Goal: Task Accomplishment & Management: Manage account settings

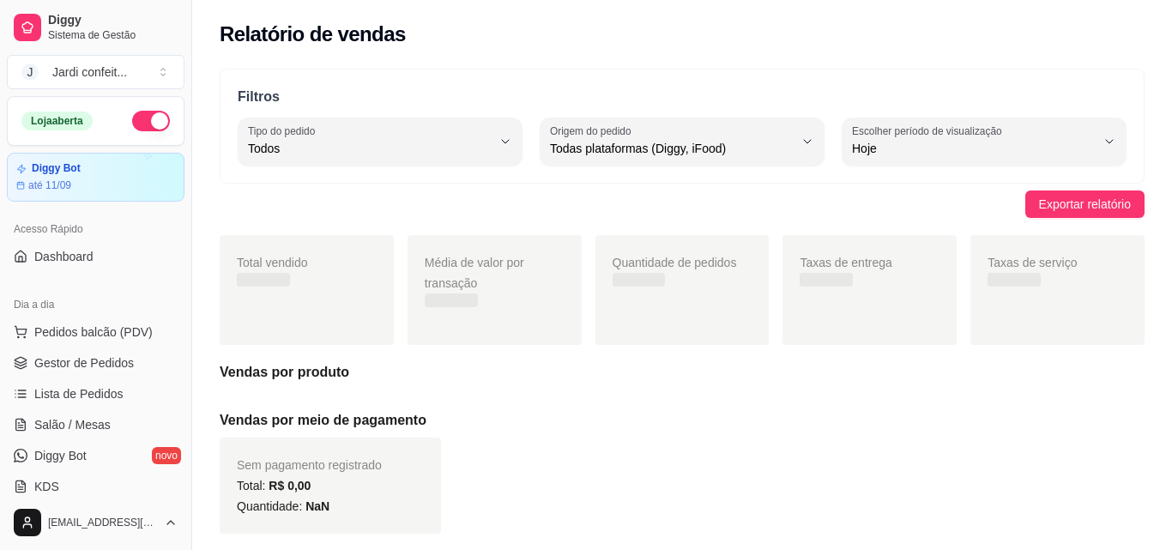
select select "ALL"
select select "0"
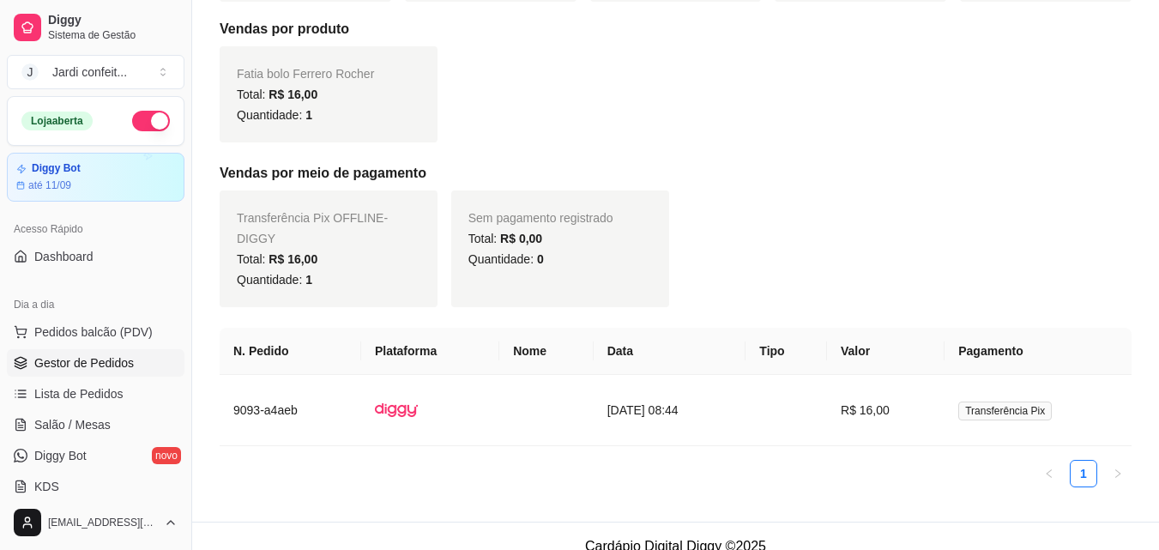
click at [91, 366] on span "Gestor de Pedidos" at bounding box center [84, 362] width 100 height 17
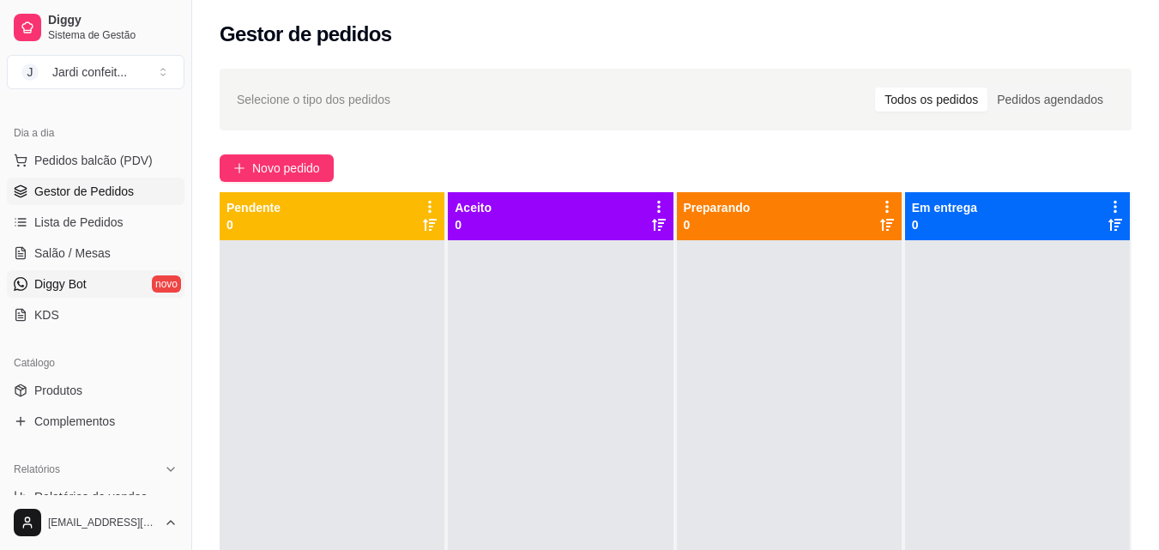
scroll to position [257, 0]
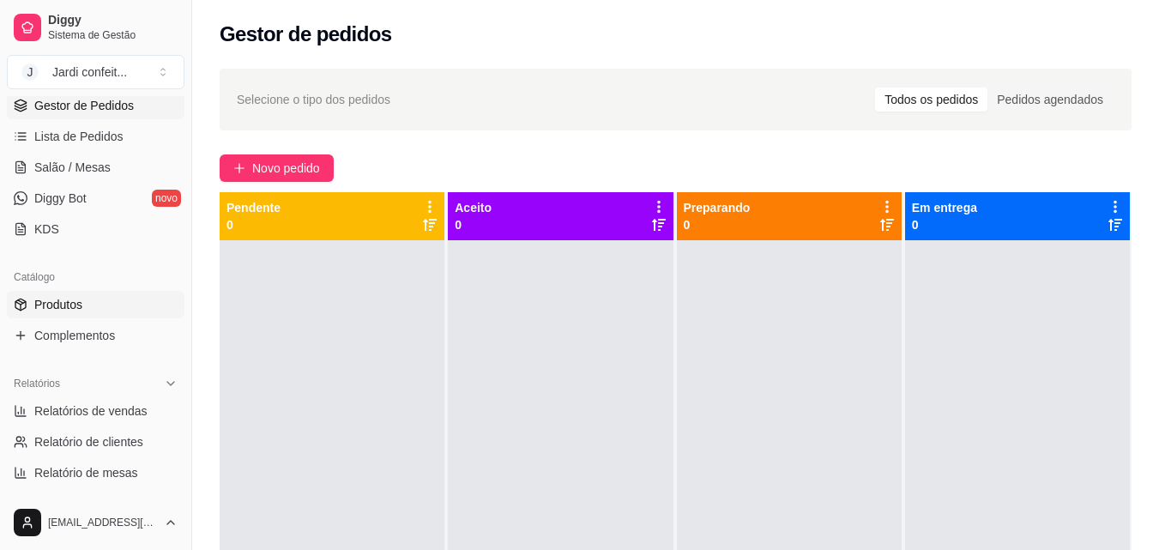
click at [114, 307] on link "Produtos" at bounding box center [96, 304] width 178 height 27
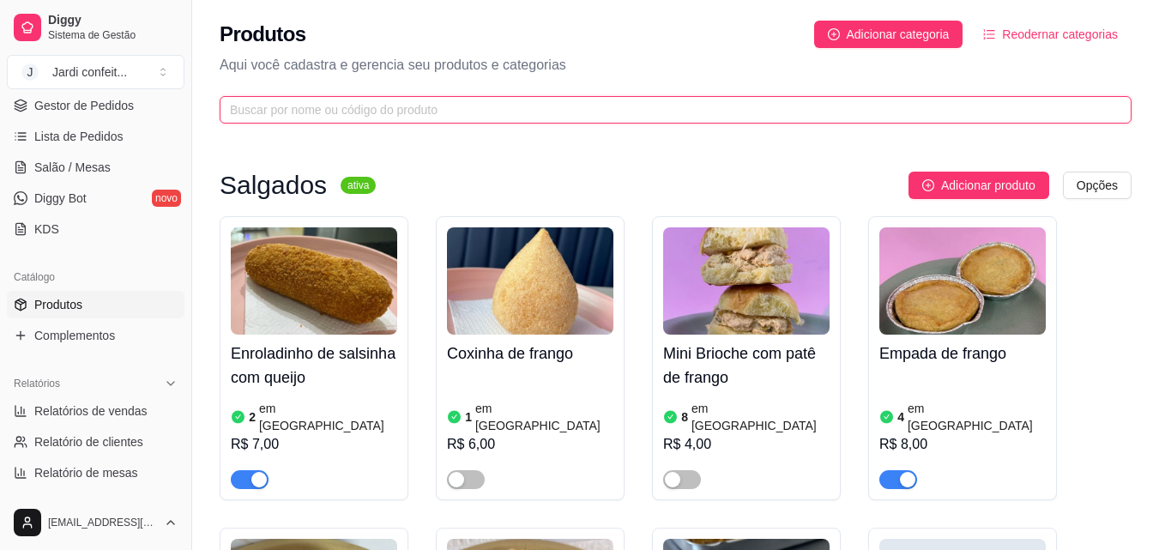
click at [479, 113] on input "text" at bounding box center [669, 109] width 878 height 19
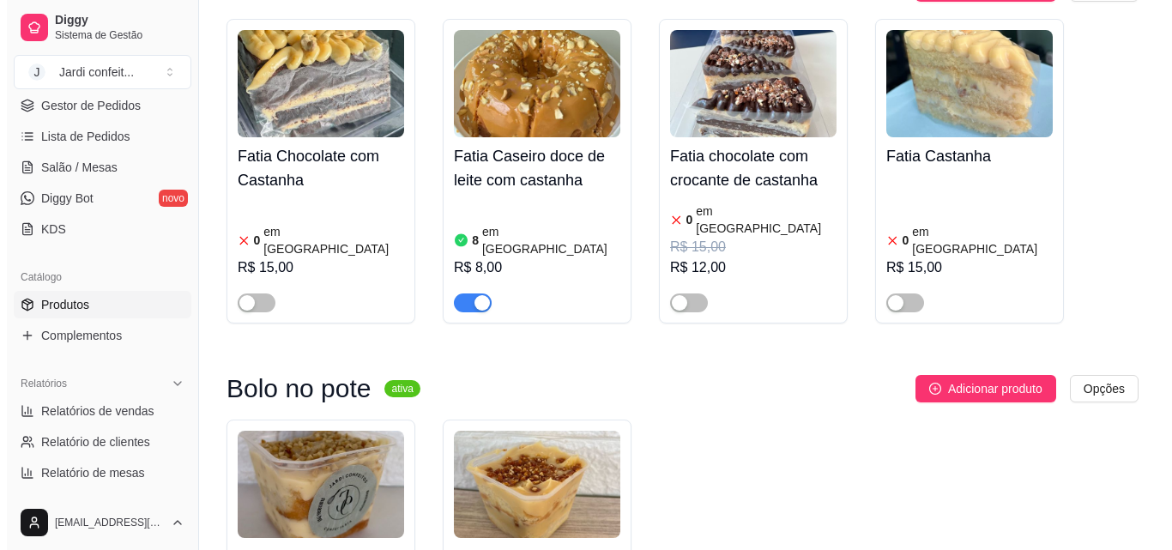
scroll to position [172, 0]
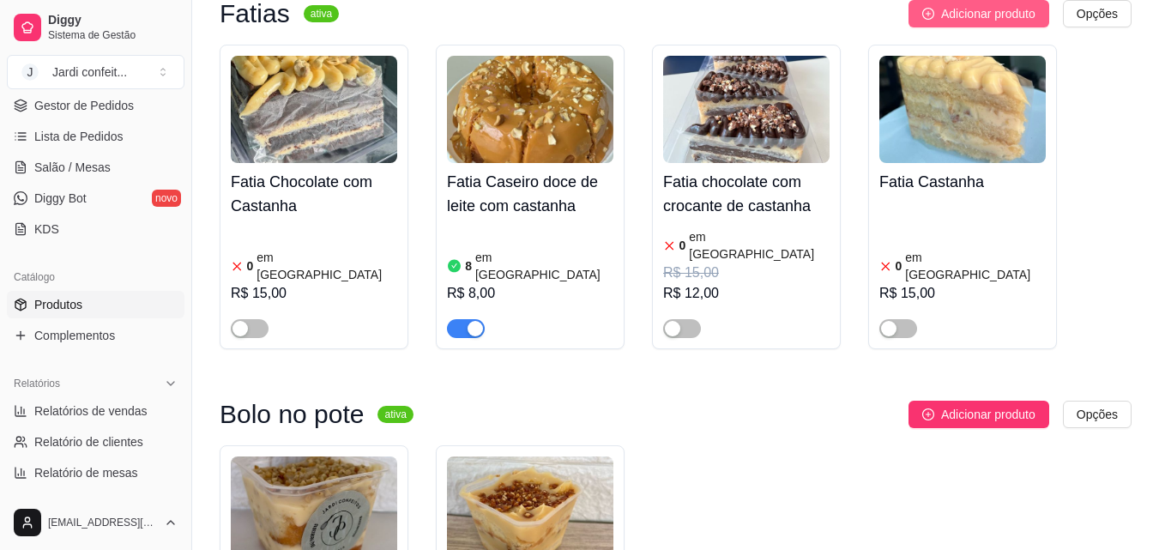
type input "cast"
click at [1017, 10] on span "Adicionar produto" at bounding box center [988, 13] width 94 height 19
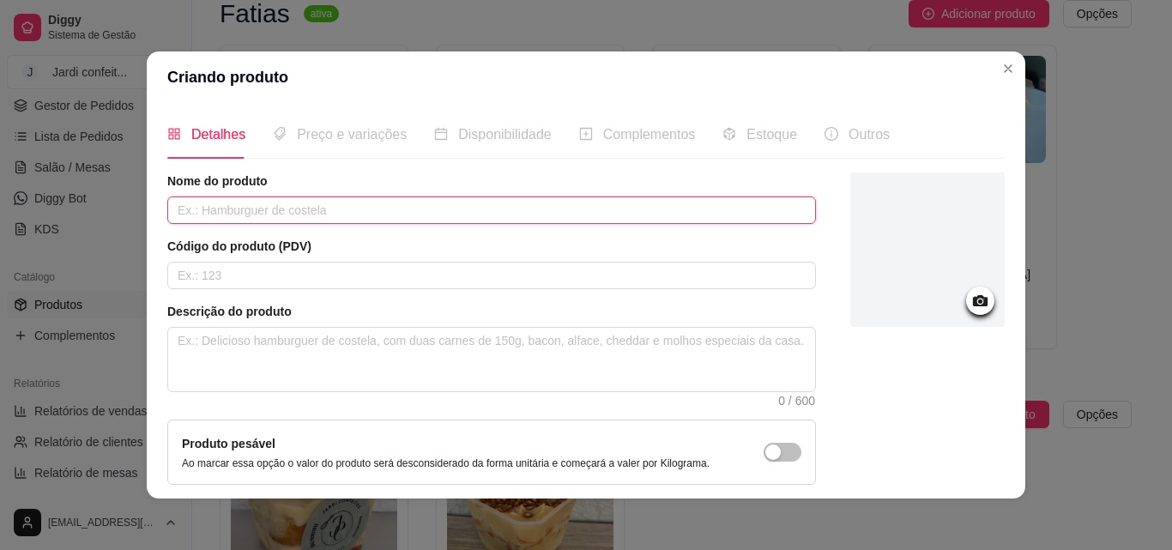
click at [497, 217] on input "text" at bounding box center [491, 209] width 649 height 27
type input "Fatia brigadeiro de castanha e doce de leite"
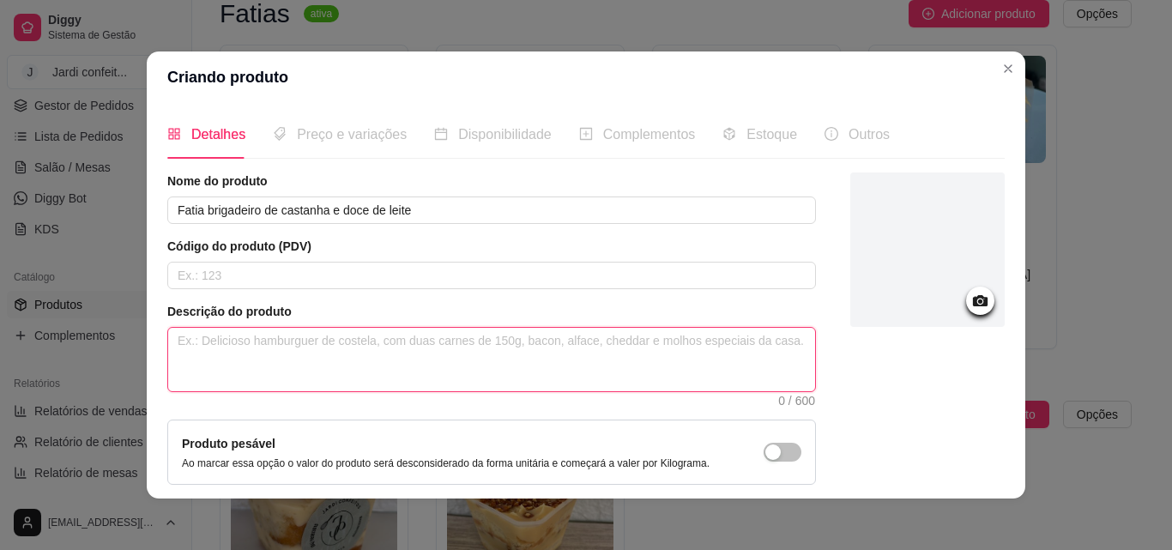
click at [451, 351] on textarea at bounding box center [491, 359] width 647 height 63
type textarea "M"
type textarea "Ma"
type textarea "Mas"
type textarea "Mass"
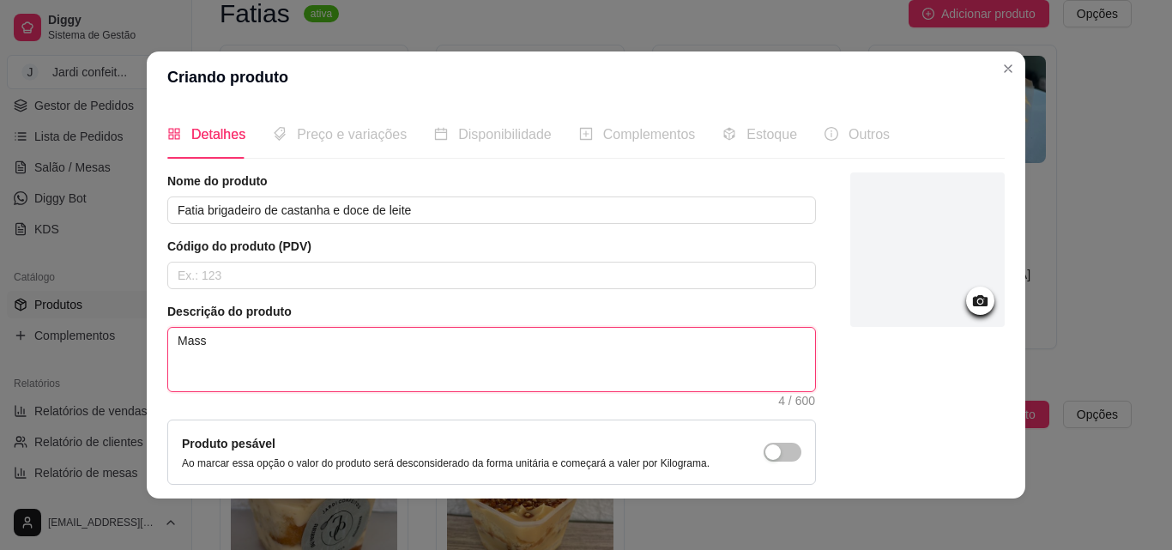
type textarea "Massa"
type textarea "Massa d"
type textarea "Massa de"
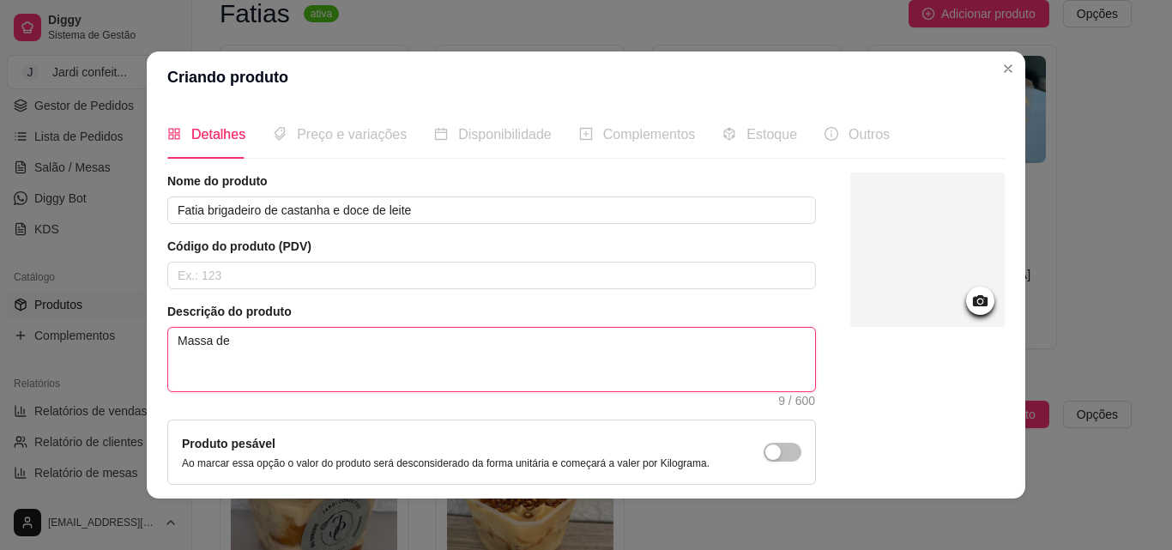
type textarea "Massa de b"
type textarea "Massa de ba"
type textarea "Massa de bau"
type textarea "Massa de bauni"
type textarea "Massa de baunil"
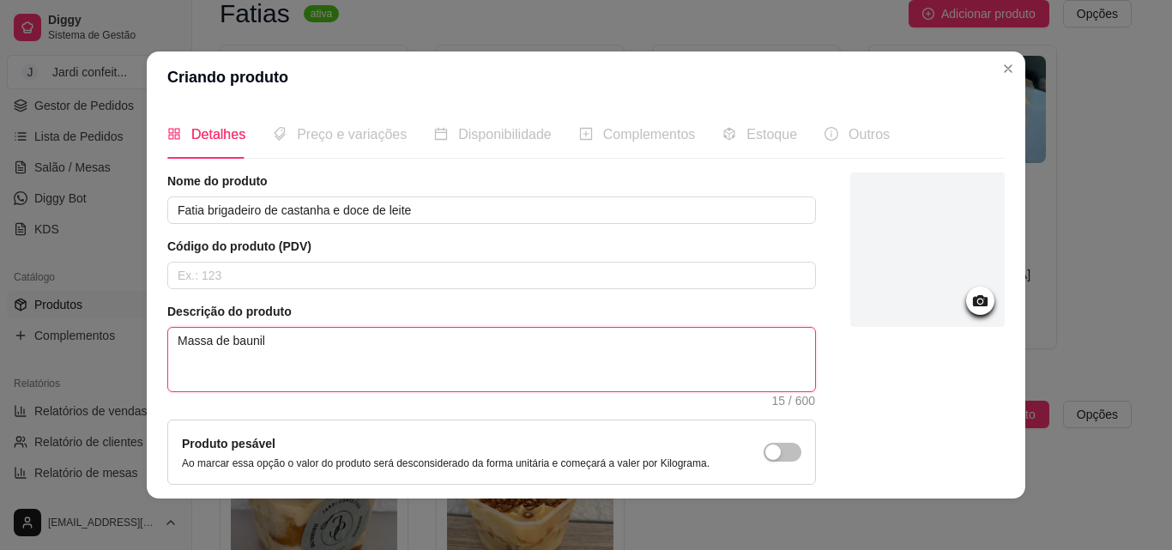
type textarea "Massa de baunilh"
type textarea "Massa de baunilha"
type textarea "Massa de baunilha o"
type textarea "Massa de baunilha om"
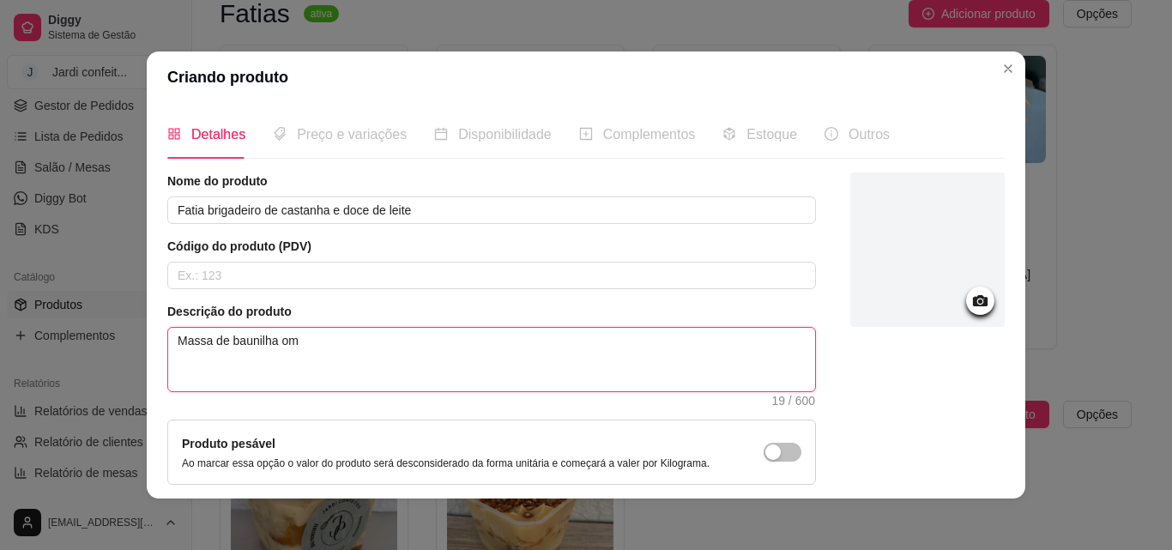
type textarea "Massa de baunilha o"
type textarea "Massa de baunilha"
type textarea "Massa de baunilha c"
type textarea "Massa de baunilha co"
type textarea "Massa de baunilha com"
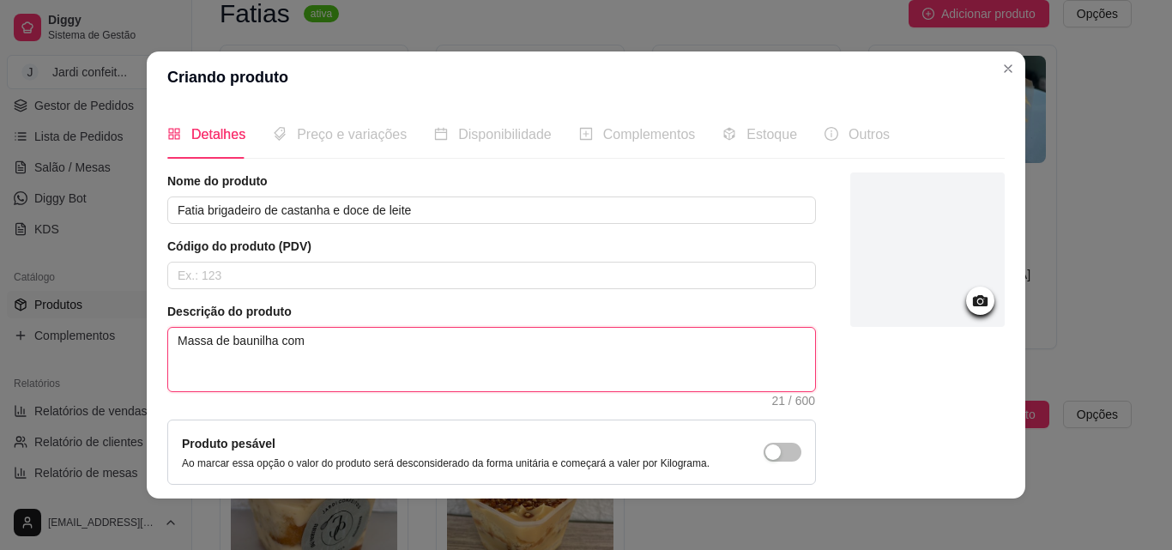
type textarea "Massa de baunilha com"
type textarea "Massa de baunilha com r"
type textarea "Massa de baunilha com re"
type textarea "Massa de baunilha com rec"
type textarea "Massa de baunilha com recg"
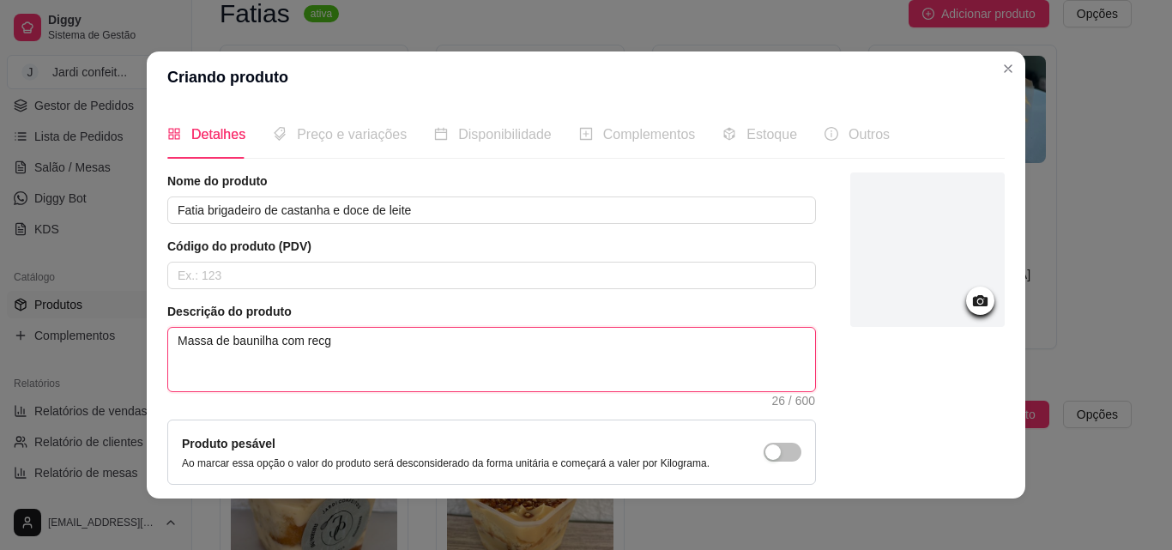
type textarea "Massa de baunilha com recge"
type textarea "Massa de baunilha com recg"
type textarea "Massa de baunilha com rec"
type textarea "Massa de baunilha com rech"
type textarea "Massa de baunilha com reche"
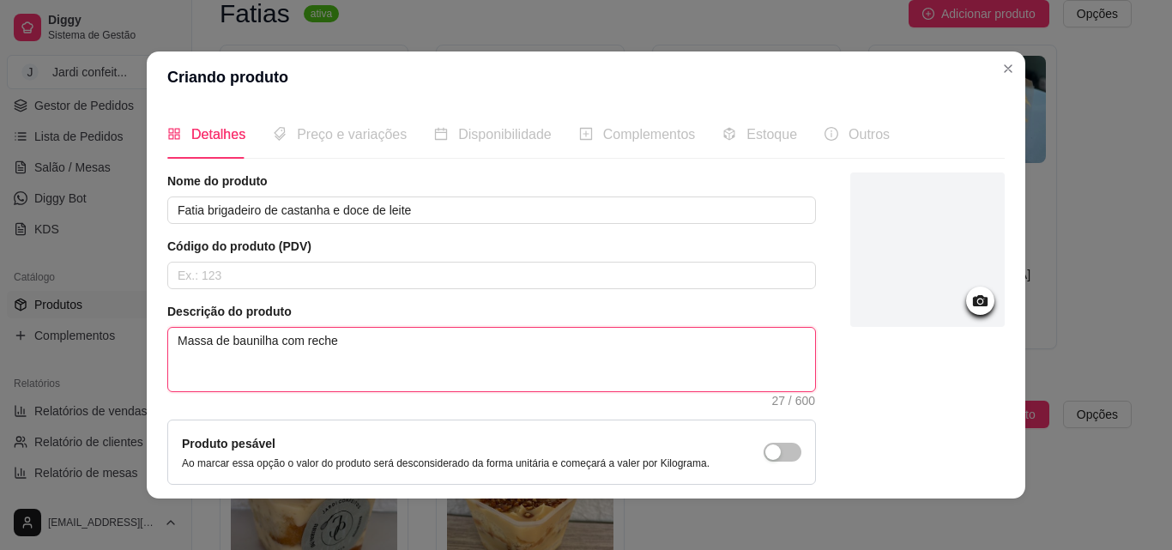
type textarea "Massa de baunilha com rechei"
type textarea "Massa de baunilha com recheio"
type textarea "Massa de baunilha com recheio c"
type textarea "Massa de baunilha com recheio cr"
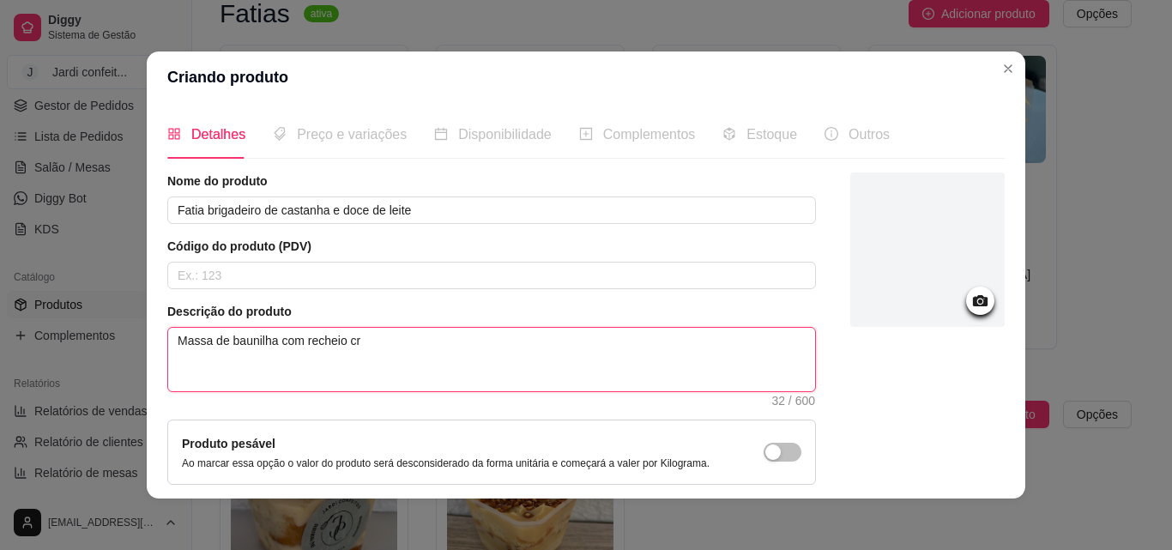
type textarea "Massa de baunilha com recheio cre"
type textarea "Massa de baunilha com recheio crem"
type textarea "Massa de baunilha com recheio cremo"
type textarea "Massa de baunilha com recheio cremos"
type textarea "Massa de baunilha com recheio cremoso"
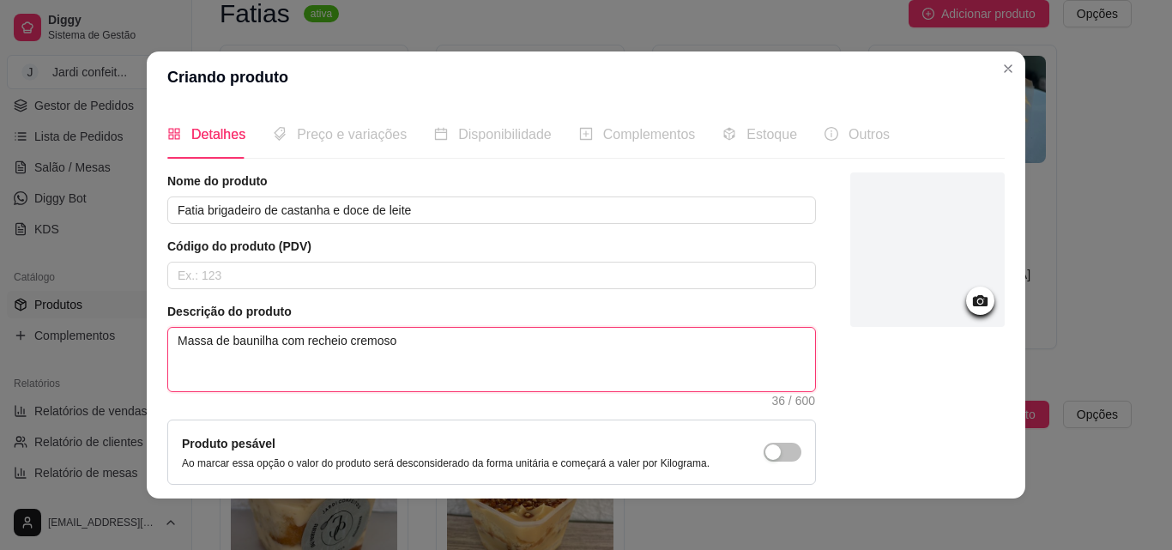
type textarea "Massa de baunilha com recheio cremosos"
type textarea "Massa de baunilha com recheio cremosos d"
type textarea "Massa de baunilha com recheio cremosos de"
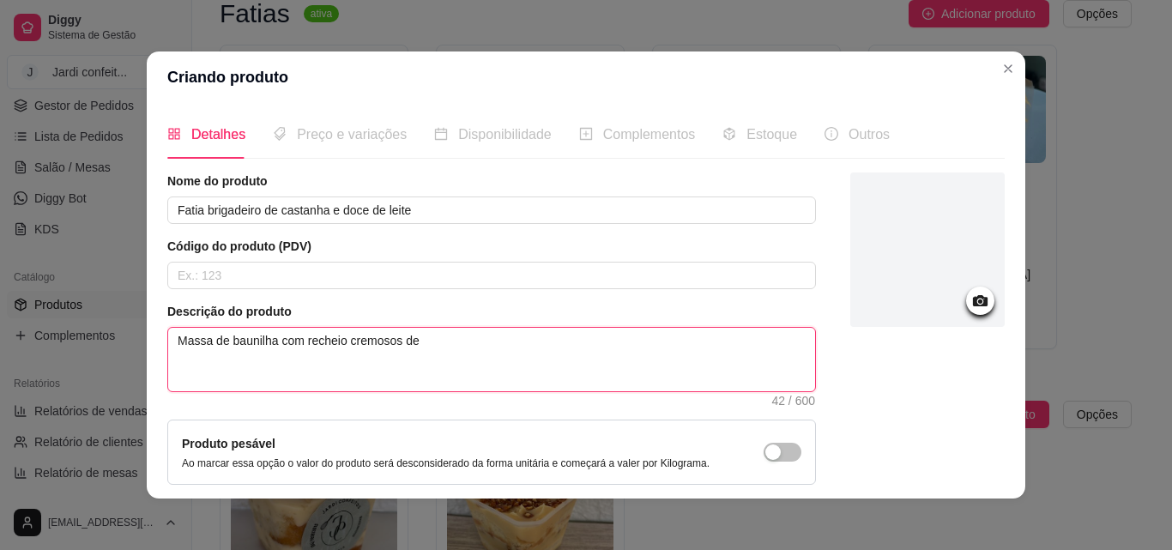
type textarea "Massa de baunilha com recheio cremosos de d"
type textarea "Massa de baunilha com recheio cremosos de do"
type textarea "Massa de baunilha com recheio cremosos de doc"
type textarea "Massa de baunilha com recheio cremosos de doce"
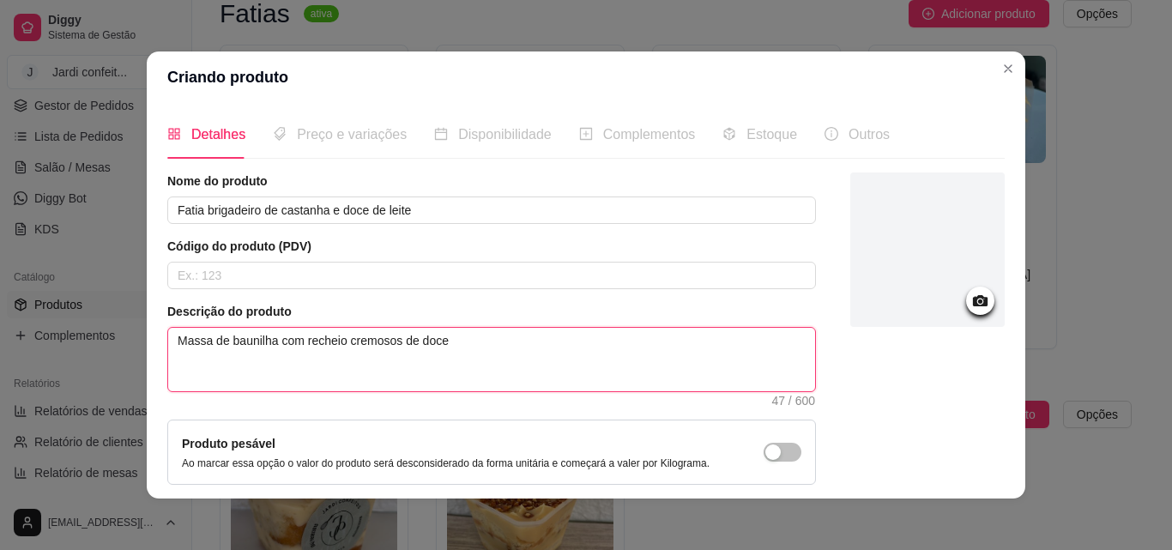
type textarea "Massa de baunilha com recheio cremosos de doce d"
type textarea "Massa de baunilha com recheio cremosos de doce de"
type textarea "Massa de baunilha com recheio cremosos de doce de l"
type textarea "Massa de baunilha com recheio cremosos de doce de le"
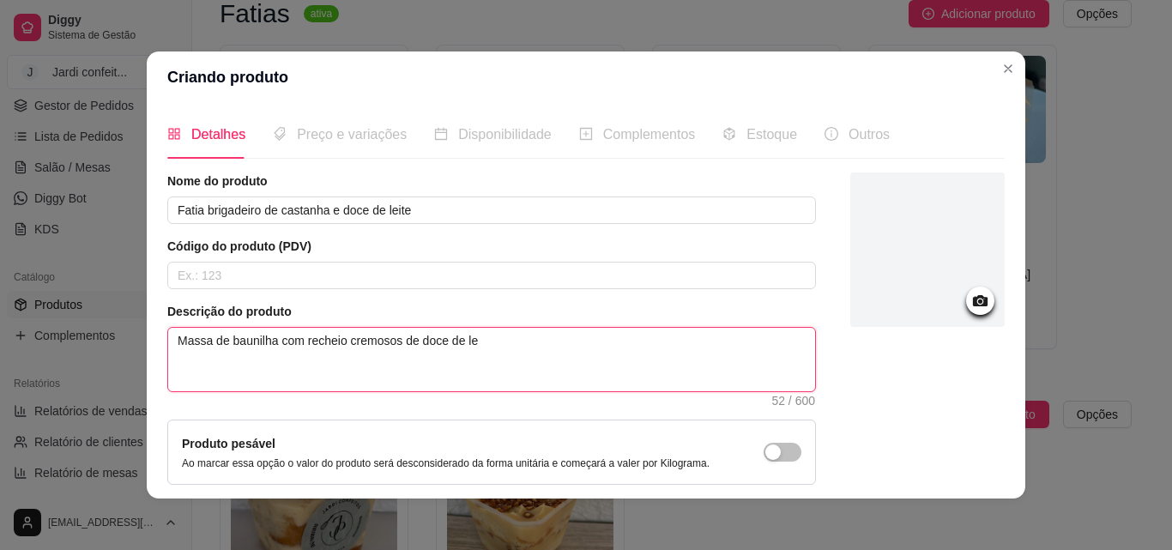
type textarea "Massa de baunilha com recheio cremosos de doce de lei"
type textarea "Massa de baunilha com recheio cremosos de doce de leit"
type textarea "Massa de baunilha com recheio cremosos de doce de leite"
type textarea "Massa de baunilha com recheio cremosos de doce de leite e"
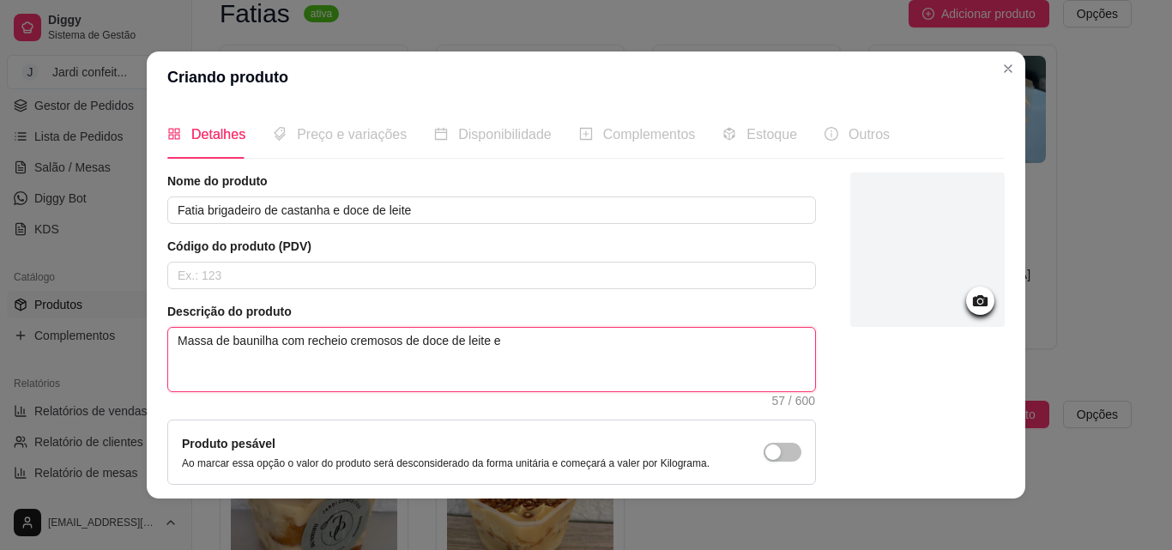
type textarea "Massa de baunilha com recheio cremosos de doce de leite e"
type textarea "Massa de baunilha com recheio cremosos de doce de leite e b"
type textarea "Massa de baunilha com recheio cremosos de doce de leite e br"
type textarea "Massa de baunilha com recheio cremosos de doce de leite e bri"
type textarea "Massa de baunilha com recheio cremosos de doce de leite e brig"
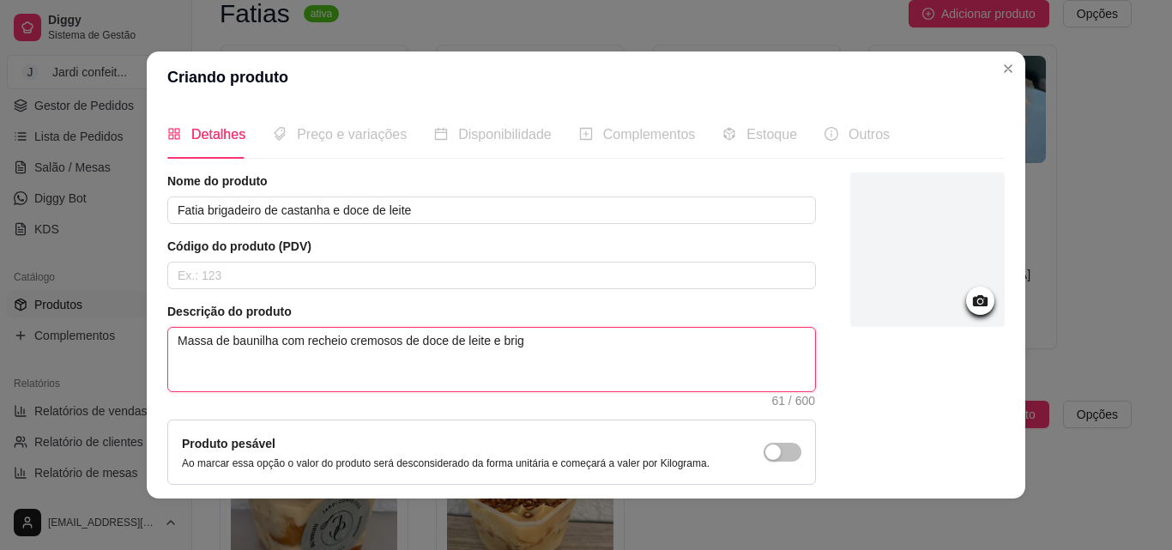
type textarea "Massa de baunilha com recheio cremosos de doce de leite e briga"
type textarea "Massa de baunilha com recheio cremosos de doce de leite e brigae"
type textarea "Massa de baunilha com recheio cremosos de doce de leite e briga"
type textarea "Massa de baunilha com recheio cremosos de doce de leite e brigad"
type textarea "Massa de baunilha com recheio cremosos de doce de leite e brigade"
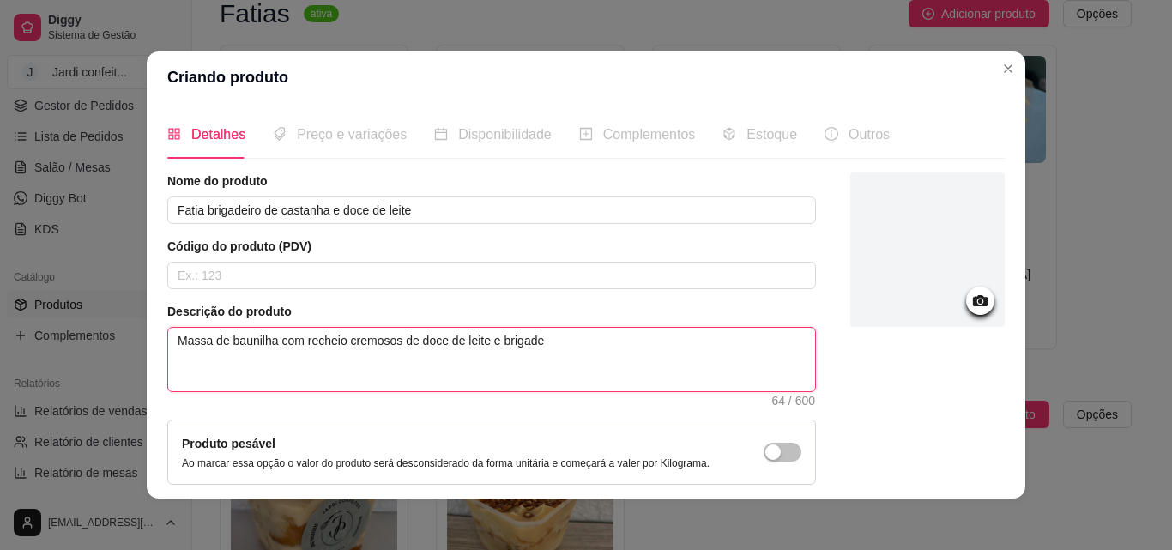
type textarea "Massa de baunilha com recheio cremosos de doce de leite e brigadeu"
type textarea "Massa de baunilha com recheio cremosos de doce de leite e brigadeur"
type textarea "Massa de baunilha com recheio cremosos de doce de leite e brigadeu"
type textarea "Massa de baunilha com recheio cremosos de doce de leite e brigade"
type textarea "Massa de baunilha com recheio cremosos de doce de leite e brigadei"
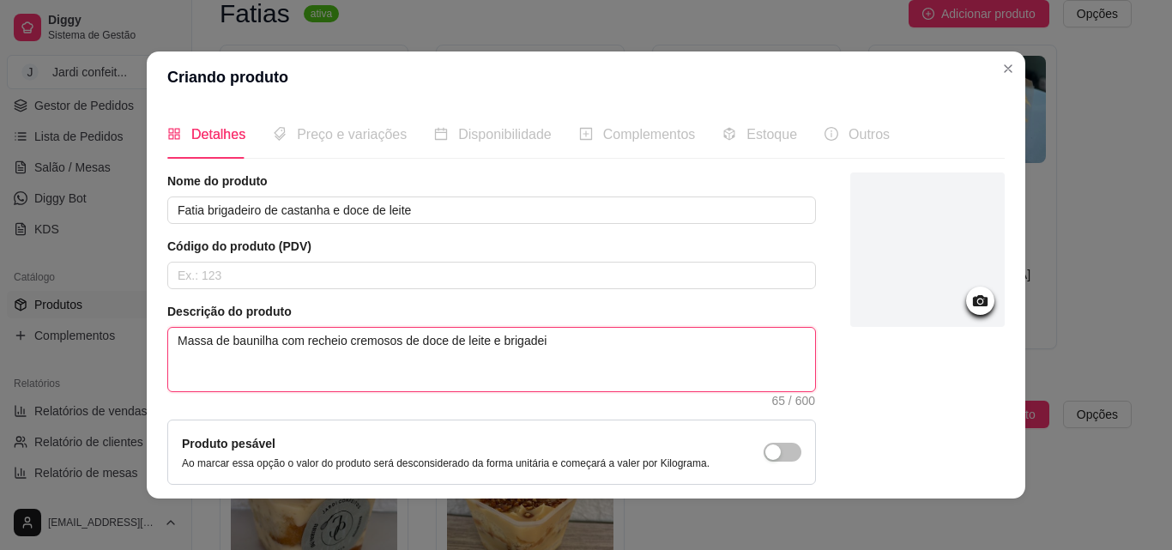
type textarea "Massa de baunilha com recheio cremosos de doce de leite e brigadeir"
type textarea "Massa de baunilha com recheio cremosos de doce de leite e brigadeiro"
type textarea "Massa de baunilha com recheio cremosos de doce de leite e brigadeiro d"
type textarea "Massa de baunilha com recheio cremosos de doce de leite e brigadeiro de"
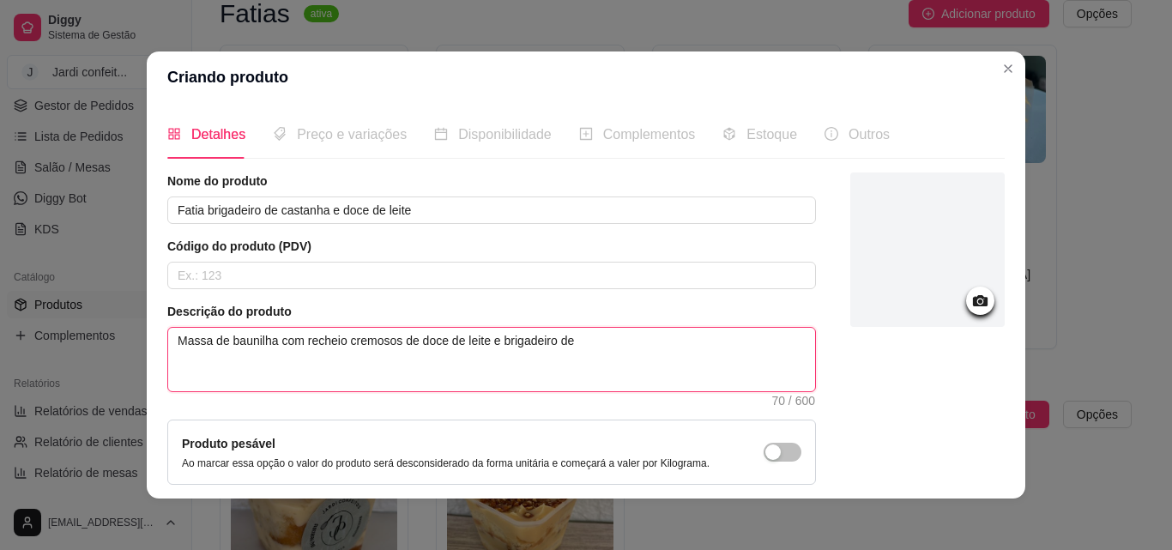
type textarea "Massa de baunilha com recheio cremosos de doce de leite e brigadeiro de"
type textarea "Massa de baunilha com recheio cremosos de doce de leite e brigadeiro de c"
type textarea "Massa de baunilha com recheio cremosos de doce de leite e brigadeiro de ca"
type textarea "Massa de baunilha com recheio cremosos de doce de leite e brigadeiro de cas"
type textarea "Massa de baunilha com recheio cremosos de doce de leite e brigadeiro de cast"
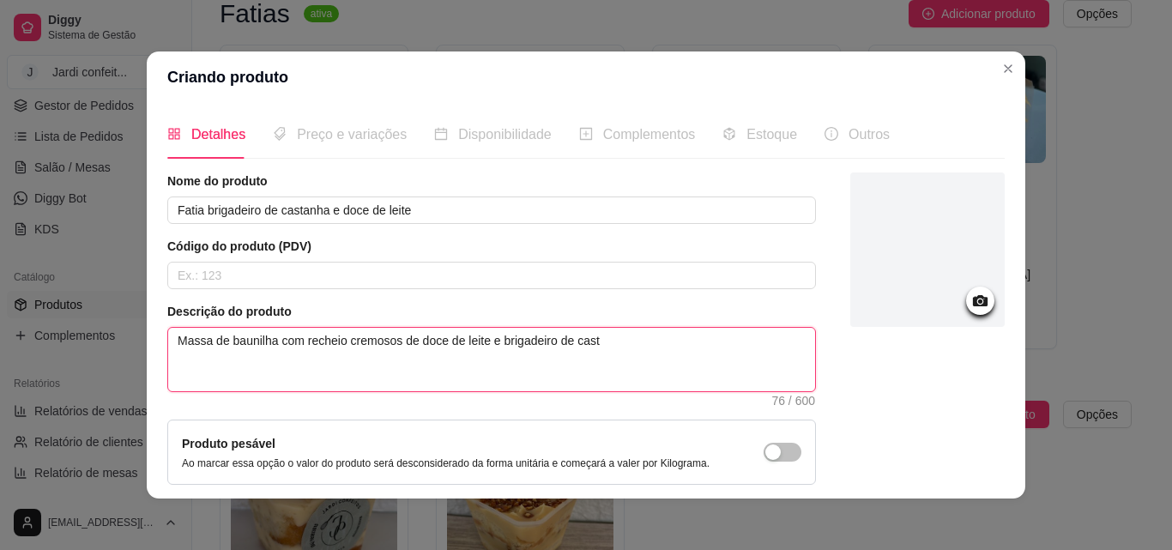
type textarea "Massa de baunilha com recheio cremosos de doce de leite e brigadeiro de castn"
type textarea "Massa de baunilha com recheio cremosos de doce de leite e brigadeiro de castnh"
type textarea "Massa de baunilha com recheio cremosos de doce de leite e brigadeiro de castn"
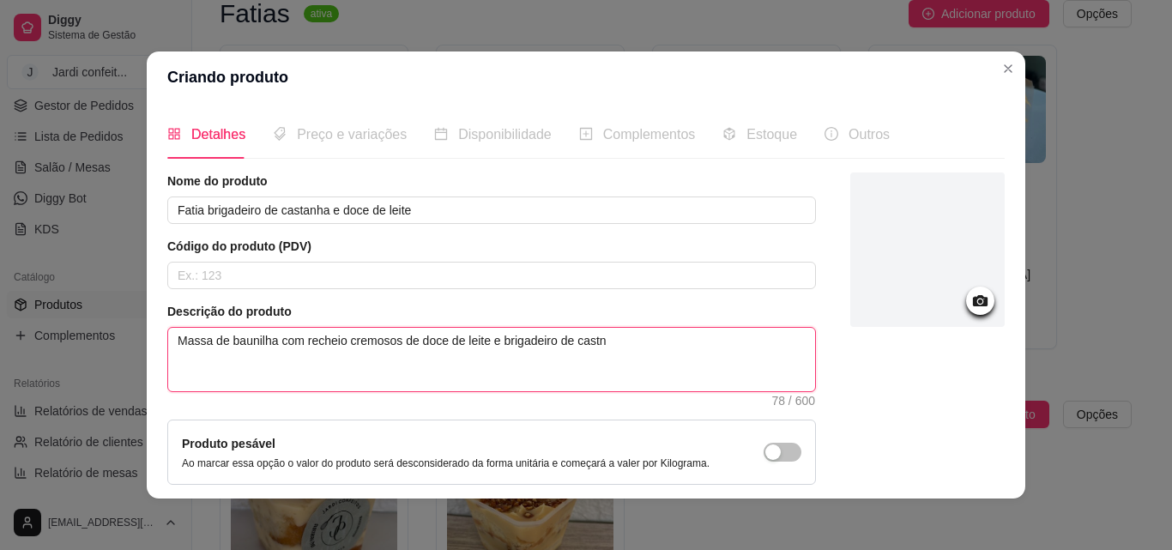
type textarea "Massa de baunilha com recheio cremosos de doce de leite e brigadeiro de cast"
type textarea "Massa de baunilha com recheio cremosos de doce de leite e brigadeiro de casta"
type textarea "Massa de baunilha com recheio cremosos de doce de leite e brigadeiro de castan"
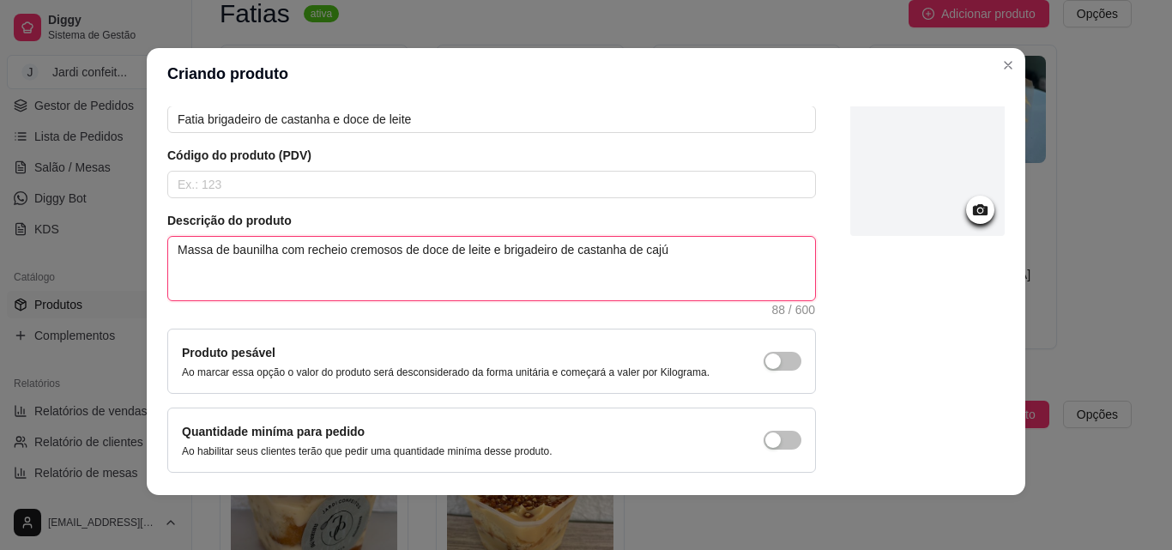
scroll to position [148, 0]
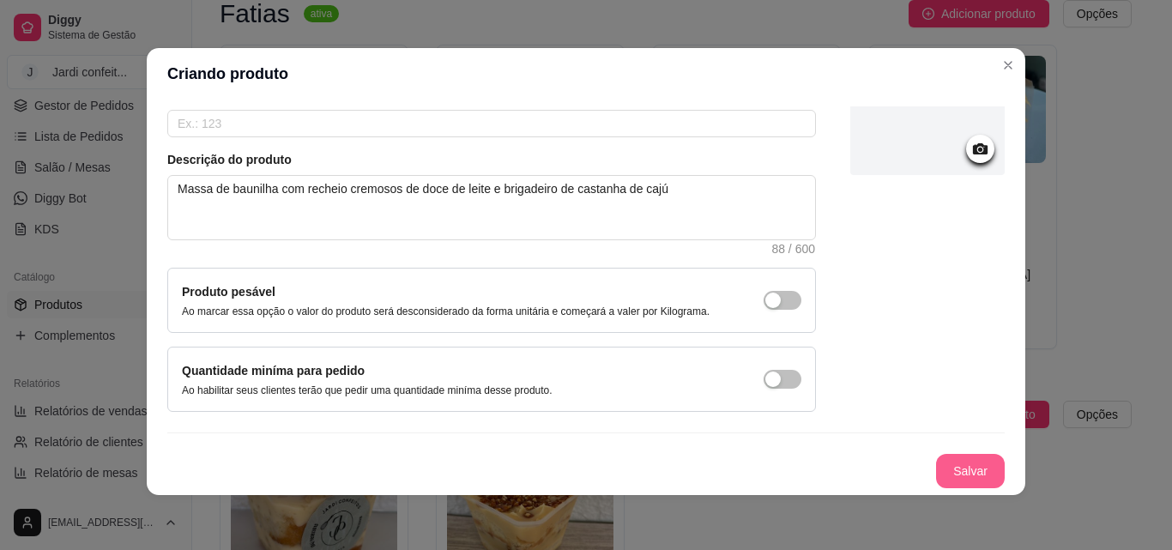
click at [948, 454] on button "Salvar" at bounding box center [970, 471] width 69 height 34
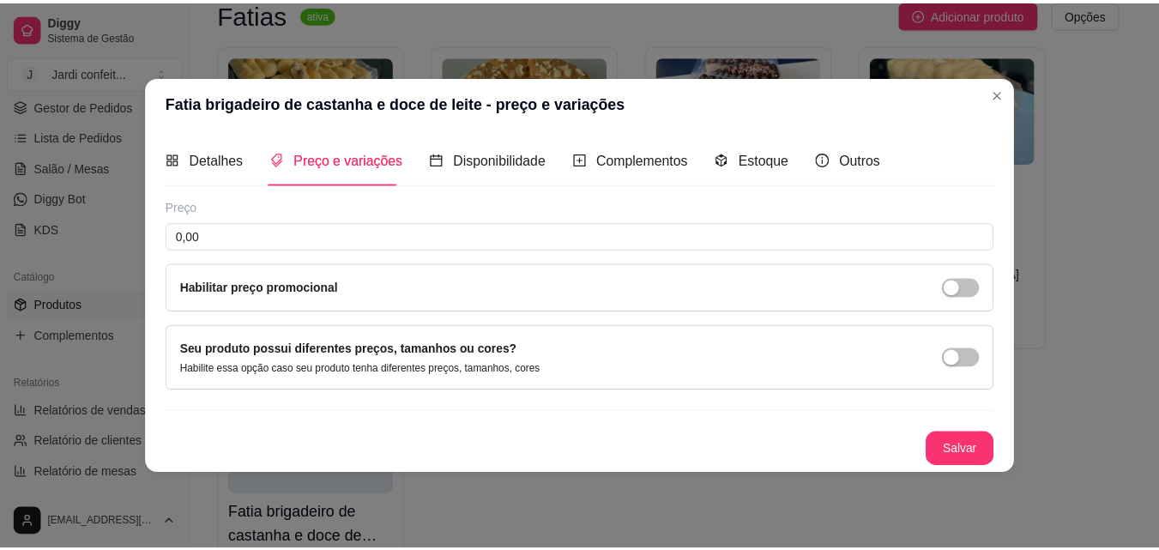
scroll to position [0, 0]
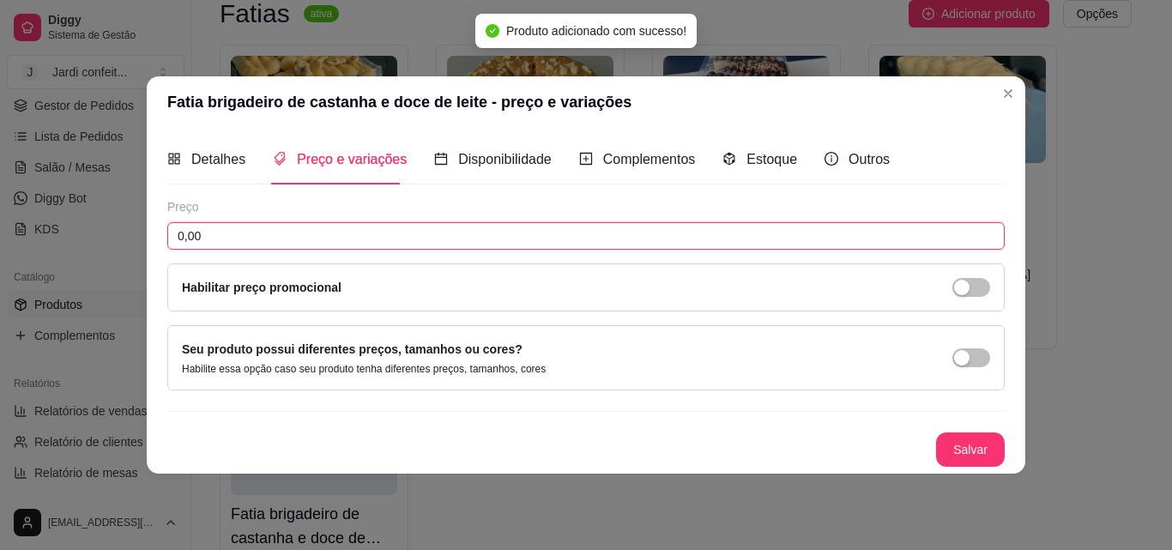
click at [342, 232] on input "0,00" at bounding box center [585, 235] width 837 height 27
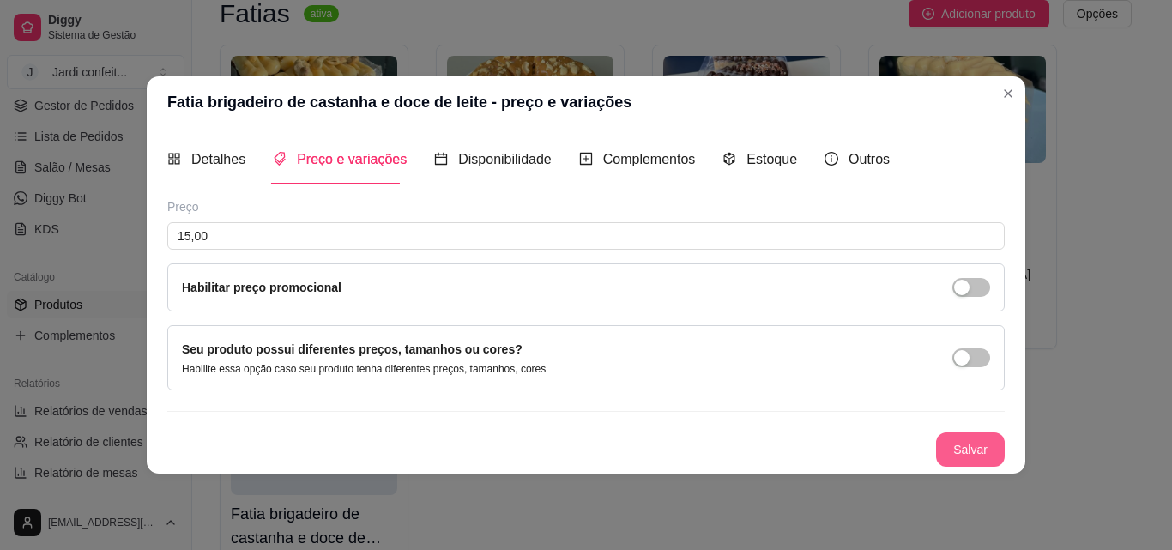
click at [954, 457] on button "Salvar" at bounding box center [970, 449] width 69 height 34
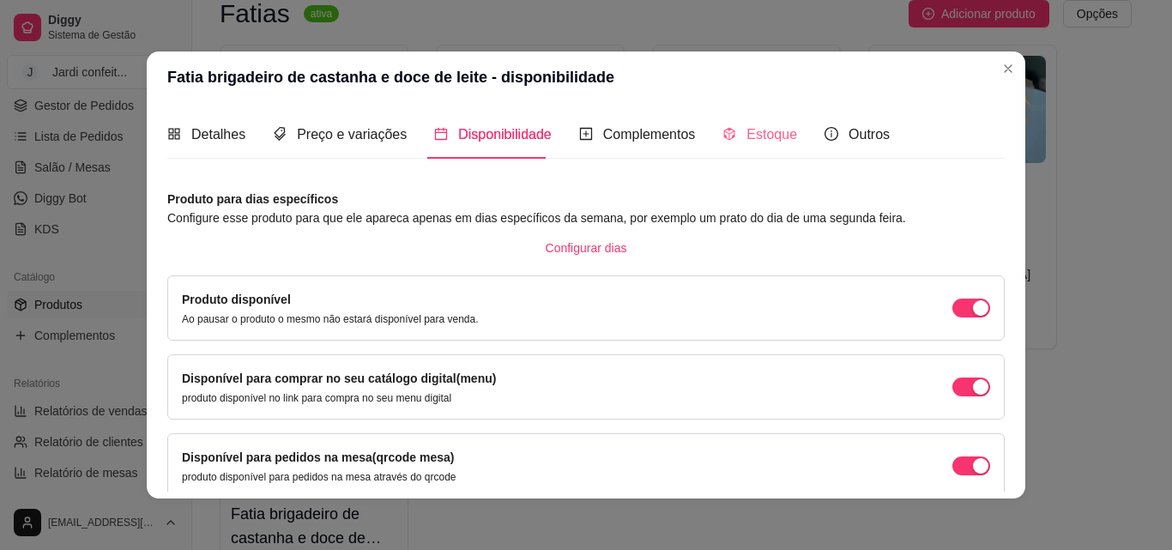
click at [772, 146] on div "Estoque" at bounding box center [759, 134] width 75 height 49
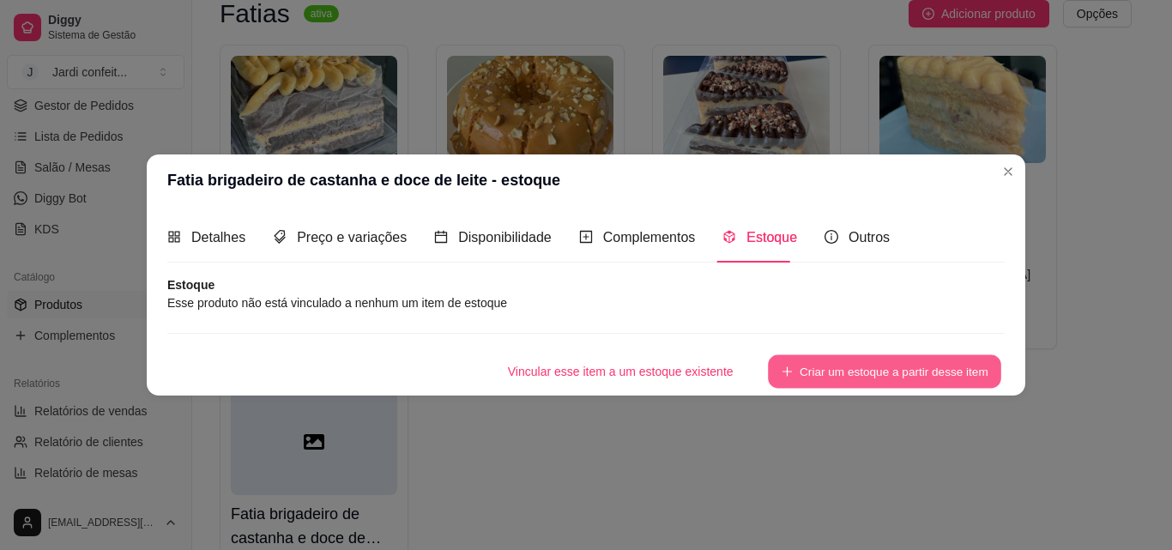
click at [912, 375] on button "Criar um estoque a partir desse item" at bounding box center [884, 370] width 233 height 33
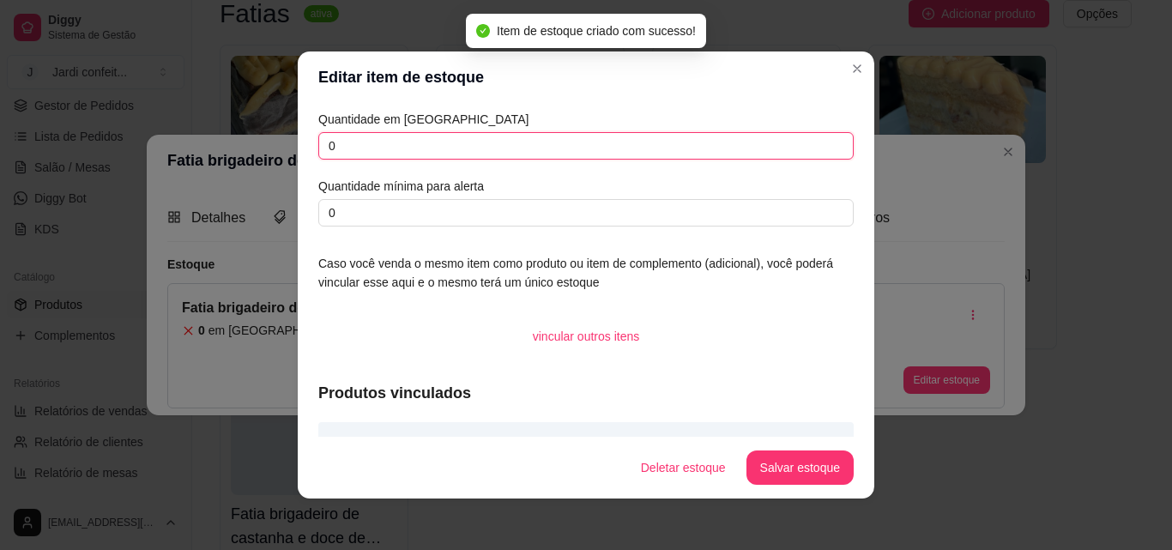
drag, startPoint x: 332, startPoint y: 152, endPoint x: 291, endPoint y: 160, distance: 42.1
click at [298, 160] on div "Quantidade em estoque 0 Quantidade mínima para alerta 0 Caso você venda o mesmo…" at bounding box center [586, 270] width 576 height 334
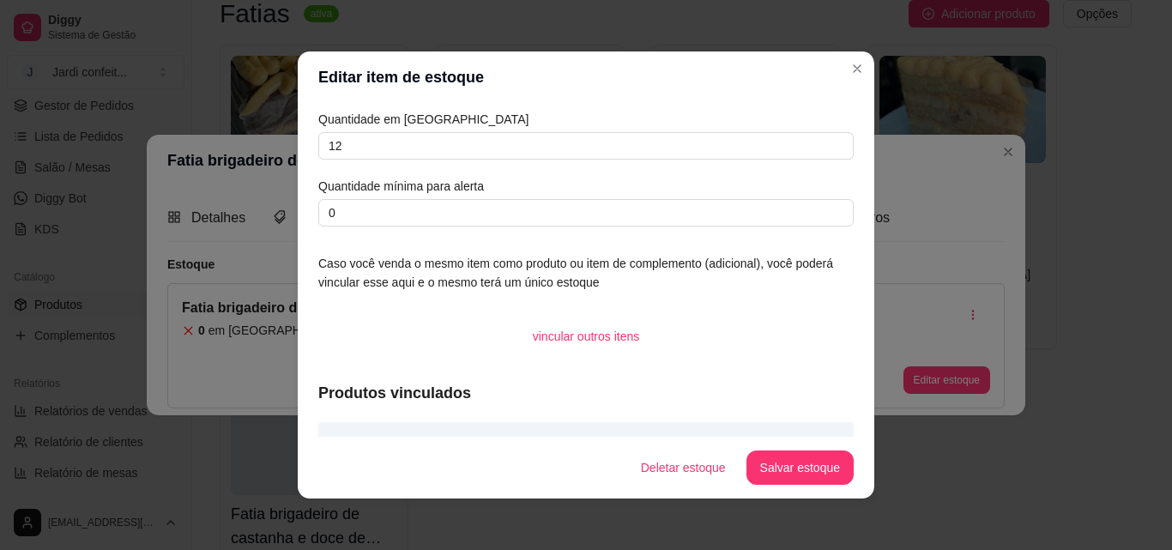
click at [810, 465] on button "Salvar estoque" at bounding box center [799, 467] width 107 height 34
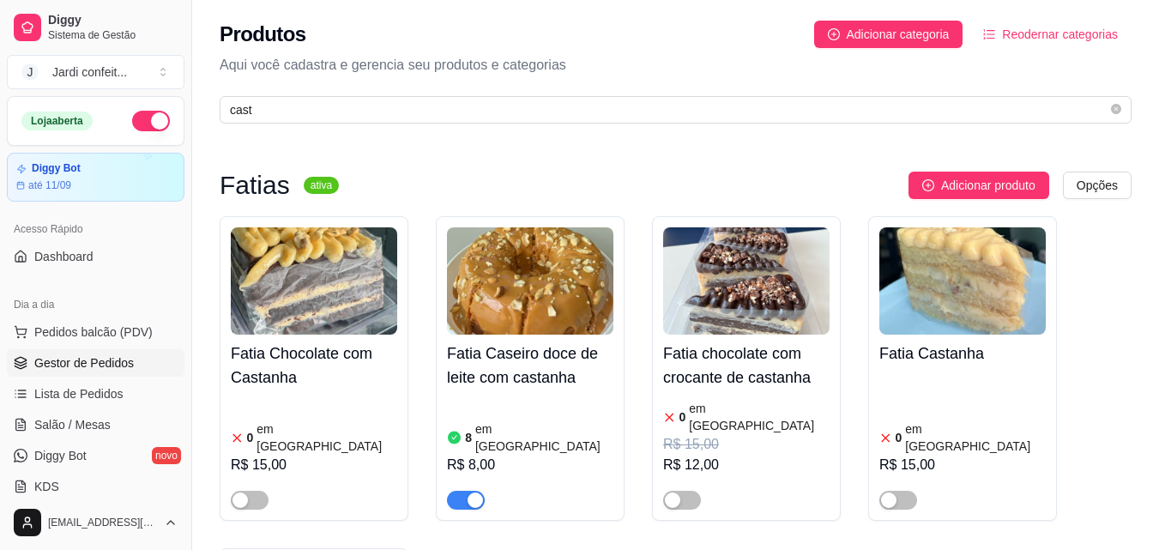
click at [121, 359] on span "Gestor de Pedidos" at bounding box center [84, 362] width 100 height 17
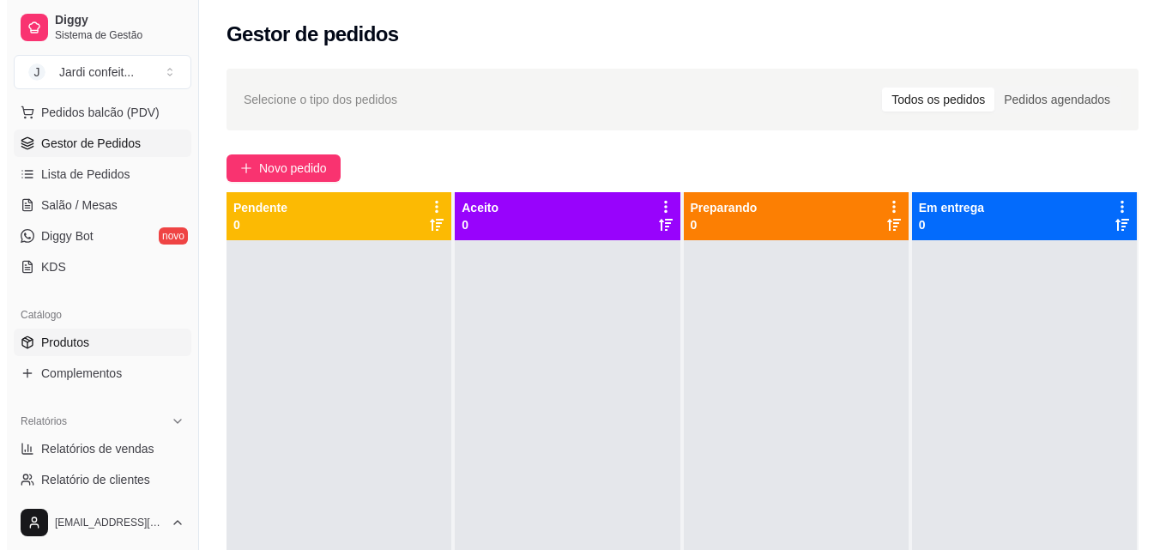
scroll to position [257, 0]
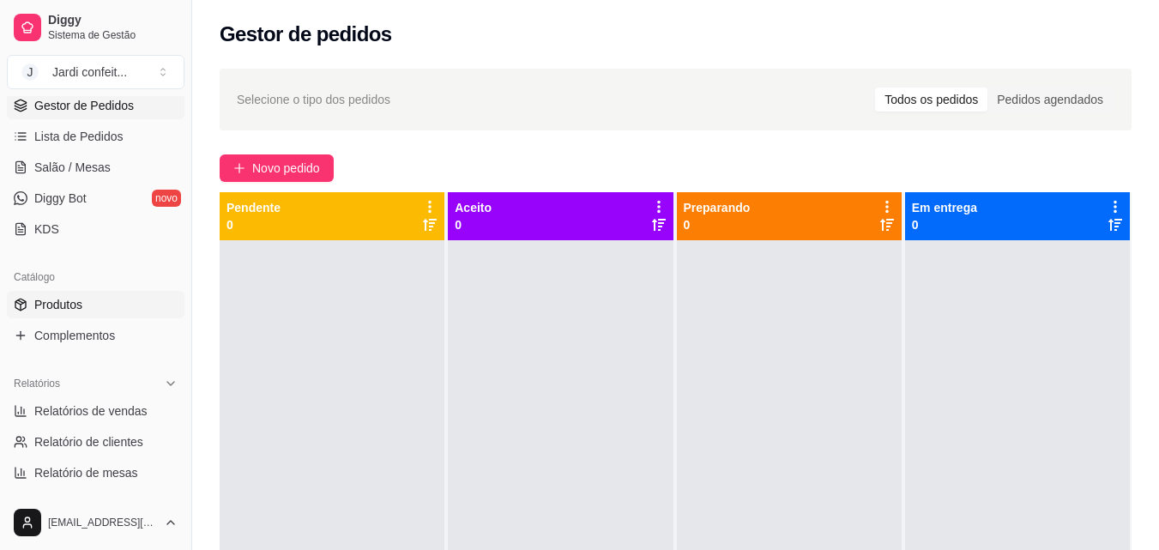
click at [68, 305] on span "Produtos" at bounding box center [58, 304] width 48 height 17
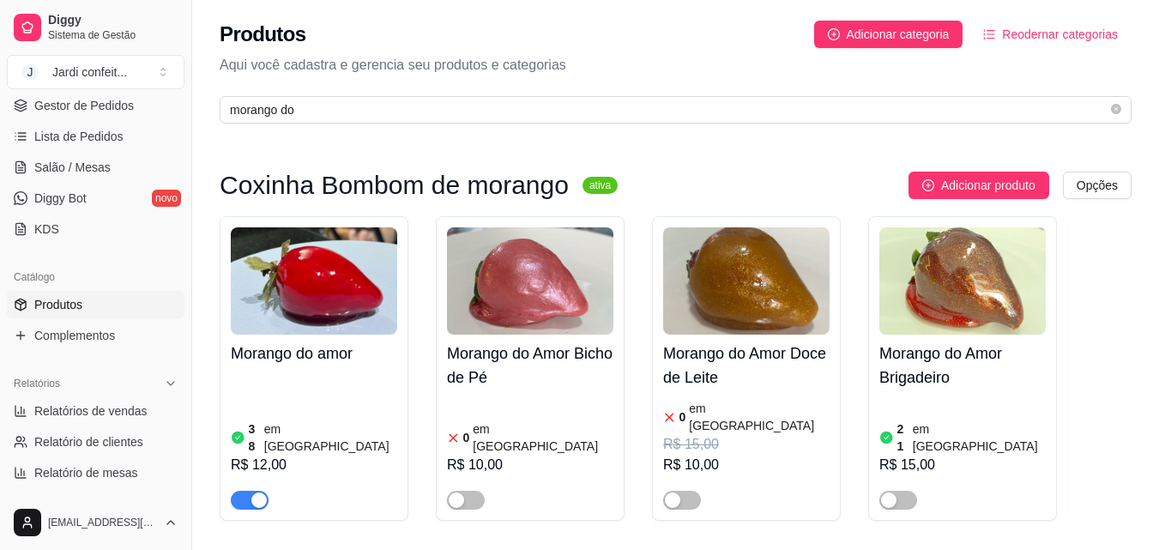
click at [330, 258] on img at bounding box center [314, 280] width 166 height 107
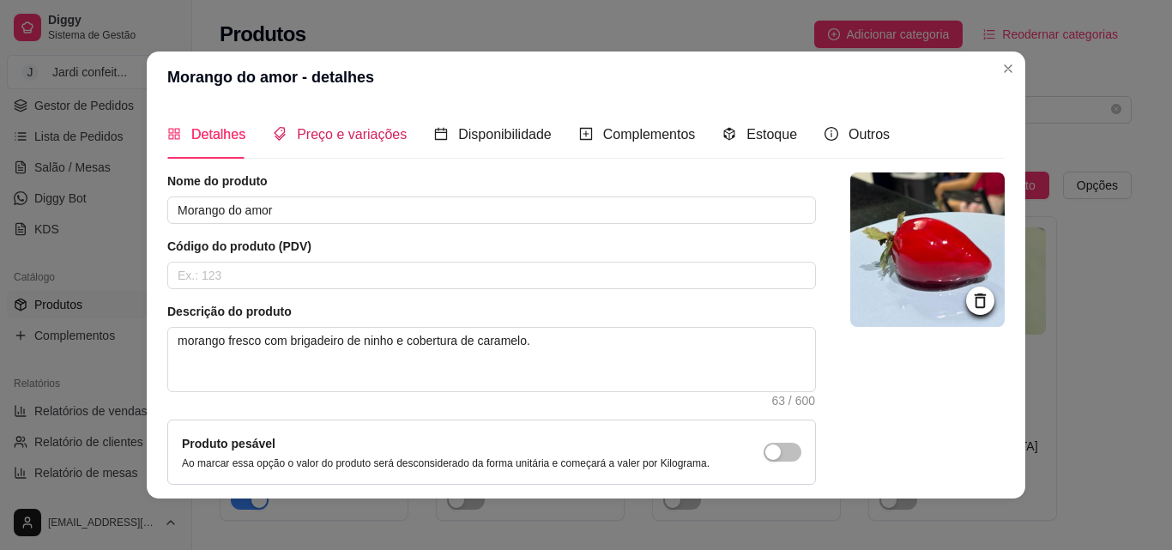
click at [347, 127] on span "Preço e variações" at bounding box center [352, 134] width 110 height 15
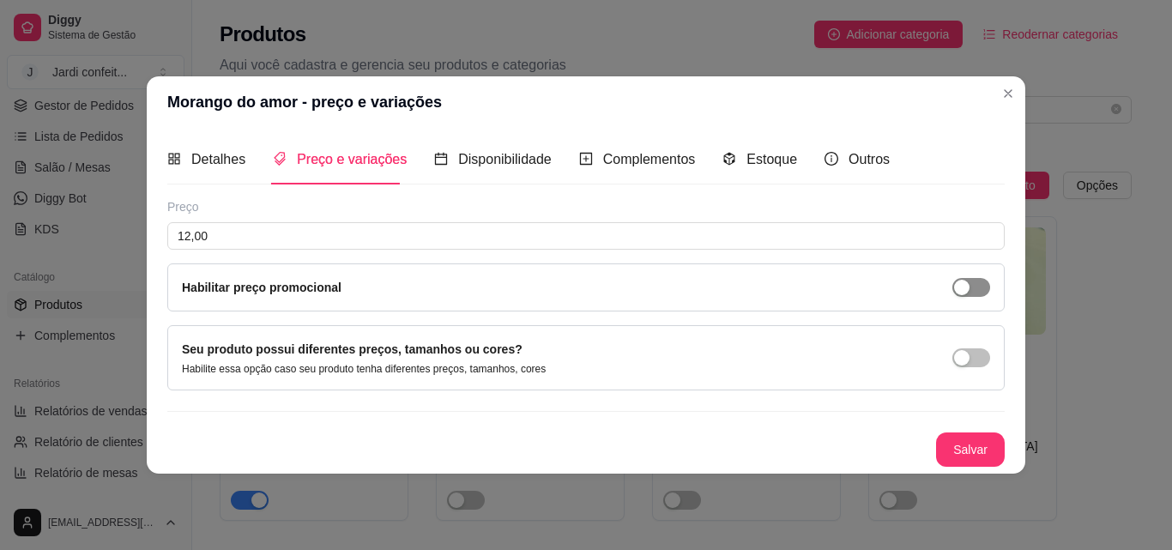
click at [980, 283] on span "button" at bounding box center [971, 287] width 38 height 19
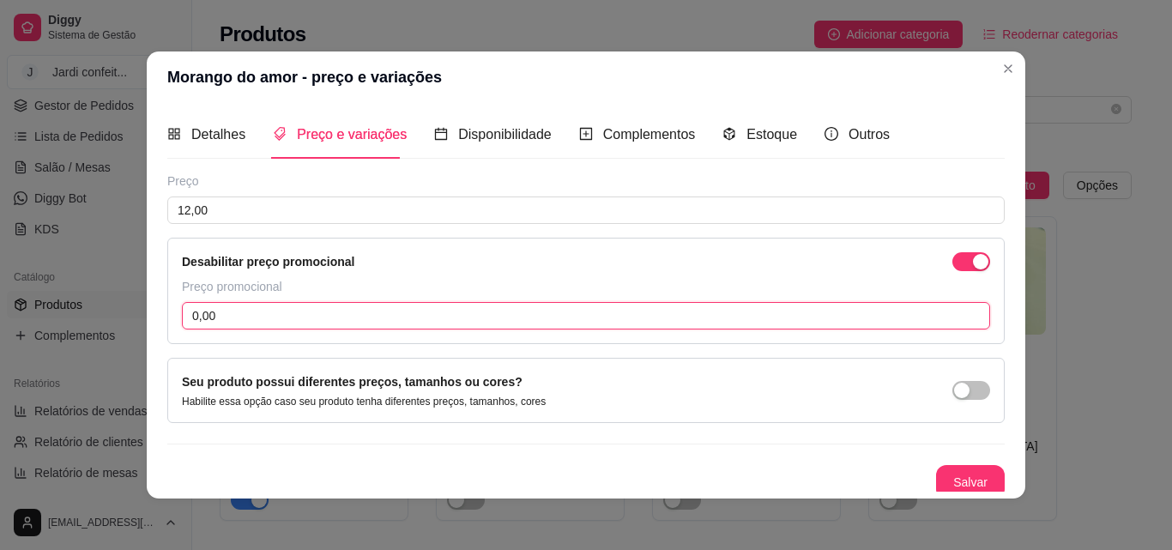
drag, startPoint x: 532, startPoint y: 312, endPoint x: 538, endPoint y: 287, distance: 25.6
click at [531, 312] on input "0,00" at bounding box center [586, 315] width 808 height 27
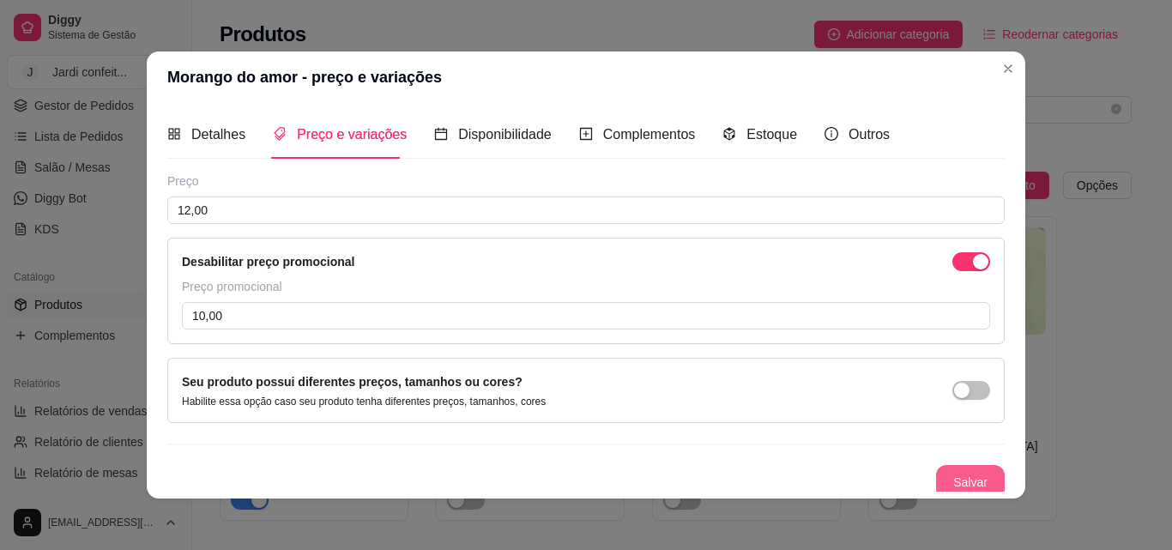
click at [955, 468] on button "Salvar" at bounding box center [970, 482] width 69 height 34
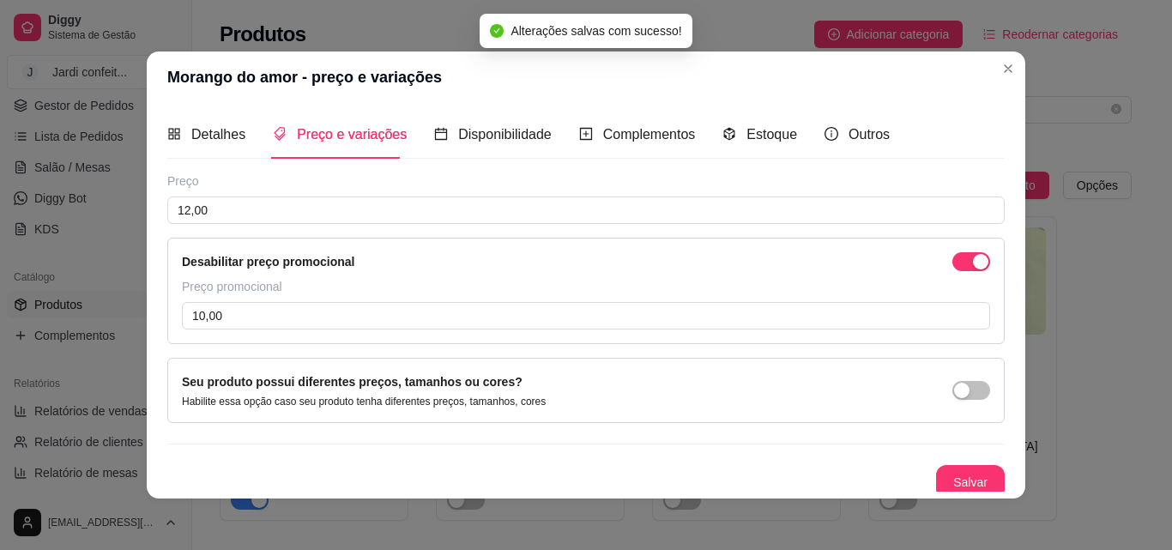
scroll to position [8, 0]
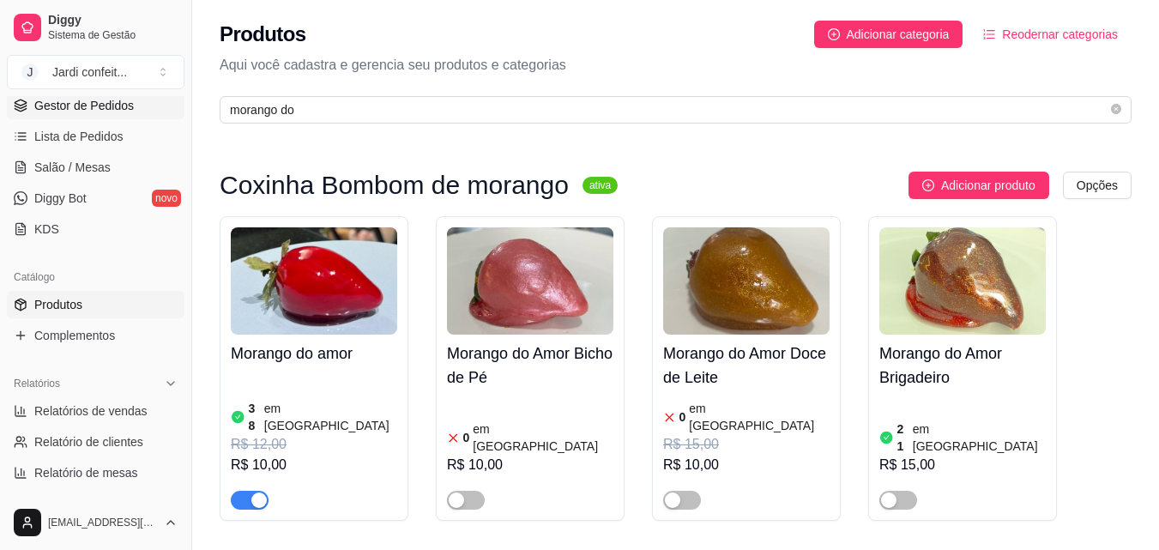
click at [111, 106] on span "Gestor de Pedidos" at bounding box center [84, 105] width 100 height 17
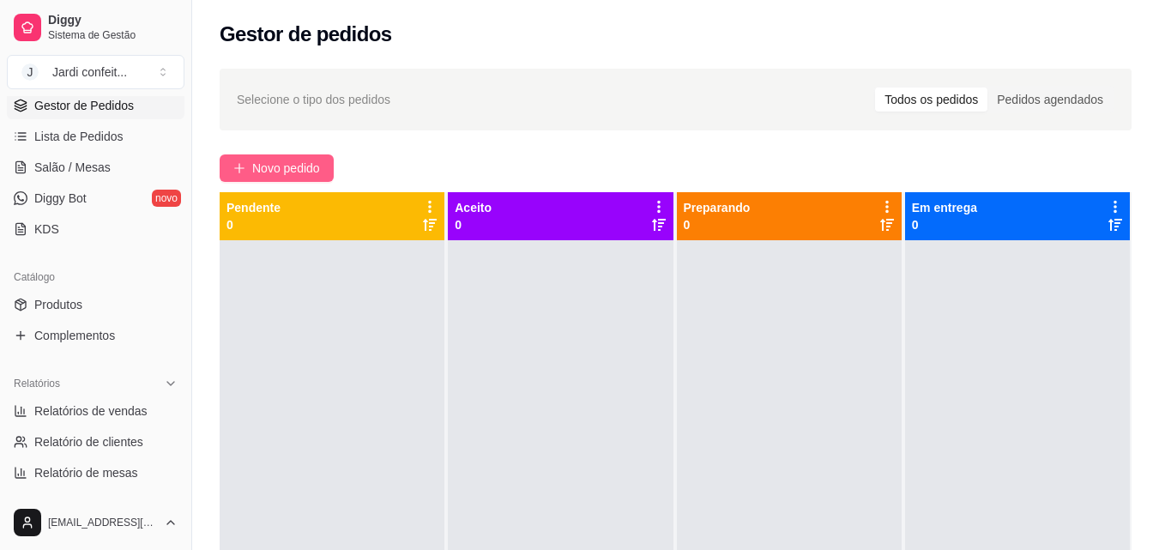
click at [311, 164] on span "Novo pedido" at bounding box center [286, 168] width 68 height 19
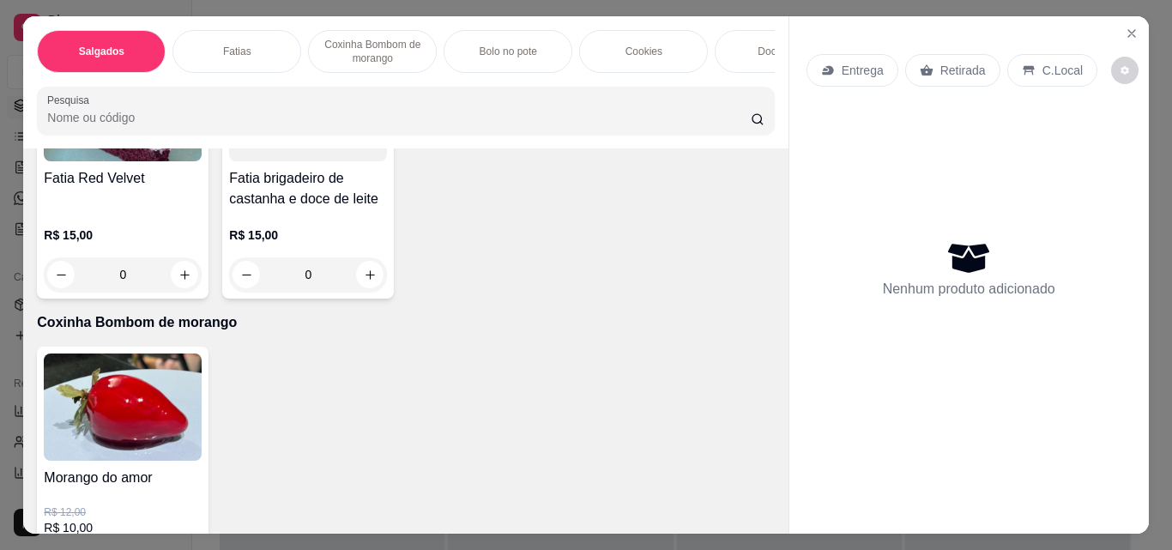
scroll to position [1458, 0]
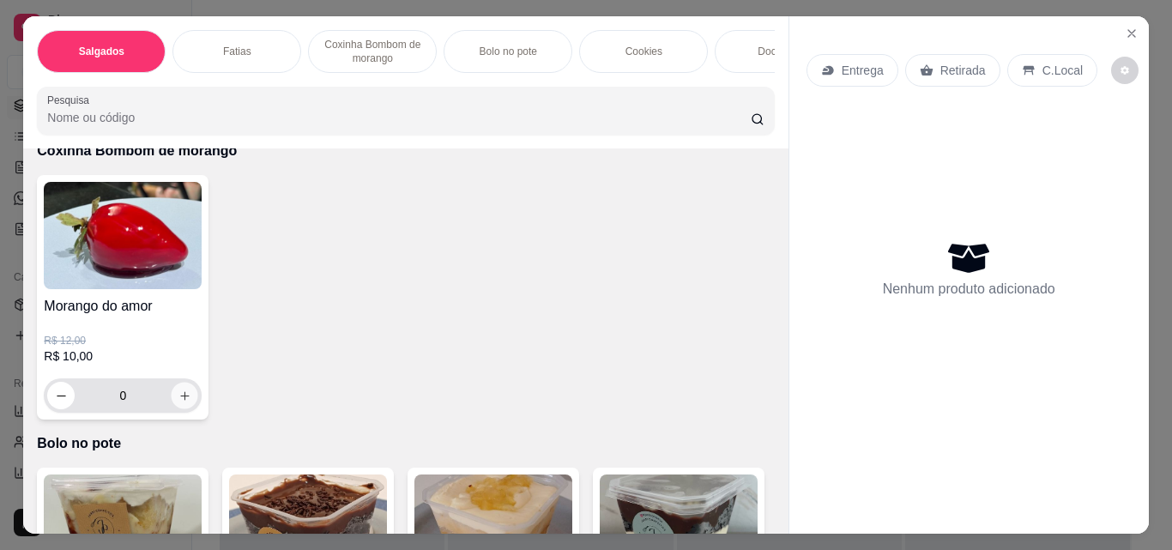
click at [186, 406] on button "increase-product-quantity" at bounding box center [185, 396] width 27 height 27
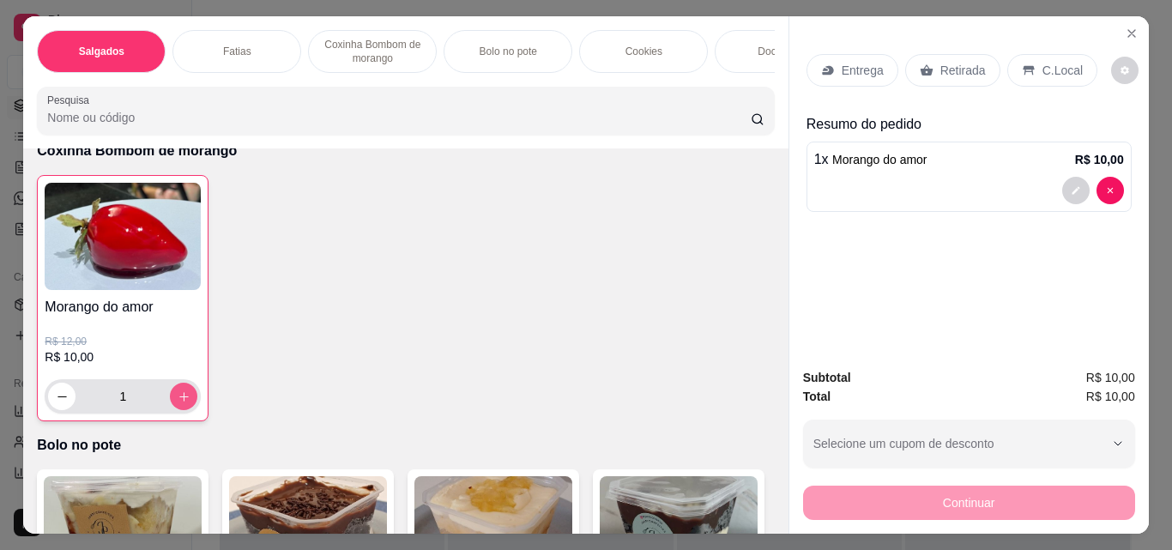
click at [188, 407] on button "increase-product-quantity" at bounding box center [183, 396] width 27 height 27
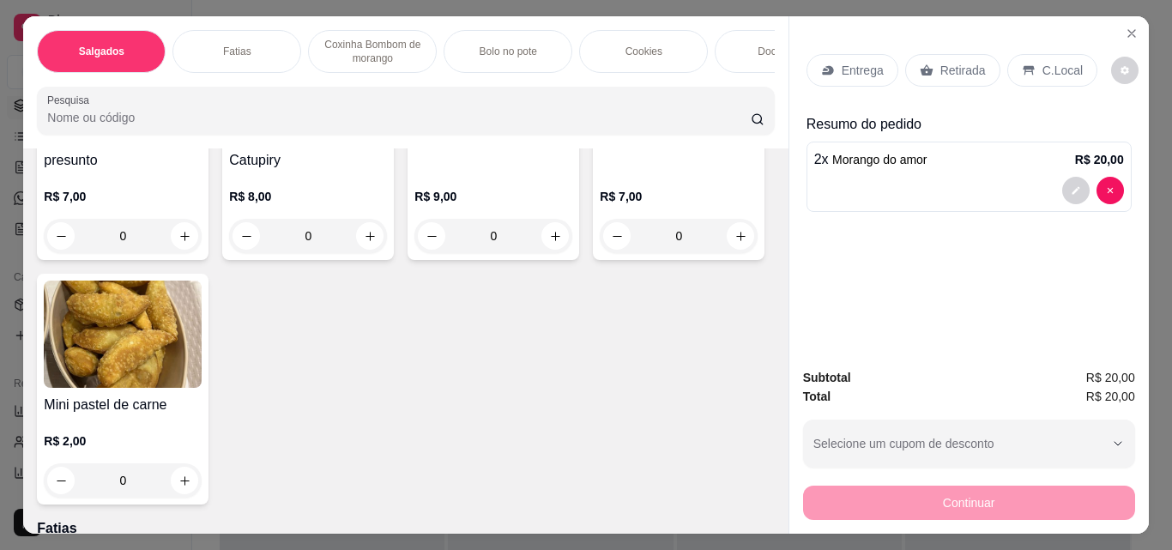
scroll to position [343, 0]
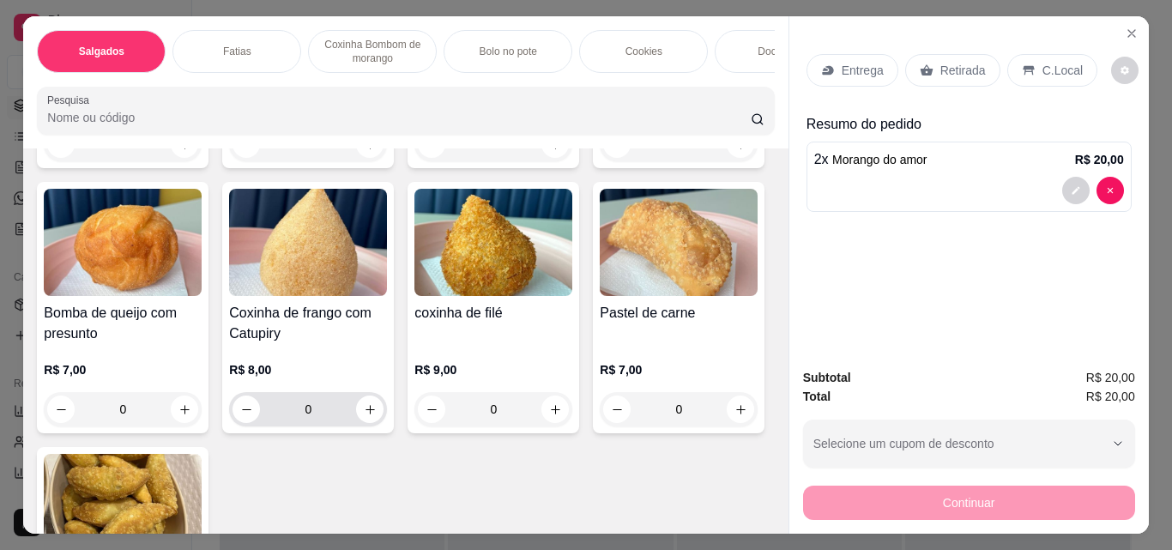
click at [356, 425] on input "0" at bounding box center [308, 409] width 96 height 34
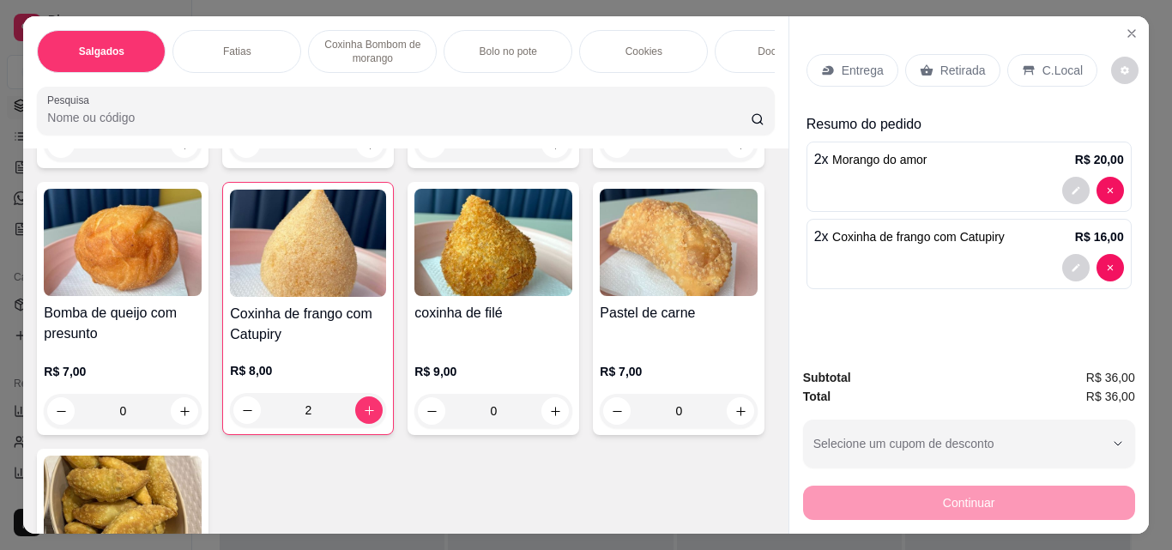
click at [865, 62] on p "Entrega" at bounding box center [863, 70] width 42 height 17
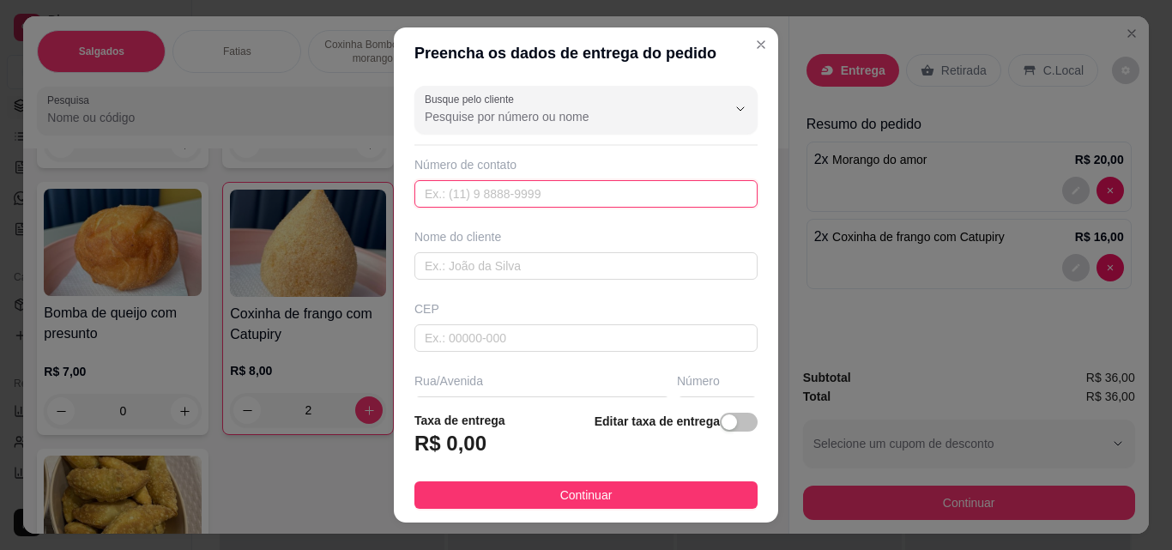
click at [624, 184] on input "text" at bounding box center [585, 193] width 343 height 27
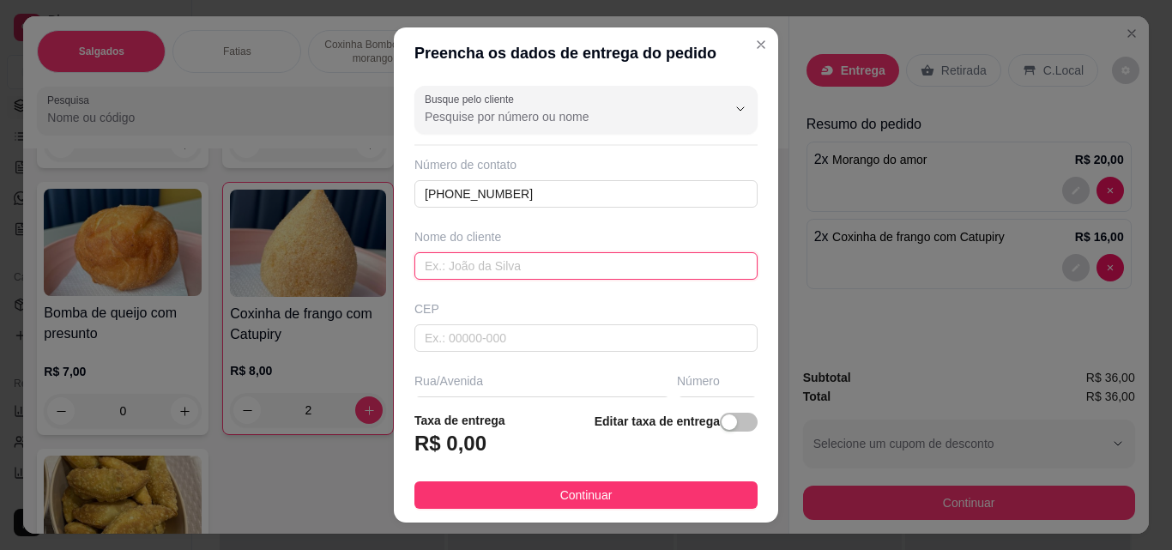
click at [587, 258] on input "text" at bounding box center [585, 265] width 343 height 27
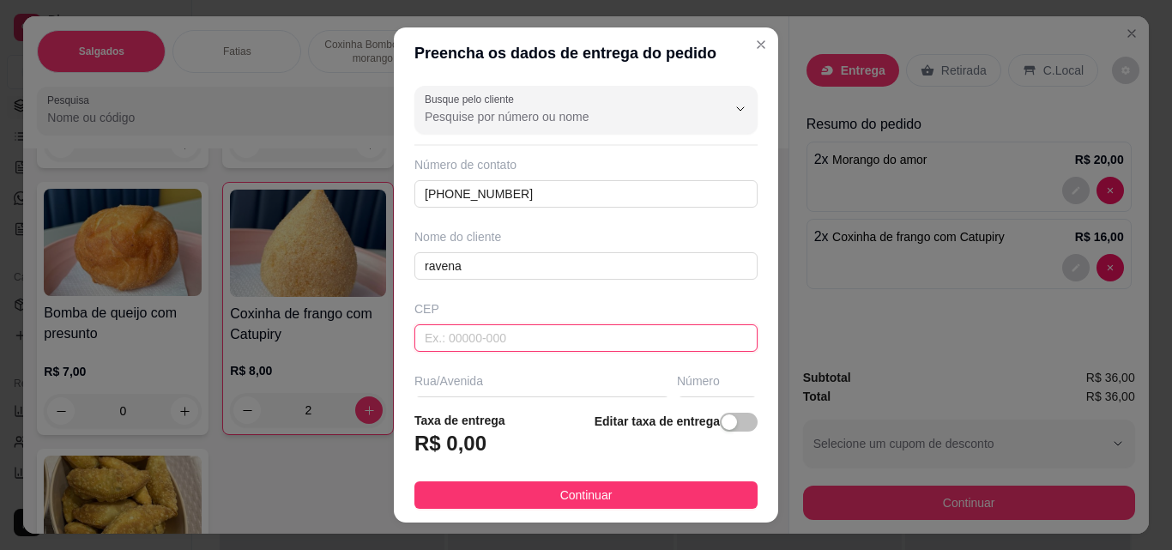
click at [653, 327] on input "text" at bounding box center [585, 337] width 343 height 27
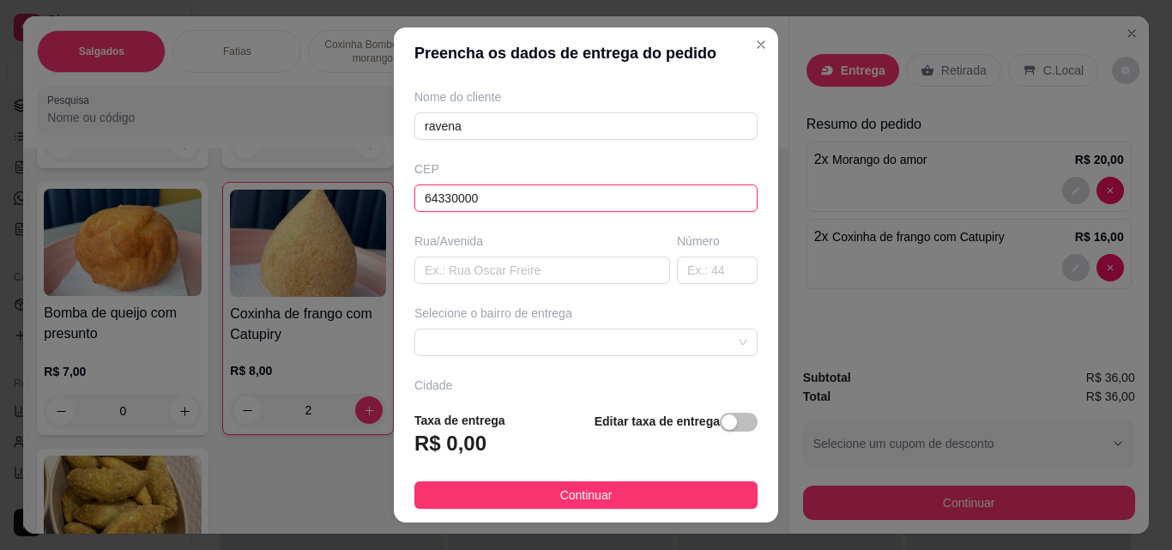
scroll to position [172, 0]
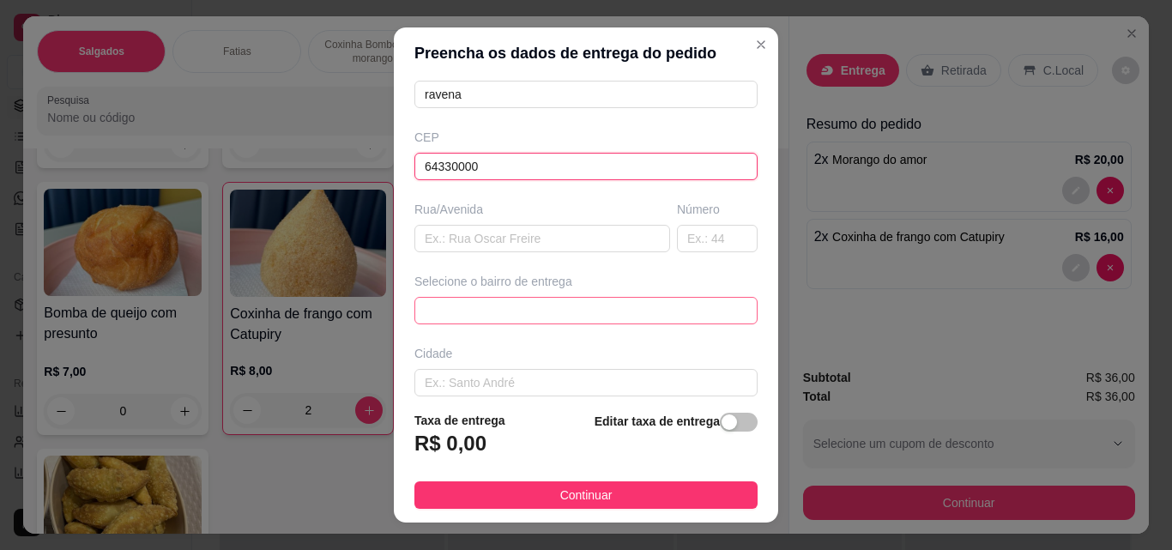
click at [529, 315] on span at bounding box center [586, 311] width 323 height 26
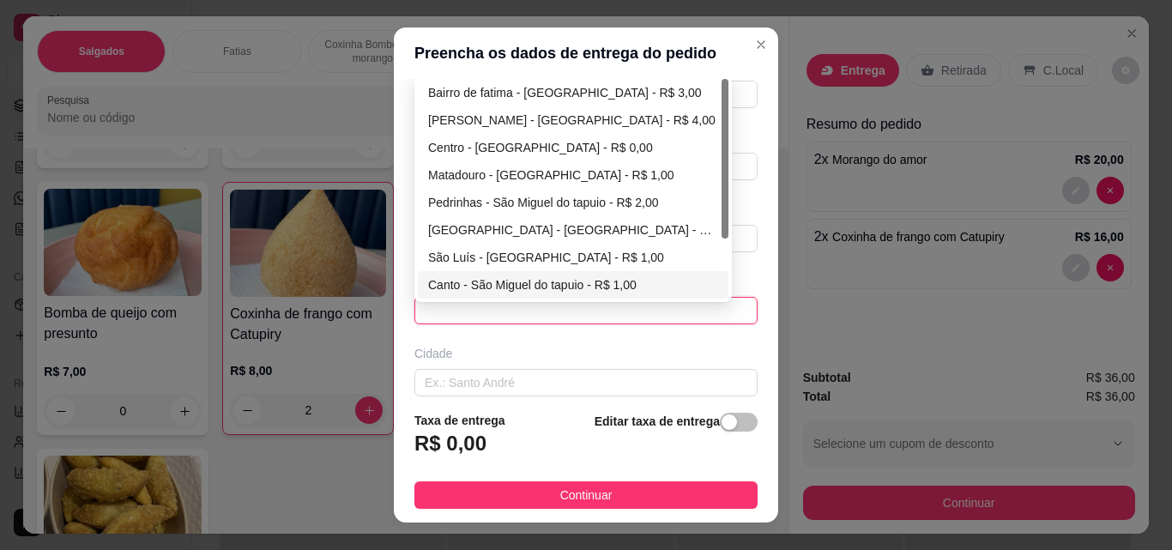
click at [482, 277] on div "Canto - São Miguel do tapuio - R$ 1,00" at bounding box center [573, 284] width 290 height 19
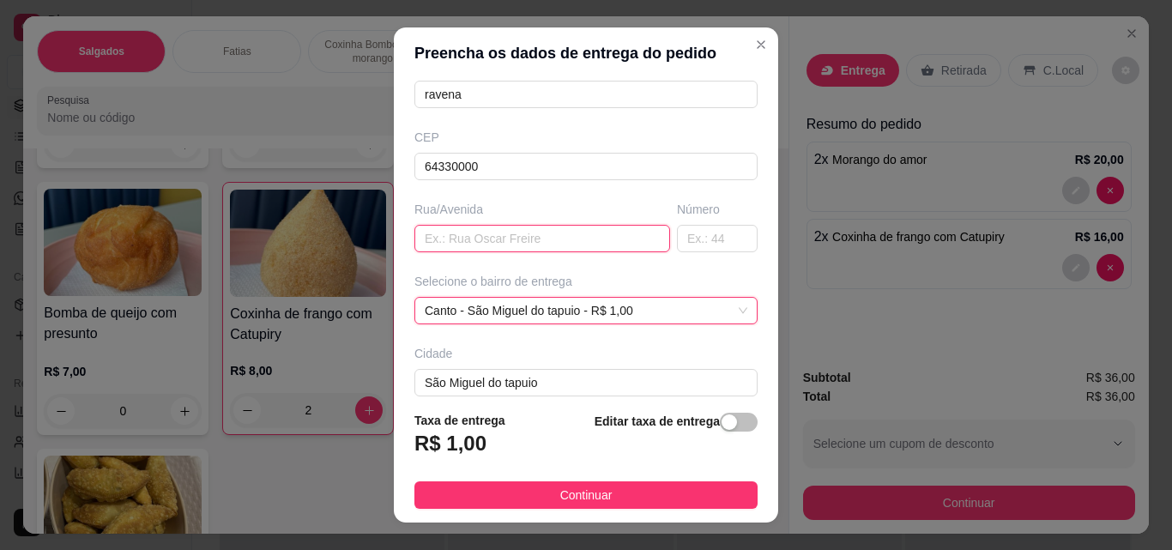
click at [504, 234] on input "text" at bounding box center [542, 238] width 256 height 27
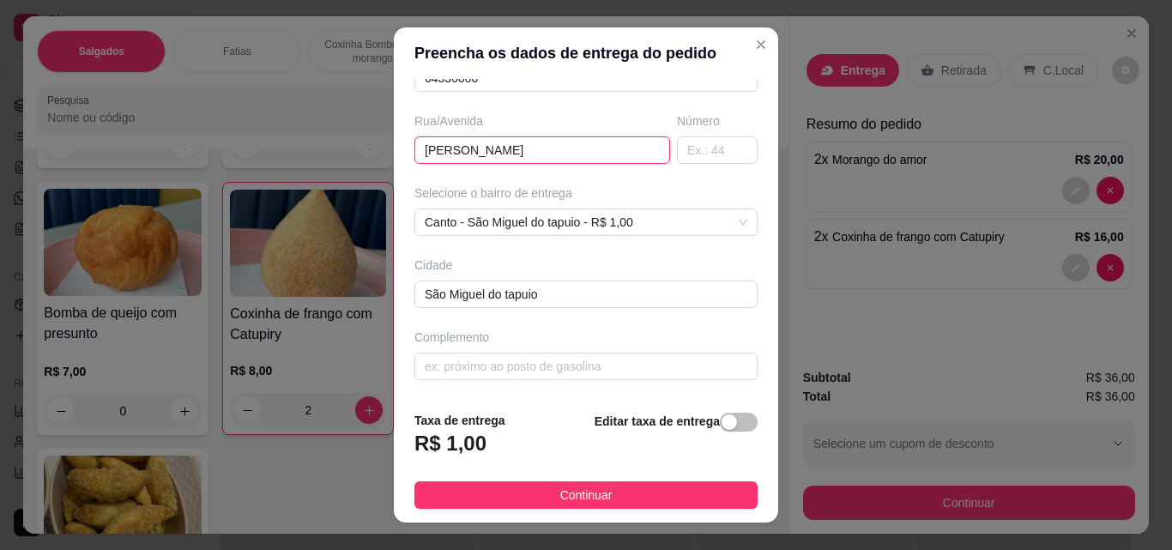
scroll to position [27, 0]
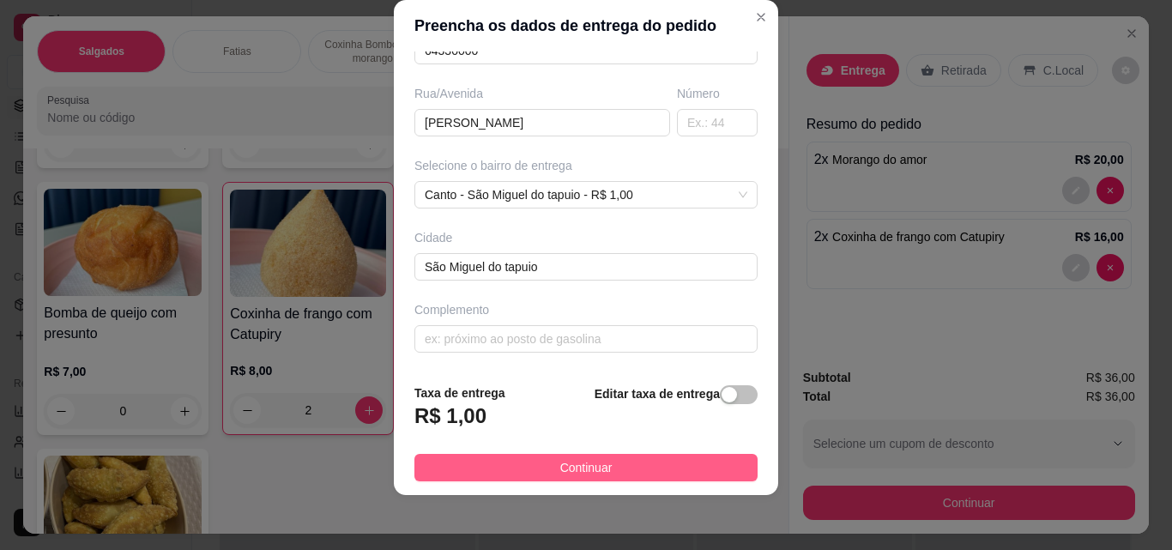
click at [631, 461] on button "Continuar" at bounding box center [585, 467] width 343 height 27
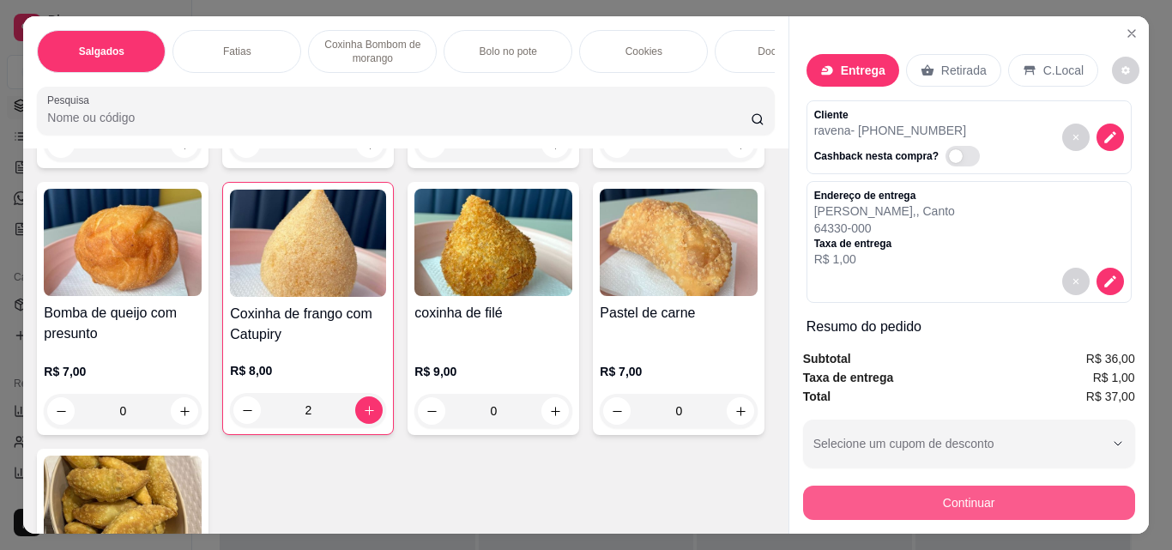
click at [995, 503] on button "Continuar" at bounding box center [969, 503] width 332 height 34
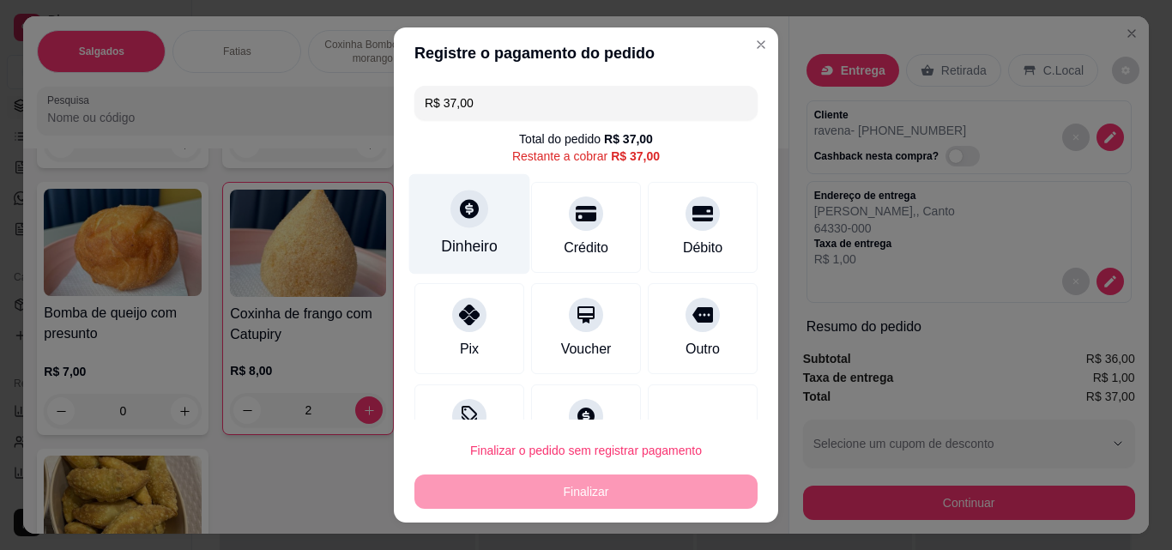
click at [475, 232] on div "Dinheiro" at bounding box center [469, 224] width 121 height 100
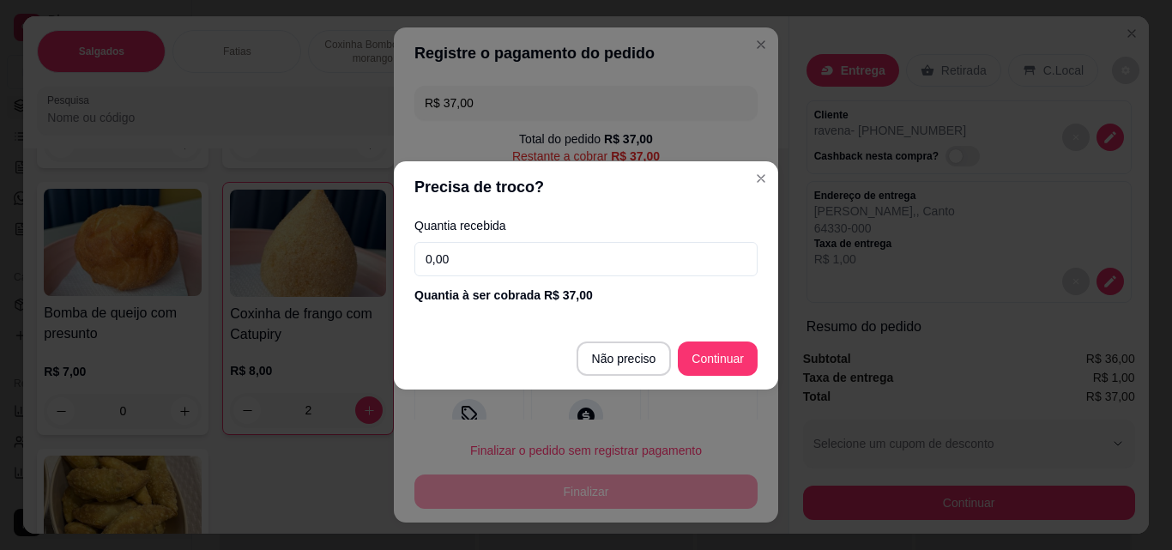
click at [491, 268] on input "0,00" at bounding box center [585, 259] width 343 height 34
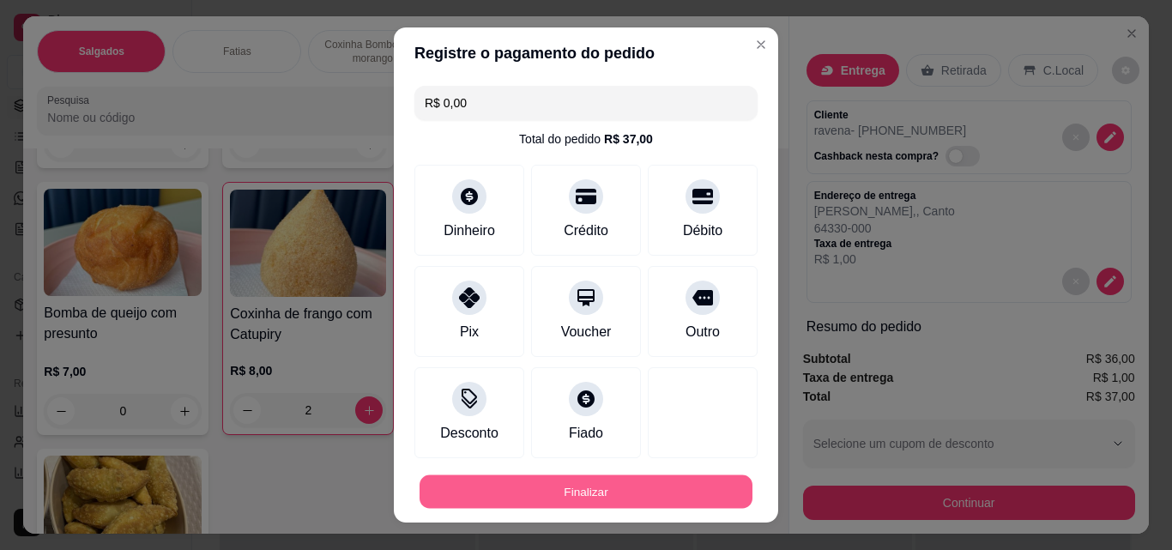
click at [667, 481] on button "Finalizar" at bounding box center [585, 491] width 333 height 33
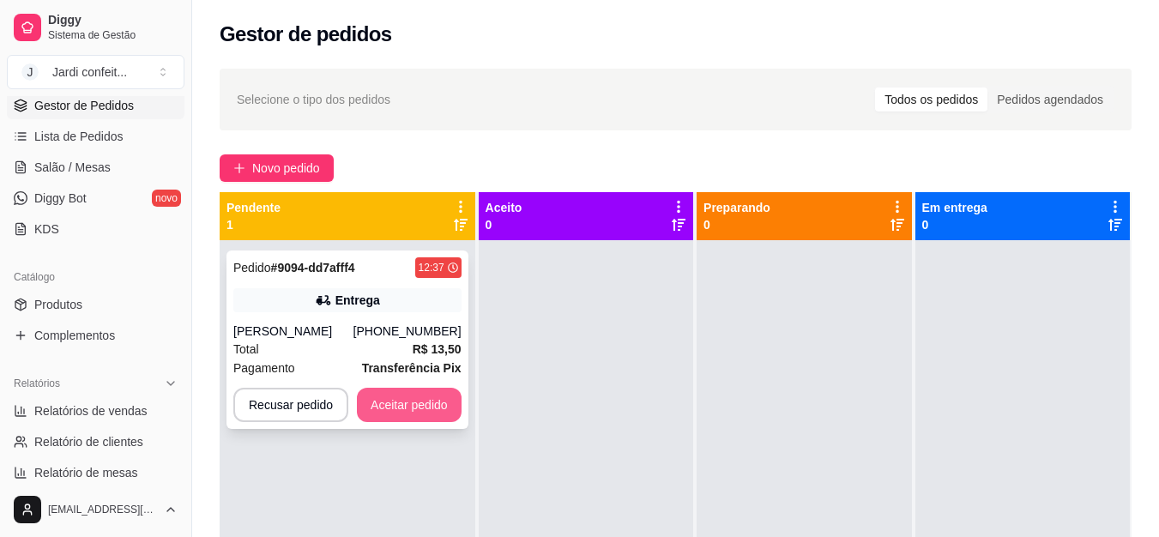
click at [418, 407] on button "Aceitar pedido" at bounding box center [409, 405] width 105 height 34
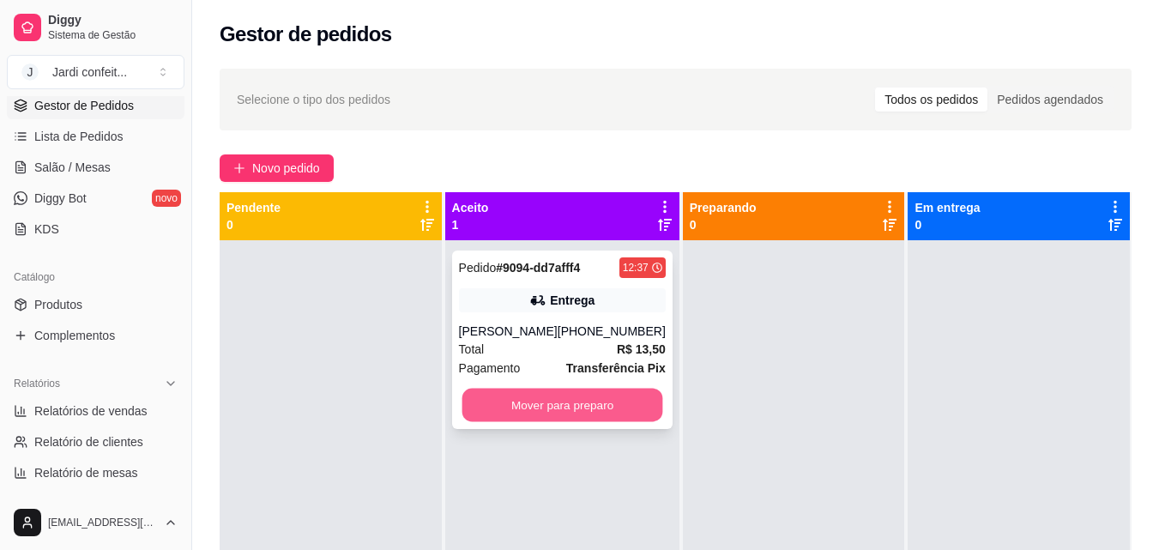
click at [528, 403] on button "Mover para preparo" at bounding box center [562, 405] width 201 height 33
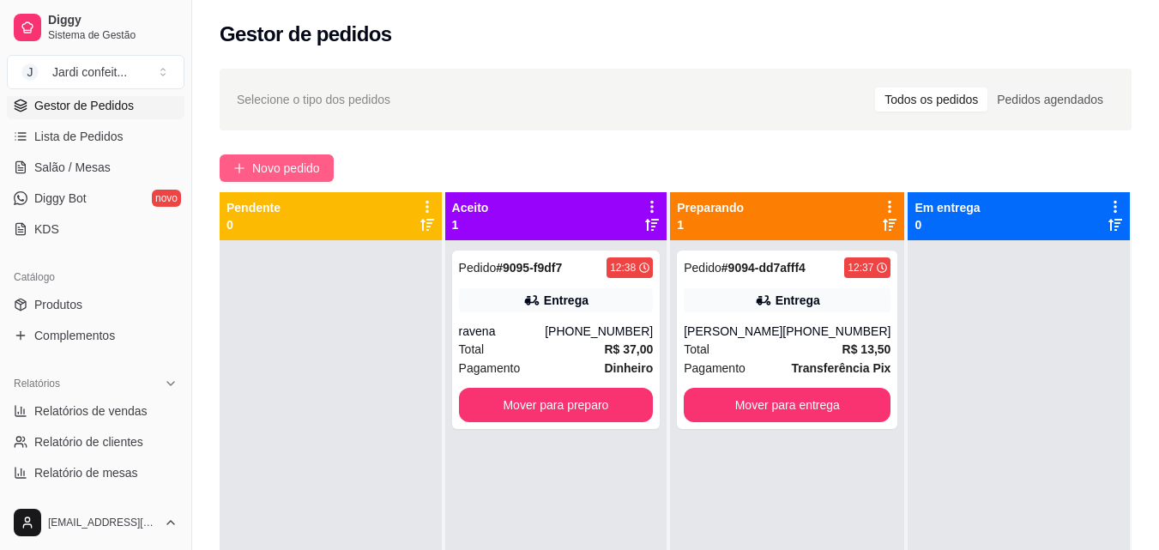
click at [283, 161] on span "Novo pedido" at bounding box center [286, 168] width 68 height 19
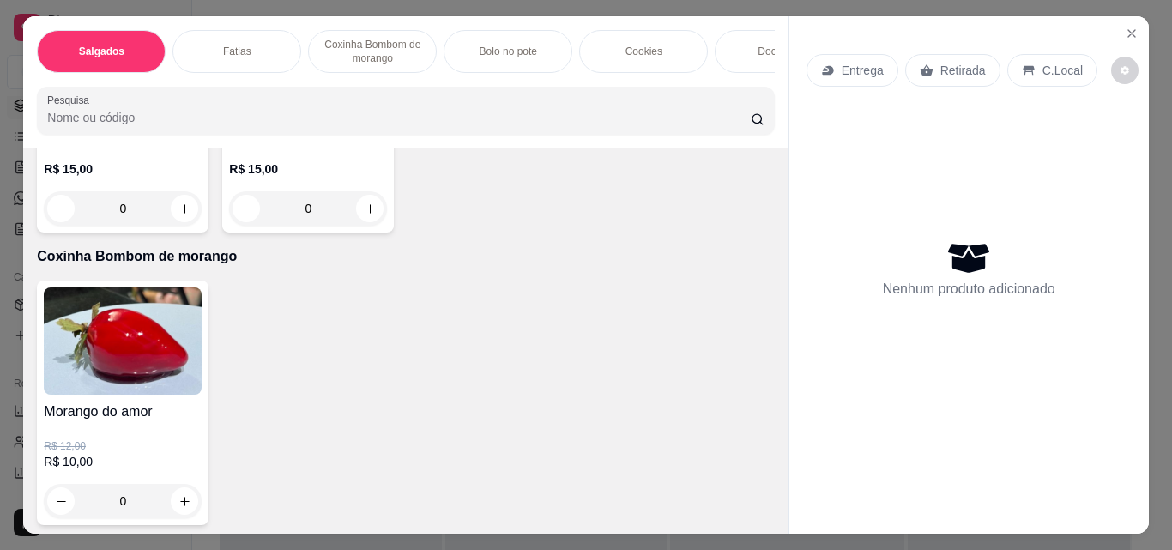
scroll to position [1458, 0]
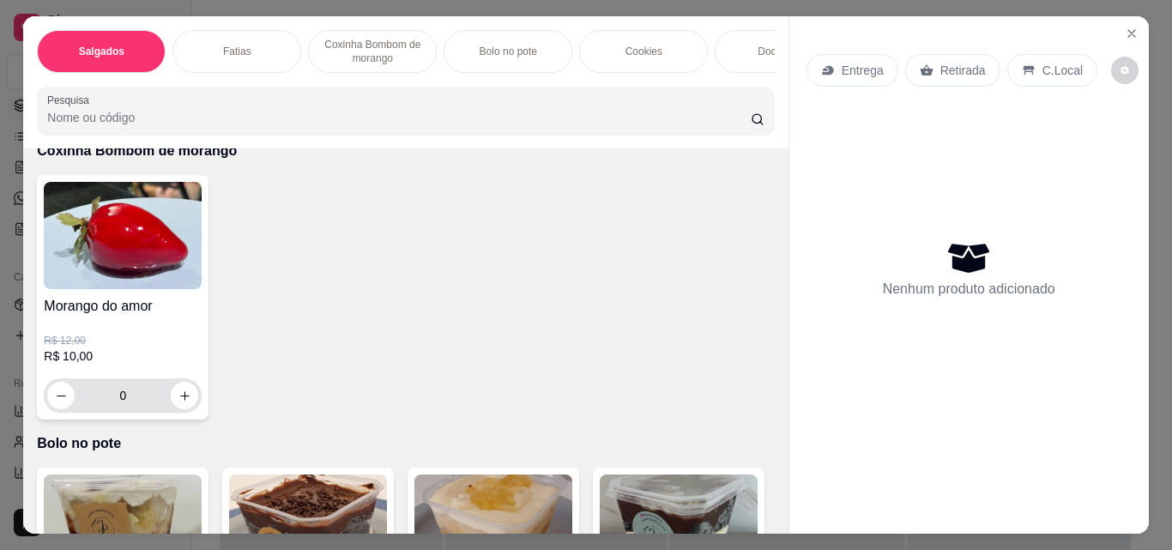
click at [140, 406] on input "0" at bounding box center [123, 395] width 96 height 34
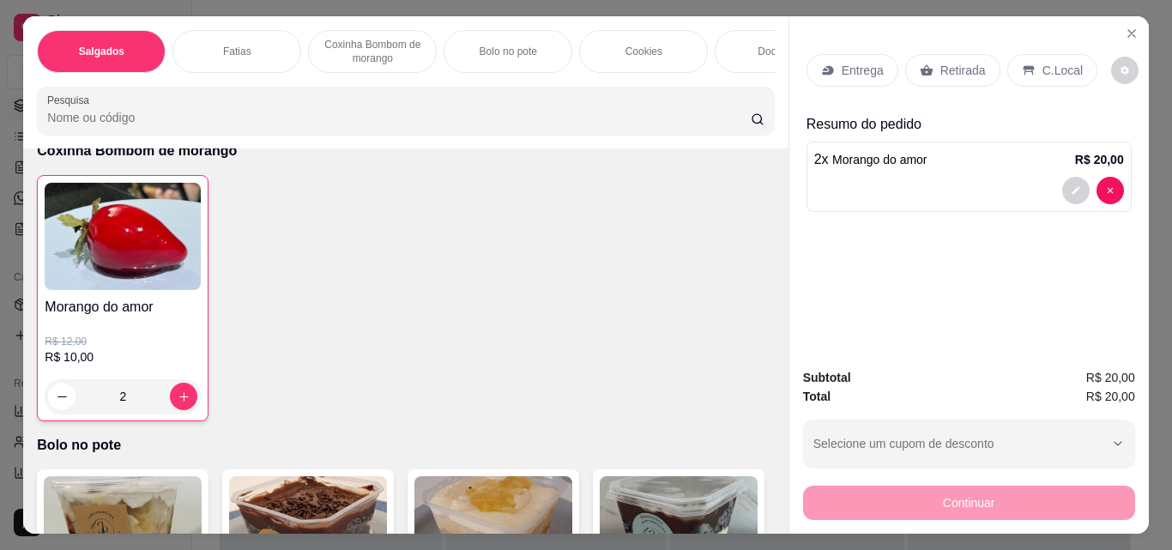
click at [940, 62] on p "Retirada" at bounding box center [962, 70] width 45 height 17
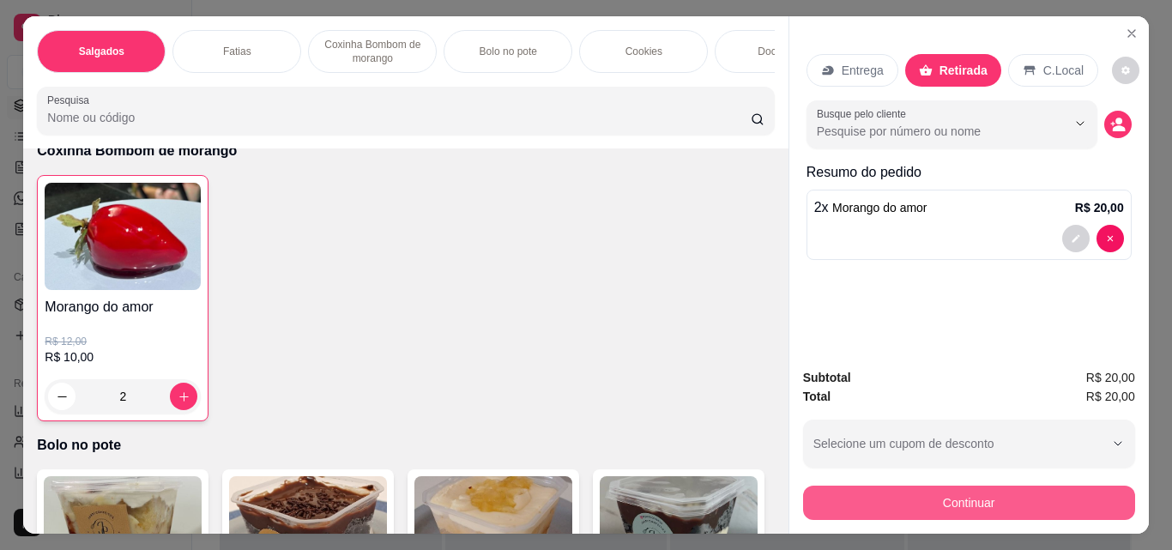
click at [985, 493] on button "Continuar" at bounding box center [969, 503] width 332 height 34
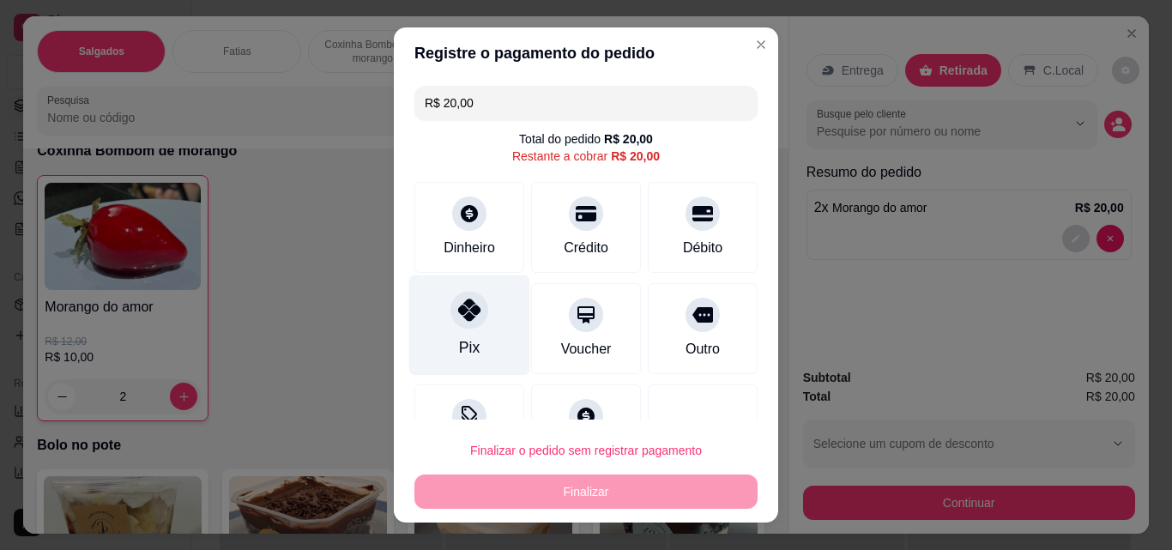
click at [468, 322] on div at bounding box center [469, 310] width 38 height 38
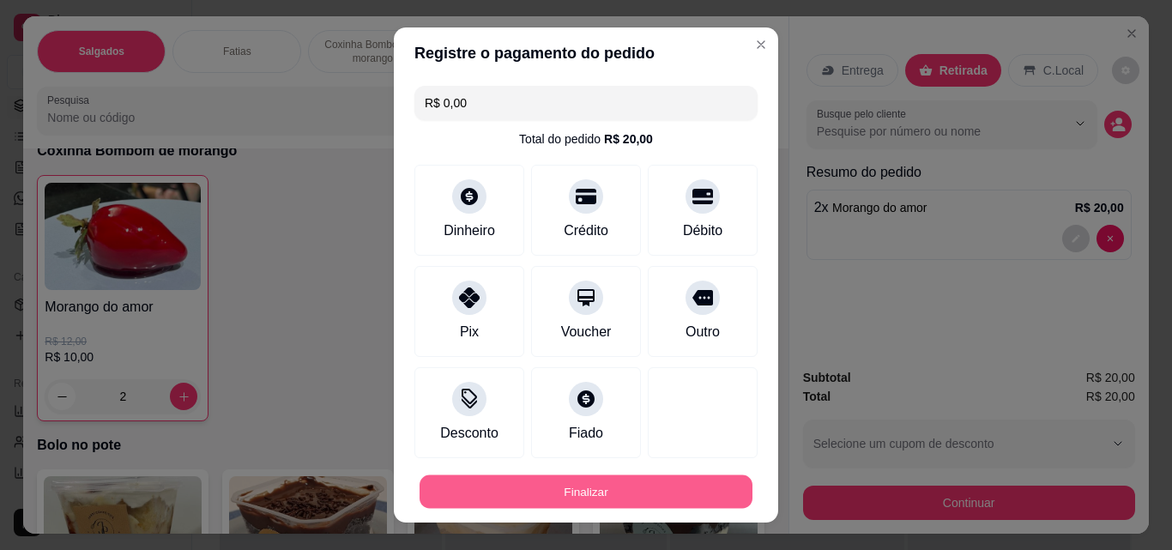
click at [582, 479] on button "Finalizar" at bounding box center [585, 491] width 333 height 33
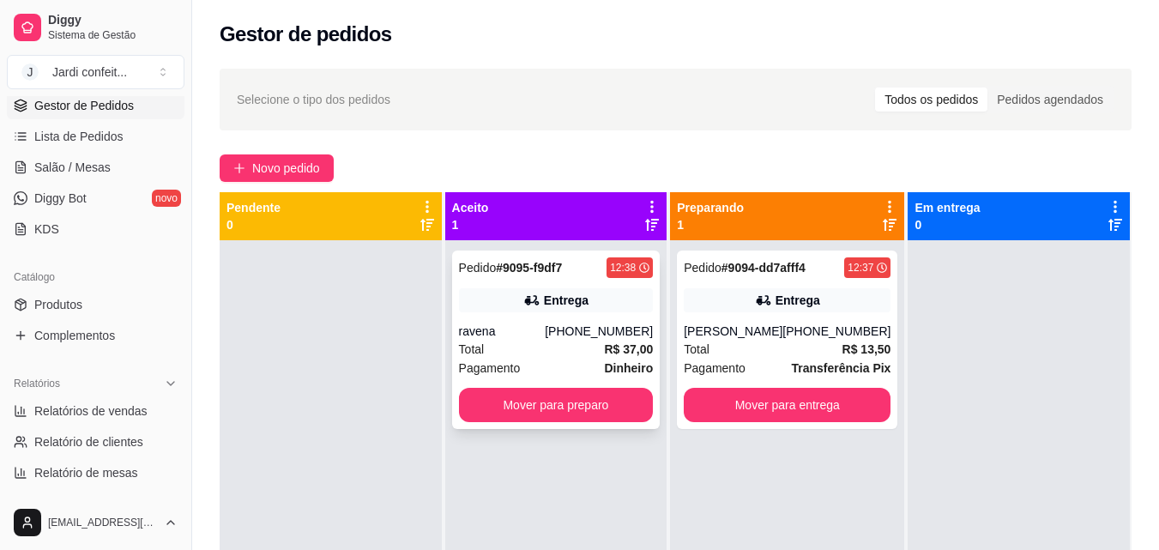
click at [600, 337] on div "(86) 8842-8225" at bounding box center [599, 331] width 108 height 17
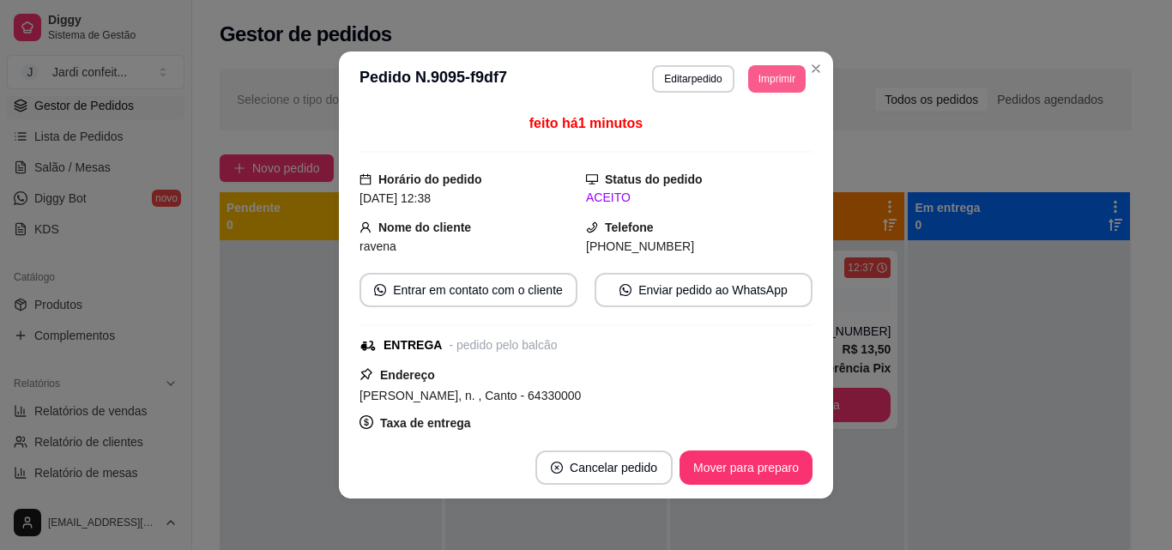
click at [751, 81] on button "Imprimir" at bounding box center [776, 78] width 57 height 27
click at [745, 138] on button "Impressora" at bounding box center [739, 138] width 120 height 27
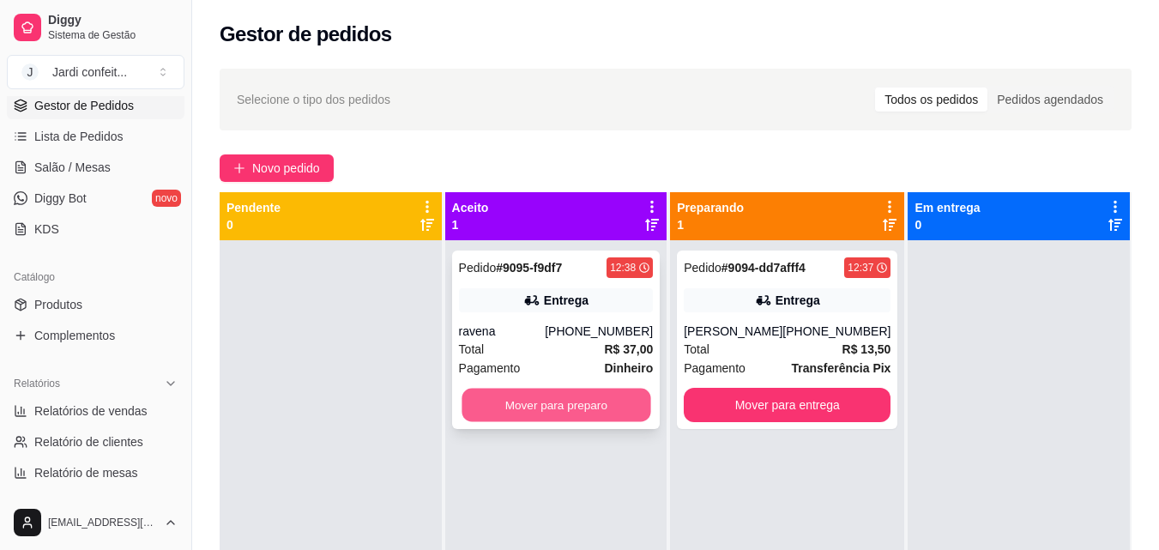
click at [631, 401] on button "Mover para preparo" at bounding box center [556, 405] width 189 height 33
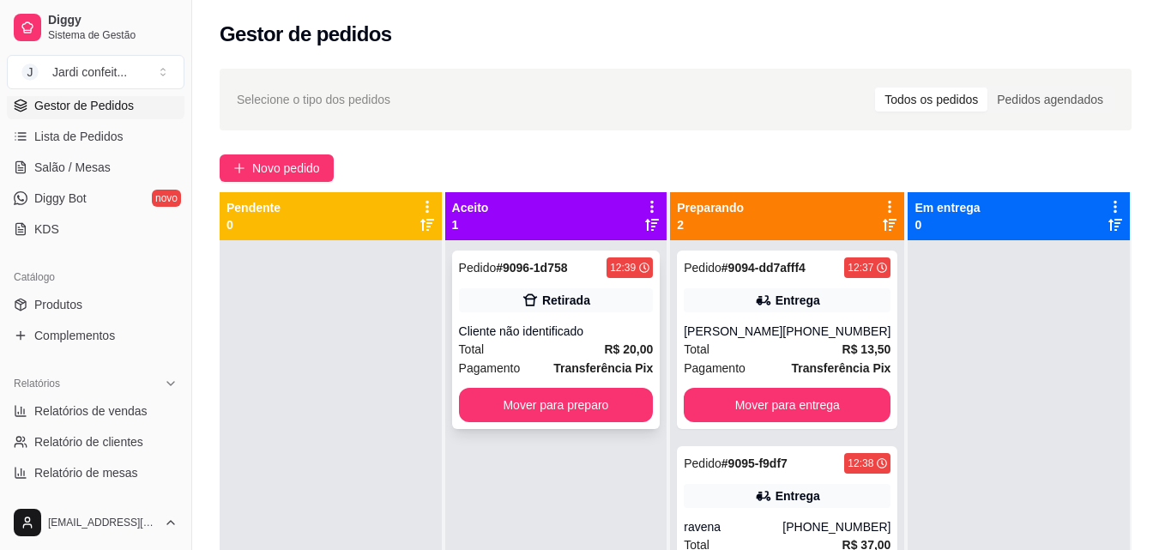
click at [628, 356] on strong "R$ 20,00" at bounding box center [628, 349] width 49 height 14
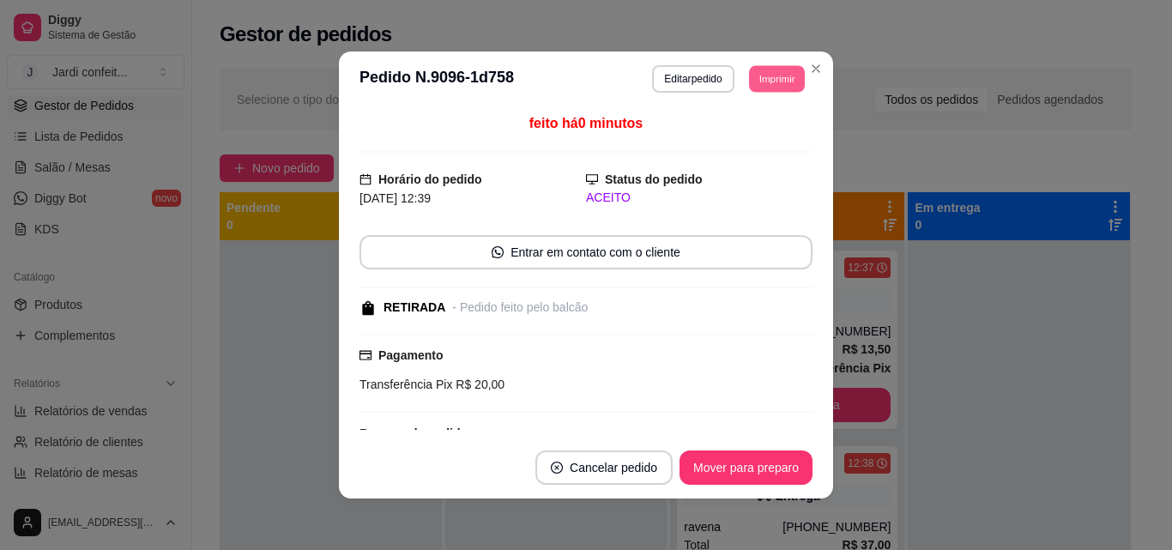
click at [767, 70] on button "Imprimir" at bounding box center [777, 78] width 56 height 27
click at [750, 136] on button "Impressora" at bounding box center [739, 138] width 124 height 27
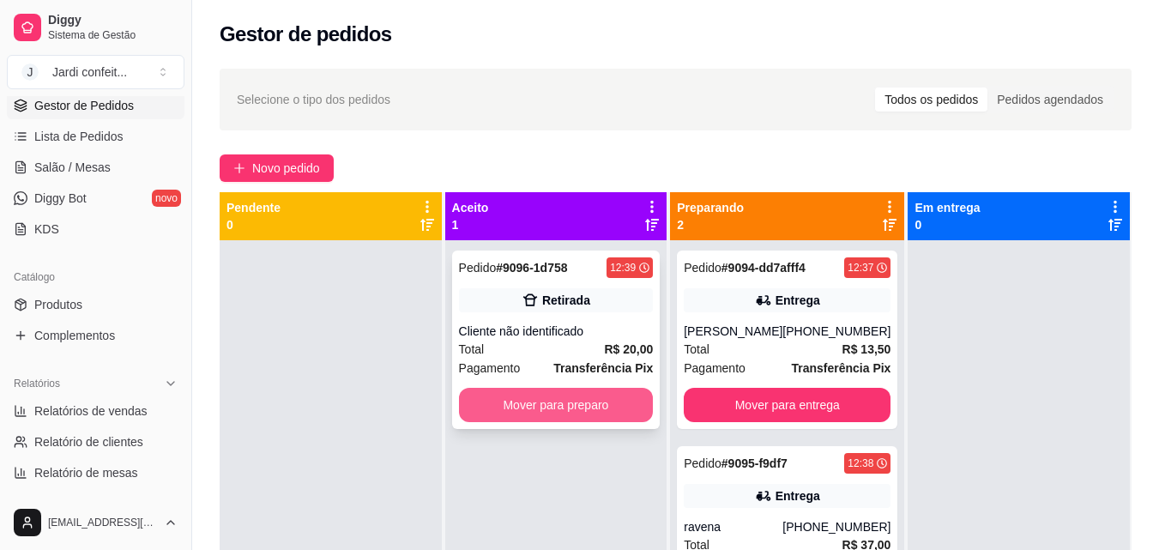
click at [611, 405] on button "Mover para preparo" at bounding box center [556, 405] width 195 height 34
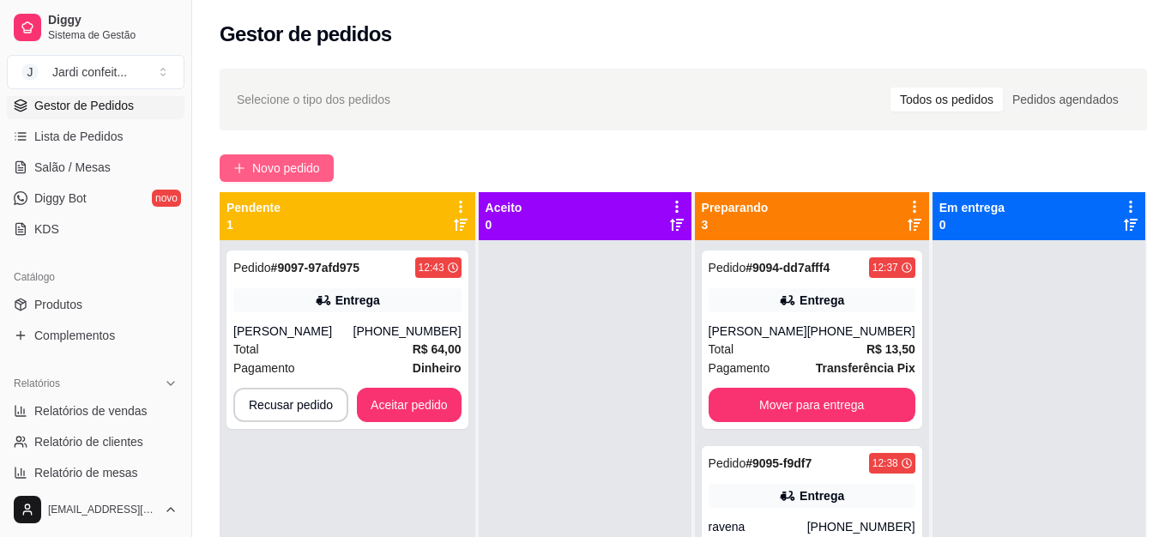
click at [294, 154] on button "Novo pedido" at bounding box center [277, 167] width 114 height 27
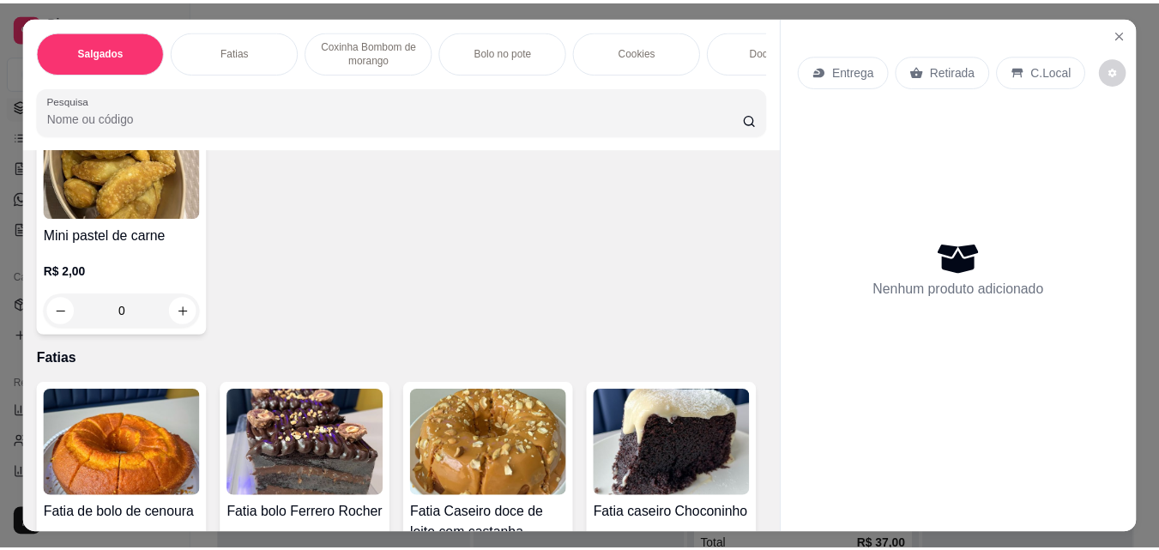
scroll to position [858, 0]
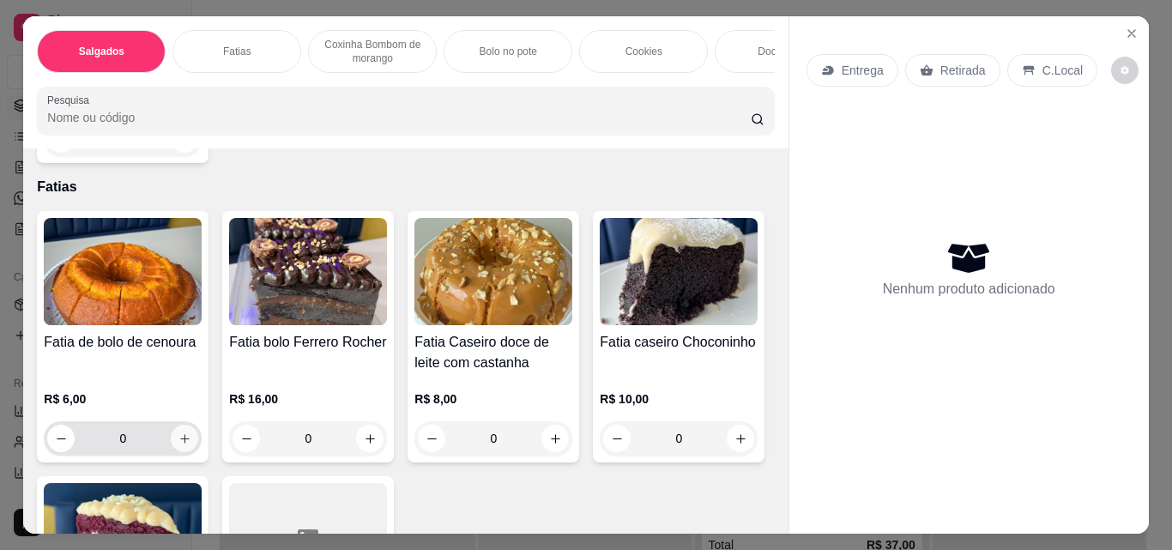
click at [171, 440] on button "increase-product-quantity" at bounding box center [184, 438] width 27 height 27
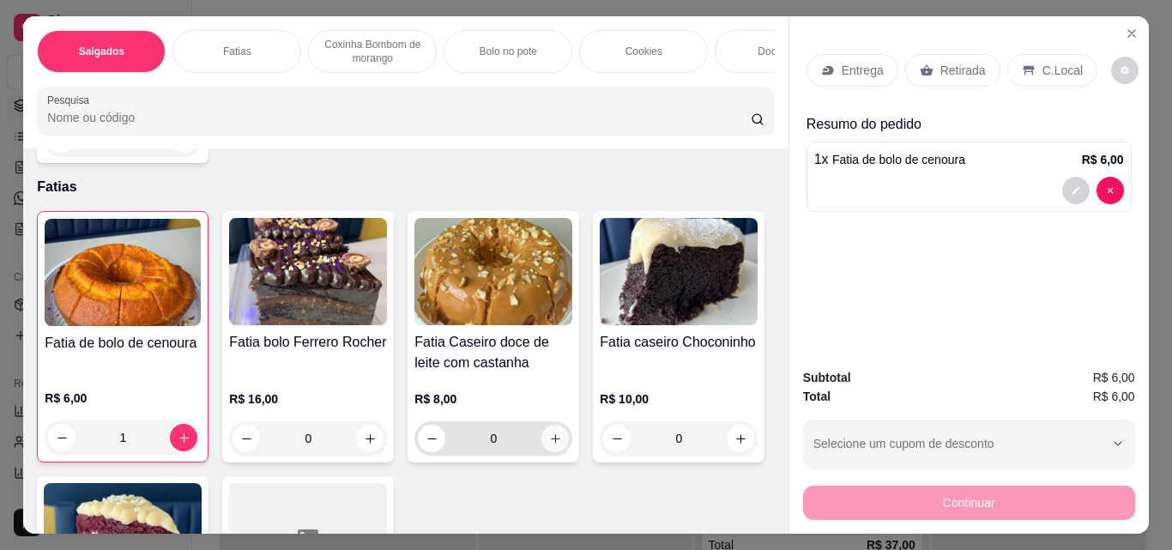
click at [555, 443] on icon "increase-product-quantity" at bounding box center [555, 438] width 13 height 13
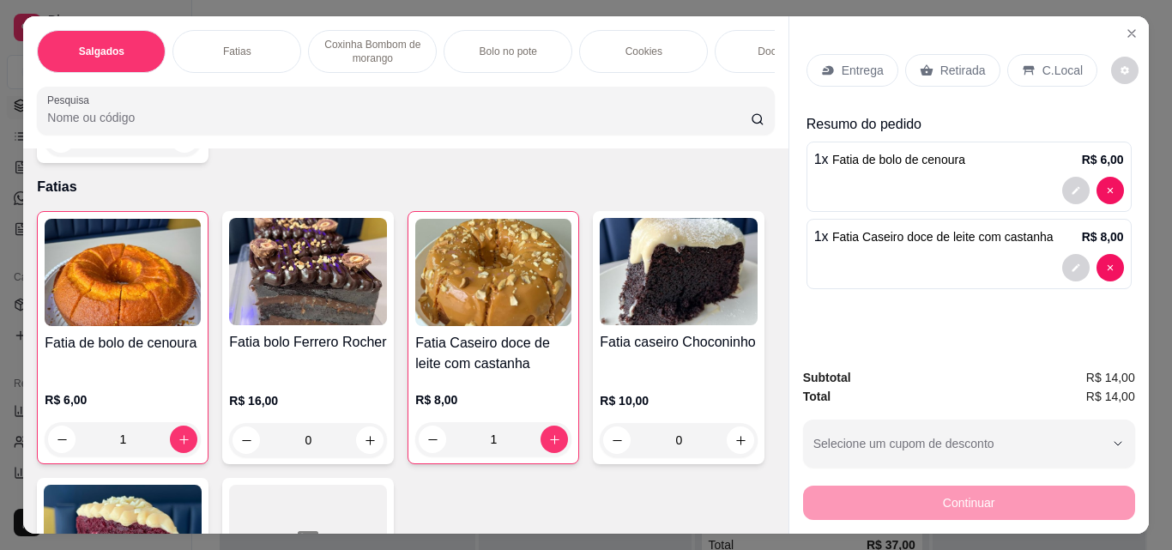
click at [940, 62] on p "Retirada" at bounding box center [962, 70] width 45 height 17
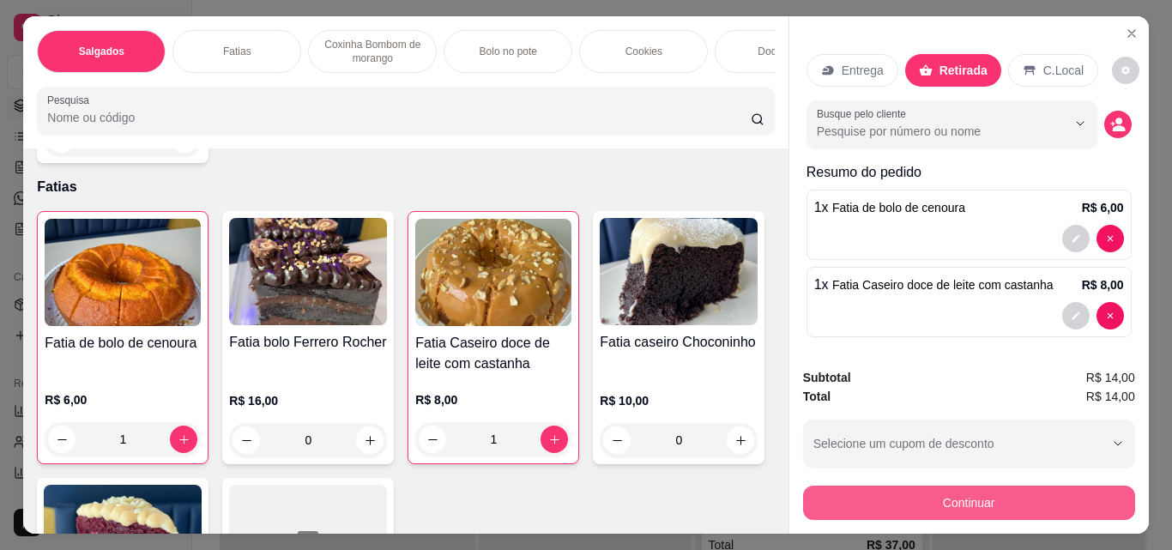
click at [907, 497] on button "Continuar" at bounding box center [969, 503] width 332 height 34
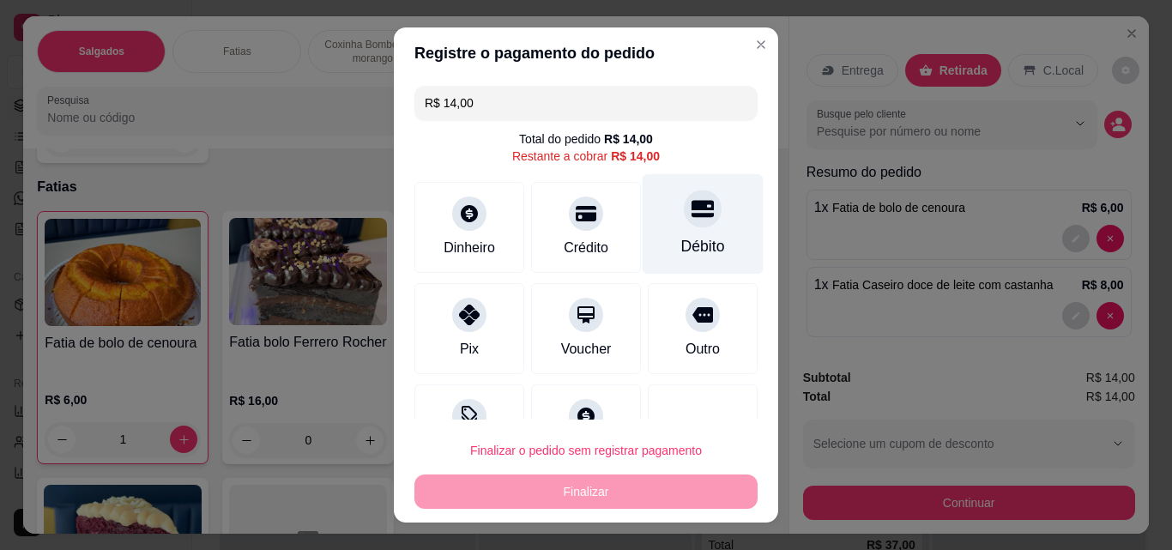
drag, startPoint x: 665, startPoint y: 229, endPoint x: 681, endPoint y: 291, distance: 63.9
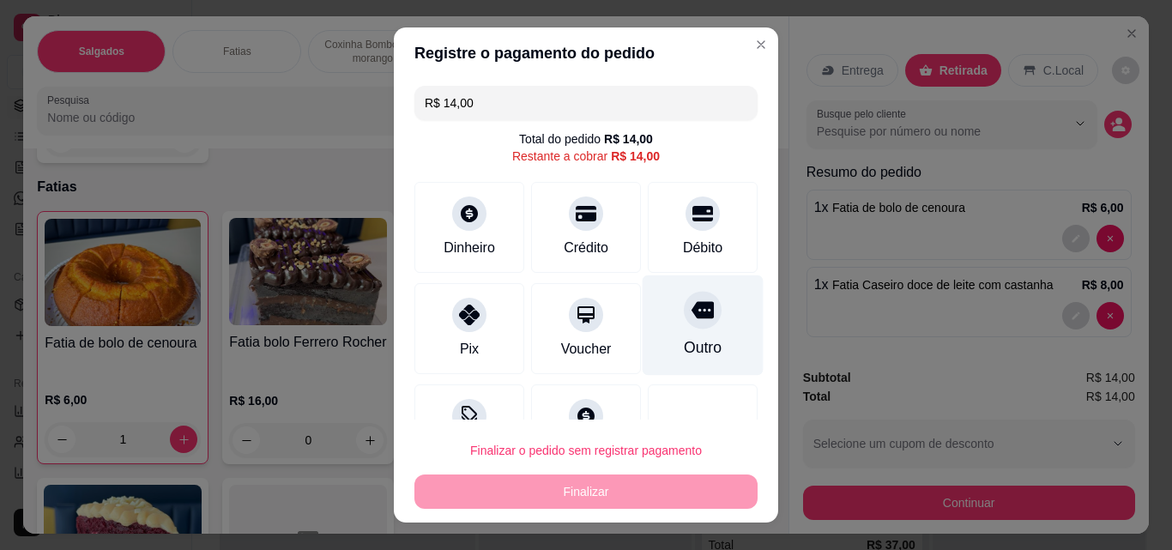
click at [665, 231] on div "Débito" at bounding box center [703, 227] width 110 height 91
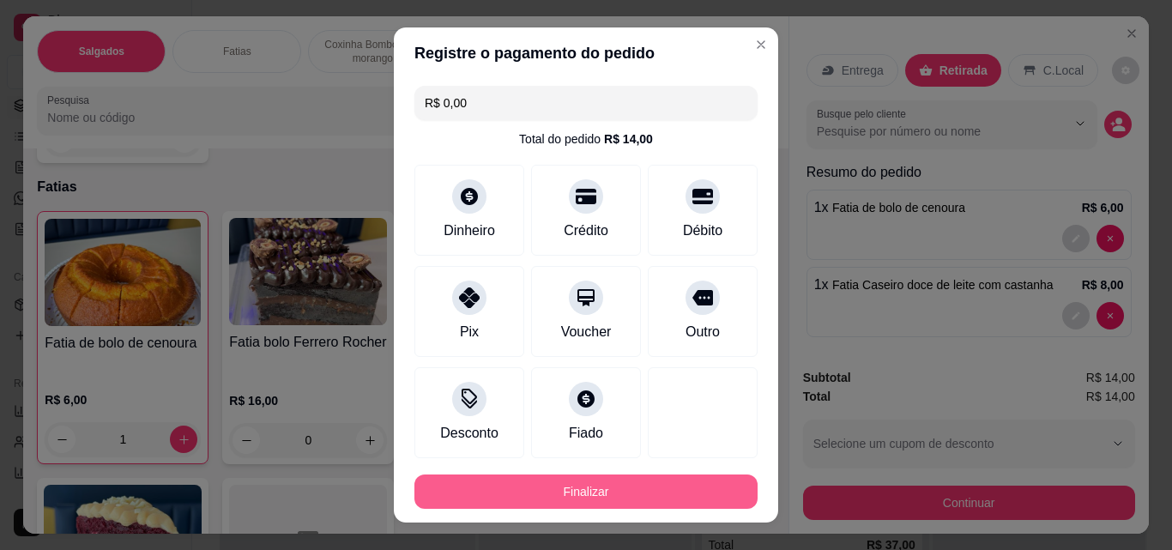
click at [601, 486] on button "Finalizar" at bounding box center [585, 491] width 343 height 34
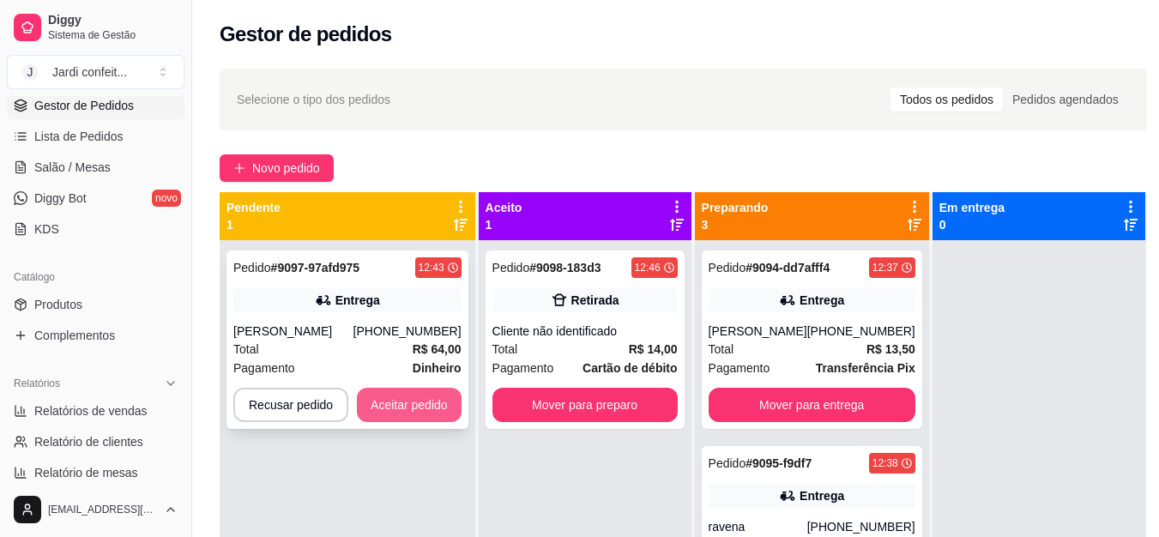
click at [429, 402] on button "Aceitar pedido" at bounding box center [409, 405] width 105 height 34
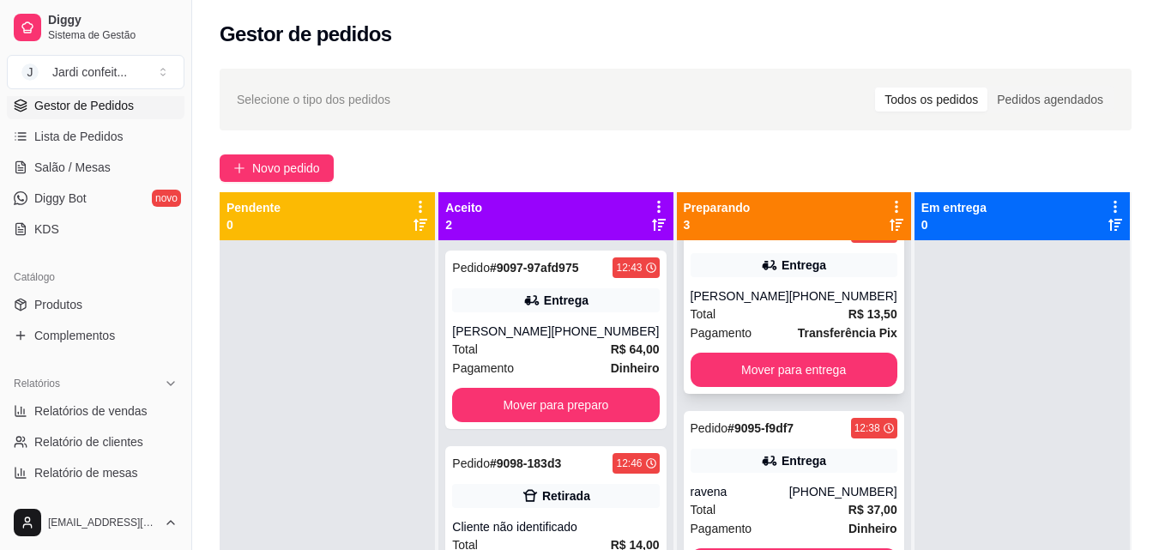
scroll to position [54, 0]
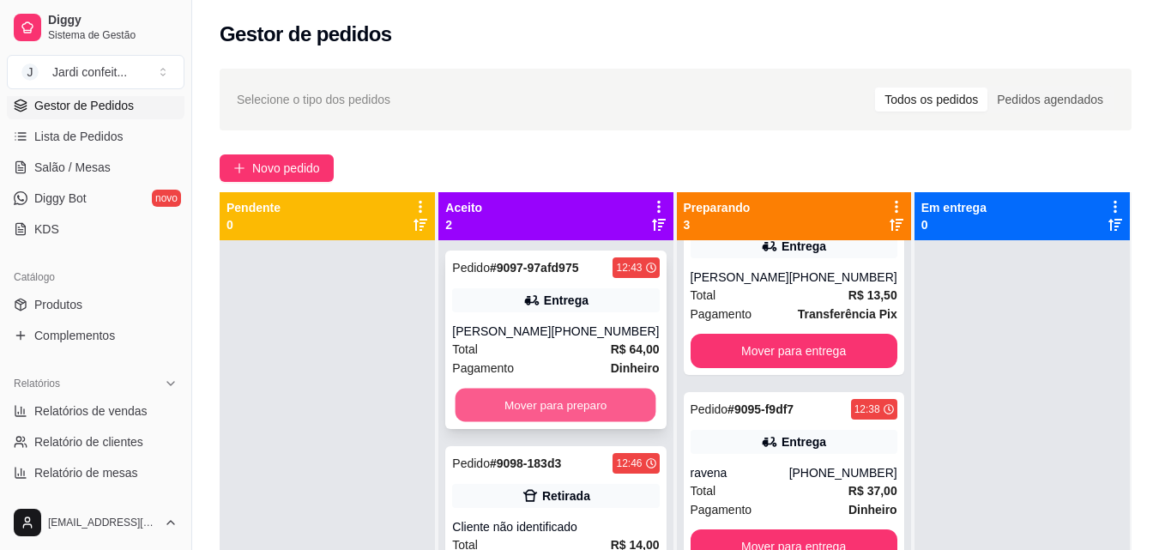
click at [556, 406] on button "Mover para preparo" at bounding box center [556, 405] width 201 height 33
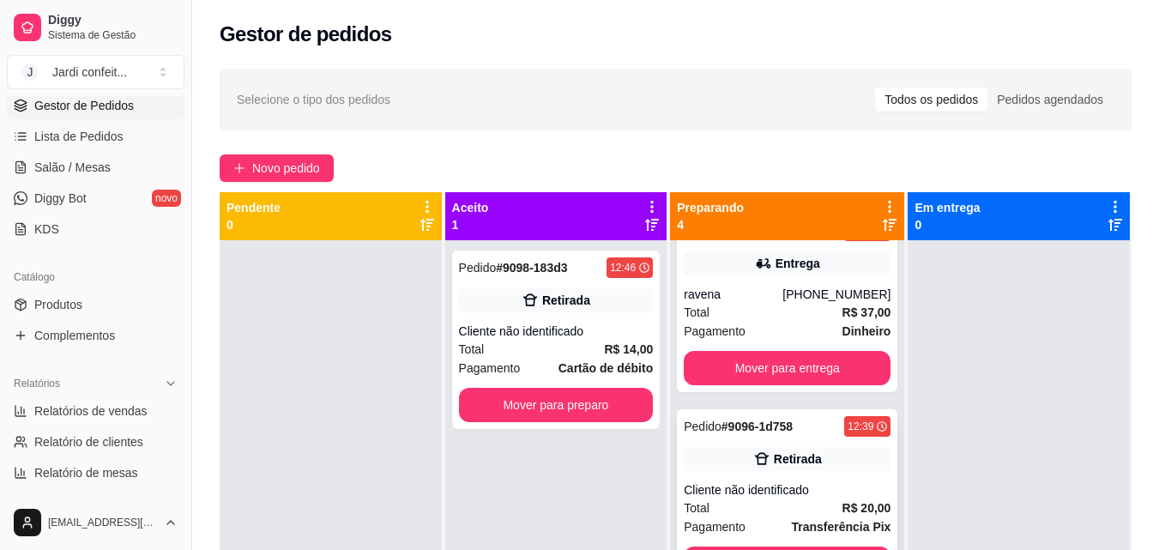
scroll to position [250, 0]
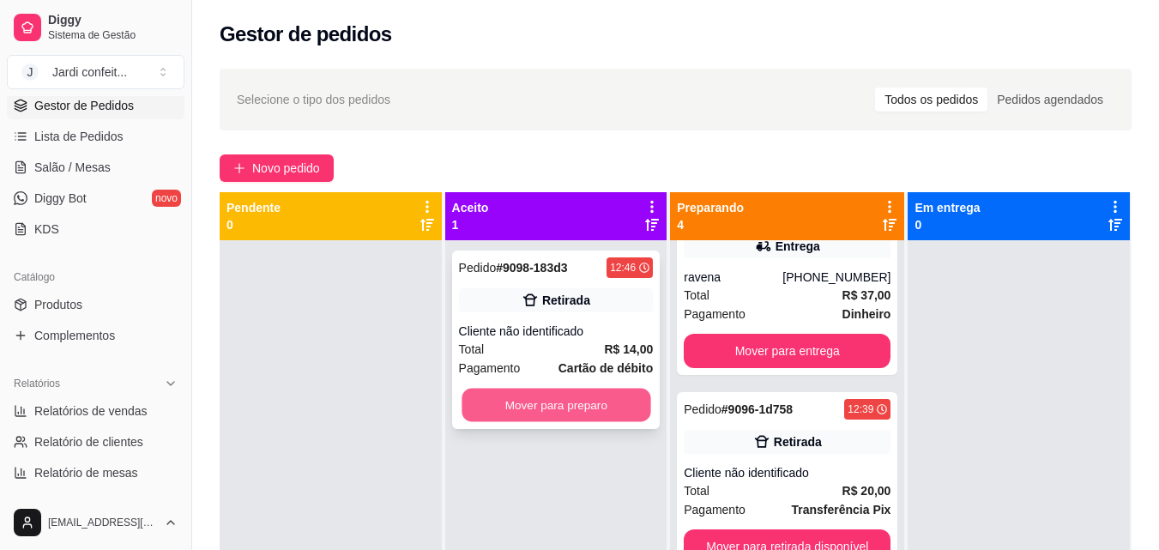
click at [578, 406] on button "Mover para preparo" at bounding box center [556, 405] width 189 height 33
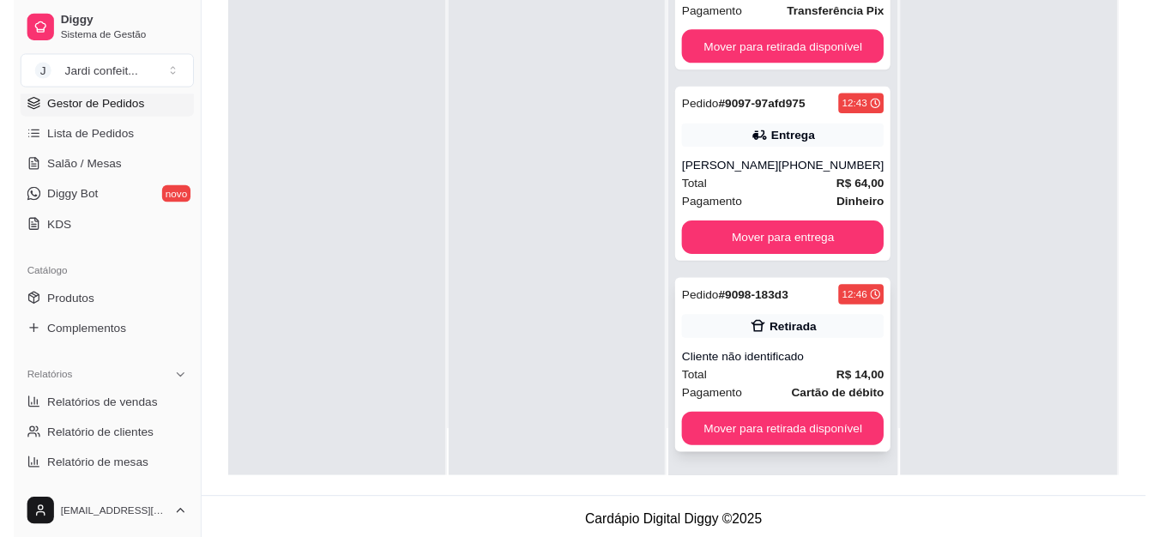
scroll to position [262, 0]
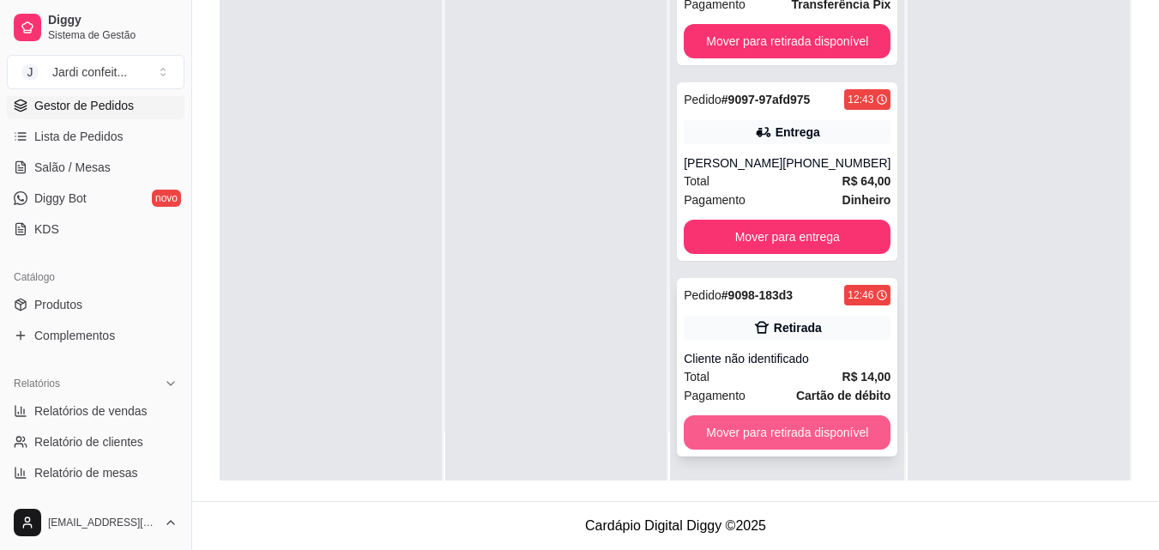
click at [789, 440] on button "Mover para retirada disponível" at bounding box center [787, 432] width 207 height 34
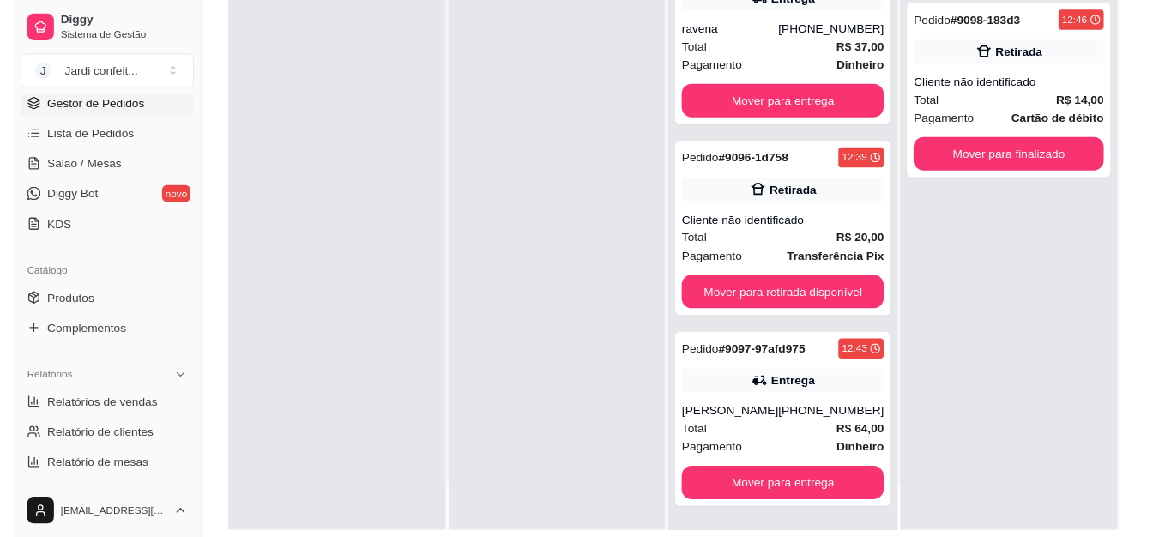
scroll to position [176, 0]
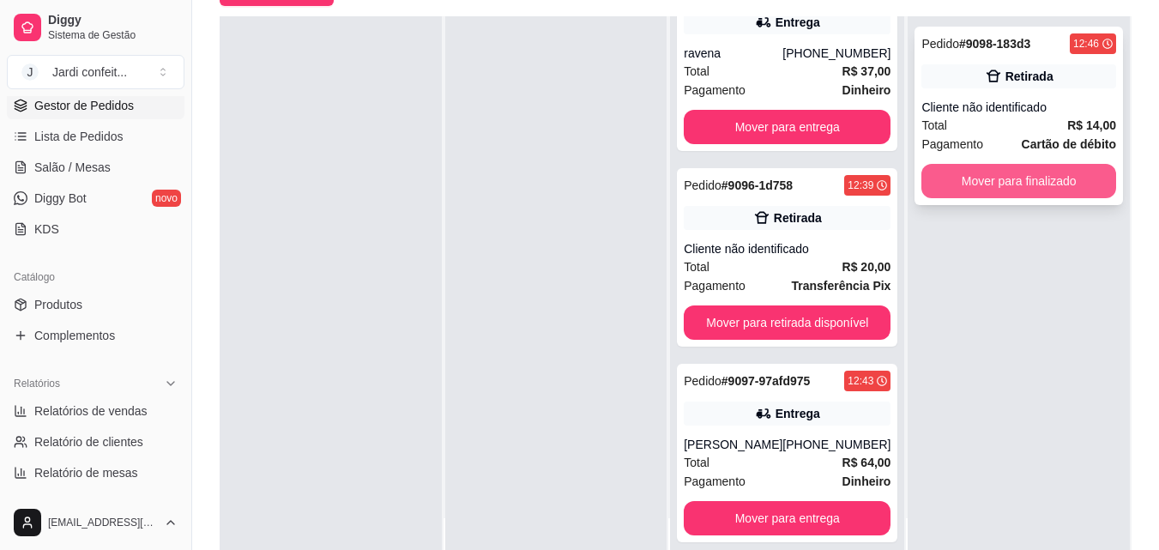
click at [1014, 184] on button "Mover para finalizado" at bounding box center [1018, 181] width 195 height 34
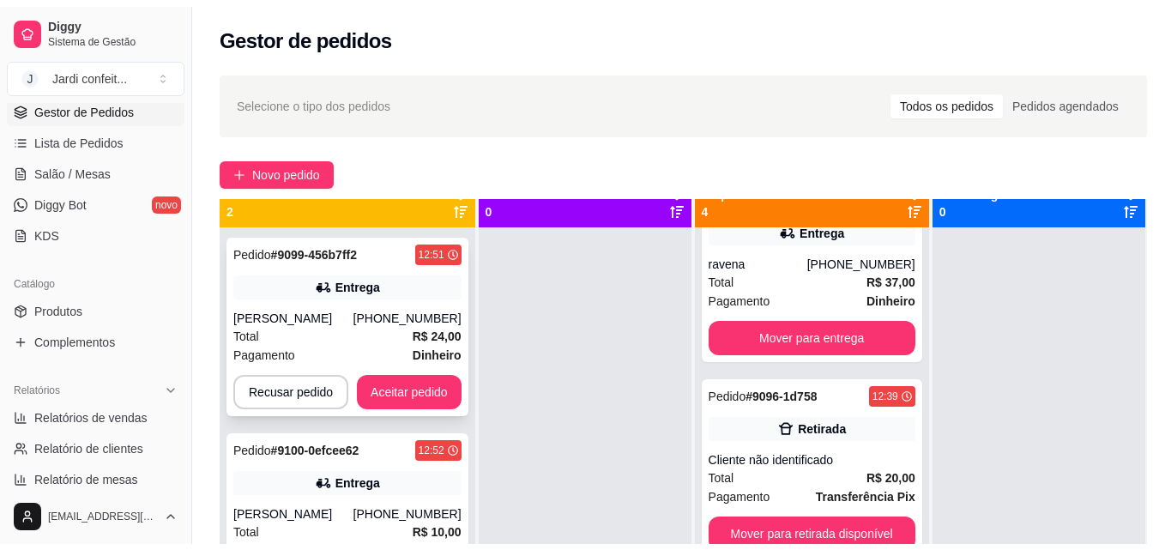
scroll to position [48, 0]
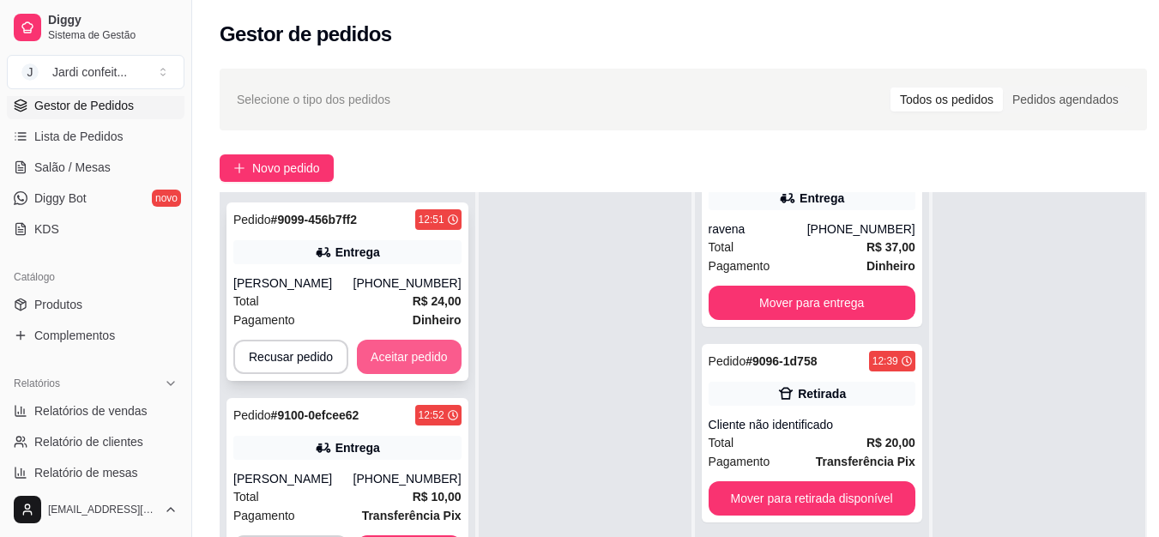
click at [450, 351] on button "Aceitar pedido" at bounding box center [409, 357] width 105 height 34
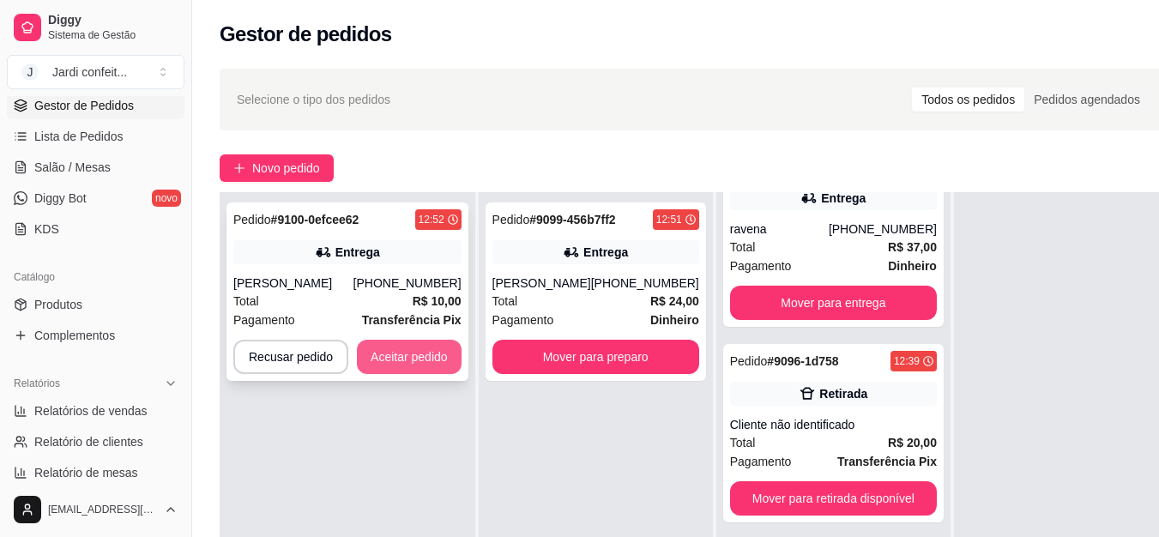
click at [447, 356] on button "Aceitar pedido" at bounding box center [409, 357] width 105 height 34
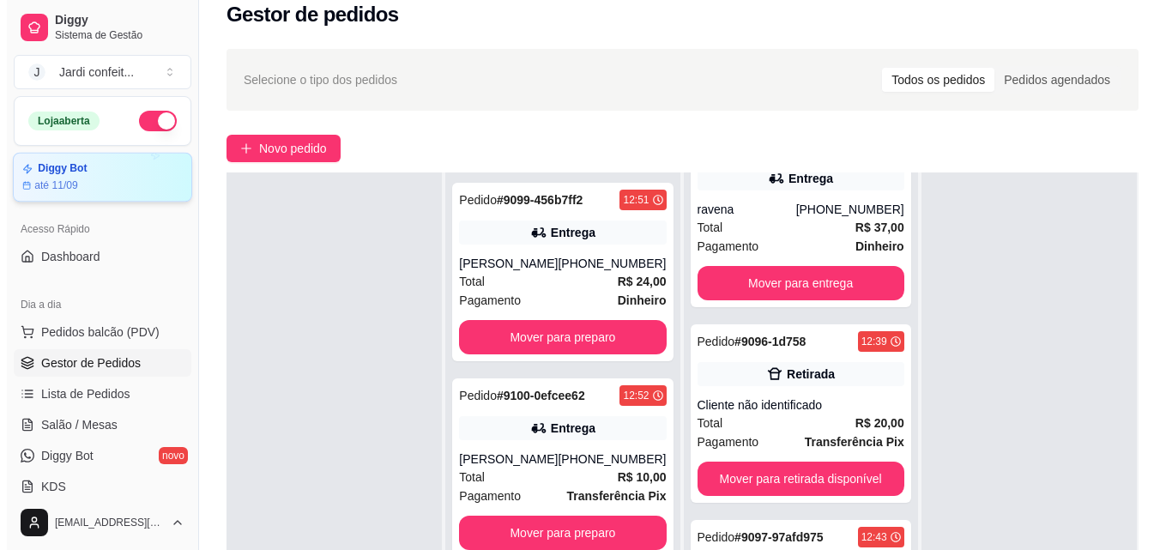
scroll to position [0, 0]
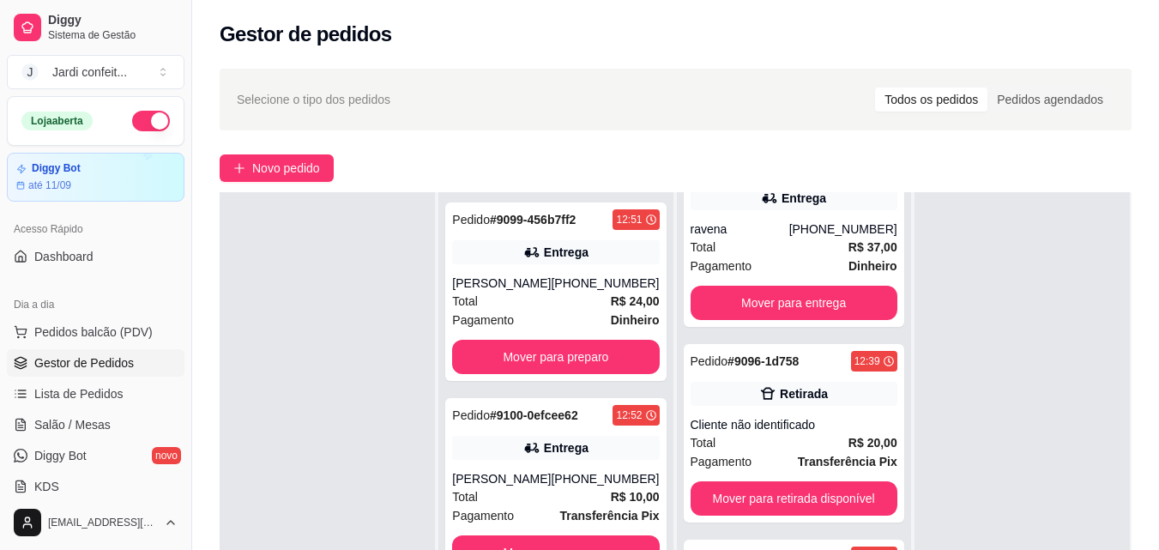
click at [268, 154] on div "Selecione o tipo dos pedidos Todos os pedidos Pedidos agendados Novo pedido Pen…" at bounding box center [675, 410] width 967 height 704
click at [270, 166] on span "Novo pedido" at bounding box center [286, 168] width 68 height 19
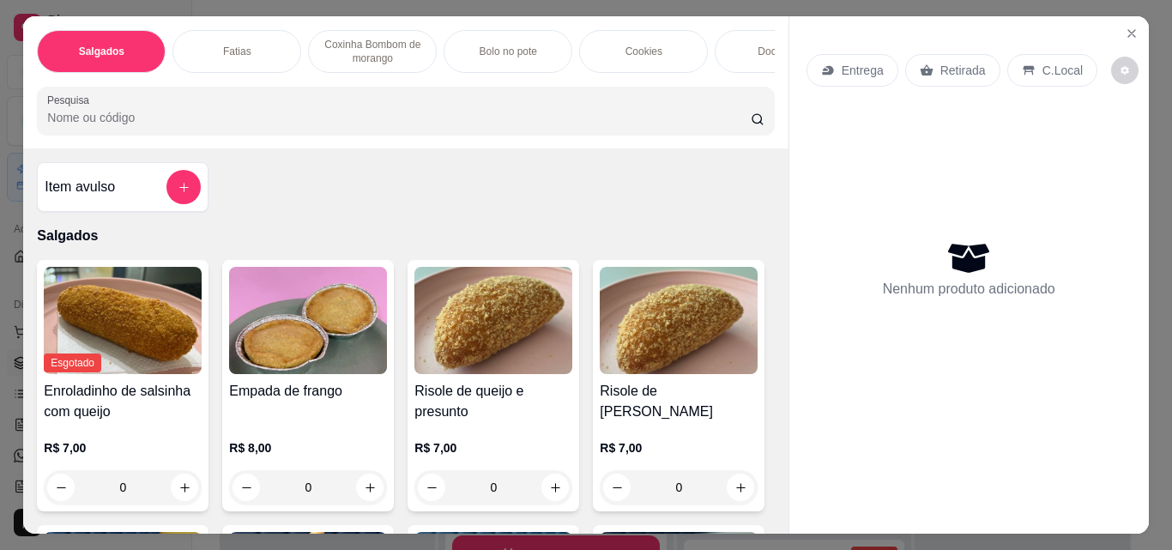
click at [359, 47] on p "Coxinha Bombom de morango" at bounding box center [373, 51] width 100 height 27
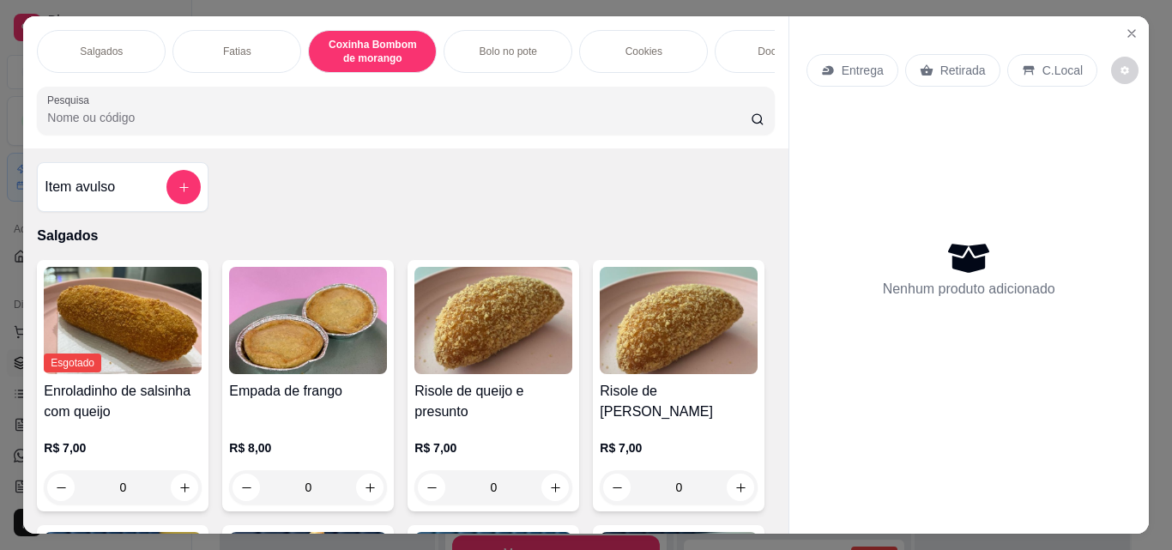
scroll to position [45, 0]
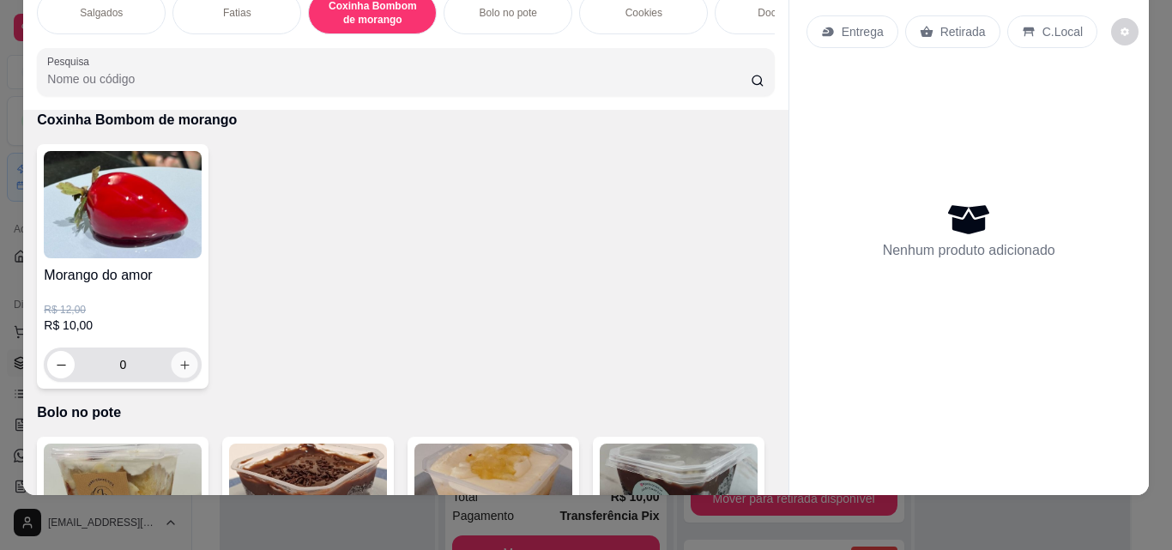
click at [178, 367] on icon "increase-product-quantity" at bounding box center [184, 365] width 13 height 13
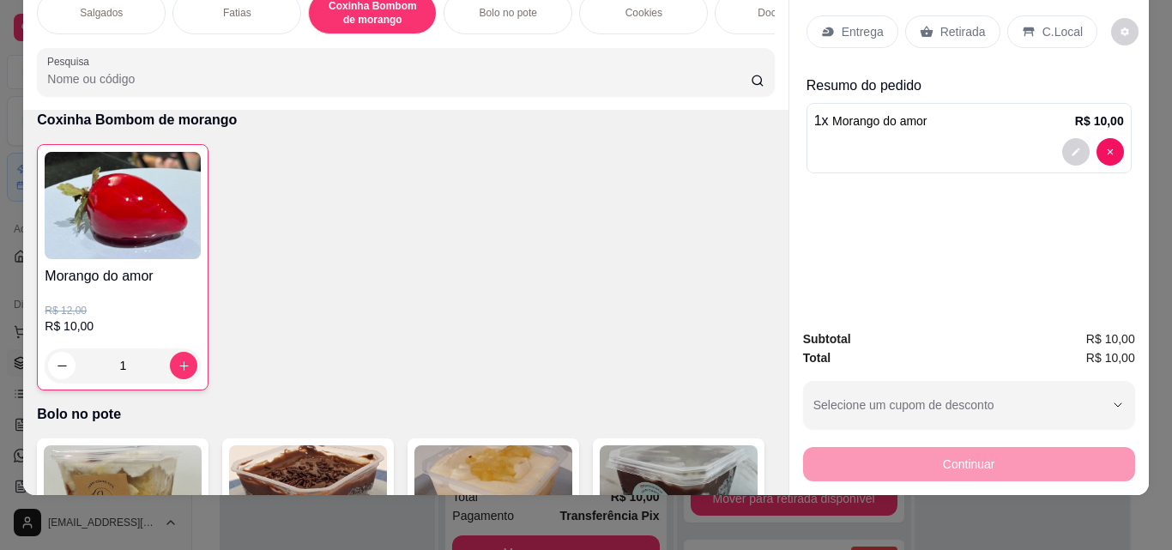
click at [954, 23] on p "Retirada" at bounding box center [962, 31] width 45 height 17
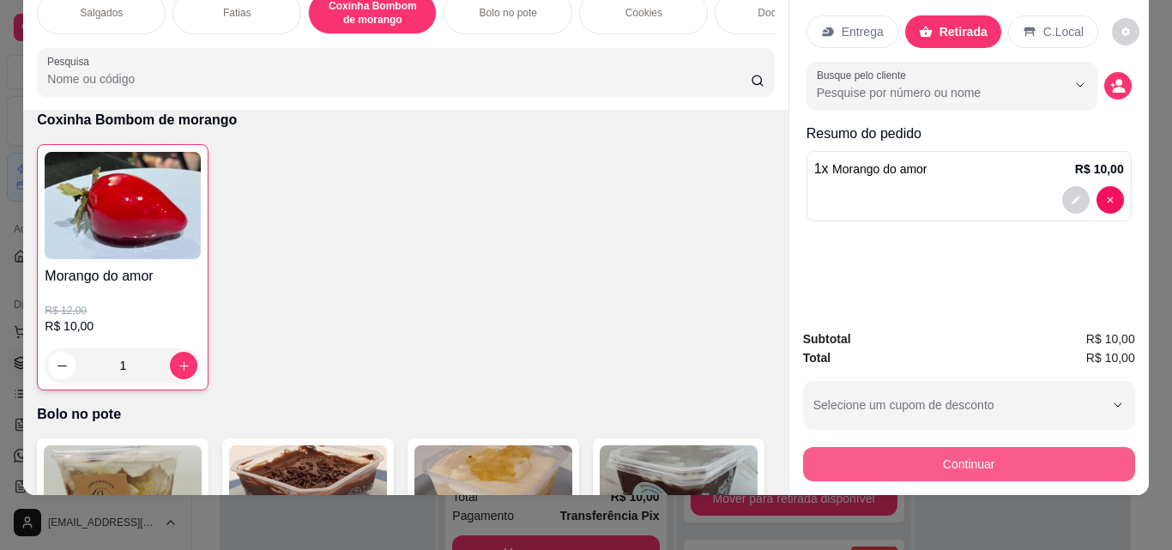
click at [1011, 447] on button "Continuar" at bounding box center [969, 464] width 332 height 34
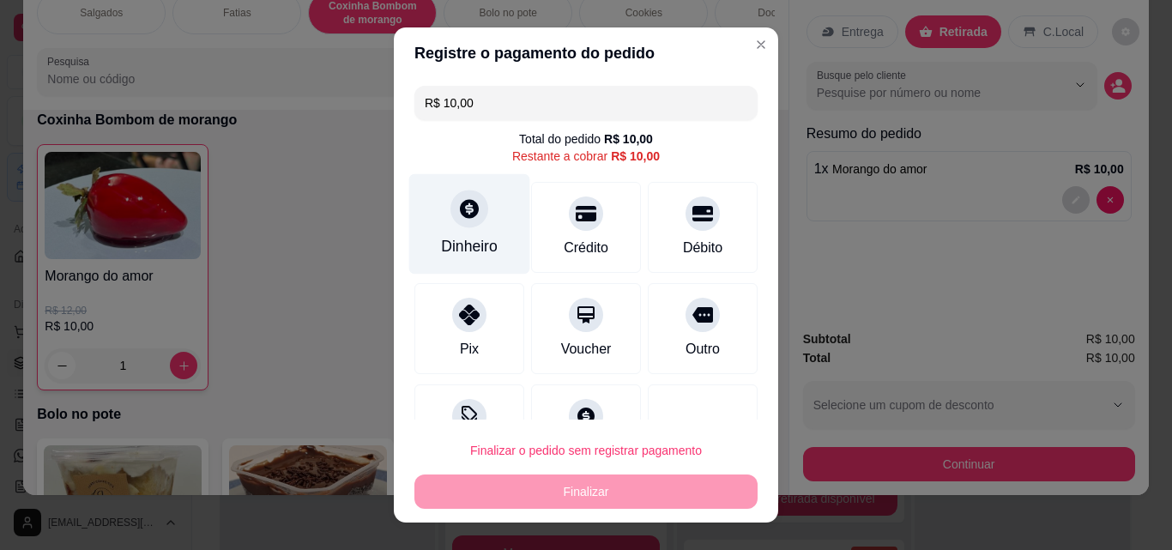
click at [412, 196] on div "Dinheiro" at bounding box center [469, 224] width 121 height 100
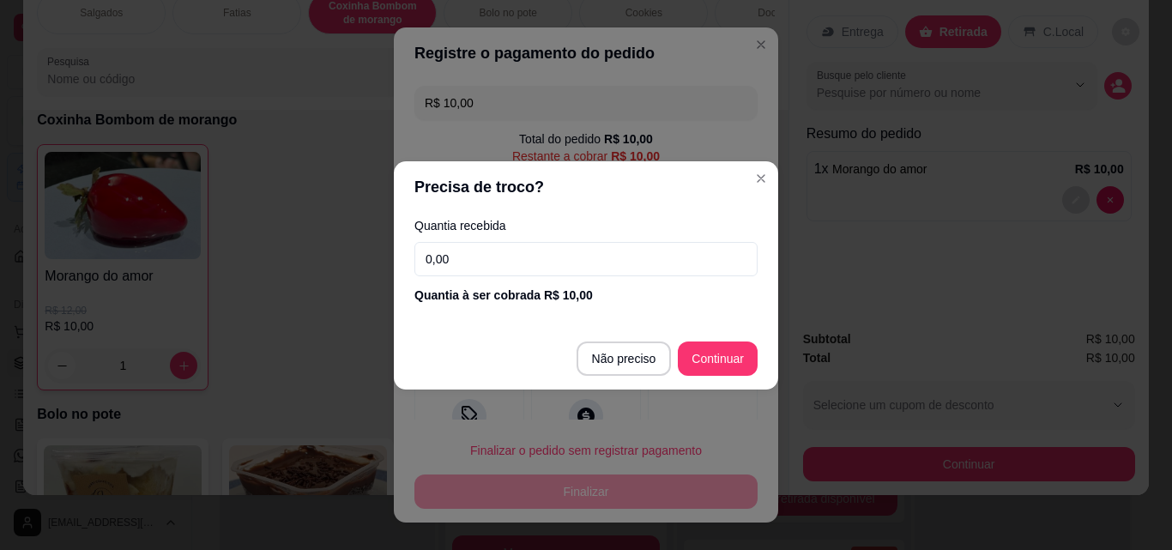
click at [485, 277] on div "Quantia recebida 0,00 Quantia à ser cobrada R$ 10,00" at bounding box center [586, 262] width 384 height 98
click at [488, 269] on input "0,00" at bounding box center [585, 259] width 343 height 34
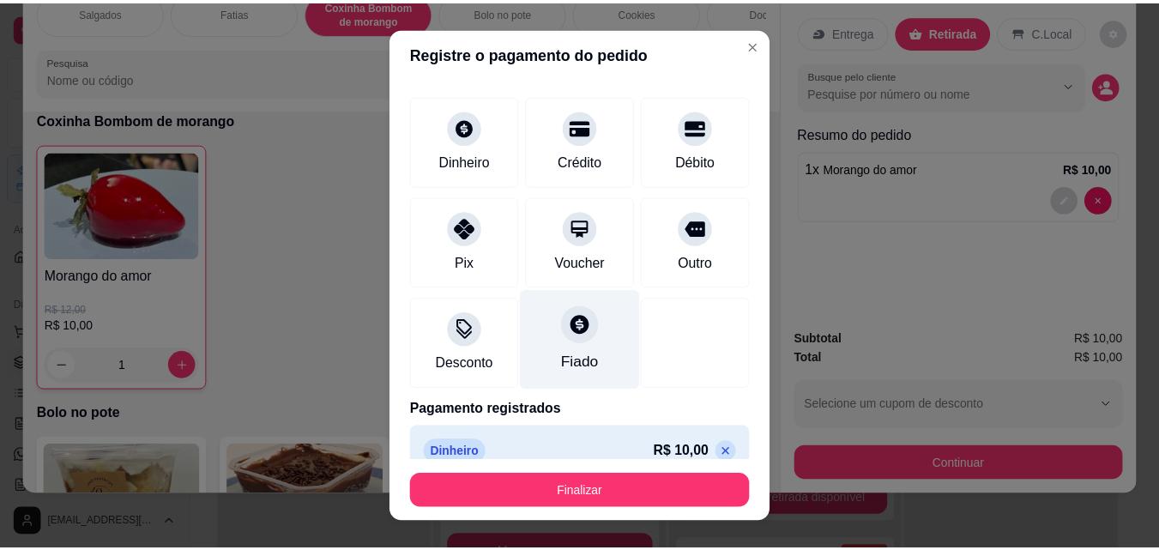
scroll to position [94, 0]
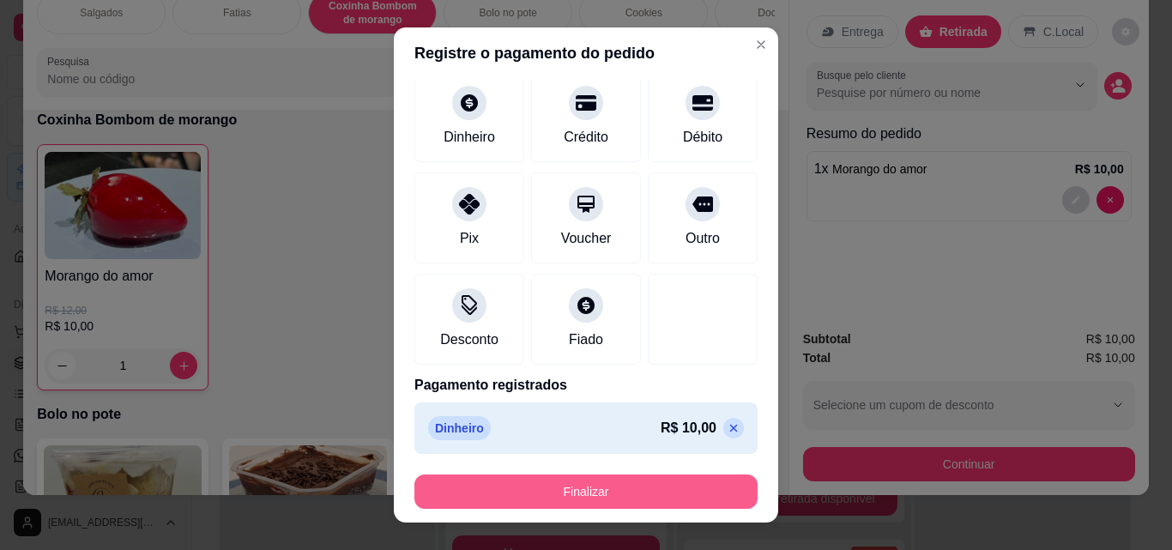
click at [590, 489] on button "Finalizar" at bounding box center [585, 491] width 343 height 34
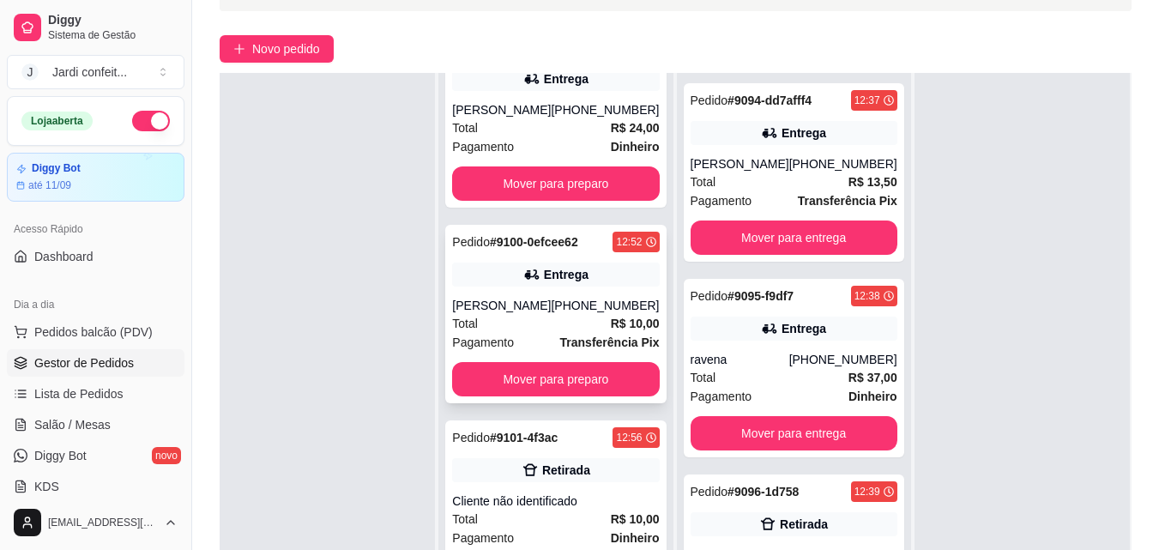
scroll to position [262, 0]
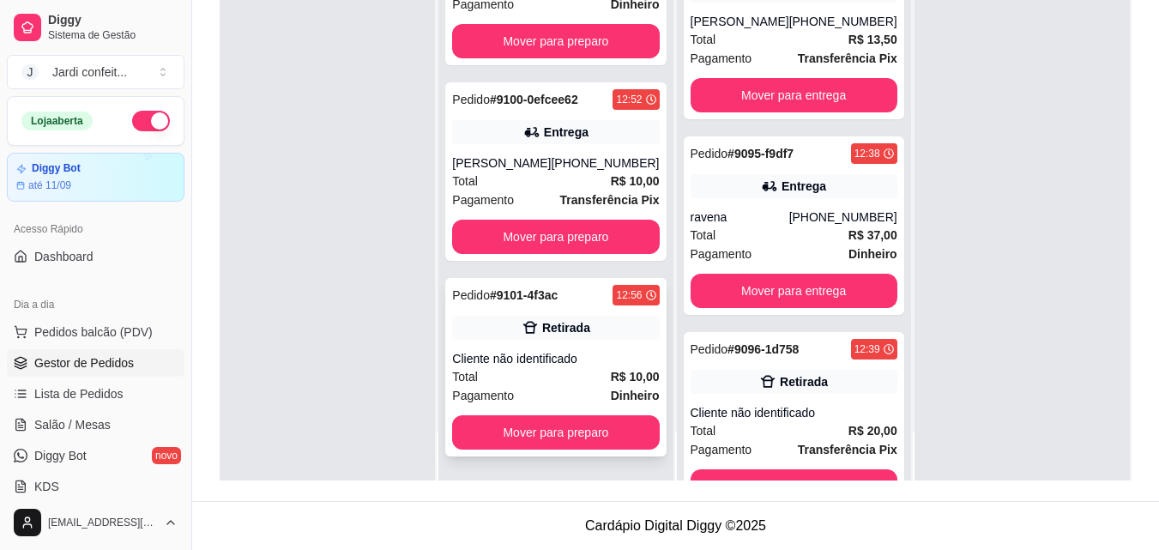
click at [596, 348] on div "Pedido # 9101-4f3ac 12:56 Retirada Cliente não identificado Total R$ 10,00 Paga…" at bounding box center [555, 367] width 220 height 178
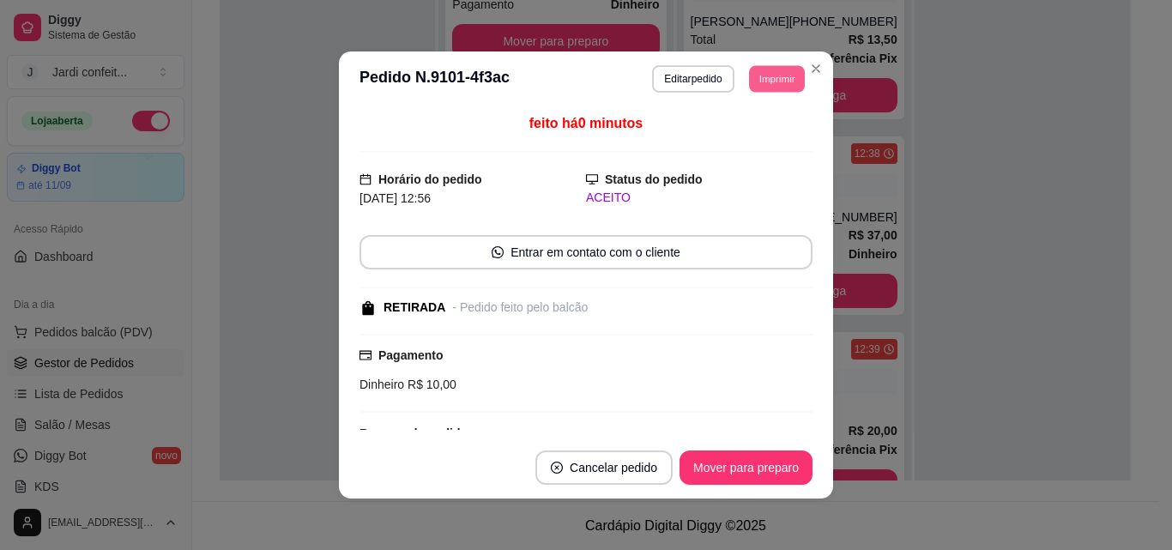
click at [769, 72] on button "Imprimir" at bounding box center [777, 78] width 56 height 27
click at [733, 130] on button "Impressora" at bounding box center [738, 138] width 124 height 27
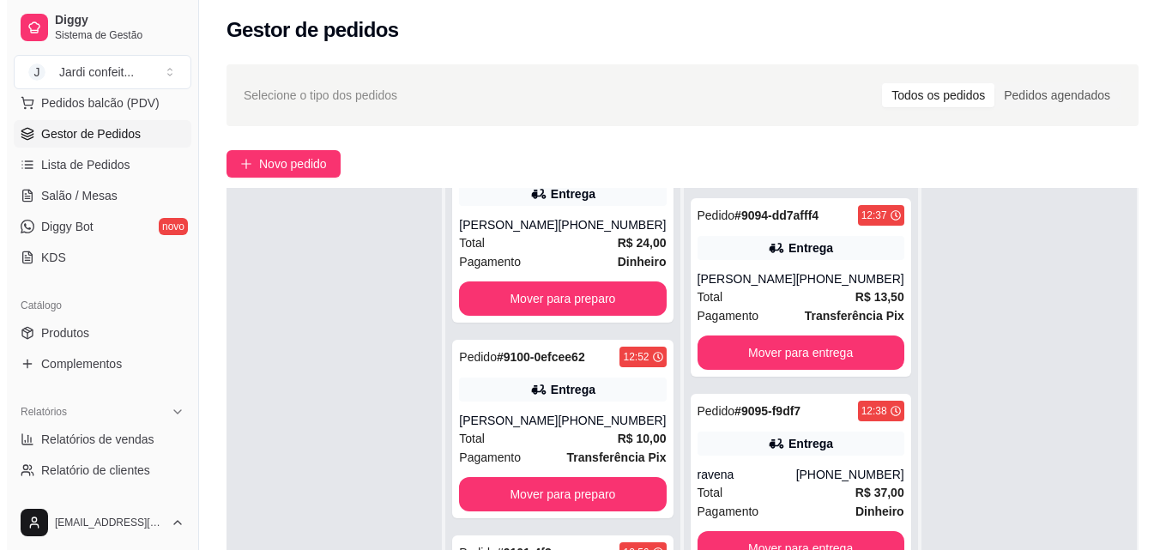
scroll to position [0, 0]
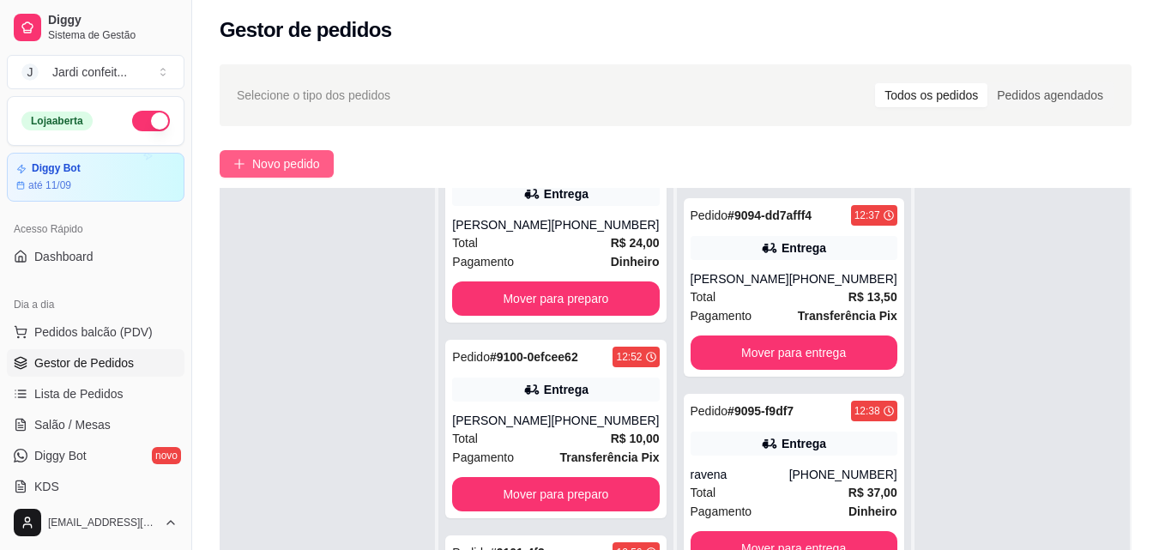
click at [293, 161] on span "Novo pedido" at bounding box center [286, 163] width 68 height 19
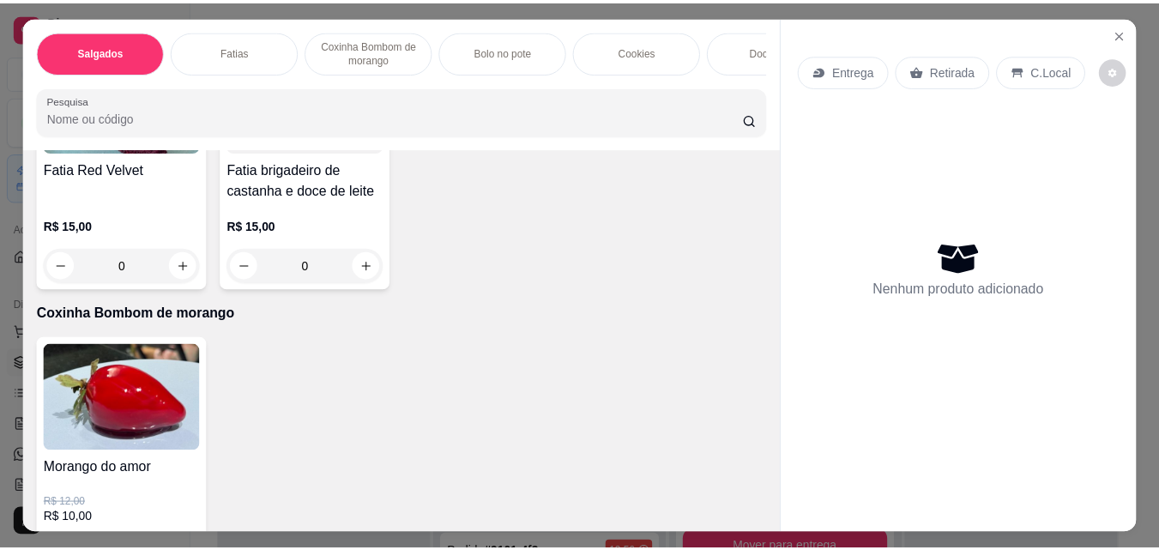
scroll to position [1458, 0]
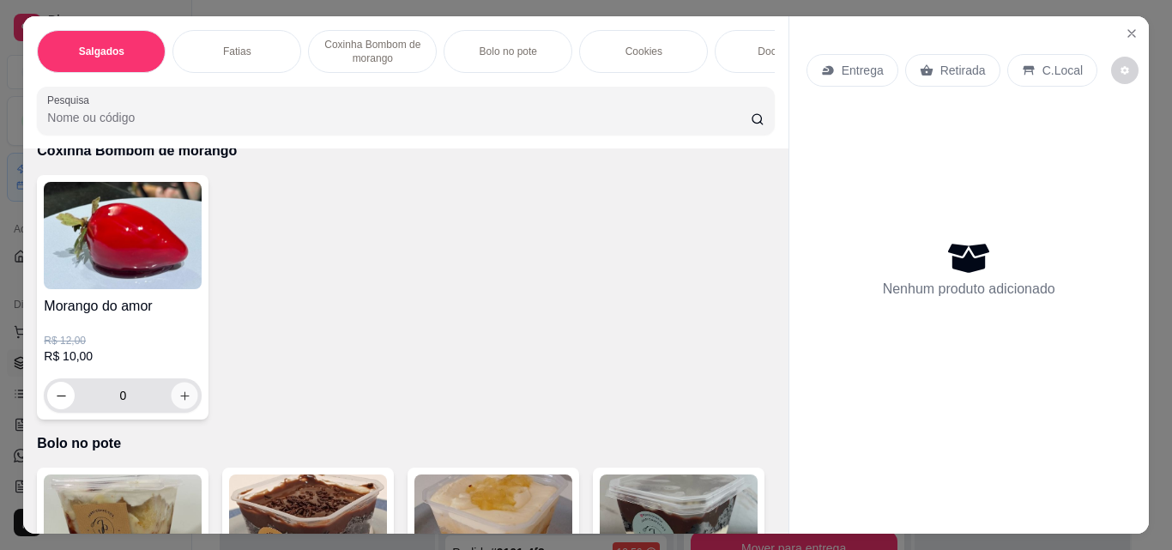
click at [177, 394] on button "increase-product-quantity" at bounding box center [185, 396] width 27 height 27
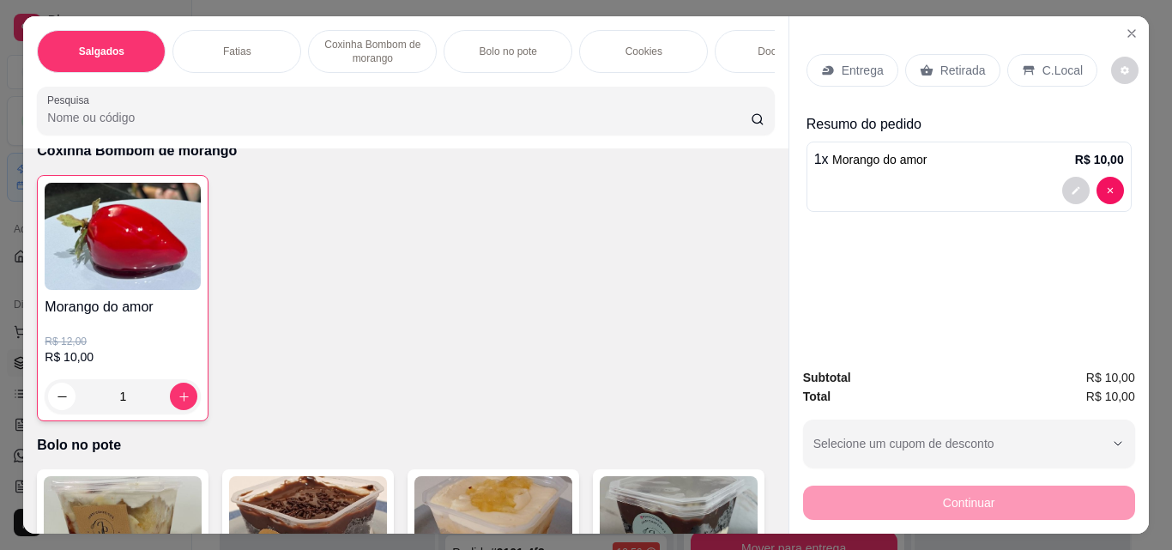
click at [928, 59] on div "Retirada" at bounding box center [952, 70] width 95 height 33
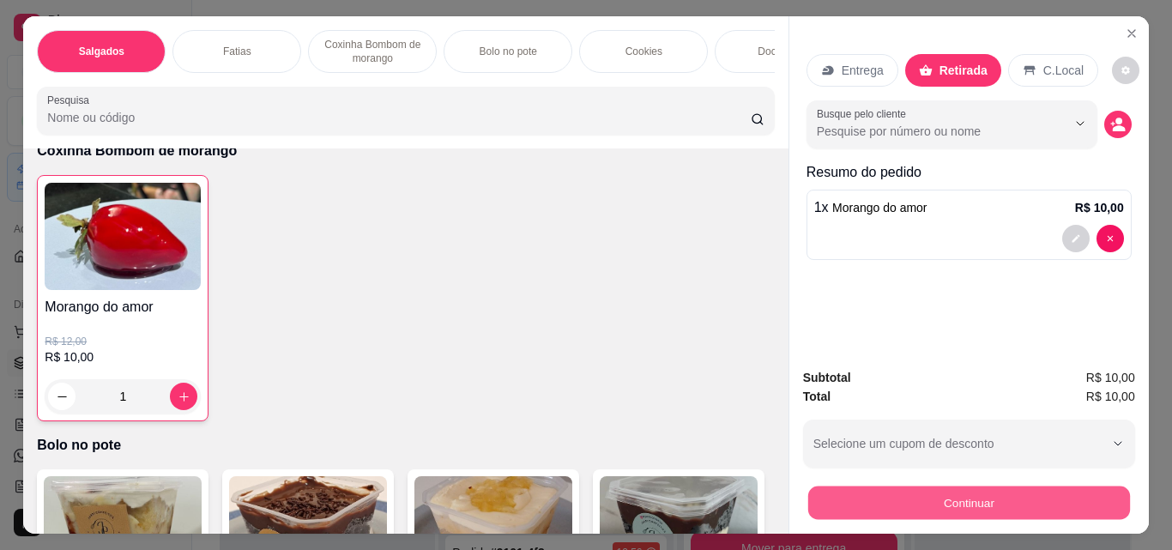
click at [962, 492] on button "Continuar" at bounding box center [968, 502] width 322 height 33
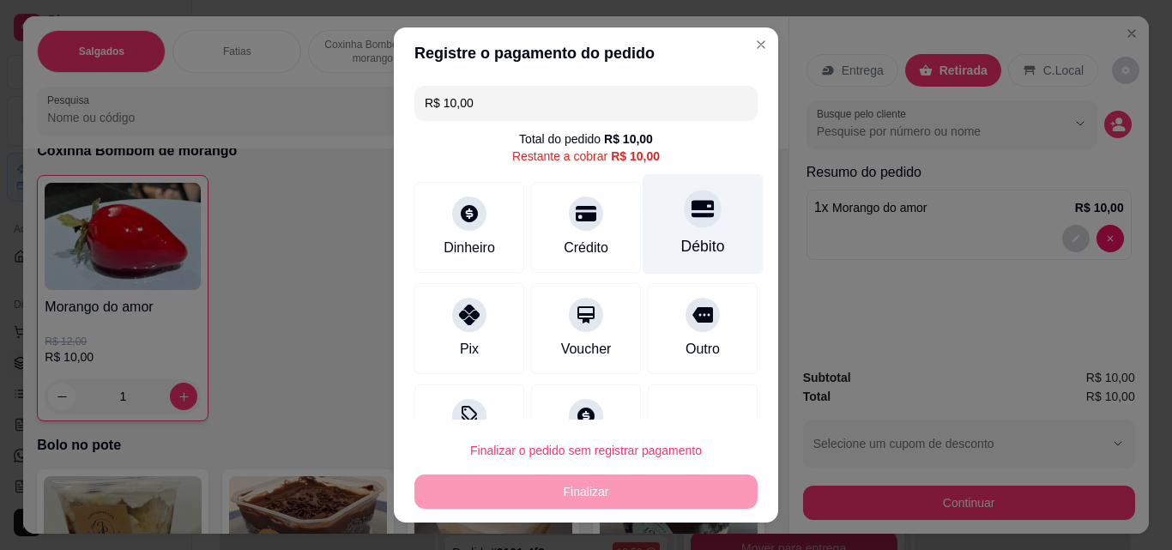
click at [688, 236] on div "Débito" at bounding box center [703, 246] width 44 height 22
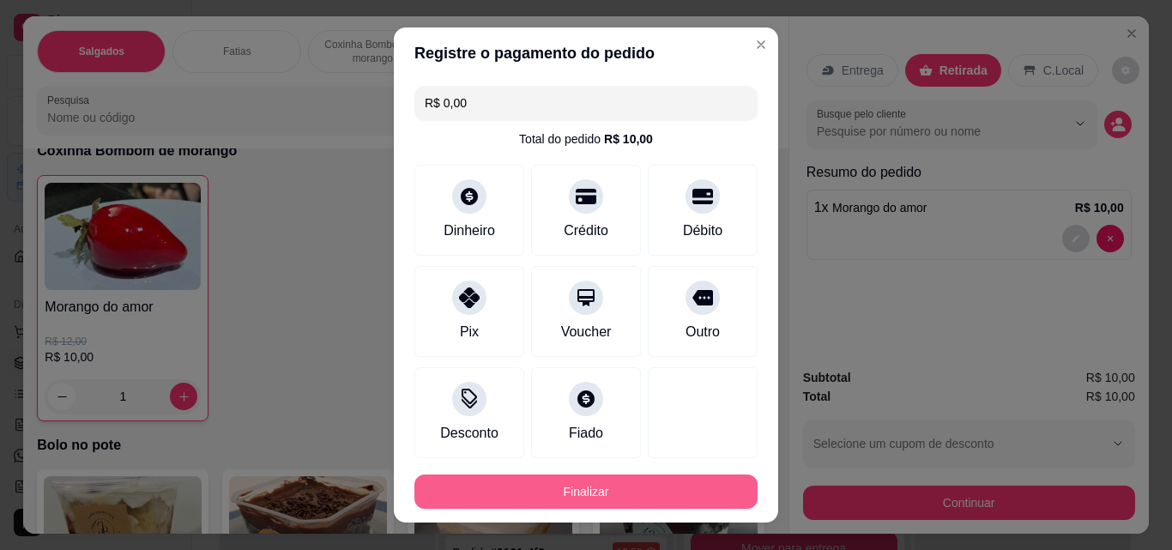
click at [627, 497] on button "Finalizar" at bounding box center [585, 491] width 343 height 34
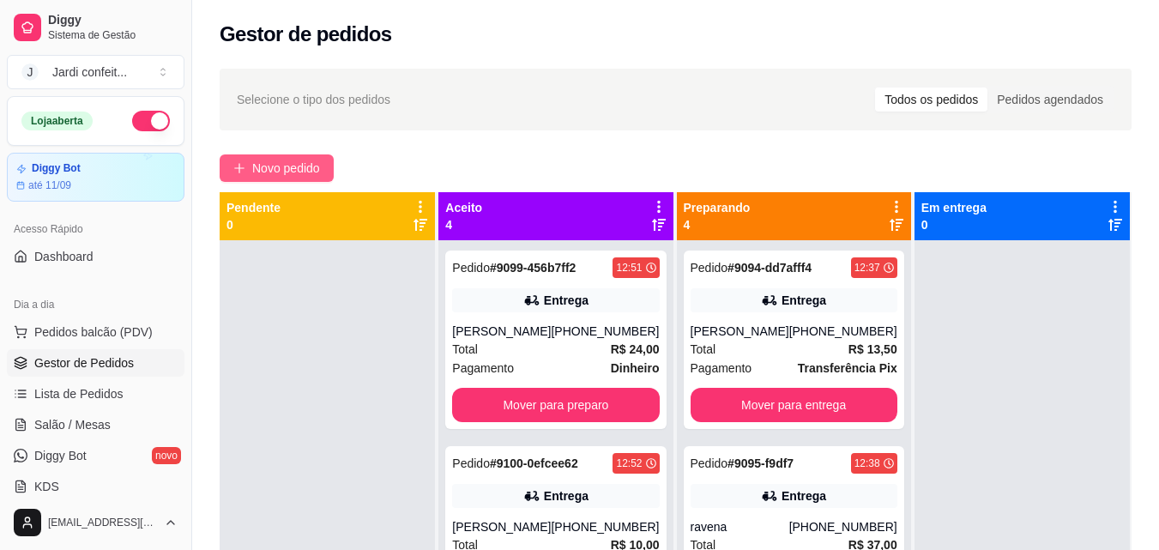
click at [318, 158] on button "Novo pedido" at bounding box center [277, 167] width 114 height 27
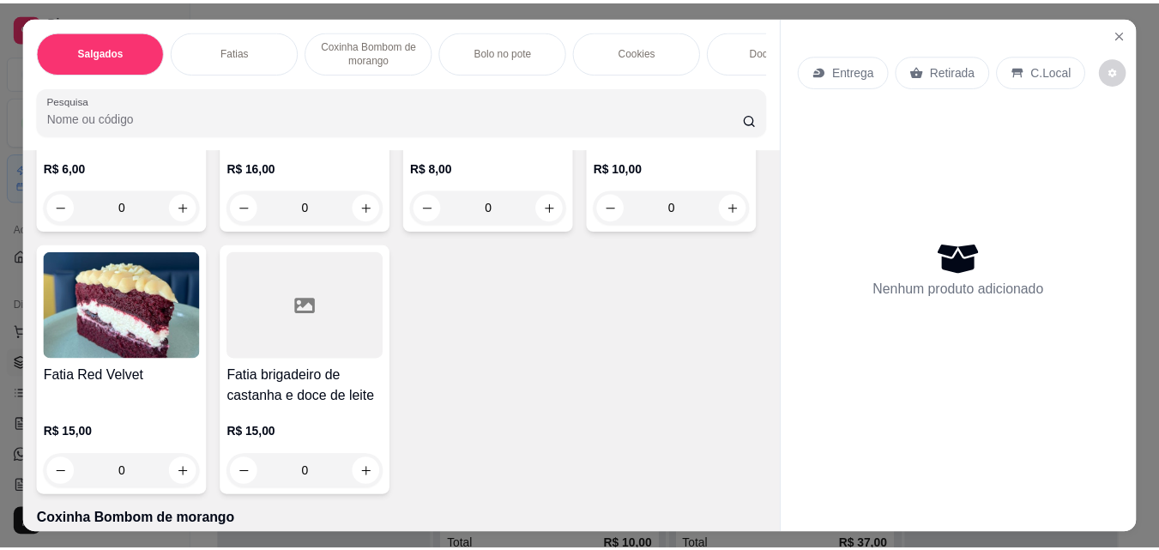
scroll to position [1373, 0]
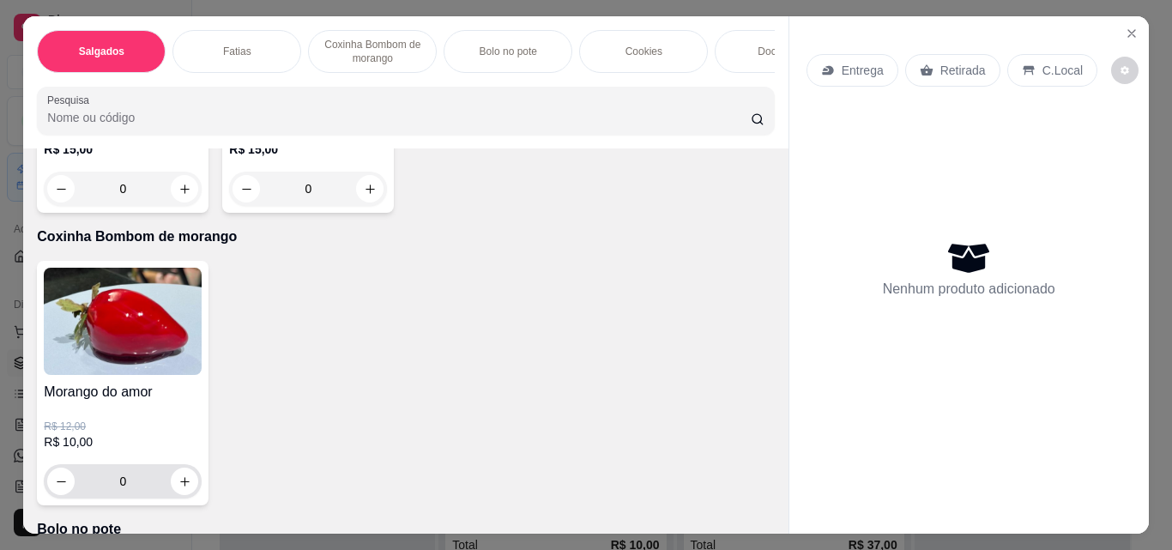
click at [135, 485] on input "0" at bounding box center [123, 481] width 96 height 34
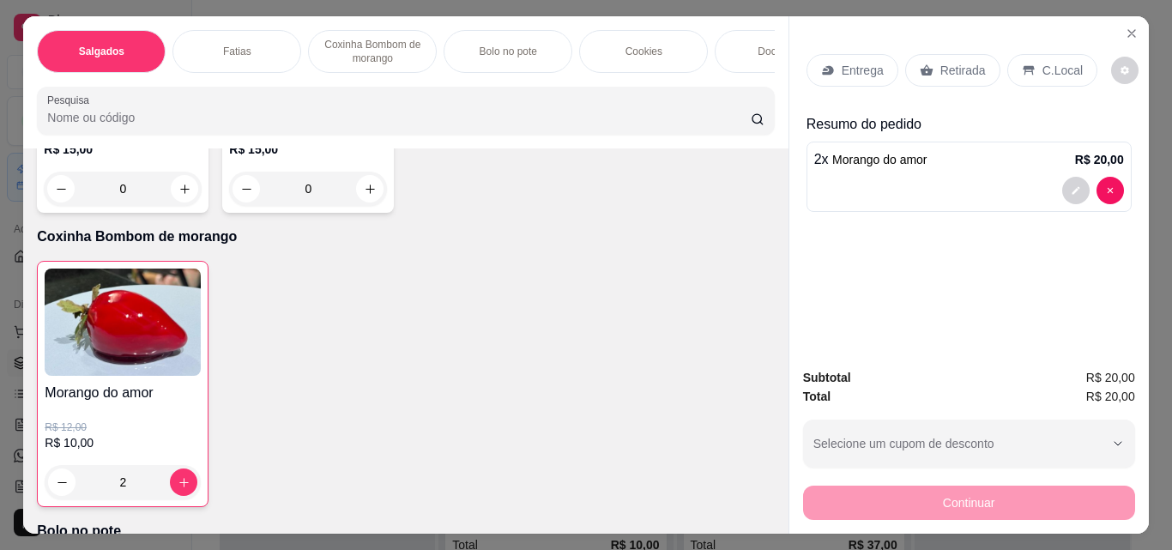
click at [925, 69] on icon at bounding box center [927, 70] width 14 height 14
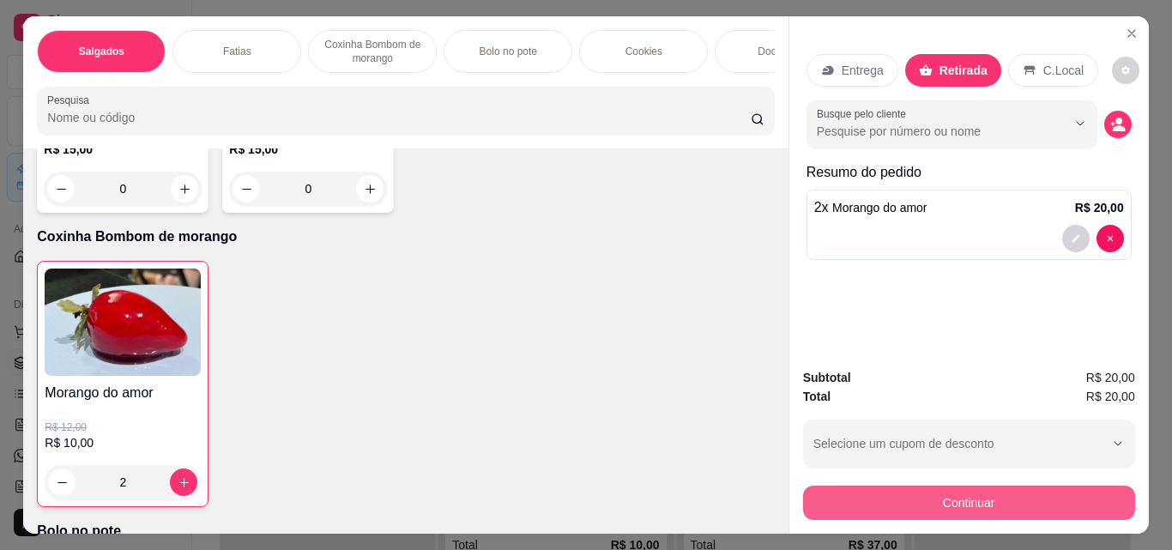
click at [949, 494] on button "Continuar" at bounding box center [969, 503] width 332 height 34
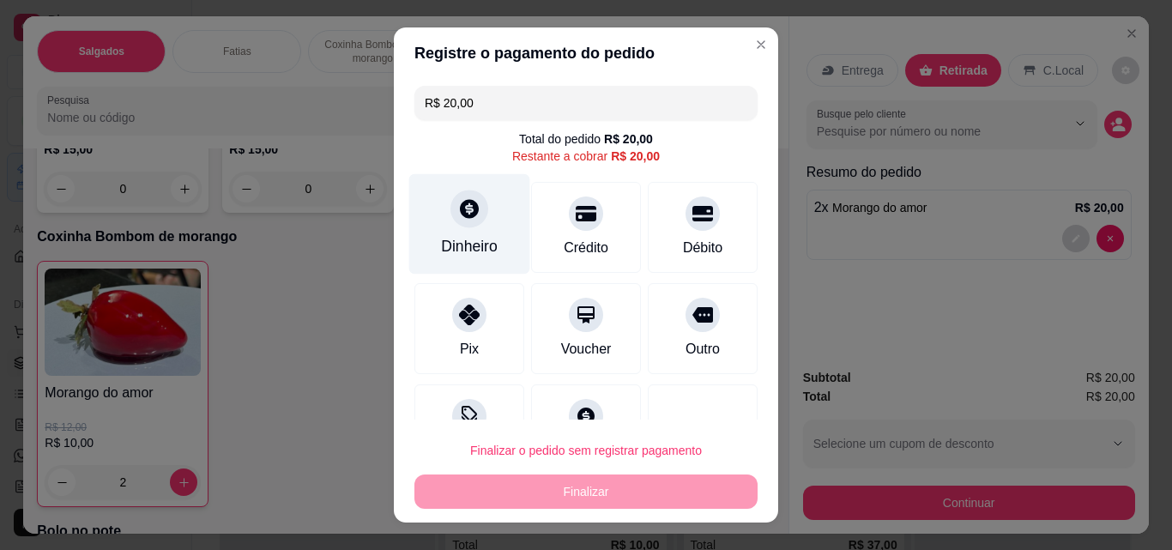
click at [461, 226] on div at bounding box center [469, 209] width 38 height 38
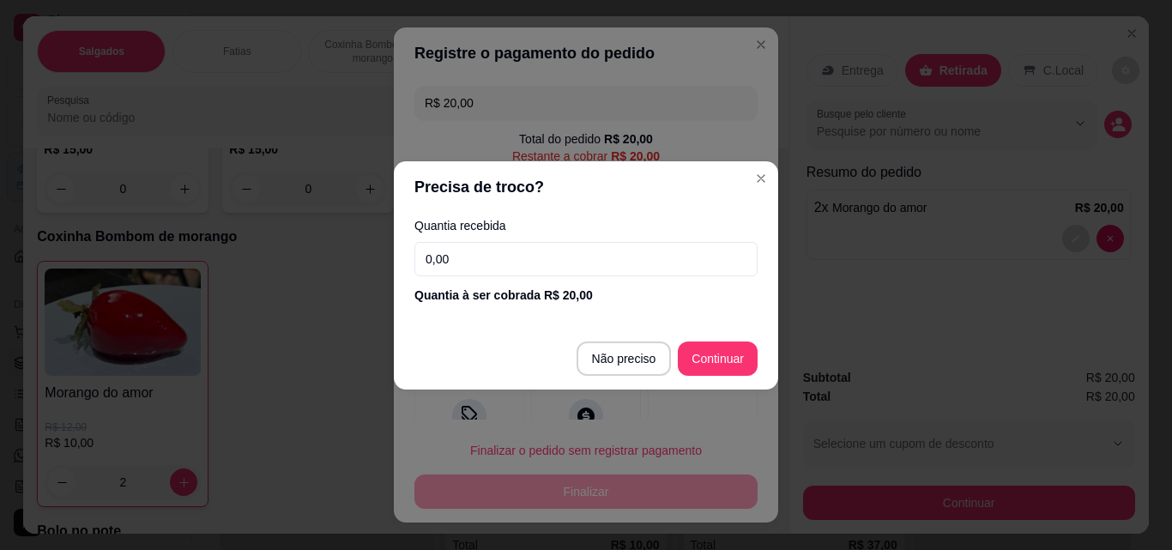
click at [473, 256] on input "0,00" at bounding box center [585, 259] width 343 height 34
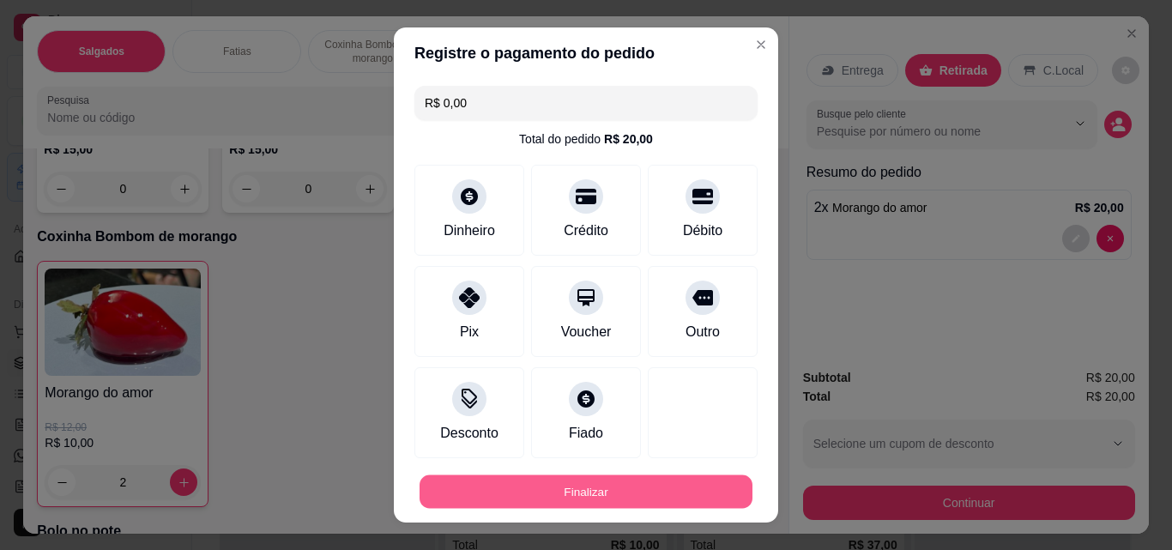
click at [641, 497] on button "Finalizar" at bounding box center [585, 491] width 333 height 33
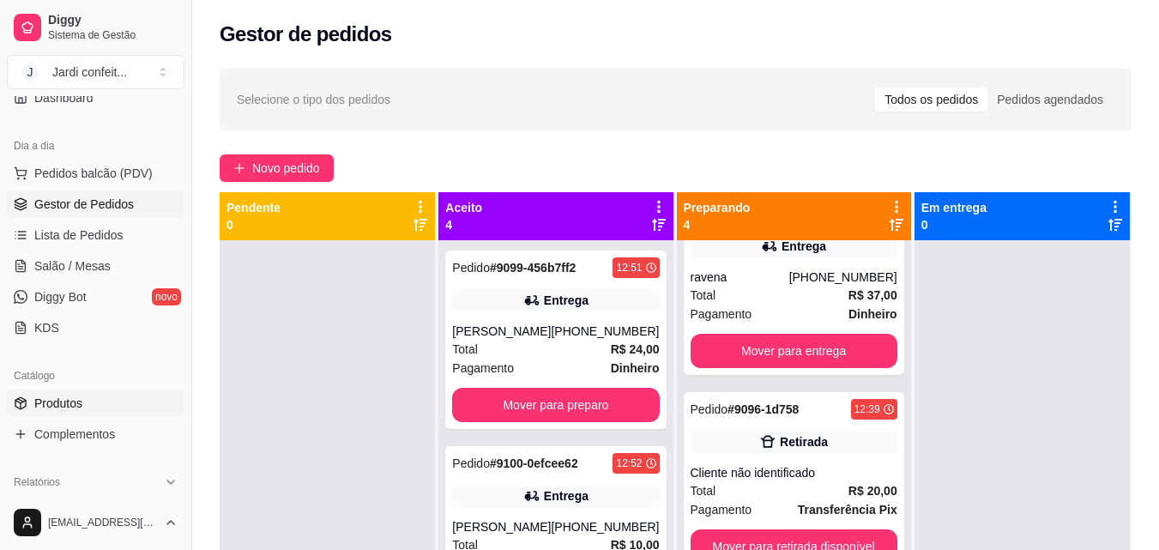
scroll to position [172, 0]
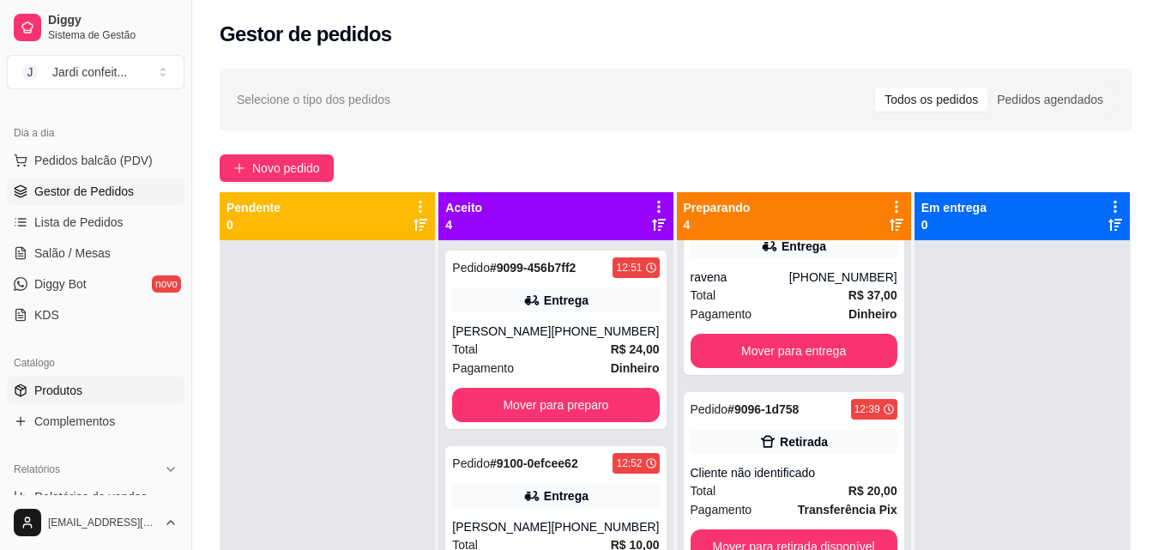
click at [101, 393] on link "Produtos" at bounding box center [96, 390] width 178 height 27
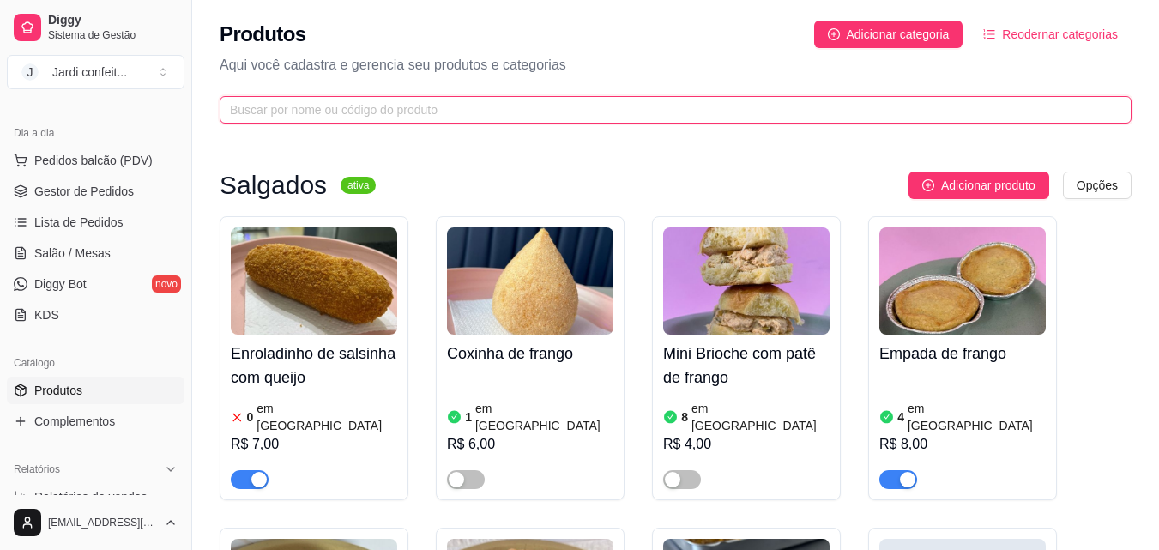
click at [468, 118] on input "text" at bounding box center [669, 109] width 878 height 19
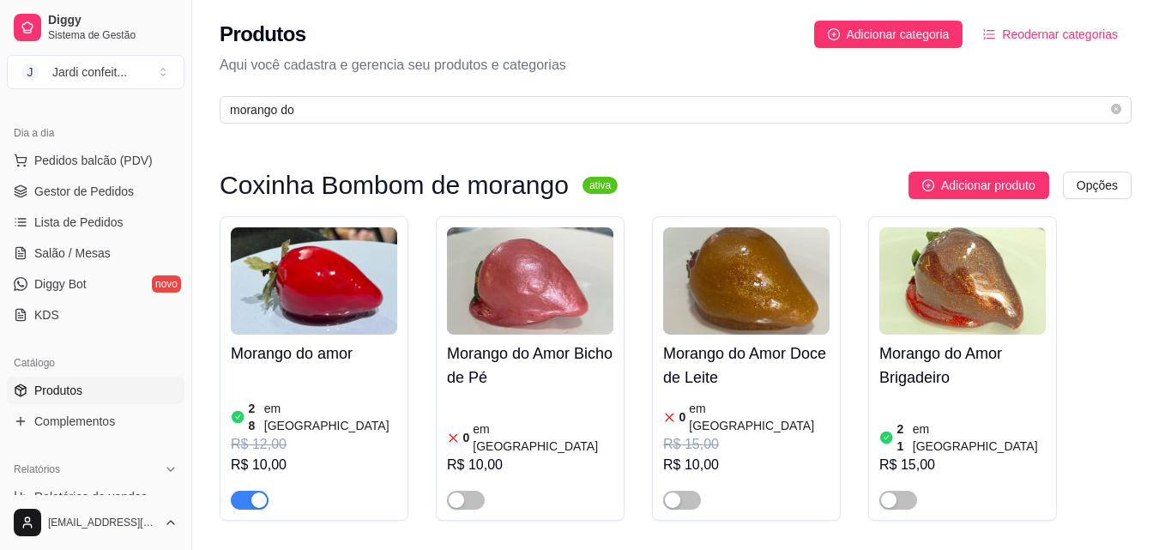
click at [366, 362] on h4 "Morango do amor" at bounding box center [314, 353] width 166 height 24
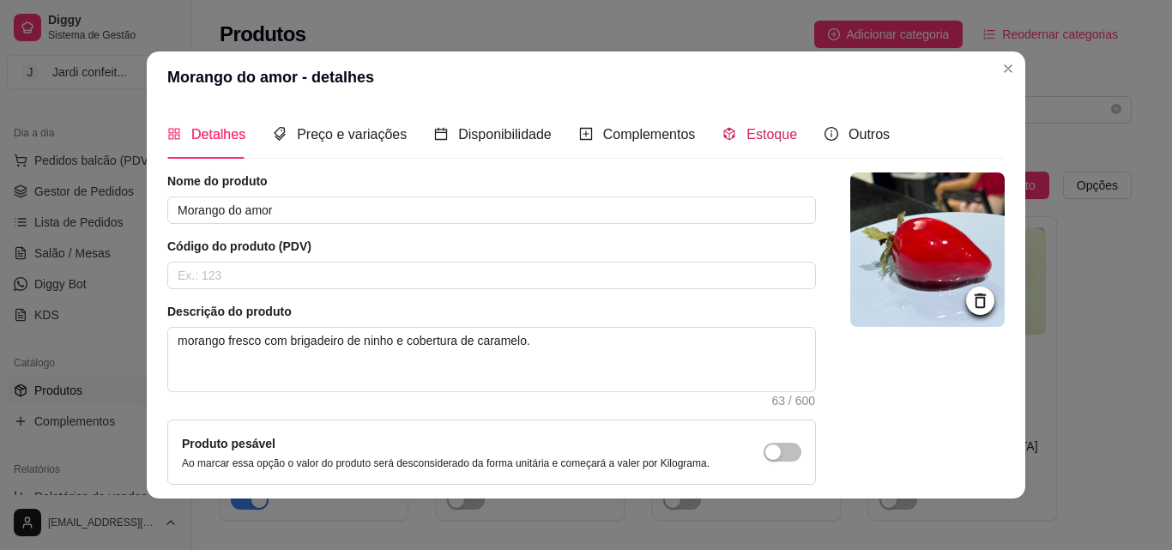
click at [746, 130] on span "Estoque" at bounding box center [771, 134] width 51 height 15
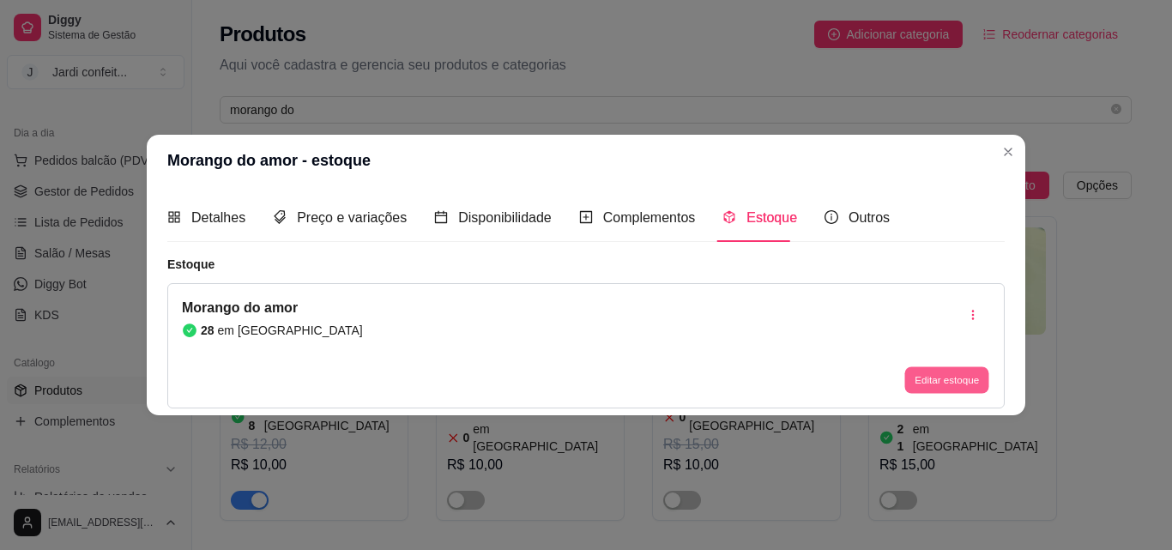
click at [947, 386] on button "Editar estoque" at bounding box center [946, 380] width 84 height 27
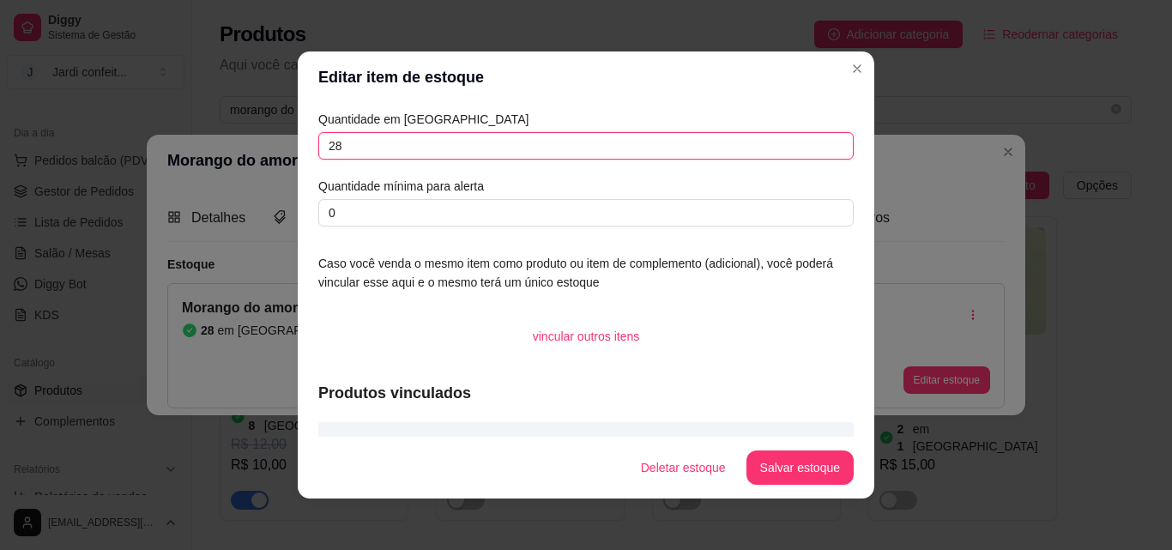
click at [474, 148] on input "28" at bounding box center [585, 145] width 535 height 27
click at [810, 468] on button "Salvar estoque" at bounding box center [799, 467] width 105 height 33
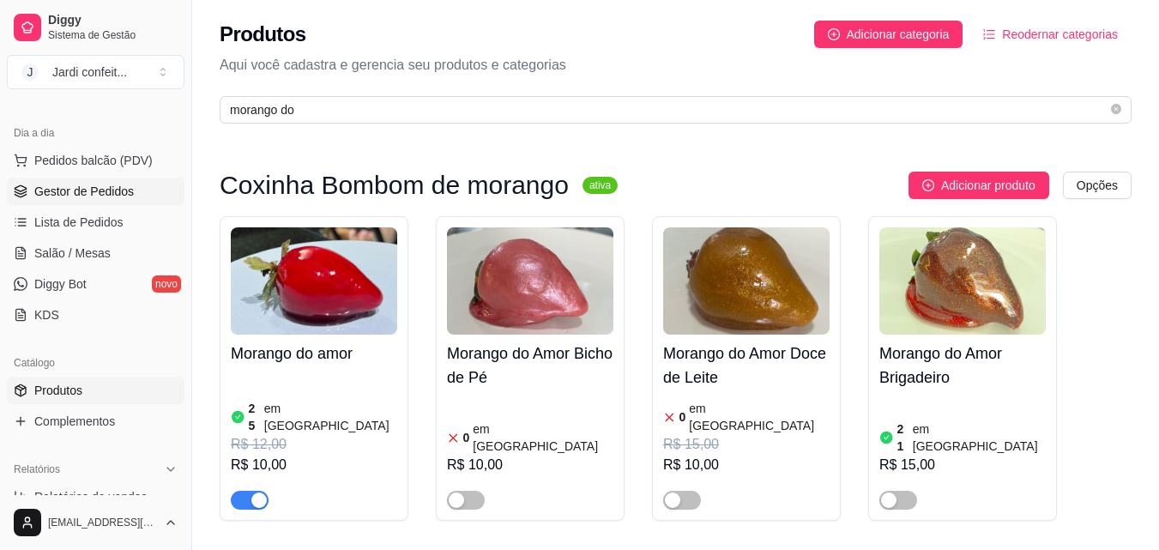
click at [117, 194] on span "Gestor de Pedidos" at bounding box center [84, 191] width 100 height 17
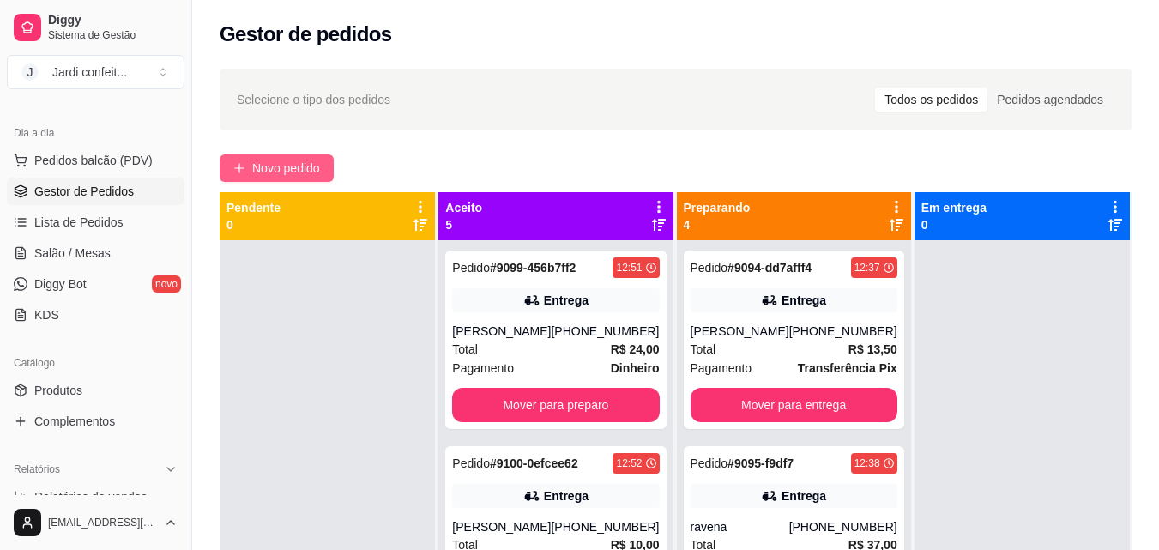
click at [288, 168] on span "Novo pedido" at bounding box center [286, 168] width 68 height 19
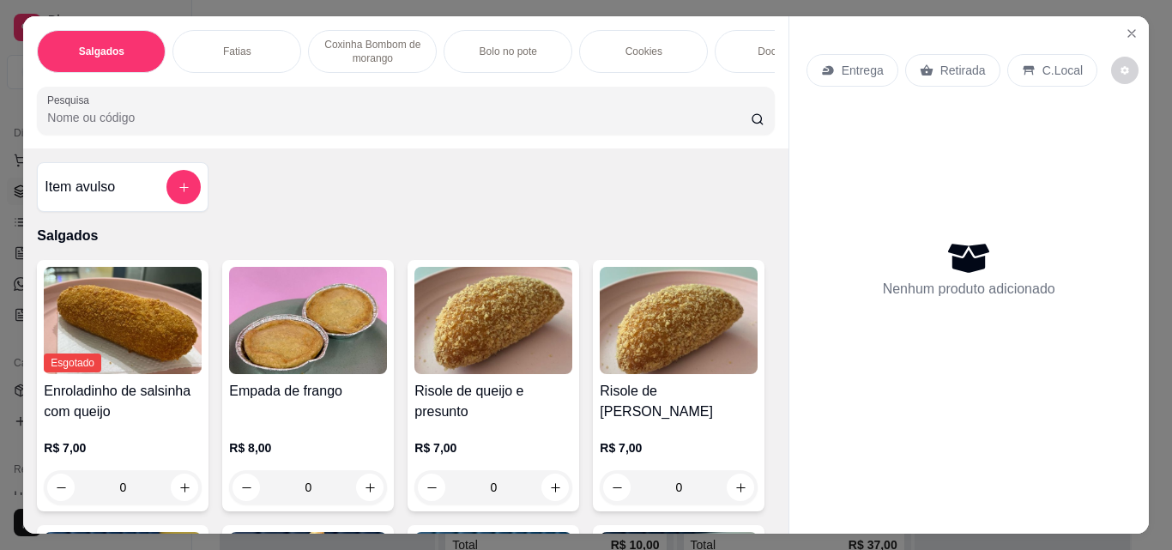
drag, startPoint x: 370, startPoint y: 38, endPoint x: 341, endPoint y: 123, distance: 89.5
click at [373, 42] on p "Coxinha Bombom de morango" at bounding box center [373, 51] width 100 height 27
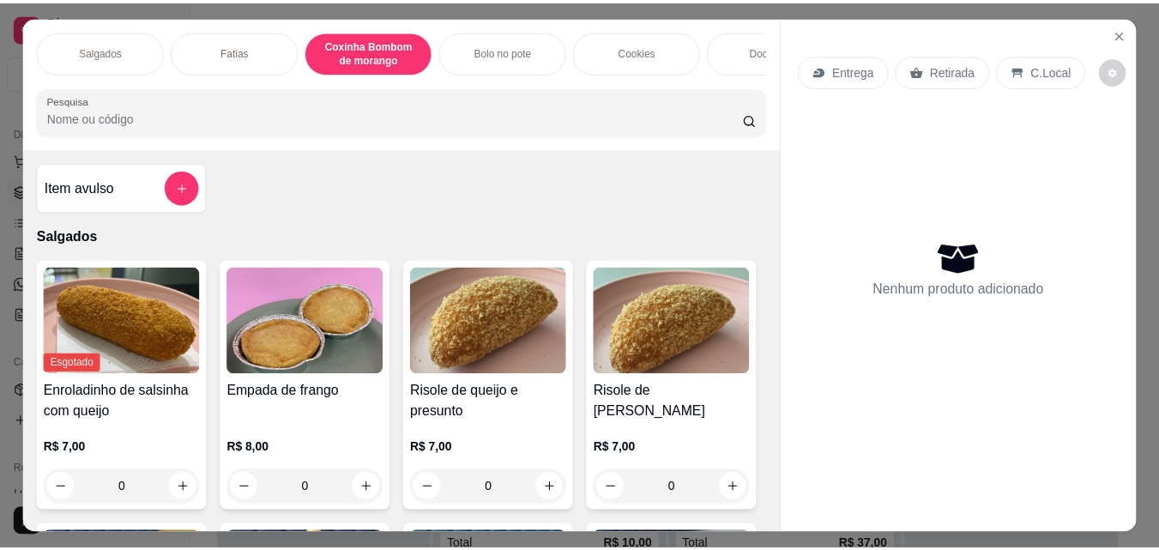
scroll to position [45, 0]
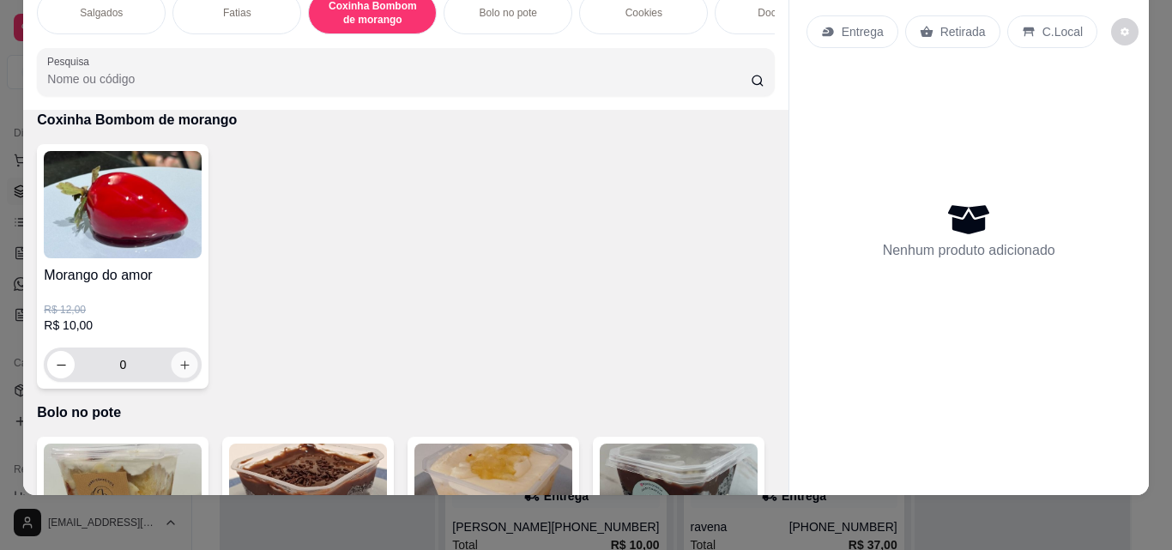
click at [189, 364] on button "increase-product-quantity" at bounding box center [185, 365] width 27 height 27
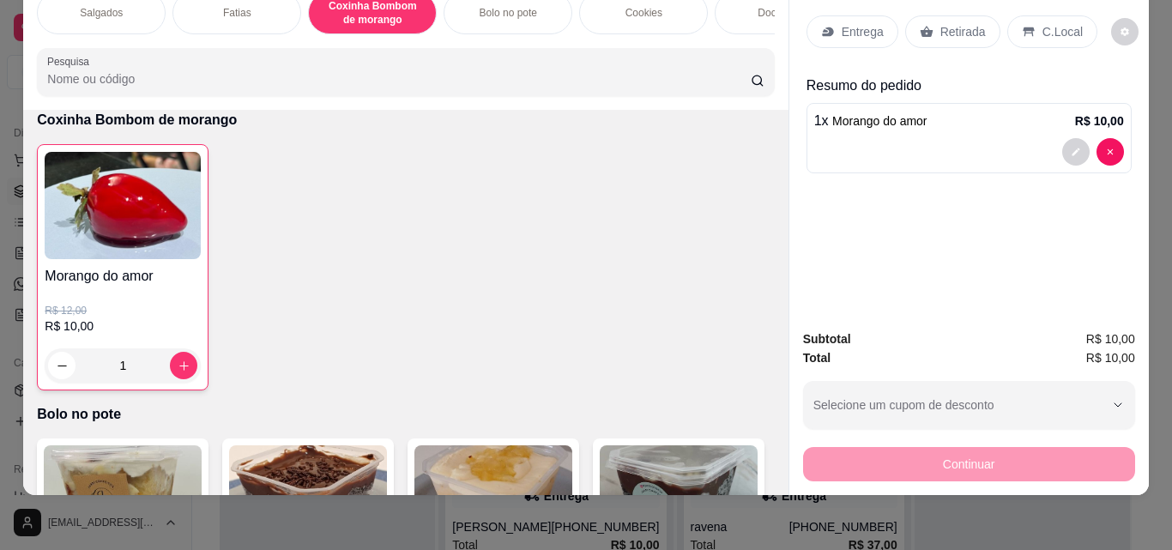
click at [957, 23] on p "Retirada" at bounding box center [962, 31] width 45 height 17
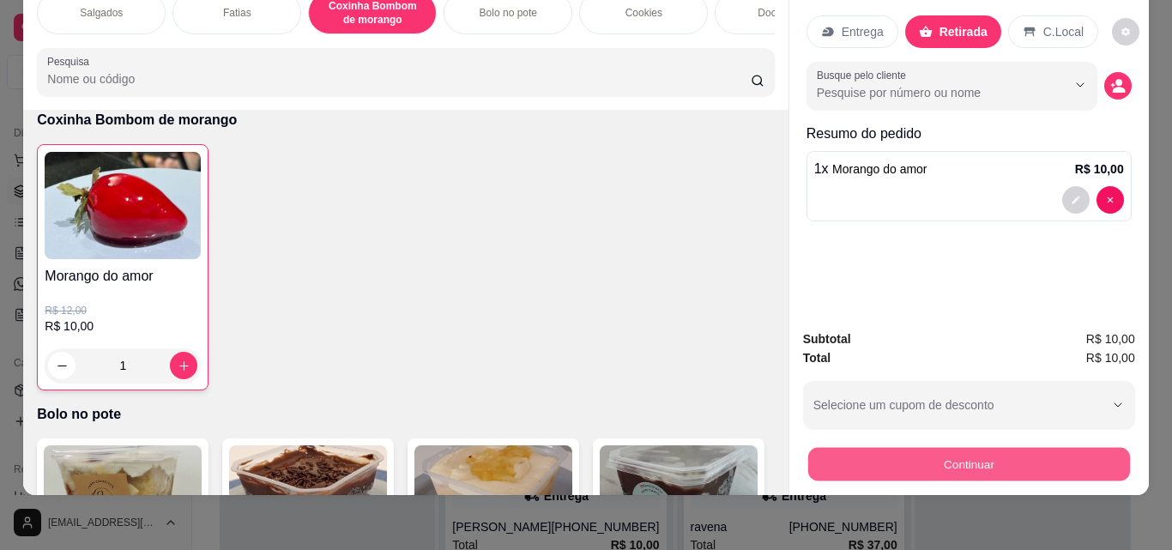
click at [956, 448] on button "Continuar" at bounding box center [968, 463] width 322 height 33
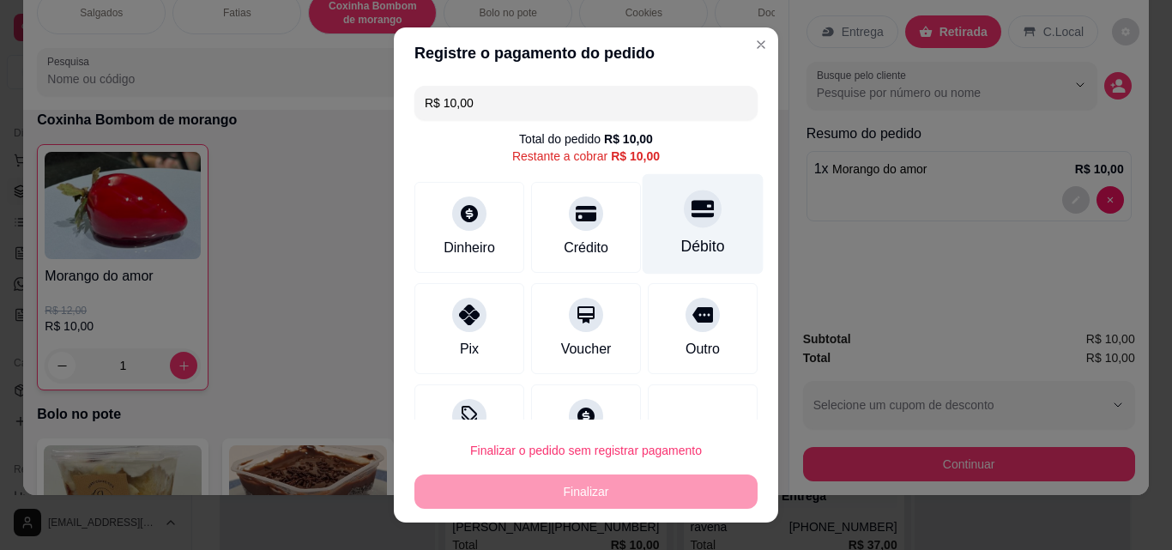
click at [681, 247] on div "Débito" at bounding box center [703, 246] width 44 height 22
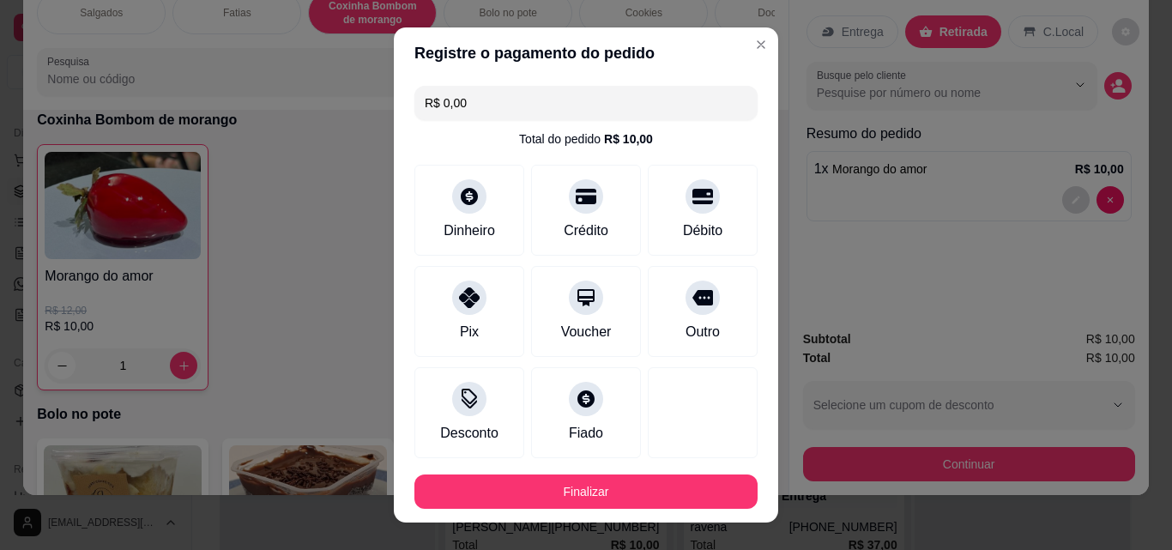
click at [612, 473] on footer "Finalizar" at bounding box center [586, 492] width 384 height 62
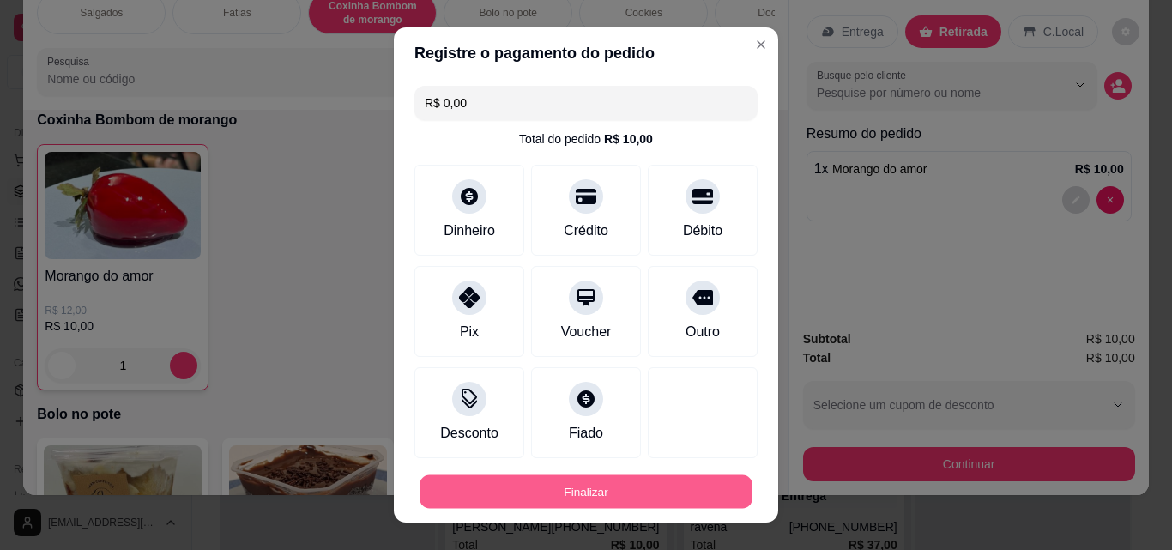
click at [605, 487] on button "Finalizar" at bounding box center [585, 491] width 333 height 33
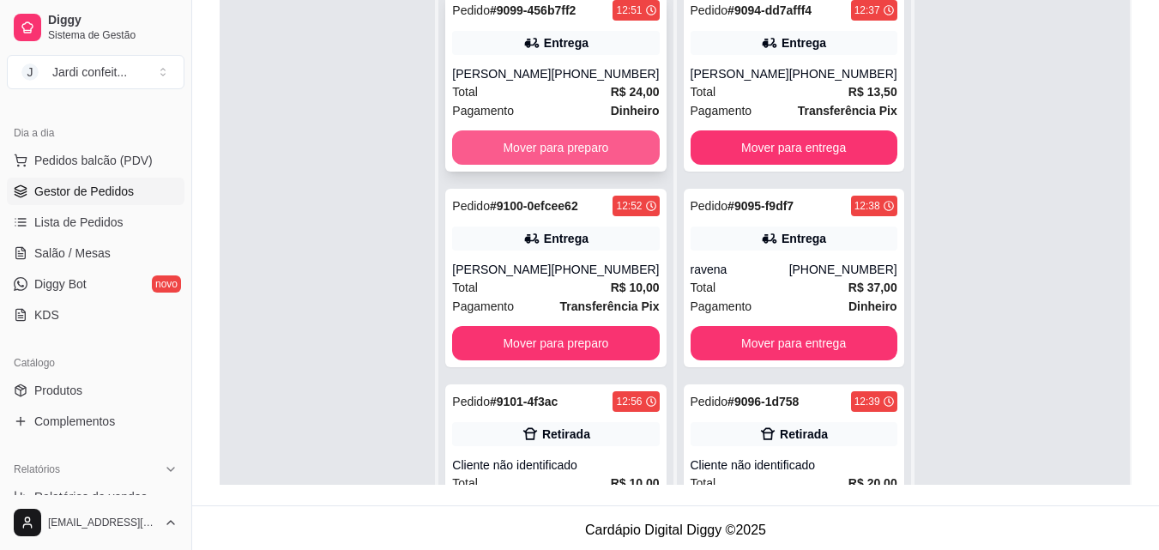
click at [586, 144] on button "Mover para preparo" at bounding box center [555, 147] width 207 height 34
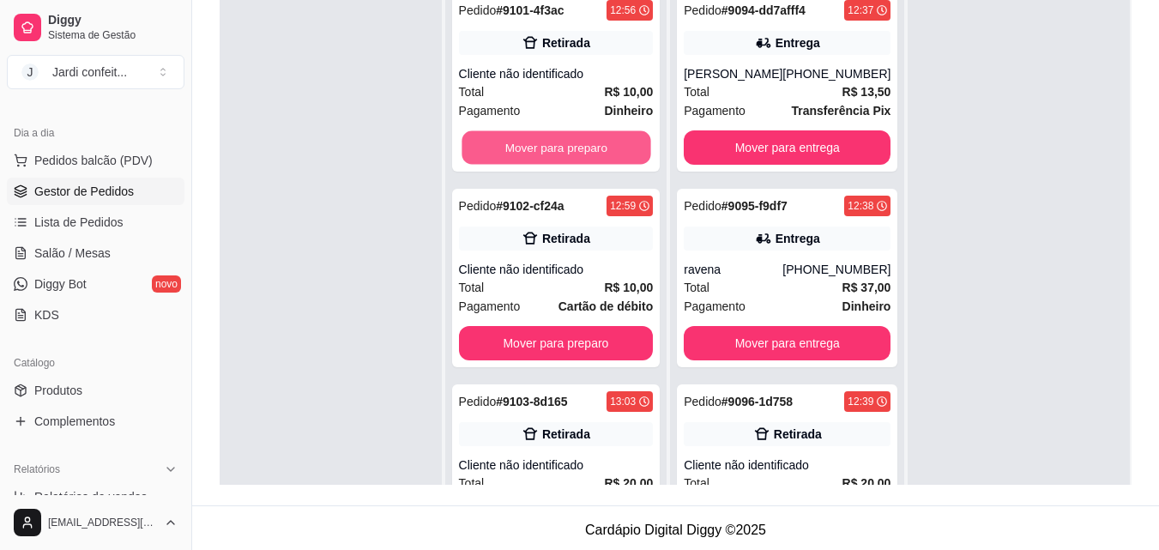
click at [586, 144] on button "Mover para preparo" at bounding box center [556, 147] width 189 height 33
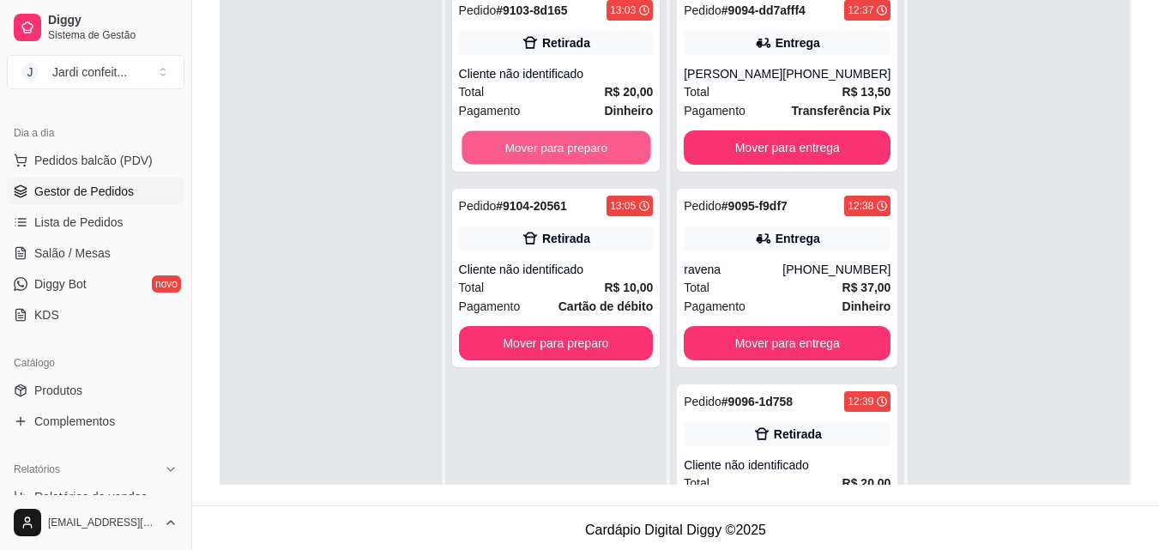
click at [586, 144] on button "Mover para preparo" at bounding box center [556, 147] width 189 height 33
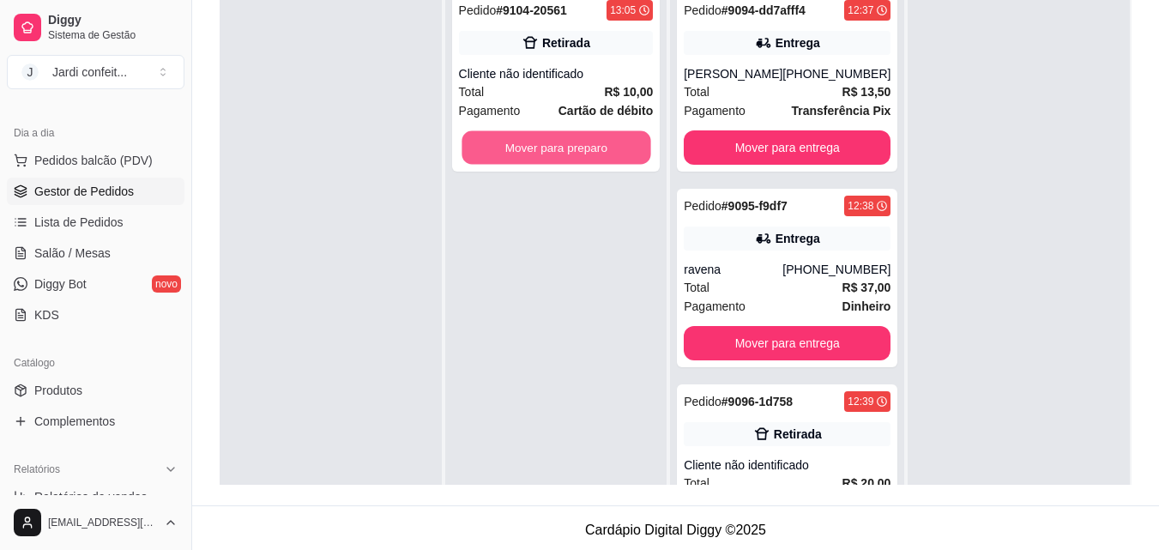
click at [586, 144] on button "Mover para preparo" at bounding box center [556, 147] width 189 height 33
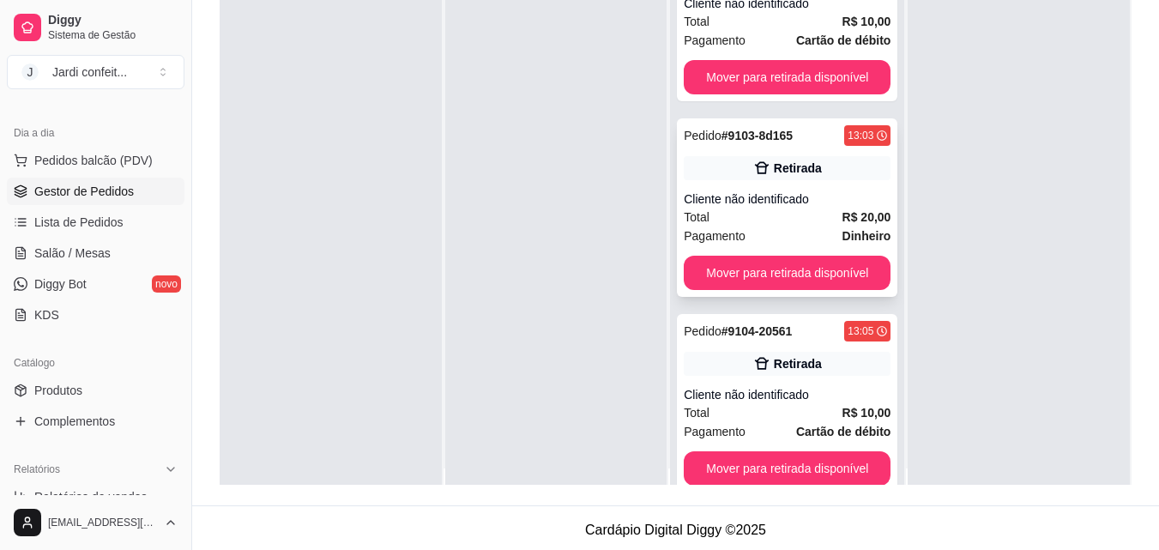
scroll to position [48, 0]
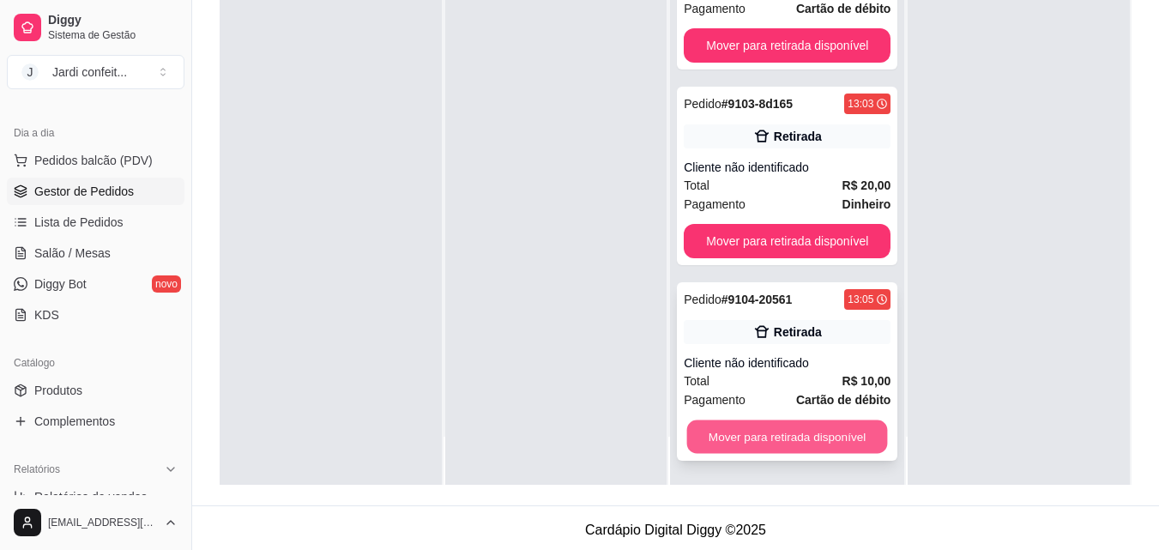
click at [846, 432] on button "Mover para retirada disponível" at bounding box center [787, 436] width 201 height 33
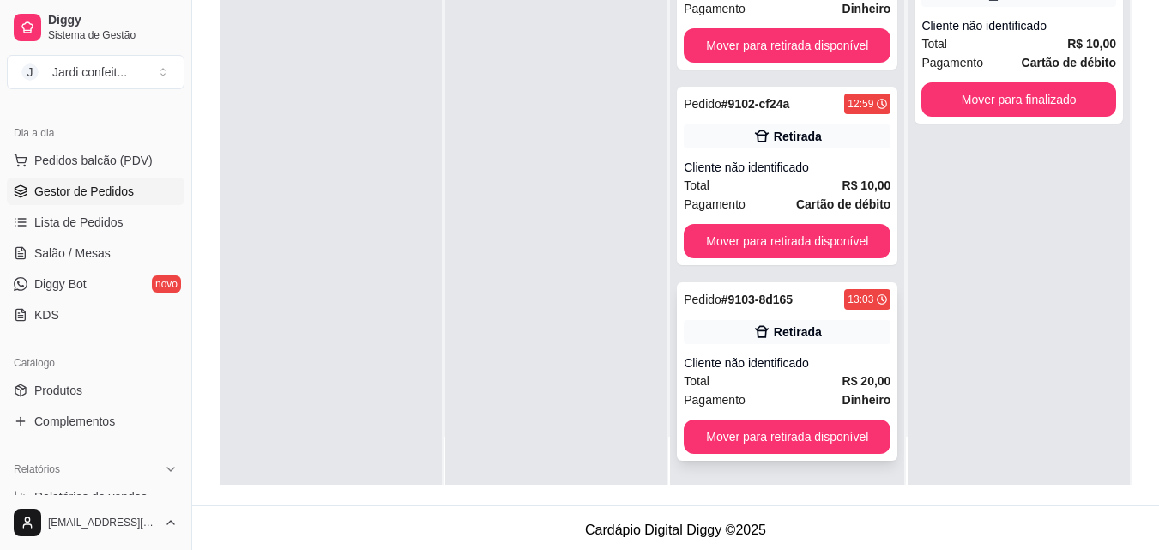
scroll to position [1228, 0]
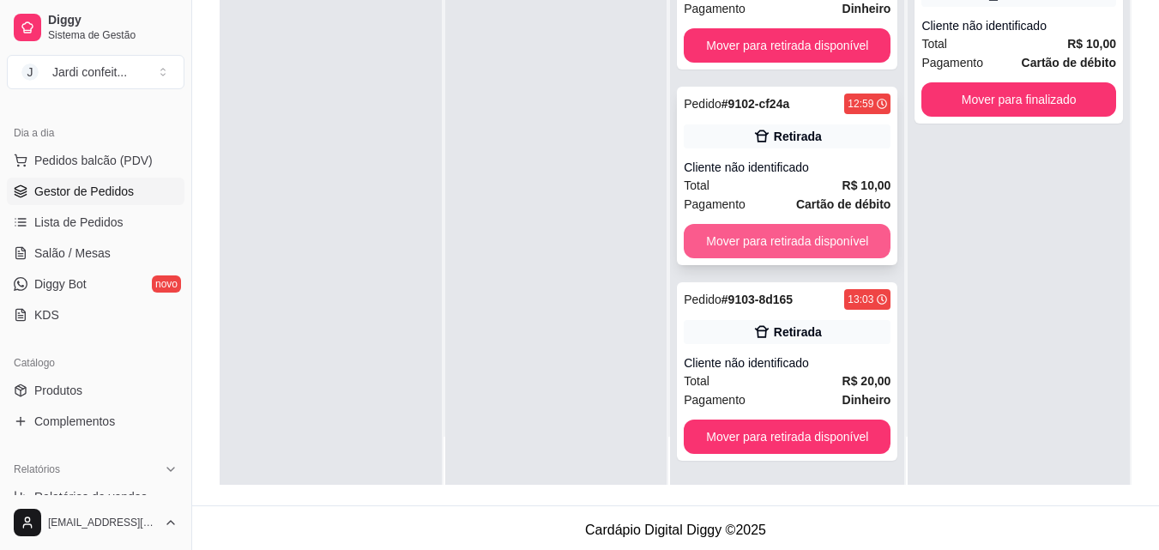
click at [817, 231] on button "Mover para retirada disponível" at bounding box center [787, 241] width 207 height 34
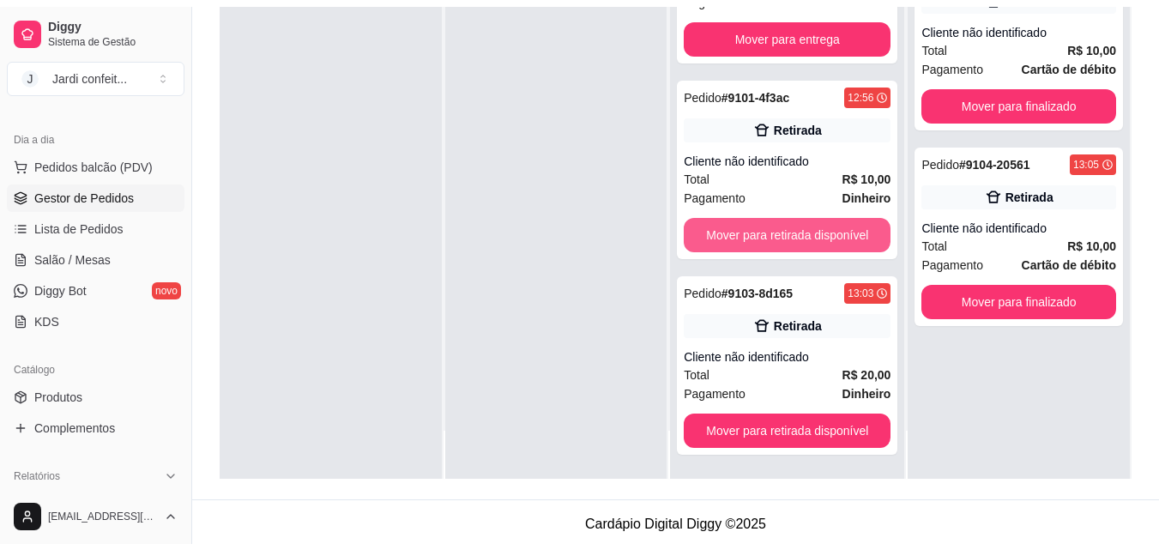
scroll to position [1032, 0]
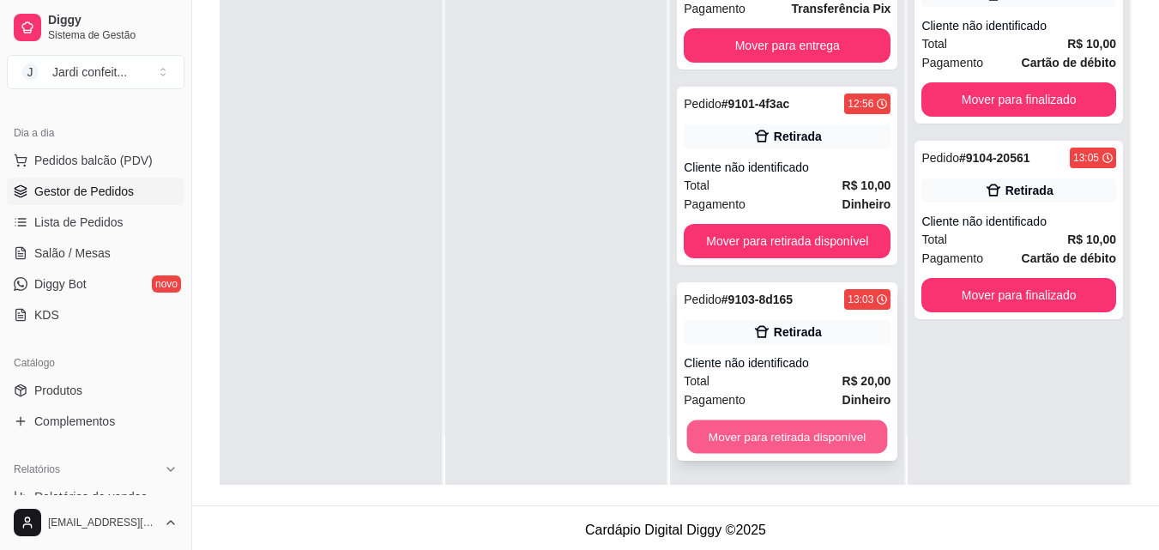
click at [843, 442] on button "Mover para retirada disponível" at bounding box center [787, 436] width 201 height 33
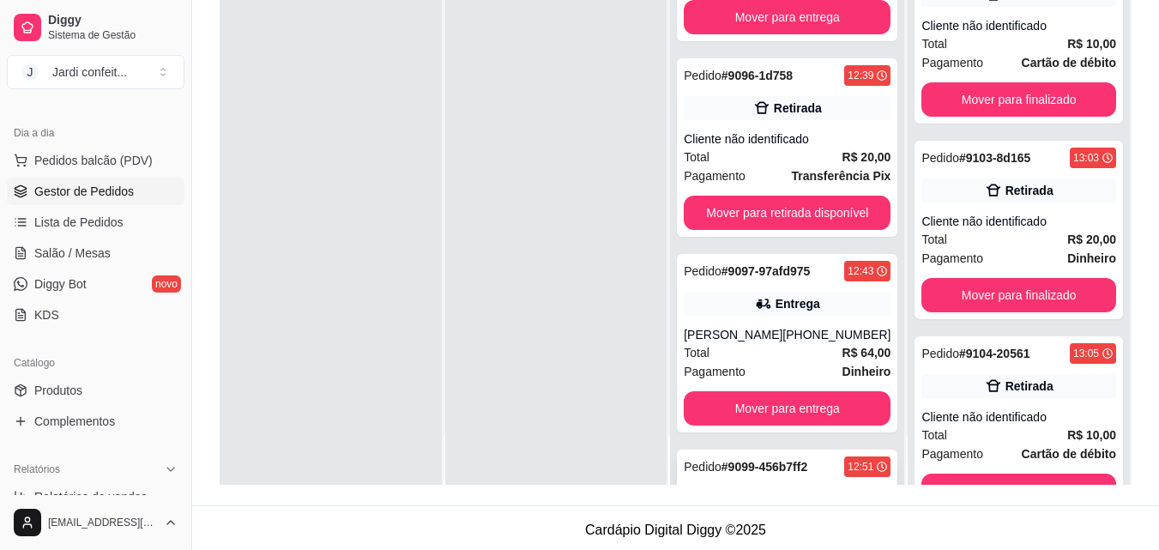
scroll to position [236, 0]
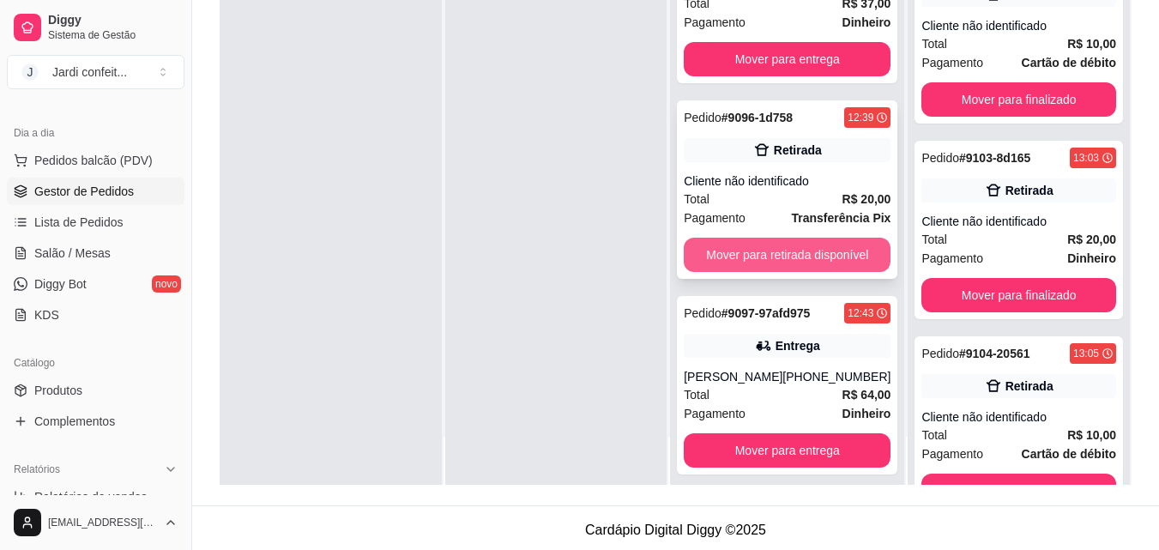
click at [797, 250] on button "Mover para retirada disponível" at bounding box center [787, 255] width 207 height 34
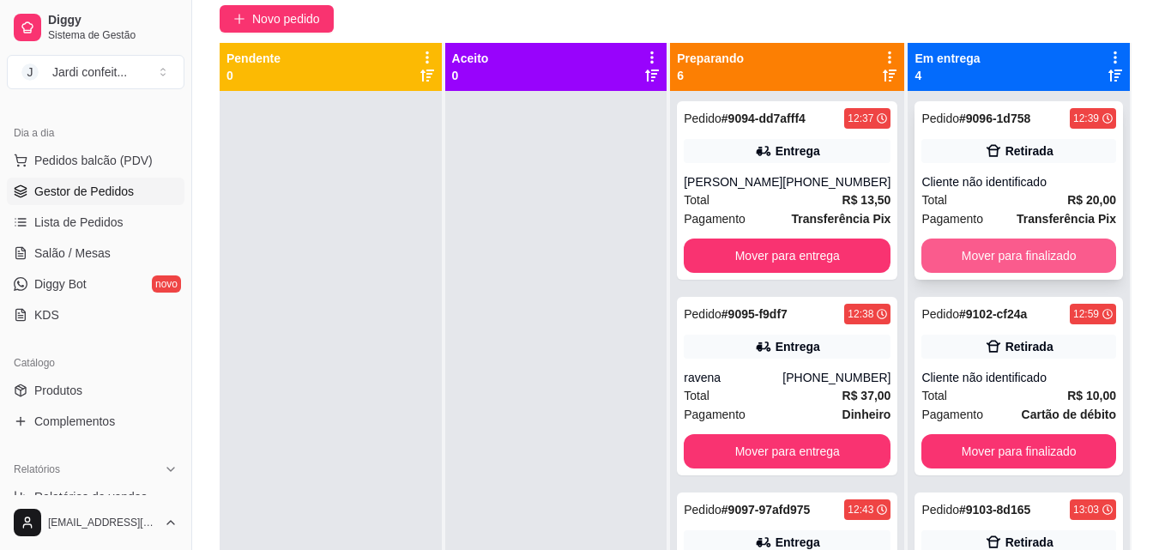
scroll to position [0, 0]
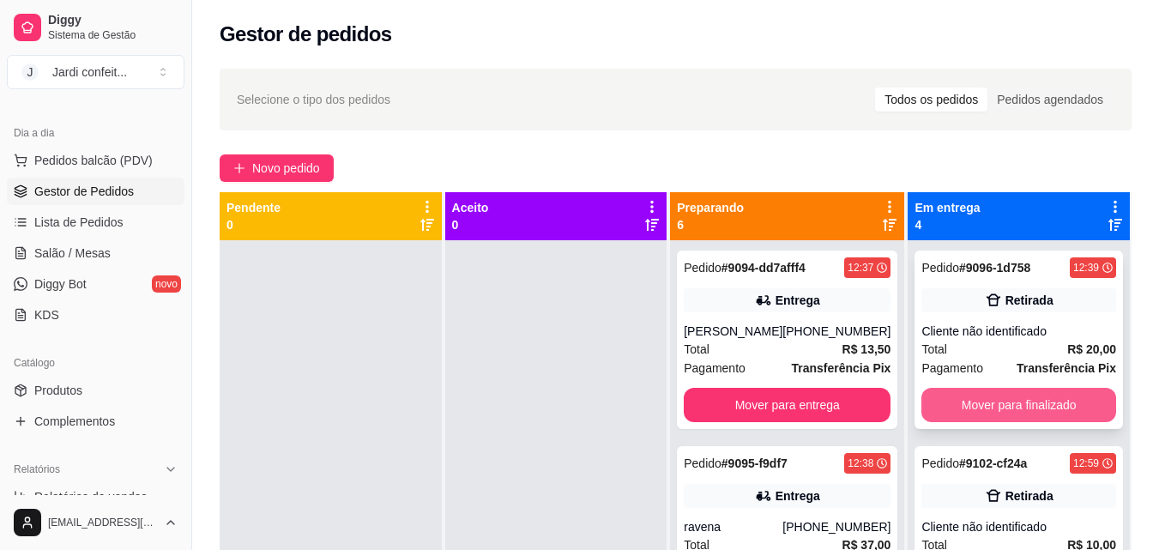
click at [1049, 395] on button "Mover para finalizado" at bounding box center [1018, 405] width 195 height 34
click at [1044, 395] on button "Mover para finalizado" at bounding box center [1019, 405] width 189 height 33
click at [1044, 395] on button "Mover para finalizado" at bounding box center [1018, 405] width 195 height 34
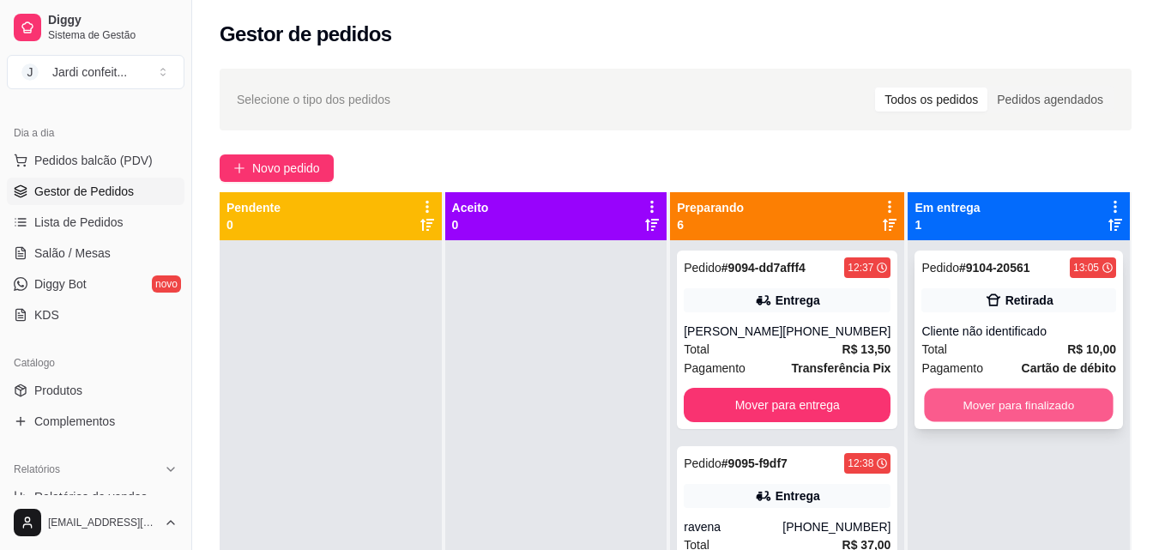
click at [1044, 400] on button "Mover para finalizado" at bounding box center [1019, 405] width 189 height 33
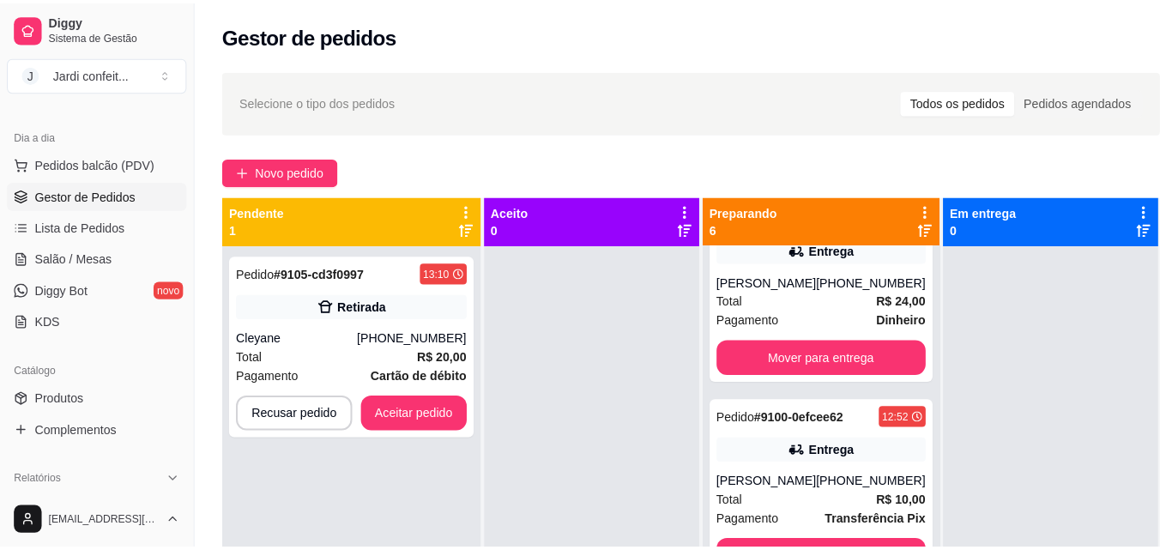
scroll to position [48, 0]
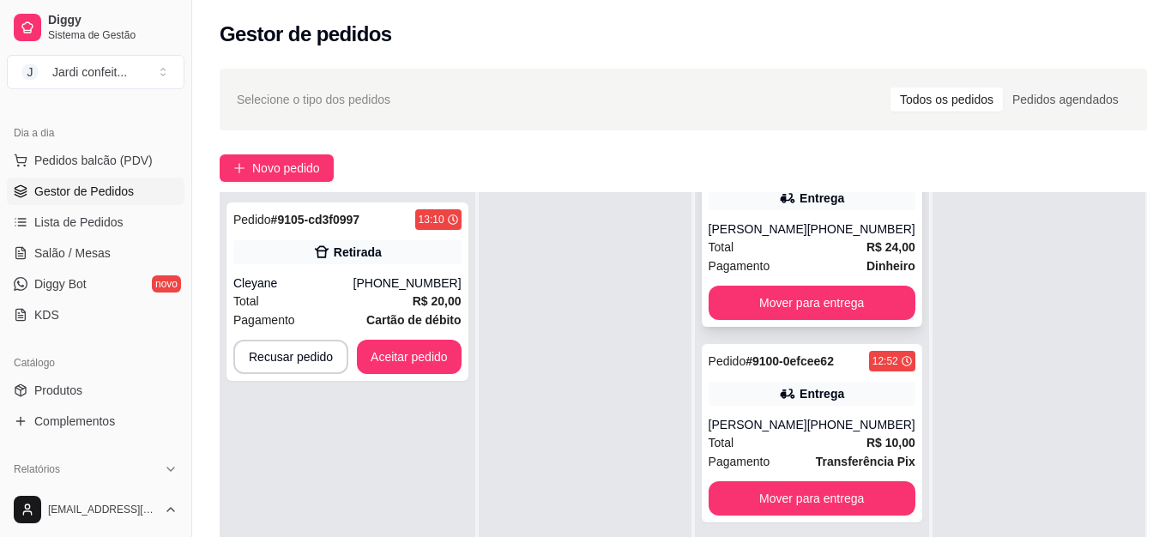
click at [833, 226] on div "(86) 98817-6790" at bounding box center [861, 228] width 108 height 17
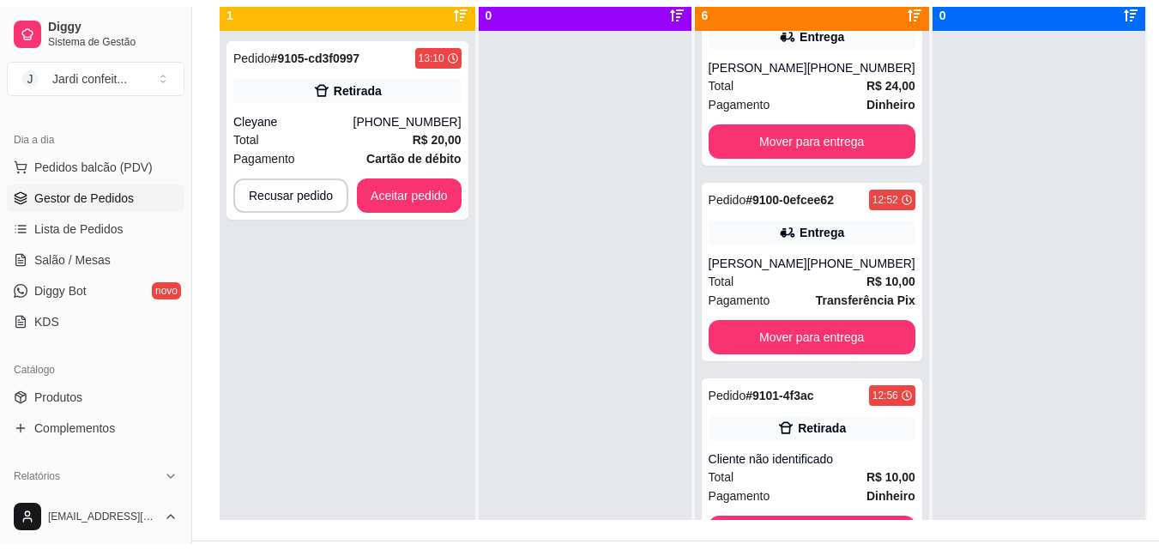
scroll to position [189, 0]
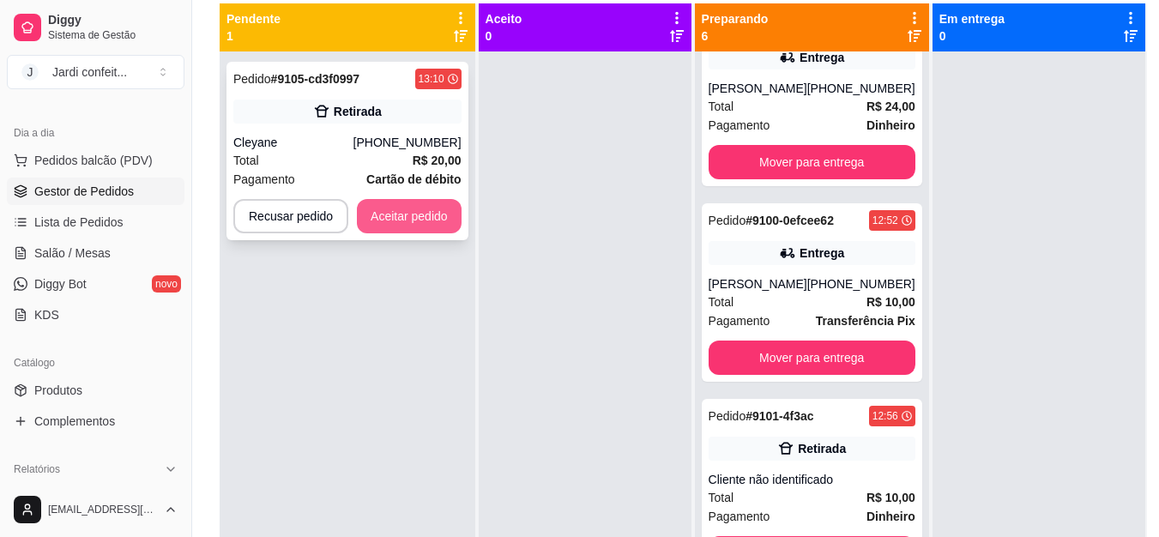
click at [398, 228] on button "Aceitar pedido" at bounding box center [409, 216] width 105 height 34
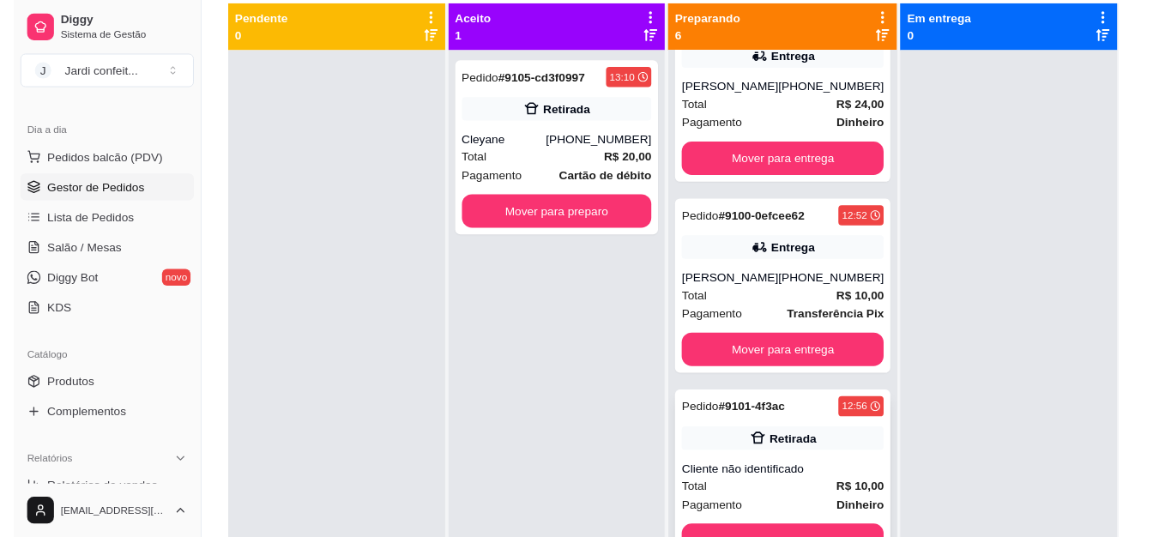
scroll to position [48, 0]
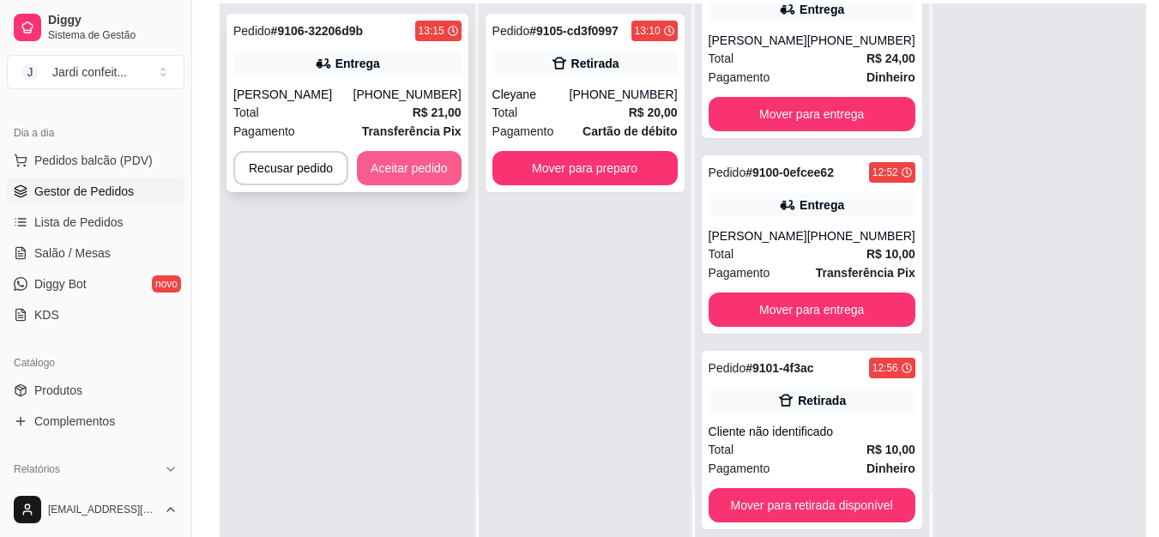
click at [433, 178] on button "Aceitar pedido" at bounding box center [409, 168] width 105 height 34
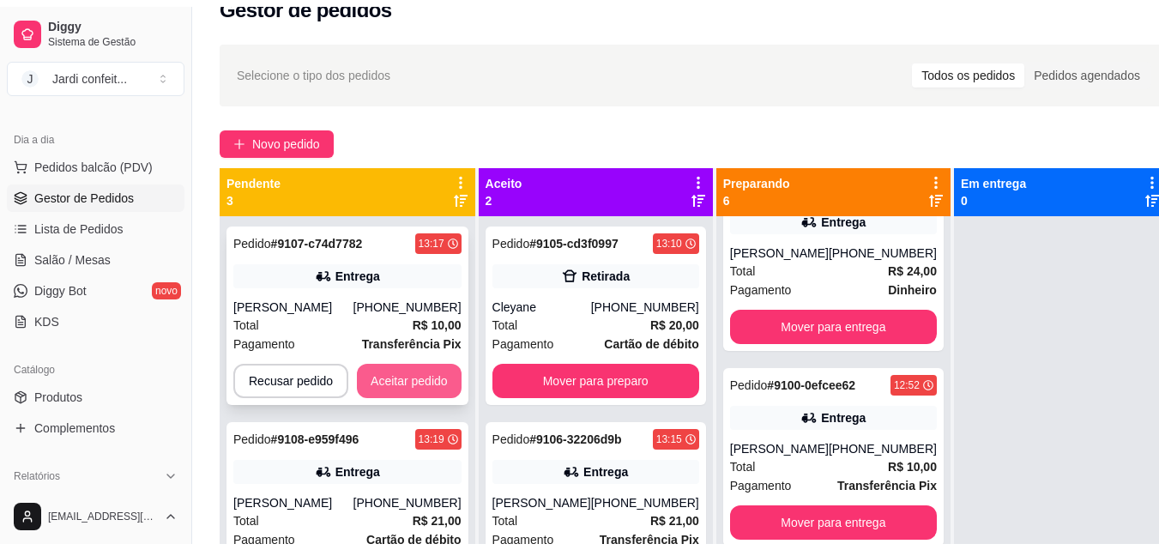
scroll to position [17, 0]
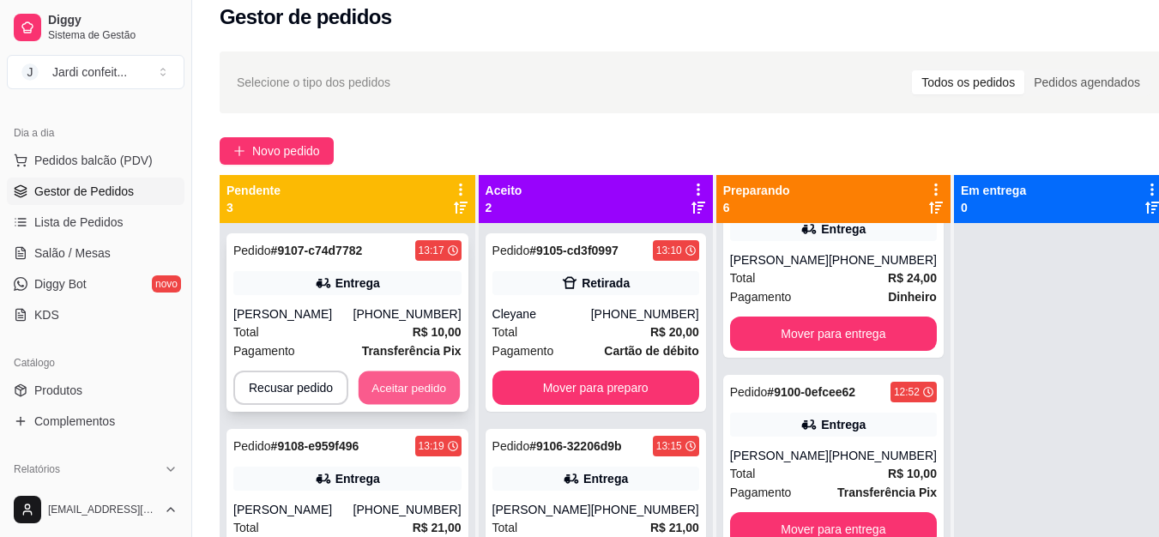
click at [421, 383] on button "Aceitar pedido" at bounding box center [409, 387] width 101 height 33
click at [428, 389] on button "Aceitar pedido" at bounding box center [409, 388] width 105 height 34
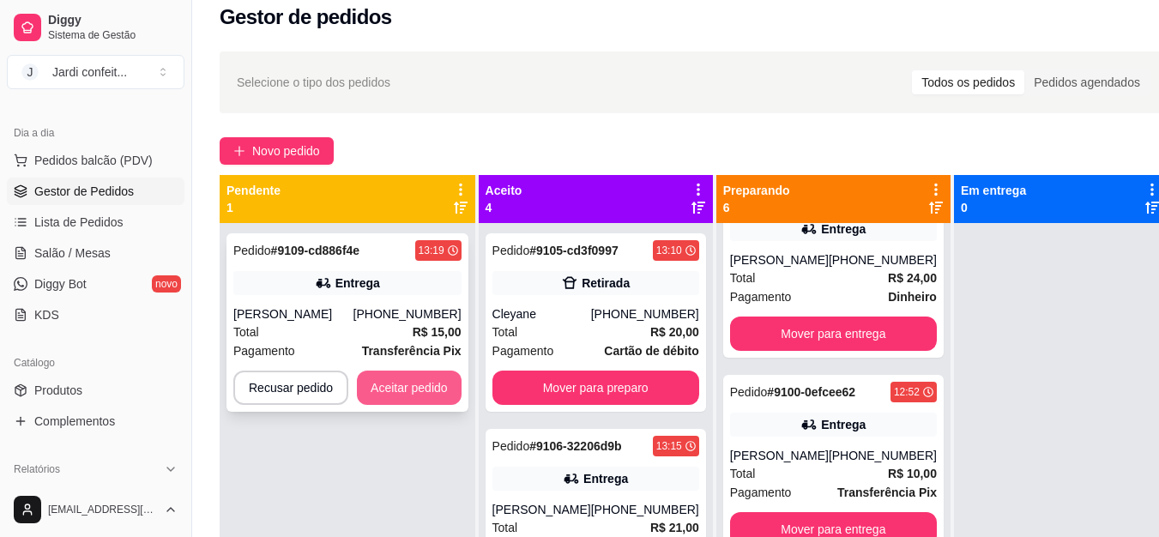
click at [432, 380] on button "Aceitar pedido" at bounding box center [409, 388] width 105 height 34
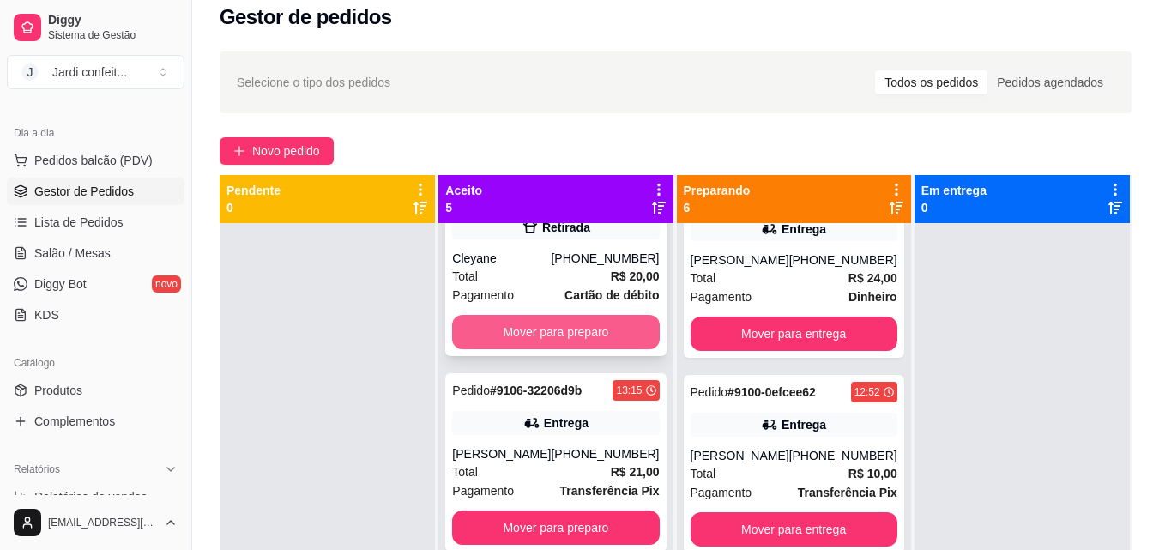
scroll to position [86, 0]
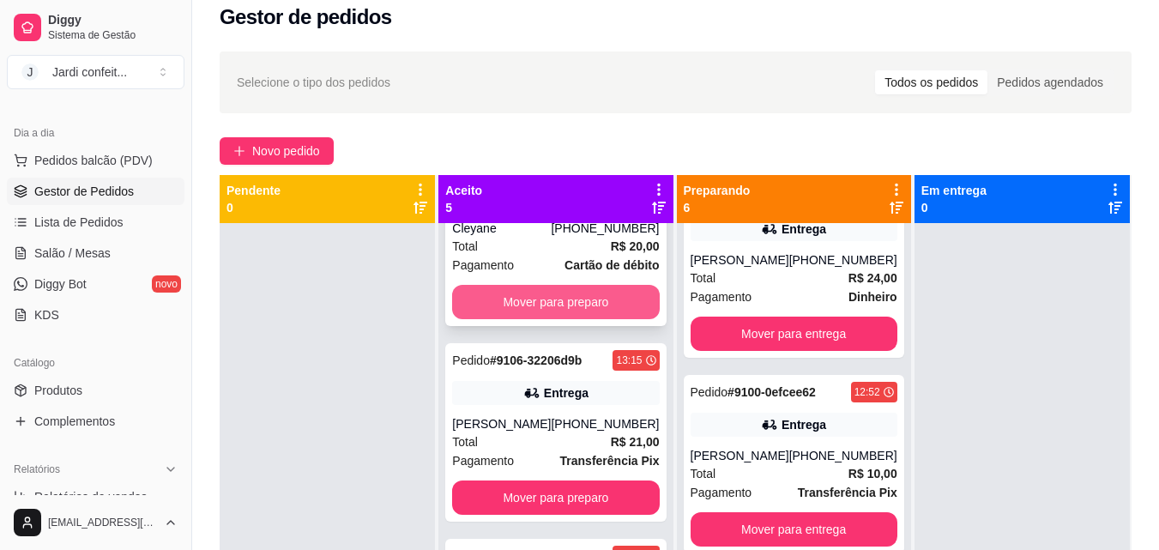
click at [550, 298] on button "Mover para preparo" at bounding box center [555, 302] width 207 height 34
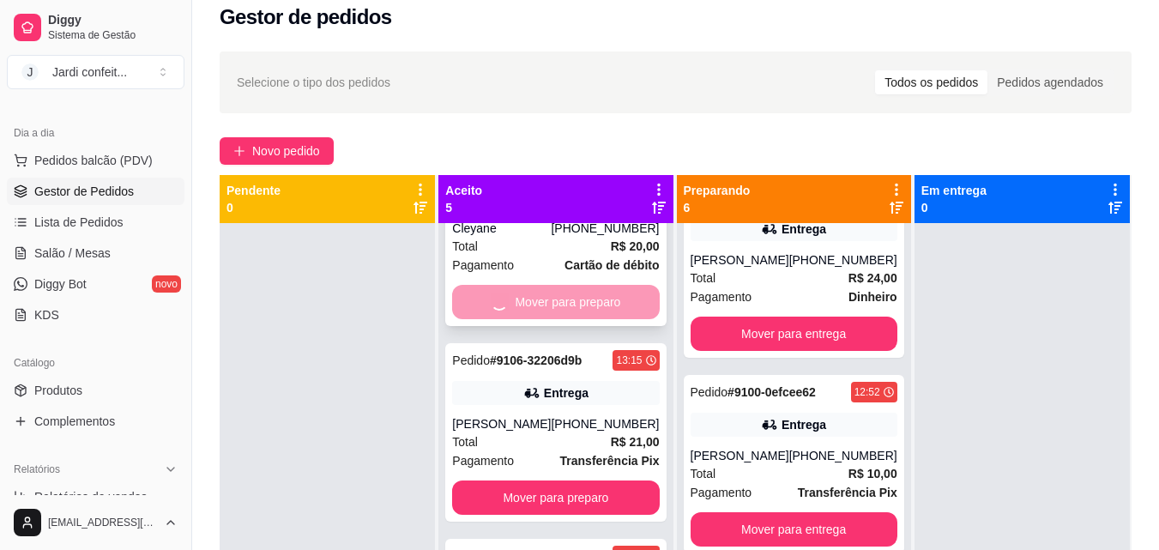
scroll to position [0, 0]
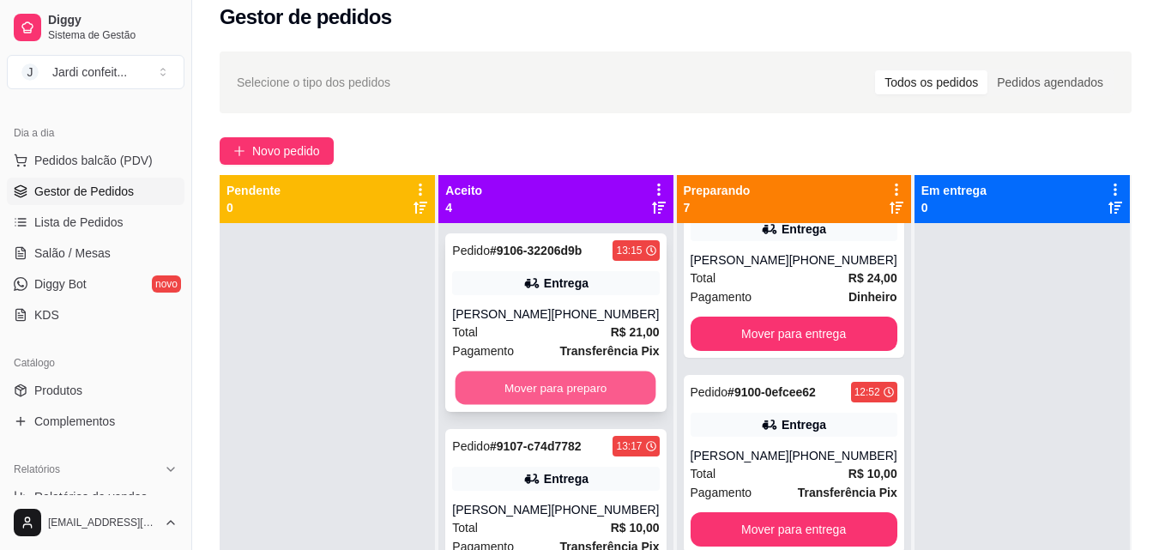
click at [564, 401] on button "Mover para preparo" at bounding box center [556, 387] width 201 height 33
click at [543, 384] on button "Mover para preparo" at bounding box center [556, 387] width 201 height 33
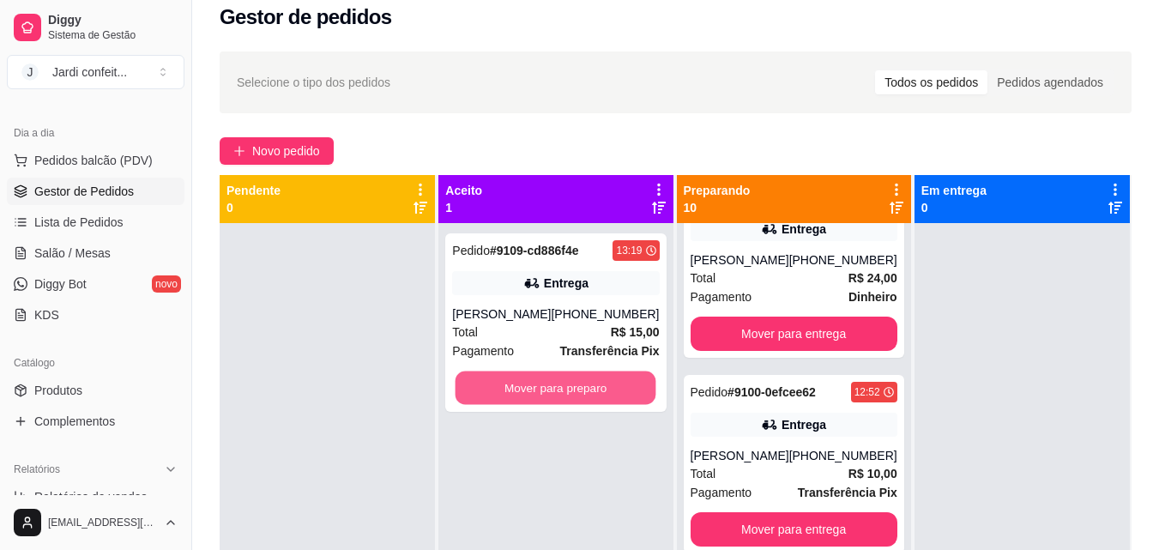
click at [543, 384] on button "Mover para preparo" at bounding box center [556, 387] width 201 height 33
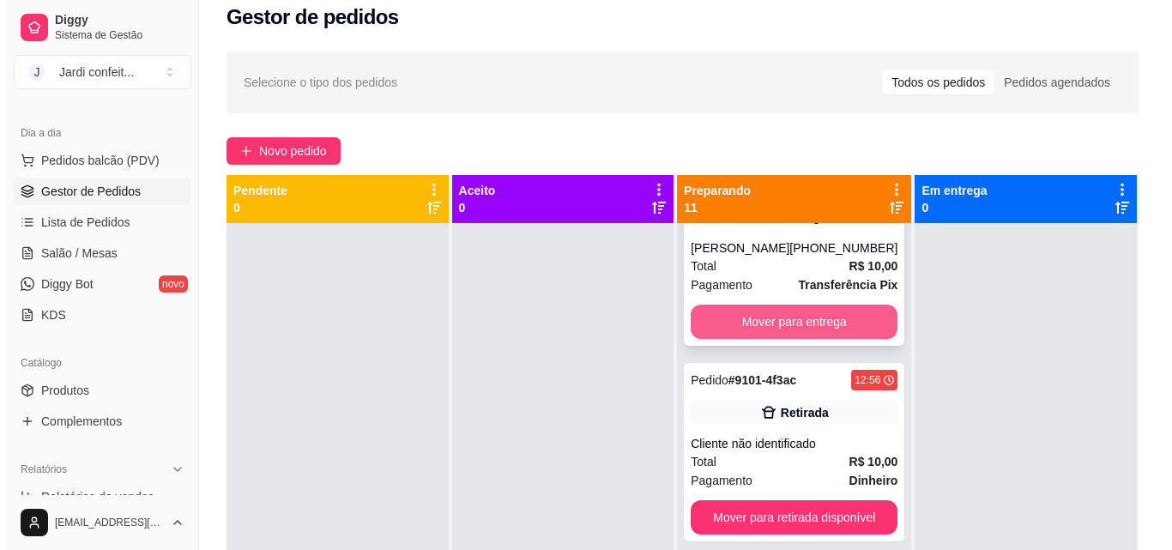
scroll to position [984, 0]
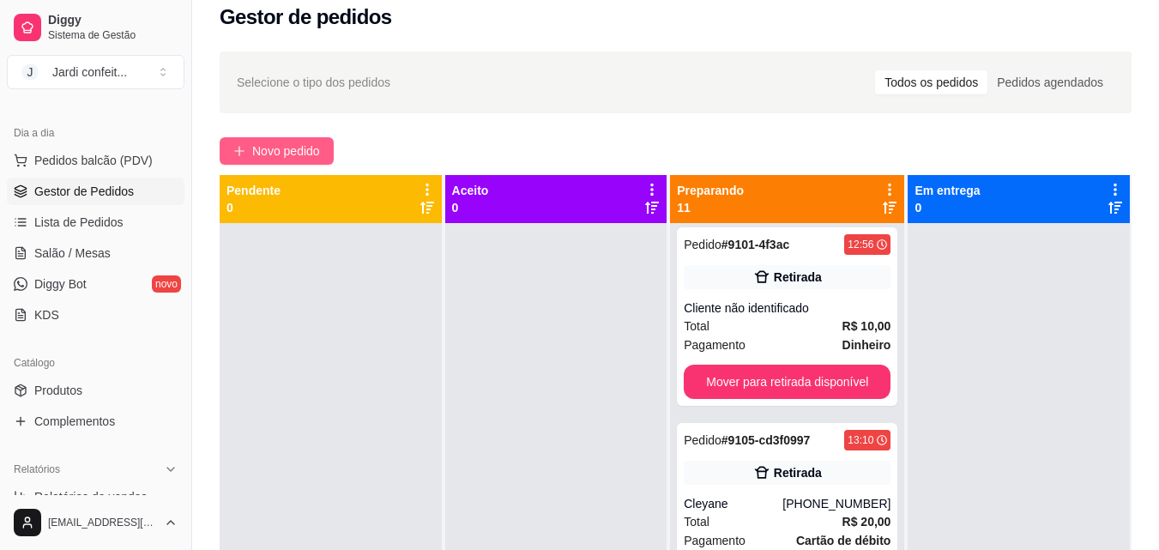
click at [314, 162] on button "Novo pedido" at bounding box center [277, 150] width 114 height 27
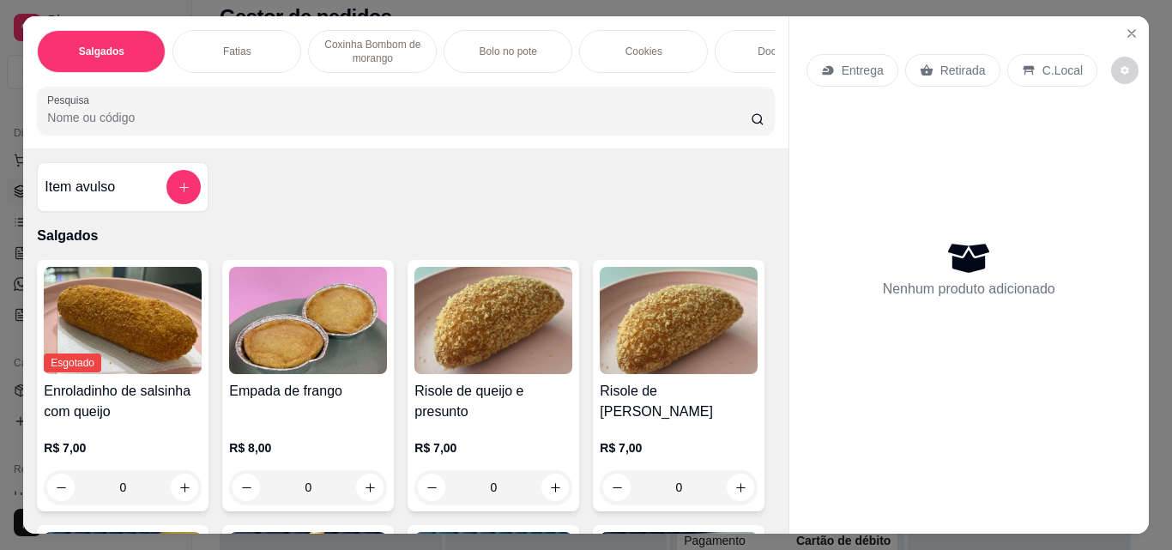
click at [253, 45] on div "Fatias" at bounding box center [236, 51] width 129 height 43
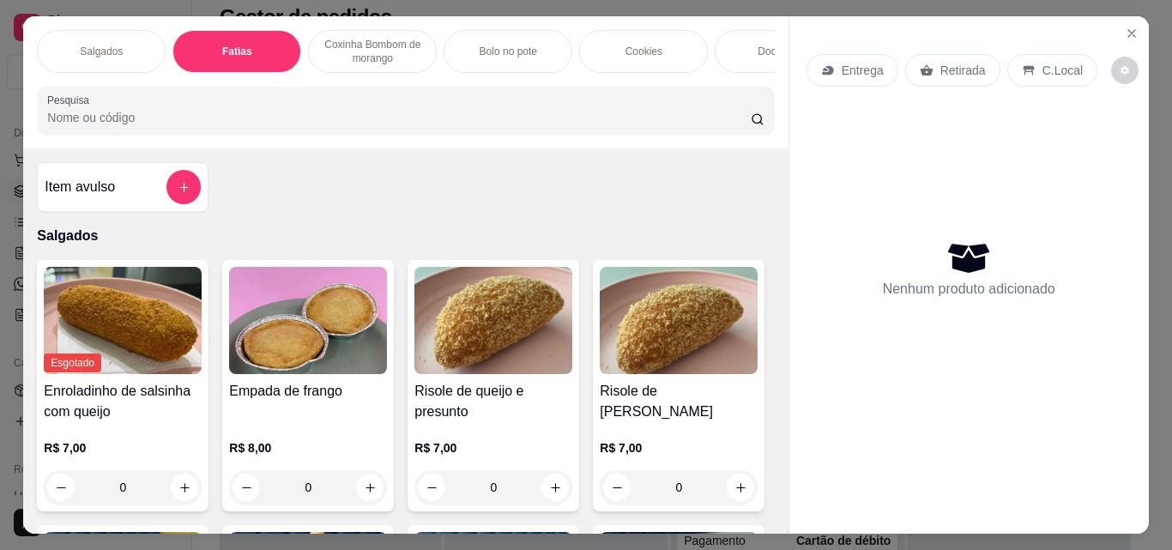
scroll to position [45, 0]
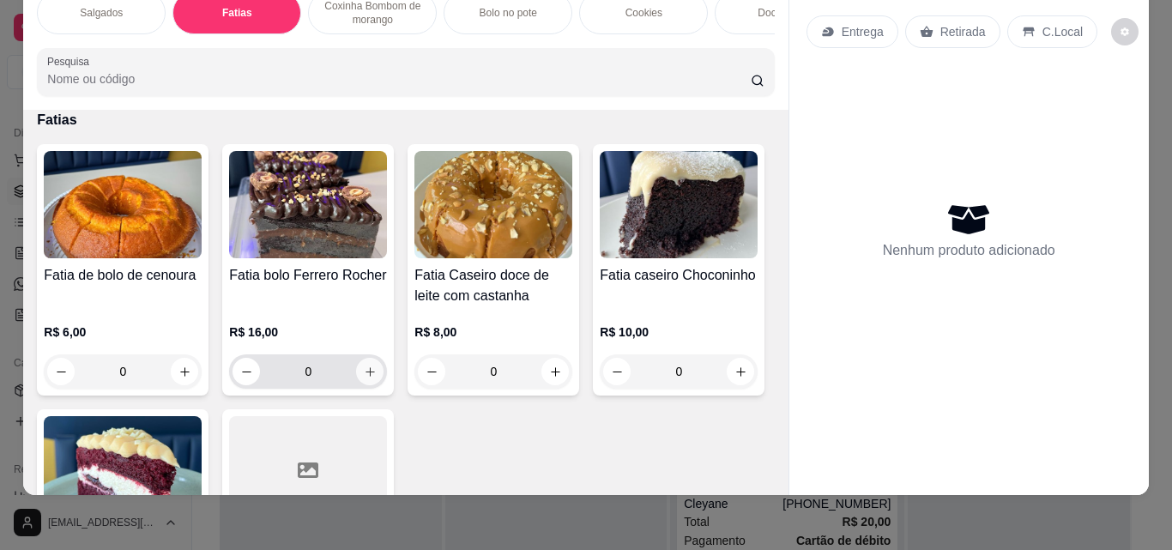
click at [368, 378] on icon "increase-product-quantity" at bounding box center [370, 371] width 13 height 13
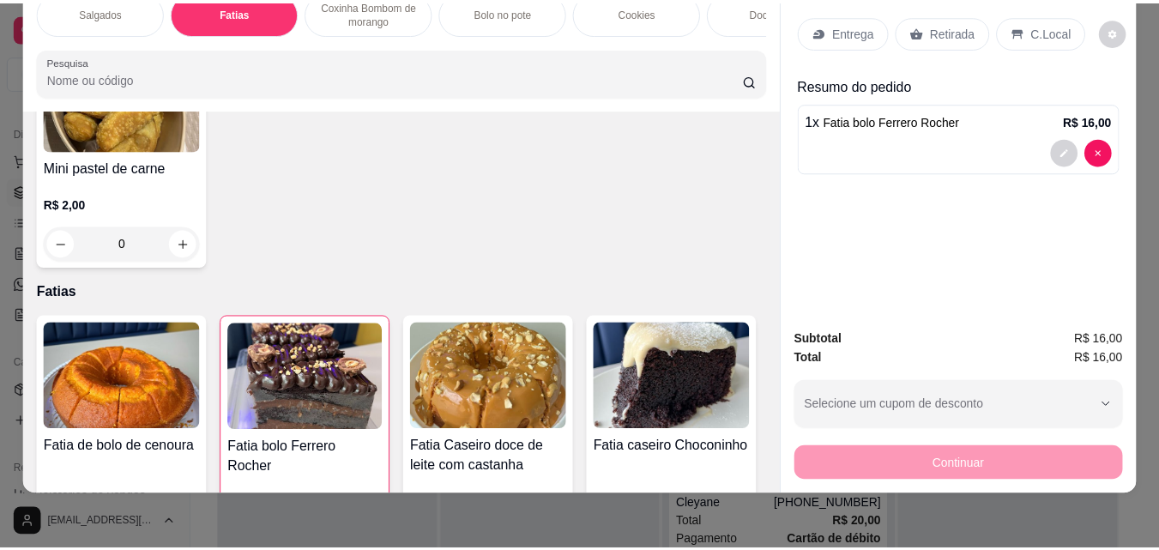
scroll to position [1058, 0]
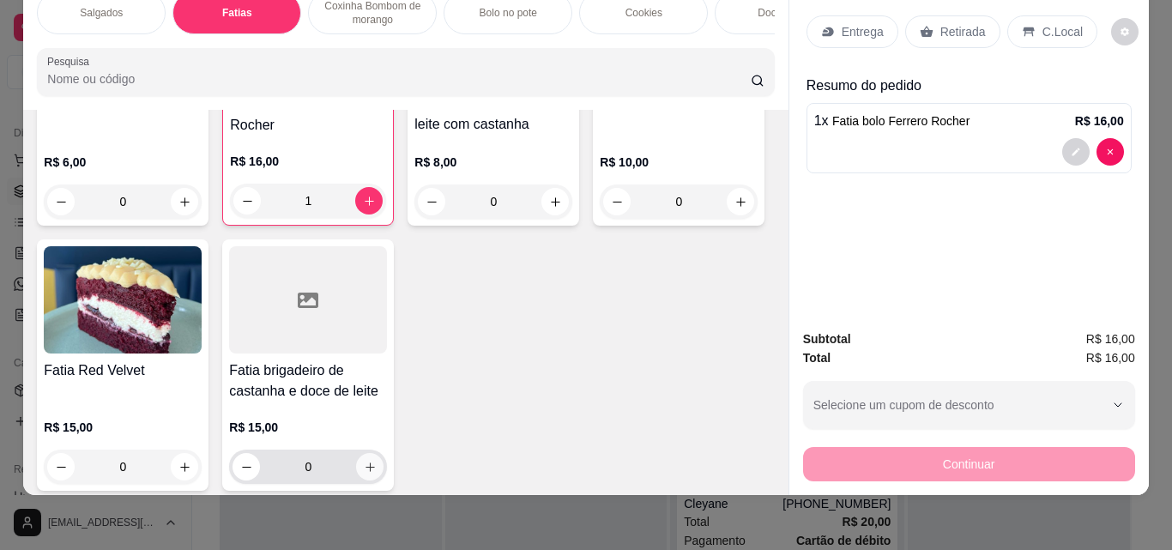
click at [377, 462] on icon "increase-product-quantity" at bounding box center [370, 467] width 13 height 13
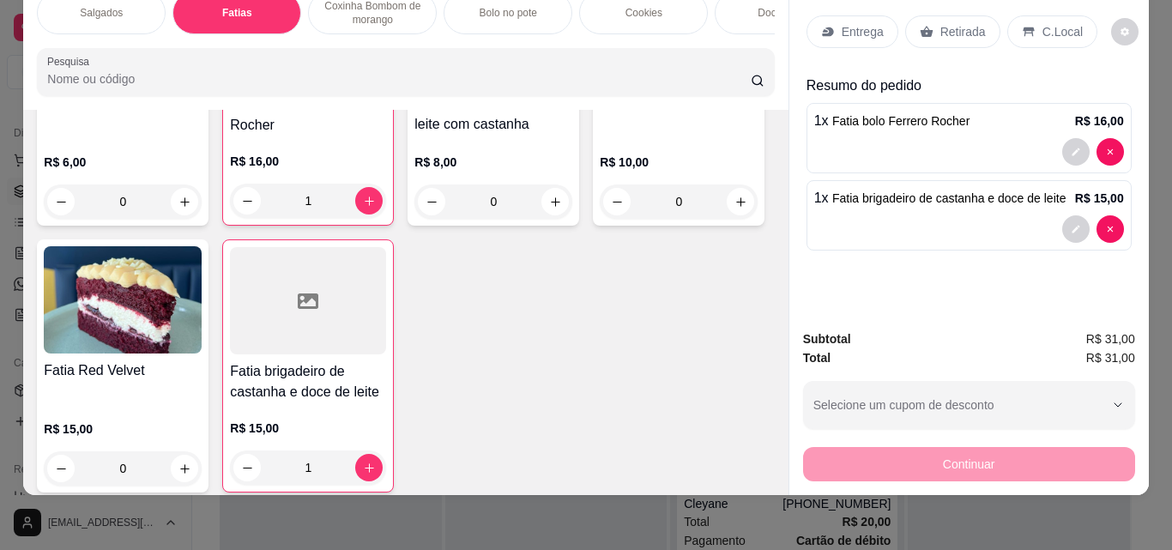
click at [943, 23] on p "Retirada" at bounding box center [962, 31] width 45 height 17
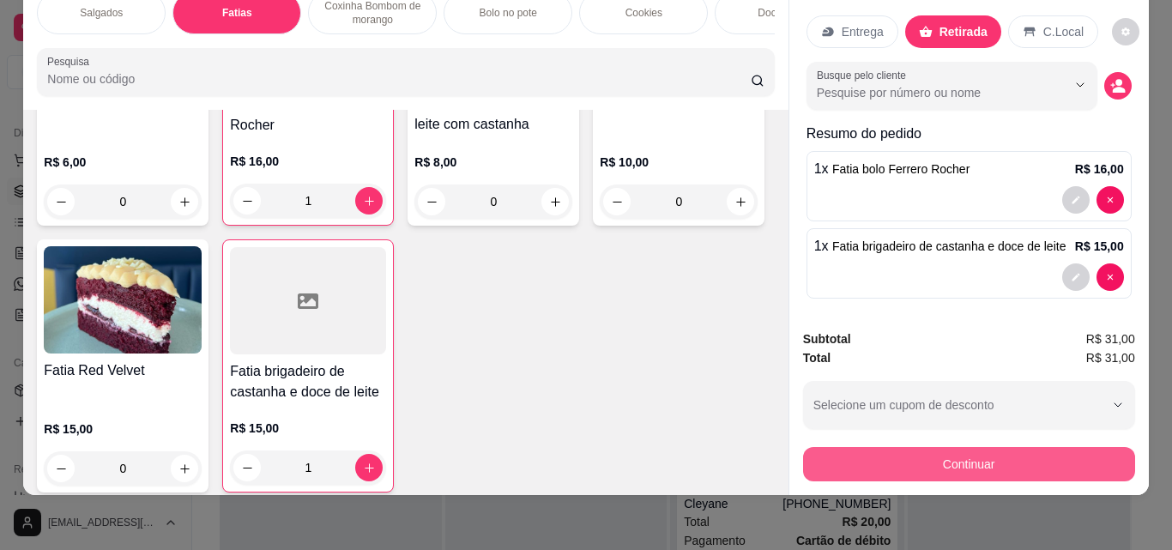
click at [1017, 456] on button "Continuar" at bounding box center [969, 464] width 332 height 34
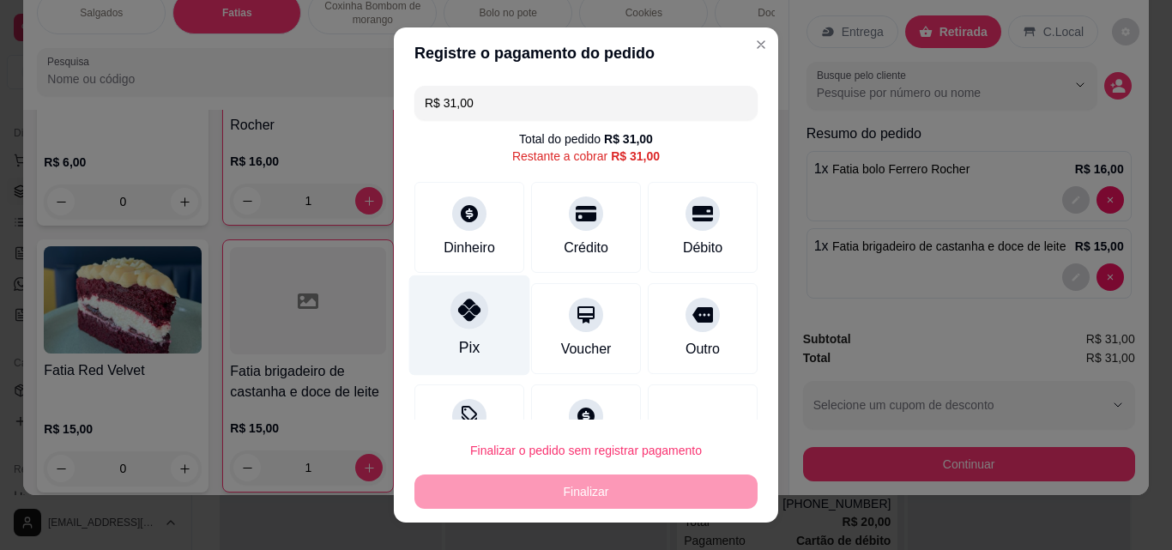
click at [468, 341] on div "Pix" at bounding box center [469, 347] width 21 height 22
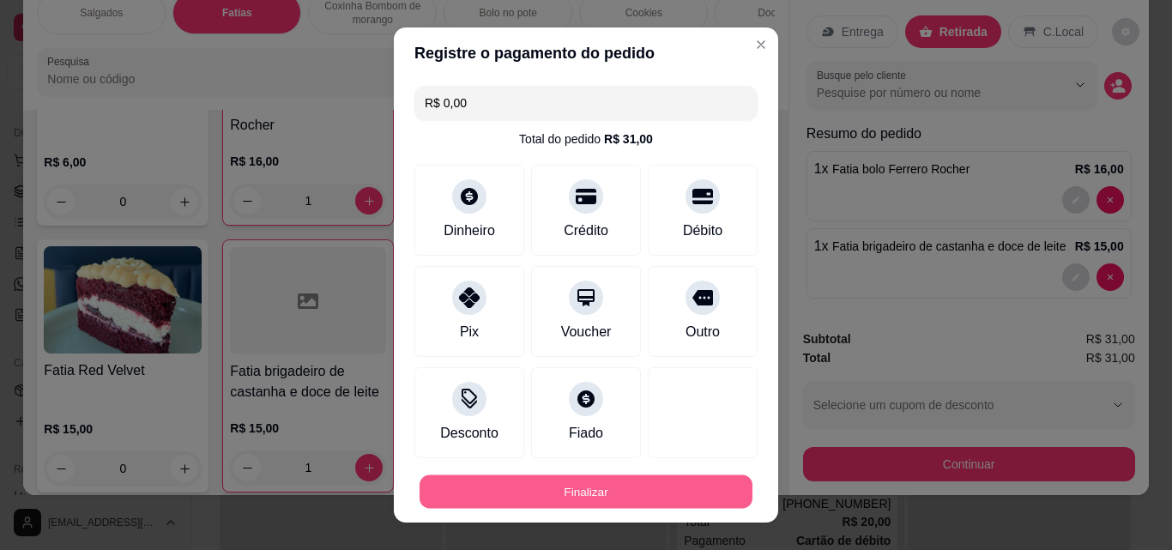
click at [583, 486] on button "Finalizar" at bounding box center [585, 491] width 333 height 33
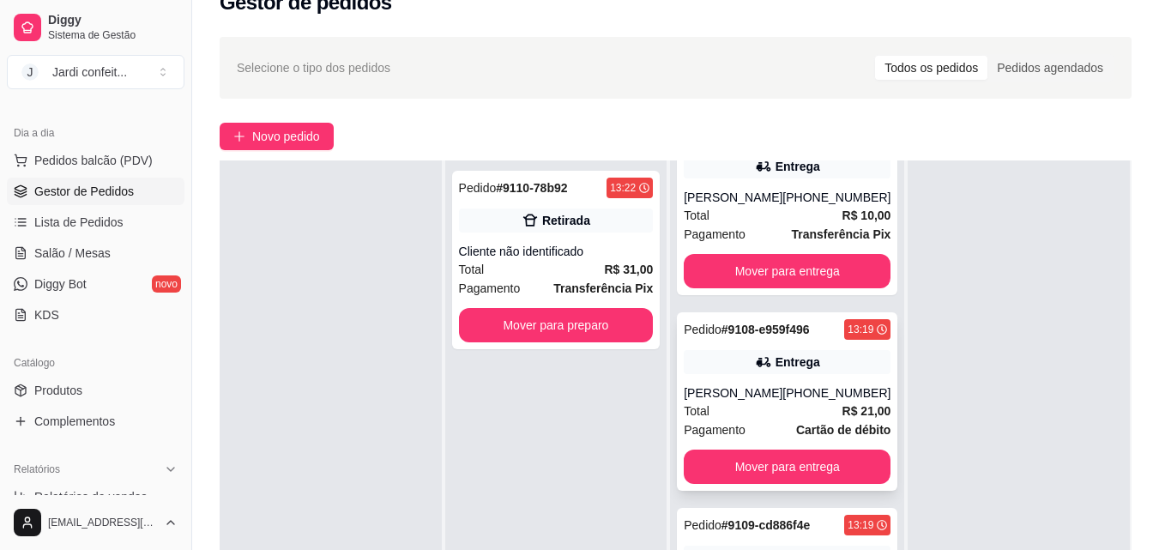
scroll to position [262, 0]
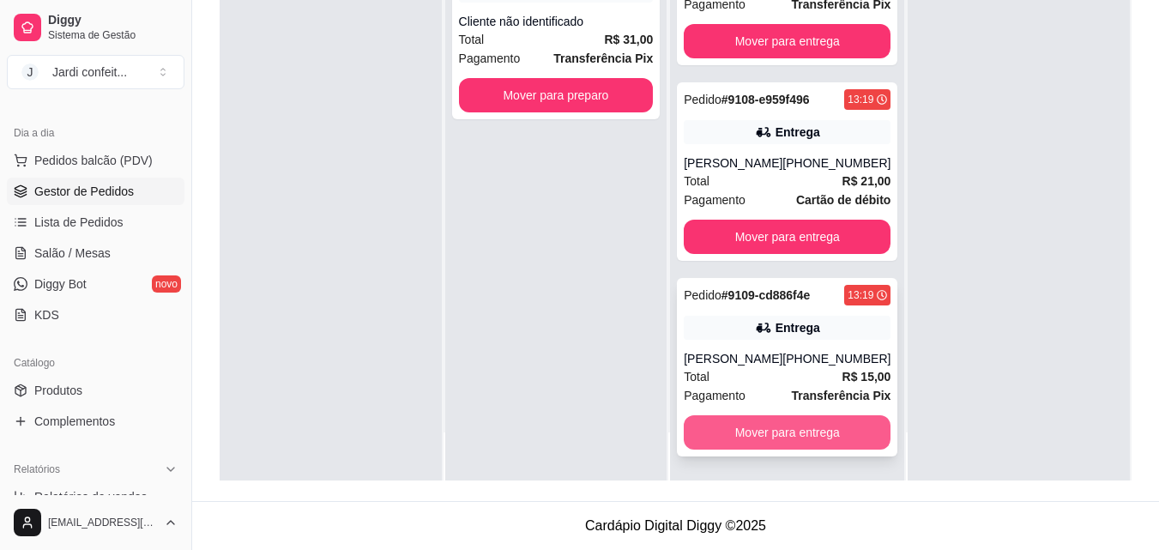
click at [824, 423] on button "Mover para entrega" at bounding box center [787, 432] width 207 height 34
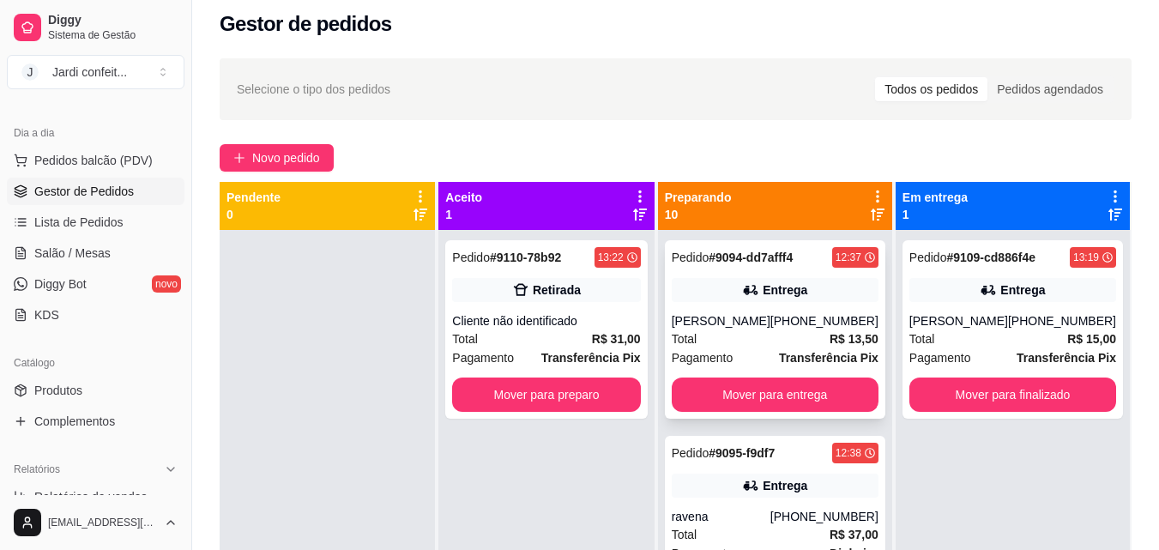
scroll to position [4, 0]
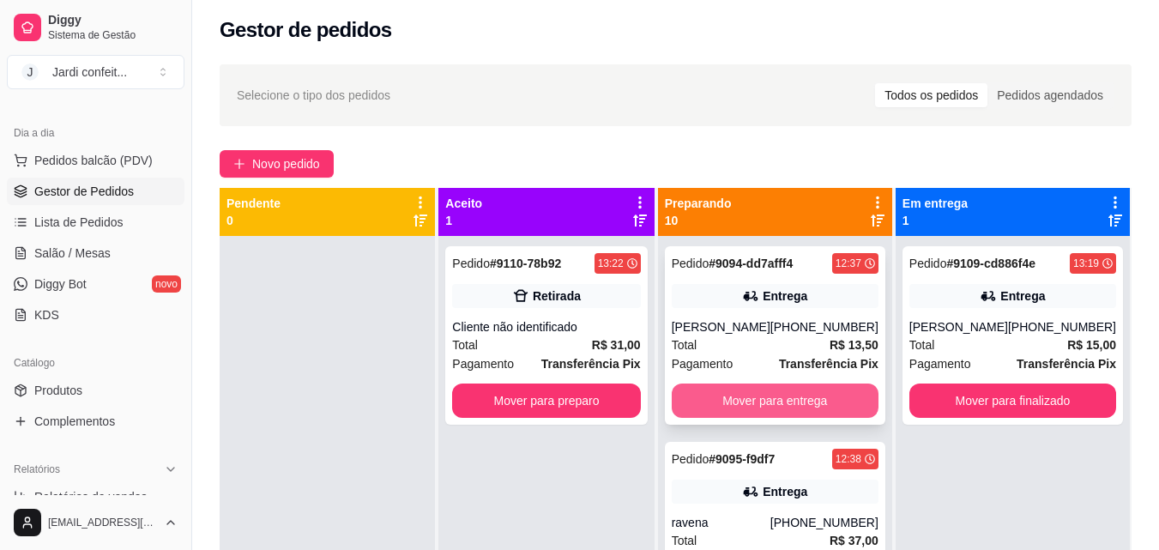
click at [811, 406] on button "Mover para entrega" at bounding box center [775, 400] width 207 height 34
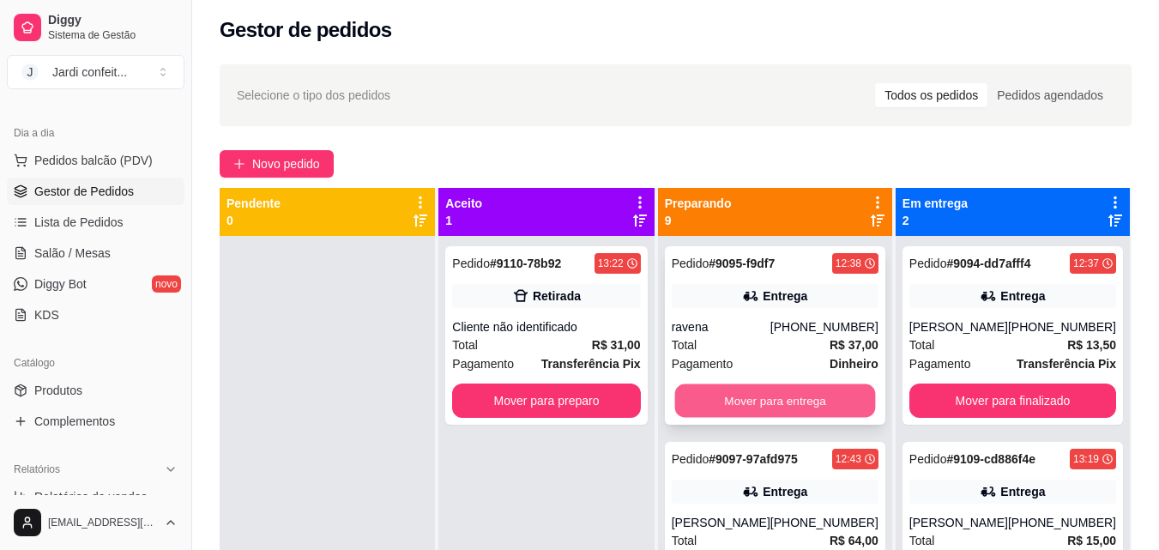
click at [810, 406] on button "Mover para entrega" at bounding box center [774, 400] width 201 height 33
click at [810, 406] on button "Mover para entrega" at bounding box center [775, 400] width 207 height 34
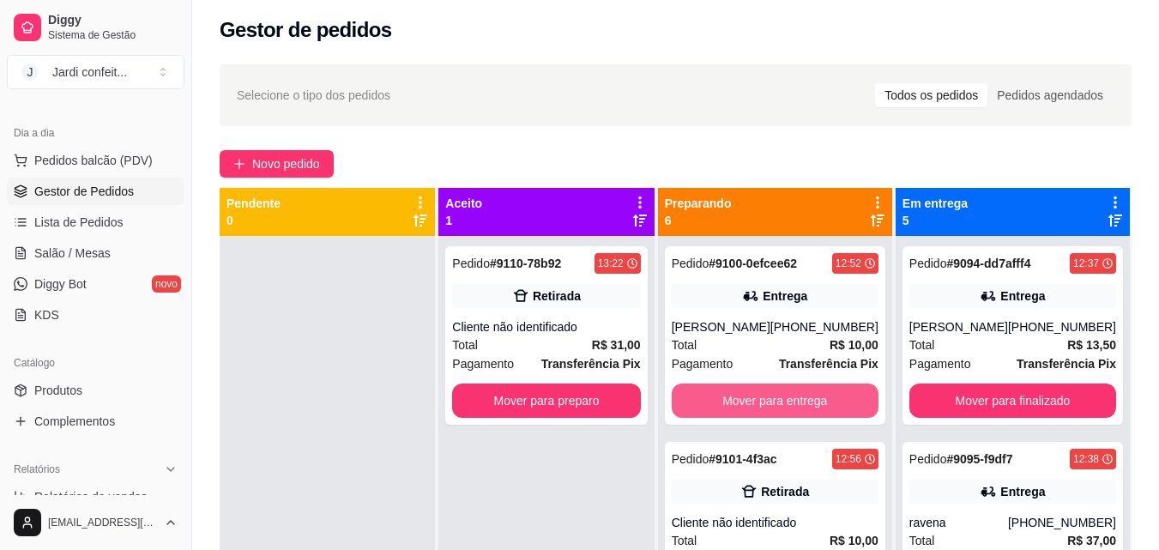
click at [810, 406] on button "Mover para entrega" at bounding box center [775, 400] width 207 height 34
click at [810, 406] on button "Mover para retirada disponível" at bounding box center [775, 400] width 207 height 34
click at [810, 406] on button "Mover para retirada disponível" at bounding box center [774, 400] width 201 height 33
click at [810, 406] on button "Mover para entrega" at bounding box center [774, 400] width 201 height 33
click at [810, 406] on button "Mover para entrega" at bounding box center [775, 400] width 207 height 34
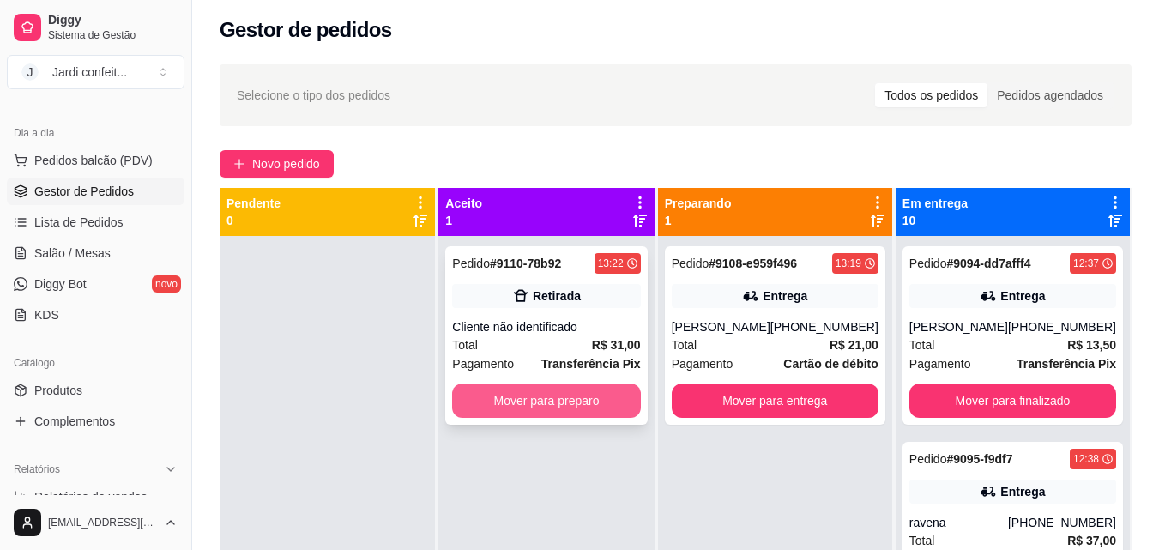
click at [598, 407] on button "Mover para preparo" at bounding box center [546, 400] width 188 height 34
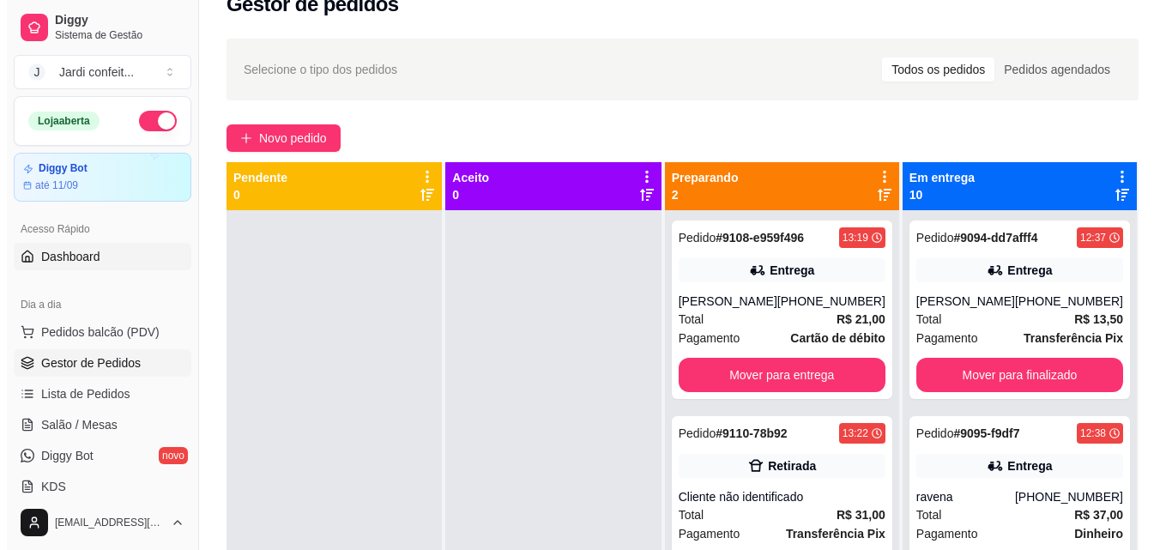
scroll to position [0, 0]
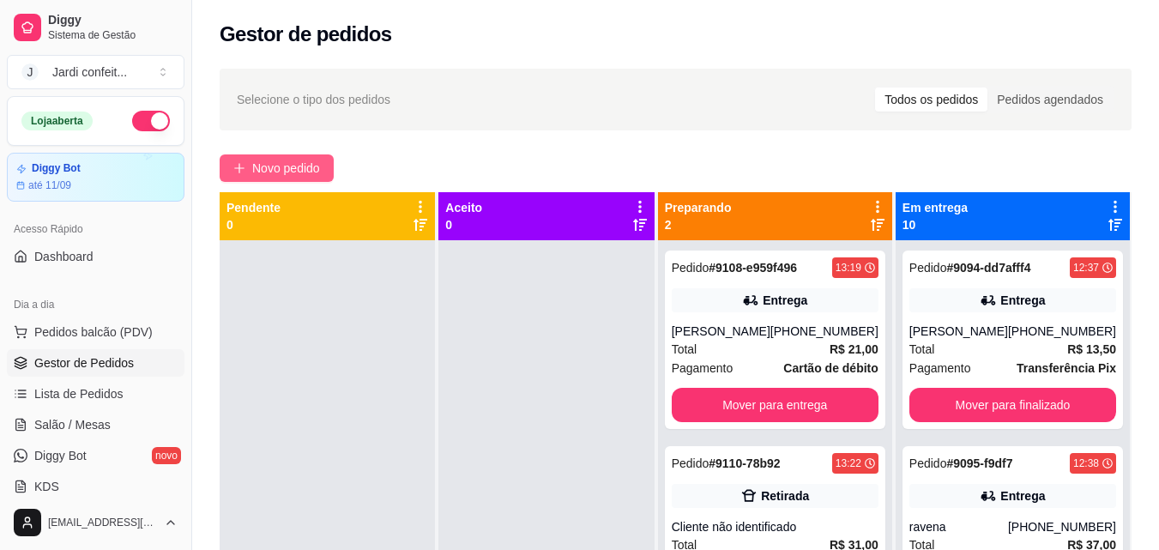
click at [282, 173] on span "Novo pedido" at bounding box center [286, 168] width 68 height 19
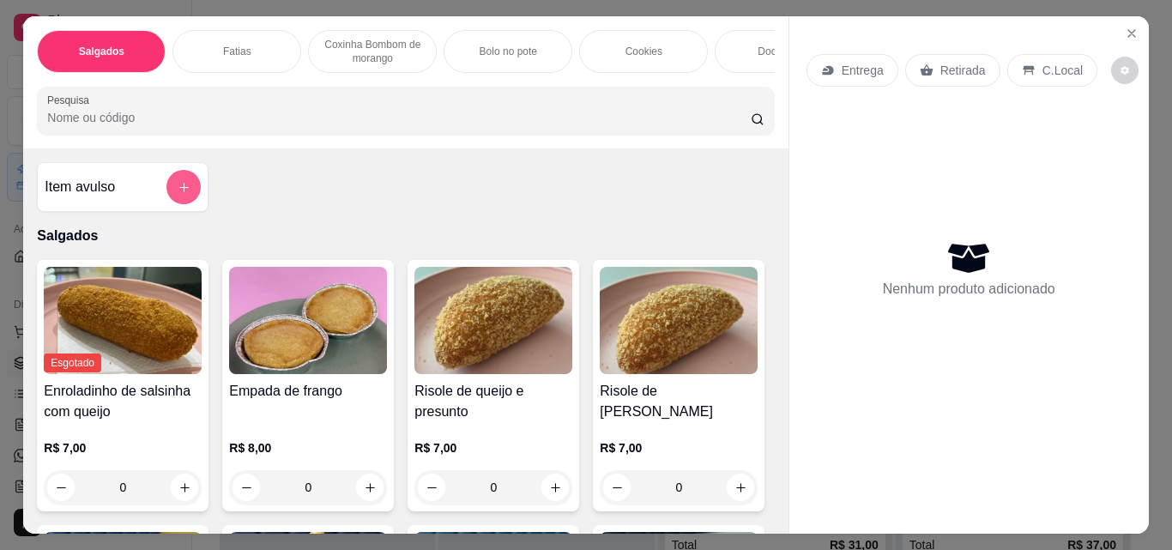
click at [178, 194] on icon "add-separate-item" at bounding box center [184, 187] width 13 height 13
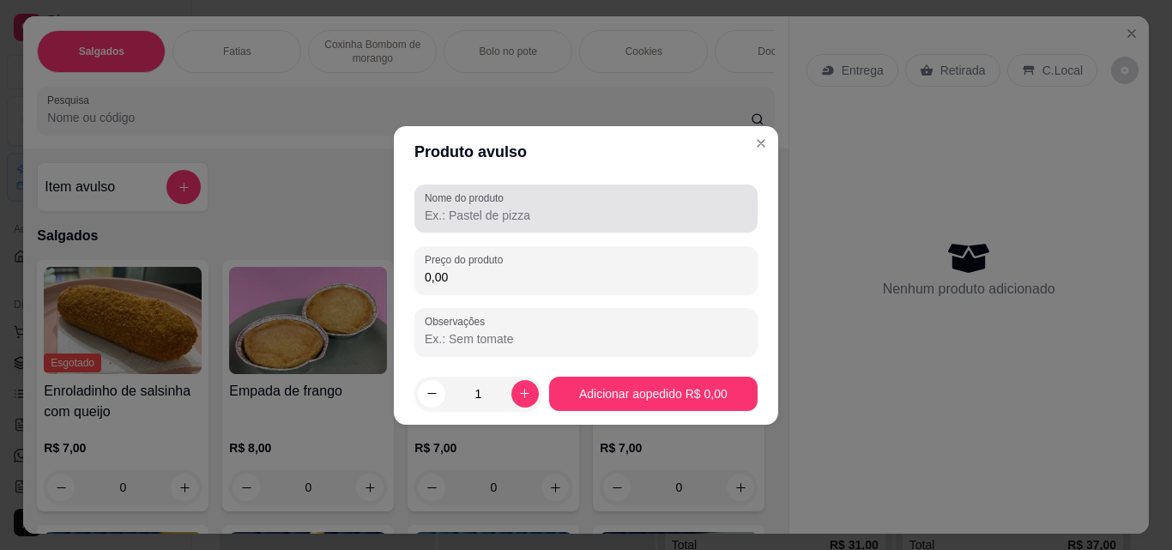
click at [484, 218] on input "Nome do produto" at bounding box center [586, 215] width 323 height 17
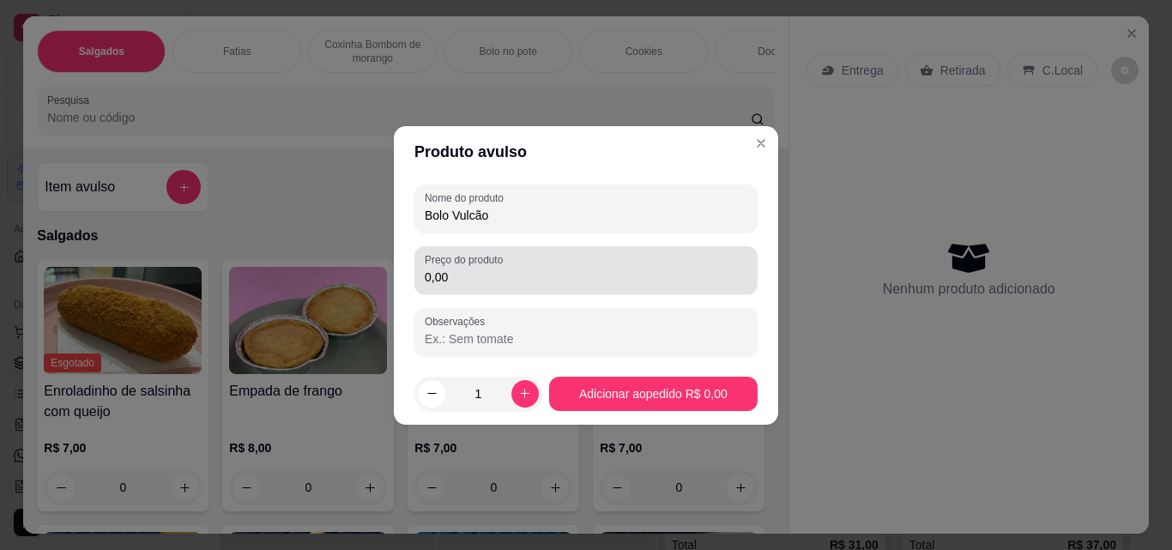
click at [479, 259] on label "Preço do produto" at bounding box center [467, 259] width 84 height 15
click at [479, 268] on input "0,00" at bounding box center [586, 276] width 323 height 17
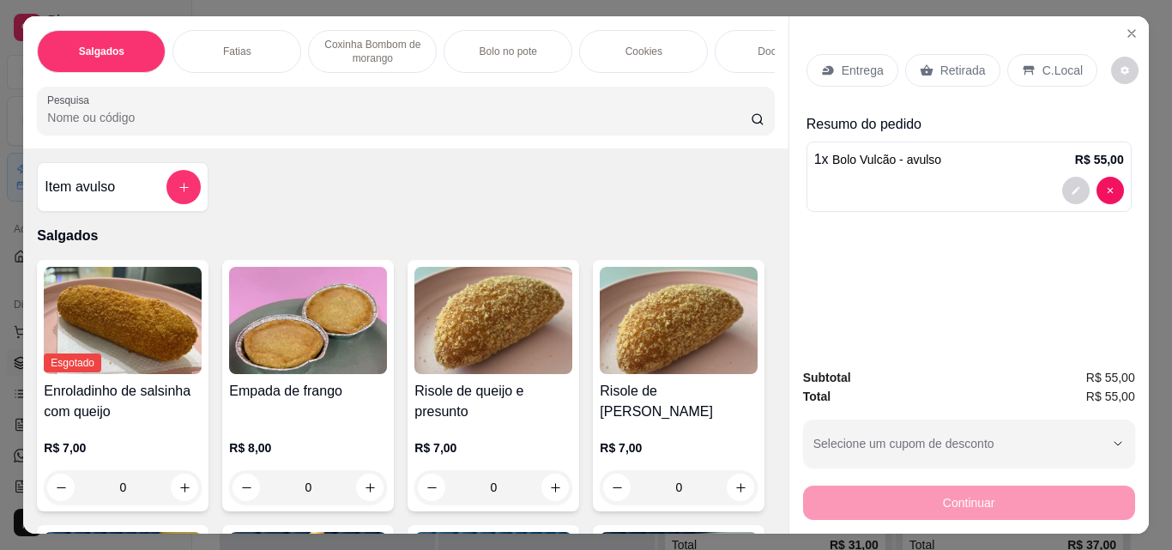
click at [851, 63] on p "Entrega" at bounding box center [863, 70] width 42 height 17
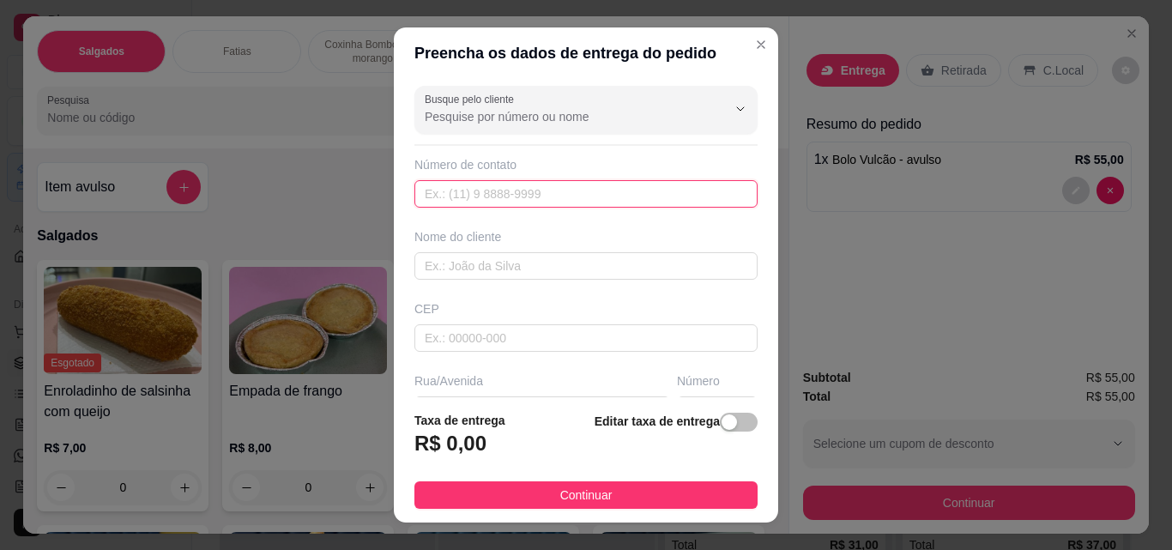
click at [643, 190] on input "text" at bounding box center [585, 193] width 343 height 27
click at [606, 256] on input "text" at bounding box center [585, 265] width 343 height 27
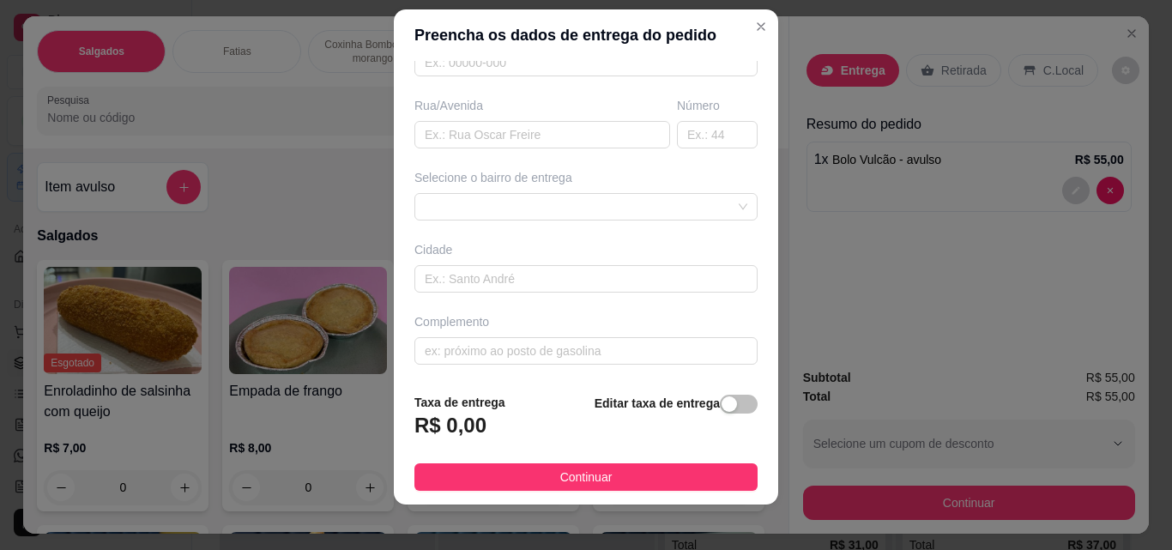
scroll to position [27, 0]
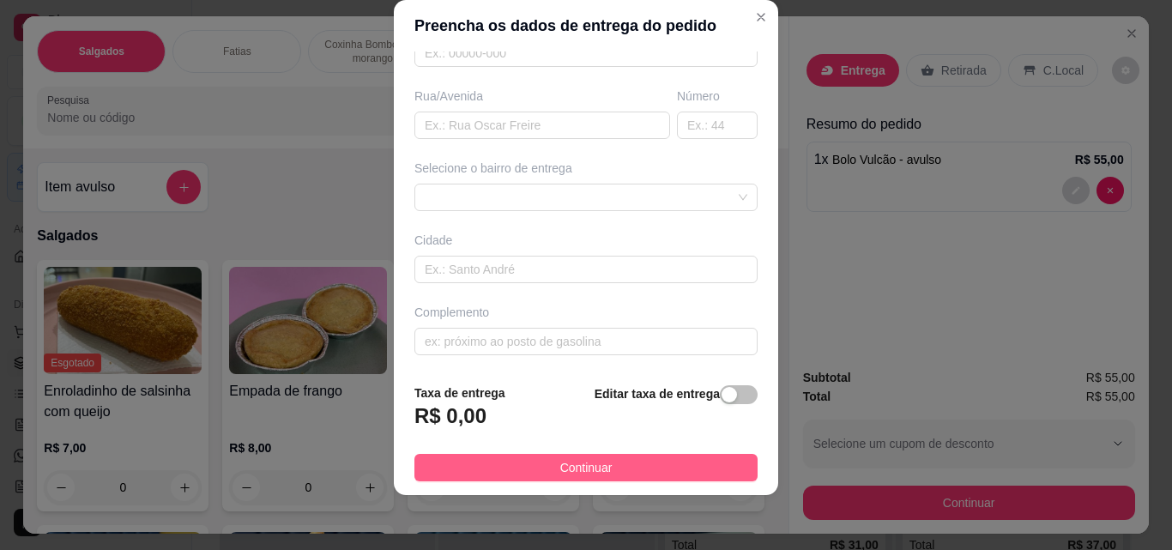
click at [635, 456] on button "Continuar" at bounding box center [585, 467] width 343 height 27
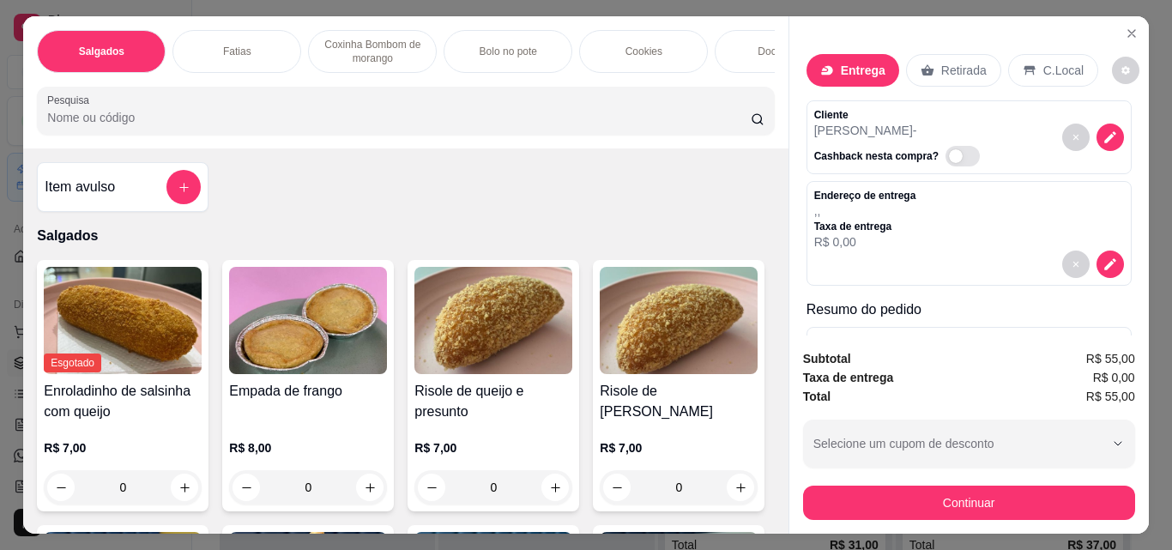
click at [968, 514] on div "Subtotal R$ 55,00 Taxa de entrega R$ 0,00 Total R$ 55,00 Selecione um cupom de …" at bounding box center [968, 434] width 359 height 198
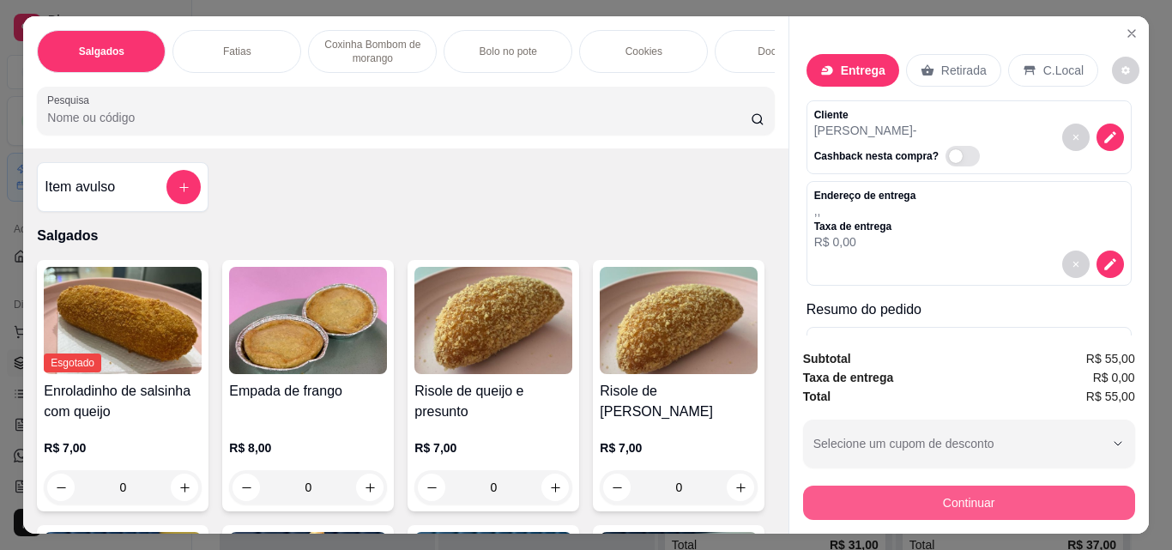
click at [1042, 497] on button "Continuar" at bounding box center [969, 503] width 332 height 34
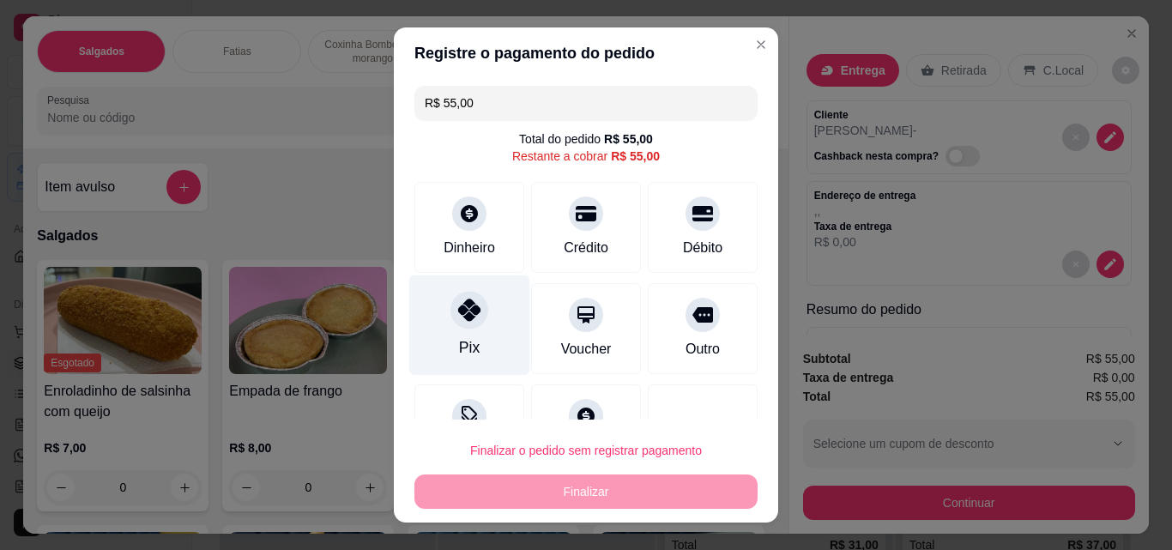
click at [470, 334] on div "Pix" at bounding box center [469, 325] width 121 height 100
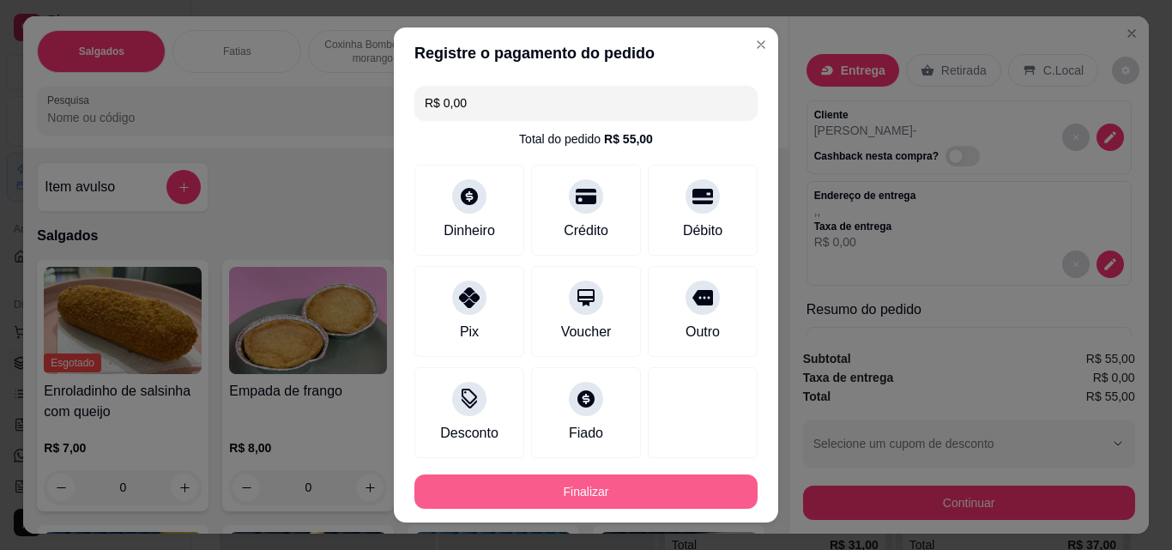
click at [614, 494] on button "Finalizar" at bounding box center [585, 491] width 343 height 34
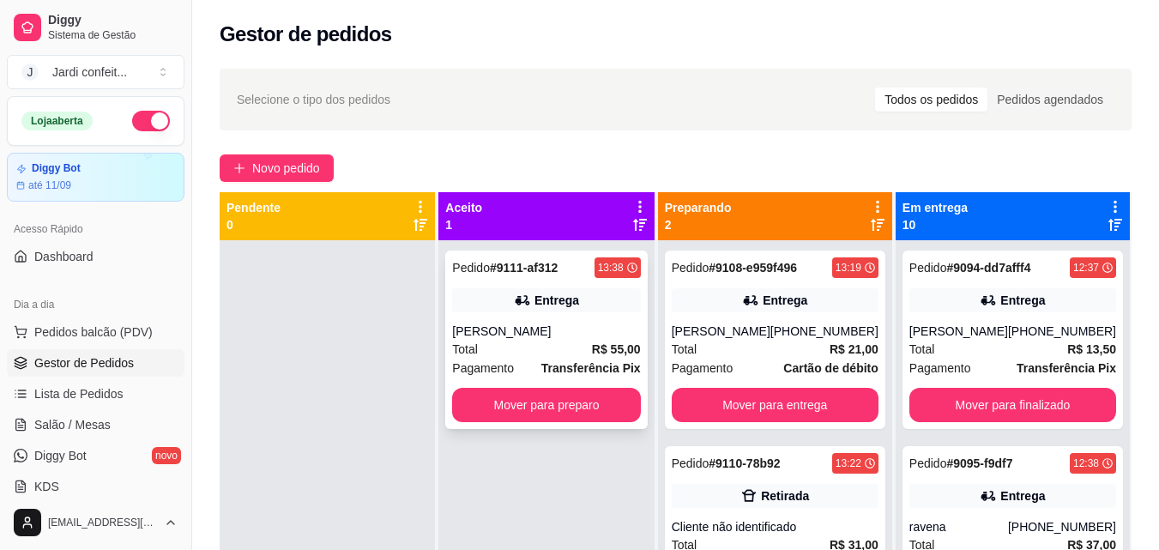
click at [618, 351] on strong "R$ 55,00" at bounding box center [616, 349] width 49 height 14
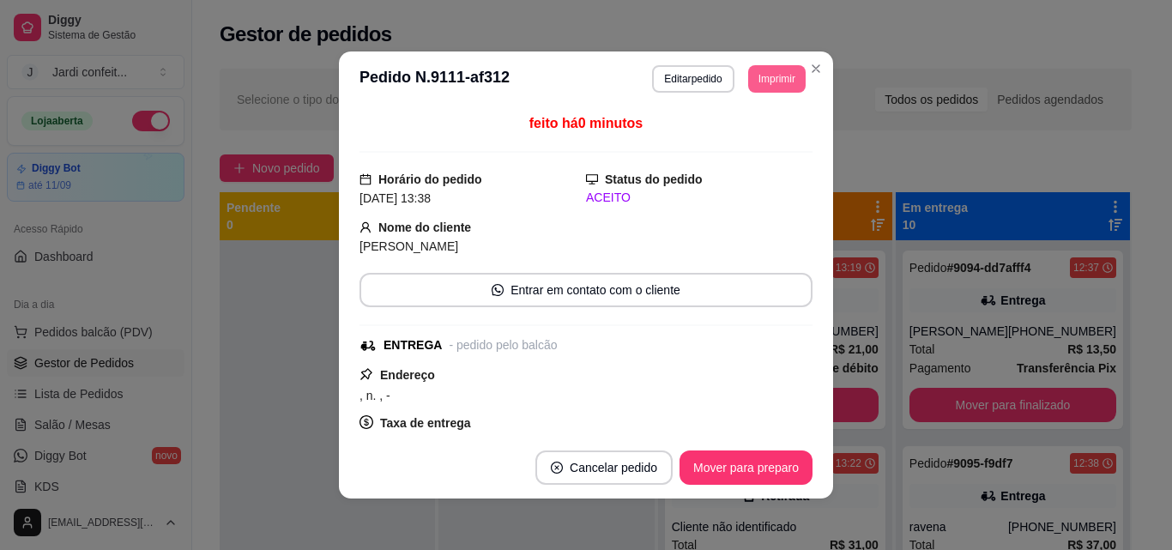
click at [782, 71] on button "Imprimir" at bounding box center [776, 78] width 57 height 27
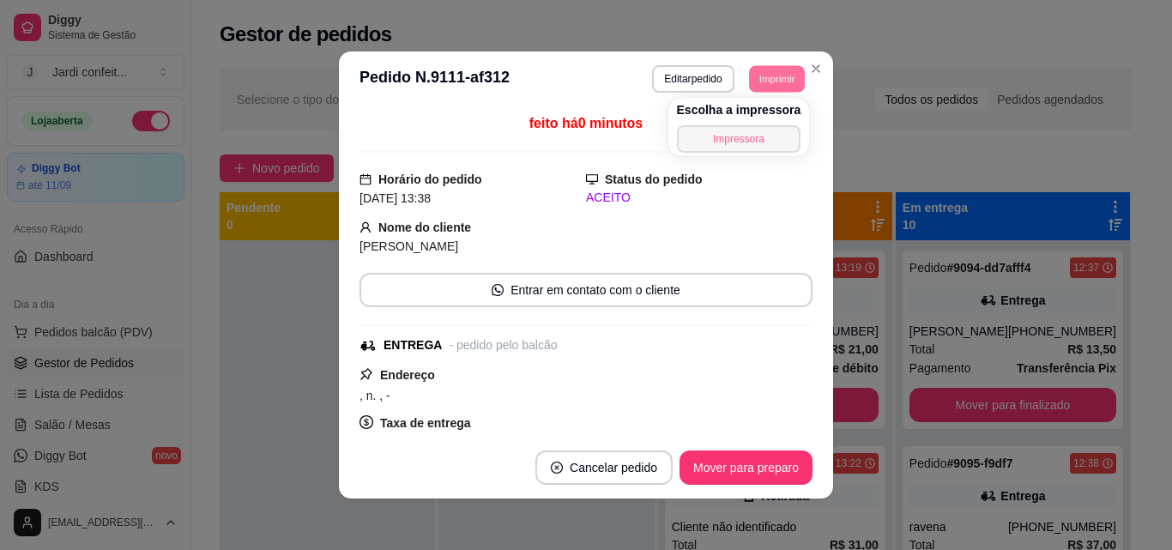
click at [775, 146] on button "Impressora" at bounding box center [739, 138] width 124 height 27
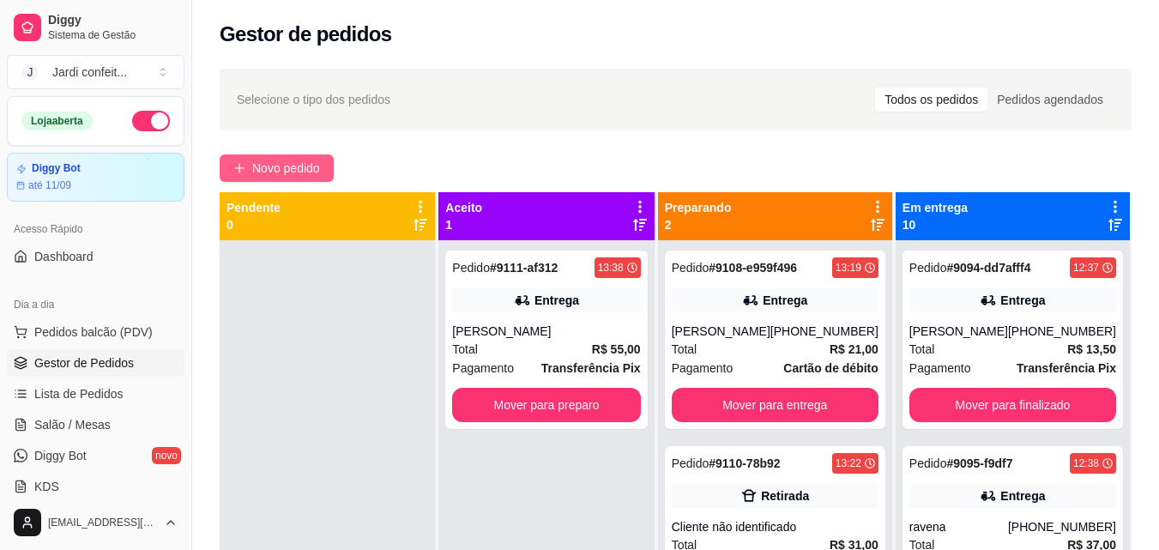
click at [281, 168] on span "Novo pedido" at bounding box center [286, 168] width 68 height 19
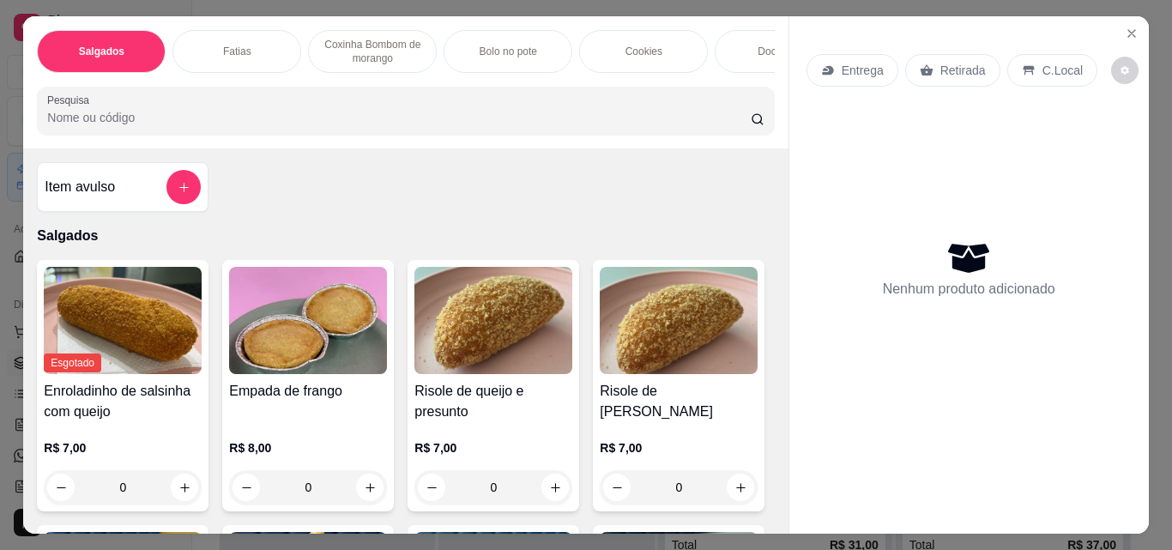
click at [249, 34] on div "Fatias" at bounding box center [236, 51] width 129 height 43
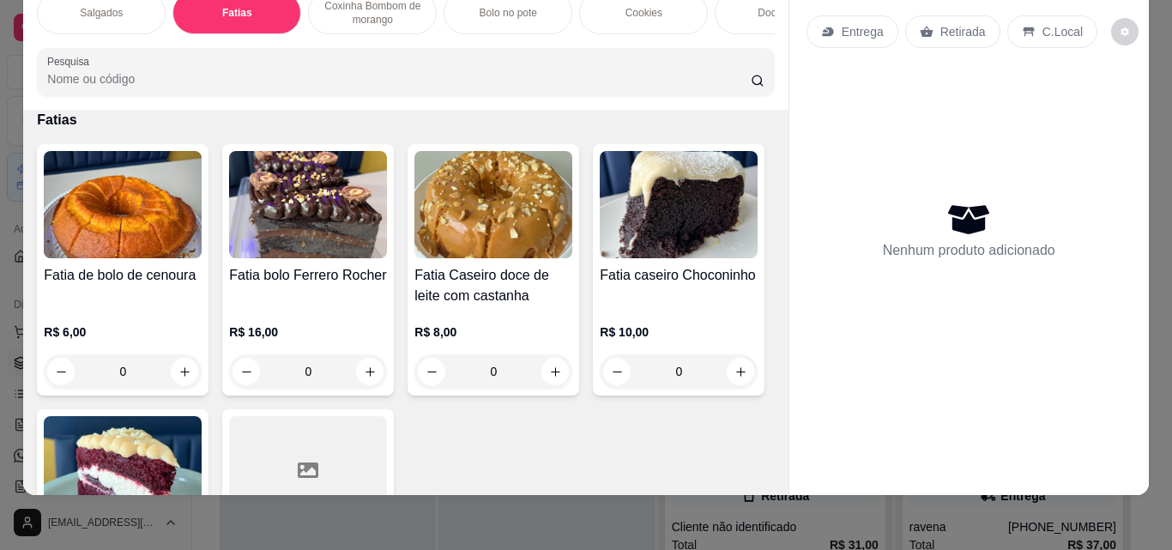
scroll to position [1229, 0]
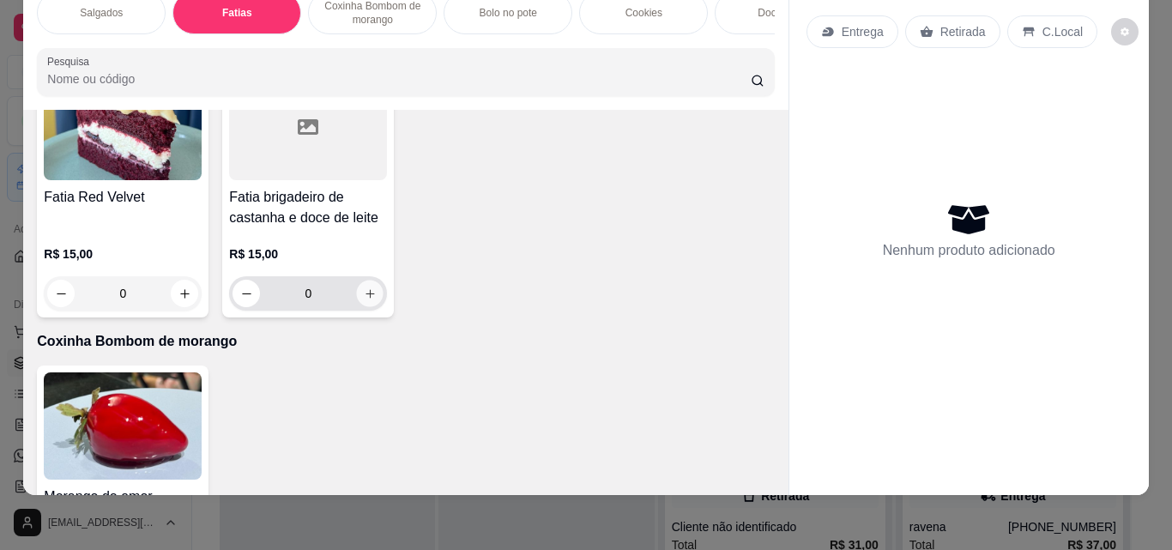
click at [377, 299] on icon "increase-product-quantity" at bounding box center [370, 293] width 13 height 13
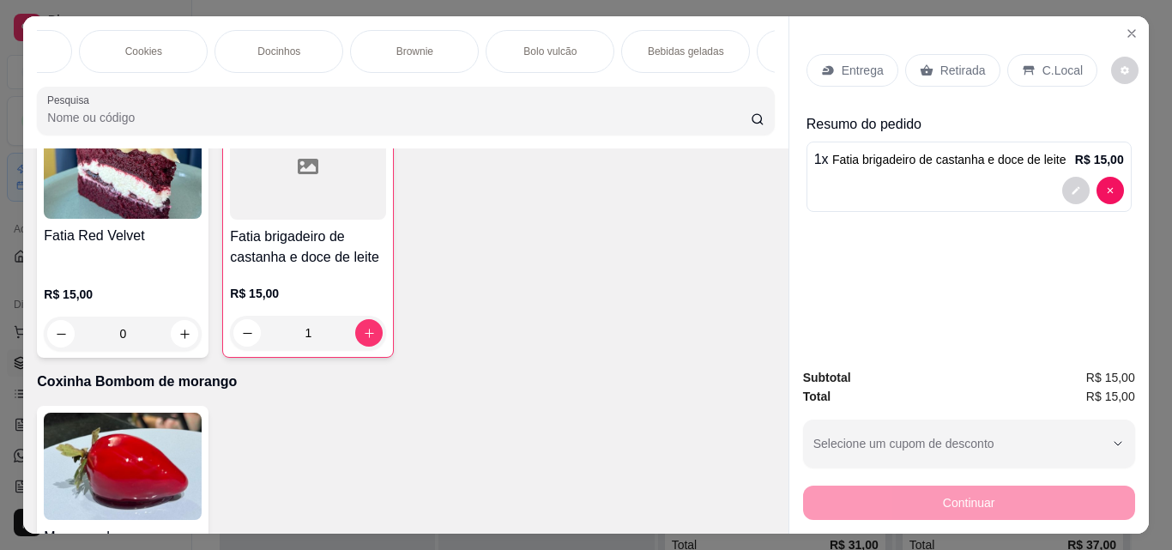
scroll to position [0, 564]
click at [346, 53] on div "Brownie" at bounding box center [351, 51] width 129 height 43
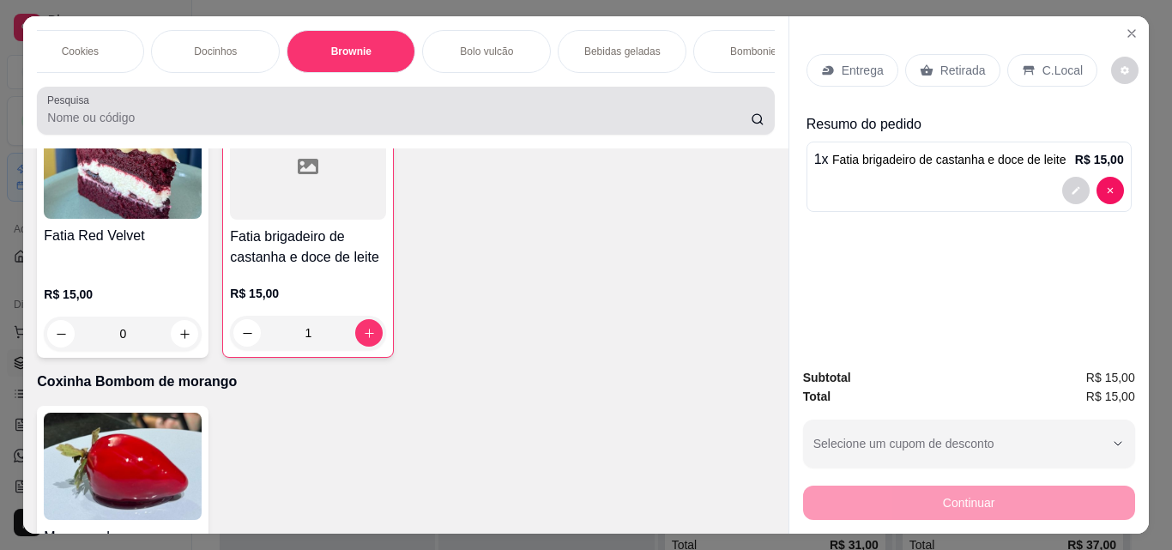
scroll to position [45, 0]
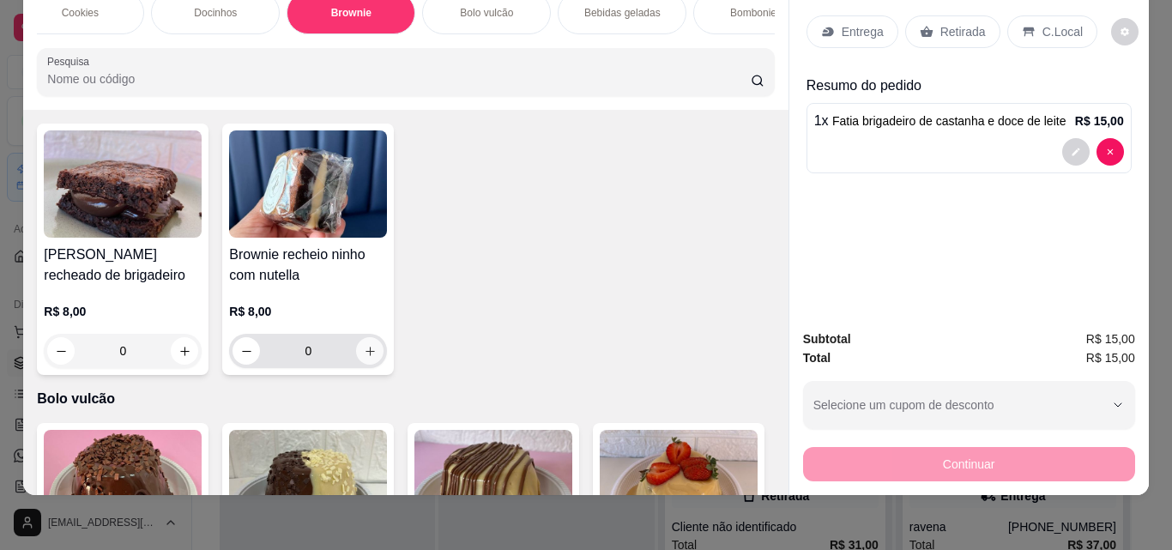
click at [364, 358] on icon "increase-product-quantity" at bounding box center [370, 351] width 13 height 13
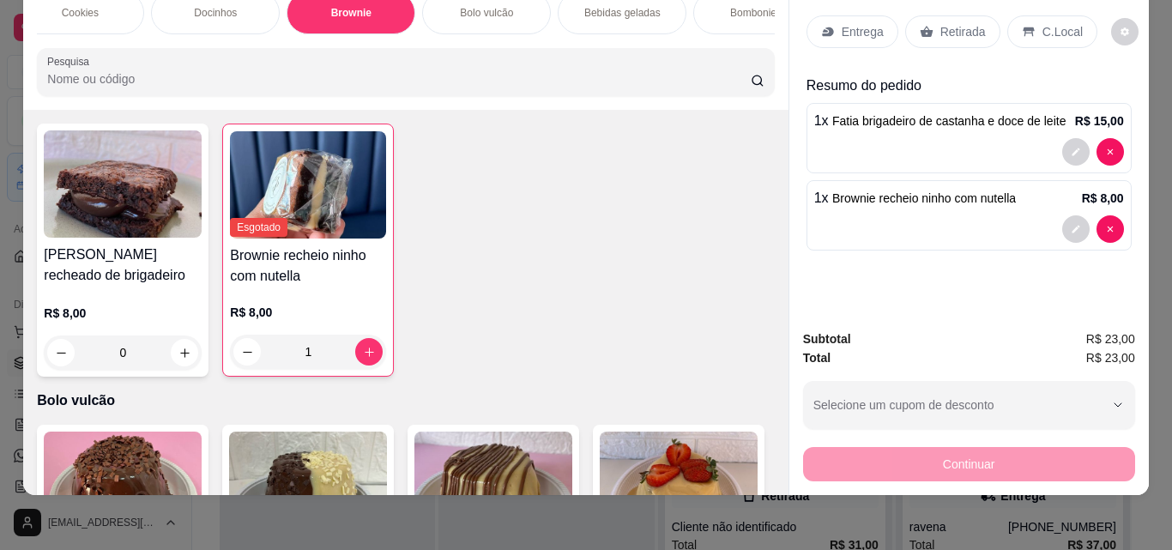
click at [648, 12] on div "Bebidas geladas" at bounding box center [622, 12] width 129 height 43
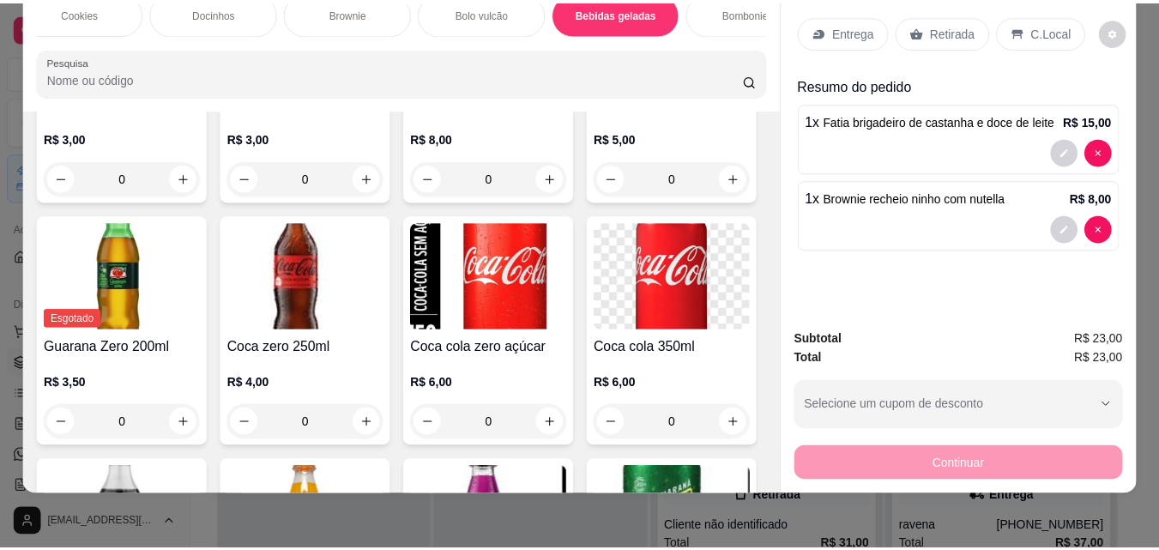
scroll to position [4382, 0]
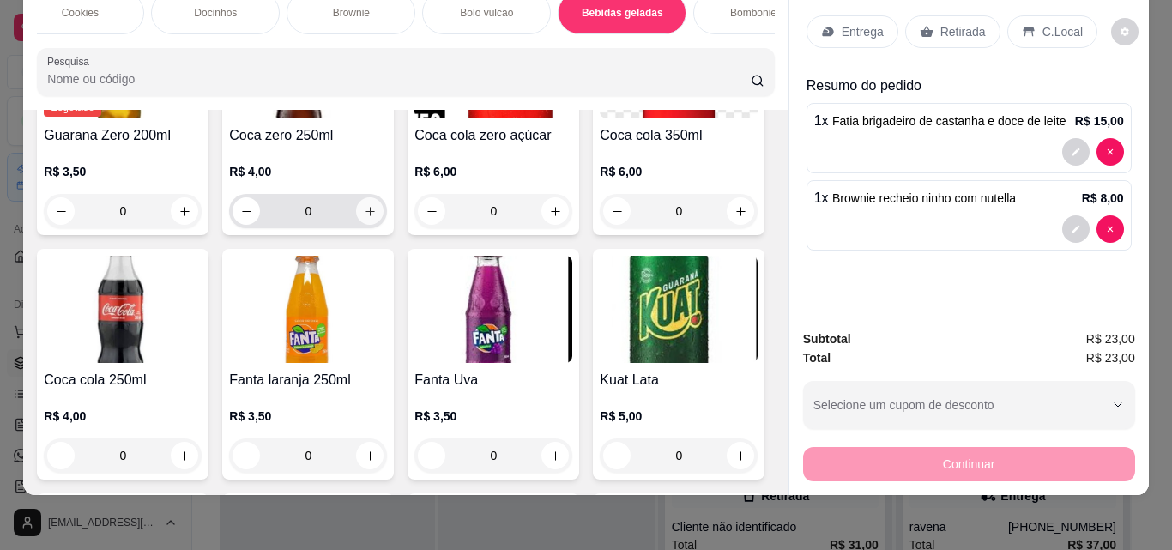
click at [377, 218] on icon "increase-product-quantity" at bounding box center [370, 211] width 13 height 13
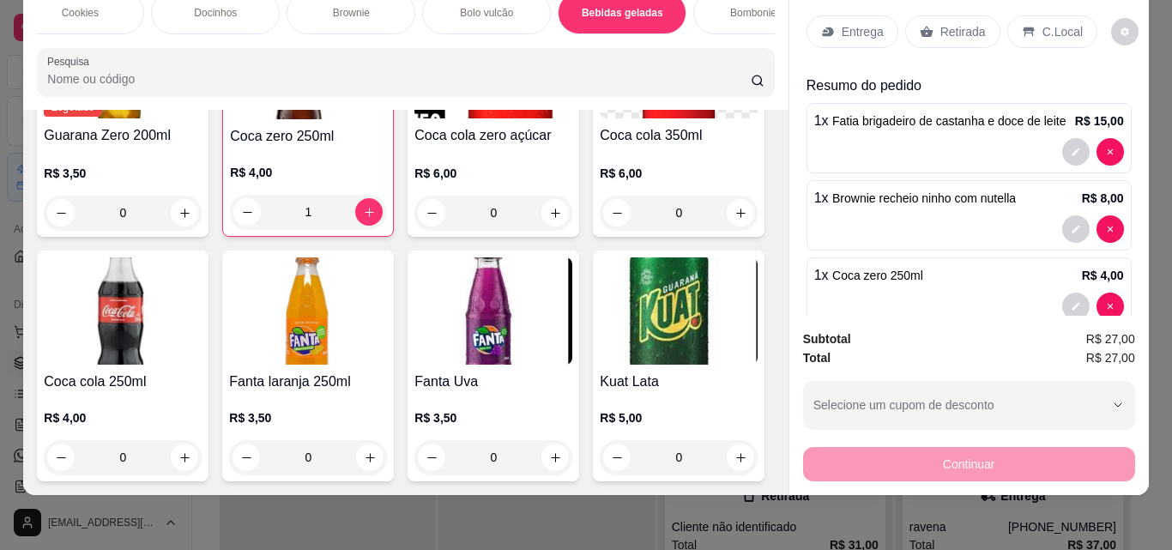
click at [940, 23] on p "Retirada" at bounding box center [962, 31] width 45 height 17
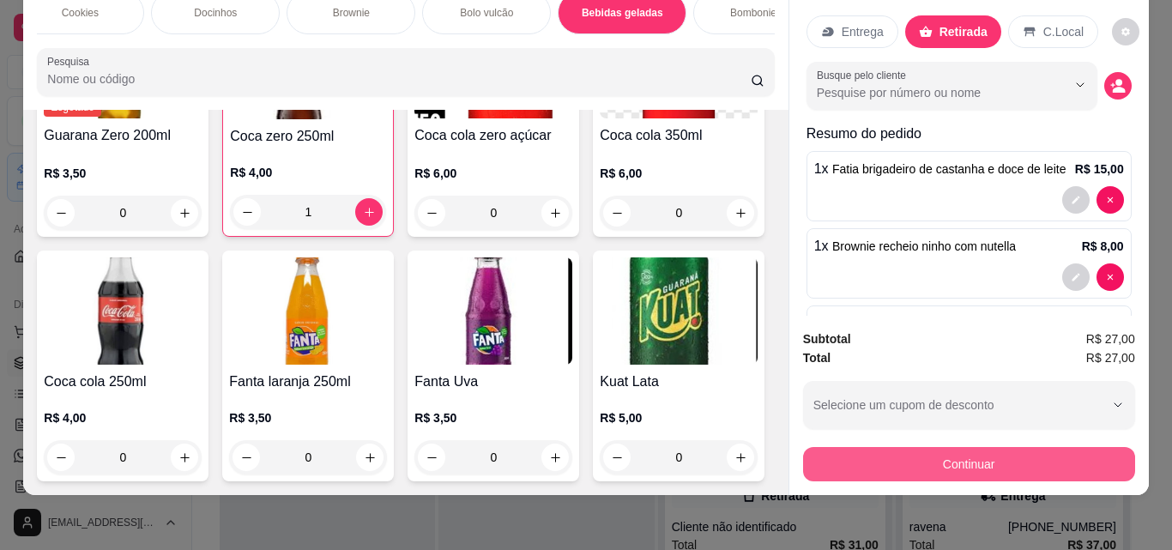
click at [965, 467] on button "Continuar" at bounding box center [969, 464] width 332 height 34
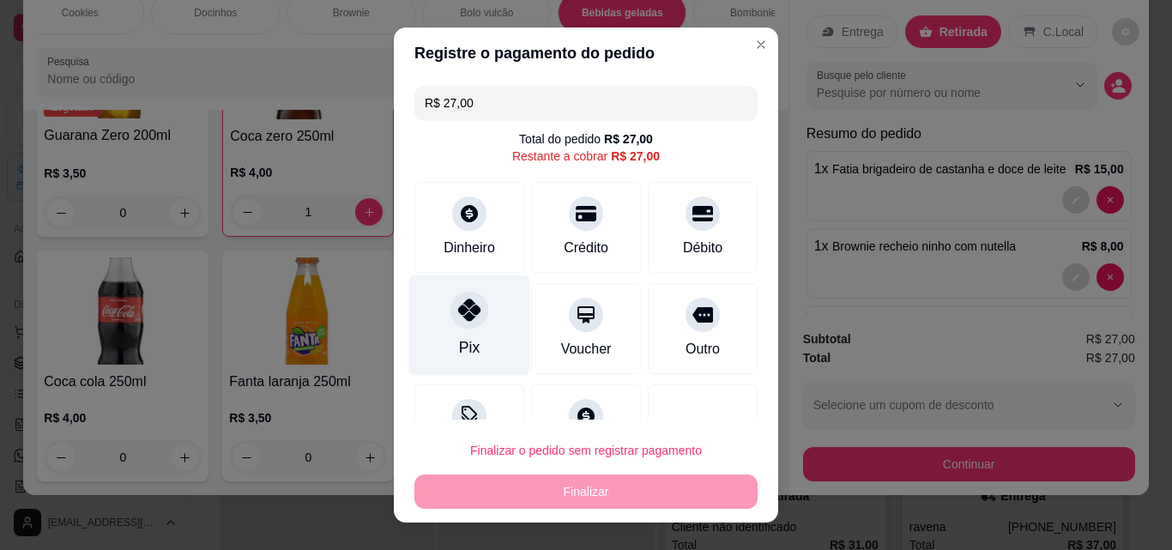
click at [458, 311] on icon at bounding box center [469, 310] width 22 height 22
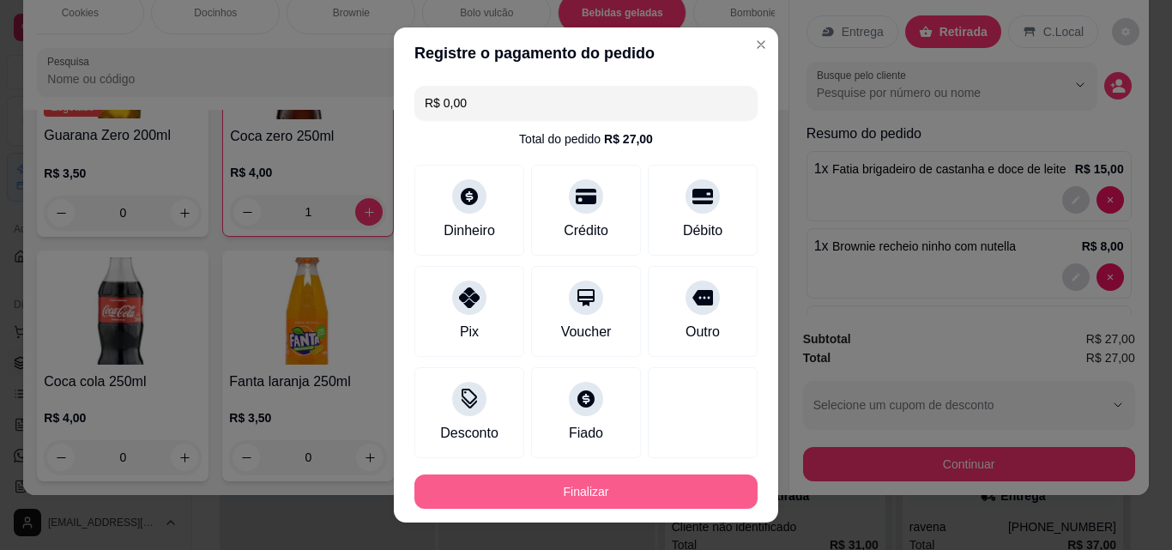
click at [523, 484] on button "Finalizar" at bounding box center [585, 491] width 343 height 34
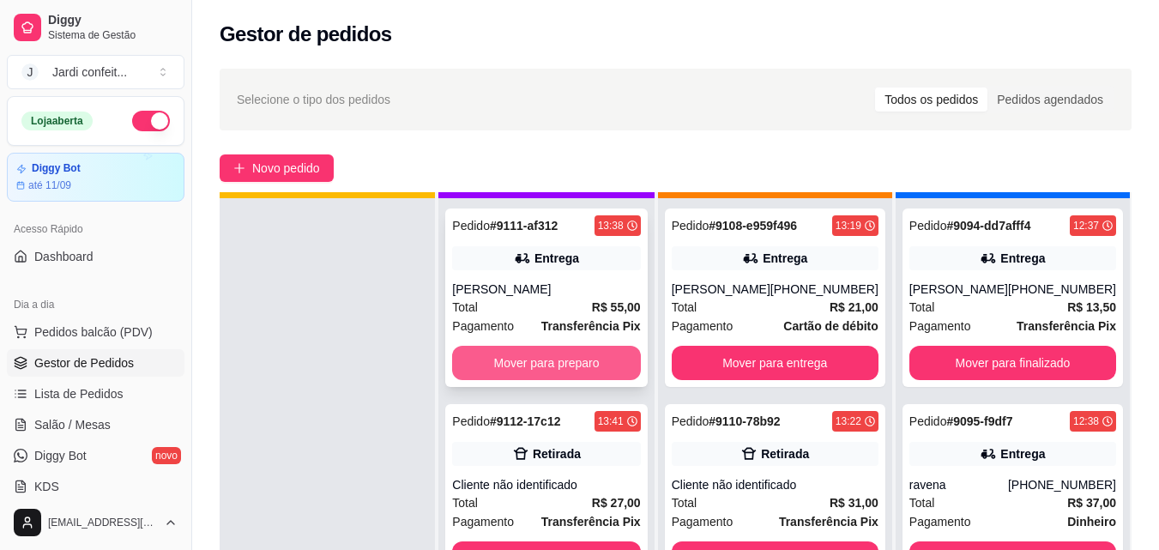
scroll to position [48, 0]
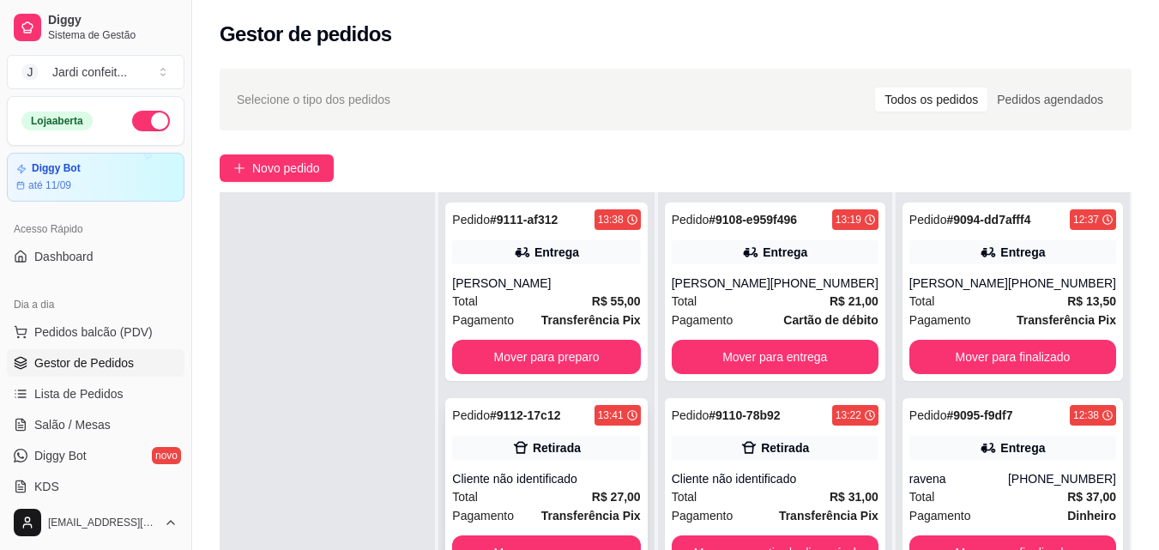
click at [608, 533] on div "Pedido # 9112-17c12 13:41 Retirada Cliente não identificado Total R$ 27,00 Paga…" at bounding box center [546, 487] width 202 height 178
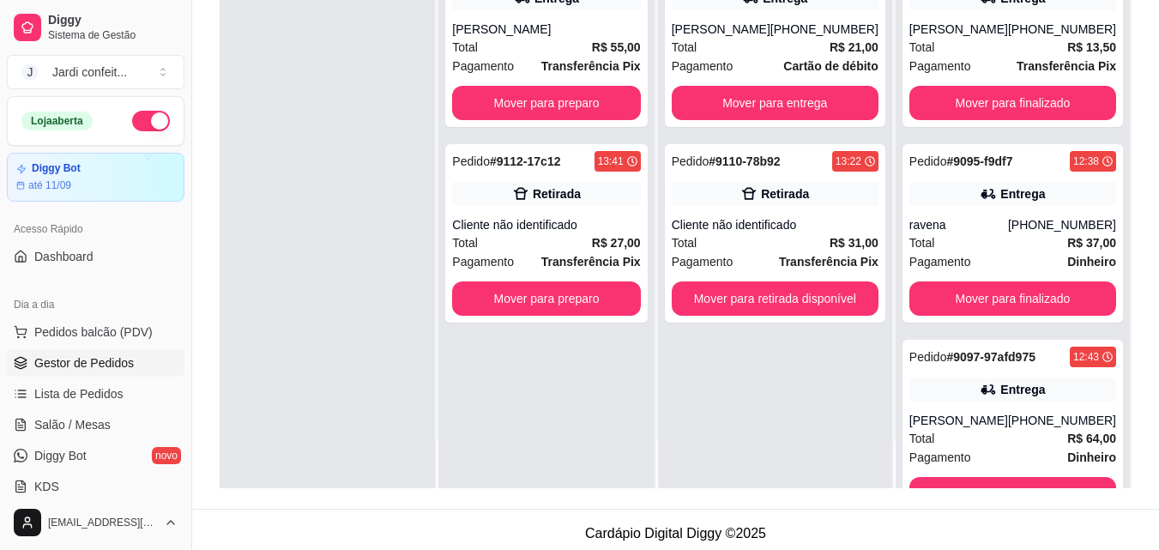
scroll to position [262, 0]
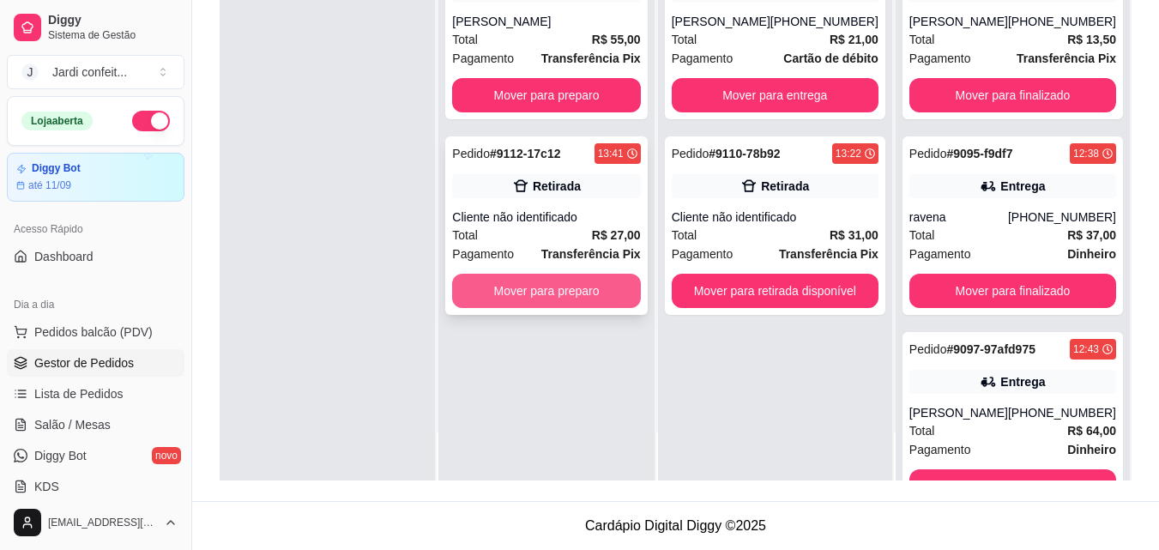
click at [606, 290] on button "Mover para preparo" at bounding box center [546, 291] width 188 height 34
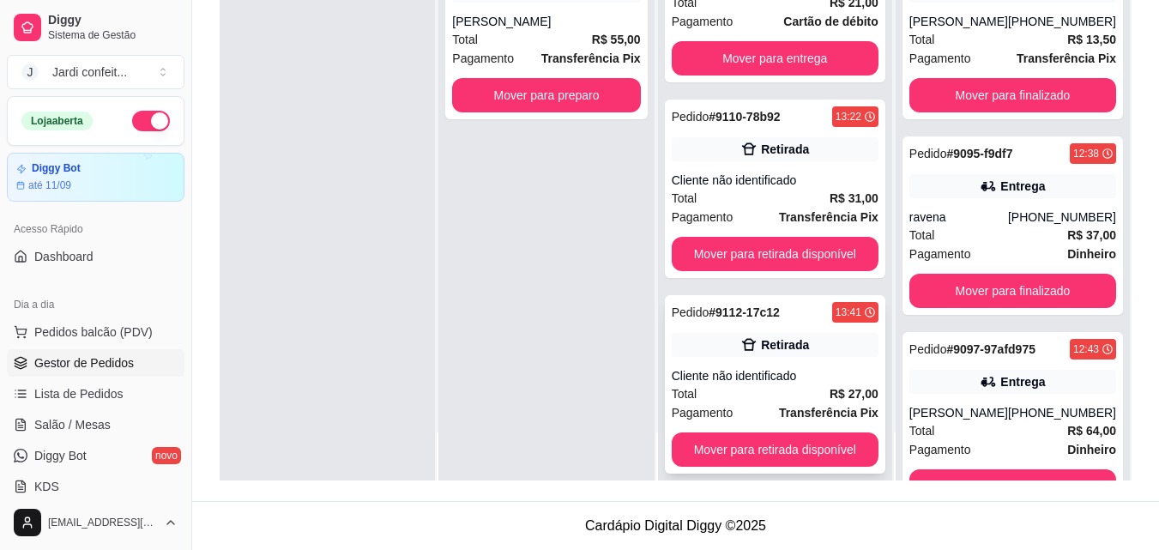
scroll to position [54, 0]
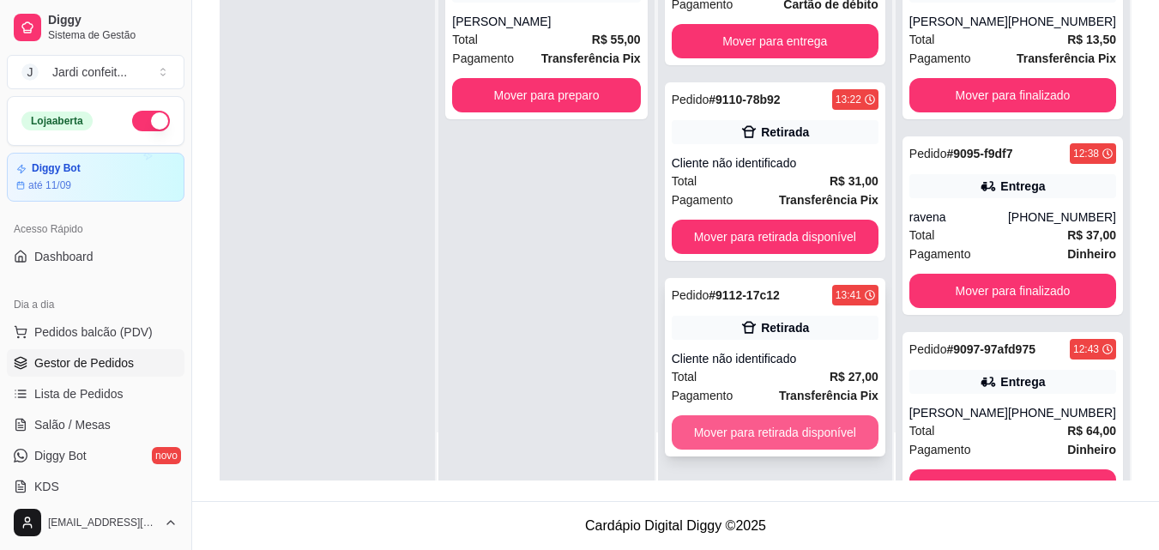
click at [794, 430] on button "Mover para retirada disponível" at bounding box center [775, 432] width 207 height 34
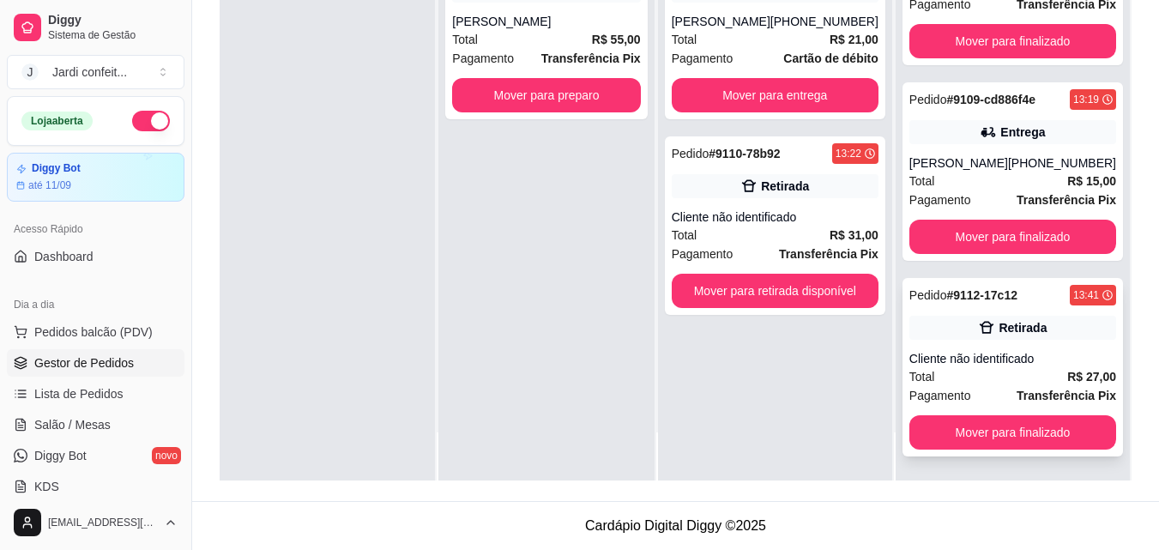
scroll to position [1636, 0]
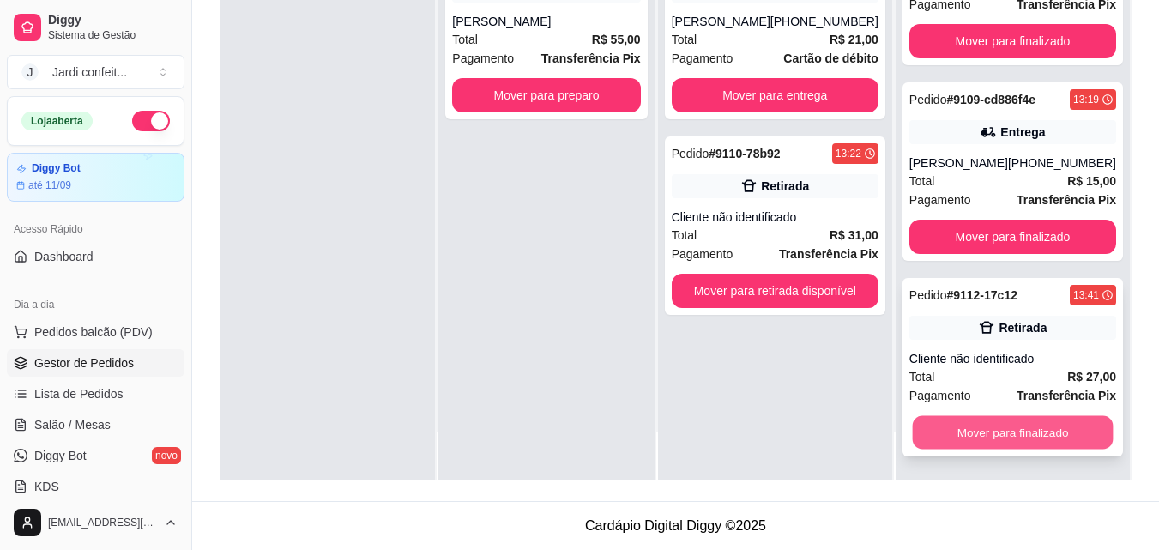
click at [1033, 438] on button "Mover para finalizado" at bounding box center [1012, 432] width 201 height 33
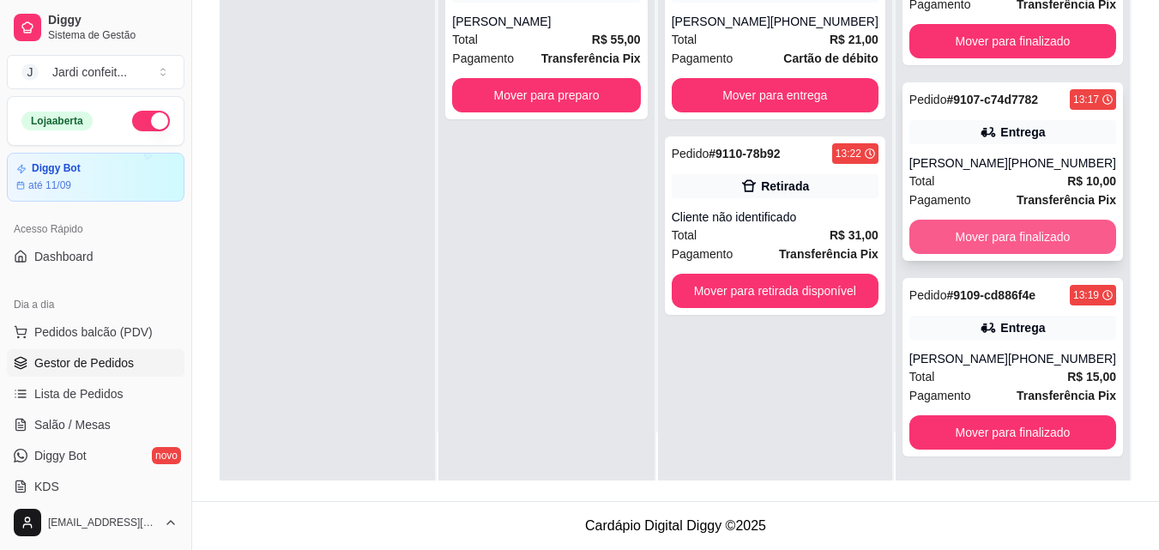
click at [1035, 242] on button "Mover para finalizado" at bounding box center [1012, 237] width 207 height 34
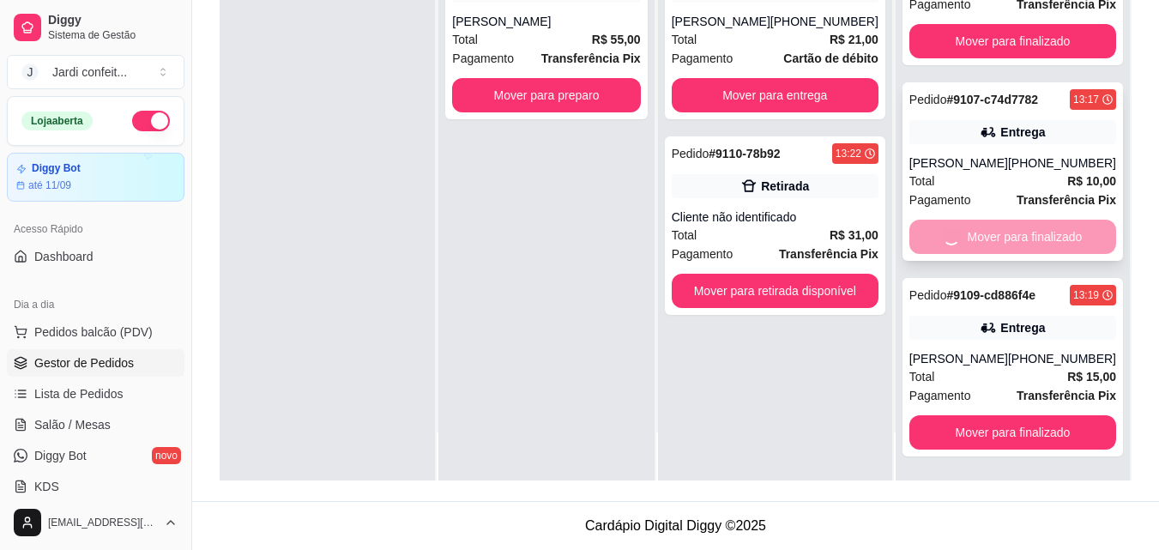
scroll to position [1245, 0]
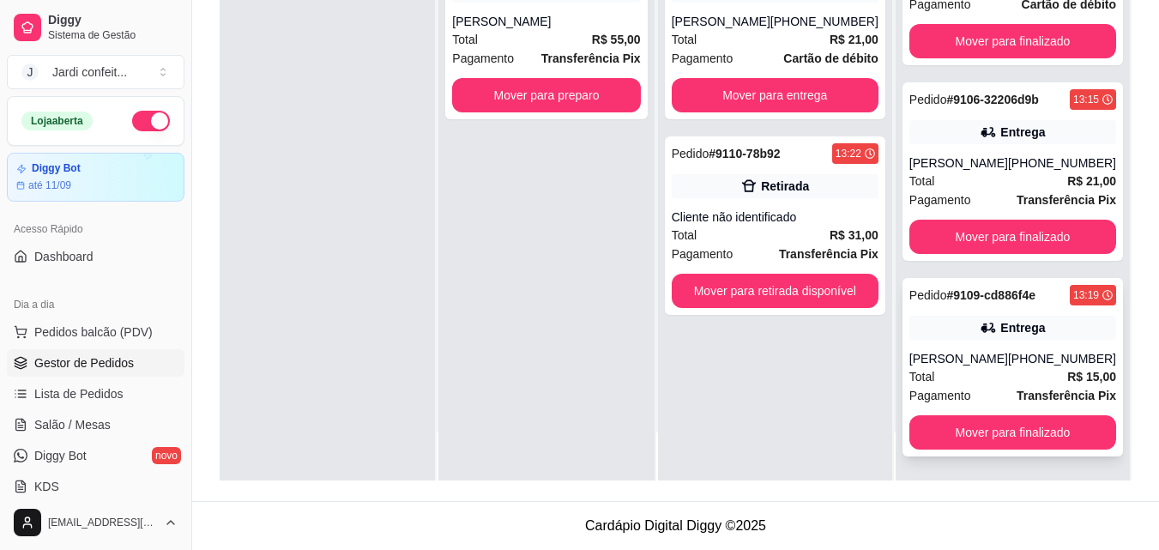
click at [1032, 401] on strong "Transferência Pix" at bounding box center [1067, 396] width 100 height 14
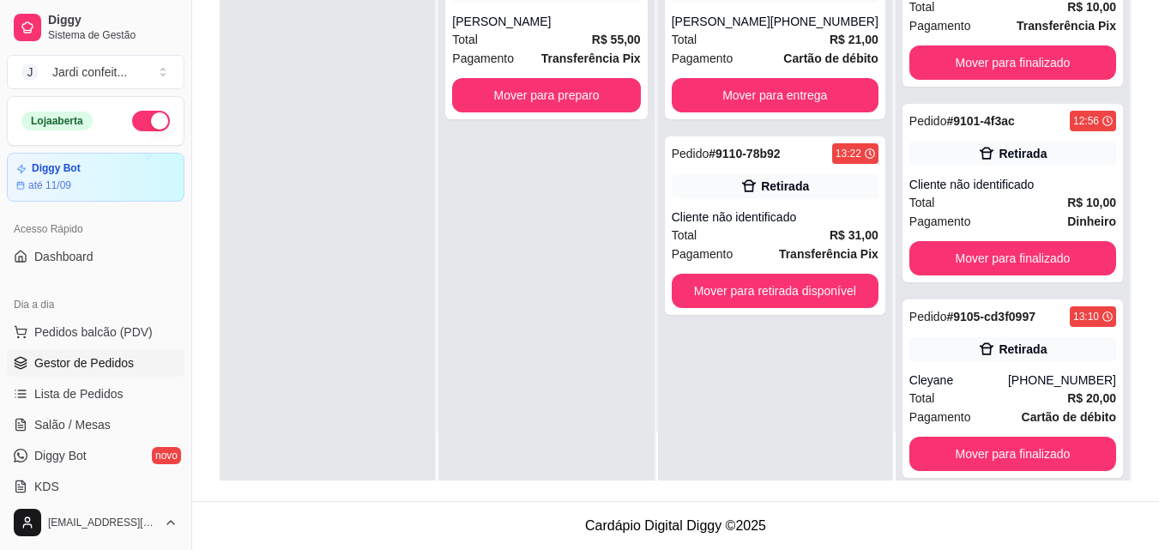
scroll to position [730, 0]
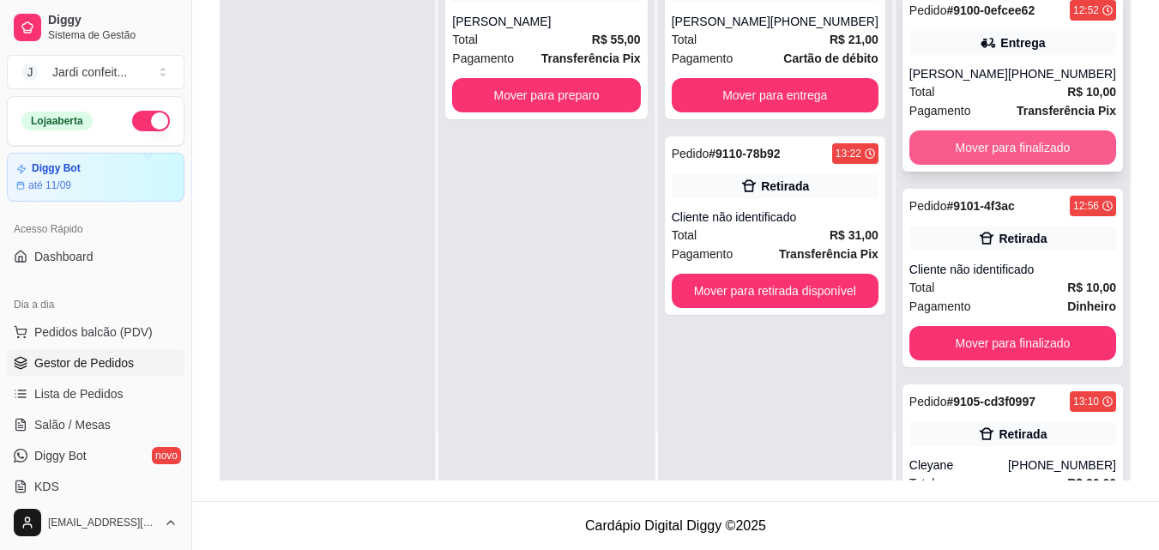
click at [1031, 152] on button "Mover para finalizado" at bounding box center [1012, 147] width 207 height 34
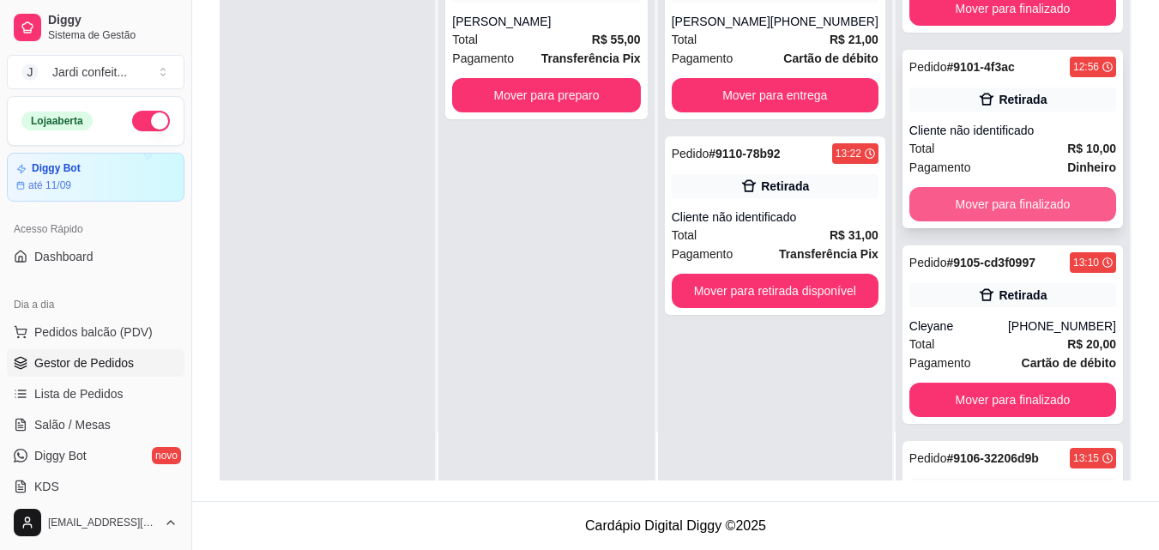
scroll to position [644, 0]
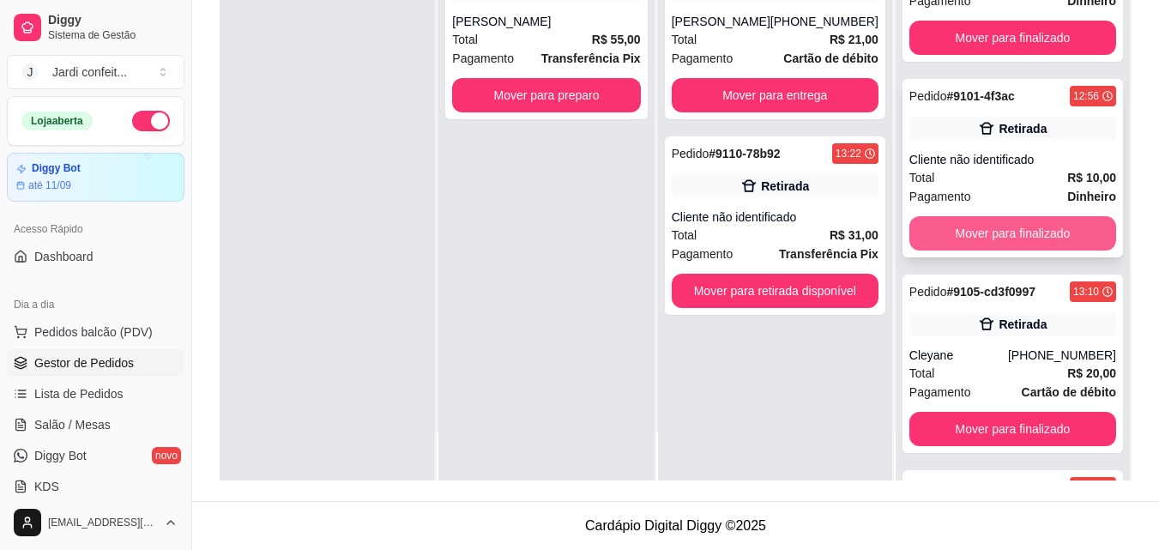
click at [1037, 222] on button "Mover para finalizado" at bounding box center [1012, 233] width 207 height 34
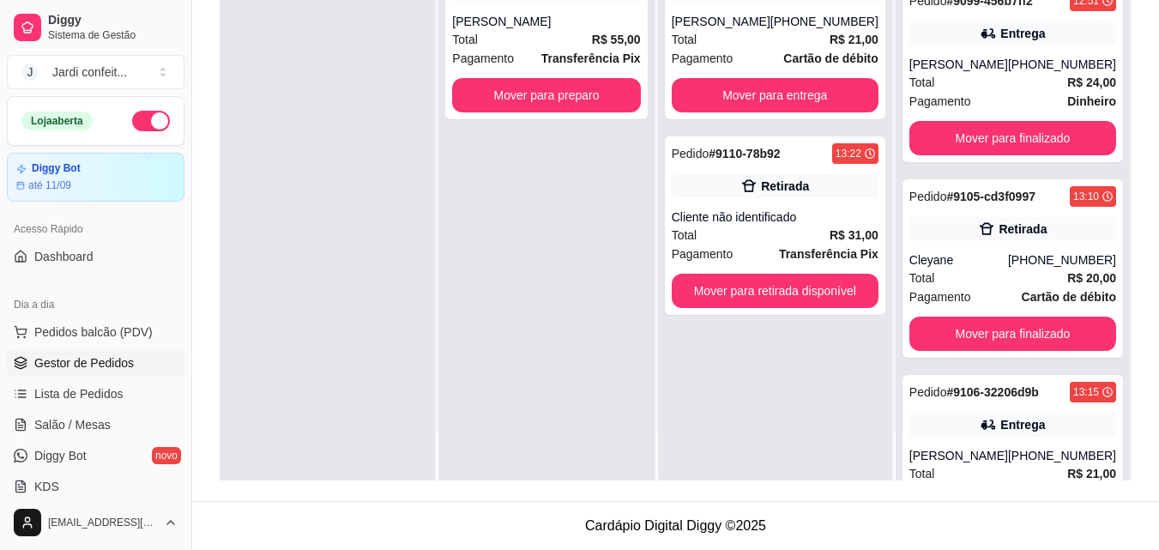
scroll to position [510, 0]
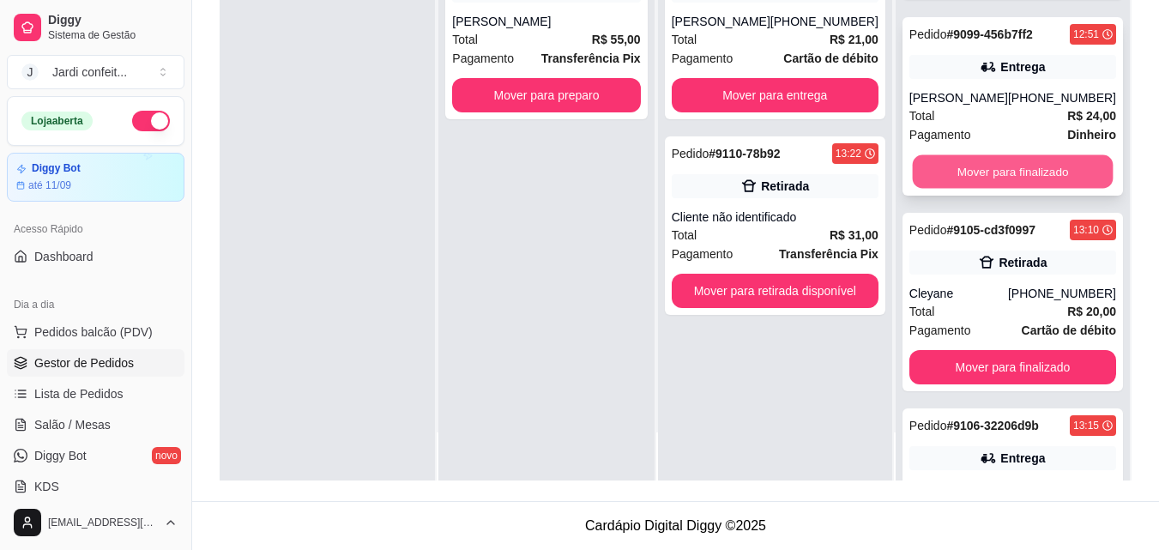
click at [1046, 166] on button "Mover para finalizado" at bounding box center [1012, 171] width 201 height 33
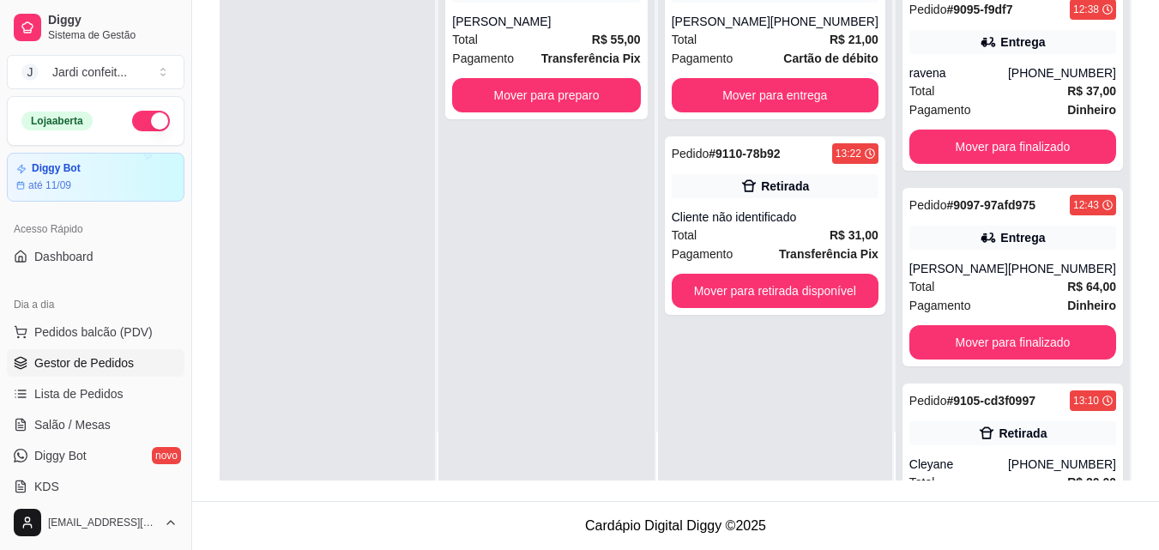
scroll to position [143, 0]
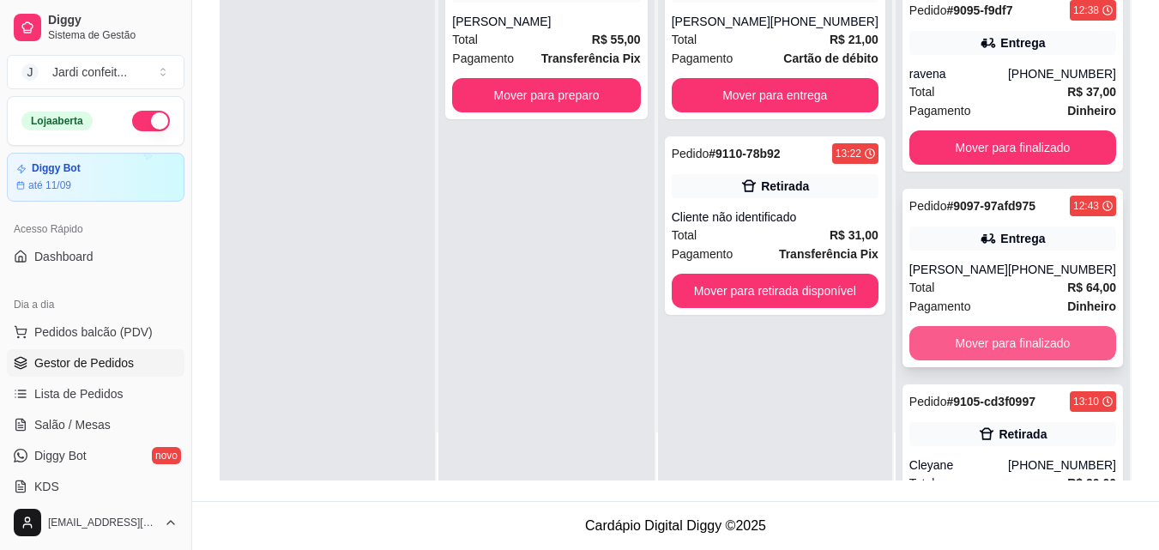
click at [1031, 345] on button "Mover para finalizado" at bounding box center [1012, 343] width 207 height 34
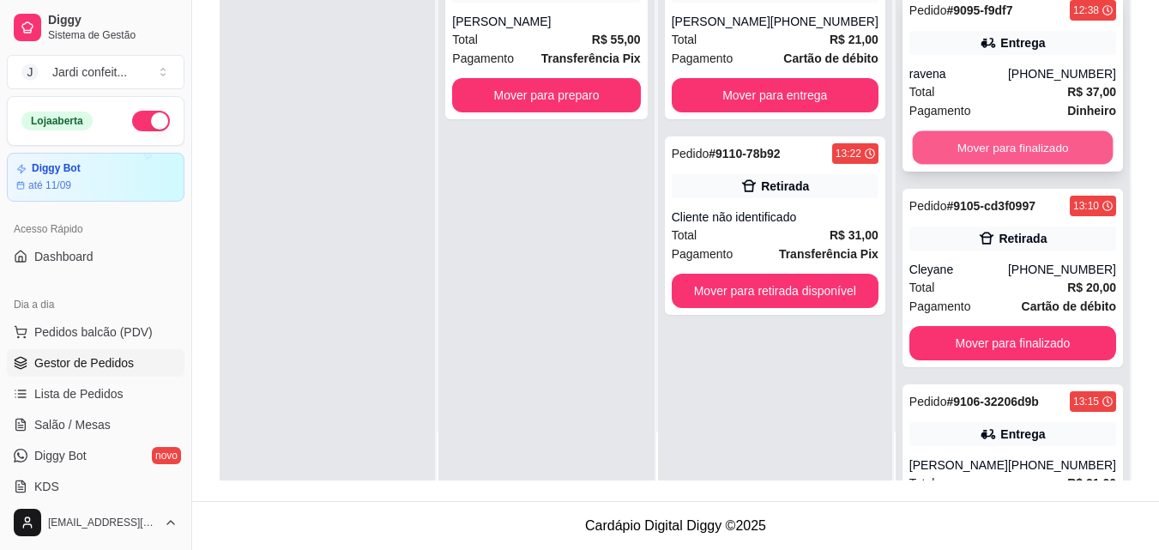
click at [1034, 144] on button "Mover para finalizado" at bounding box center [1012, 147] width 201 height 33
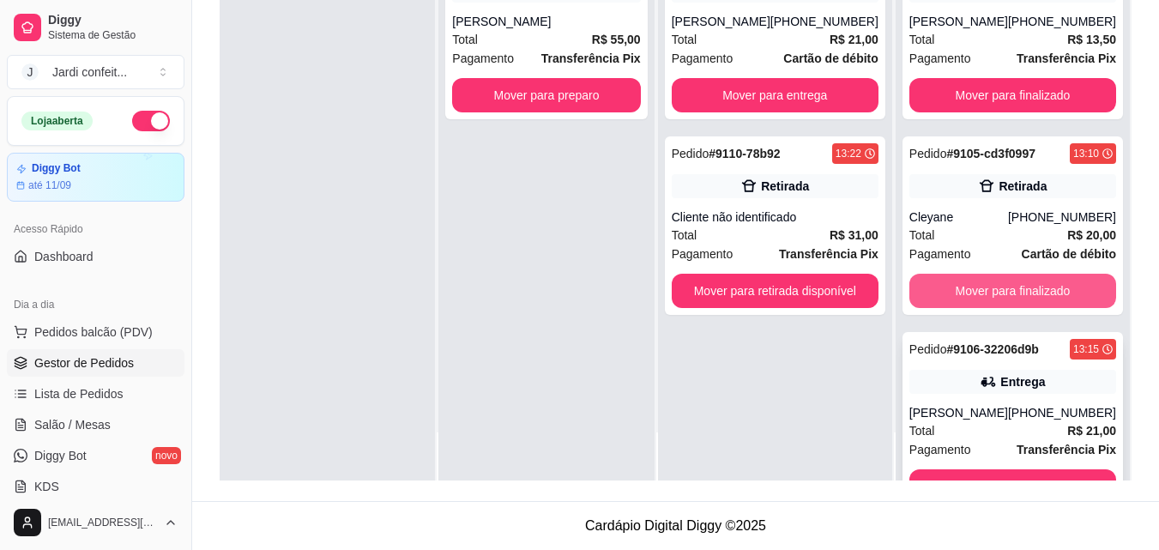
scroll to position [0, 0]
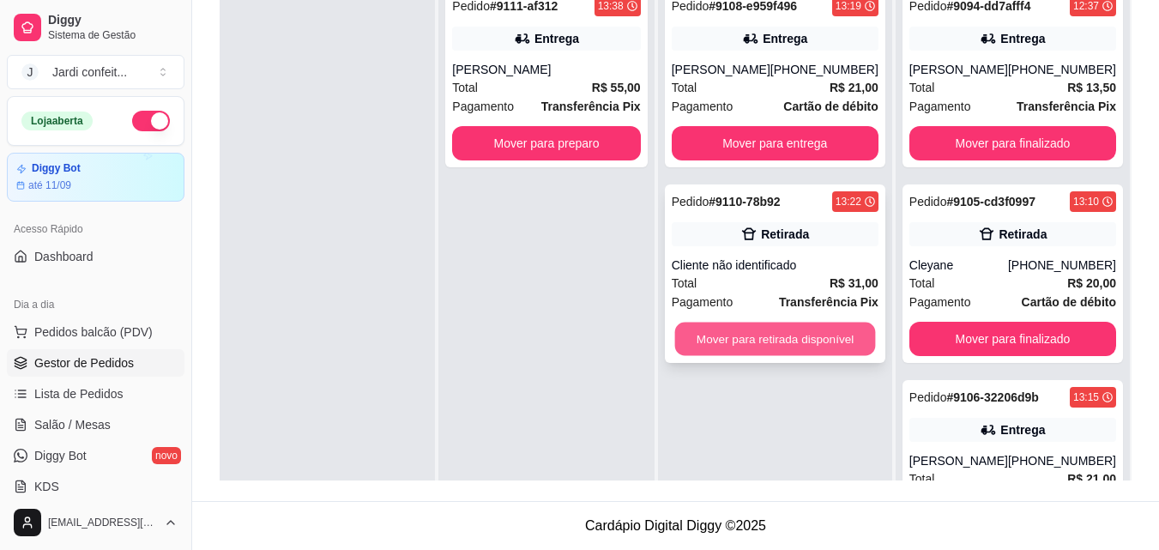
click at [806, 341] on button "Mover para retirada disponível" at bounding box center [774, 339] width 201 height 33
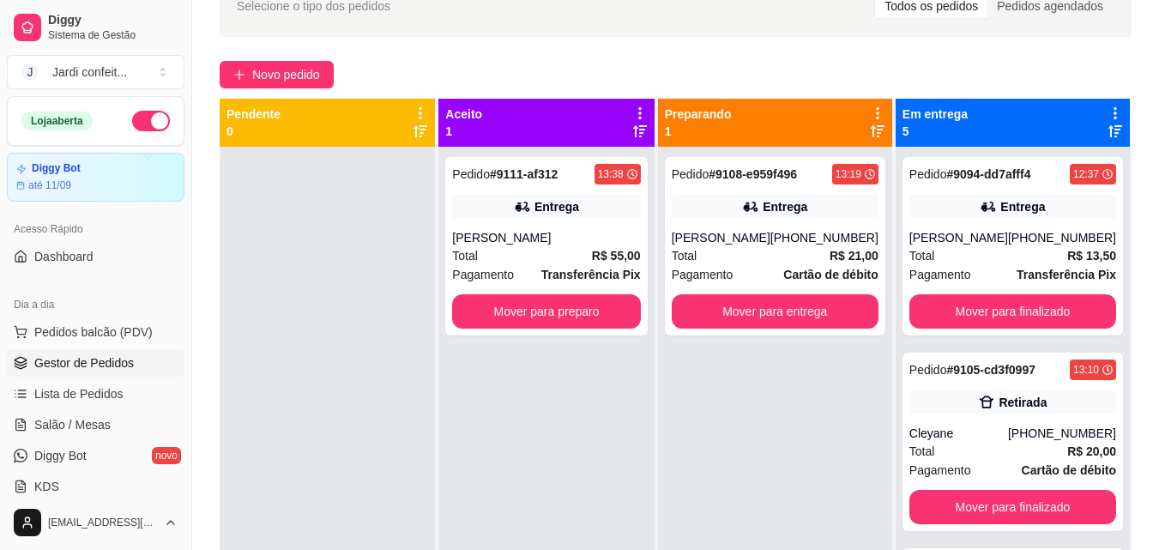
scroll to position [90, 0]
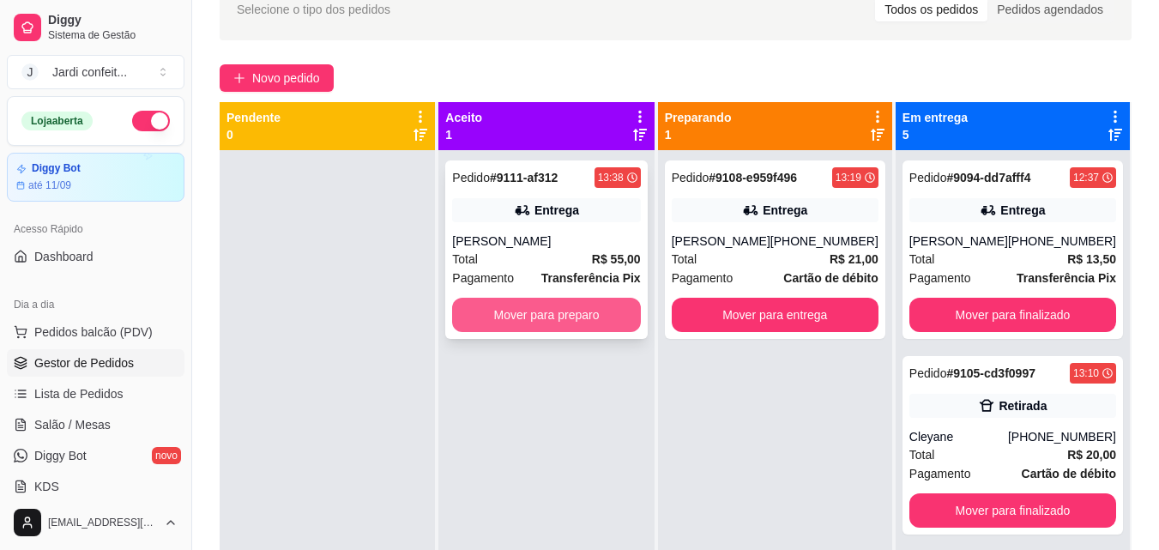
click at [588, 322] on button "Mover para preparo" at bounding box center [546, 315] width 188 height 34
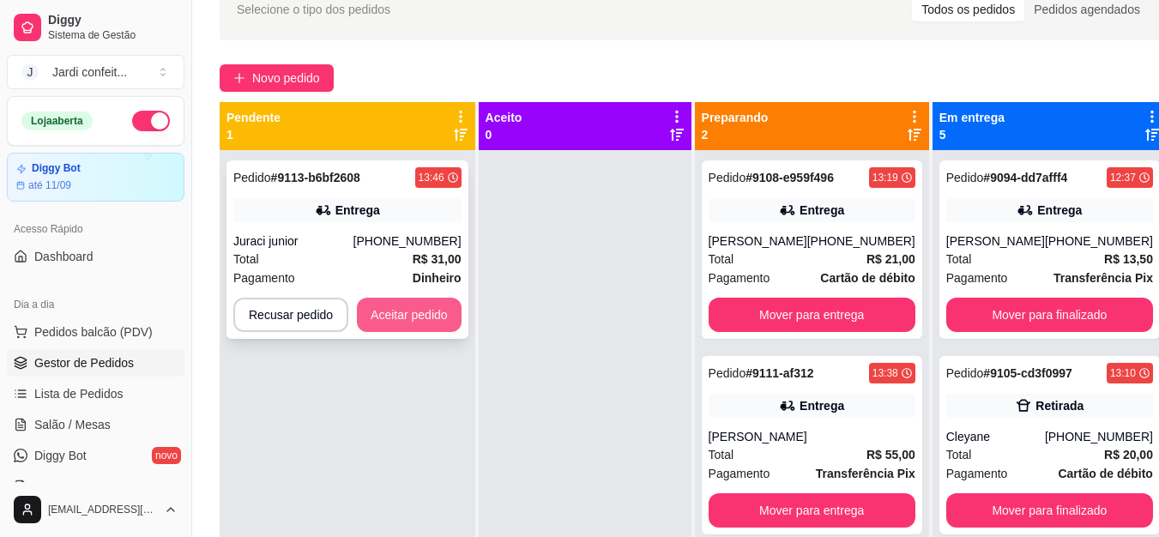
click at [413, 320] on button "Aceitar pedido" at bounding box center [409, 315] width 105 height 34
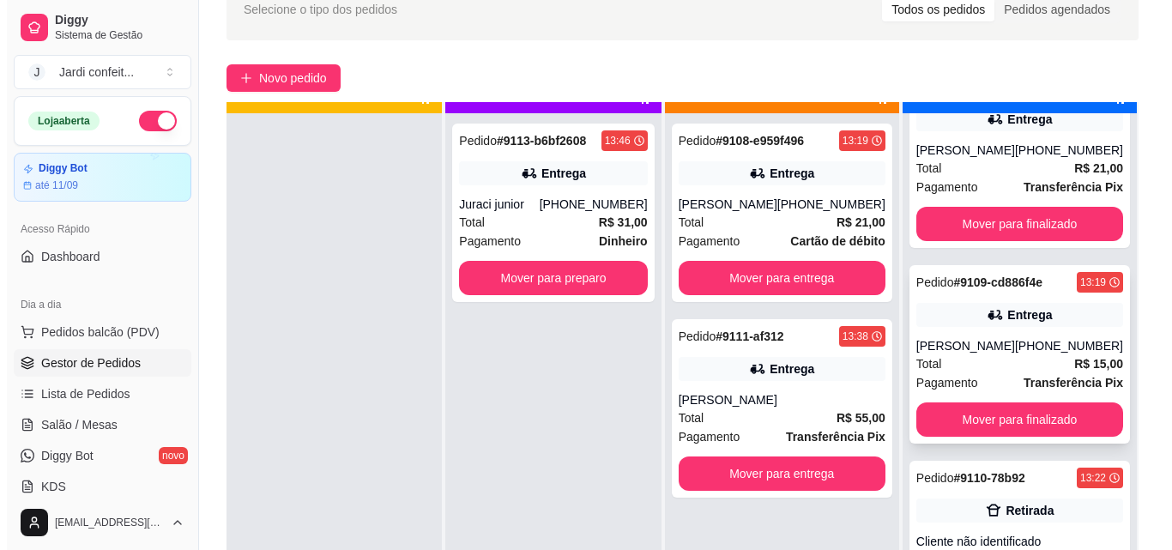
scroll to position [48, 0]
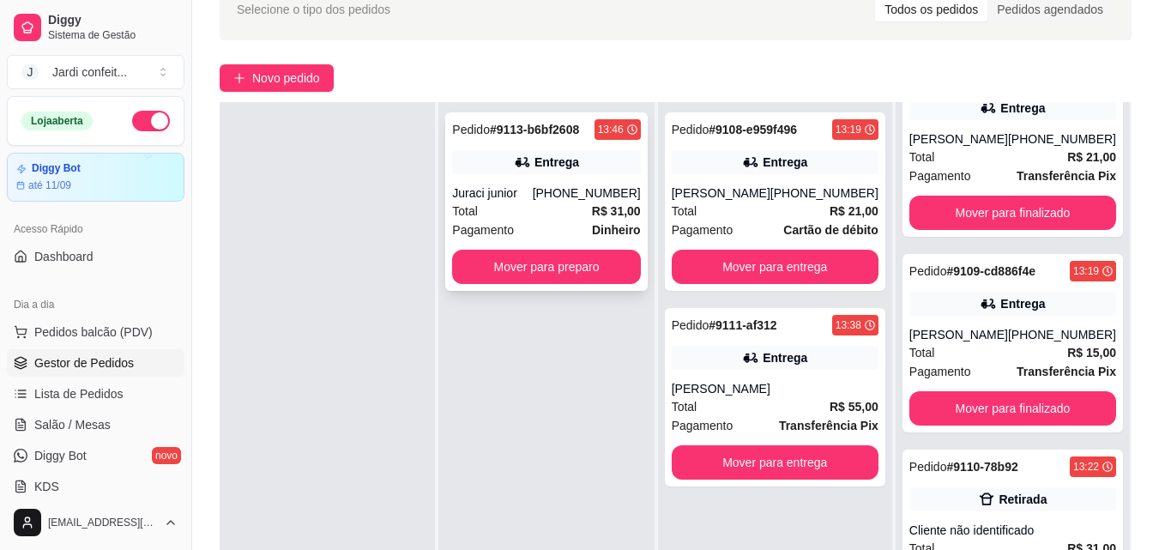
click at [530, 193] on div "Juraci junior" at bounding box center [492, 192] width 80 height 17
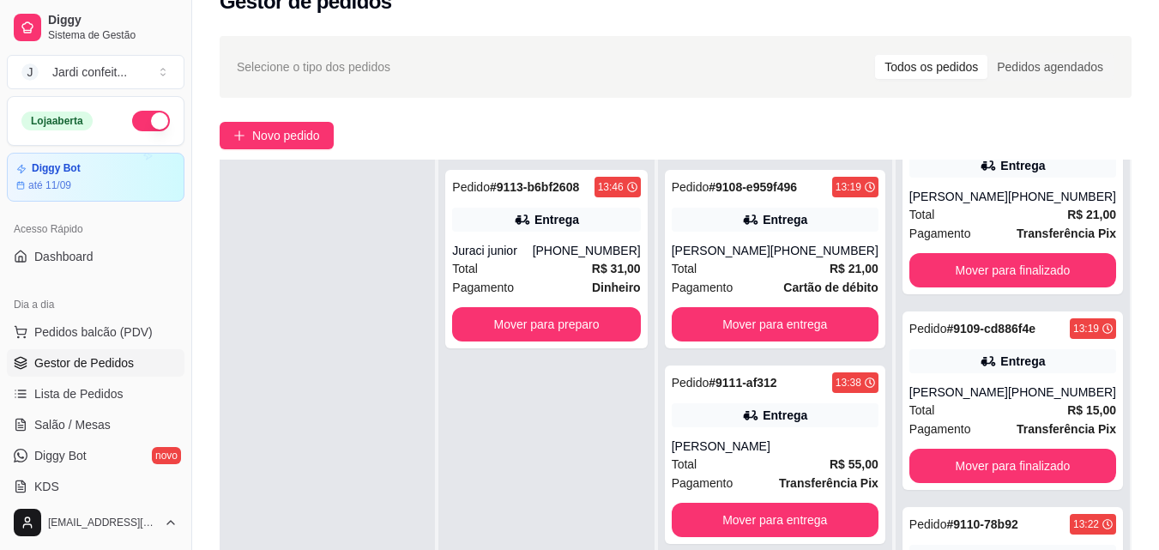
scroll to position [4, 0]
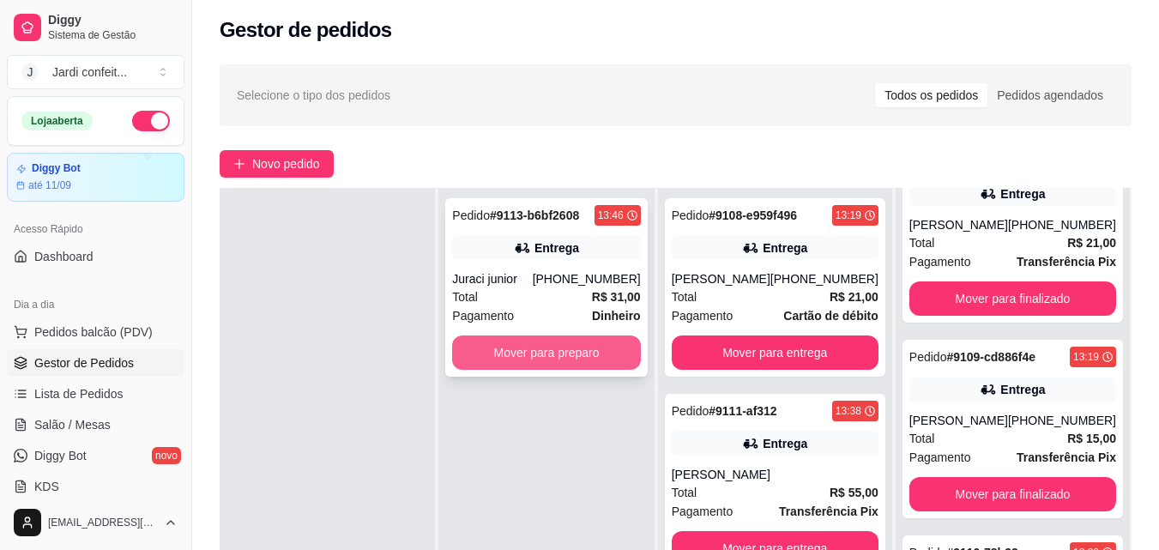
click at [548, 363] on button "Mover para preparo" at bounding box center [546, 352] width 188 height 34
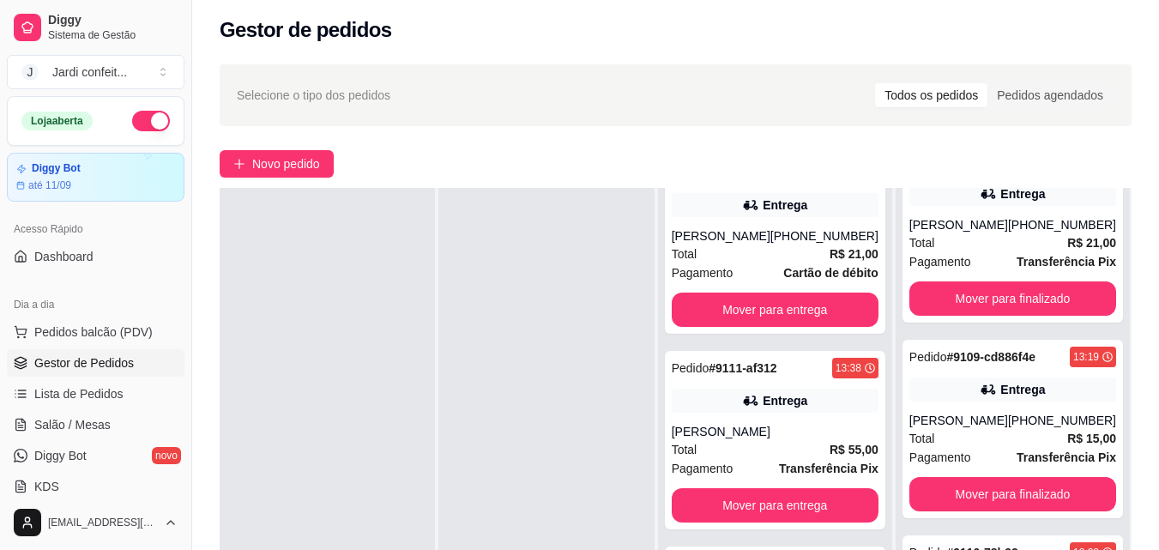
scroll to position [54, 0]
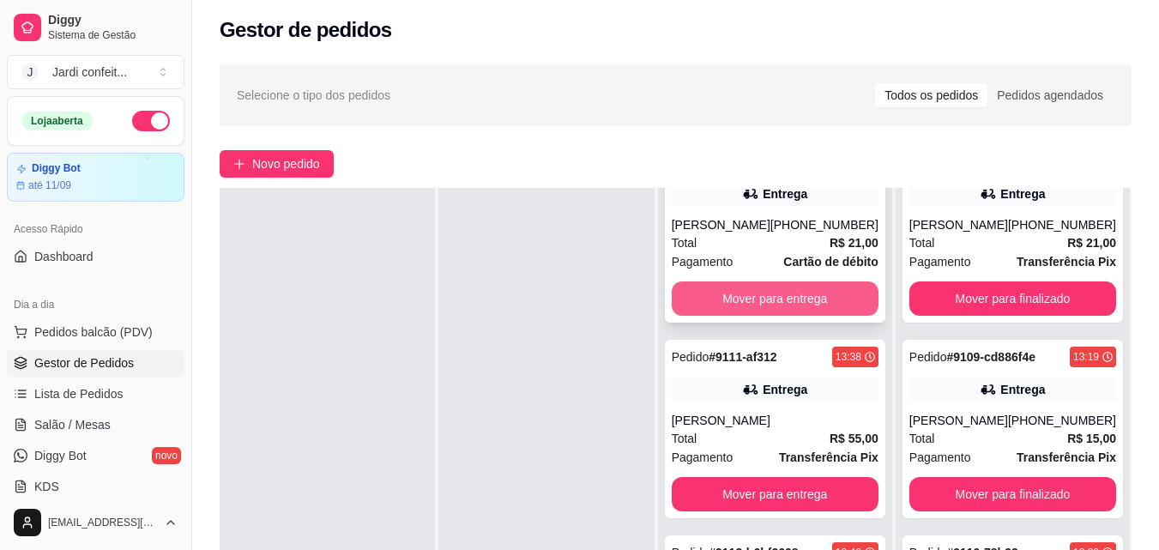
click at [790, 282] on button "Mover para entrega" at bounding box center [775, 298] width 207 height 34
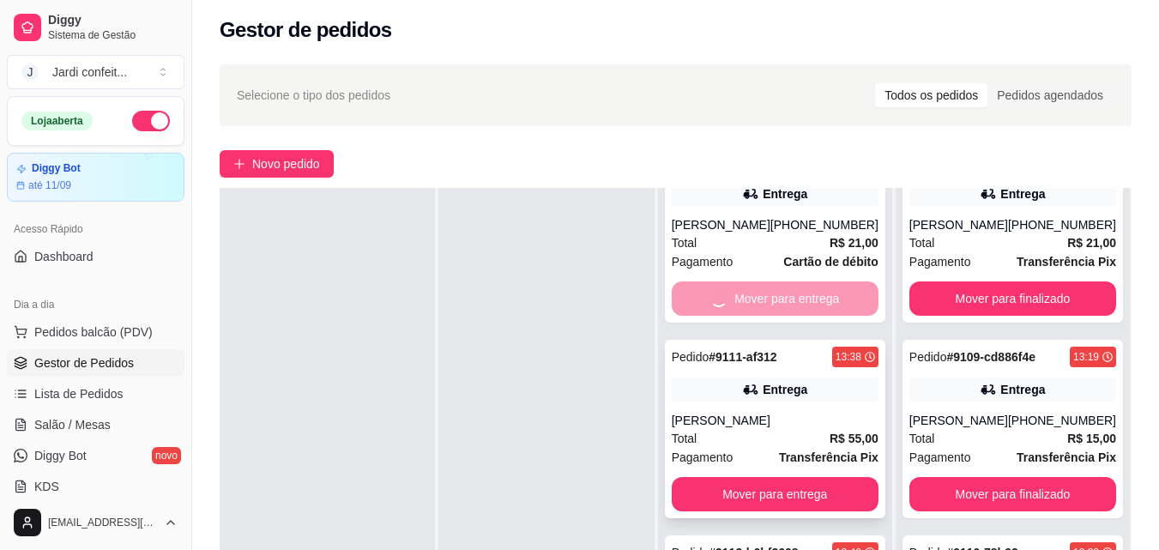
scroll to position [0, 0]
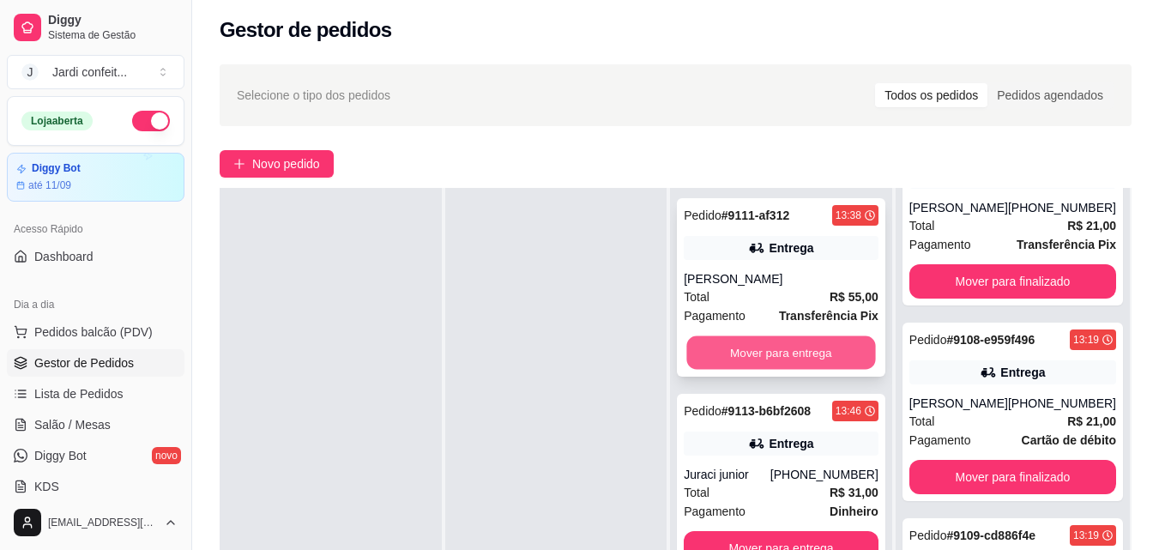
click at [805, 347] on button "Mover para entrega" at bounding box center [781, 352] width 189 height 33
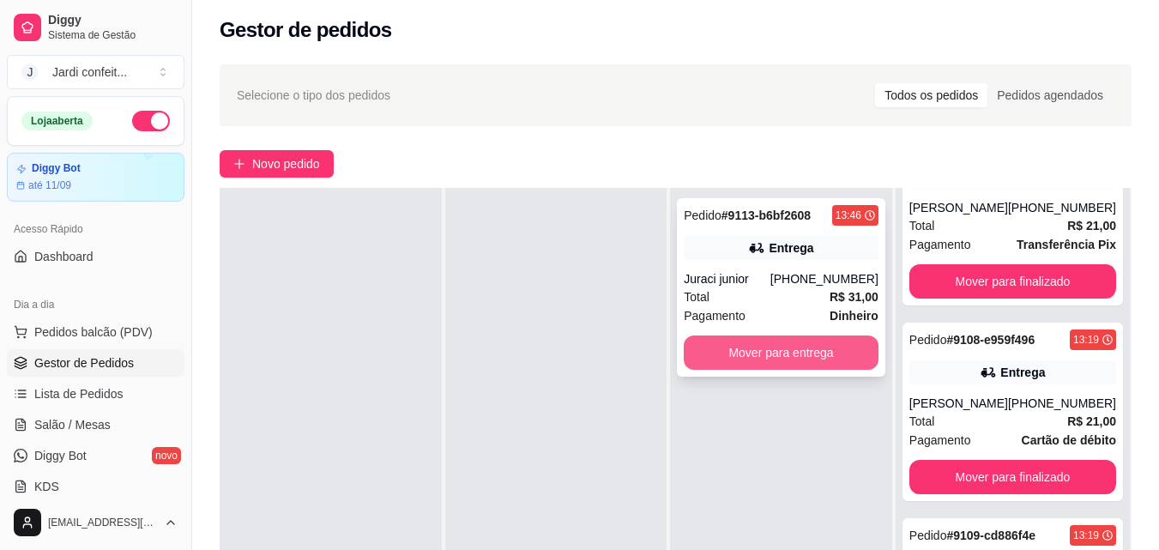
click at [805, 348] on button "Mover para entrega" at bounding box center [781, 352] width 195 height 34
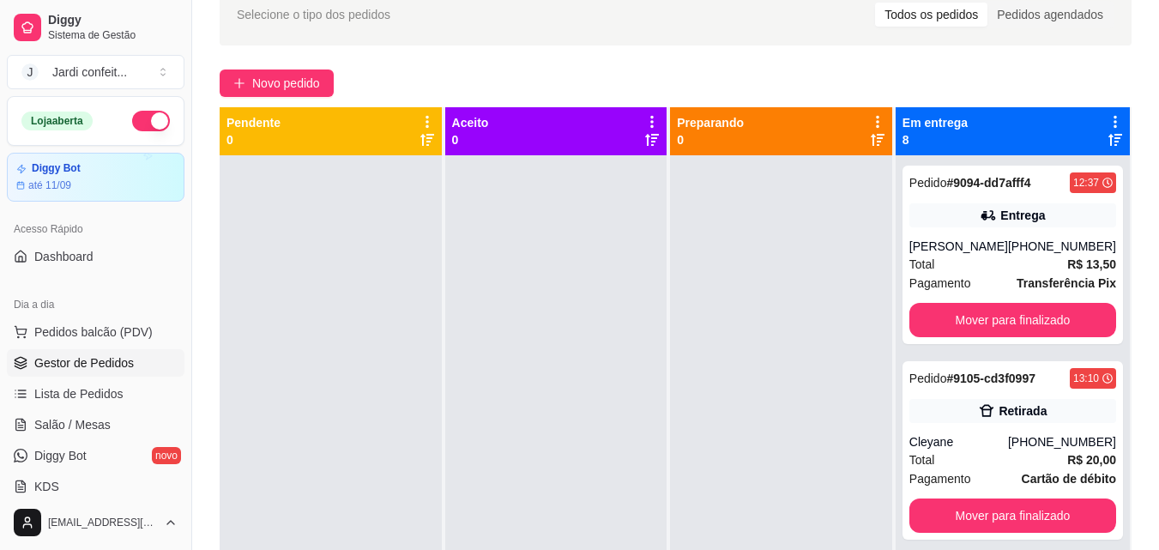
scroll to position [86, 0]
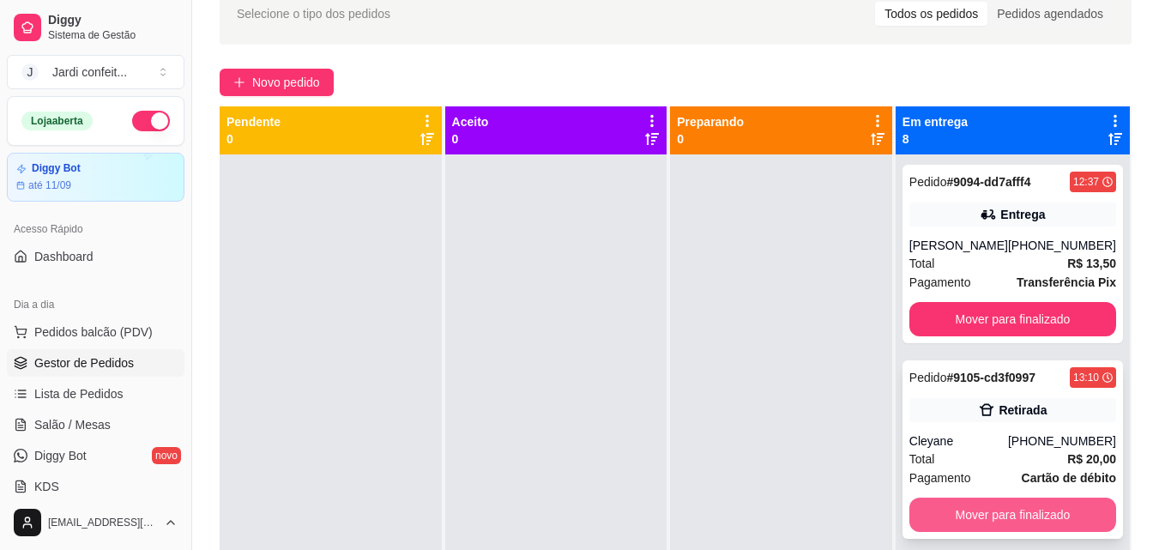
click at [1008, 521] on button "Mover para finalizado" at bounding box center [1012, 515] width 207 height 34
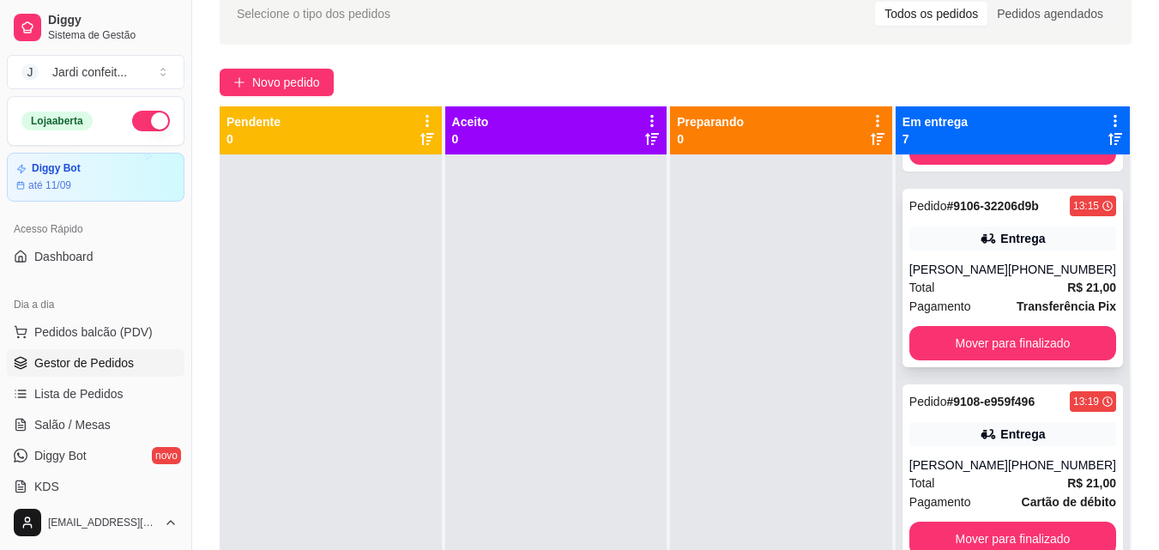
scroll to position [257, 0]
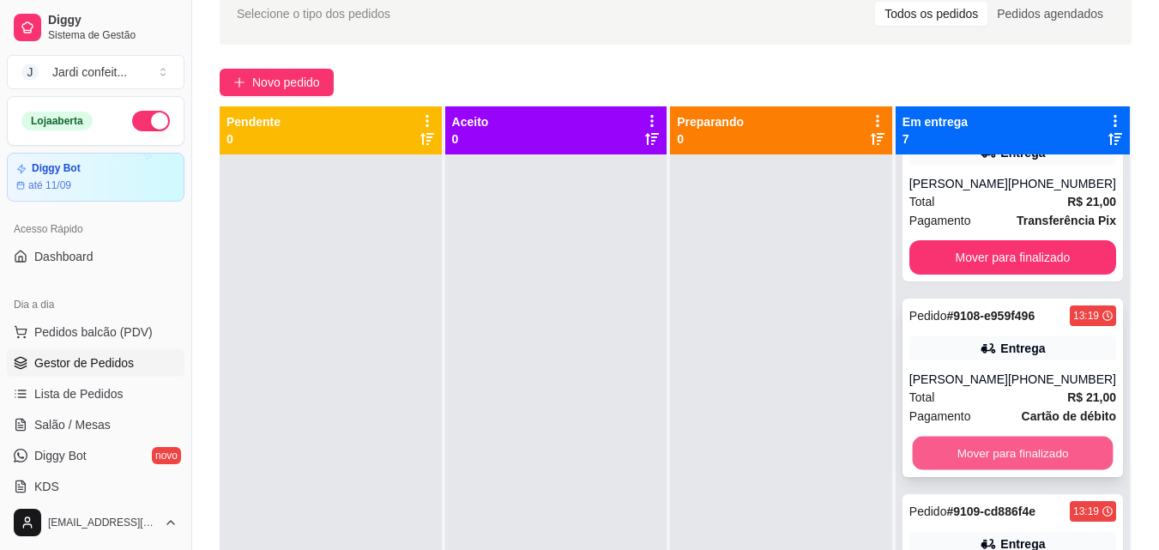
click at [1029, 470] on button "Mover para finalizado" at bounding box center [1012, 453] width 201 height 33
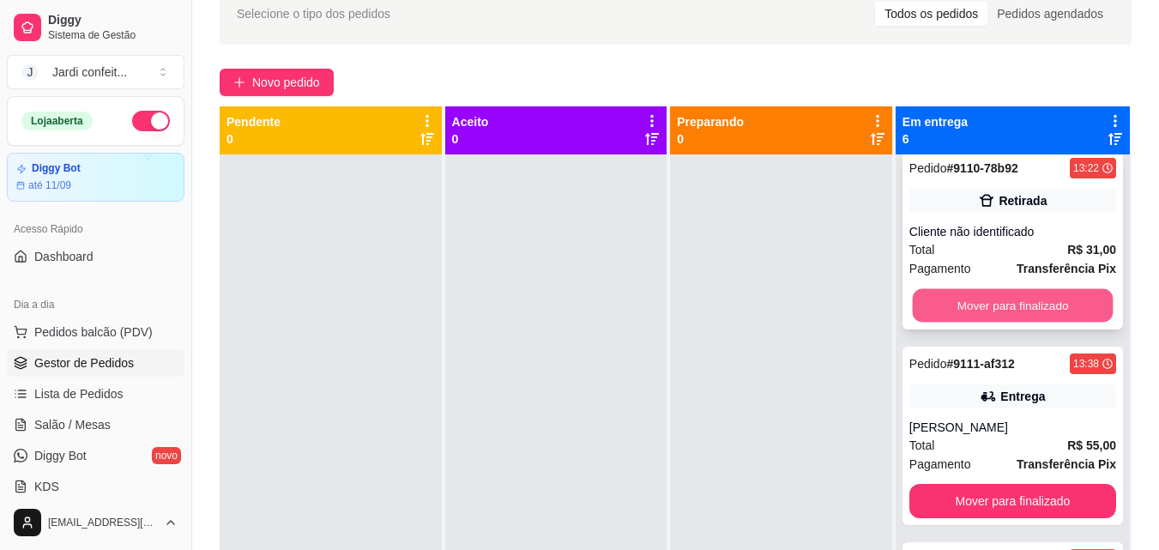
click at [985, 323] on button "Mover para finalizado" at bounding box center [1012, 305] width 201 height 33
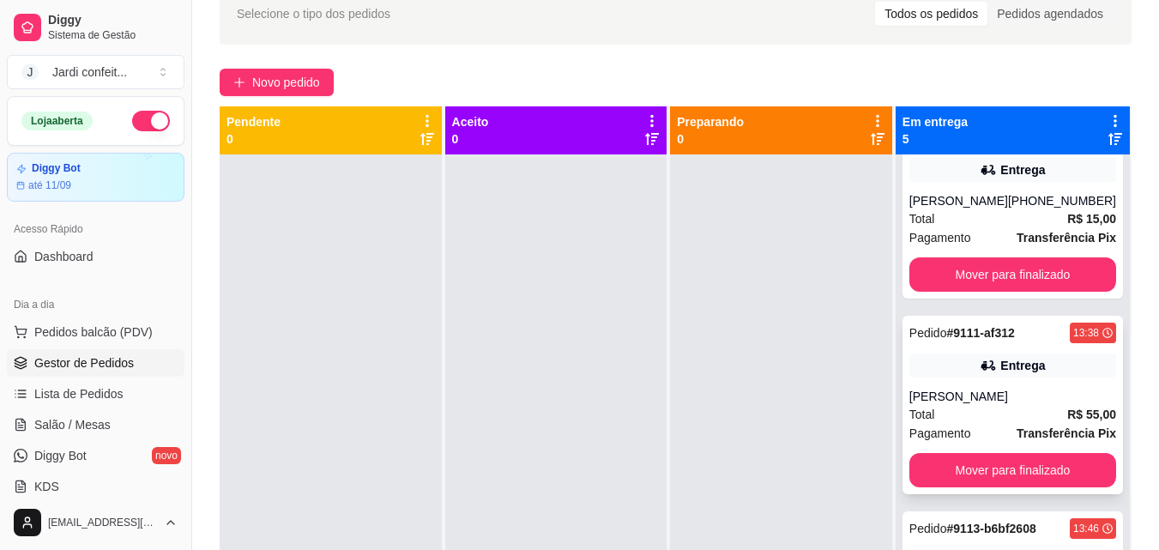
scroll to position [462, 0]
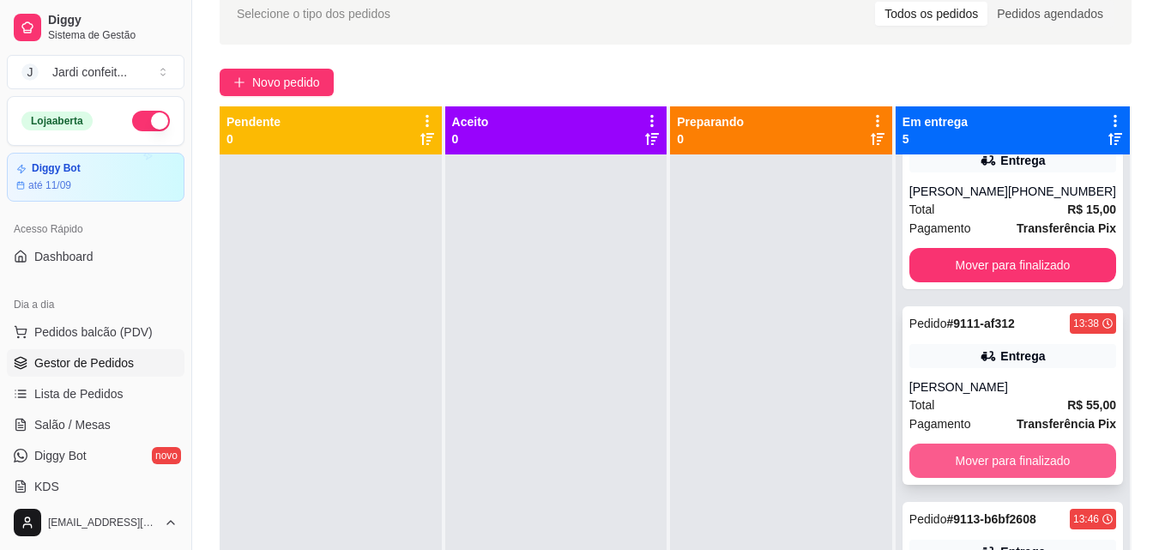
click at [1052, 458] on button "Mover para finalizado" at bounding box center [1012, 460] width 207 height 34
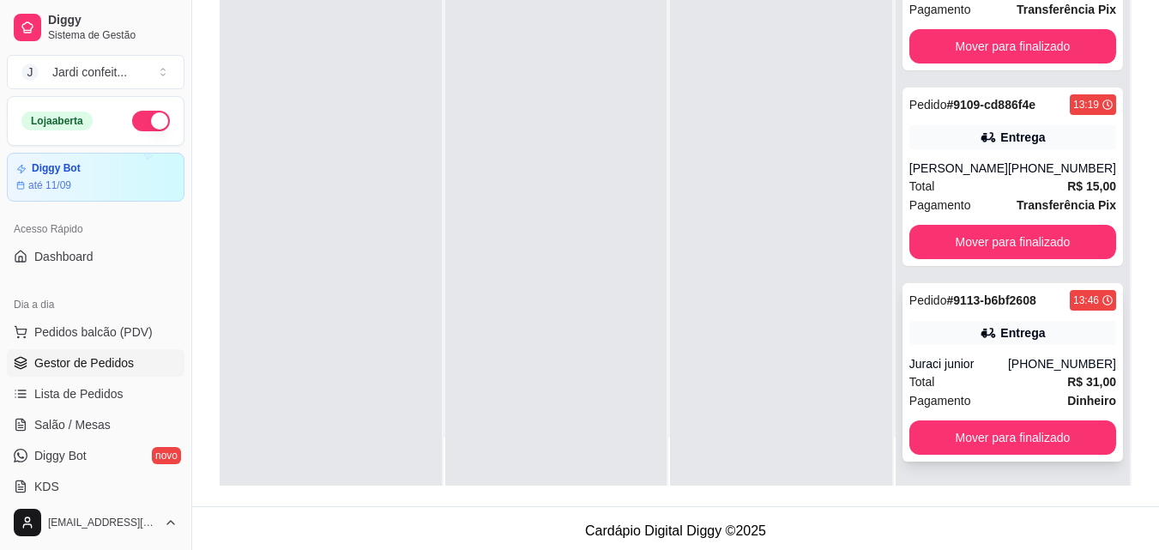
scroll to position [257, 0]
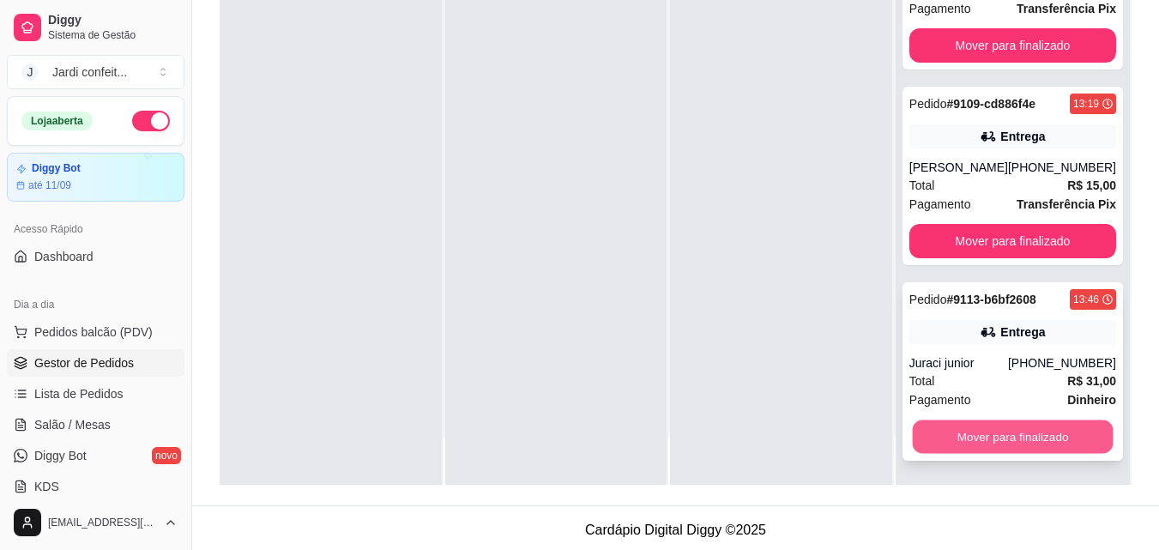
click at [1026, 431] on button "Mover para finalizado" at bounding box center [1012, 436] width 201 height 33
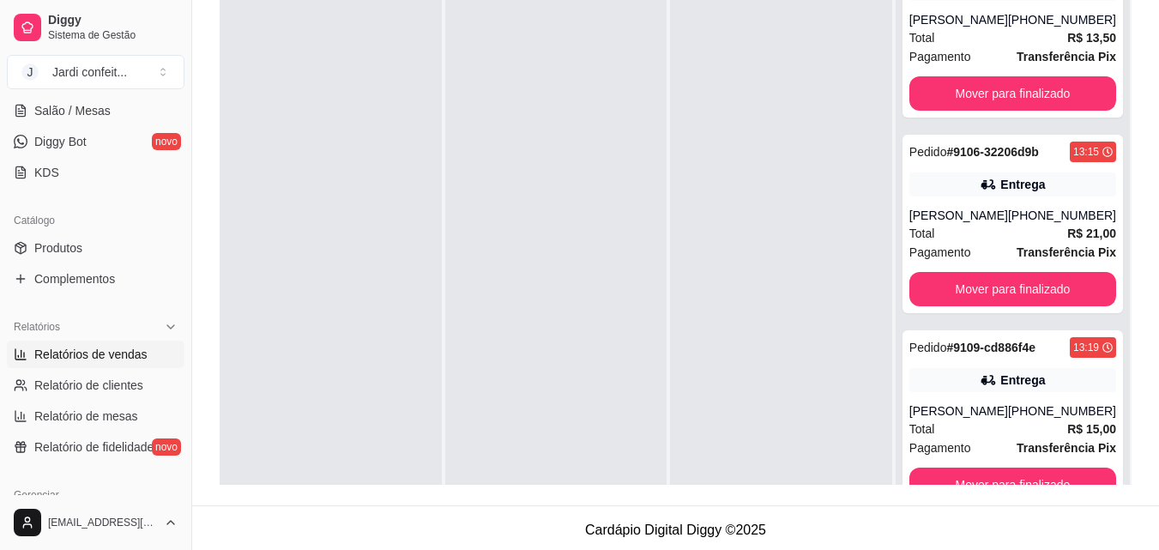
scroll to position [343, 0]
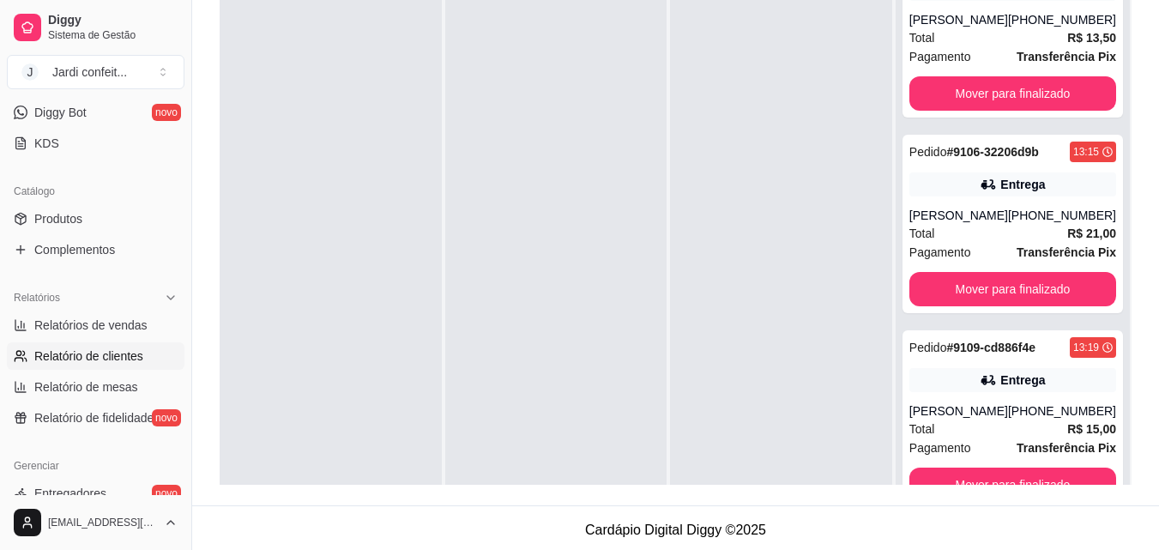
click at [71, 345] on link "Relatório de clientes" at bounding box center [96, 355] width 178 height 27
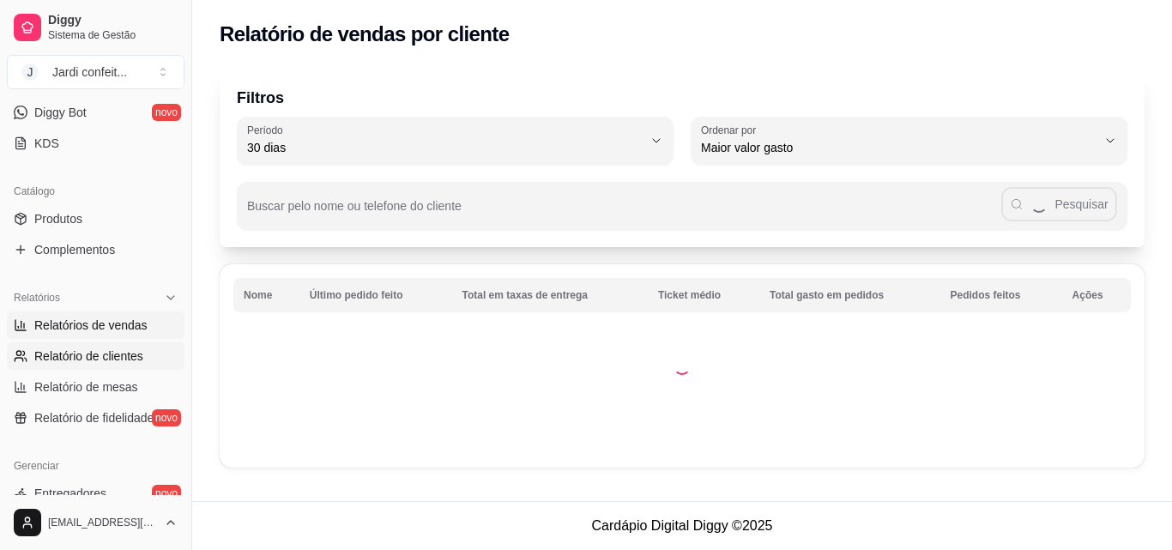
click at [83, 329] on span "Relatórios de vendas" at bounding box center [90, 325] width 113 height 17
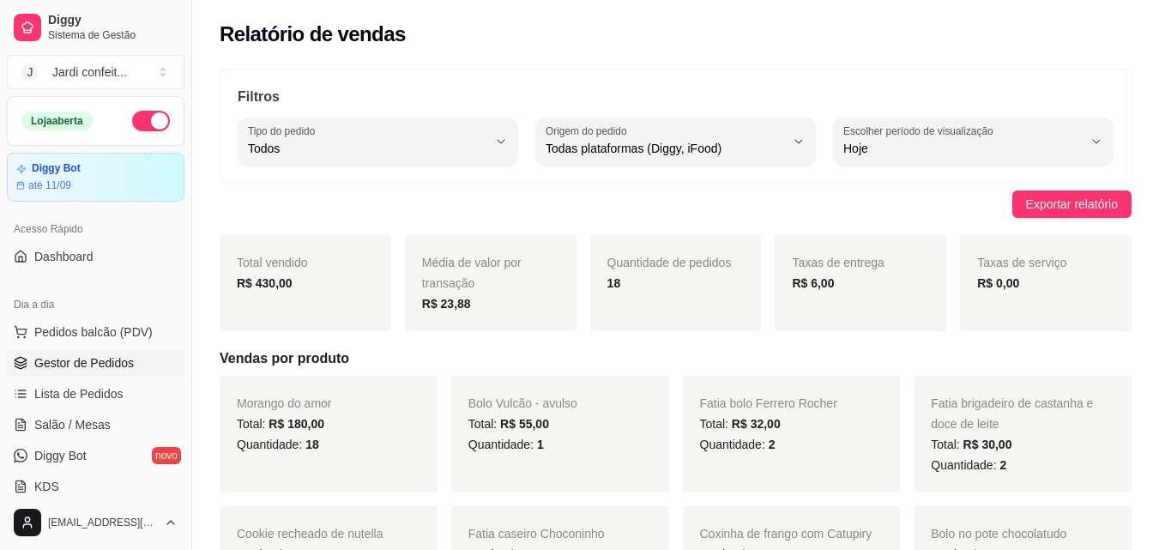
click at [119, 353] on link "Gestor de Pedidos" at bounding box center [96, 362] width 178 height 27
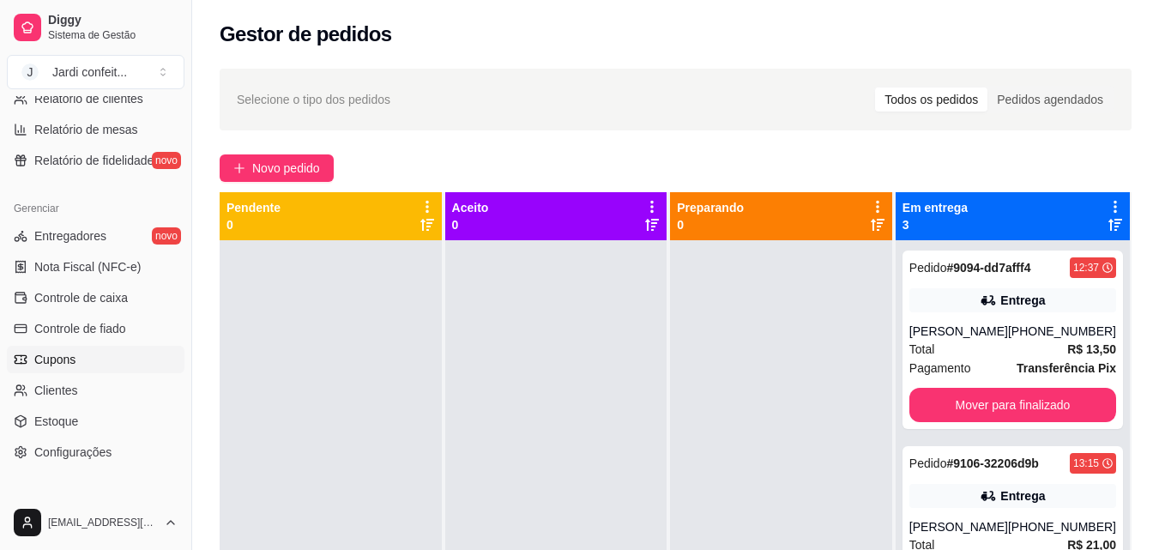
scroll to position [685, 0]
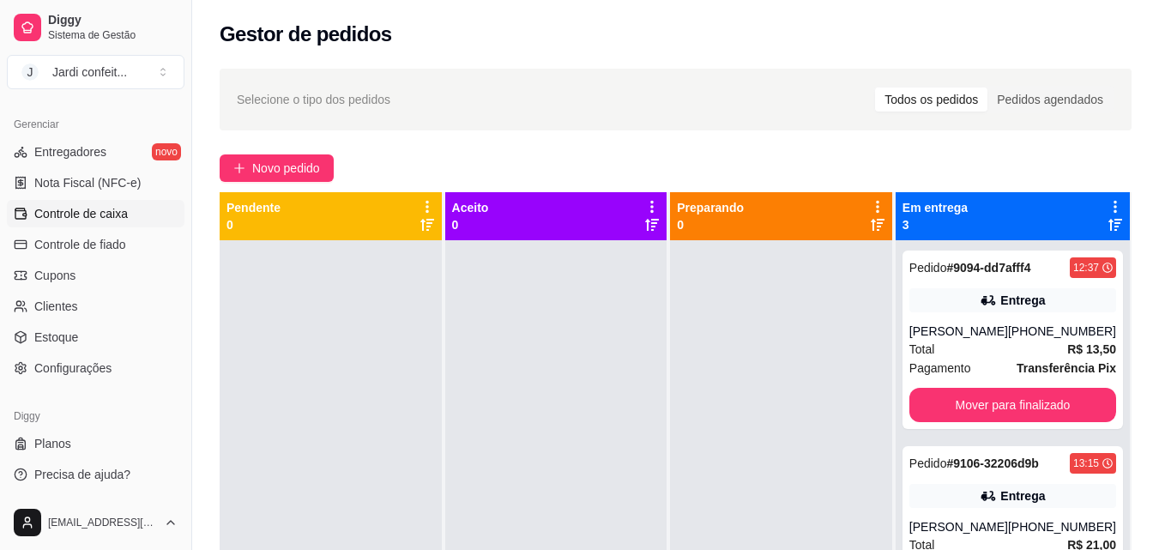
click at [115, 207] on span "Controle de caixa" at bounding box center [81, 213] width 94 height 17
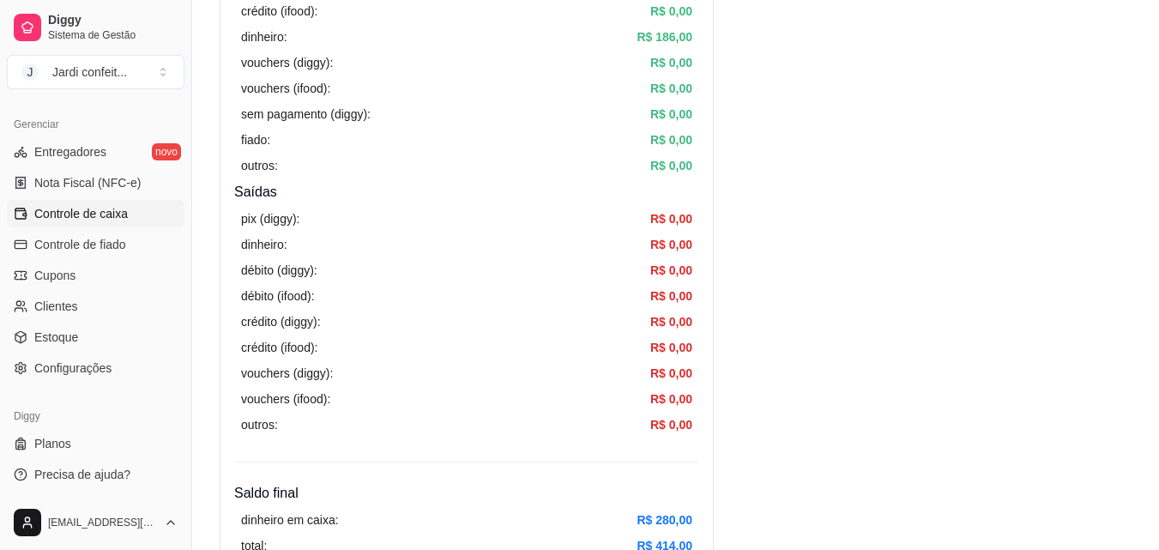
scroll to position [600, 0]
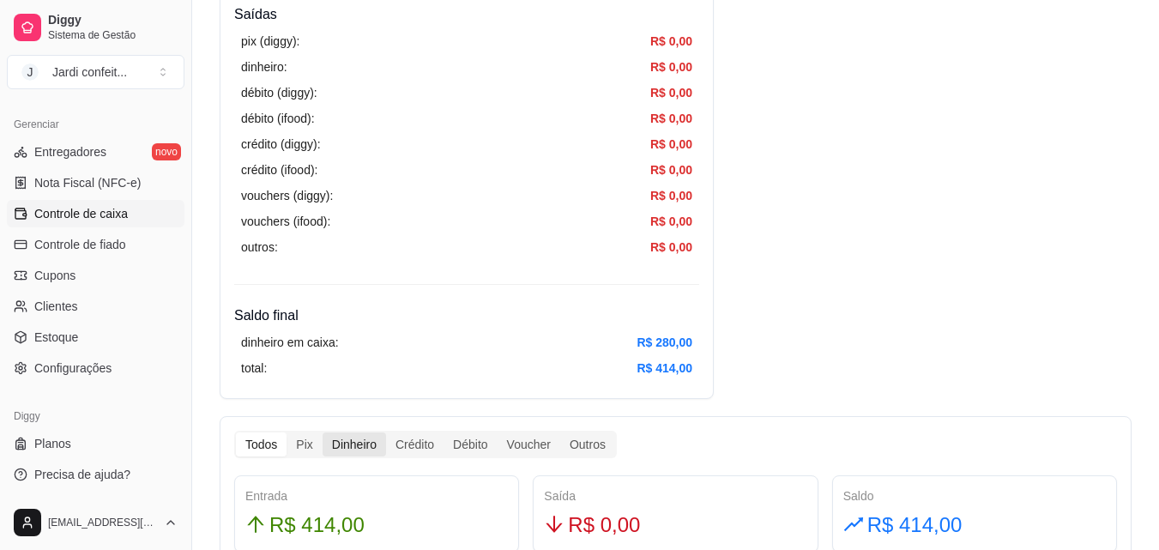
click at [348, 443] on div "Dinheiro" at bounding box center [354, 444] width 63 height 24
click at [323, 432] on input "Dinheiro" at bounding box center [323, 432] width 0 height 0
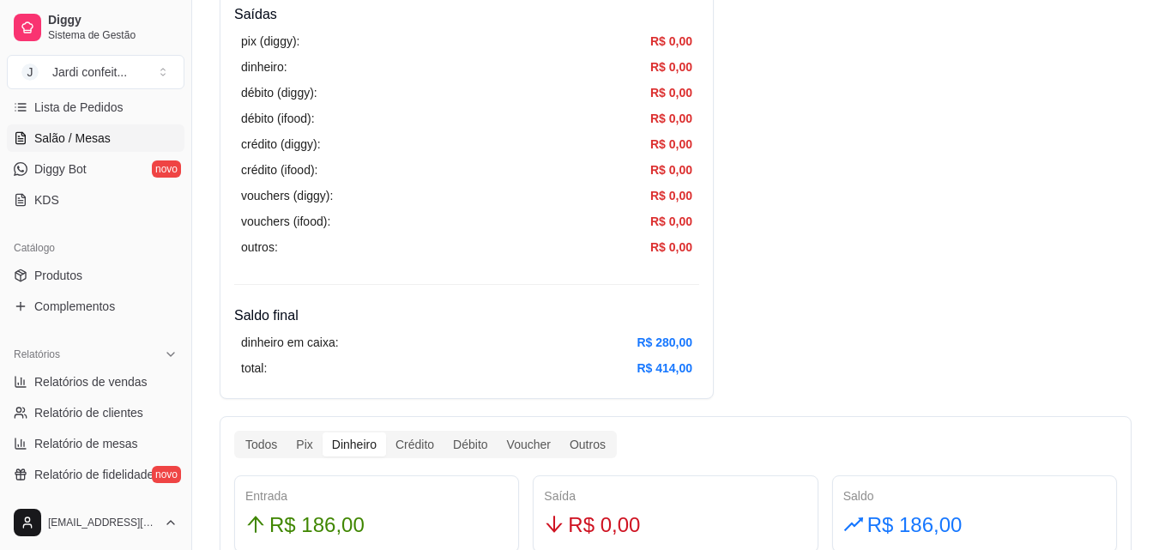
scroll to position [170, 0]
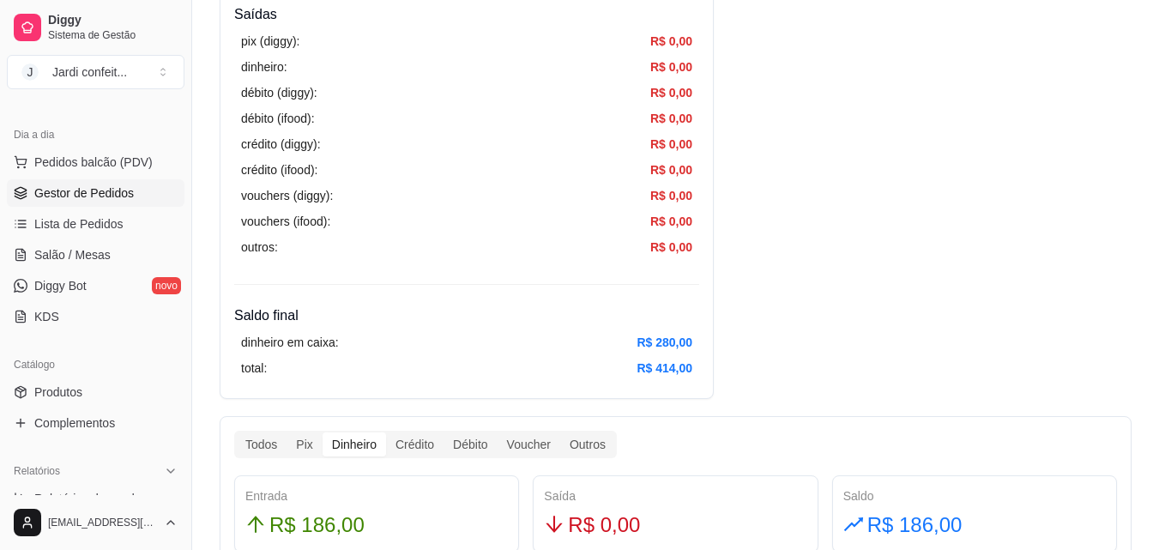
click at [152, 197] on link "Gestor de Pedidos" at bounding box center [96, 192] width 178 height 27
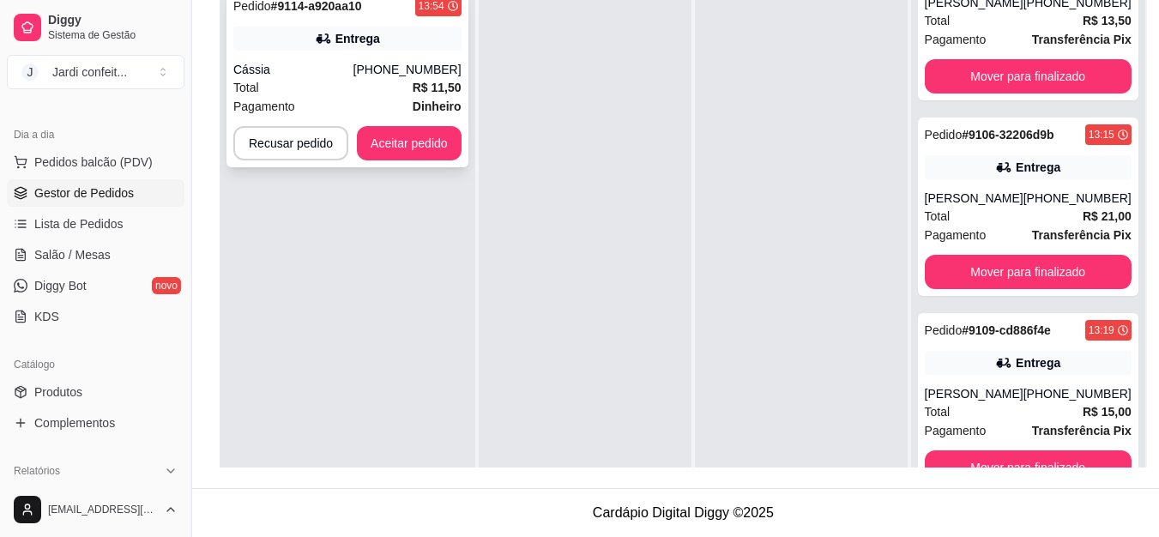
click at [416, 125] on div "Pedido # 9114-a920aa10 13:54 Entrega Cássia (11) 91150-3607 Total R$ 11,50 Paga…" at bounding box center [347, 78] width 242 height 178
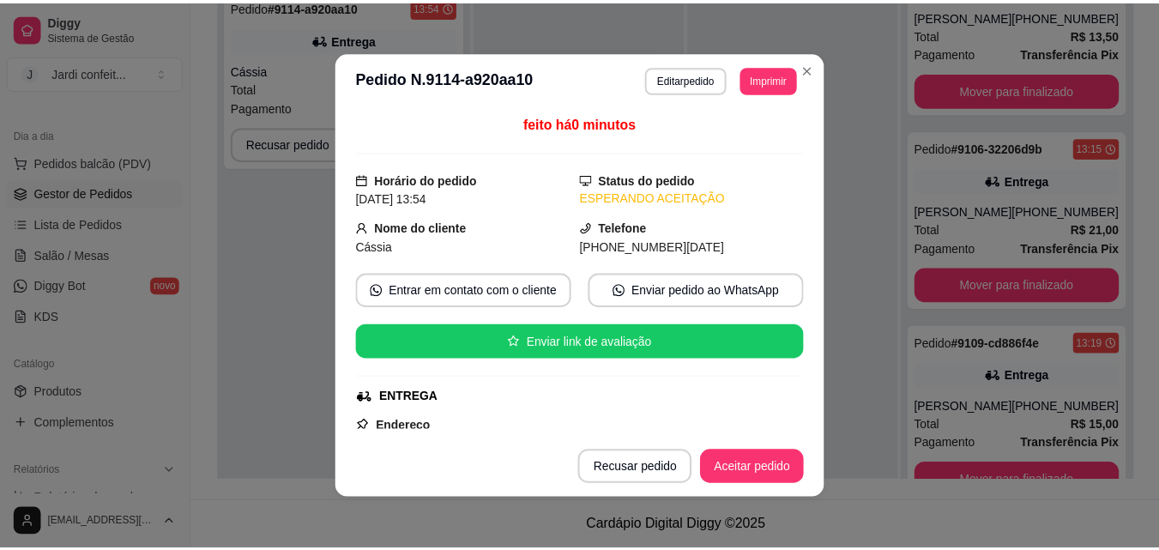
scroll to position [343, 0]
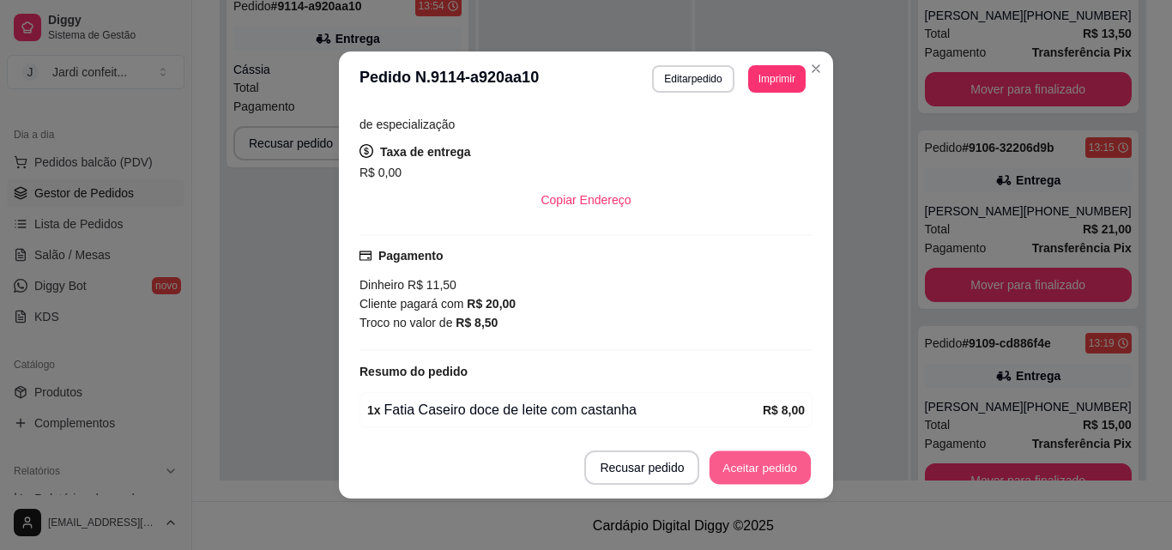
click at [770, 455] on button "Aceitar pedido" at bounding box center [759, 467] width 101 height 33
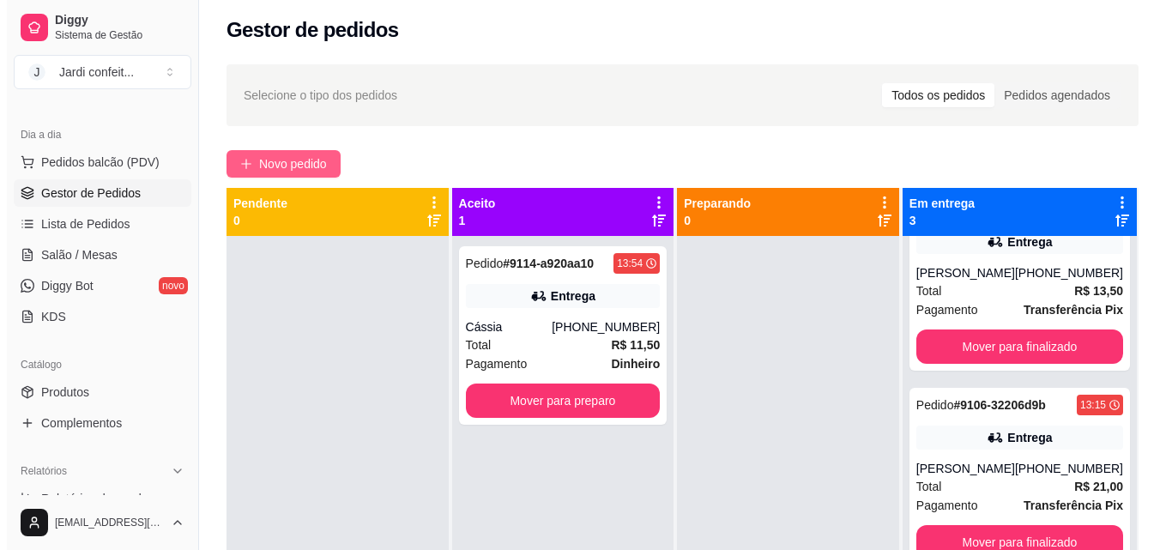
scroll to position [0, 0]
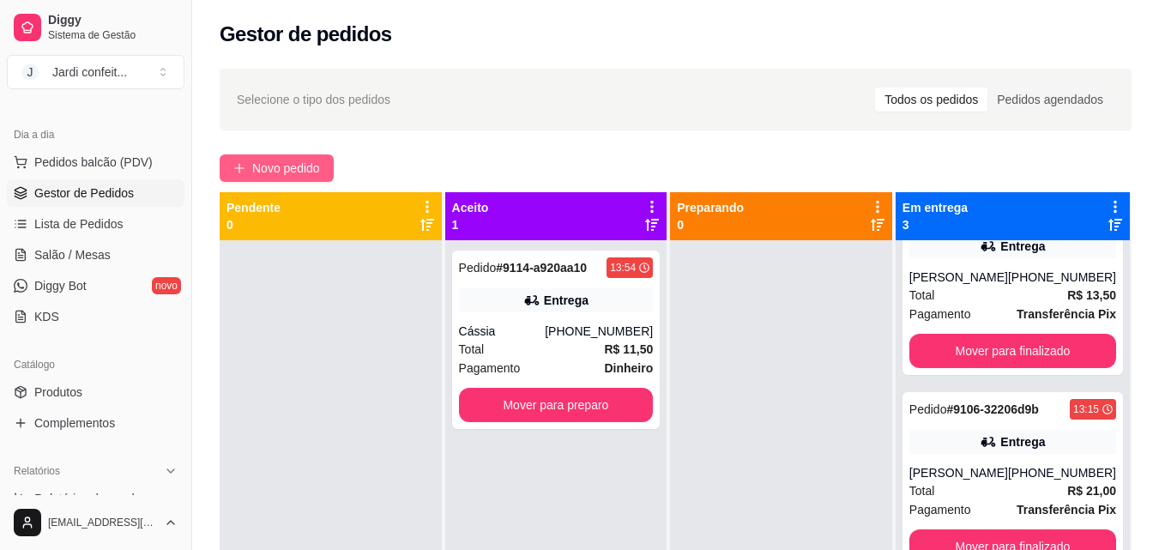
click at [309, 160] on span "Novo pedido" at bounding box center [286, 168] width 68 height 19
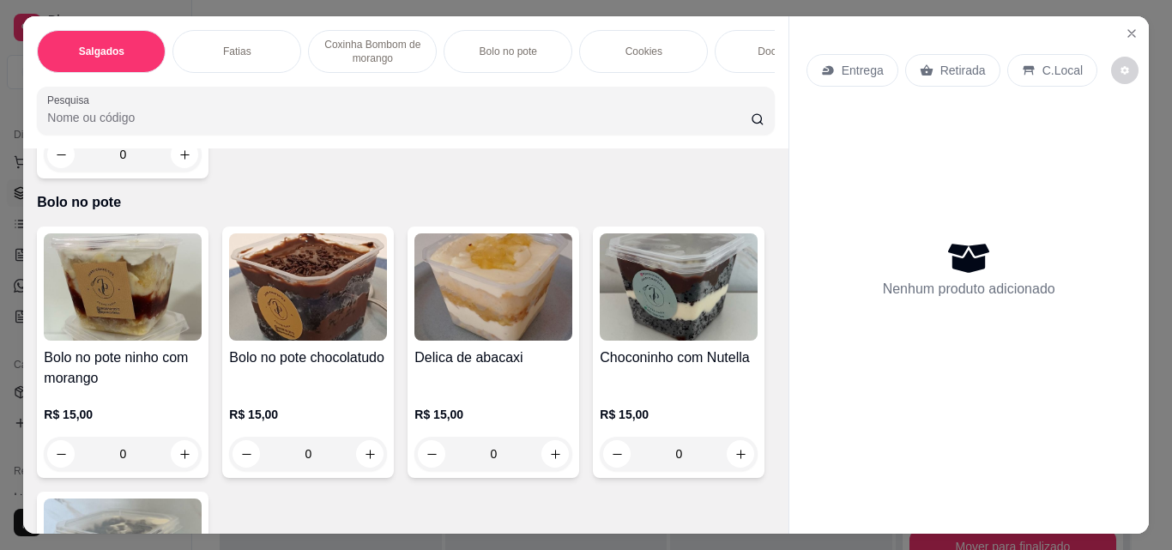
scroll to position [1458, 0]
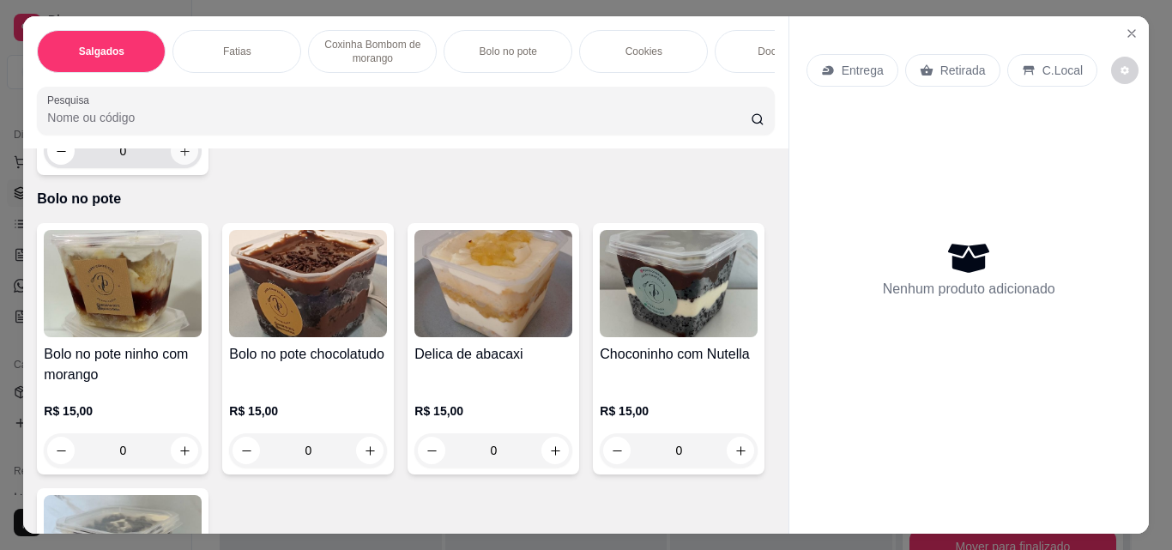
click at [178, 158] on icon "increase-product-quantity" at bounding box center [184, 151] width 13 height 13
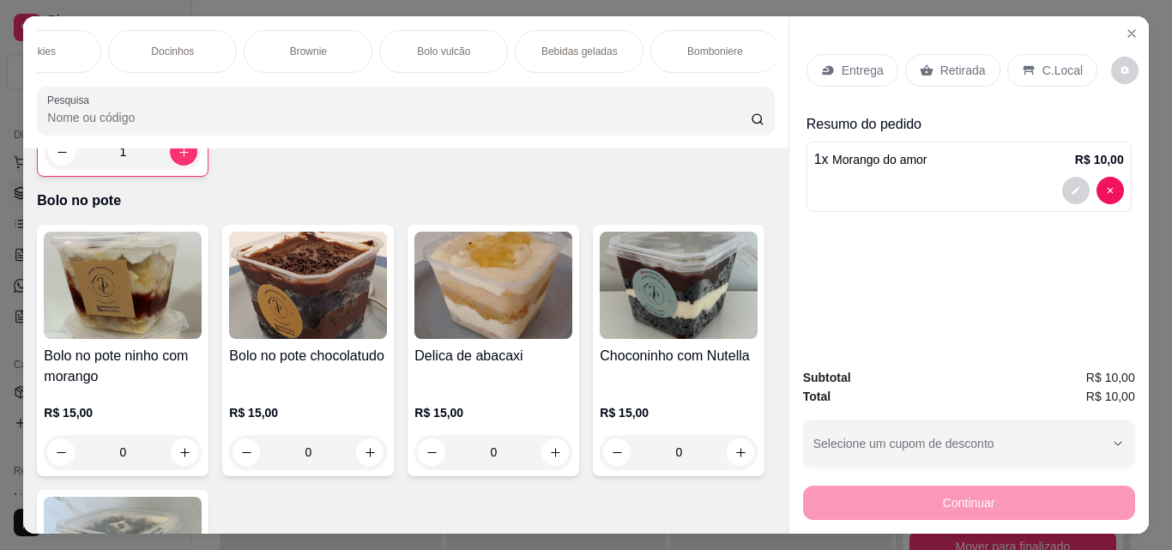
scroll to position [0, 610]
click at [571, 50] on p "Bebidas geladas" at bounding box center [576, 52] width 76 height 14
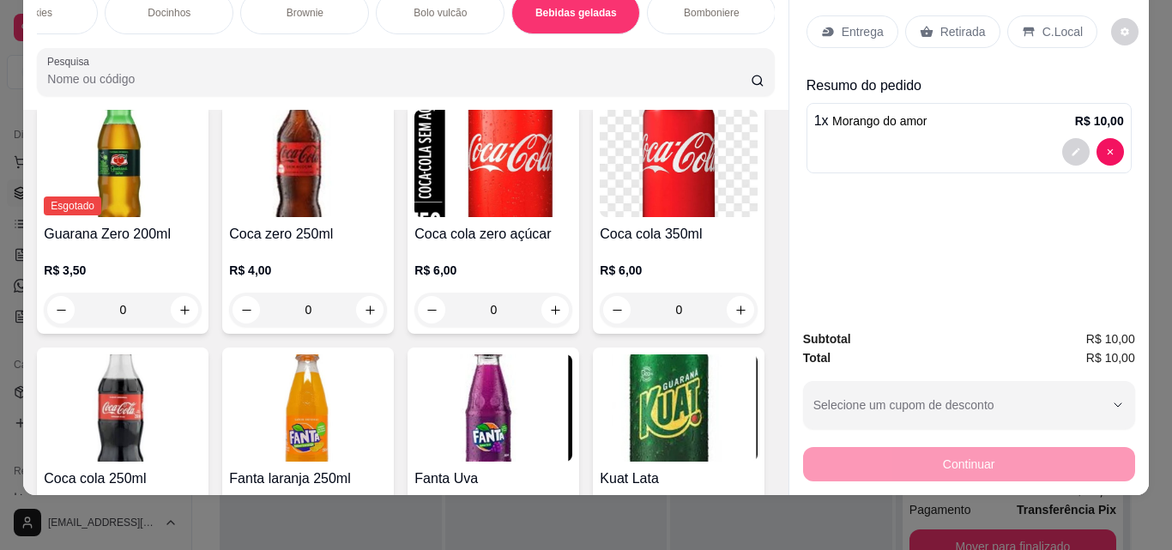
scroll to position [4380, 0]
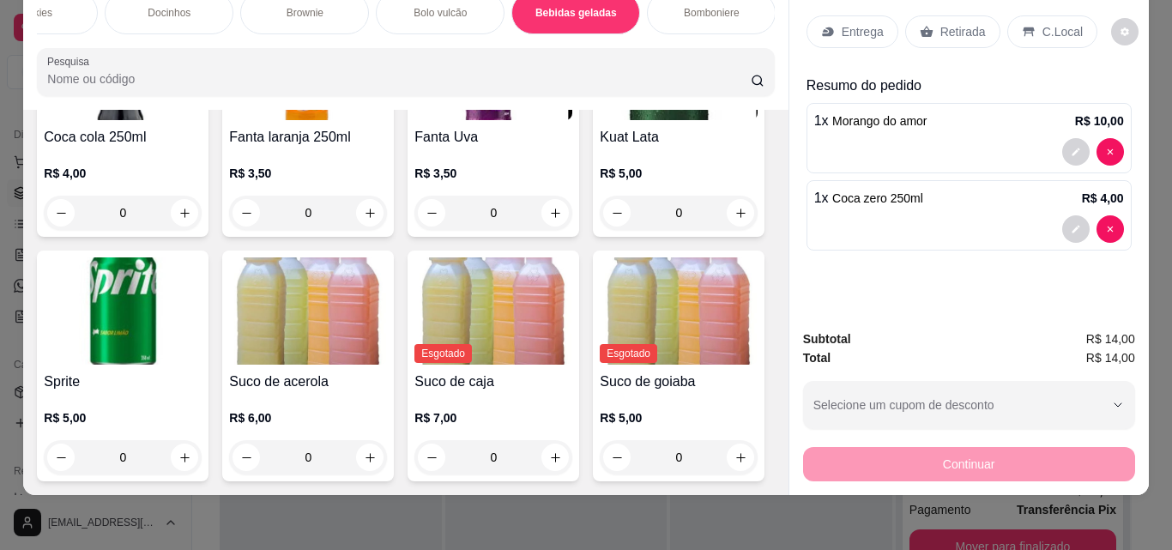
click at [928, 15] on div "Retirada" at bounding box center [952, 31] width 95 height 33
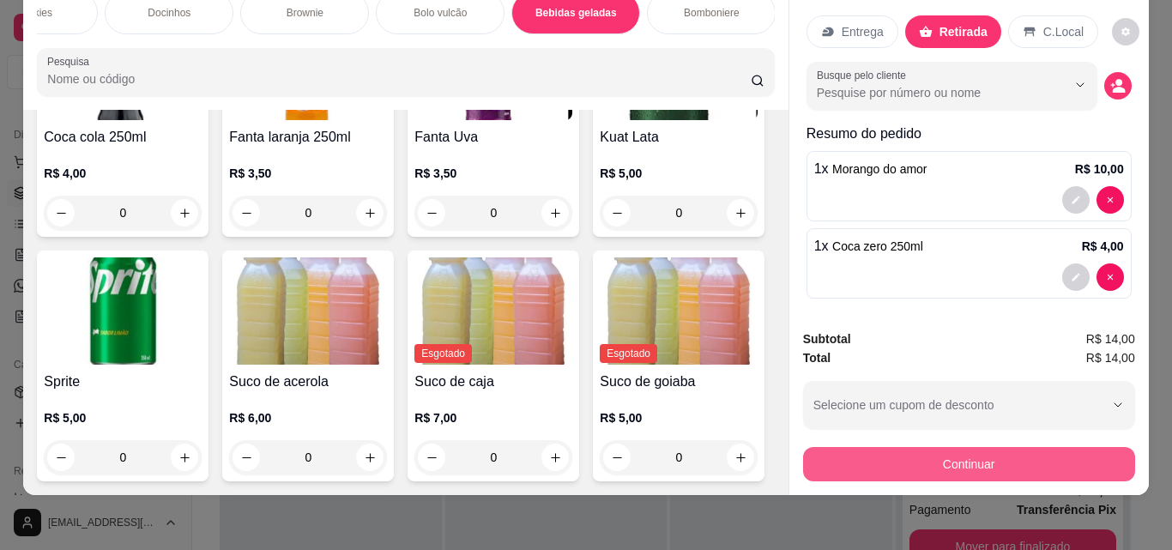
click at [1057, 451] on button "Continuar" at bounding box center [969, 464] width 332 height 34
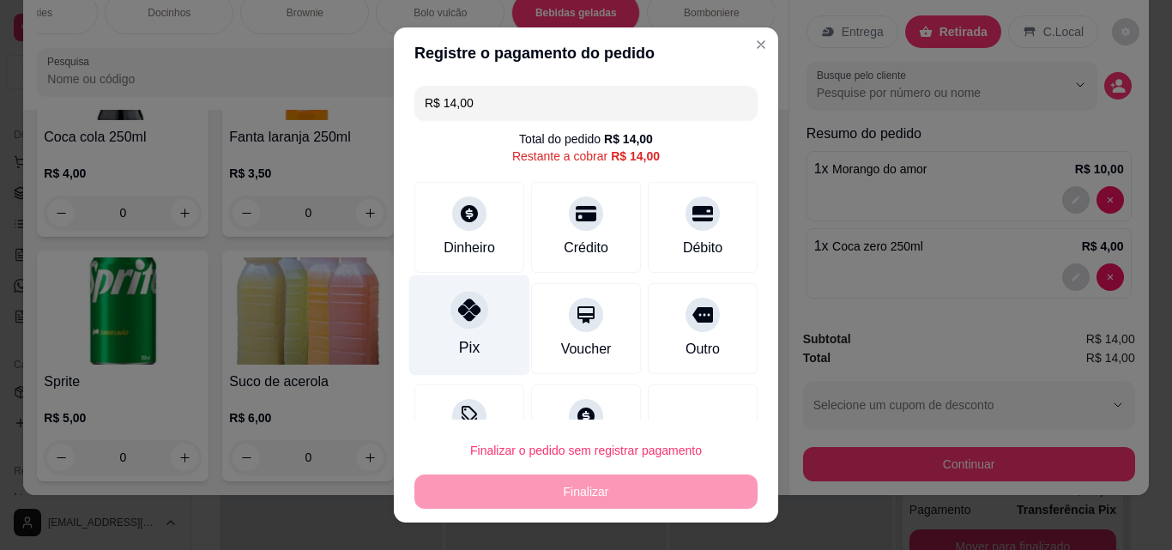
click at [468, 341] on div "Pix" at bounding box center [469, 347] width 21 height 22
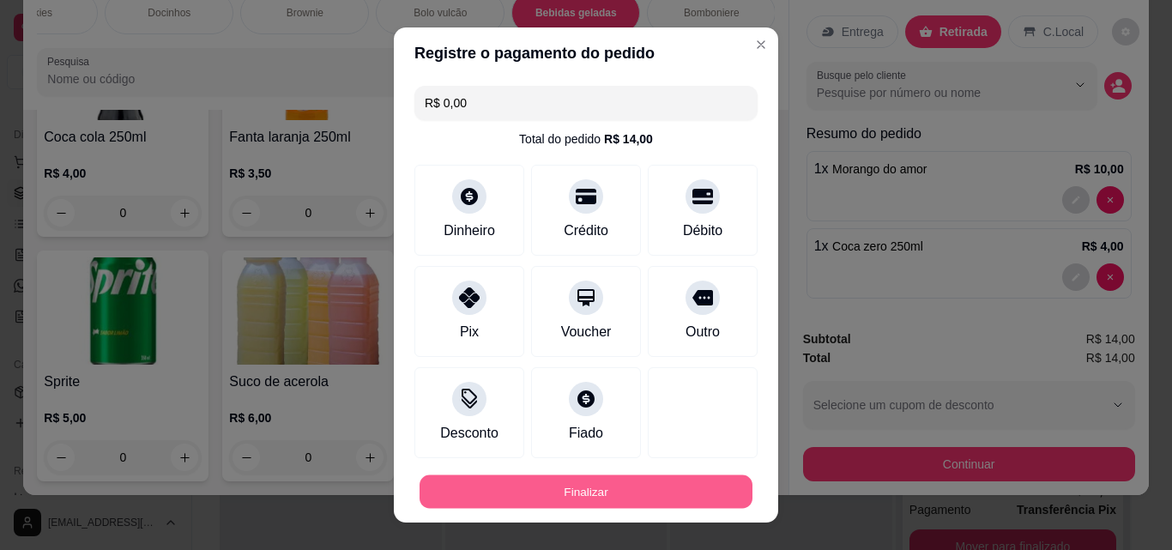
click at [620, 503] on button "Finalizar" at bounding box center [585, 491] width 333 height 33
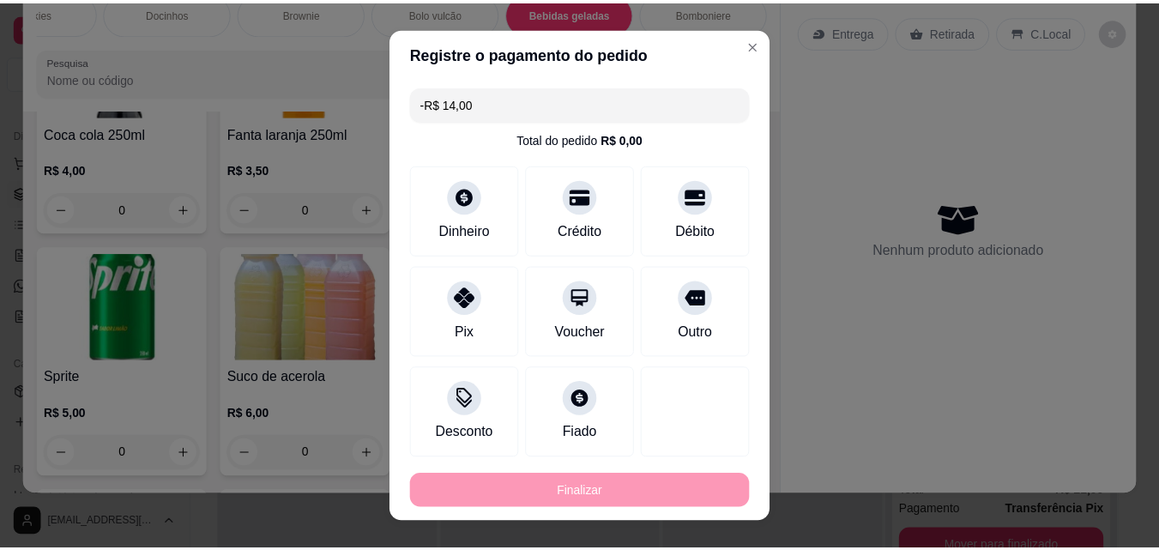
scroll to position [4378, 0]
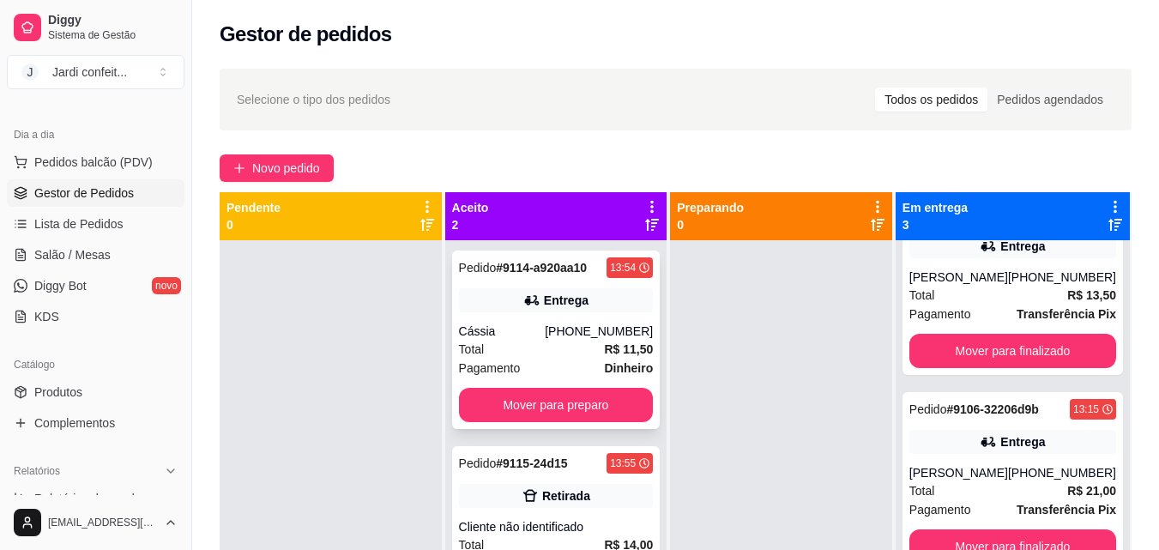
click at [605, 427] on div "Pedido # 9114-a920aa10 13:54 Entrega Cássia (11) 91150-3607 Total R$ 11,50 Paga…" at bounding box center [556, 339] width 208 height 178
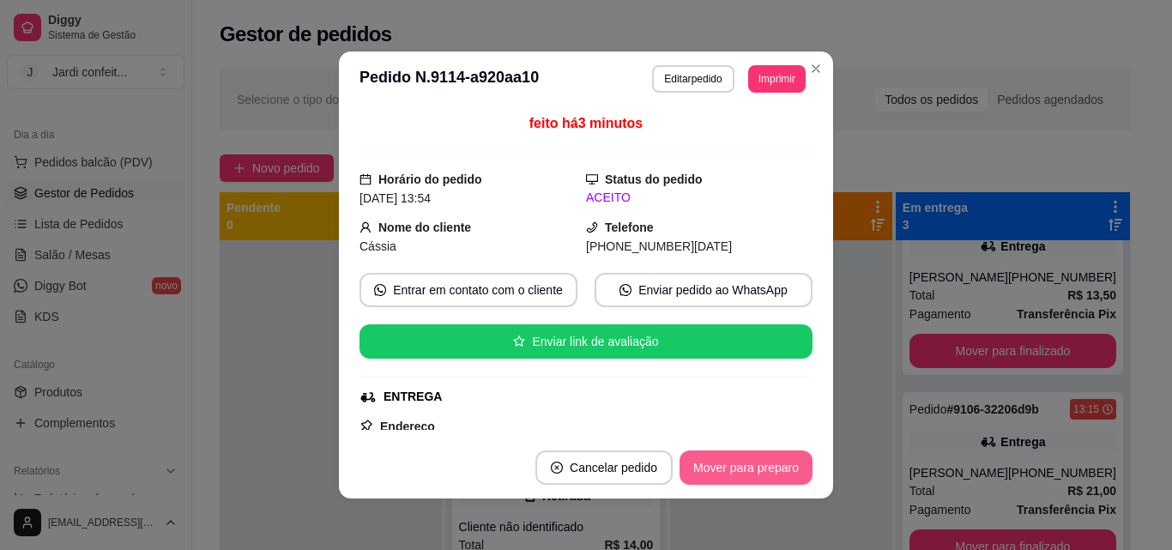
click at [697, 467] on button "Mover para preparo" at bounding box center [745, 467] width 133 height 34
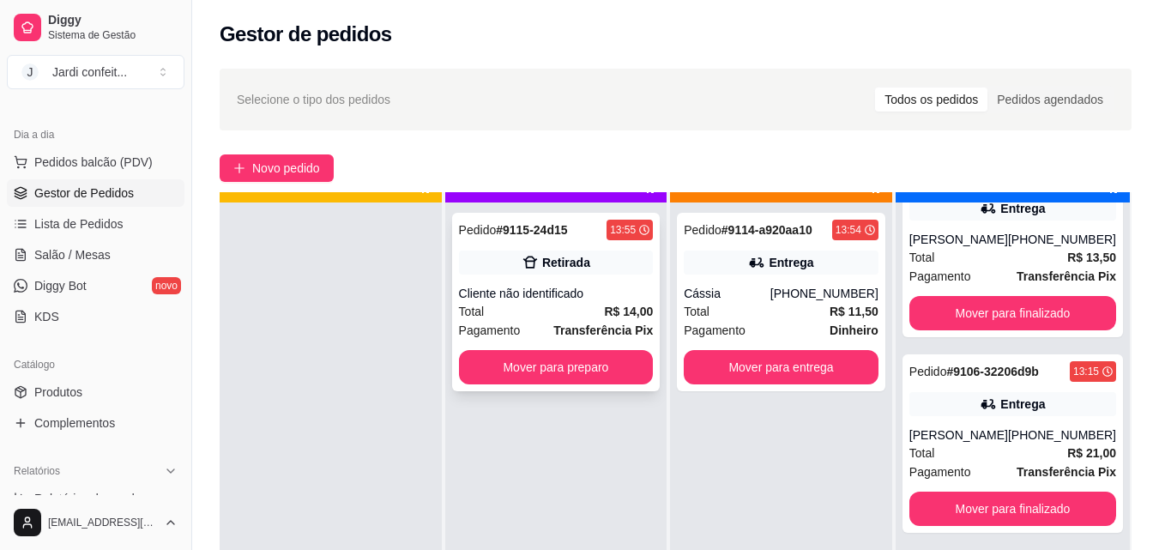
scroll to position [48, 0]
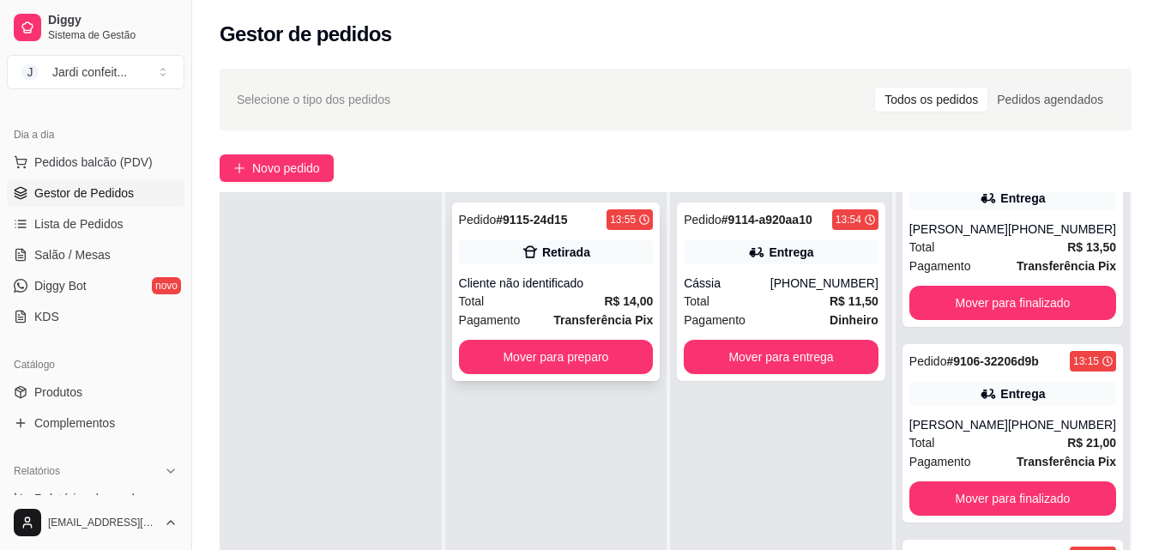
click at [600, 307] on div "Total R$ 14,00" at bounding box center [556, 301] width 195 height 19
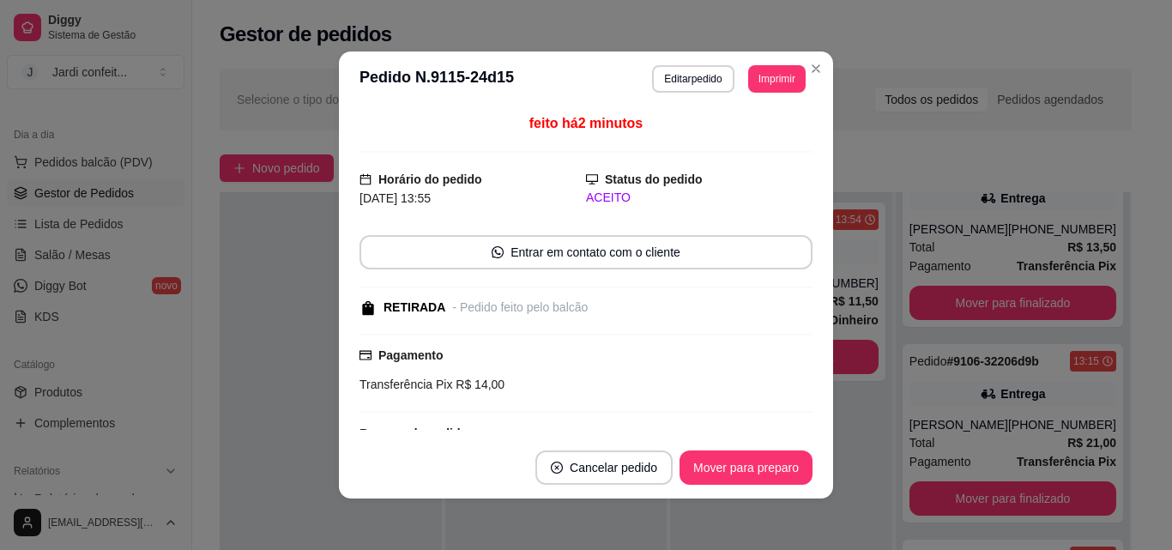
click at [726, 462] on button "Mover para preparo" at bounding box center [745, 467] width 133 height 34
click at [783, 474] on button "Mover para preparo" at bounding box center [745, 467] width 133 height 34
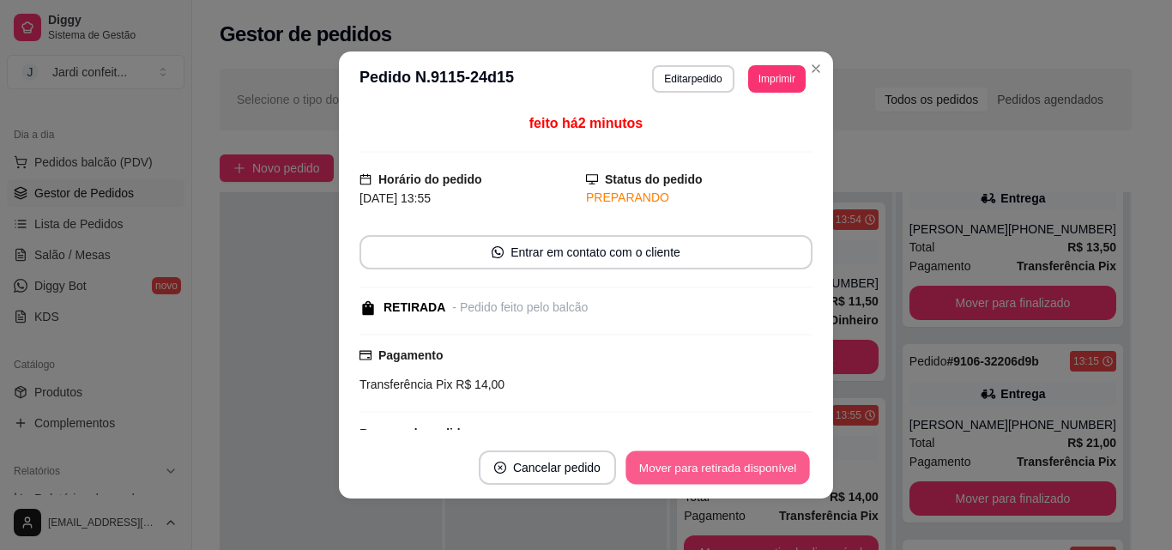
click at [783, 474] on button "Mover para retirada disponível" at bounding box center [717, 467] width 184 height 33
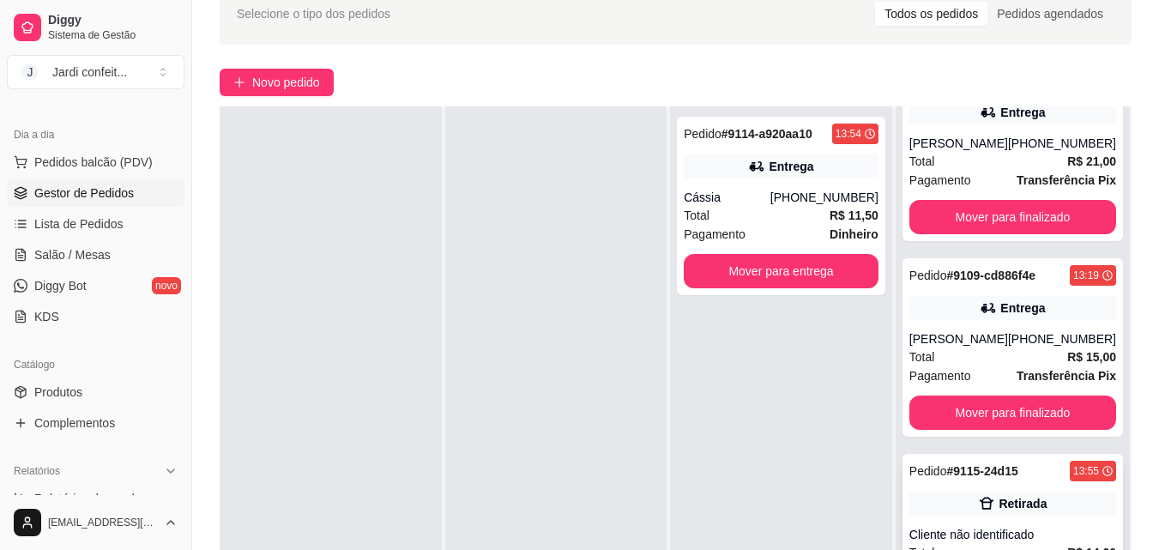
scroll to position [262, 0]
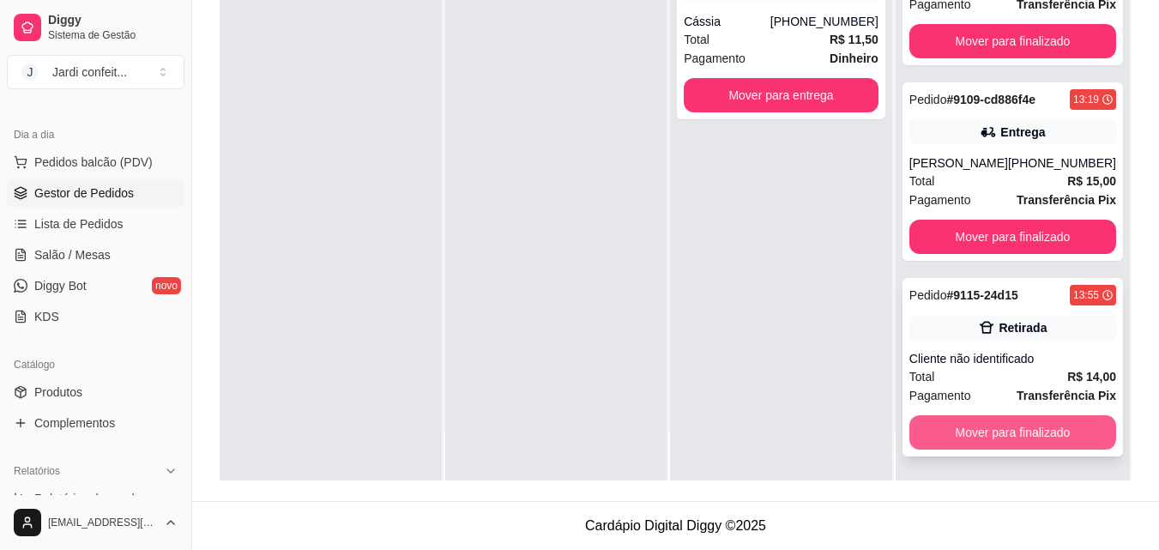
click at [1024, 422] on button "Mover para finalizado" at bounding box center [1012, 432] width 207 height 34
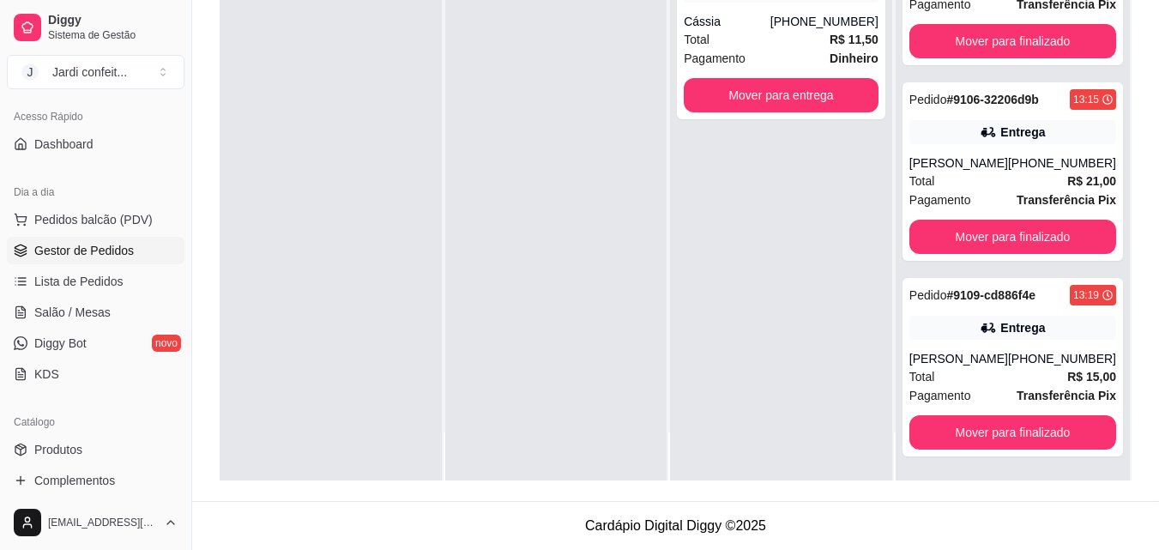
scroll to position [84, 0]
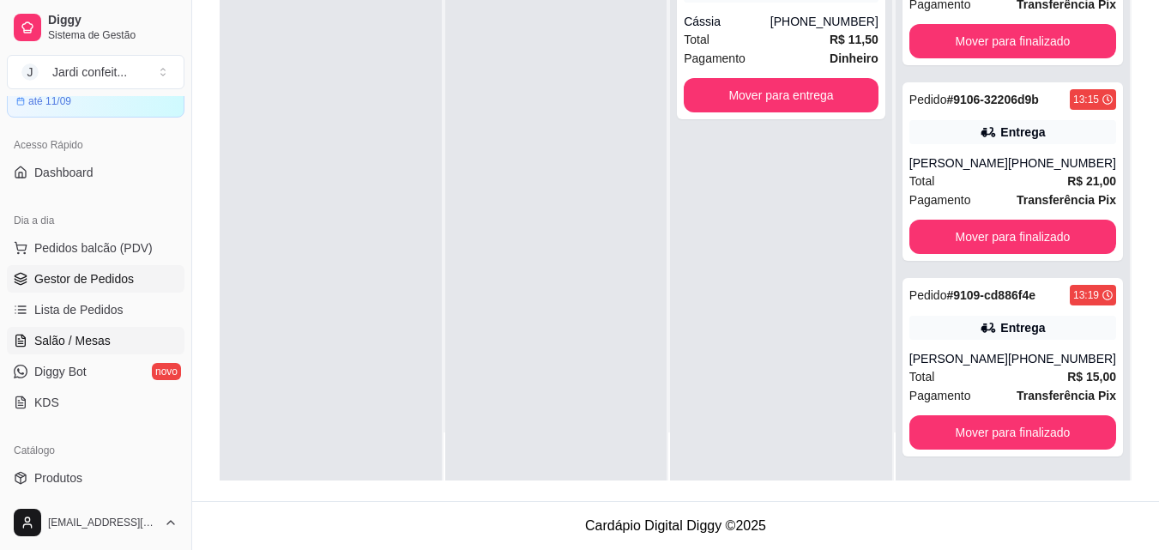
click at [100, 345] on span "Salão / Mesas" at bounding box center [72, 340] width 76 height 17
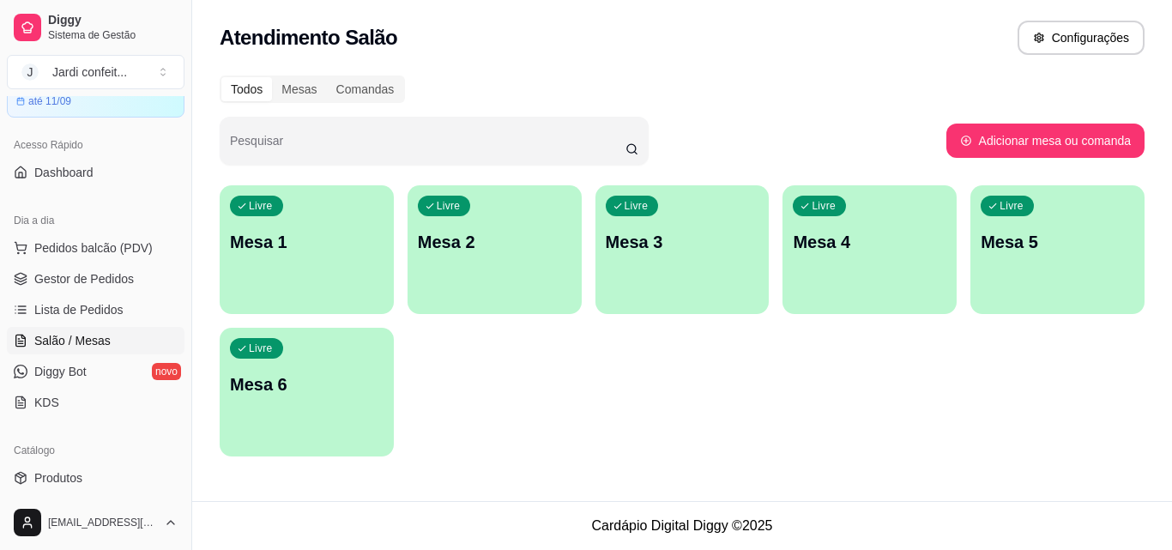
click at [305, 252] on p "Mesa 1" at bounding box center [307, 242] width 154 height 24
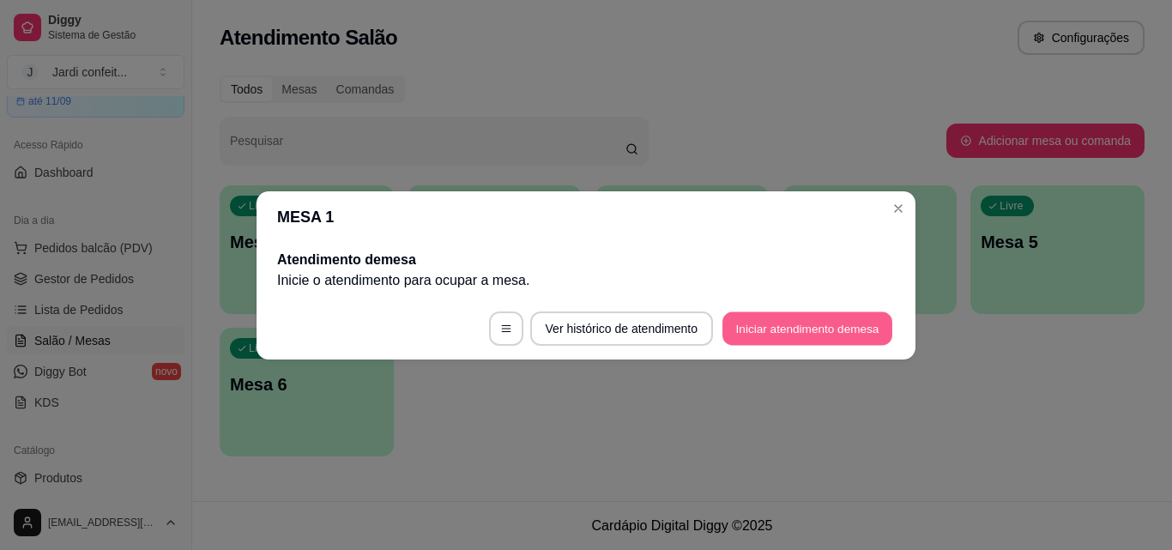
click at [796, 313] on button "Iniciar atendimento de mesa" at bounding box center [807, 327] width 170 height 33
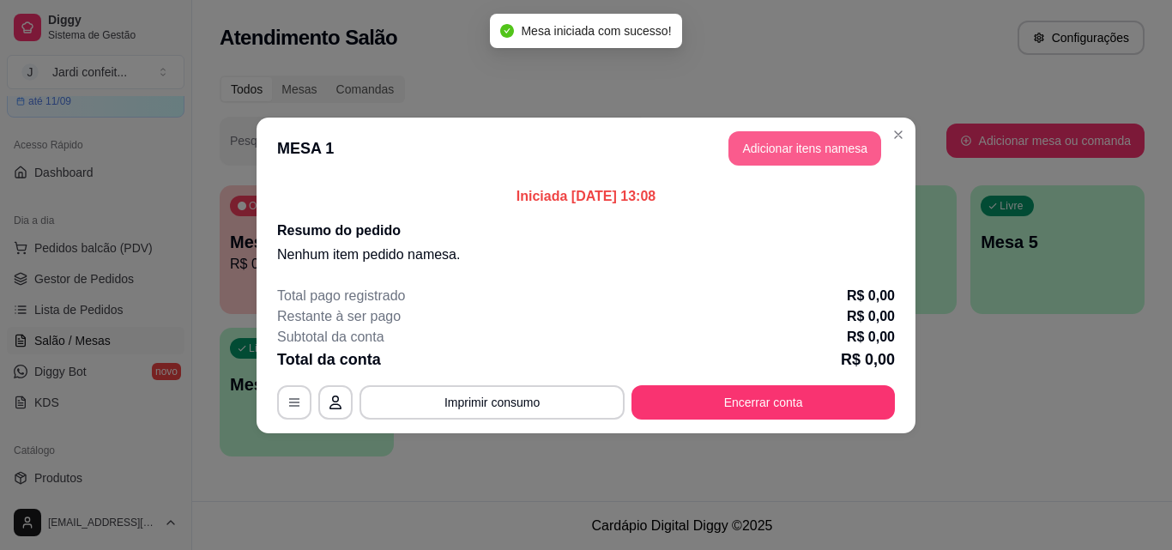
click at [765, 137] on button "Adicionar itens na mesa" at bounding box center [804, 148] width 153 height 34
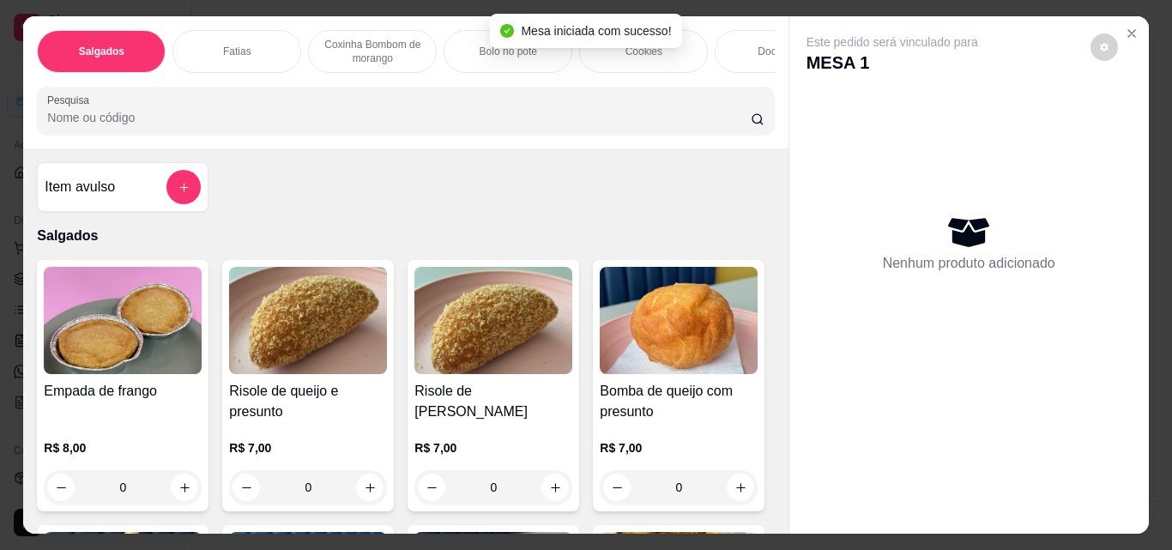
scroll to position [257, 0]
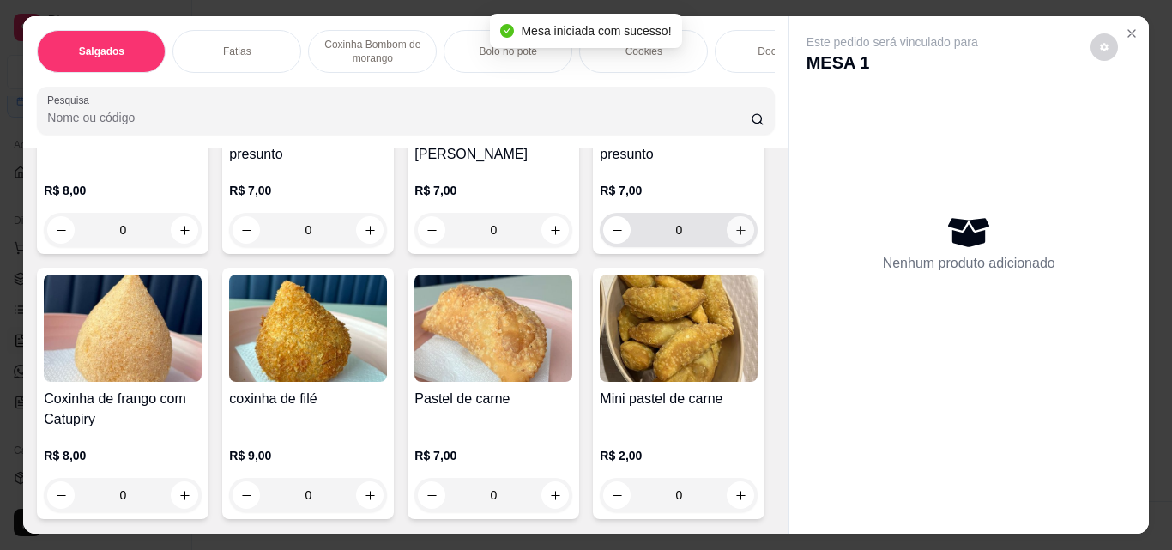
click at [734, 237] on icon "increase-product-quantity" at bounding box center [740, 230] width 13 height 13
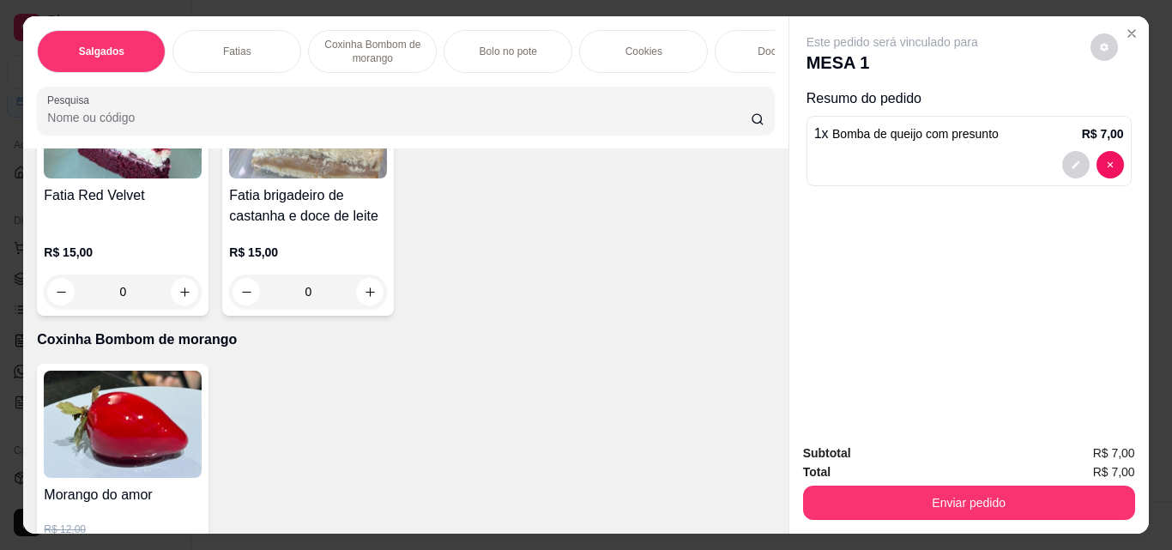
scroll to position [1029, 0]
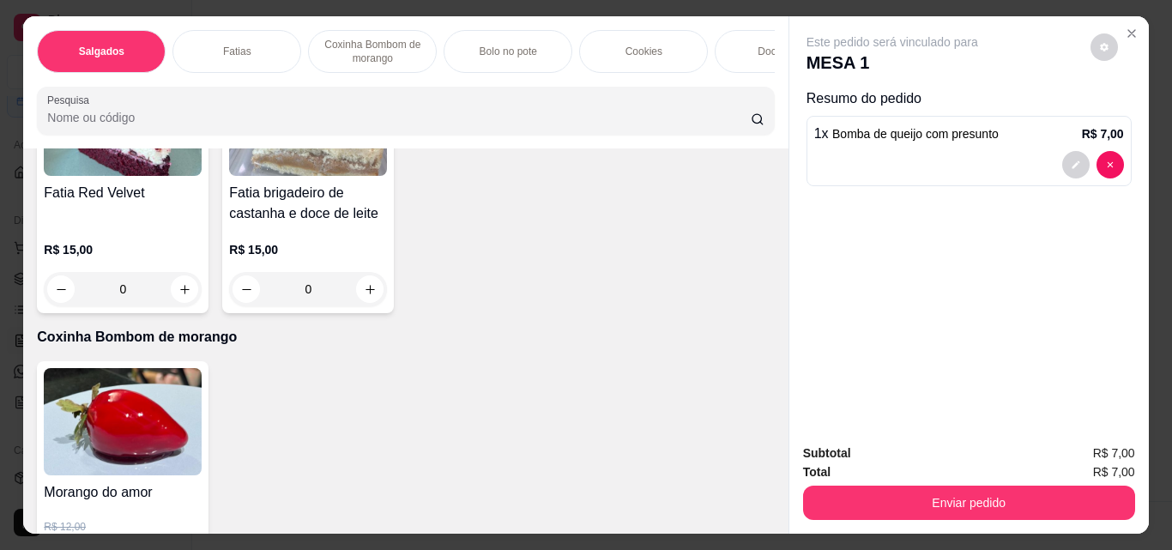
click at [556, 38] on button "increase-product-quantity" at bounding box center [554, 23] width 27 height 27
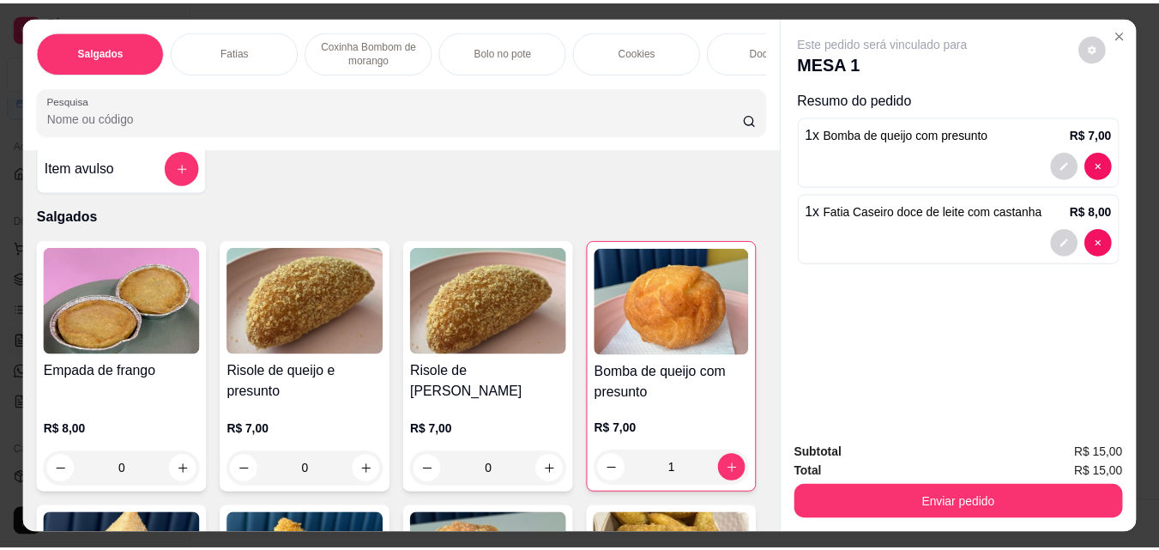
scroll to position [0, 0]
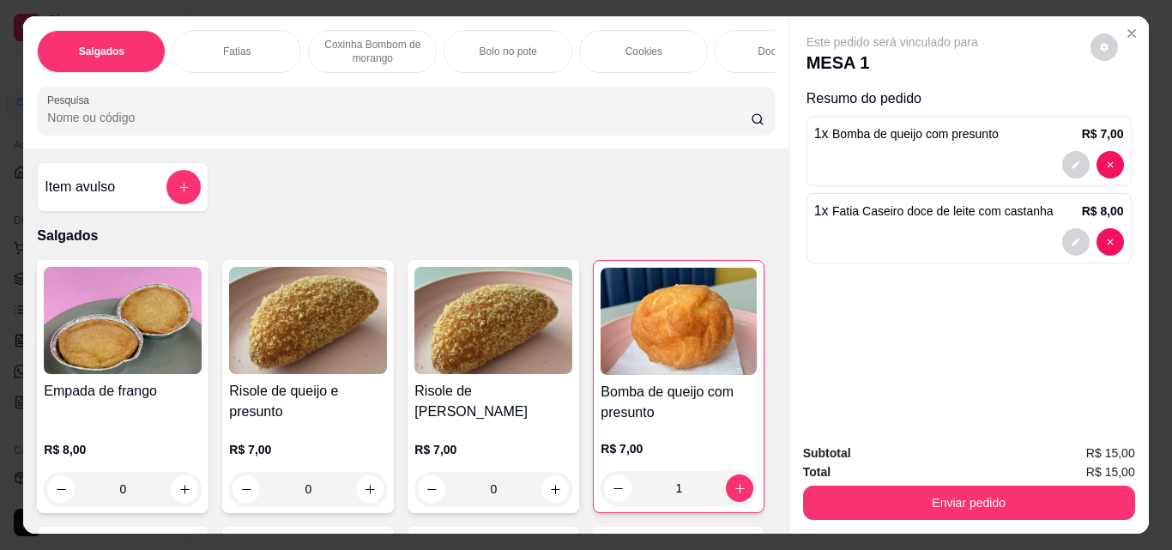
click at [192, 192] on button "add-separate-item" at bounding box center [183, 187] width 34 height 34
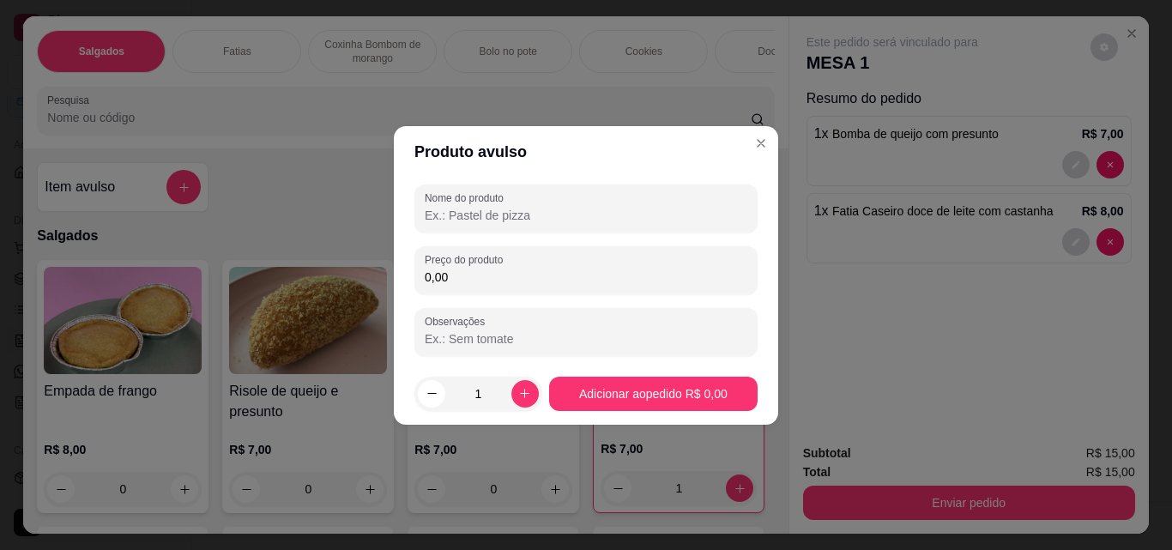
click at [496, 213] on input "Nome do produto" at bounding box center [586, 215] width 323 height 17
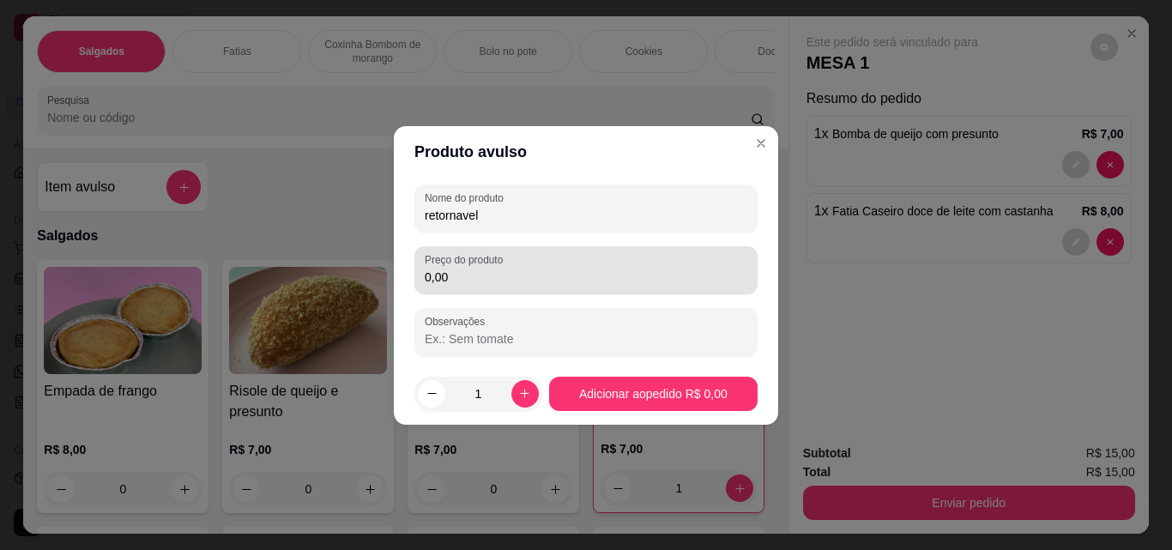
click at [455, 271] on input "0,00" at bounding box center [586, 276] width 323 height 17
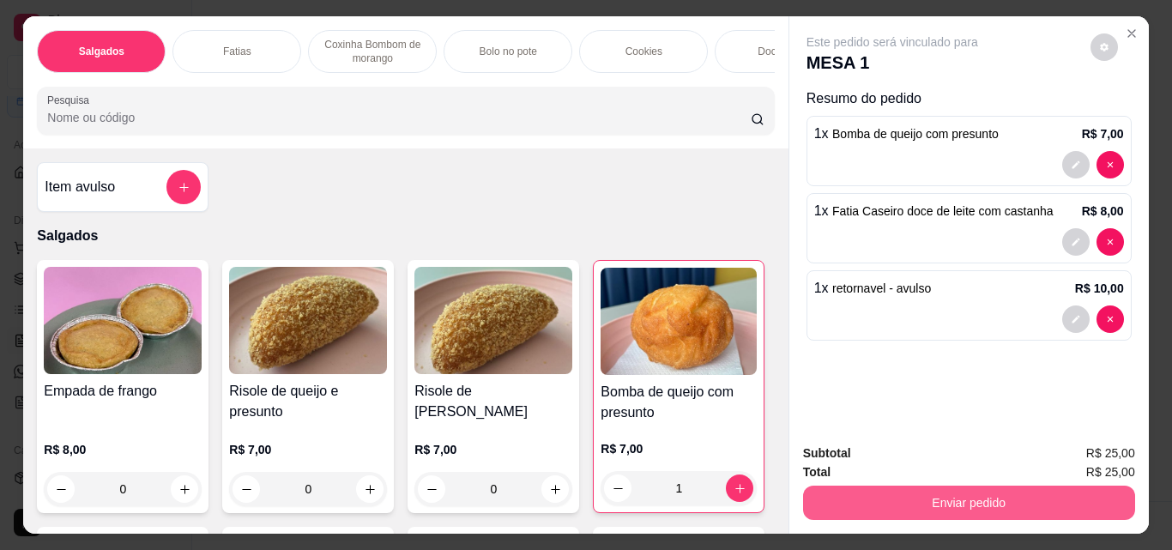
click at [993, 507] on button "Enviar pedido" at bounding box center [969, 503] width 332 height 34
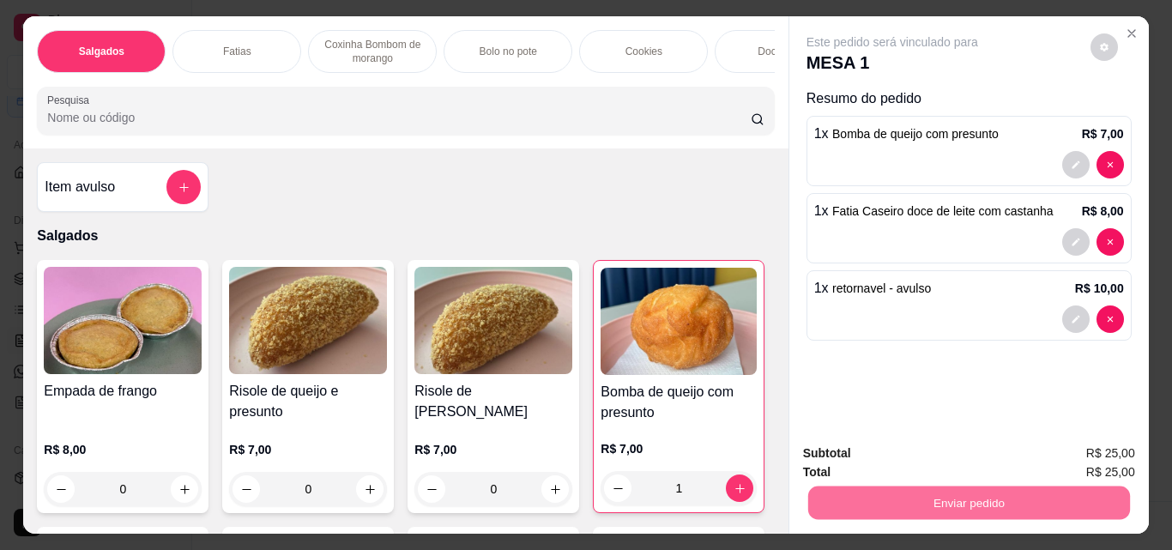
click at [888, 455] on button "Não registrar e enviar pedido" at bounding box center [912, 453] width 178 height 33
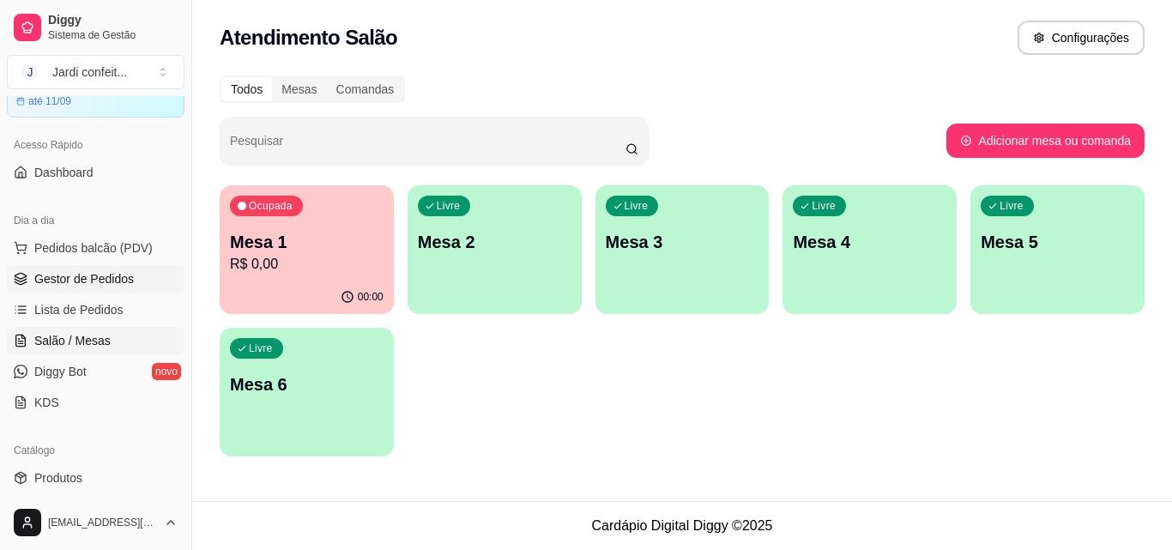
click at [120, 268] on link "Gestor de Pedidos" at bounding box center [96, 278] width 178 height 27
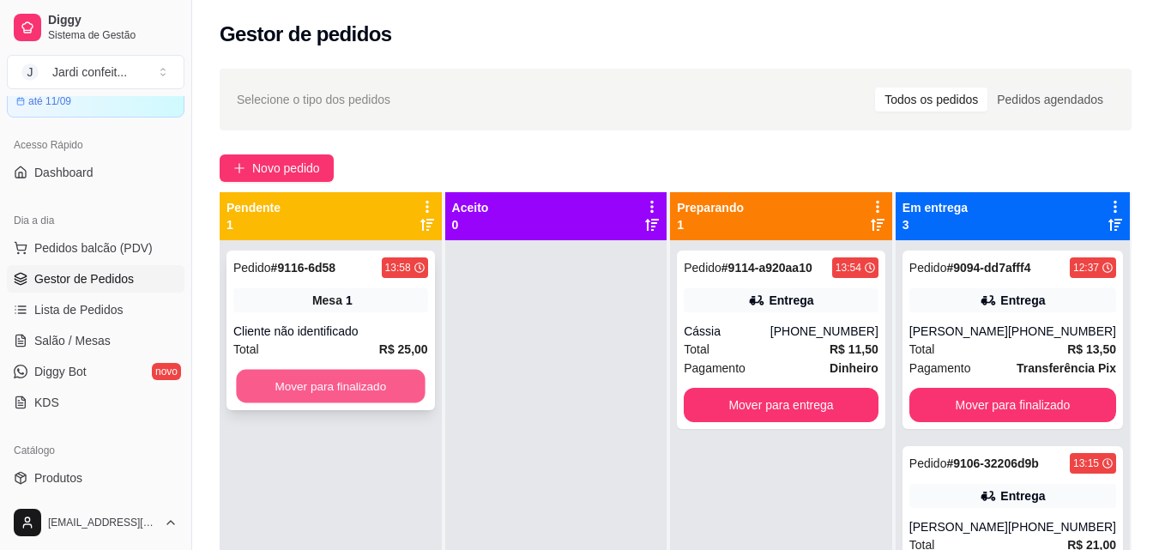
click at [342, 389] on button "Mover para finalizado" at bounding box center [330, 386] width 189 height 33
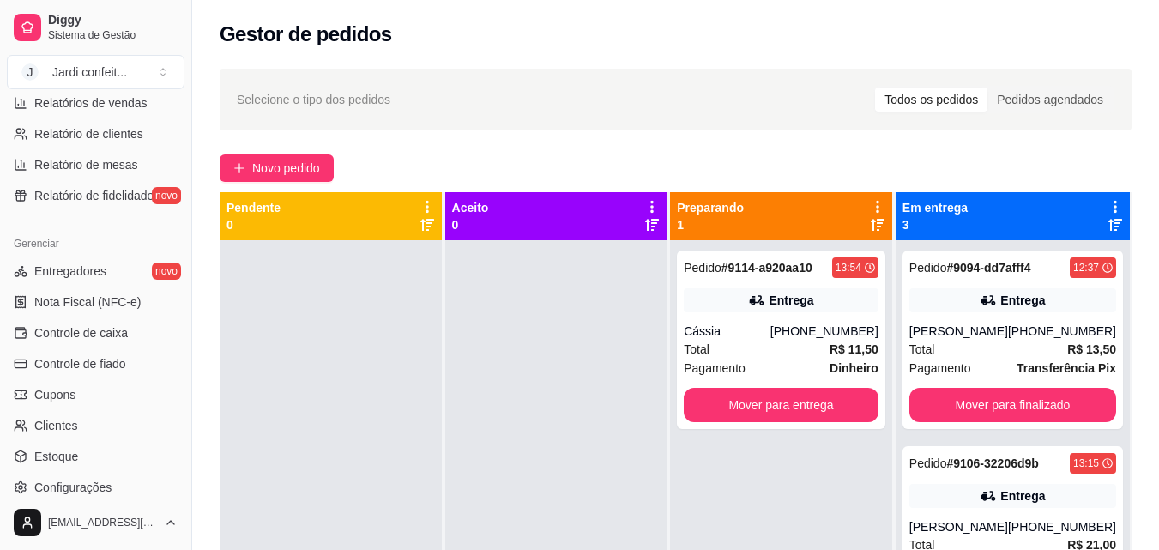
scroll to position [599, 0]
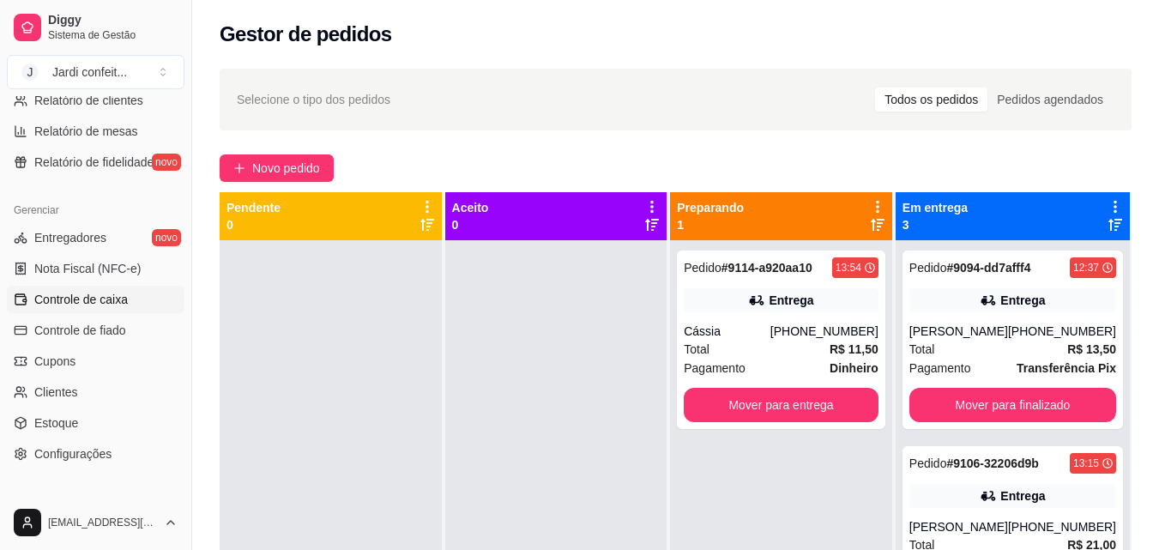
click at [118, 305] on span "Controle de caixa" at bounding box center [81, 299] width 94 height 17
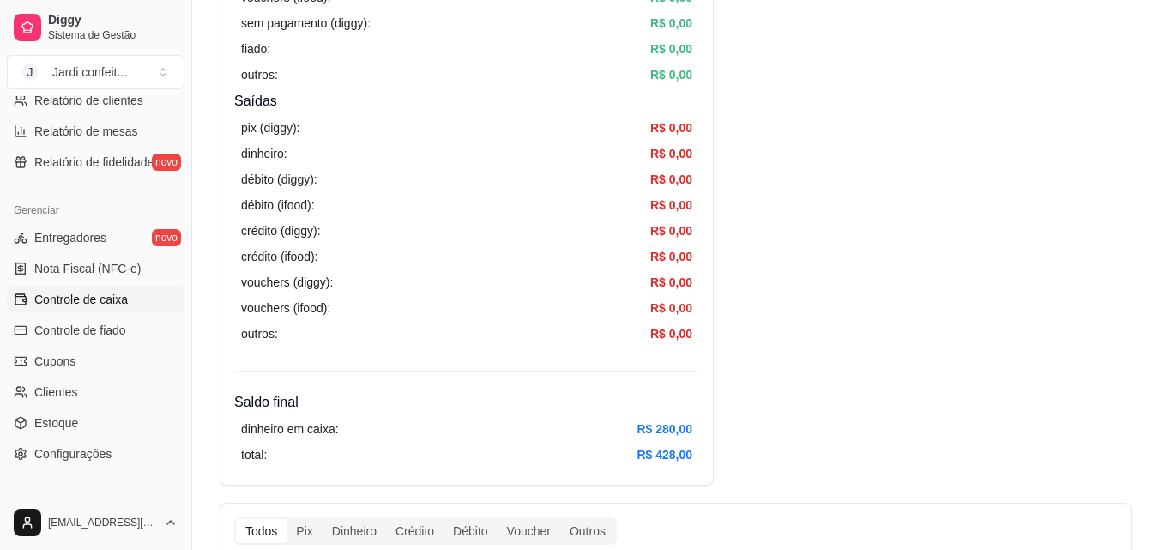
scroll to position [515, 0]
drag, startPoint x: 638, startPoint y: 431, endPoint x: 753, endPoint y: 421, distance: 115.3
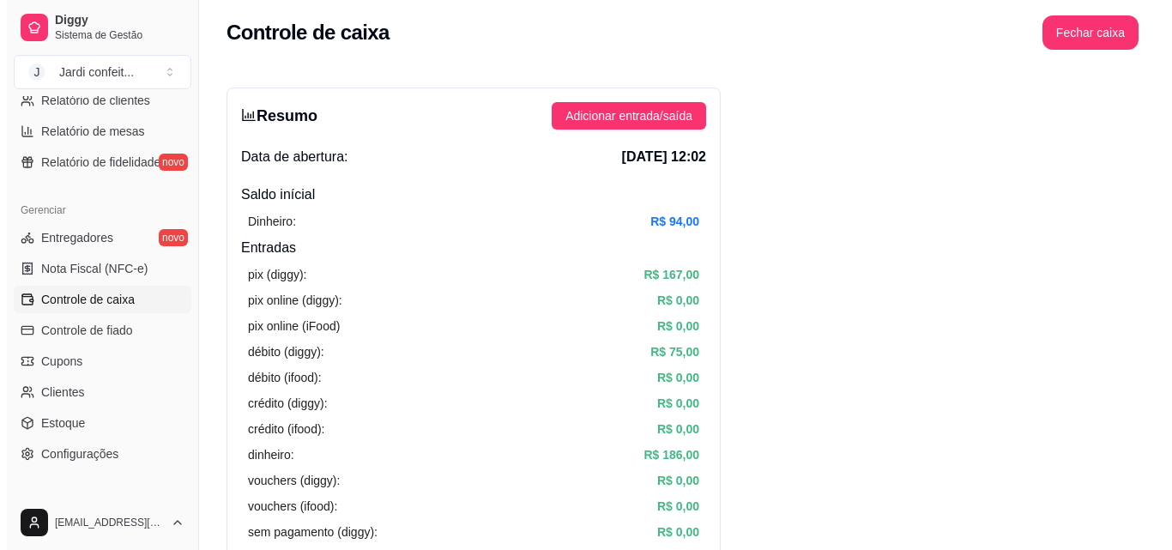
scroll to position [0, 0]
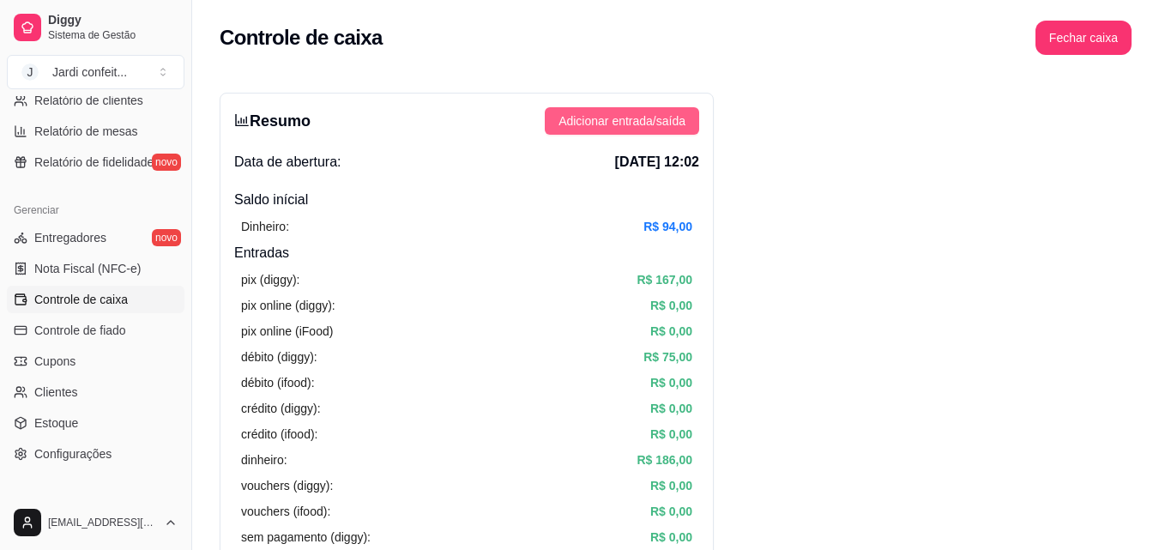
click at [661, 129] on span "Adicionar entrada/saída" at bounding box center [621, 121] width 127 height 19
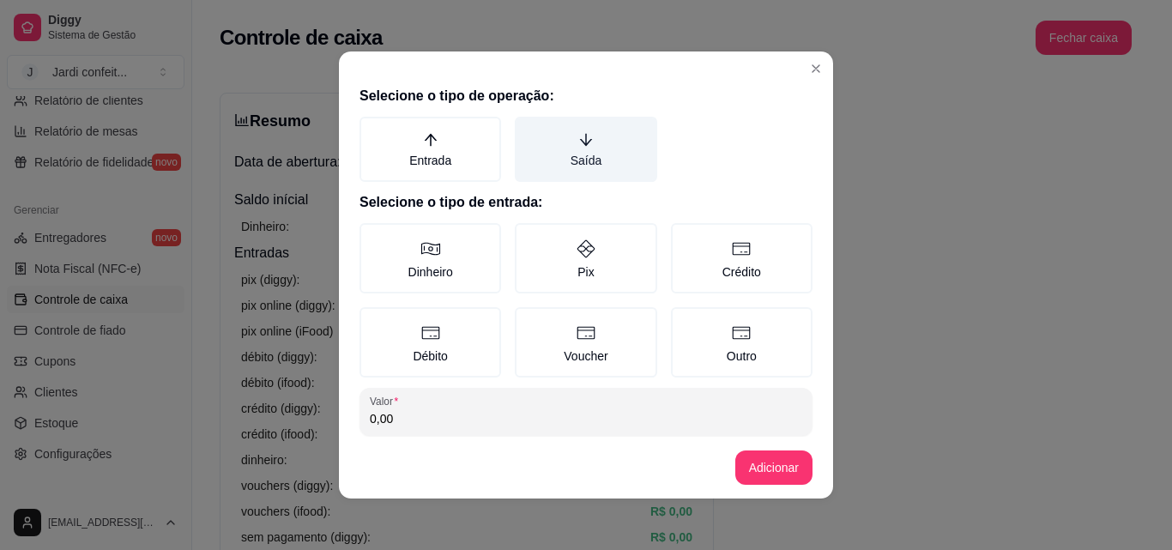
click at [594, 146] on label "Saída" at bounding box center [586, 149] width 142 height 65
click at [528, 130] on button "Saída" at bounding box center [521, 123] width 14 height 14
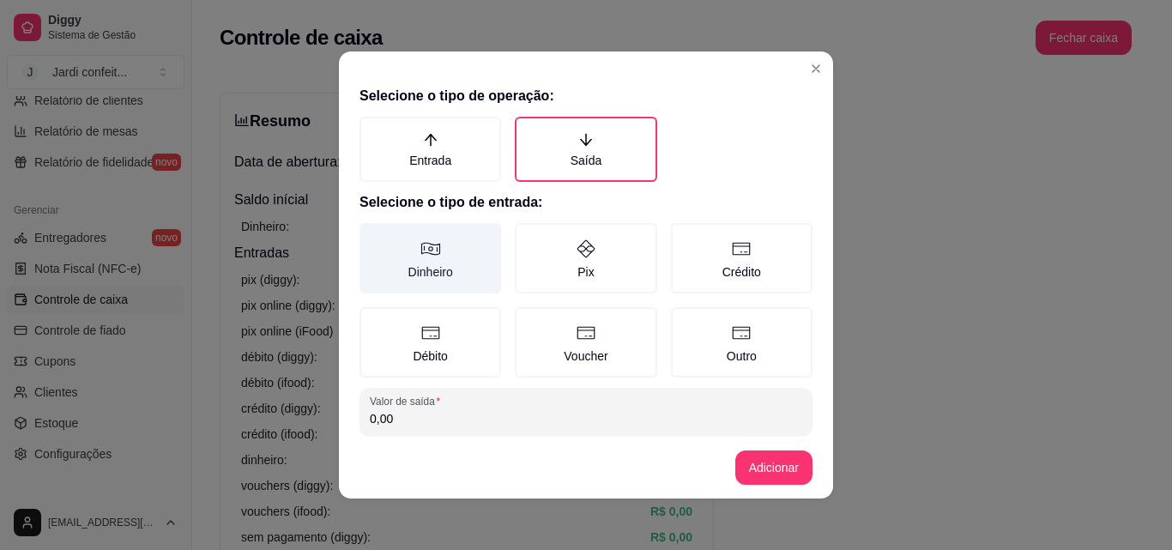
click at [431, 275] on label "Dinheiro" at bounding box center [430, 258] width 142 height 70
click at [372, 236] on button "Dinheiro" at bounding box center [366, 229] width 14 height 14
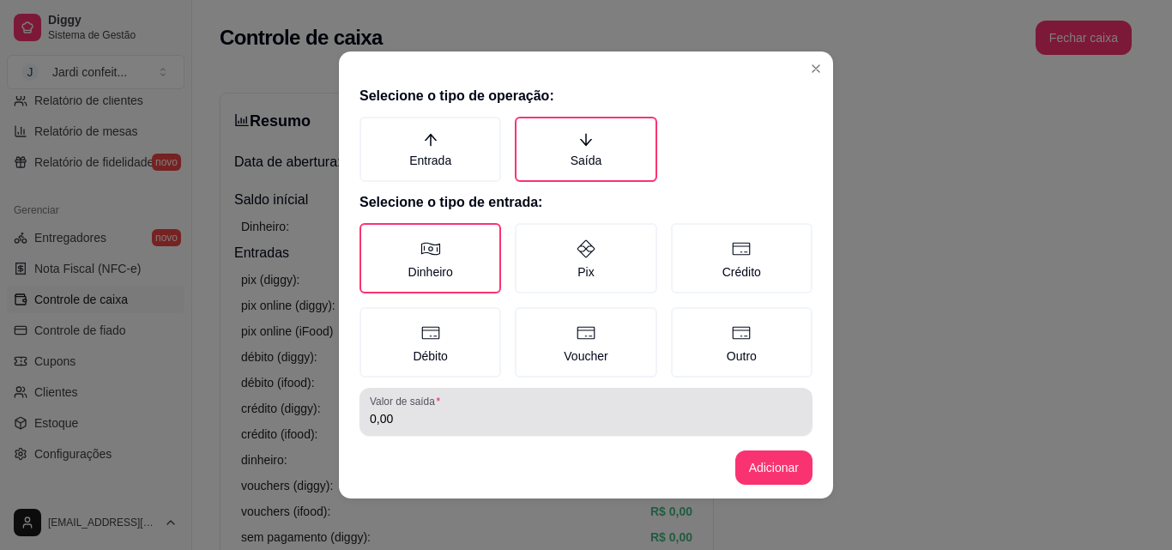
click at [420, 432] on div "Valor de saída 0,00" at bounding box center [585, 412] width 453 height 48
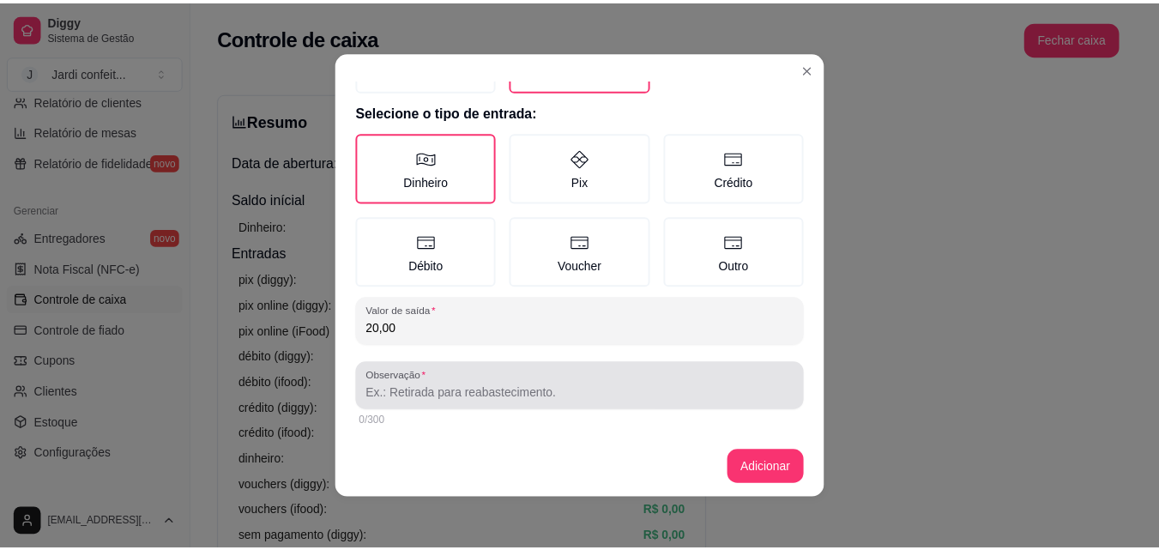
scroll to position [92, 0]
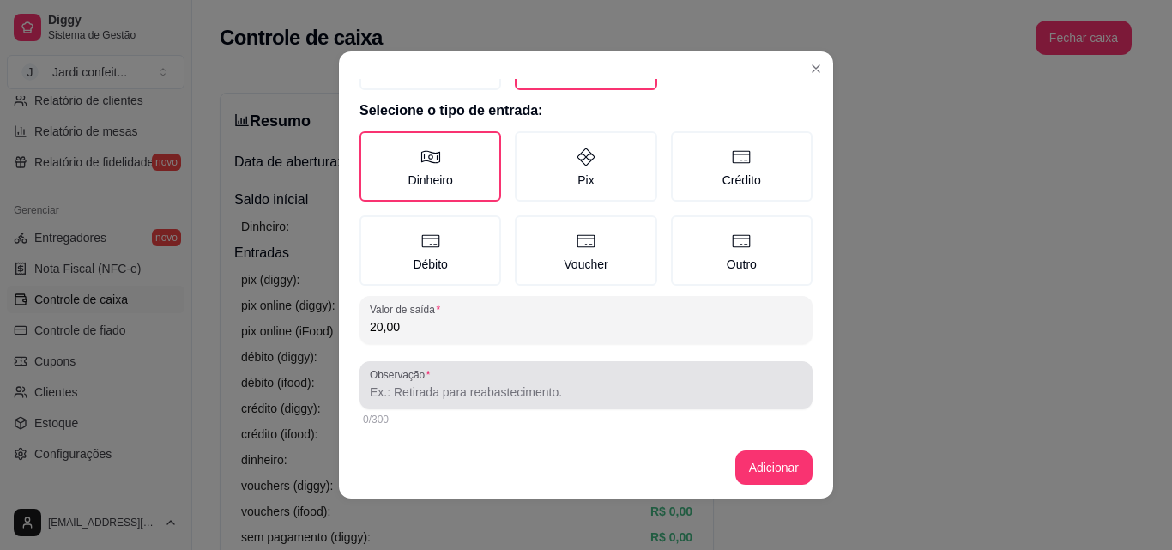
click at [553, 378] on div at bounding box center [586, 385] width 432 height 34
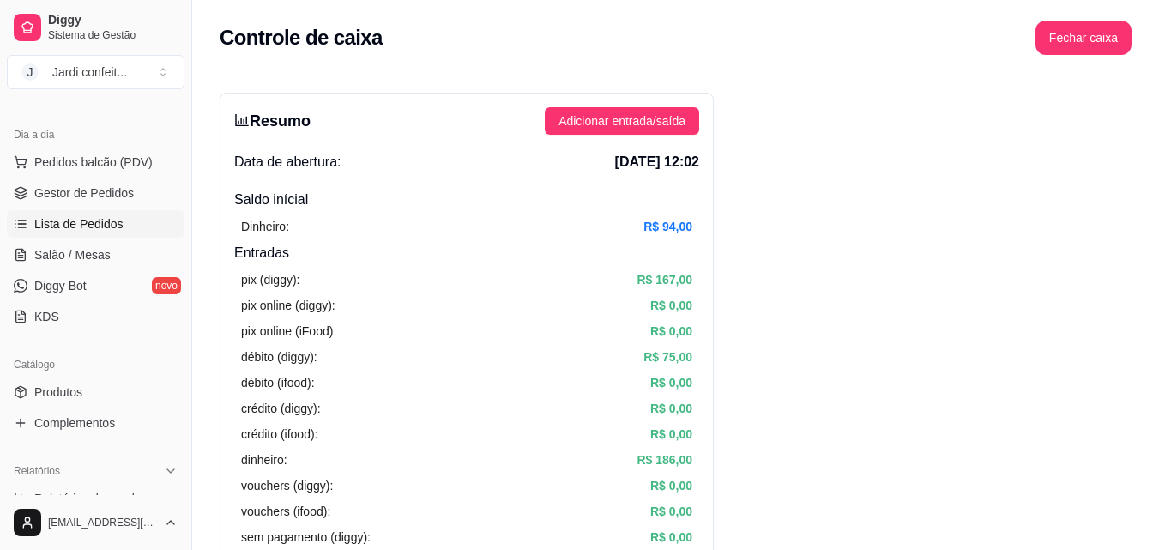
scroll to position [0, 0]
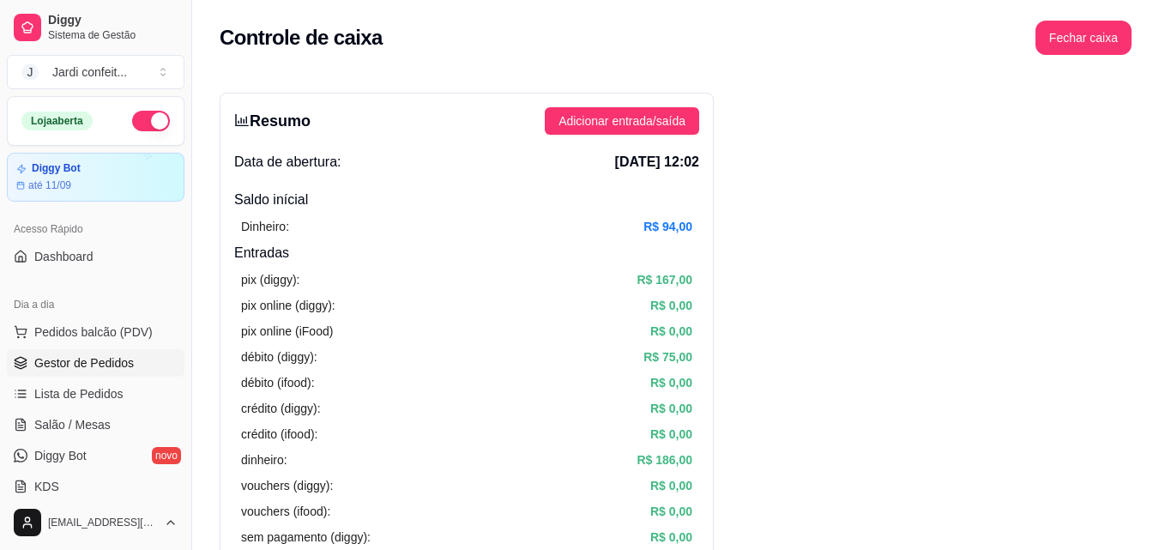
click at [125, 363] on span "Gestor de Pedidos" at bounding box center [84, 362] width 100 height 17
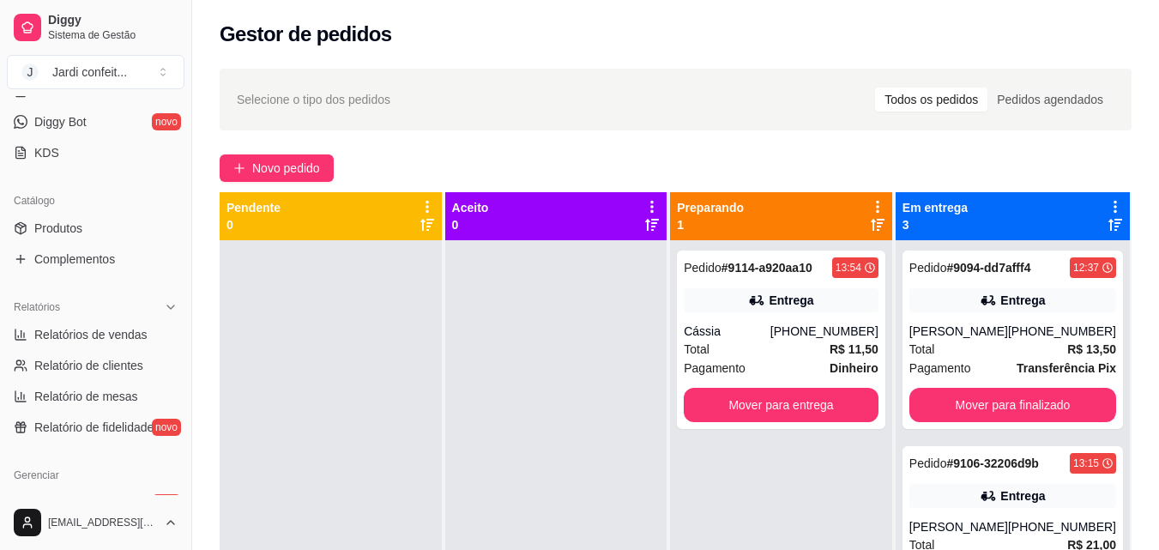
scroll to position [515, 0]
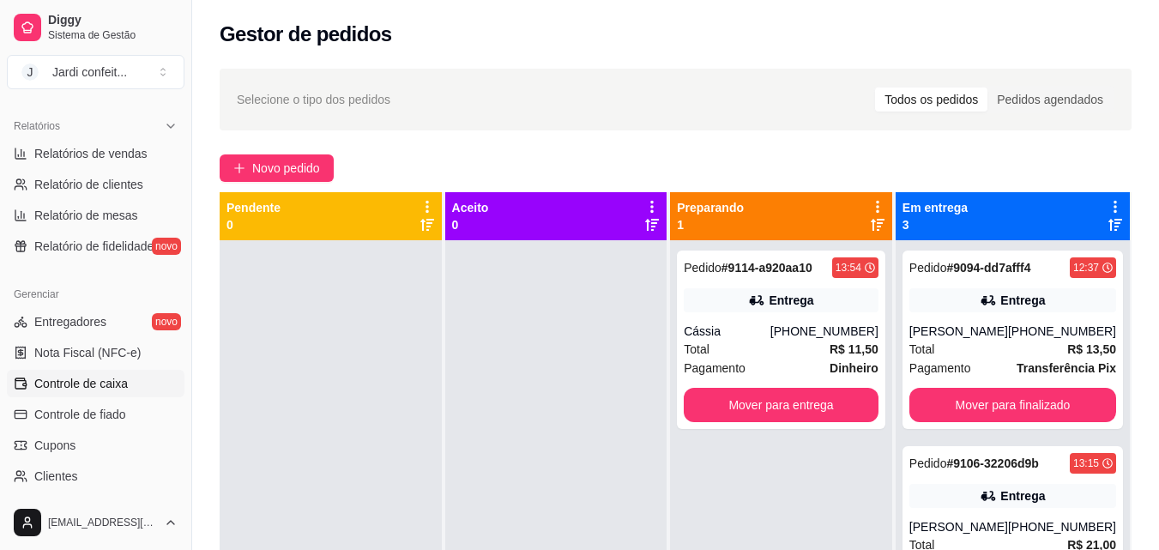
click at [123, 392] on link "Controle de caixa" at bounding box center [96, 383] width 178 height 27
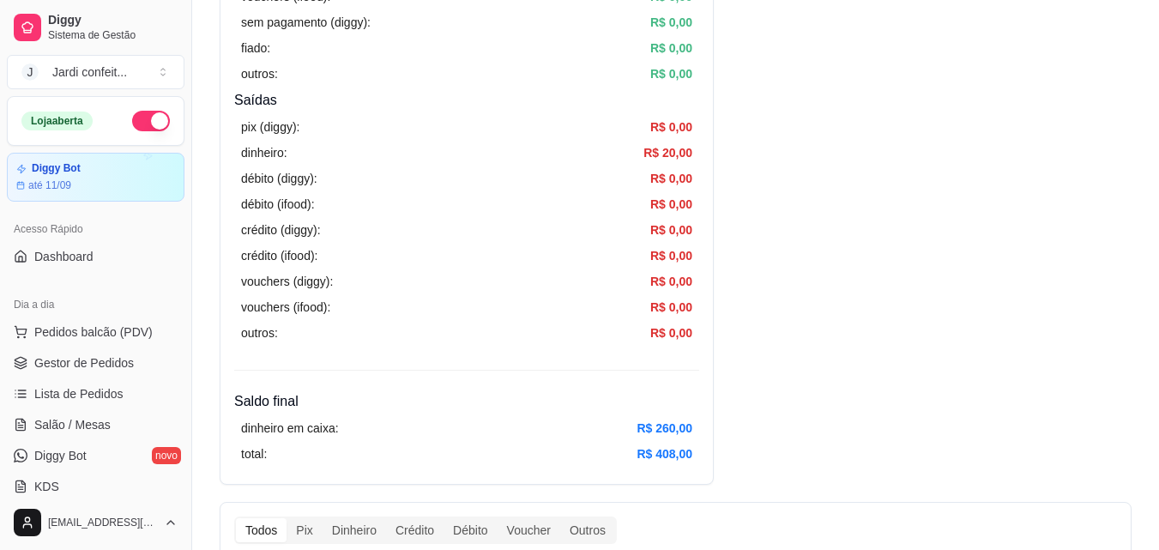
scroll to position [515, 0]
click at [122, 365] on span "Gestor de Pedidos" at bounding box center [84, 362] width 100 height 17
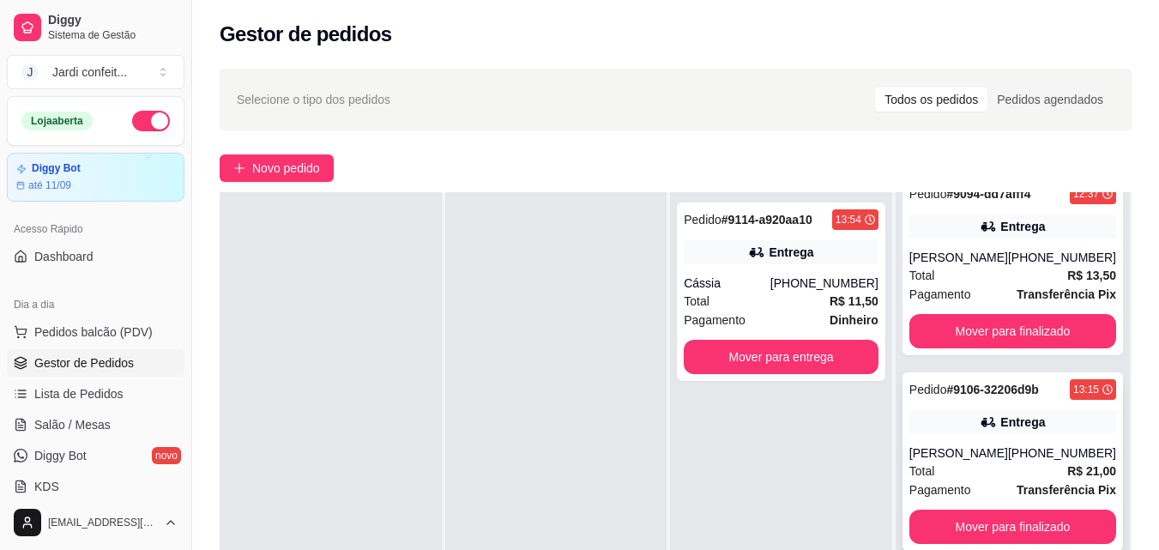
scroll to position [71, 0]
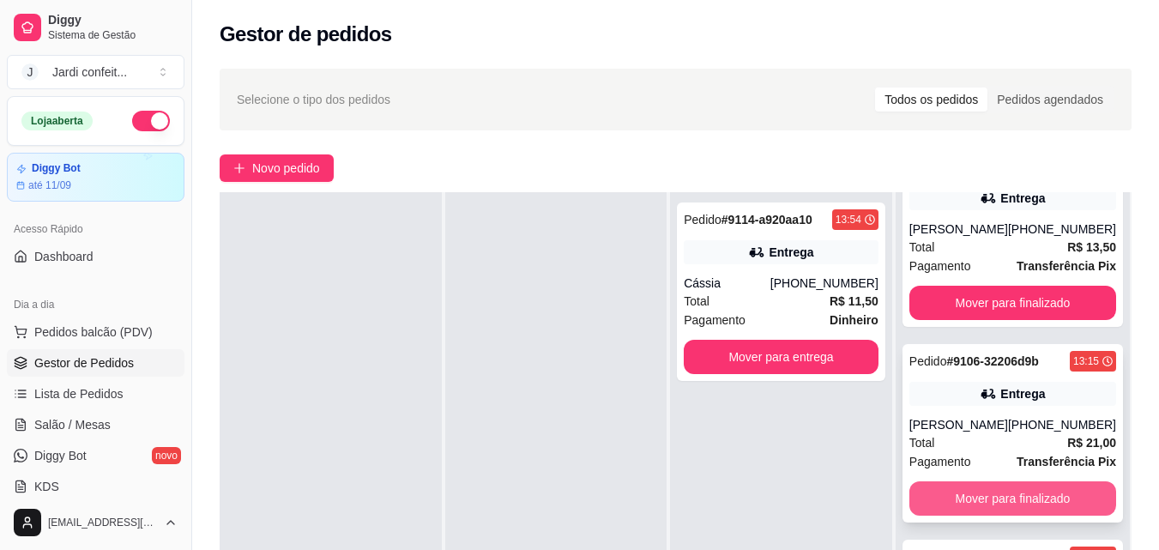
click at [1035, 497] on button "Mover para finalizado" at bounding box center [1012, 498] width 207 height 34
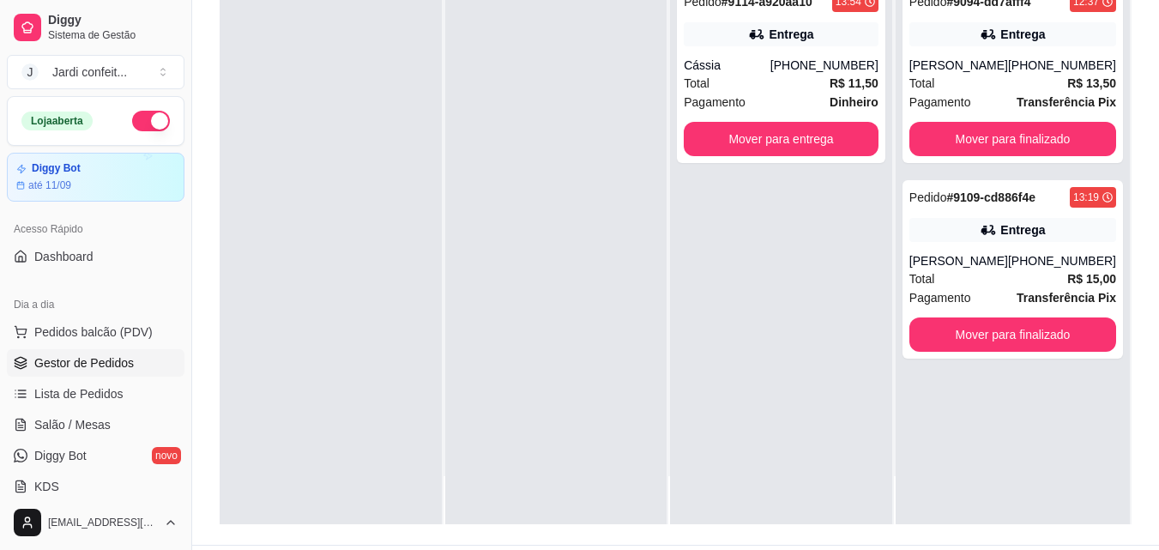
scroll to position [262, 0]
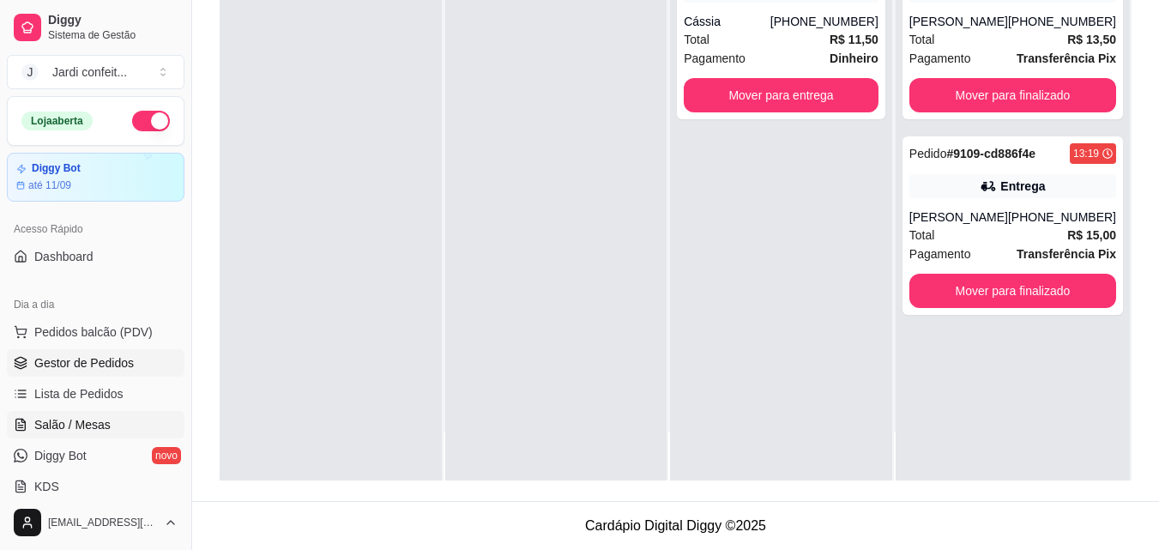
click at [113, 431] on link "Salão / Mesas" at bounding box center [96, 424] width 178 height 27
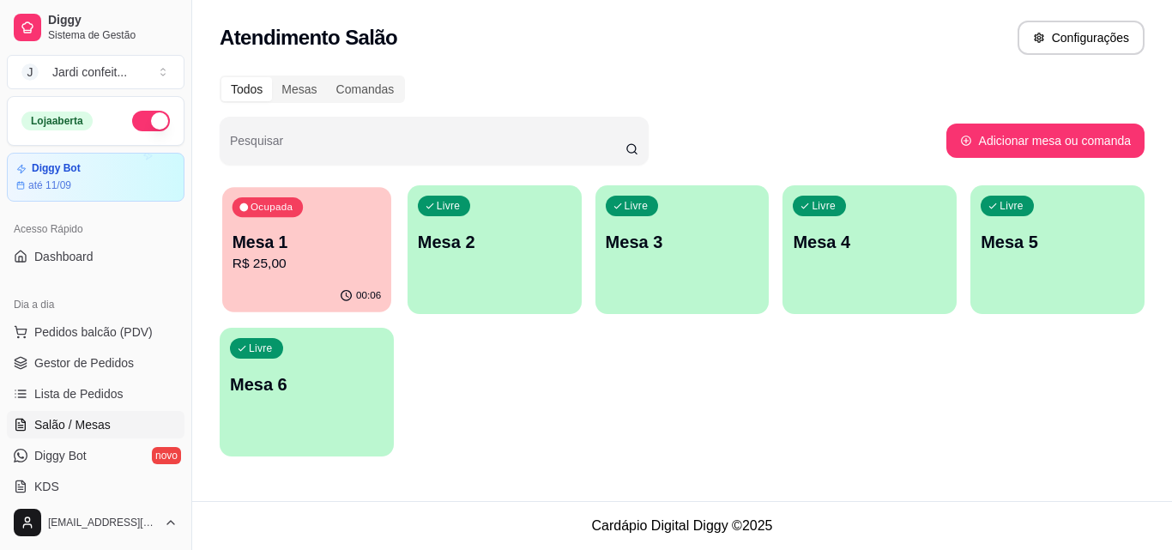
click at [386, 283] on div "00:06" at bounding box center [306, 296] width 169 height 33
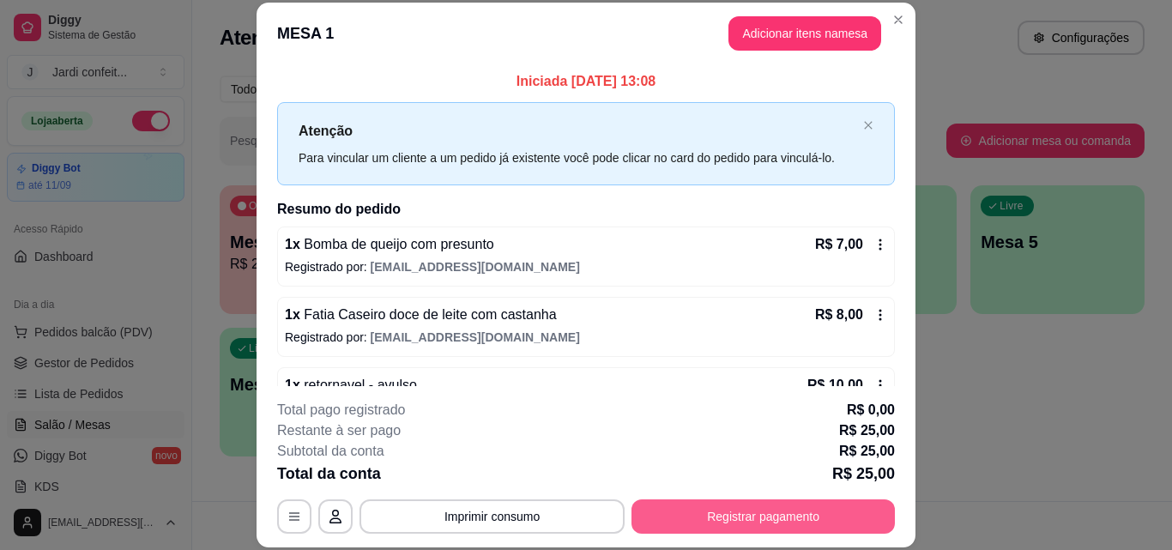
click at [838, 521] on button "Registrar pagamento" at bounding box center [762, 516] width 263 height 34
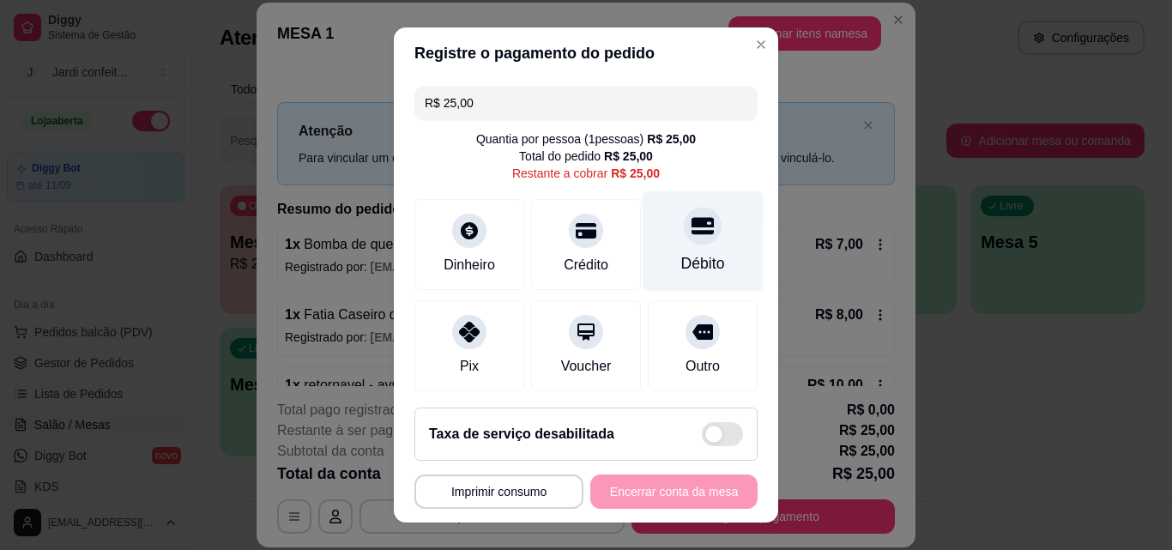
click at [654, 246] on div "Débito" at bounding box center [703, 241] width 121 height 100
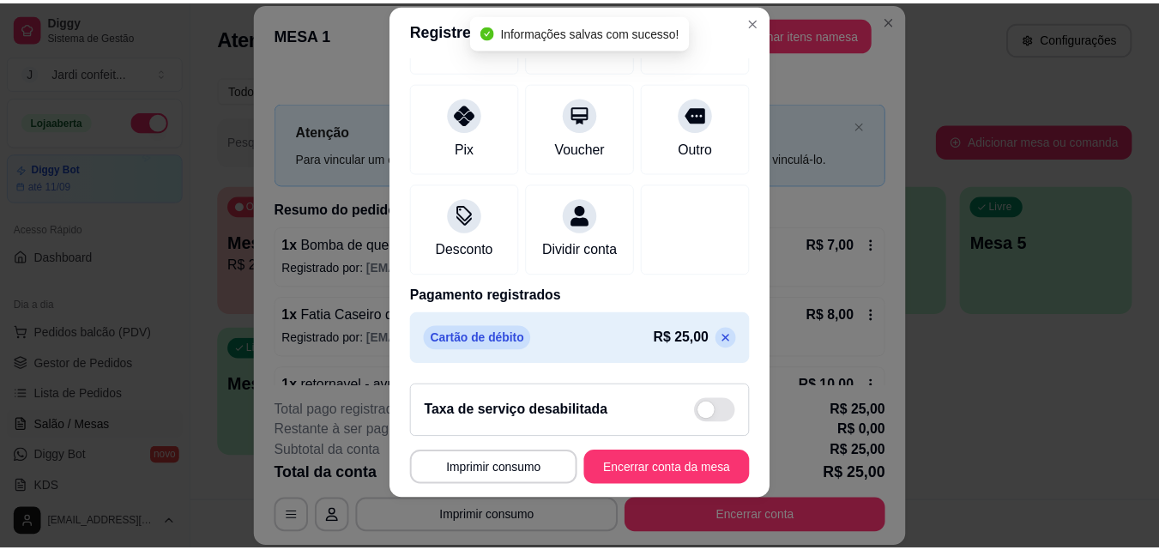
scroll to position [27, 0]
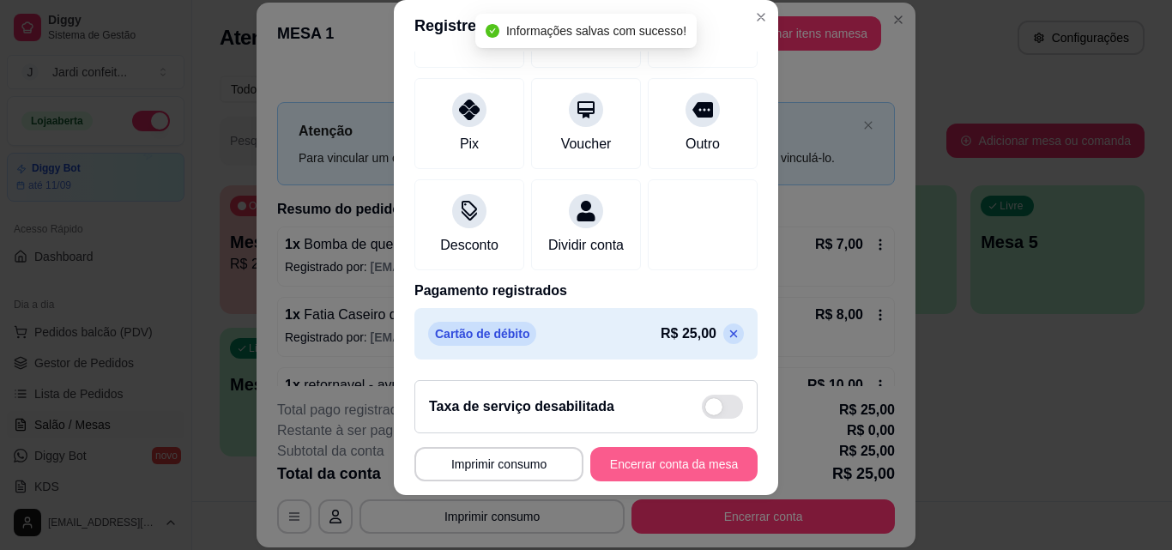
click at [691, 457] on button "Encerrar conta da mesa" at bounding box center [673, 464] width 167 height 34
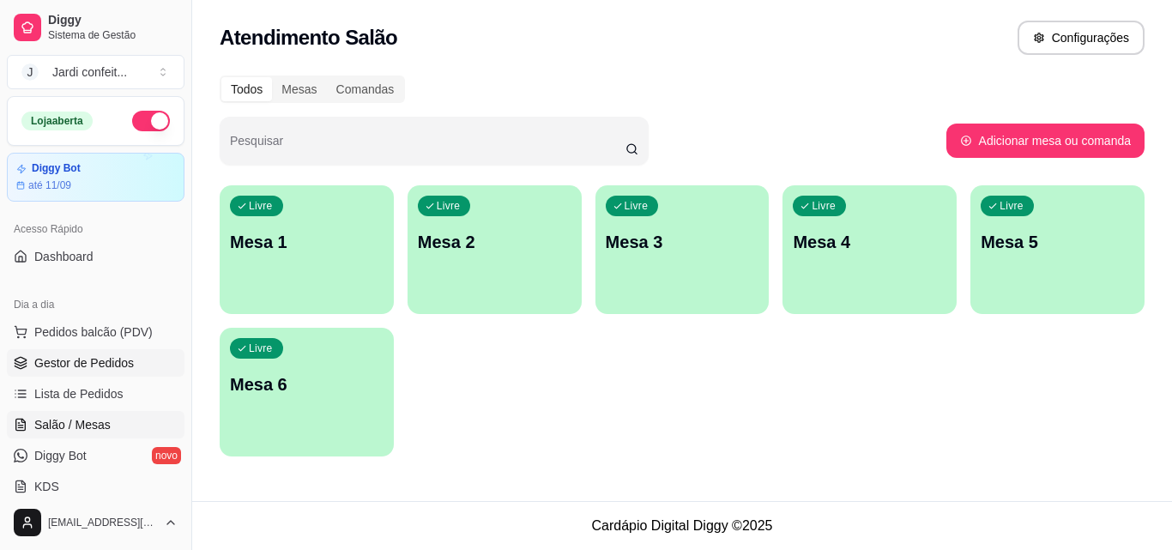
click at [113, 368] on span "Gestor de Pedidos" at bounding box center [84, 362] width 100 height 17
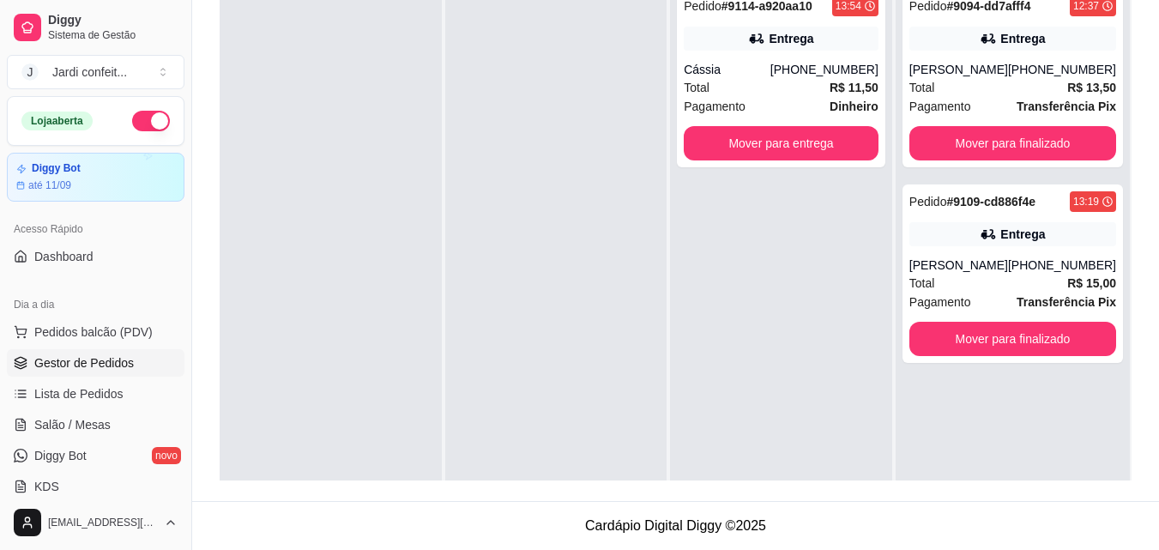
click at [750, 170] on div "Pedido # 9114-a920aa10 13:54 Entrega Cássia (11) 91150-3607 Total R$ 11,50 Paga…" at bounding box center [781, 254] width 222 height 550
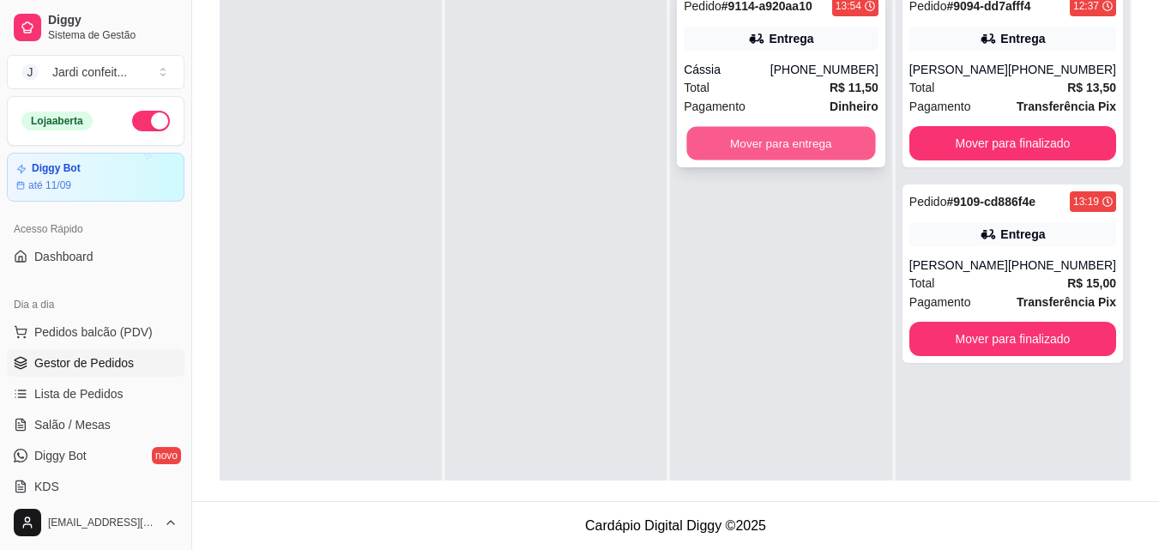
click at [773, 154] on button "Mover para entrega" at bounding box center [781, 143] width 189 height 33
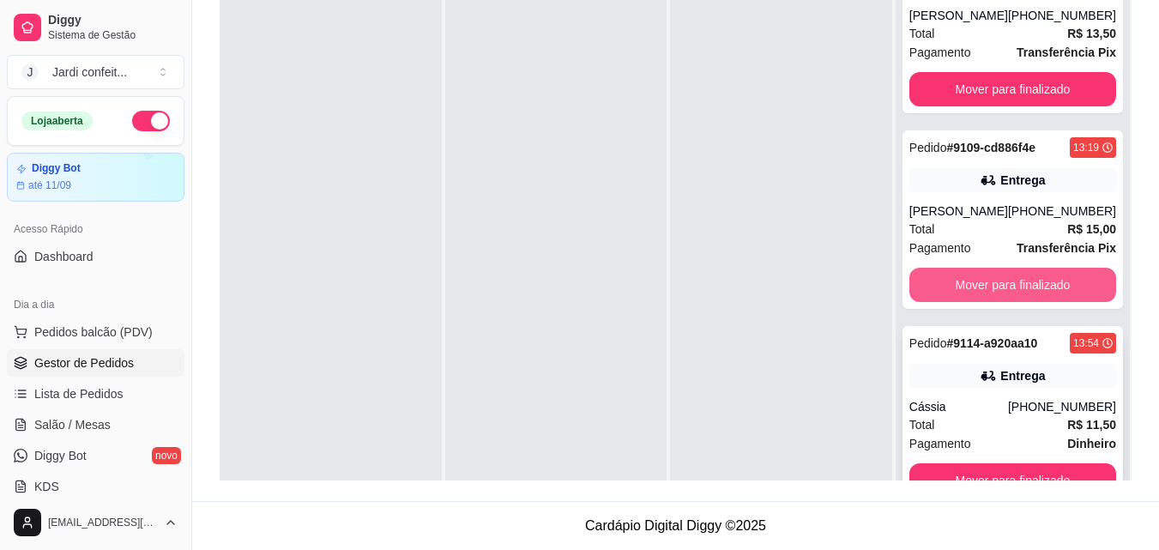
scroll to position [48, 0]
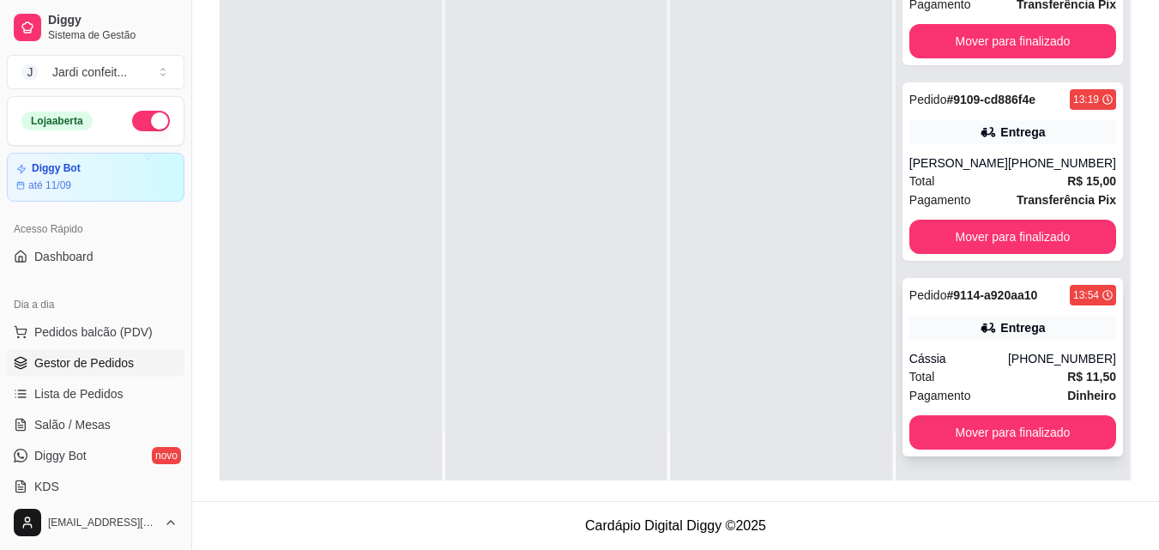
click at [1041, 427] on button "Mover para finalizado" at bounding box center [1012, 432] width 207 height 34
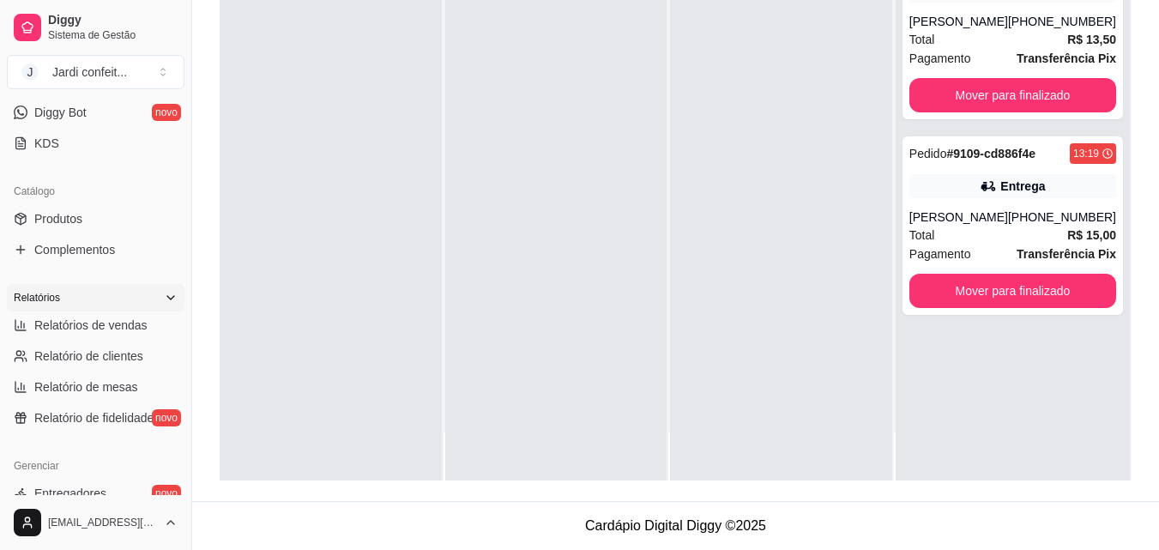
scroll to position [515, 0]
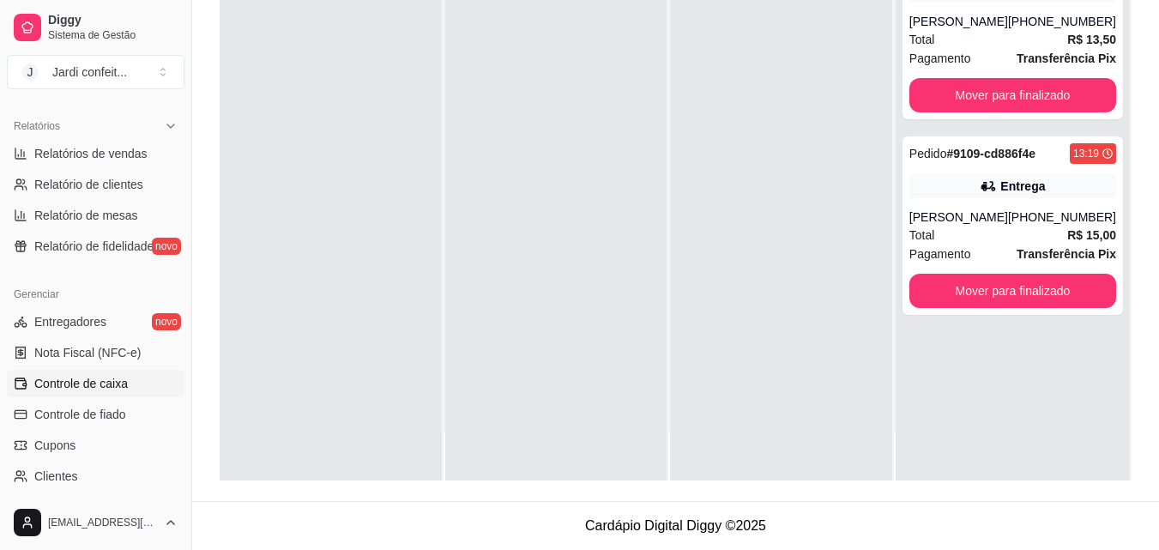
click at [124, 381] on span "Controle de caixa" at bounding box center [81, 383] width 94 height 17
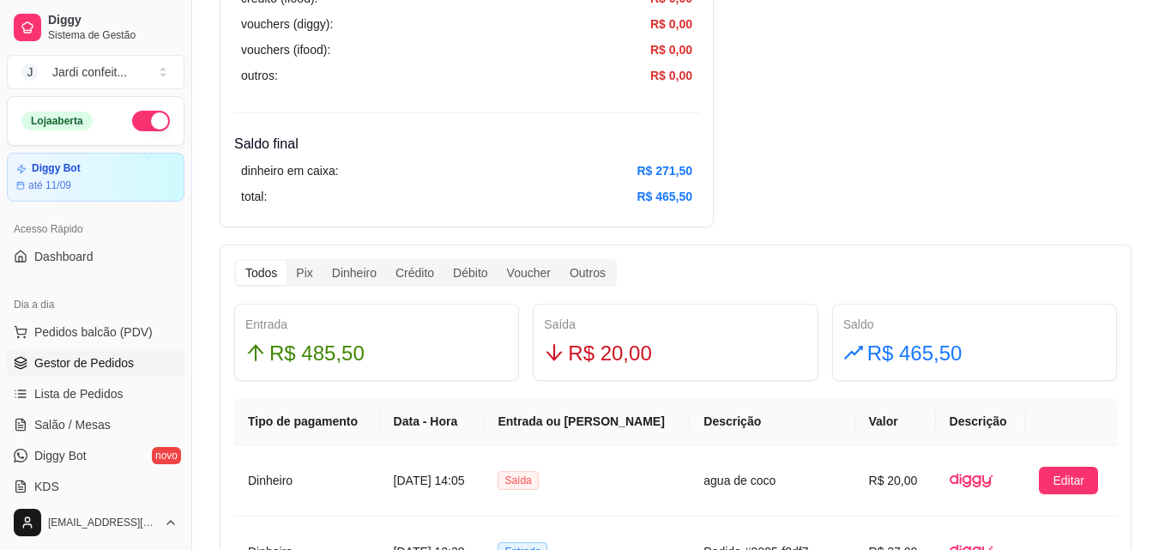
click at [126, 359] on span "Gestor de Pedidos" at bounding box center [84, 362] width 100 height 17
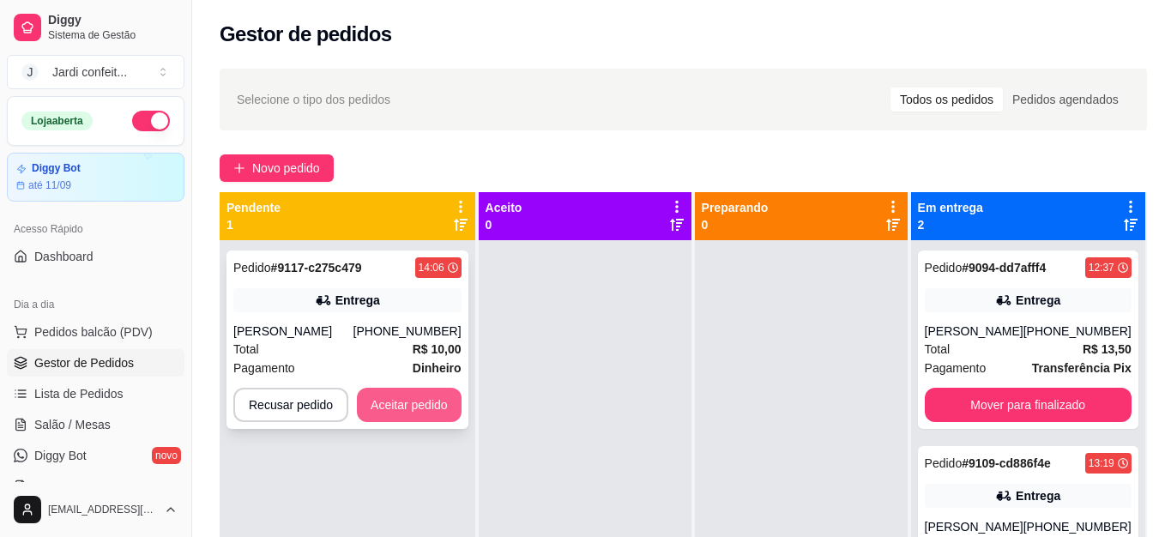
click at [432, 413] on button "Aceitar pedido" at bounding box center [409, 405] width 105 height 34
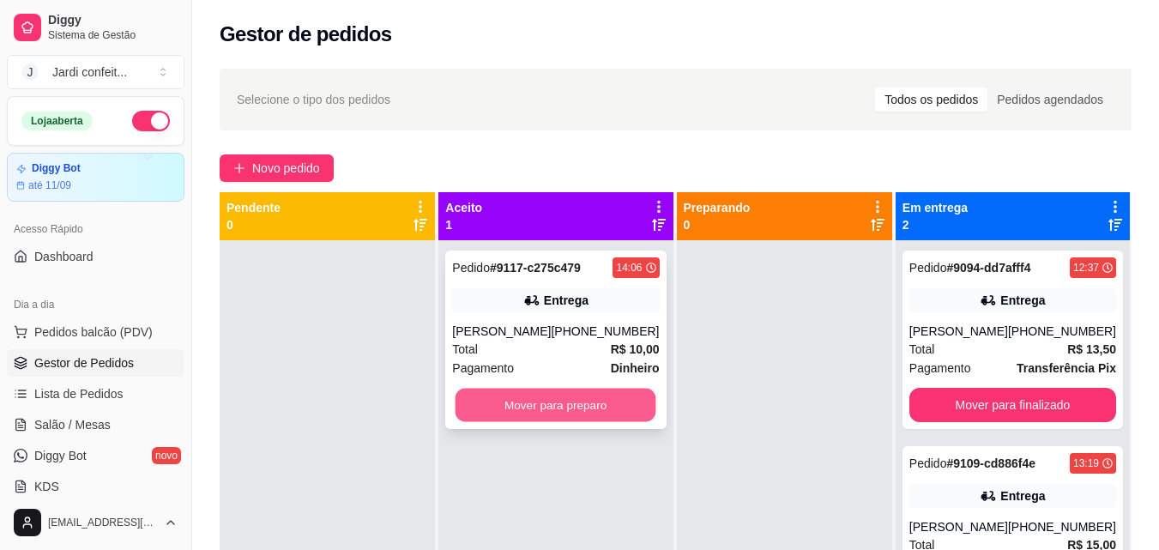
click at [643, 396] on button "Mover para preparo" at bounding box center [556, 405] width 201 height 33
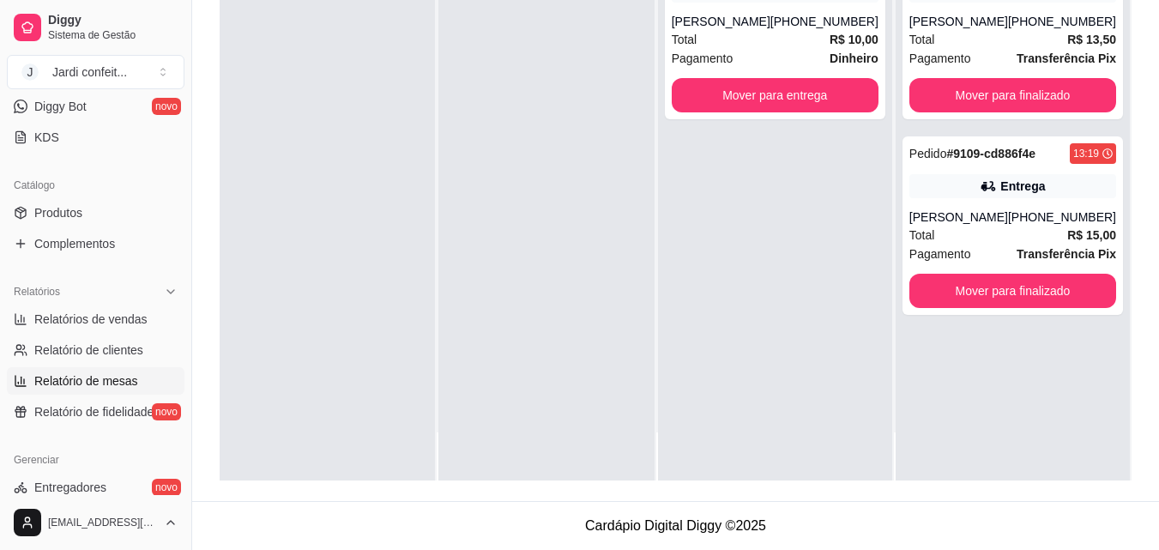
scroll to position [429, 0]
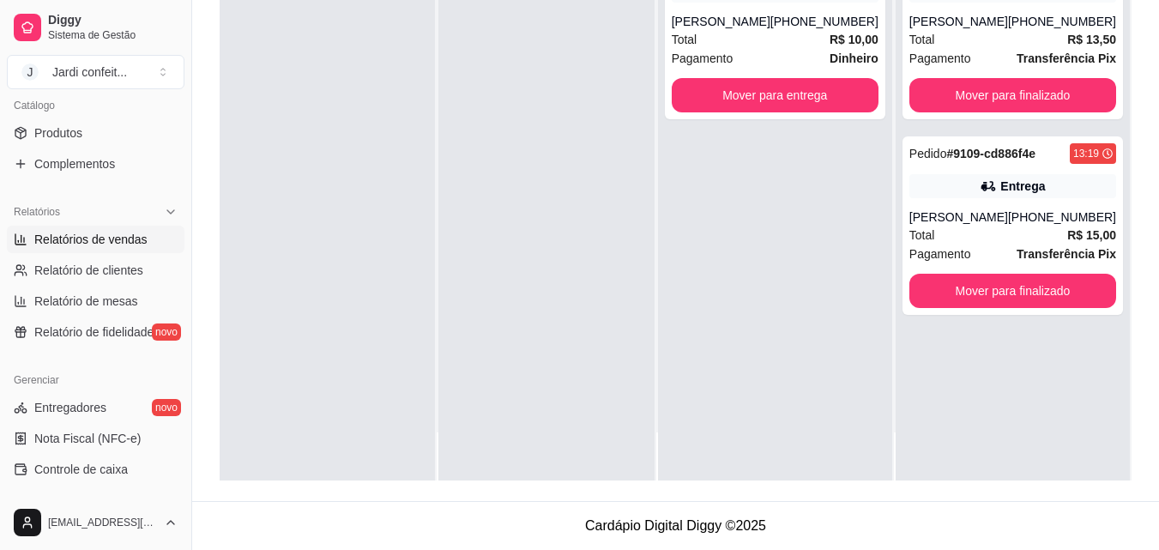
click at [122, 247] on span "Relatórios de vendas" at bounding box center [90, 239] width 113 height 17
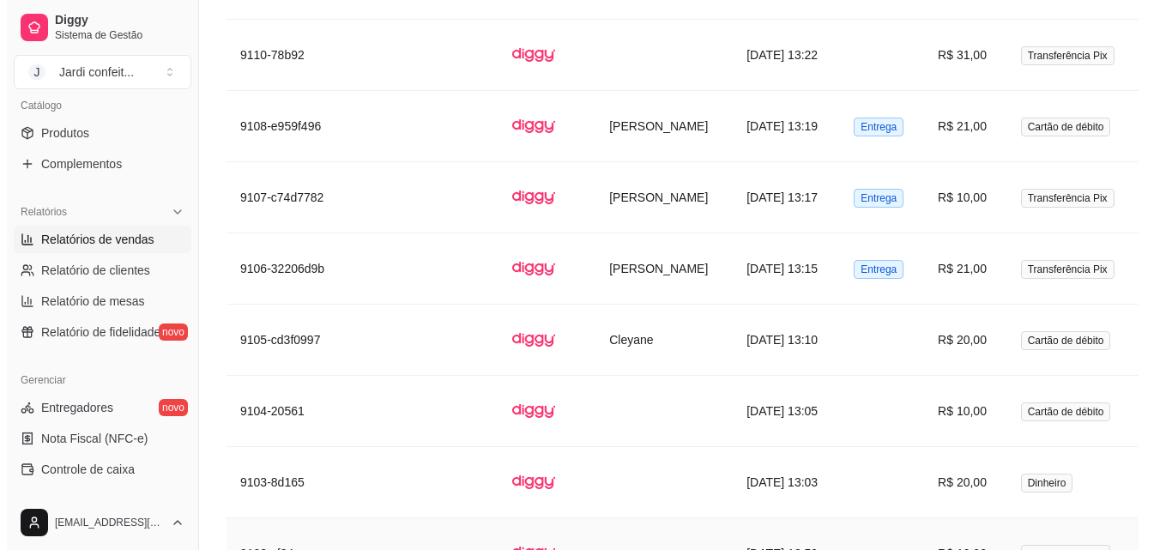
scroll to position [1887, 0]
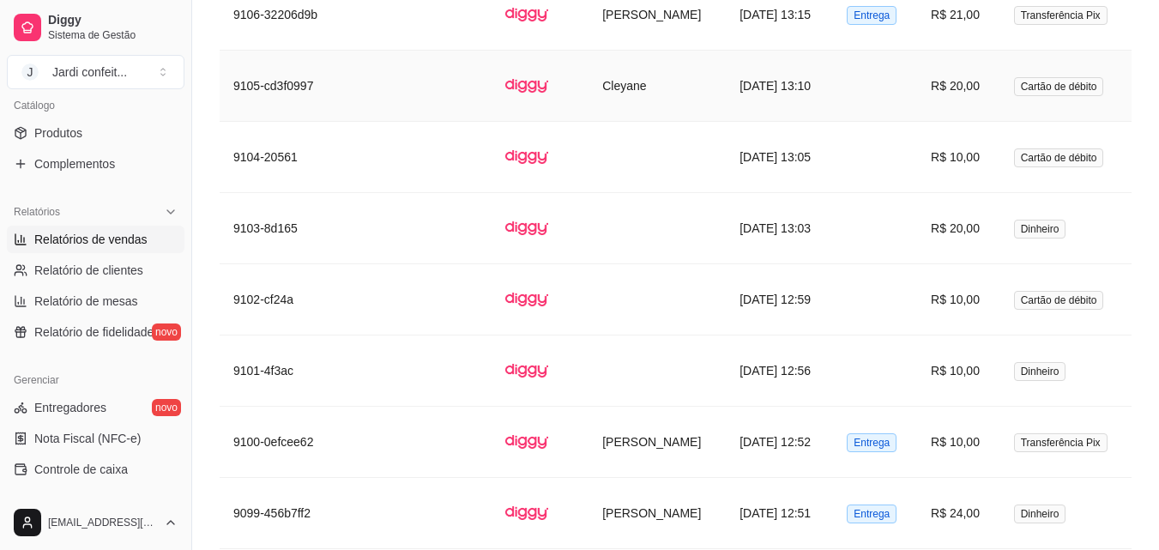
click at [711, 89] on td "Cleyane" at bounding box center [656, 86] width 137 height 71
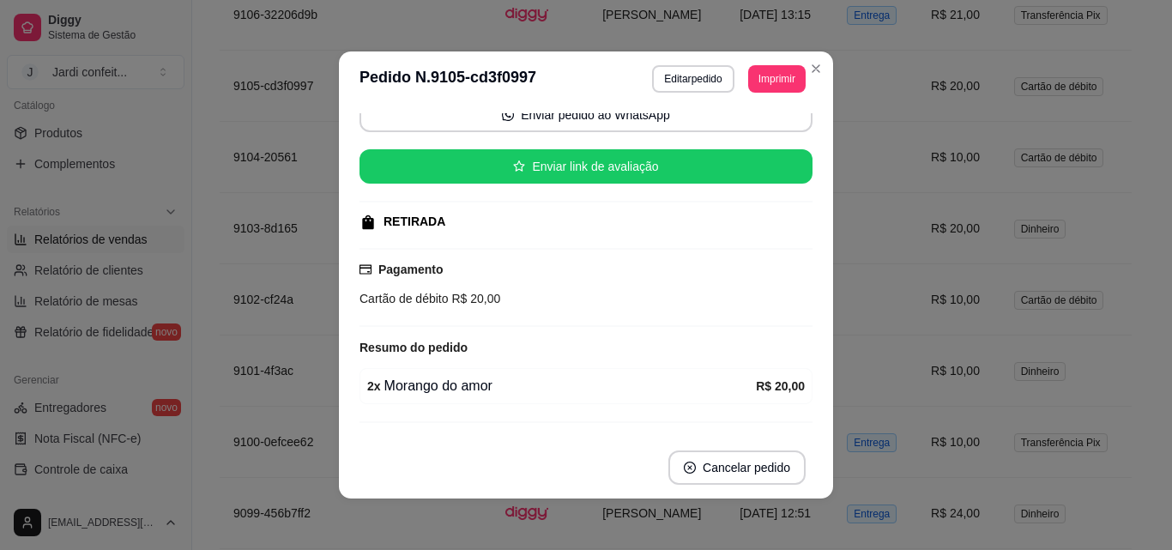
scroll to position [177, 0]
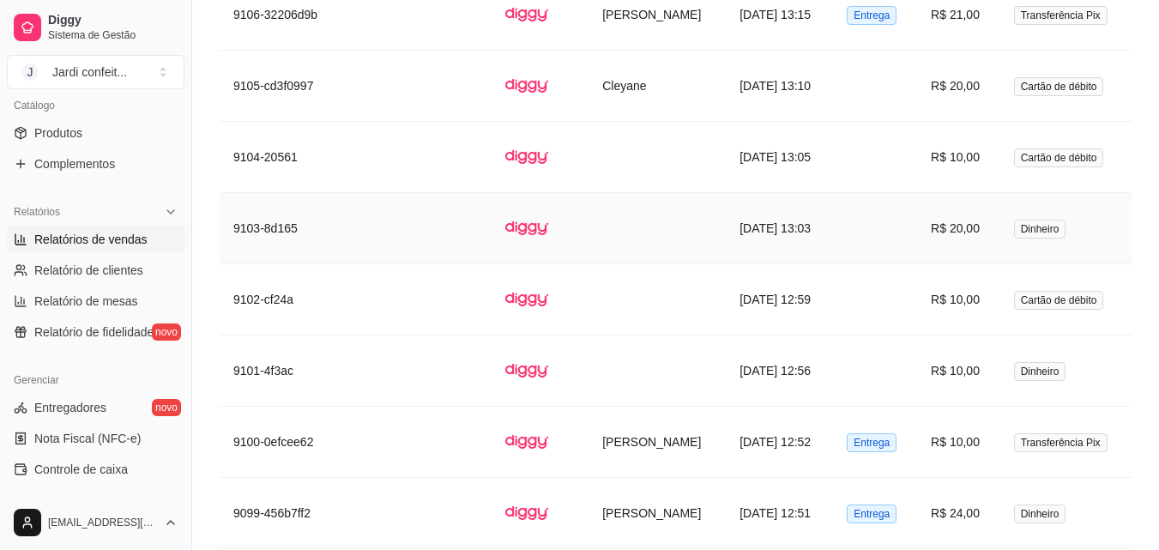
click at [911, 231] on td at bounding box center [875, 228] width 84 height 71
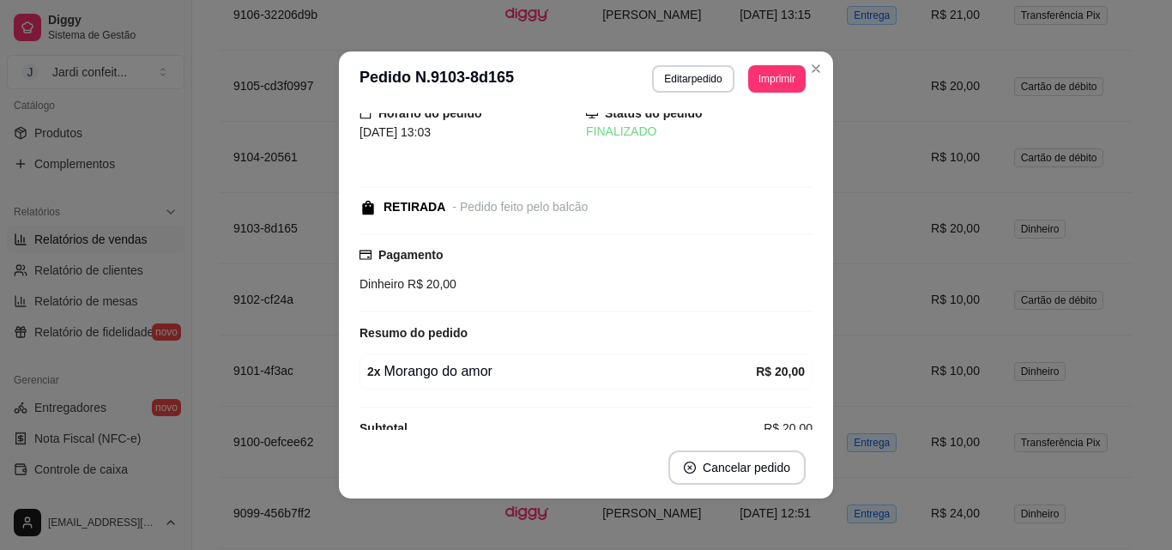
scroll to position [0, 0]
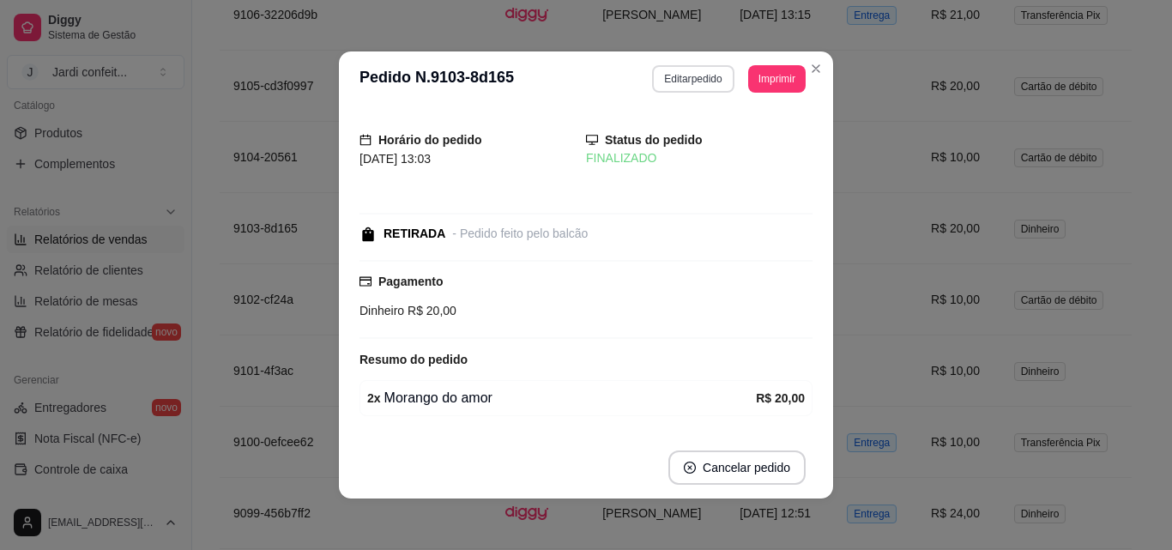
click at [707, 87] on button "Editar pedido" at bounding box center [692, 78] width 81 height 27
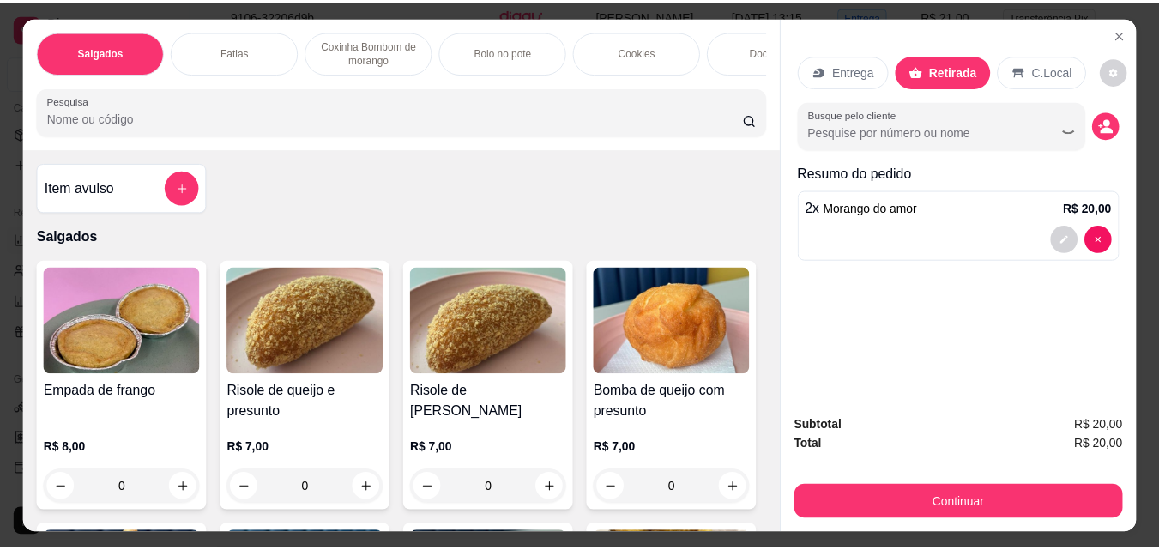
scroll to position [257, 0]
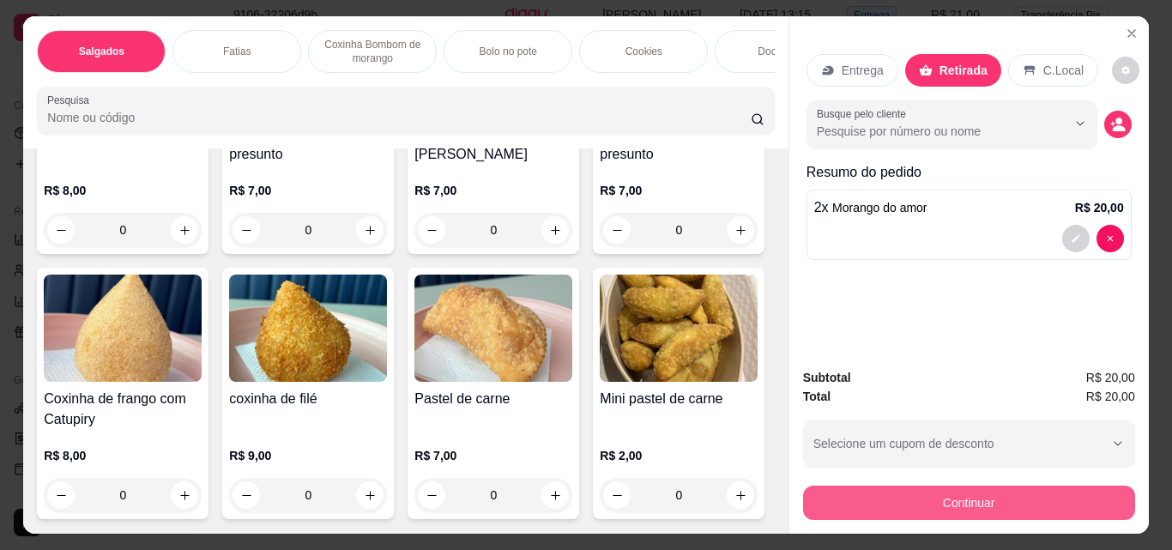
click at [871, 504] on button "Continuar" at bounding box center [969, 503] width 332 height 34
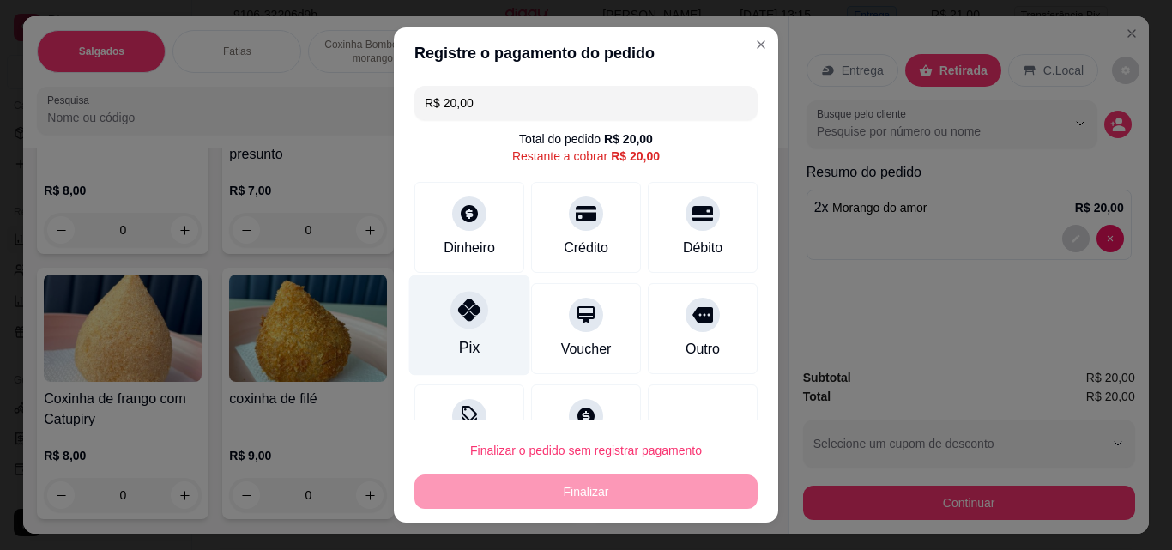
click at [439, 311] on div "Pix" at bounding box center [469, 325] width 121 height 100
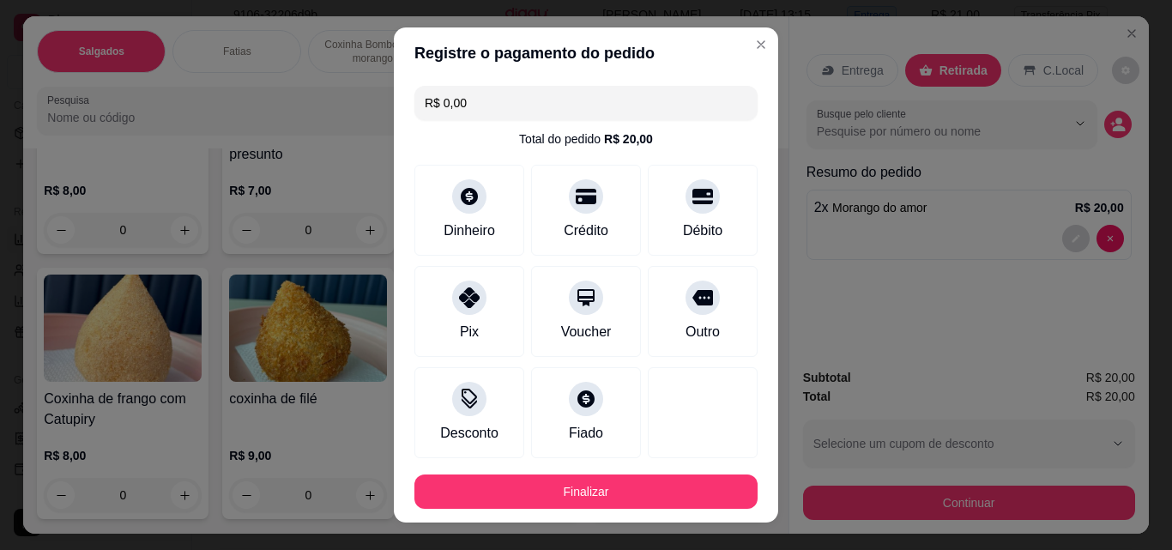
click at [619, 476] on button "Finalizar" at bounding box center [585, 491] width 343 height 34
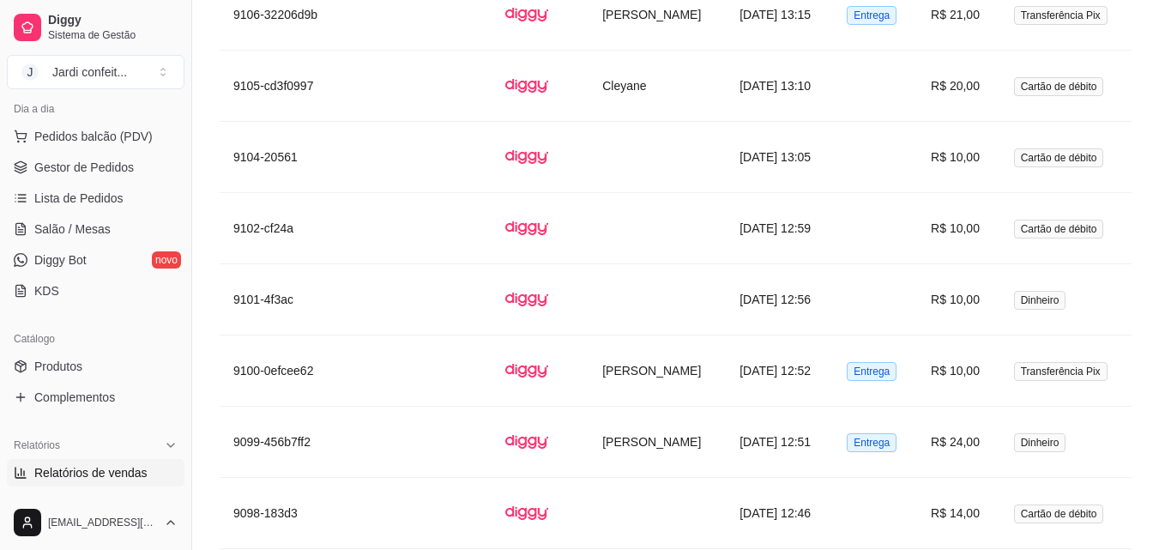
scroll to position [172, 0]
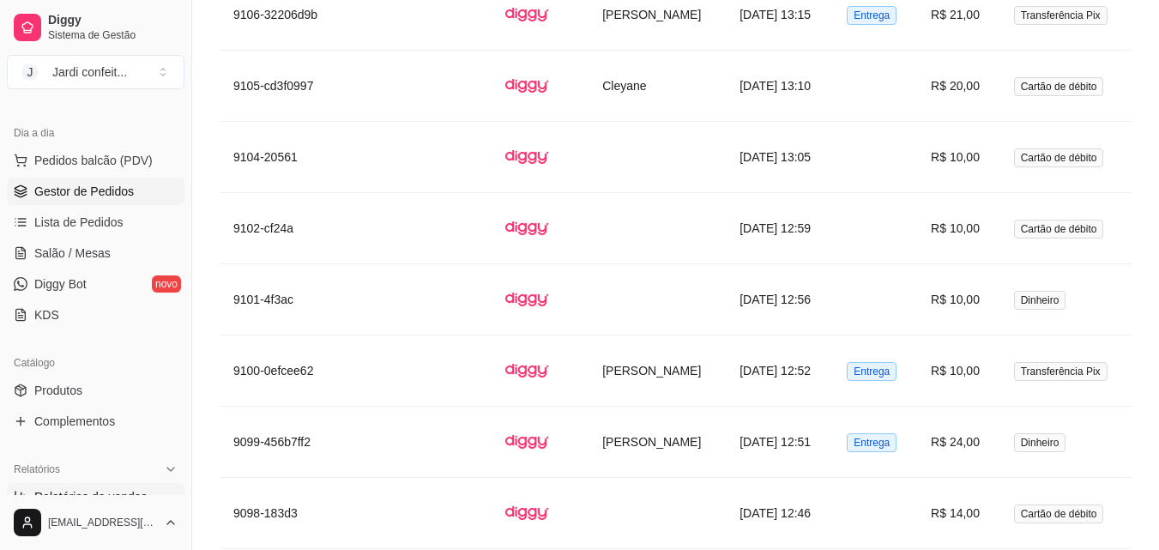
click at [126, 199] on span "Gestor de Pedidos" at bounding box center [84, 191] width 100 height 17
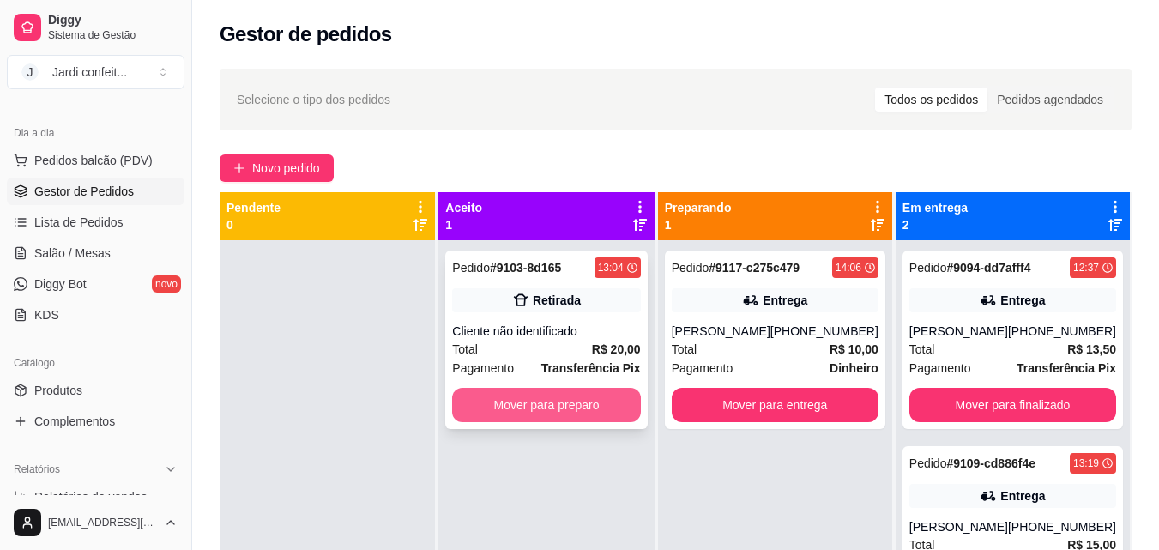
click at [563, 404] on button "Mover para preparo" at bounding box center [546, 405] width 188 height 34
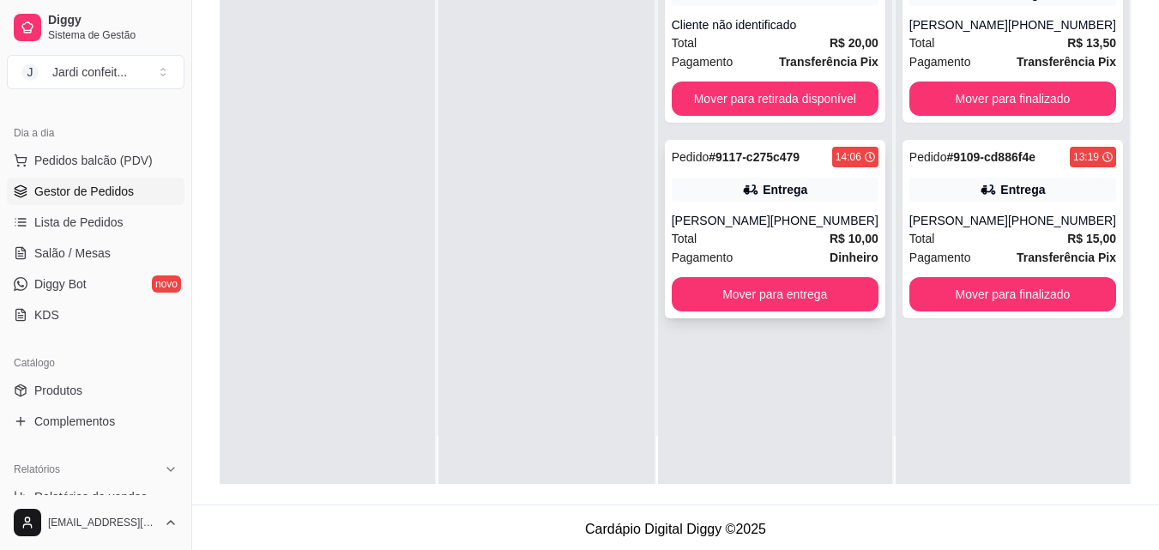
scroll to position [262, 0]
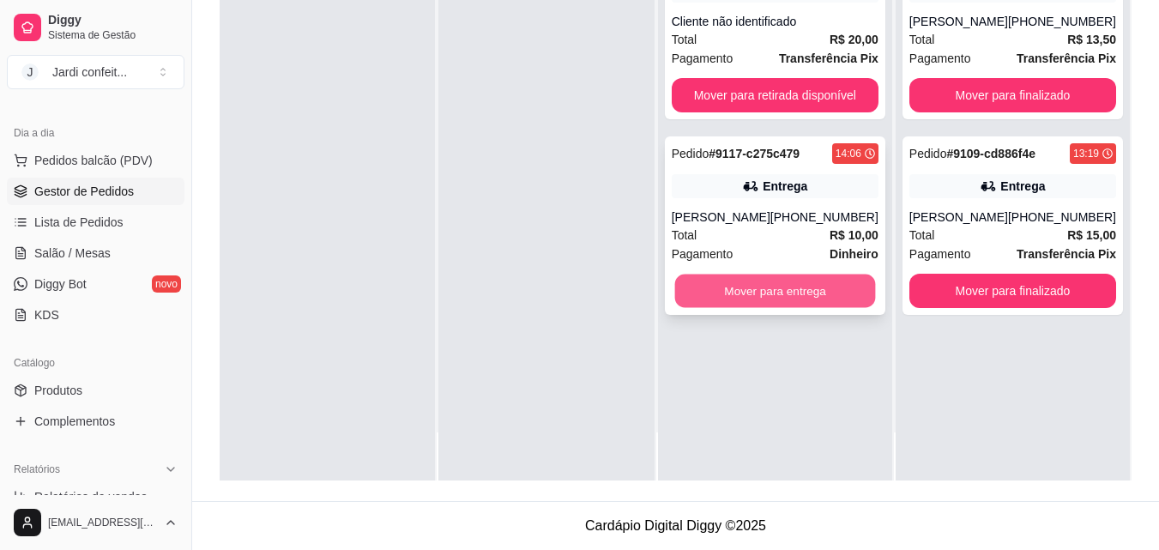
click at [841, 298] on button "Mover para entrega" at bounding box center [774, 291] width 201 height 33
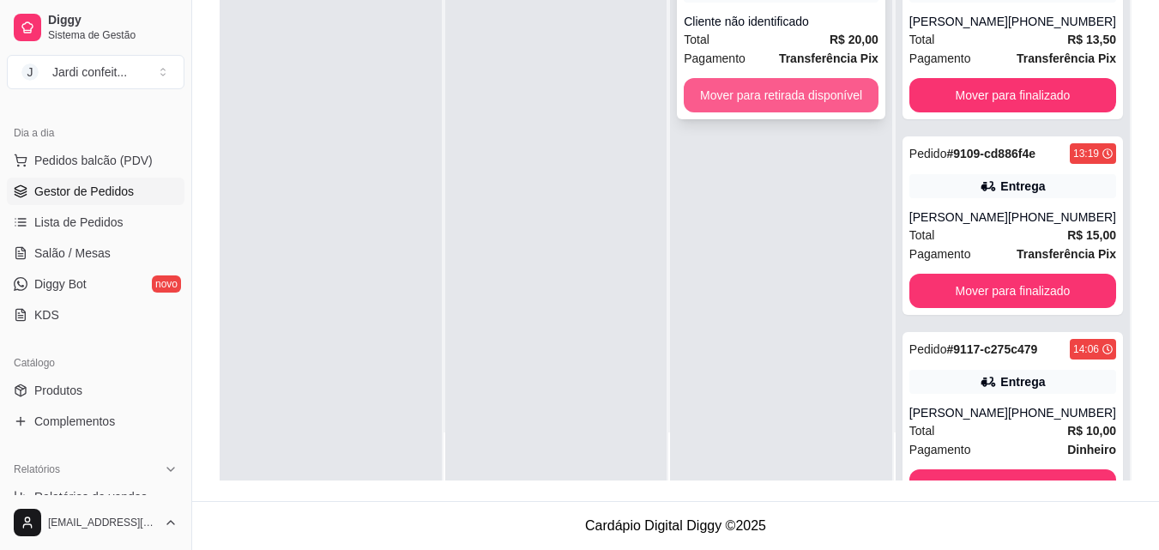
click at [822, 109] on button "Mover para retirada disponível" at bounding box center [781, 95] width 195 height 34
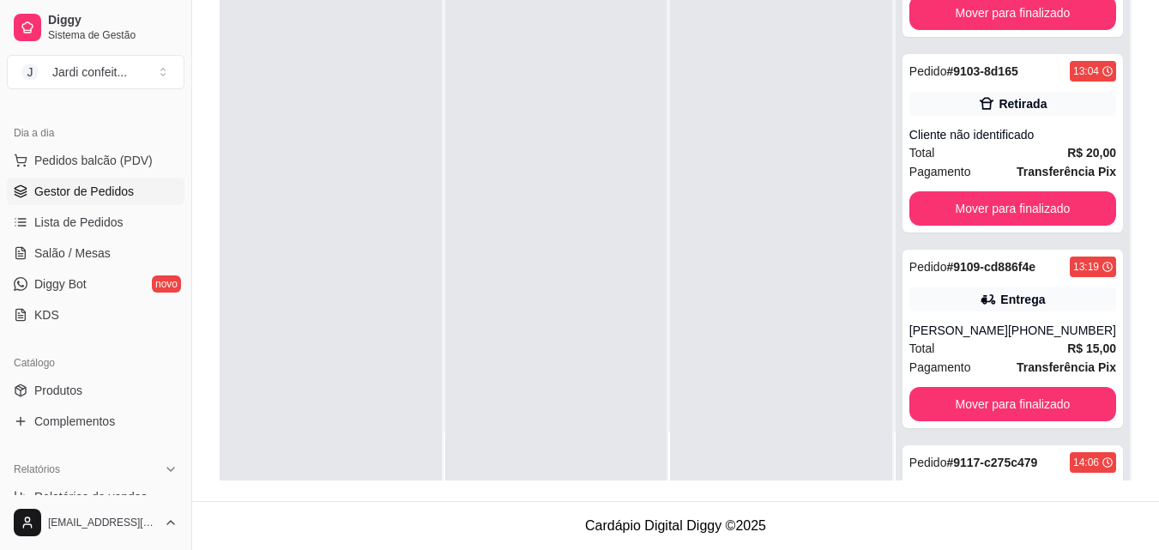
scroll to position [78, 0]
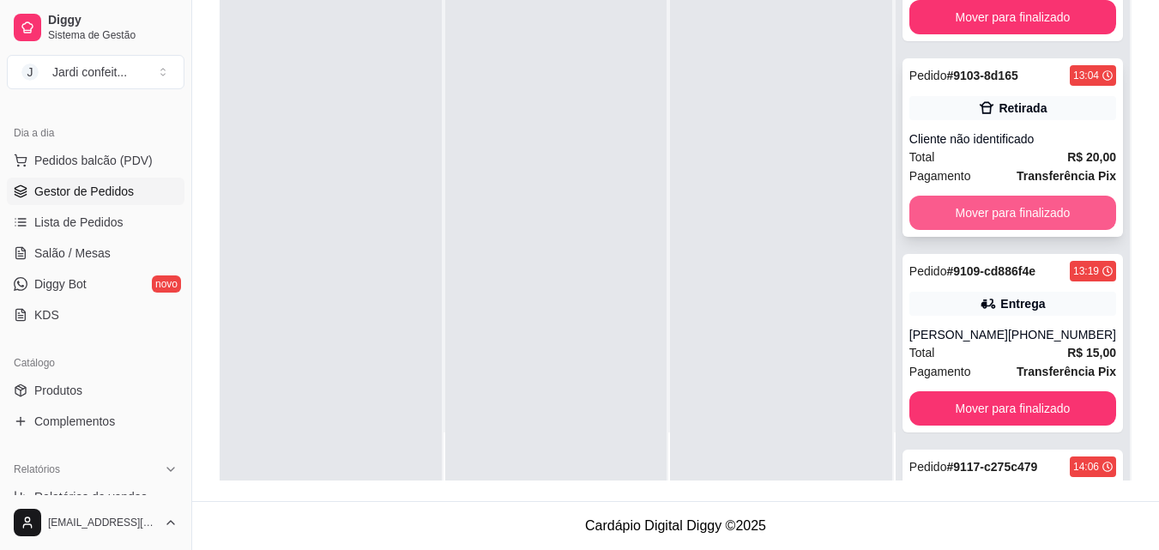
click at [1025, 217] on button "Mover para finalizado" at bounding box center [1012, 213] width 207 height 34
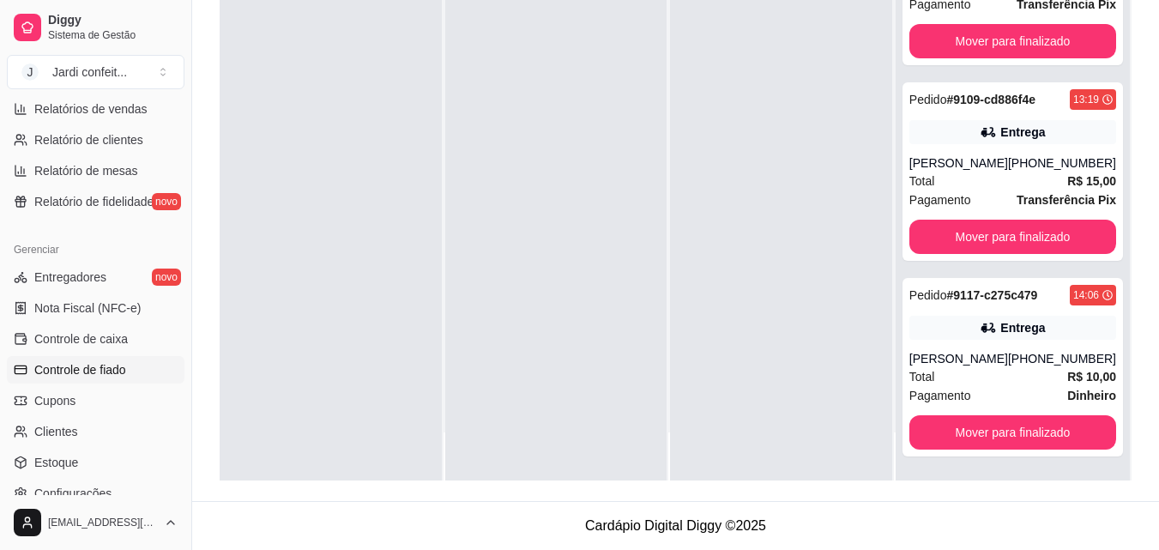
scroll to position [600, 0]
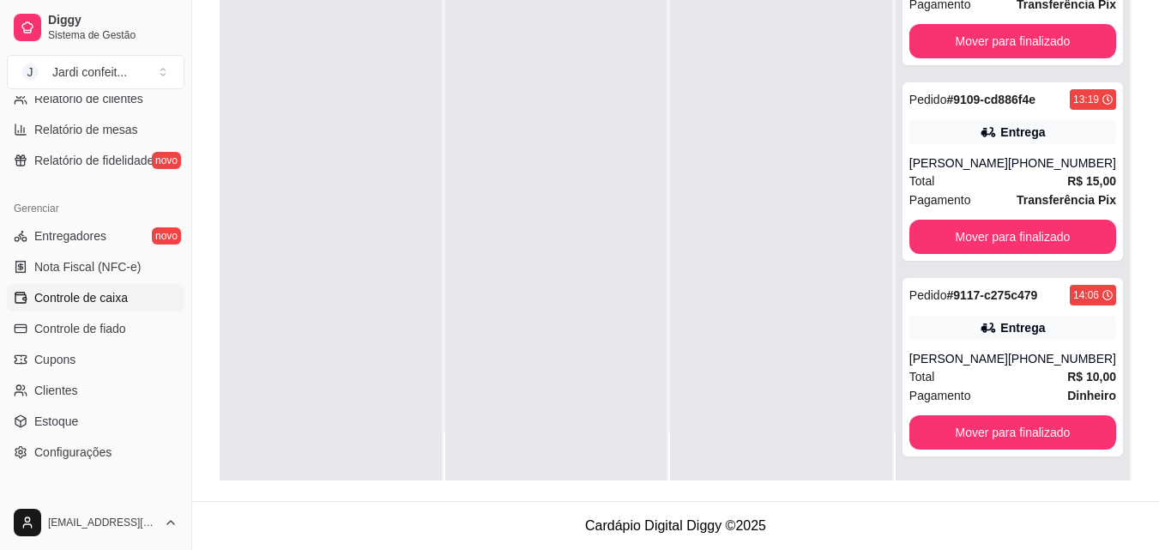
click at [117, 300] on span "Controle de caixa" at bounding box center [81, 297] width 94 height 17
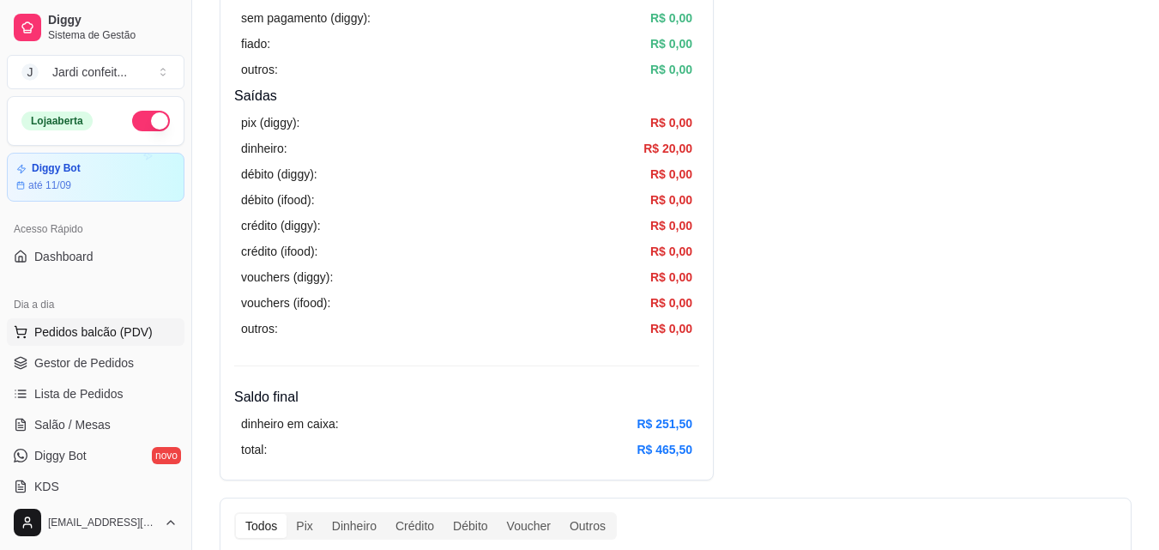
scroll to position [515, 0]
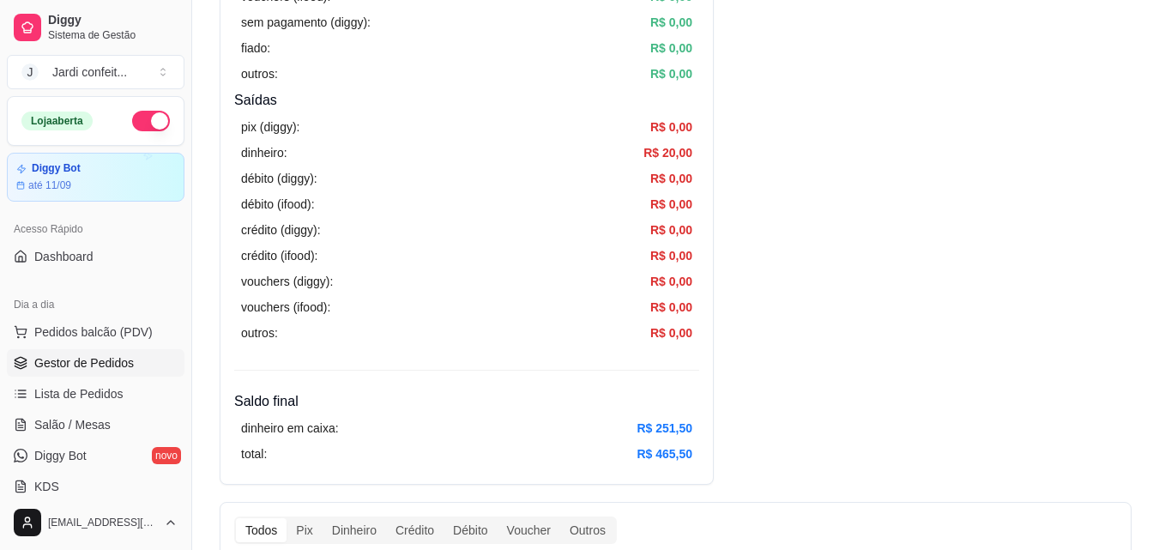
click at [90, 355] on span "Gestor de Pedidos" at bounding box center [84, 362] width 100 height 17
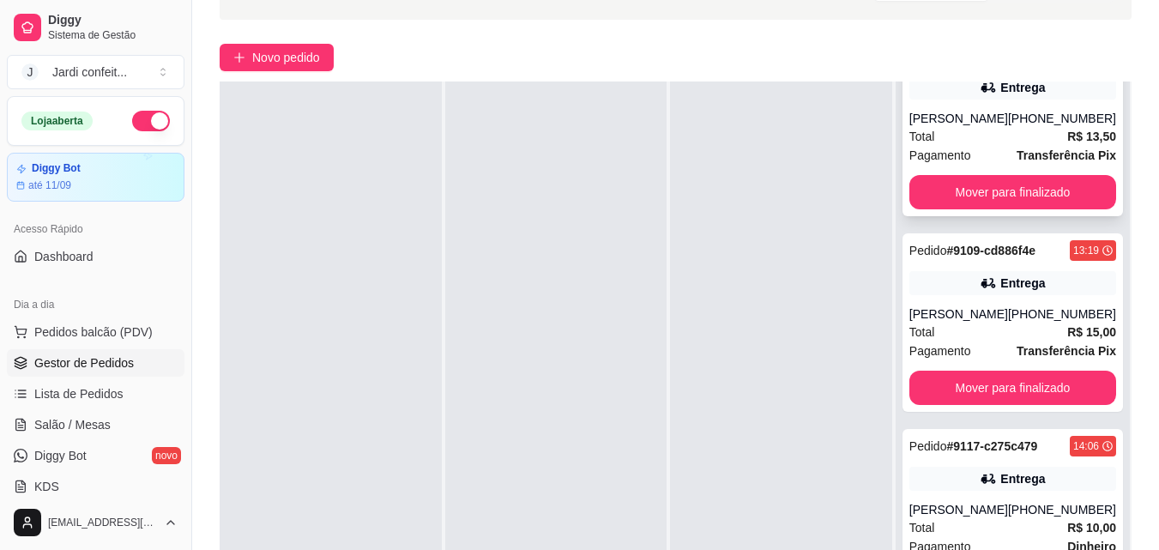
scroll to position [262, 0]
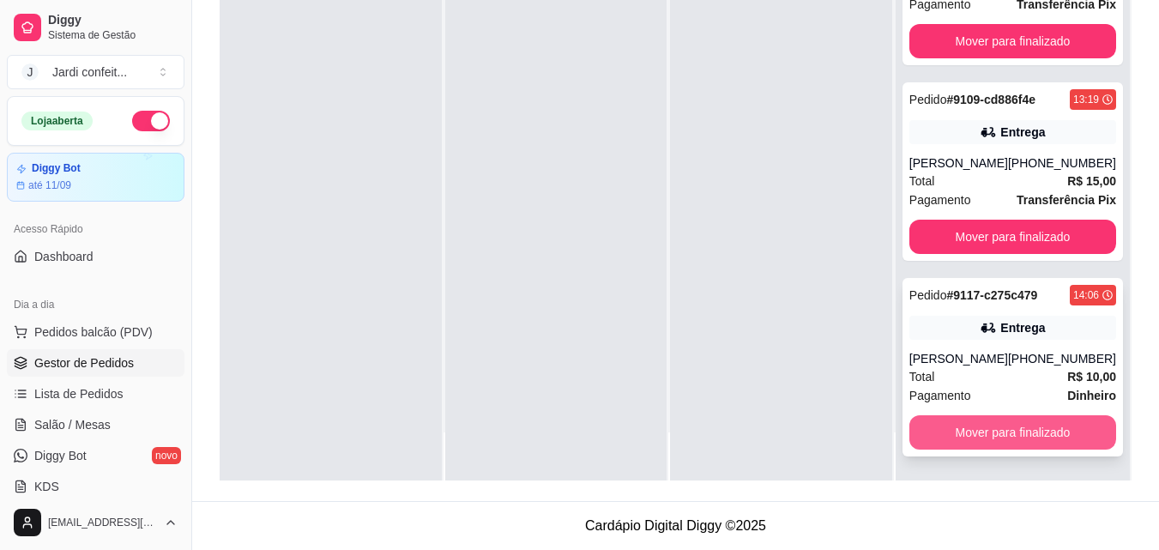
click at [1034, 432] on button "Mover para finalizado" at bounding box center [1012, 432] width 207 height 34
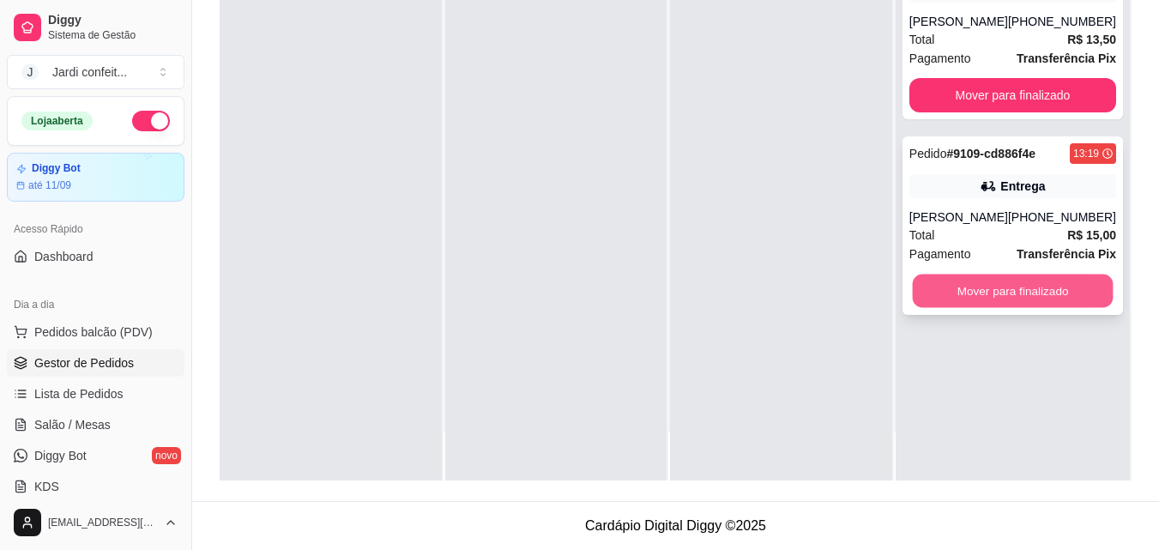
click at [1010, 278] on button "Mover para finalizado" at bounding box center [1012, 291] width 201 height 33
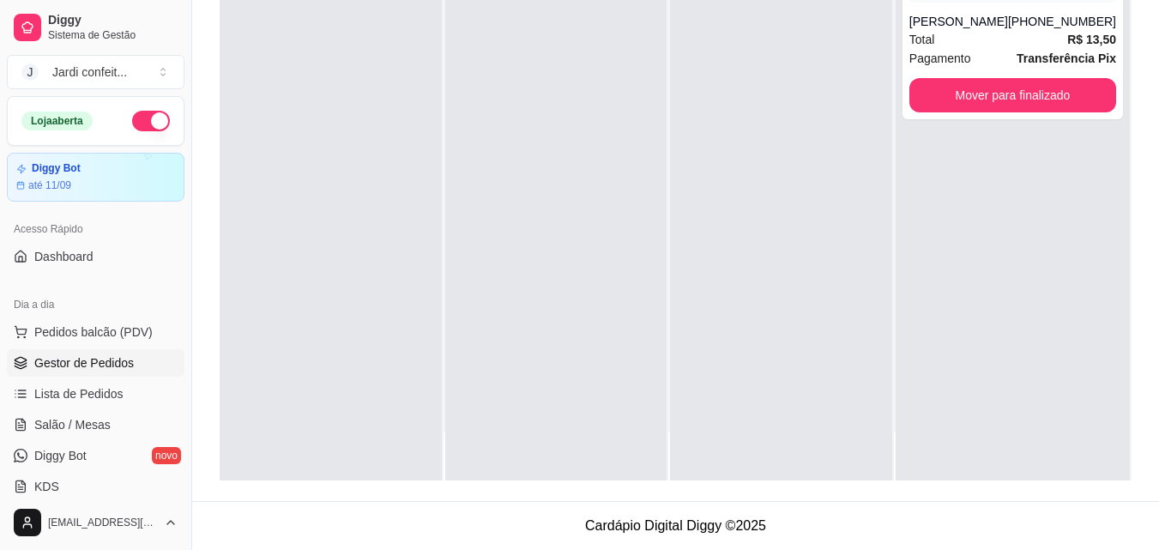
scroll to position [0, 0]
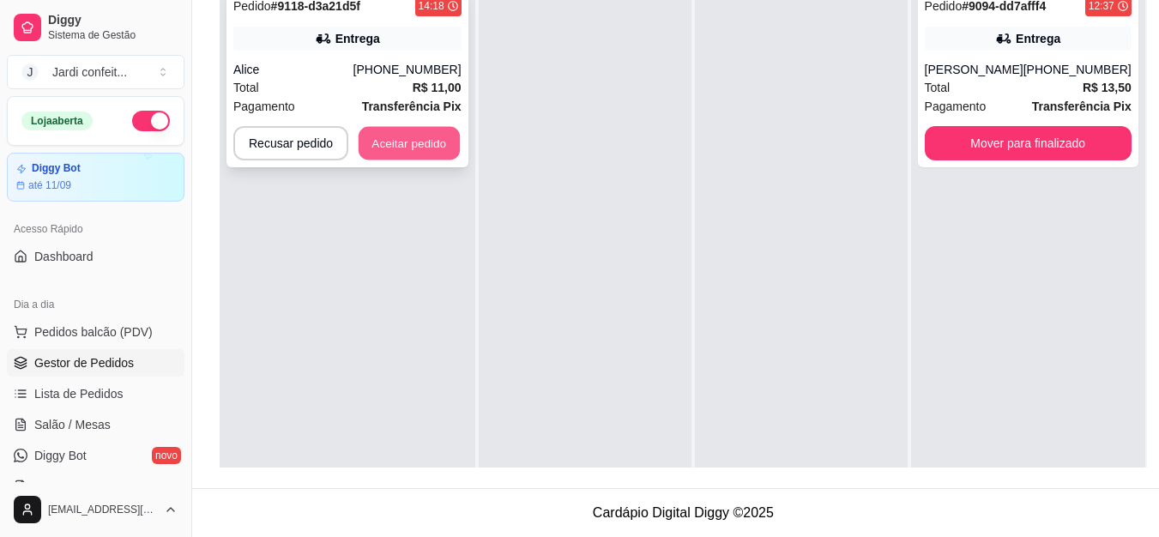
click at [407, 145] on button "Aceitar pedido" at bounding box center [409, 143] width 101 height 33
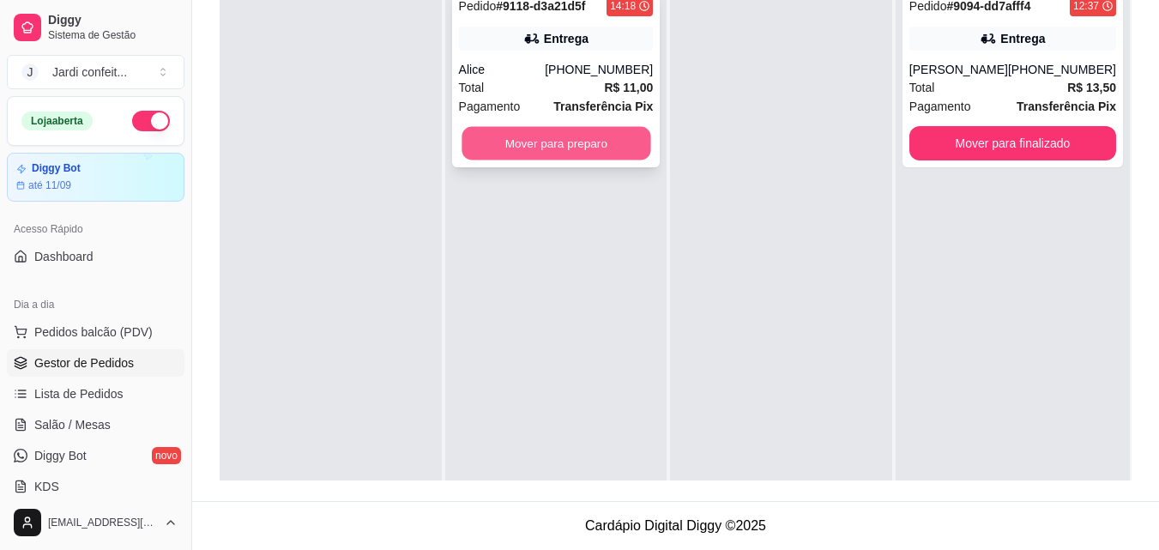
click at [643, 145] on button "Mover para preparo" at bounding box center [556, 143] width 189 height 33
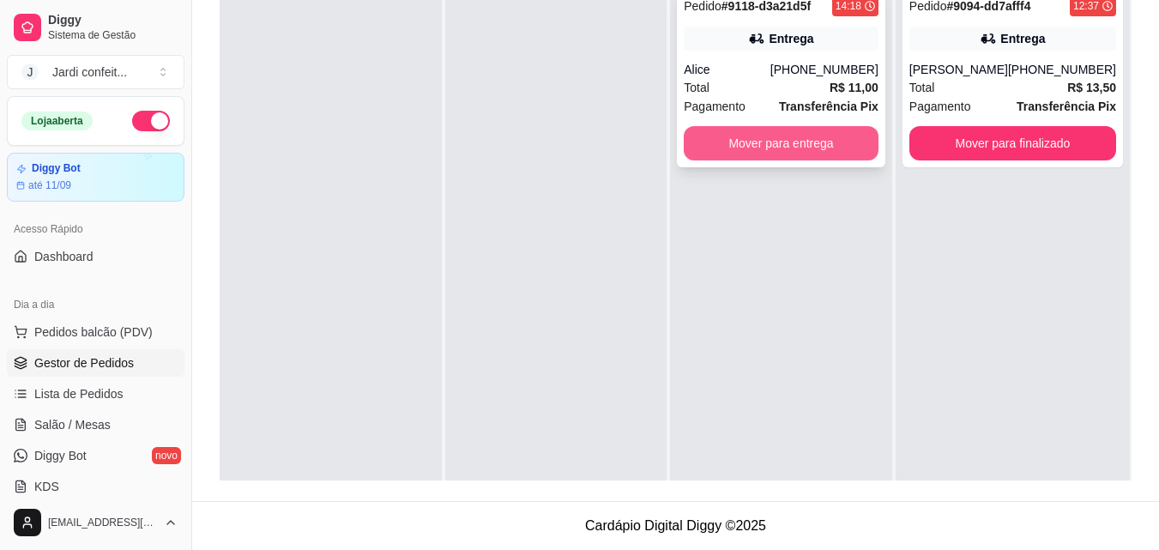
click at [739, 156] on button "Mover para entrega" at bounding box center [781, 143] width 195 height 34
click at [830, 158] on button "Mover para entrega" at bounding box center [781, 143] width 195 height 34
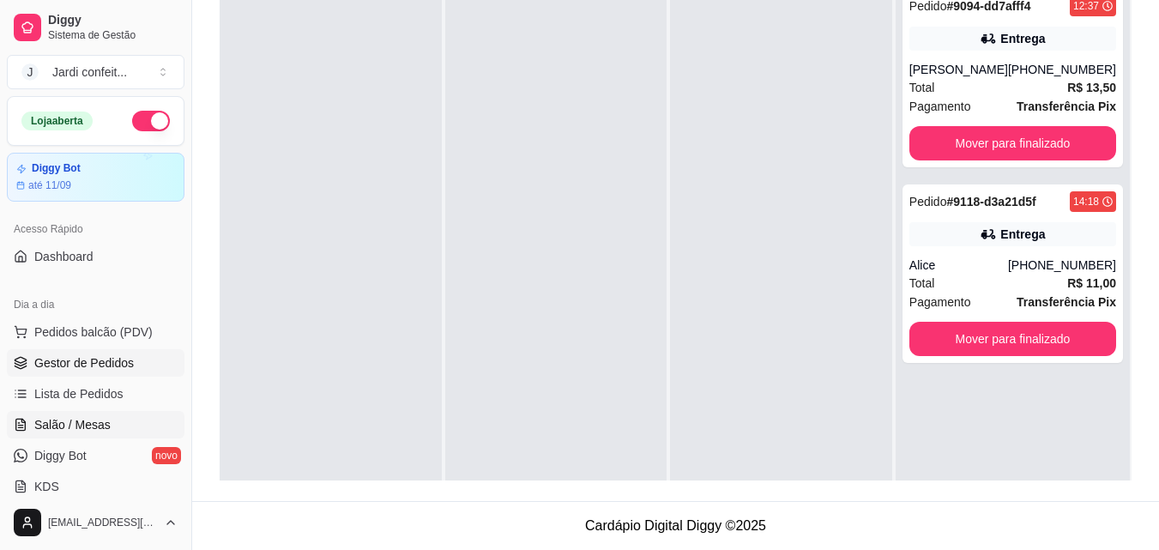
click at [112, 413] on link "Salão / Mesas" at bounding box center [96, 424] width 178 height 27
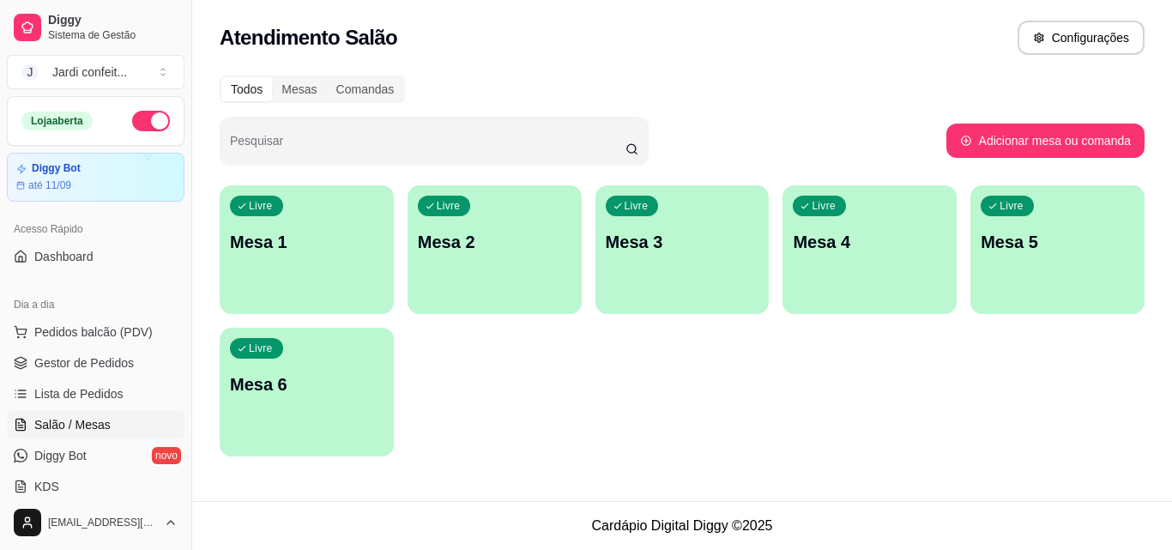
click at [323, 277] on div "Livre Mesa 1" at bounding box center [307, 239] width 174 height 108
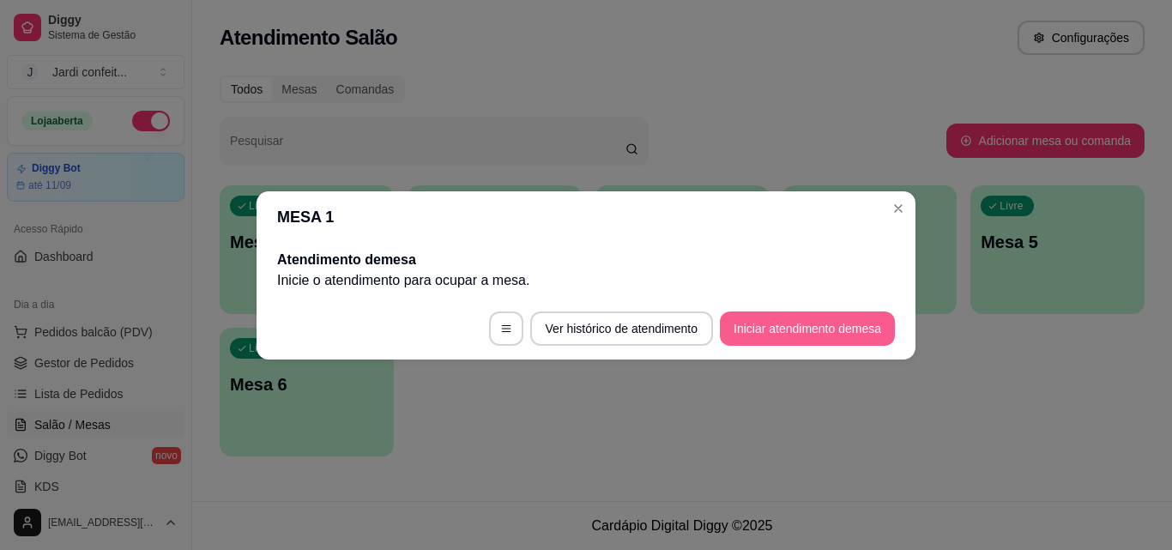
click at [769, 319] on button "Iniciar atendimento de mesa" at bounding box center [807, 328] width 175 height 34
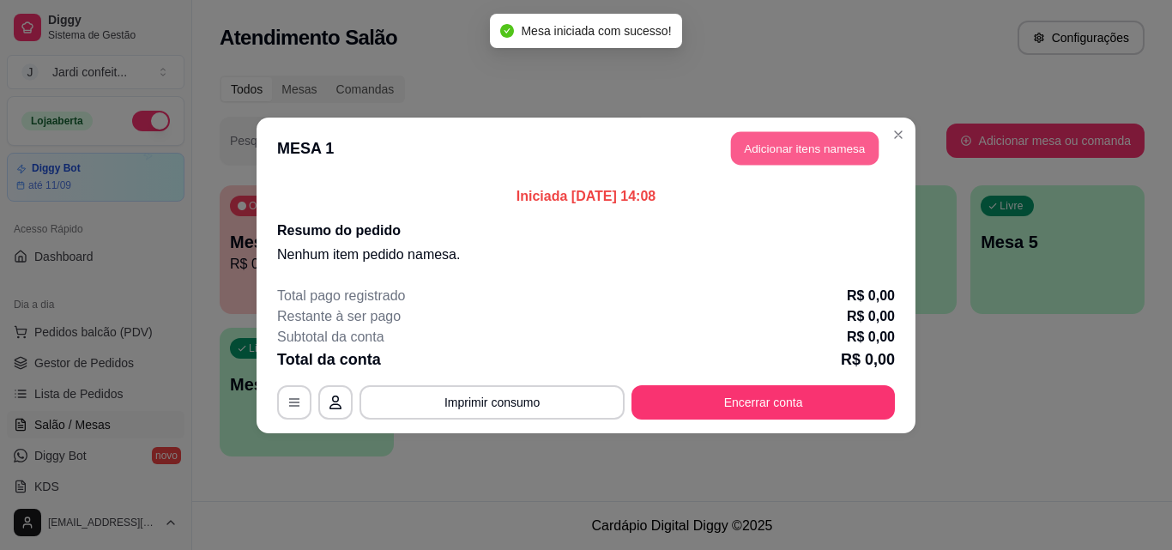
click at [781, 153] on button "Adicionar itens na mesa" at bounding box center [805, 147] width 148 height 33
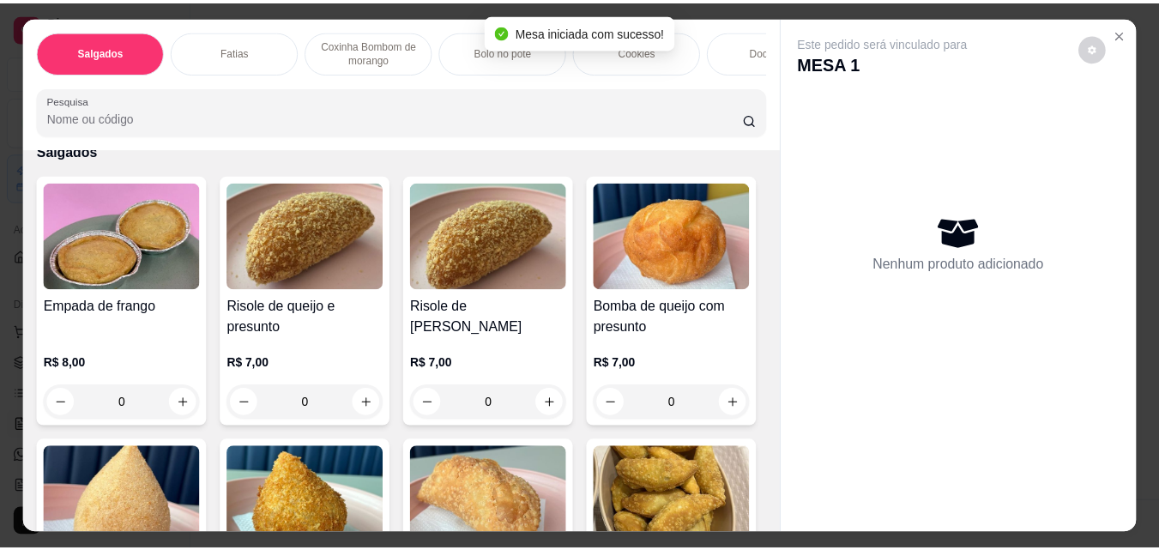
scroll to position [172, 0]
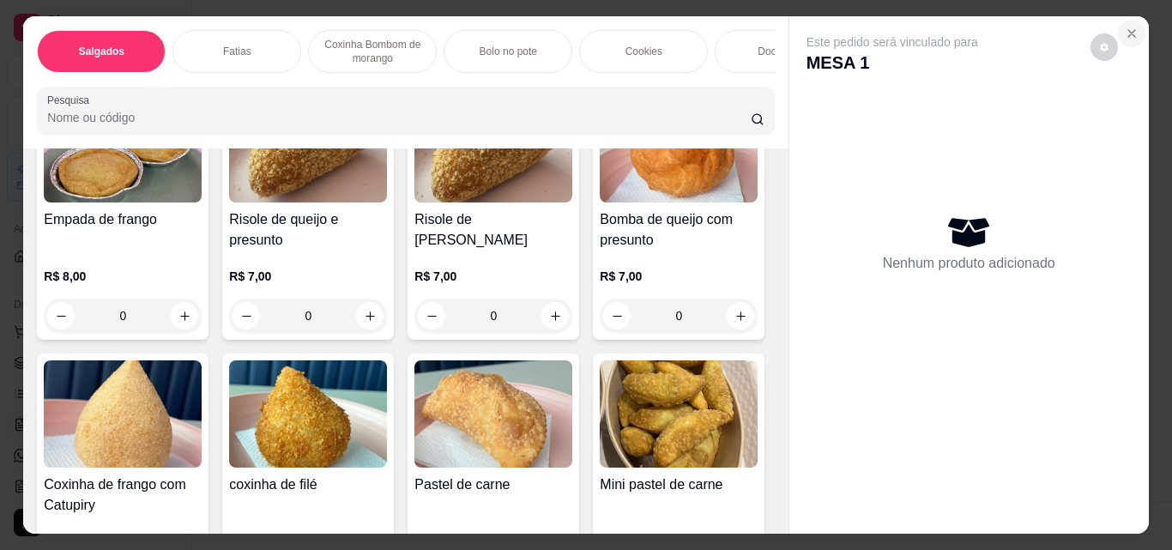
click at [1125, 28] on icon "Close" at bounding box center [1132, 34] width 14 height 14
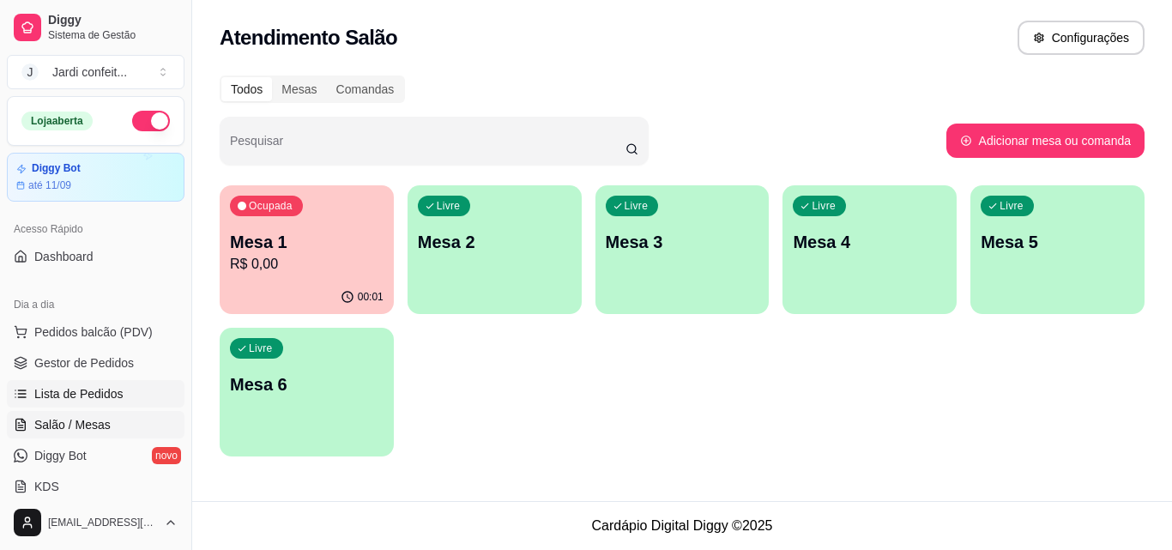
click at [87, 381] on link "Lista de Pedidos" at bounding box center [96, 393] width 178 height 27
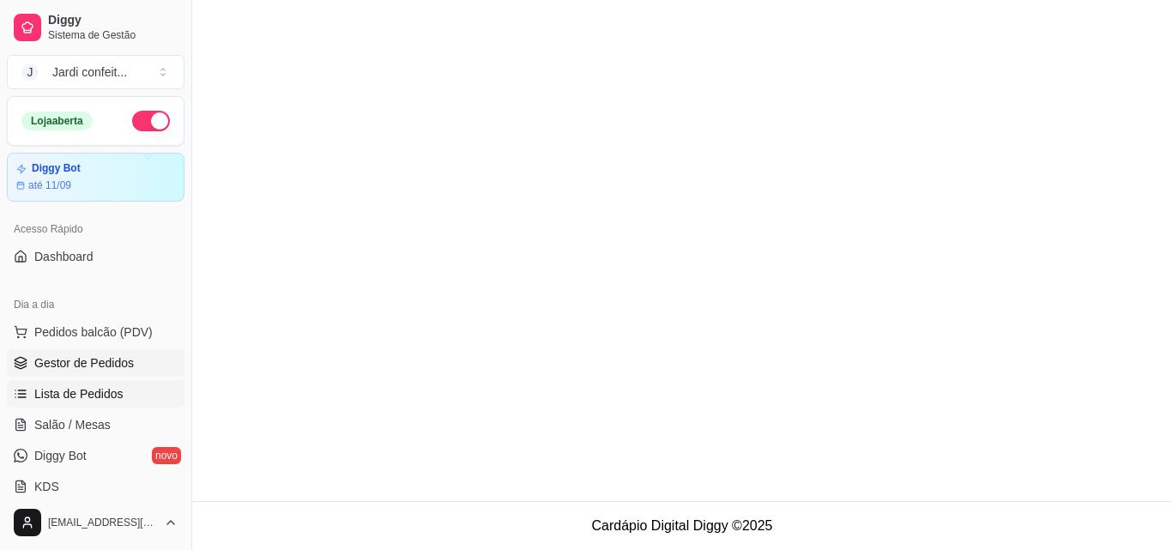
click at [97, 367] on span "Gestor de Pedidos" at bounding box center [84, 362] width 100 height 17
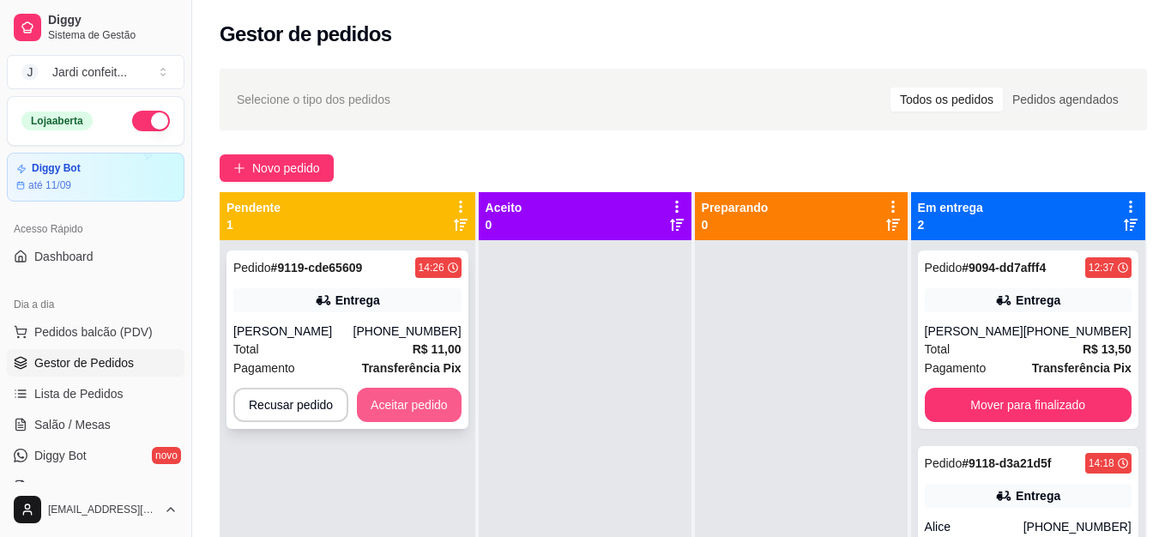
click at [413, 401] on button "Aceitar pedido" at bounding box center [409, 405] width 105 height 34
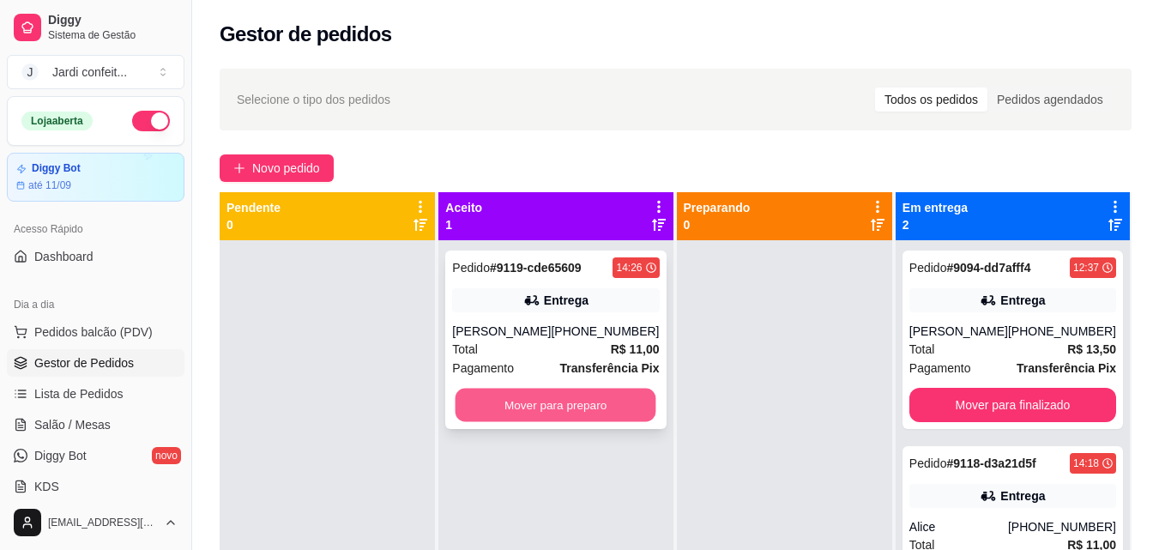
click at [480, 396] on button "Mover para preparo" at bounding box center [556, 405] width 201 height 33
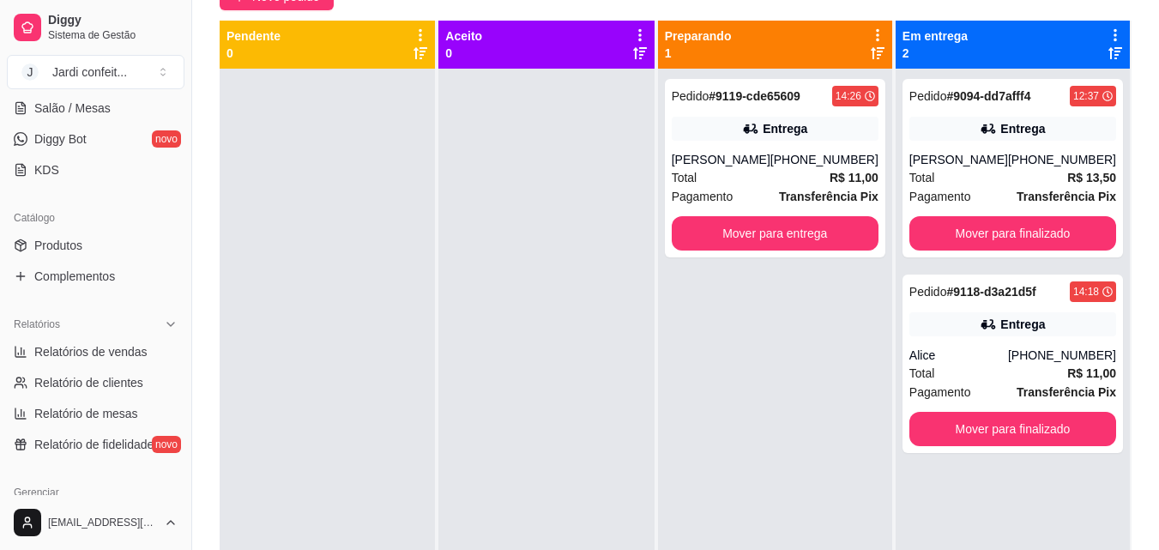
scroll to position [429, 0]
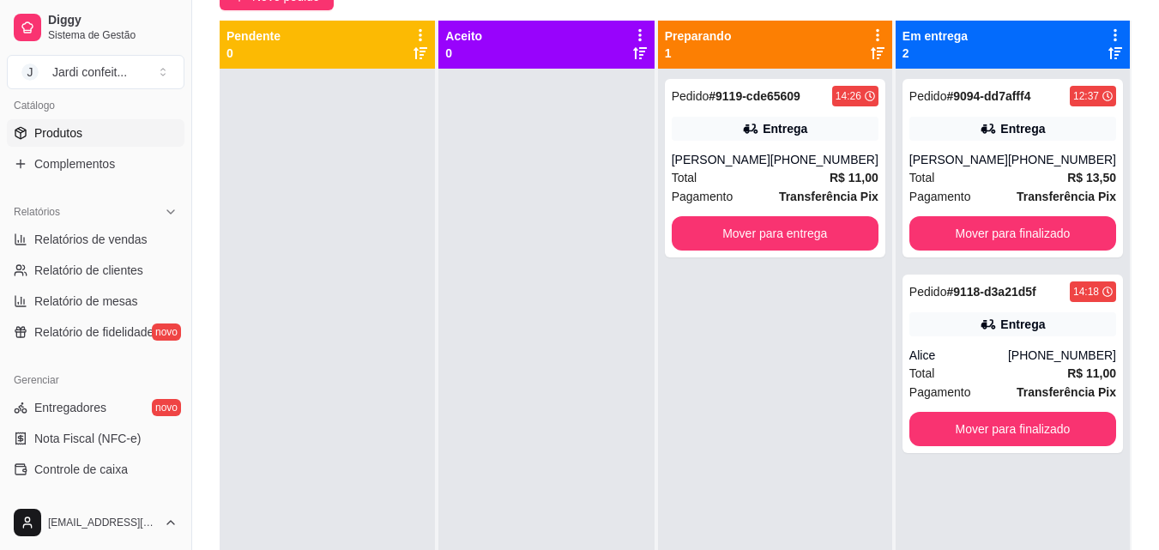
click at [98, 133] on link "Produtos" at bounding box center [96, 132] width 178 height 27
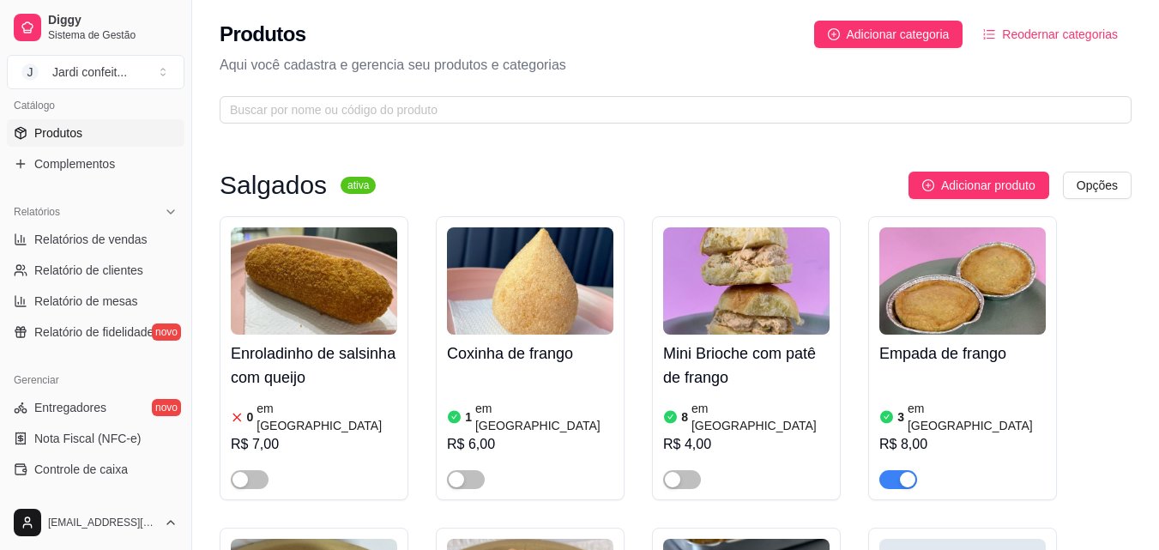
scroll to position [86, 0]
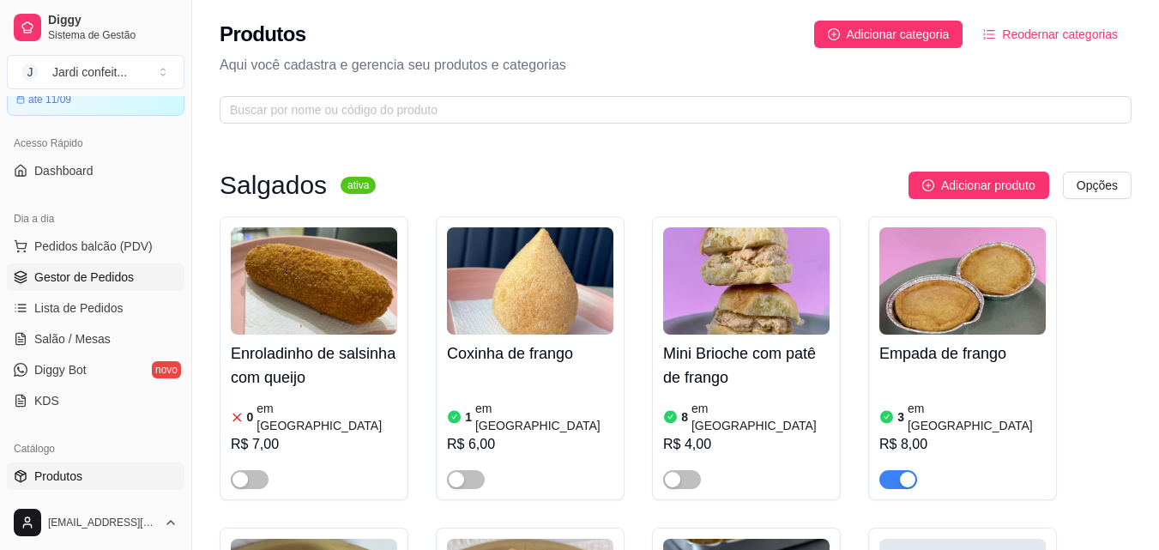
click at [121, 275] on span "Gestor de Pedidos" at bounding box center [84, 276] width 100 height 17
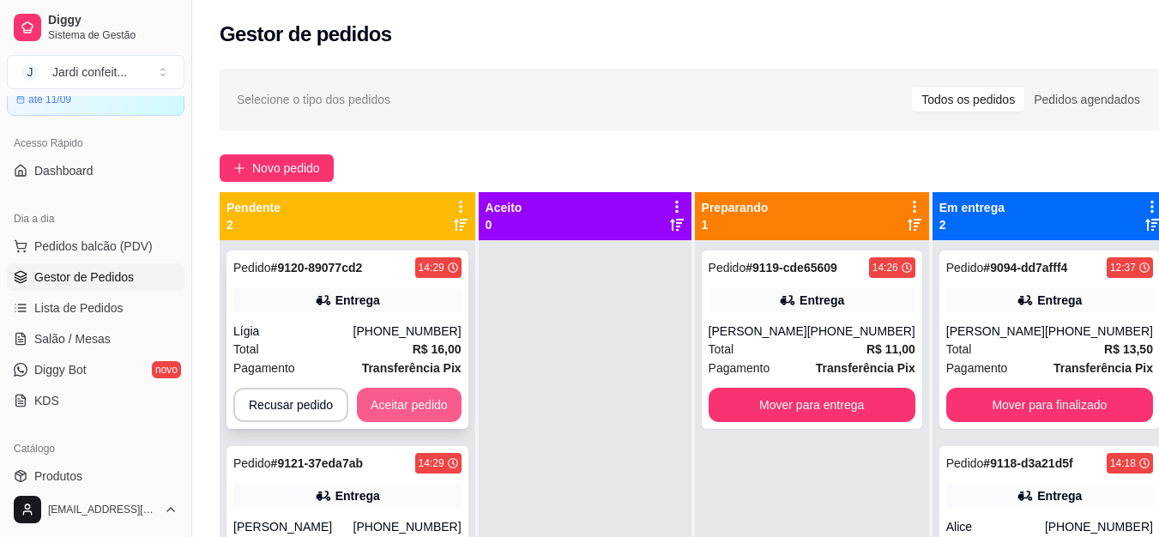
click at [398, 402] on button "Aceitar pedido" at bounding box center [409, 405] width 105 height 34
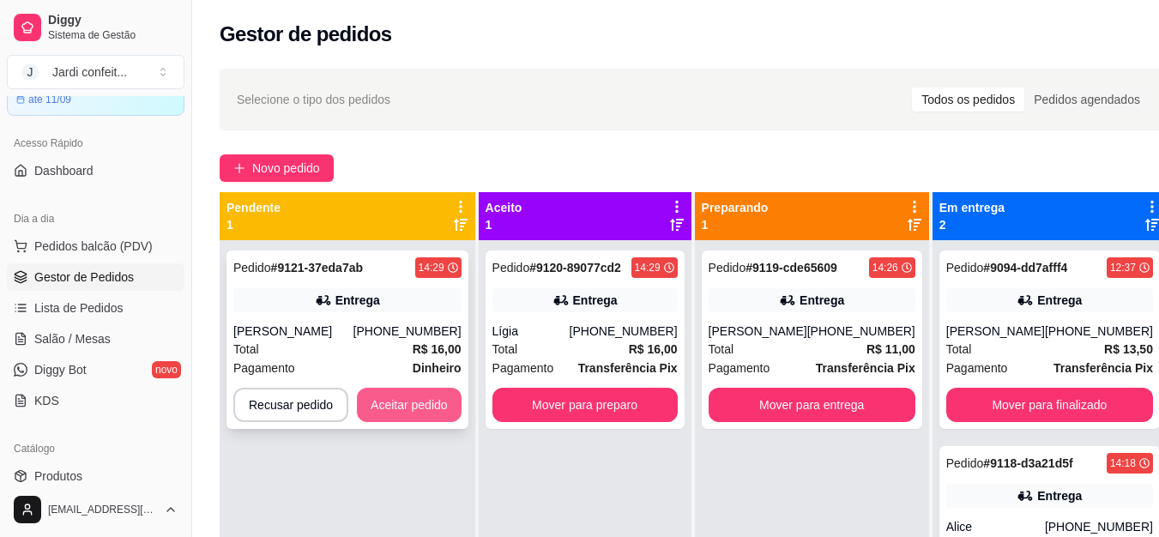
click at [446, 395] on button "Aceitar pedido" at bounding box center [409, 405] width 105 height 34
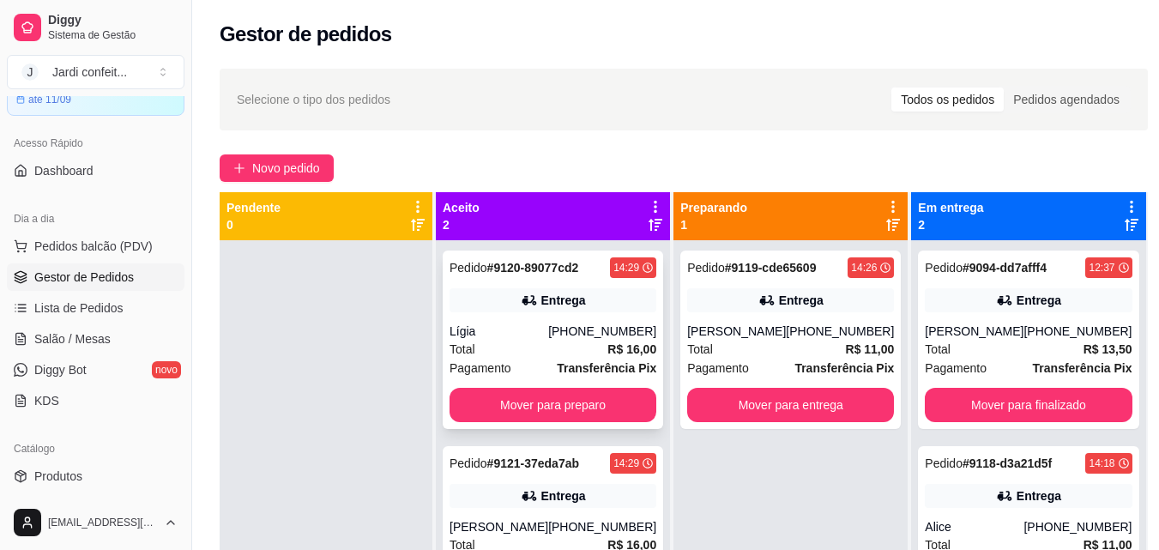
click at [564, 427] on div "Pedido # 9120-89077cd2 14:29 Entrega Lígia (86) 98144-3148 Total R$ 16,00 Pagam…" at bounding box center [553, 339] width 220 height 178
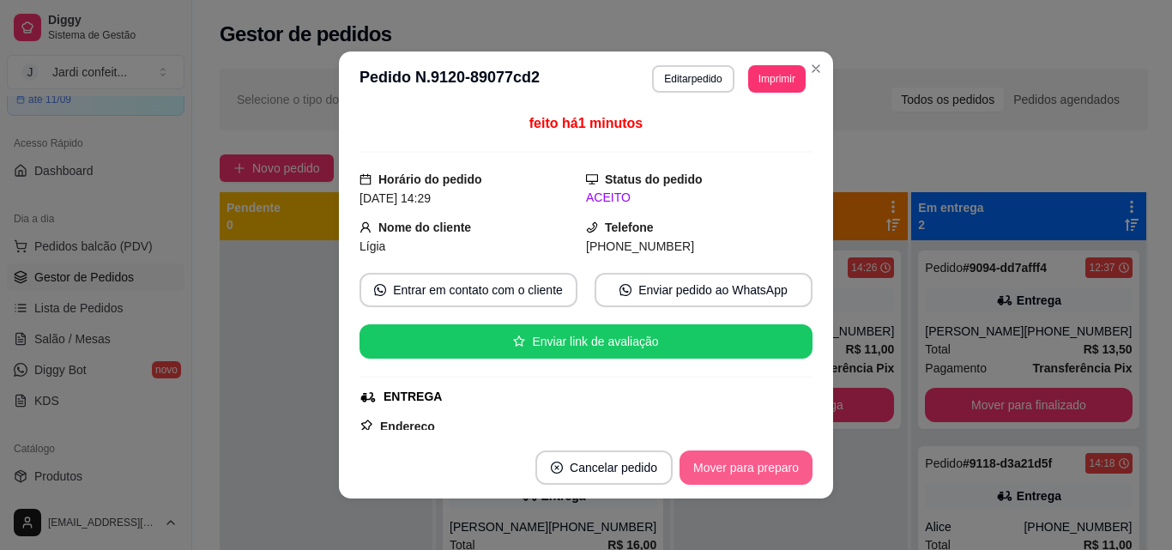
click at [757, 474] on button "Mover para preparo" at bounding box center [745, 467] width 133 height 34
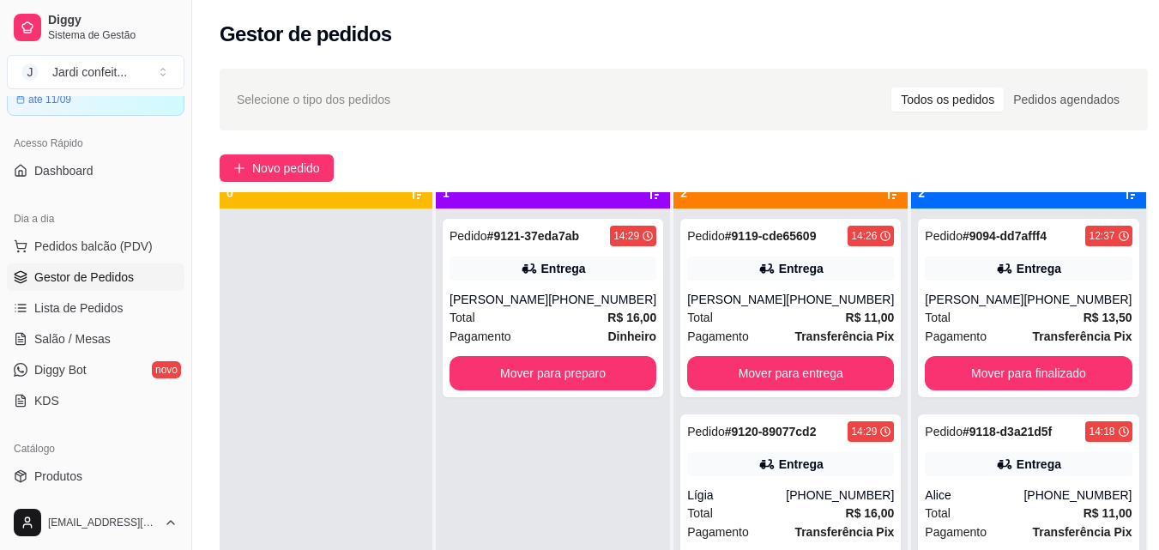
scroll to position [48, 0]
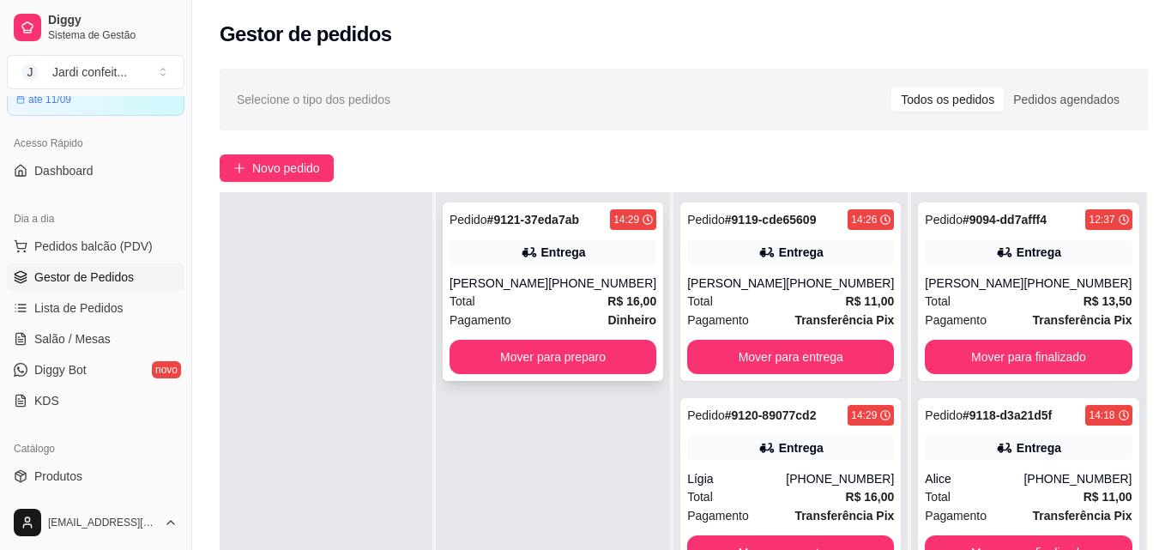
click at [624, 339] on div "Pedido # 9121-37eda7ab 14:29 Entrega aurélio neto (86) 98149-7157 Total R$ 16,0…" at bounding box center [553, 291] width 220 height 178
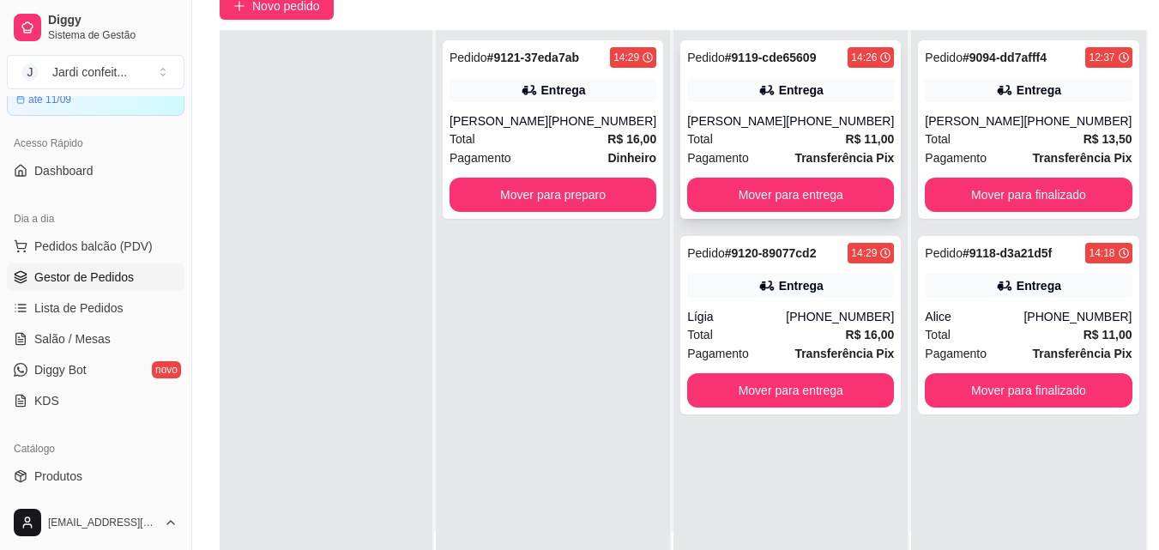
scroll to position [262, 0]
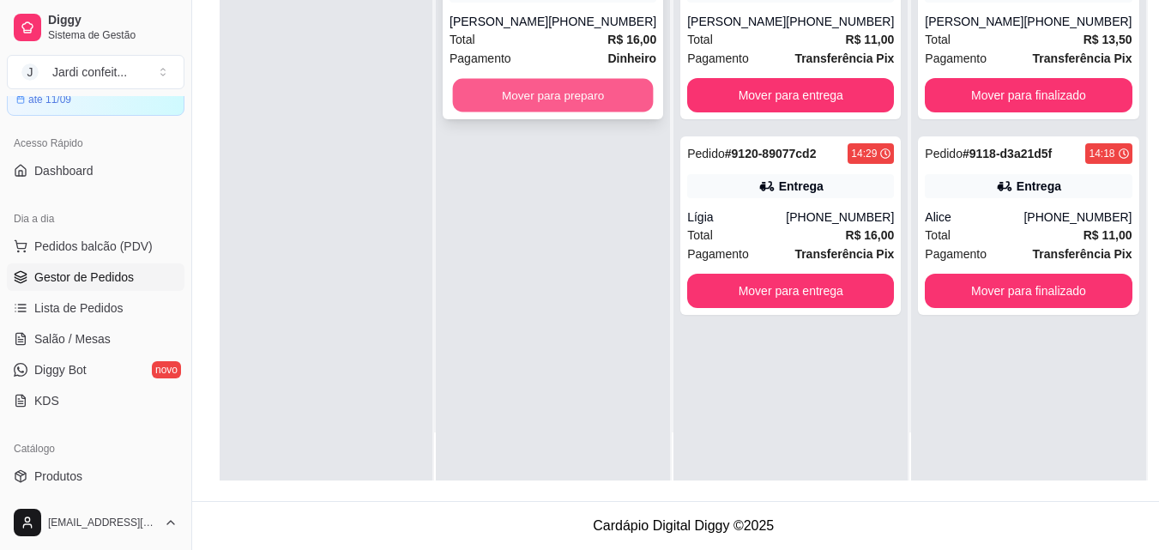
click at [631, 103] on button "Mover para preparo" at bounding box center [553, 95] width 201 height 33
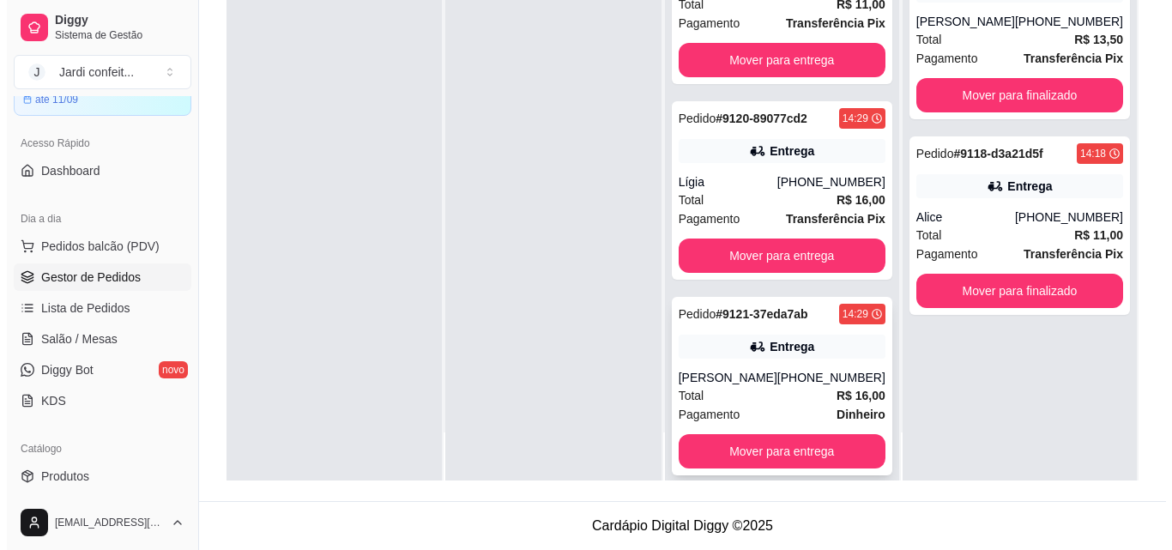
scroll to position [54, 0]
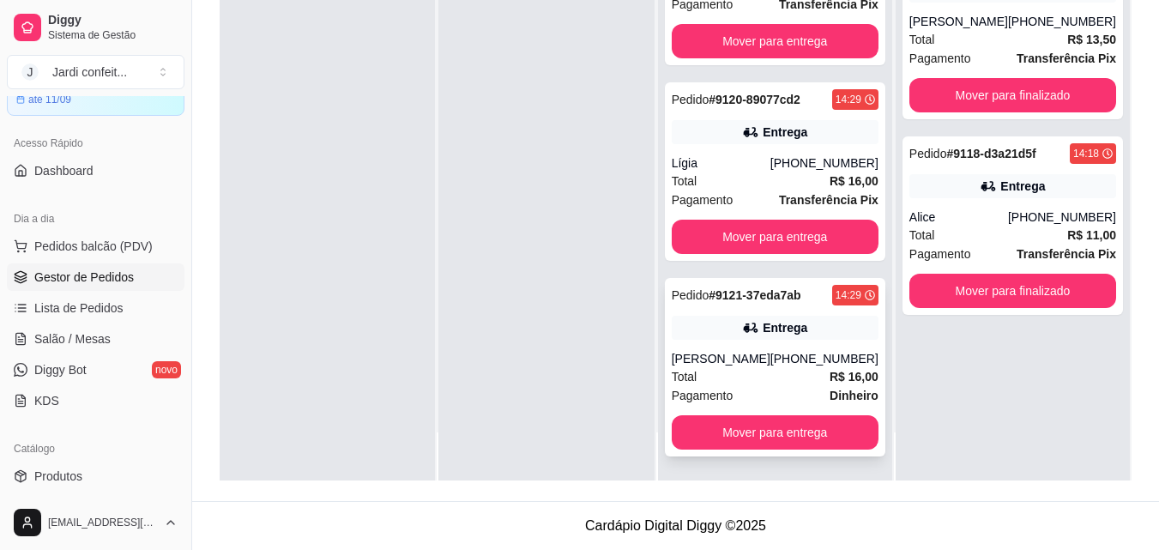
click at [820, 322] on div "Entrega" at bounding box center [775, 328] width 207 height 24
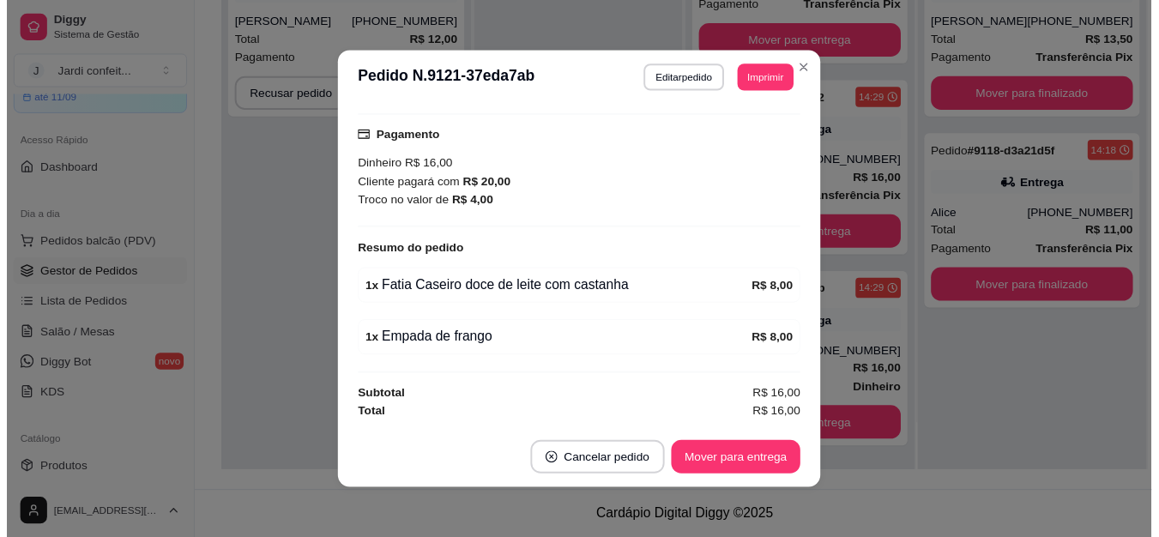
scroll to position [75, 0]
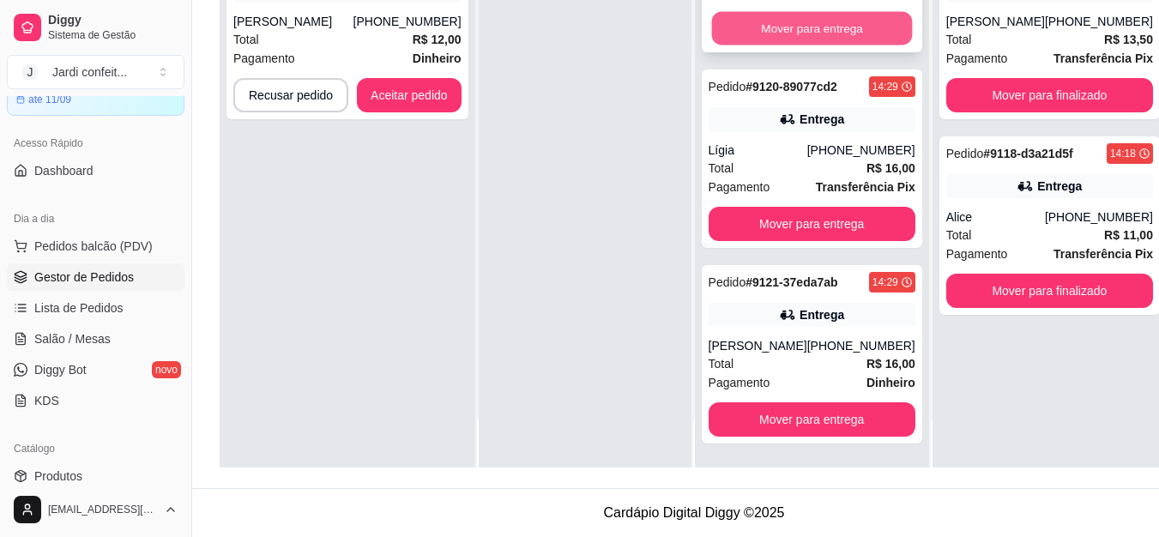
click at [781, 43] on button "Mover para entrega" at bounding box center [811, 28] width 201 height 33
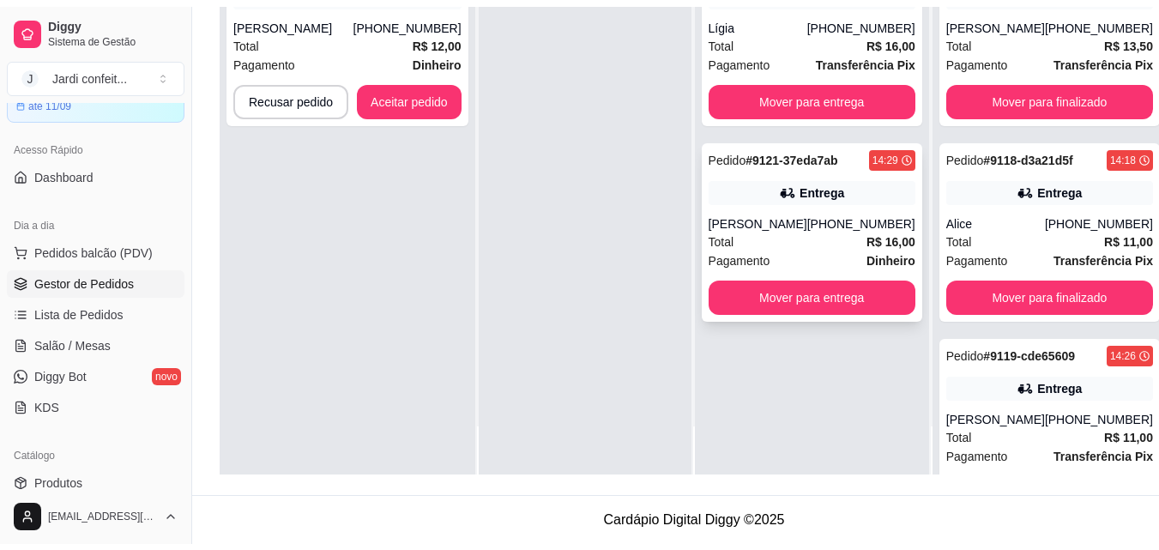
scroll to position [0, 0]
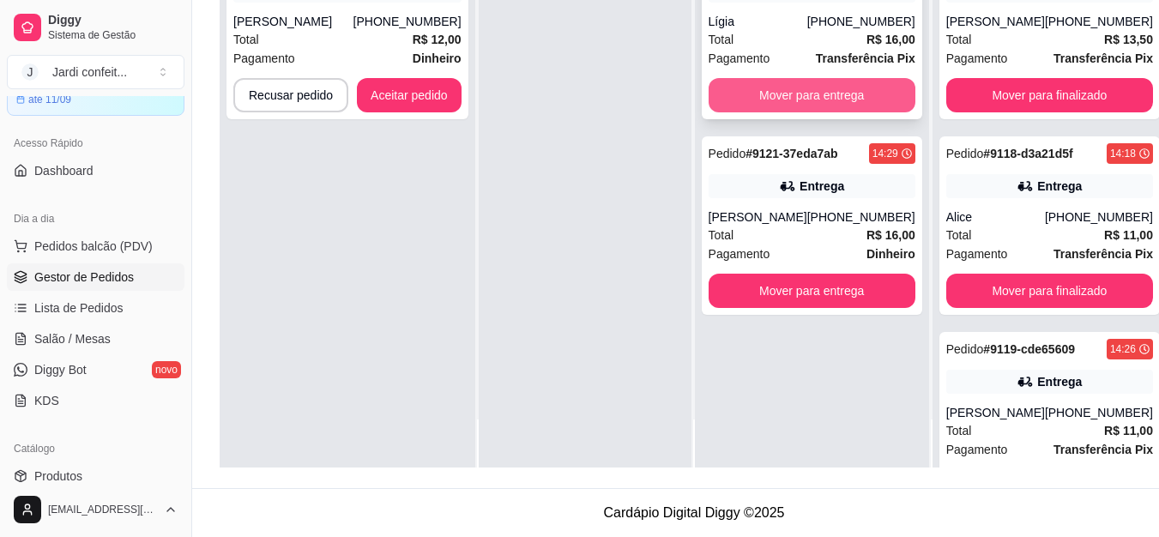
click at [816, 86] on button "Mover para entrega" at bounding box center [812, 95] width 207 height 34
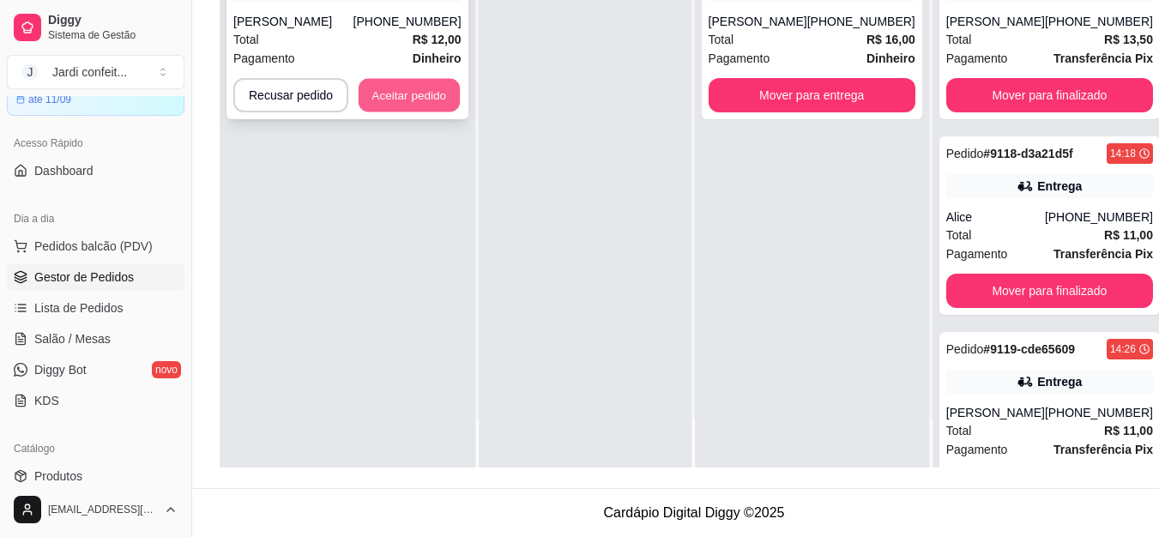
click at [369, 87] on button "Aceitar pedido" at bounding box center [409, 95] width 101 height 33
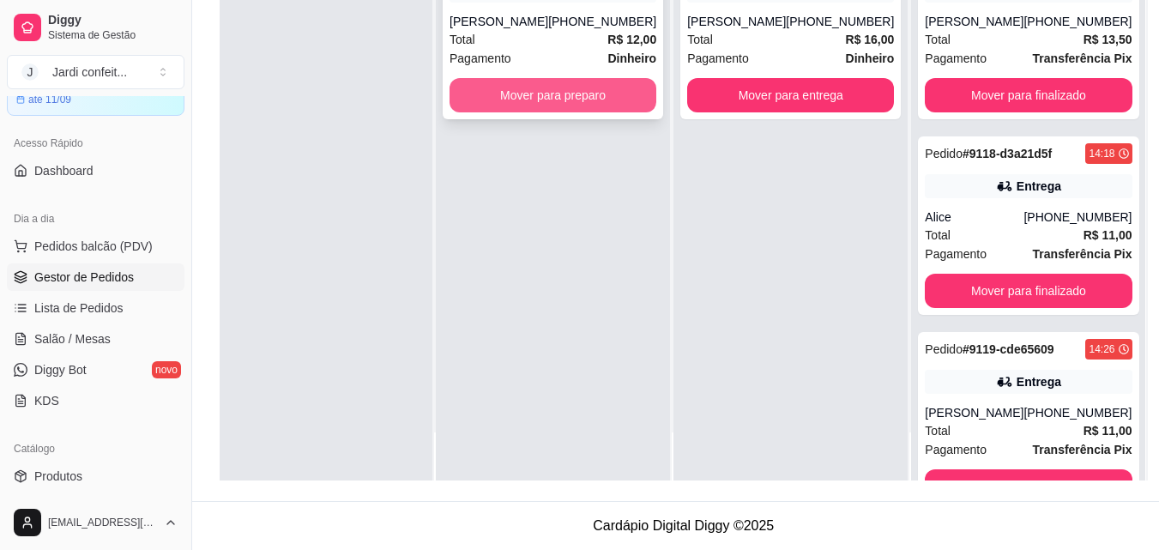
click at [540, 106] on button "Mover para preparo" at bounding box center [553, 95] width 207 height 34
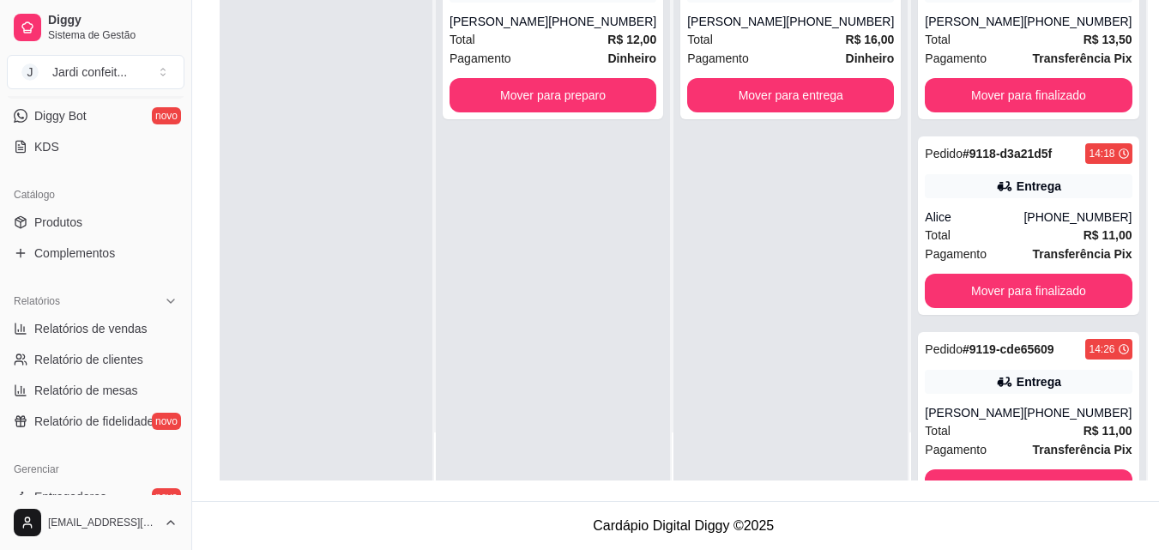
scroll to position [343, 0]
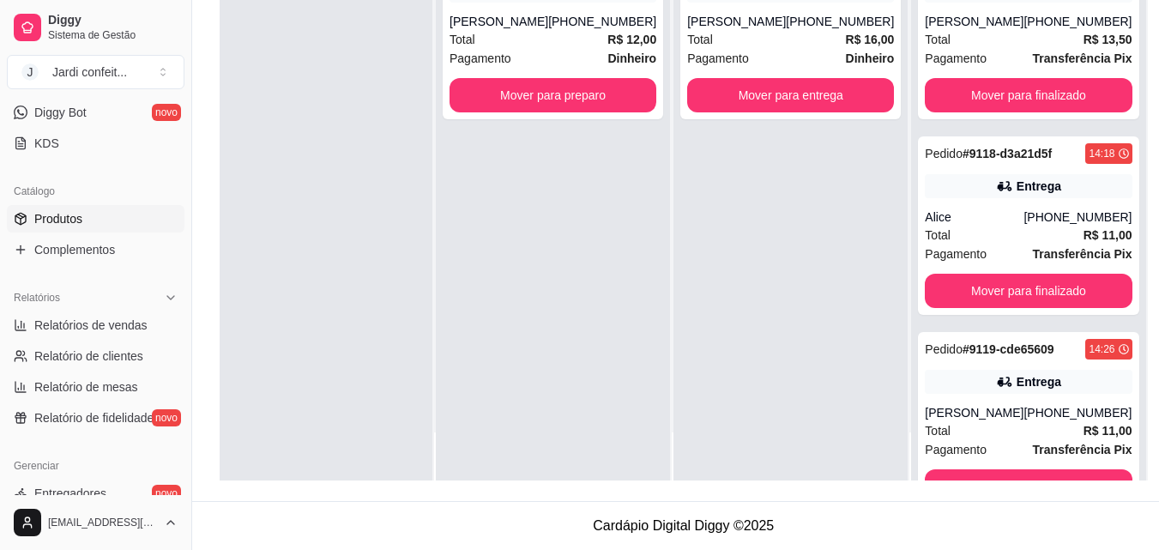
click at [97, 222] on link "Produtos" at bounding box center [96, 218] width 178 height 27
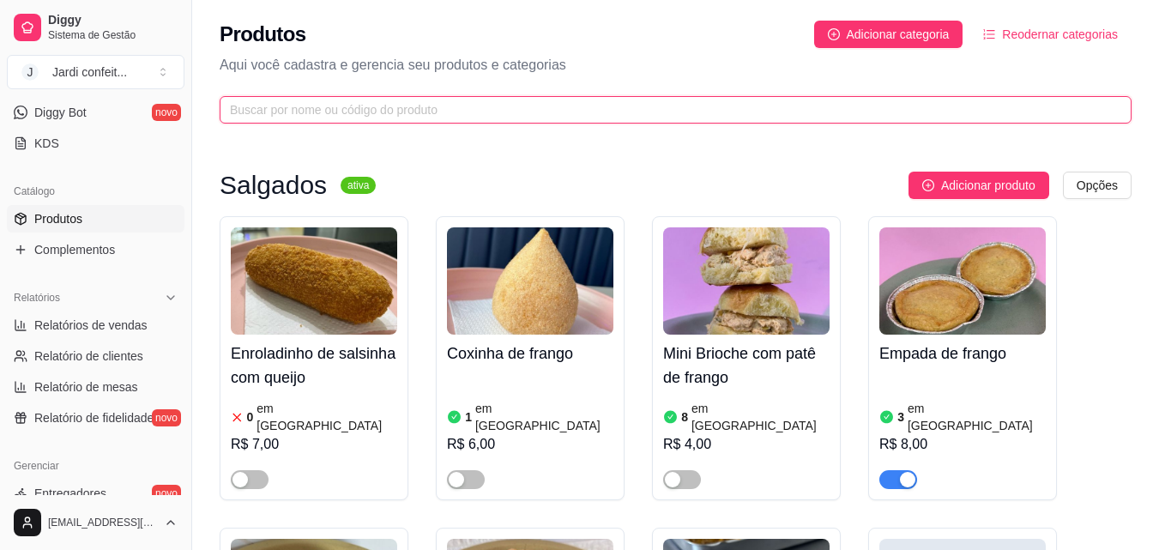
click at [510, 100] on span at bounding box center [676, 109] width 912 height 27
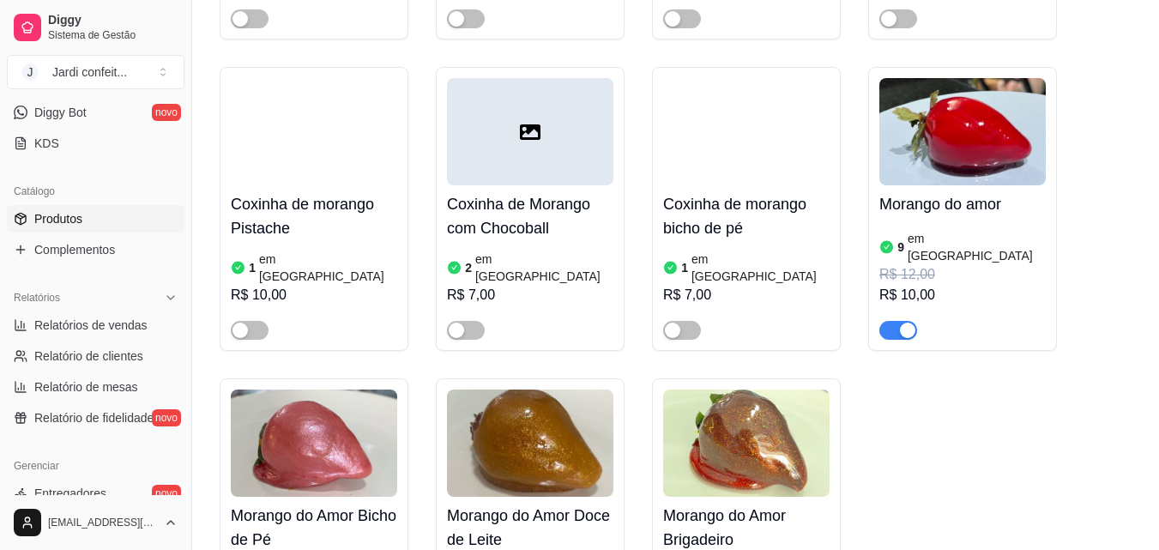
scroll to position [1201, 0]
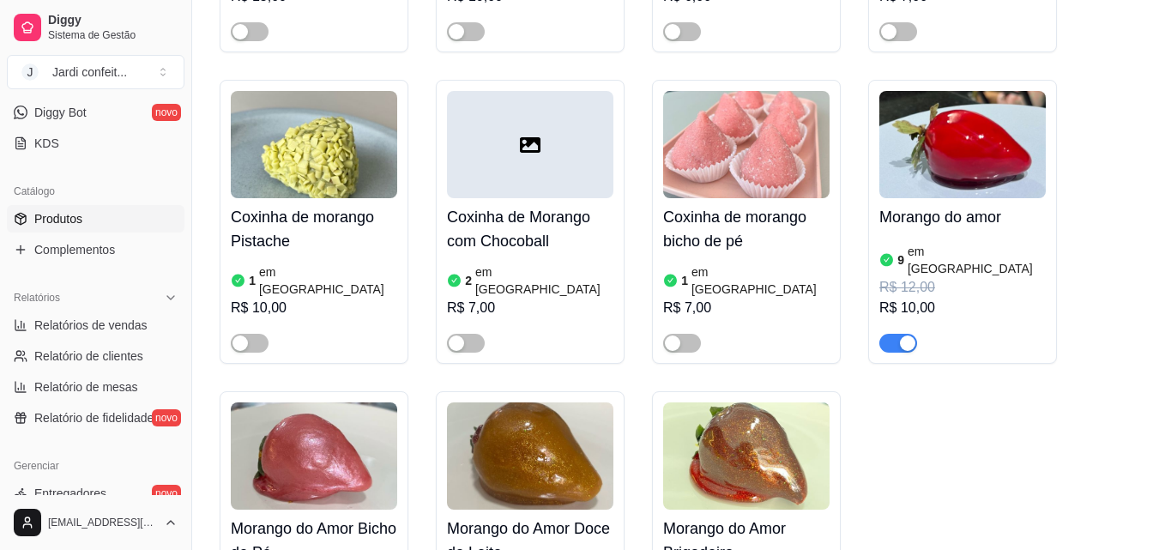
click at [922, 144] on img at bounding box center [962, 144] width 166 height 107
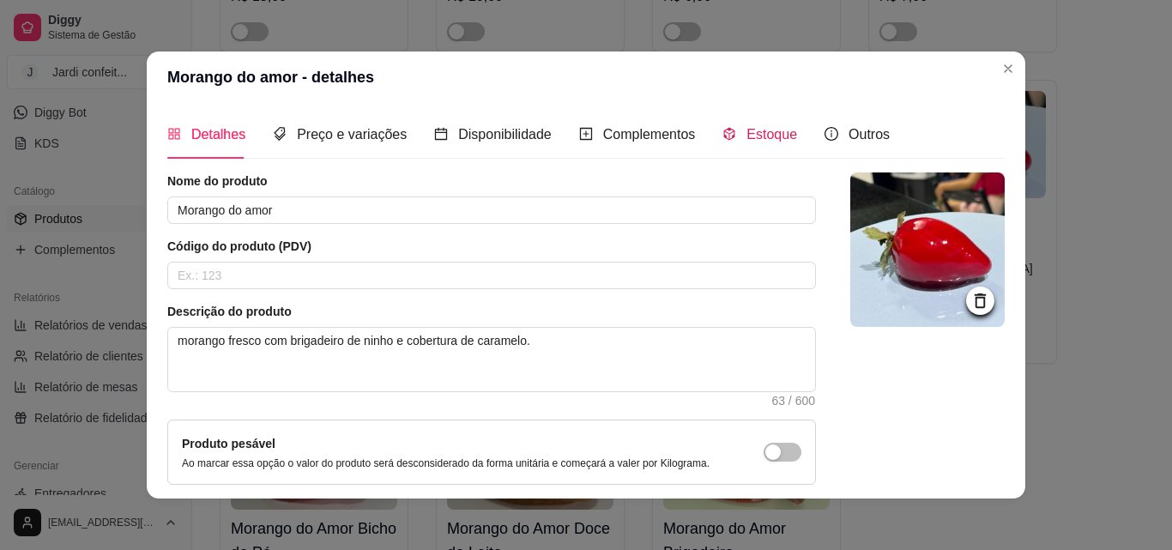
click at [746, 130] on span "Estoque" at bounding box center [771, 134] width 51 height 15
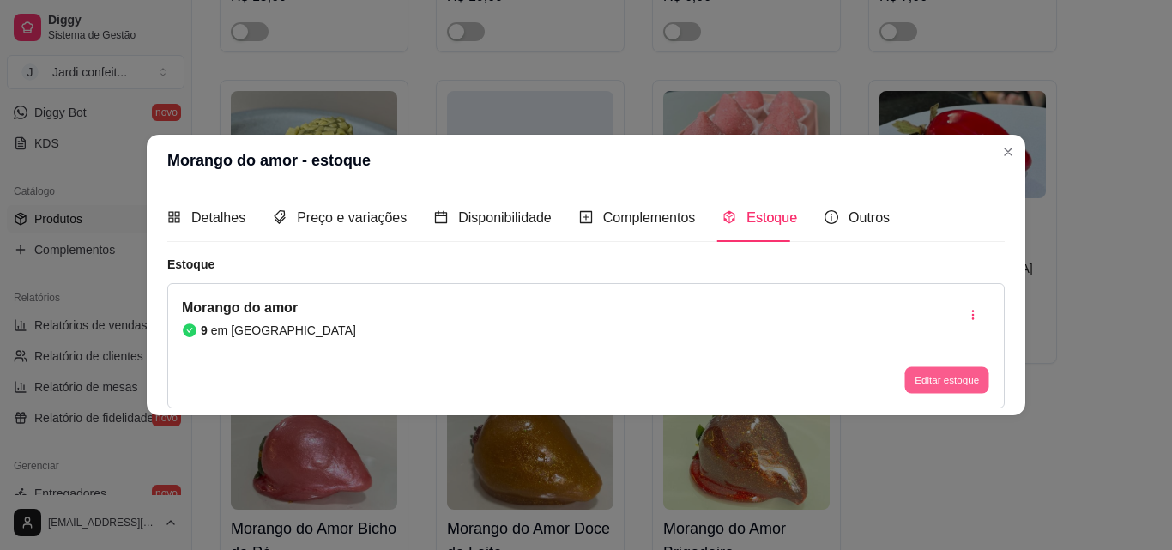
click at [964, 386] on button "Editar estoque" at bounding box center [946, 380] width 84 height 27
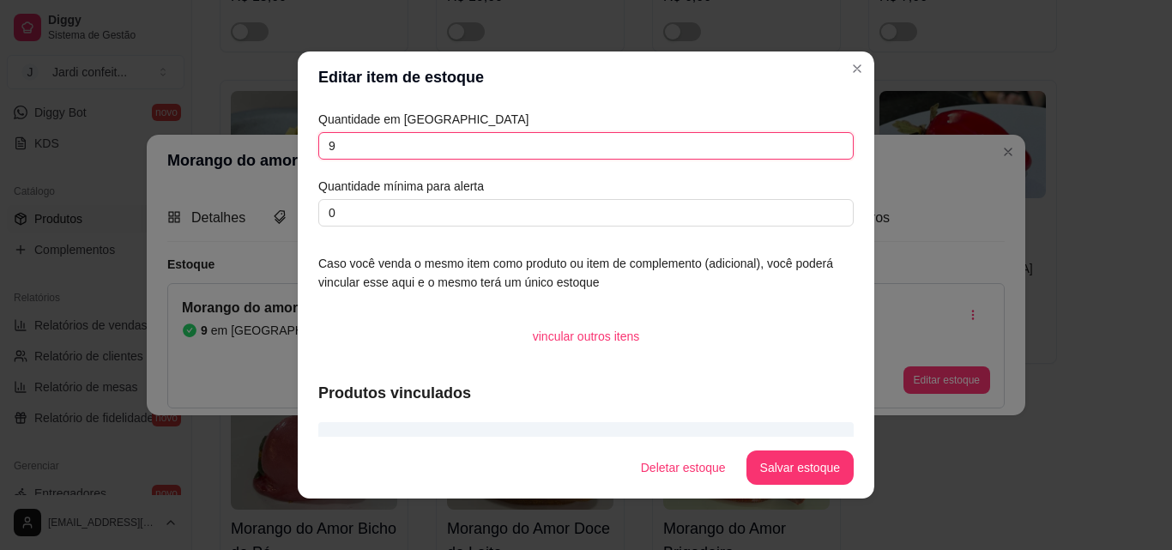
drag, startPoint x: 347, startPoint y: 147, endPoint x: 275, endPoint y: 147, distance: 71.2
click at [275, 147] on div "Editar item de estoque Quantidade em estoque 9 Quantidade mínima para alerta 0 …" at bounding box center [586, 275] width 1172 height 550
click at [814, 456] on button "Salvar estoque" at bounding box center [799, 467] width 107 height 34
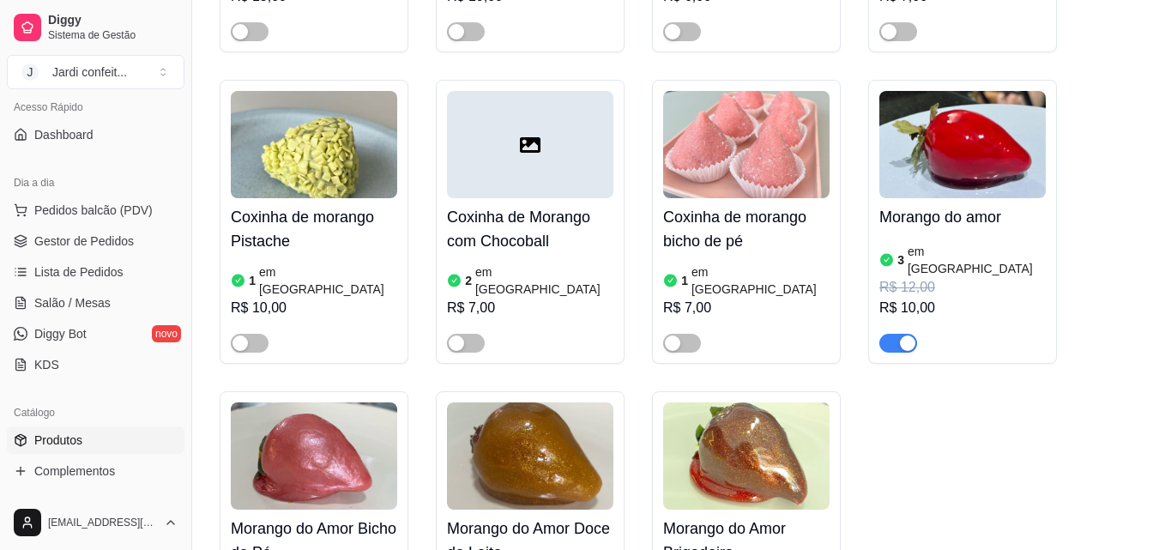
scroll to position [0, 0]
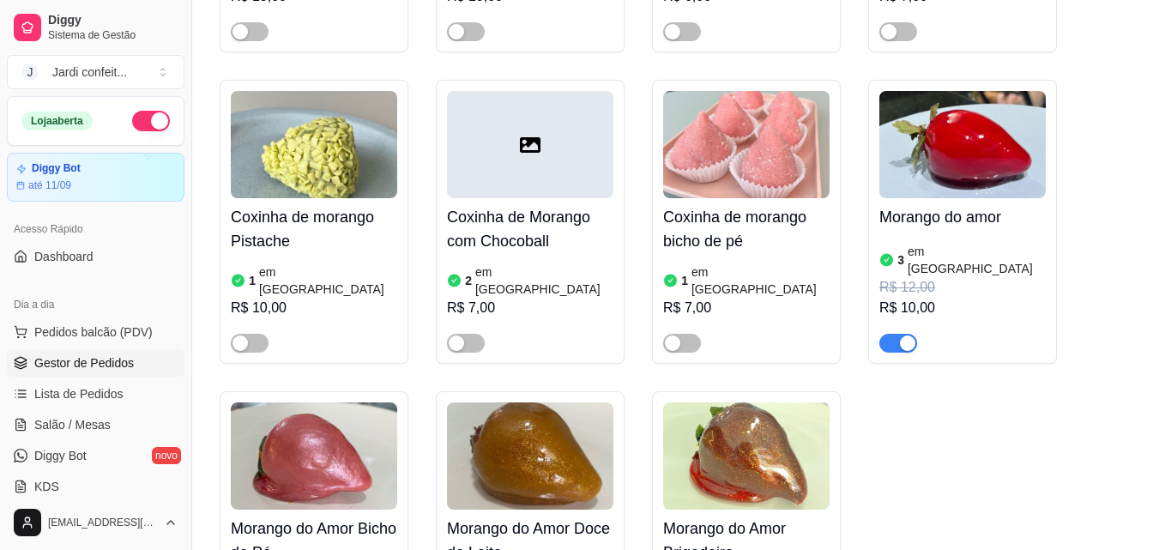
click at [97, 371] on span "Gestor de Pedidos" at bounding box center [84, 362] width 100 height 17
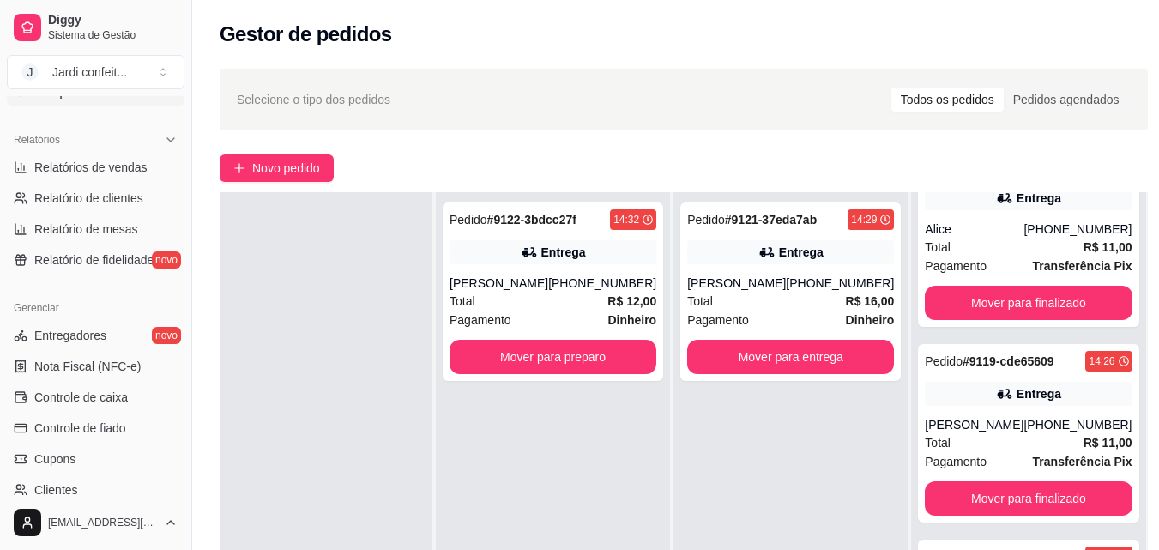
scroll to position [685, 0]
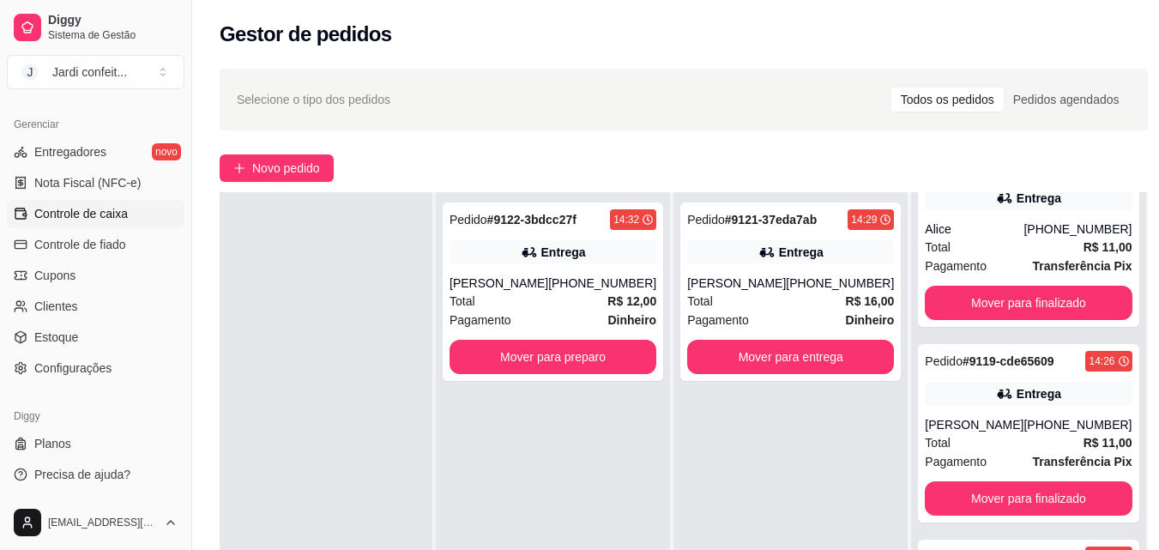
click at [125, 215] on span "Controle de caixa" at bounding box center [81, 213] width 94 height 17
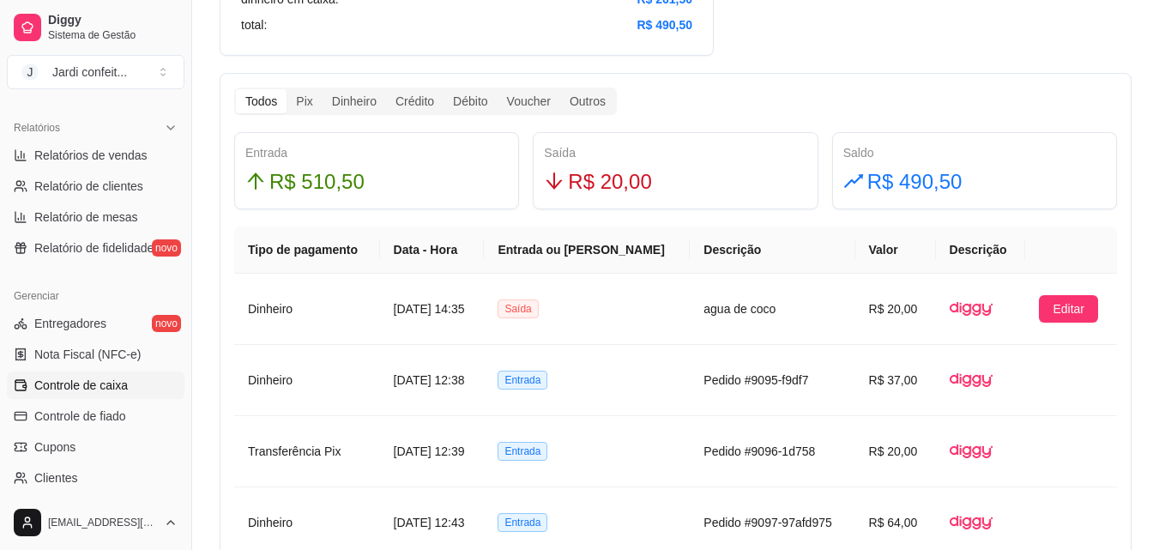
scroll to position [84, 0]
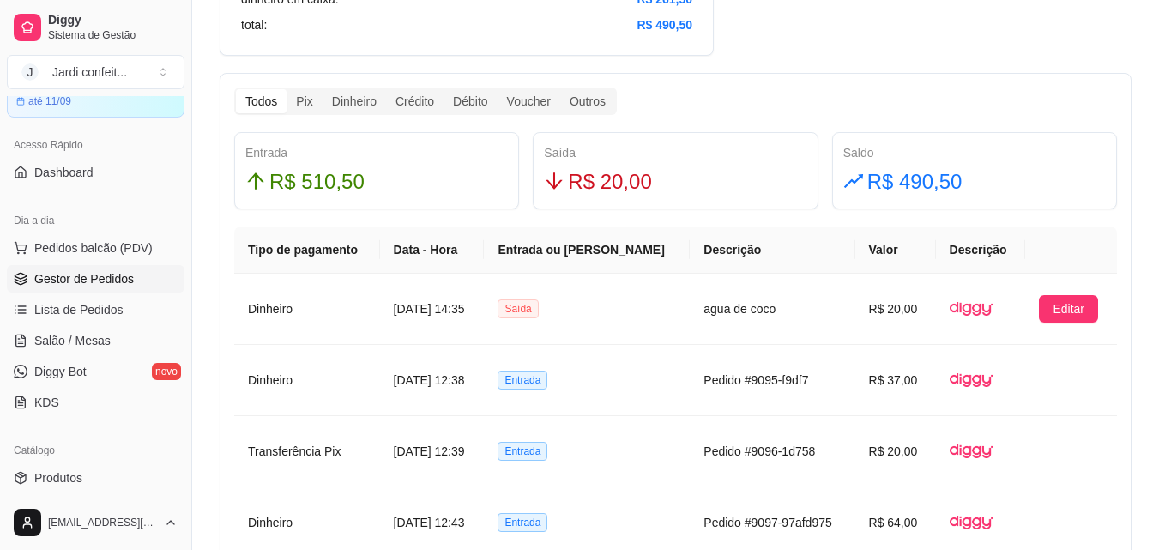
click at [116, 280] on span "Gestor de Pedidos" at bounding box center [84, 278] width 100 height 17
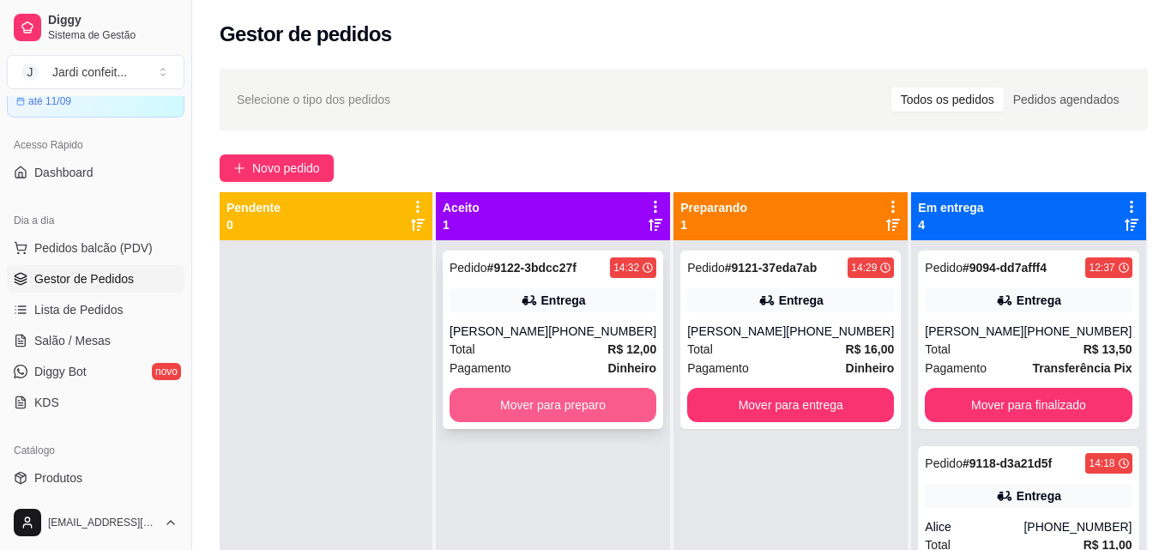
click at [583, 413] on button "Mover para preparo" at bounding box center [553, 405] width 207 height 34
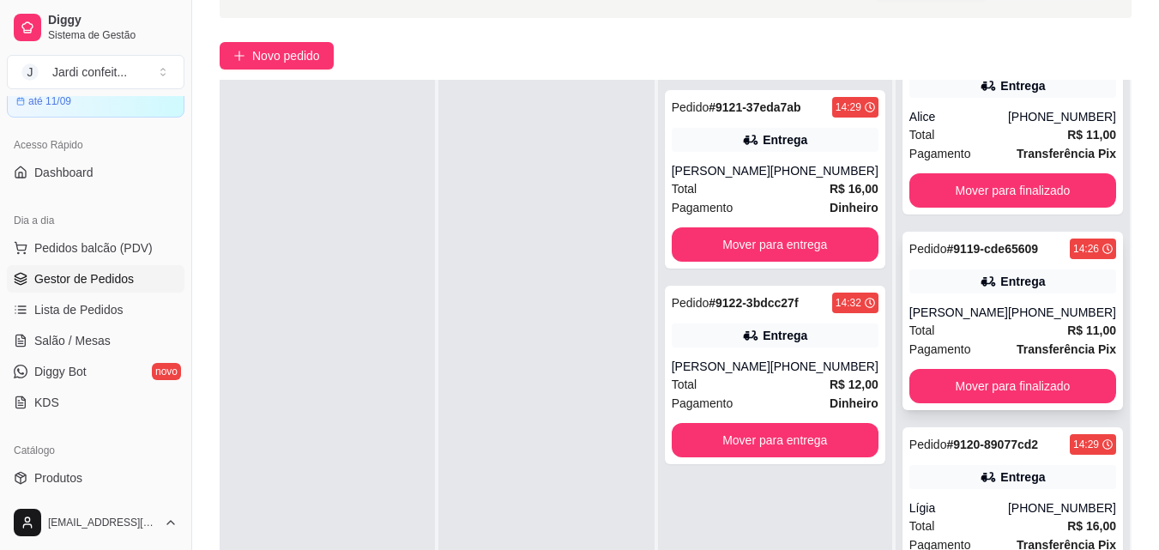
scroll to position [257, 0]
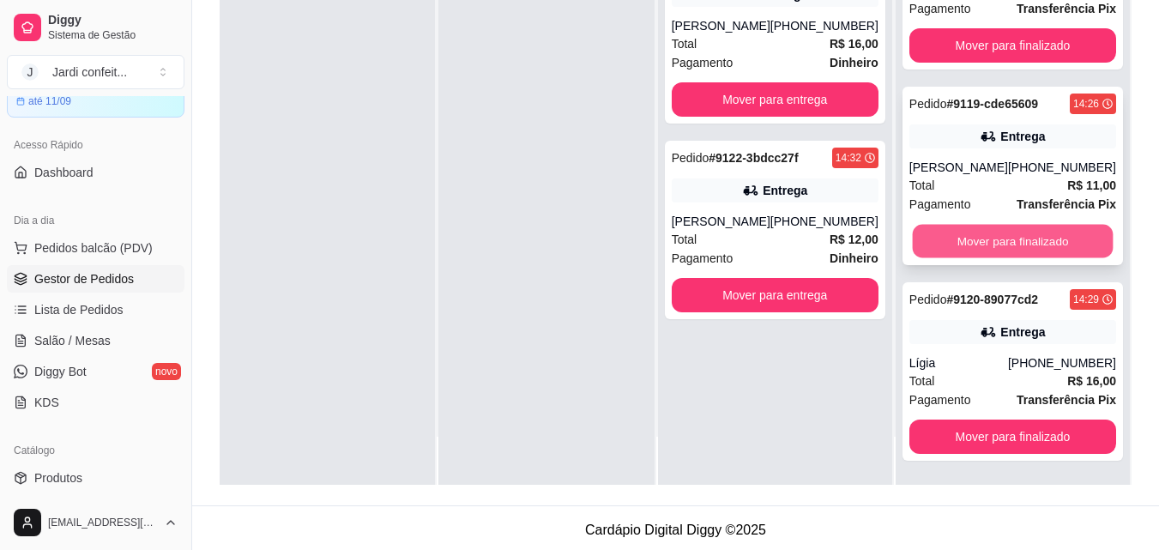
click at [1012, 236] on button "Mover para finalizado" at bounding box center [1012, 241] width 201 height 33
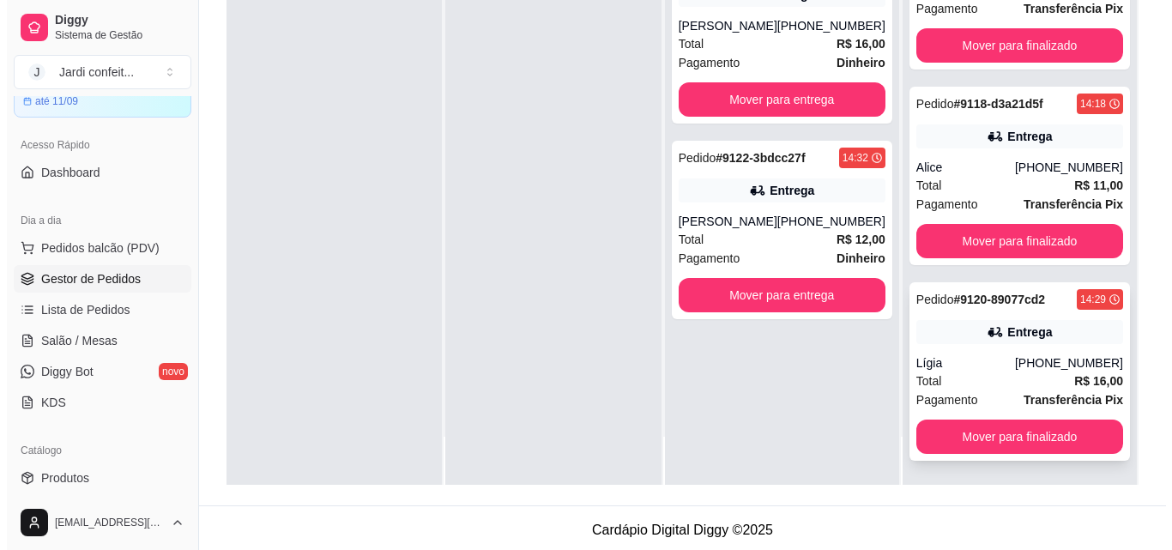
scroll to position [0, 0]
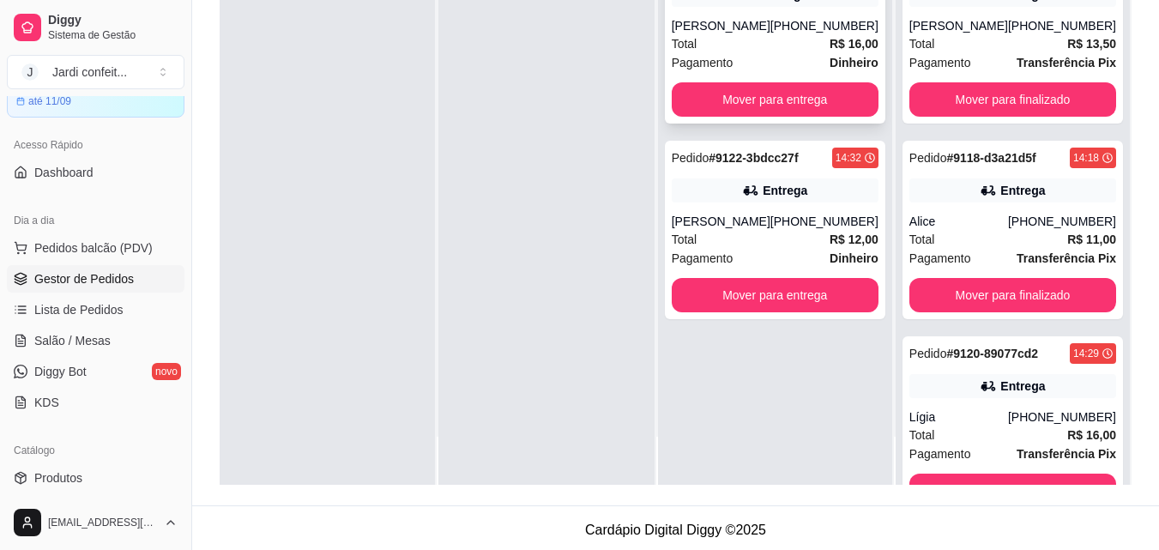
click at [770, 26] on div "aurélio neto" at bounding box center [721, 25] width 99 height 17
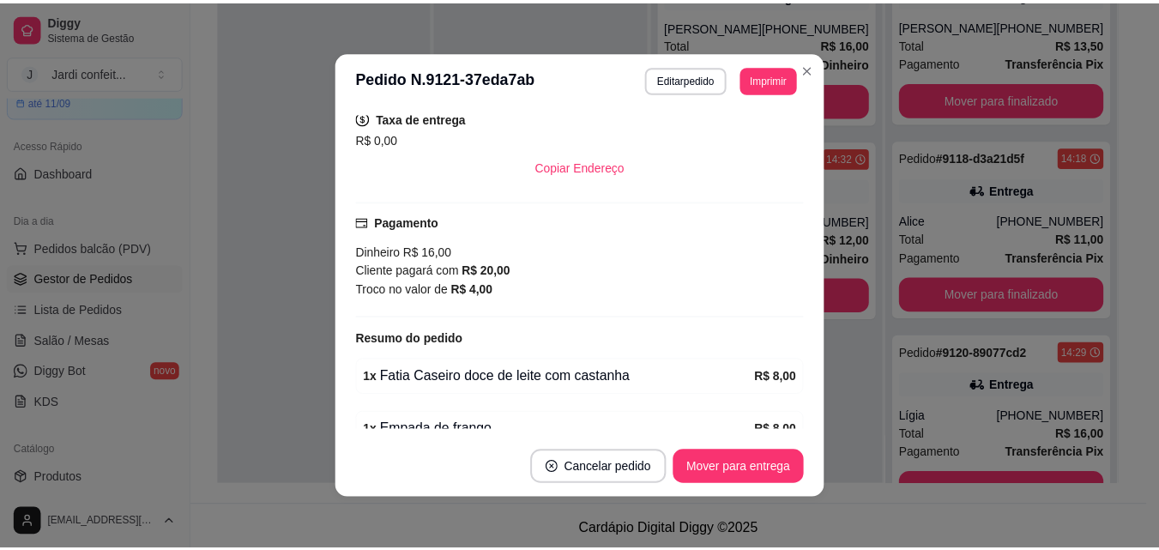
scroll to position [441, 0]
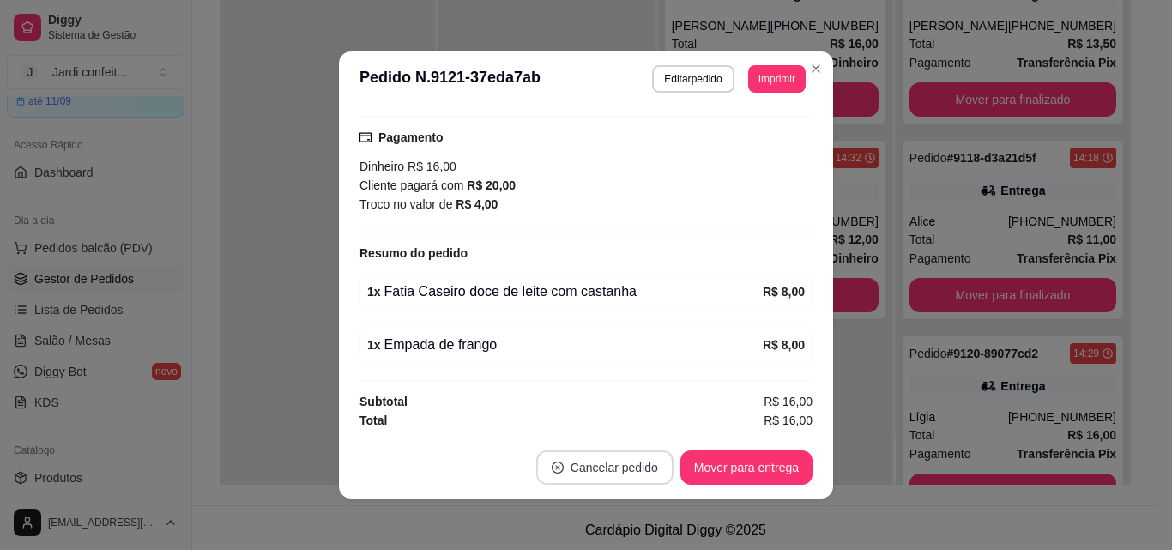
click at [628, 470] on button "Cancelar pedido" at bounding box center [604, 467] width 137 height 34
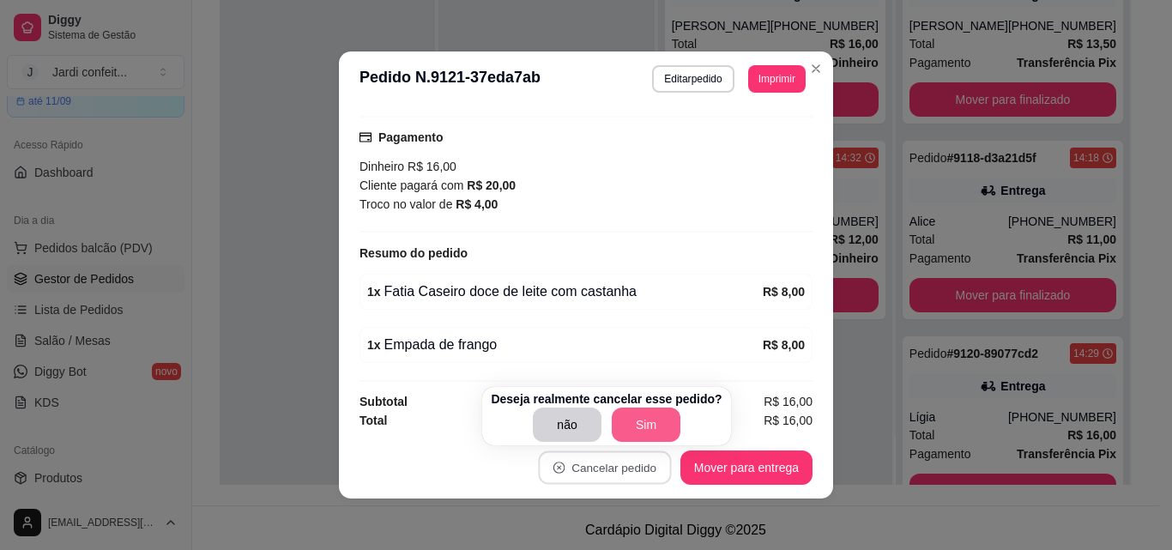
click at [649, 430] on button "Sim" at bounding box center [646, 424] width 69 height 34
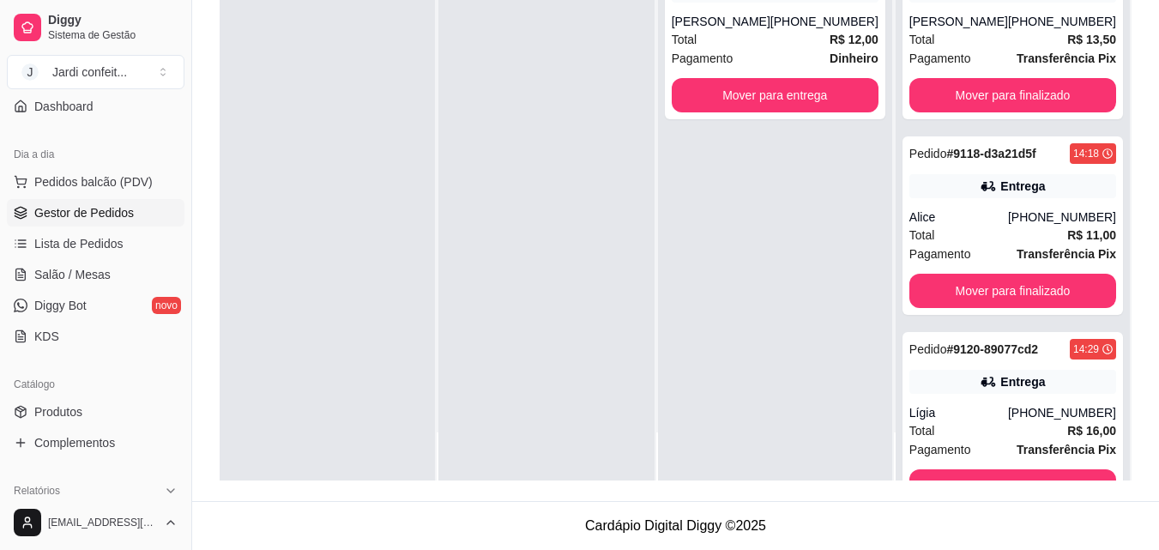
scroll to position [170, 0]
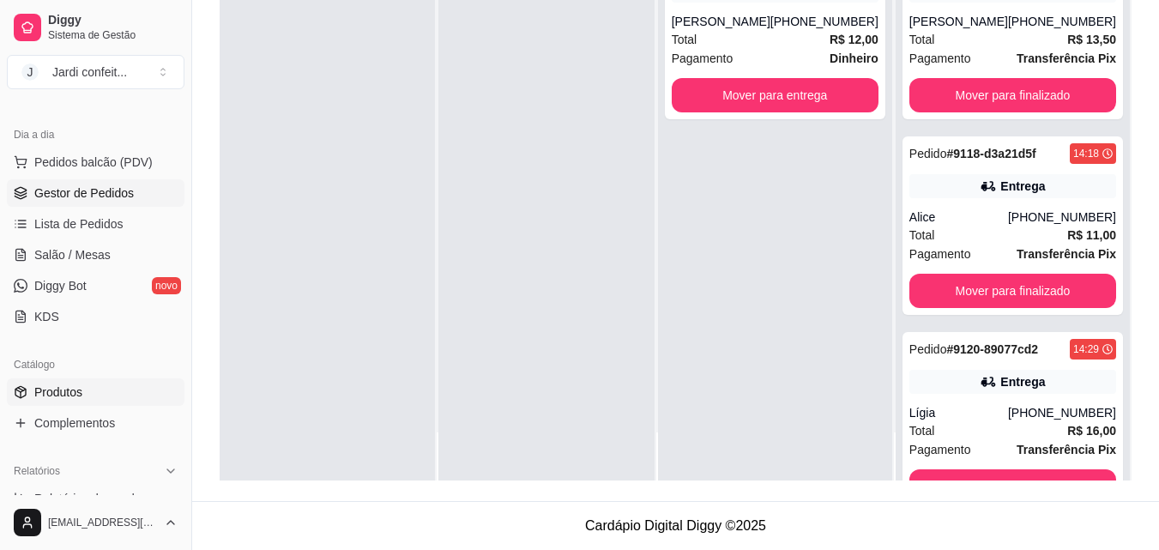
click at [104, 378] on link "Produtos" at bounding box center [96, 391] width 178 height 27
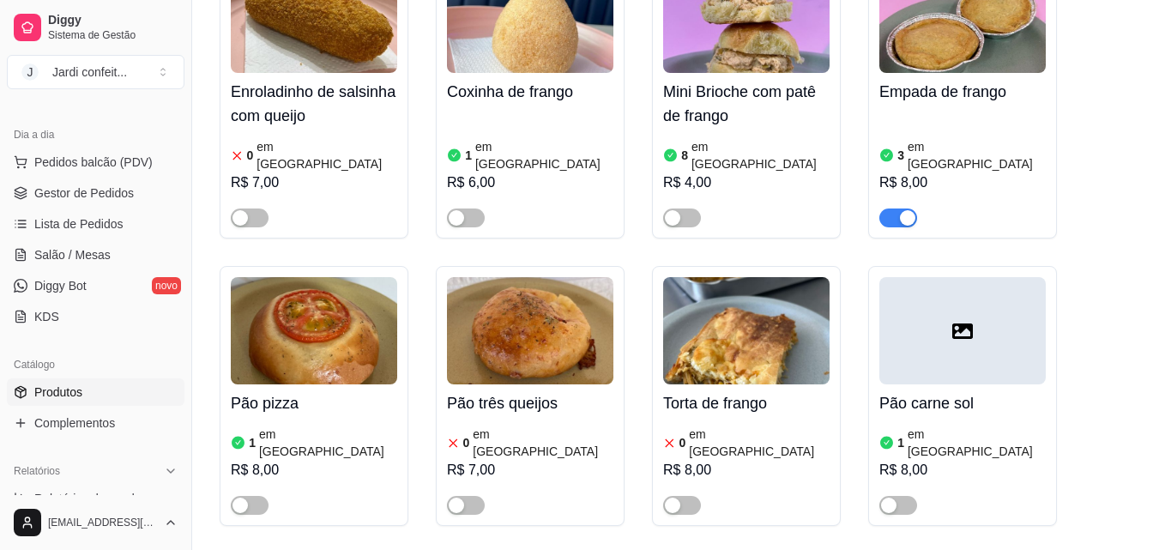
click at [976, 78] on div "Empada de frango 3 em estoque R$ 8,00" at bounding box center [962, 150] width 166 height 154
click at [775, 126] on span "Estoque" at bounding box center [769, 131] width 51 height 15
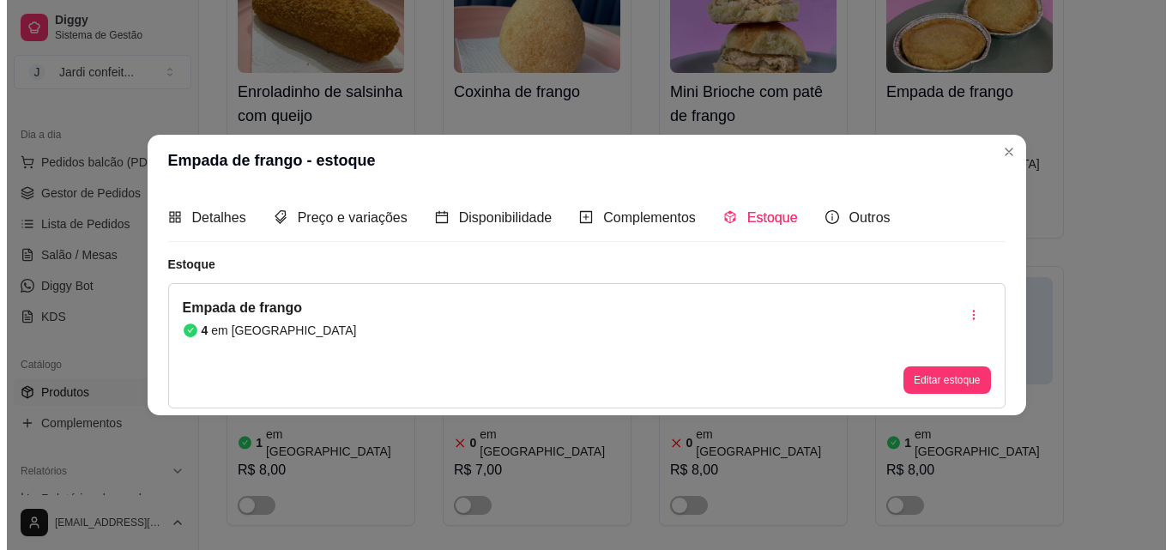
scroll to position [257, 0]
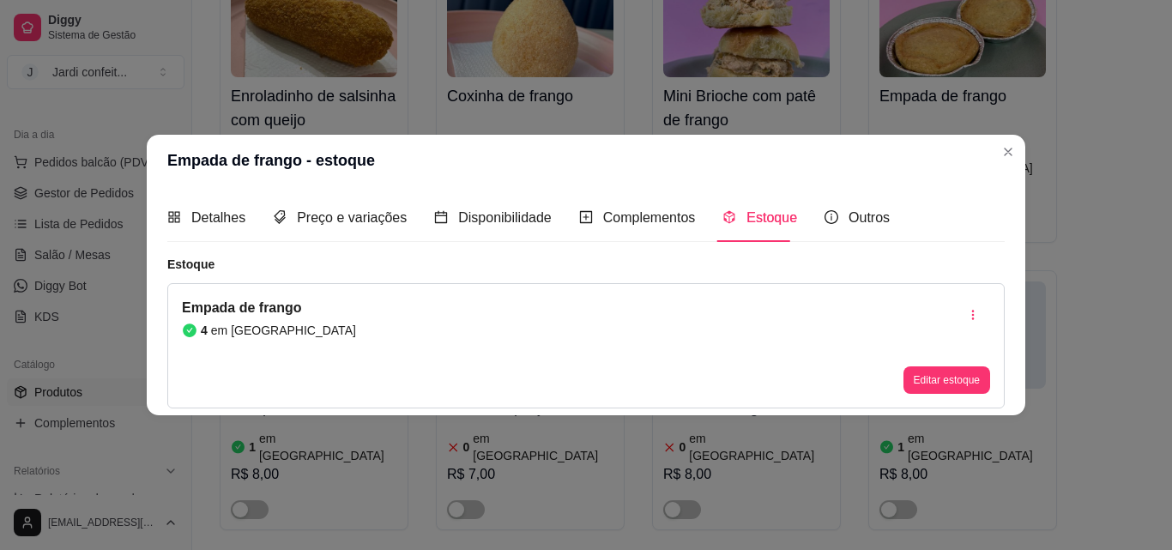
click at [943, 379] on button "Editar estoque" at bounding box center [946, 379] width 87 height 27
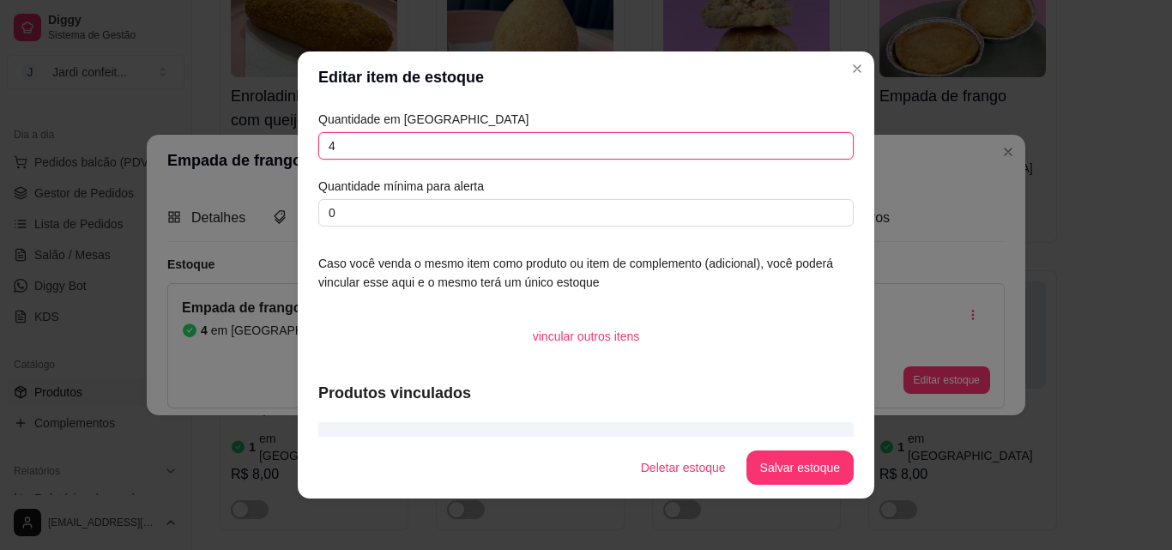
click at [298, 152] on div "Quantidade em estoque 4 Quantidade mínima para alerta 0 Caso você venda o mesmo…" at bounding box center [586, 270] width 576 height 334
click at [812, 468] on button "Salvar estoque" at bounding box center [799, 467] width 107 height 34
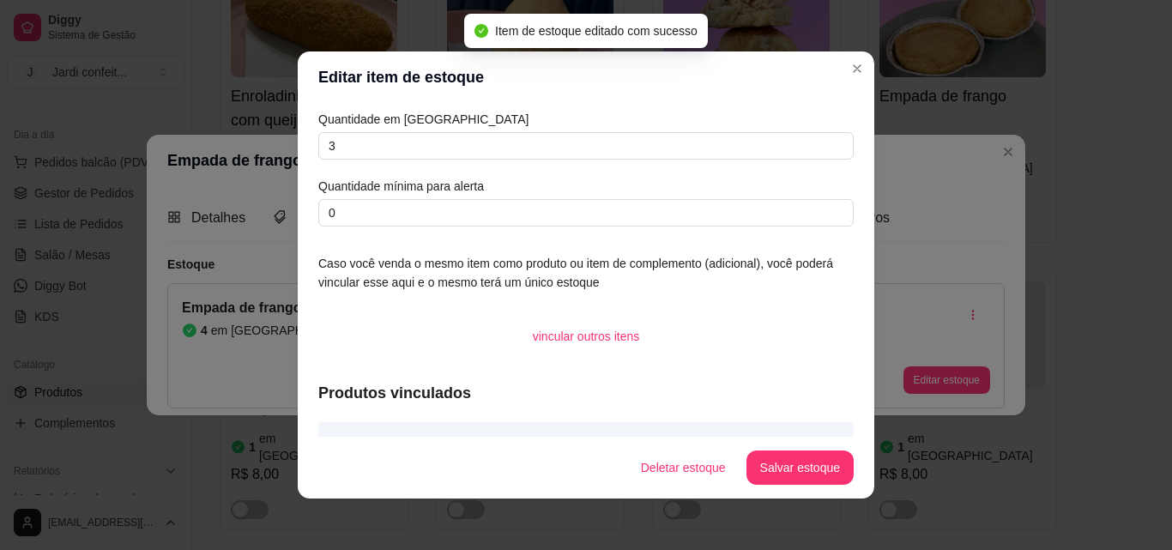
click at [863, 61] on header "Editar item de estoque" at bounding box center [586, 76] width 576 height 51
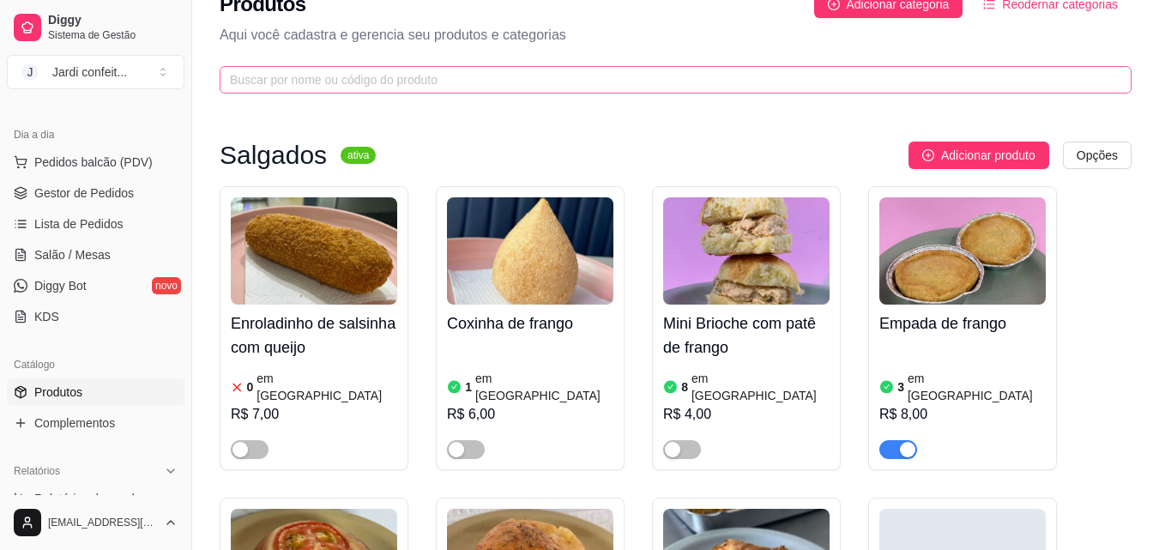
scroll to position [0, 0]
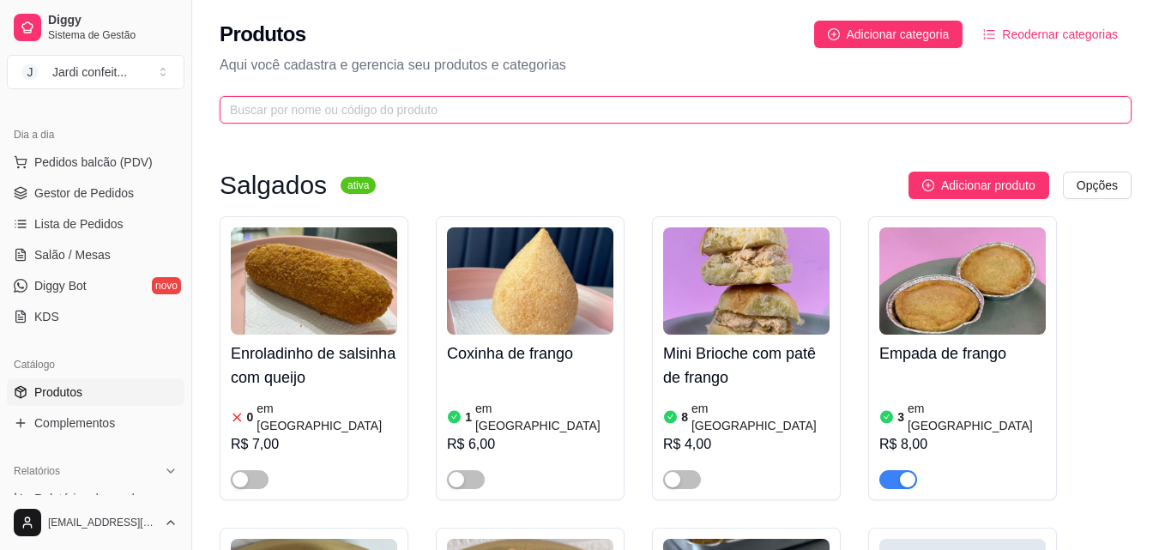
click at [475, 109] on input "text" at bounding box center [669, 109] width 878 height 19
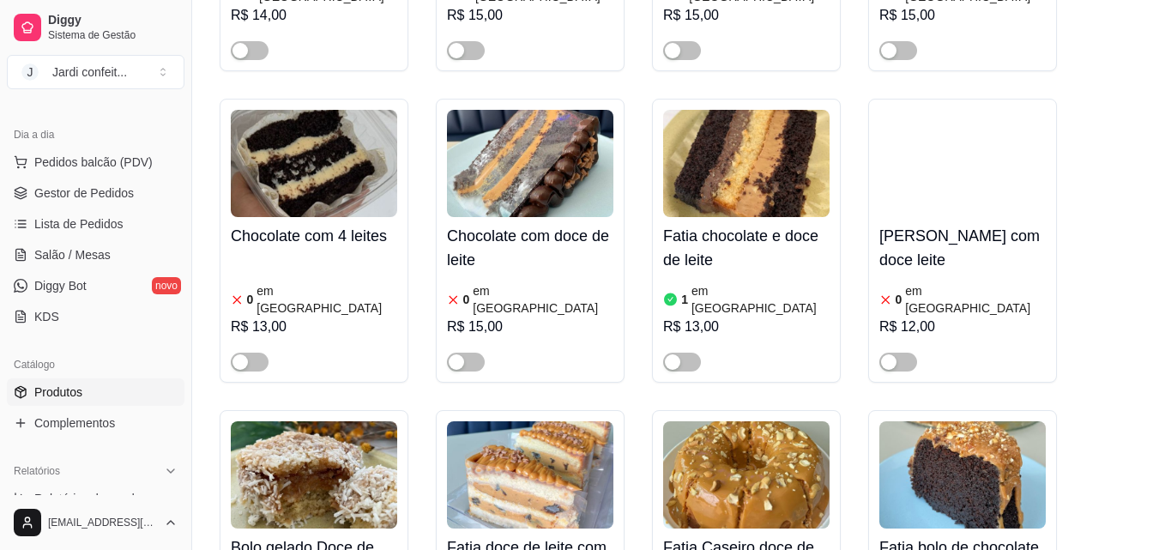
scroll to position [600, 0]
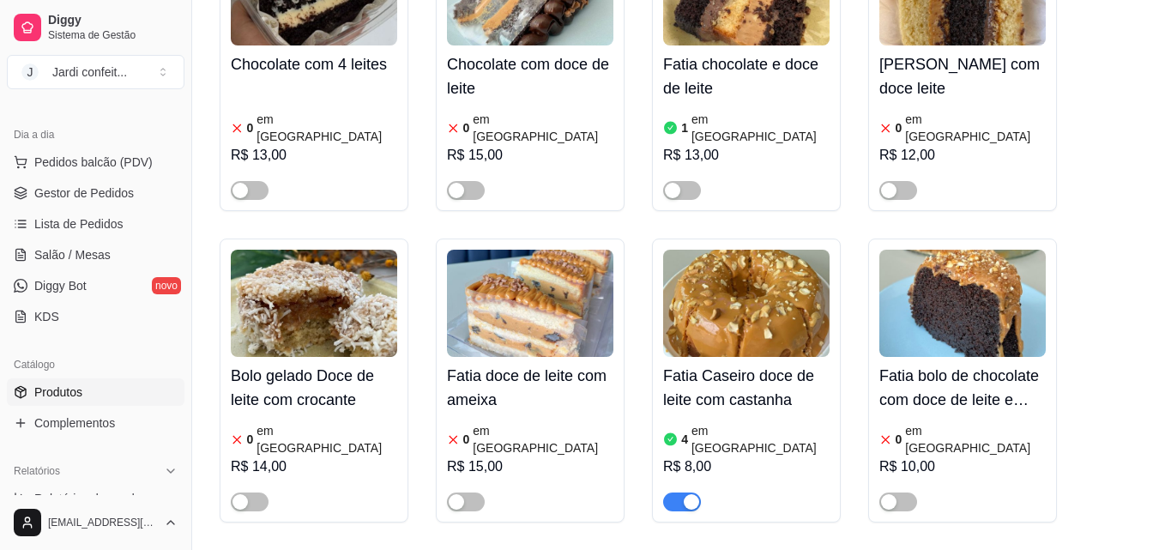
click at [791, 281] on img at bounding box center [746, 303] width 166 height 107
click at [122, 190] on span "Gestor de Pedidos" at bounding box center [84, 192] width 100 height 17
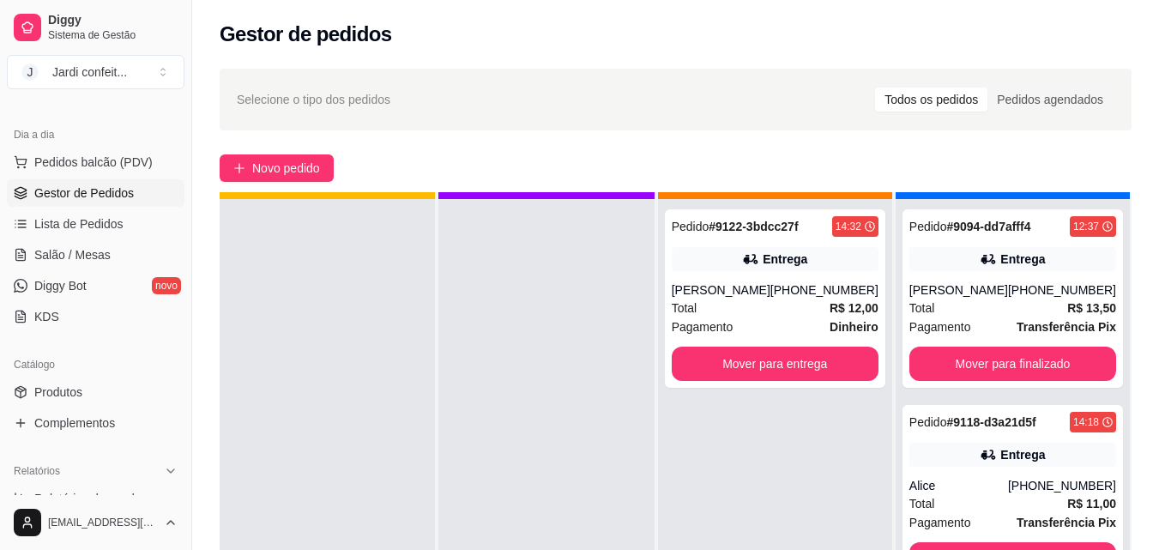
scroll to position [48, 0]
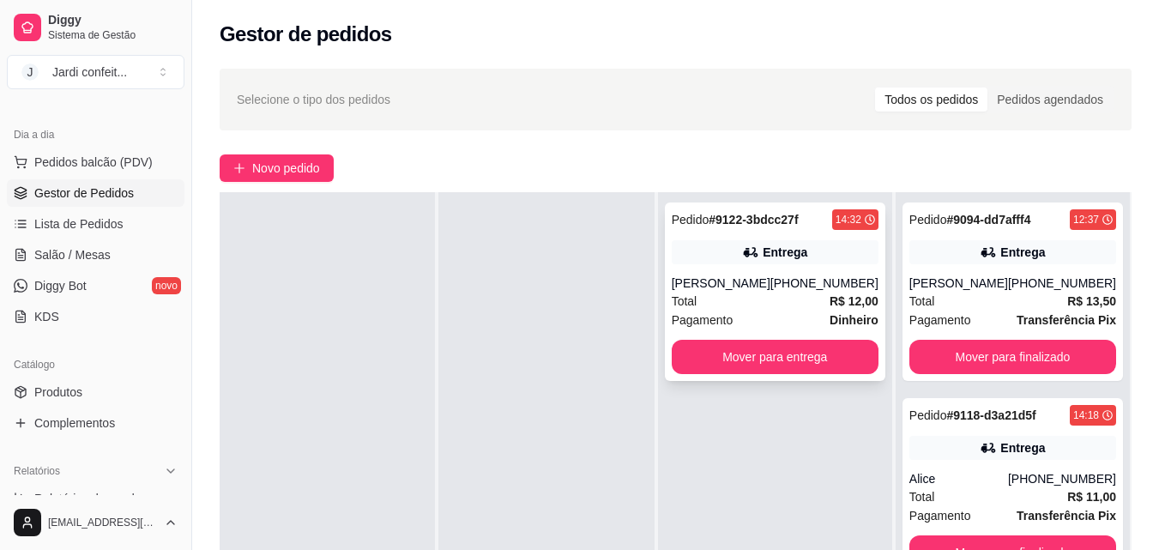
click at [842, 372] on button "Mover para entrega" at bounding box center [775, 357] width 207 height 34
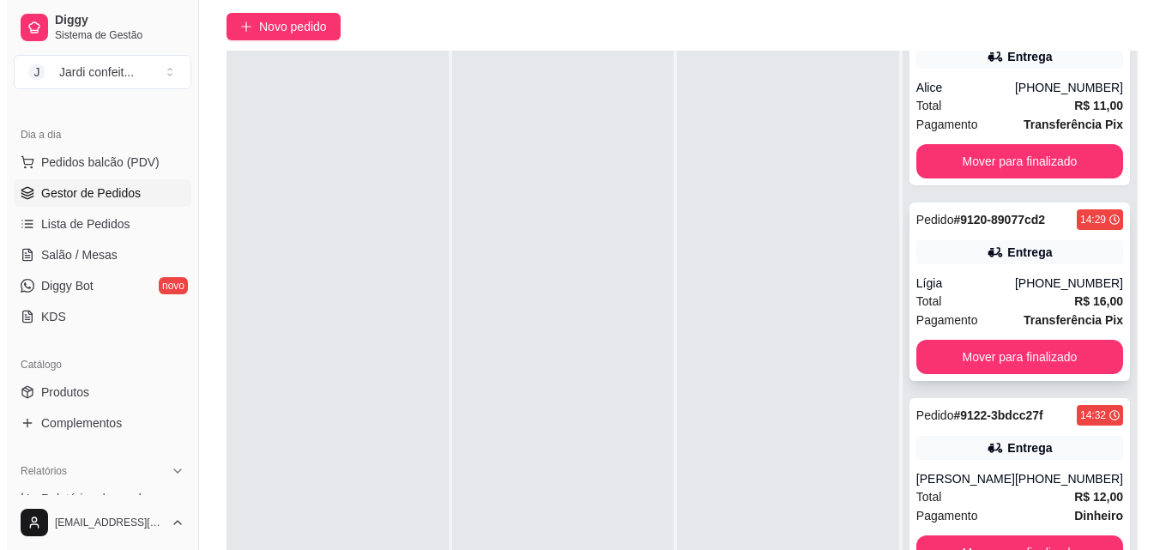
scroll to position [257, 0]
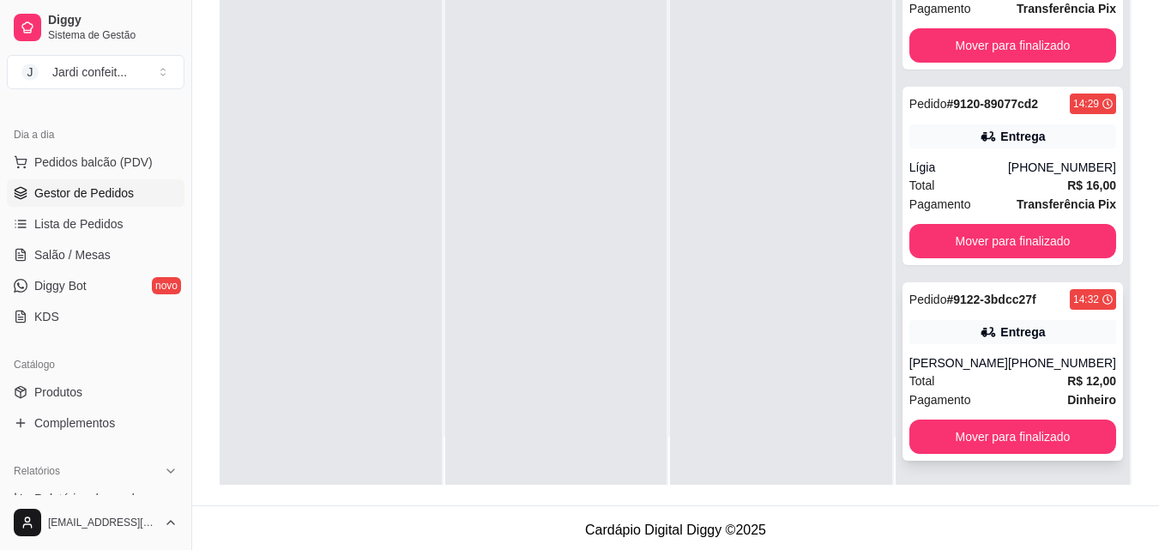
click at [1010, 345] on div "Pedido # 9122-3bdcc27f 14:32 Entrega Daniel (86) 98134-4820 Total R$ 12,00 Paga…" at bounding box center [1012, 371] width 220 height 178
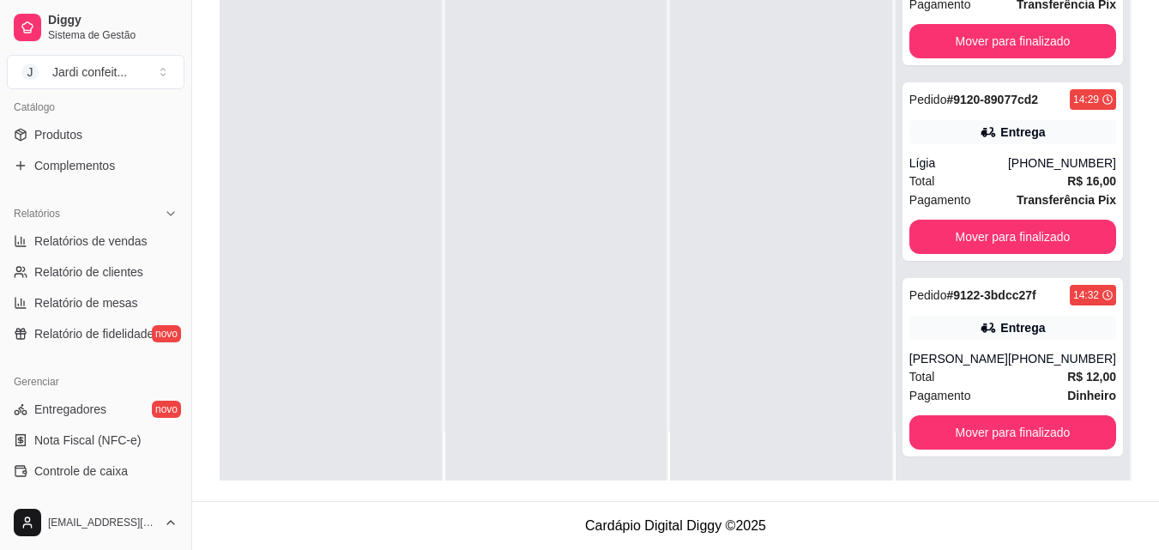
scroll to position [513, 0]
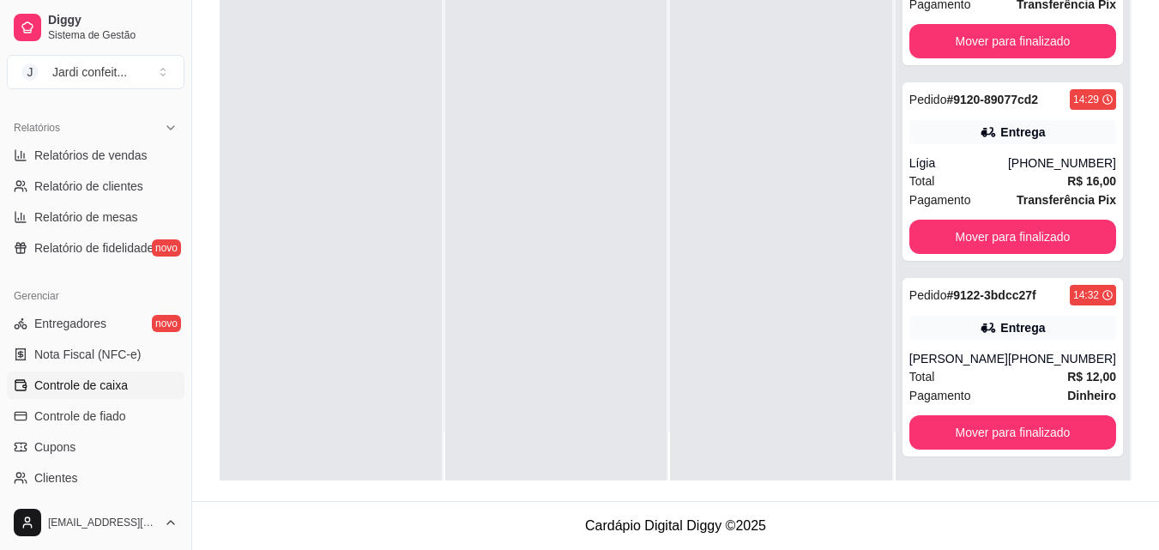
click at [134, 385] on link "Controle de caixa" at bounding box center [96, 384] width 178 height 27
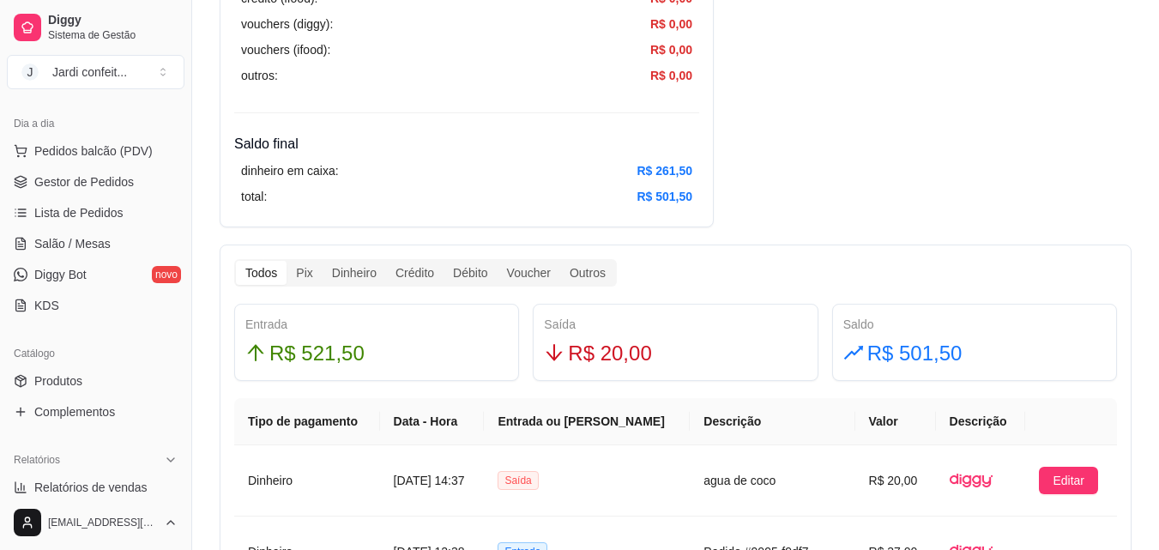
scroll to position [170, 0]
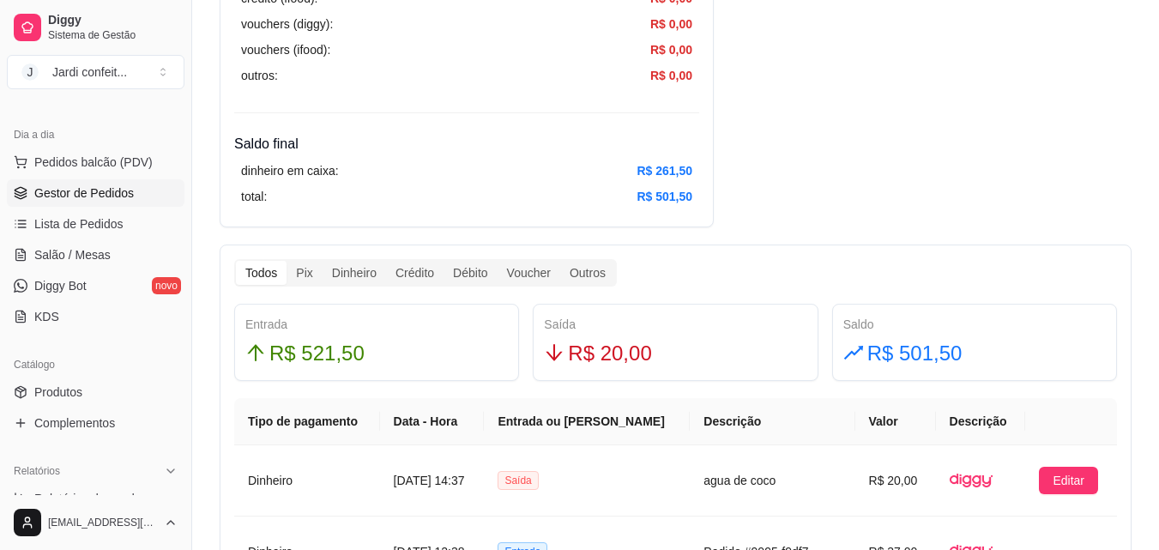
click at [100, 184] on span "Gestor de Pedidos" at bounding box center [84, 192] width 100 height 17
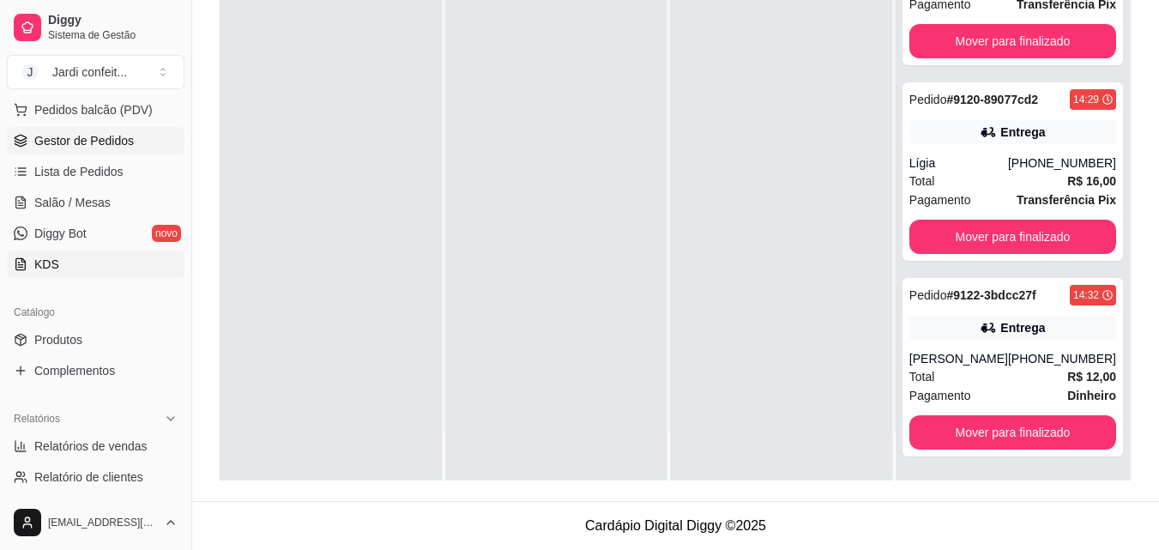
scroll to position [256, 0]
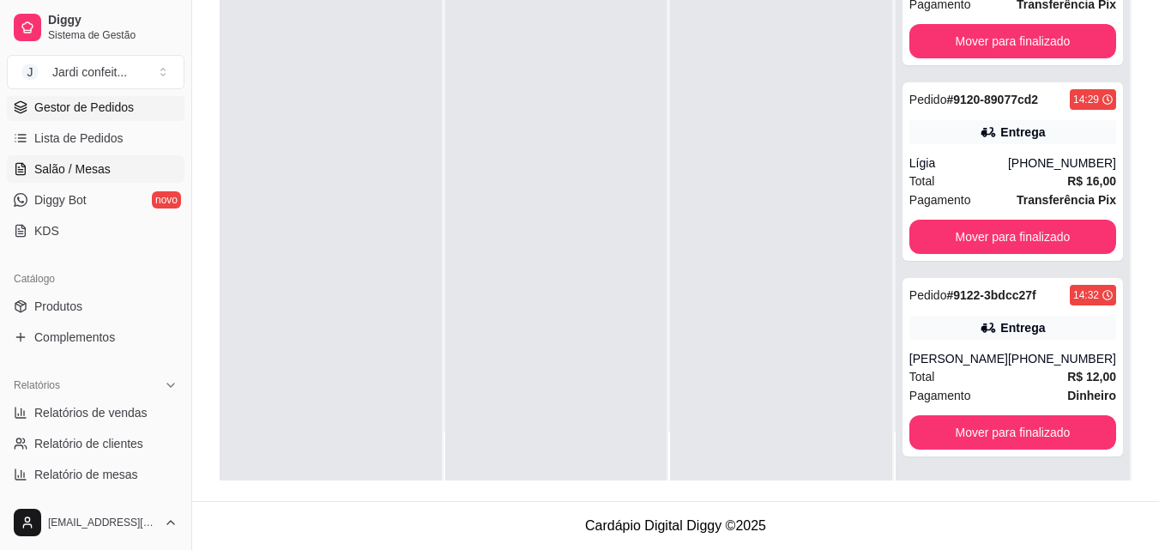
click at [134, 158] on link "Salão / Mesas" at bounding box center [96, 168] width 178 height 27
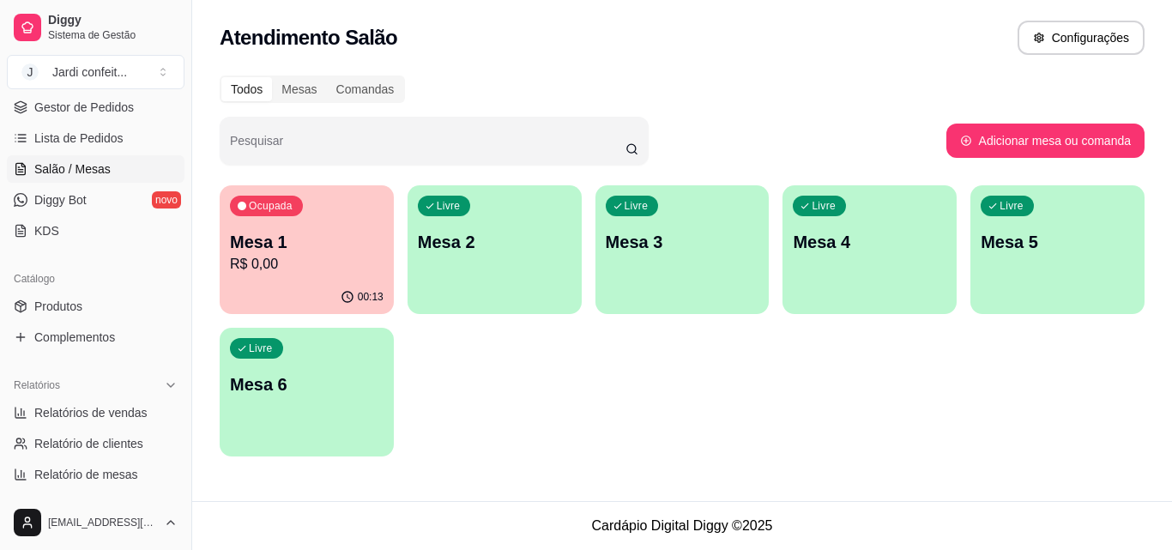
click at [289, 216] on div "Ocupada Mesa 1 R$ 0,00" at bounding box center [307, 232] width 174 height 95
click at [240, 264] on p "R$ 0,00" at bounding box center [307, 264] width 154 height 21
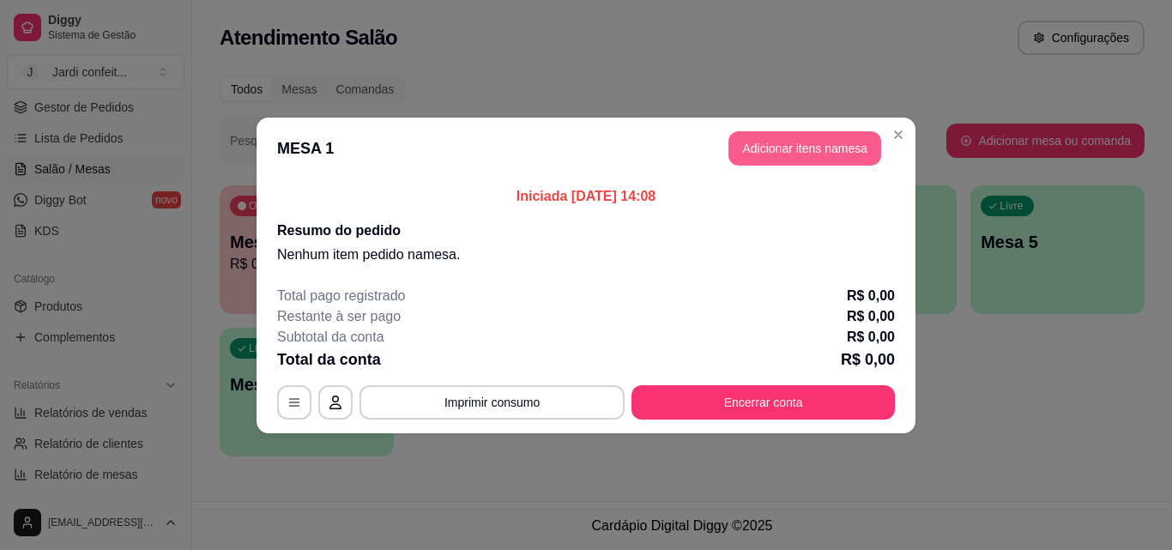
click at [837, 143] on button "Adicionar itens na mesa" at bounding box center [804, 148] width 153 height 34
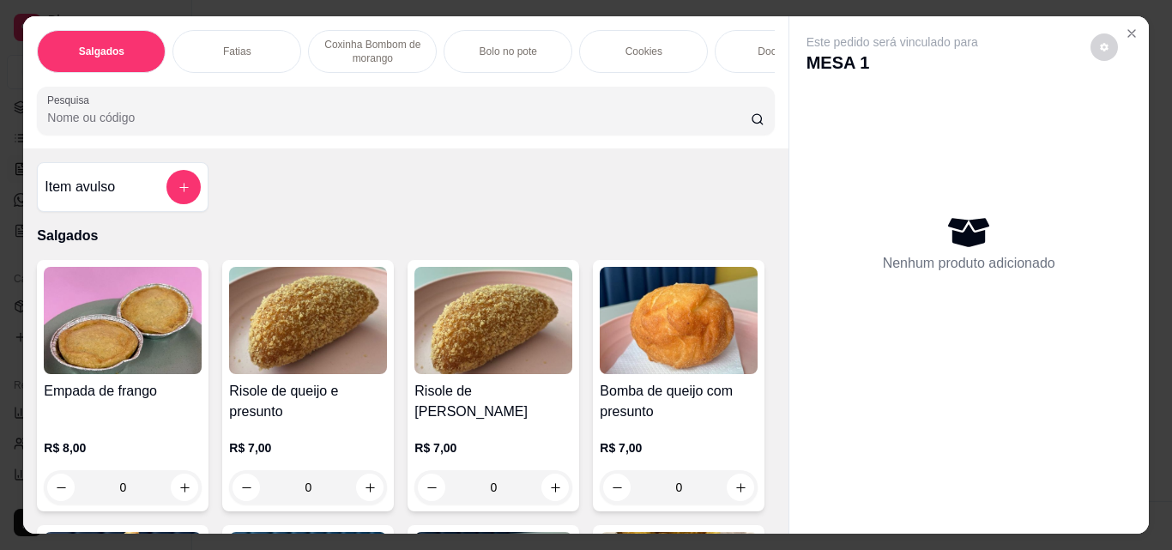
scroll to position [86, 0]
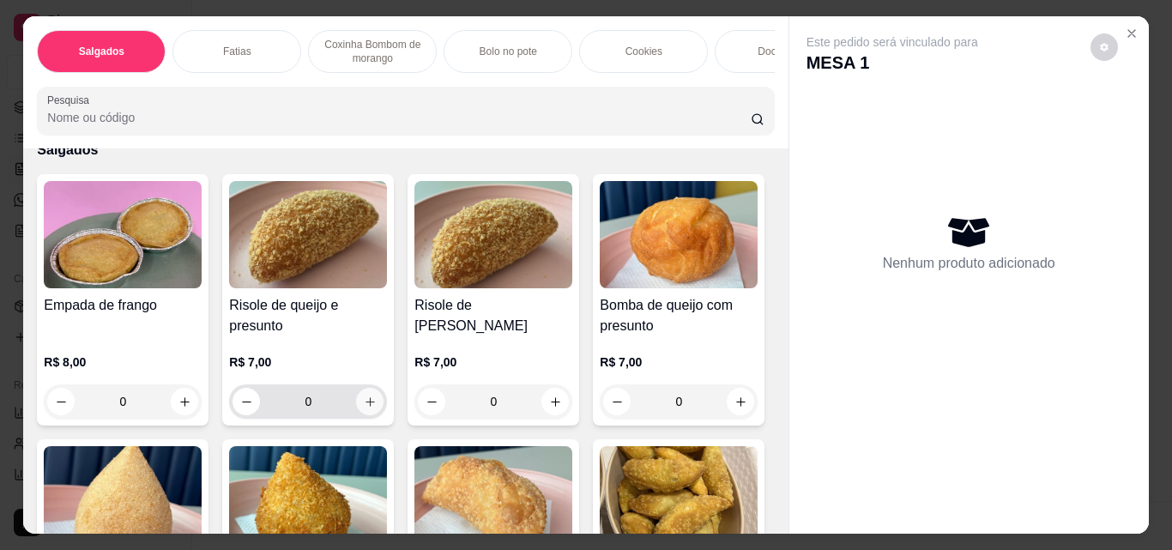
click at [359, 415] on button "increase-product-quantity" at bounding box center [369, 401] width 27 height 27
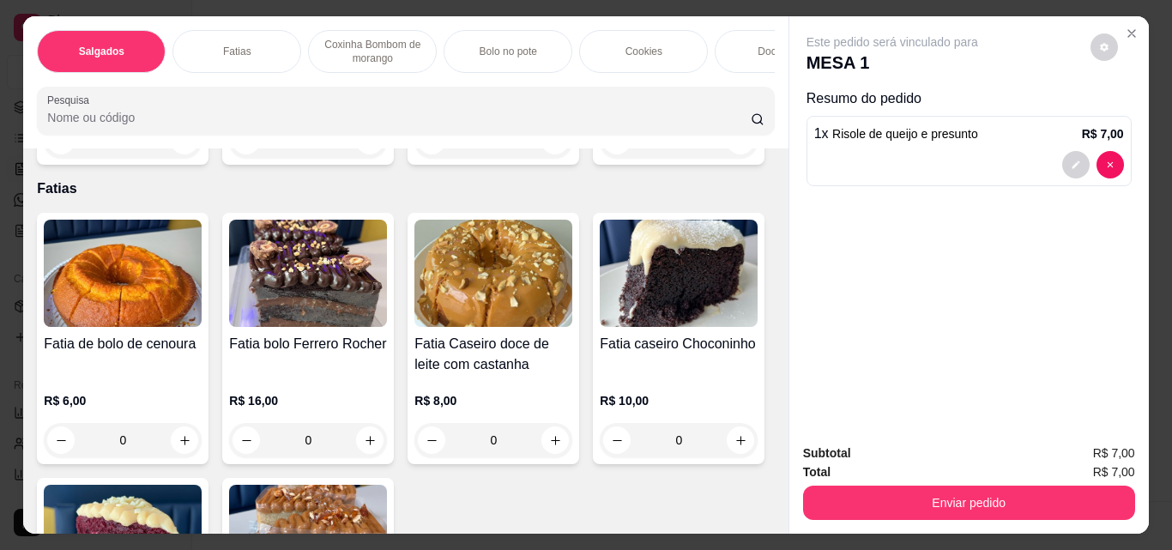
scroll to position [686, 0]
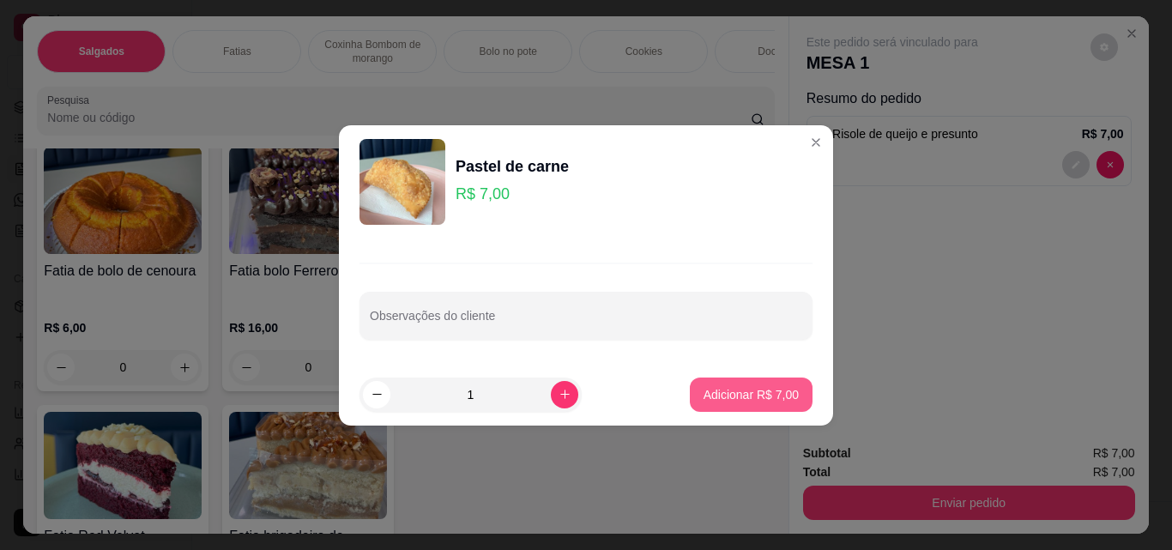
click at [766, 392] on p "Adicionar R$ 7,00" at bounding box center [750, 394] width 95 height 17
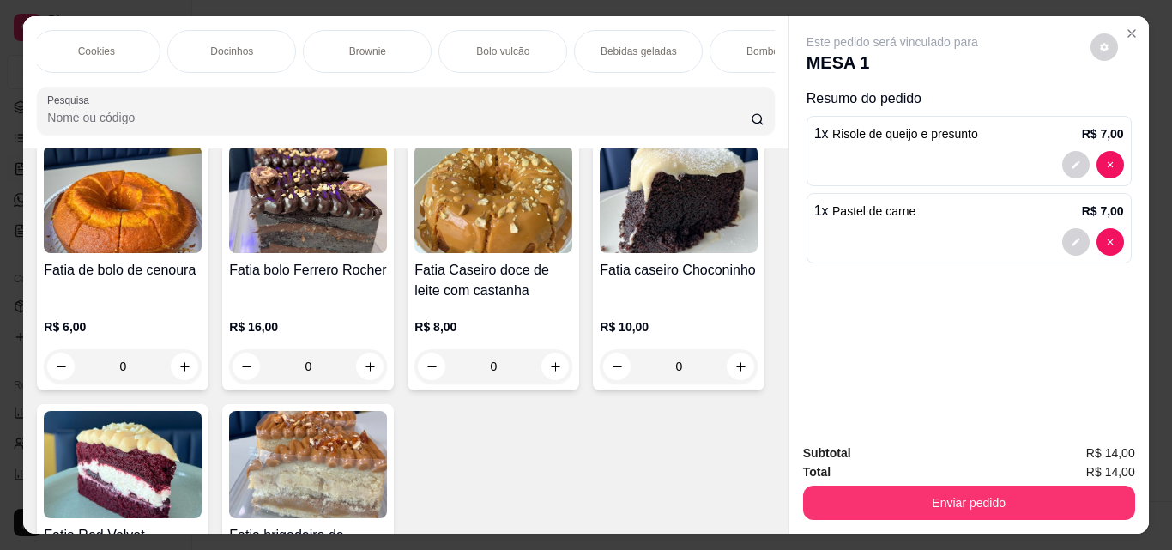
scroll to position [0, 632]
click at [547, 45] on p "Bebidas geladas" at bounding box center [554, 52] width 76 height 14
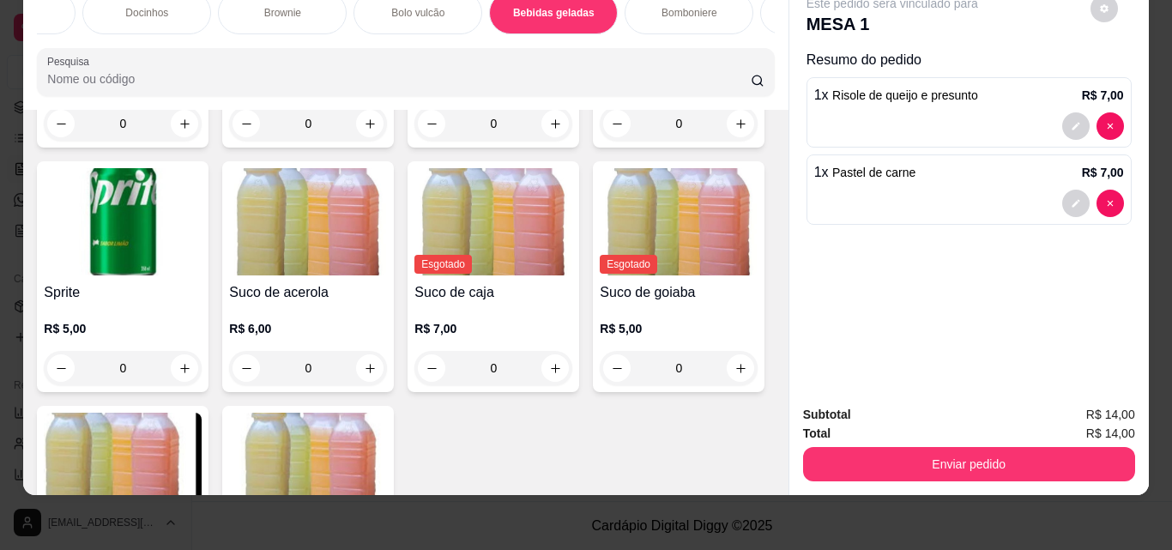
scroll to position [4553, 0]
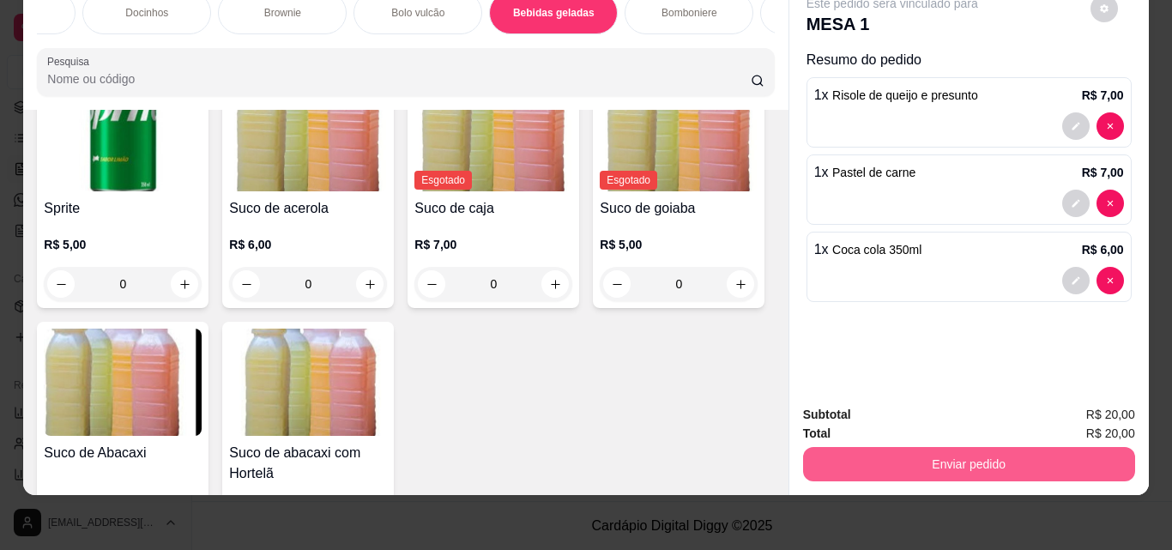
click at [955, 447] on button "Enviar pedido" at bounding box center [969, 464] width 332 height 34
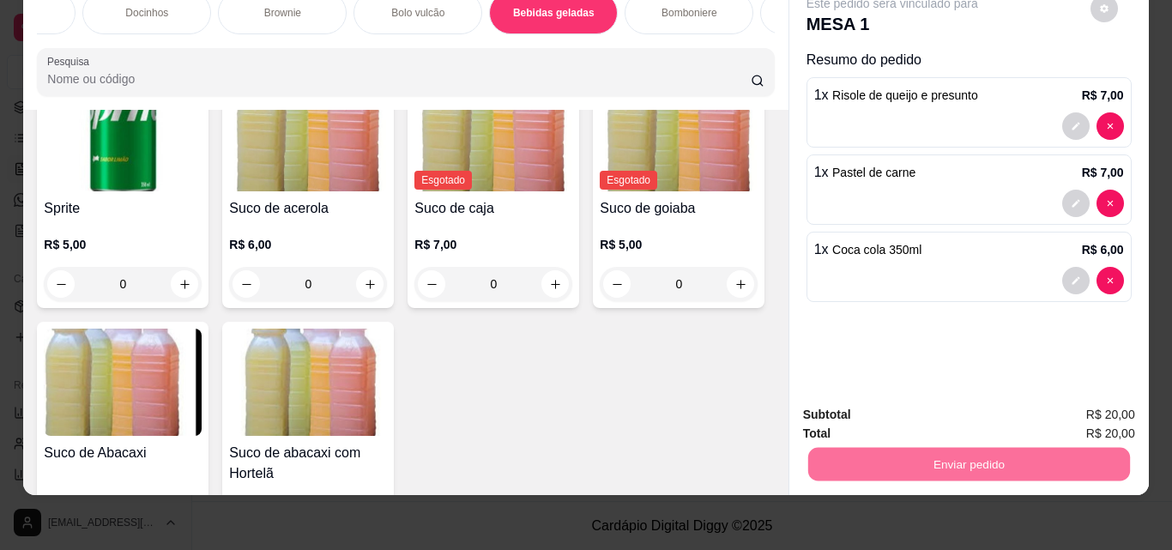
click at [924, 404] on button "Não registrar e enviar pedido" at bounding box center [912, 409] width 178 height 33
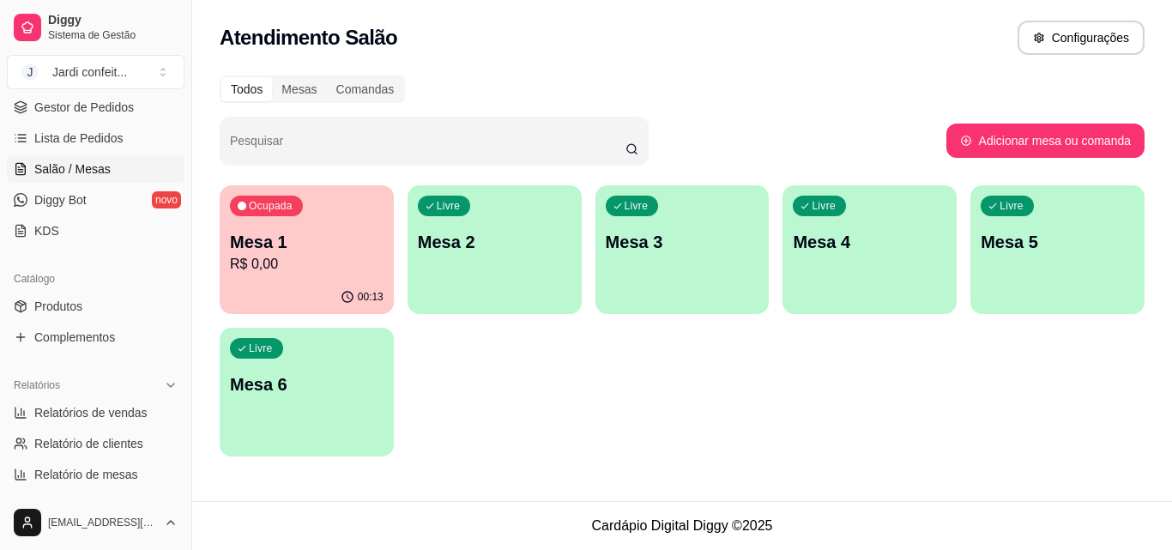
click at [335, 288] on div "00:13" at bounding box center [307, 297] width 174 height 33
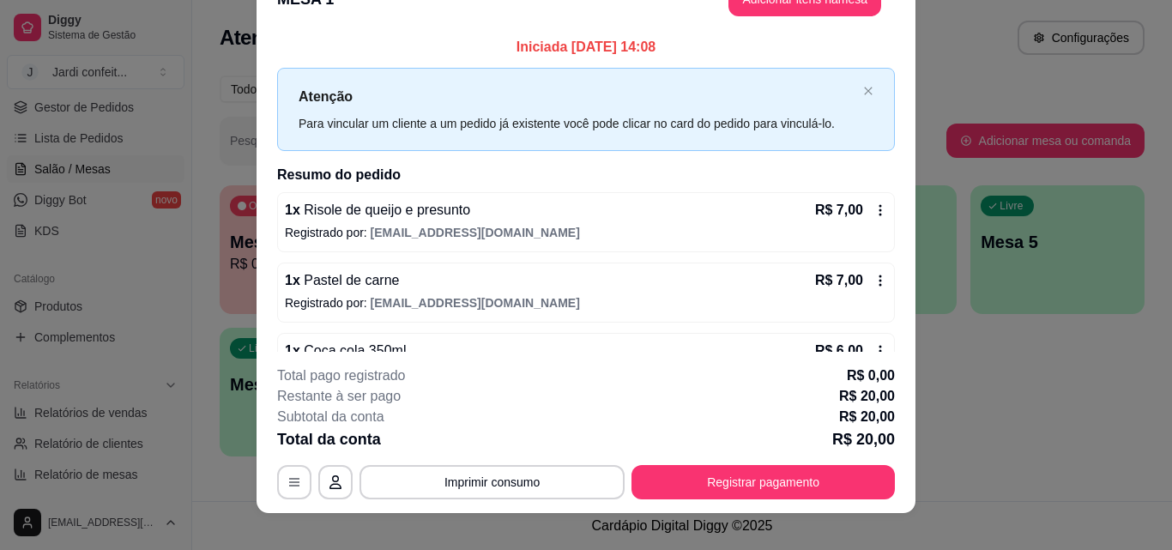
scroll to position [52, 0]
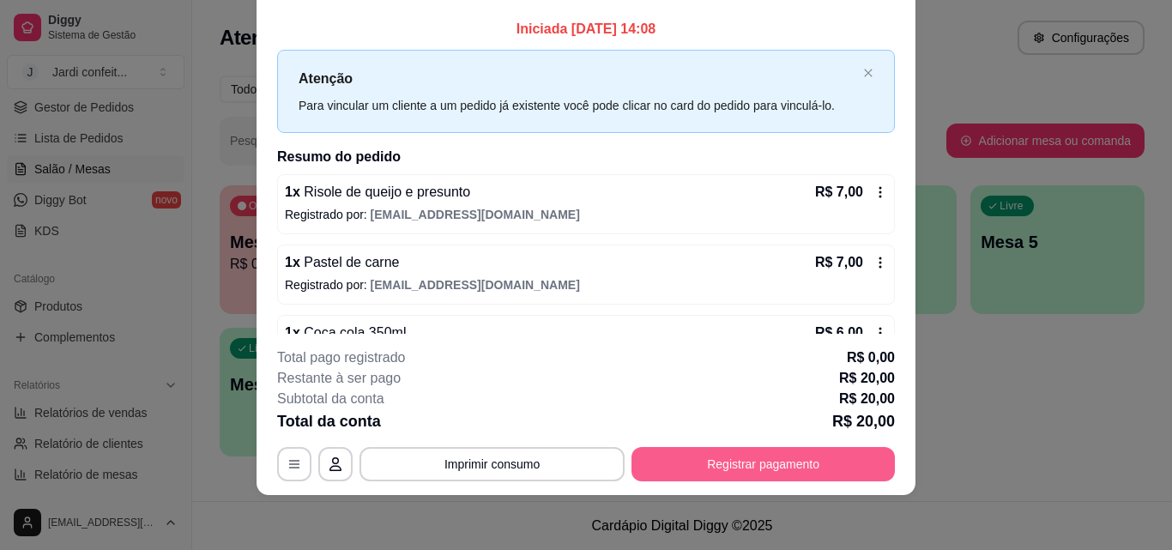
click at [805, 469] on button "Registrar pagamento" at bounding box center [762, 464] width 263 height 34
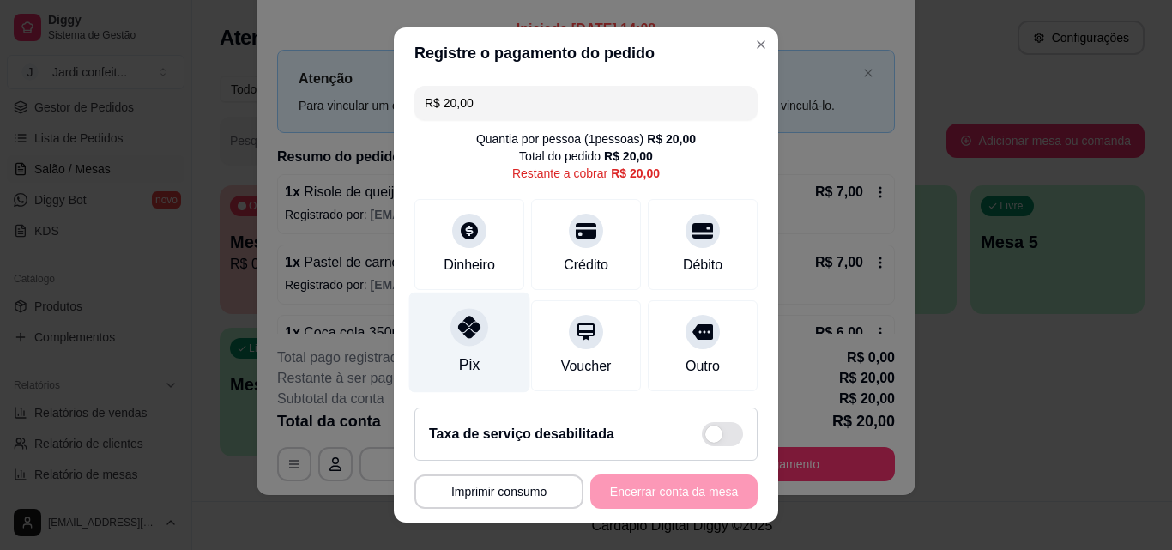
click at [440, 337] on div "Pix" at bounding box center [469, 343] width 121 height 100
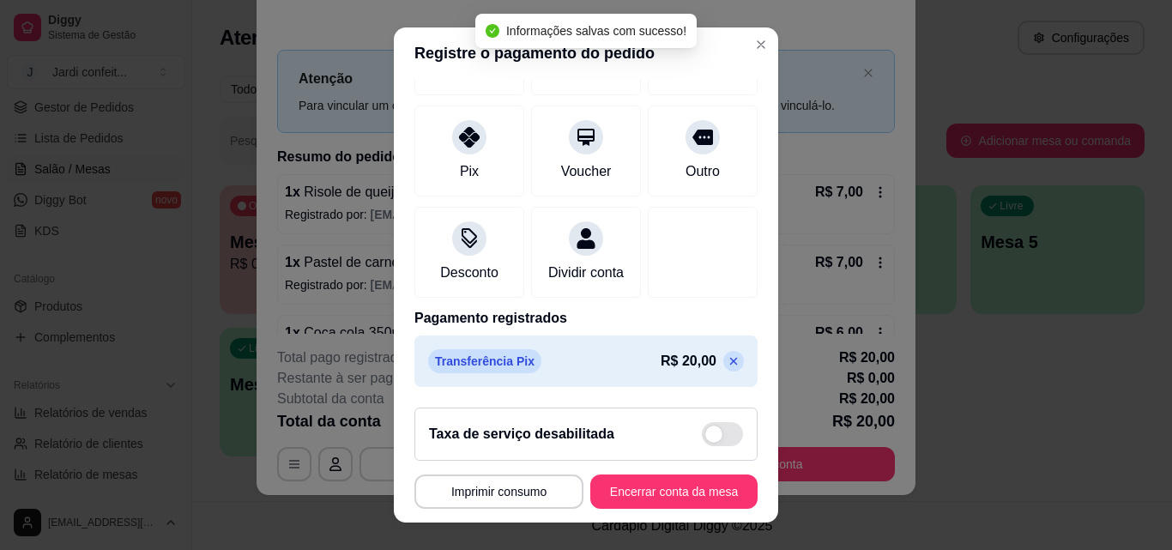
scroll to position [27, 0]
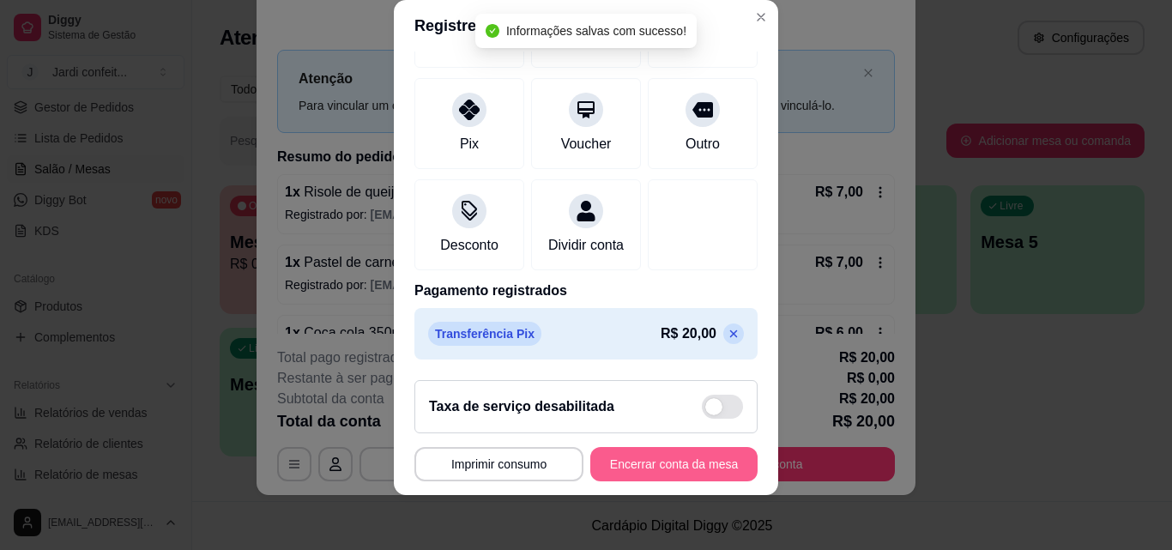
click at [673, 468] on button "Encerrar conta da mesa" at bounding box center [673, 464] width 167 height 34
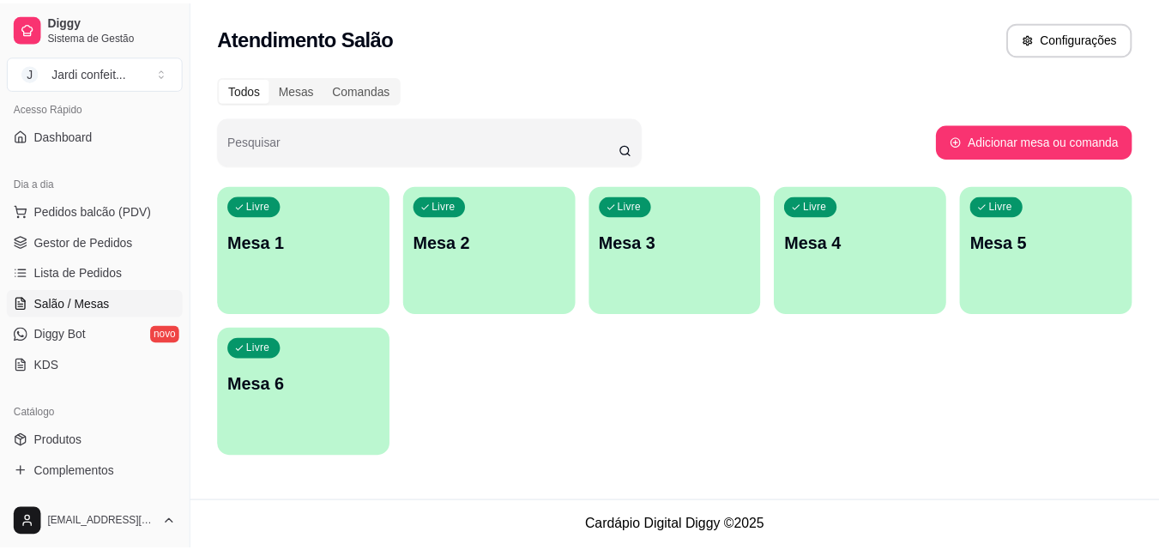
scroll to position [0, 0]
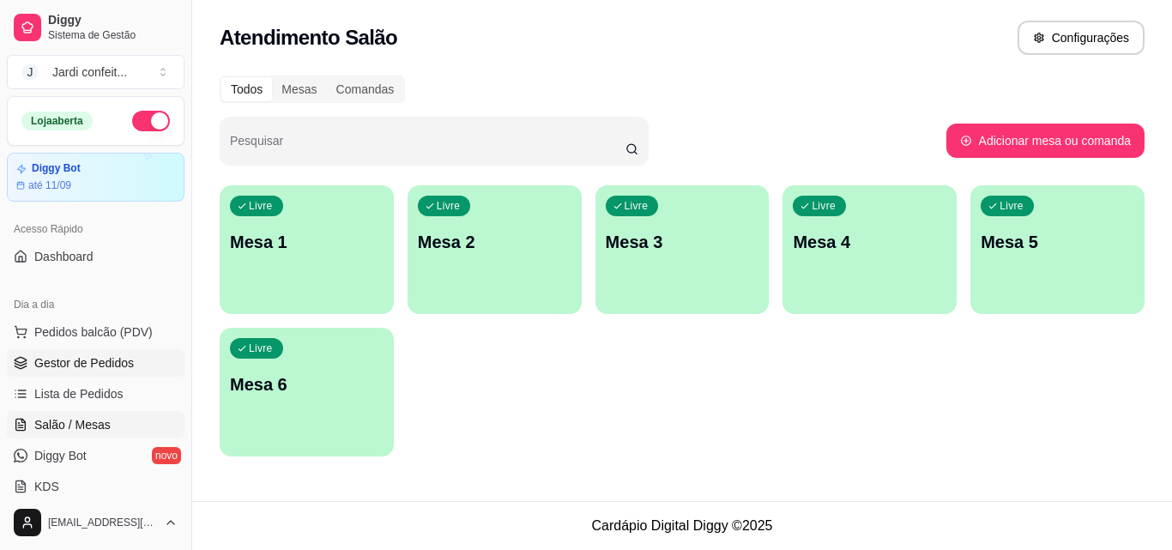
click at [96, 357] on span "Gestor de Pedidos" at bounding box center [84, 362] width 100 height 17
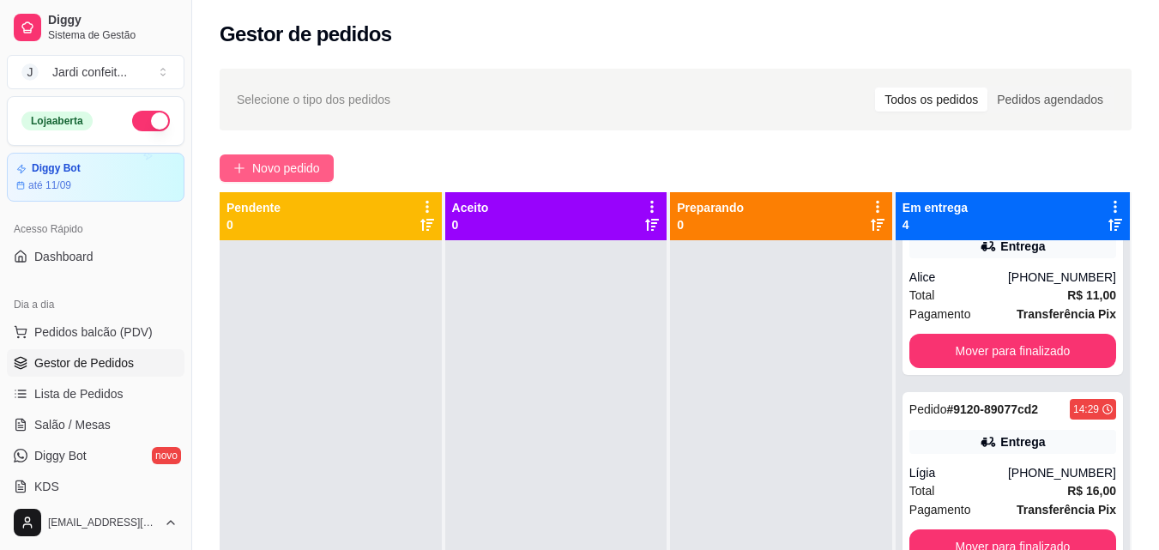
click at [296, 160] on span "Novo pedido" at bounding box center [286, 168] width 68 height 19
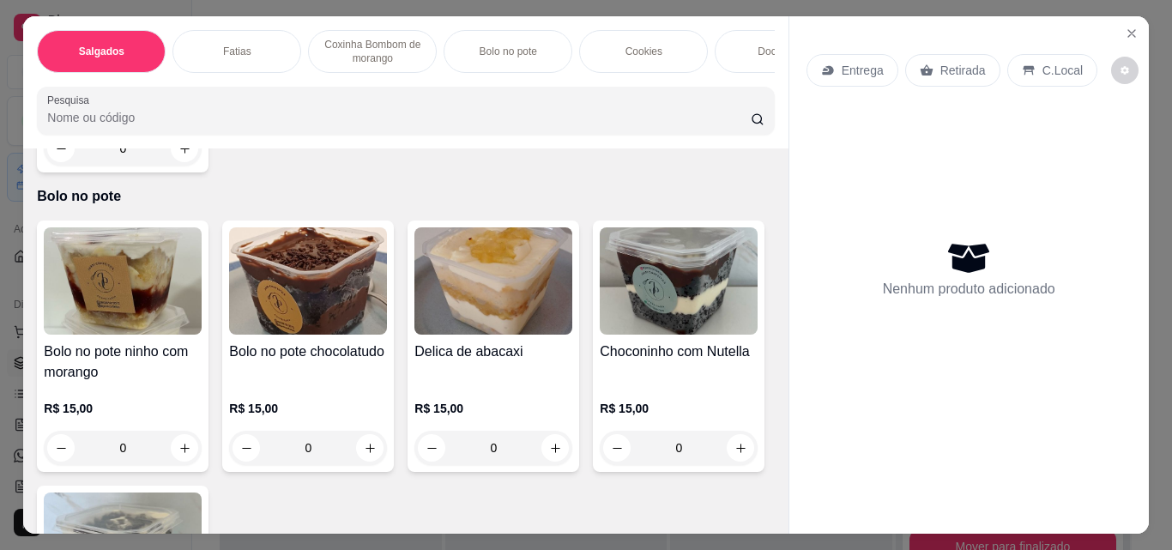
scroll to position [1458, 0]
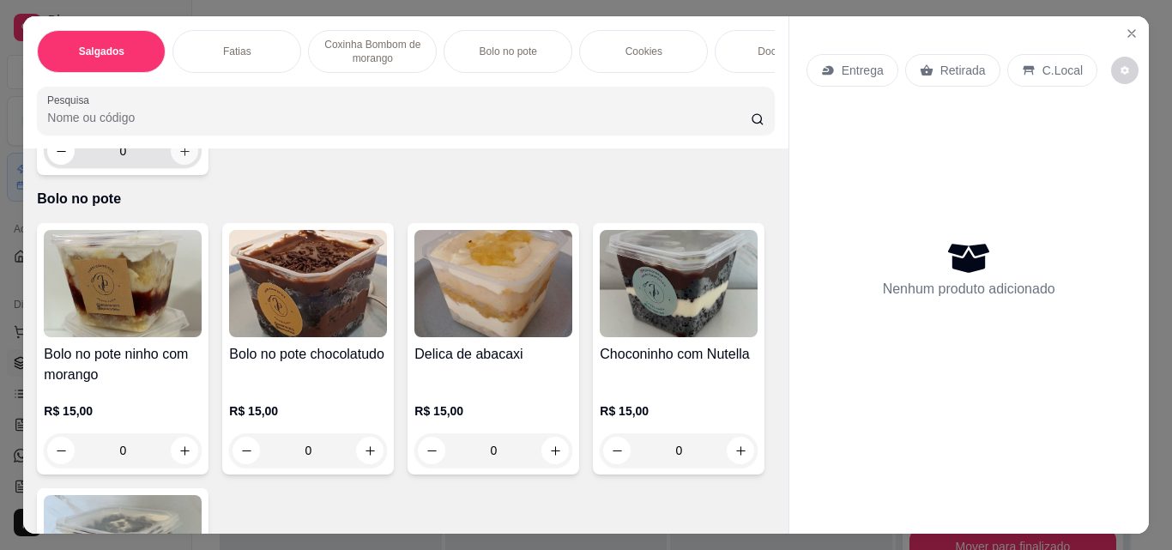
click at [178, 158] on icon "increase-product-quantity" at bounding box center [184, 151] width 13 height 13
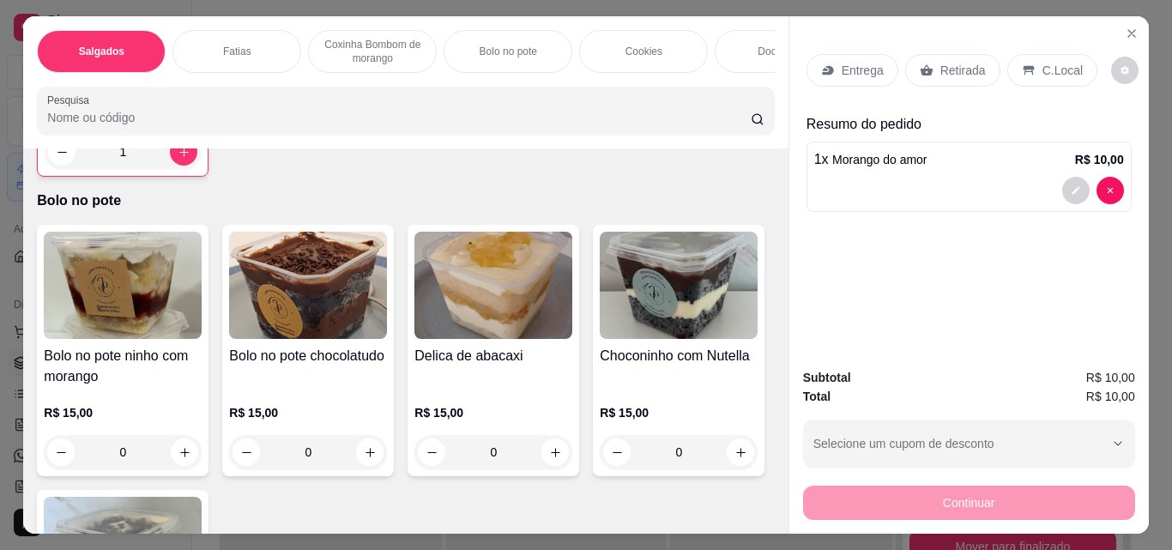
click at [878, 74] on div "Entrega" at bounding box center [852, 70] width 92 height 33
click at [859, 62] on p "Entrega" at bounding box center [863, 70] width 42 height 17
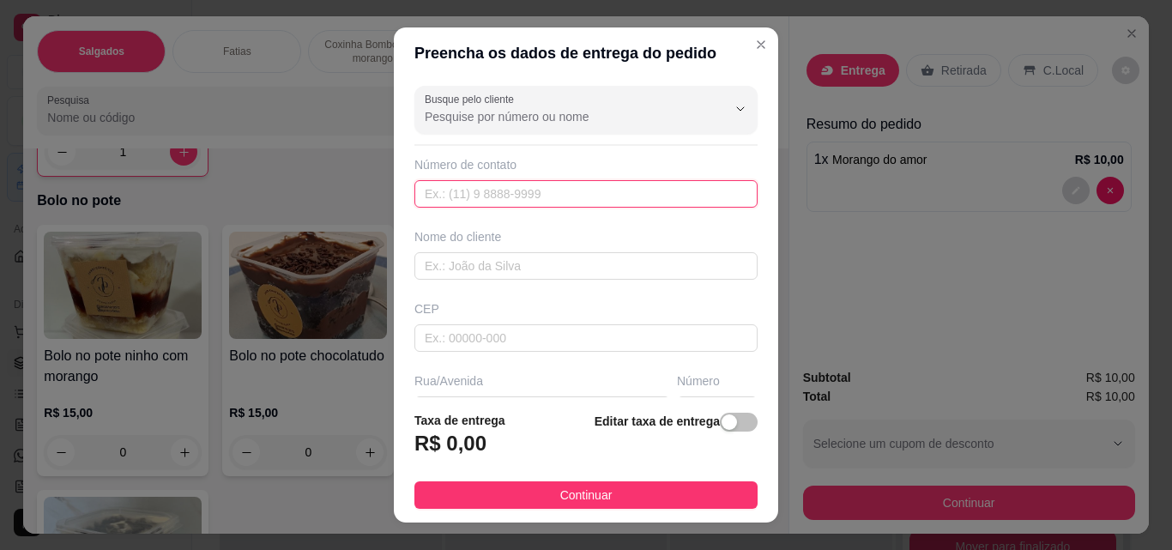
click at [611, 196] on input "text" at bounding box center [585, 193] width 343 height 27
click at [627, 274] on input "text" at bounding box center [585, 265] width 343 height 27
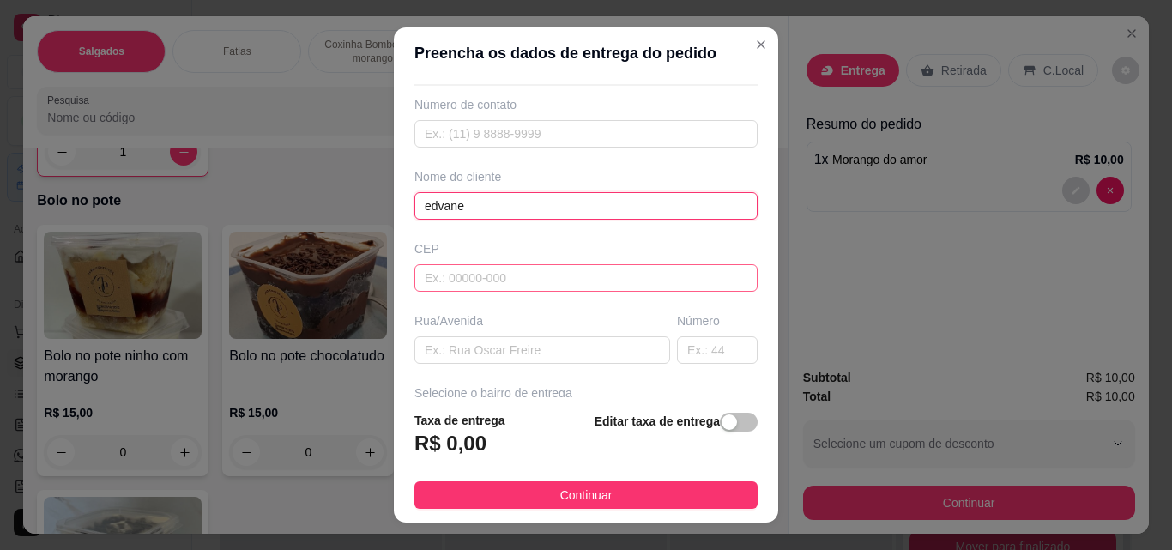
scroll to position [86, 0]
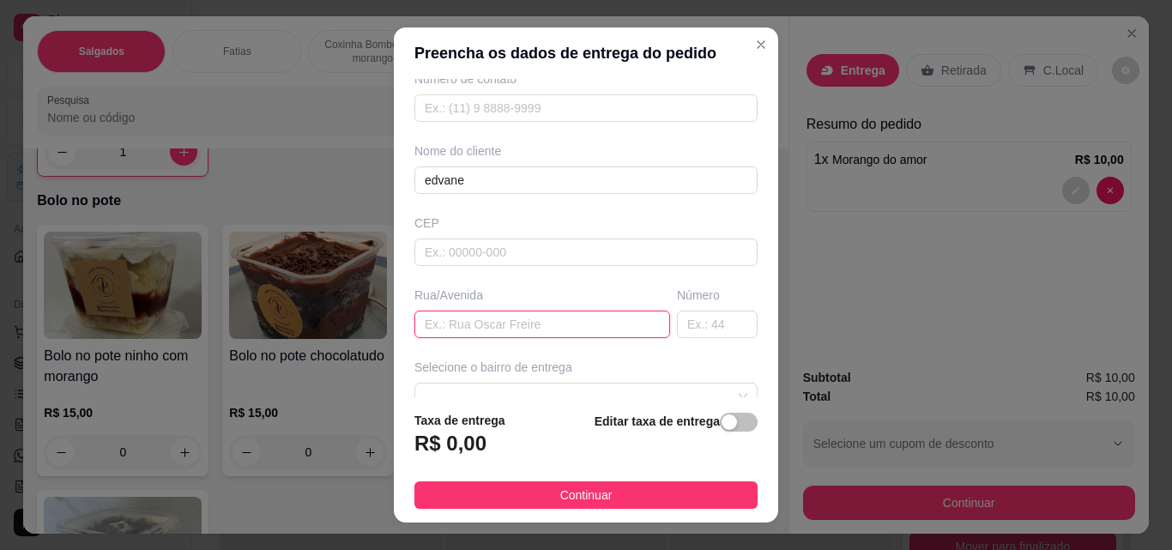
click at [594, 318] on input "text" at bounding box center [542, 324] width 256 height 27
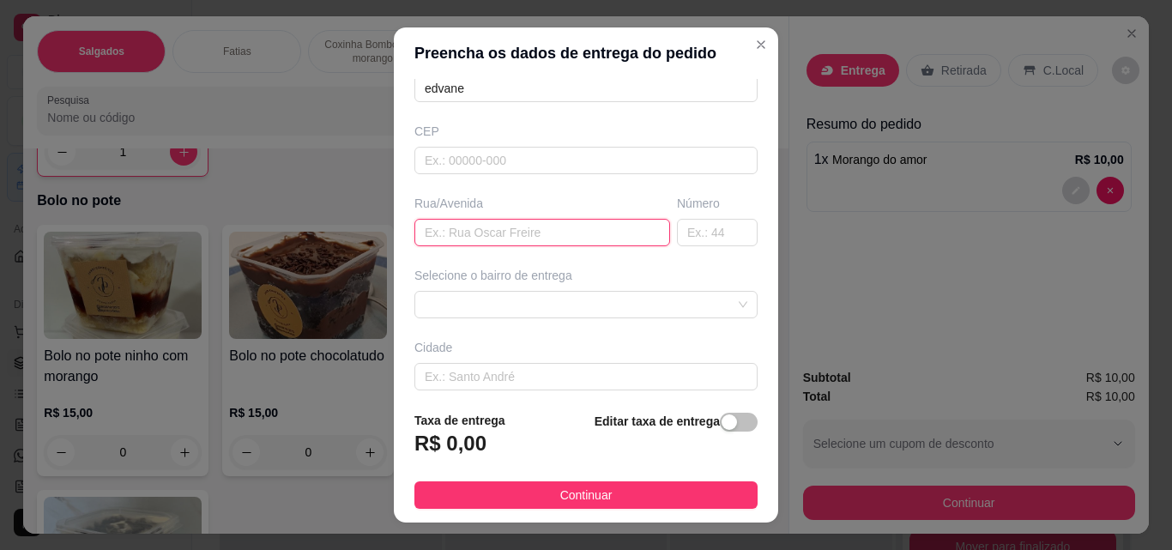
scroll to position [257, 0]
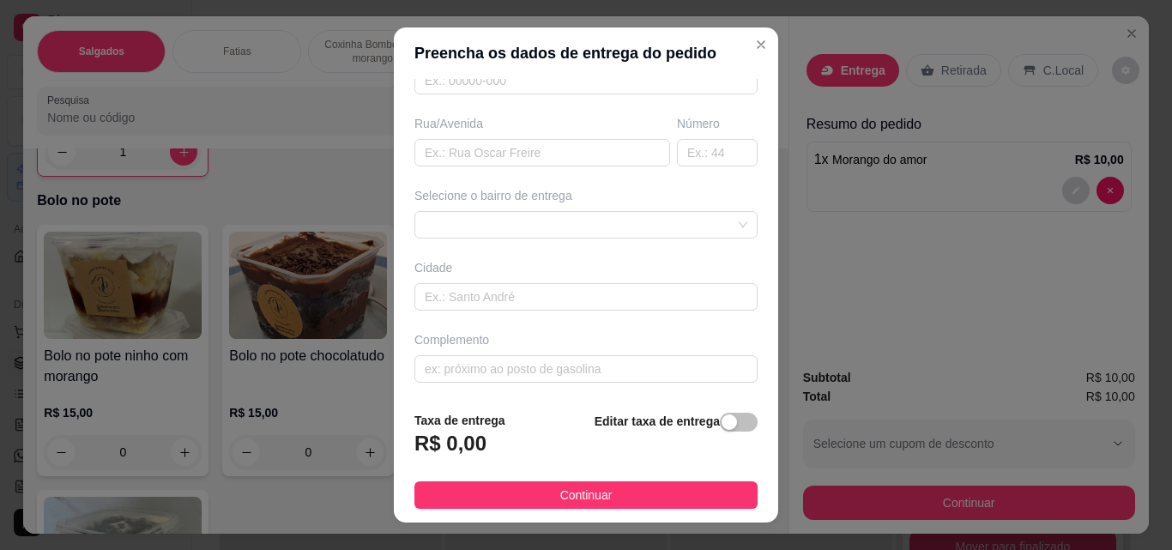
click at [654, 207] on div "Selecione o bairro de entrega" at bounding box center [586, 212] width 350 height 51
click at [651, 207] on div "Selecione o bairro de entrega" at bounding box center [586, 212] width 350 height 51
click at [653, 218] on span at bounding box center [586, 225] width 323 height 26
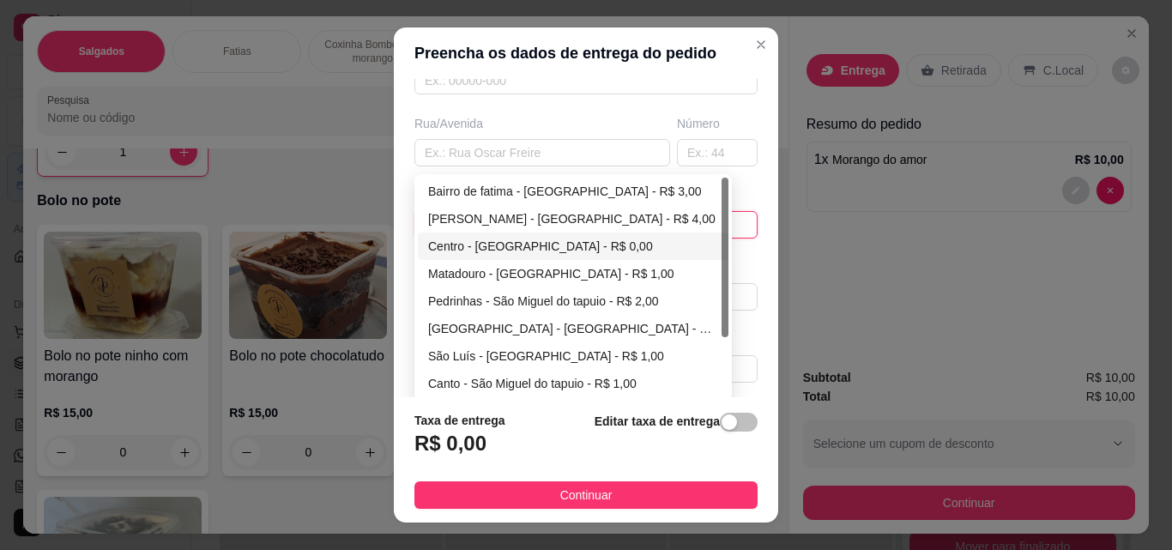
click at [602, 250] on div "Centro - [GEOGRAPHIC_DATA] - R$ 0,00" at bounding box center [573, 246] width 290 height 19
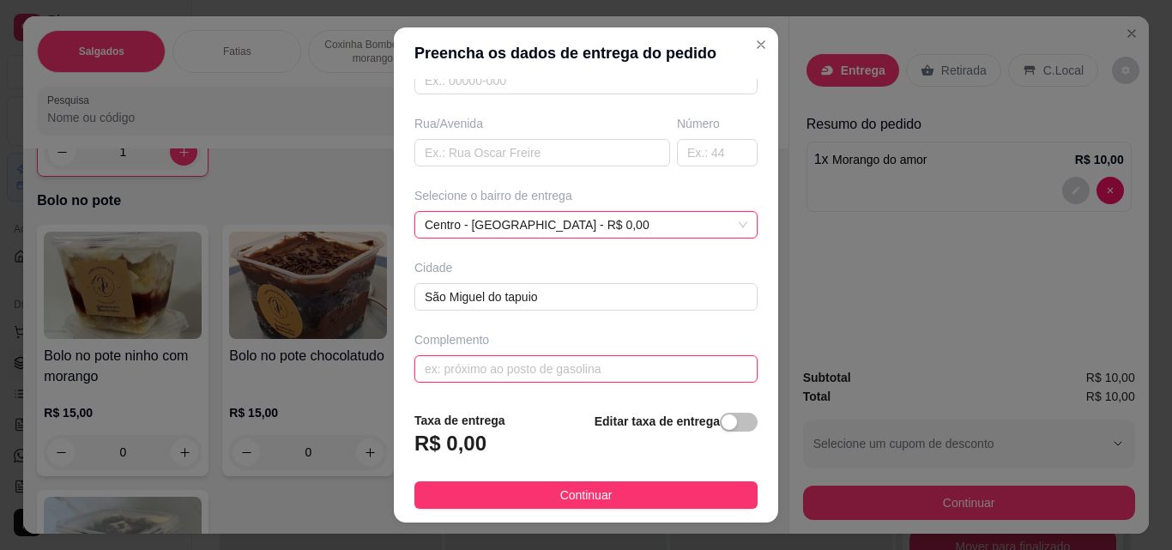
click at [588, 376] on input "text" at bounding box center [585, 368] width 343 height 27
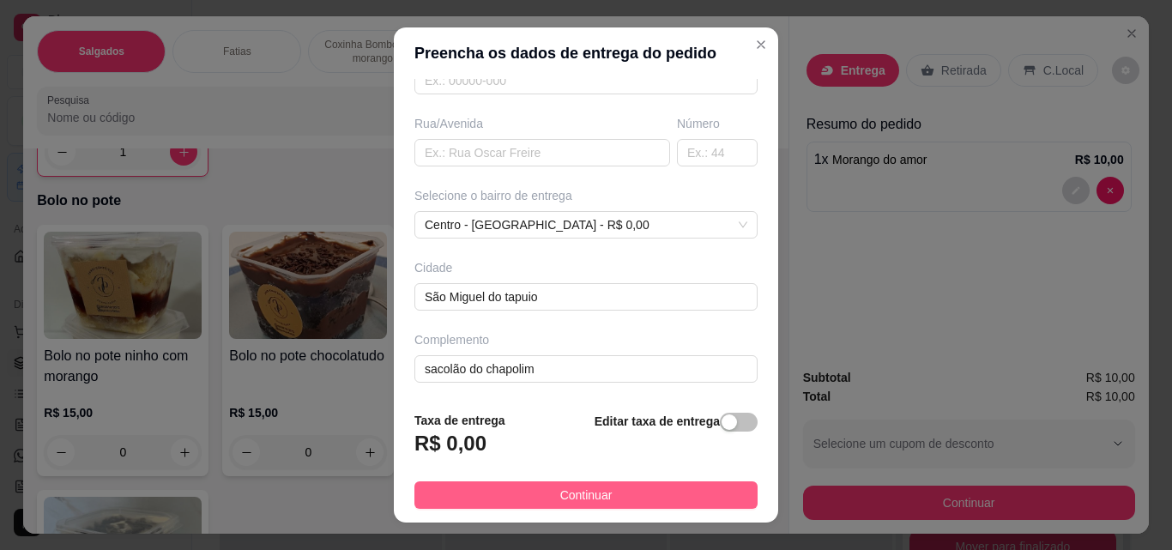
click at [651, 502] on button "Continuar" at bounding box center [585, 494] width 343 height 27
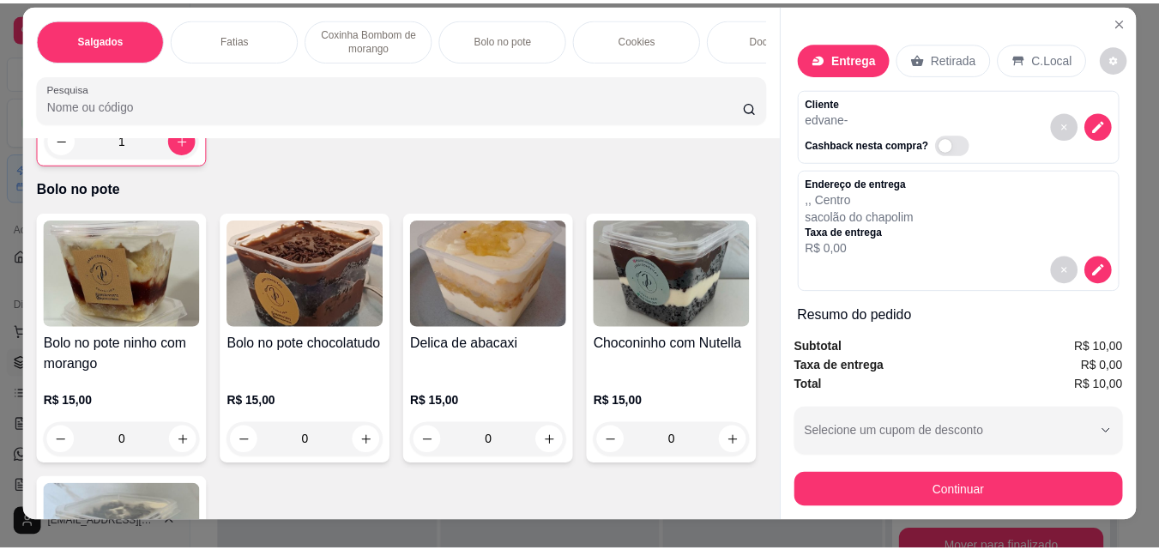
scroll to position [45, 0]
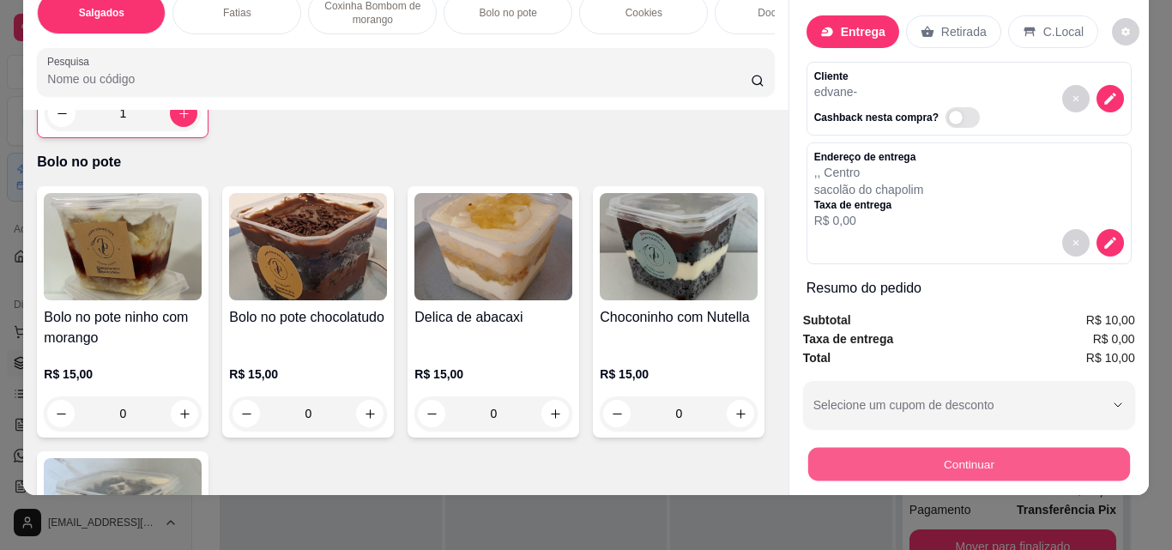
click at [1017, 447] on button "Continuar" at bounding box center [968, 463] width 322 height 33
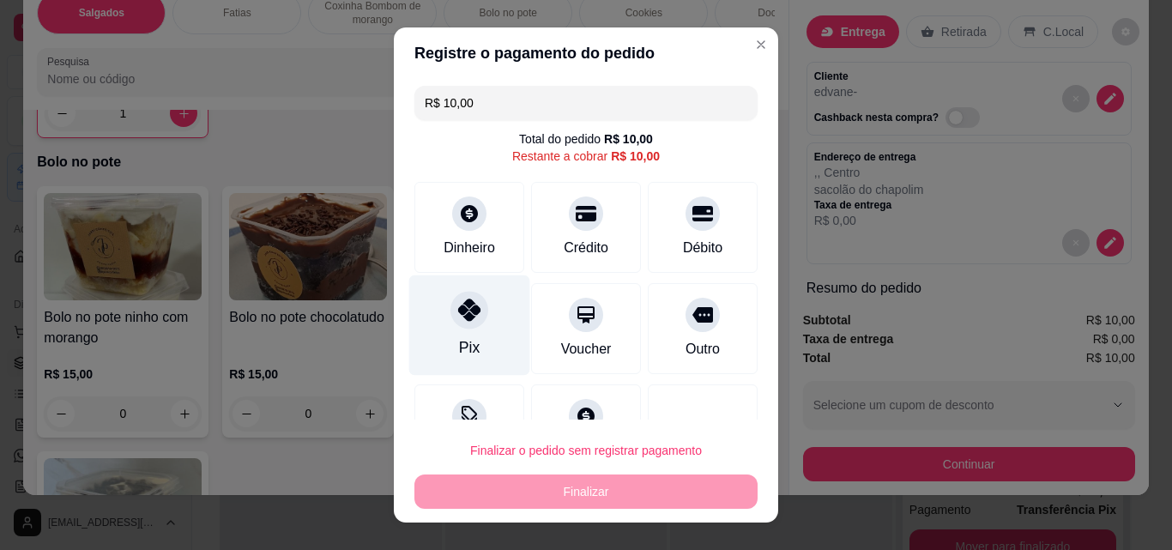
click at [427, 323] on div "Pix" at bounding box center [469, 325] width 121 height 100
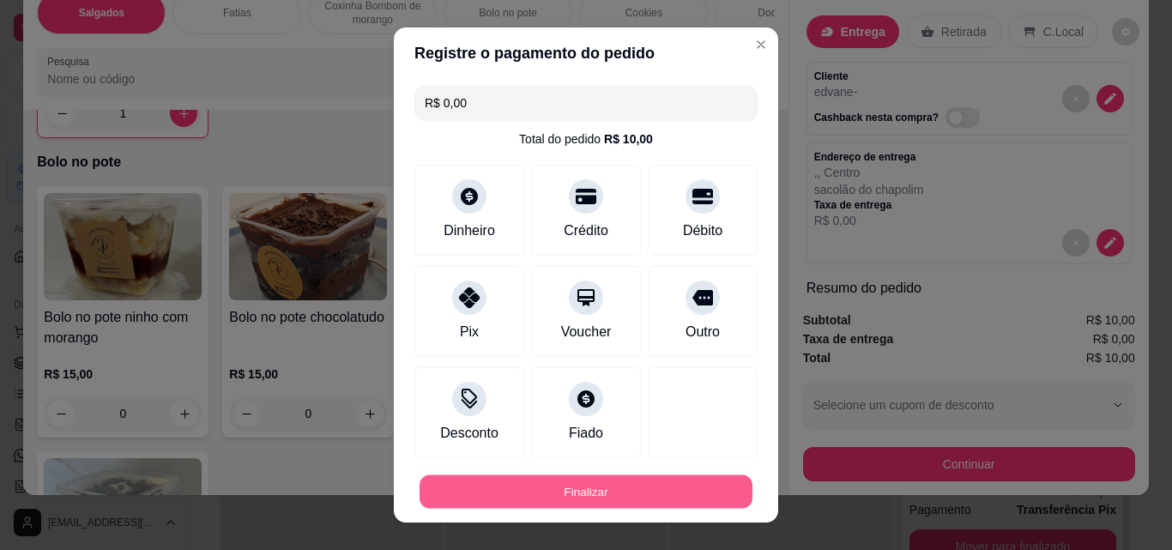
click at [564, 479] on button "Finalizar" at bounding box center [585, 491] width 333 height 33
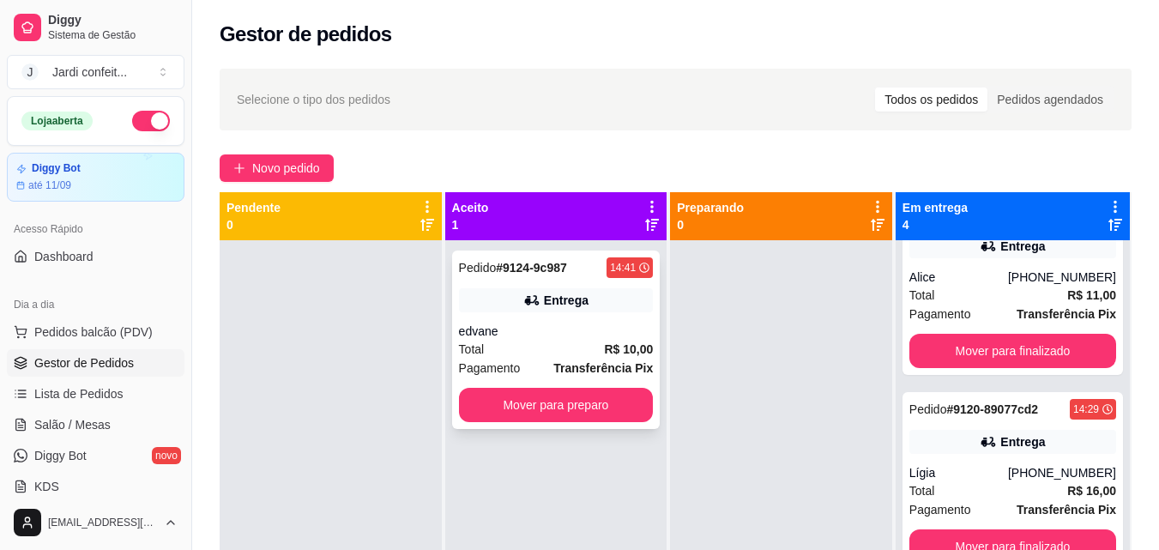
click at [565, 336] on div "edvane" at bounding box center [556, 331] width 195 height 17
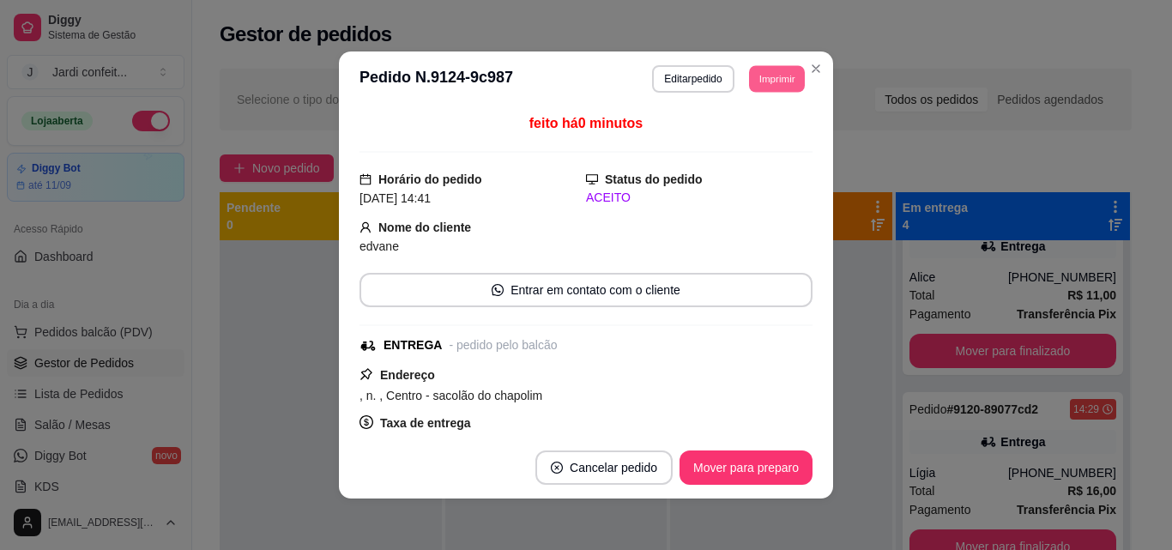
click at [782, 81] on button "Imprimir" at bounding box center [777, 78] width 56 height 27
click at [768, 136] on button "Impressora" at bounding box center [739, 138] width 120 height 27
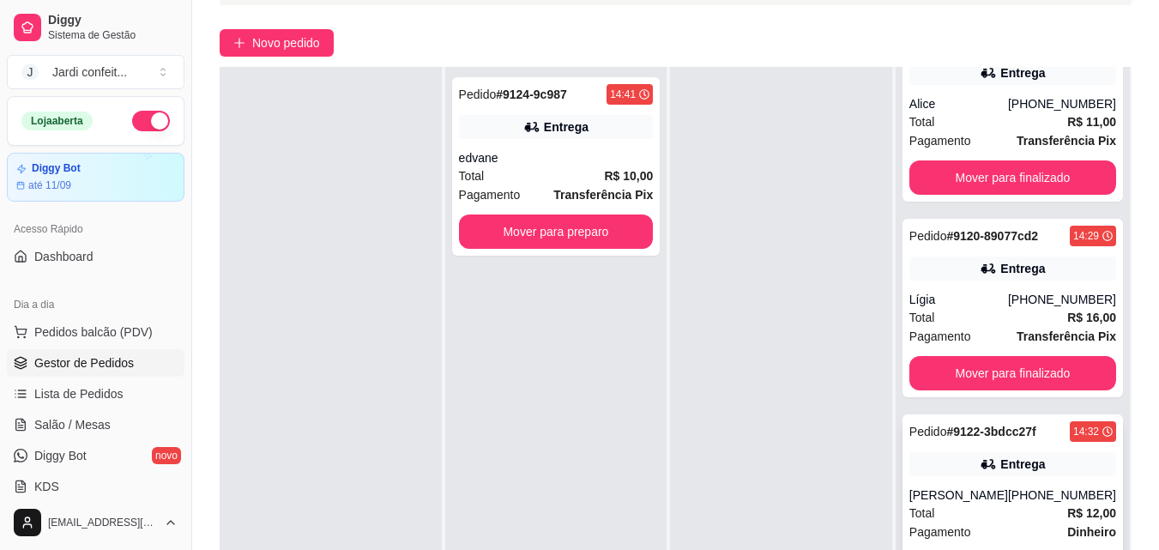
scroll to position [262, 0]
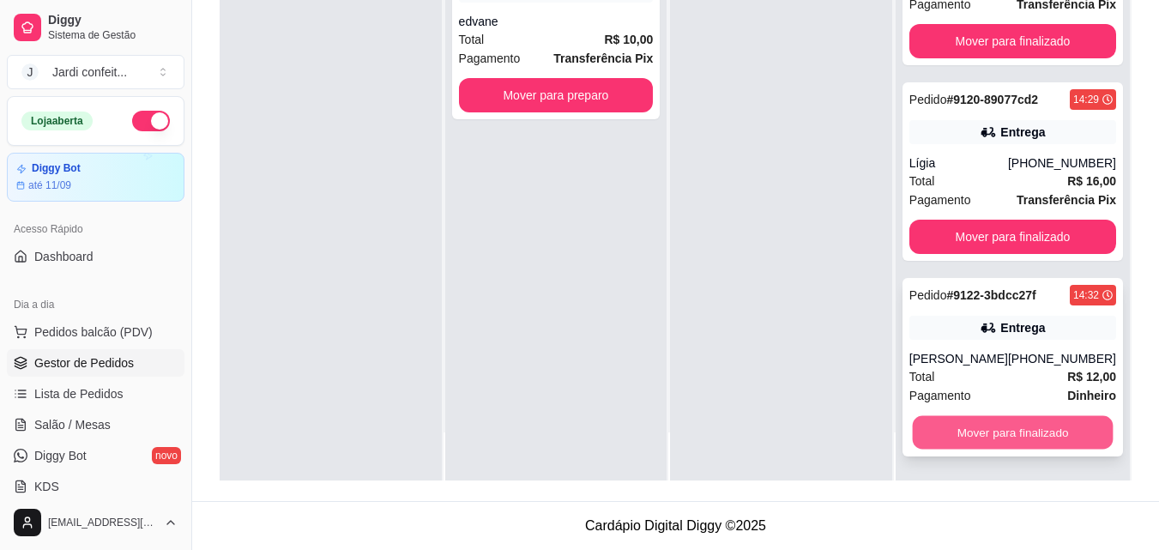
click at [1023, 425] on button "Mover para finalizado" at bounding box center [1012, 432] width 201 height 33
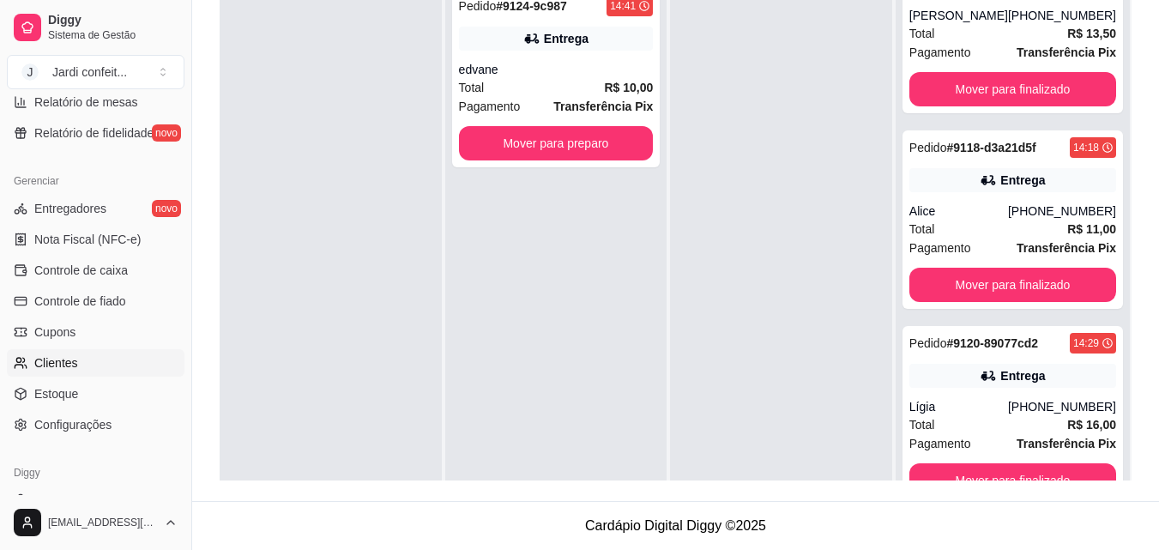
scroll to position [685, 0]
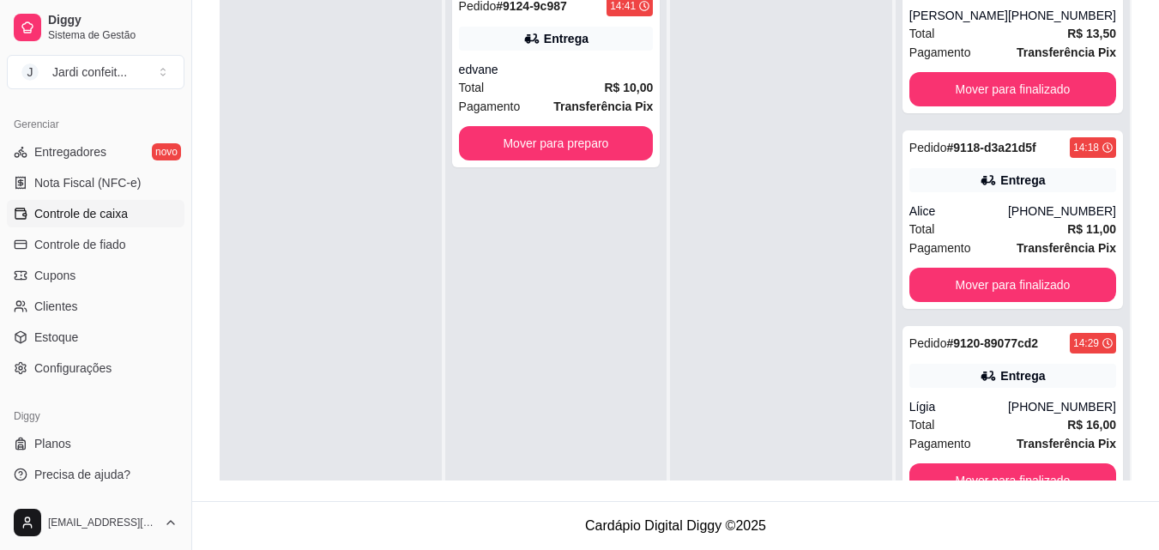
click at [128, 221] on link "Controle de caixa" at bounding box center [96, 213] width 178 height 27
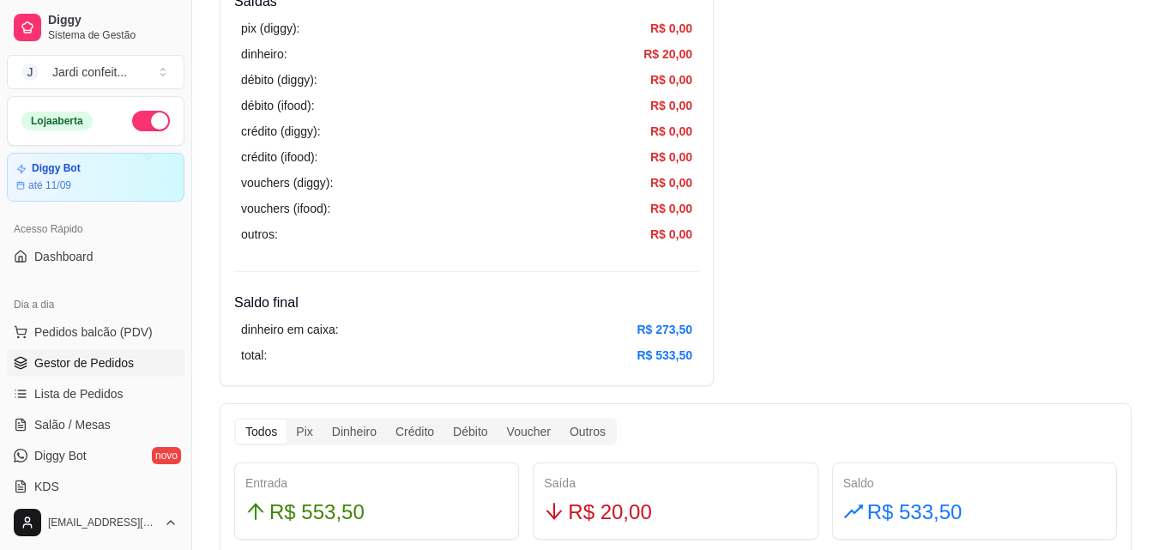
click at [130, 359] on span "Gestor de Pedidos" at bounding box center [84, 362] width 100 height 17
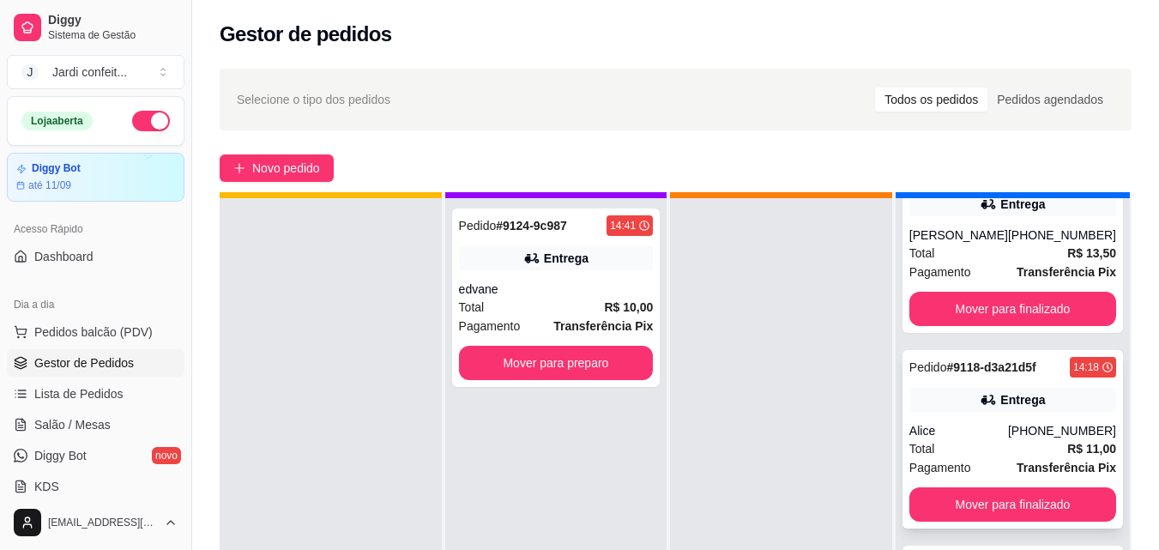
scroll to position [48, 0]
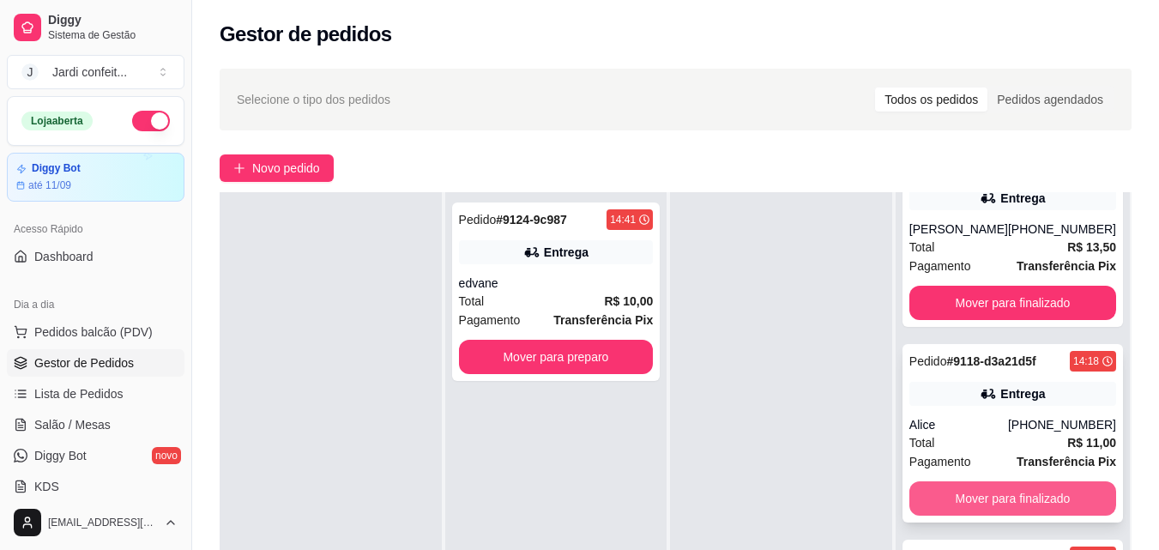
click at [1017, 510] on button "Mover para finalizado" at bounding box center [1012, 498] width 207 height 34
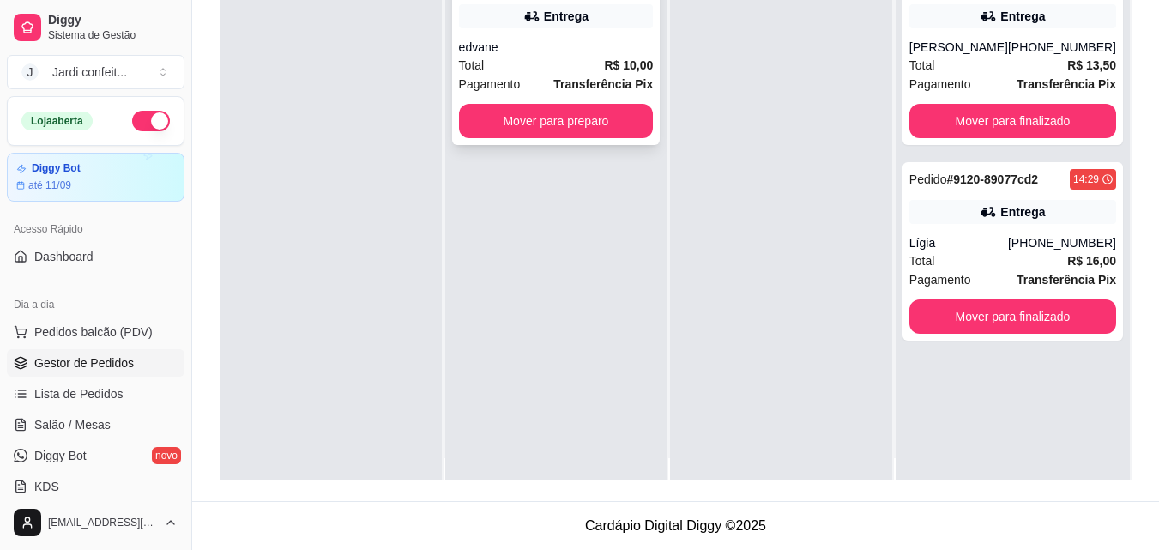
scroll to position [0, 0]
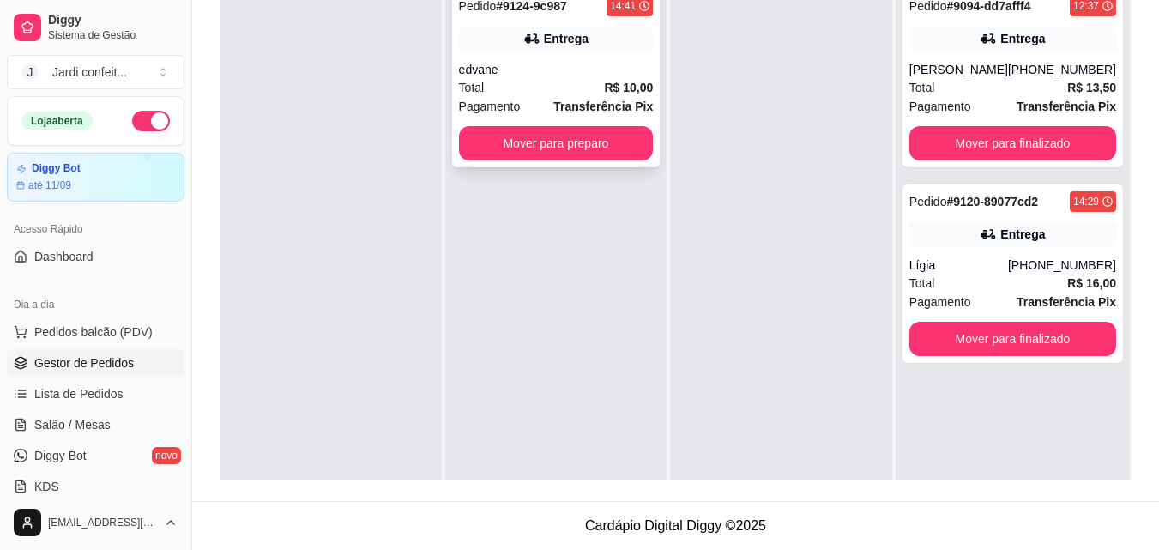
click at [558, 36] on div "Entrega" at bounding box center [566, 38] width 45 height 17
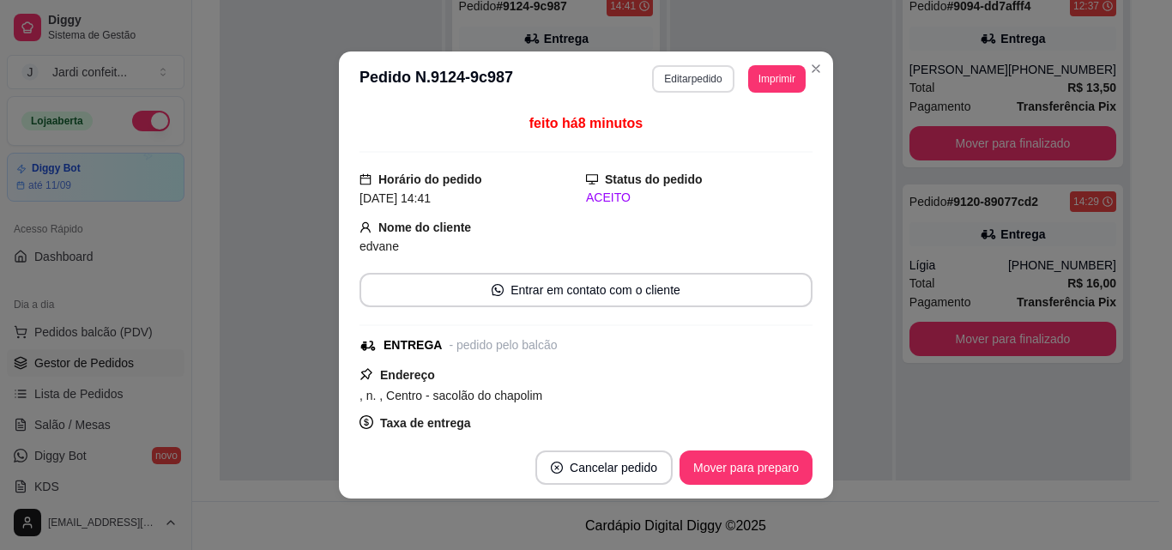
click at [723, 79] on button "Editar pedido" at bounding box center [692, 78] width 81 height 27
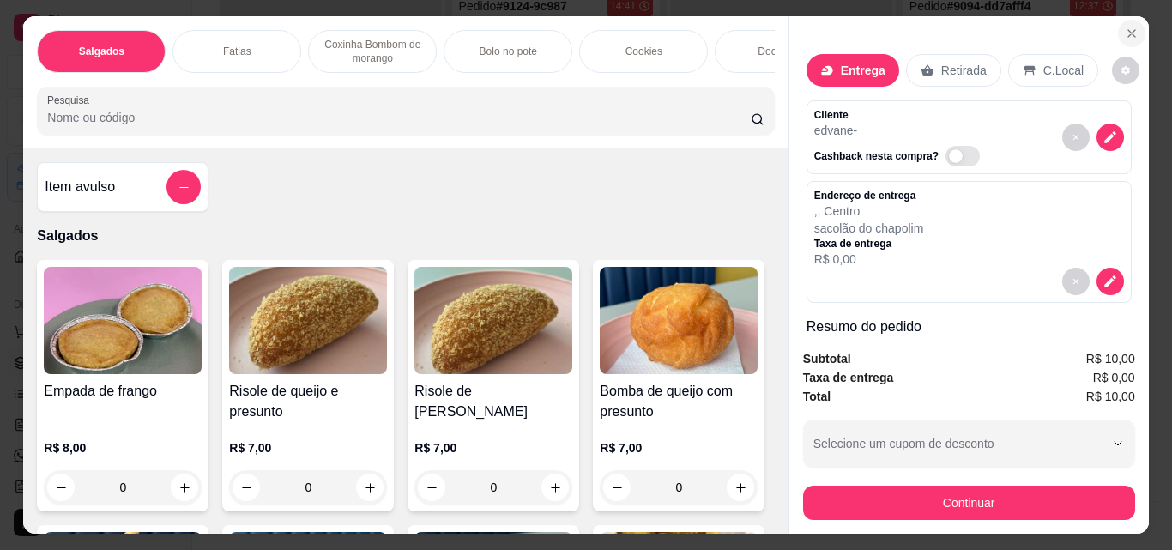
click at [1128, 30] on icon "Close" at bounding box center [1131, 33] width 7 height 7
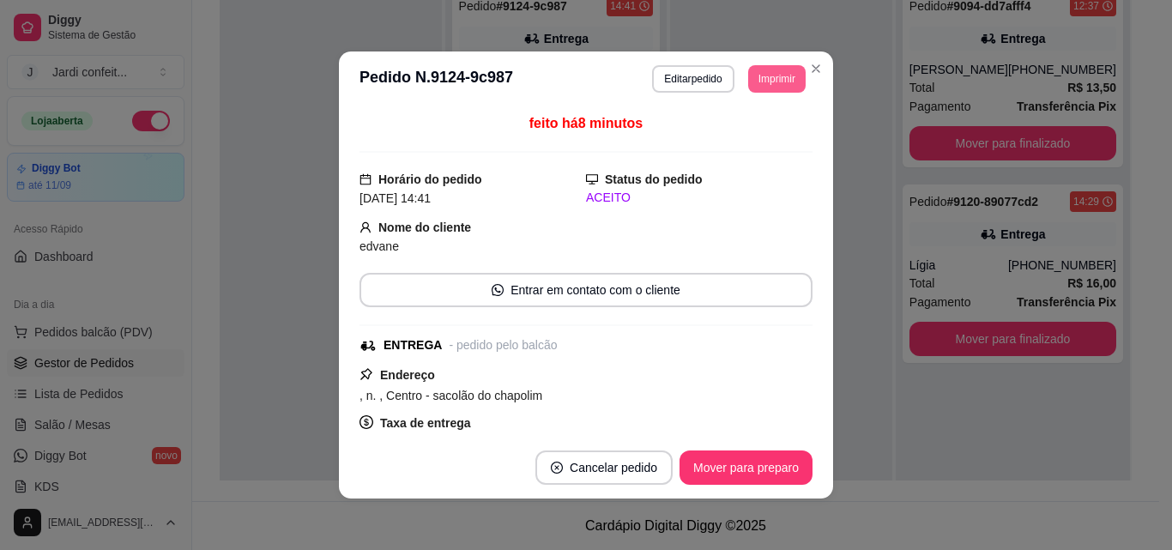
click at [755, 76] on button "Imprimir" at bounding box center [776, 78] width 57 height 27
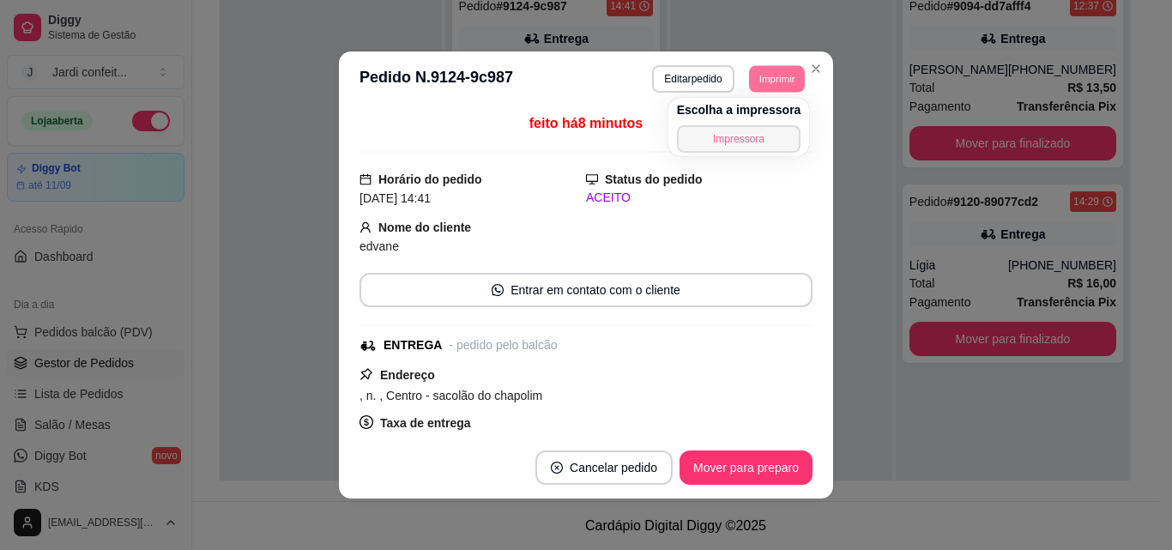
click at [761, 143] on button "Impressora" at bounding box center [739, 138] width 124 height 27
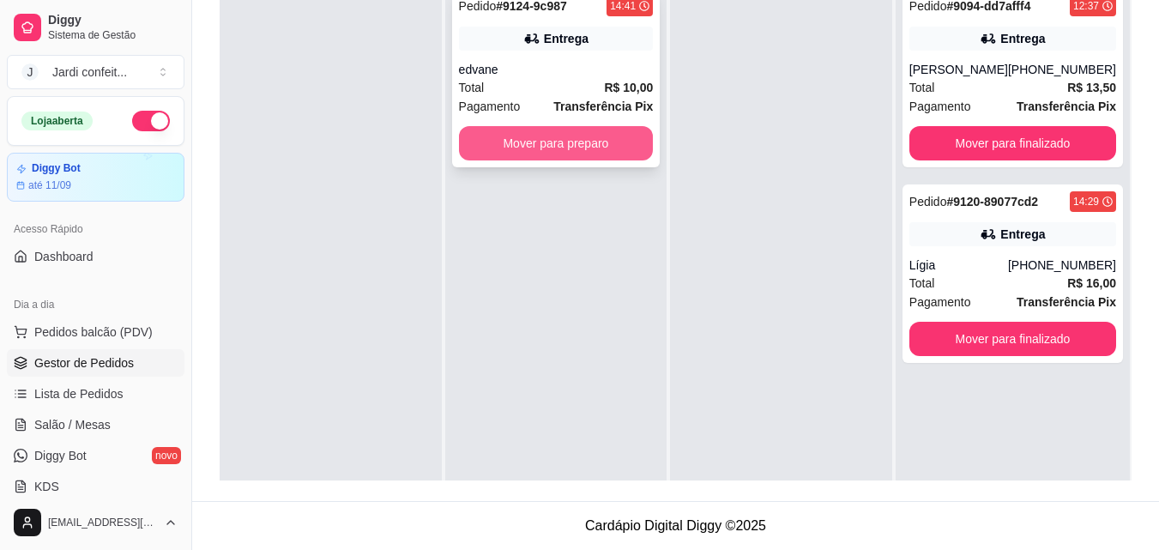
click at [624, 143] on button "Mover para preparo" at bounding box center [556, 143] width 195 height 34
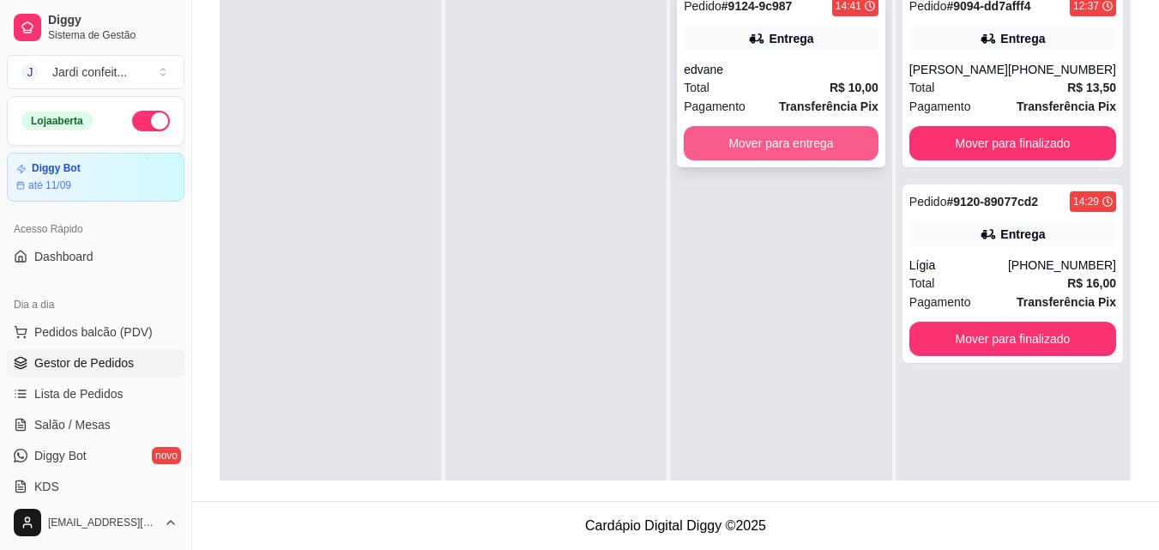
click at [757, 127] on button "Mover para entrega" at bounding box center [781, 143] width 195 height 34
click at [763, 136] on div "Mover para entrega" at bounding box center [781, 143] width 195 height 34
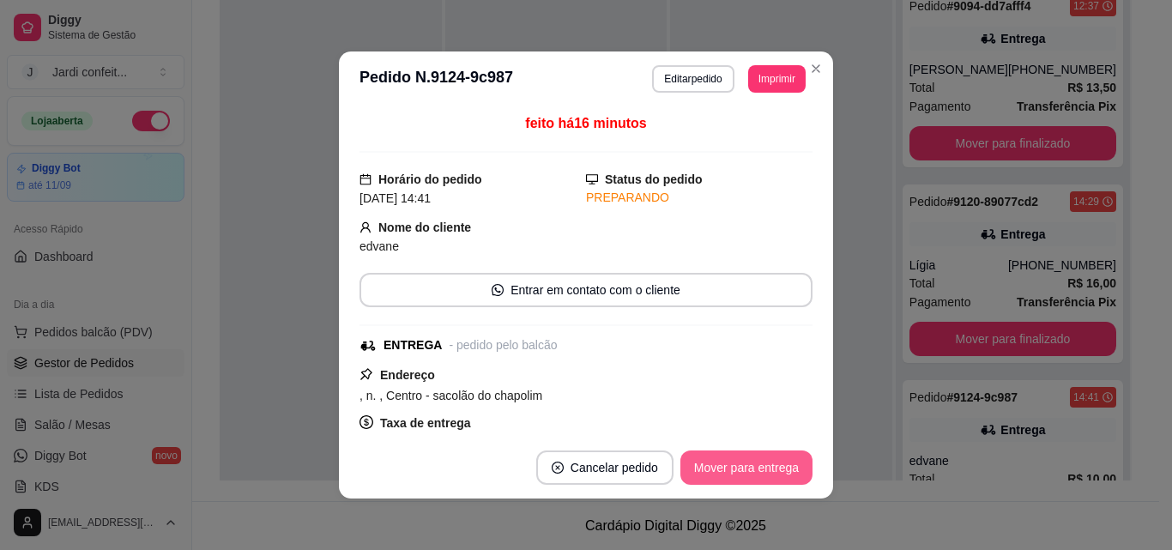
click at [725, 464] on button "Mover para entrega" at bounding box center [746, 467] width 132 height 34
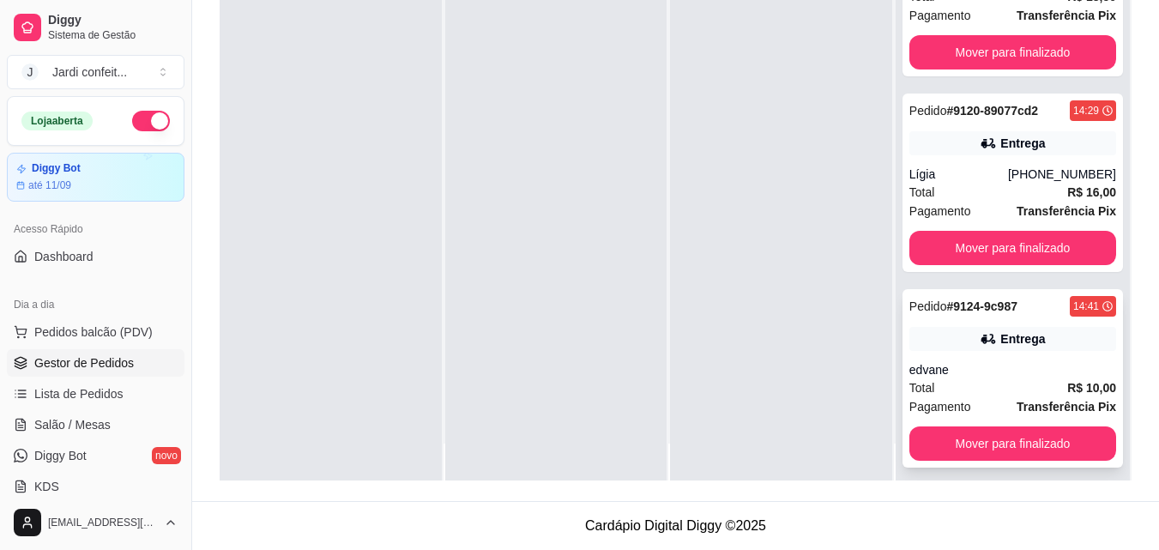
scroll to position [48, 0]
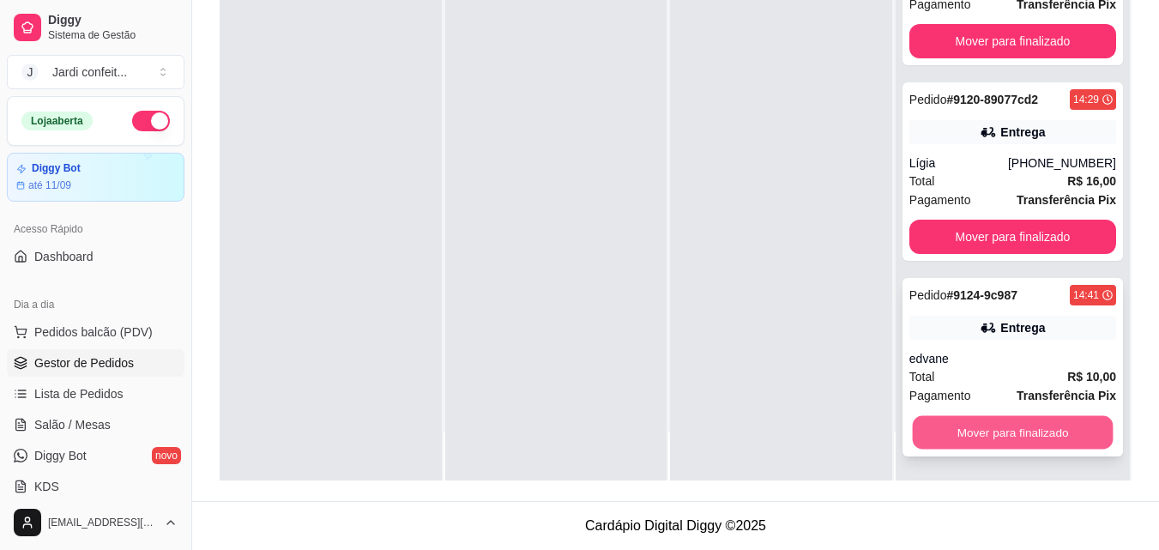
click at [1035, 417] on button "Mover para finalizado" at bounding box center [1012, 432] width 201 height 33
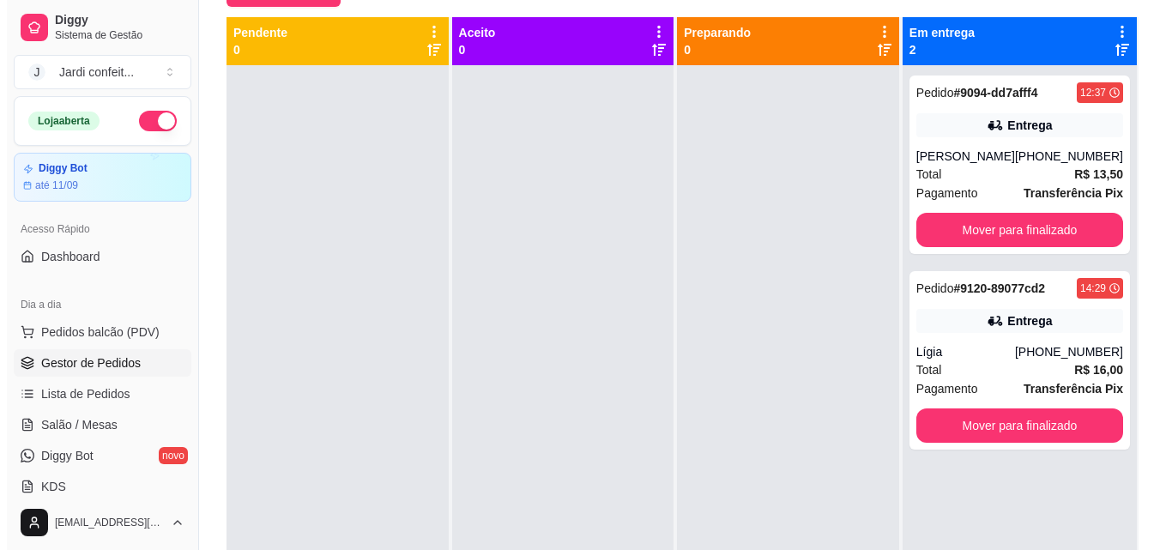
scroll to position [0, 0]
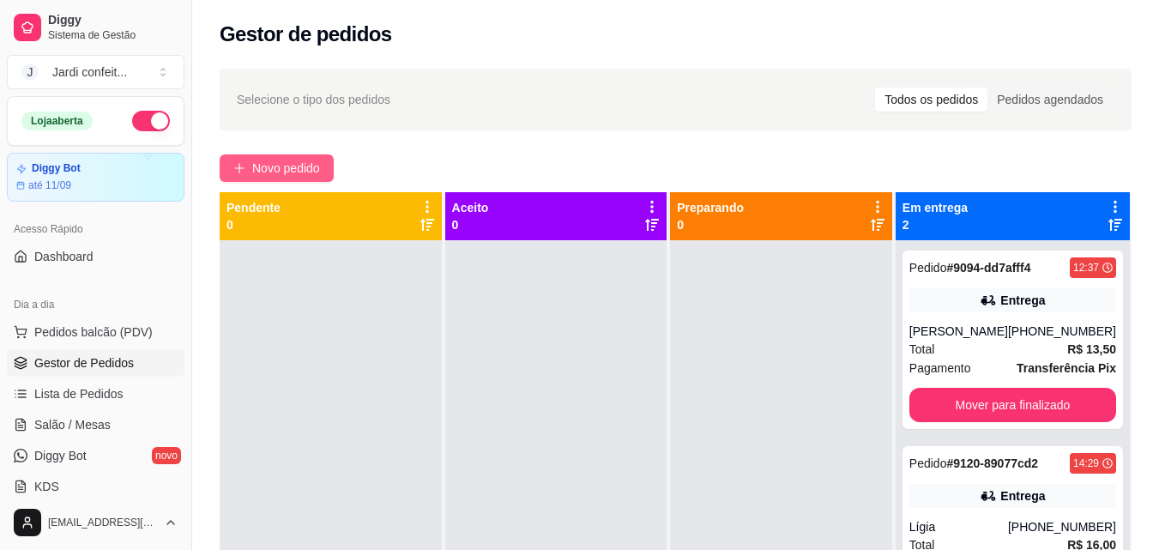
click at [304, 167] on span "Novo pedido" at bounding box center [286, 168] width 68 height 19
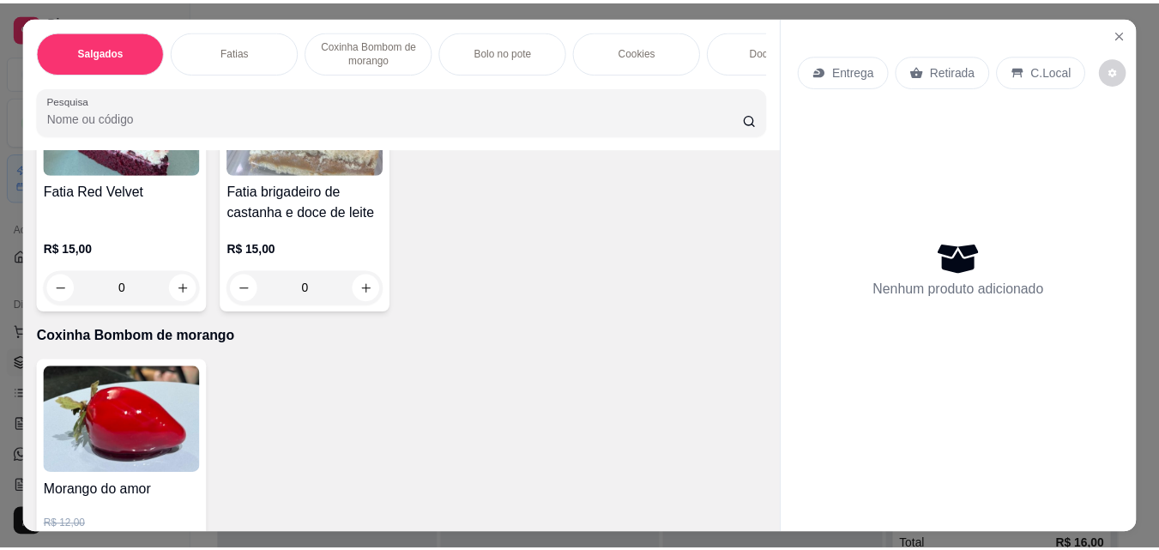
scroll to position [1458, 0]
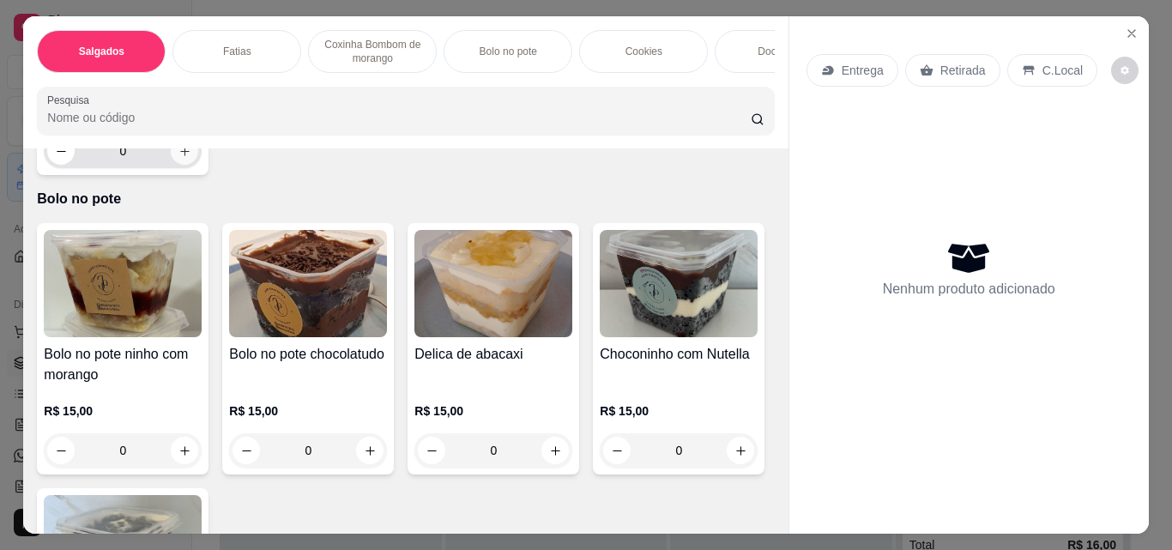
click at [178, 158] on icon "increase-product-quantity" at bounding box center [184, 151] width 13 height 13
click at [180, 156] on icon "increase-product-quantity" at bounding box center [184, 151] width 9 height 9
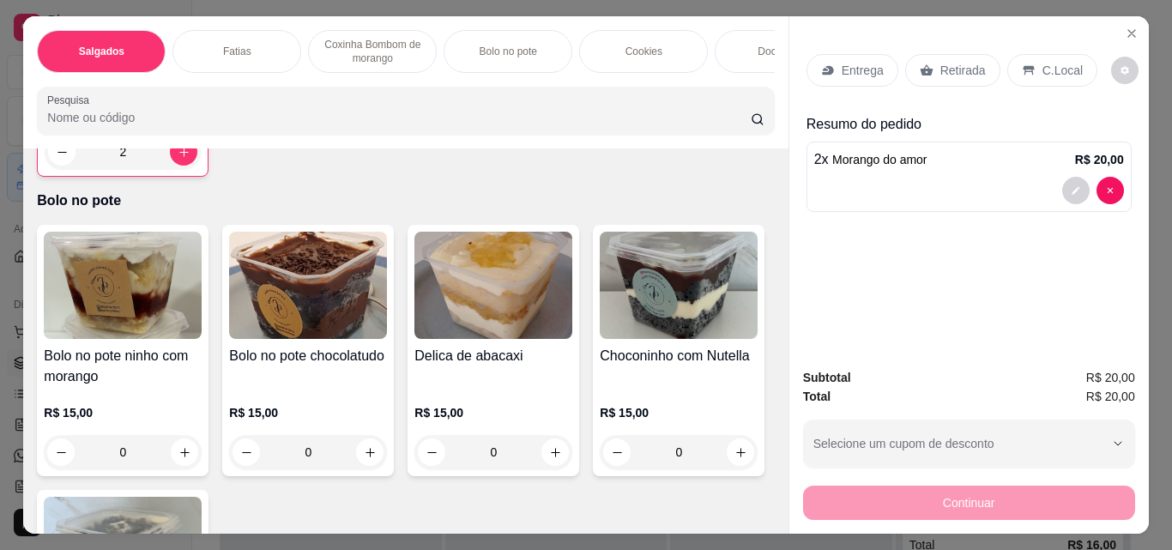
click at [968, 62] on p "Retirada" at bounding box center [962, 70] width 45 height 17
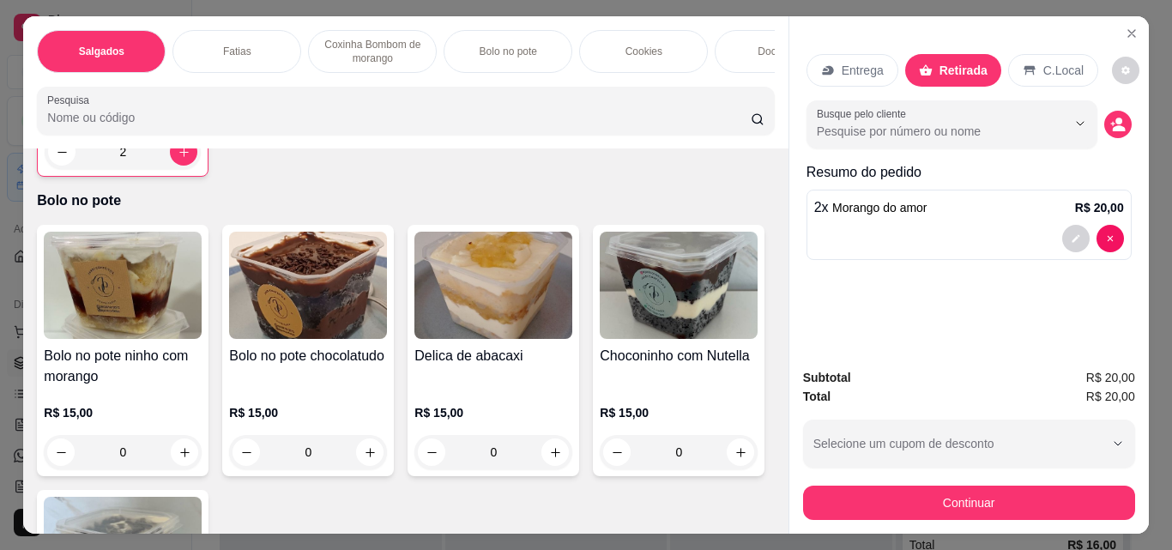
click at [861, 71] on p "Entrega" at bounding box center [863, 70] width 42 height 17
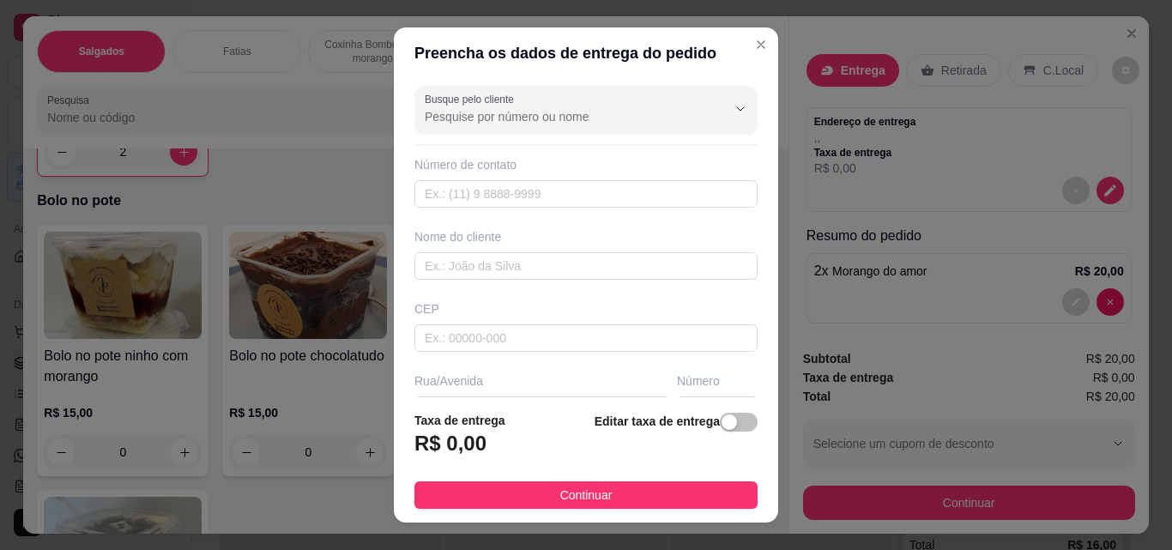
click at [756, 51] on header "Preencha os dados de entrega do pedido" at bounding box center [586, 52] width 384 height 51
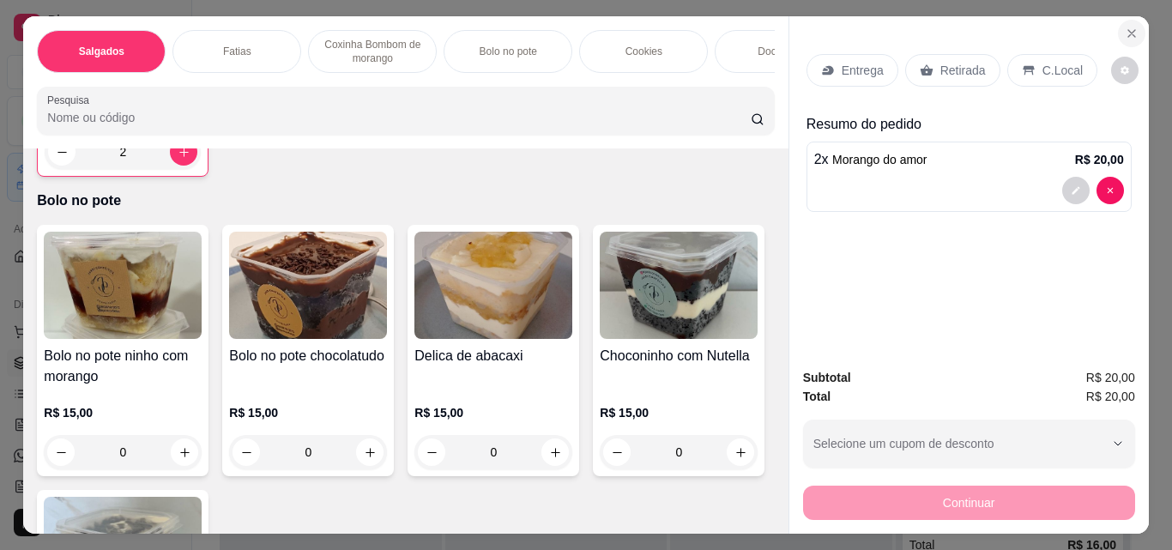
click at [1137, 29] on button "Close" at bounding box center [1131, 33] width 27 height 27
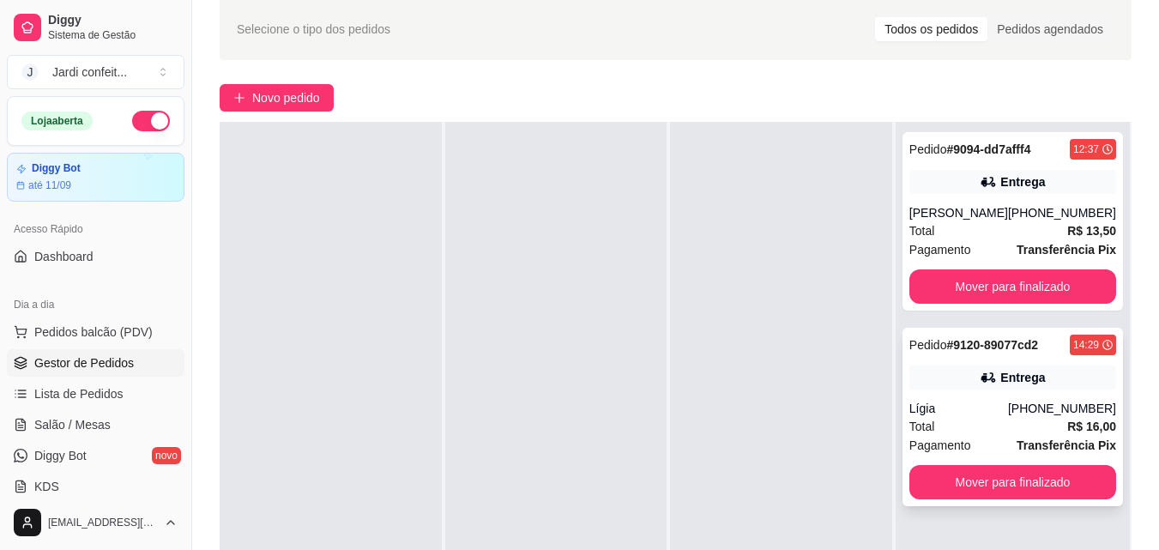
scroll to position [86, 0]
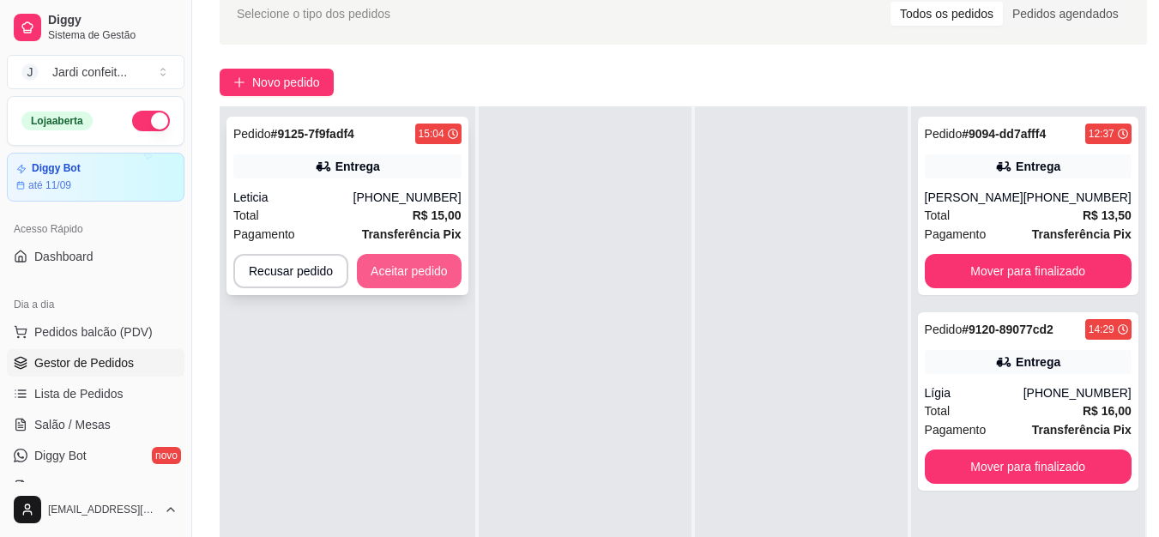
click at [412, 266] on button "Aceitar pedido" at bounding box center [409, 271] width 105 height 34
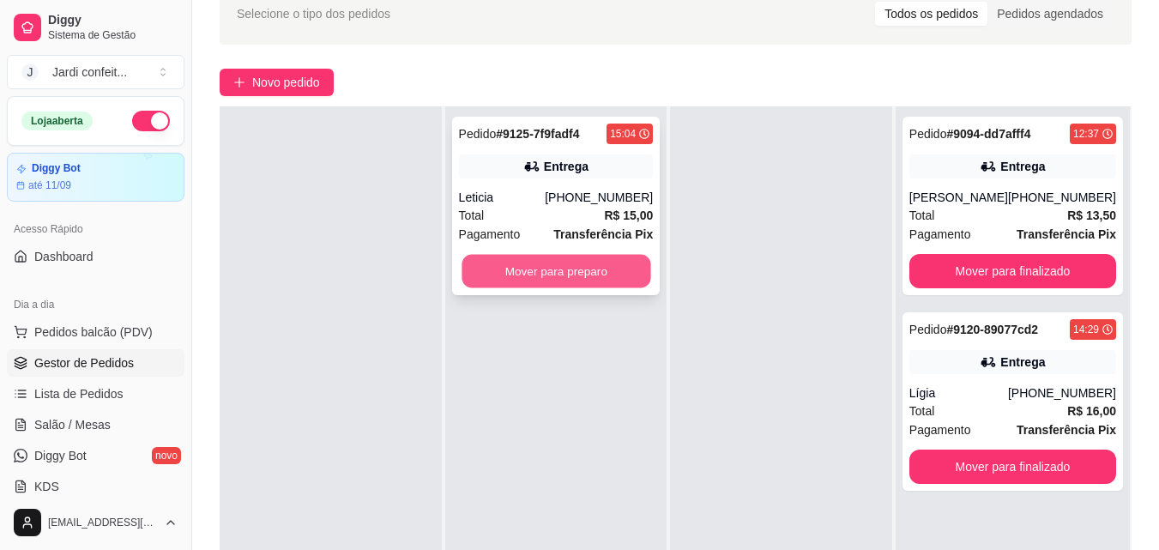
click at [572, 264] on button "Mover para preparo" at bounding box center [556, 271] width 189 height 33
click at [574, 258] on button "Mover para preparo" at bounding box center [556, 271] width 195 height 34
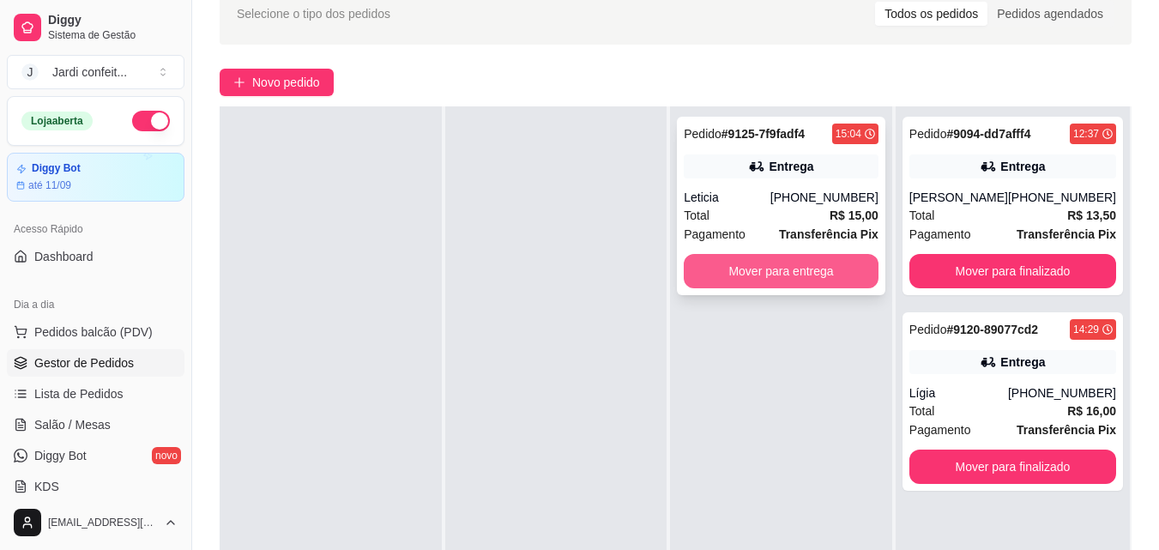
click at [844, 285] on button "Mover para entrega" at bounding box center [781, 271] width 195 height 34
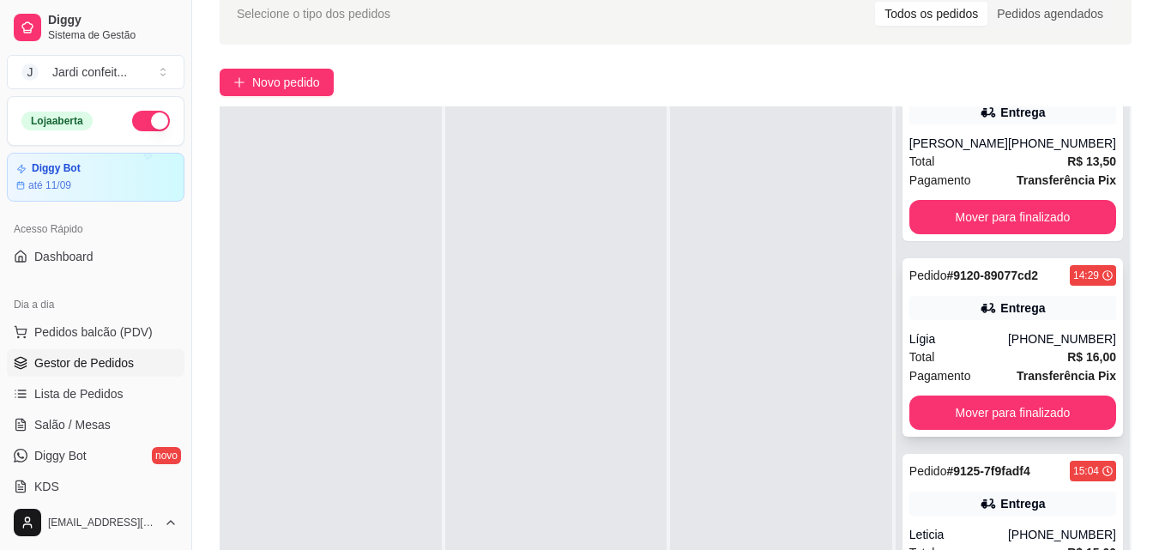
scroll to position [262, 0]
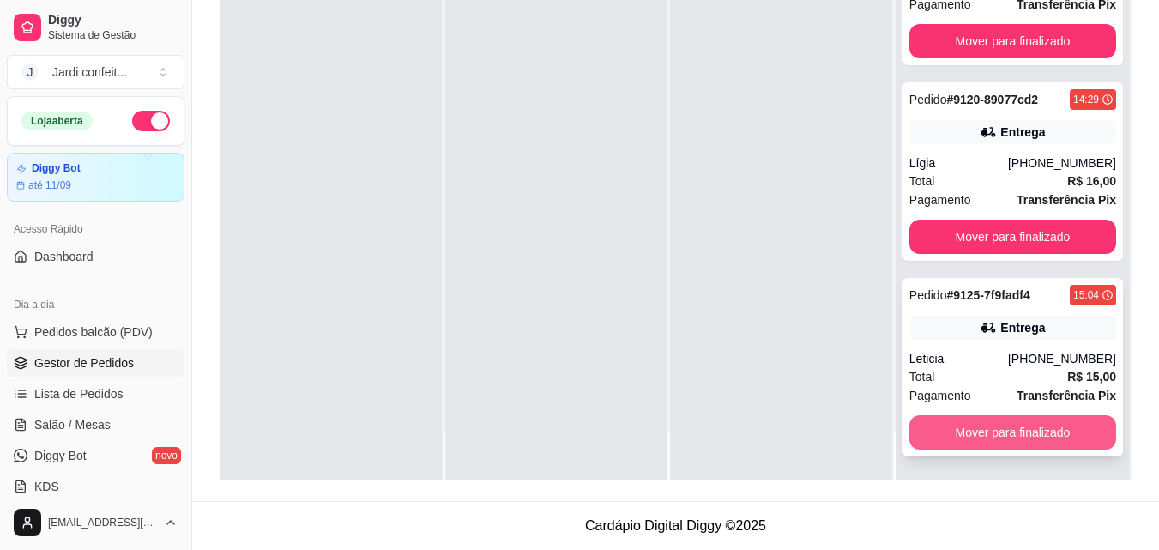
click at [978, 420] on button "Mover para finalizado" at bounding box center [1012, 432] width 207 height 34
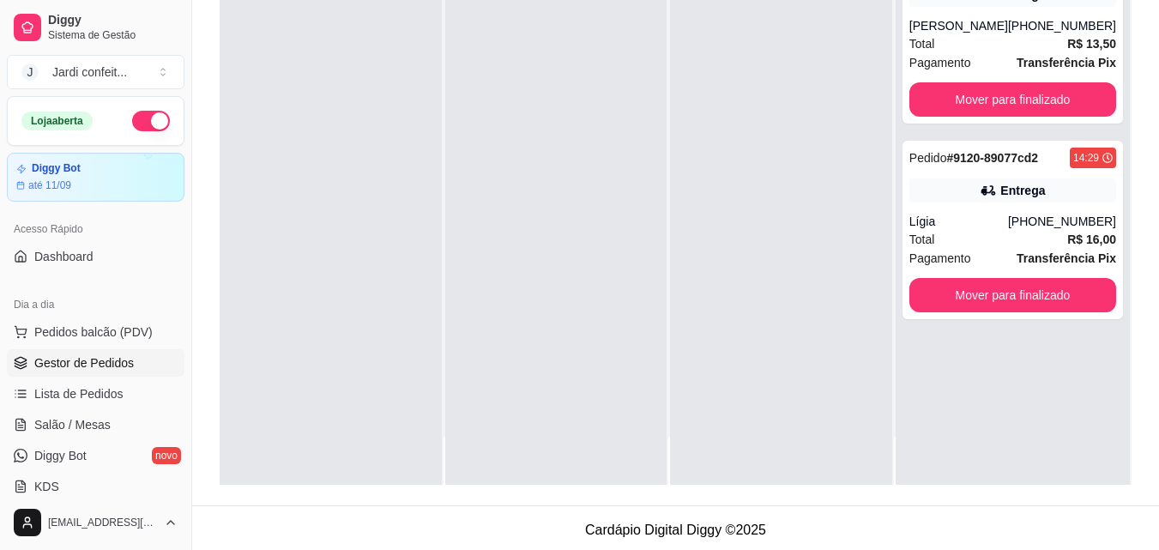
scroll to position [0, 0]
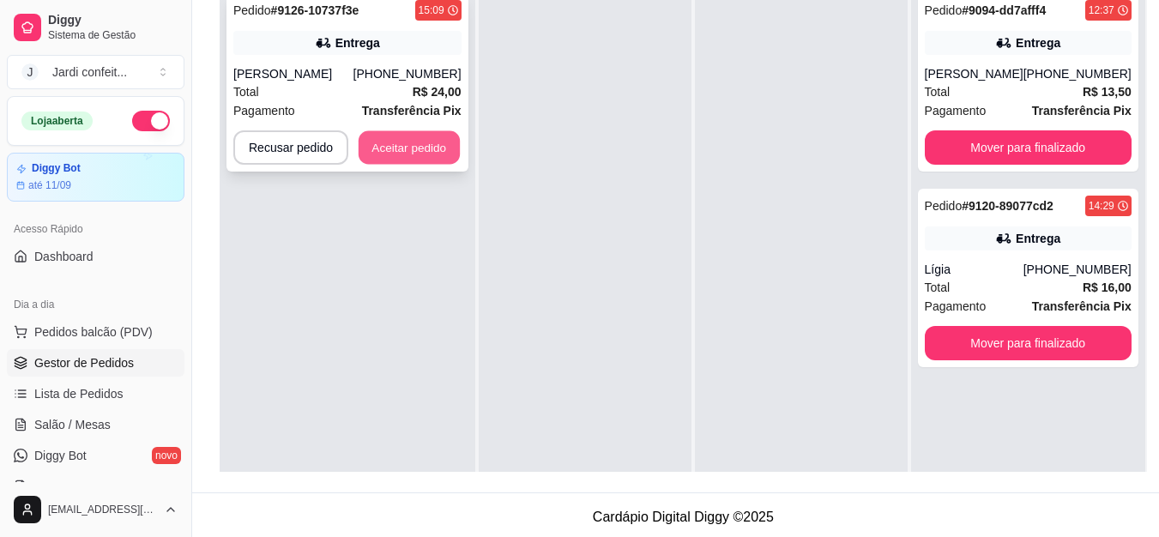
click at [429, 154] on button "Aceitar pedido" at bounding box center [409, 147] width 101 height 33
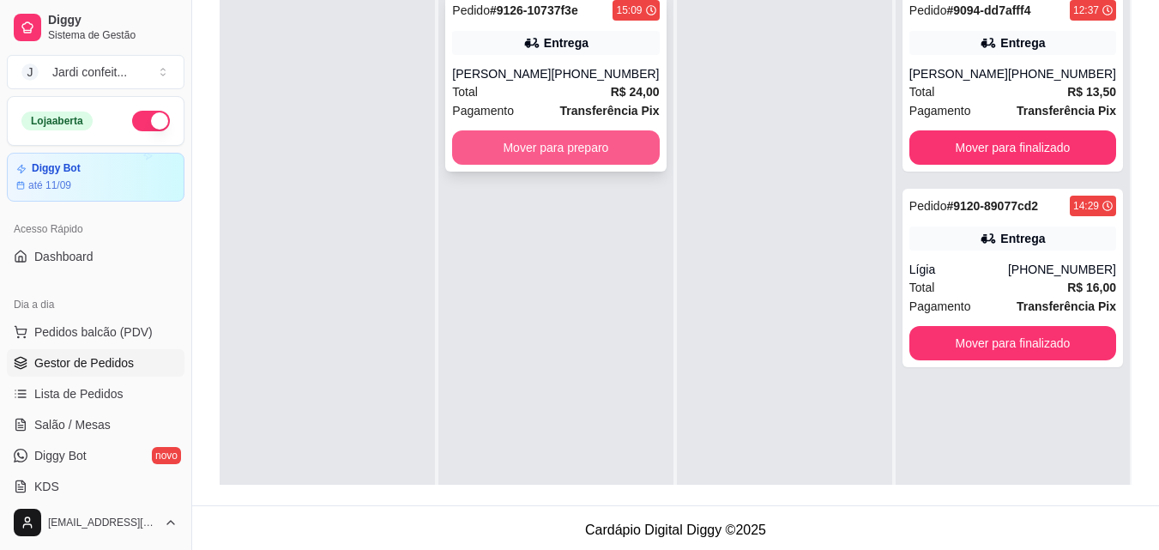
click at [585, 165] on button "Mover para preparo" at bounding box center [555, 147] width 207 height 34
click at [622, 165] on button "Mover para preparo" at bounding box center [555, 147] width 207 height 34
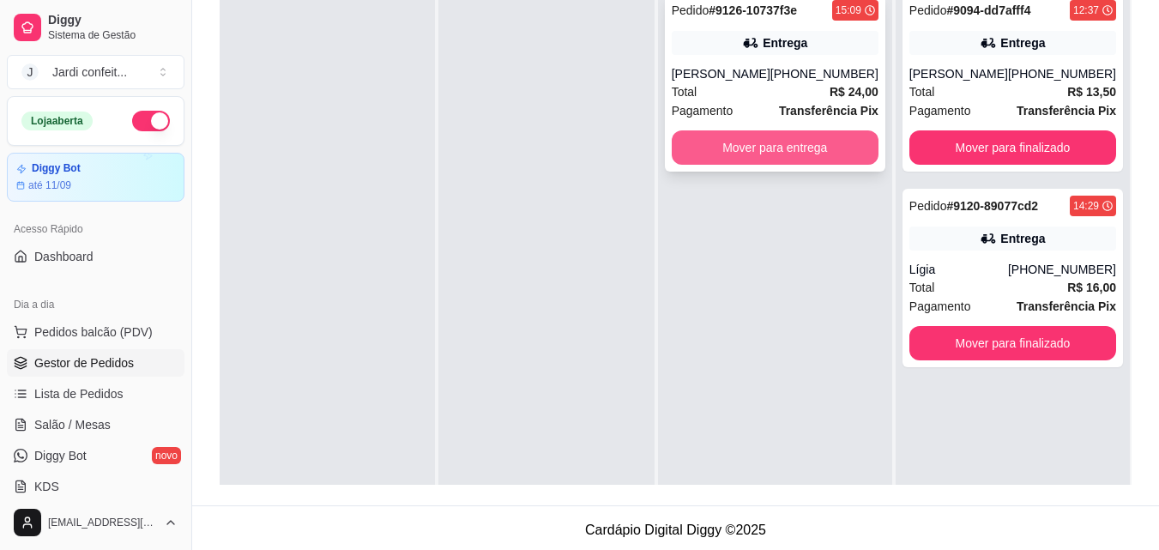
click at [715, 165] on button "Mover para entrega" at bounding box center [775, 147] width 207 height 34
click at [827, 165] on button "Mover para entrega" at bounding box center [775, 147] width 207 height 34
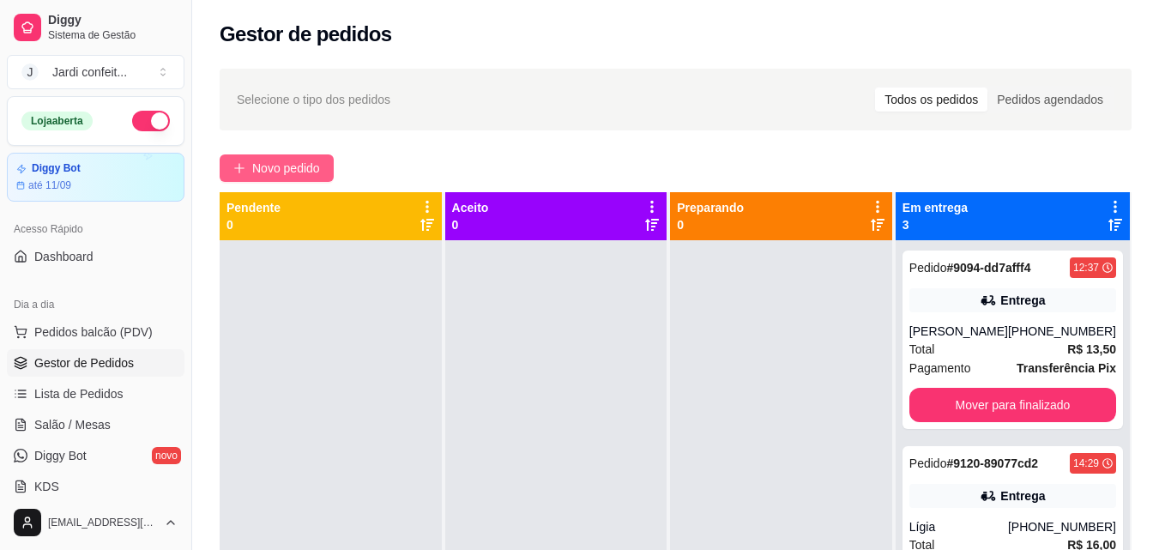
click at [306, 155] on button "Novo pedido" at bounding box center [277, 167] width 114 height 27
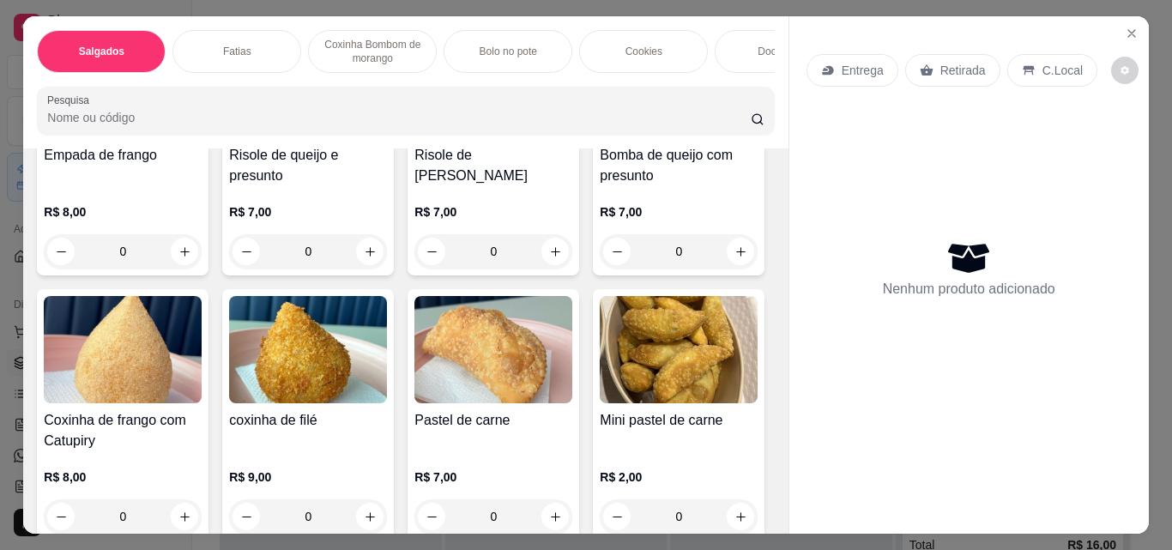
scroll to position [600, 0]
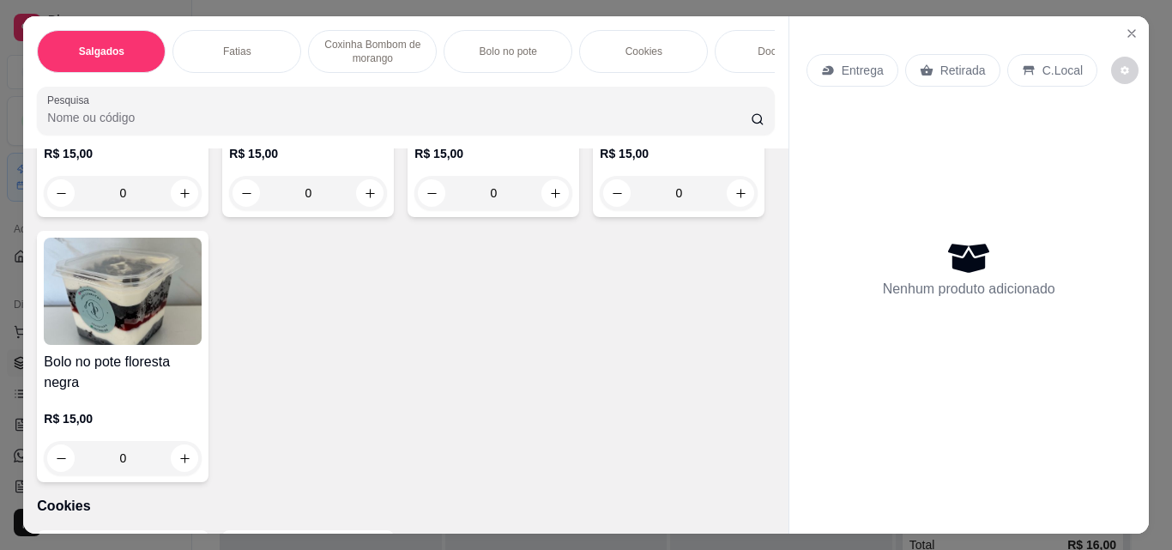
scroll to position [1544, 0]
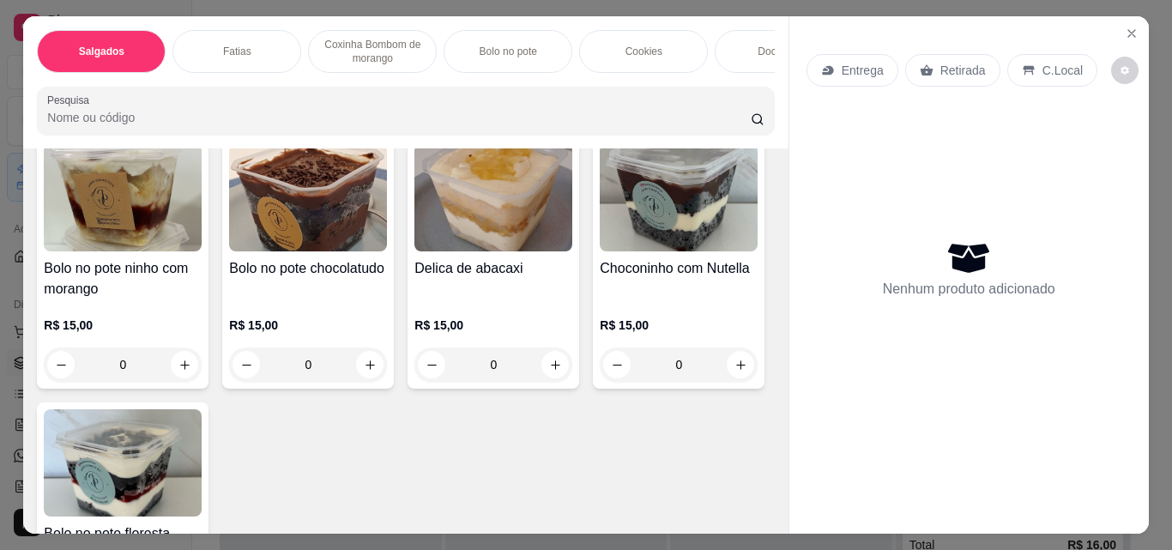
click at [179, 72] on icon "increase-product-quantity" at bounding box center [184, 65] width 13 height 13
type input "1"
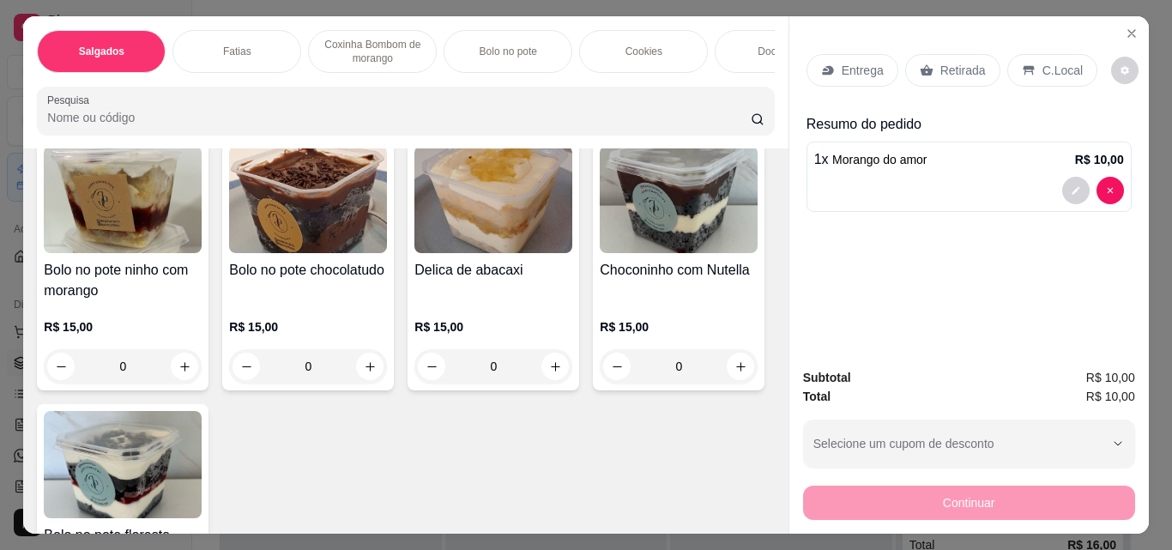
scroll to position [1545, 0]
click at [842, 54] on div "Entrega" at bounding box center [852, 70] width 92 height 33
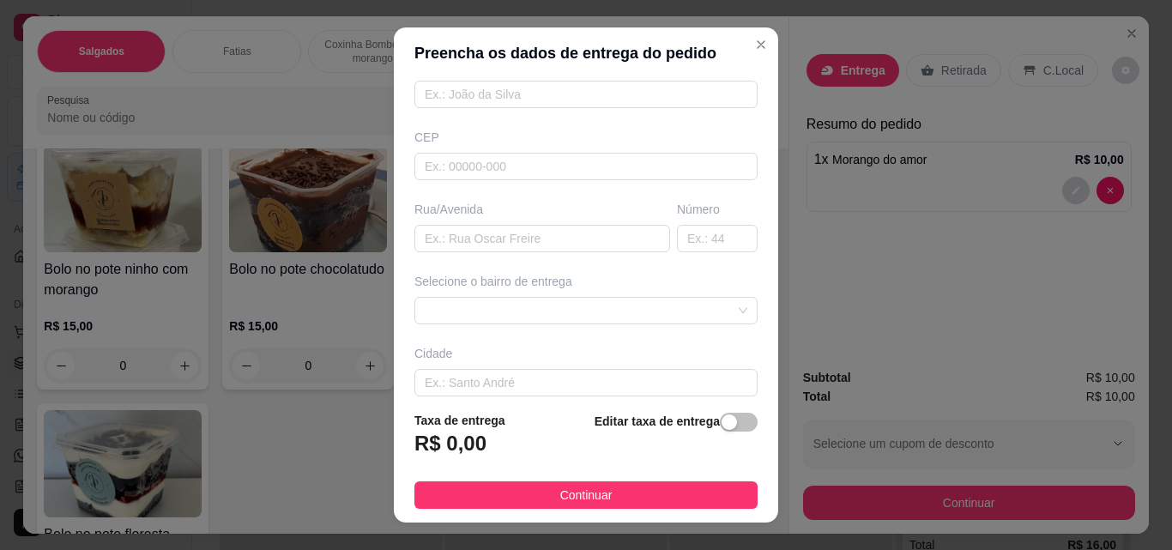
scroll to position [86, 0]
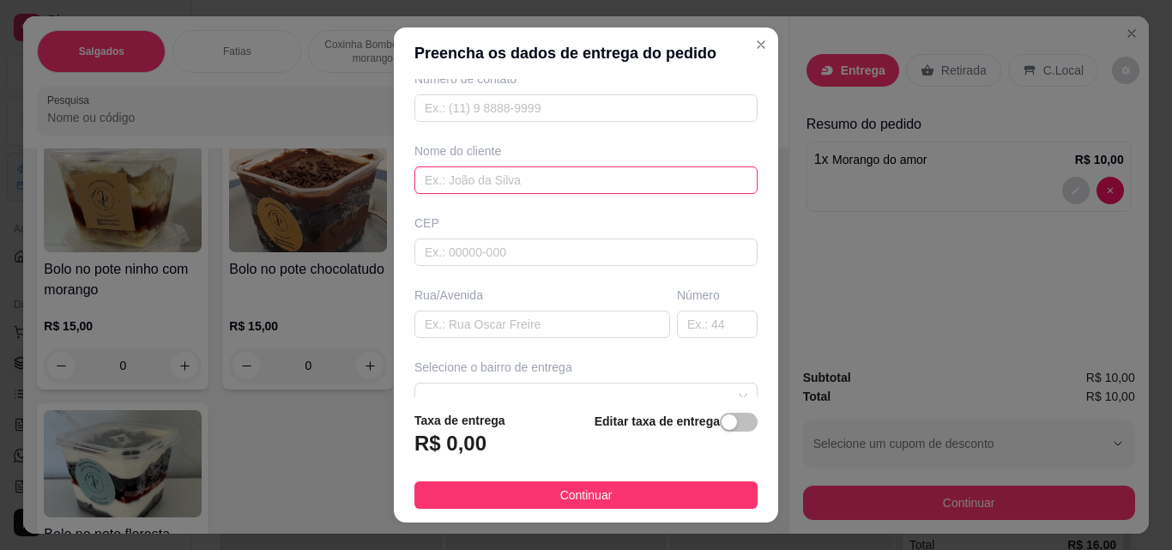
click at [587, 180] on input "text" at bounding box center [585, 179] width 343 height 27
type input "Bia"
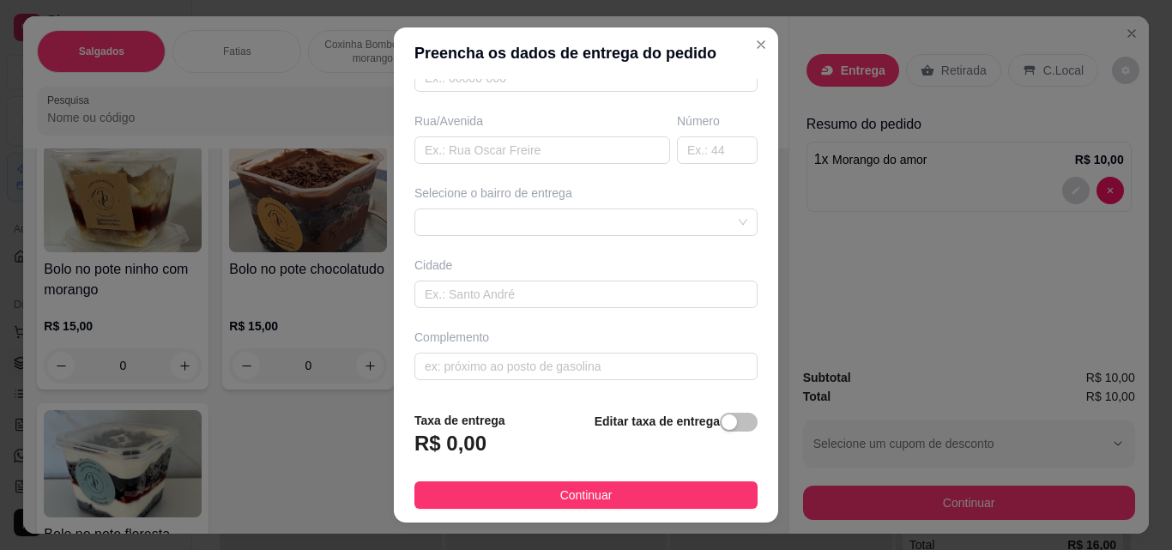
scroll to position [27, 0]
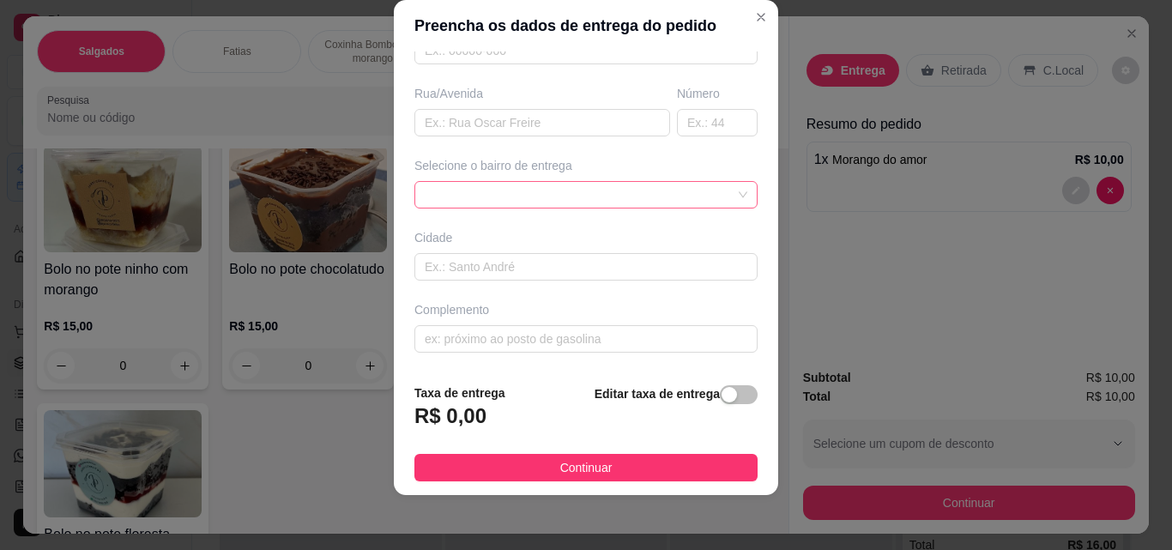
click at [604, 206] on div at bounding box center [585, 194] width 343 height 27
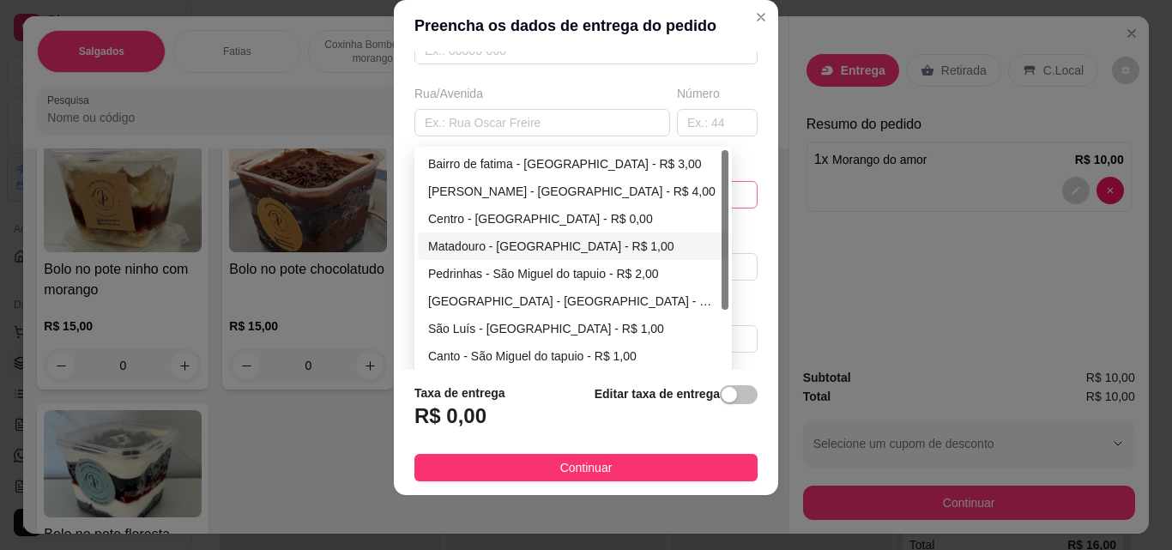
click at [604, 247] on div "Matadouro - [GEOGRAPHIC_DATA] - R$ 1,00" at bounding box center [573, 246] width 290 height 19
type input "São Miguel do tapuio"
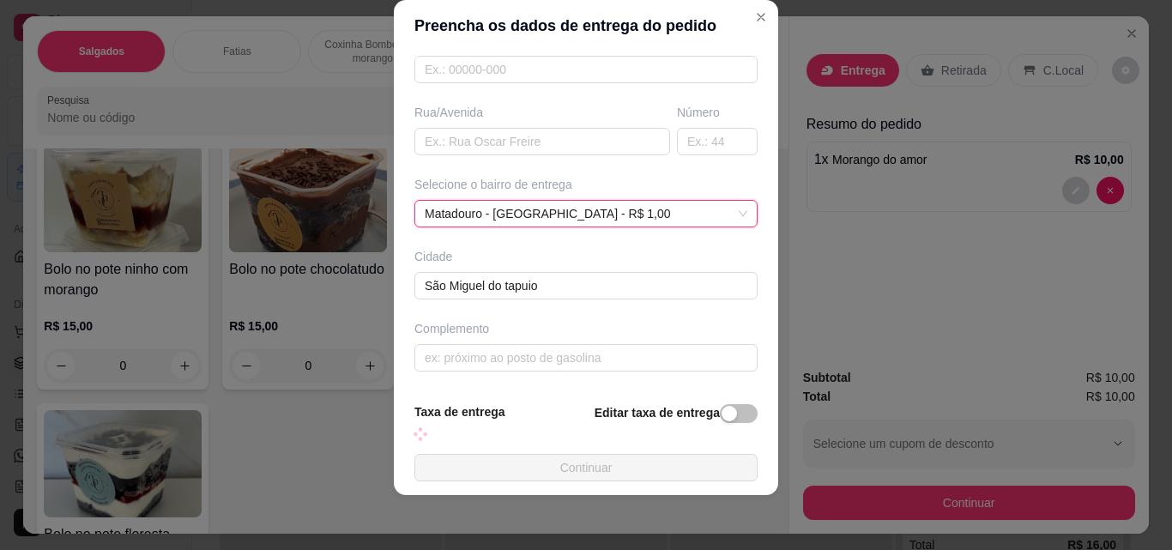
scroll to position [241, 0]
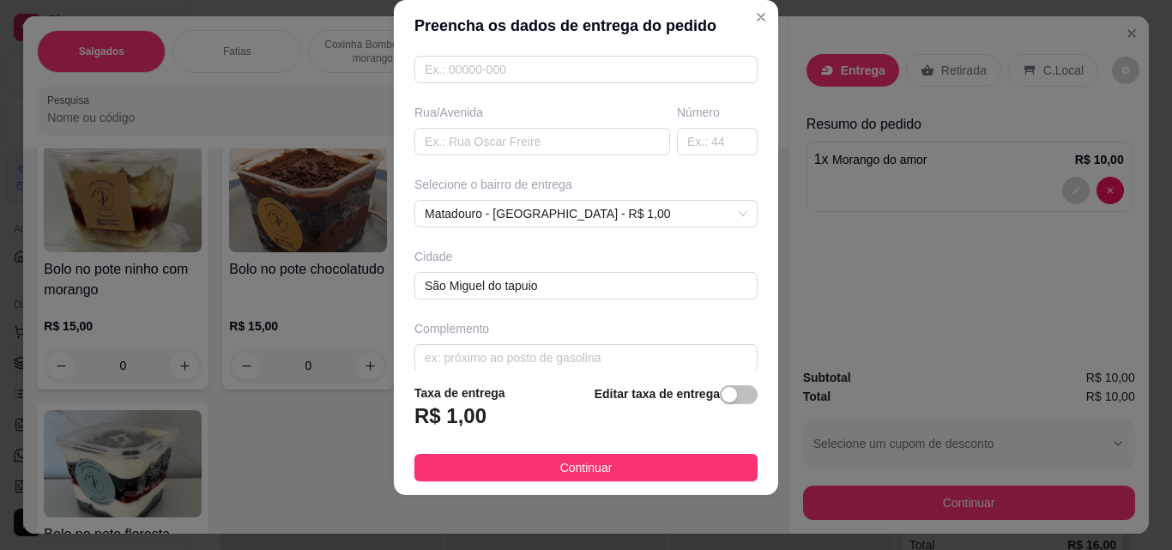
click at [651, 458] on button "Continuar" at bounding box center [585, 467] width 343 height 27
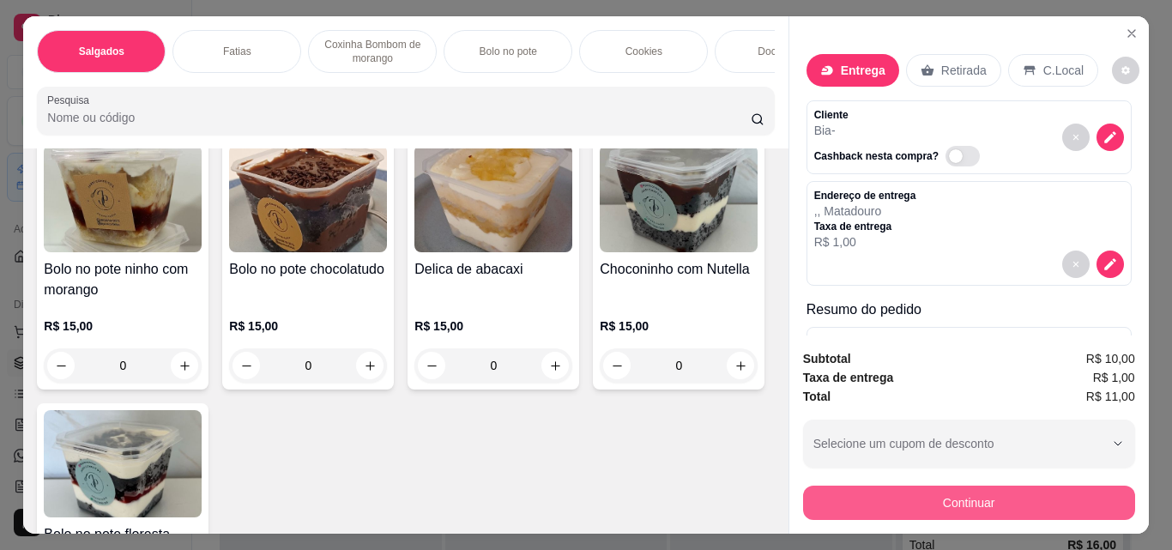
click at [1035, 504] on button "Continuar" at bounding box center [969, 503] width 332 height 34
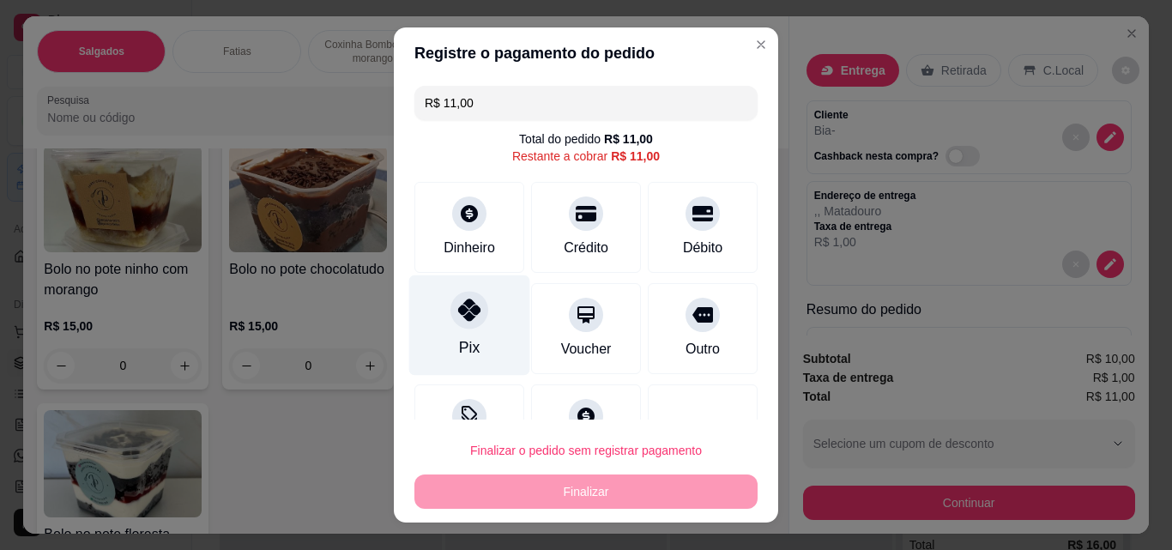
click at [459, 337] on div "Pix" at bounding box center [469, 347] width 21 height 22
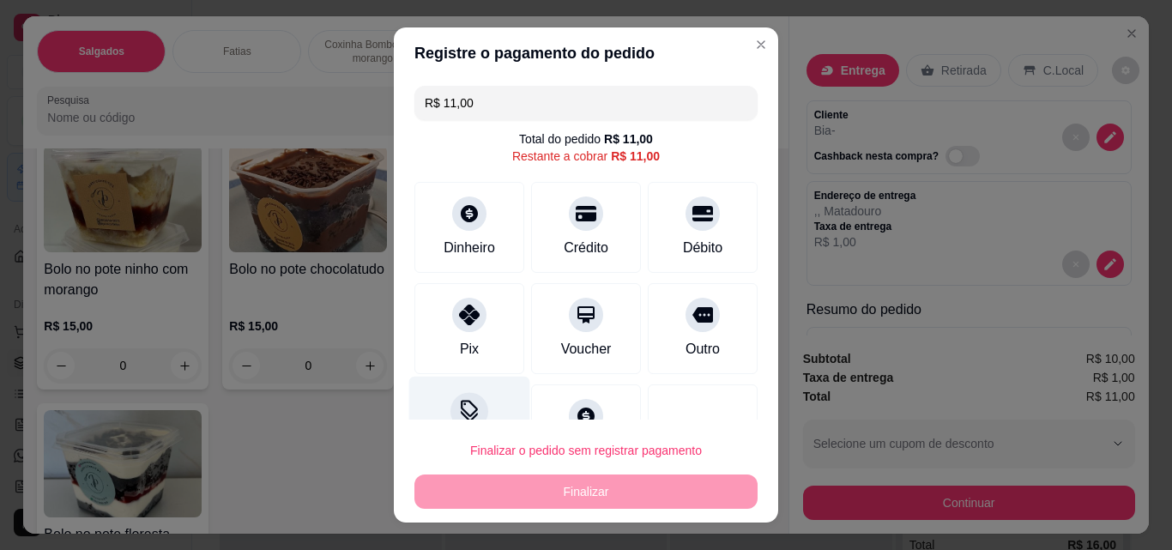
type input "R$ 0,00"
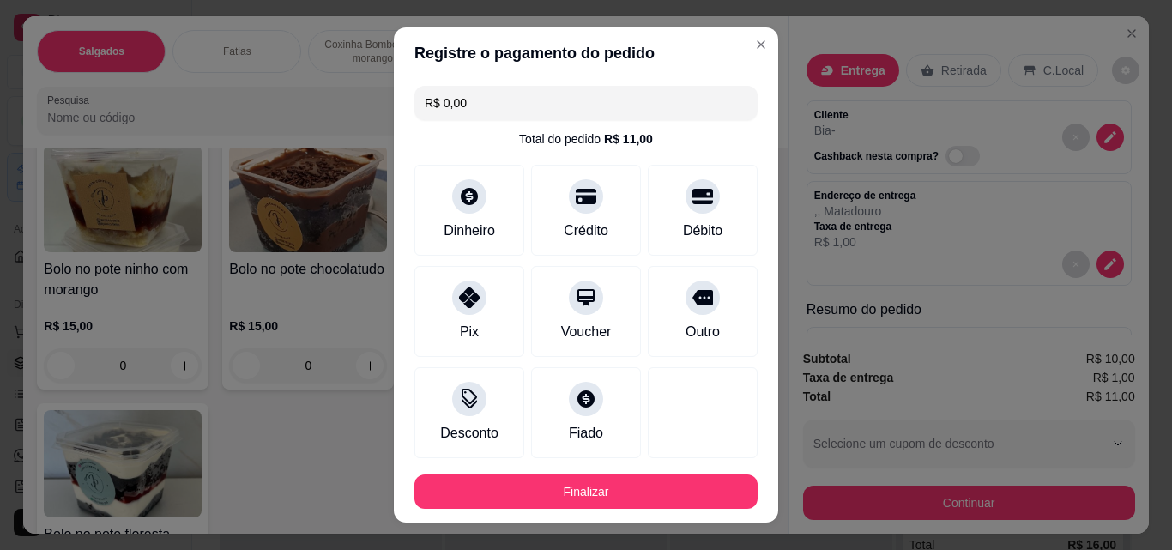
drag, startPoint x: 610, startPoint y: 509, endPoint x: 612, endPoint y: 480, distance: 29.2
click at [611, 506] on footer "Finalizar" at bounding box center [586, 492] width 384 height 62
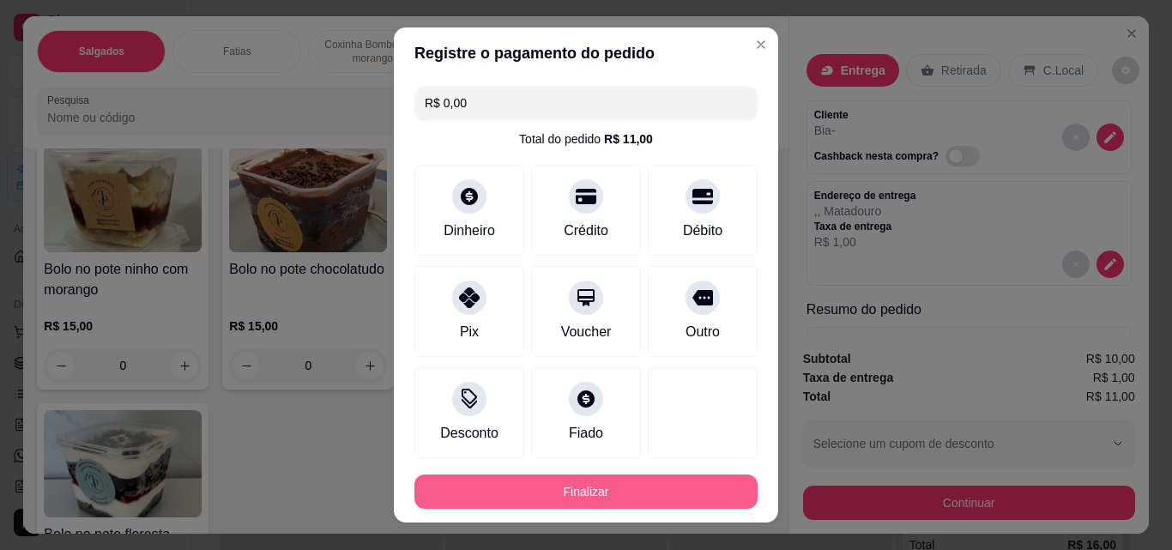
click at [612, 489] on button "Finalizar" at bounding box center [585, 491] width 343 height 34
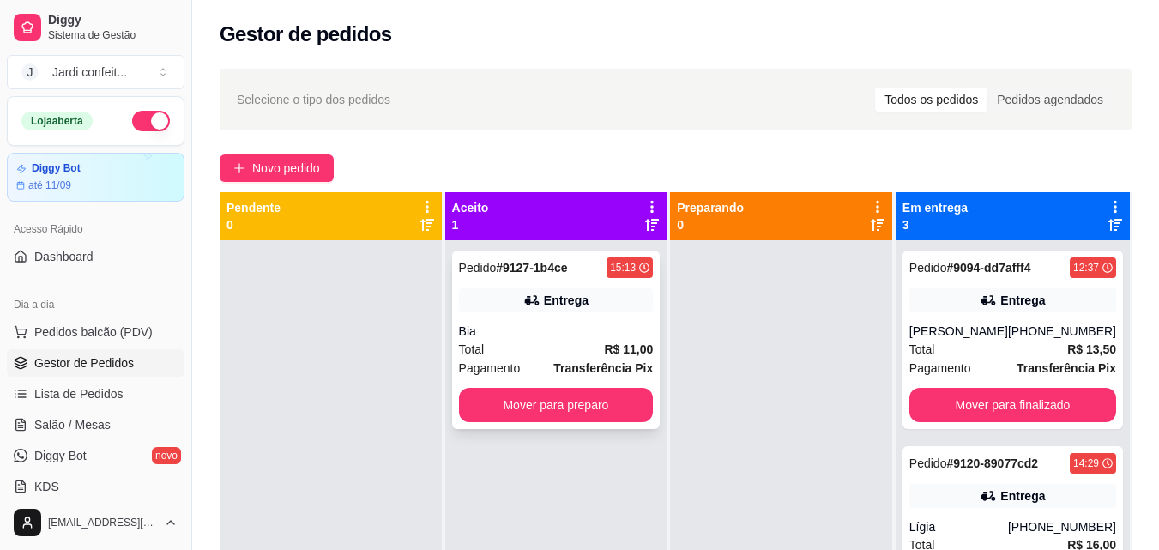
click at [540, 257] on div "Pedido # 9127-1b4ce" at bounding box center [513, 267] width 109 height 21
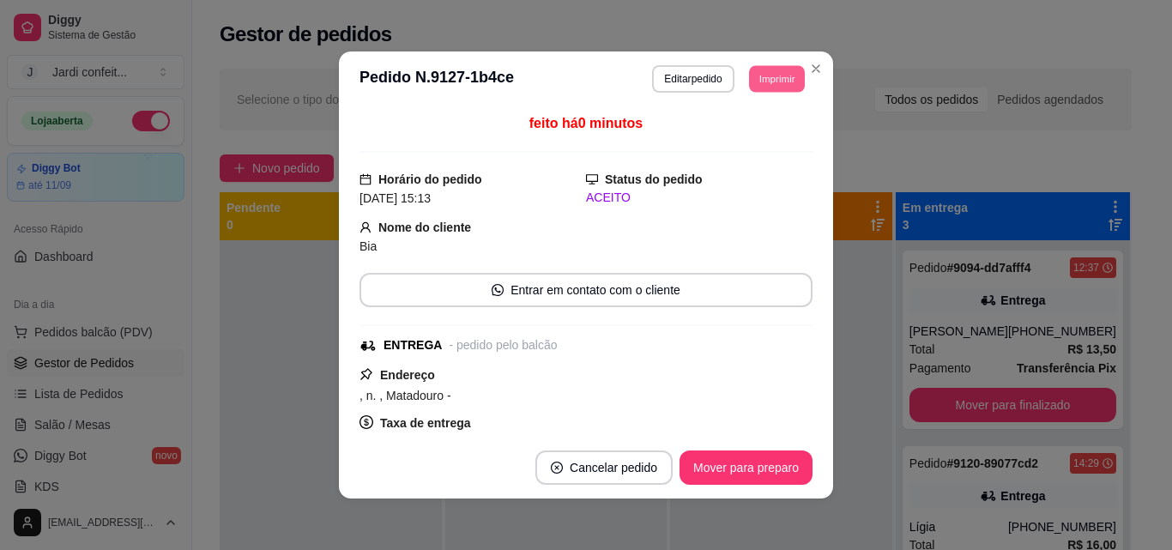
click at [788, 74] on button "Imprimir" at bounding box center [777, 78] width 56 height 27
click at [773, 130] on button "Impressora" at bounding box center [739, 138] width 124 height 27
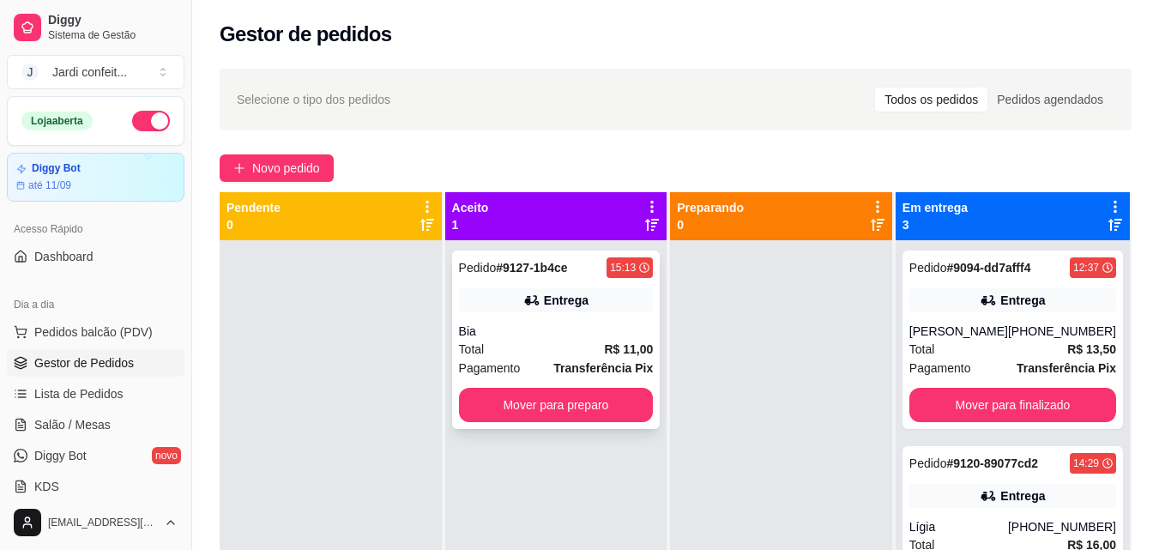
click at [537, 371] on div "Pagamento Transferência Pix" at bounding box center [556, 368] width 195 height 19
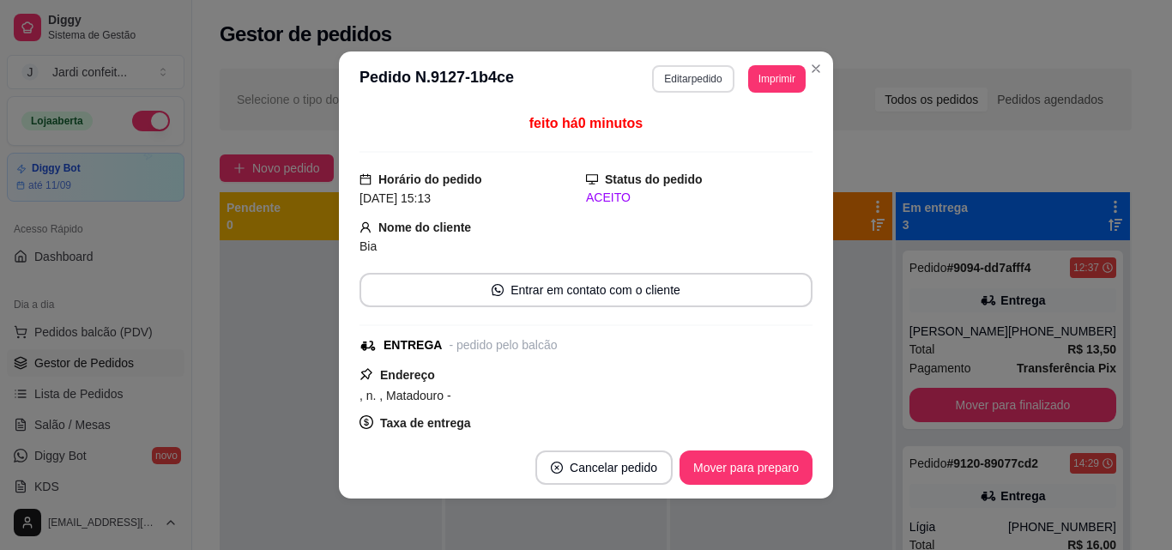
click at [664, 69] on button "Editar pedido" at bounding box center [692, 78] width 81 height 27
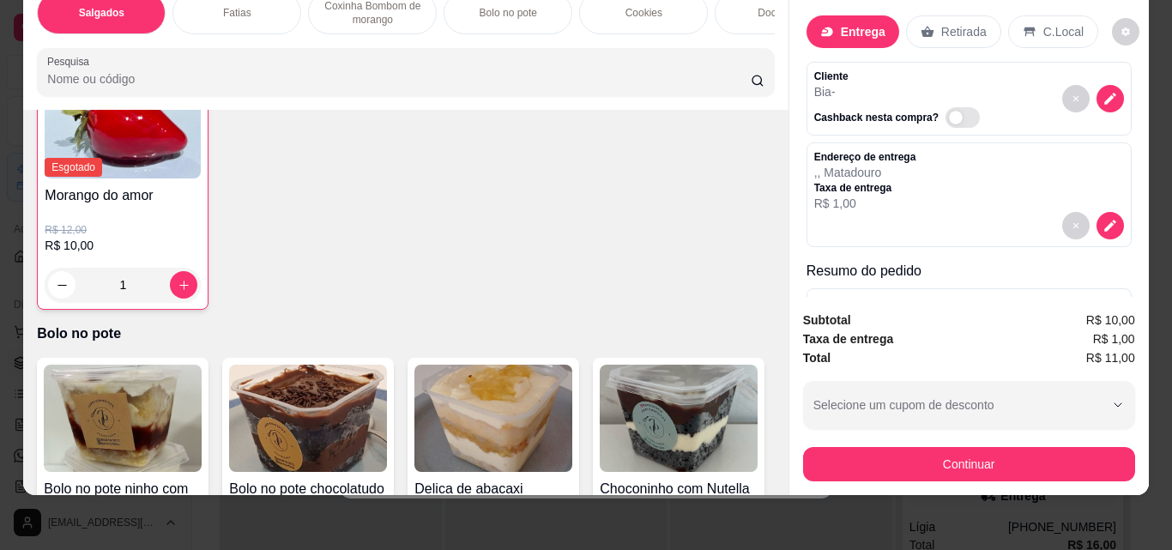
scroll to position [1544, 0]
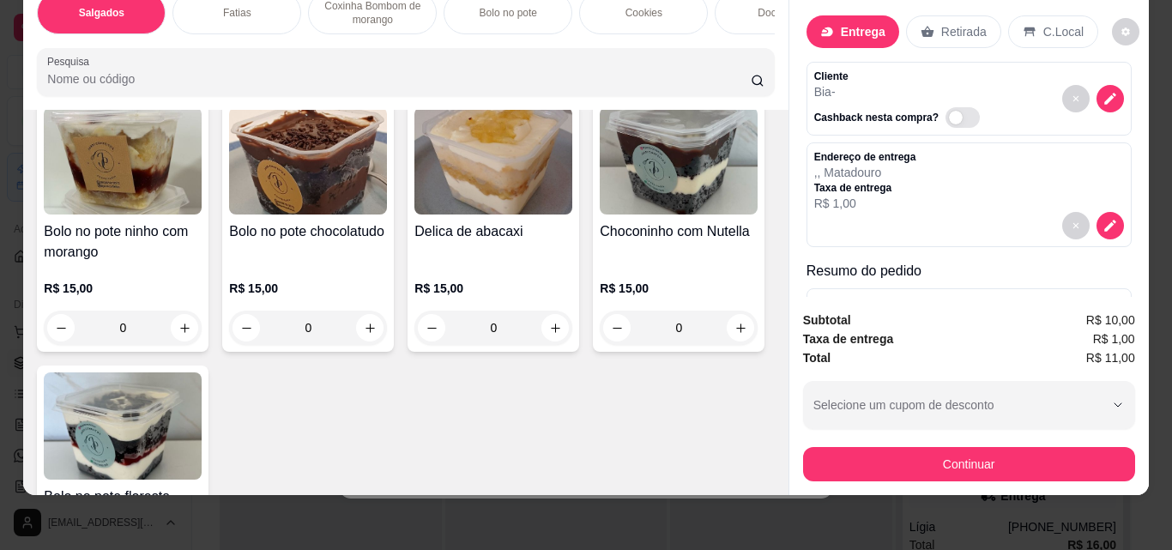
click at [172, 41] on button "increase-product-quantity" at bounding box center [183, 27] width 27 height 27
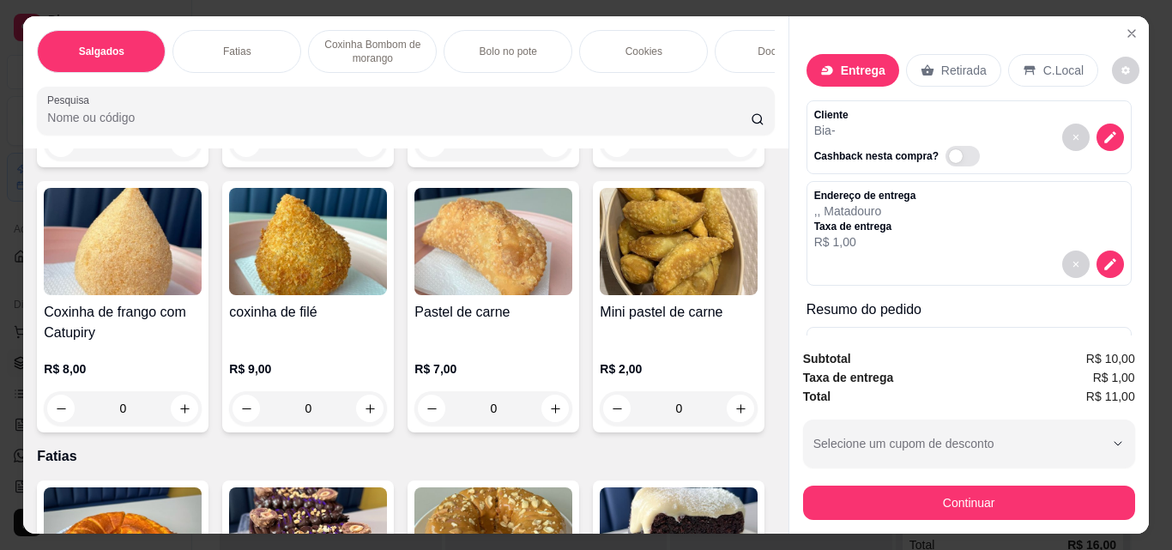
scroll to position [0, 0]
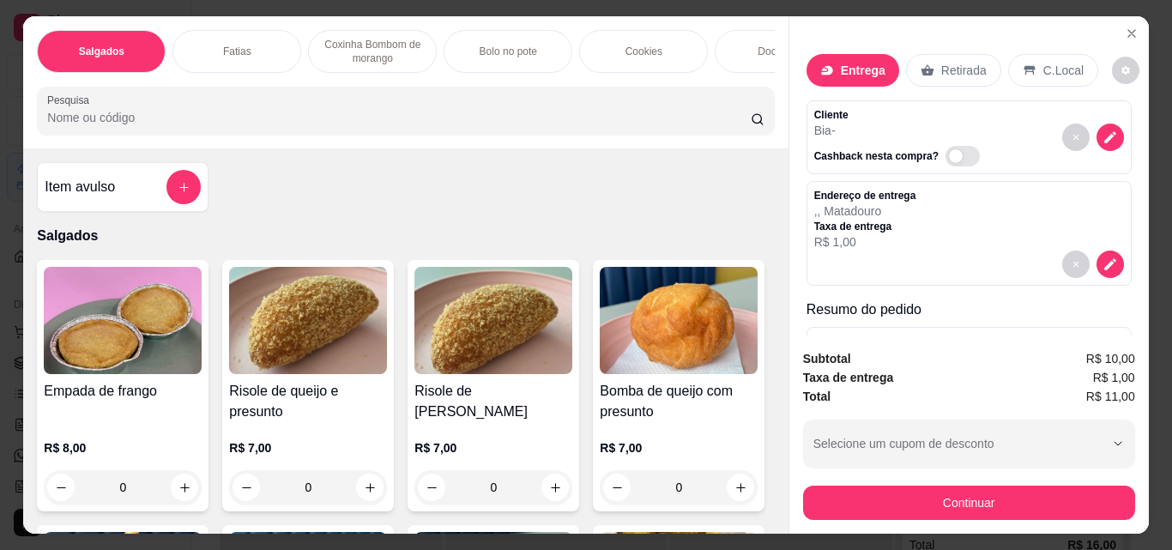
click at [190, 195] on button "add-separate-item" at bounding box center [183, 187] width 34 height 34
click at [477, 230] on div "Nome do produto" at bounding box center [585, 206] width 351 height 49
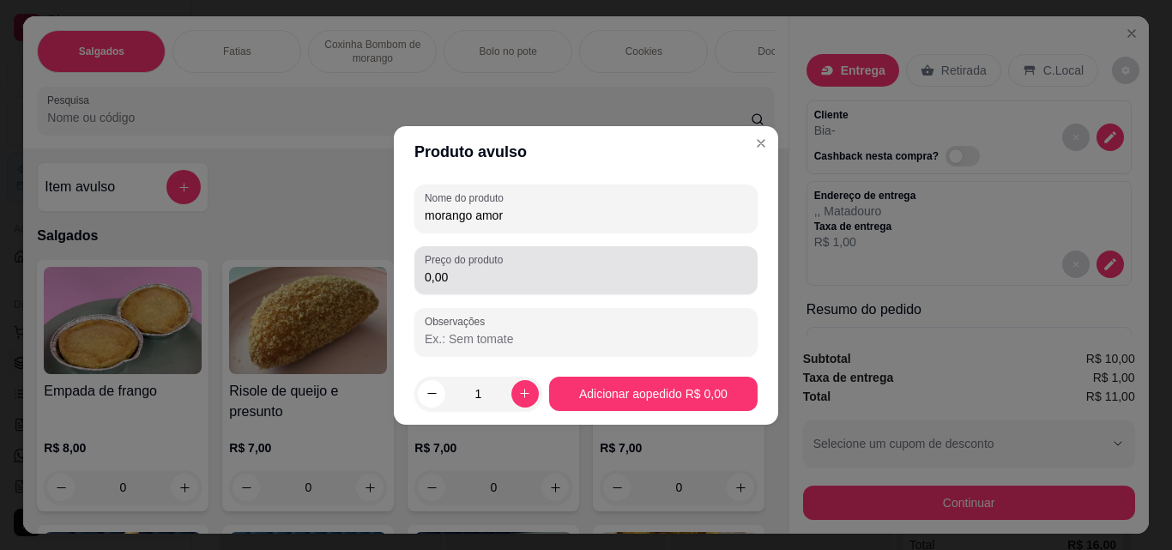
type input "morango amor"
click at [478, 256] on label "Preço do produto" at bounding box center [467, 259] width 84 height 15
click at [478, 268] on input "0,00" at bounding box center [586, 276] width 323 height 17
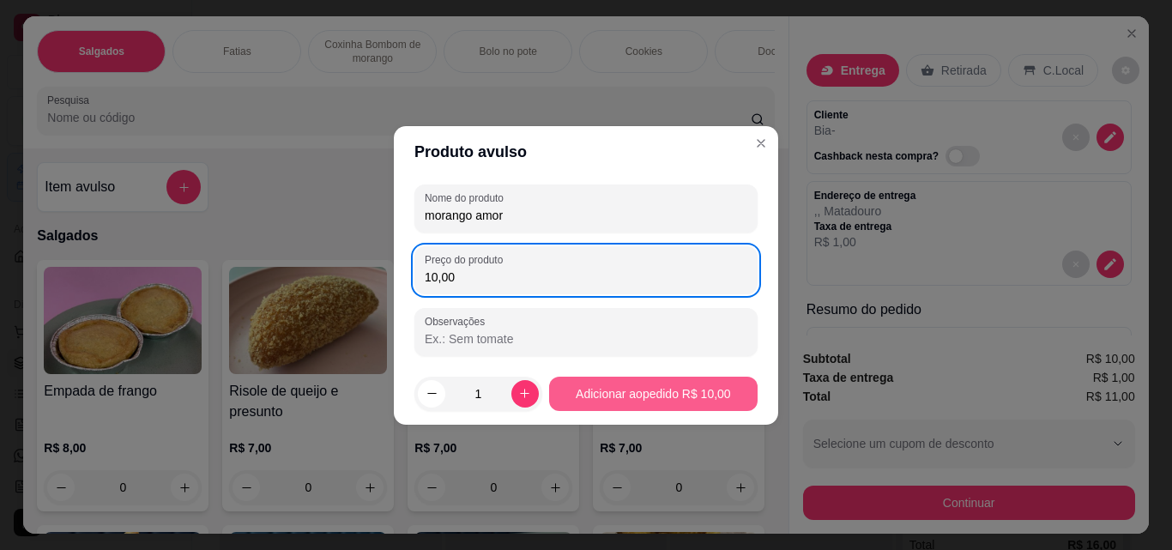
type input "10,00"
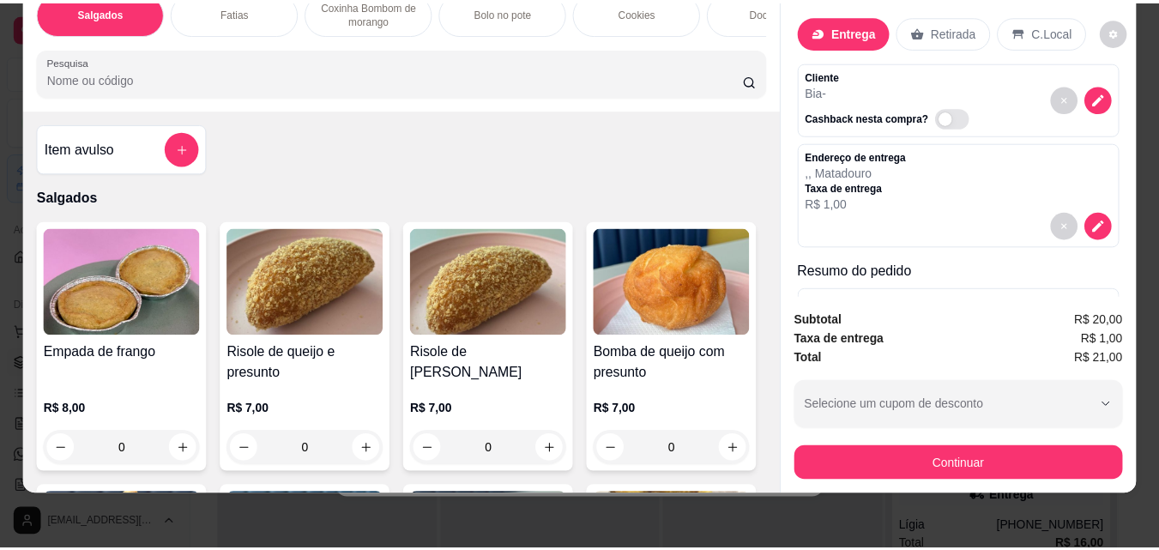
scroll to position [45, 0]
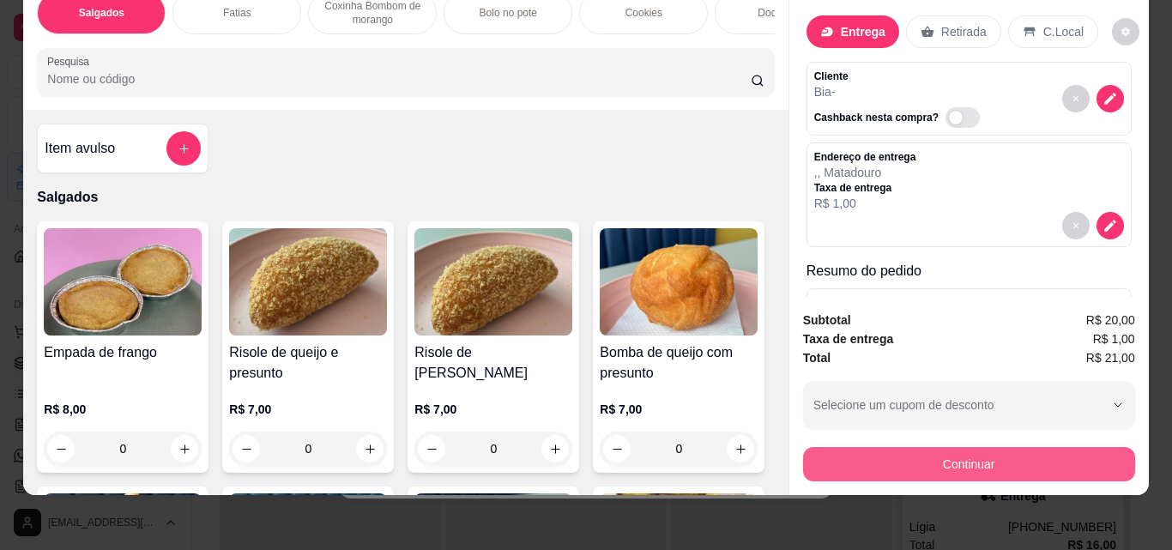
click at [1053, 448] on button "Continuar" at bounding box center [969, 464] width 332 height 34
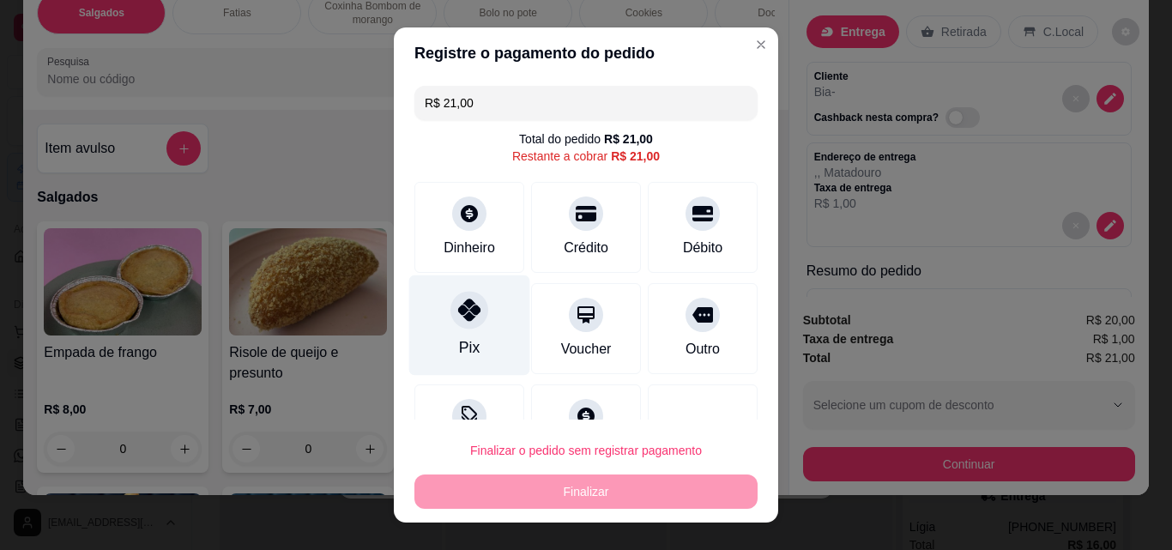
click at [458, 299] on icon at bounding box center [469, 310] width 22 height 22
type input "R$ 0,00"
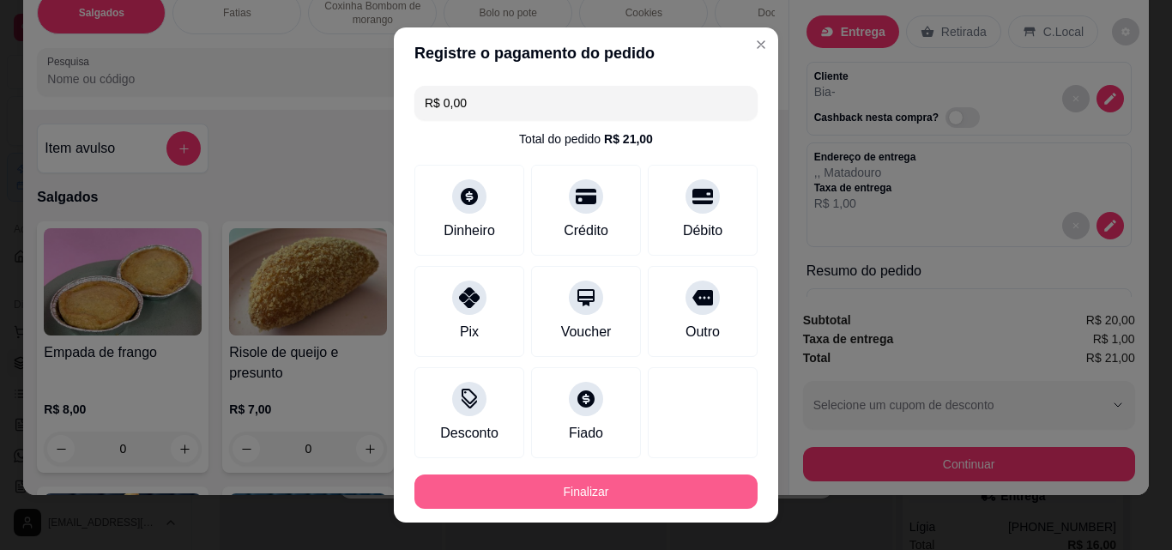
click at [624, 497] on button "Finalizar" at bounding box center [585, 491] width 343 height 34
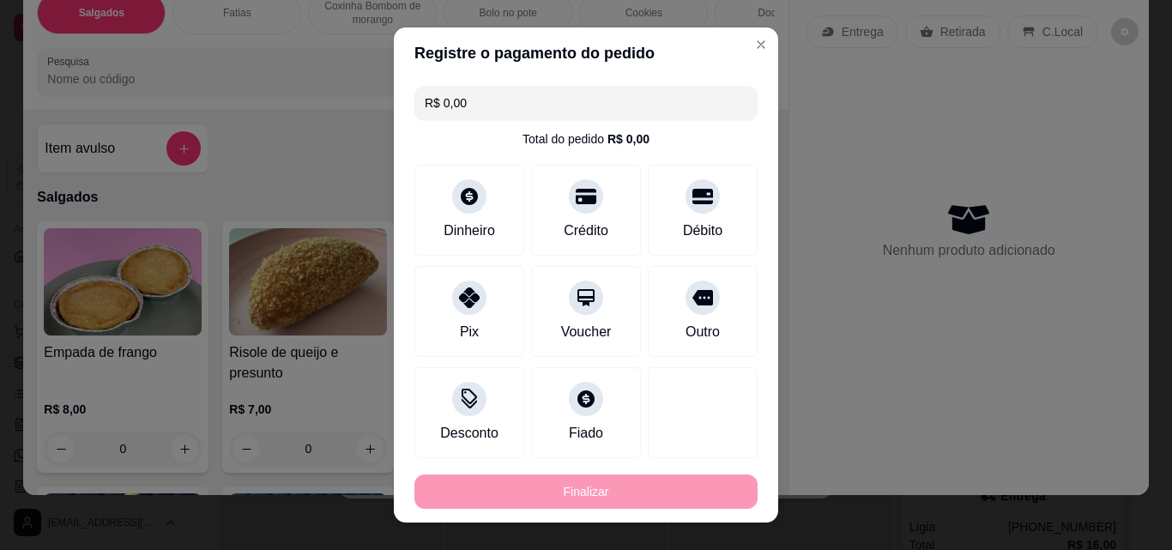
type input "0"
type input "-R$ 21,00"
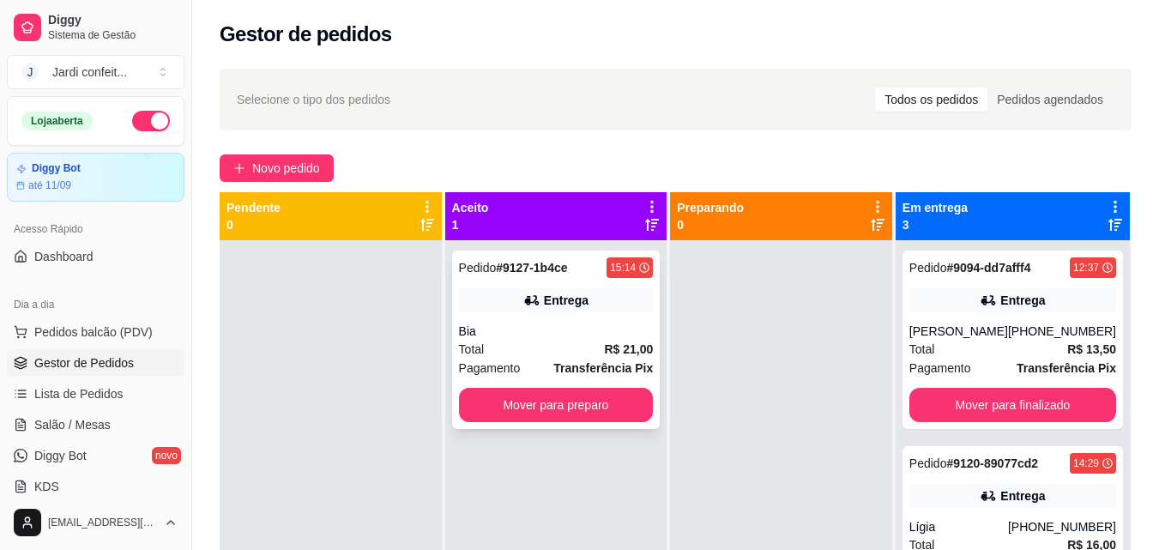
click at [647, 337] on div "Bia" at bounding box center [556, 331] width 195 height 17
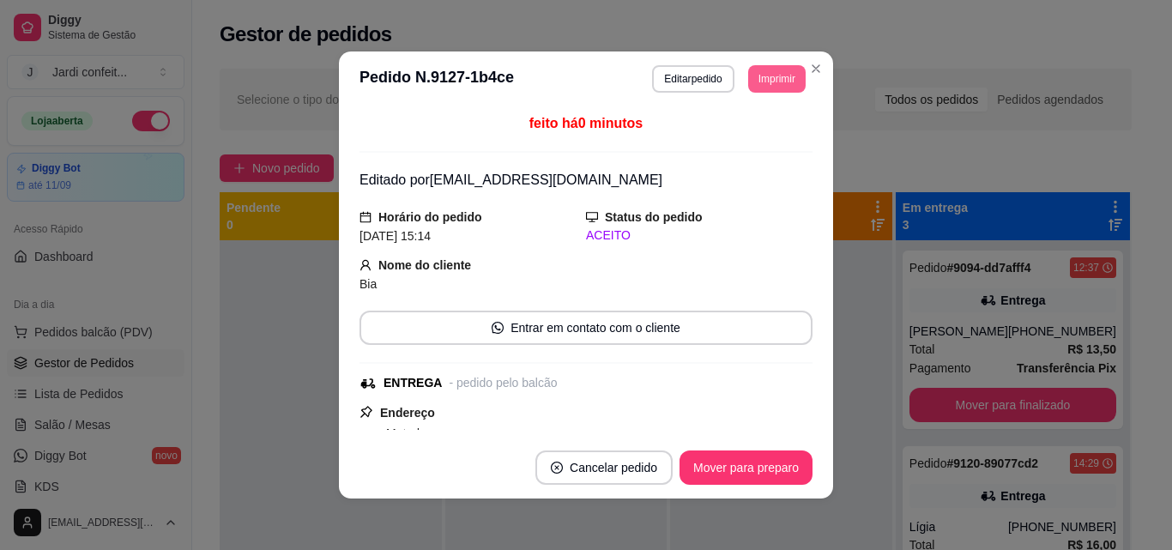
click at [758, 72] on button "Imprimir" at bounding box center [776, 78] width 57 height 27
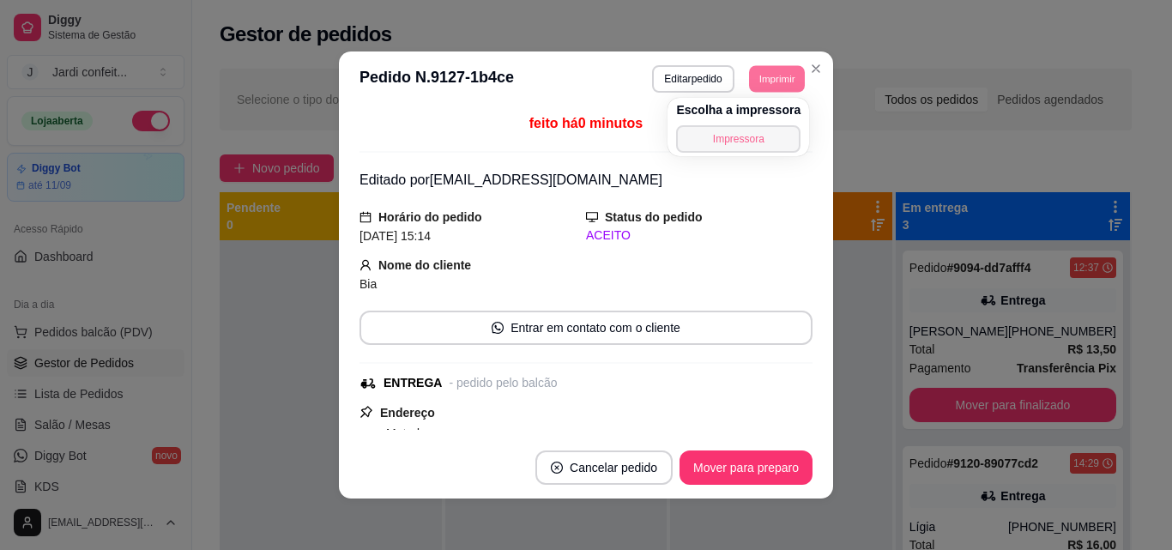
click at [774, 133] on button "Impressora" at bounding box center [738, 138] width 124 height 27
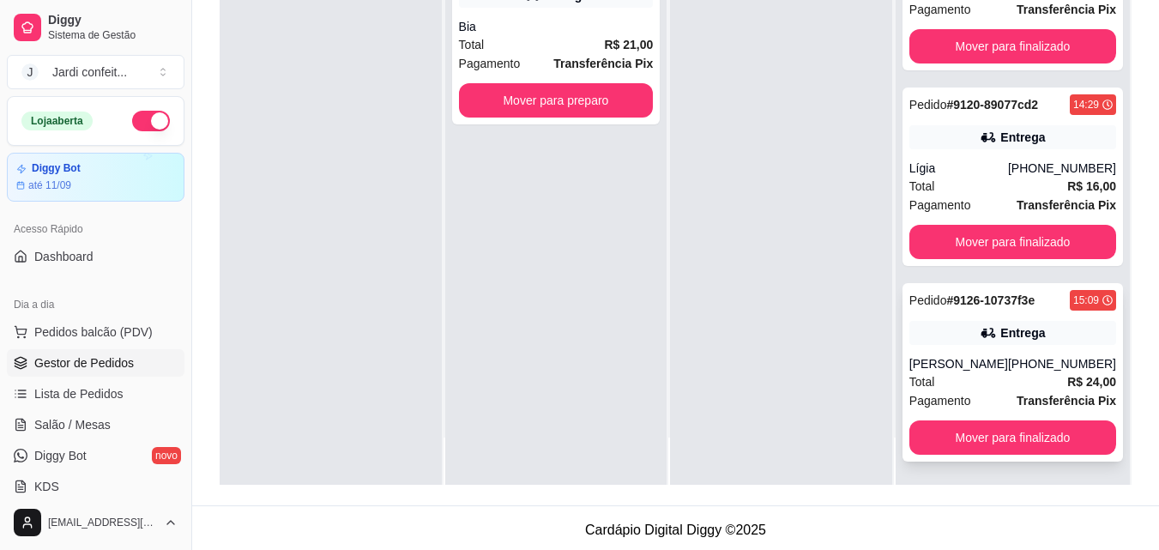
scroll to position [48, 0]
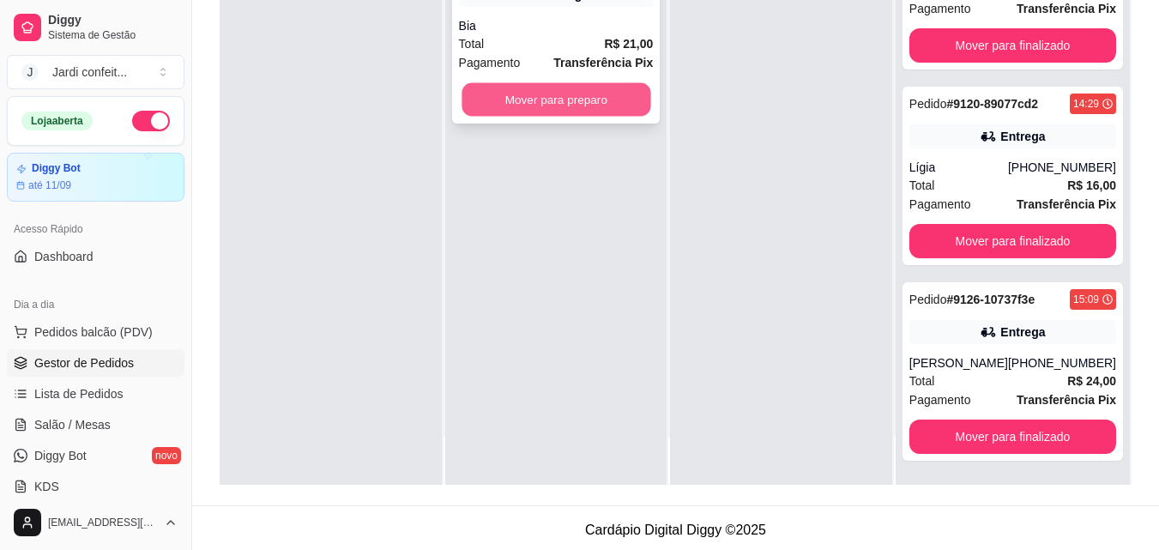
click at [596, 93] on button "Mover para preparo" at bounding box center [556, 99] width 189 height 33
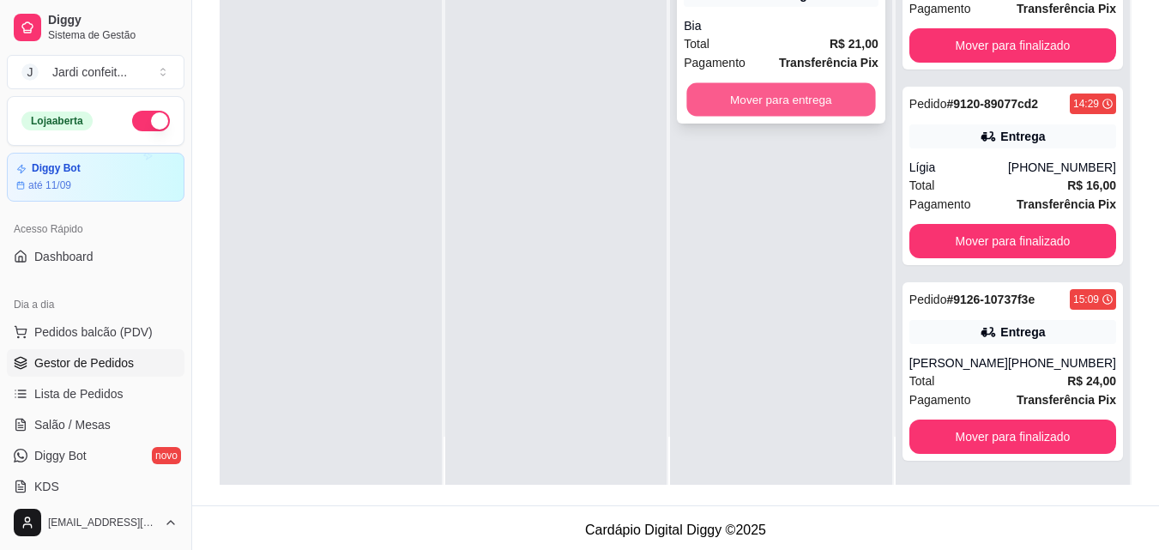
click at [759, 113] on button "Mover para entrega" at bounding box center [781, 99] width 189 height 33
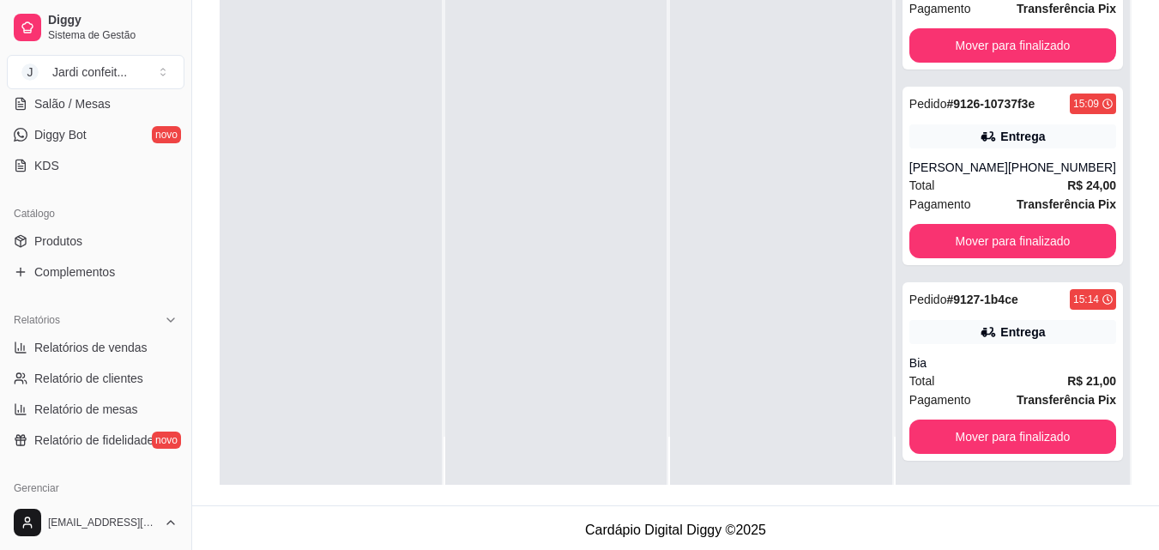
scroll to position [343, 0]
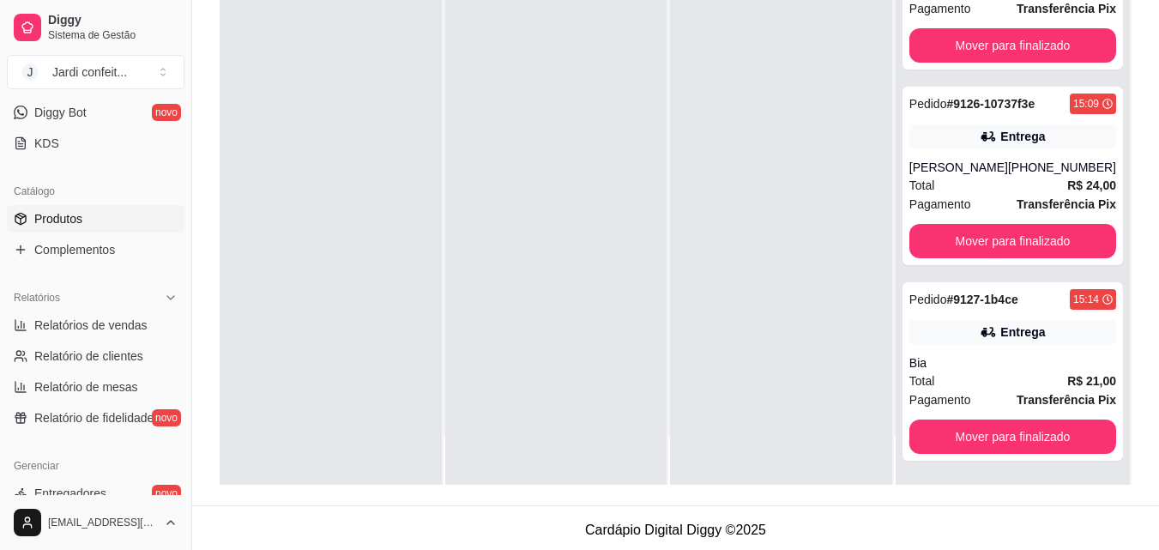
click at [115, 208] on link "Produtos" at bounding box center [96, 218] width 178 height 27
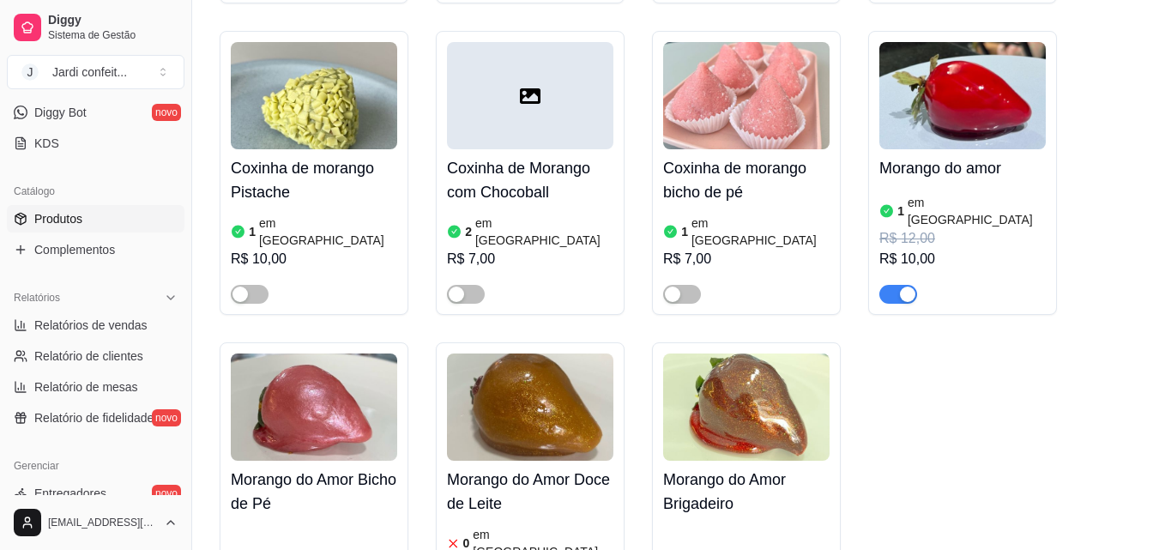
scroll to position [1373, 0]
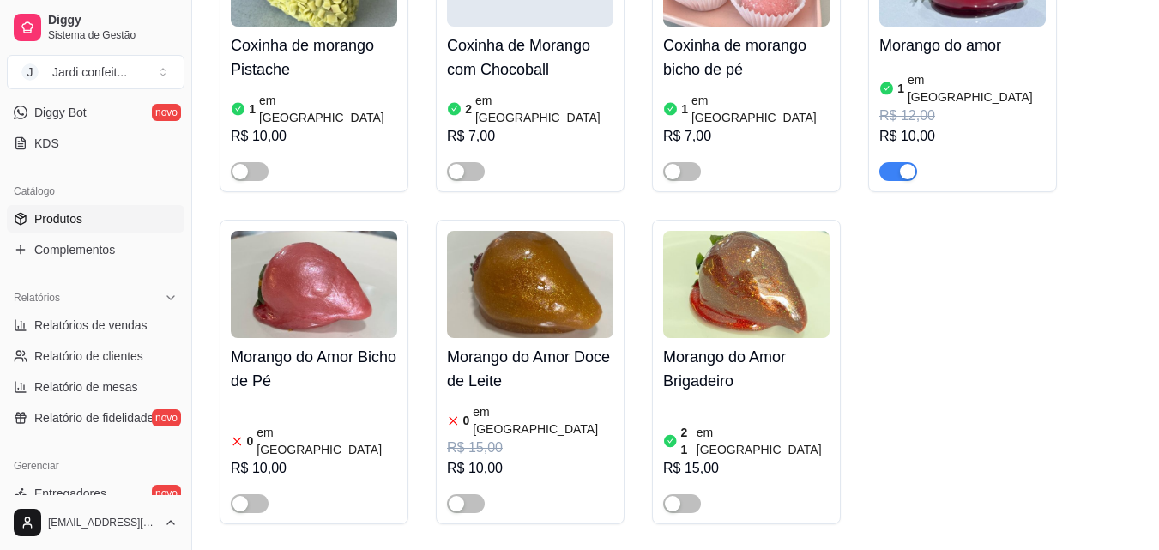
type input "moran"
click at [904, 119] on div "Morango do amor 1 em estoque R$ 12,00 R$ 10,00" at bounding box center [962, 50] width 189 height 284
click at [887, 162] on span "button" at bounding box center [898, 171] width 38 height 19
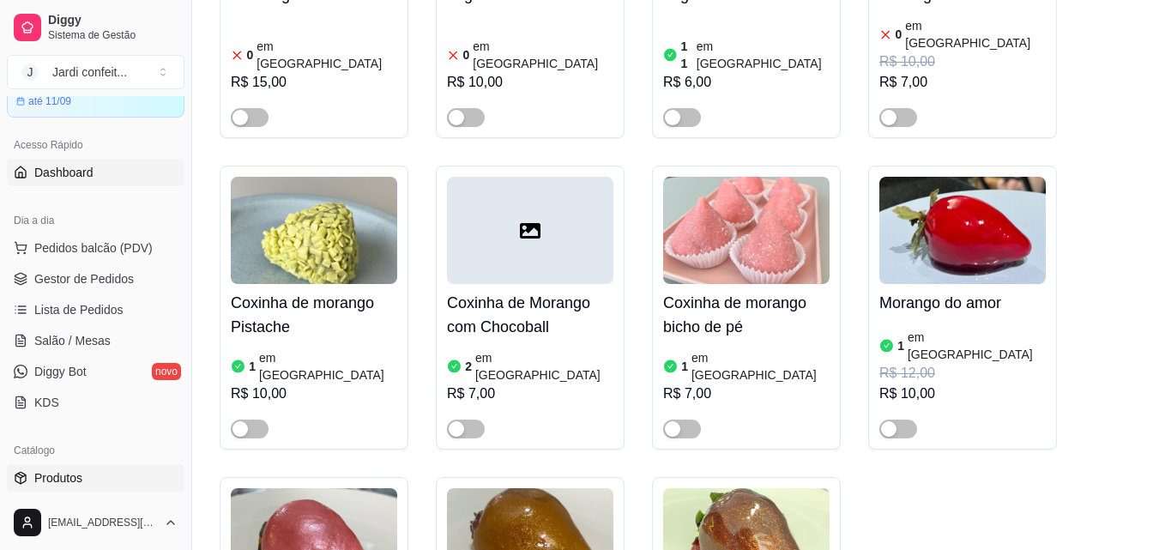
scroll to position [0, 0]
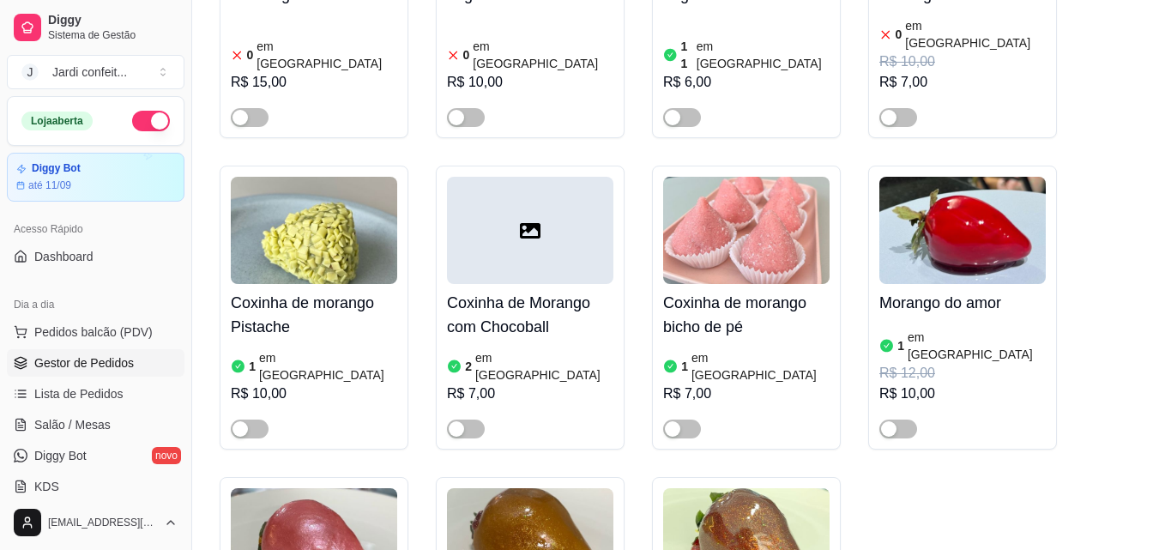
click at [105, 362] on span "Gestor de Pedidos" at bounding box center [84, 362] width 100 height 17
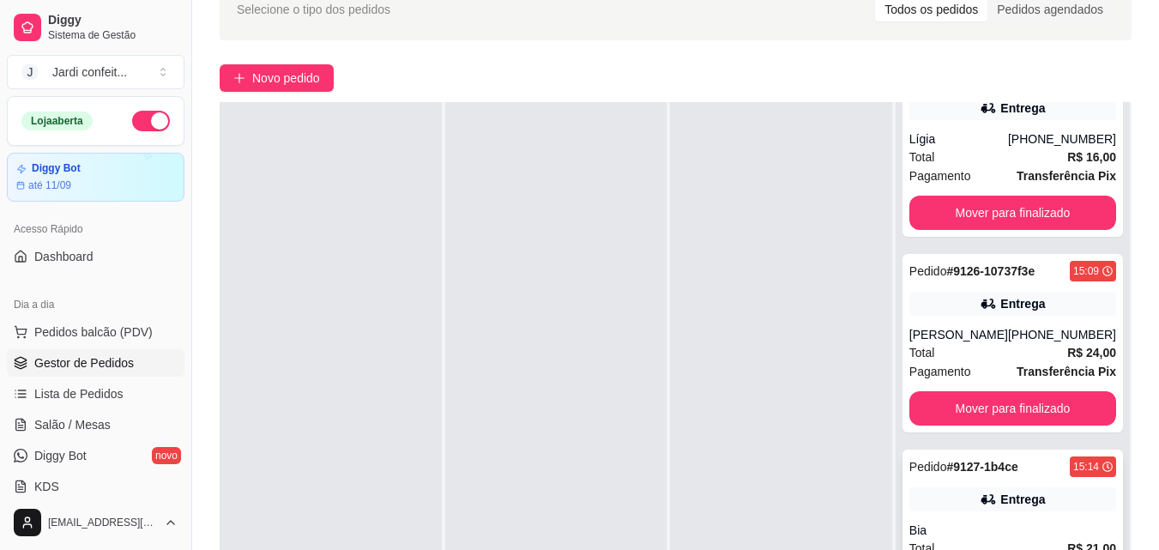
scroll to position [172, 0]
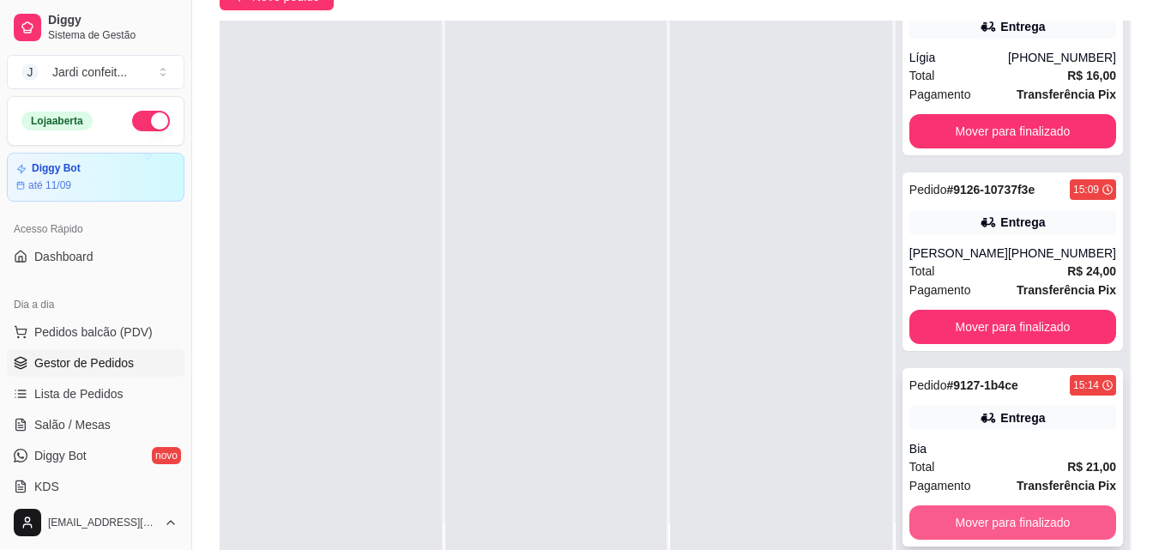
click at [1027, 517] on button "Mover para finalizado" at bounding box center [1012, 522] width 207 height 34
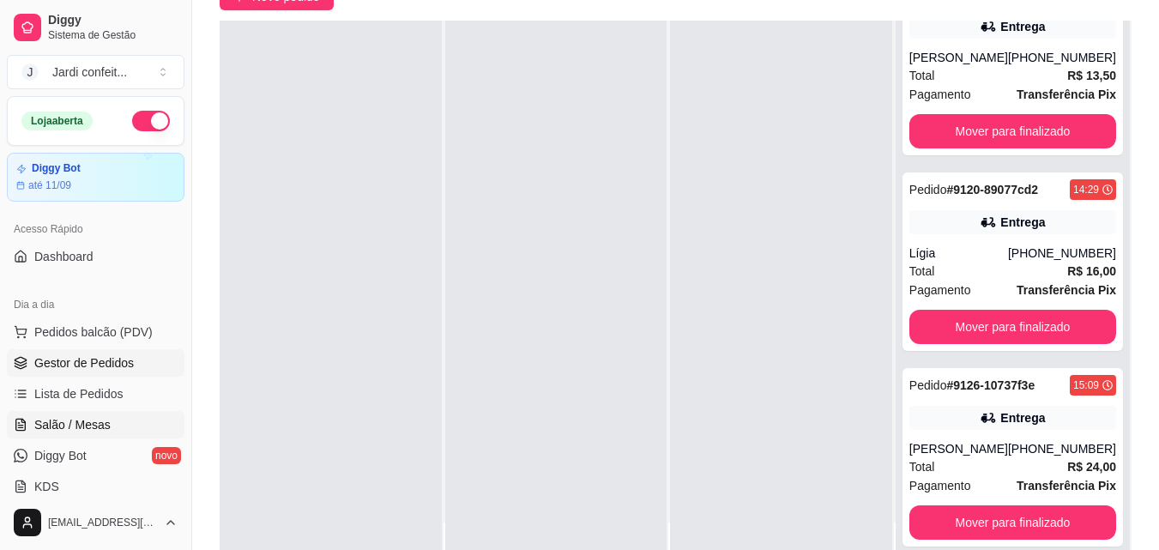
scroll to position [429, 0]
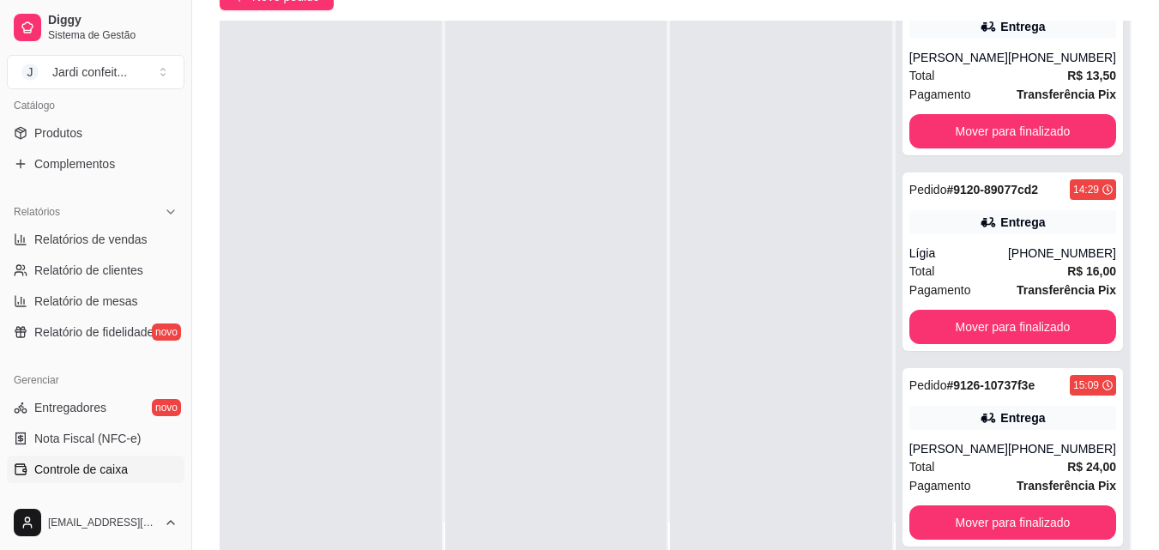
click at [107, 475] on span "Controle de caixa" at bounding box center [81, 469] width 94 height 17
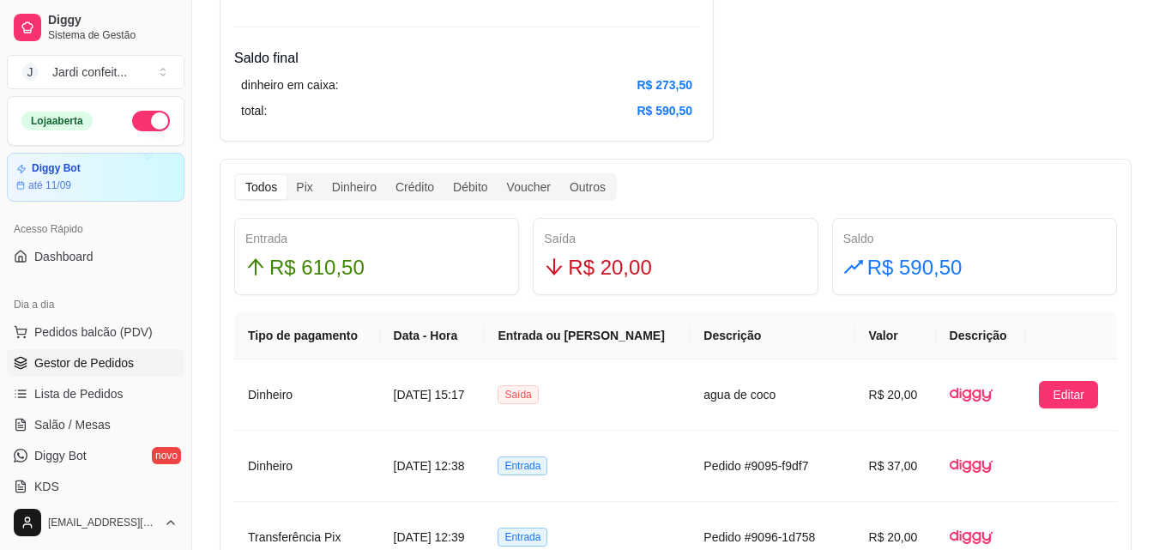
click at [106, 359] on span "Gestor de Pedidos" at bounding box center [84, 362] width 100 height 17
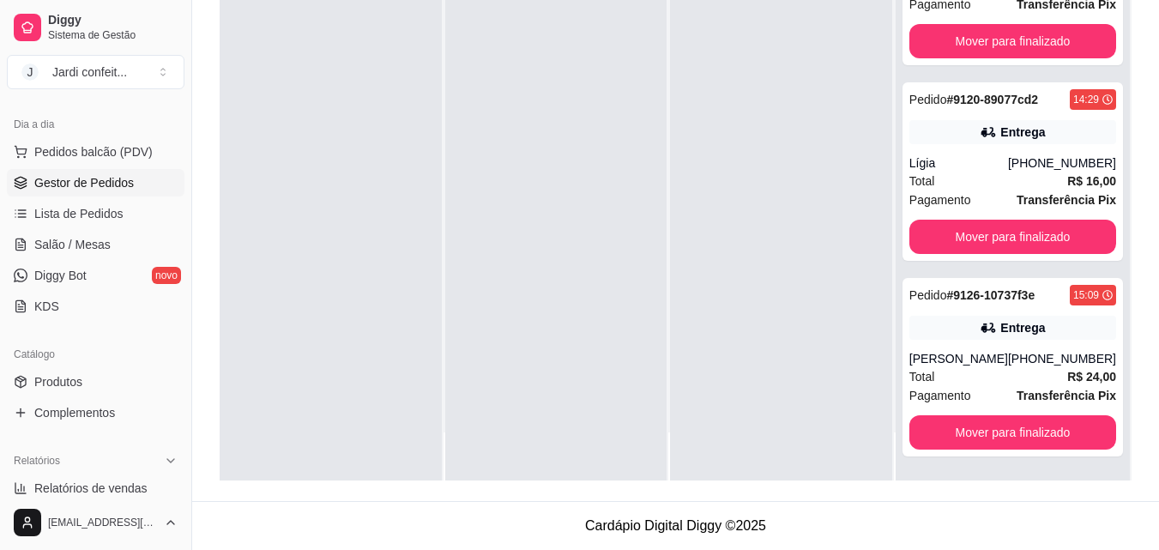
scroll to position [170, 0]
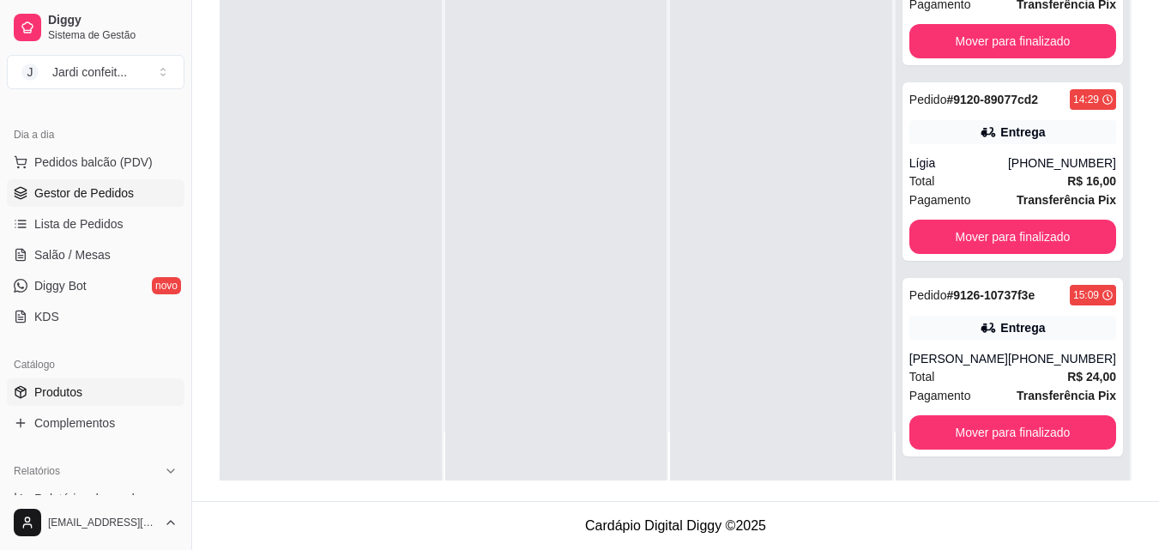
click at [91, 401] on link "Produtos" at bounding box center [96, 391] width 178 height 27
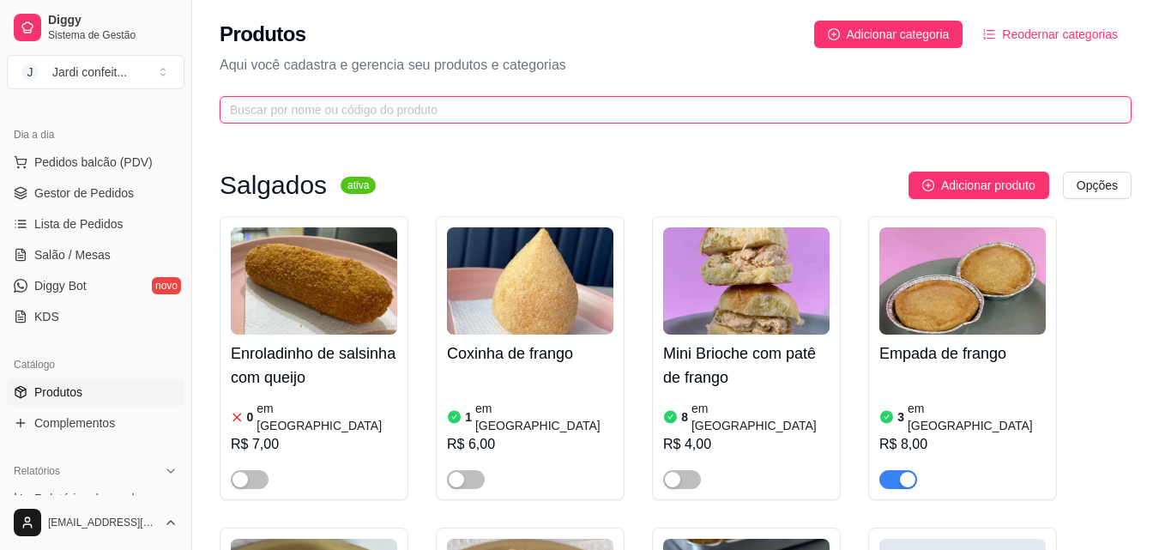
click at [510, 111] on input "text" at bounding box center [669, 109] width 878 height 19
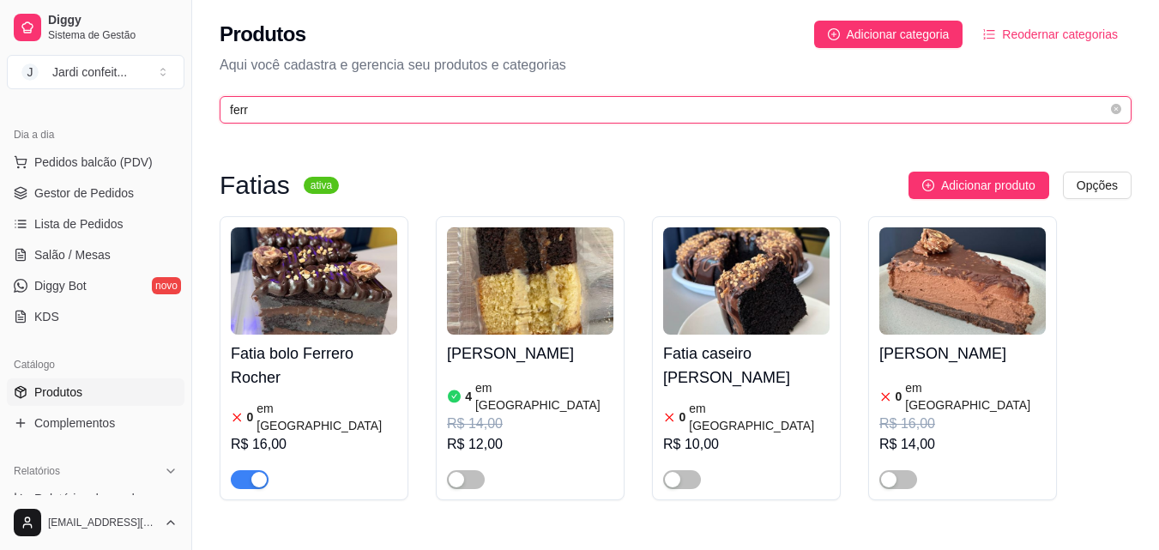
type input "ferr"
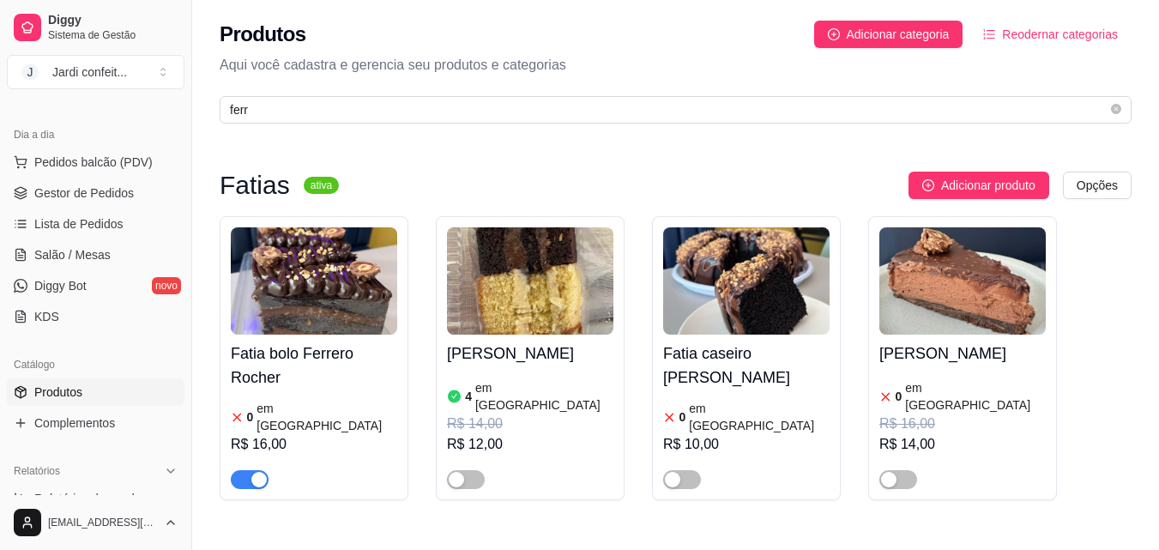
click at [250, 470] on span "button" at bounding box center [250, 479] width 38 height 19
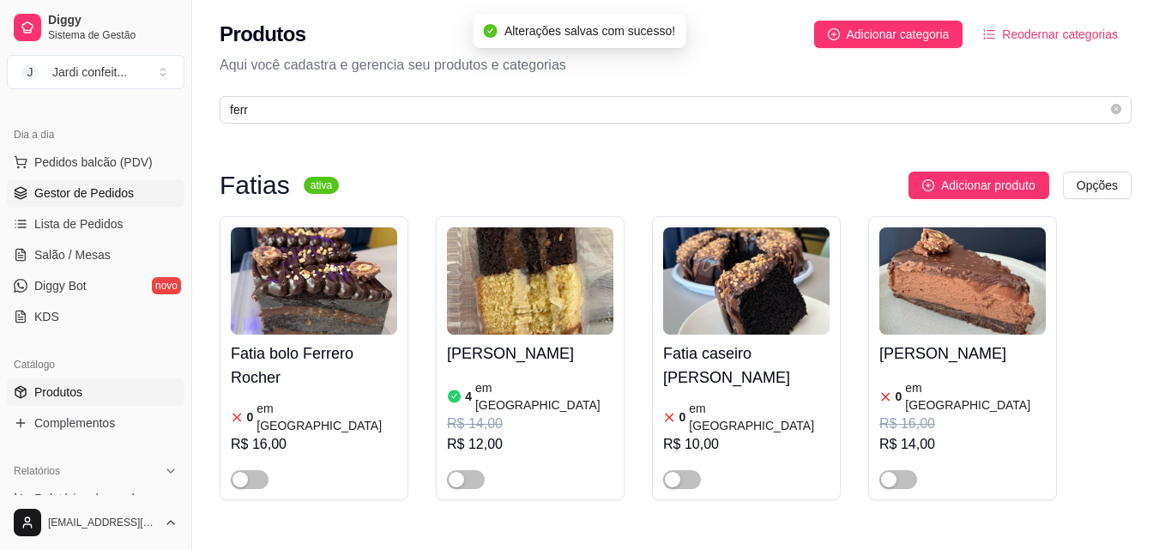
click at [54, 198] on span "Gestor de Pedidos" at bounding box center [84, 192] width 100 height 17
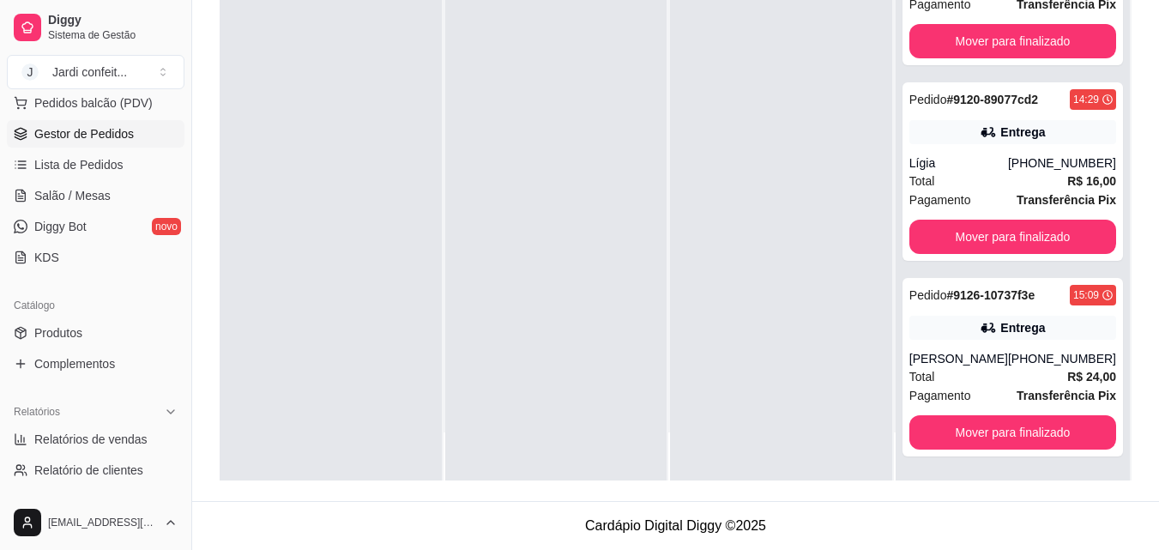
scroll to position [341, 0]
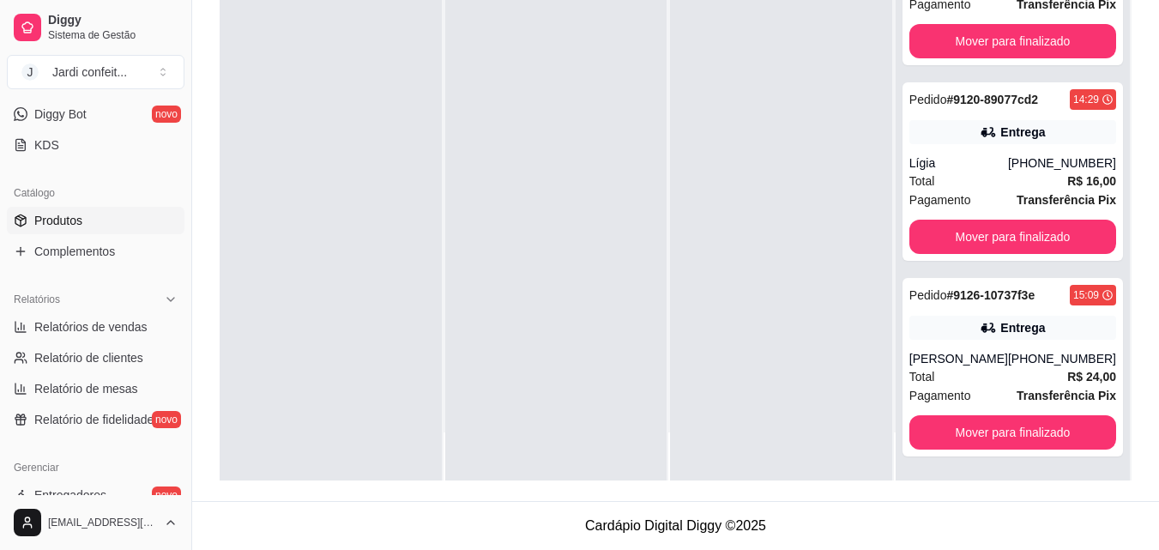
click at [80, 232] on link "Produtos" at bounding box center [96, 220] width 178 height 27
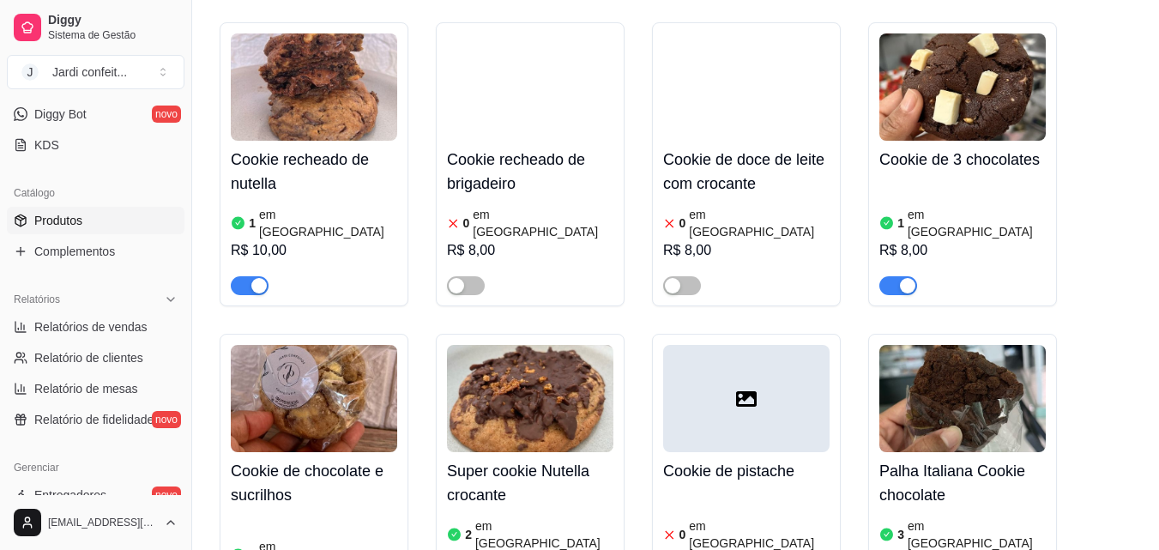
scroll to position [395, 0]
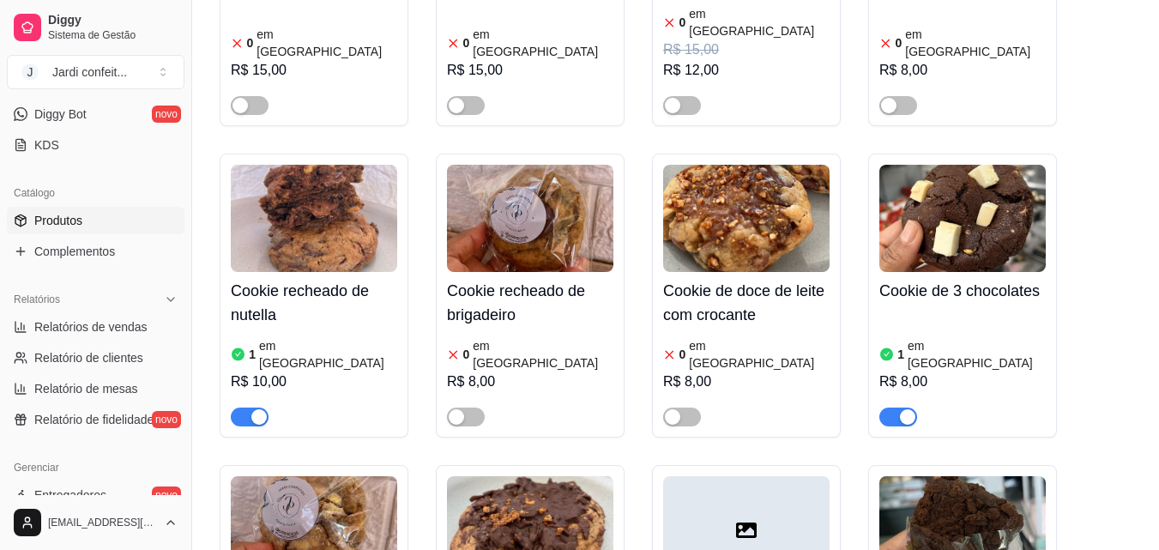
type input "cooki"
click at [960, 183] on img at bounding box center [962, 218] width 166 height 107
click at [892, 395] on div "Cookie de 3 chocolates 1 em estoque R$ 8,00" at bounding box center [962, 296] width 189 height 284
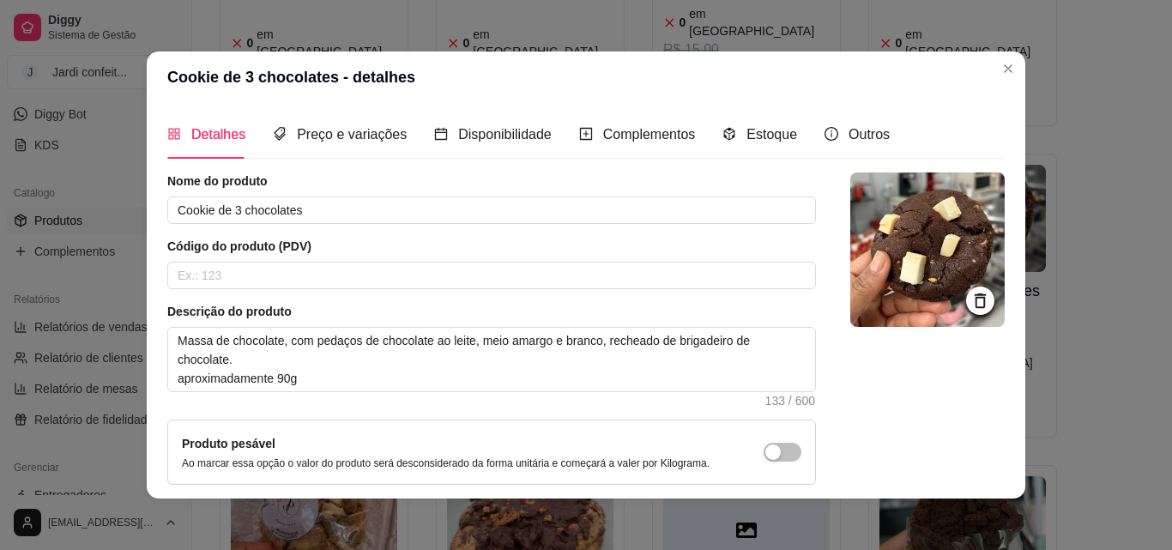
click at [1016, 77] on header "Cookie de 3 chocolates - detalhes" at bounding box center [586, 76] width 878 height 51
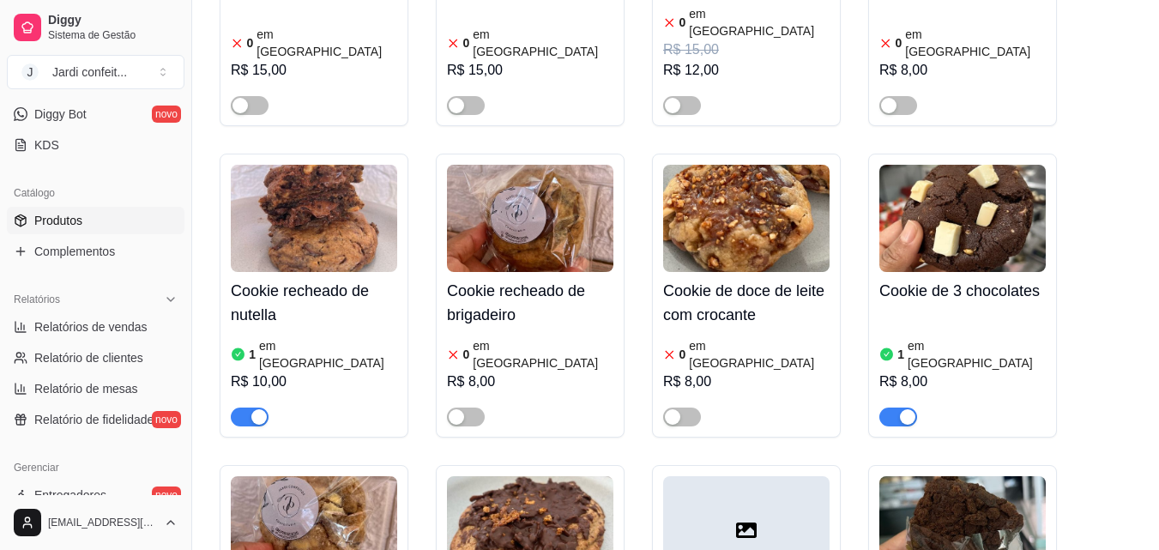
click at [893, 407] on span "button" at bounding box center [898, 416] width 38 height 19
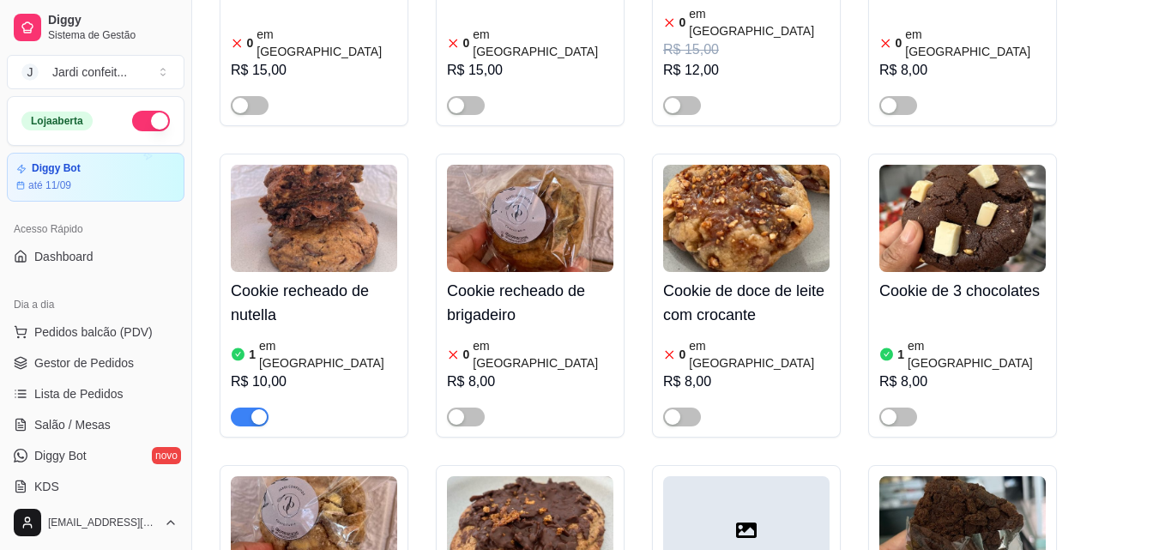
scroll to position [309, 0]
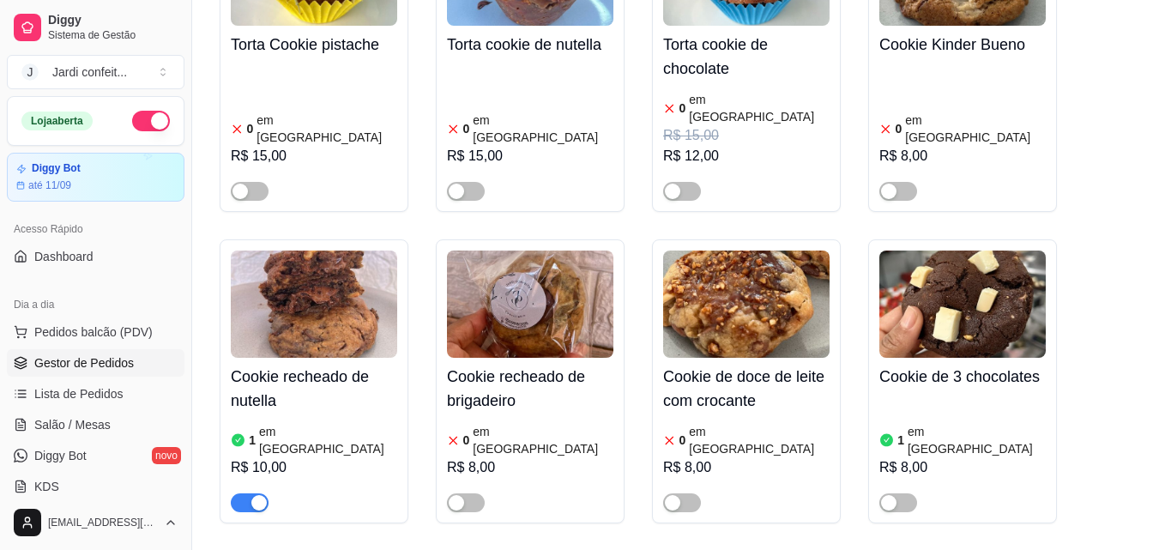
click at [136, 360] on link "Gestor de Pedidos" at bounding box center [96, 362] width 178 height 27
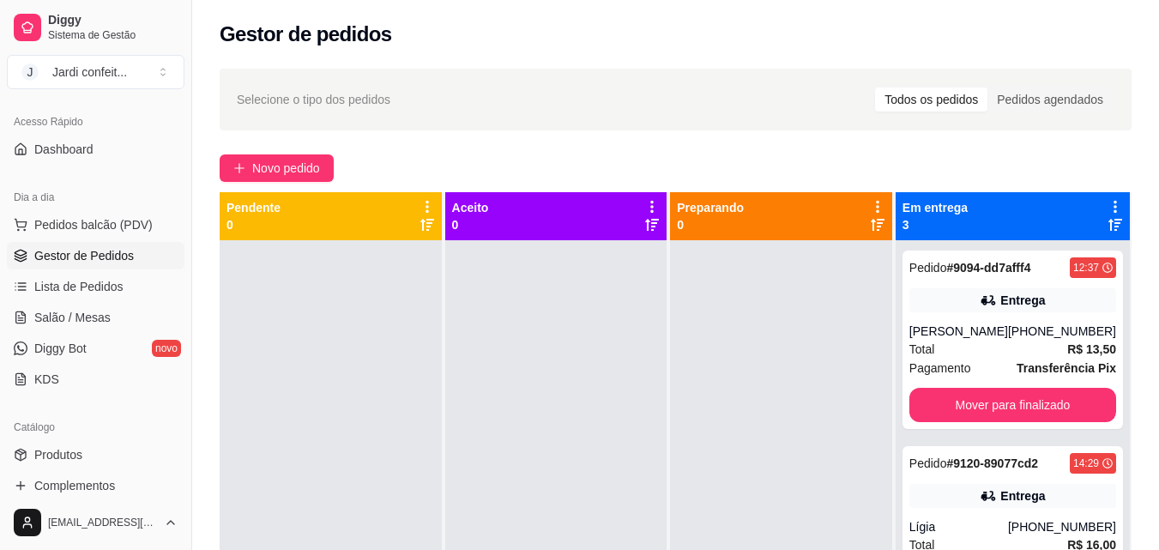
scroll to position [343, 0]
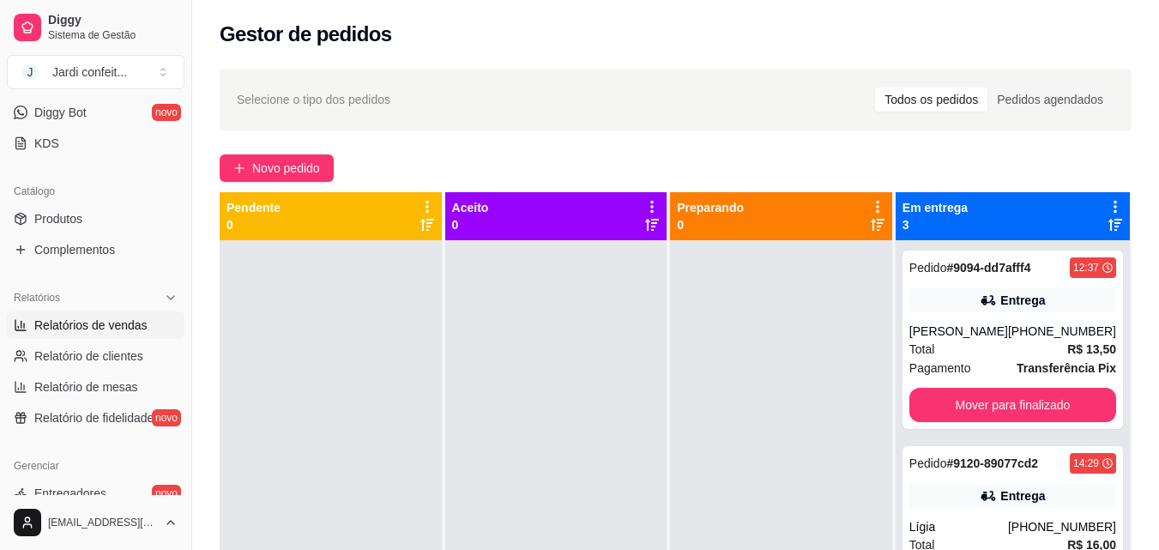
click at [133, 335] on link "Relatórios de vendas" at bounding box center [96, 324] width 178 height 27
select select "ALL"
select select "0"
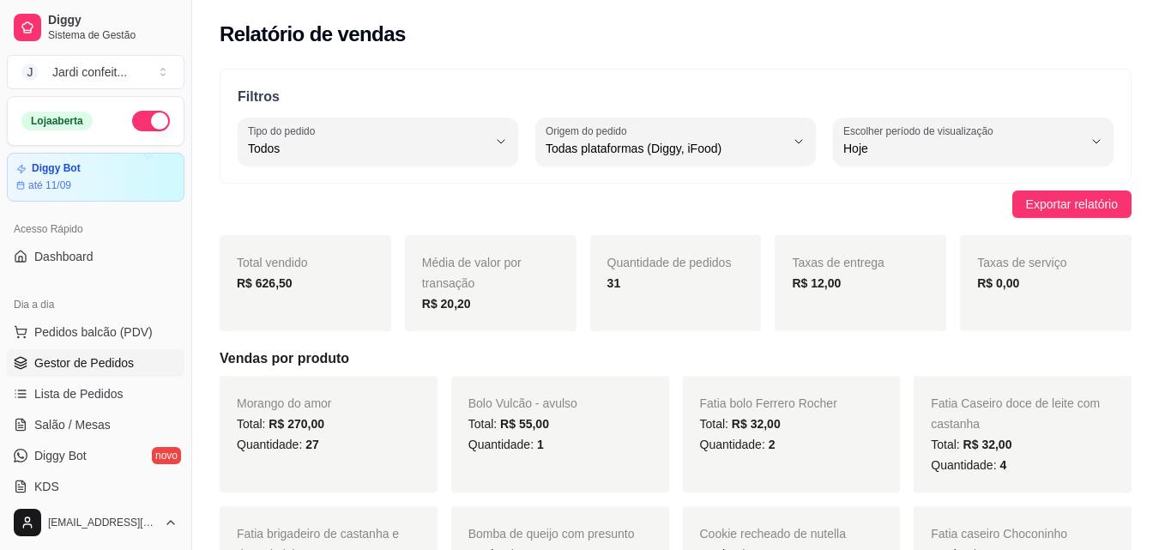
click at [97, 361] on span "Gestor de Pedidos" at bounding box center [84, 362] width 100 height 17
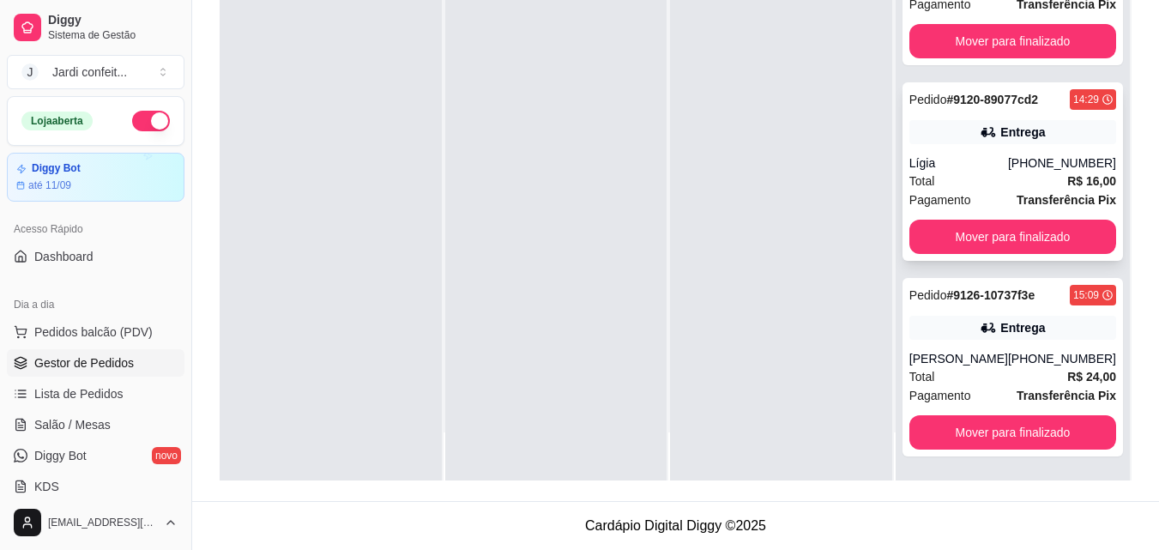
scroll to position [71, 0]
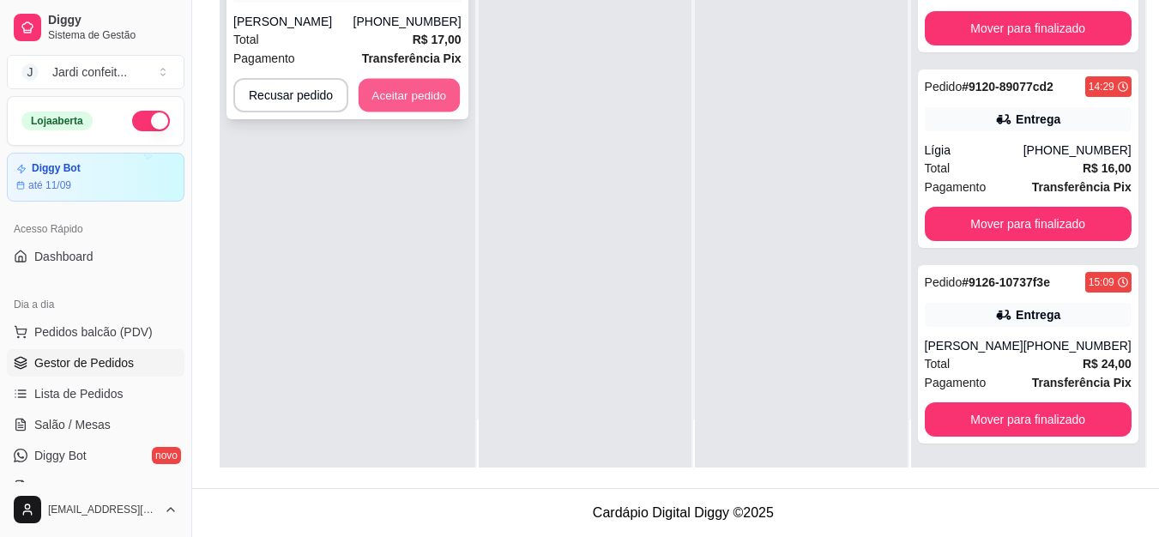
click at [395, 94] on button "Aceitar pedido" at bounding box center [409, 95] width 101 height 33
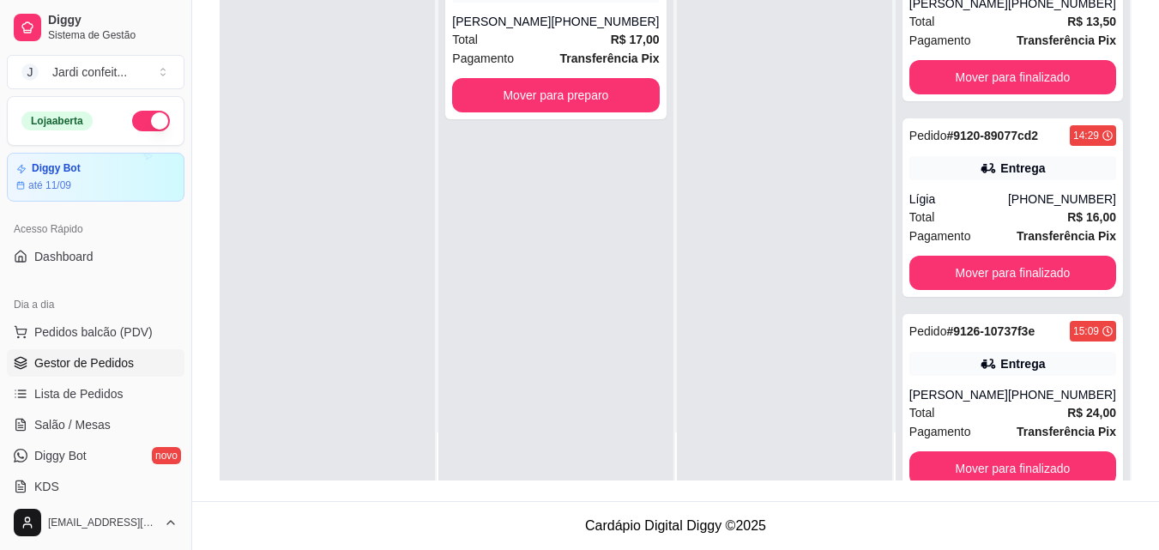
scroll to position [0, 0]
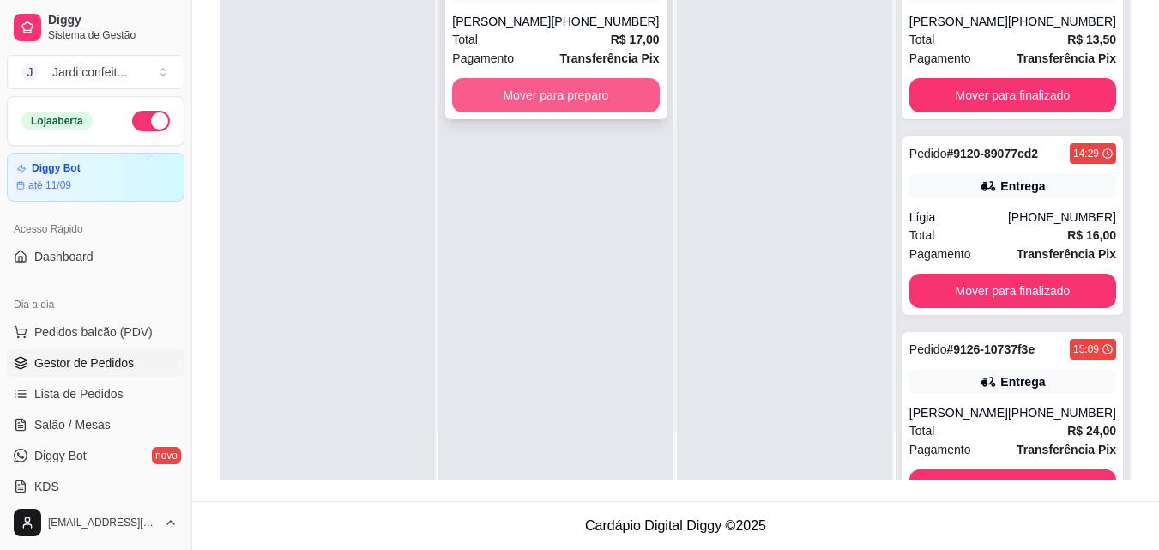
click at [546, 100] on button "Mover para preparo" at bounding box center [555, 95] width 207 height 34
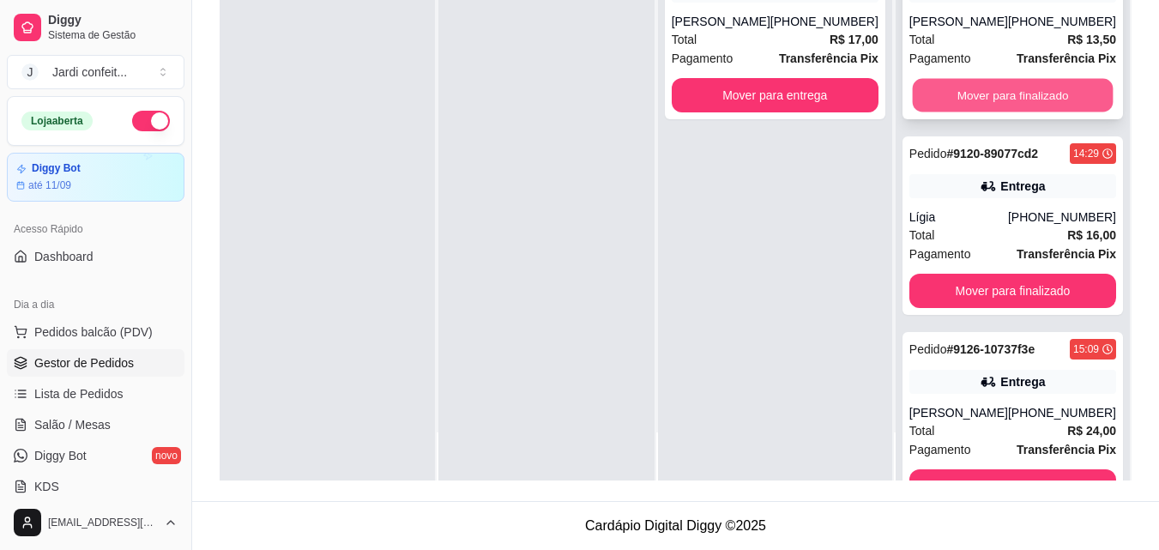
click at [1029, 111] on button "Mover para finalizado" at bounding box center [1012, 95] width 201 height 33
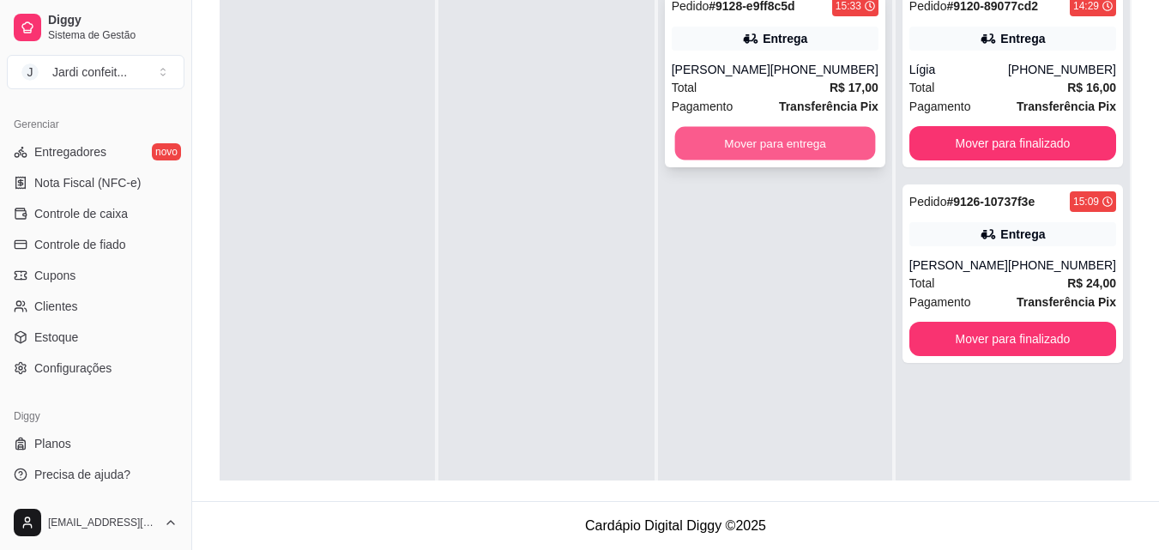
click at [784, 147] on button "Mover para entrega" at bounding box center [774, 143] width 201 height 33
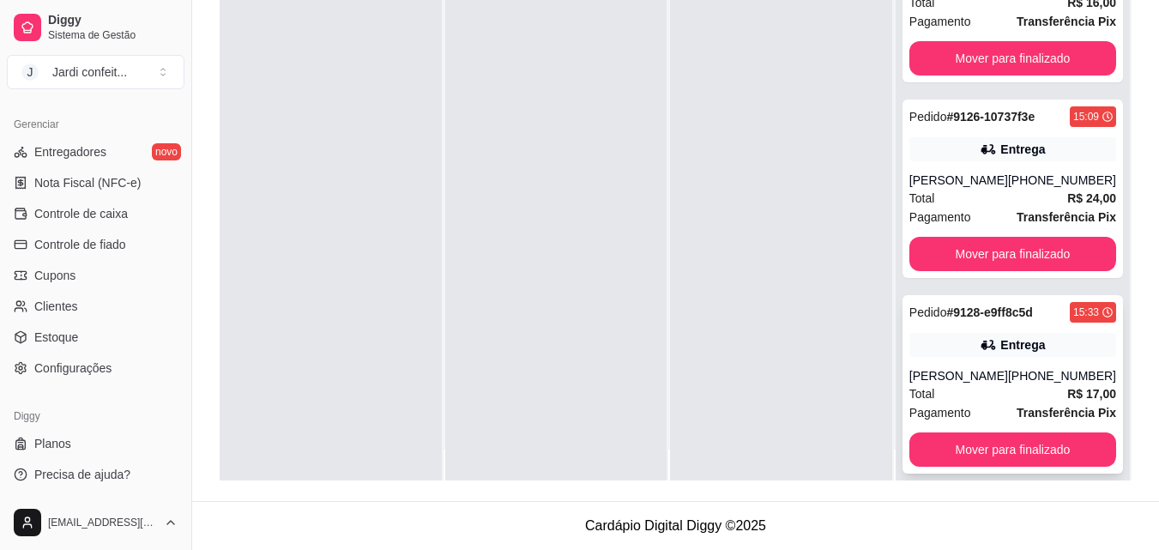
scroll to position [48, 0]
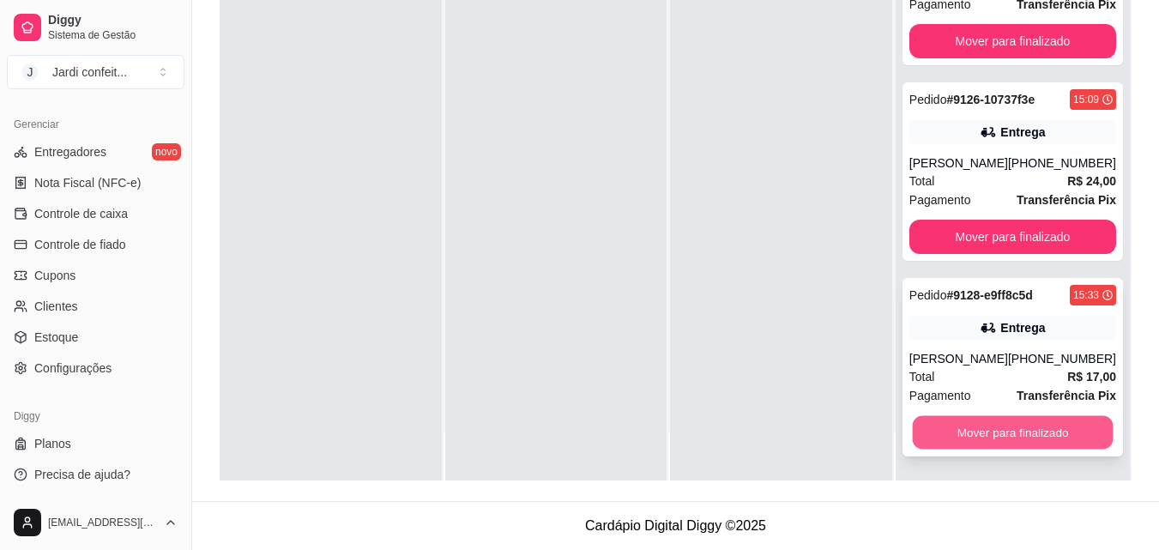
click at [1046, 427] on button "Mover para finalizado" at bounding box center [1012, 432] width 201 height 33
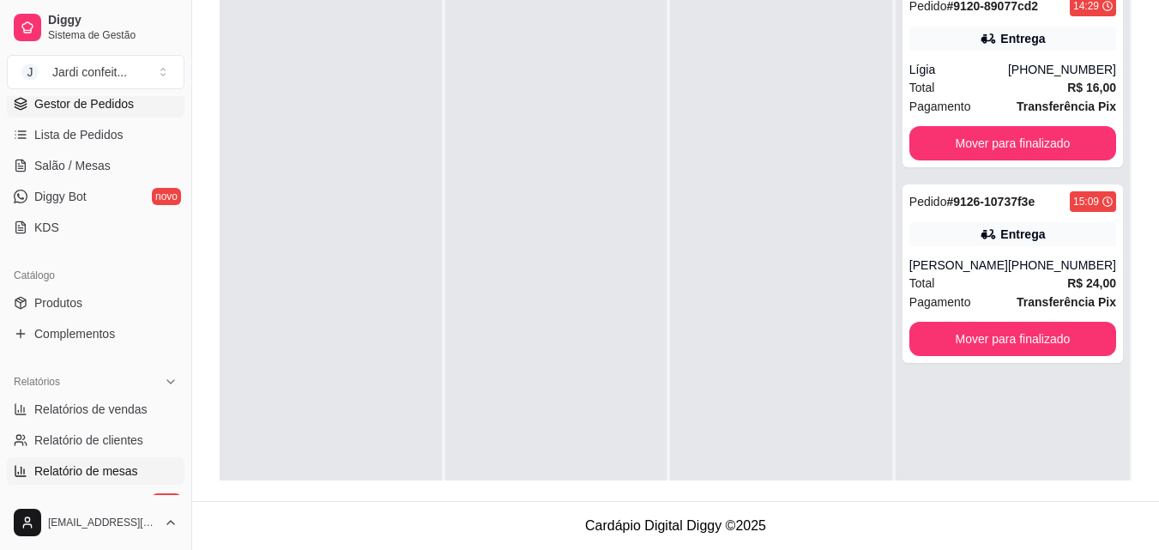
scroll to position [256, 0]
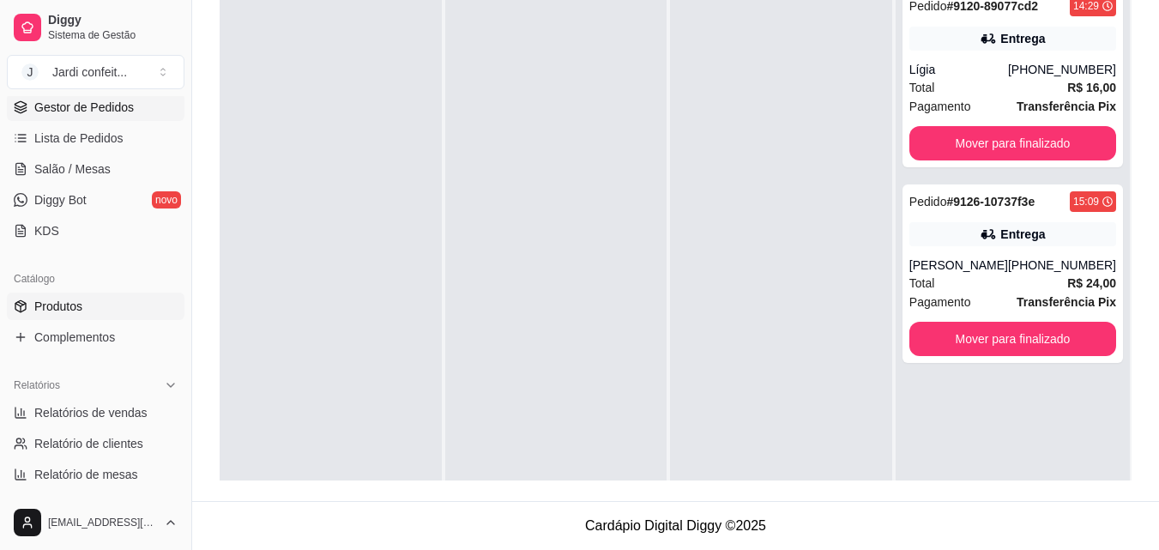
click at [93, 305] on link "Produtos" at bounding box center [96, 306] width 178 height 27
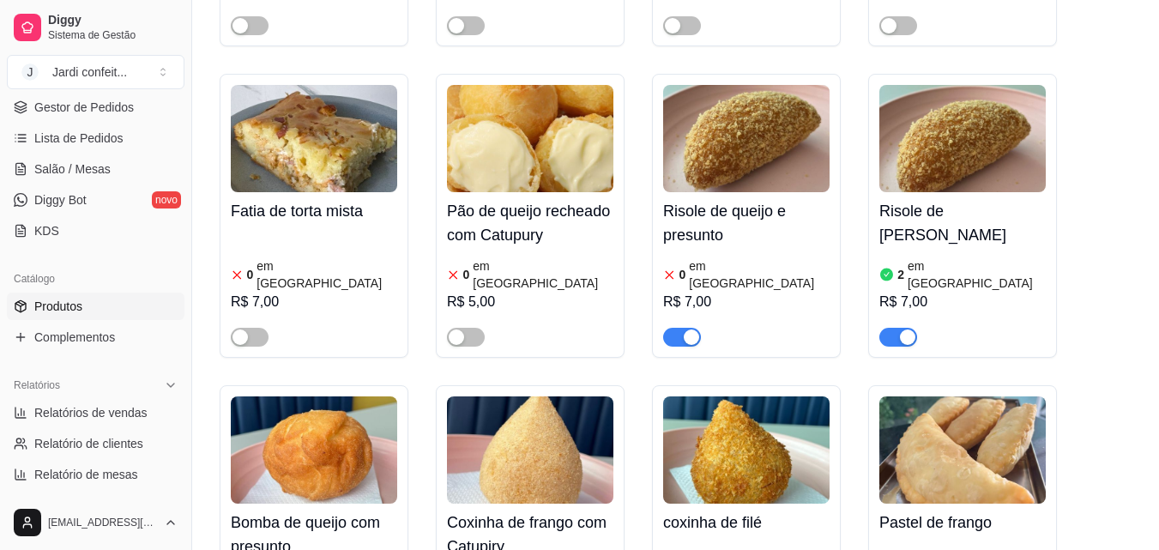
scroll to position [772, 0]
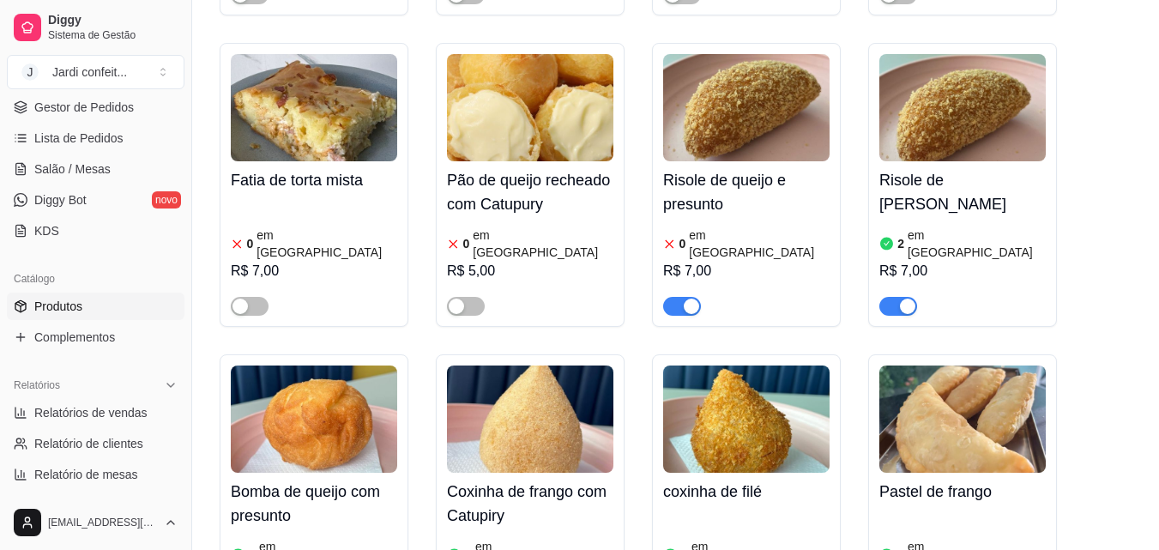
click at [681, 297] on span "button" at bounding box center [682, 306] width 38 height 19
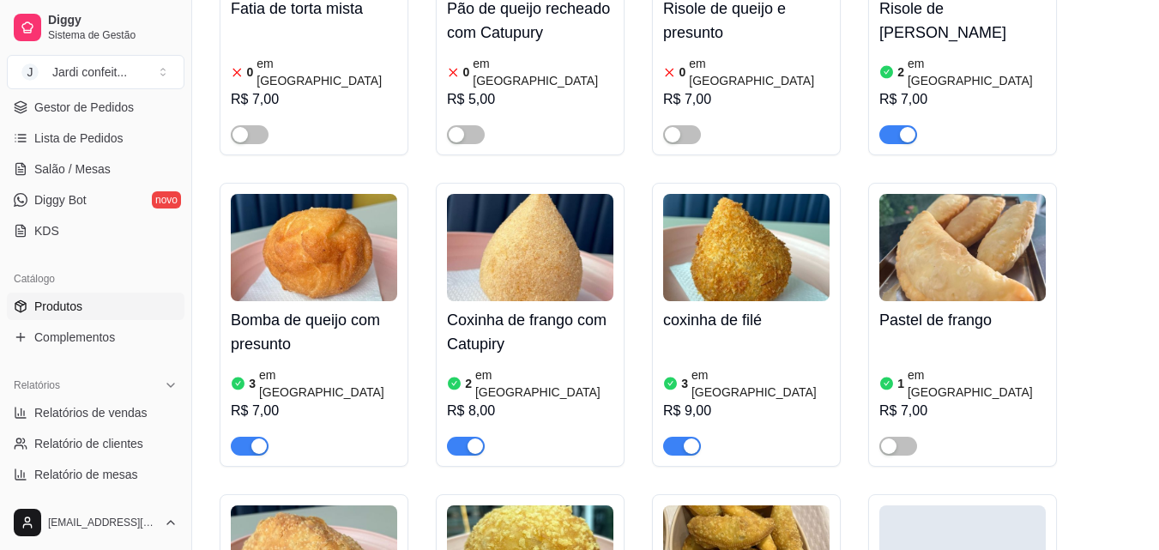
scroll to position [1115, 0]
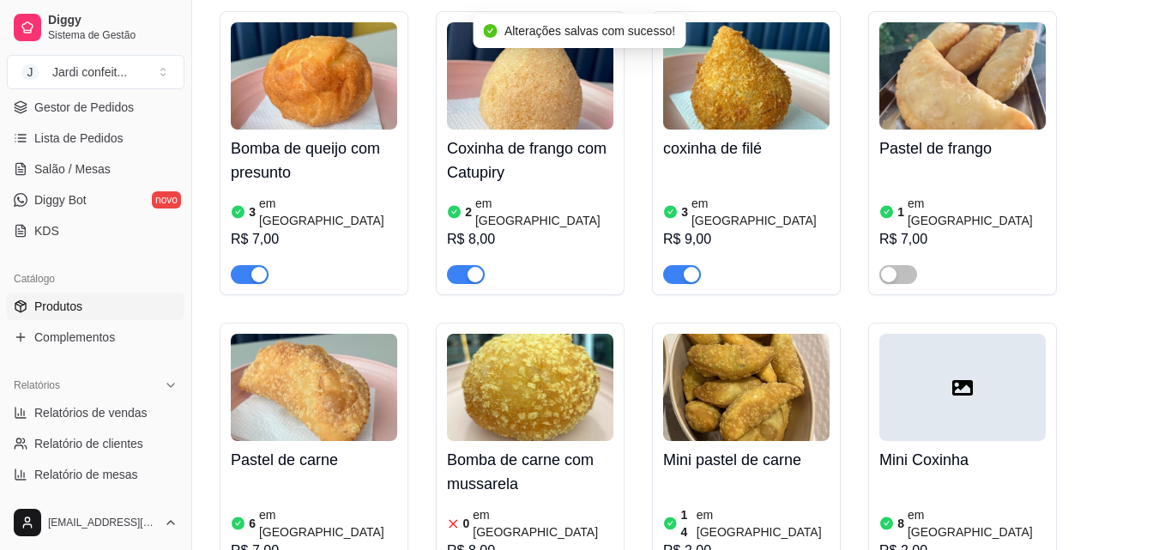
click at [302, 366] on img at bounding box center [314, 387] width 166 height 107
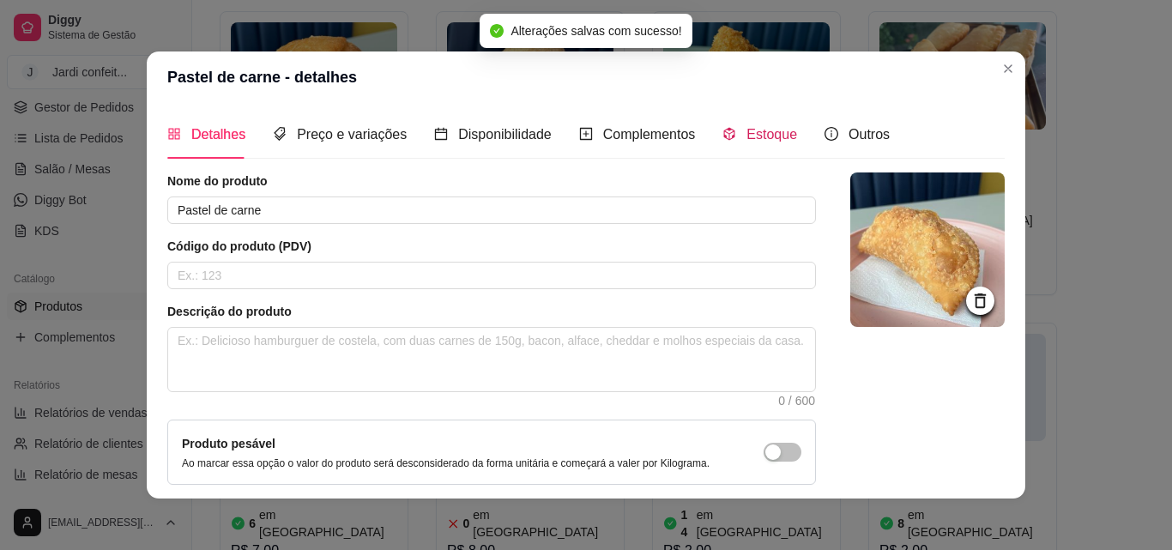
click at [762, 133] on span "Estoque" at bounding box center [771, 134] width 51 height 15
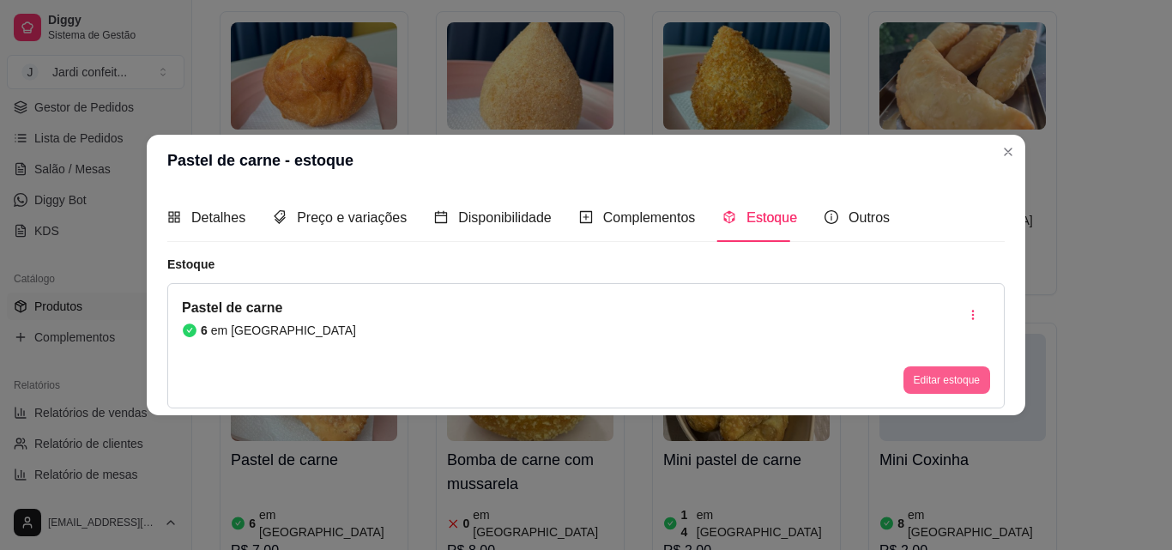
click at [967, 390] on button "Editar estoque" at bounding box center [946, 379] width 87 height 27
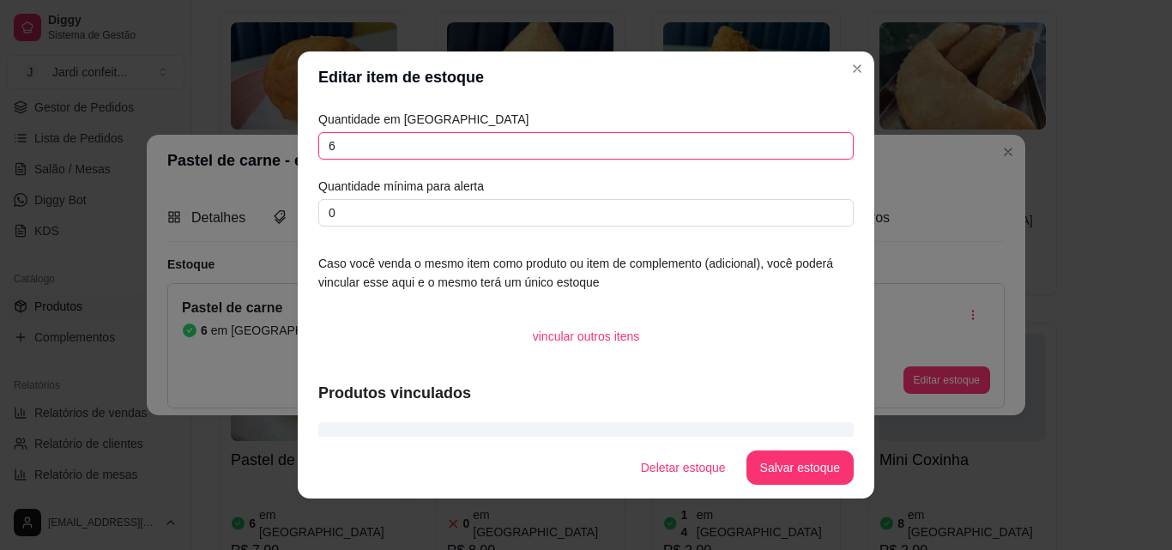
click at [253, 128] on div "Editar item de estoque Quantidade em estoque 6 Quantidade mínima para alerta 0 …" at bounding box center [586, 275] width 1172 height 550
type input "5"
click at [815, 463] on button "Salvar estoque" at bounding box center [799, 467] width 107 height 34
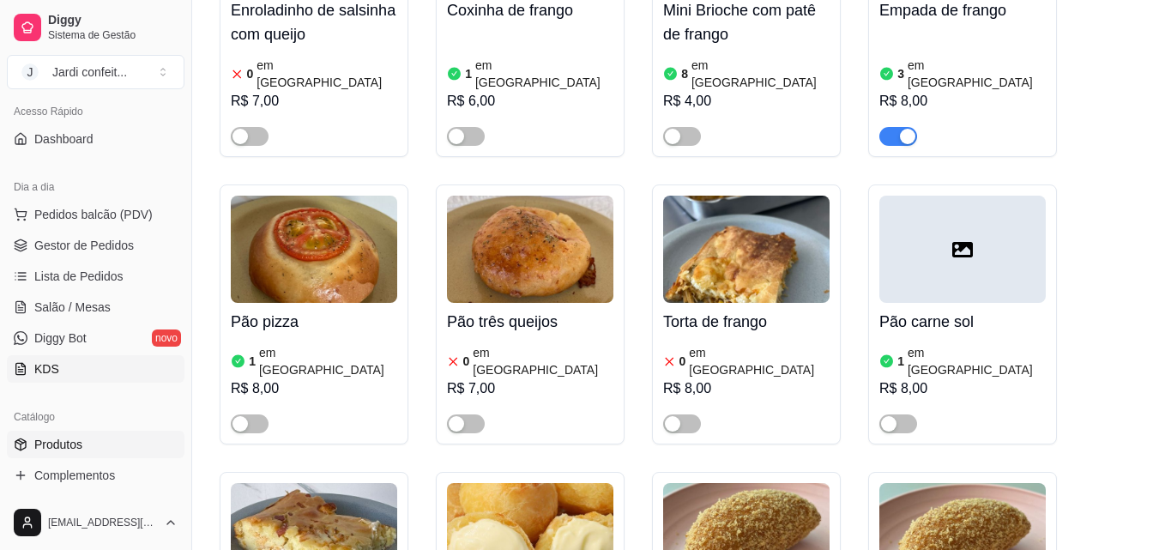
scroll to position [0, 0]
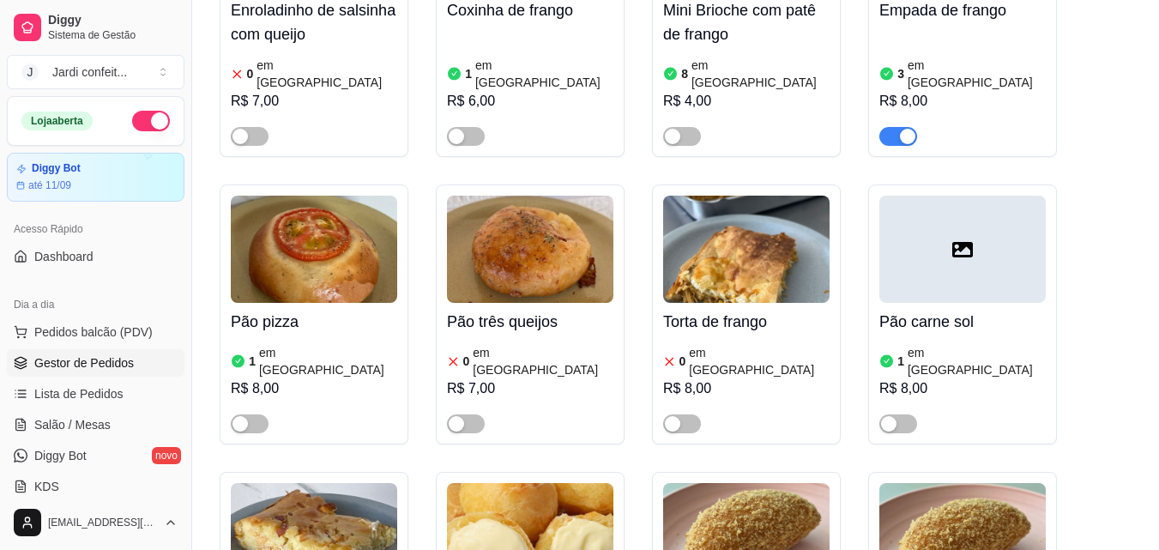
click at [130, 364] on span "Gestor de Pedidos" at bounding box center [84, 362] width 100 height 17
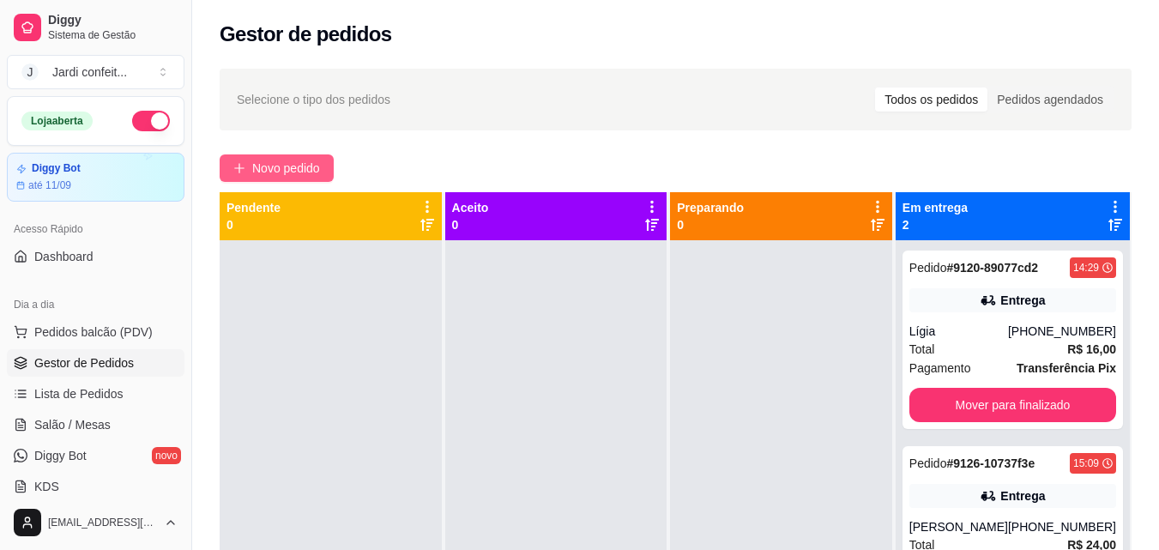
click at [269, 171] on span "Novo pedido" at bounding box center [286, 168] width 68 height 19
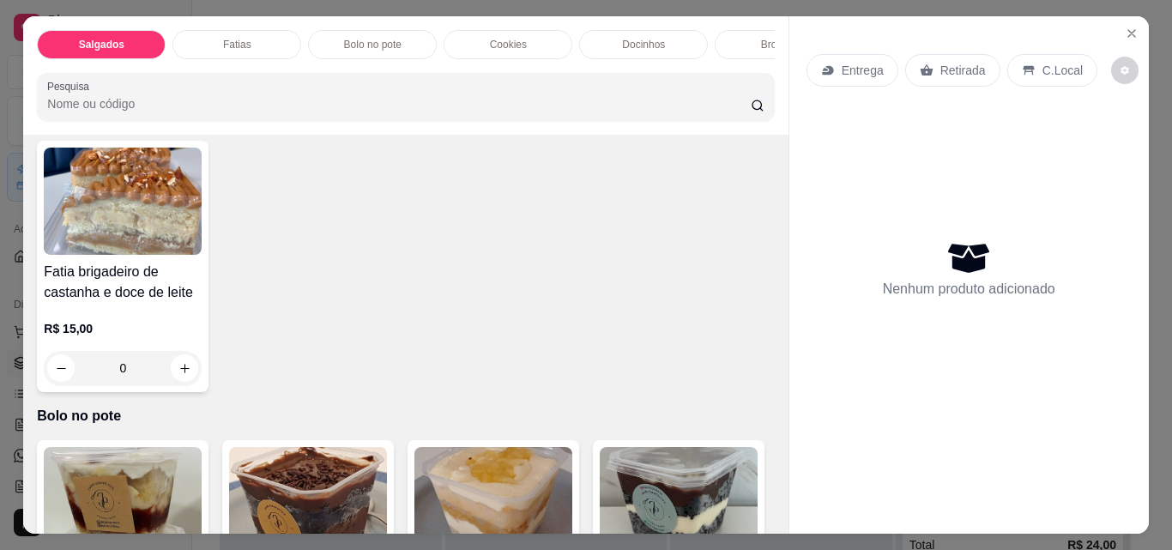
scroll to position [858, 0]
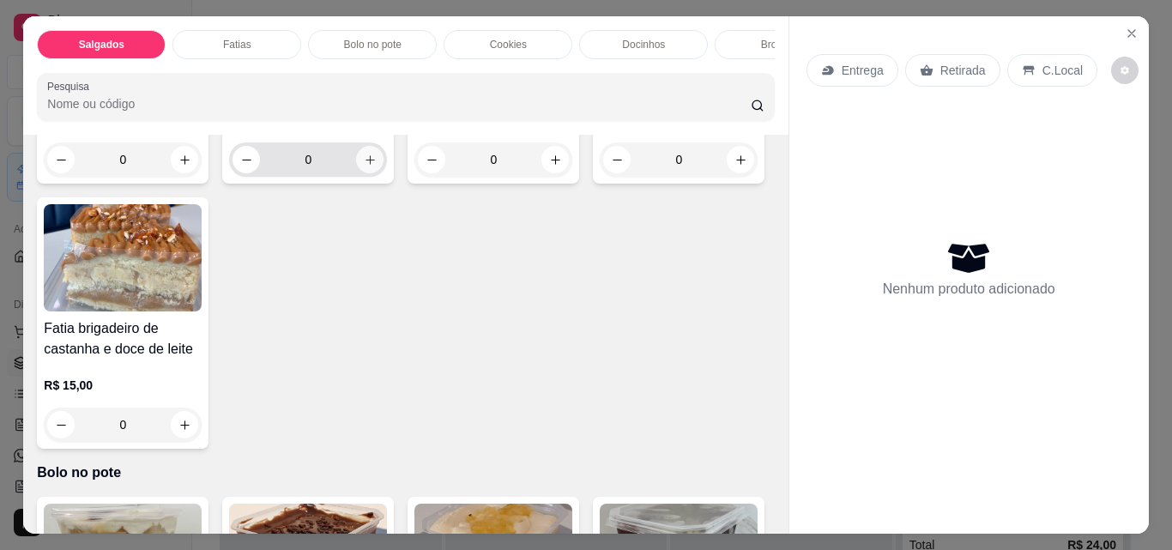
click at [356, 173] on button "increase-product-quantity" at bounding box center [369, 159] width 27 height 27
type input "1"
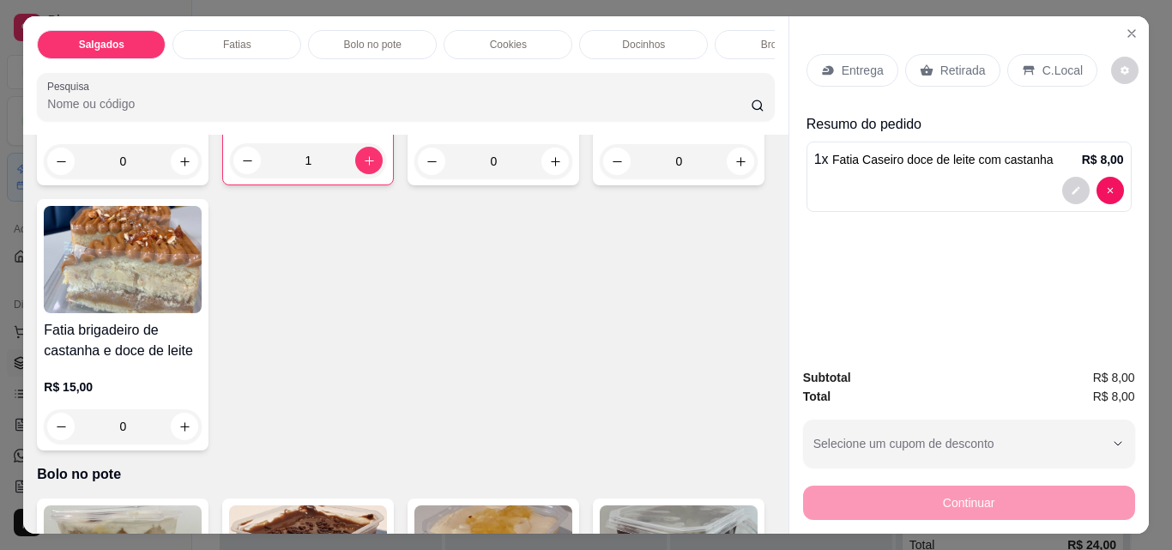
click at [918, 54] on div "Retirada" at bounding box center [952, 70] width 95 height 33
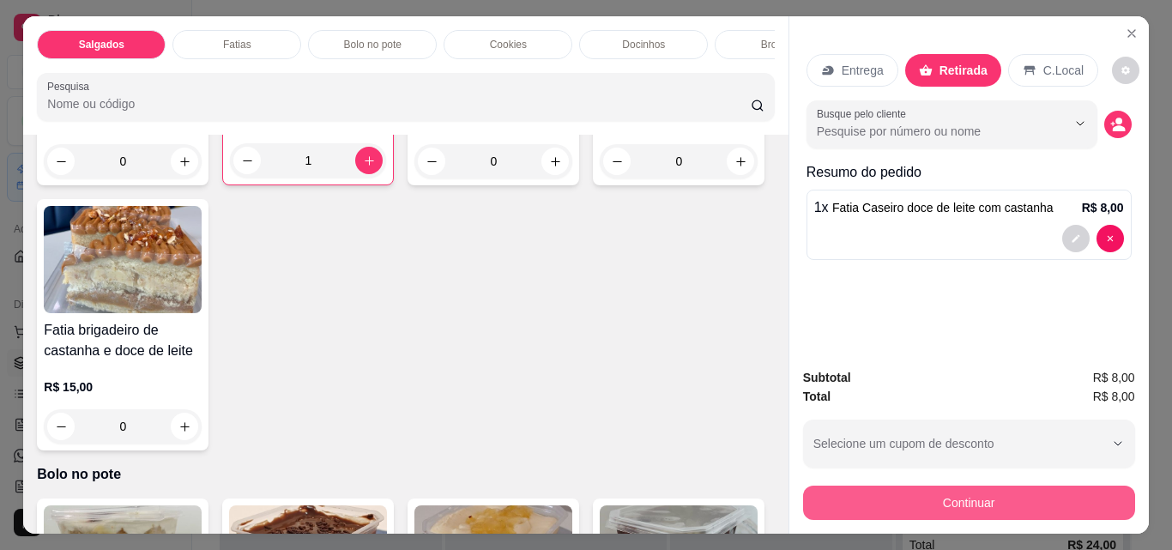
click at [1071, 504] on button "Continuar" at bounding box center [969, 503] width 332 height 34
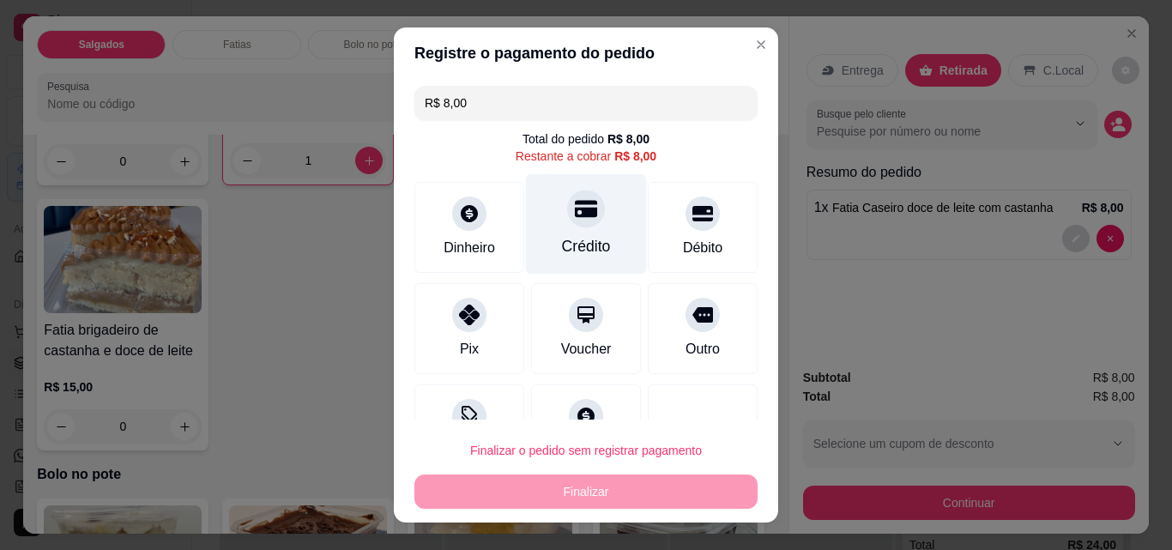
click at [540, 212] on div "Crédito" at bounding box center [586, 224] width 121 height 100
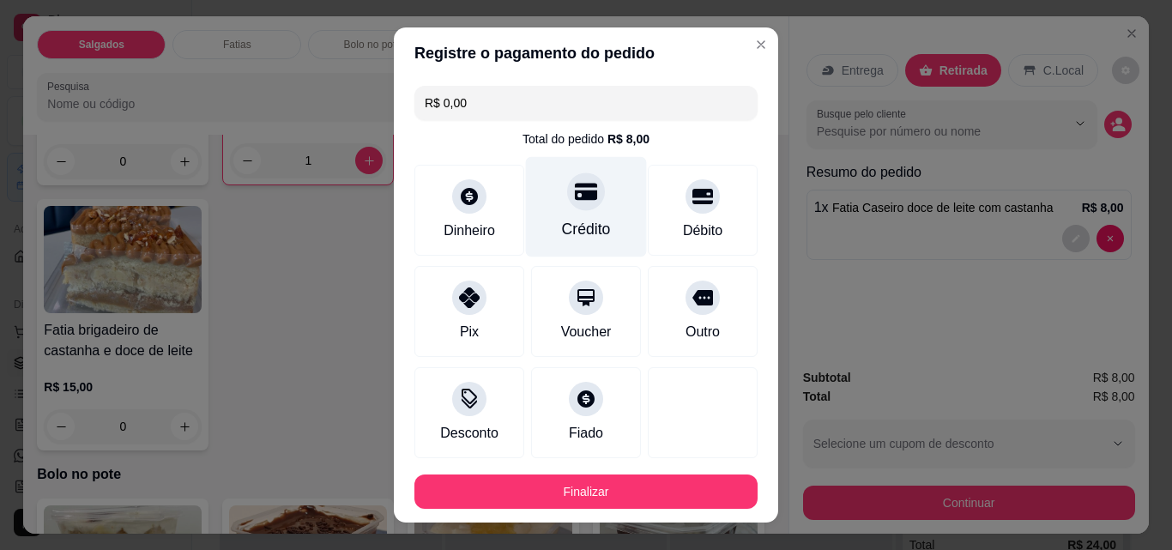
type input "R$ 0,00"
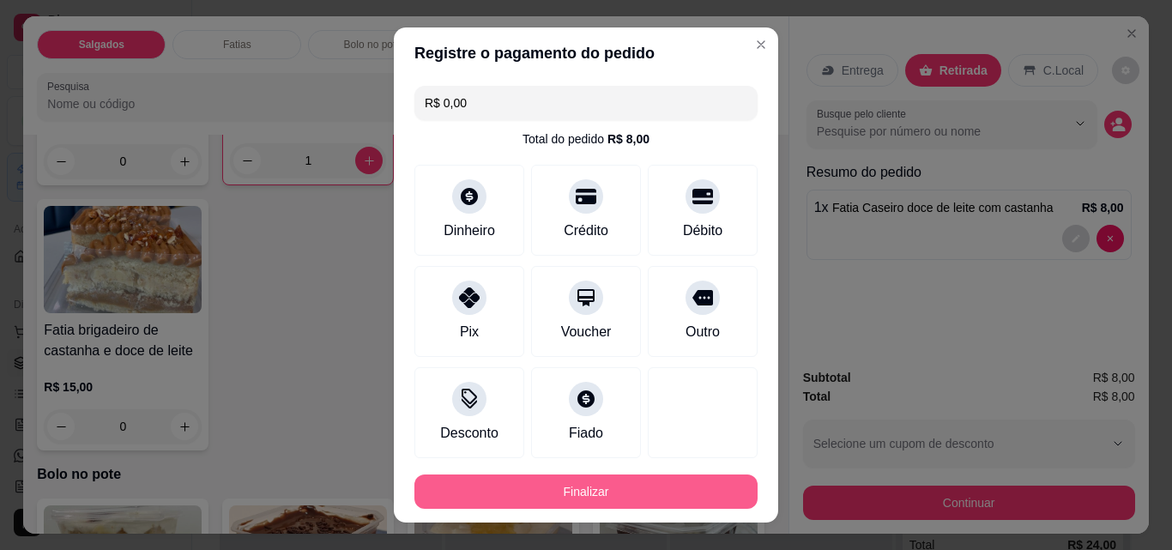
click at [676, 493] on button "Finalizar" at bounding box center [585, 491] width 343 height 34
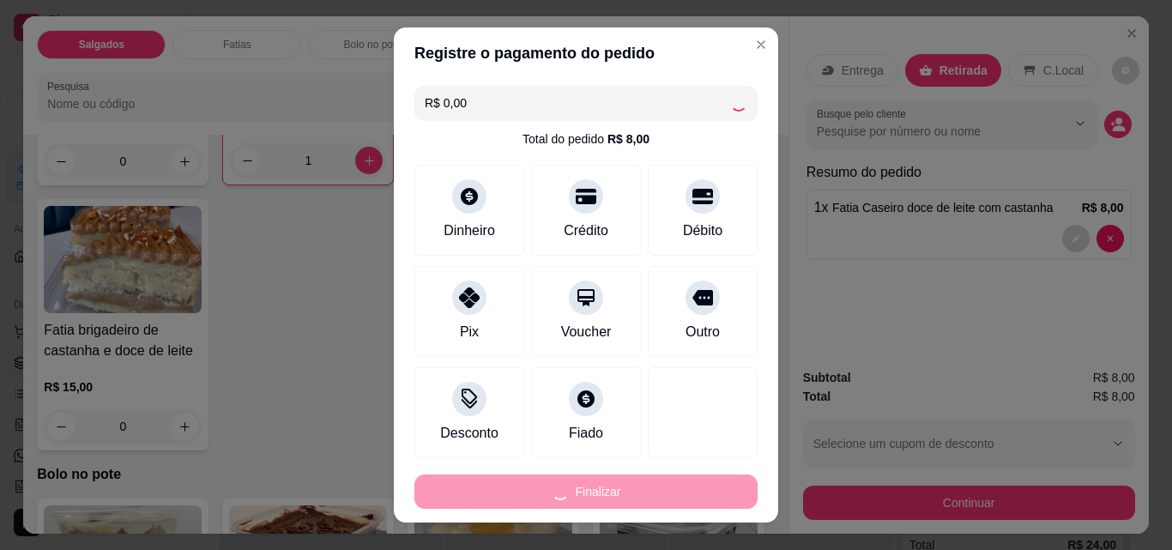
type input "0"
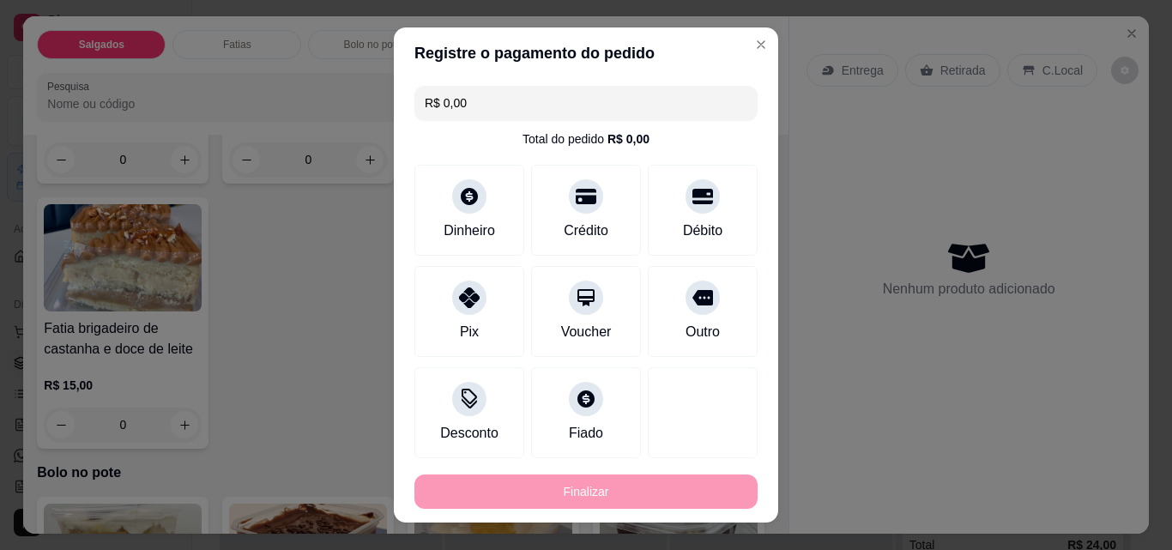
type input "-R$ 8,00"
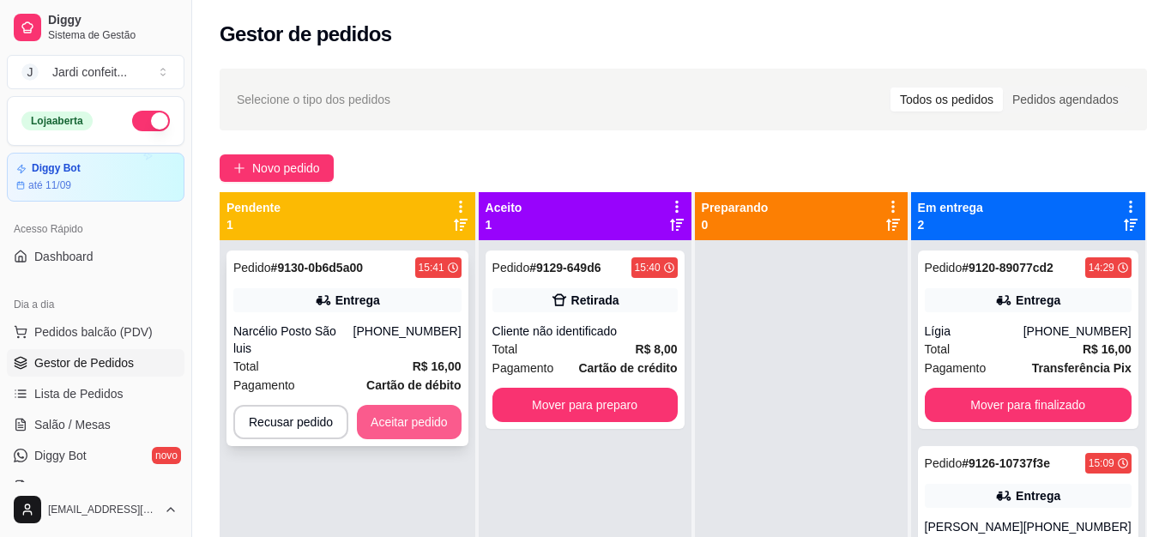
click at [447, 413] on button "Aceitar pedido" at bounding box center [409, 422] width 105 height 34
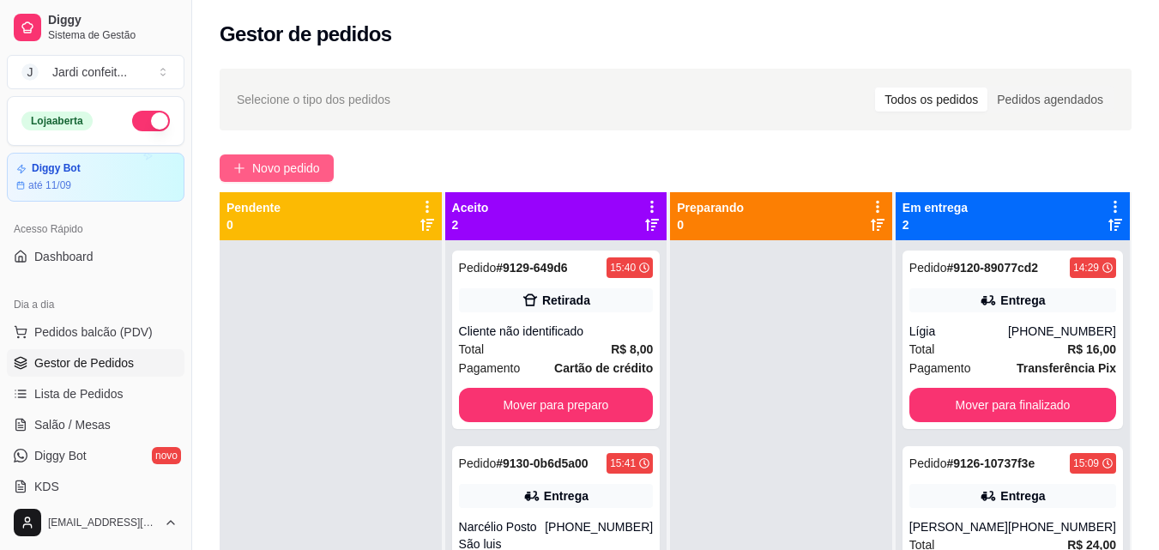
click at [278, 177] on span "Novo pedido" at bounding box center [286, 168] width 68 height 19
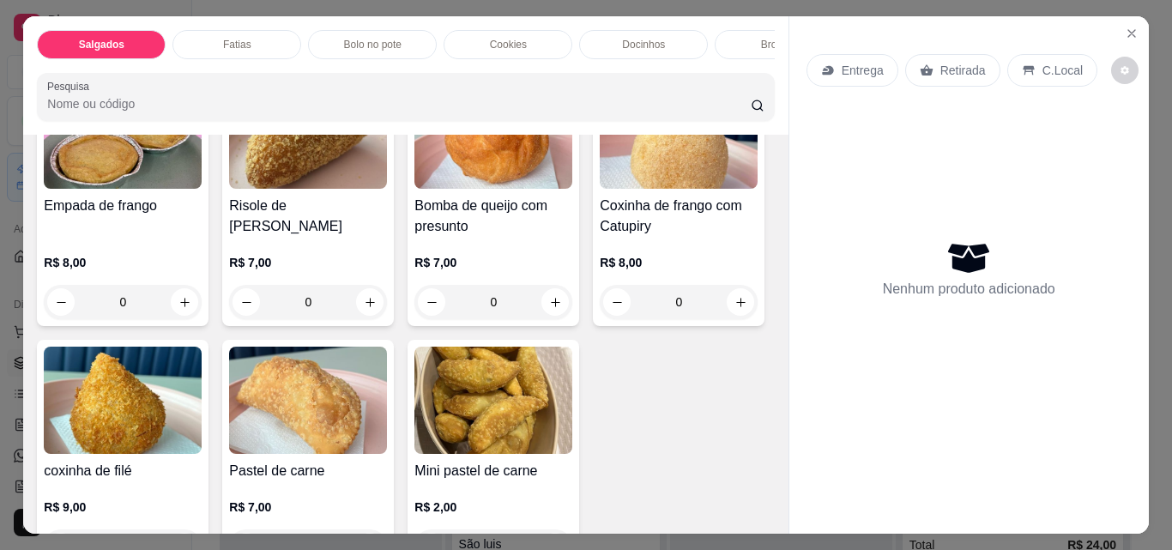
scroll to position [429, 0]
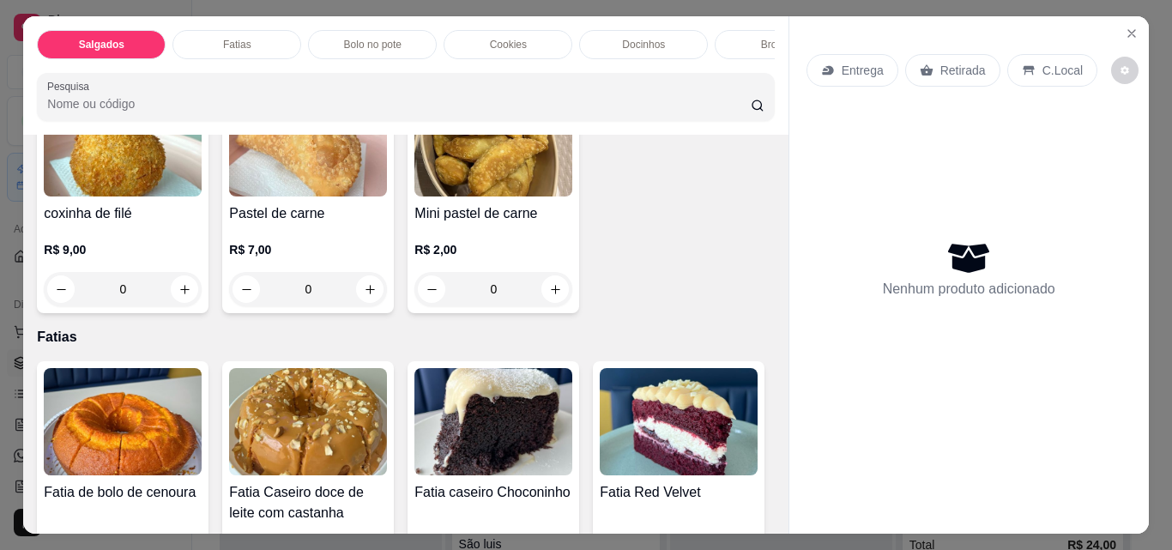
drag, startPoint x: 322, startPoint y: 315, endPoint x: 265, endPoint y: 328, distance: 58.1
click at [171, 306] on input "0" at bounding box center [123, 289] width 96 height 34
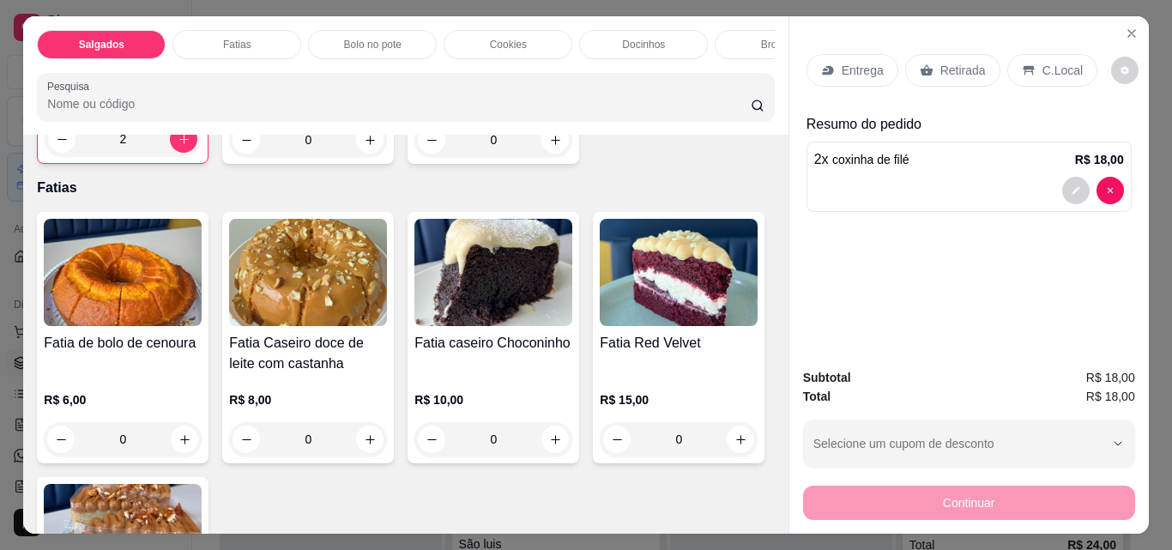
scroll to position [686, 0]
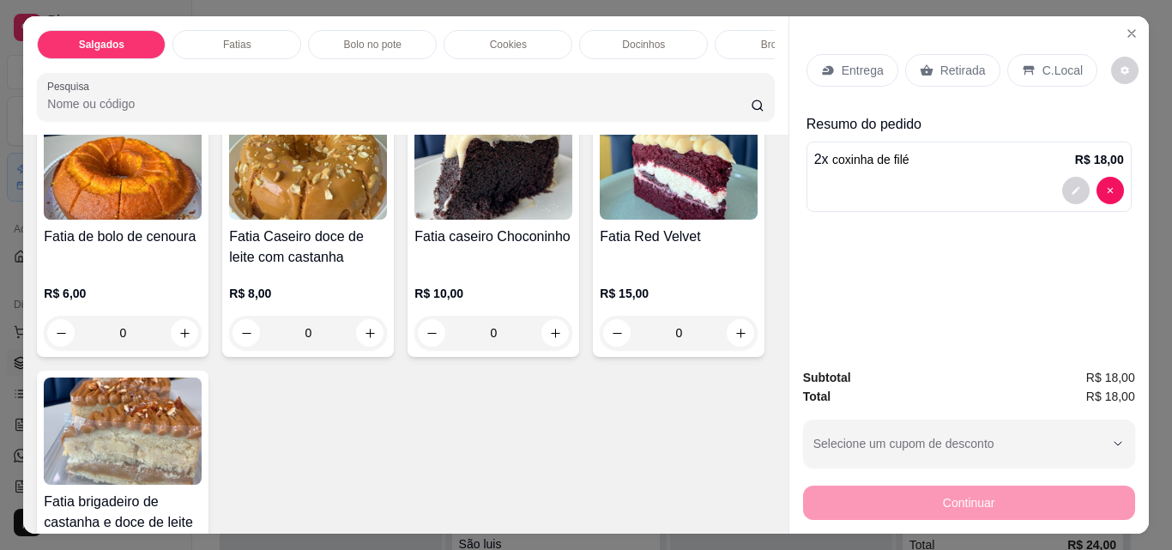
type input "2"
drag, startPoint x: 124, startPoint y: 307, endPoint x: 105, endPoint y: 306, distance: 19.7
click at [445, 51] on input "0" at bounding box center [493, 33] width 96 height 34
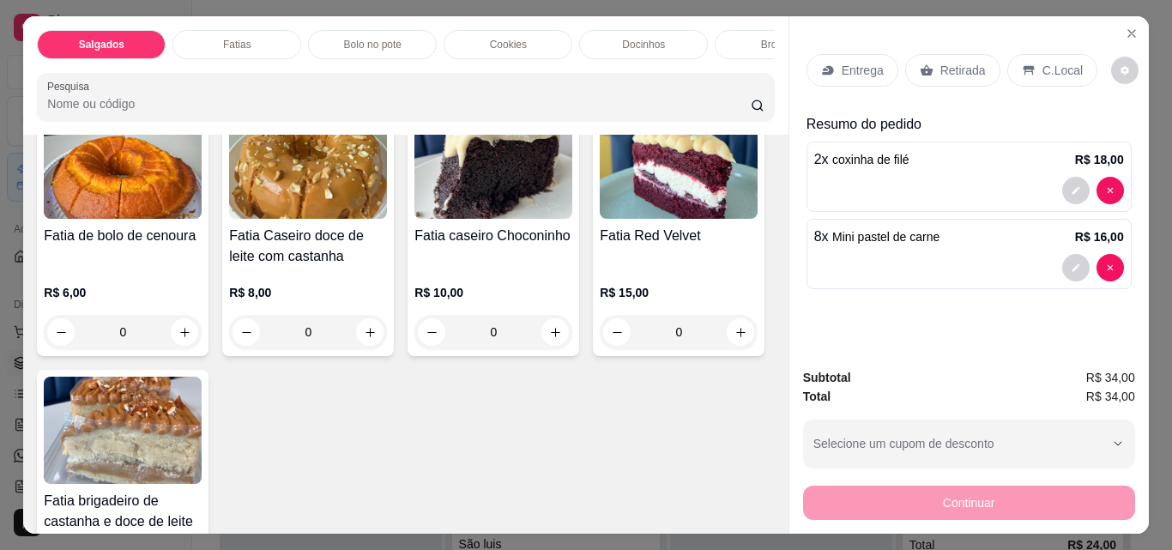
click at [548, 39] on icon "increase-product-quantity" at bounding box center [554, 32] width 13 height 13
click at [426, 39] on icon "decrease-product-quantity" at bounding box center [432, 32] width 13 height 13
type input "8"
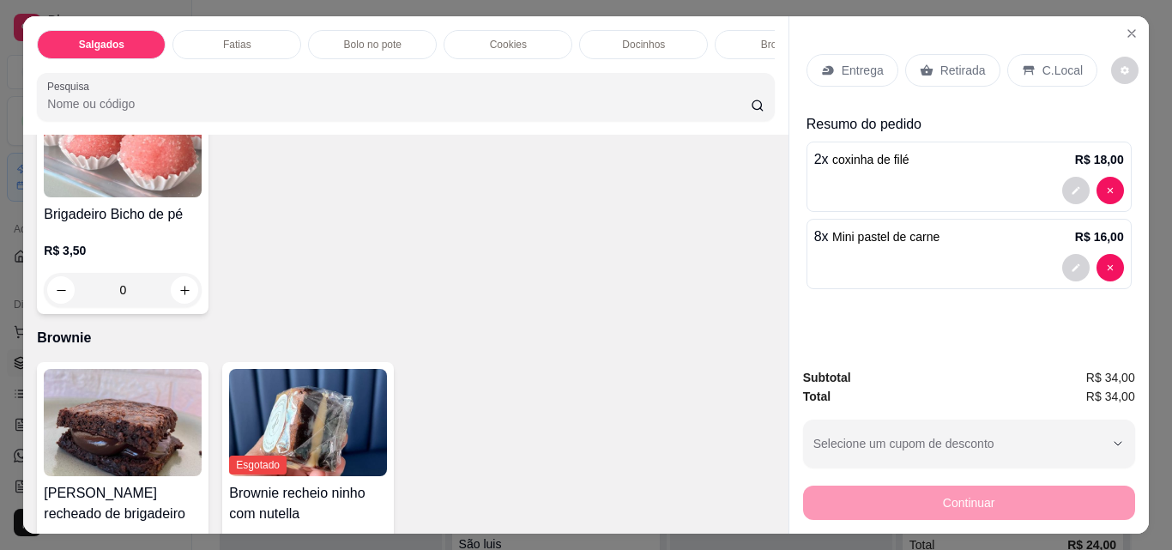
scroll to position [2573, 0]
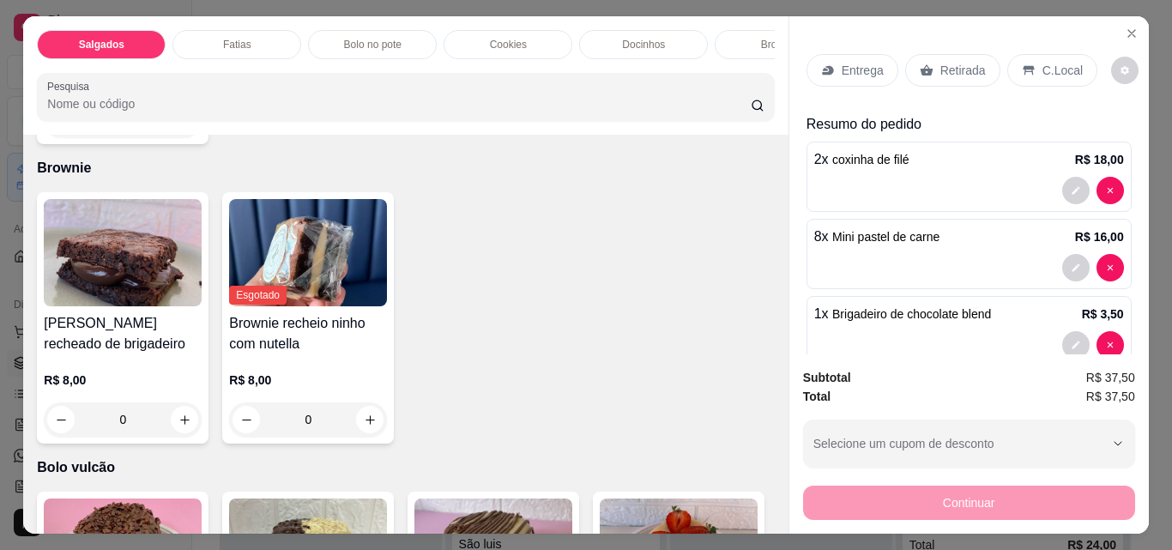
type input "2"
click at [639, 39] on p "Bebidas geladas" at bounding box center [638, 45] width 76 height 14
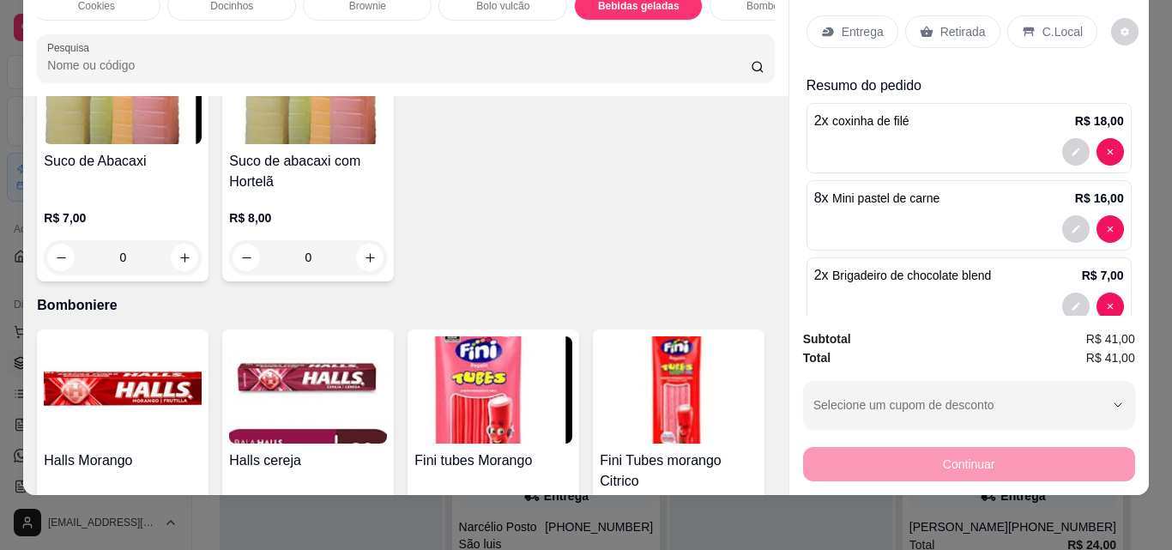
scroll to position [4261, 0]
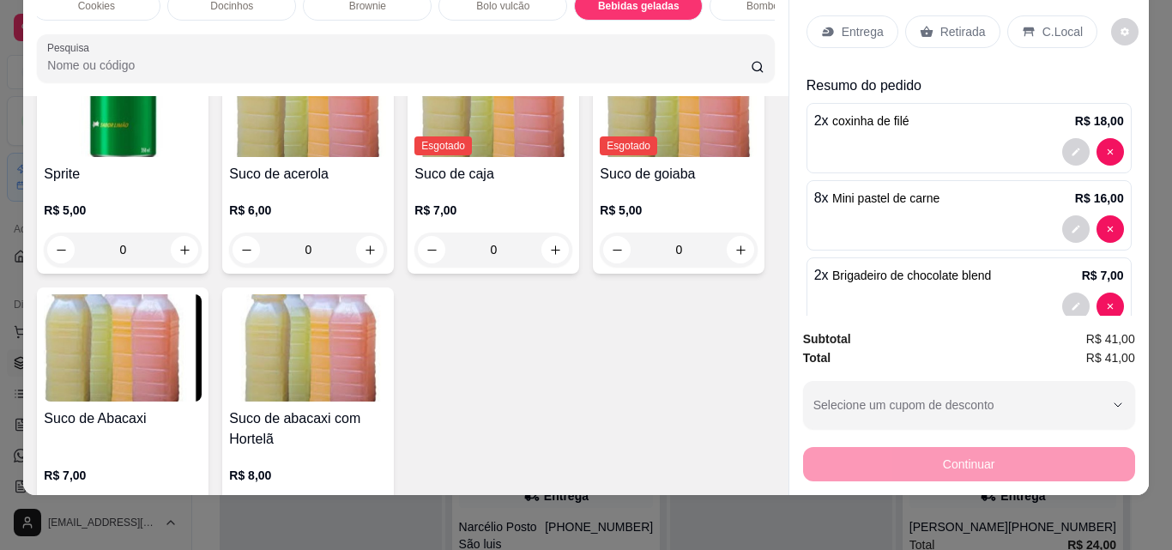
click at [191, 12] on icon "increase-product-quantity" at bounding box center [184, 5] width 13 height 13
type input "1"
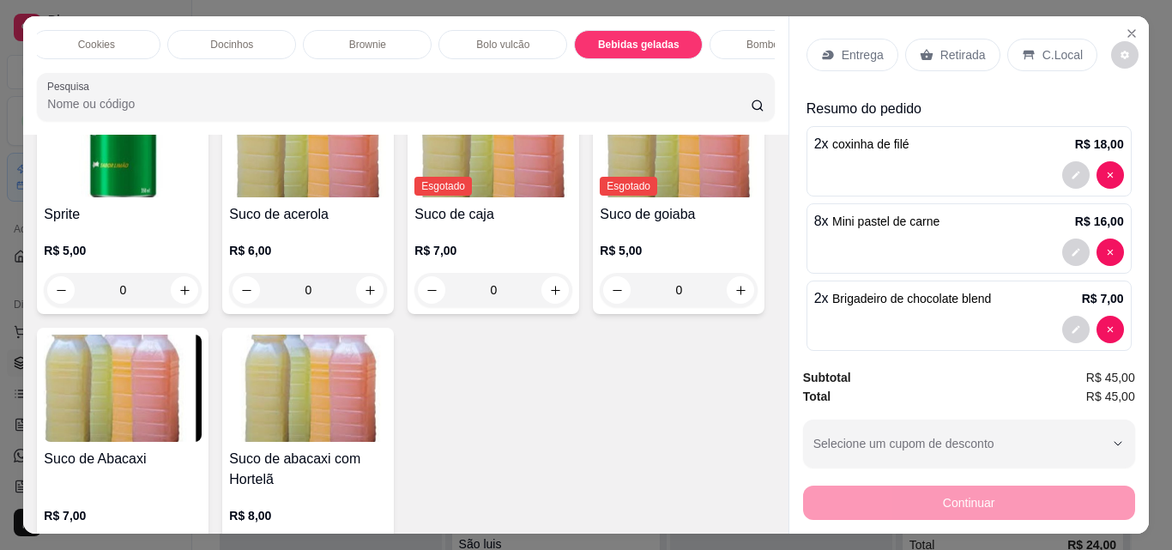
scroll to position [0, 0]
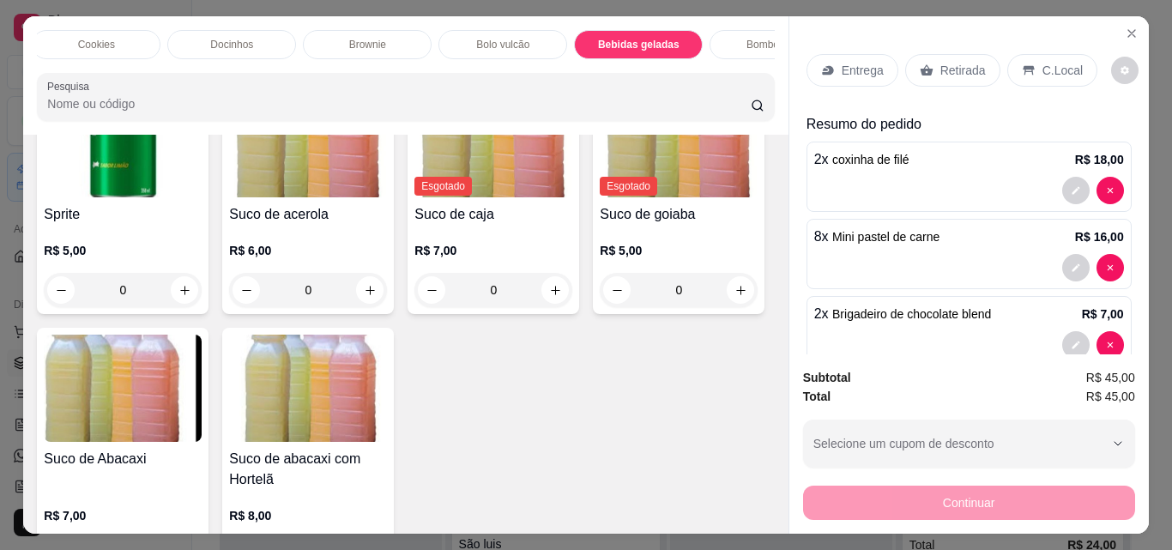
click at [954, 71] on p "Retirada" at bounding box center [962, 70] width 45 height 17
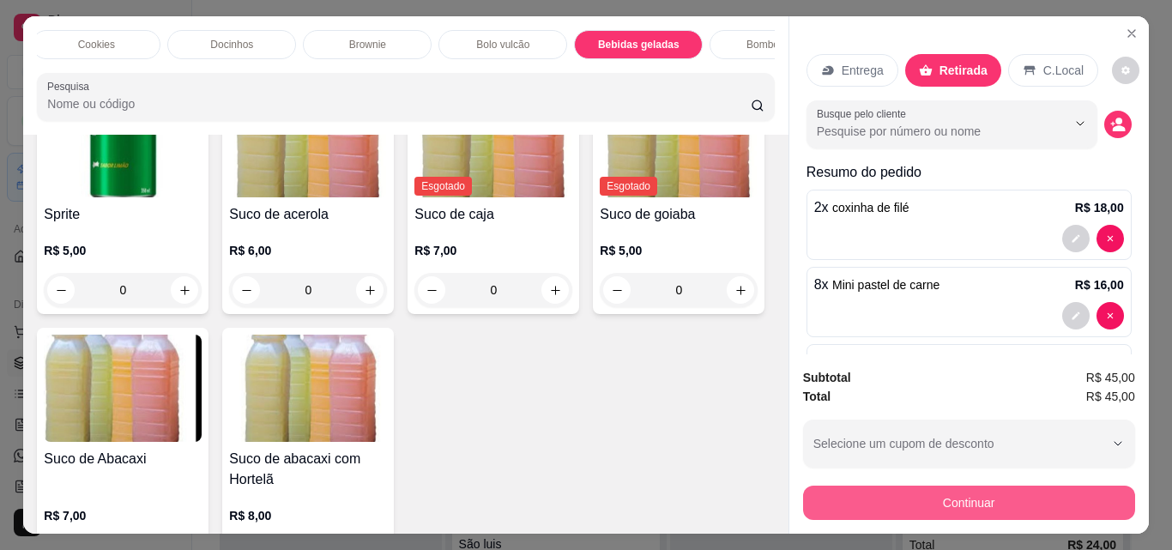
click at [1016, 492] on button "Continuar" at bounding box center [969, 503] width 332 height 34
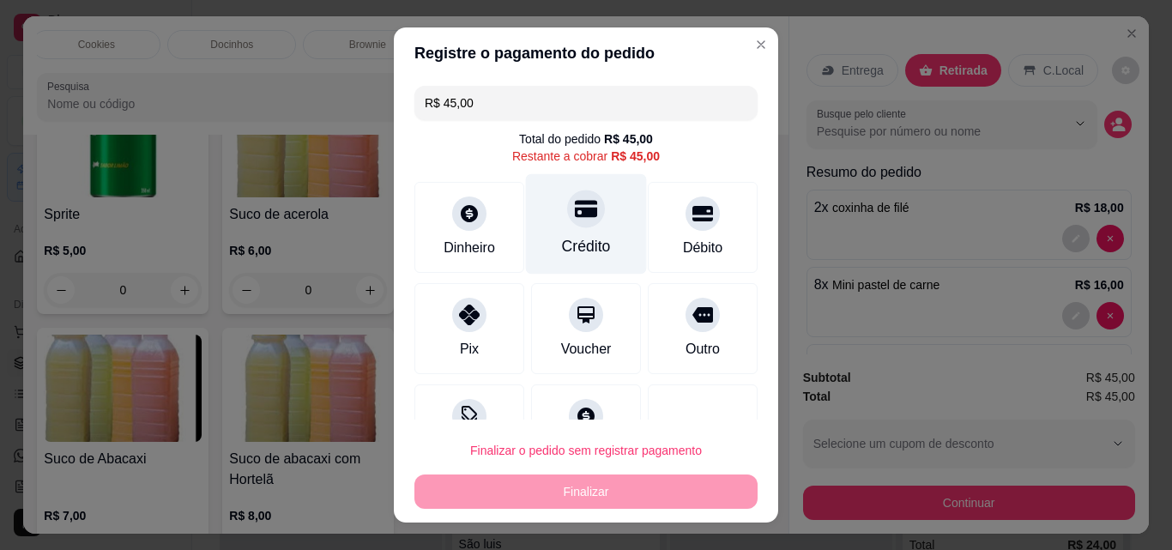
click at [588, 208] on div "Crédito" at bounding box center [586, 224] width 121 height 100
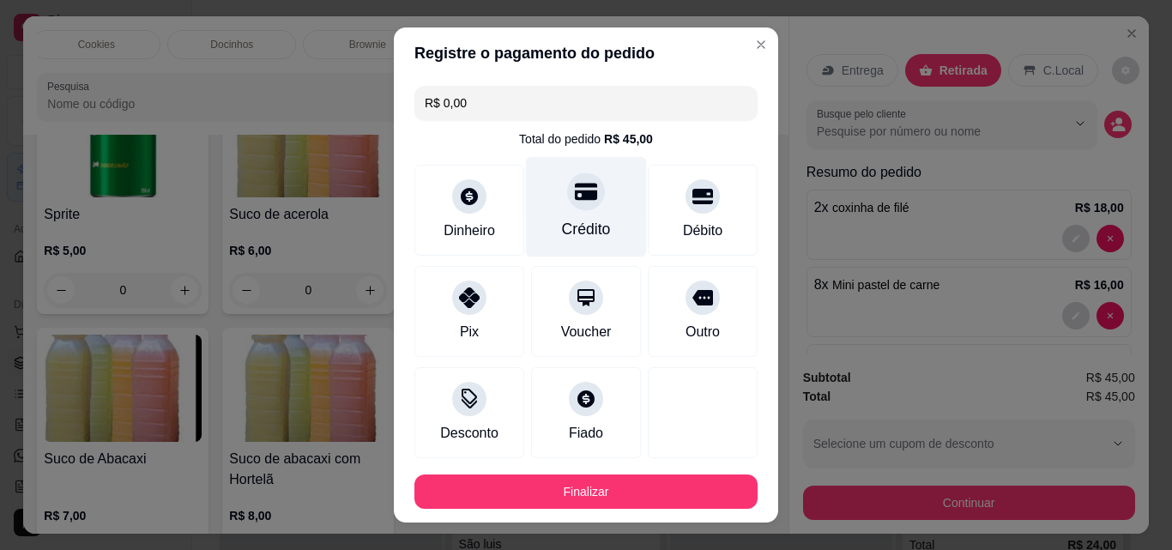
type input "R$ 0,00"
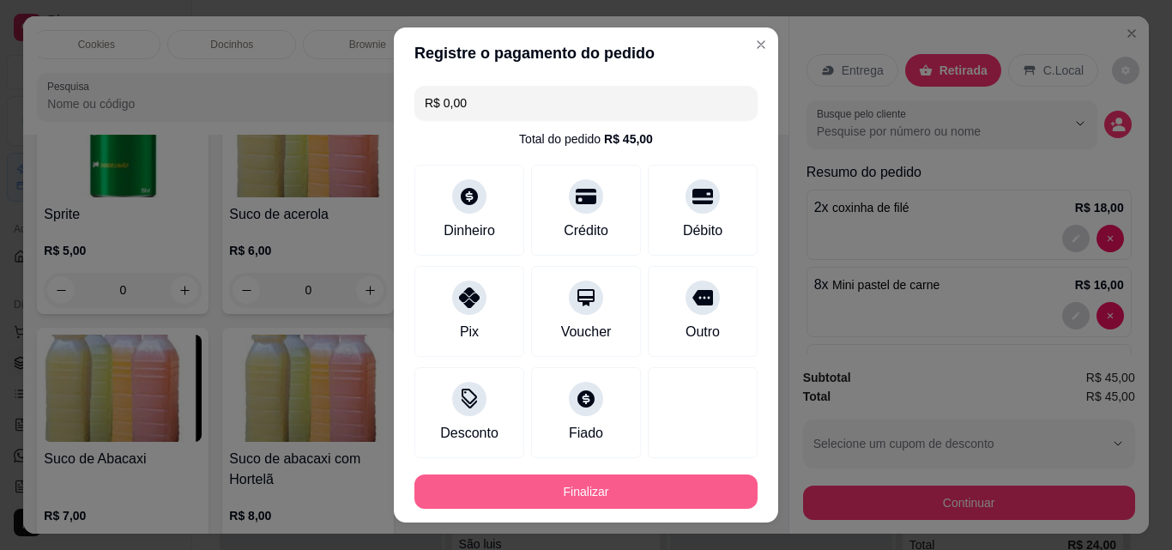
click at [665, 498] on button "Finalizar" at bounding box center [585, 491] width 343 height 34
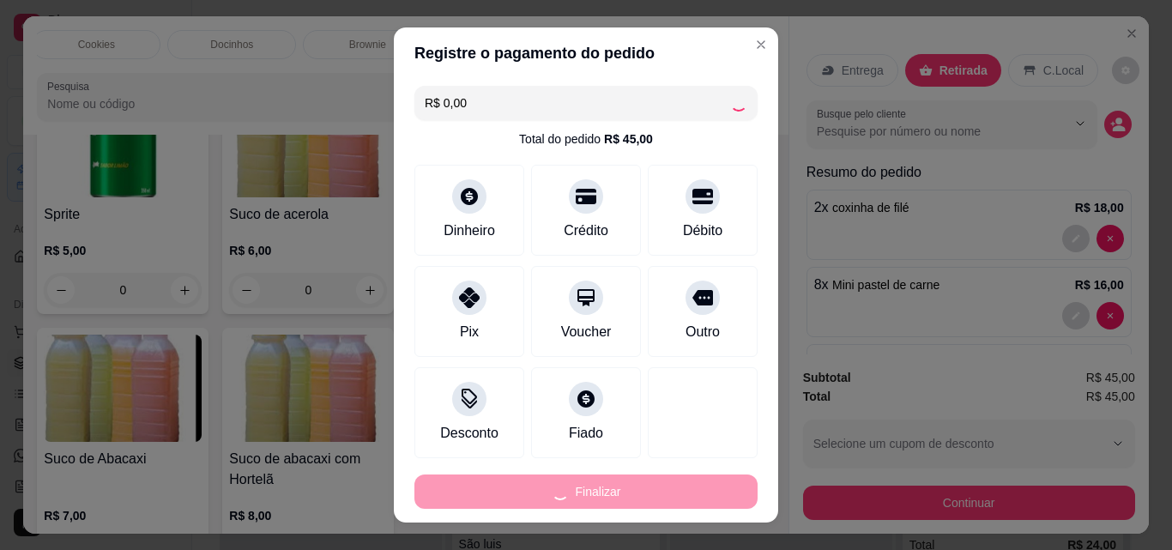
type input "0"
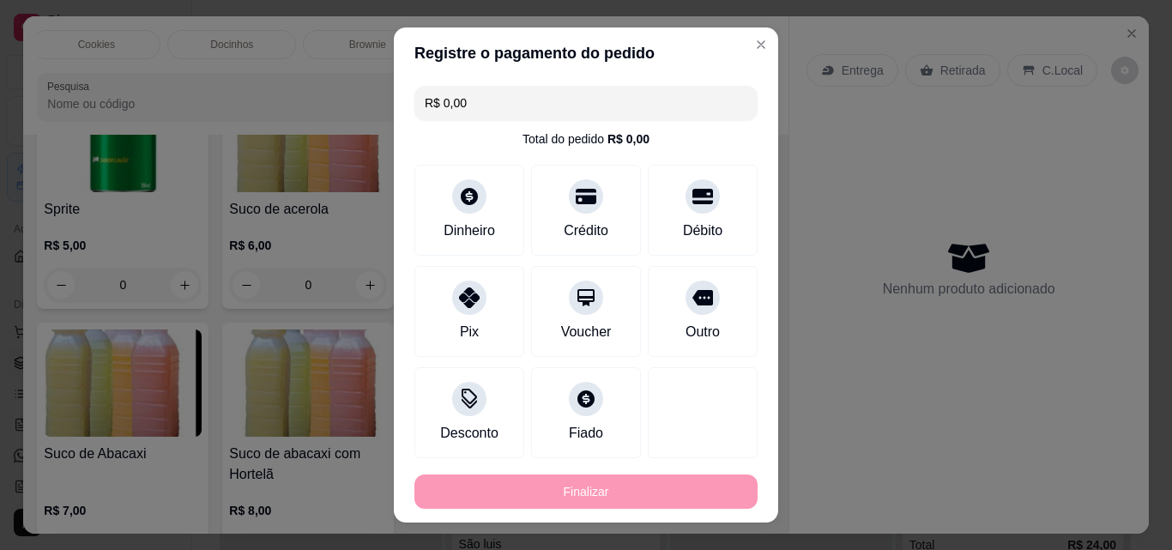
type input "-R$ 45,00"
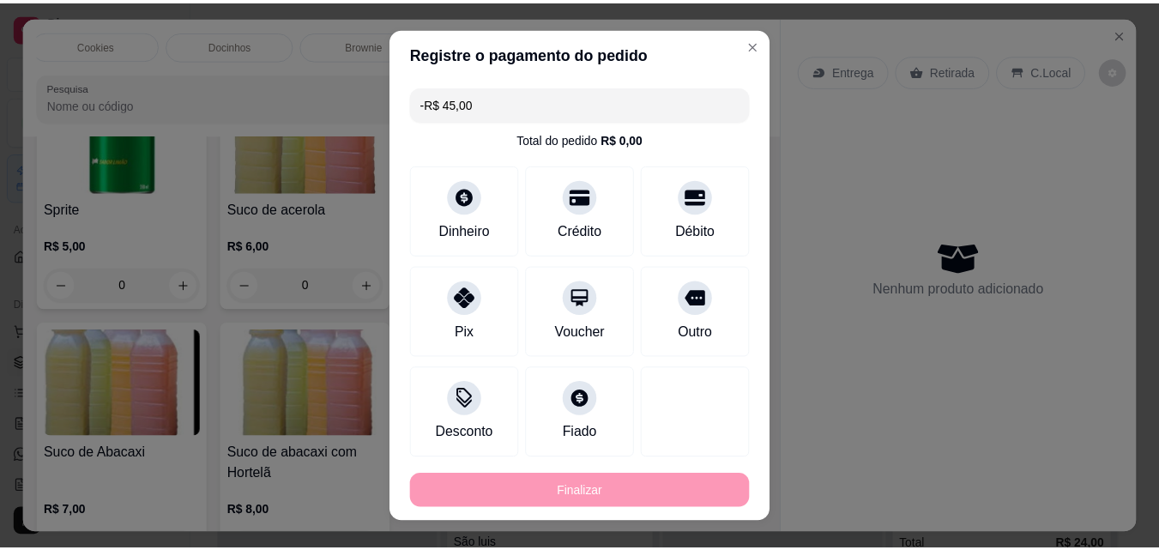
scroll to position [4257, 0]
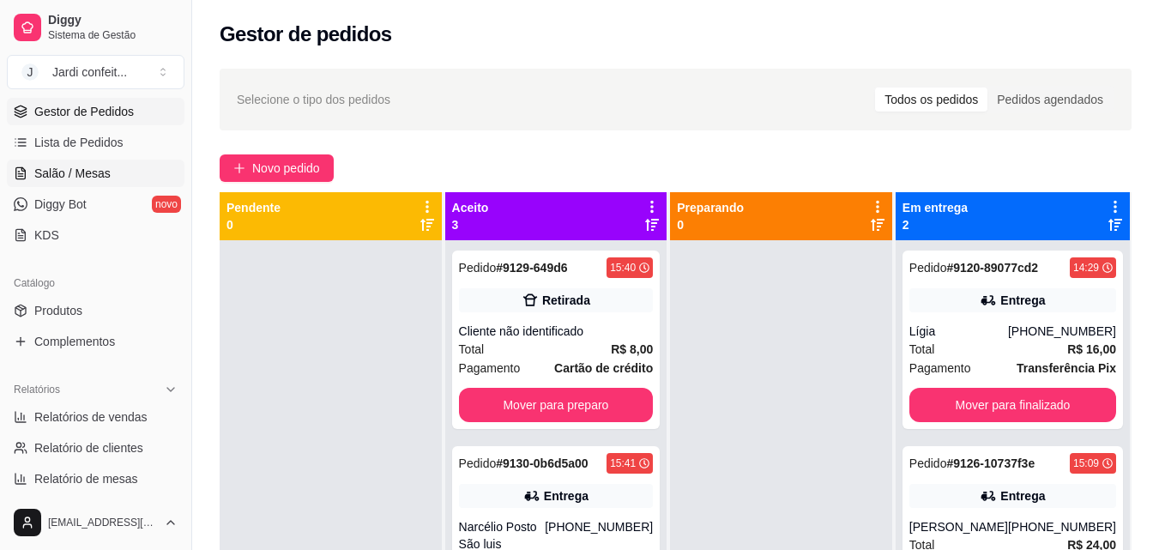
scroll to position [257, 0]
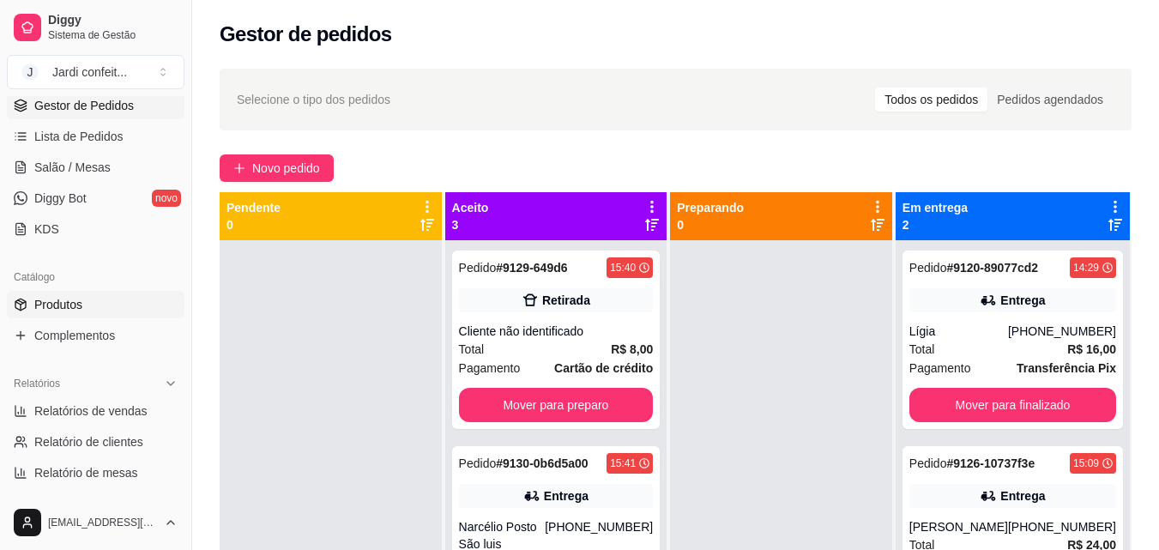
click at [78, 298] on span "Produtos" at bounding box center [58, 304] width 48 height 17
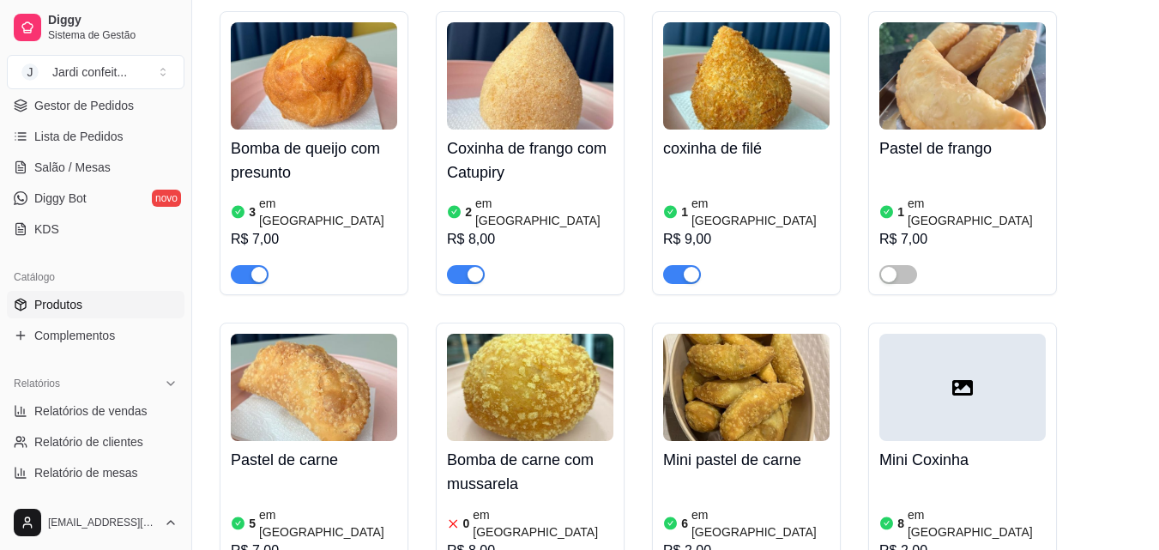
scroll to position [1373, 0]
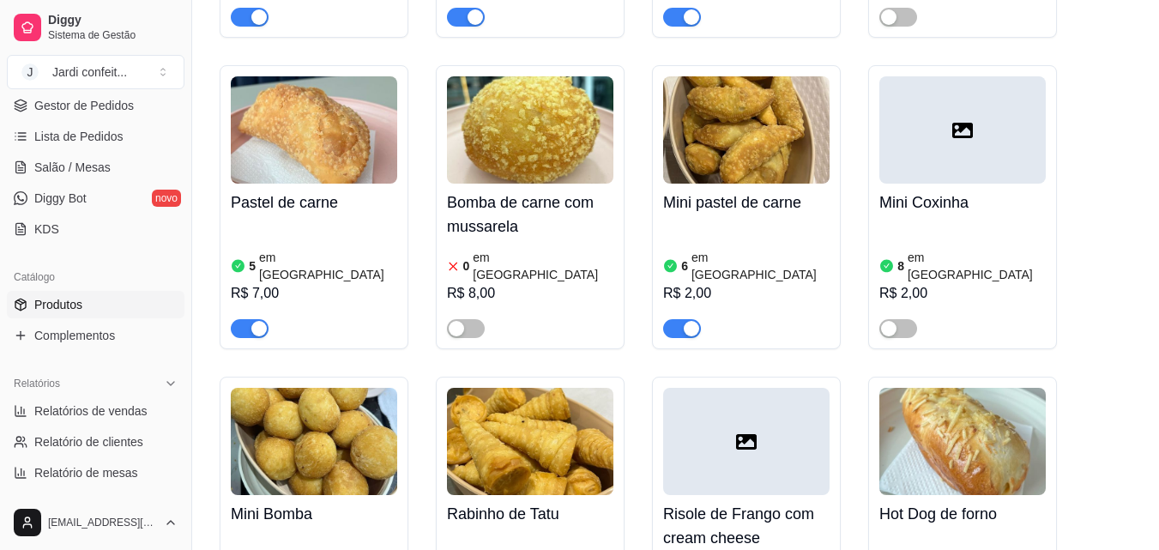
click at [678, 319] on span "button" at bounding box center [682, 328] width 38 height 19
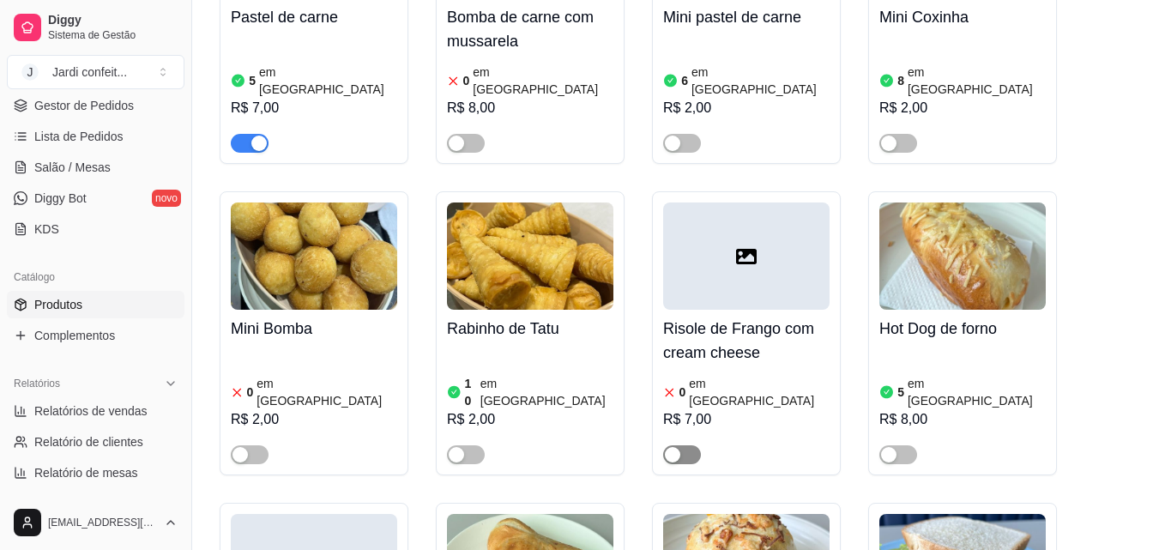
scroll to position [1630, 0]
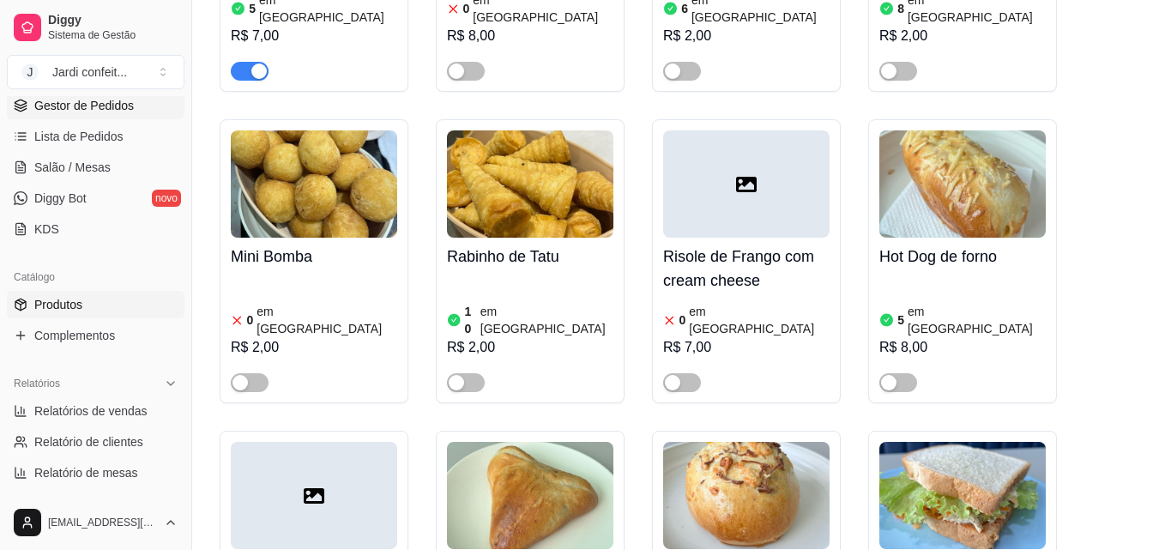
click at [121, 114] on span "Gestor de Pedidos" at bounding box center [84, 105] width 100 height 17
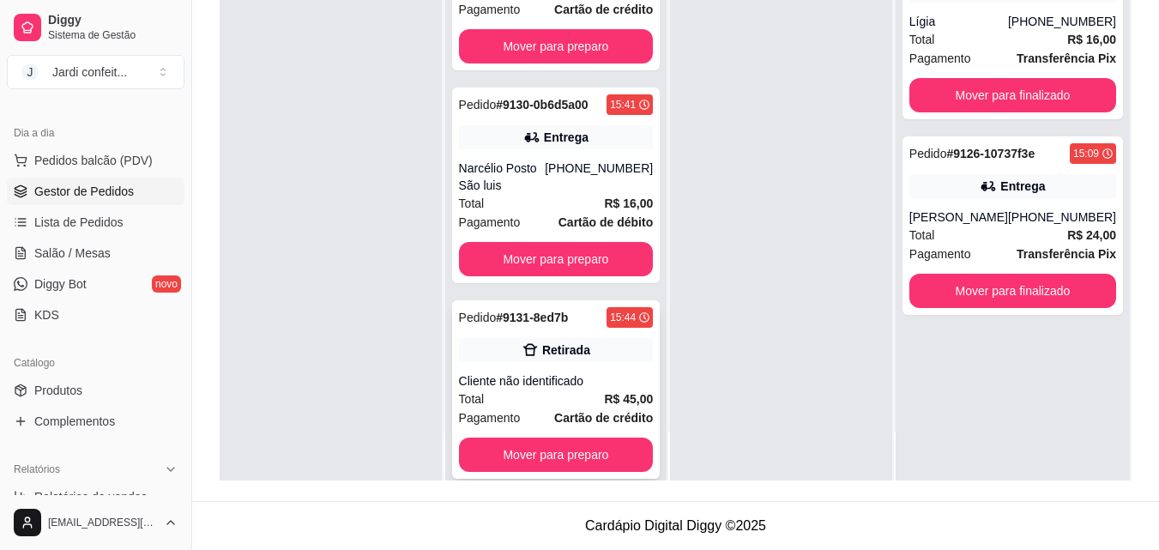
scroll to position [71, 0]
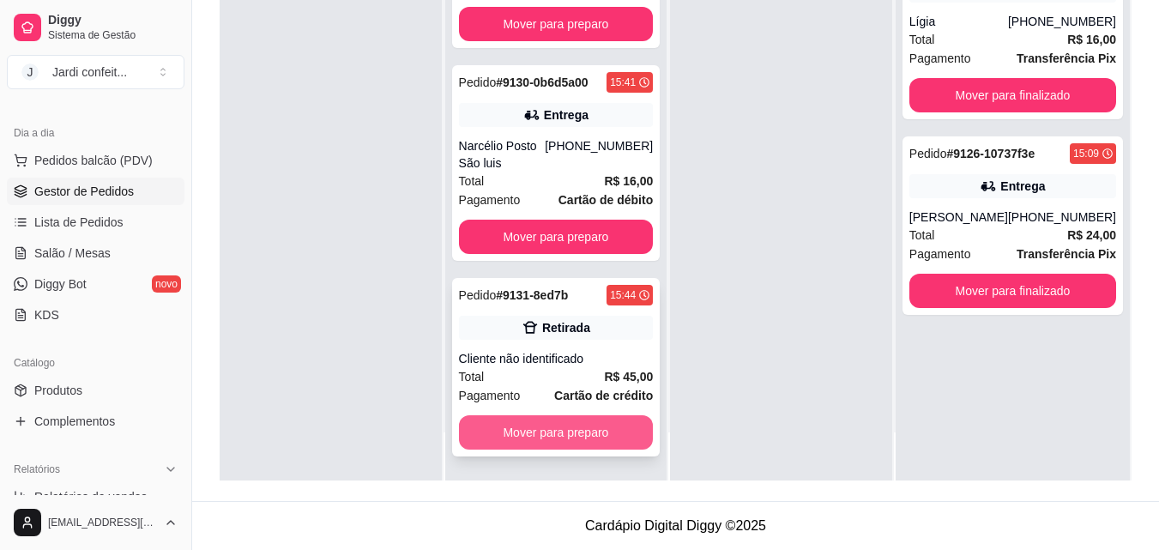
click at [608, 442] on button "Mover para preparo" at bounding box center [556, 432] width 195 height 34
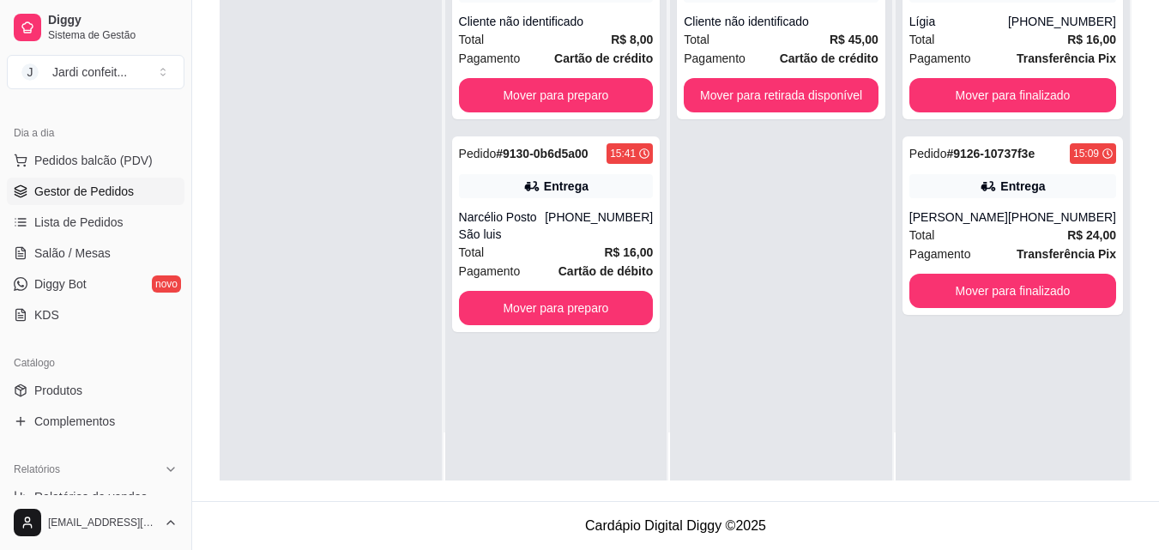
scroll to position [0, 0]
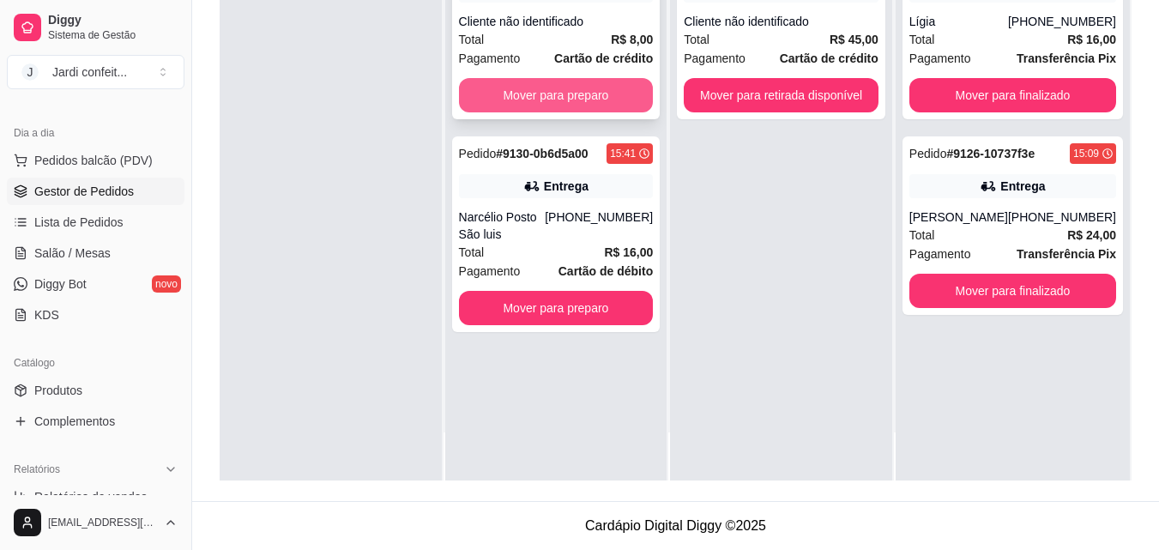
click at [606, 91] on button "Mover para preparo" at bounding box center [556, 95] width 195 height 34
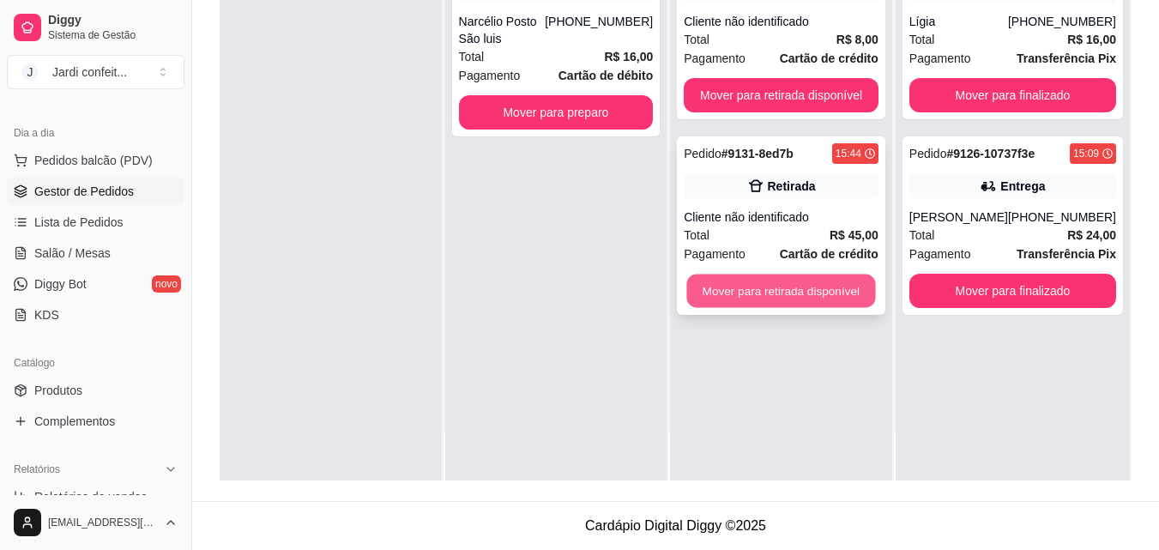
click at [812, 287] on button "Mover para retirada disponível" at bounding box center [781, 291] width 189 height 33
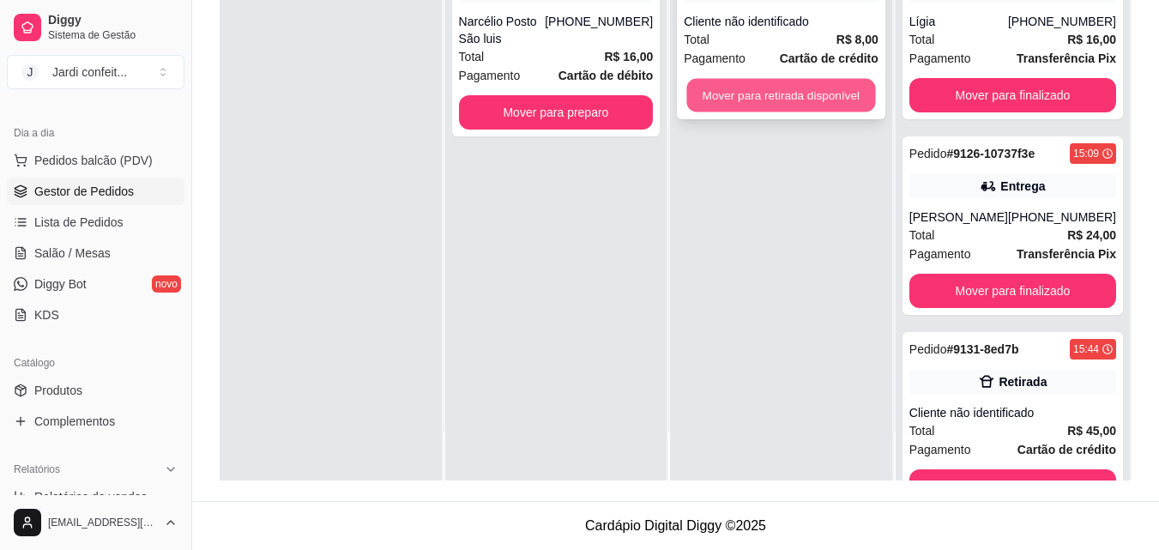
click at [801, 96] on button "Mover para retirada disponível" at bounding box center [781, 95] width 189 height 33
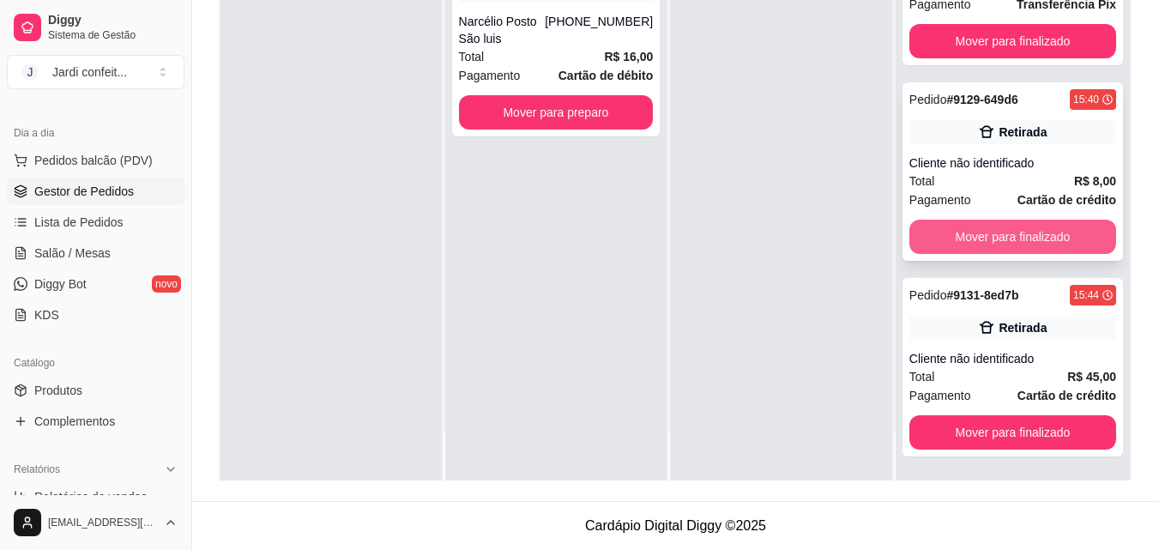
click at [1020, 241] on button "Mover para finalizado" at bounding box center [1012, 237] width 207 height 34
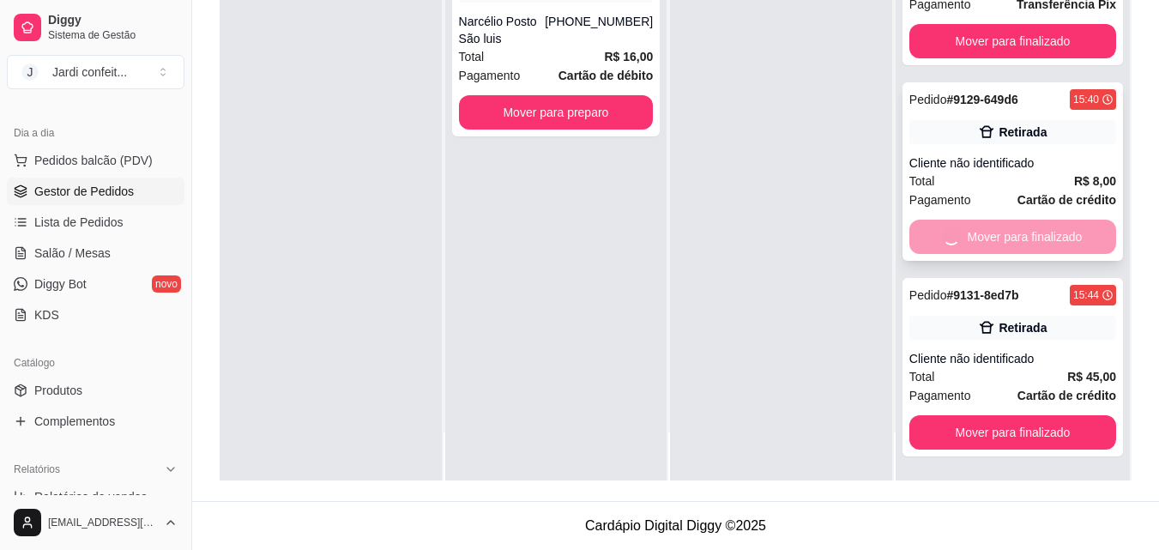
scroll to position [71, 0]
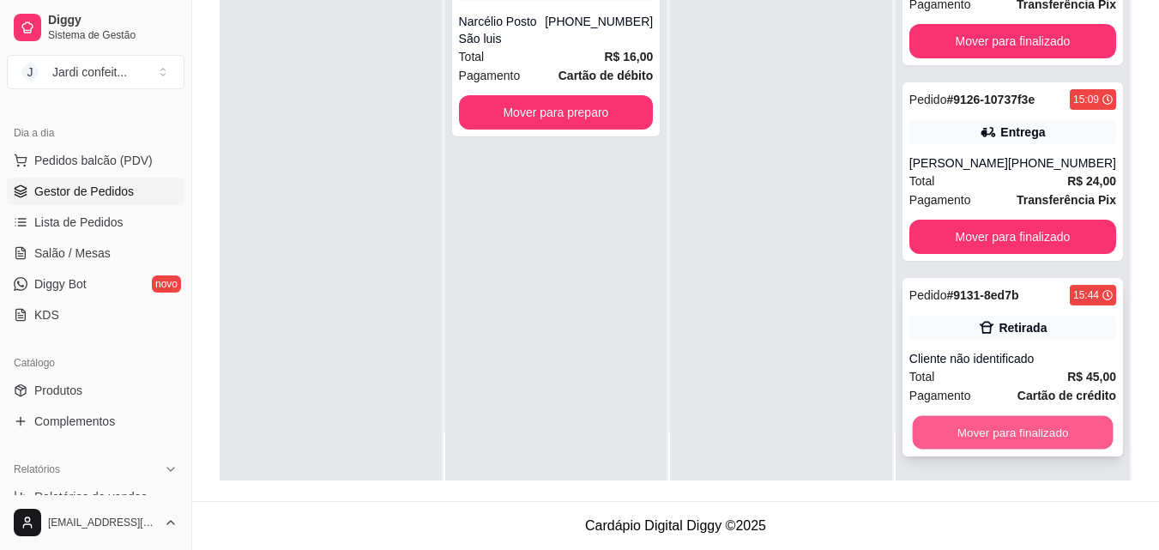
click at [1047, 431] on button "Mover para finalizado" at bounding box center [1012, 432] width 201 height 33
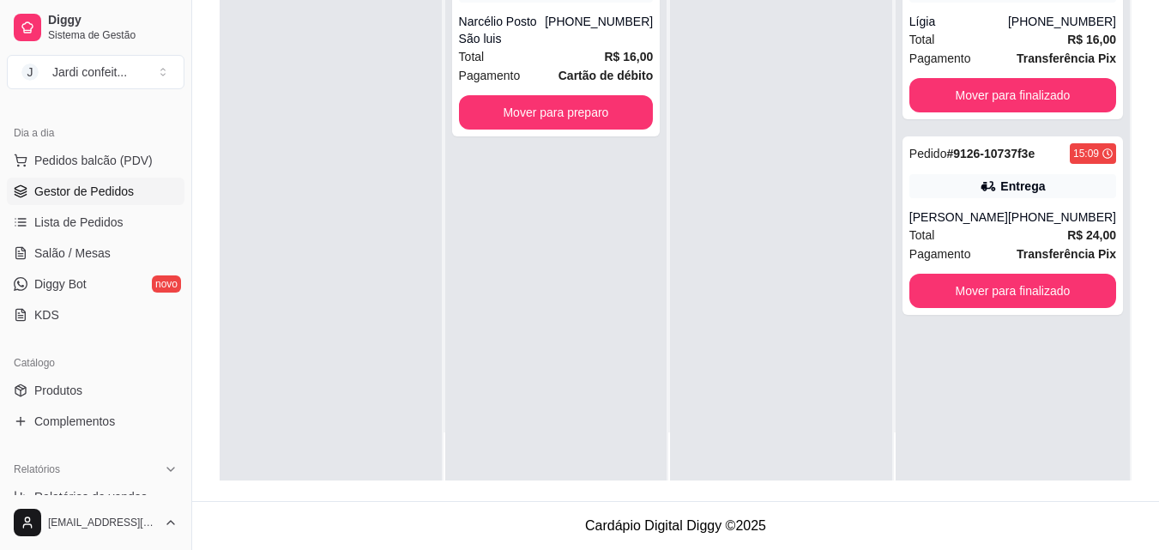
scroll to position [0, 0]
click at [583, 121] on button "Mover para preparo" at bounding box center [556, 112] width 195 height 34
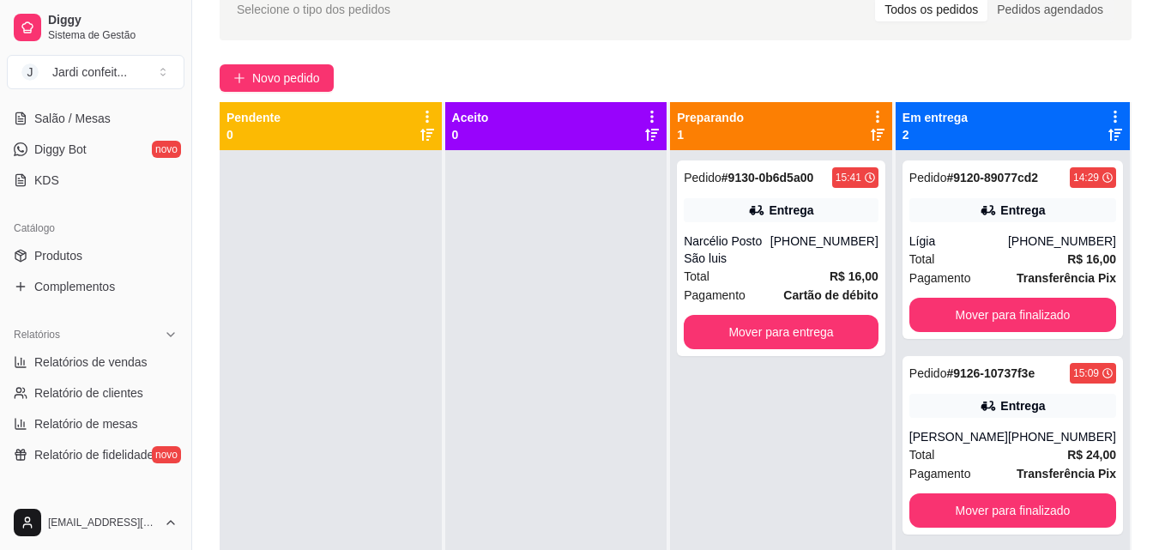
scroll to position [685, 0]
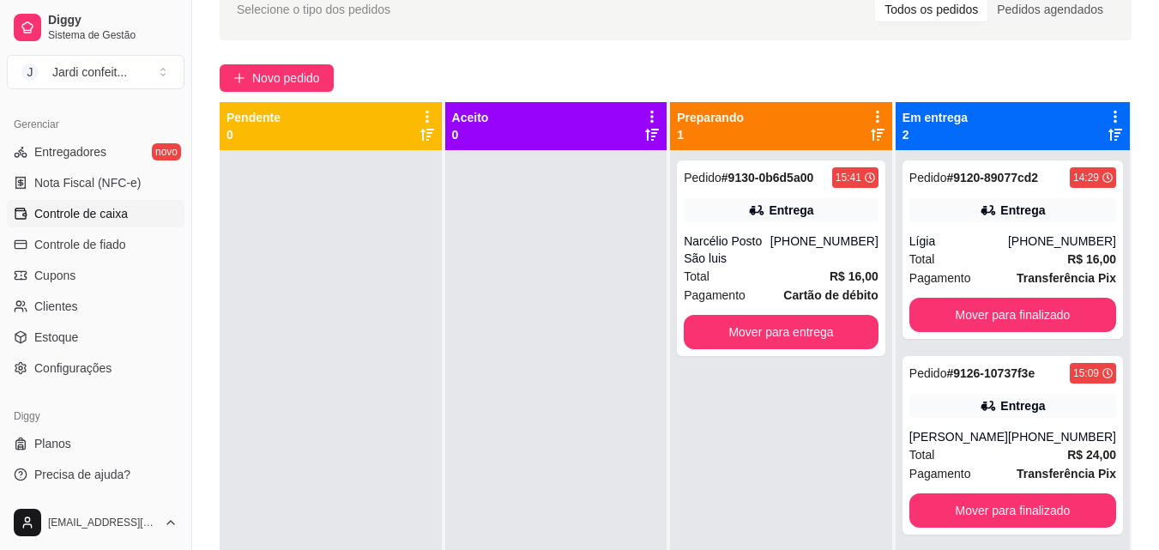
click at [106, 214] on span "Controle de caixa" at bounding box center [81, 213] width 94 height 17
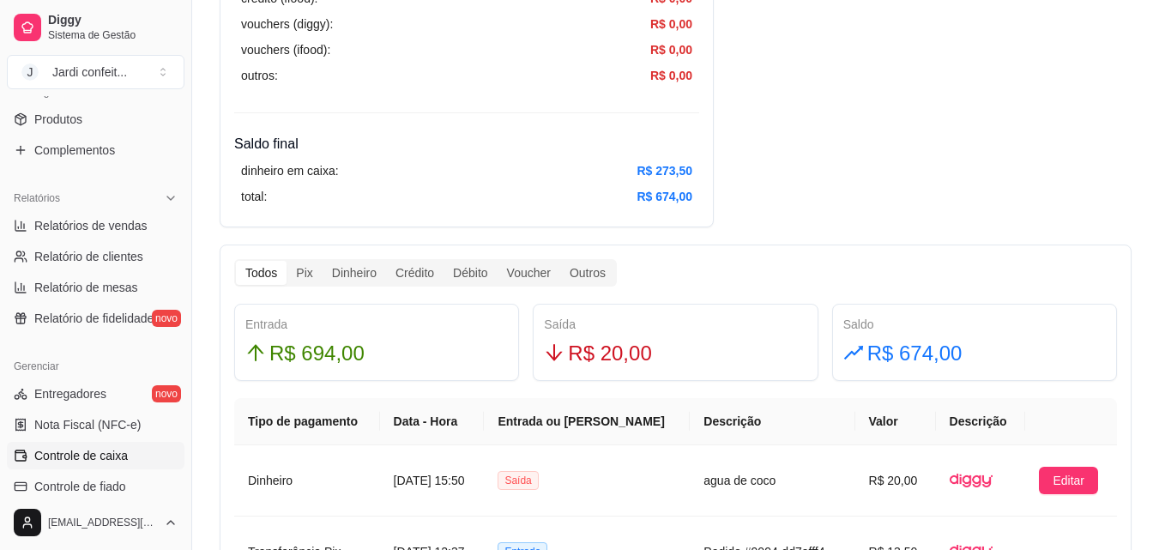
scroll to position [341, 0]
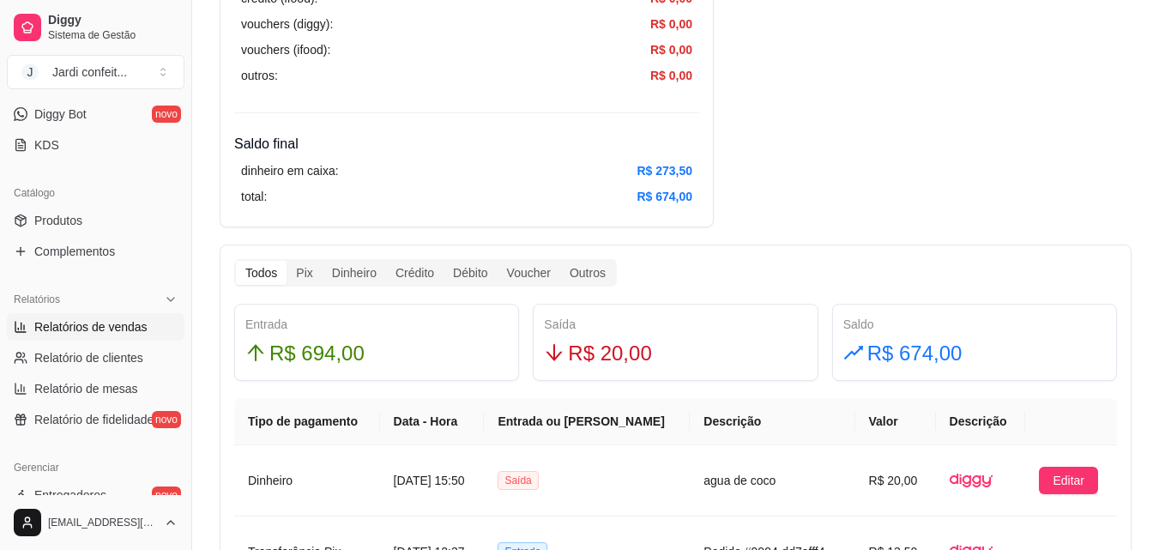
click at [97, 317] on link "Relatórios de vendas" at bounding box center [96, 326] width 178 height 27
select select "ALL"
select select "0"
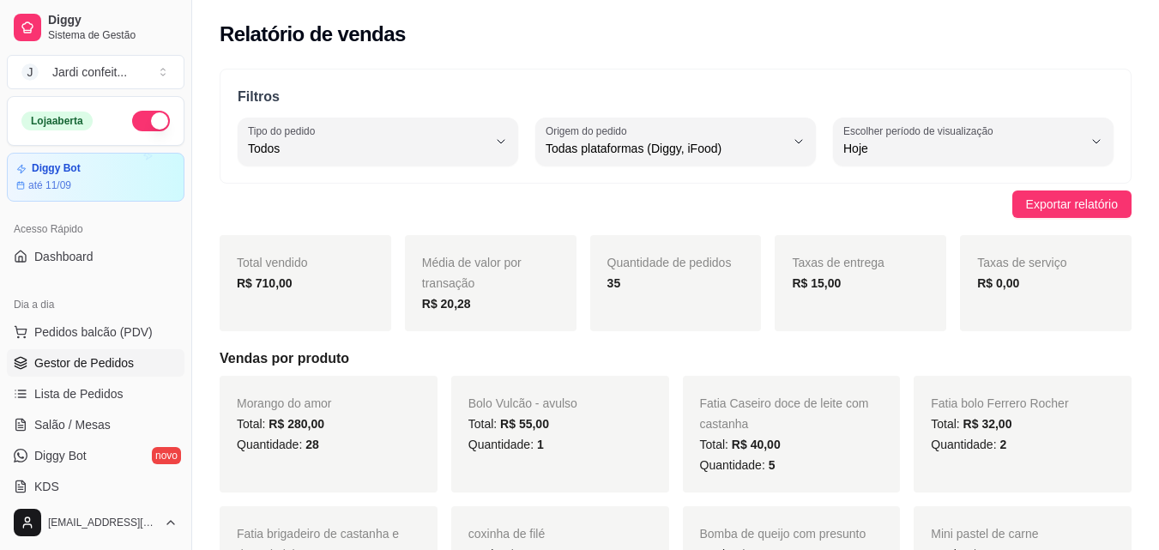
click at [99, 360] on span "Gestor de Pedidos" at bounding box center [84, 362] width 100 height 17
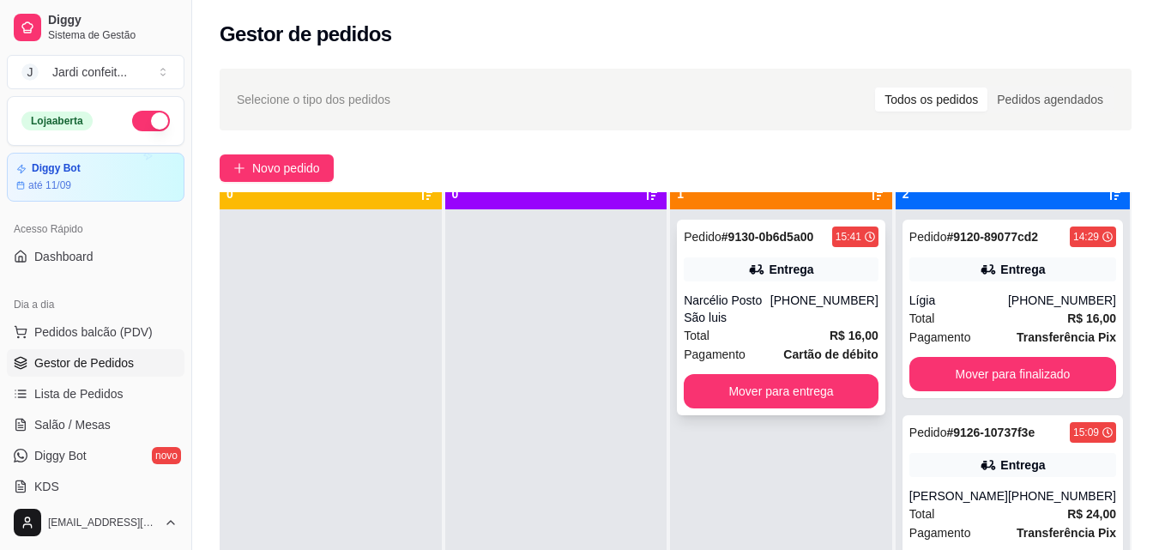
scroll to position [48, 0]
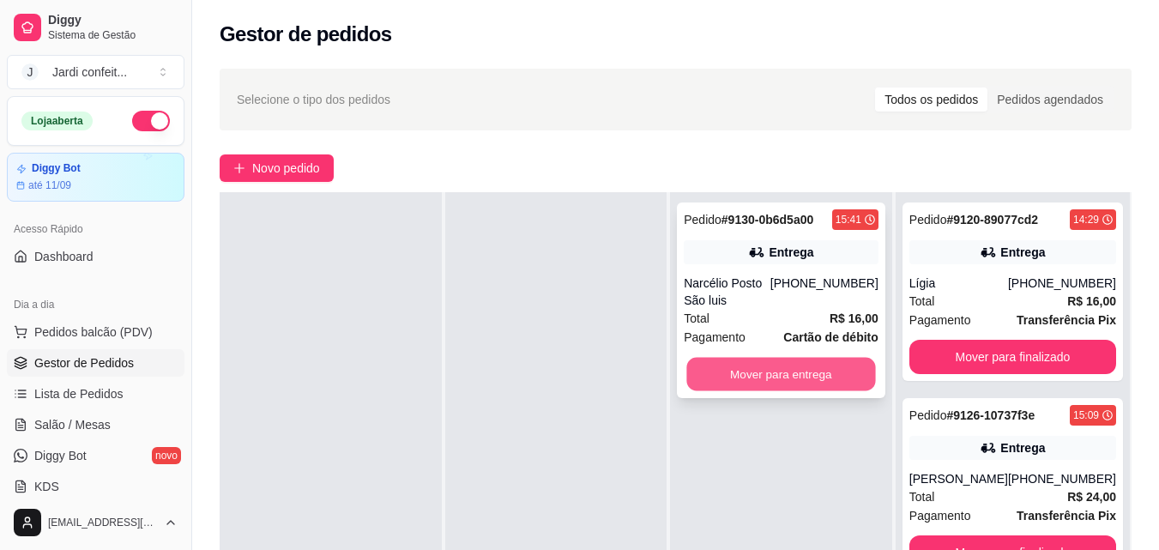
click at [836, 381] on button "Mover para entrega" at bounding box center [781, 374] width 189 height 33
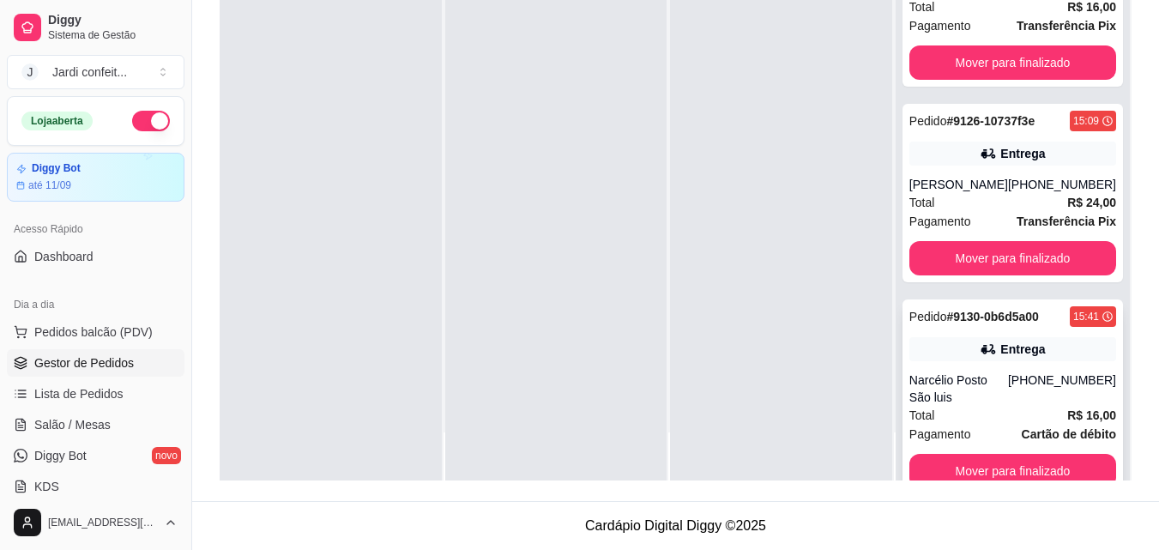
scroll to position [88, 0]
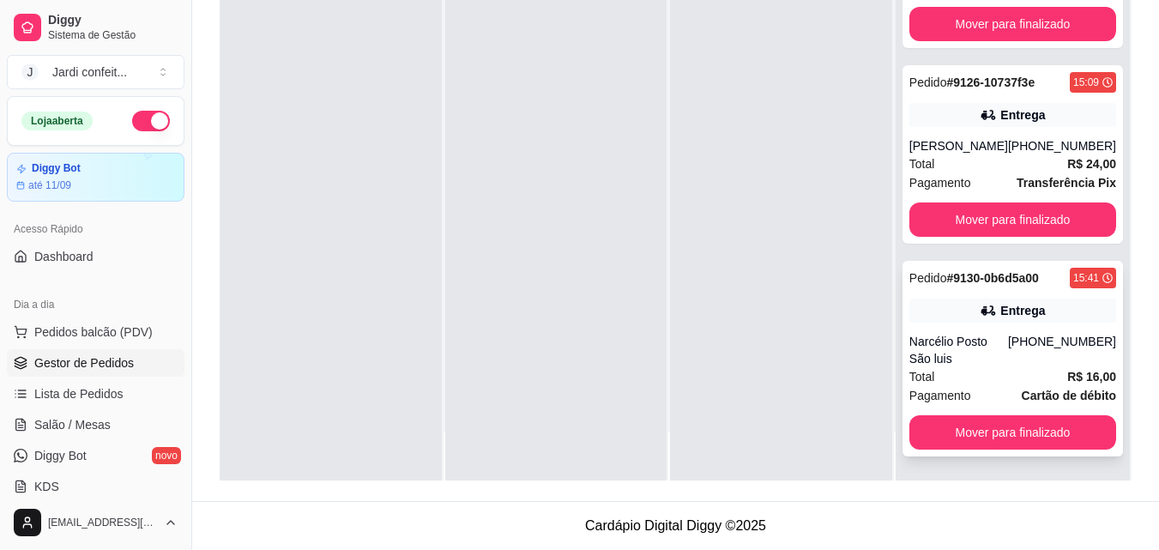
click at [1032, 431] on button "Mover para finalizado" at bounding box center [1012, 432] width 207 height 34
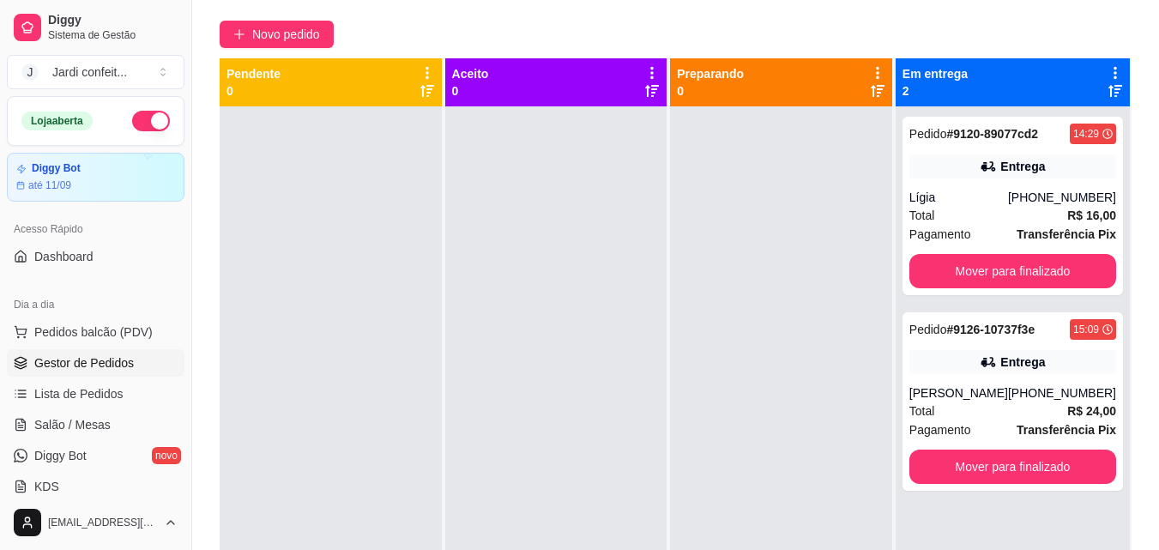
scroll to position [0, 0]
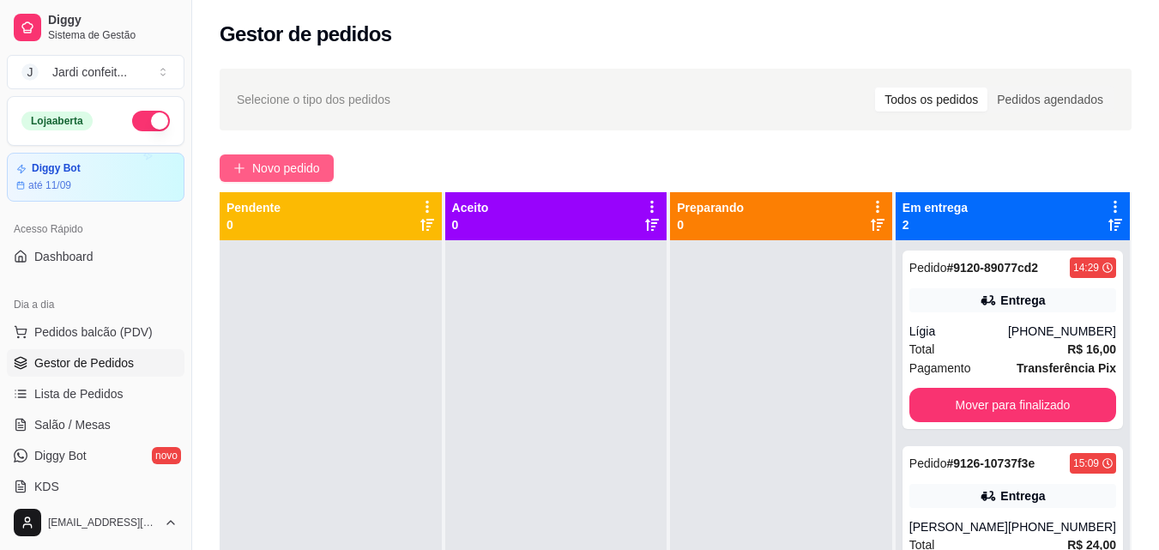
click at [309, 173] on span "Novo pedido" at bounding box center [286, 168] width 68 height 19
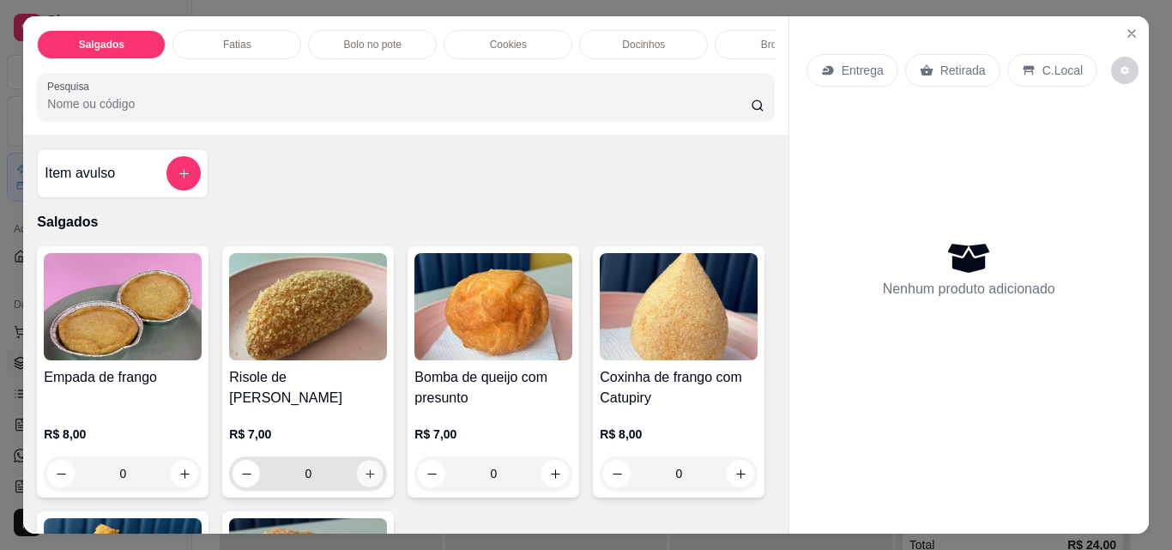
click at [371, 479] on button "increase-product-quantity" at bounding box center [370, 474] width 27 height 27
type input "1"
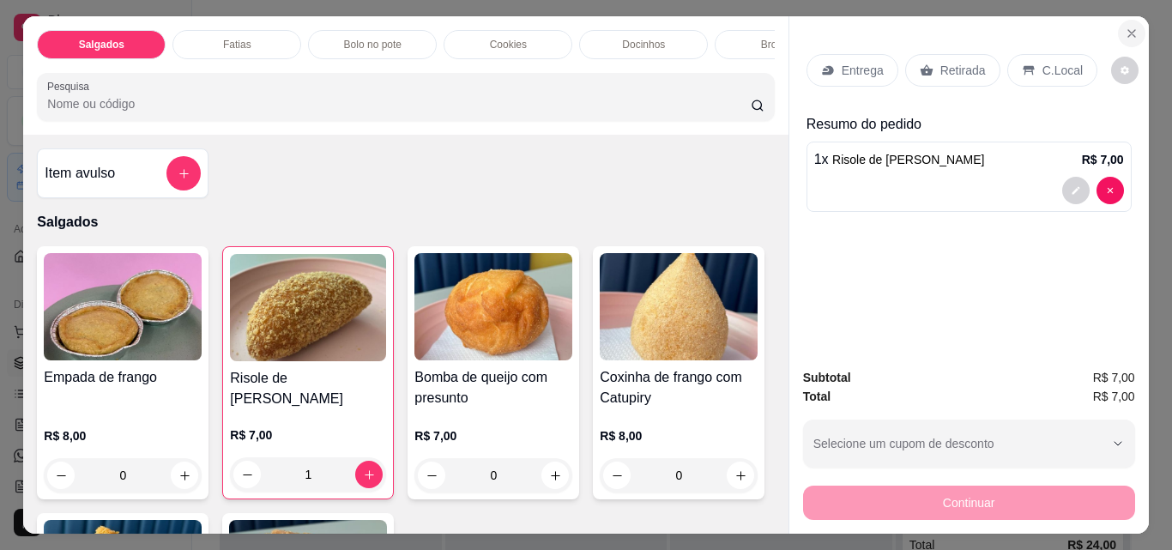
click at [1125, 27] on icon "Close" at bounding box center [1132, 34] width 14 height 14
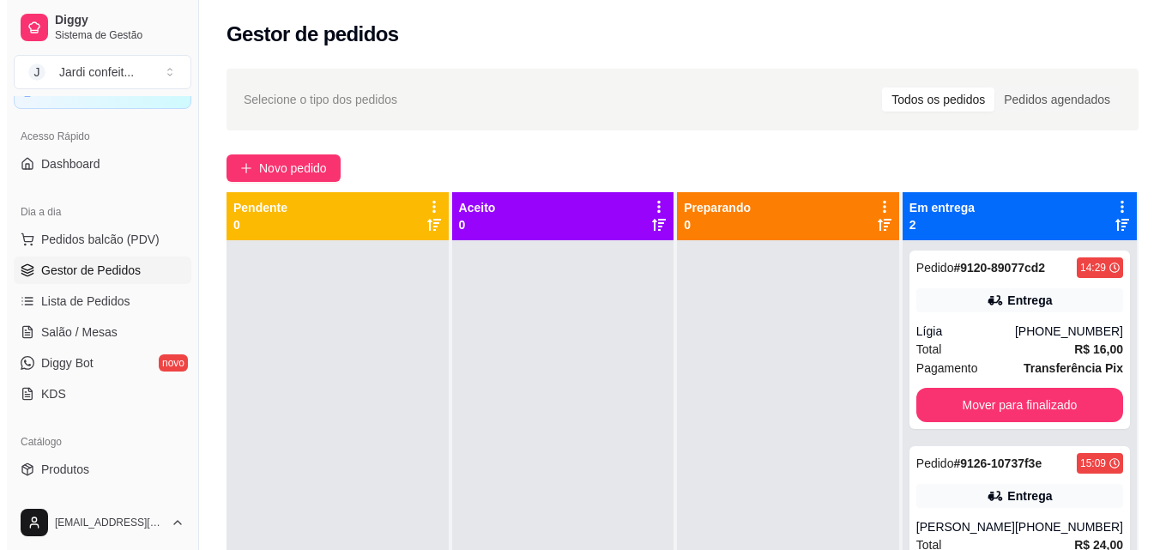
scroll to position [257, 0]
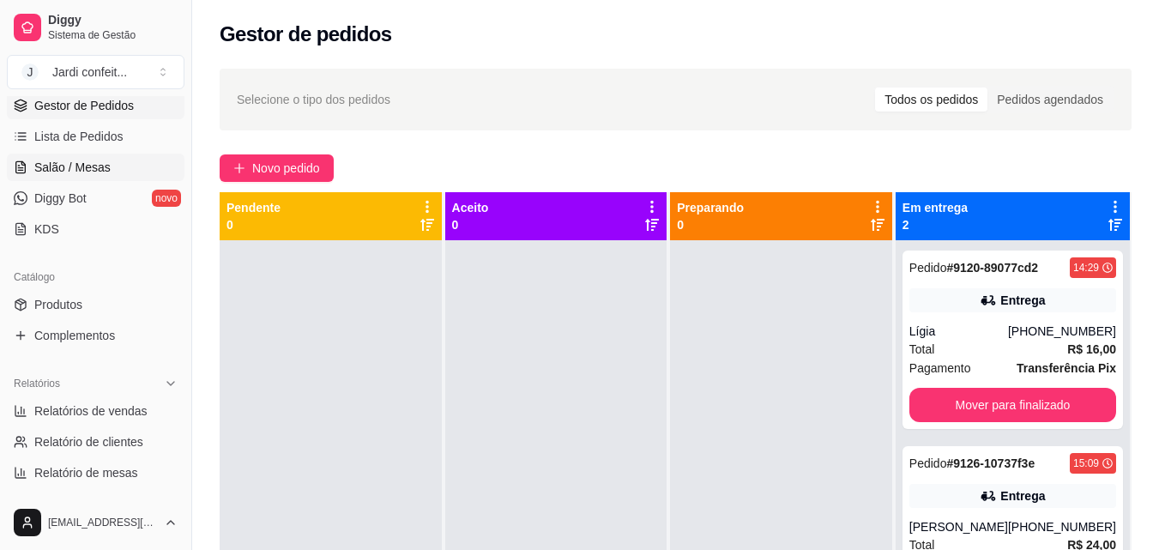
click at [118, 167] on link "Salão / Mesas" at bounding box center [96, 167] width 178 height 27
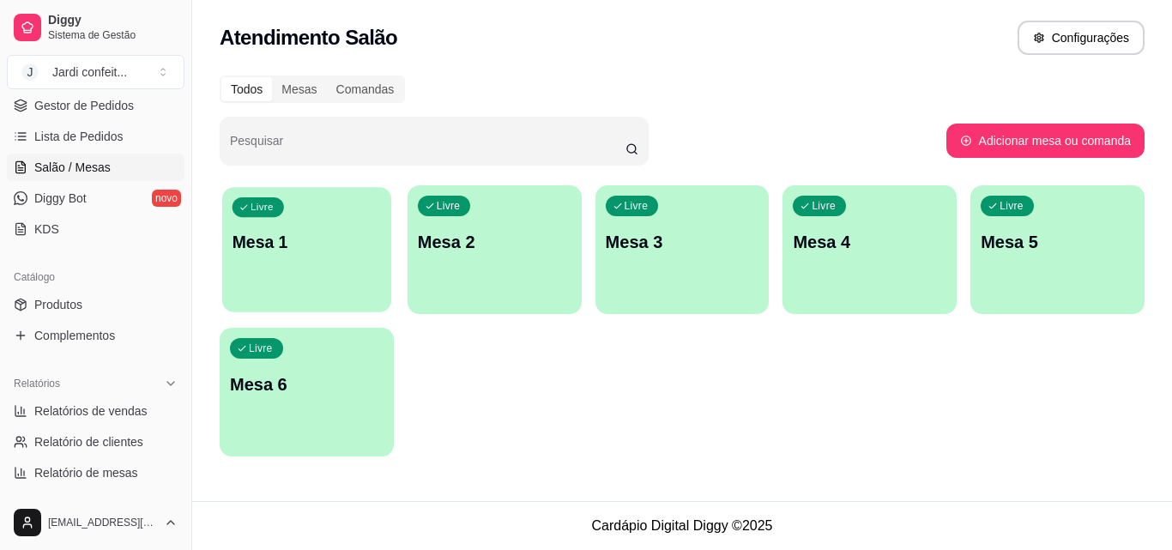
click at [333, 253] on p "Mesa 1" at bounding box center [306, 242] width 148 height 23
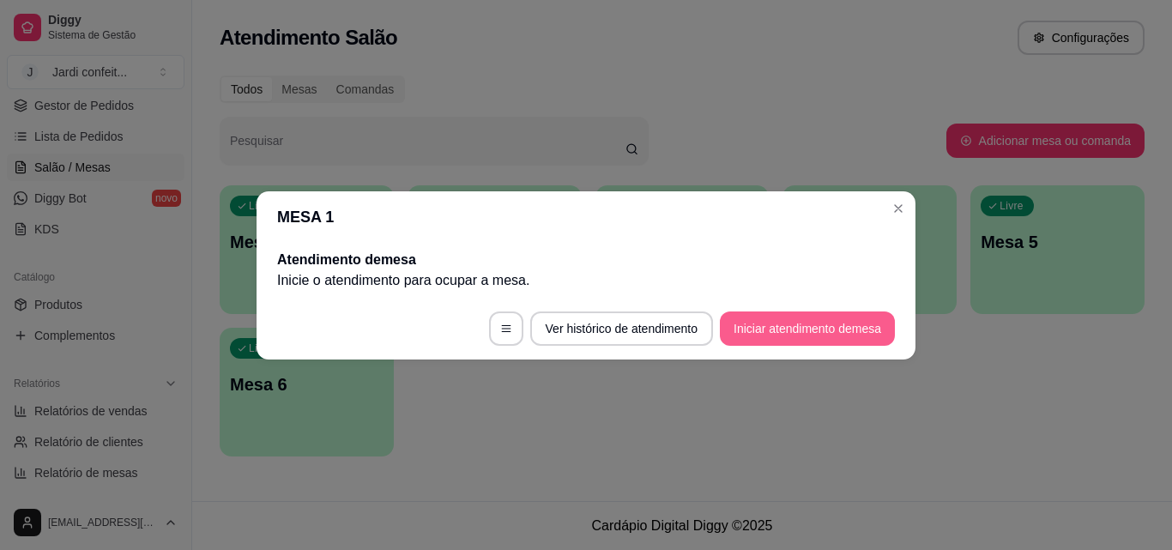
click at [784, 329] on button "Iniciar atendimento de mesa" at bounding box center [807, 328] width 175 height 34
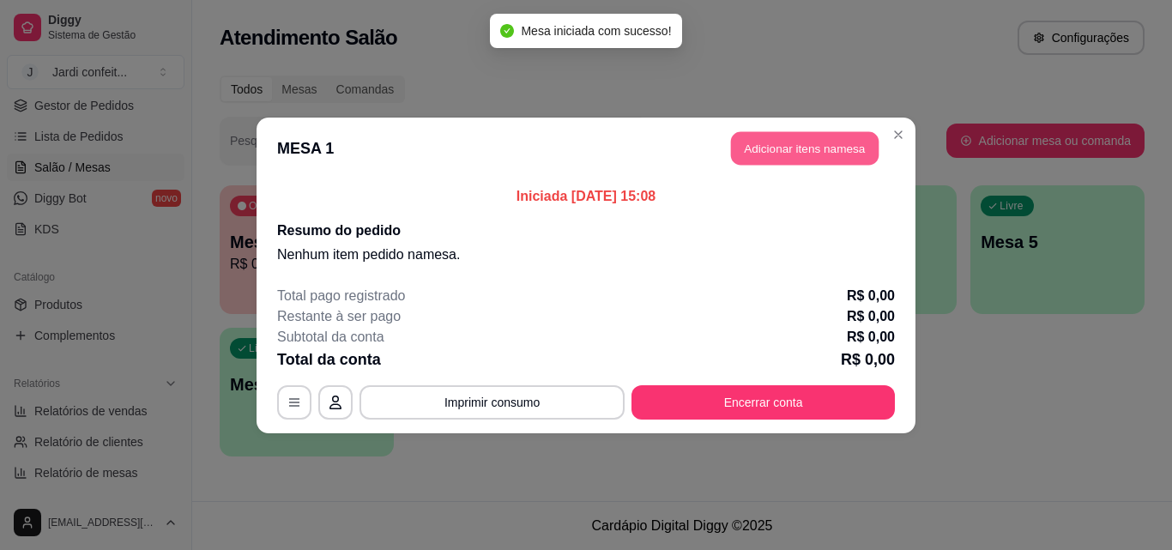
click at [858, 150] on button "Adicionar itens na mesa" at bounding box center [805, 147] width 148 height 33
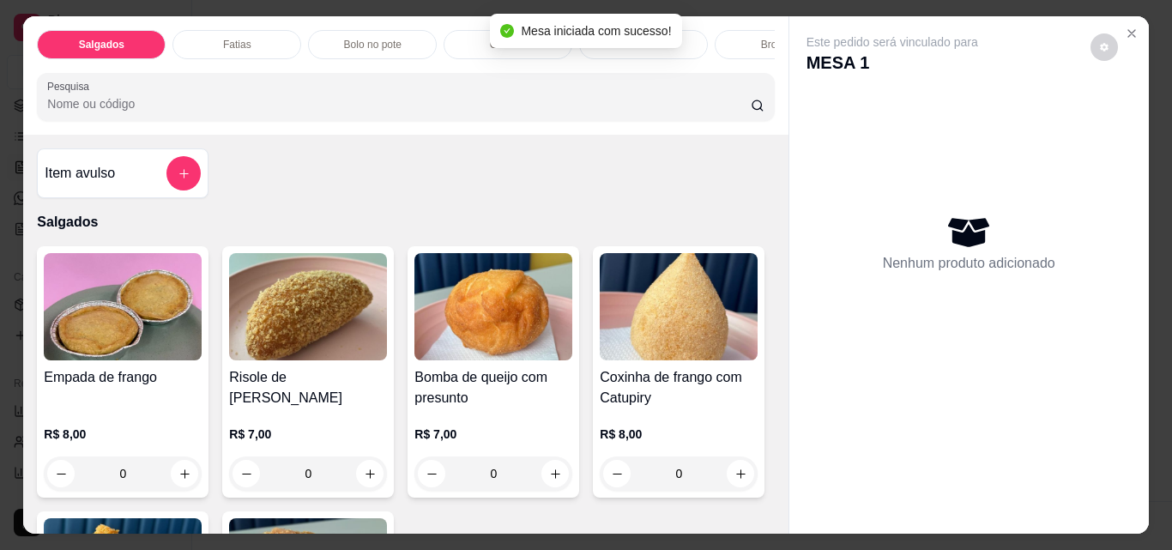
scroll to position [172, 0]
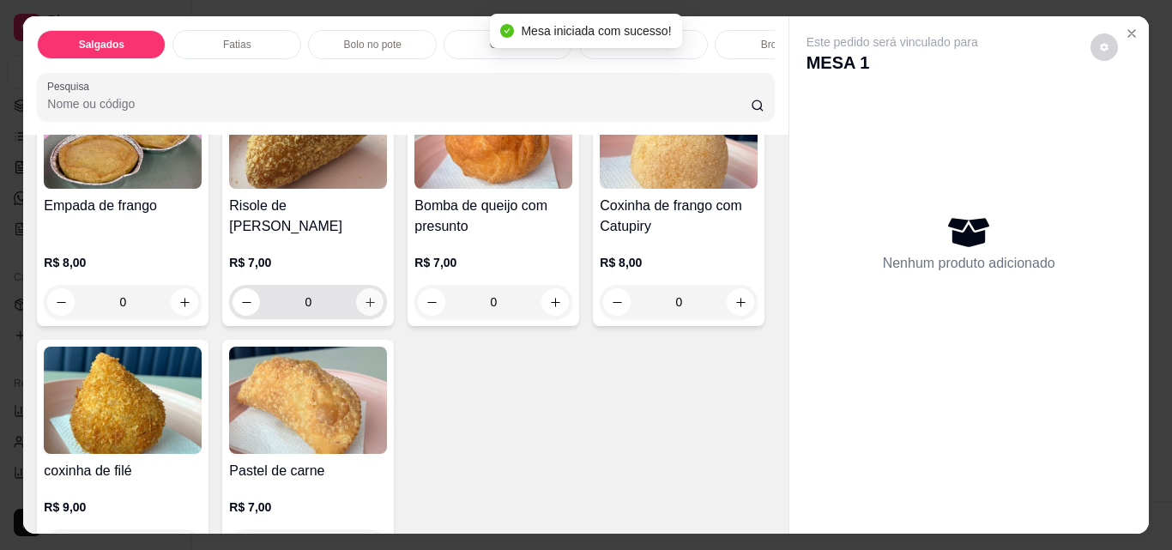
click at [364, 308] on icon "increase-product-quantity" at bounding box center [370, 302] width 13 height 13
type input "1"
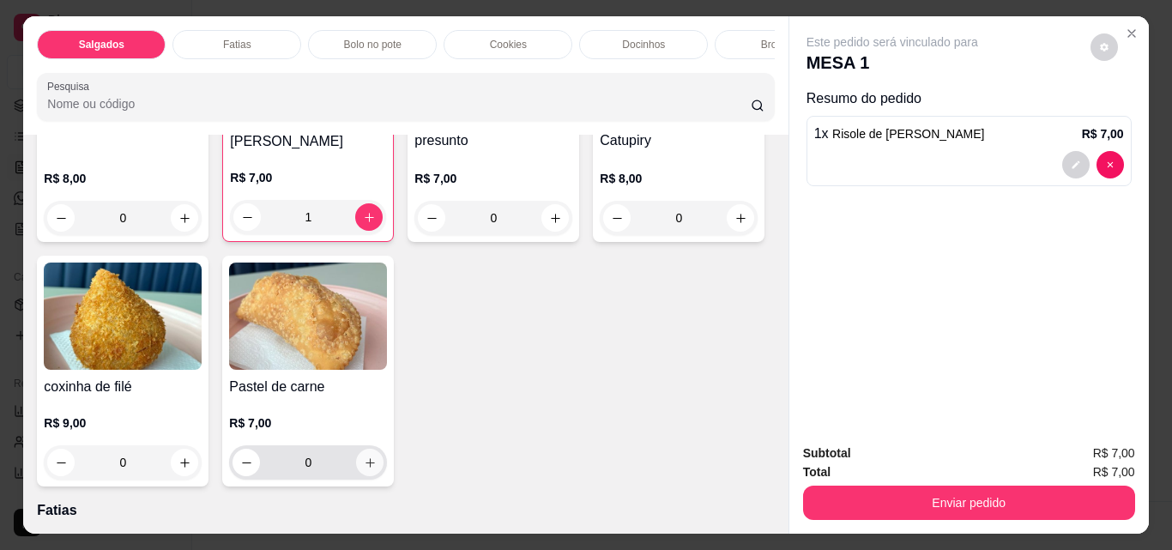
scroll to position [343, 0]
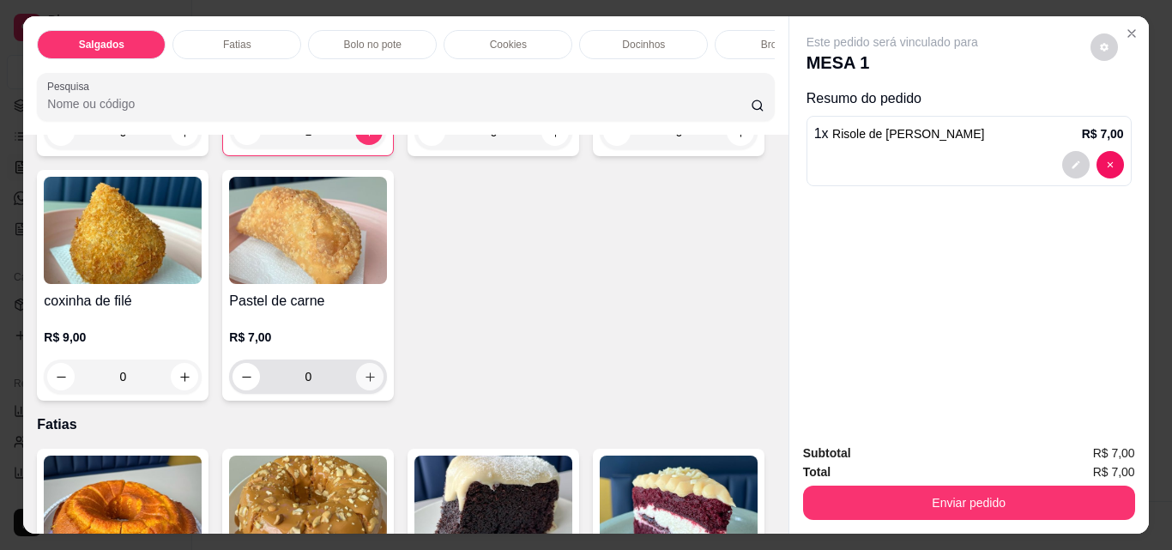
click at [394, 401] on div "Pastel de carne R$ 7,00 0" at bounding box center [308, 285] width 172 height 231
click at [557, 401] on button "increase-product-quantity" at bounding box center [564, 397] width 28 height 28
type input "2"
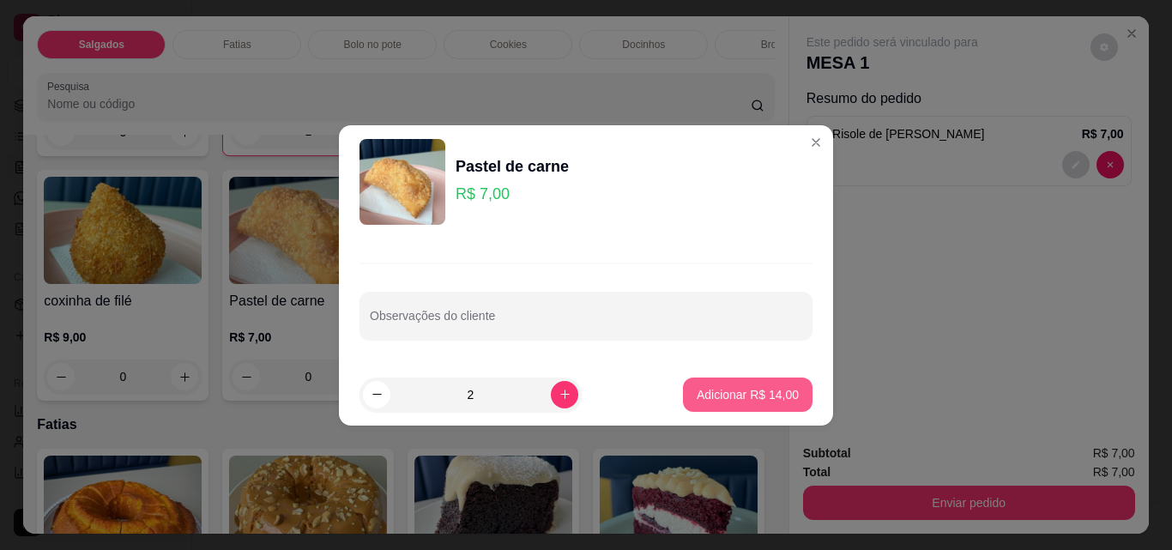
click at [784, 400] on p "Adicionar R$ 14,00" at bounding box center [748, 394] width 102 height 17
type input "2"
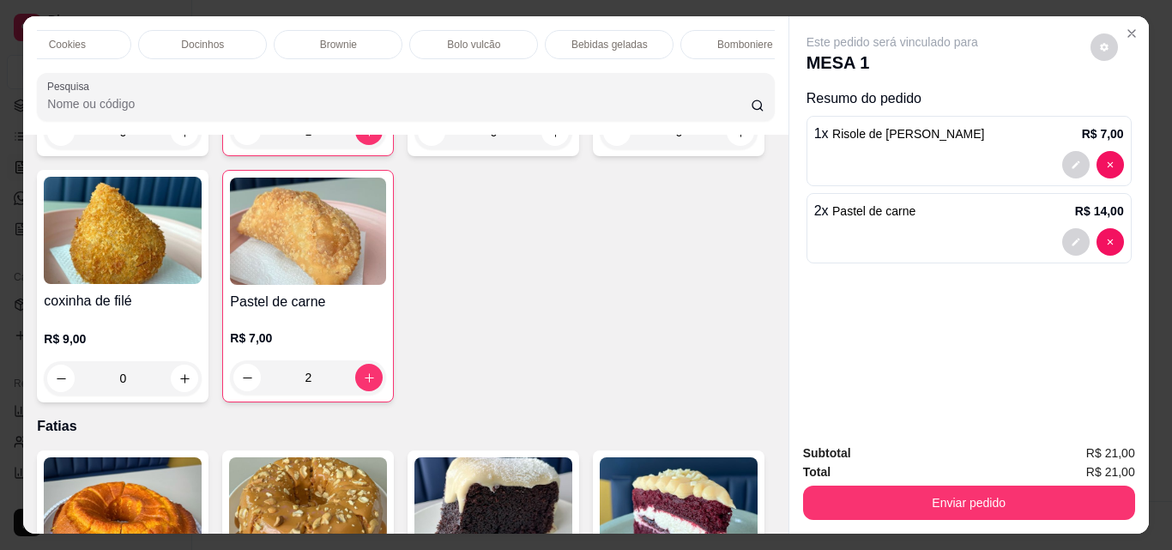
scroll to position [0, 443]
click at [629, 38] on p "Bebidas geladas" at bounding box center [608, 45] width 76 height 14
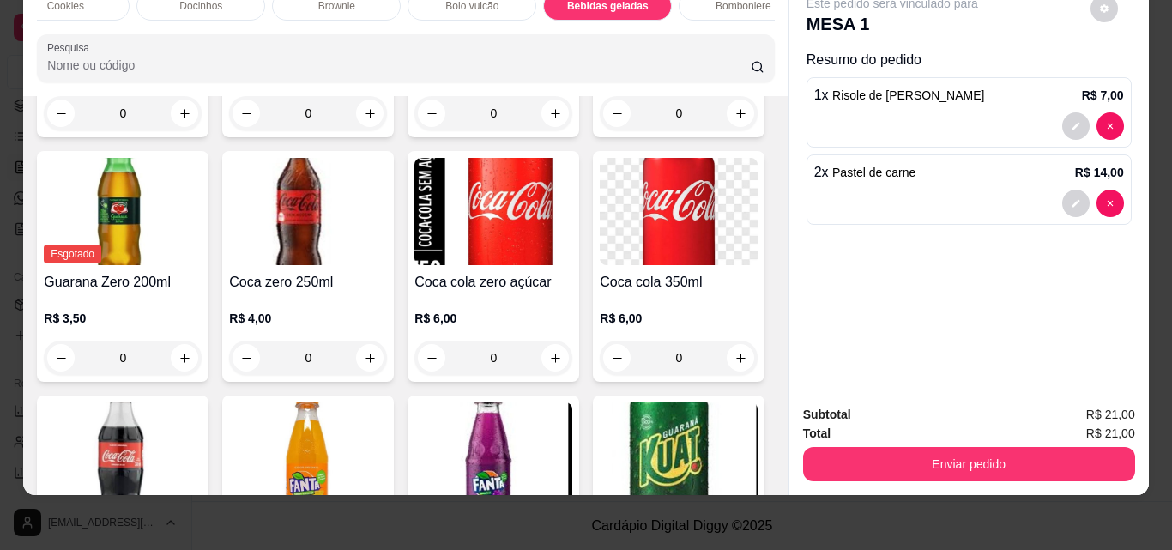
scroll to position [3756, 0]
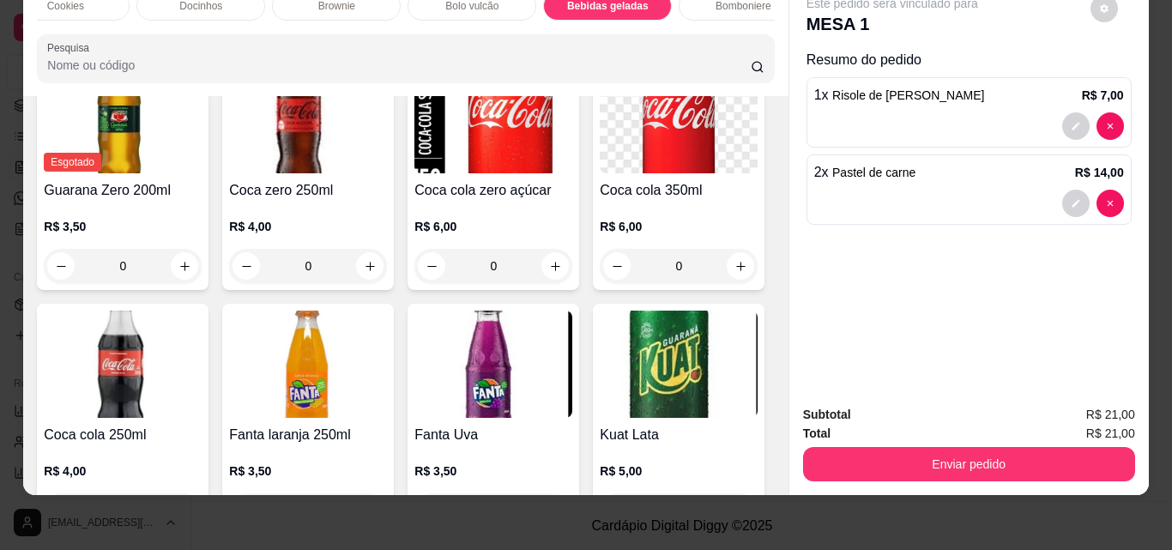
click at [736, 27] on icon "increase-product-quantity" at bounding box center [740, 21] width 9 height 9
type input "1"
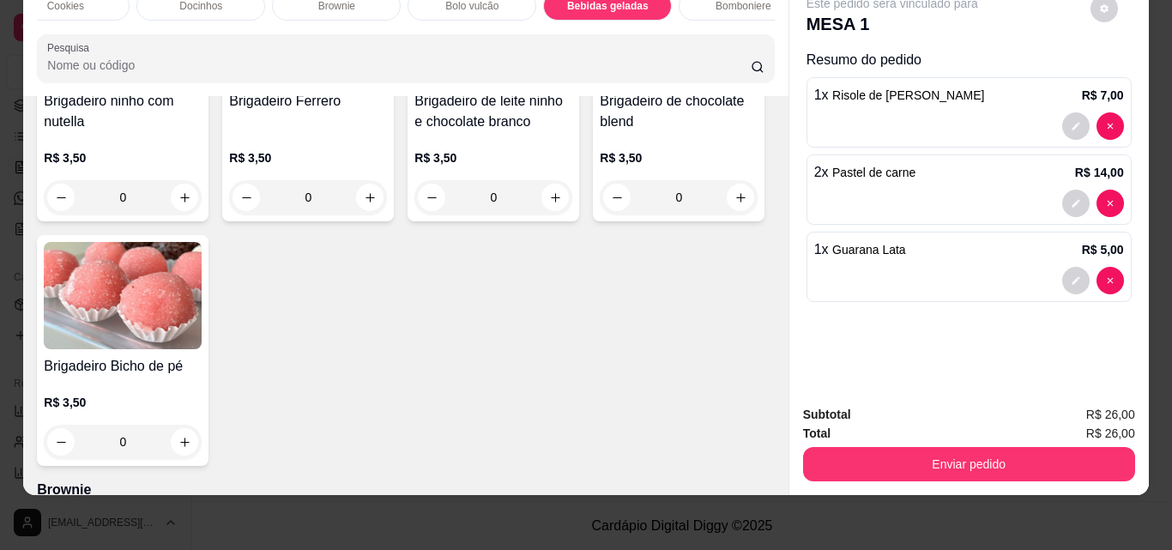
scroll to position [2211, 0]
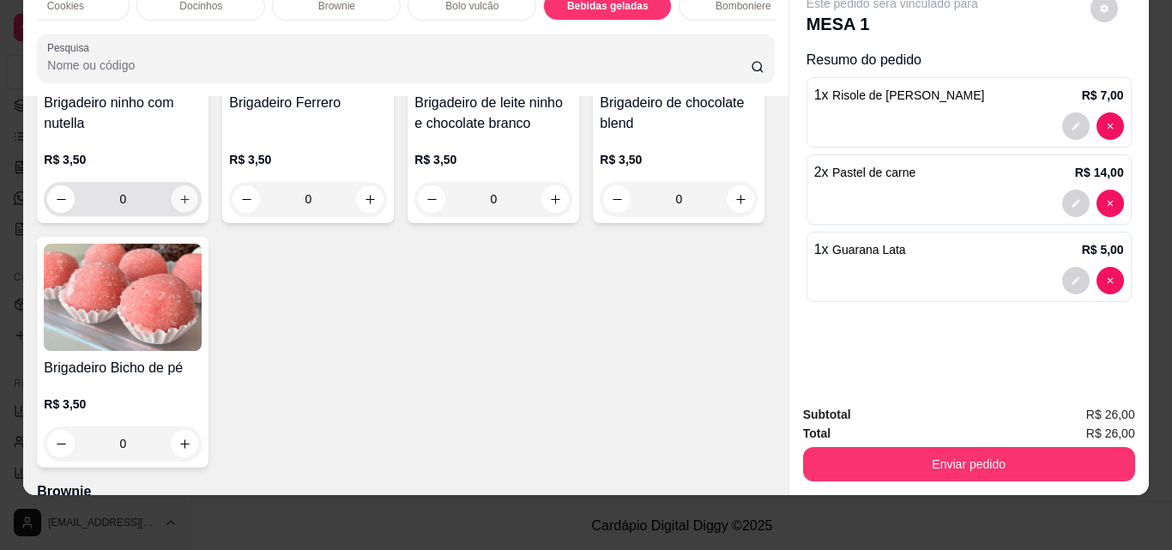
click at [178, 206] on icon "increase-product-quantity" at bounding box center [184, 199] width 13 height 13
type input "1"
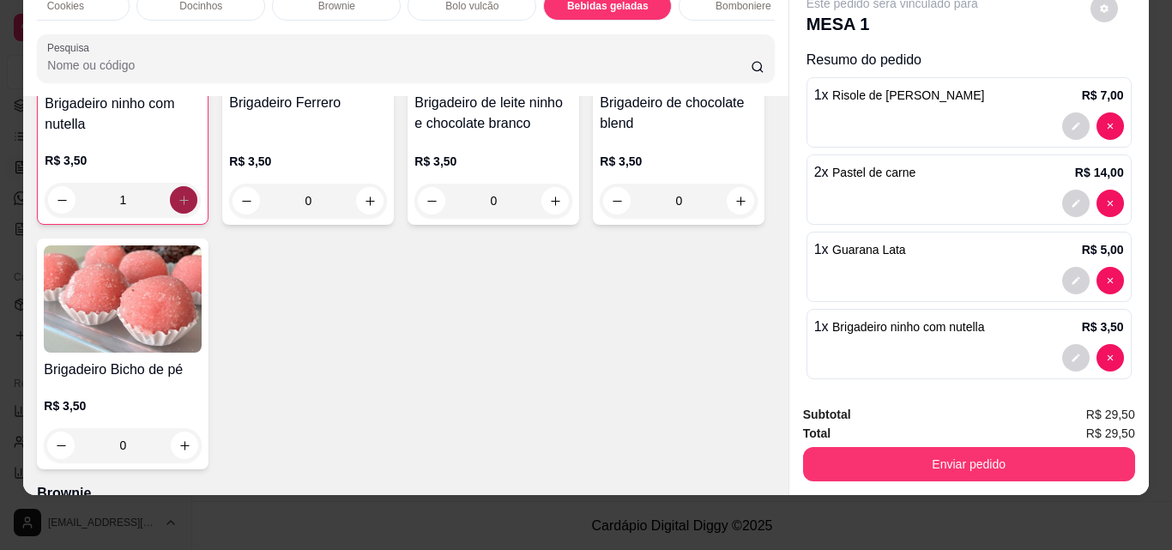
scroll to position [2212, 0]
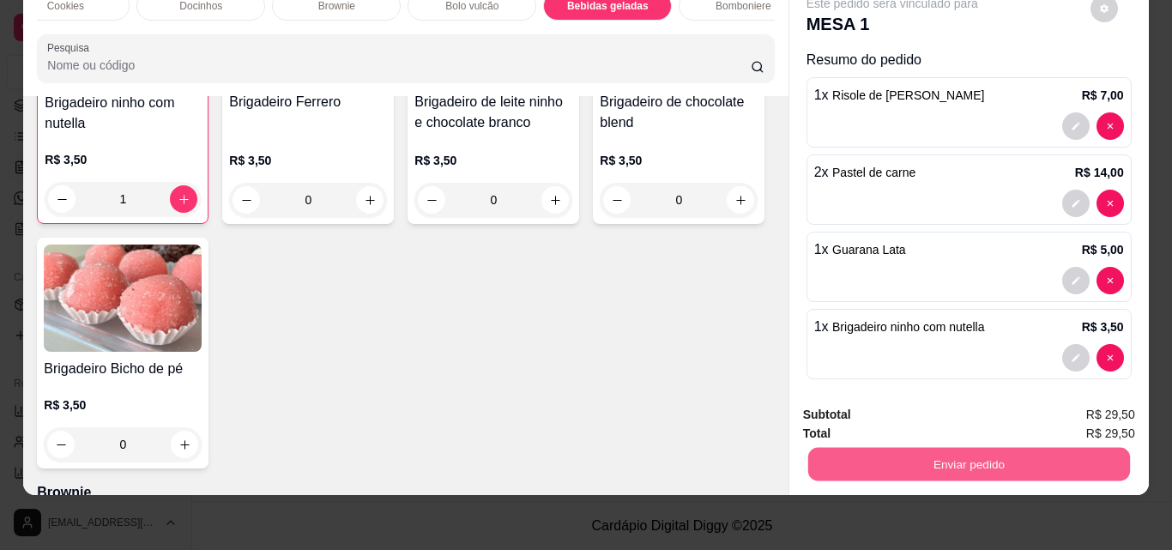
click at [961, 457] on button "Enviar pedido" at bounding box center [968, 463] width 322 height 33
click at [928, 396] on button "Não registrar e enviar pedido" at bounding box center [912, 409] width 178 height 33
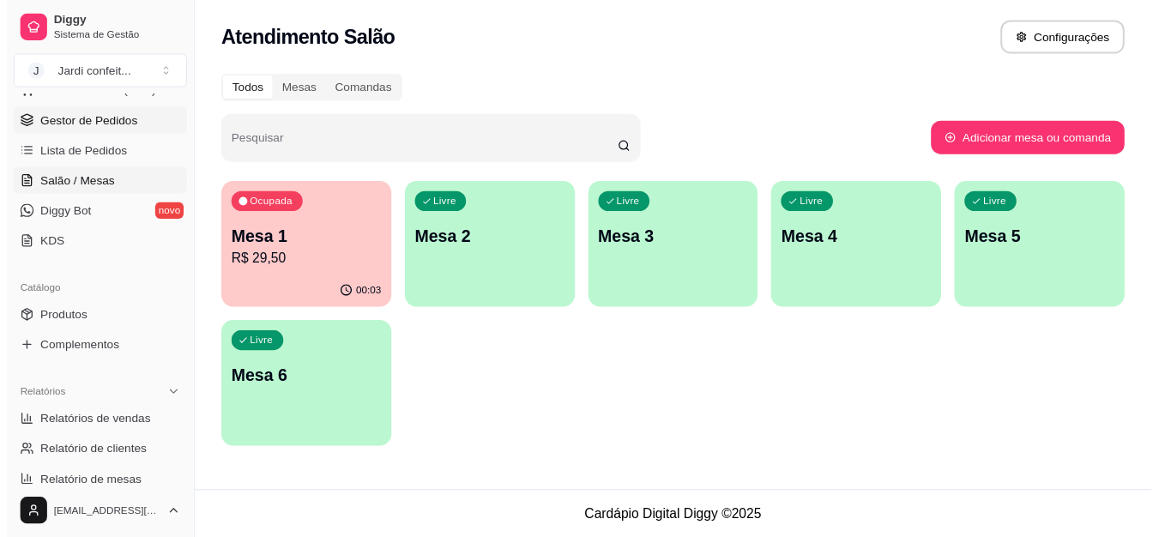
scroll to position [172, 0]
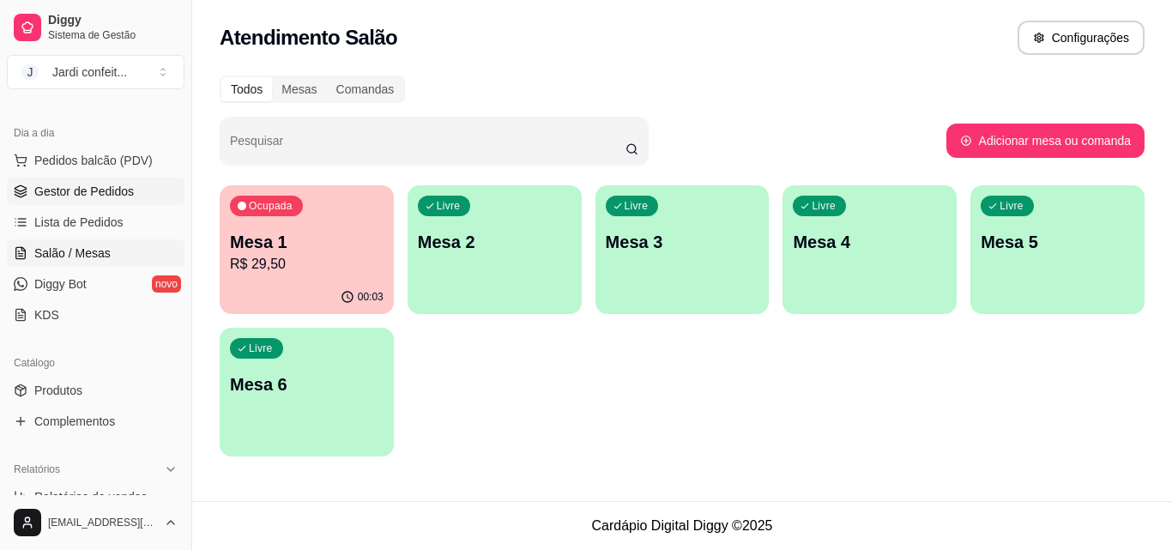
click at [123, 188] on span "Gestor de Pedidos" at bounding box center [84, 191] width 100 height 17
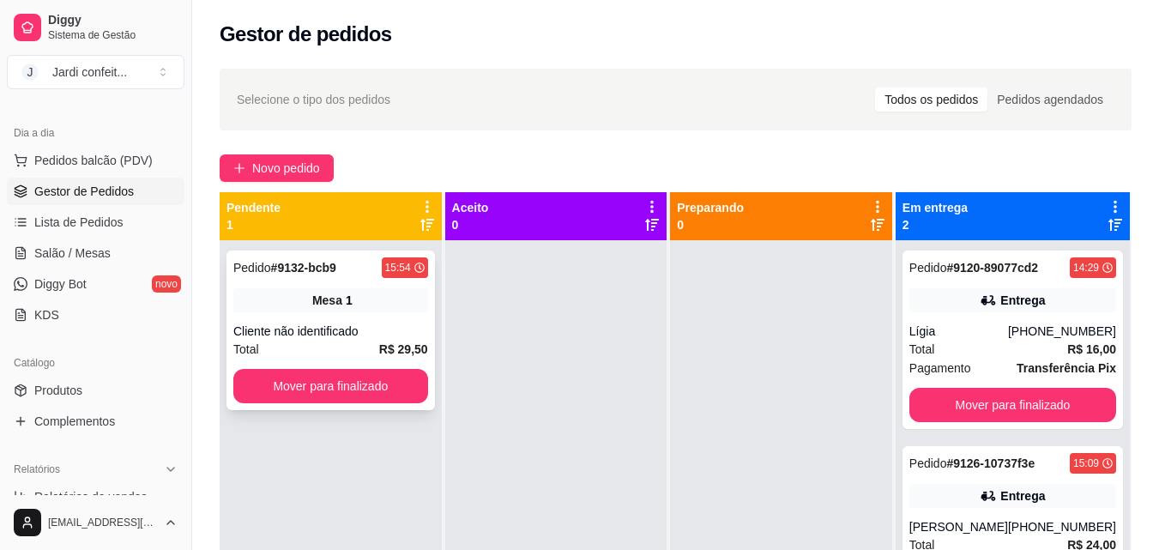
click at [335, 290] on div "Mesa 1" at bounding box center [330, 300] width 195 height 24
click at [42, 221] on span "Lista de Pedidos" at bounding box center [78, 222] width 89 height 17
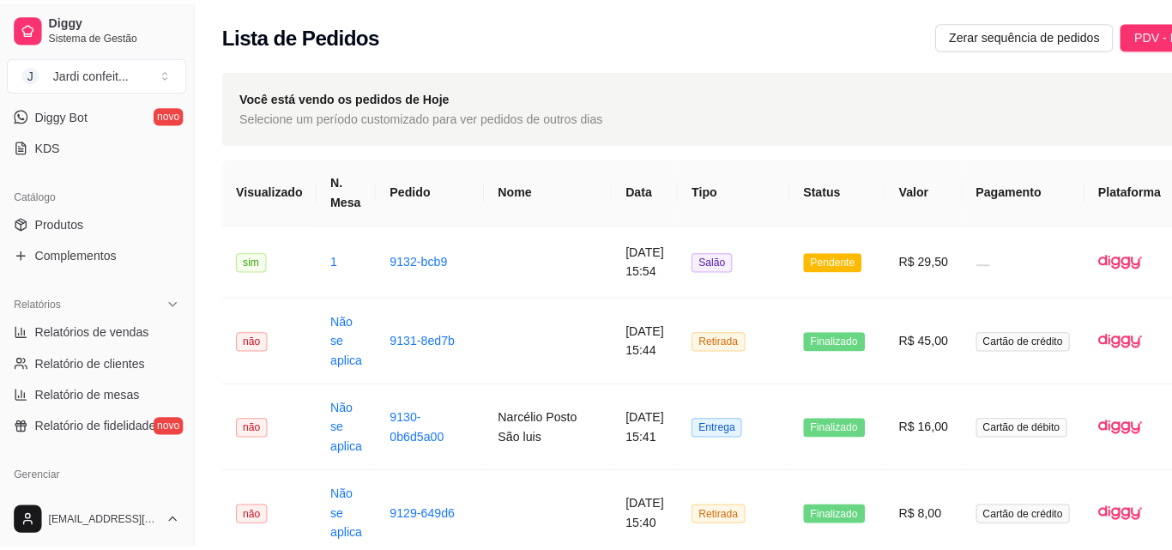
scroll to position [172, 0]
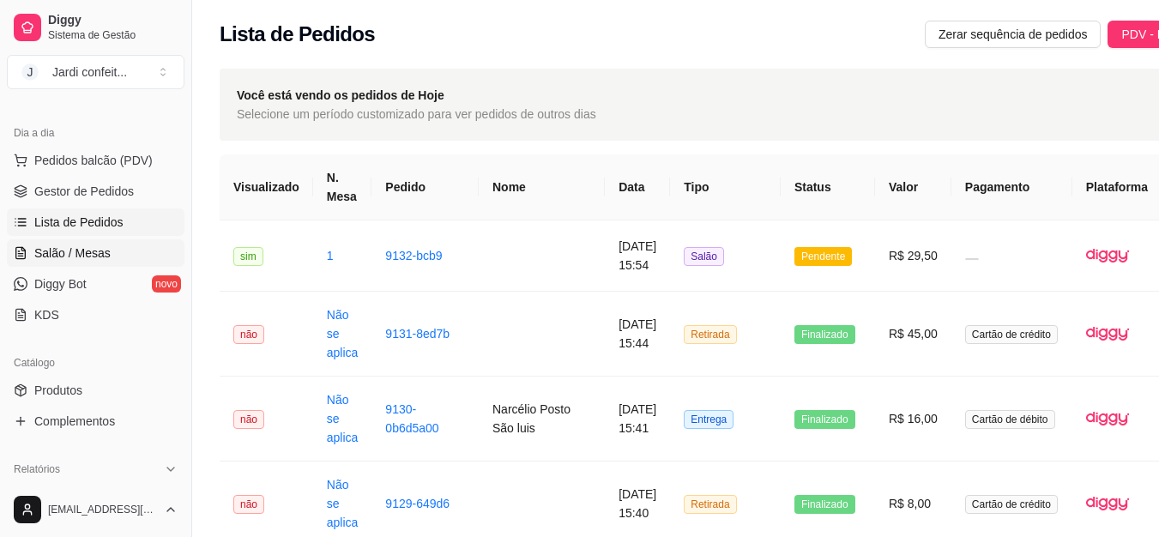
click at [121, 243] on link "Salão / Mesas" at bounding box center [96, 252] width 178 height 27
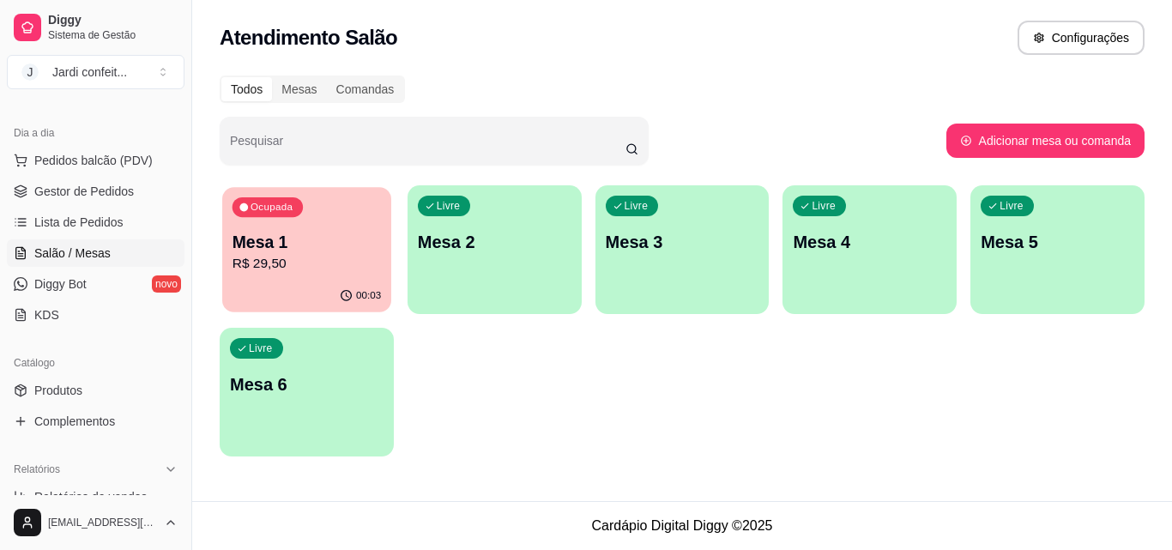
click at [325, 269] on p "R$ 29,50" at bounding box center [306, 264] width 148 height 20
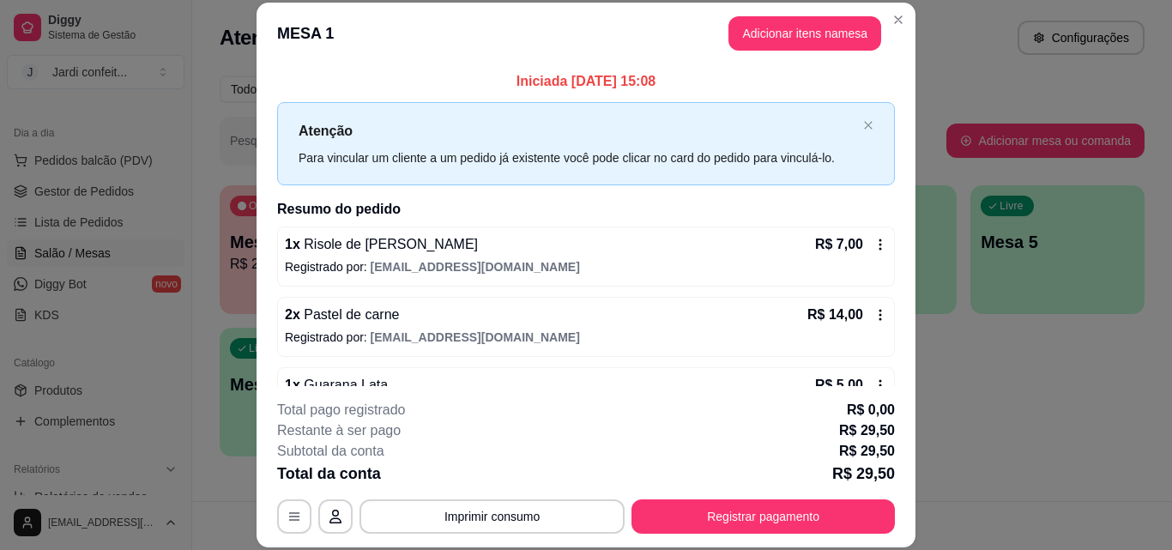
scroll to position [86, 0]
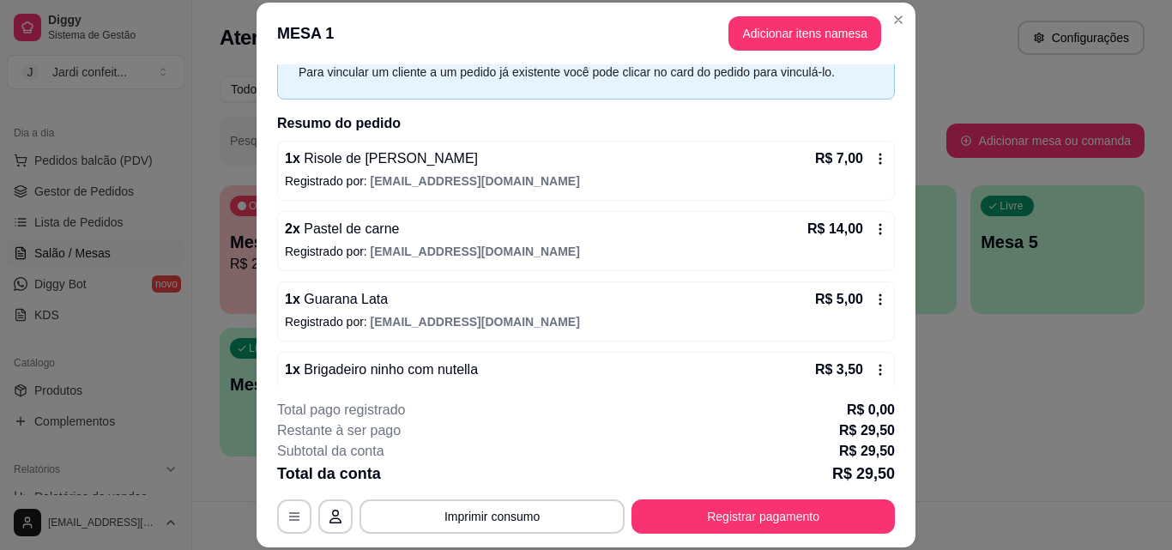
click at [865, 237] on div "R$ 14,00" at bounding box center [847, 229] width 80 height 21
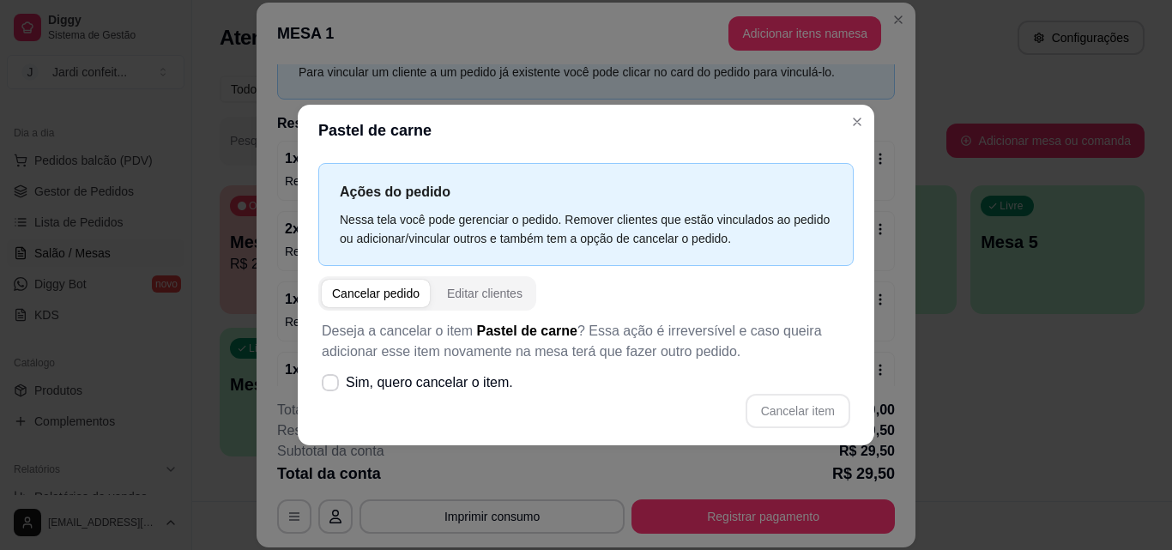
click at [405, 293] on div "Cancelar pedido" at bounding box center [375, 293] width 87 height 17
click at [437, 421] on div "Cancelar item" at bounding box center [586, 411] width 528 height 34
click at [434, 389] on span "Sim, quero cancelar o item." at bounding box center [429, 382] width 167 height 21
click at [332, 389] on input "Sim, quero cancelar o item." at bounding box center [326, 390] width 11 height 11
checkbox input "true"
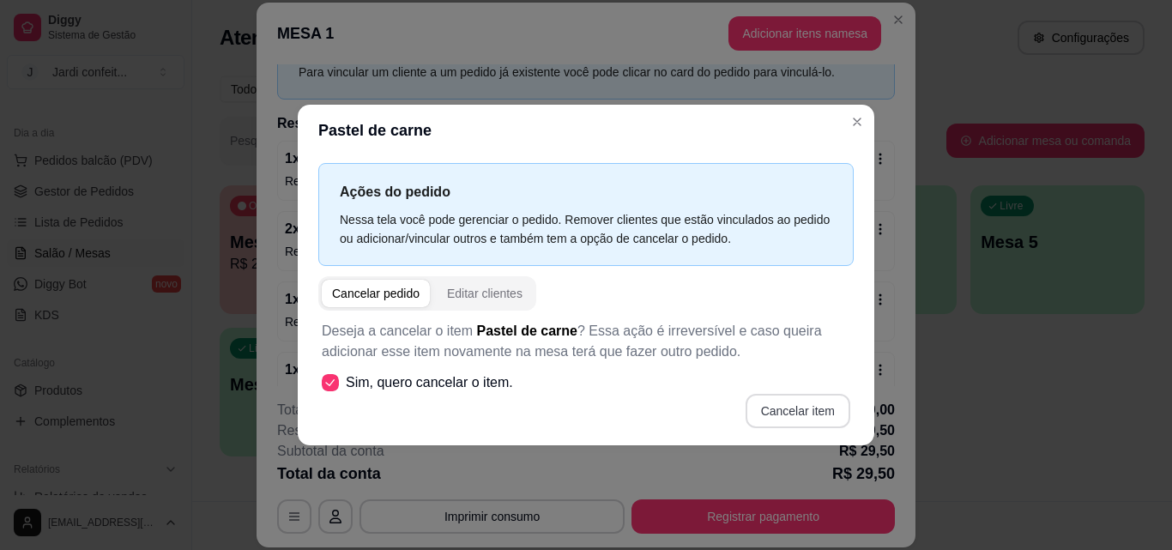
click at [761, 395] on button "Cancelar item" at bounding box center [797, 411] width 105 height 34
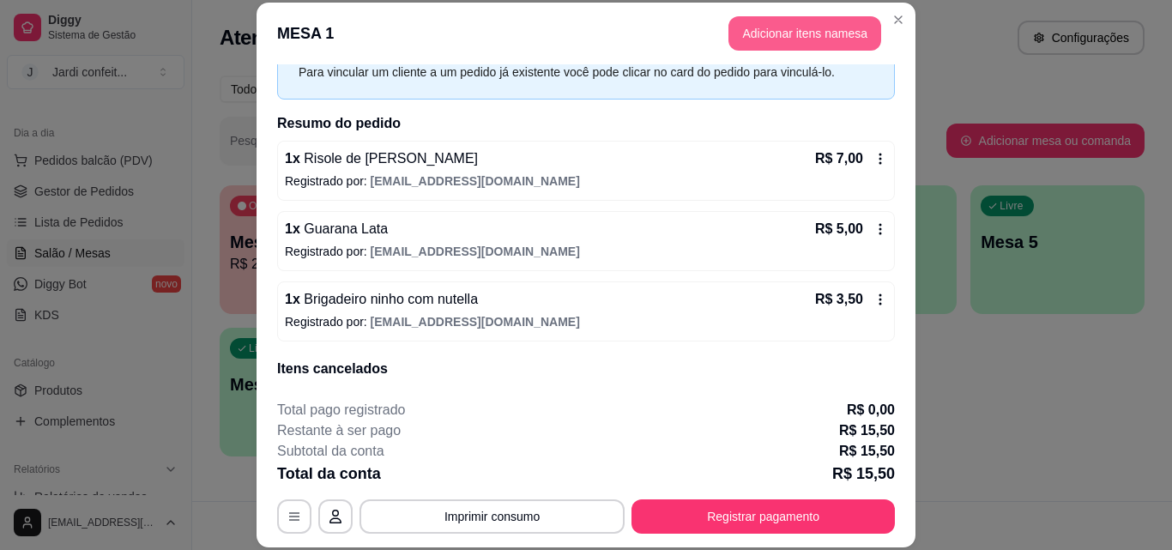
click at [769, 37] on button "Adicionar itens na mesa" at bounding box center [804, 33] width 153 height 34
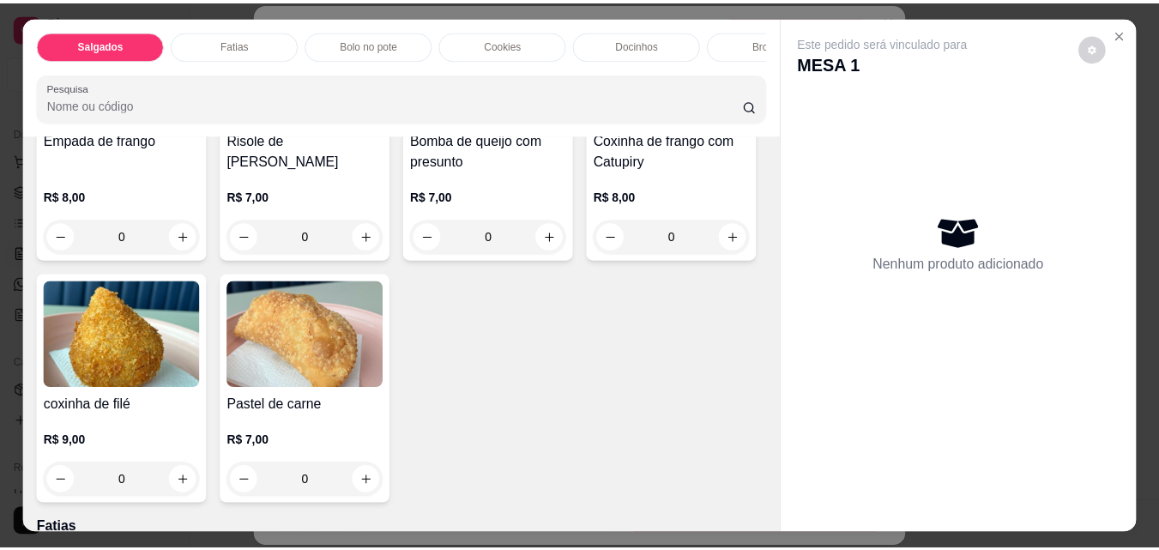
scroll to position [257, 0]
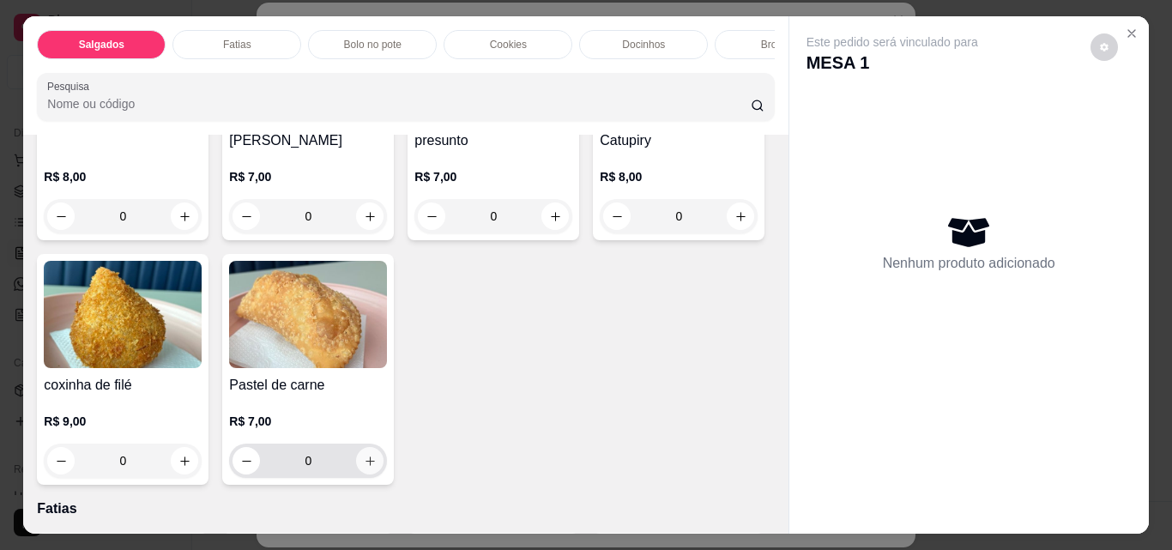
click at [377, 468] on icon "increase-product-quantity" at bounding box center [370, 461] width 13 height 13
type input "1"
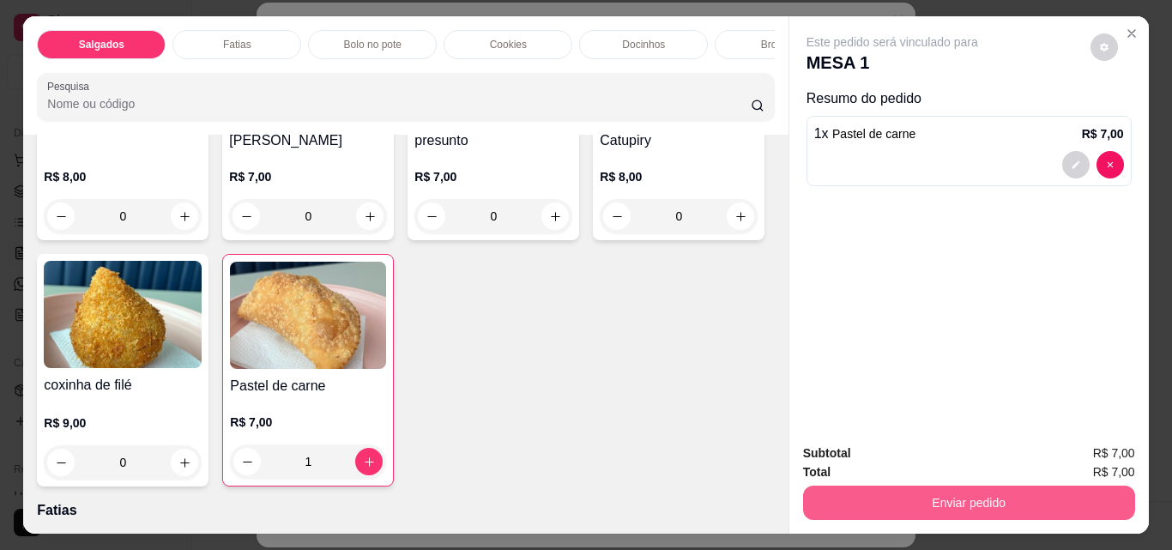
click at [1057, 481] on div "Enviar pedido" at bounding box center [969, 500] width 332 height 39
click at [972, 502] on button "Enviar pedido" at bounding box center [969, 503] width 332 height 34
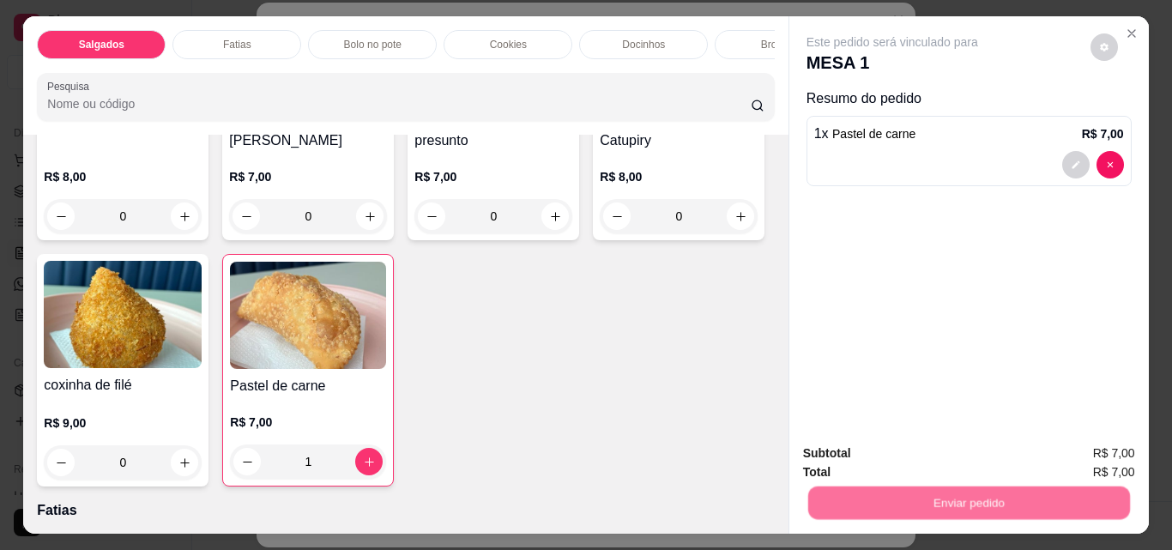
click at [874, 456] on button "Não registrar e enviar pedido" at bounding box center [912, 453] width 178 height 33
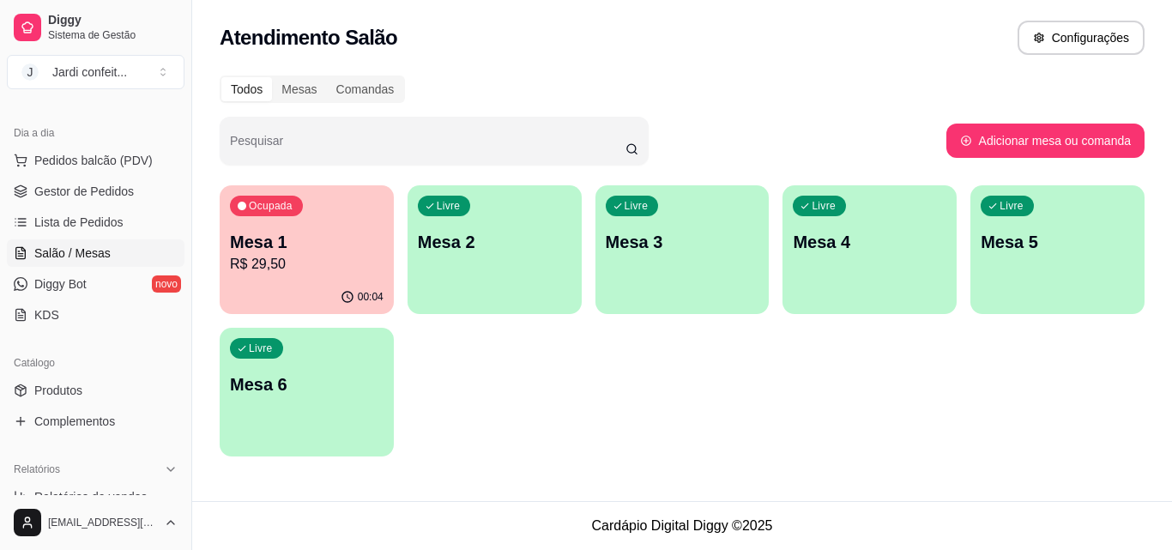
click at [68, 175] on ul "Pedidos balcão (PDV) Gestor de Pedidos Lista de Pedidos Salão / Mesas Diggy Bot…" at bounding box center [96, 238] width 178 height 182
click at [68, 177] on ul "Pedidos balcão (PDV) Gestor de Pedidos Lista de Pedidos Salão / Mesas Diggy Bot…" at bounding box center [96, 238] width 178 height 182
click at [68, 178] on ul "Pedidos balcão (PDV) Gestor de Pedidos Lista de Pedidos Salão / Mesas Diggy Bot…" at bounding box center [96, 238] width 178 height 182
click at [72, 186] on span "Gestor de Pedidos" at bounding box center [84, 191] width 100 height 17
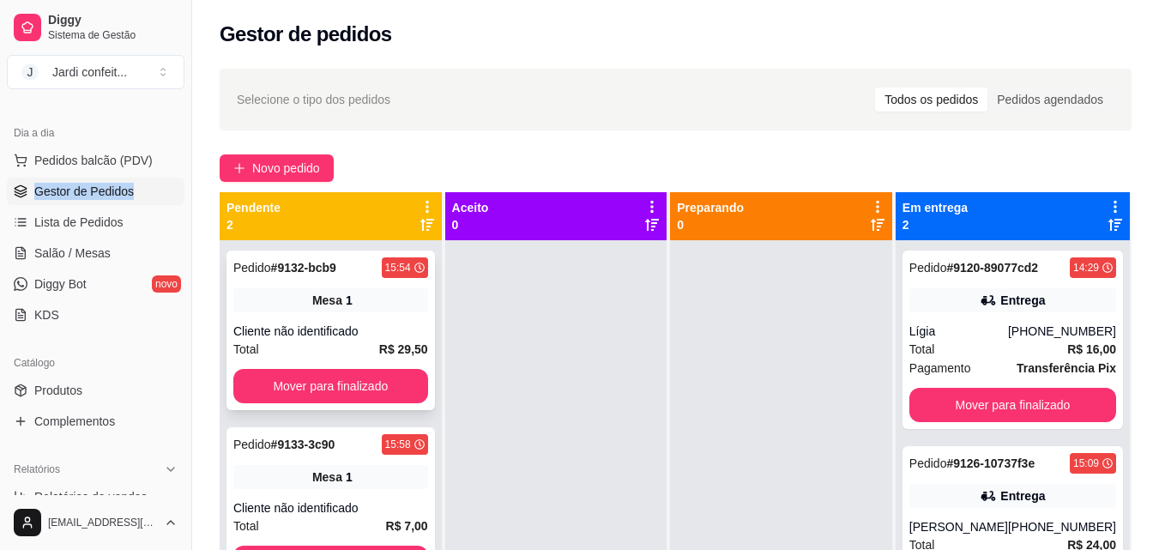
click at [388, 381] on button "Mover para finalizado" at bounding box center [330, 386] width 195 height 34
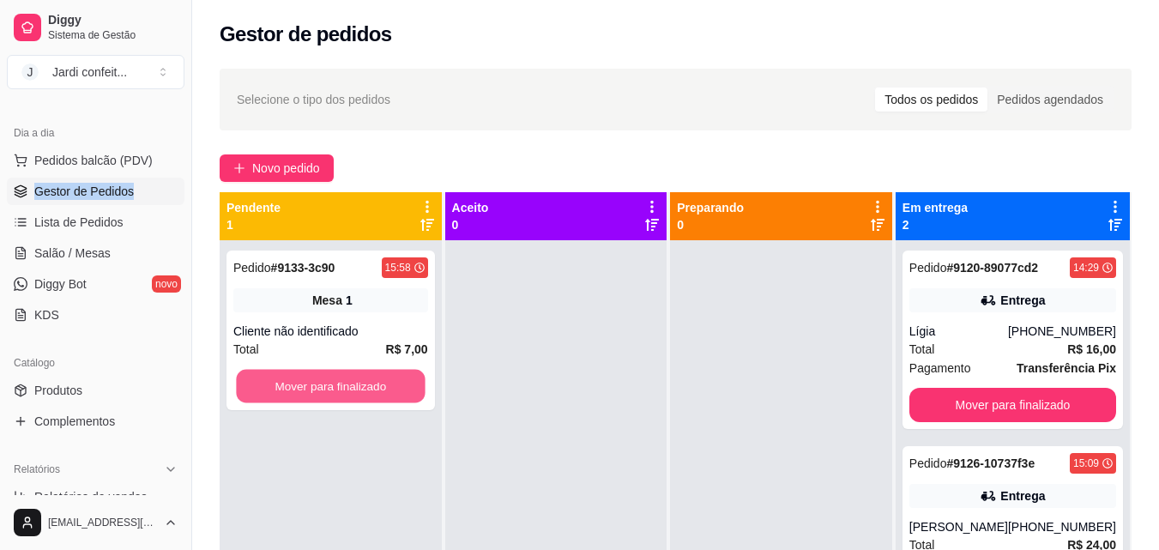
click at [388, 381] on button "Mover para finalizado" at bounding box center [330, 386] width 189 height 33
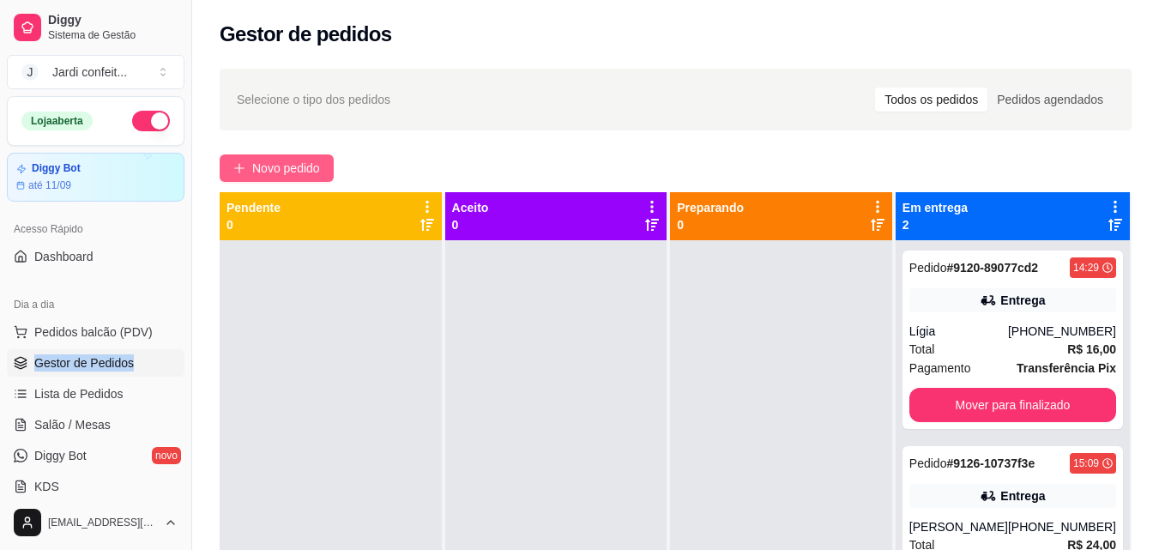
click at [305, 164] on span "Novo pedido" at bounding box center [286, 168] width 68 height 19
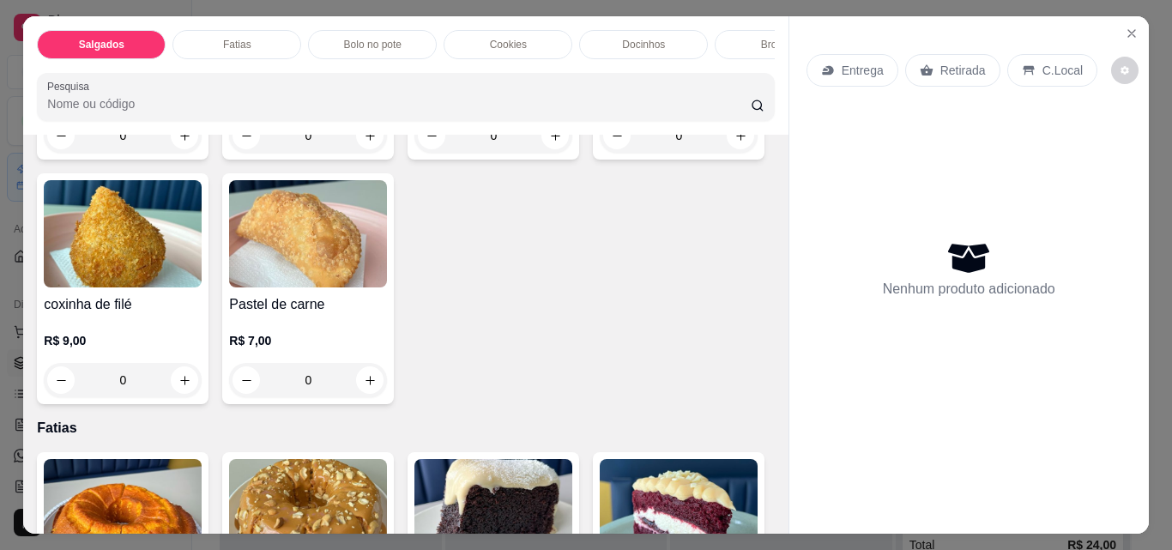
scroll to position [343, 0]
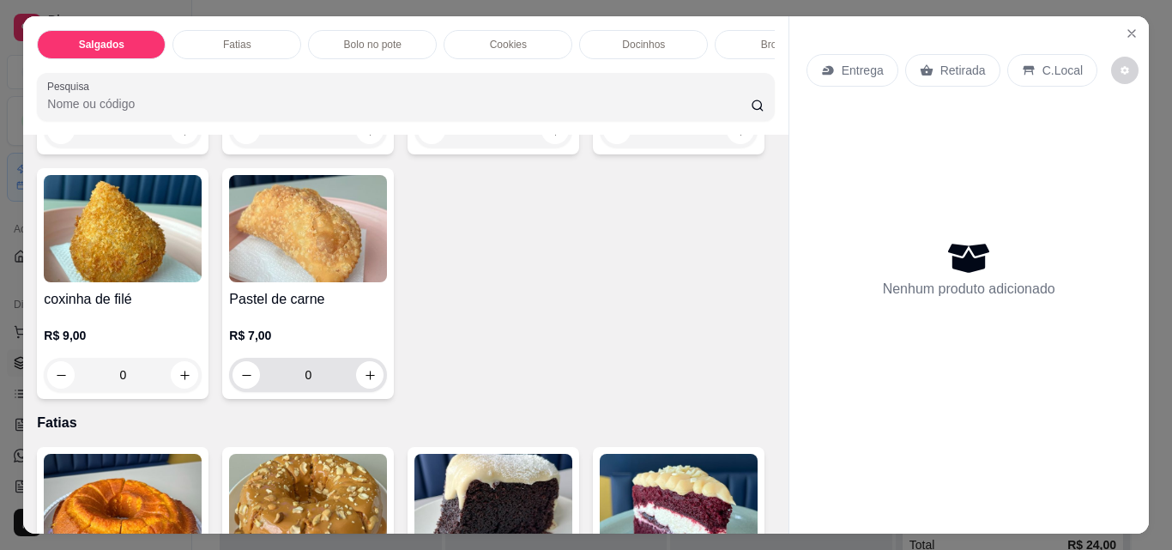
click at [377, 382] on icon "increase-product-quantity" at bounding box center [370, 375] width 13 height 13
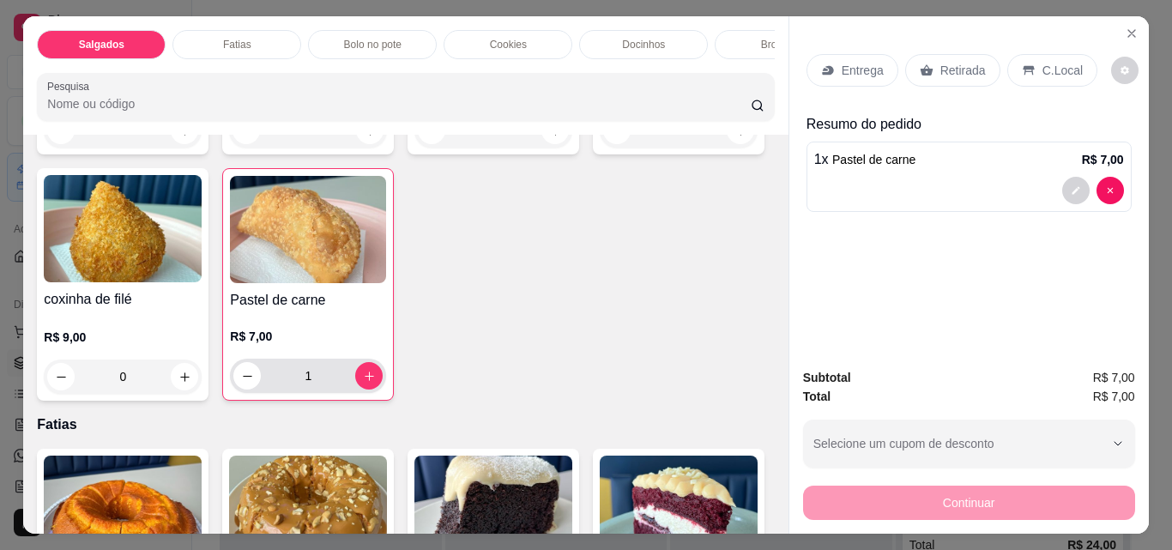
click at [376, 383] on icon "increase-product-quantity" at bounding box center [369, 376] width 13 height 13
type input "3"
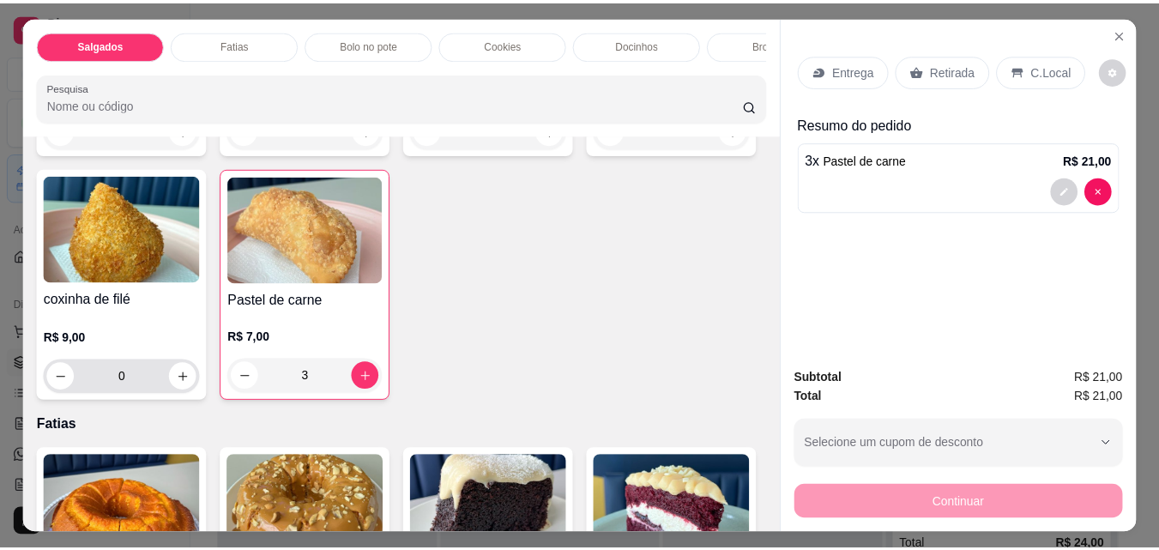
scroll to position [0, 0]
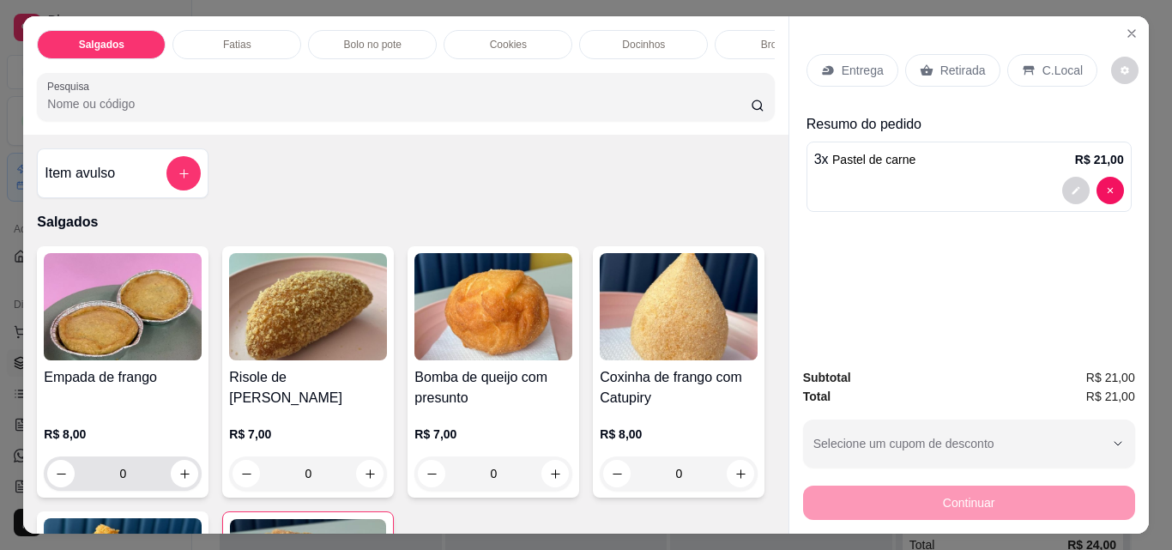
click at [178, 477] on icon "increase-product-quantity" at bounding box center [184, 474] width 13 height 13
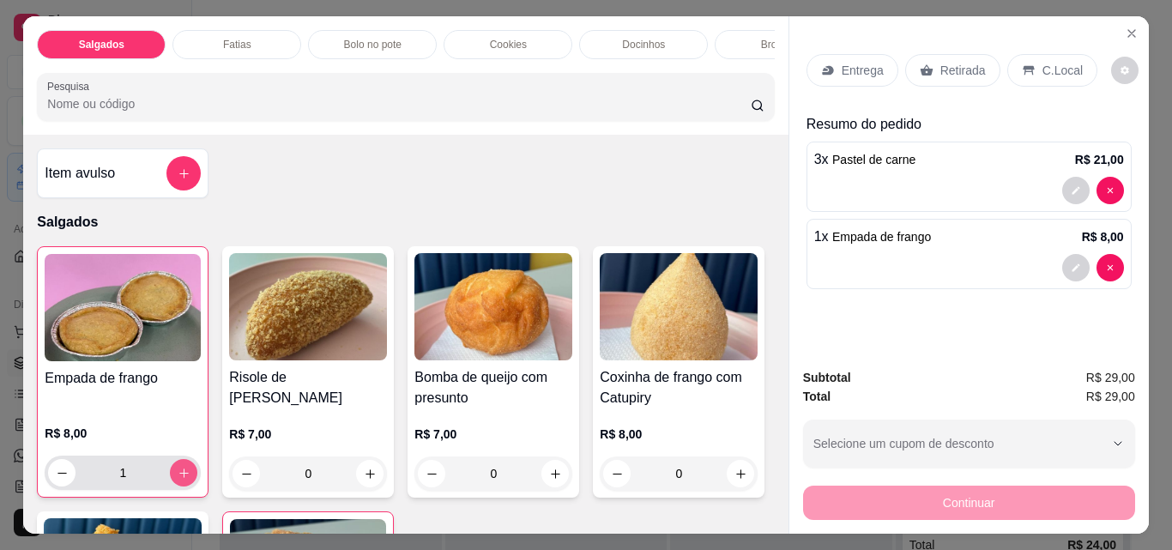
type input "1"
click at [930, 69] on div "Retirada" at bounding box center [952, 70] width 95 height 33
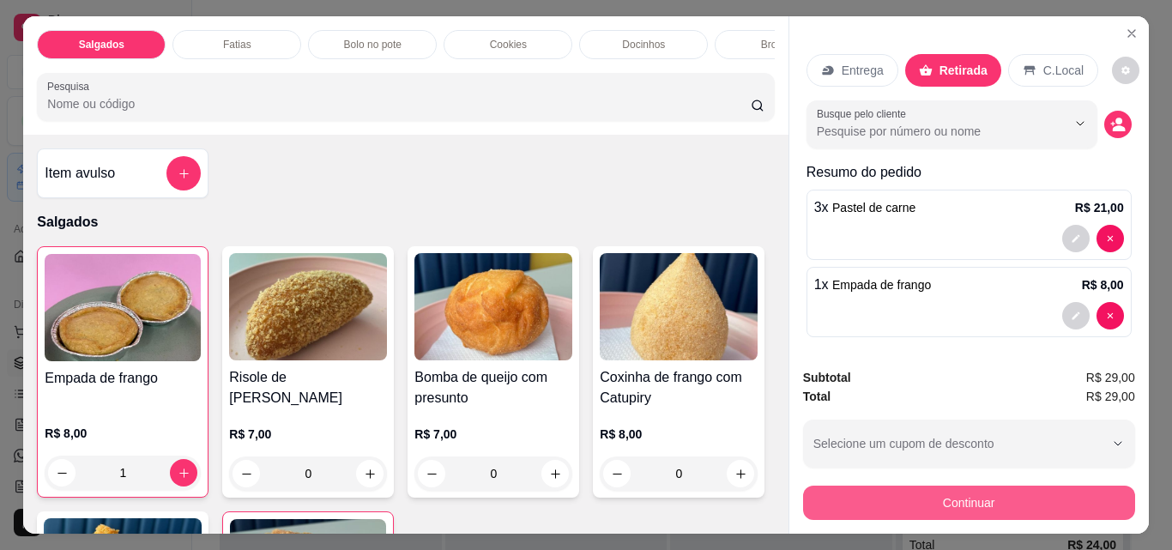
click at [1029, 488] on button "Continuar" at bounding box center [969, 503] width 332 height 34
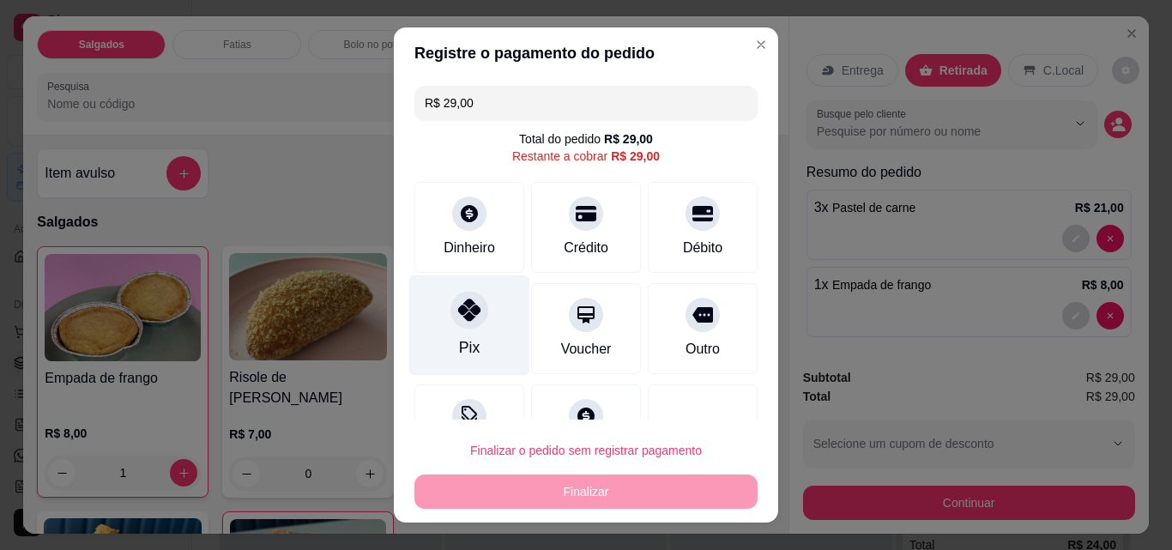
click at [468, 321] on icon at bounding box center [469, 310] width 22 height 22
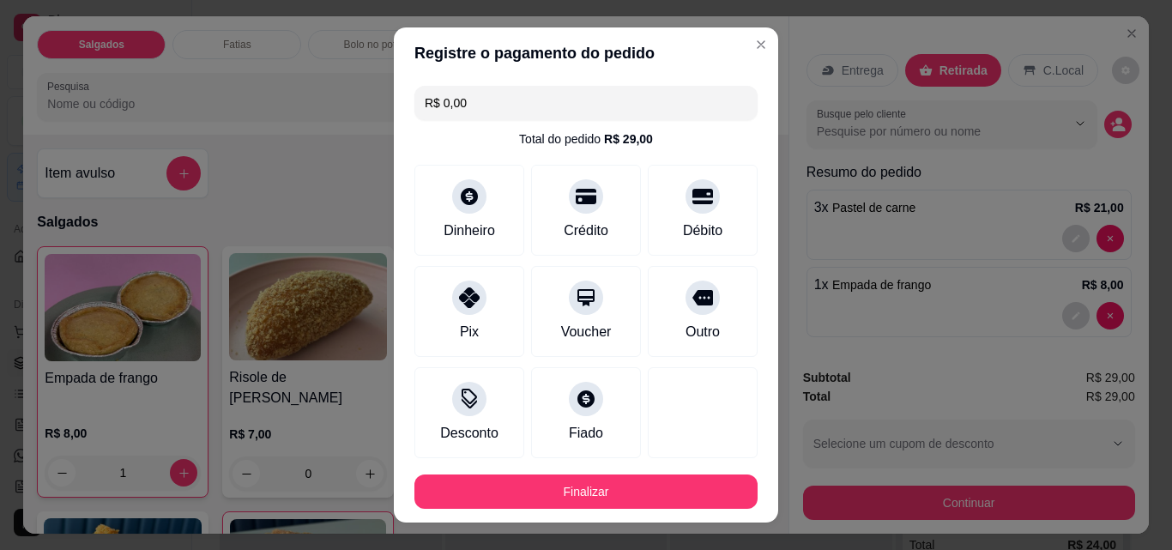
type input "R$ 0,00"
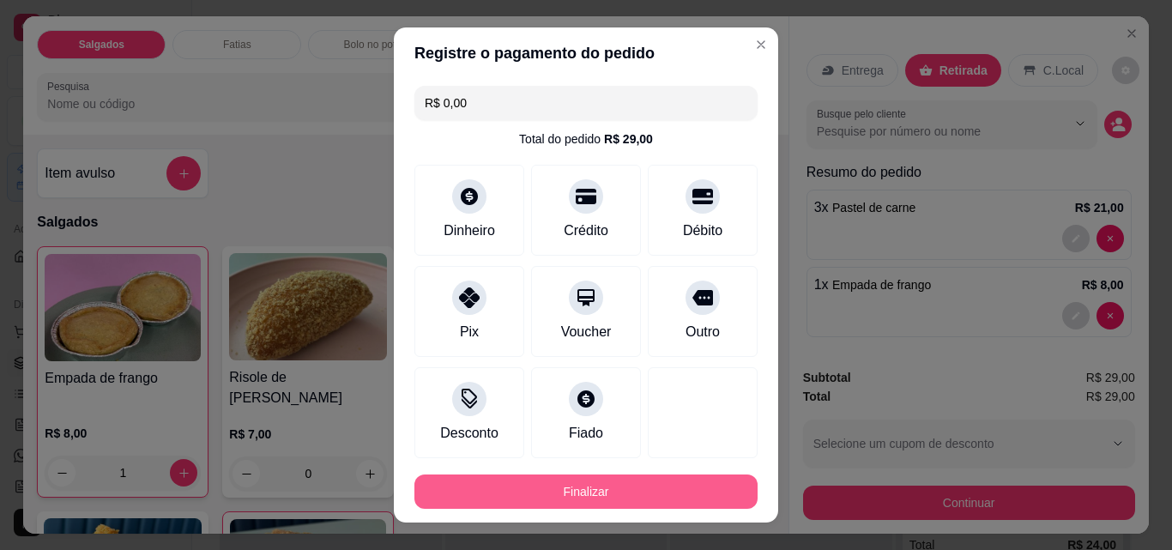
click at [546, 486] on button "Finalizar" at bounding box center [585, 491] width 343 height 34
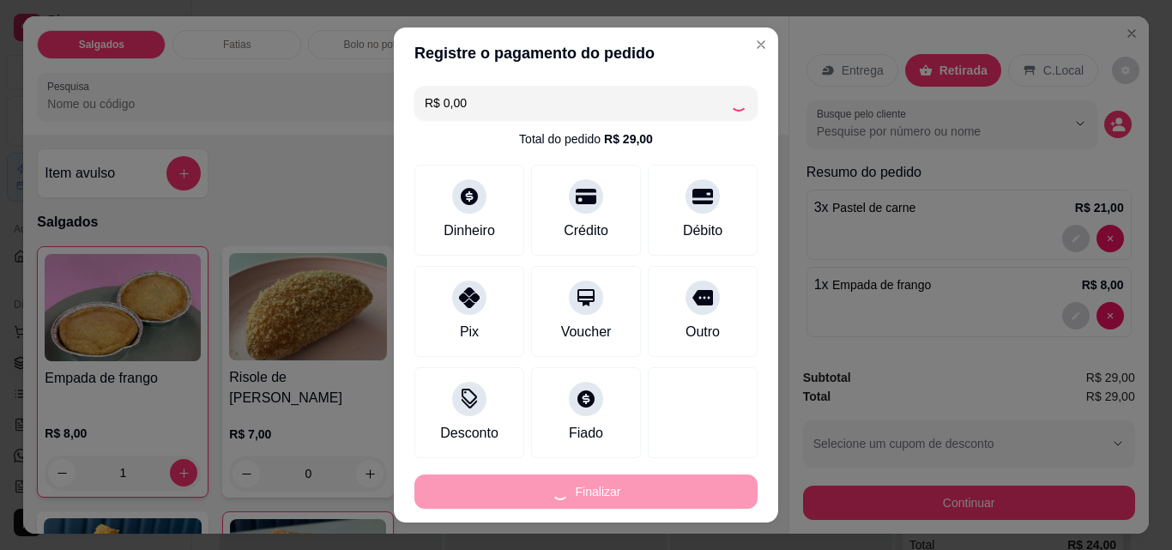
type input "0"
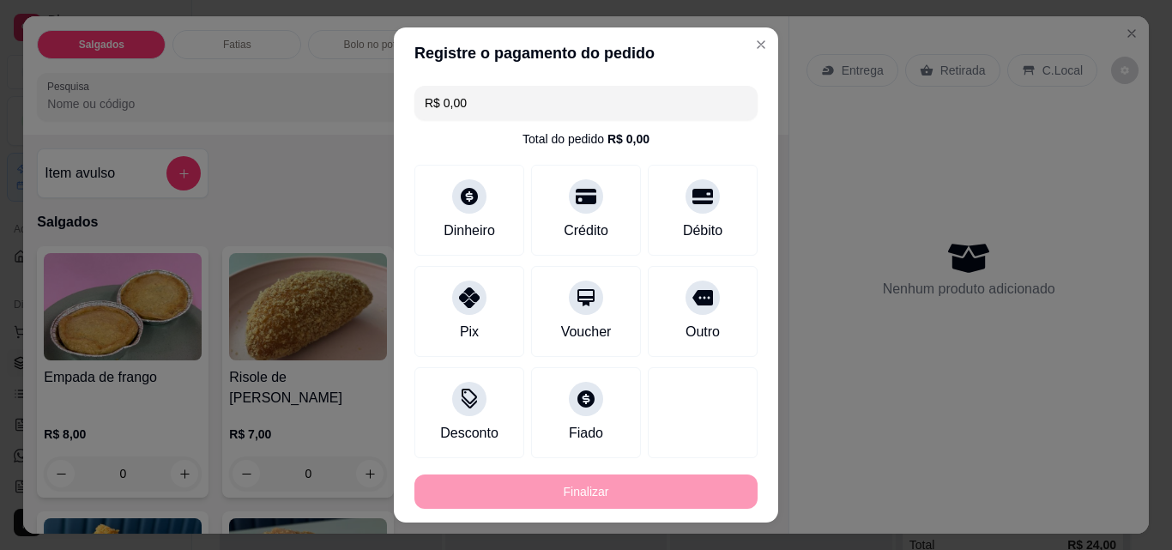
type input "-R$ 29,00"
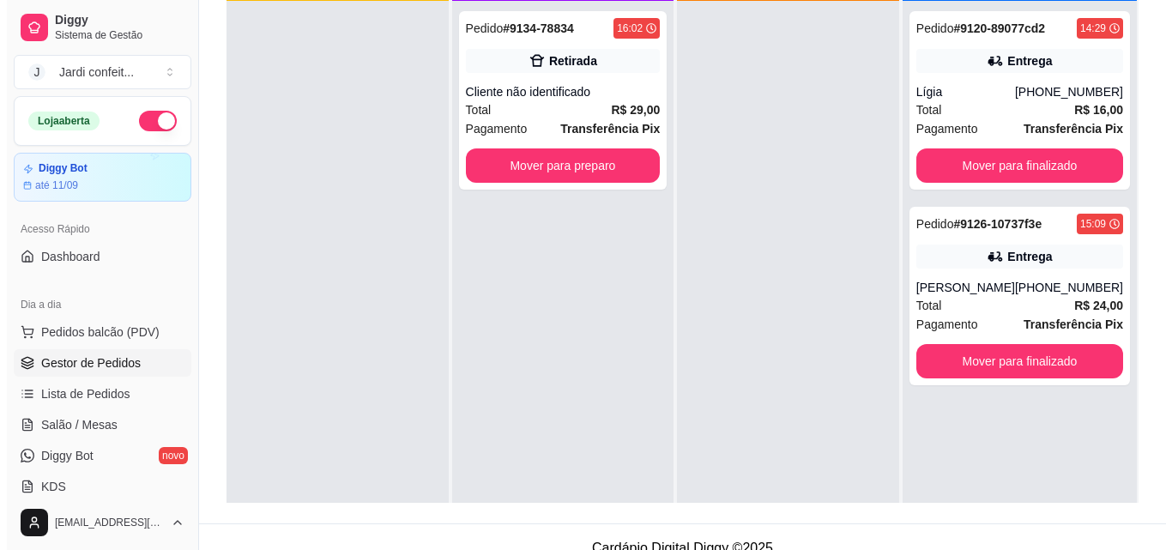
scroll to position [262, 0]
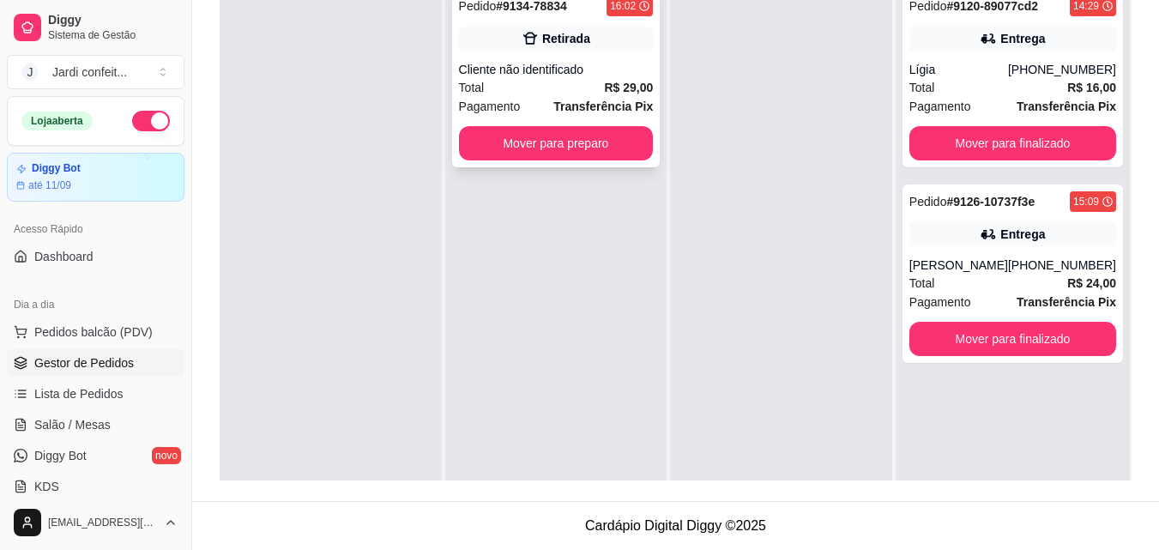
click at [583, 70] on div "Cliente não identificado" at bounding box center [556, 69] width 195 height 17
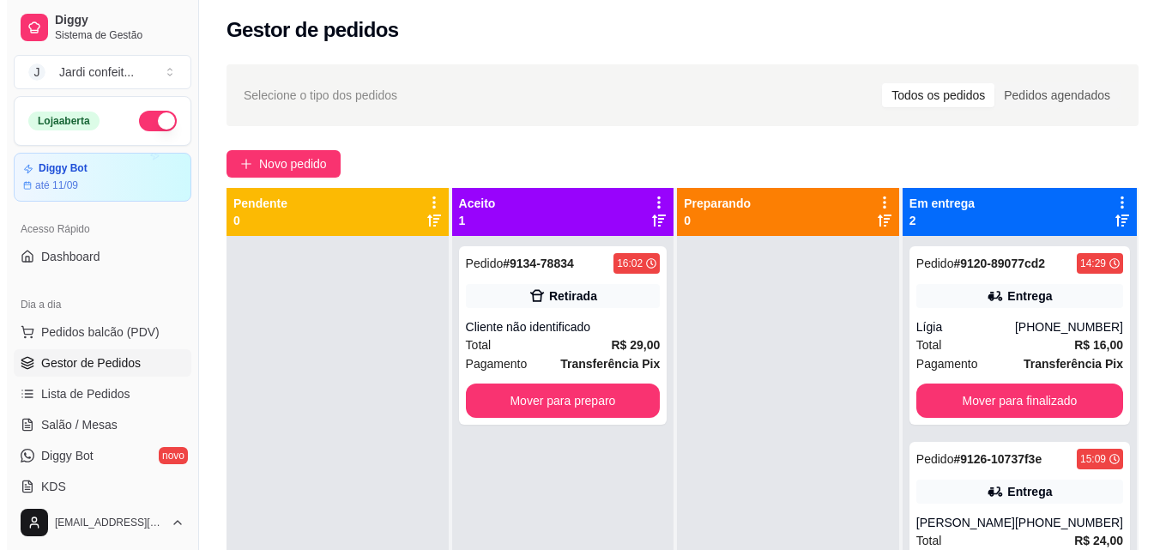
scroll to position [0, 0]
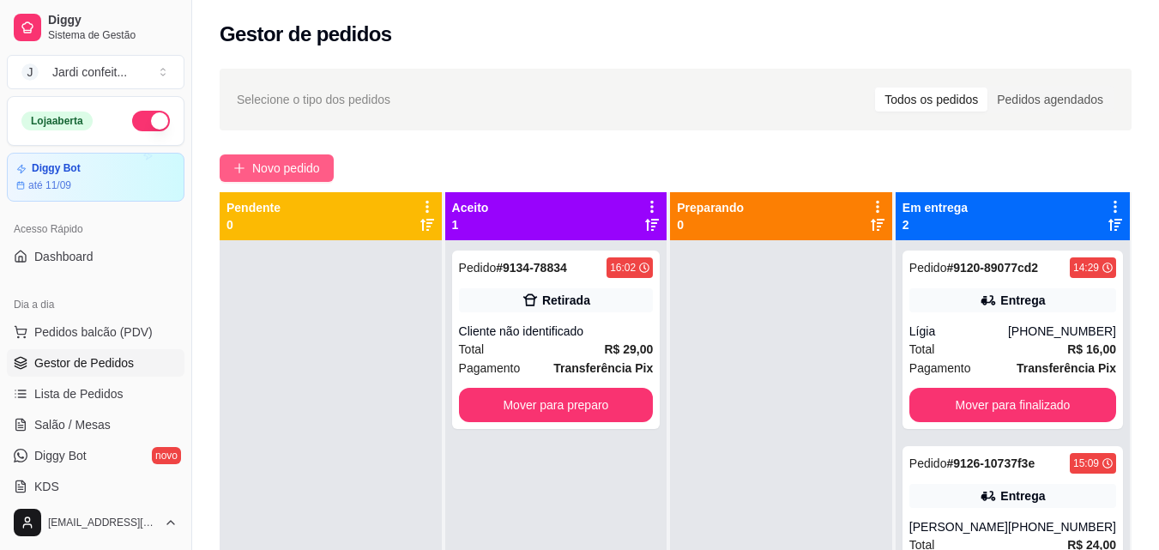
click at [317, 161] on span "Novo pedido" at bounding box center [286, 168] width 68 height 19
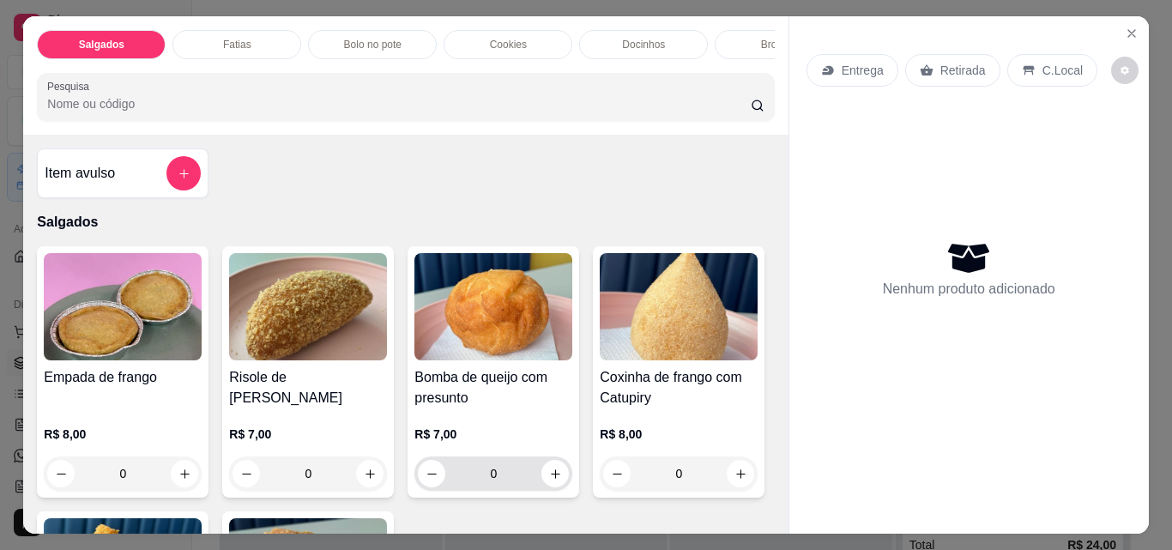
click at [557, 479] on button "increase-product-quantity" at bounding box center [554, 473] width 27 height 27
type input "1"
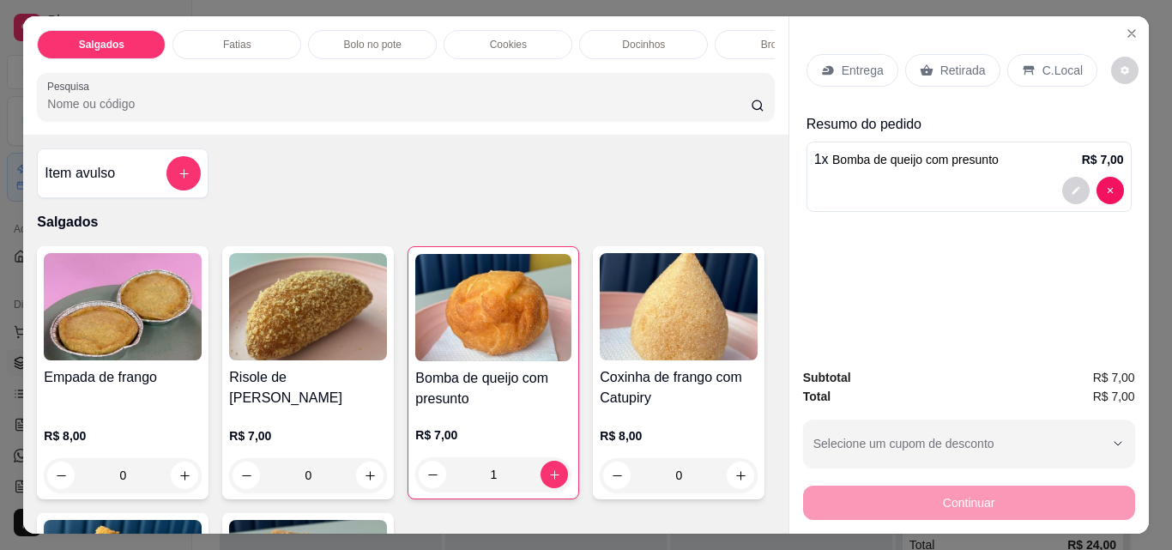
click at [371, 478] on button "increase-product-quantity" at bounding box center [369, 475] width 27 height 27
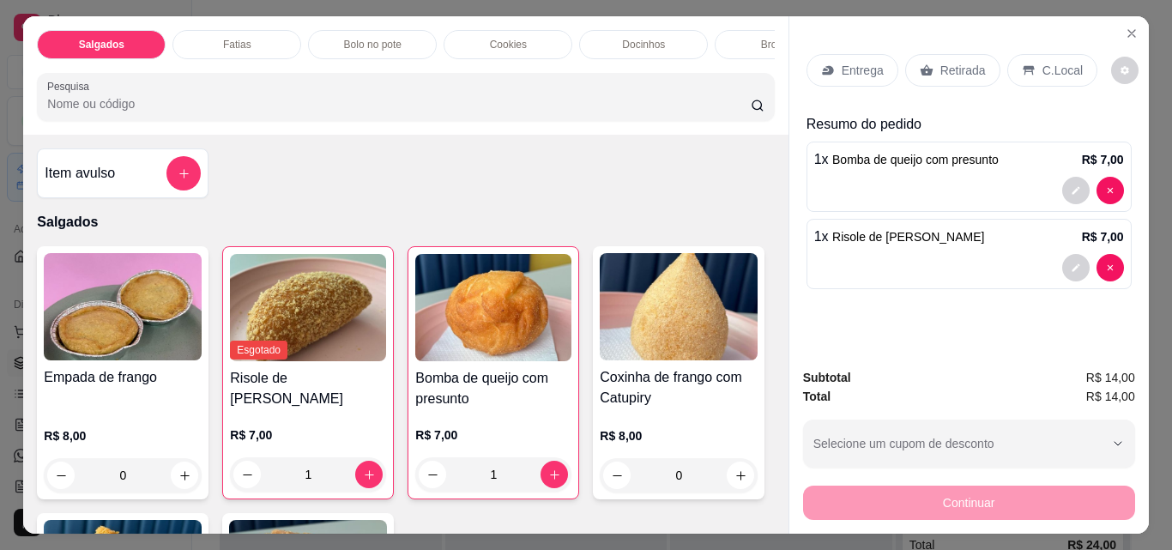
type input "1"
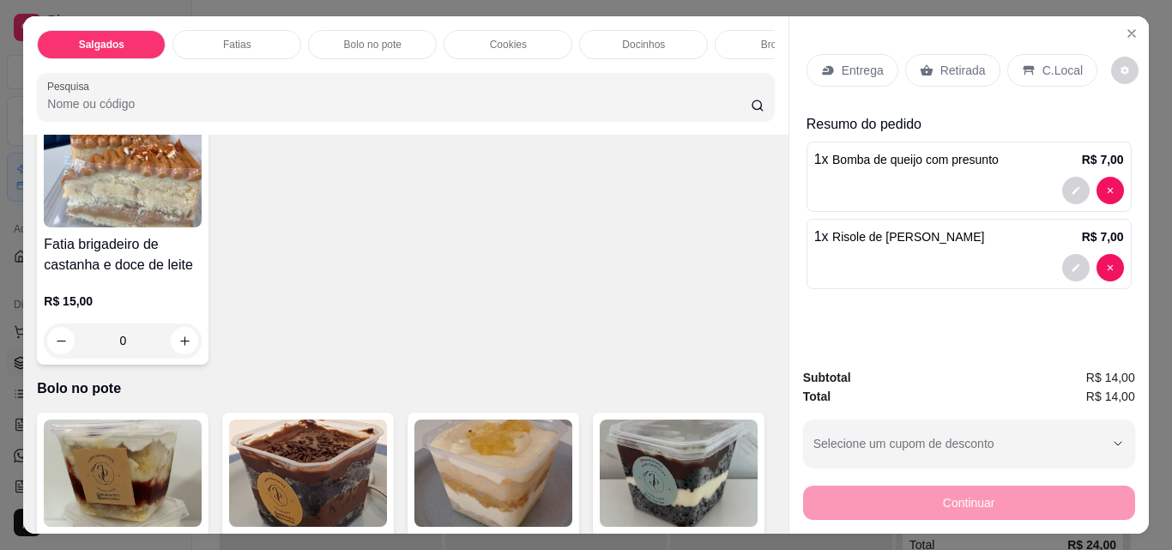
scroll to position [686, 0]
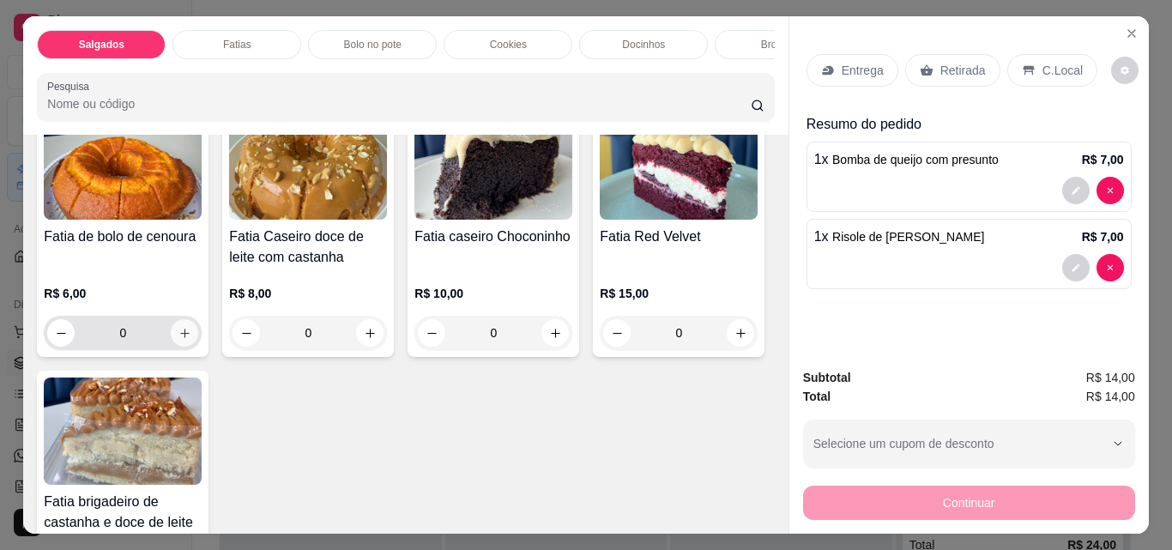
click at [180, 340] on icon "increase-product-quantity" at bounding box center [184, 333] width 13 height 13
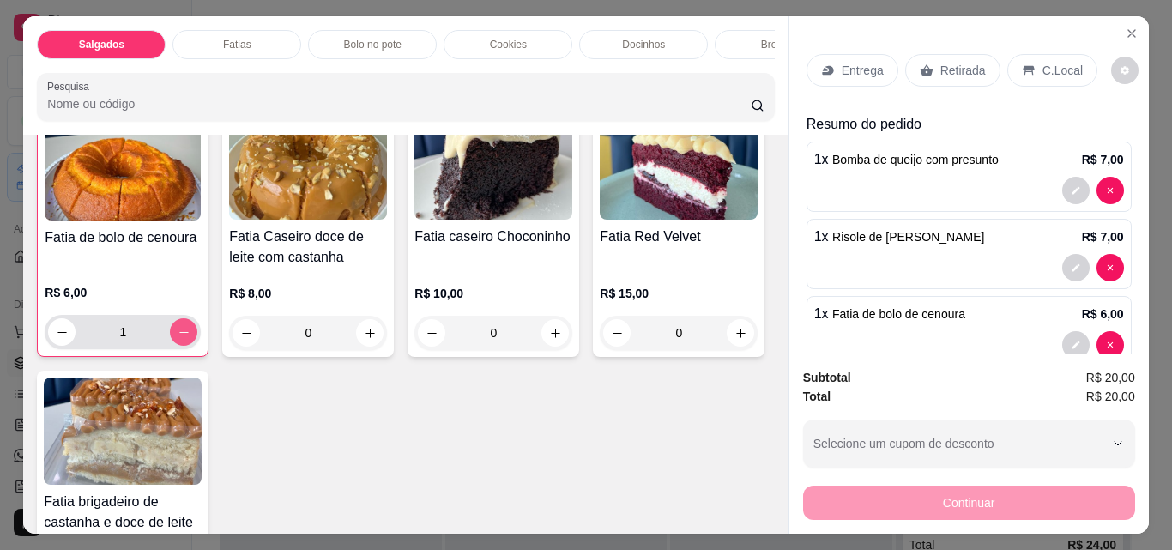
scroll to position [687, 0]
click at [180, 338] on icon "increase-product-quantity" at bounding box center [184, 331] width 13 height 13
type input "2"
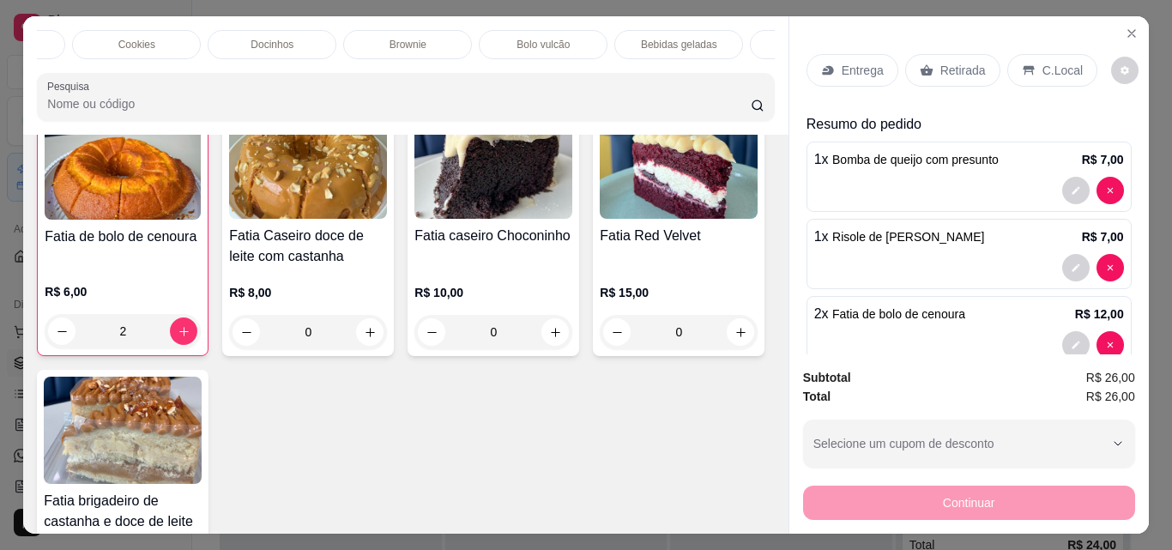
scroll to position [0, 374]
click at [668, 51] on div "Bebidas geladas" at bounding box center [676, 44] width 129 height 29
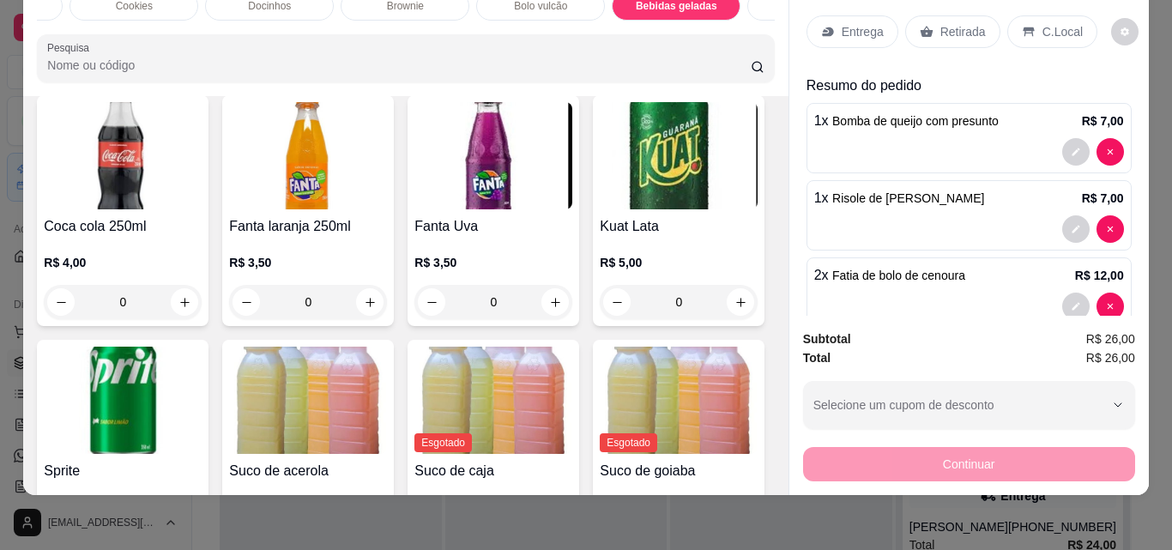
scroll to position [4015, 0]
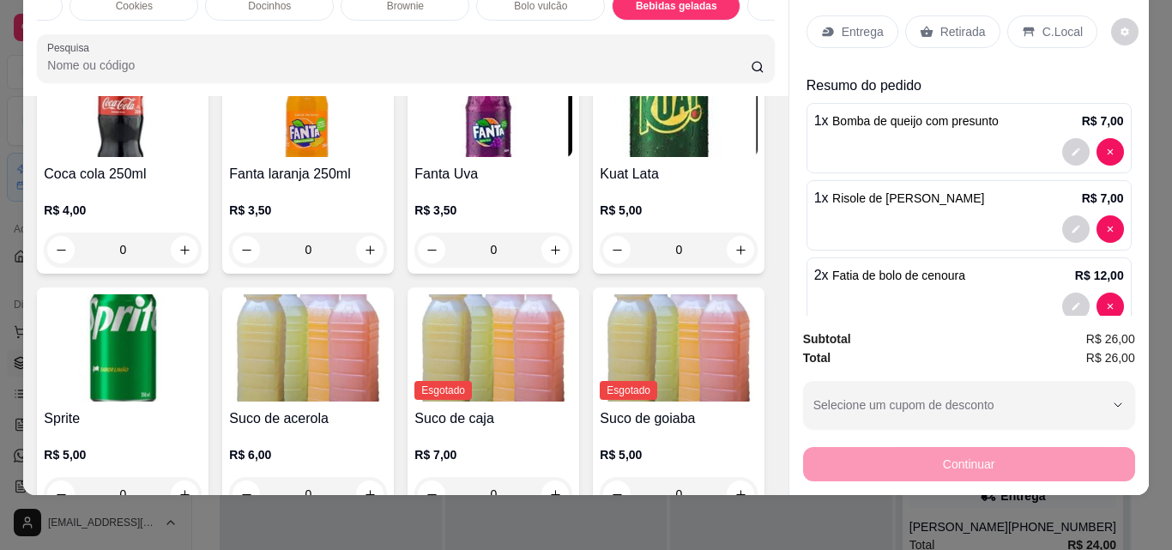
click at [549, 12] on icon "increase-product-quantity" at bounding box center [555, 5] width 13 height 13
type input "1"
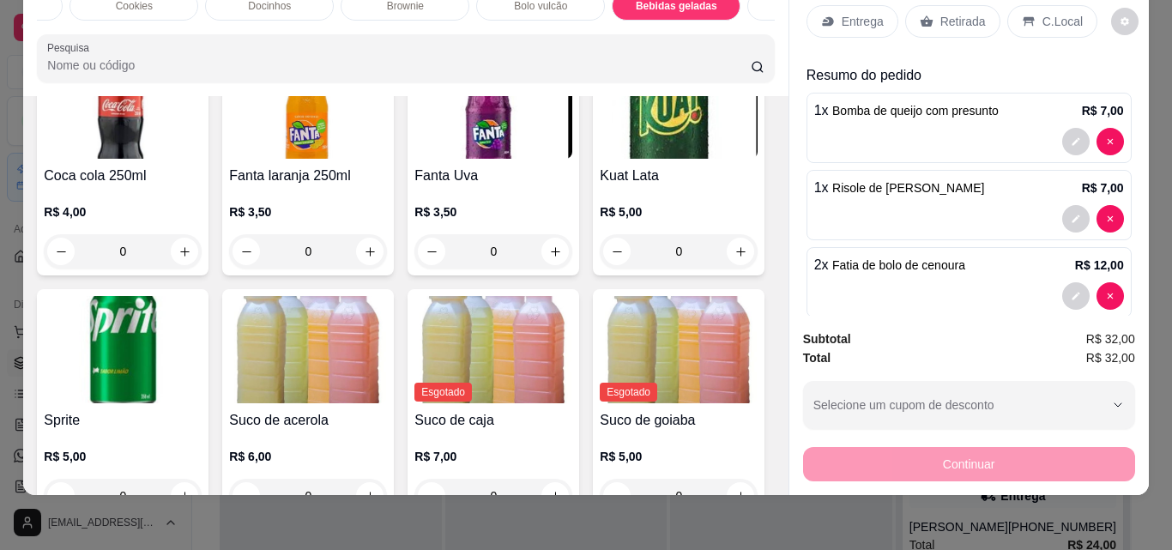
scroll to position [0, 0]
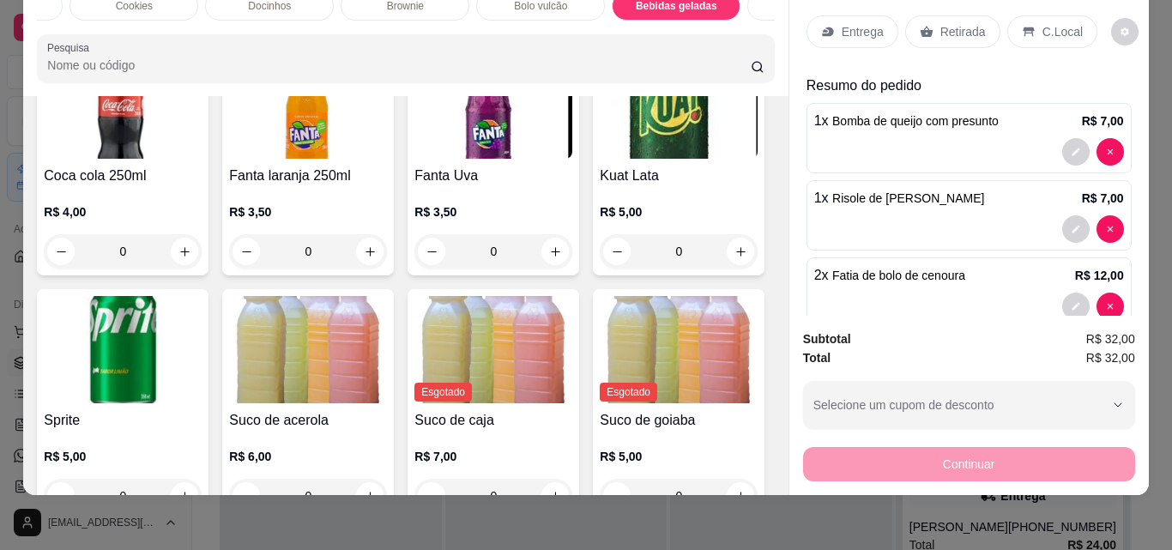
click at [920, 29] on div "Retirada" at bounding box center [952, 31] width 95 height 33
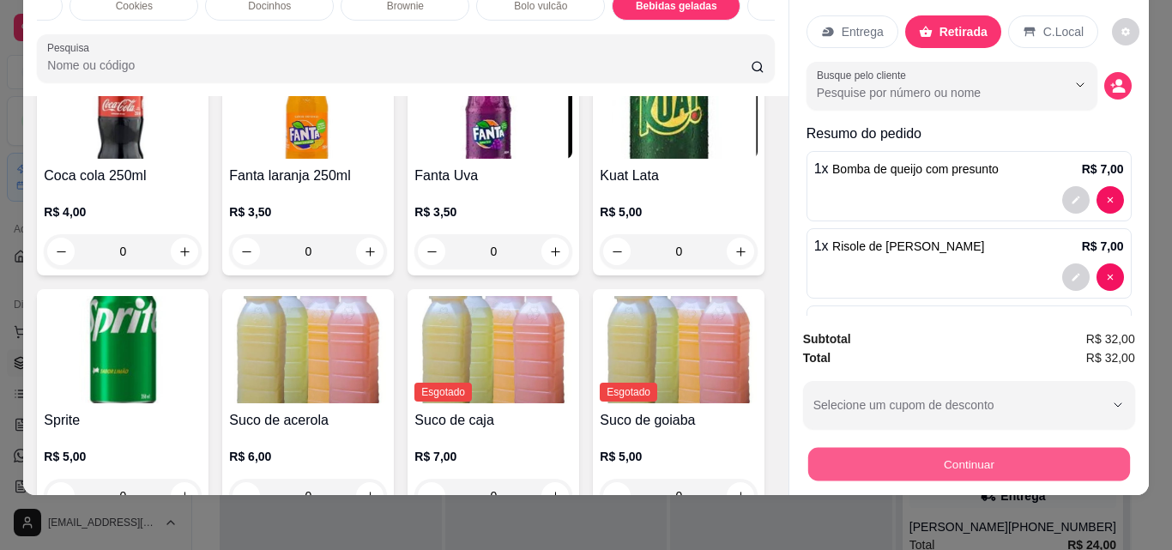
click at [1028, 450] on button "Continuar" at bounding box center [968, 463] width 322 height 33
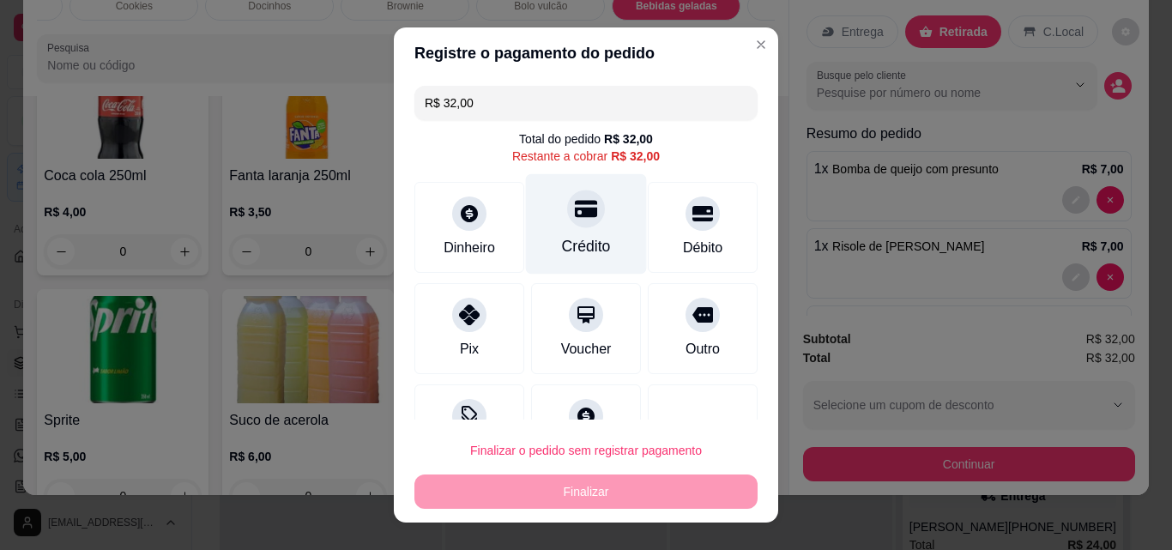
click at [546, 218] on div "Crédito" at bounding box center [586, 224] width 121 height 100
type input "R$ 0,00"
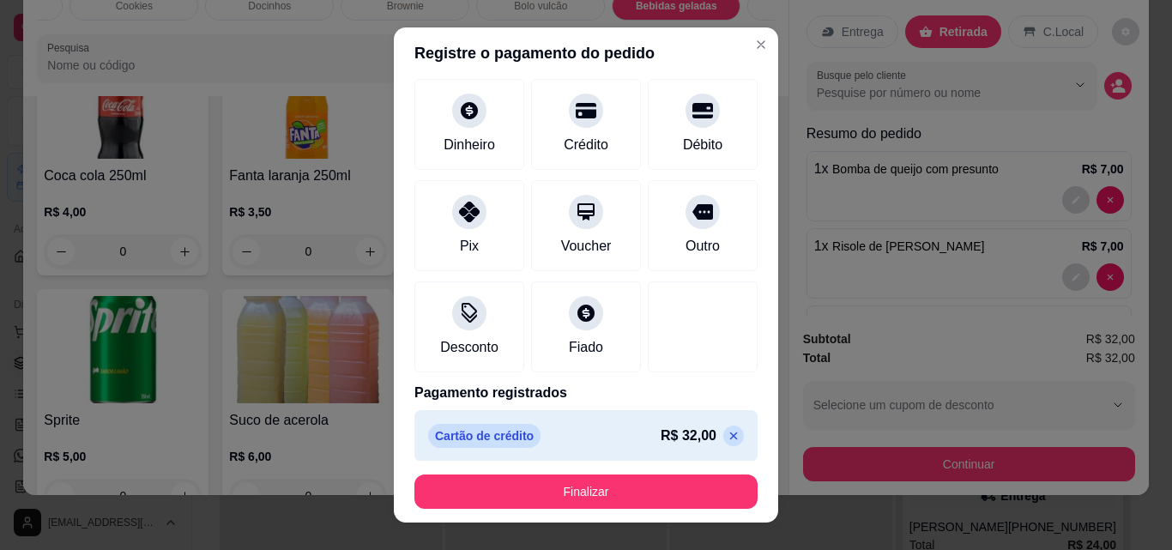
scroll to position [94, 0]
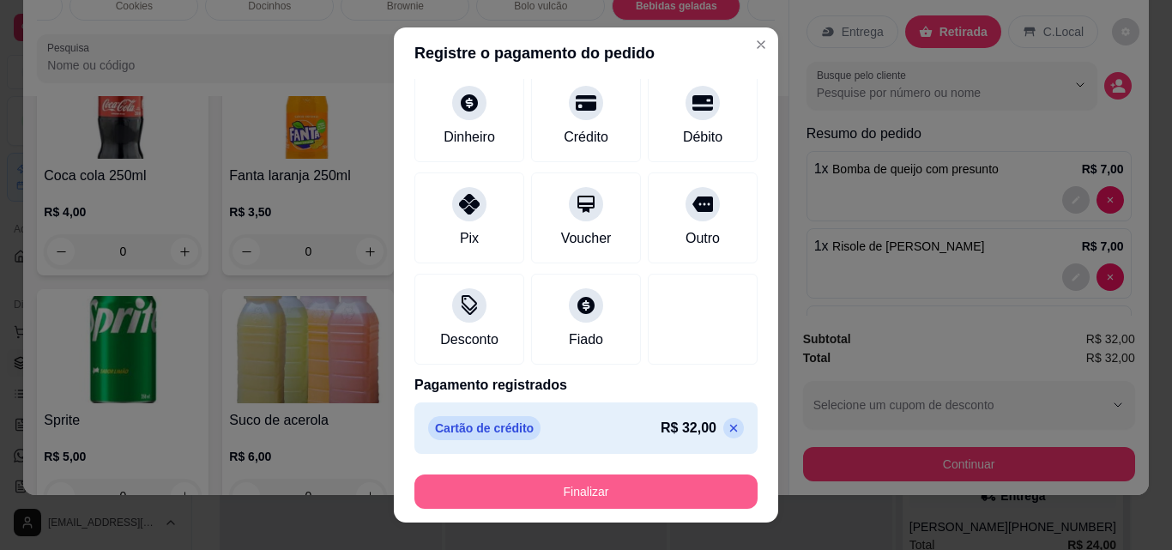
click at [665, 488] on button "Finalizar" at bounding box center [585, 491] width 343 height 34
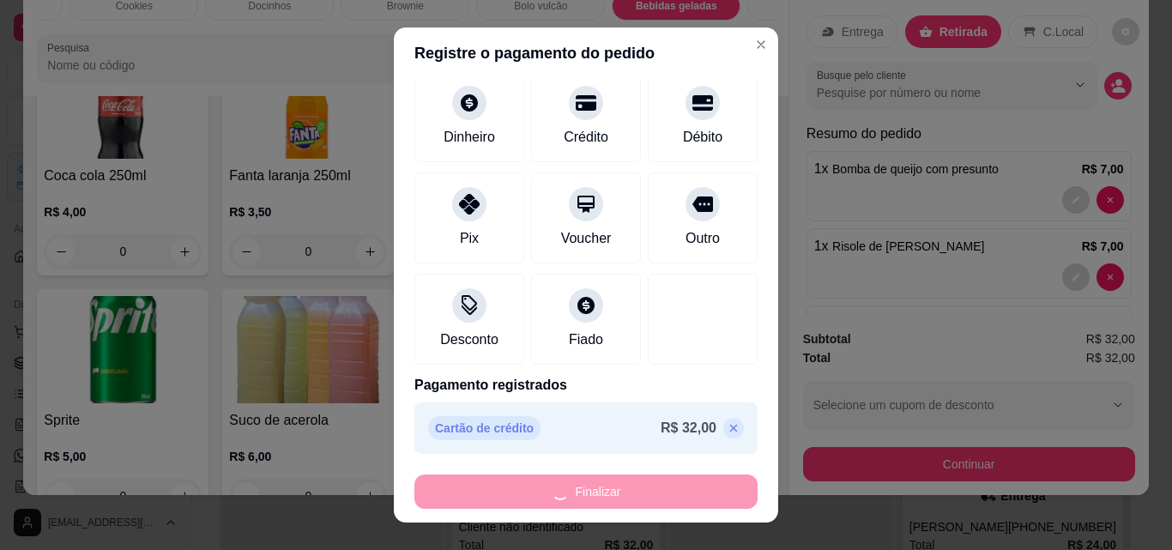
type input "0"
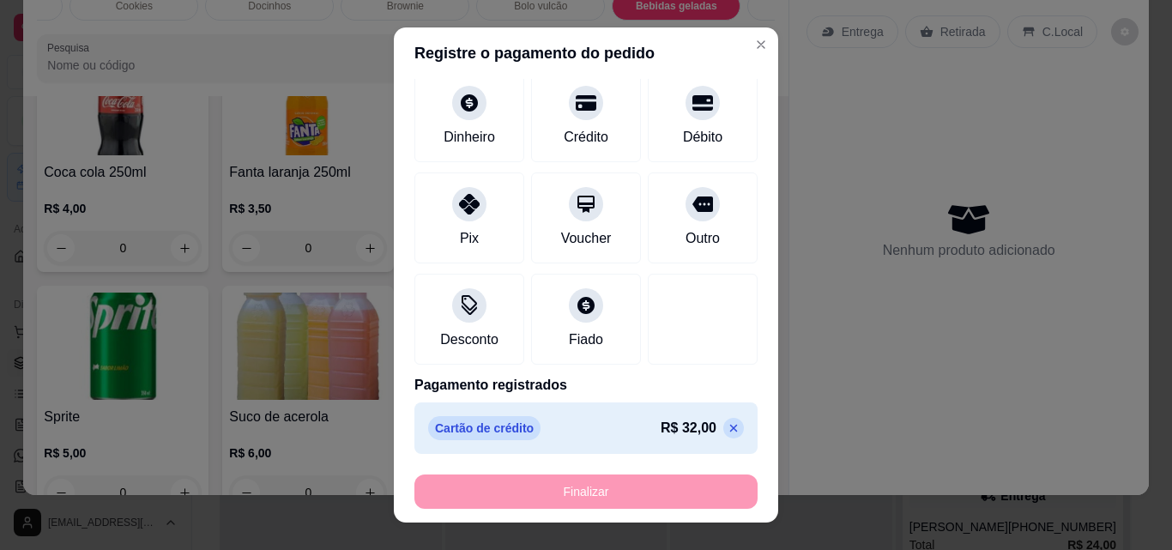
type input "-R$ 32,00"
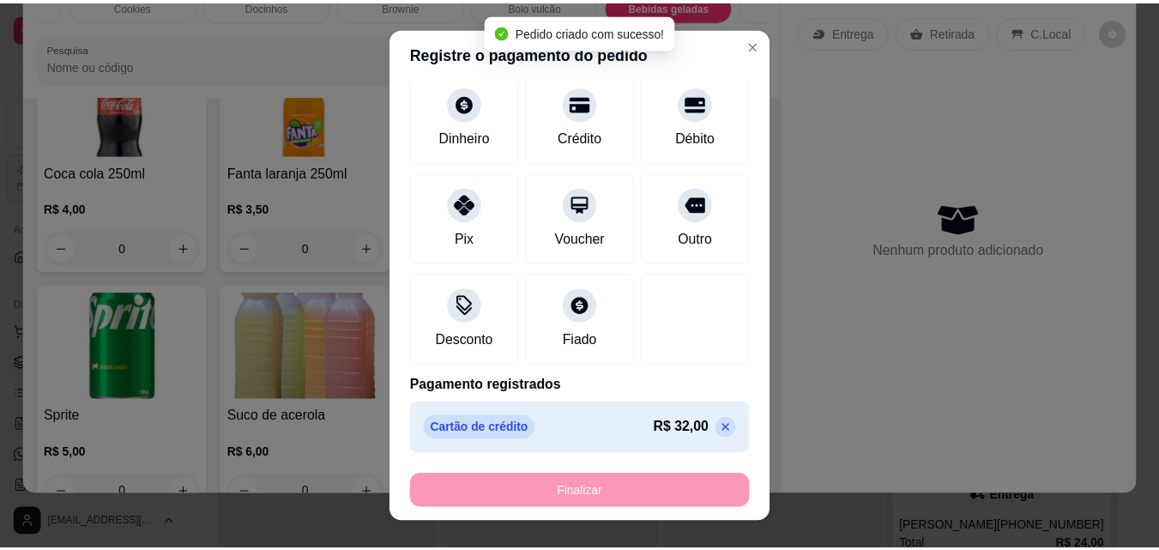
scroll to position [4013, 0]
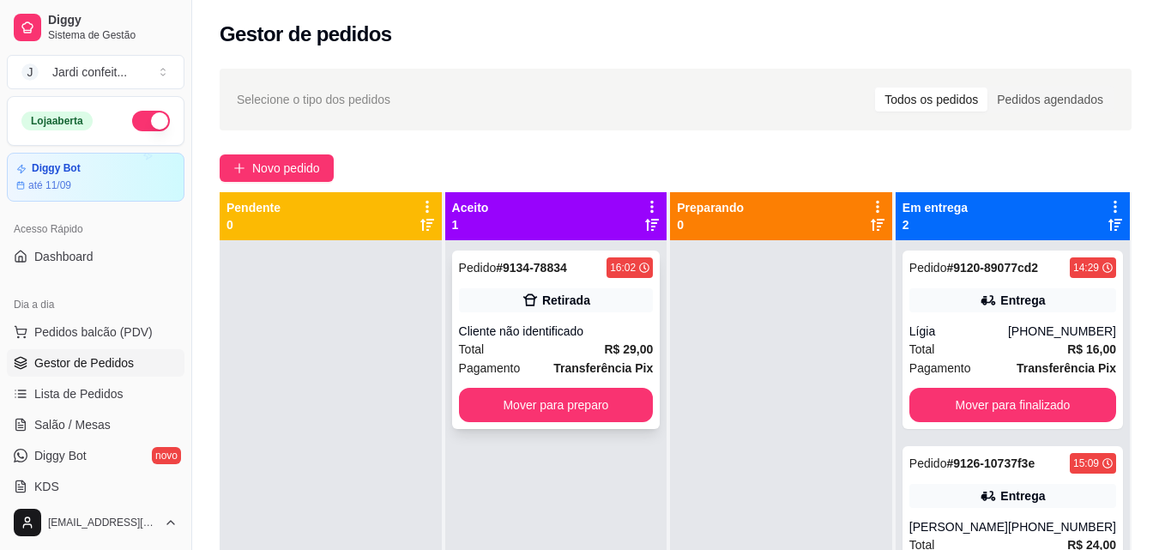
click at [594, 338] on div "Cliente não identificado" at bounding box center [556, 331] width 195 height 17
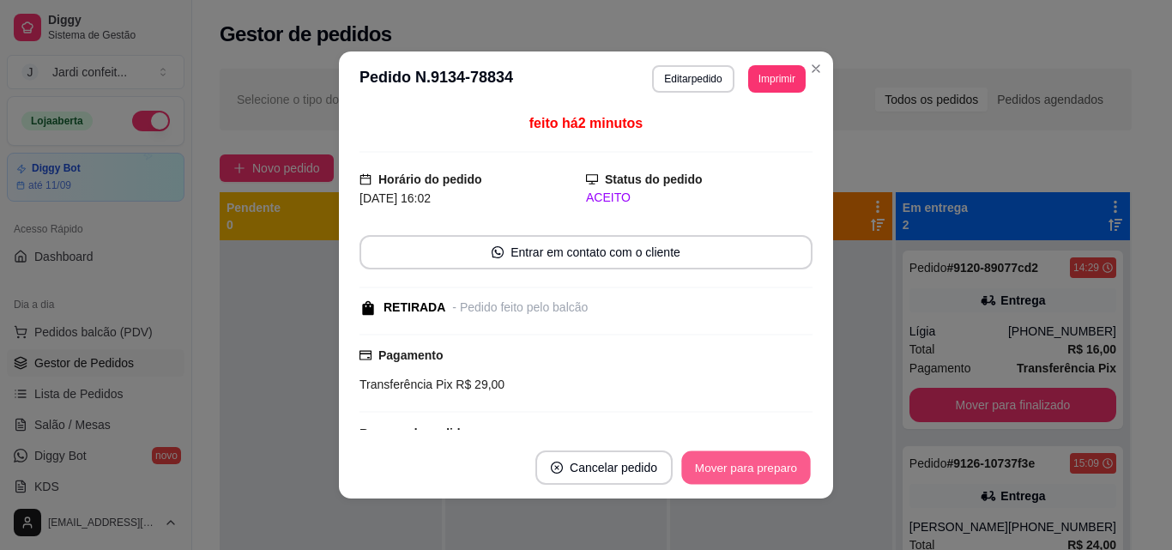
click at [765, 469] on button "Mover para preparo" at bounding box center [745, 467] width 129 height 33
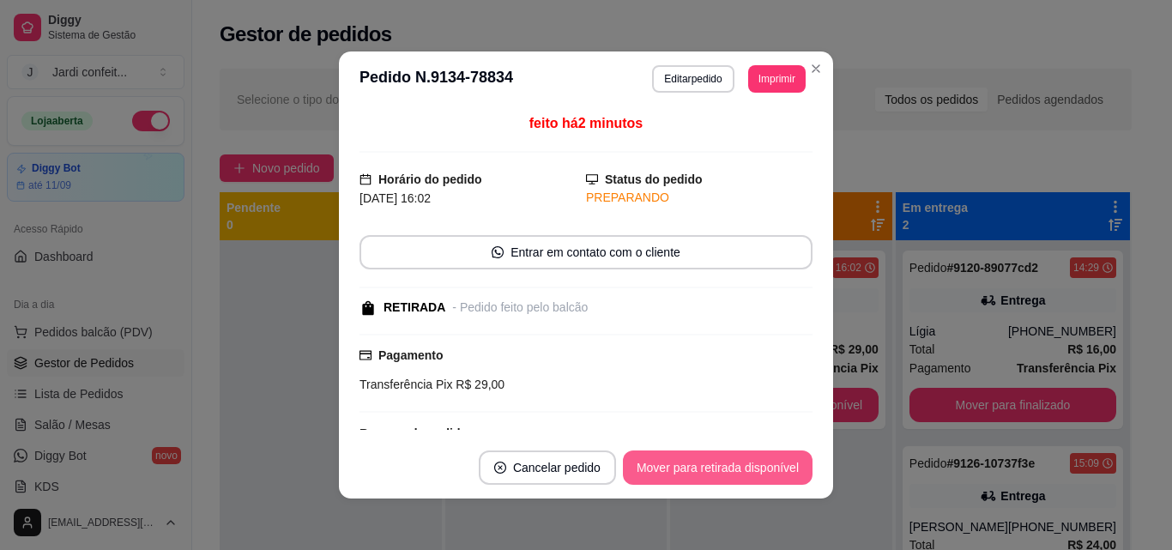
click at [765, 469] on button "Mover para retirada disponível" at bounding box center [718, 467] width 190 height 34
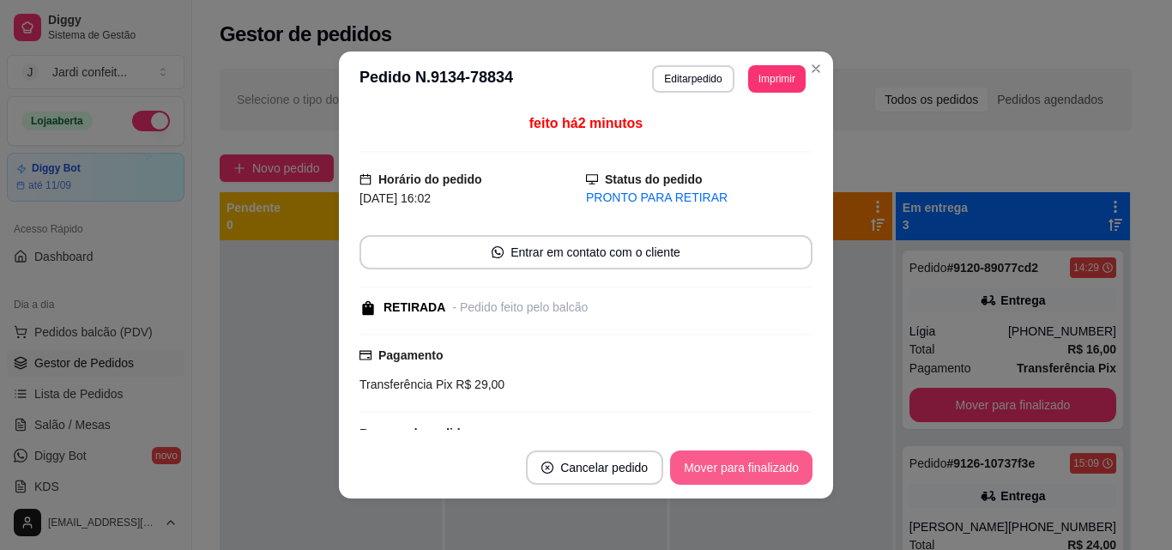
click at [765, 469] on button "Mover para finalizado" at bounding box center [741, 467] width 142 height 34
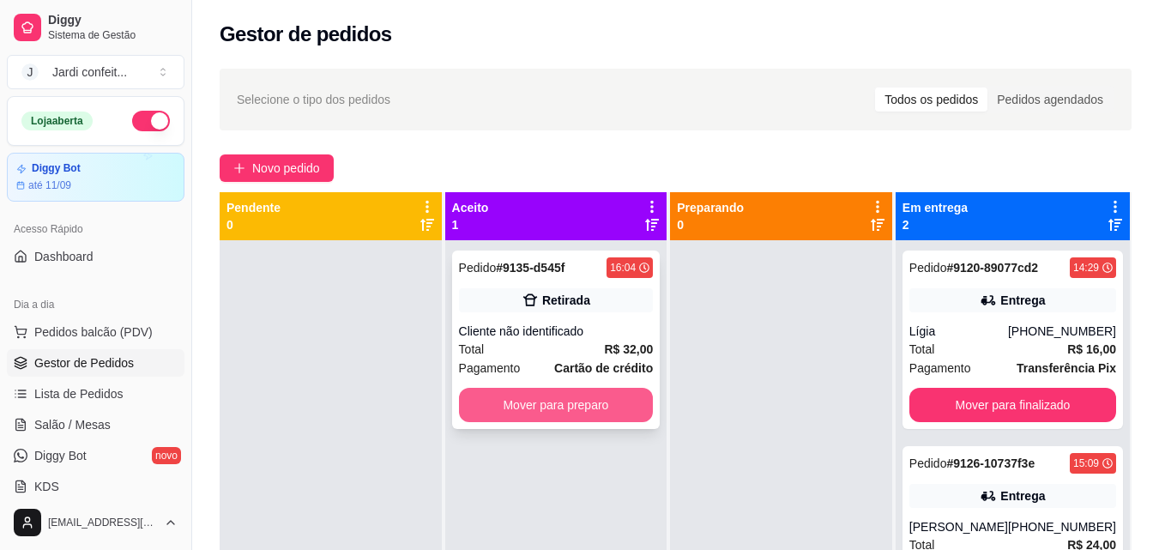
click at [625, 394] on button "Mover para preparo" at bounding box center [556, 405] width 195 height 34
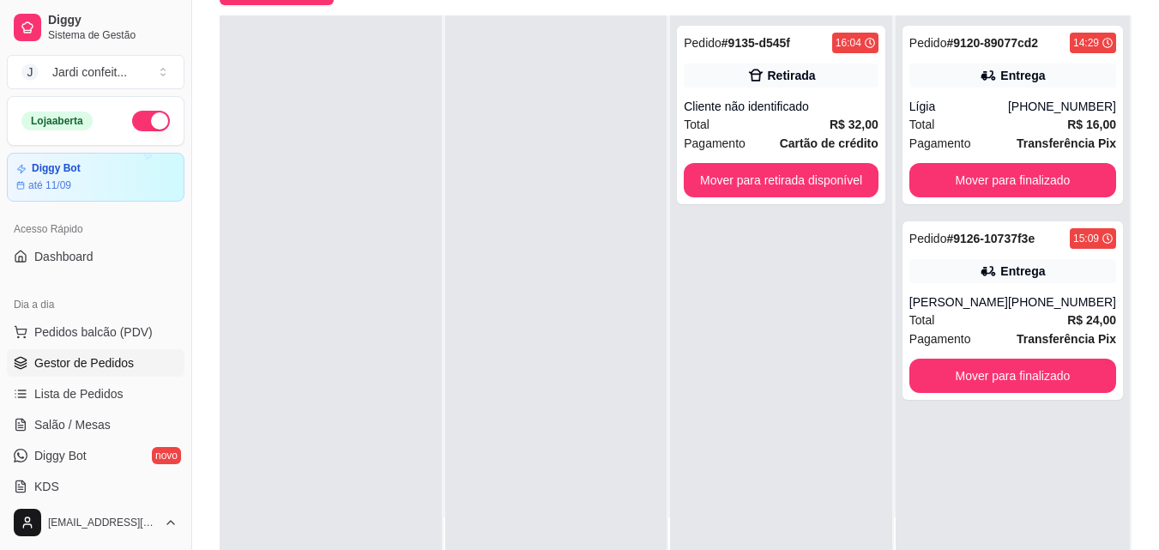
scroll to position [262, 0]
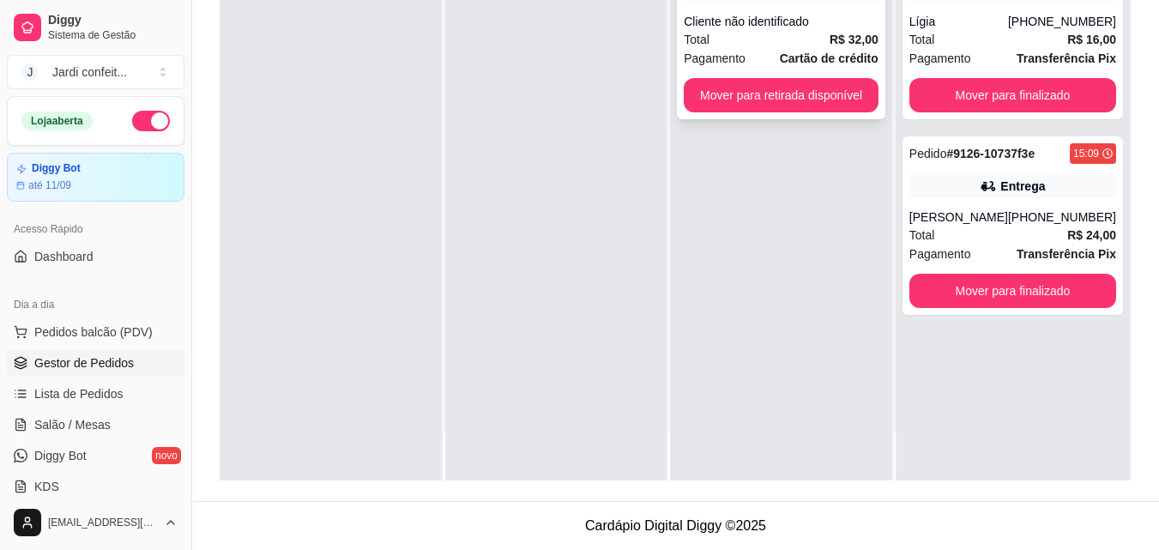
click at [839, 112] on div "Pedido # 9135-d545f 16:04 Retirada Cliente não identificado Total R$ 32,00 Paga…" at bounding box center [781, 30] width 208 height 178
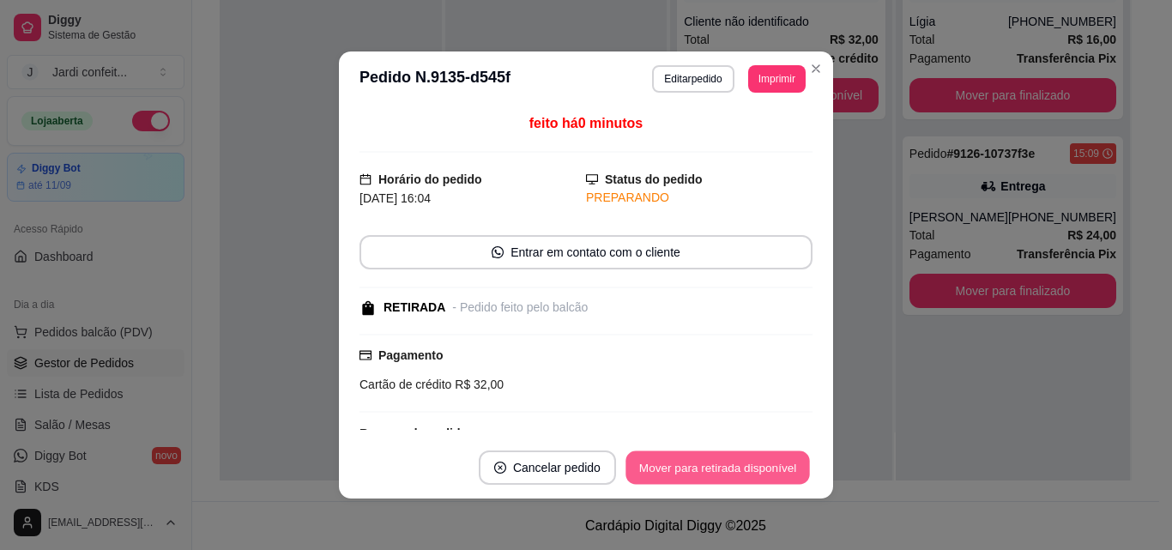
click at [726, 468] on button "Mover para retirada disponível" at bounding box center [717, 467] width 184 height 33
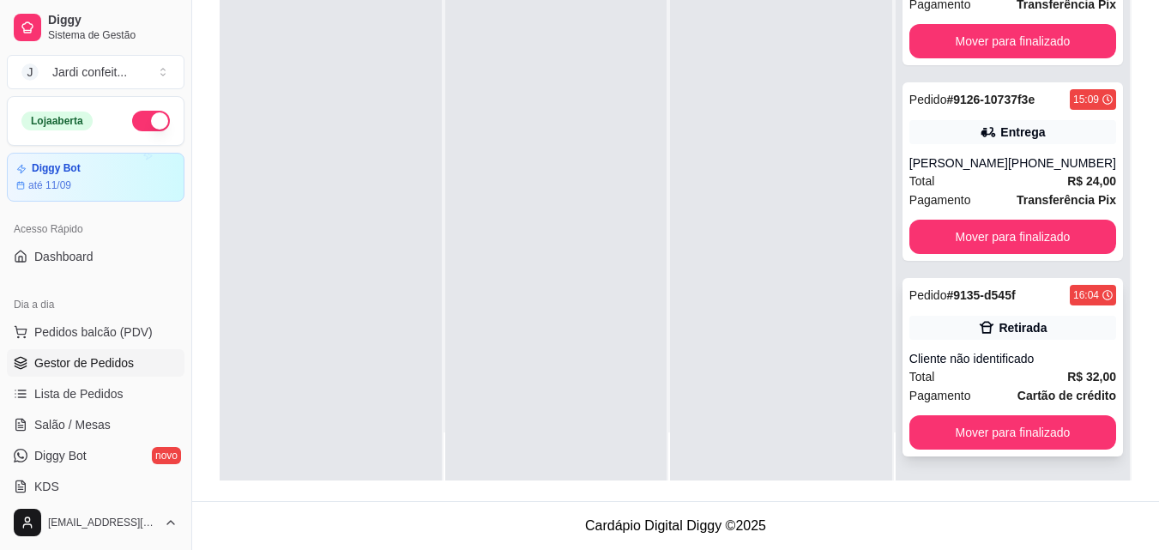
scroll to position [71, 0]
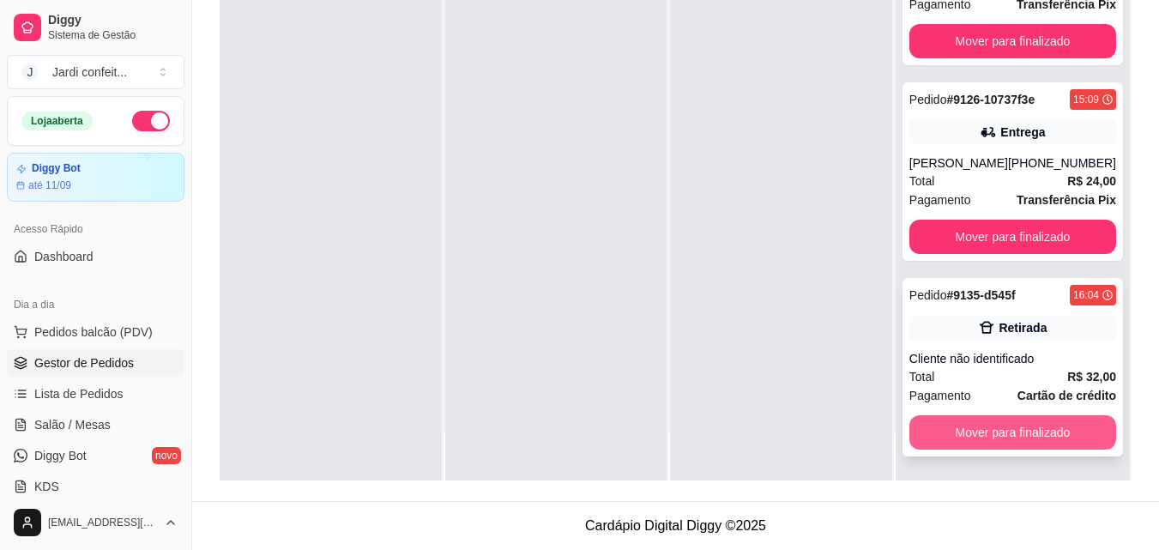
click at [1070, 419] on button "Mover para finalizado" at bounding box center [1012, 432] width 207 height 34
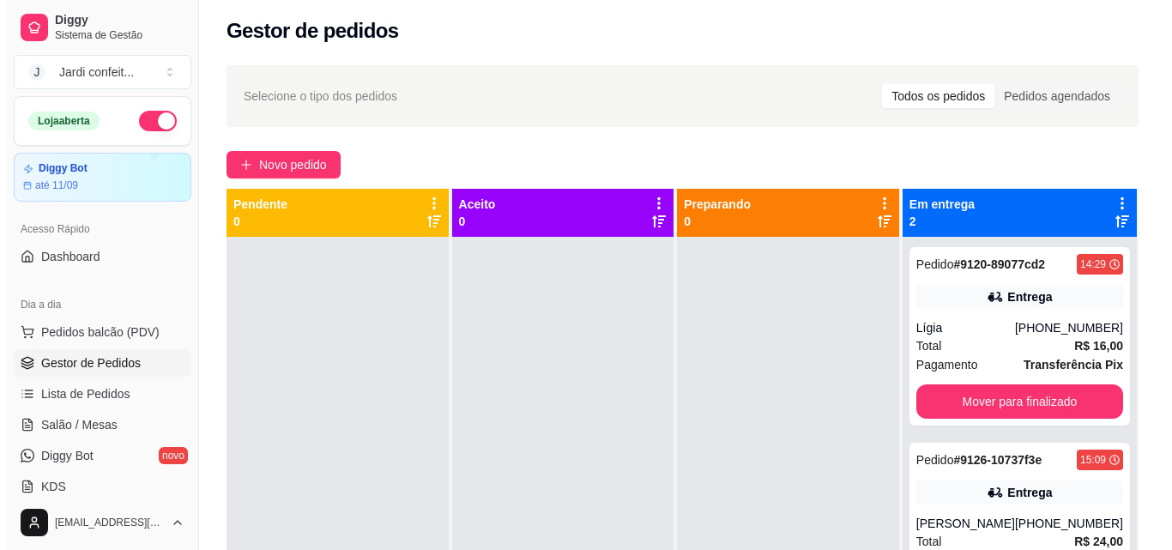
scroll to position [0, 0]
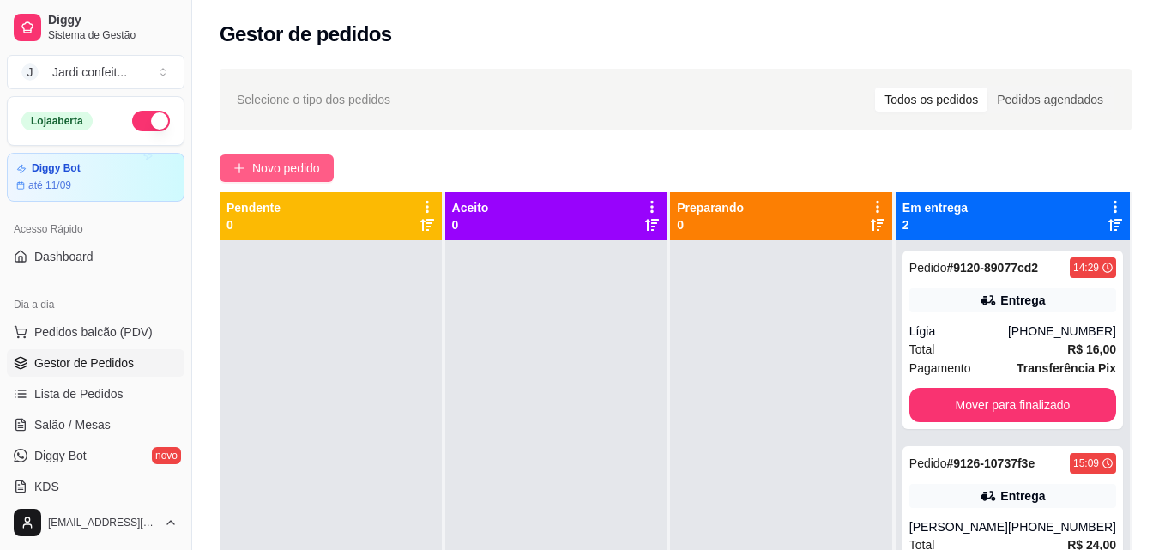
click at [320, 166] on span "Novo pedido" at bounding box center [286, 168] width 68 height 19
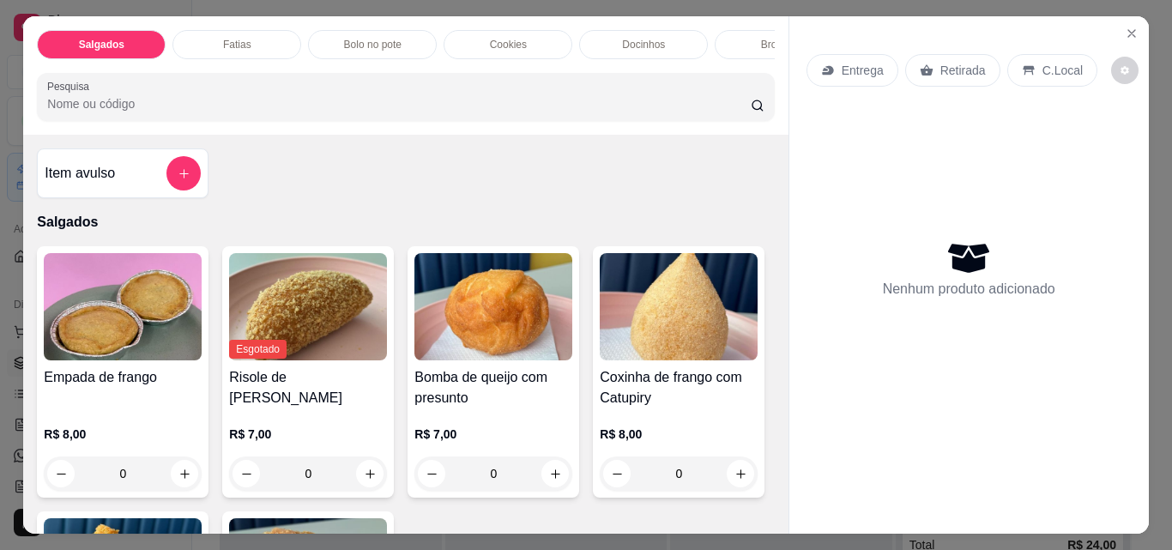
scroll to position [86, 0]
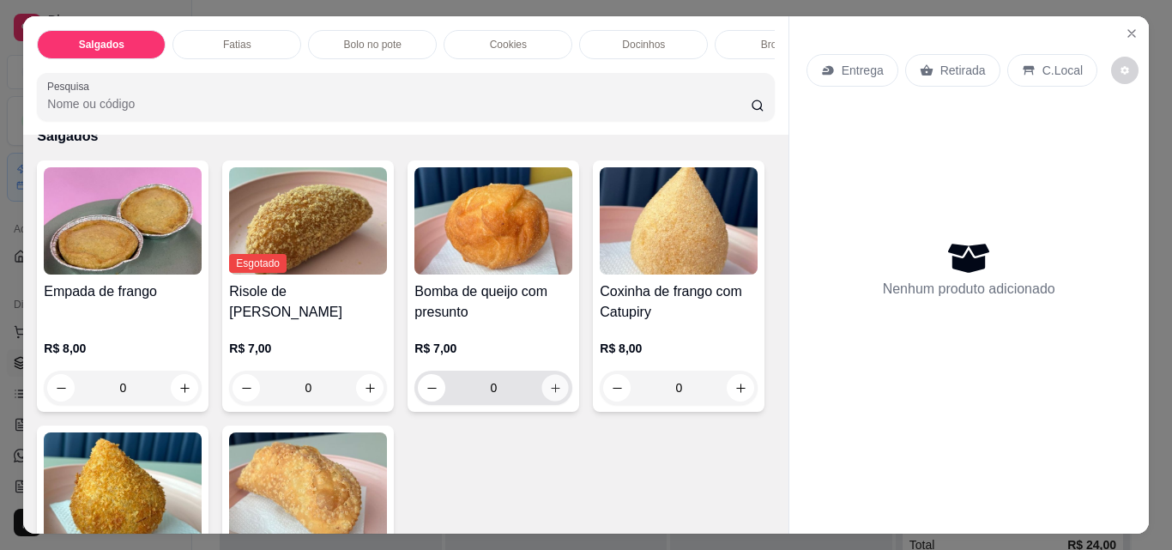
click at [551, 392] on icon "increase-product-quantity" at bounding box center [555, 387] width 9 height 9
type input "1"
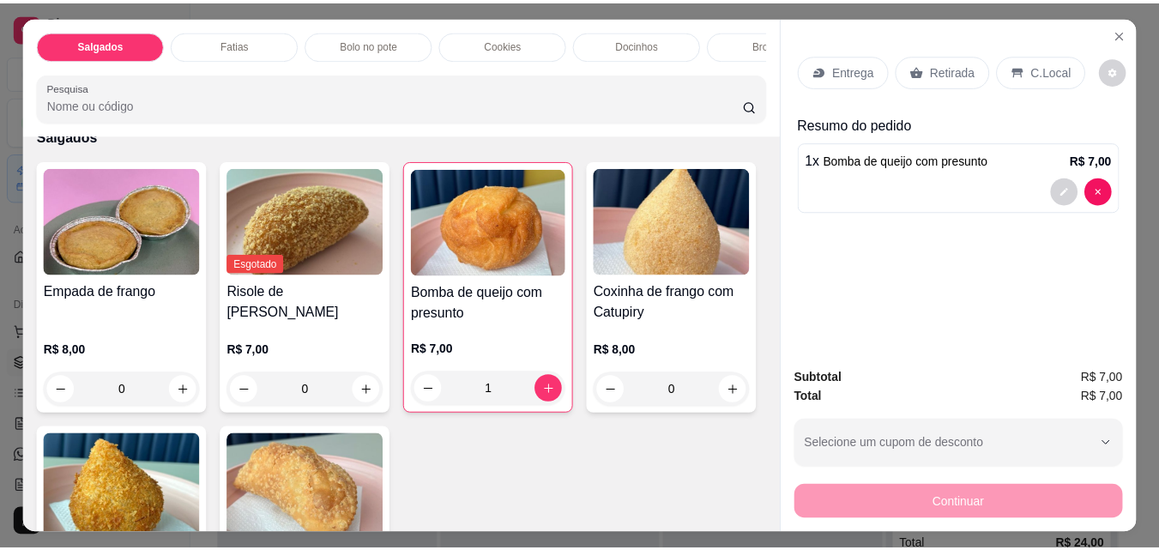
scroll to position [257, 0]
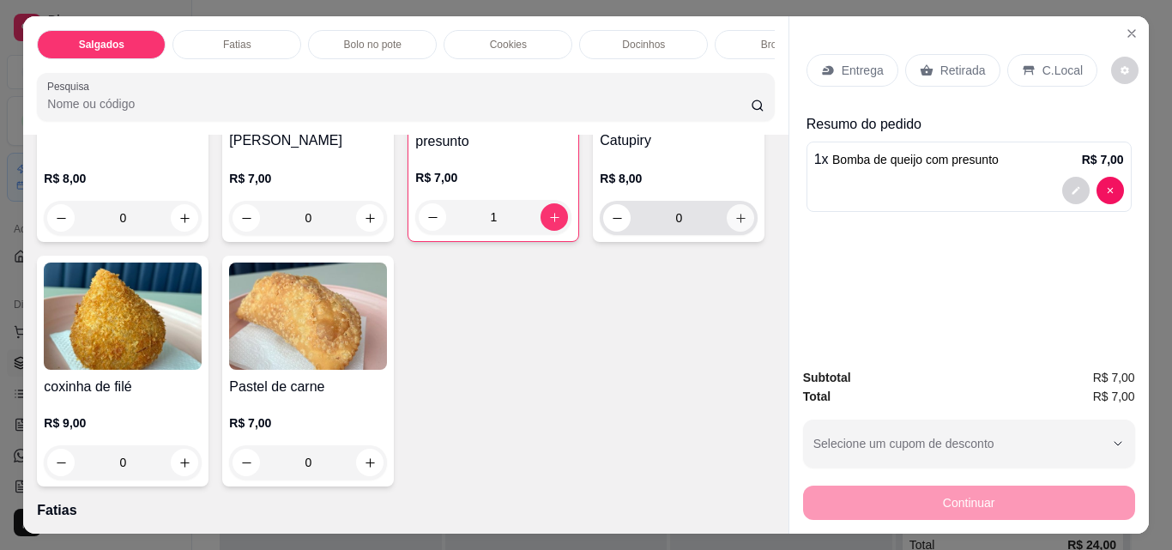
click at [727, 232] on button "increase-product-quantity" at bounding box center [740, 217] width 27 height 27
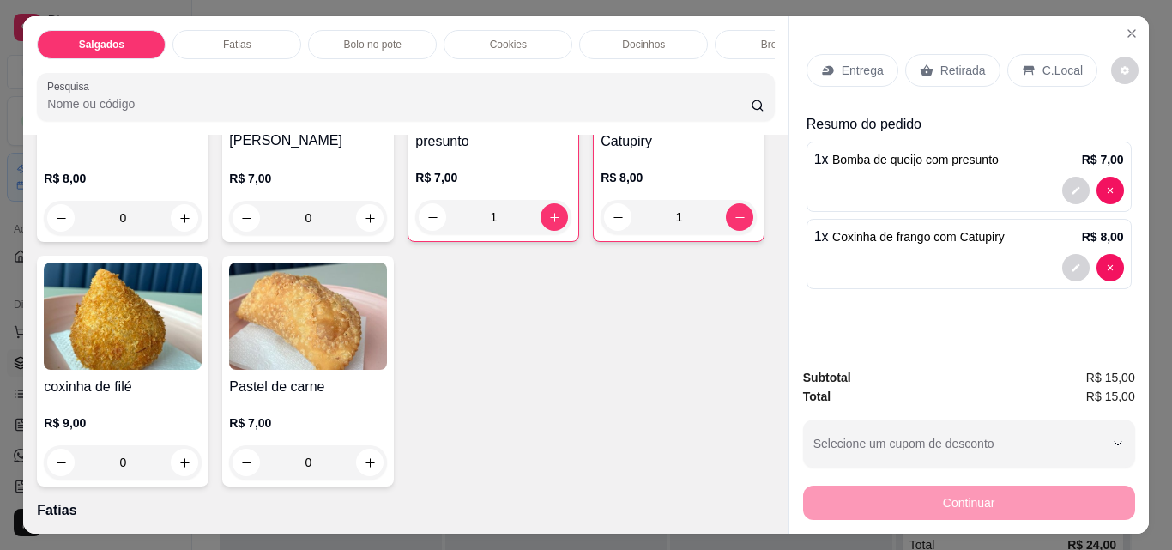
click at [959, 69] on p "Retirada" at bounding box center [962, 70] width 45 height 17
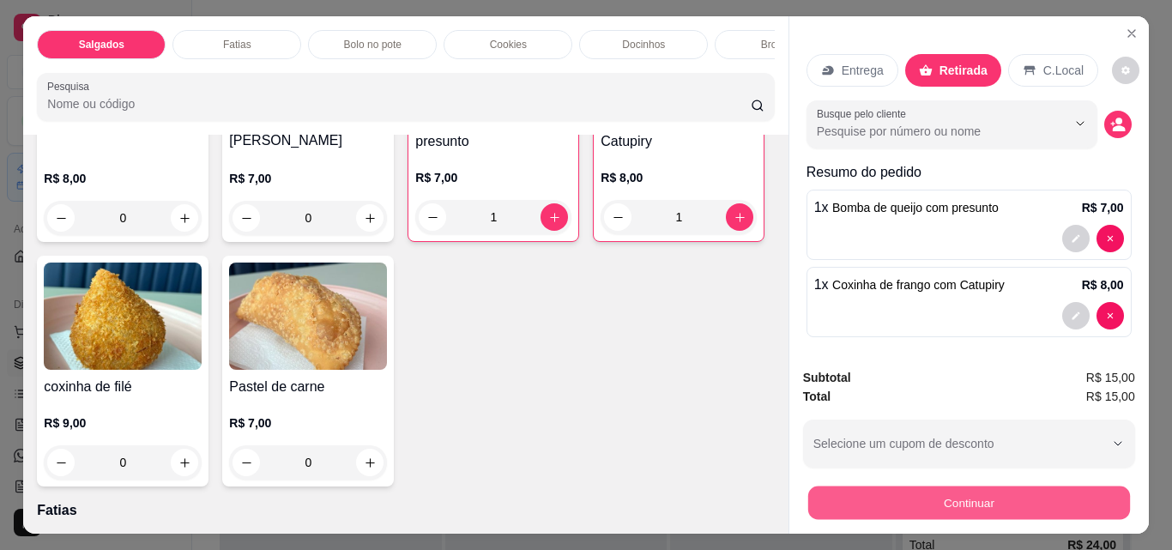
click at [1023, 499] on button "Continuar" at bounding box center [968, 502] width 322 height 33
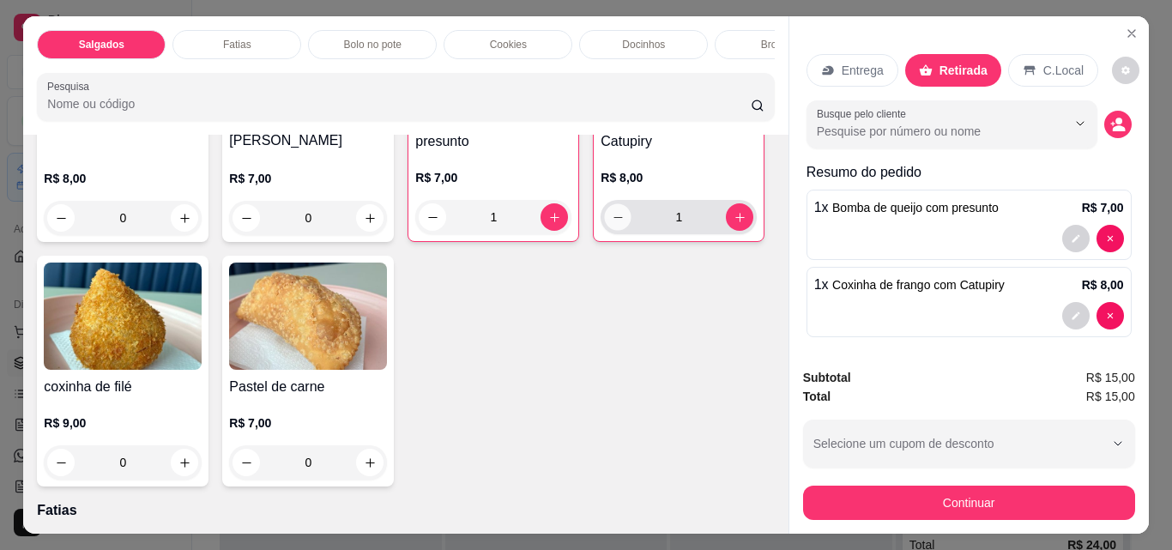
click at [605, 231] on button "decrease-product-quantity" at bounding box center [618, 217] width 27 height 27
type input "0"
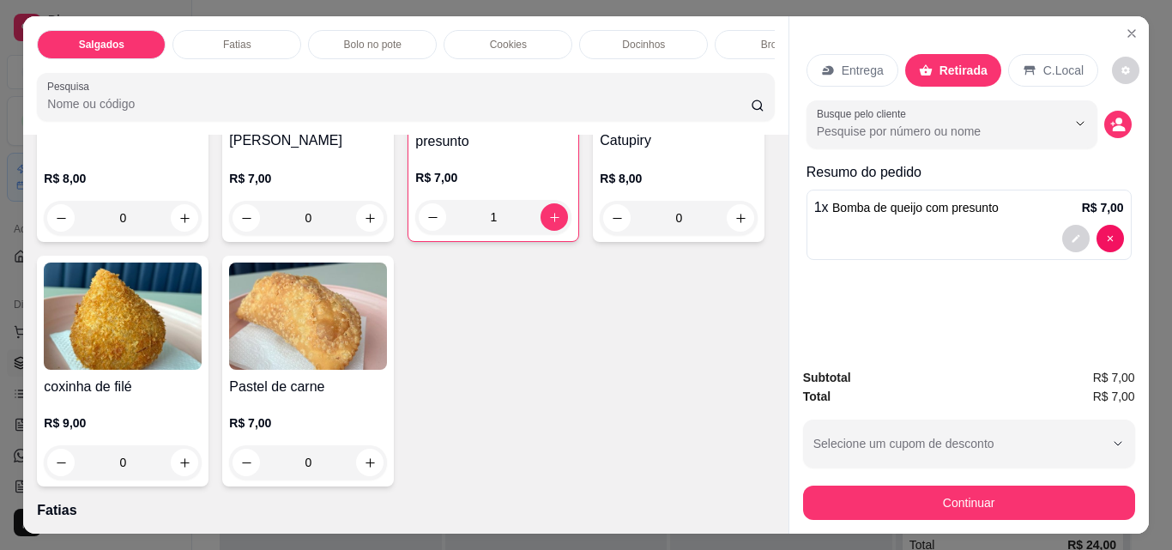
click at [191, 469] on icon "increase-product-quantity" at bounding box center [184, 462] width 13 height 13
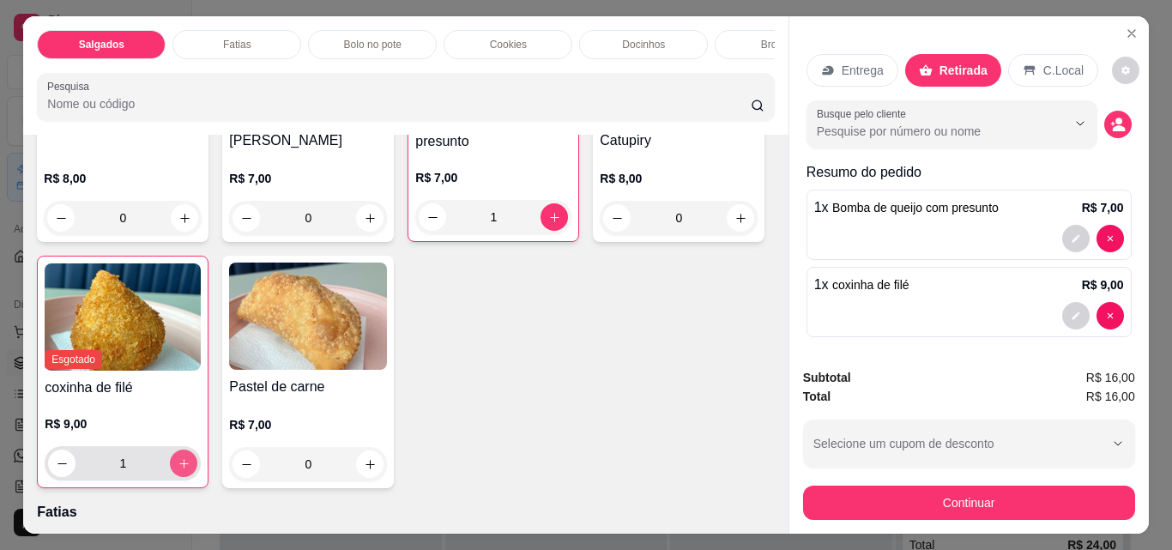
type input "1"
click at [1128, 30] on icon "Close" at bounding box center [1131, 33] width 7 height 7
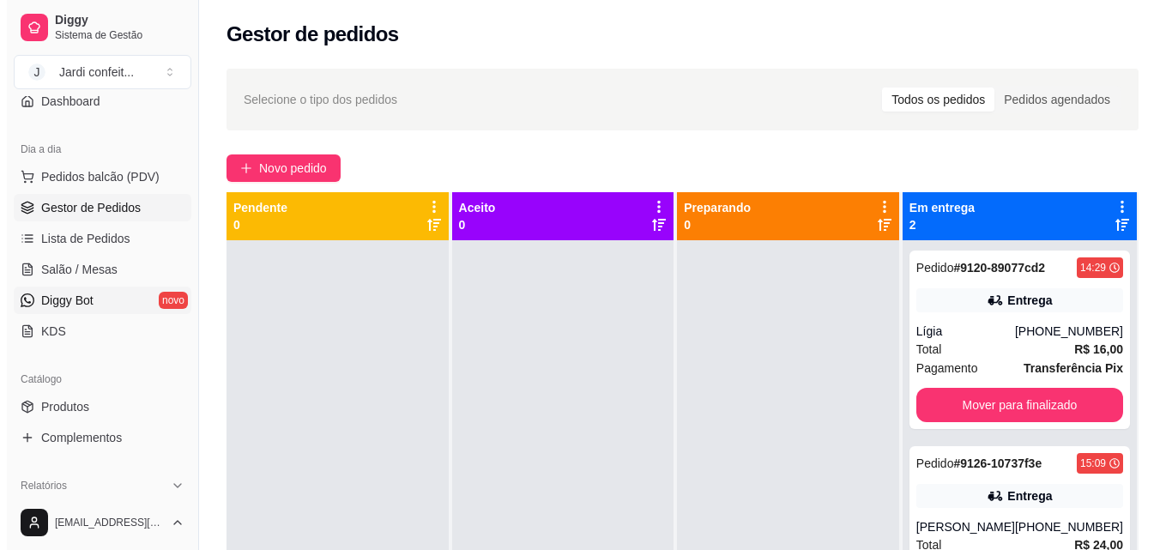
scroll to position [86, 0]
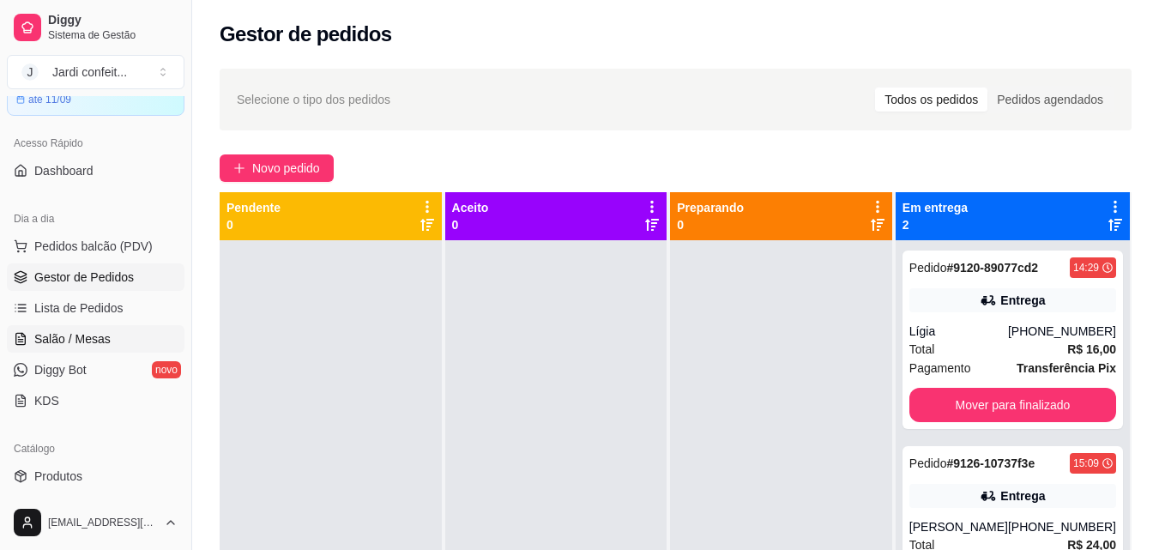
click at [92, 336] on span "Salão / Mesas" at bounding box center [72, 338] width 76 height 17
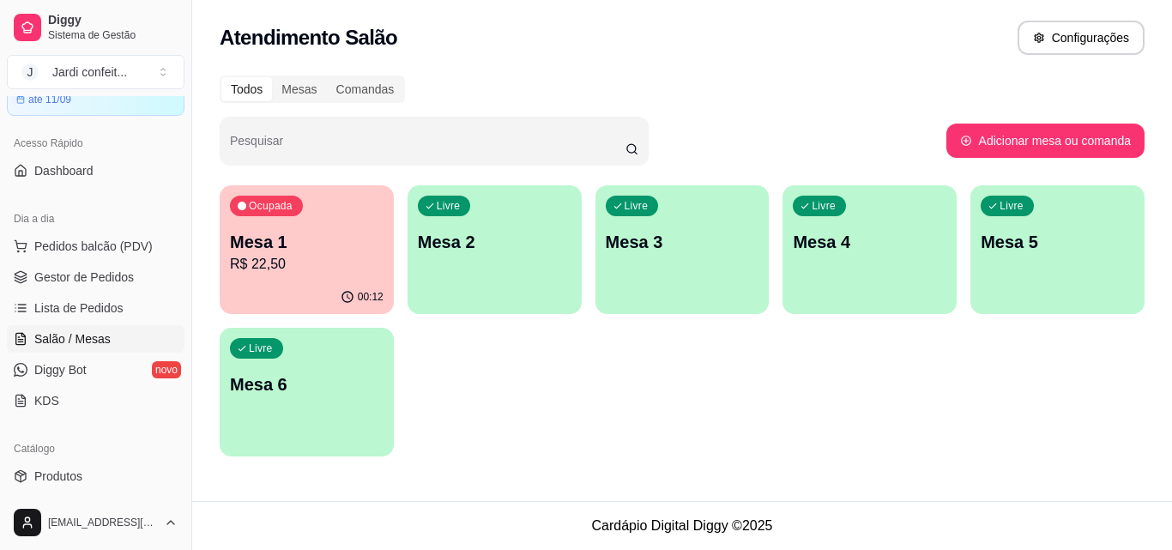
click at [286, 235] on p "Mesa 1" at bounding box center [307, 242] width 154 height 24
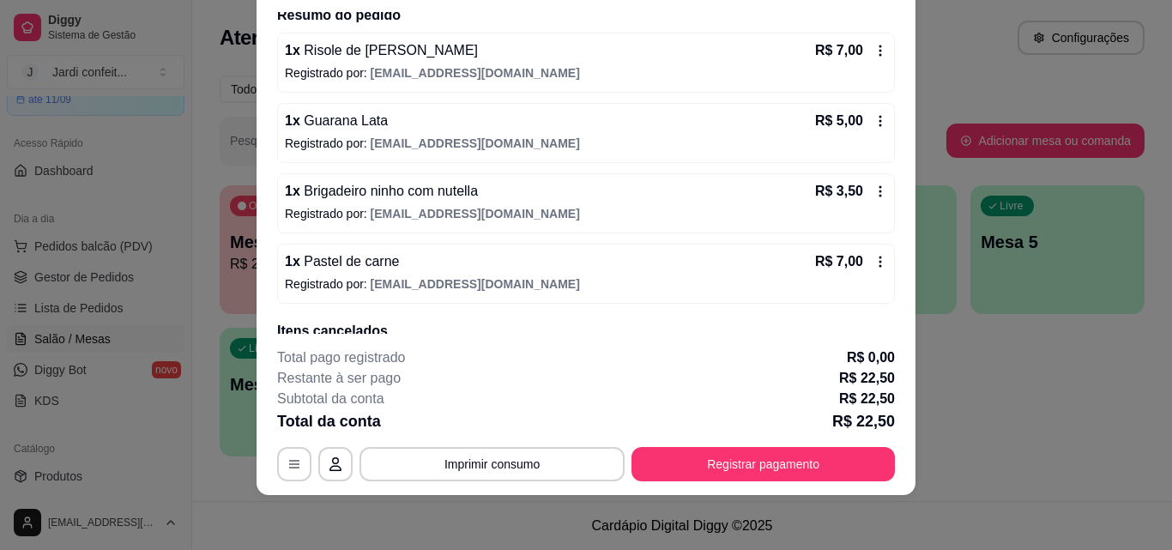
scroll to position [130, 0]
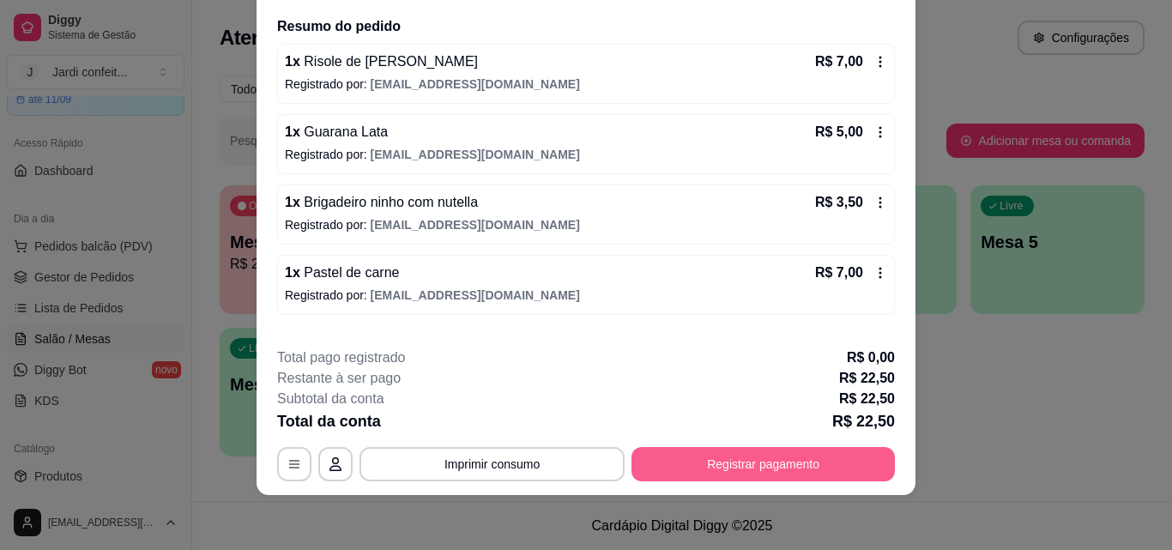
click at [788, 459] on button "Registrar pagamento" at bounding box center [762, 464] width 263 height 34
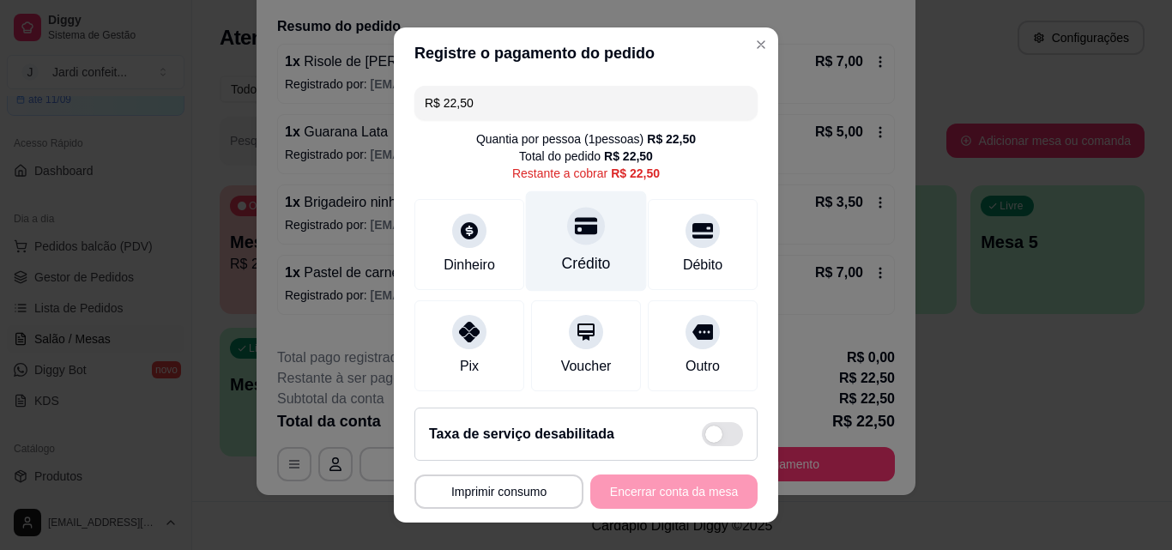
click at [567, 239] on div at bounding box center [586, 226] width 38 height 38
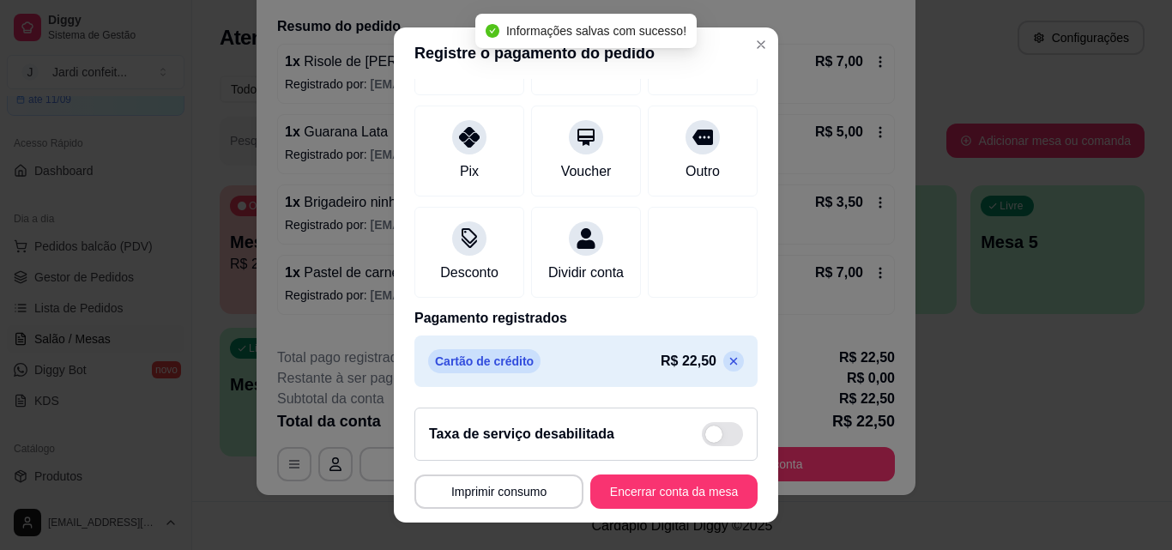
scroll to position [27, 0]
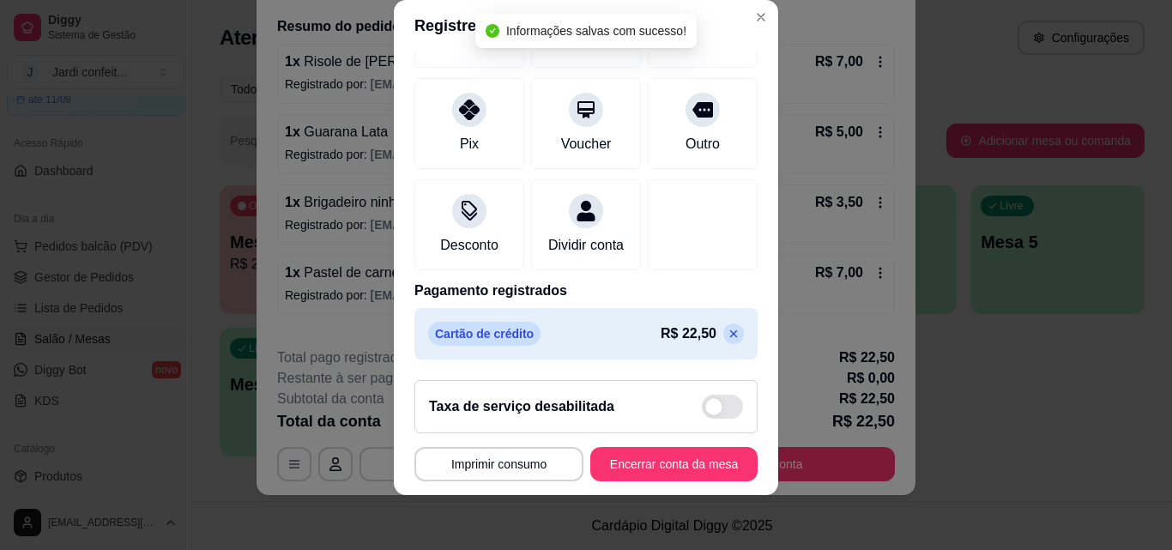
click at [727, 331] on icon at bounding box center [734, 334] width 14 height 14
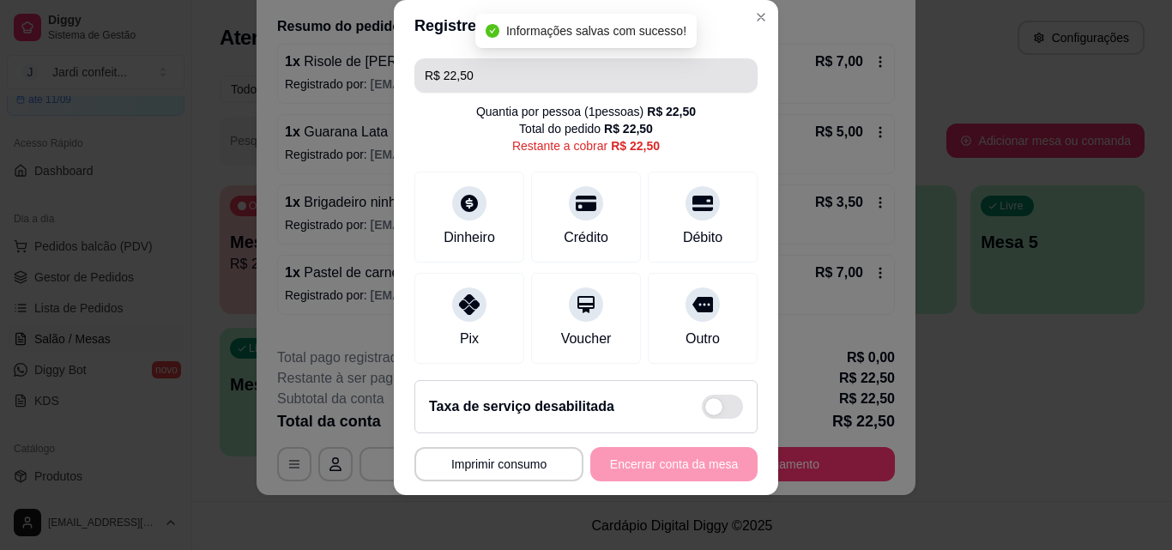
scroll to position [0, 0]
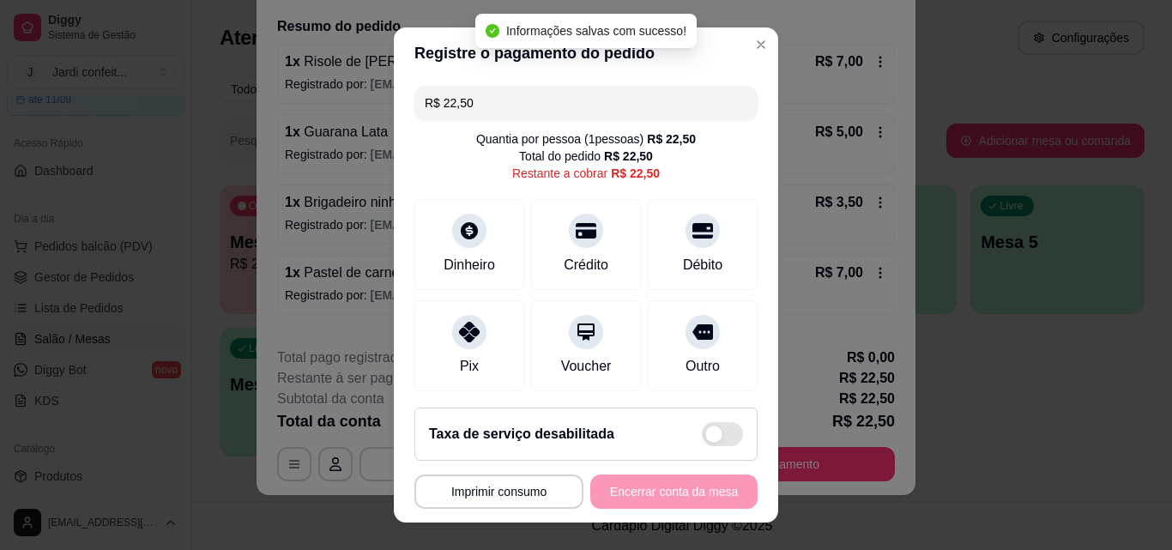
drag, startPoint x: 474, startPoint y: 99, endPoint x: 357, endPoint y: 112, distance: 117.5
click at [357, 112] on div "**********" at bounding box center [586, 275] width 1172 height 550
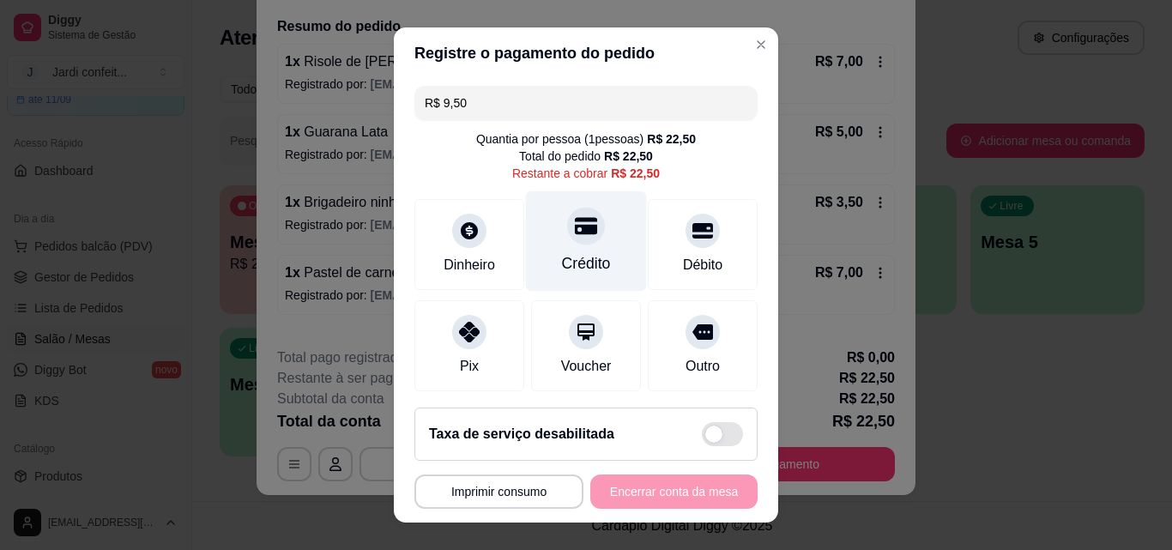
click at [594, 220] on div "Crédito" at bounding box center [586, 241] width 121 height 100
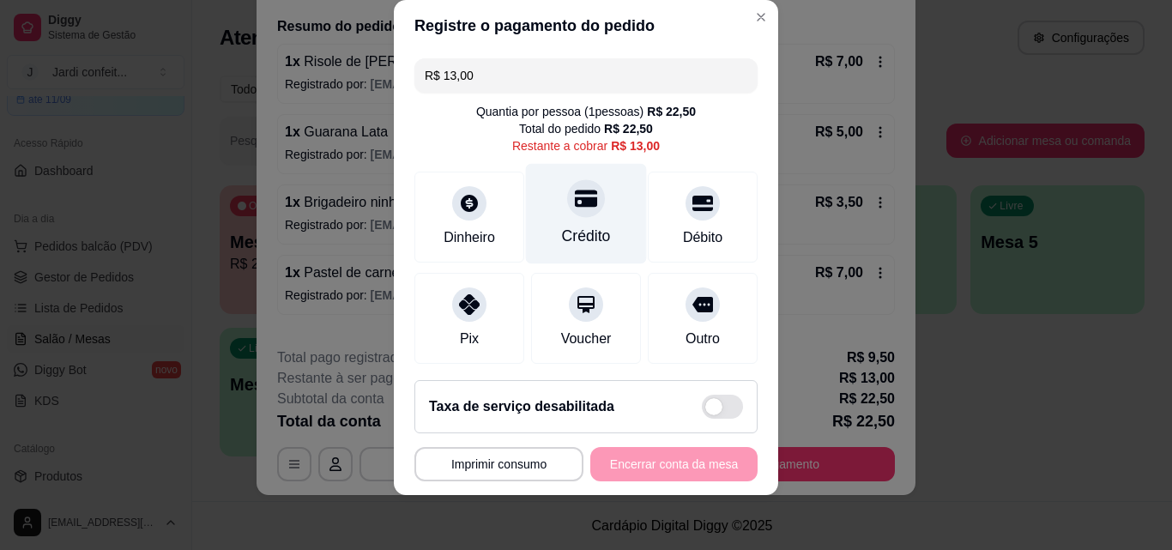
click at [600, 190] on div "Crédito" at bounding box center [586, 214] width 121 height 100
type input "R$ 0,00"
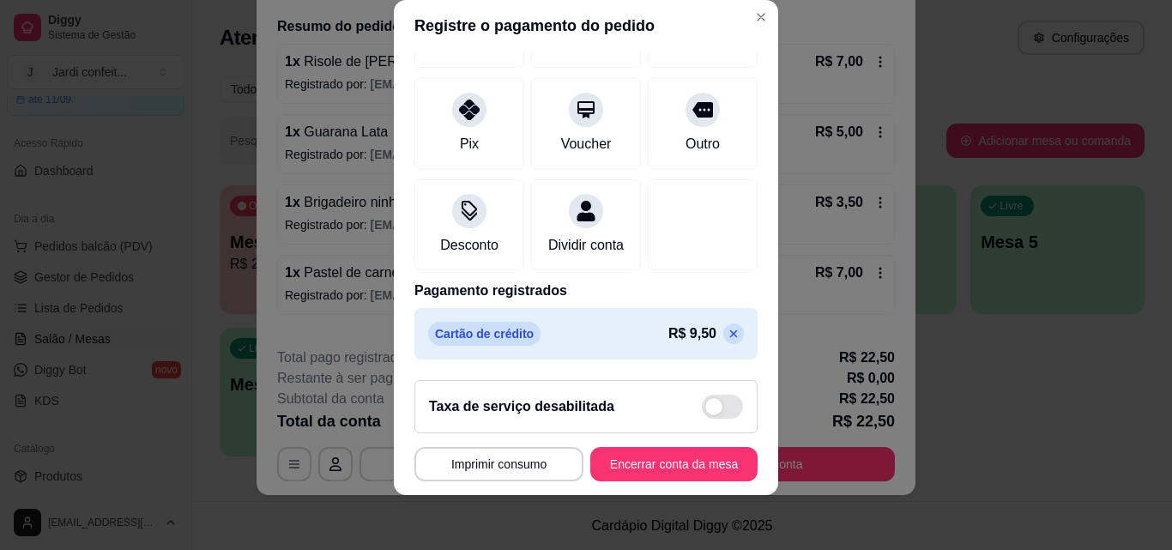
scroll to position [263, 0]
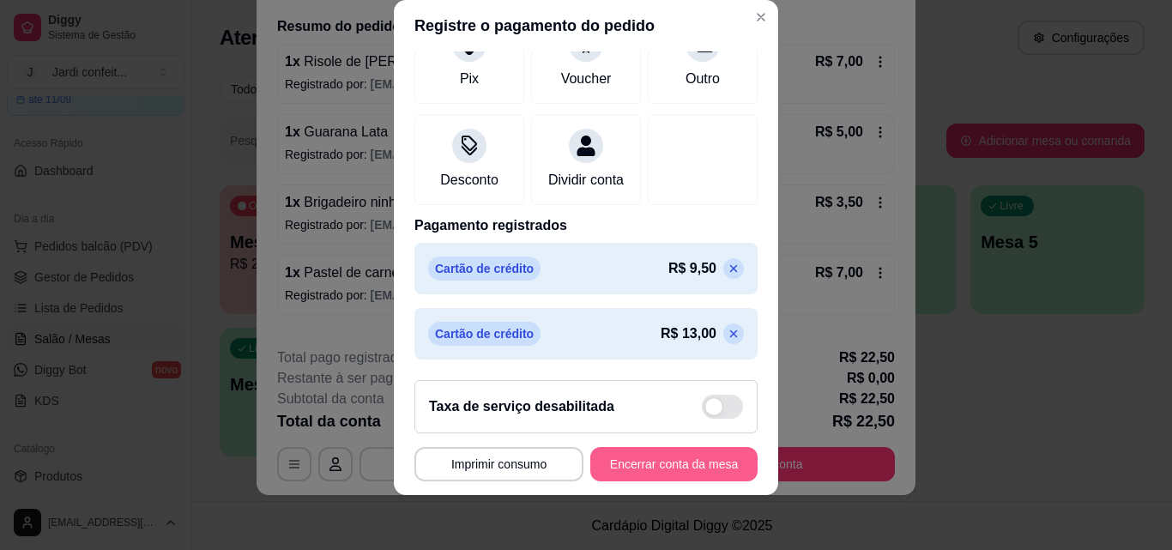
click at [692, 456] on button "Encerrar conta da mesa" at bounding box center [673, 464] width 167 height 34
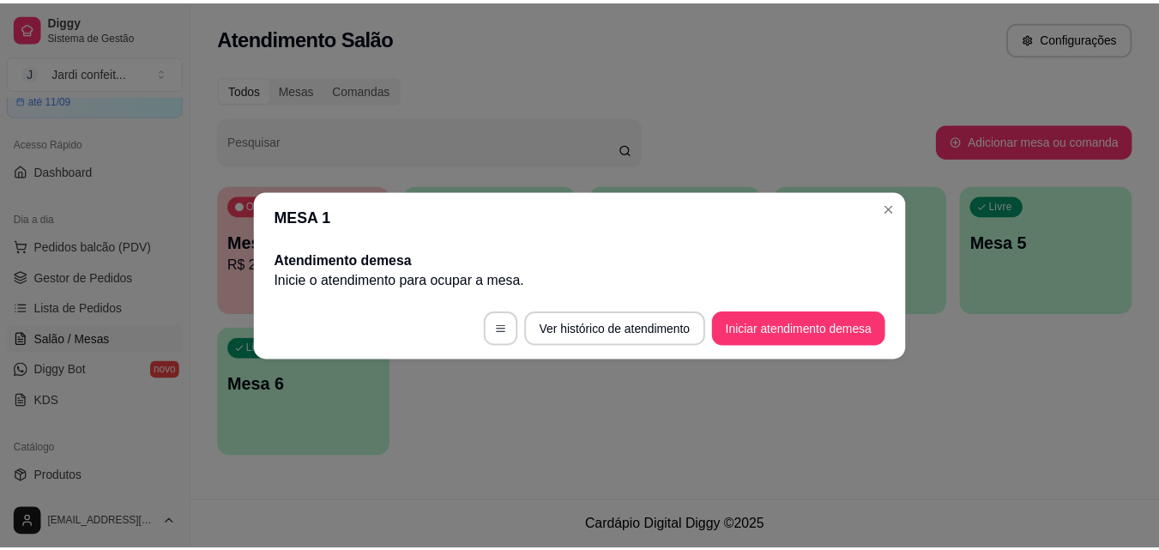
scroll to position [0, 0]
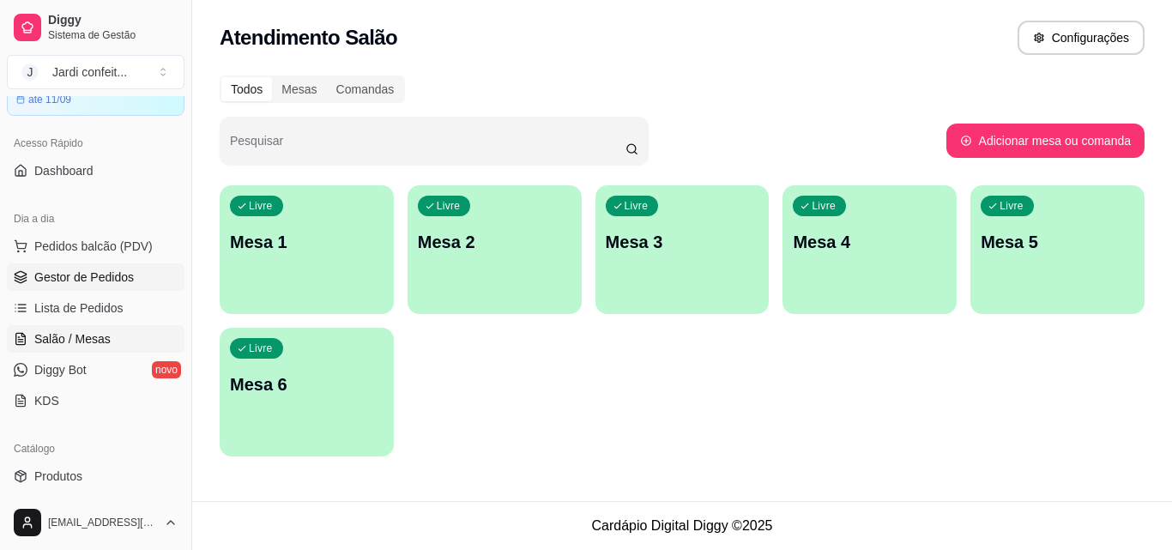
click at [71, 263] on link "Gestor de Pedidos" at bounding box center [96, 276] width 178 height 27
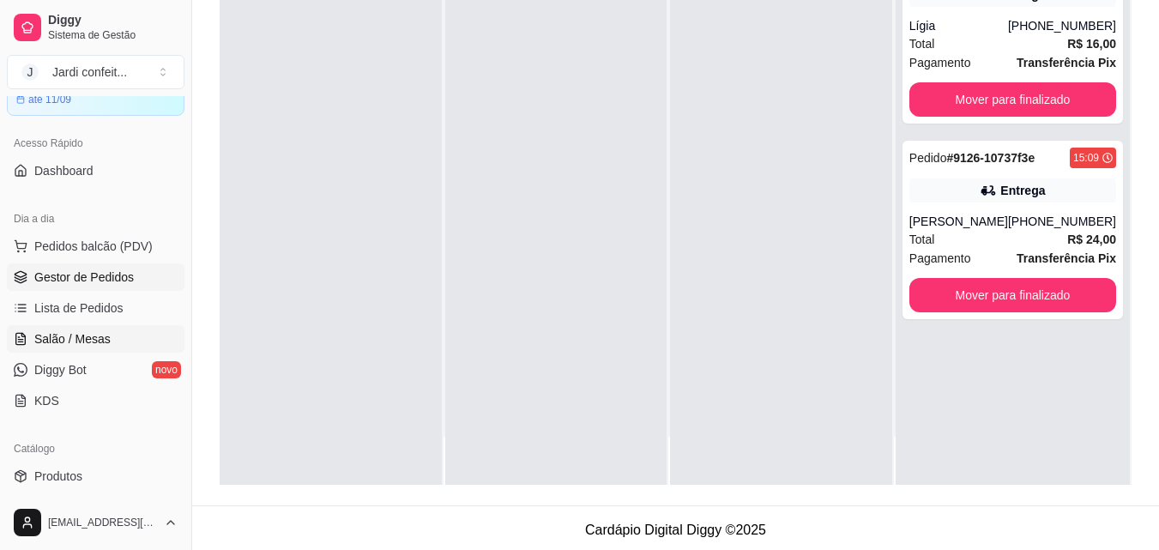
scroll to position [343, 0]
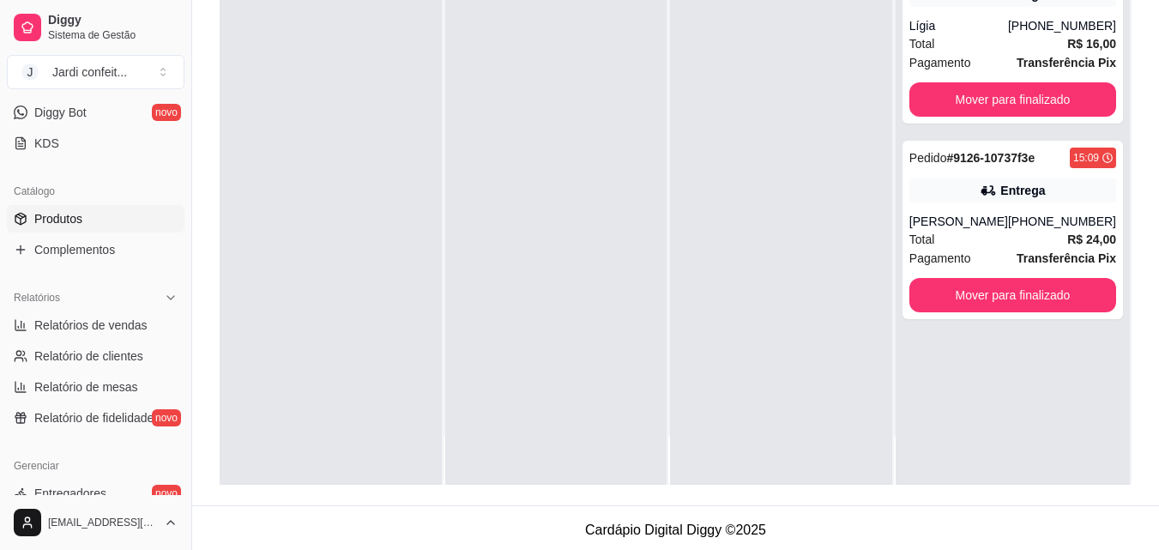
click at [103, 226] on link "Produtos" at bounding box center [96, 218] width 178 height 27
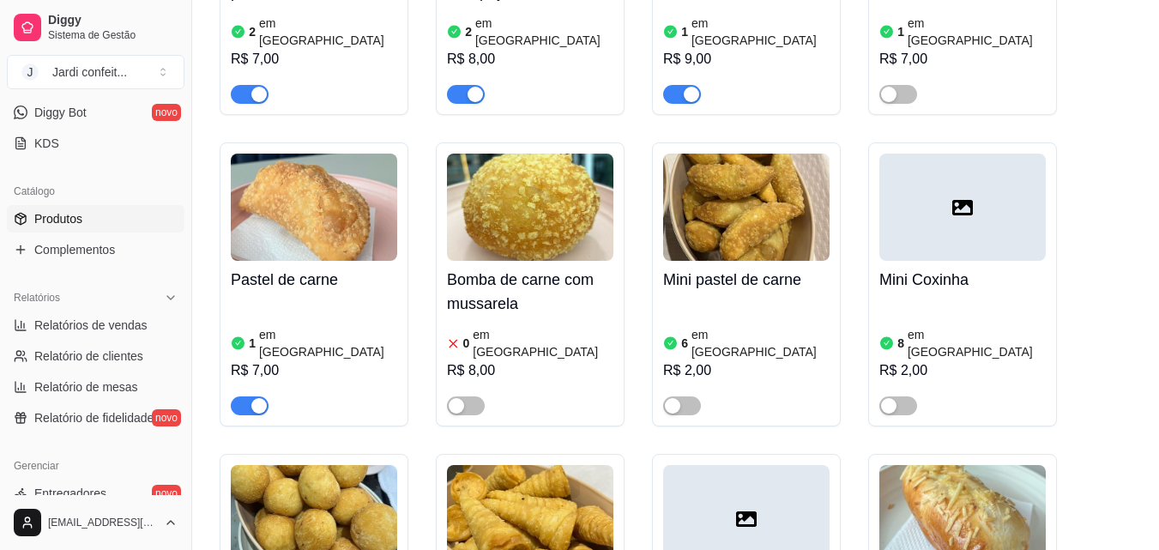
scroll to position [1373, 0]
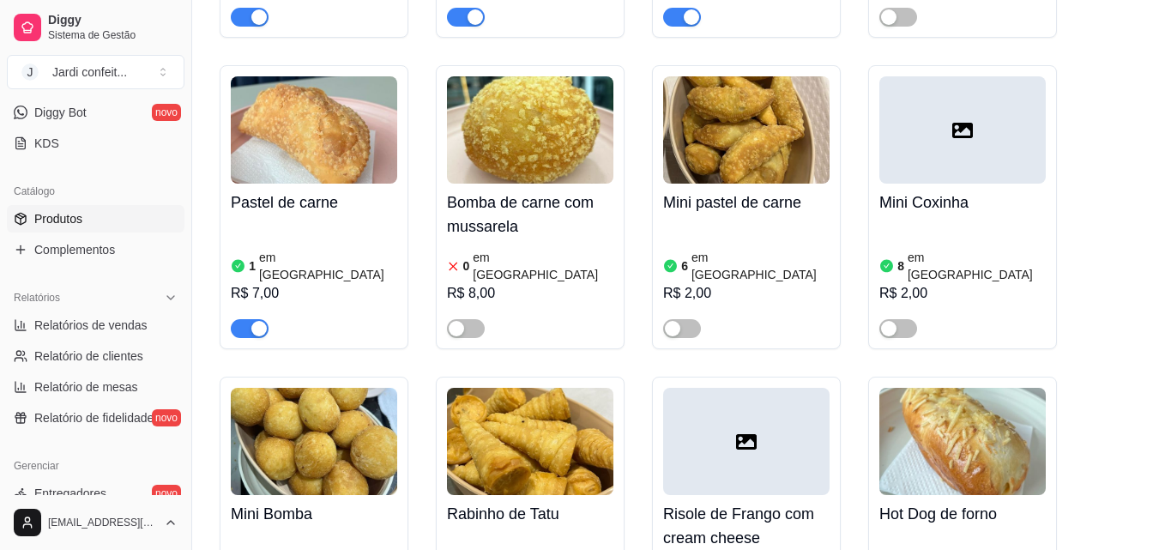
click at [229, 242] on div "Pastel de carne 1 em estoque R$ 7,00" at bounding box center [314, 207] width 189 height 284
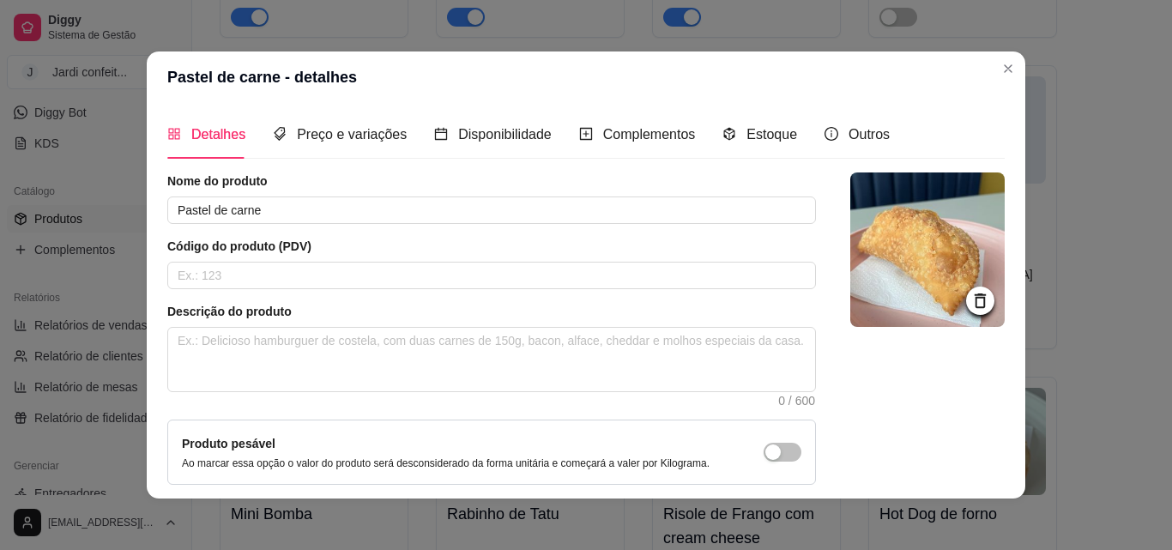
click at [1005, 76] on div at bounding box center [962, 129] width 166 height 107
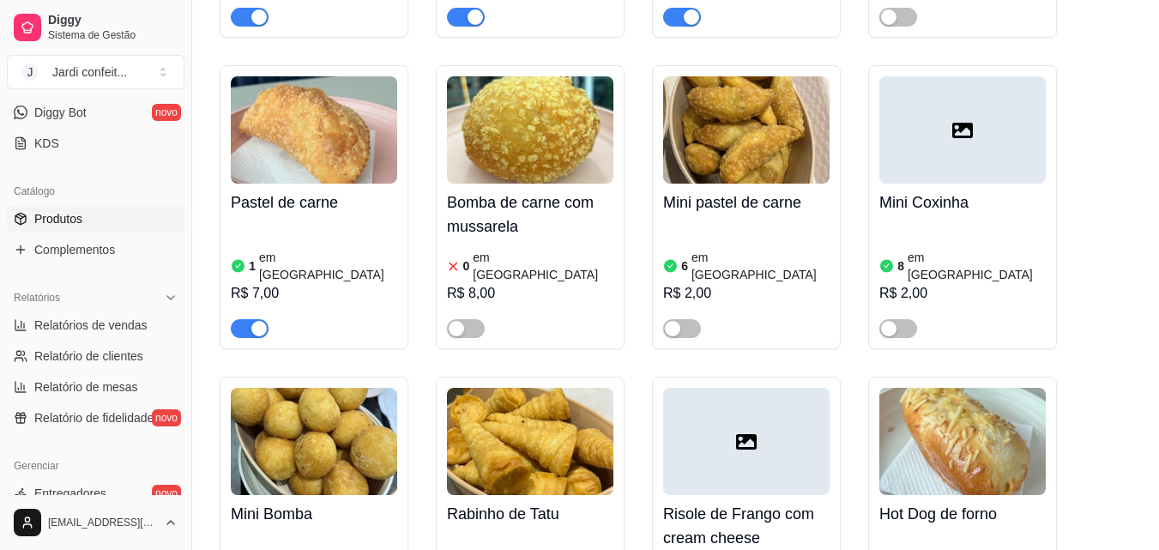
click at [240, 319] on span "button" at bounding box center [250, 328] width 38 height 19
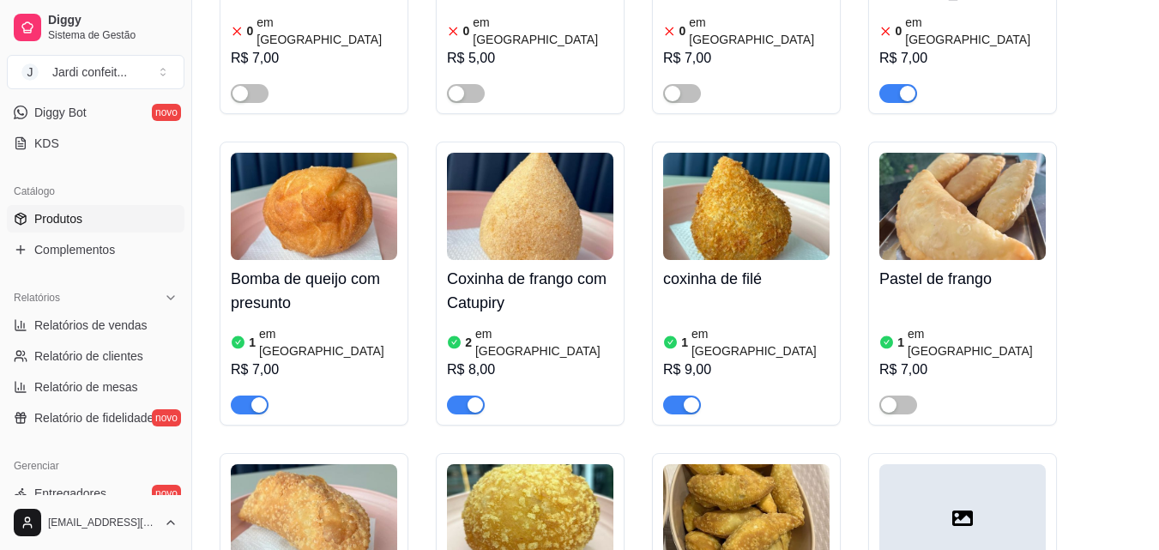
scroll to position [858, 0]
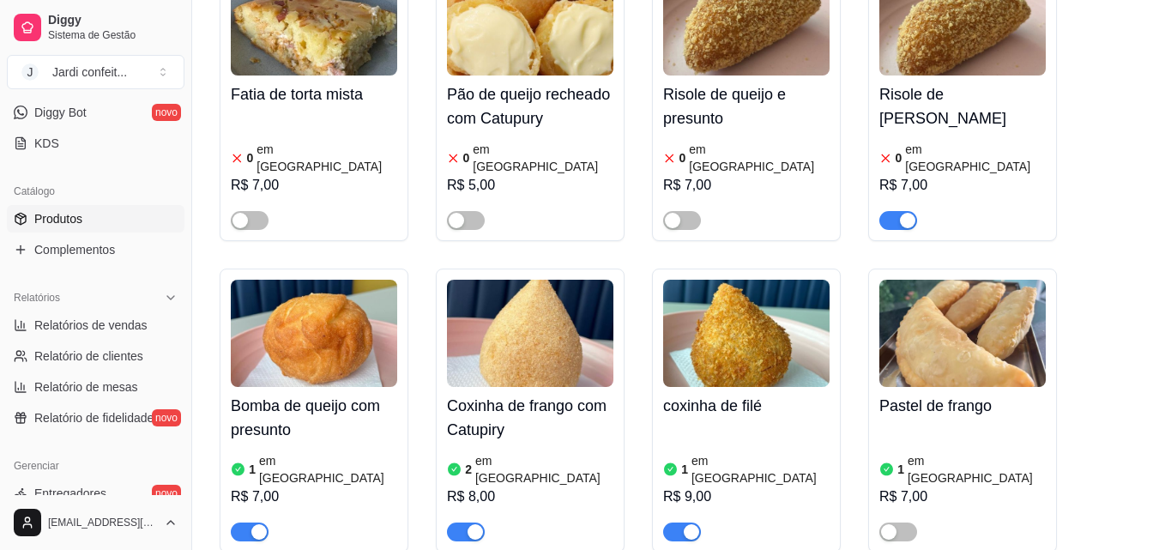
click at [544, 337] on img at bounding box center [530, 333] width 166 height 107
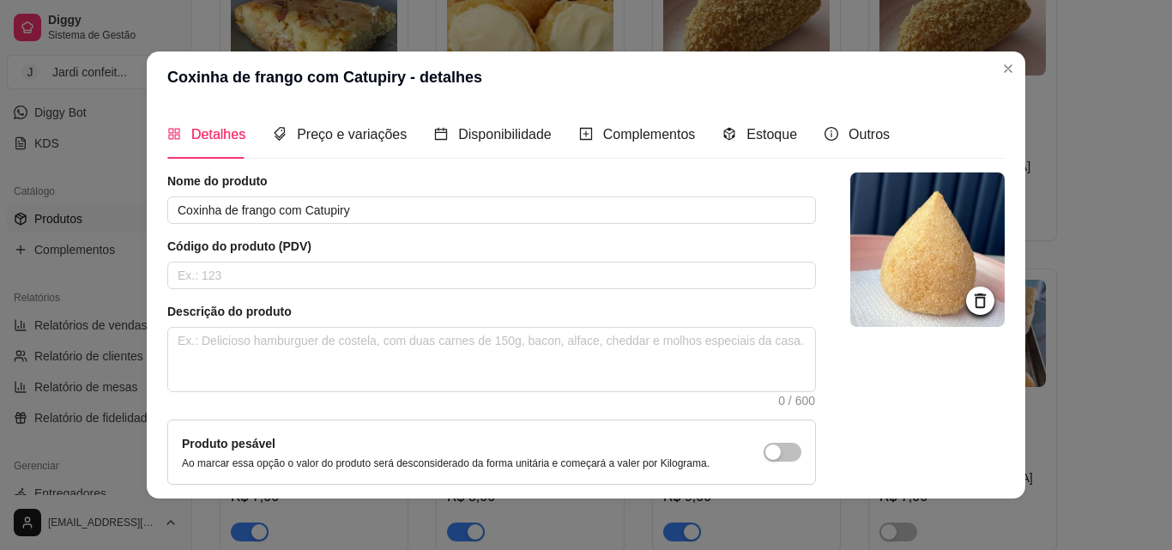
click at [1006, 82] on h4 "Risole de [PERSON_NAME]" at bounding box center [962, 106] width 166 height 48
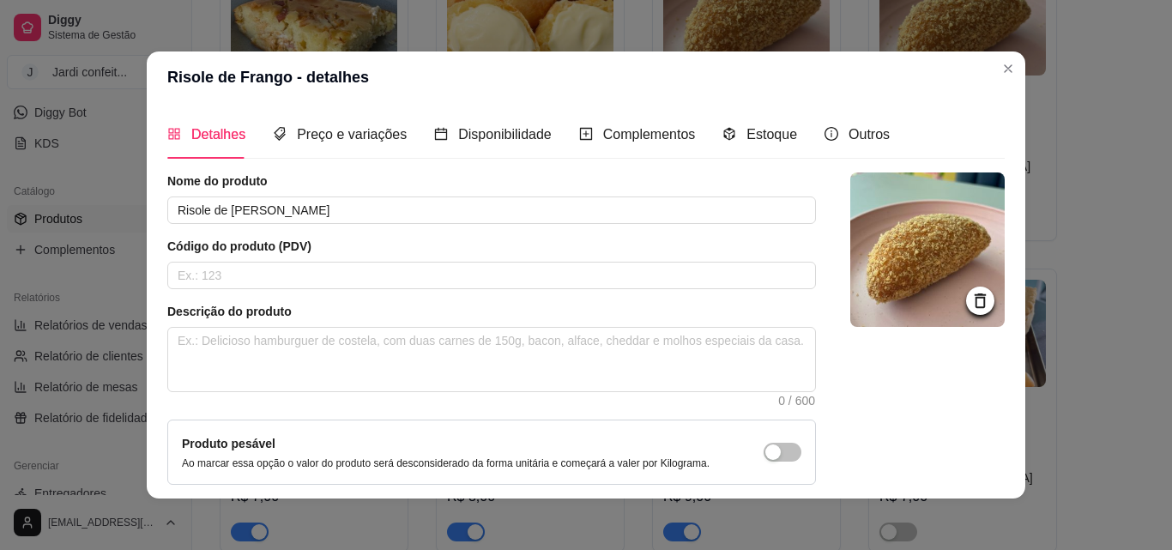
click at [1003, 82] on h4 "Risole de [PERSON_NAME]" at bounding box center [962, 106] width 166 height 48
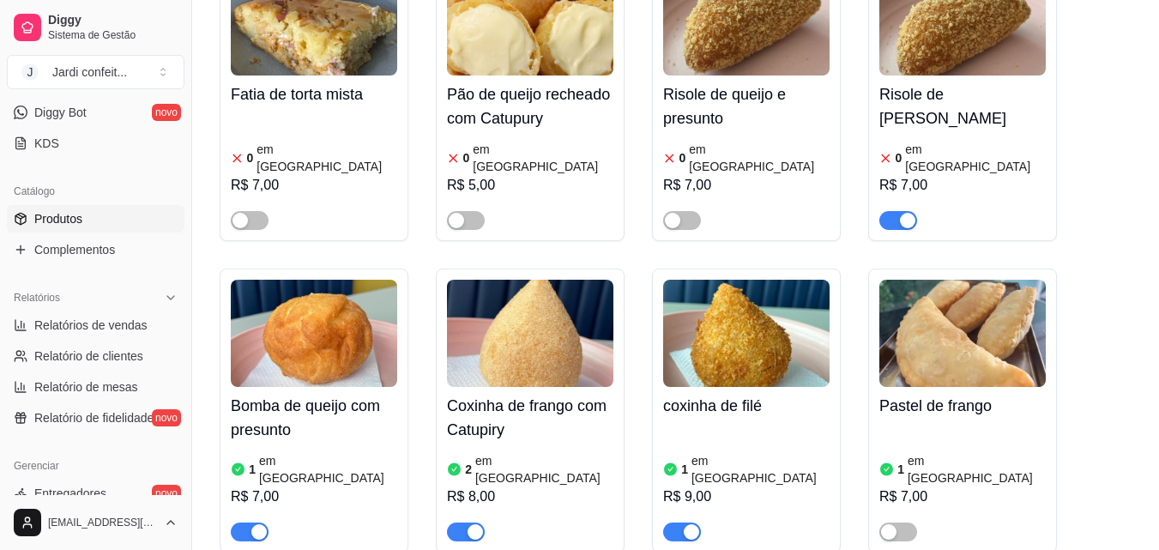
click at [145, 186] on div "Loja aberta Diggy Bot até 11/09 Acesso Rápido Dashboard Dia a dia Pedidos balcã…" at bounding box center [95, 295] width 191 height 399
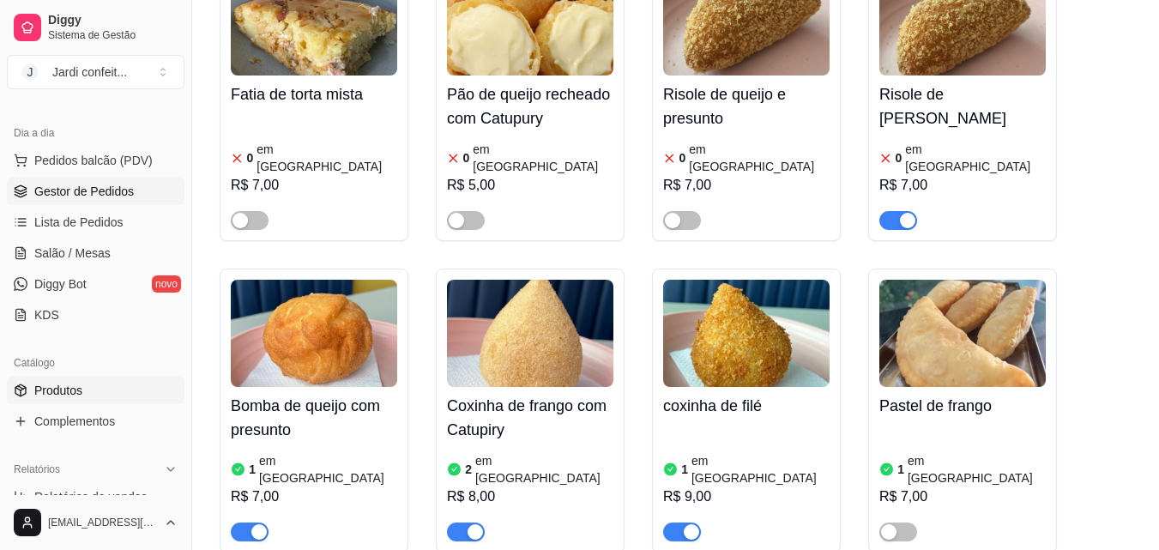
click at [145, 189] on link "Gestor de Pedidos" at bounding box center [96, 191] width 178 height 27
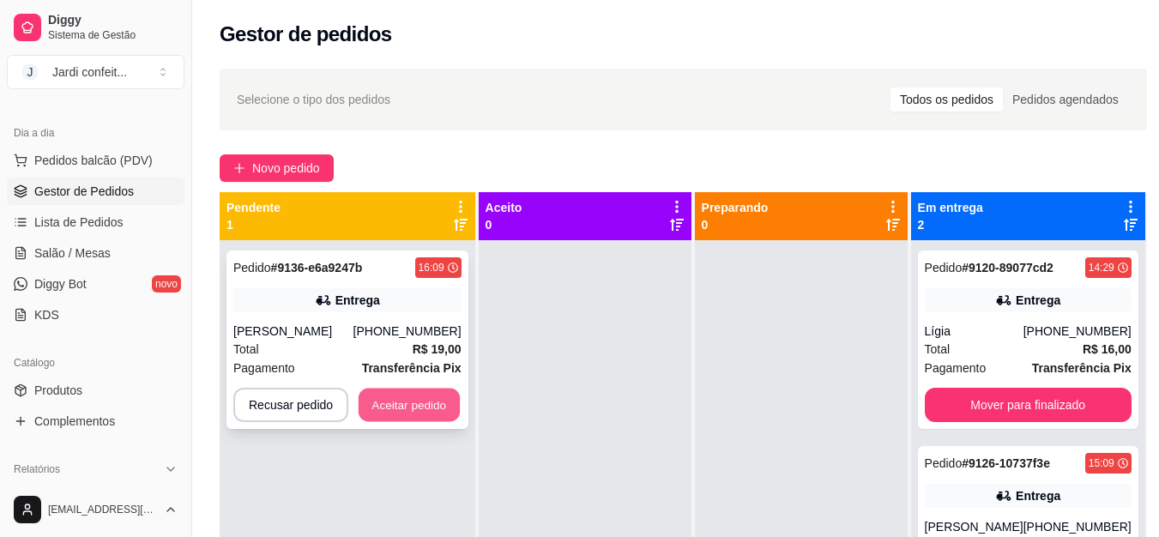
click at [407, 419] on button "Aceitar pedido" at bounding box center [409, 405] width 101 height 33
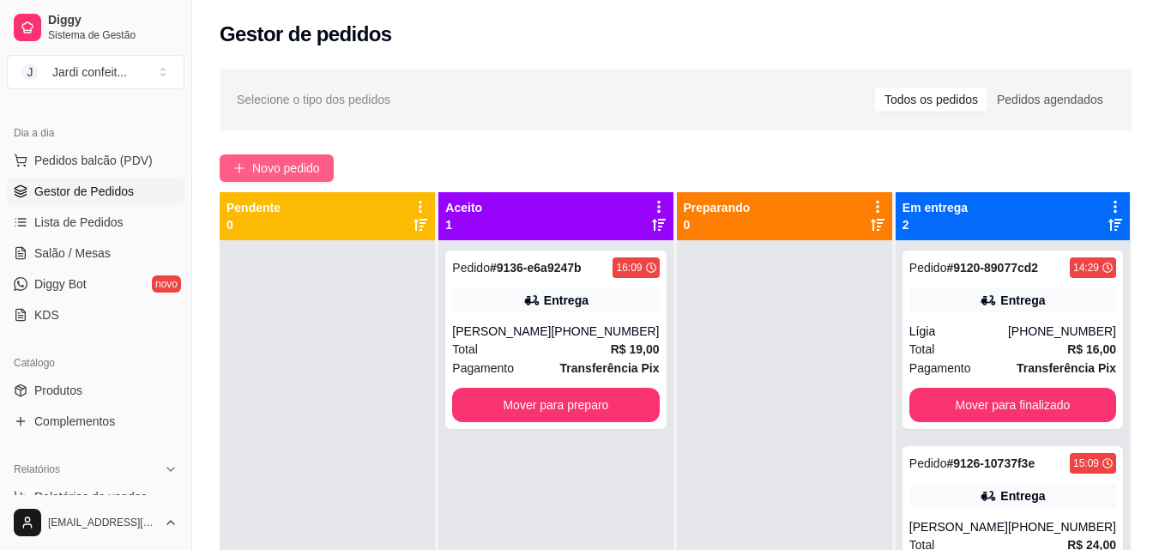
click at [291, 176] on span "Novo pedido" at bounding box center [286, 168] width 68 height 19
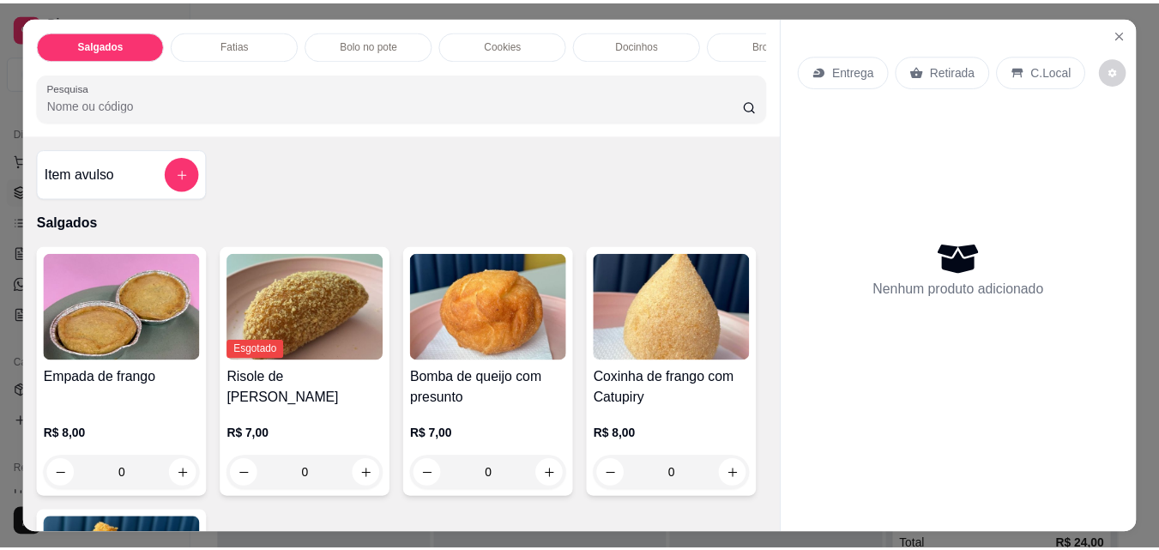
scroll to position [343, 0]
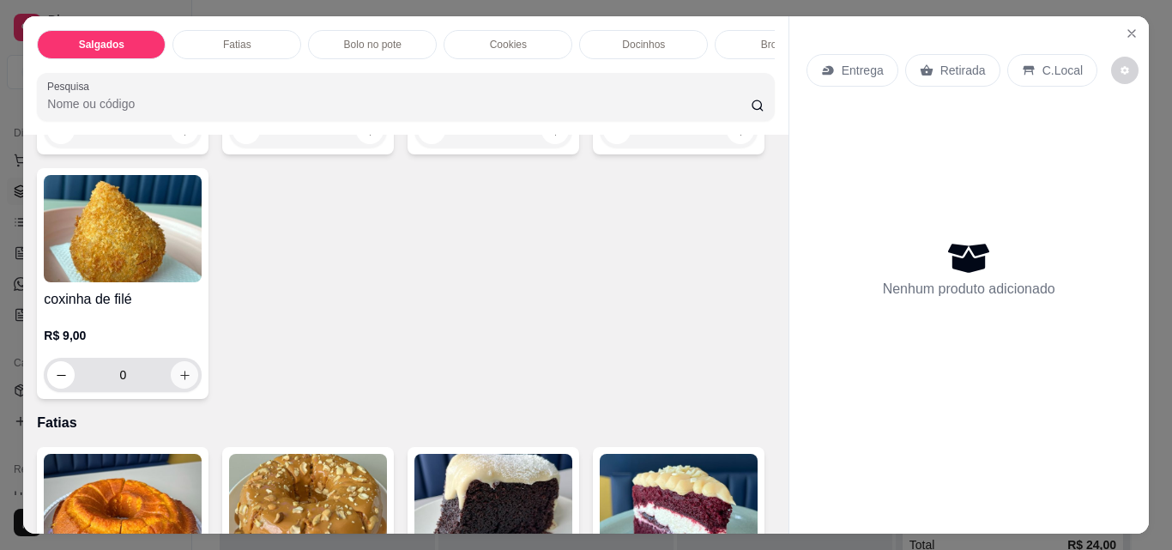
click at [198, 389] on button "increase-product-quantity" at bounding box center [184, 374] width 27 height 27
type input "1"
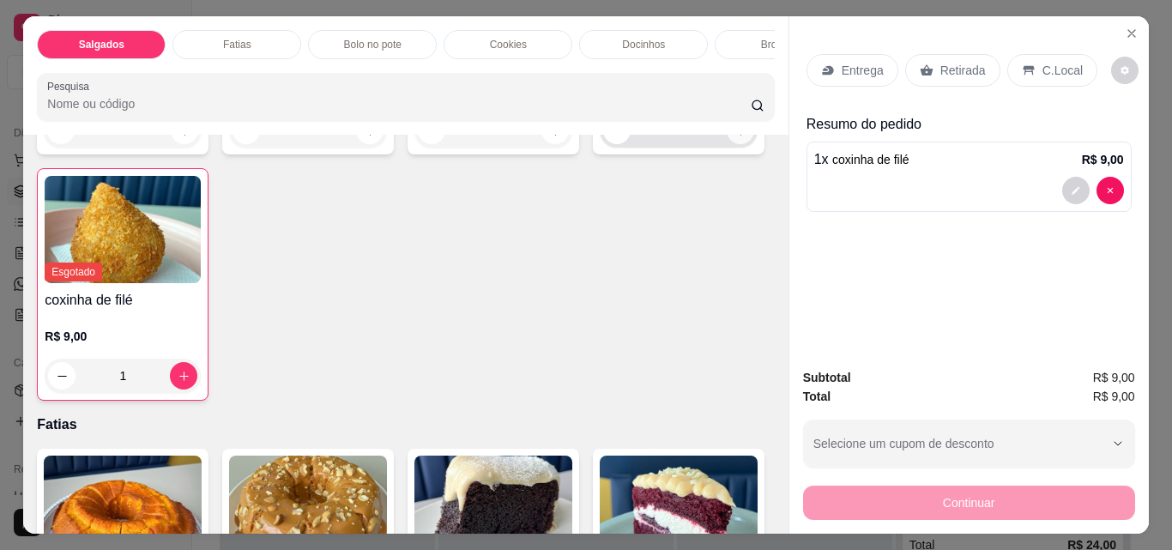
click at [736, 136] on icon "increase-product-quantity" at bounding box center [740, 130] width 9 height 9
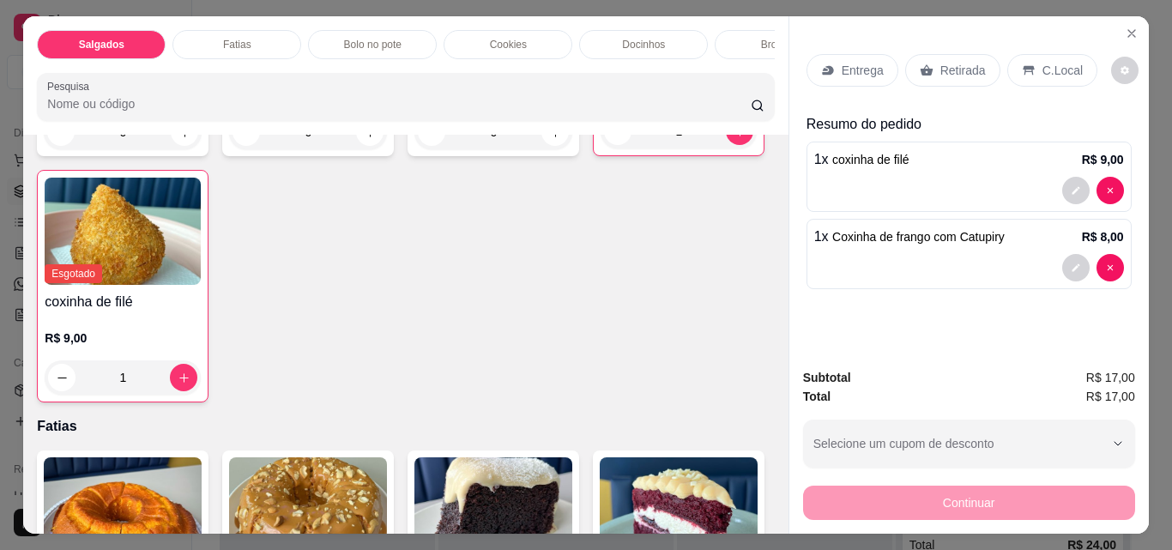
type input "1"
click at [956, 54] on div "Retirada" at bounding box center [952, 70] width 95 height 33
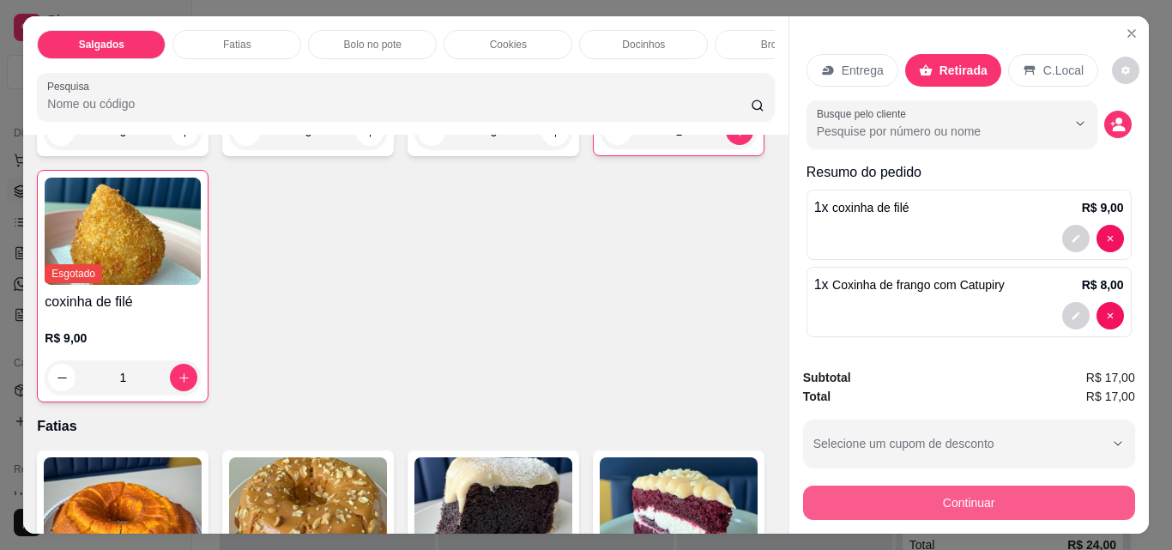
click at [1044, 492] on button "Continuar" at bounding box center [969, 503] width 332 height 34
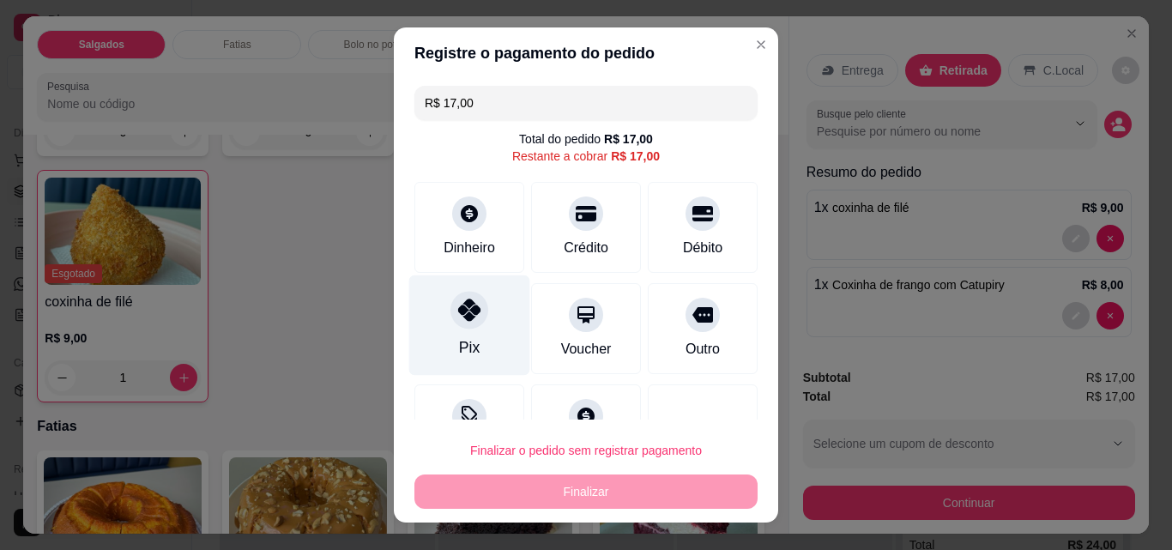
click at [470, 325] on div at bounding box center [469, 310] width 38 height 38
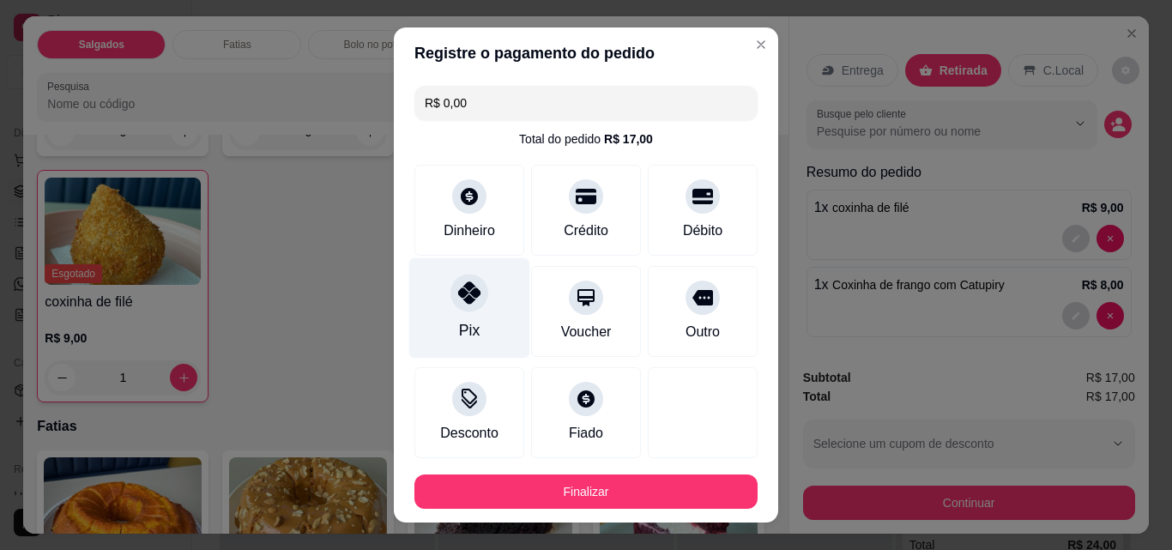
type input "R$ 0,00"
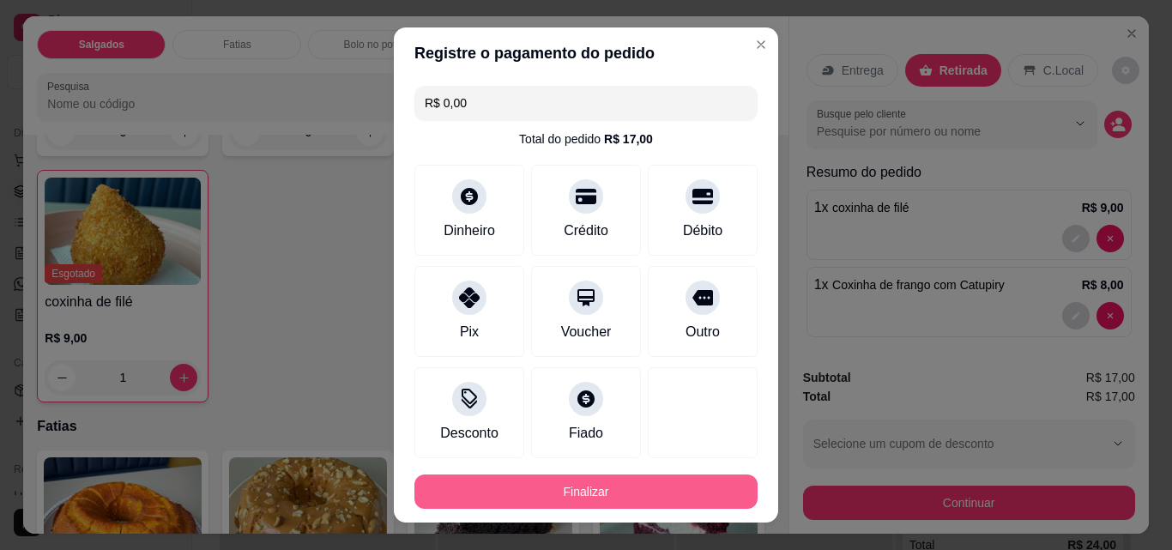
click at [600, 488] on button "Finalizar" at bounding box center [585, 491] width 343 height 34
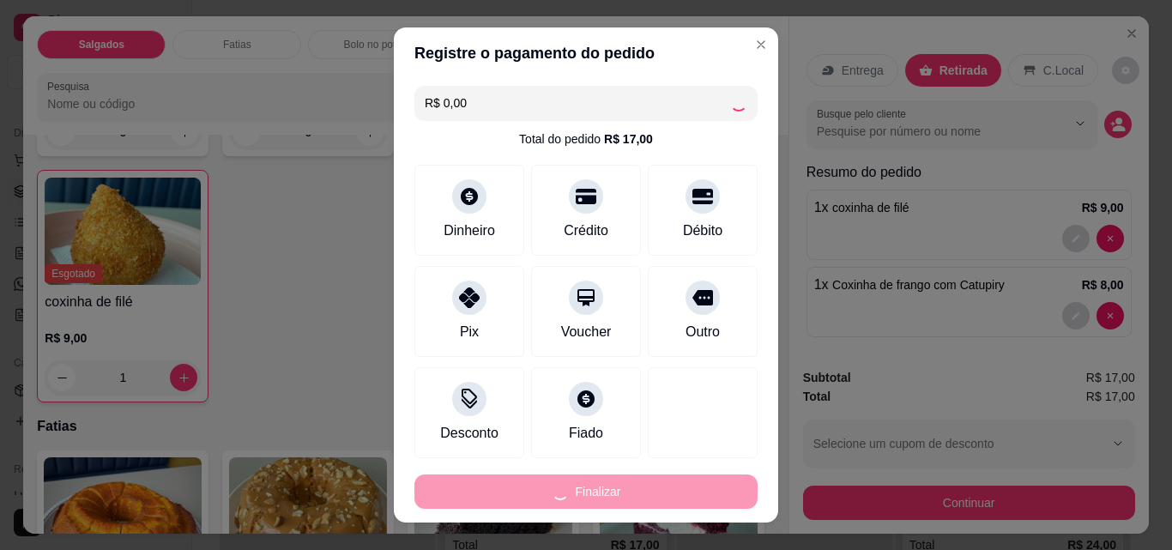
type input "0"
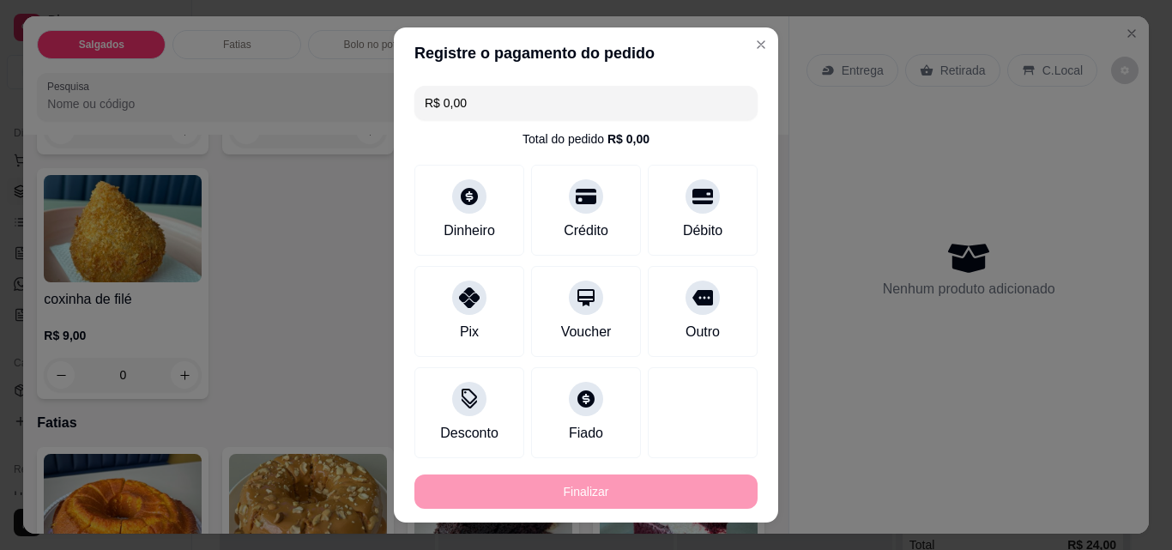
type input "-R$ 17,00"
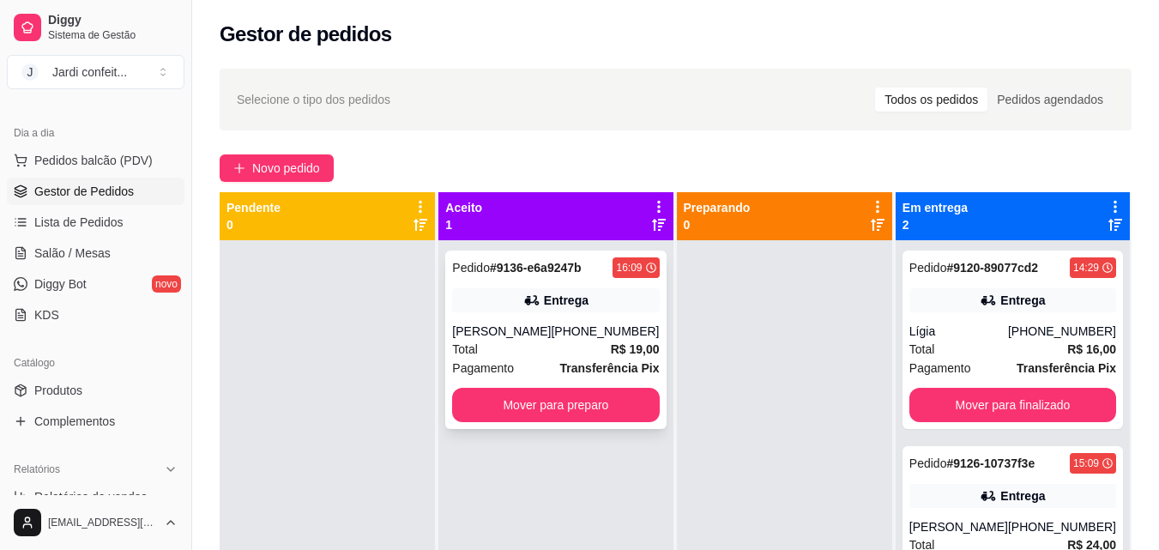
click at [601, 303] on div "Entrega" at bounding box center [555, 300] width 207 height 24
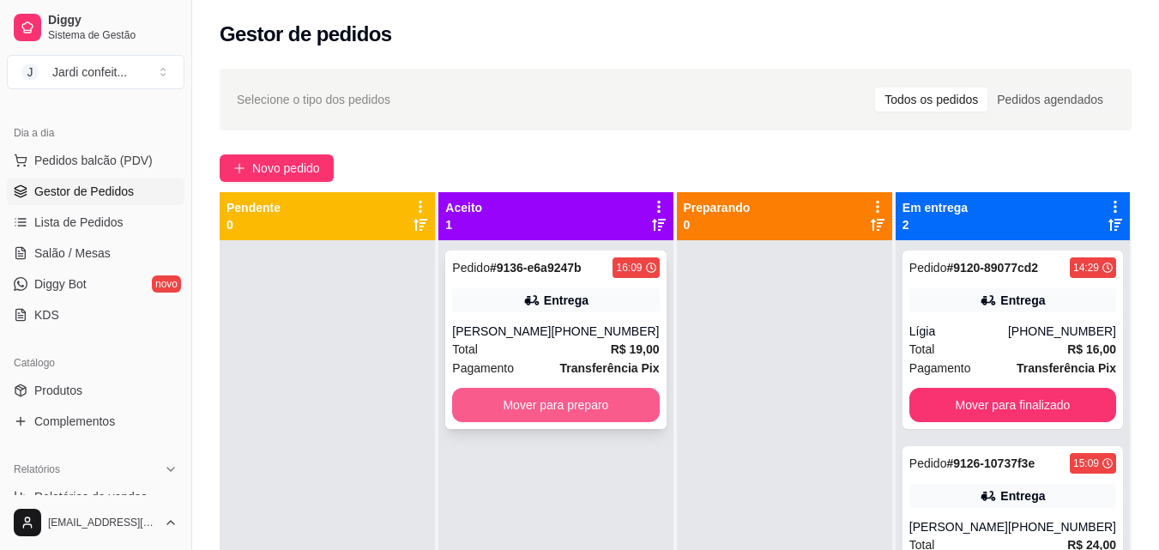
click at [594, 418] on button "Mover para preparo" at bounding box center [555, 405] width 207 height 34
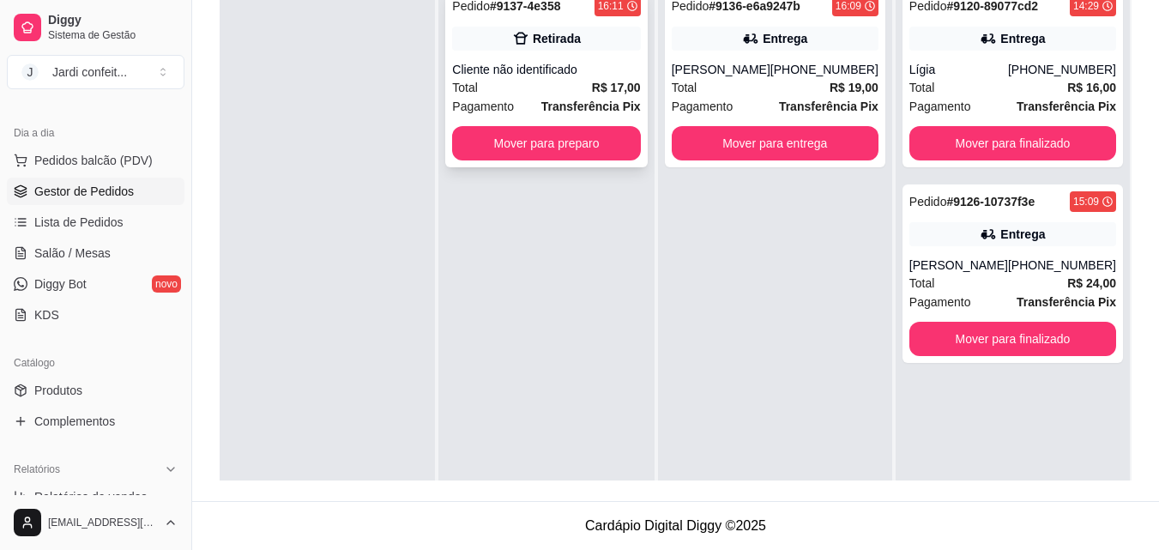
click at [492, 30] on div "Retirada" at bounding box center [546, 39] width 188 height 24
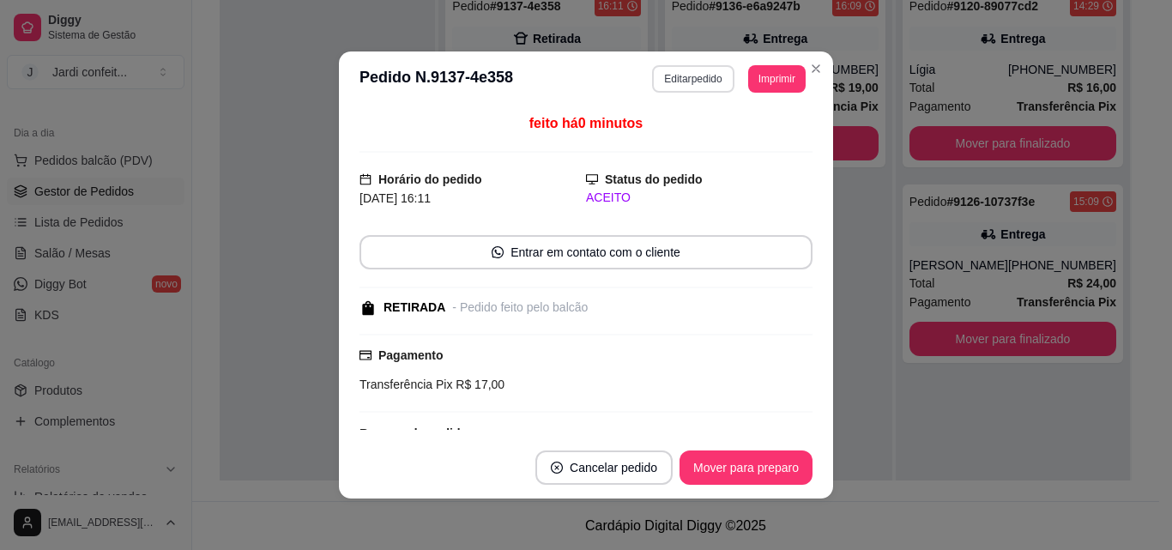
click at [716, 78] on button "Editar pedido" at bounding box center [692, 78] width 81 height 27
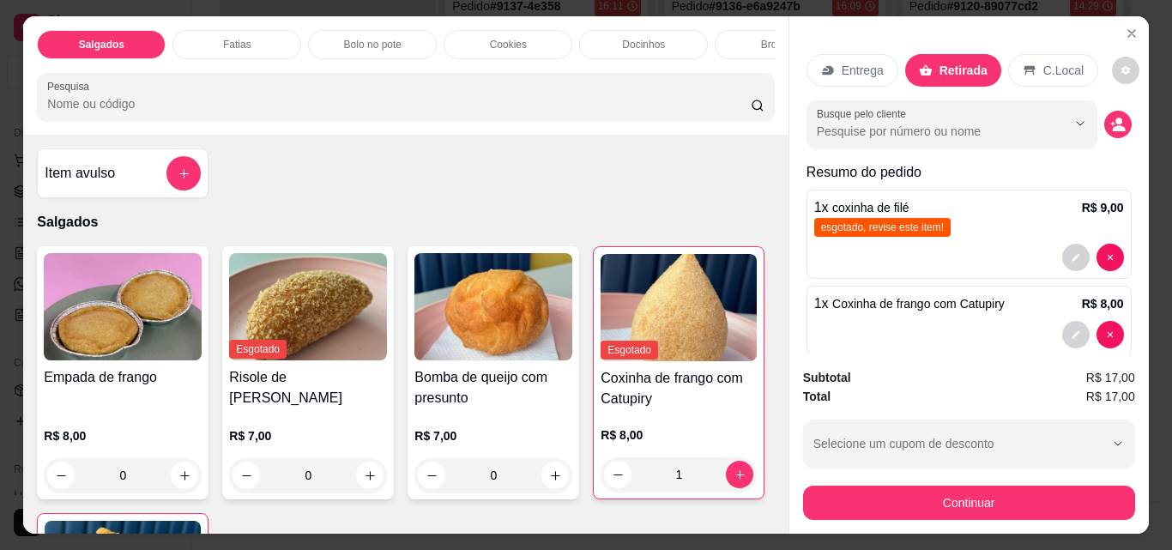
click at [854, 64] on p "Entrega" at bounding box center [863, 70] width 42 height 17
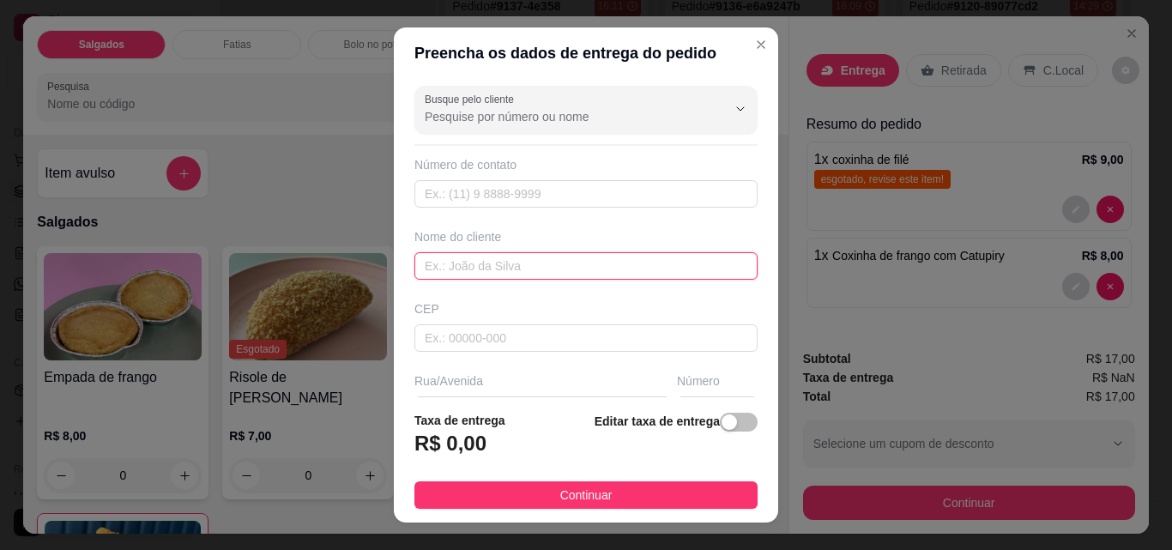
click at [559, 274] on input "text" at bounding box center [585, 265] width 343 height 27
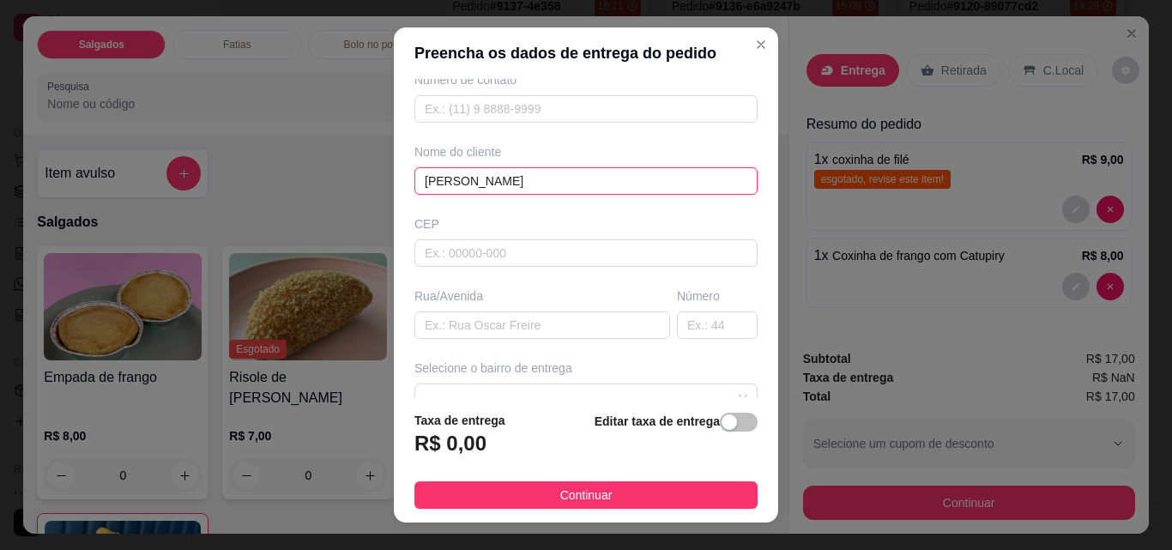
scroll to position [86, 0]
type input "[PERSON_NAME]"
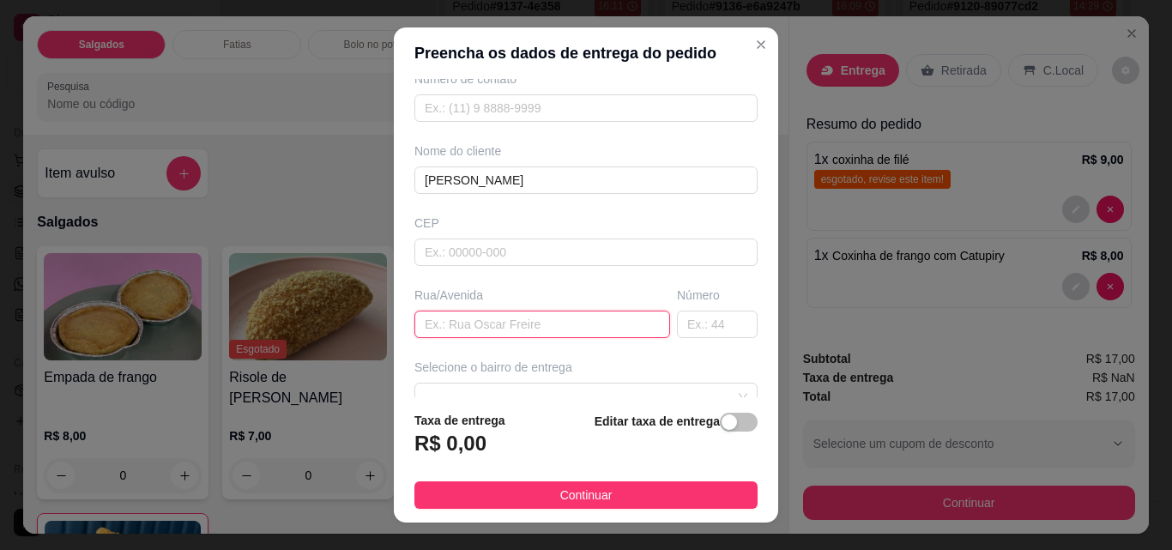
click at [544, 327] on input "text" at bounding box center [542, 324] width 256 height 27
paste input "Rua Inácio Caetano, 180 , canto"
type input "Rua Inácio Caetano, 180 , canto"
click at [707, 329] on input "text" at bounding box center [717, 324] width 81 height 27
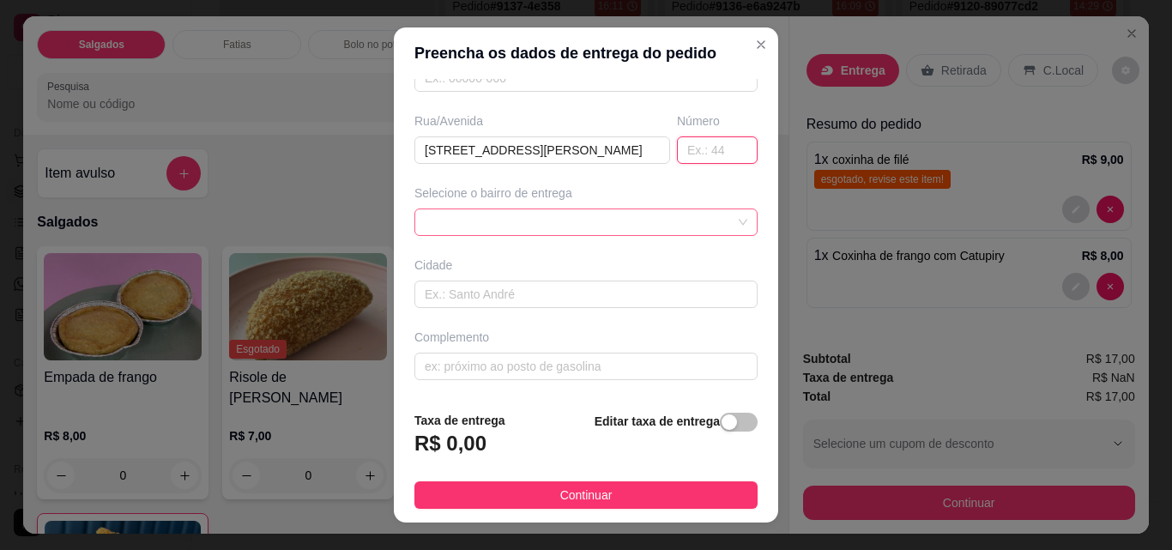
click at [626, 219] on span at bounding box center [586, 222] width 323 height 26
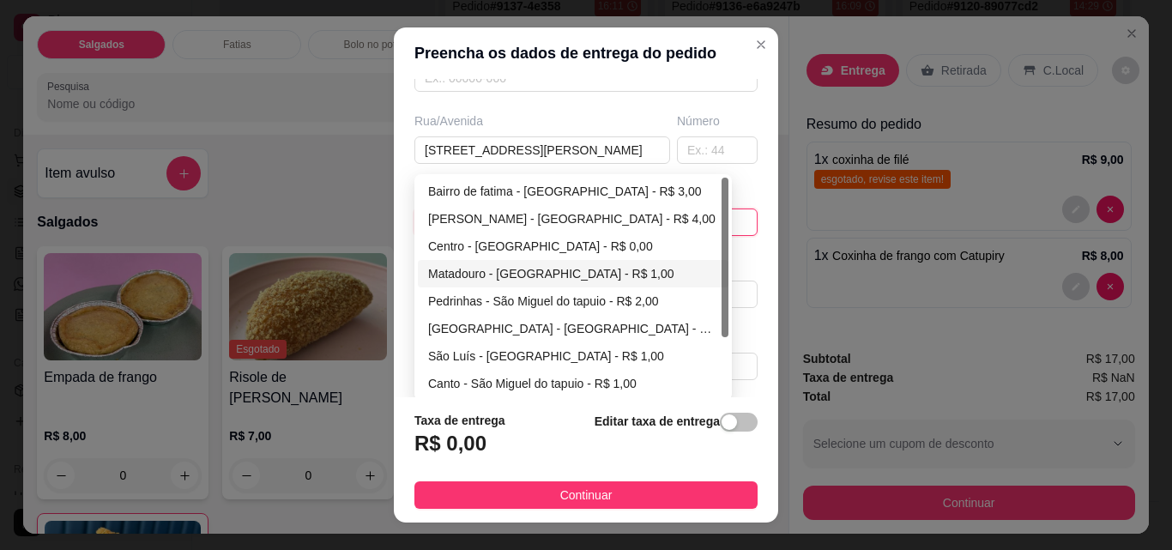
scroll to position [82, 0]
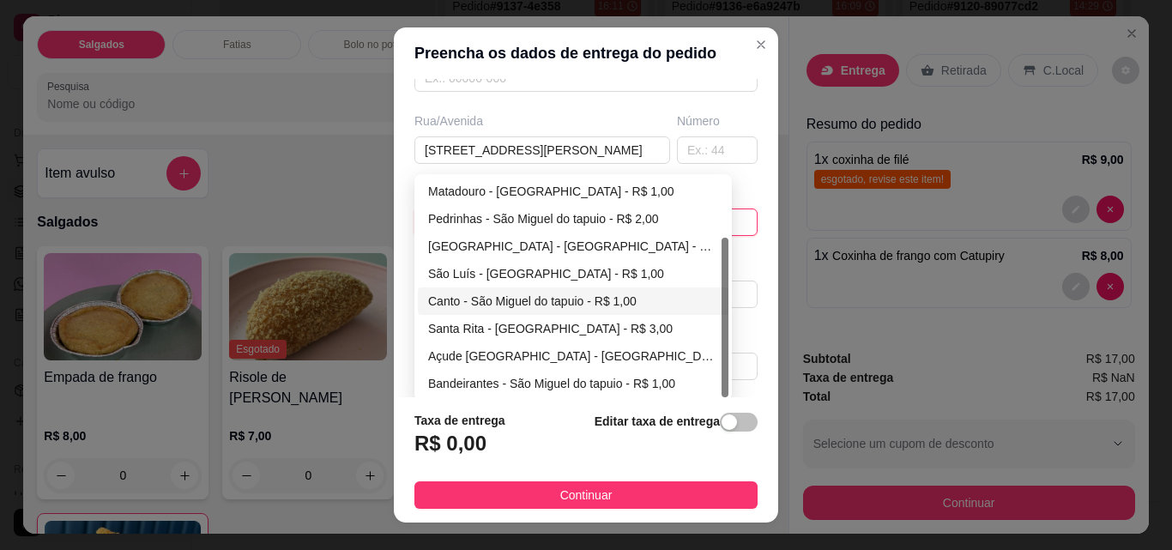
click at [588, 308] on div "Canto - São Miguel do tapuio - R$ 1,00" at bounding box center [573, 301] width 290 height 19
type input "São Miguel do tapuio"
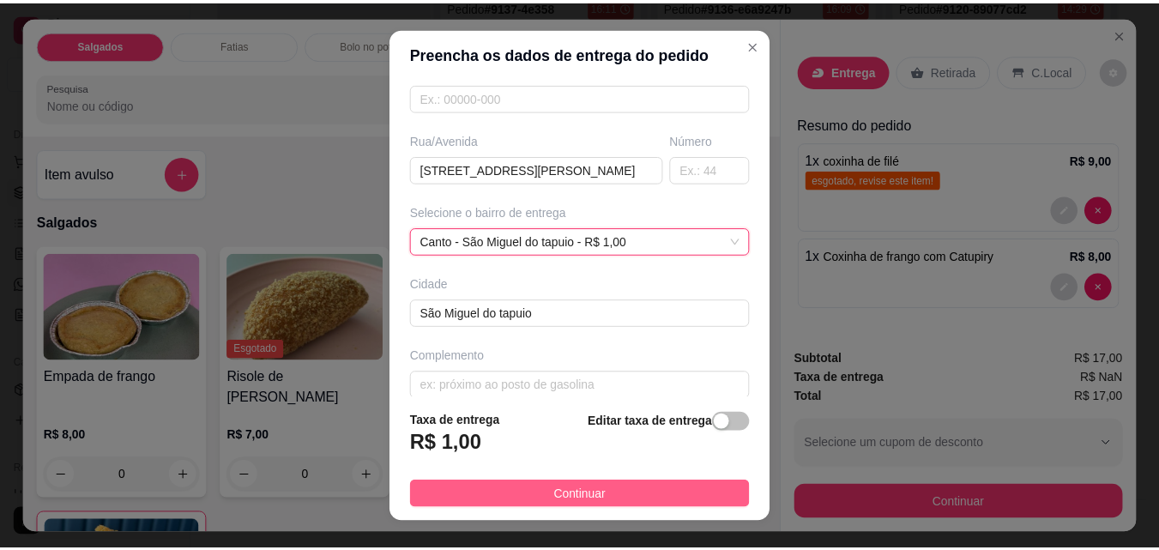
scroll to position [260, 0]
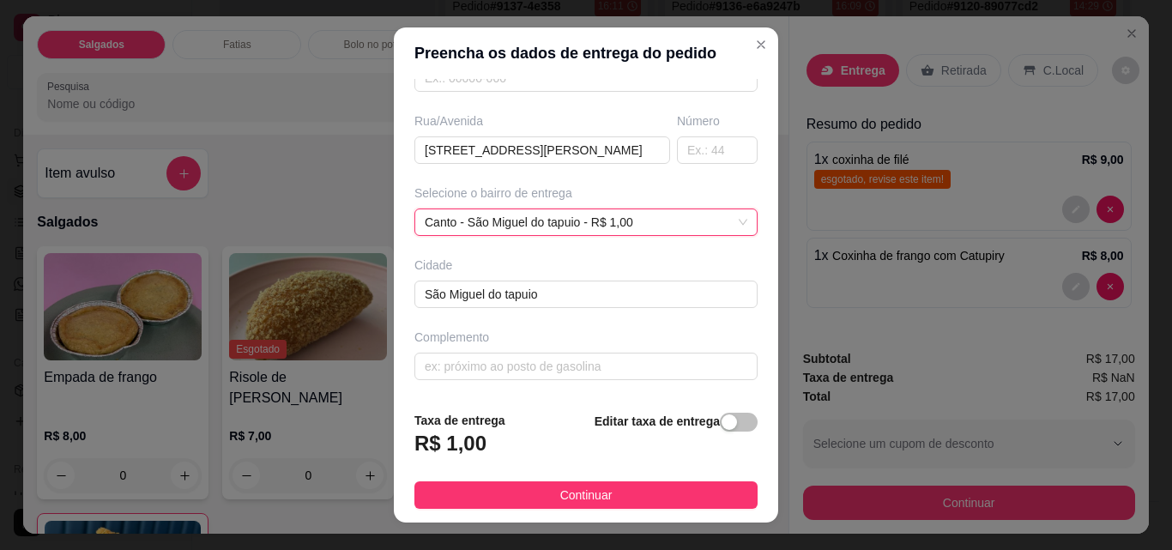
click at [626, 489] on button "Continuar" at bounding box center [585, 494] width 343 height 27
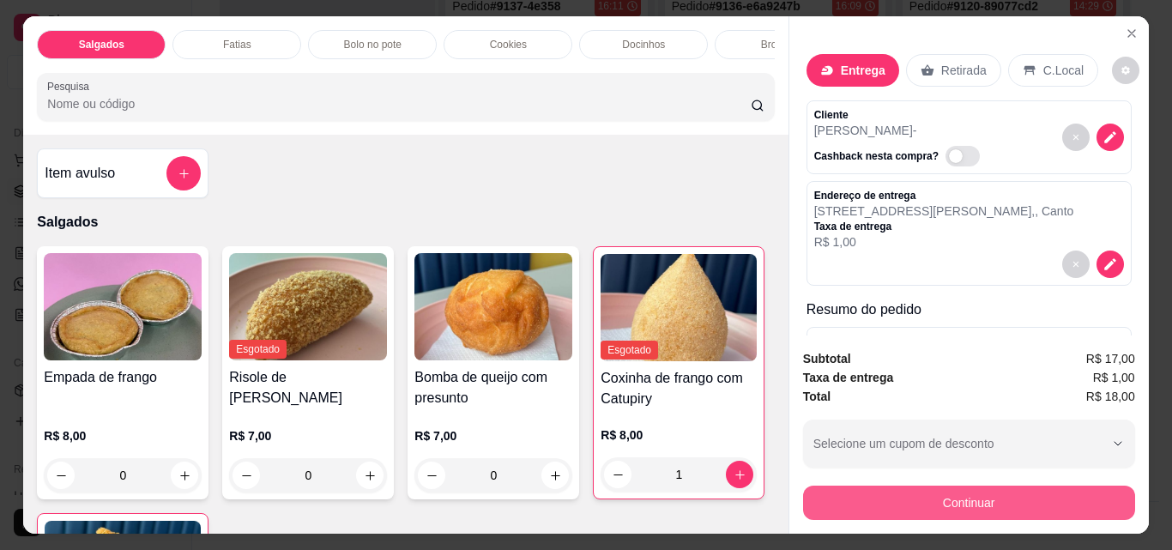
click at [887, 486] on button "Continuar" at bounding box center [969, 503] width 332 height 34
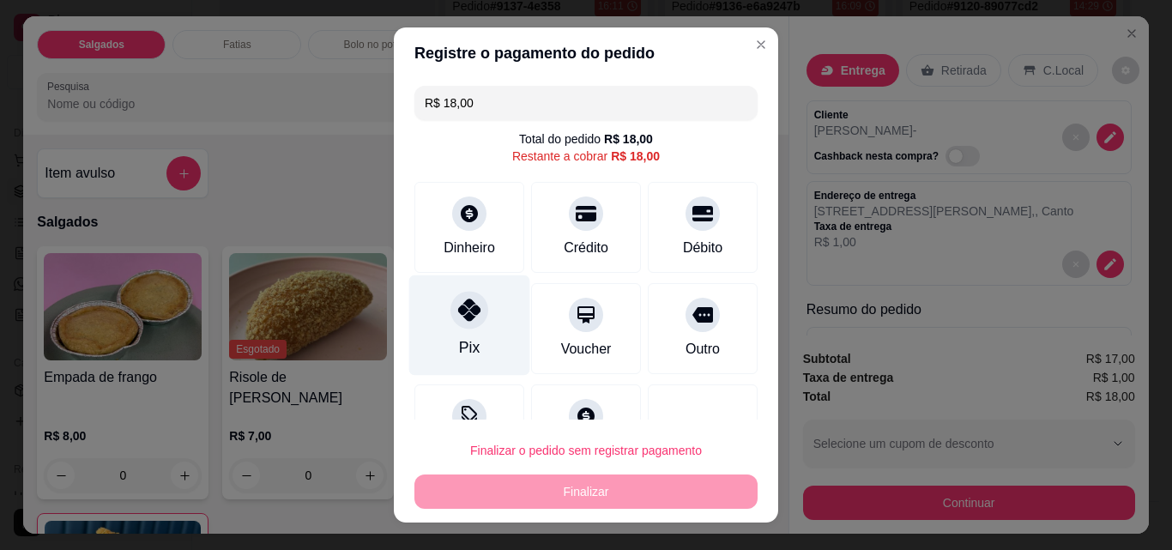
click at [458, 323] on div at bounding box center [469, 310] width 38 height 38
type input "R$ 0,00"
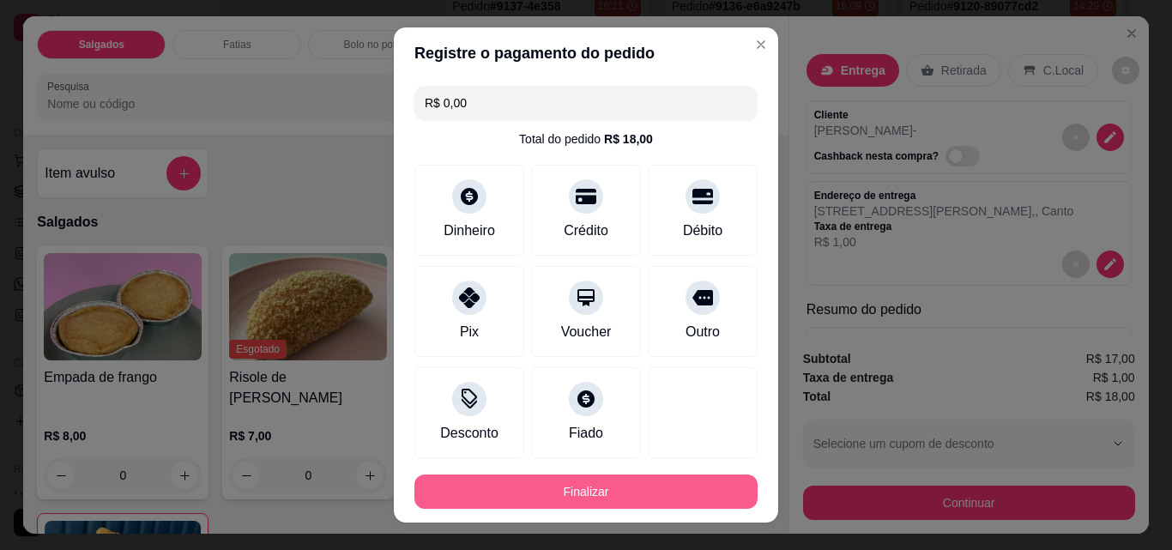
click at [526, 476] on button "Finalizar" at bounding box center [585, 491] width 343 height 34
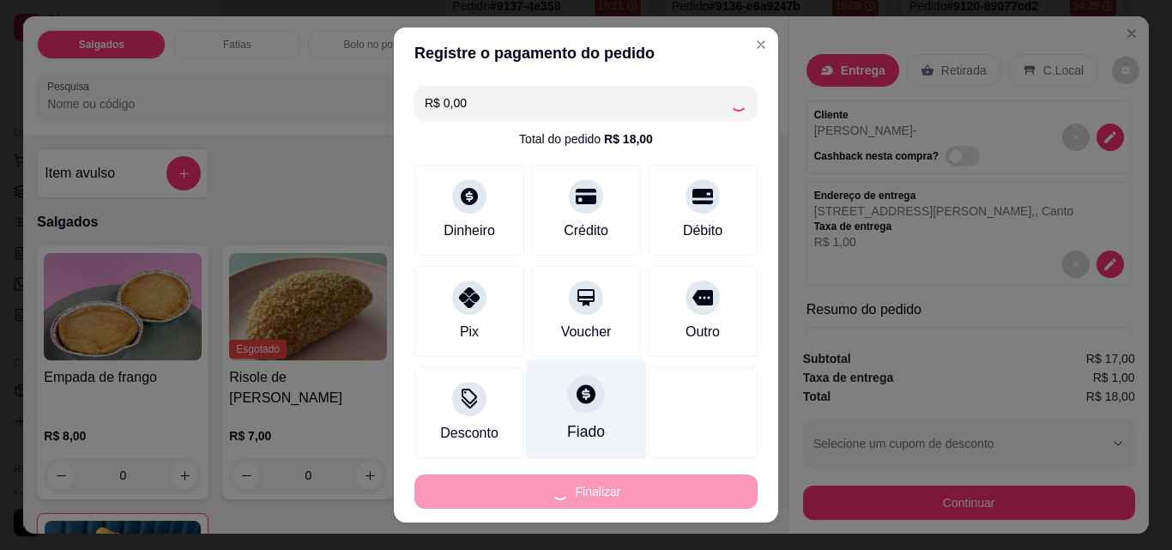
type input "0"
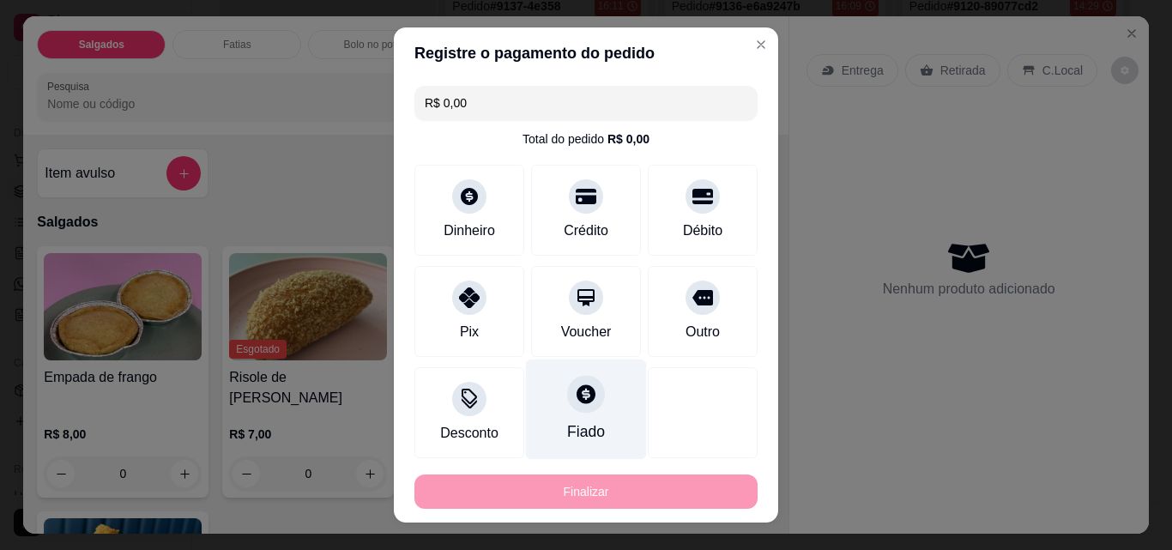
type input "-R$ 18,00"
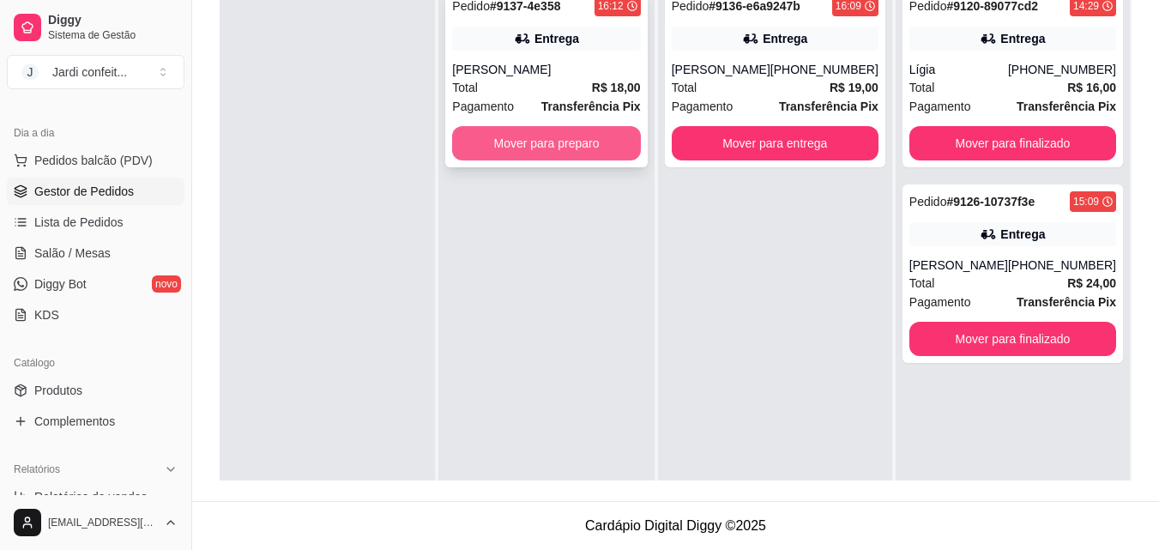
click at [581, 158] on button "Mover para preparo" at bounding box center [546, 143] width 188 height 34
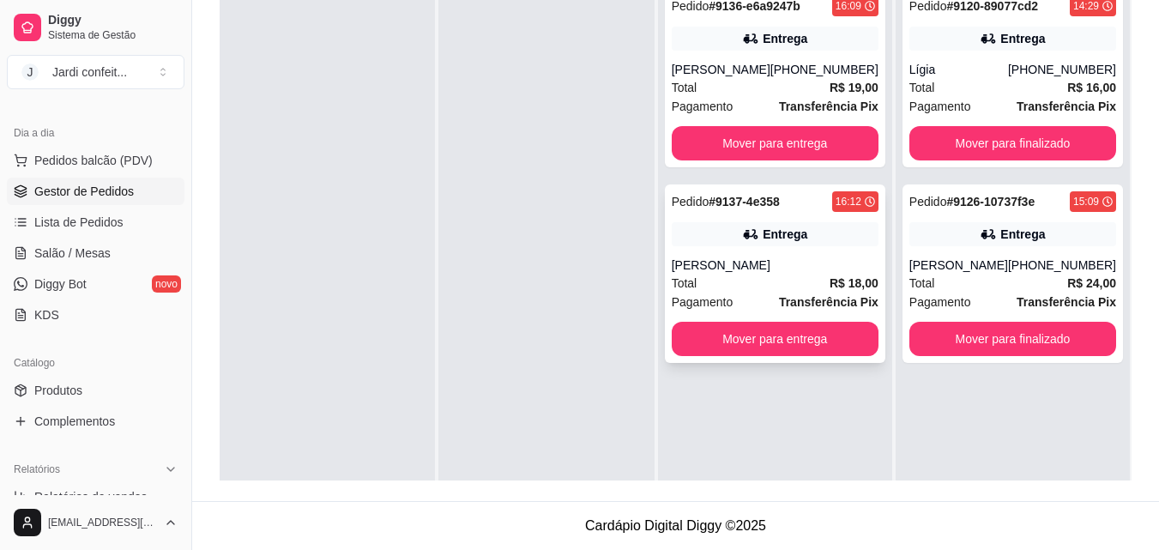
click at [808, 274] on div "[PERSON_NAME]" at bounding box center [775, 264] width 207 height 17
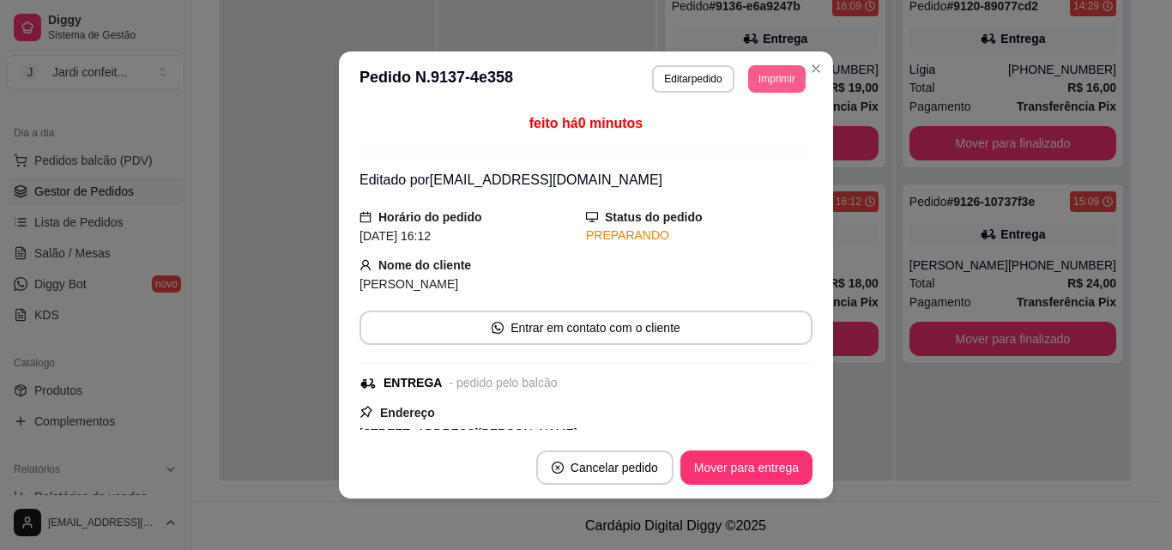
click at [768, 86] on button "Imprimir" at bounding box center [776, 78] width 57 height 27
click at [757, 130] on button "Impressora" at bounding box center [753, 131] width 100 height 22
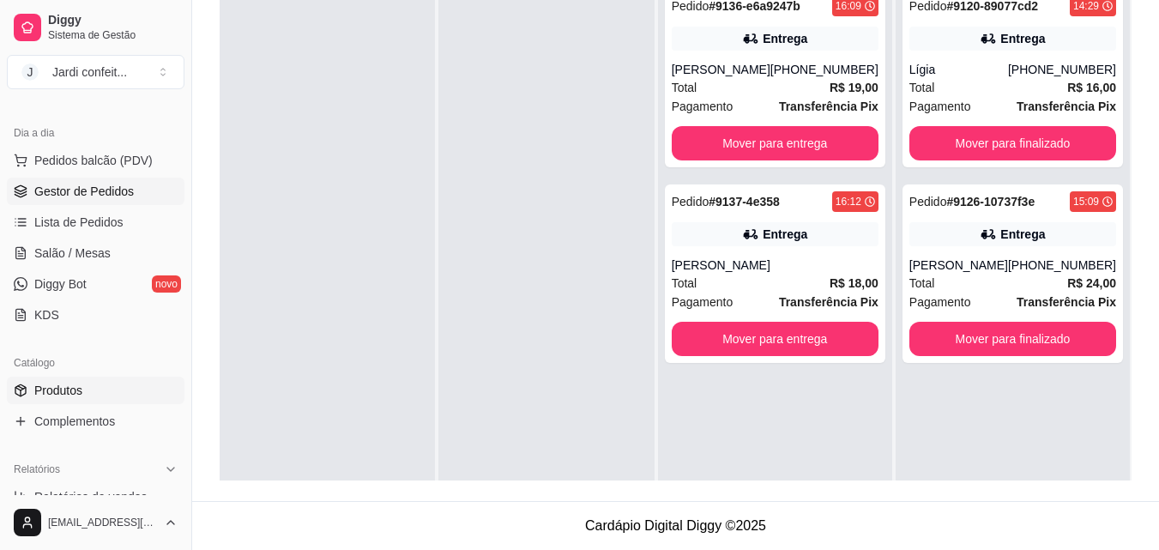
click at [95, 386] on link "Produtos" at bounding box center [96, 390] width 178 height 27
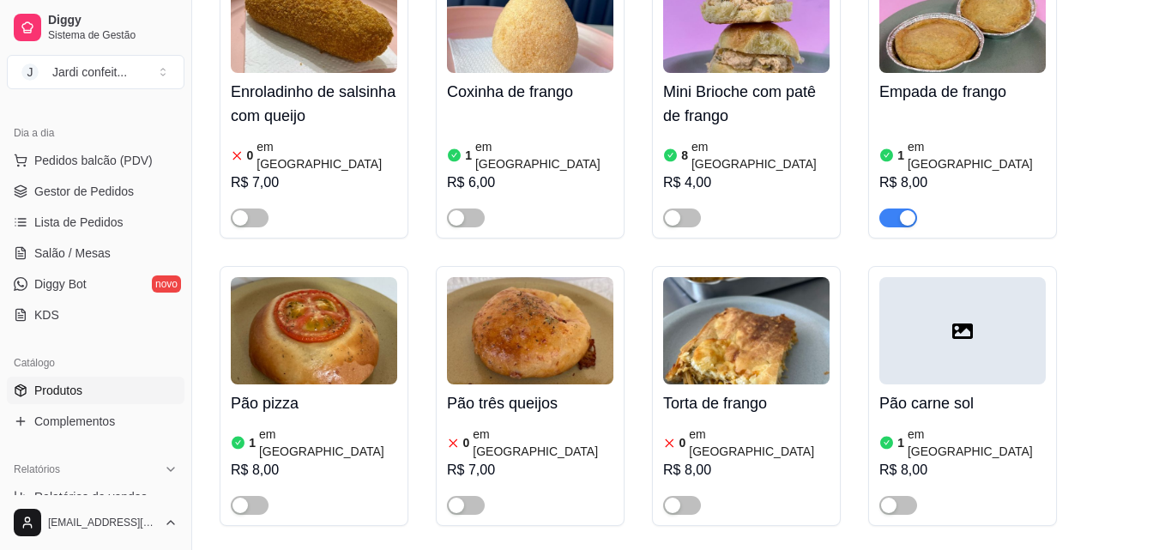
click at [897, 227] on span "button" at bounding box center [898, 217] width 38 height 19
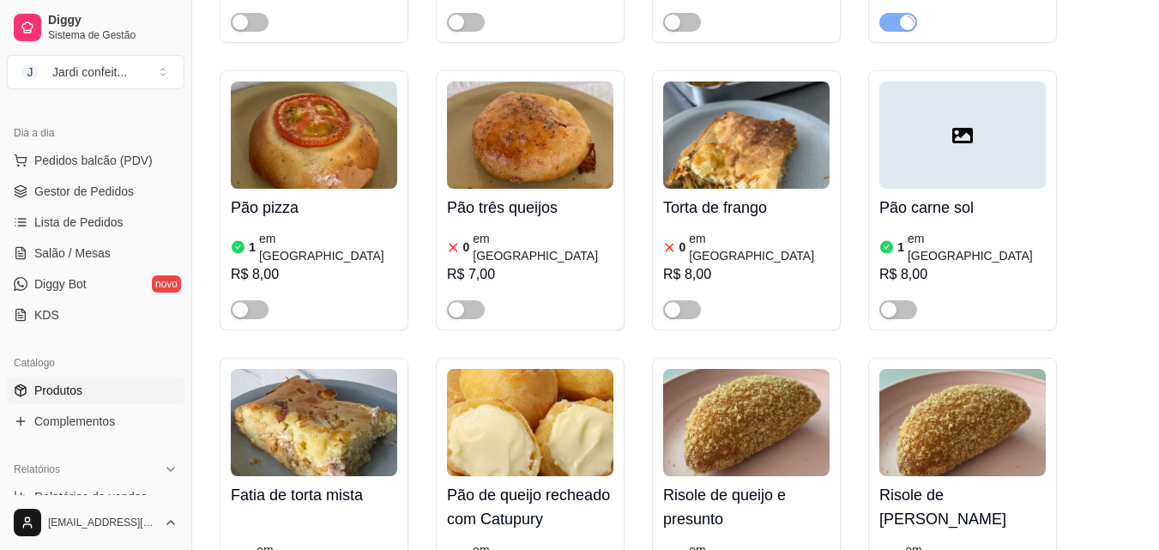
scroll to position [686, 0]
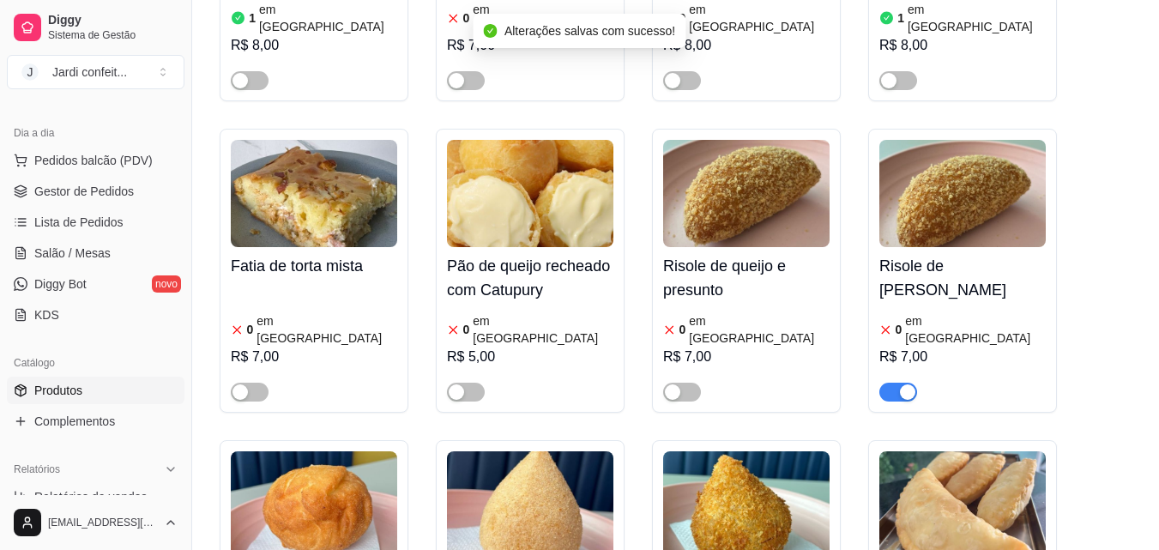
click at [895, 383] on span "button" at bounding box center [898, 392] width 38 height 19
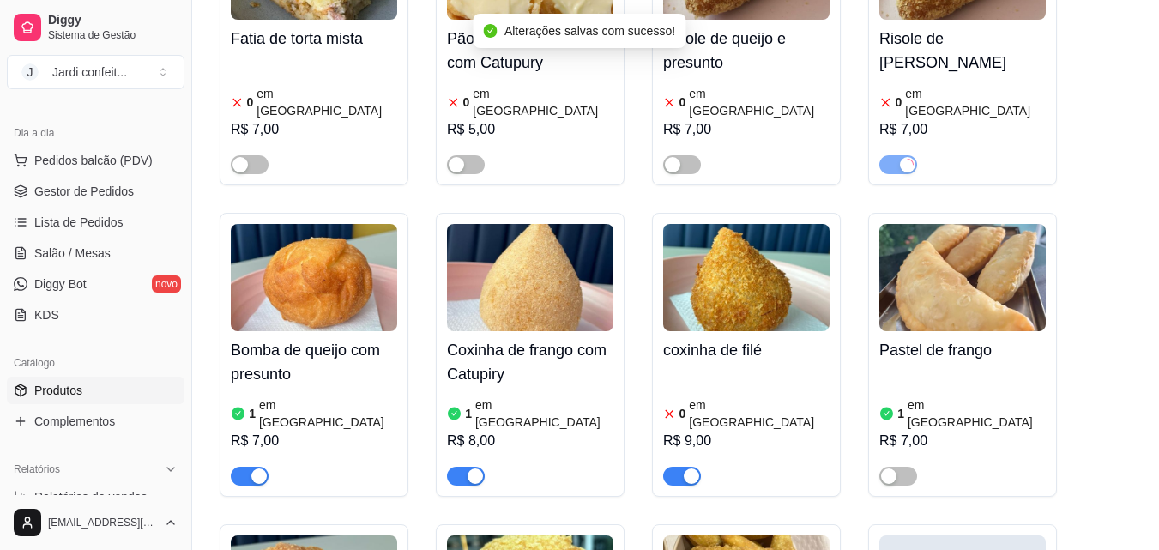
scroll to position [944, 0]
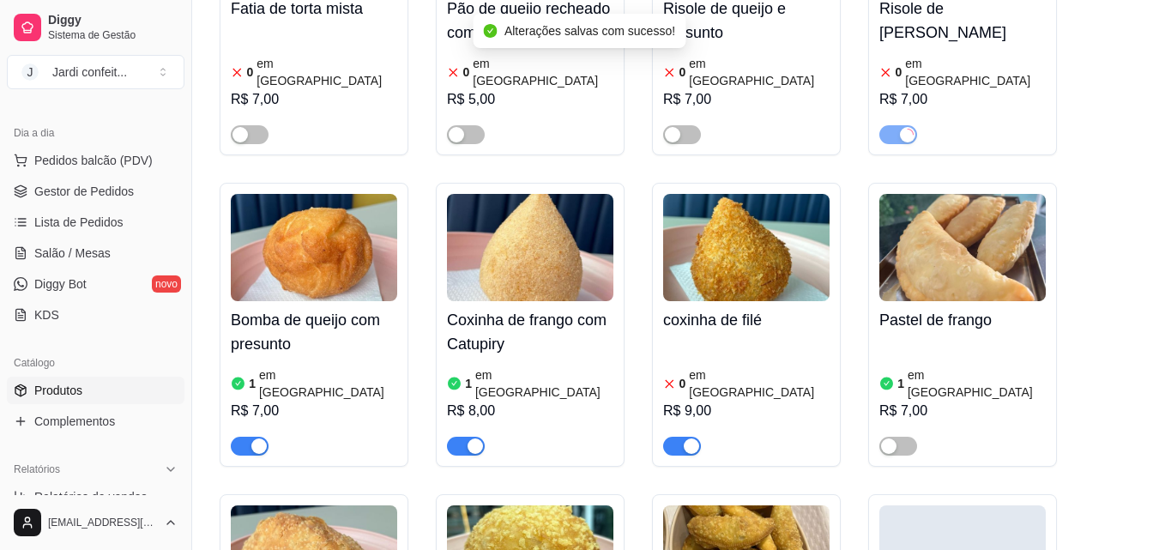
click at [238, 437] on span "button" at bounding box center [250, 446] width 38 height 19
click at [457, 437] on span "button" at bounding box center [466, 446] width 38 height 19
click at [679, 437] on span "button" at bounding box center [682, 446] width 38 height 19
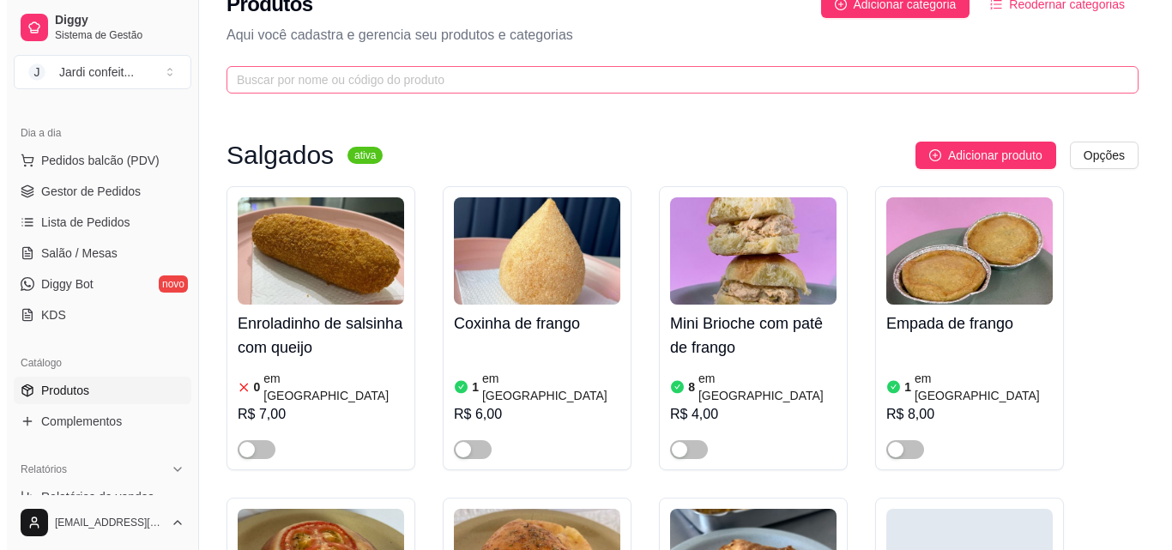
scroll to position [0, 0]
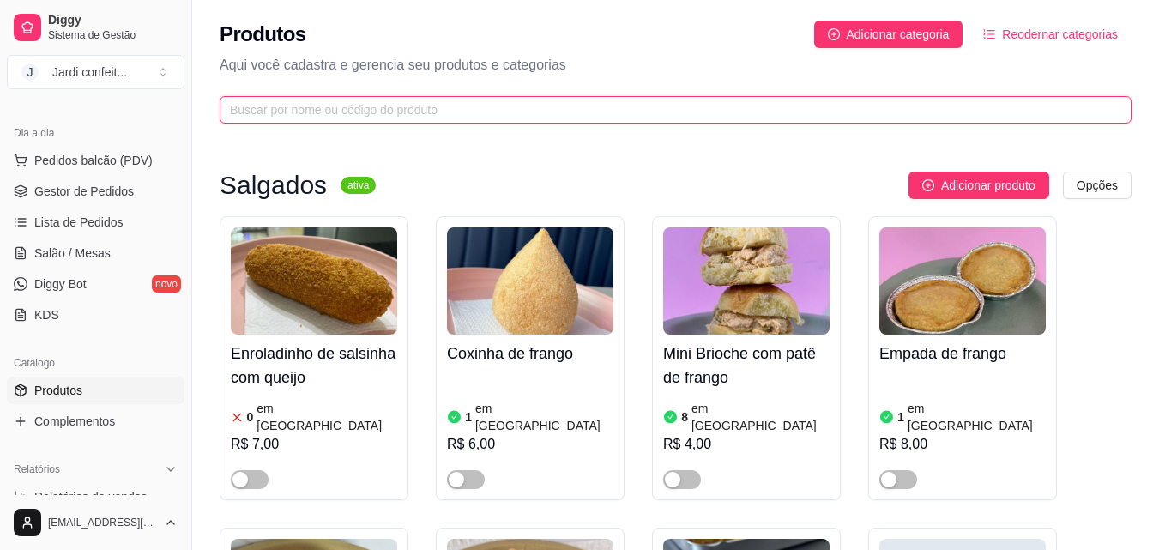
click at [604, 106] on input "text" at bounding box center [669, 109] width 878 height 19
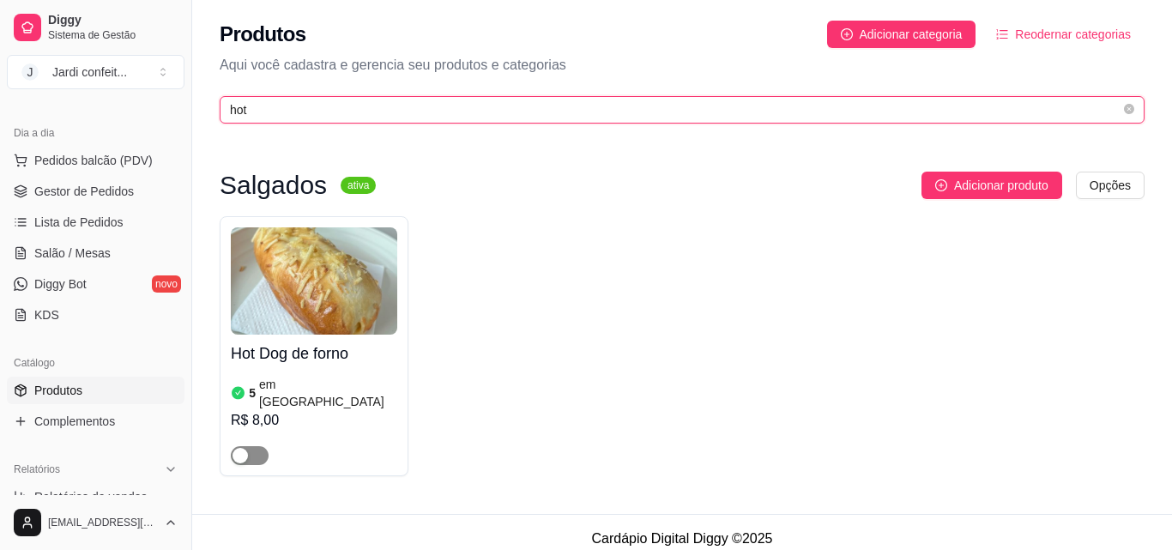
type input "hot"
click at [244, 448] on div "button" at bounding box center [239, 455] width 15 height 15
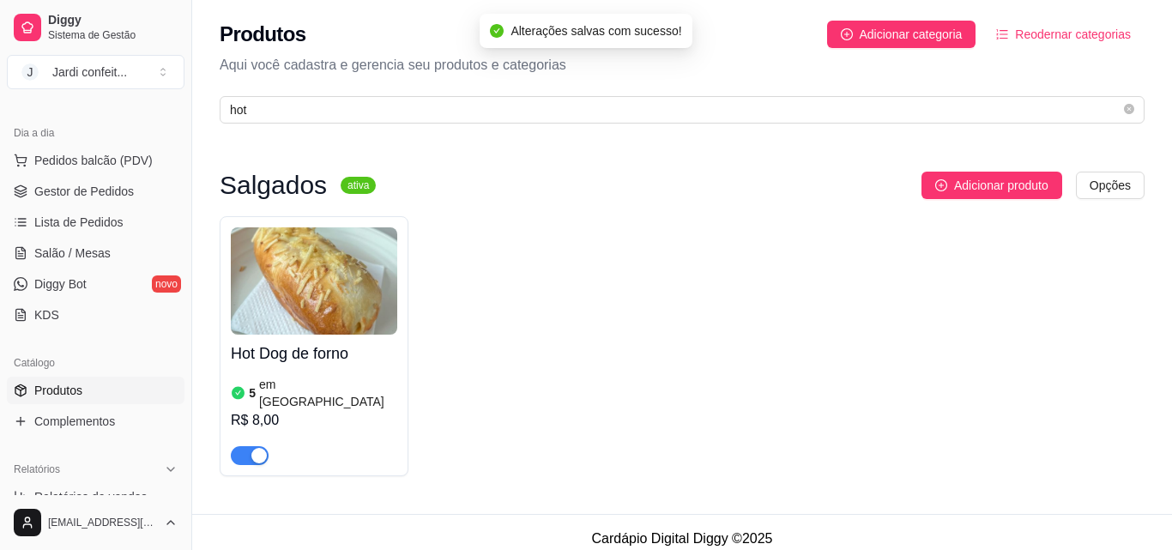
click at [329, 313] on img at bounding box center [314, 280] width 166 height 107
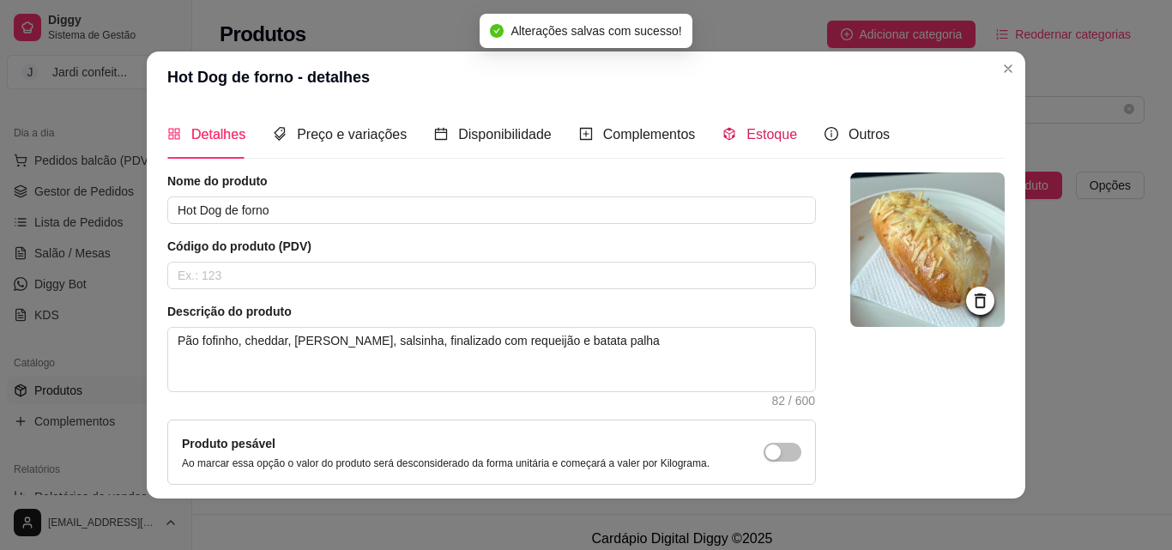
click at [769, 132] on span "Estoque" at bounding box center [771, 134] width 51 height 15
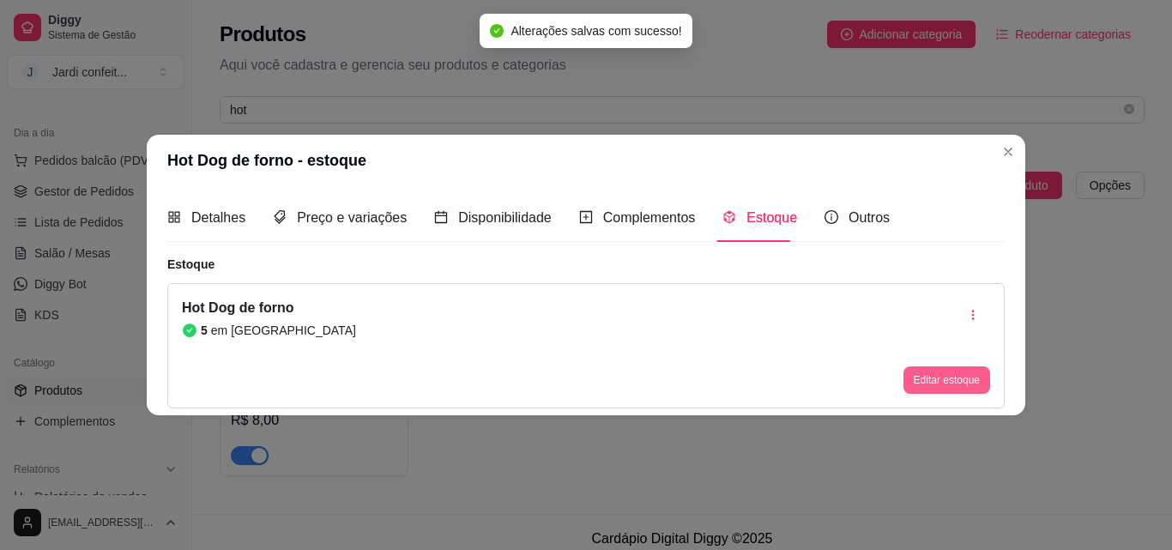
click at [973, 379] on button "Editar estoque" at bounding box center [946, 379] width 87 height 27
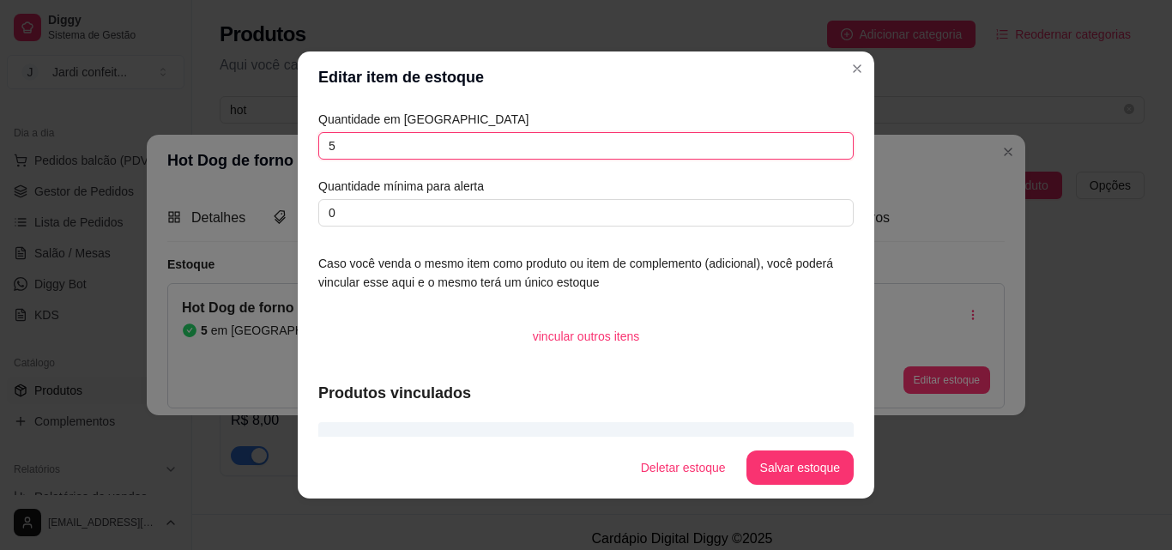
drag, startPoint x: 372, startPoint y: 151, endPoint x: 311, endPoint y: 158, distance: 61.3
click at [318, 158] on div "Quantidade em estoque 5 Quantidade mínima para alerta 0" at bounding box center [585, 168] width 535 height 117
type input "3"
click at [802, 467] on button "Salvar estoque" at bounding box center [799, 467] width 107 height 34
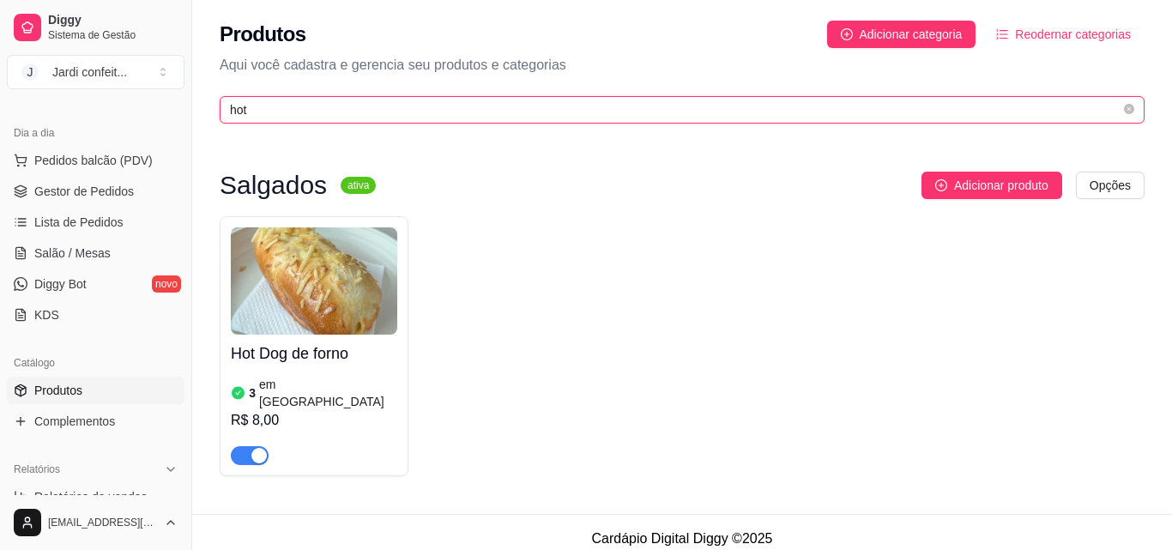
drag, startPoint x: 426, startPoint y: 101, endPoint x: 225, endPoint y: 126, distance: 203.1
click at [225, 126] on div "Produtos Adicionar categoria Reodernar categorias Aqui você cadastra e gerencia…" at bounding box center [682, 67] width 980 height 134
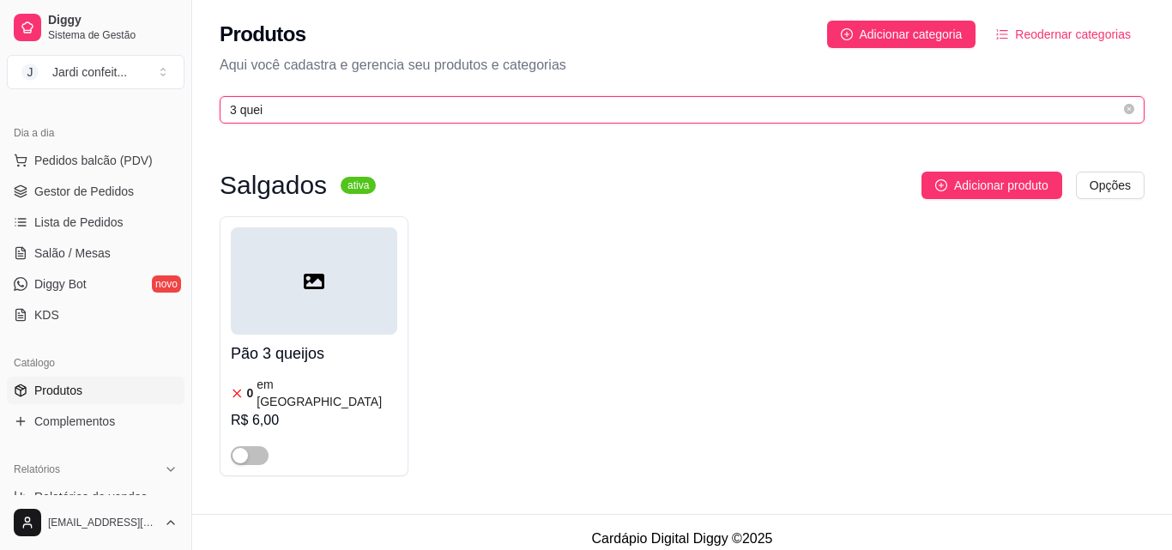
type input "3 quei"
click at [318, 288] on icon at bounding box center [314, 281] width 21 height 15
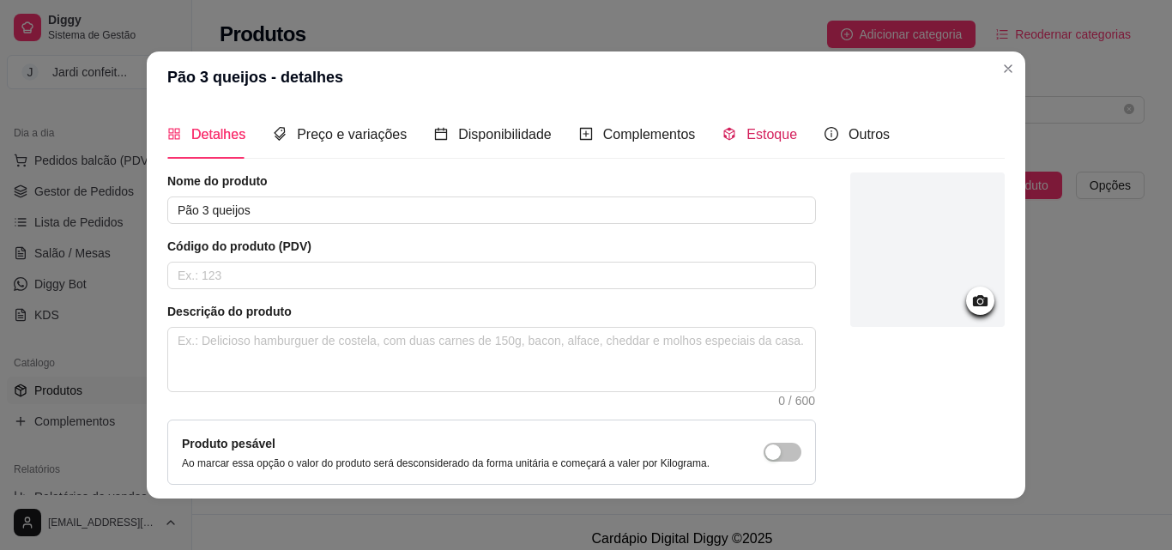
click at [763, 136] on span "Estoque" at bounding box center [771, 134] width 51 height 15
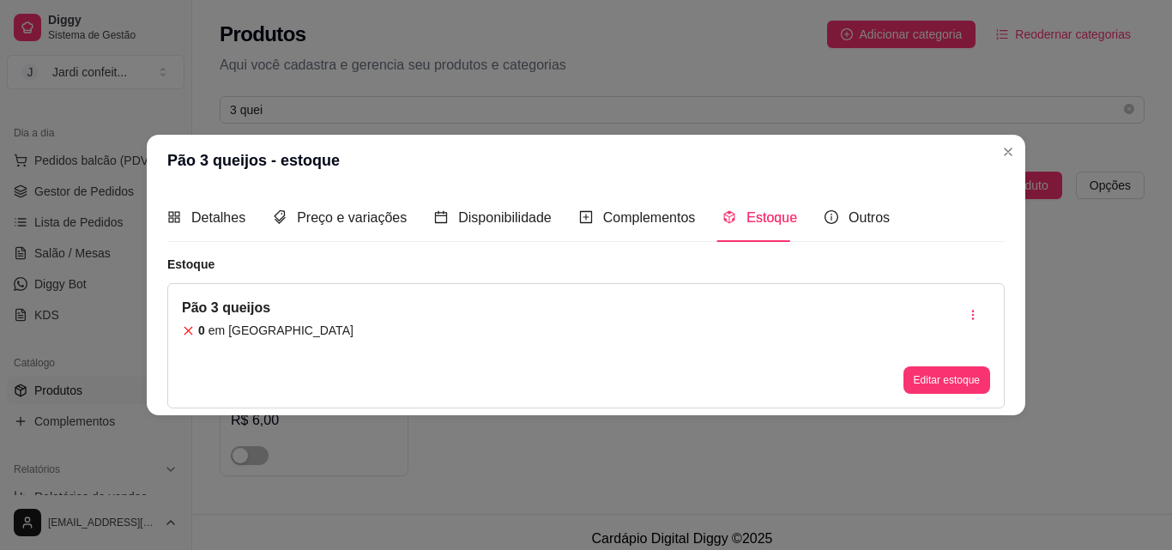
click at [969, 365] on div "Editar estoque" at bounding box center [946, 346] width 87 height 96
click at [986, 407] on div "Pão 3 queijos 0 em estoque Editar estoque" at bounding box center [585, 345] width 837 height 125
click at [982, 391] on button "Editar estoque" at bounding box center [946, 380] width 84 height 27
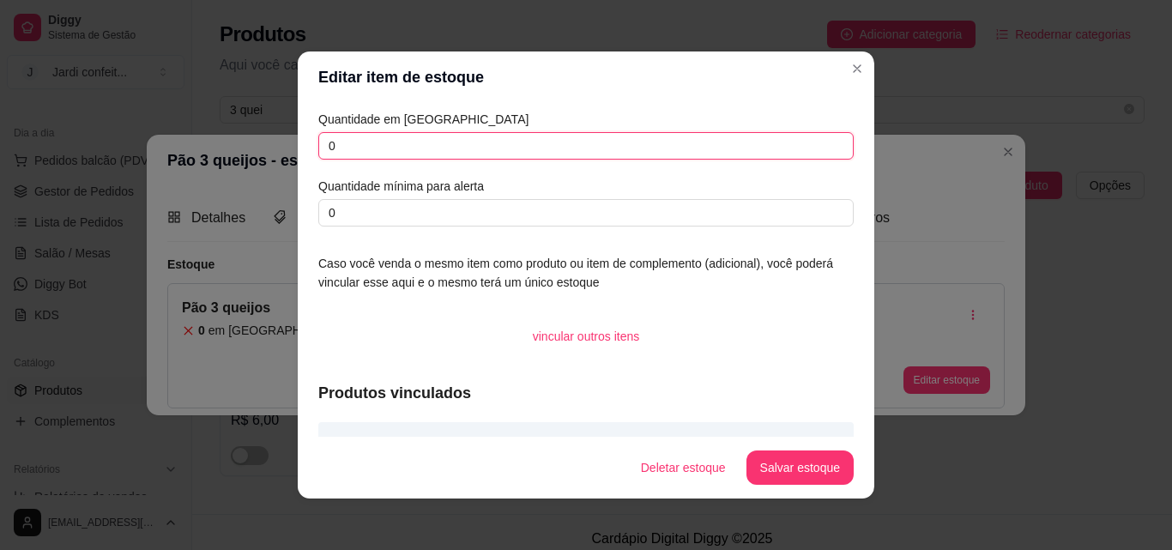
drag, startPoint x: 392, startPoint y: 158, endPoint x: 297, endPoint y: 166, distance: 95.6
click at [298, 166] on div "Quantidade em estoque 0 Quantidade mínima para alerta 0 Caso você venda o mesmo…" at bounding box center [586, 270] width 576 height 334
type input "2"
click at [810, 468] on button "Salvar estoque" at bounding box center [799, 467] width 107 height 34
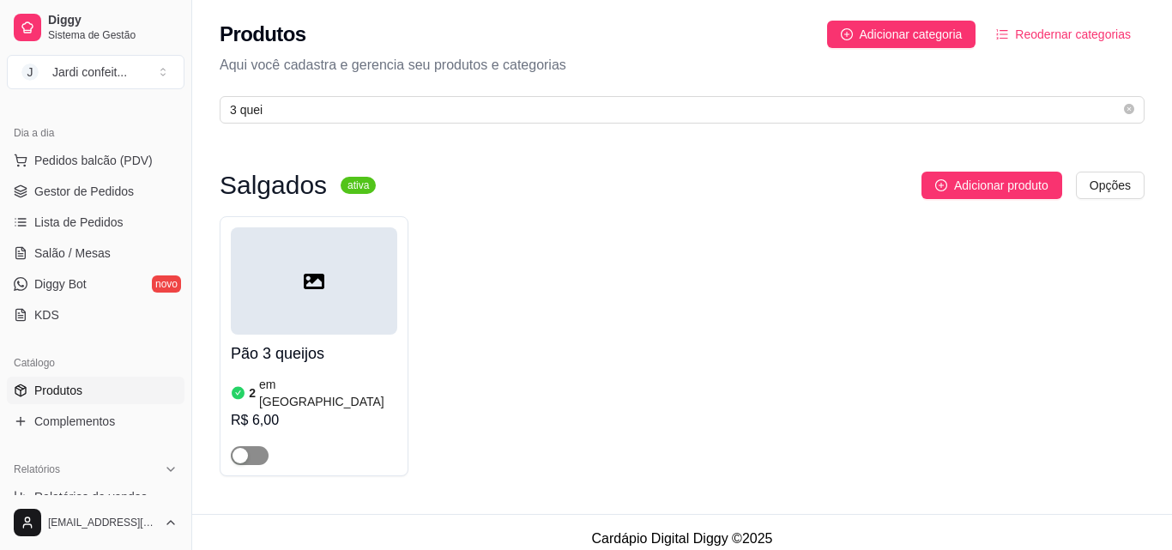
click at [259, 446] on span "button" at bounding box center [250, 455] width 38 height 19
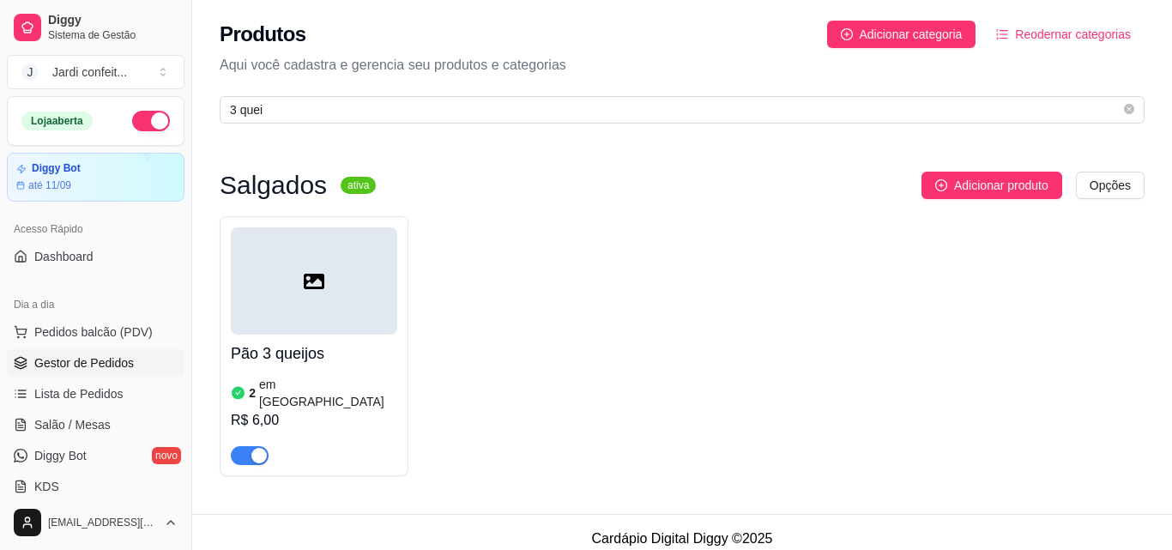
click at [113, 353] on link "Gestor de Pedidos" at bounding box center [96, 362] width 178 height 27
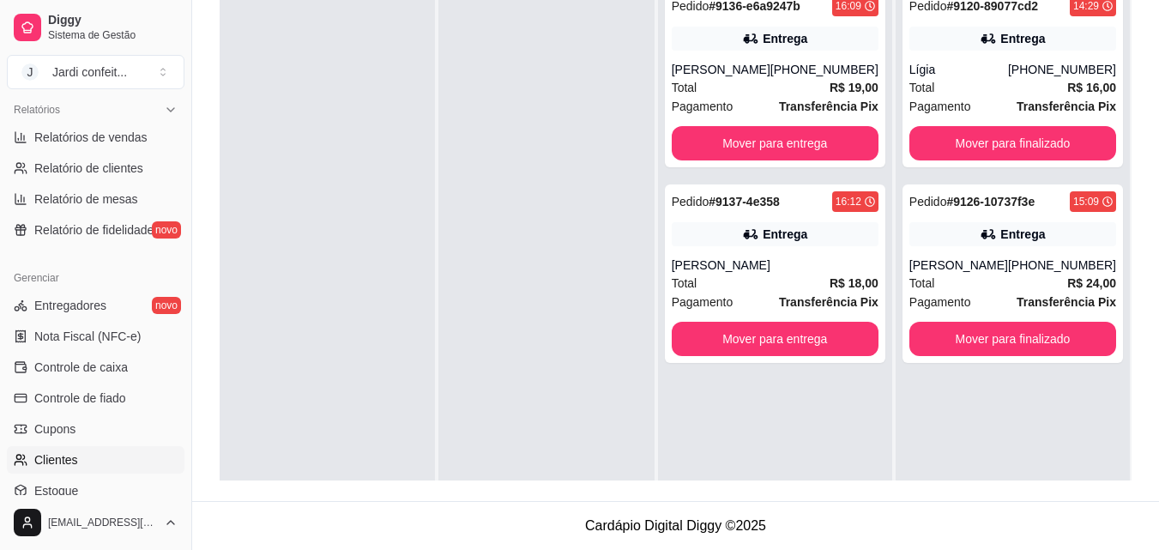
scroll to position [600, 0]
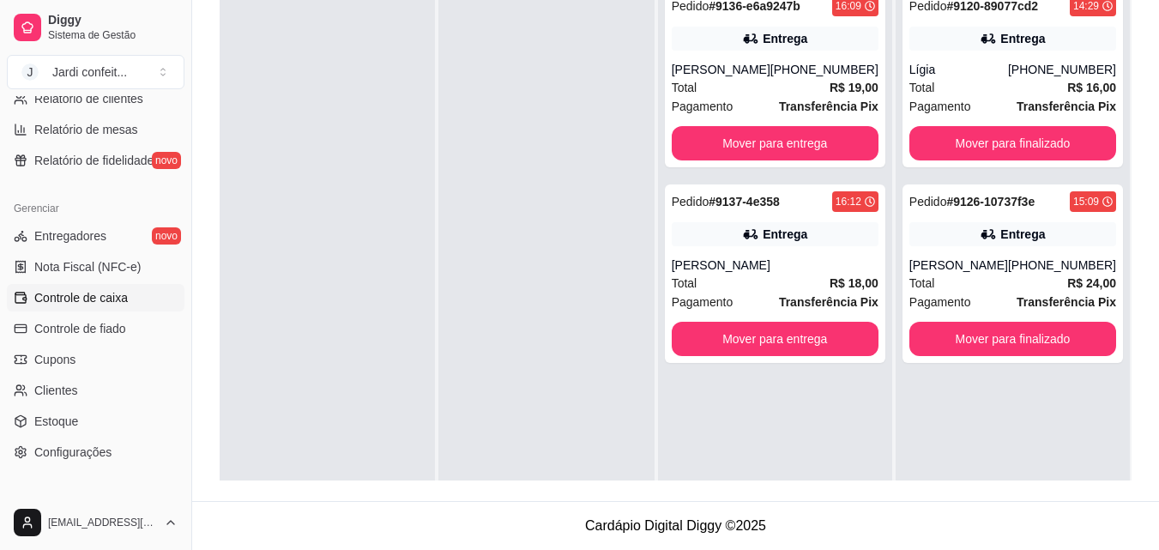
click at [112, 301] on span "Controle de caixa" at bounding box center [81, 297] width 94 height 17
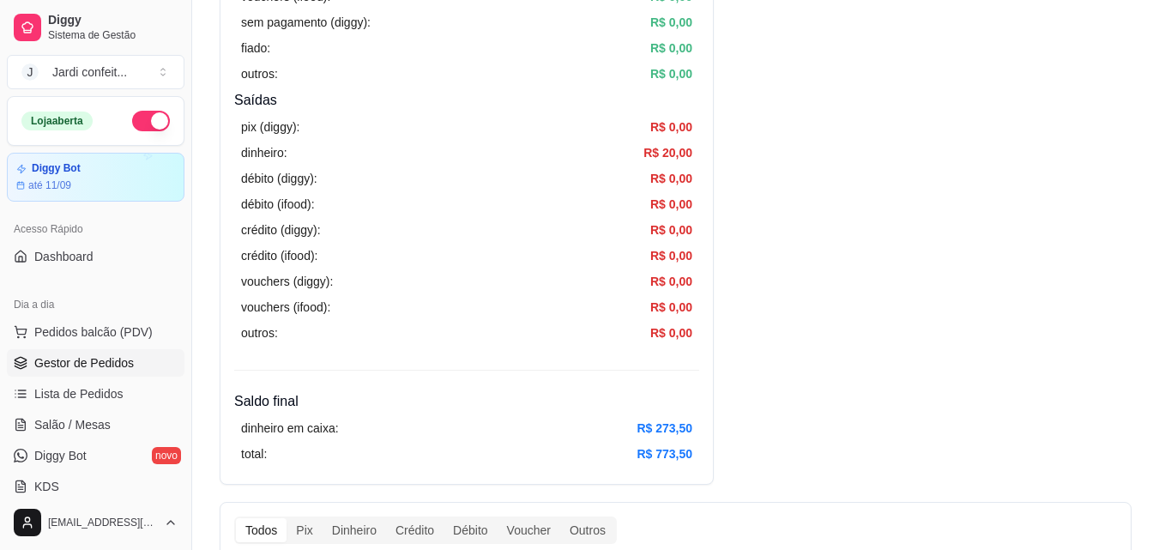
click at [117, 369] on span "Gestor de Pedidos" at bounding box center [84, 362] width 100 height 17
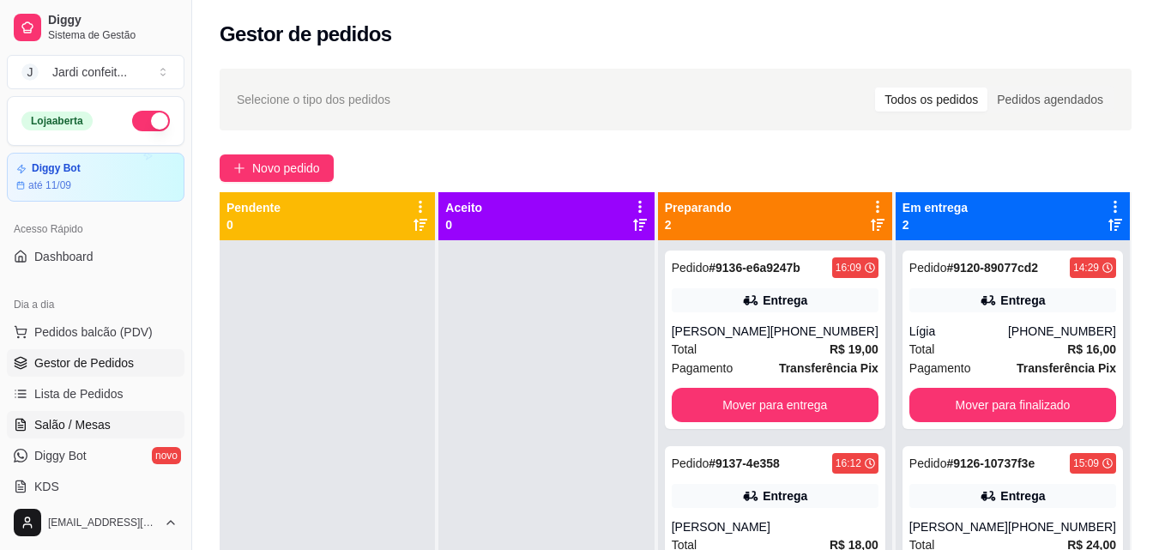
click at [99, 423] on span "Salão / Mesas" at bounding box center [72, 424] width 76 height 17
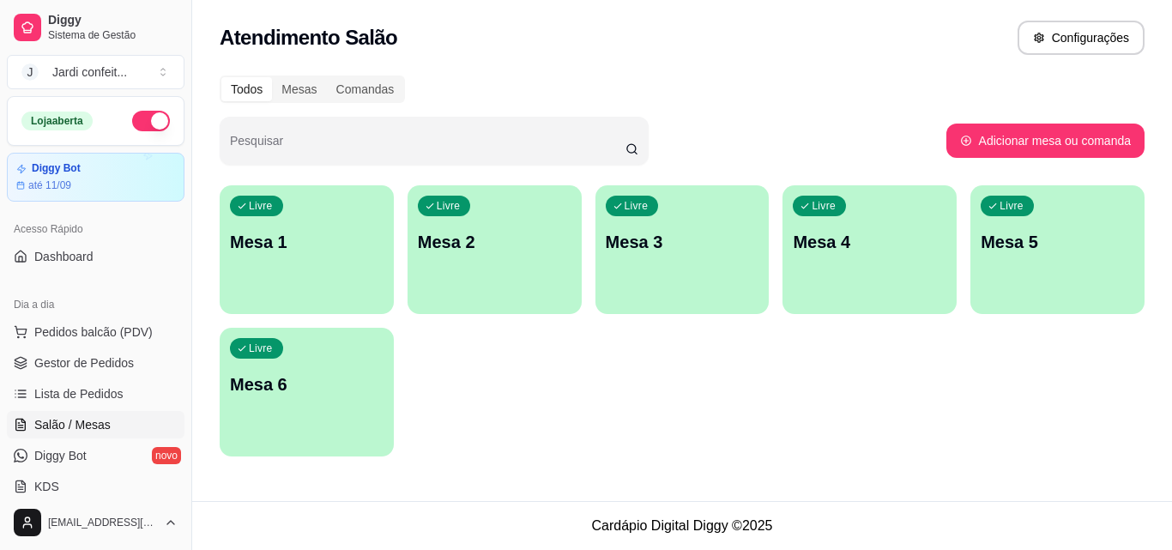
click at [318, 287] on div "Livre Mesa 1" at bounding box center [307, 239] width 174 height 108
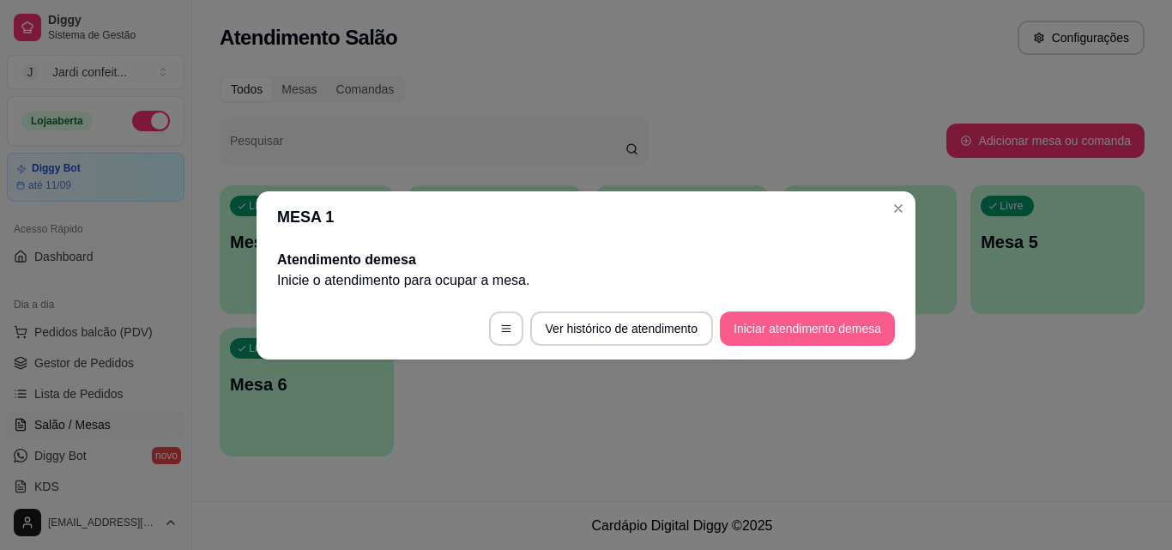
click at [824, 337] on button "Iniciar atendimento de mesa" at bounding box center [807, 328] width 175 height 34
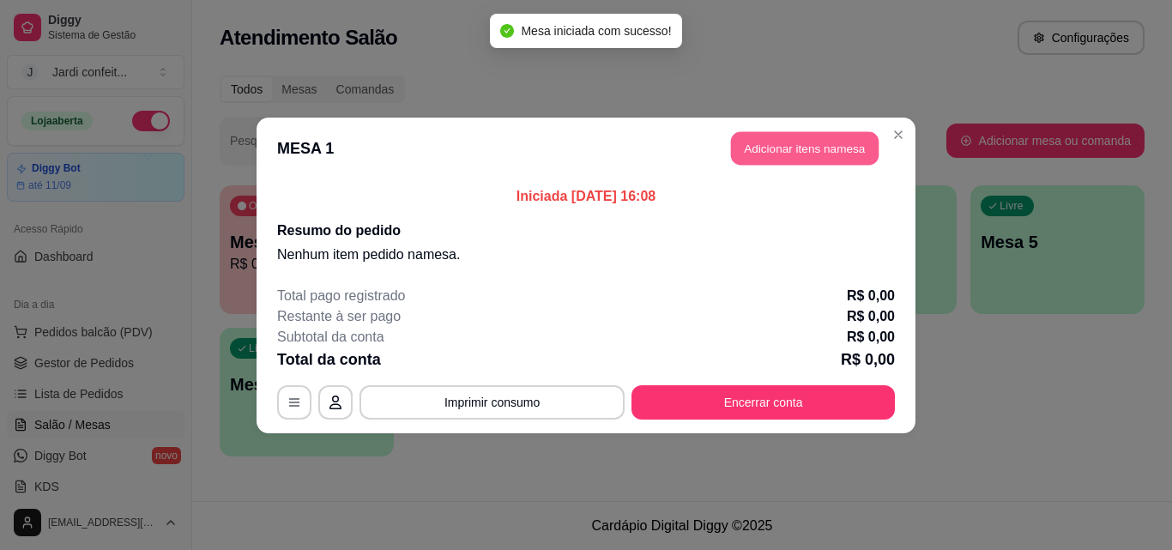
click at [787, 151] on button "Adicionar itens na mesa" at bounding box center [805, 147] width 148 height 33
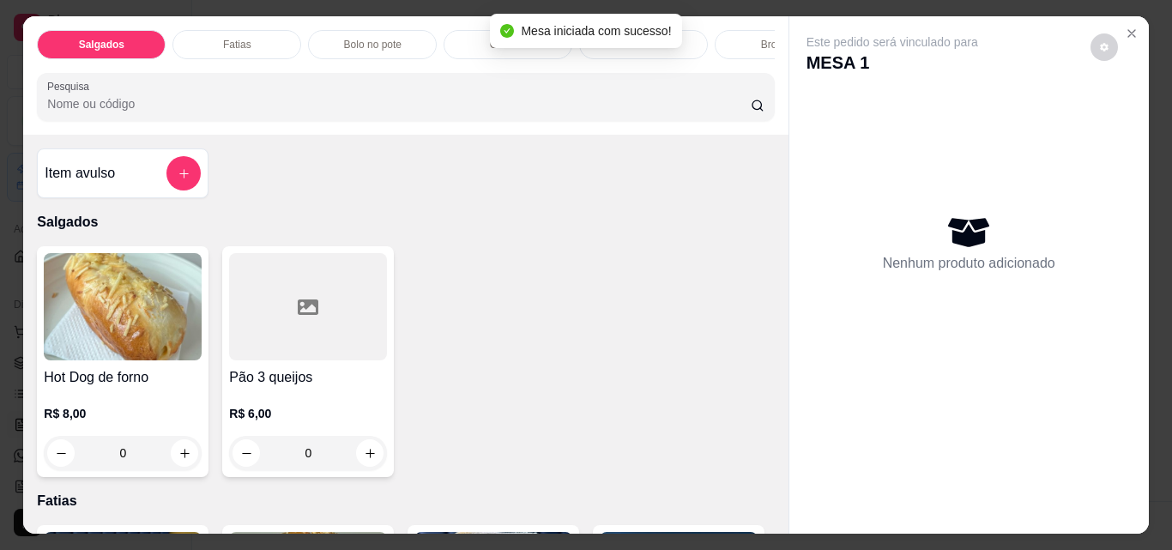
click at [158, 170] on div "Item avulso" at bounding box center [123, 173] width 156 height 34
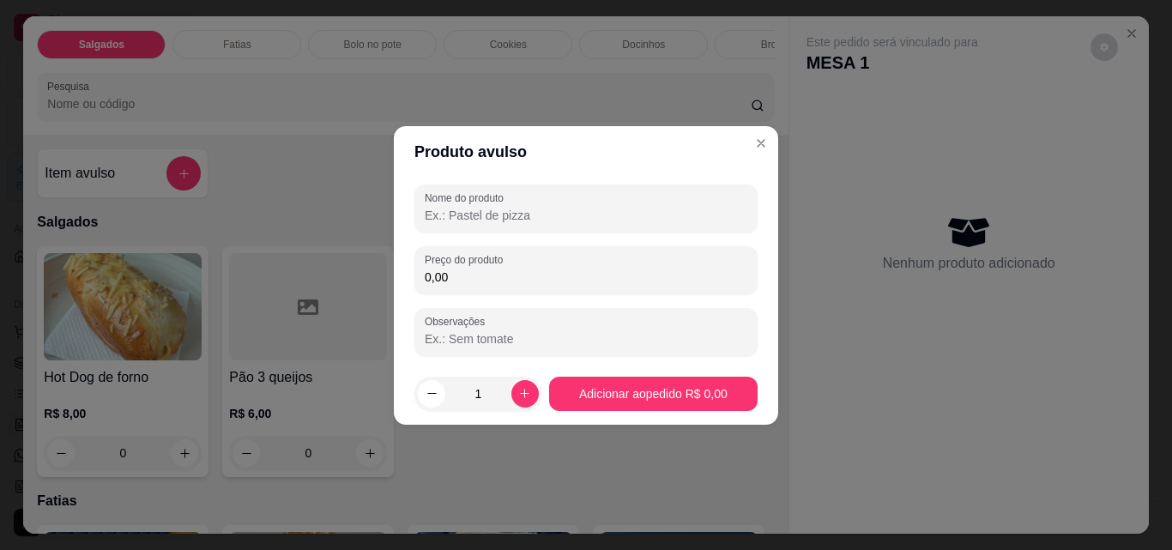
click at [459, 210] on input "Nome do produto" at bounding box center [586, 215] width 323 height 17
type input "vitamina de morango"
click at [474, 276] on input "0,00" at bounding box center [586, 276] width 323 height 17
type input "12,00"
click at [520, 384] on button "increase-product-quantity" at bounding box center [524, 393] width 27 height 27
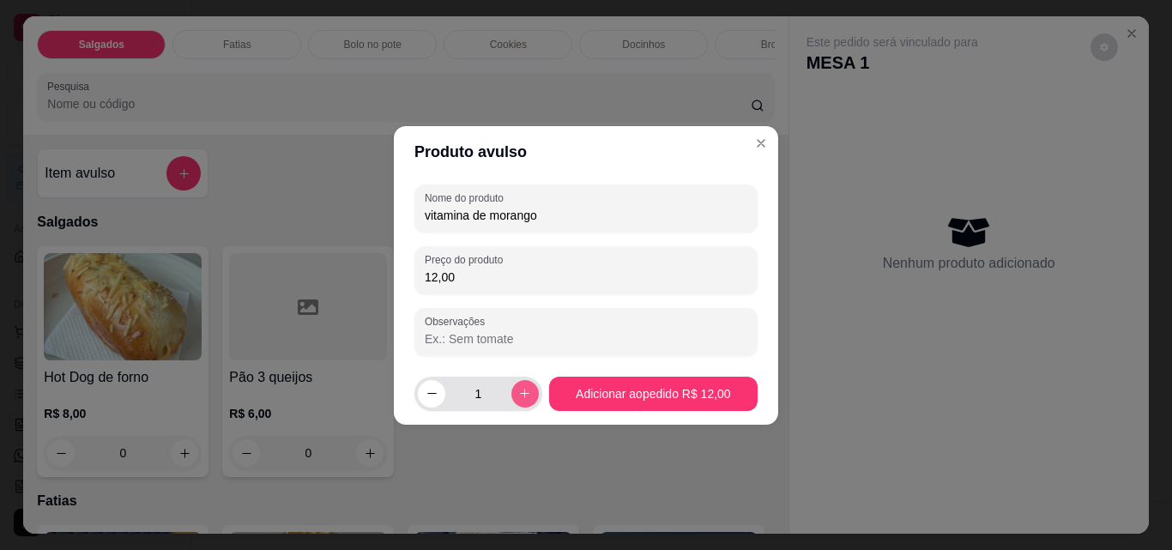
type input "2"
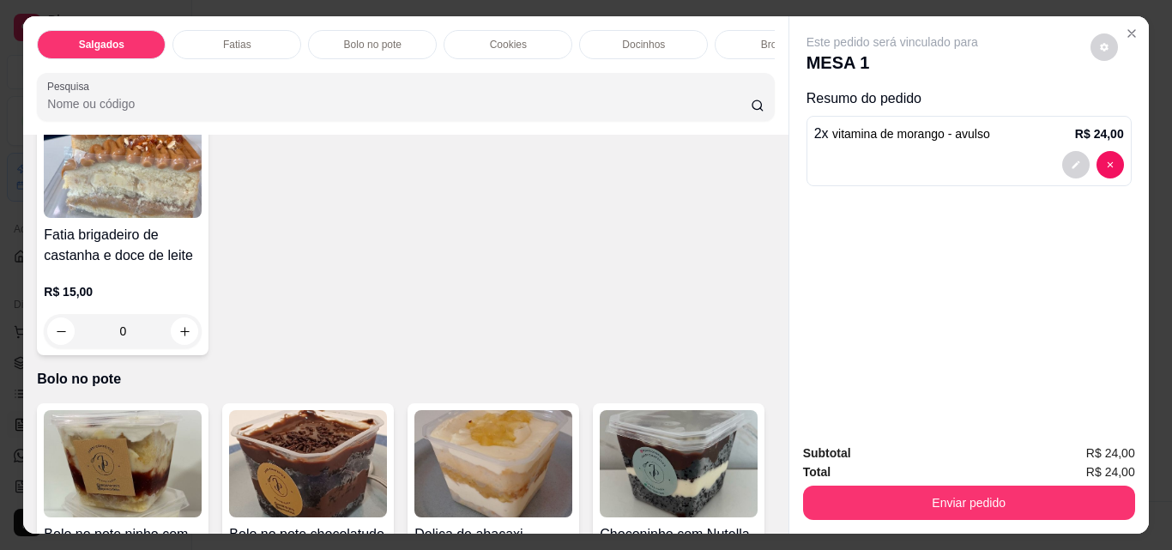
click at [727, 80] on button "increase-product-quantity" at bounding box center [740, 65] width 27 height 27
type input "1"
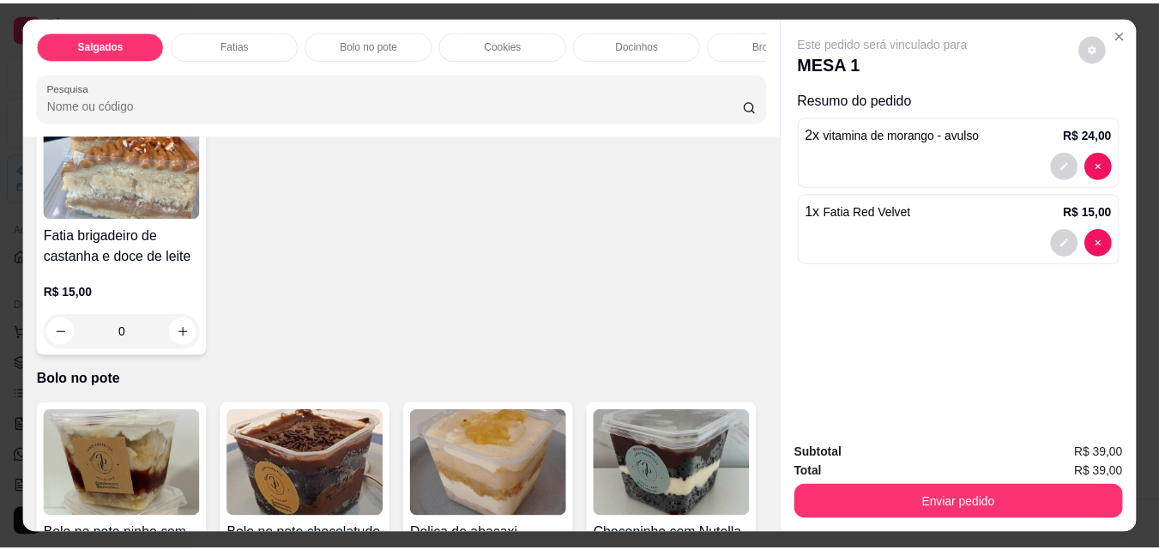
scroll to position [687, 0]
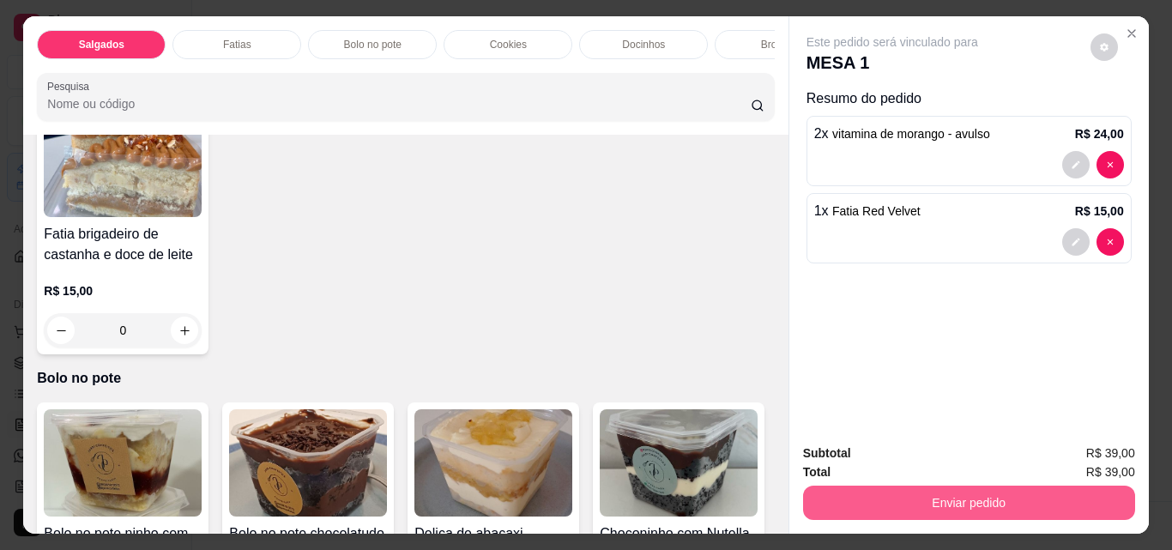
click at [951, 498] on button "Enviar pedido" at bounding box center [969, 503] width 332 height 34
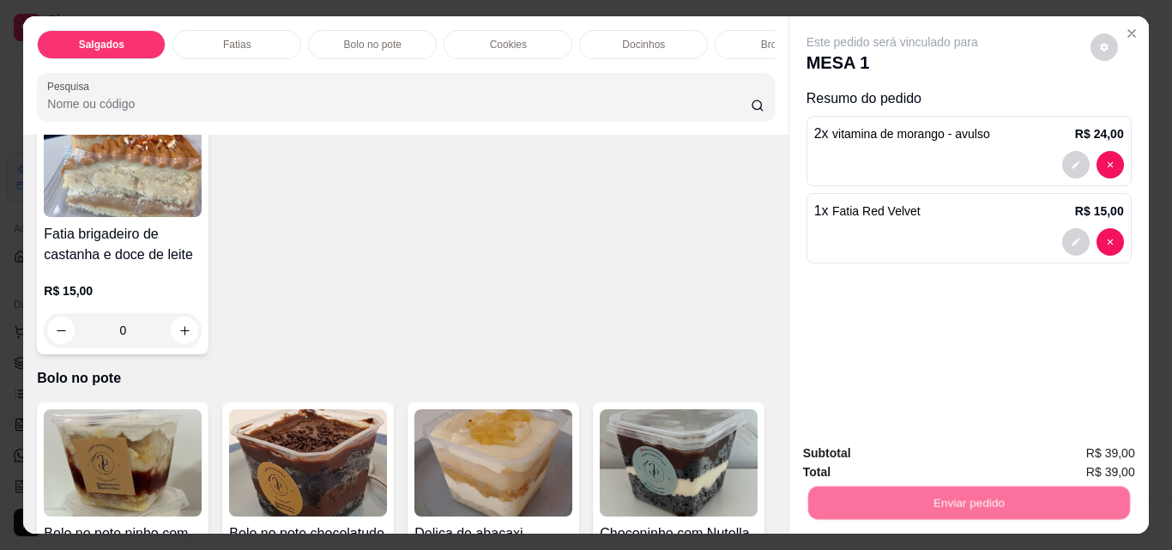
click at [909, 443] on button "Não registrar e enviar pedido" at bounding box center [912, 453] width 178 height 33
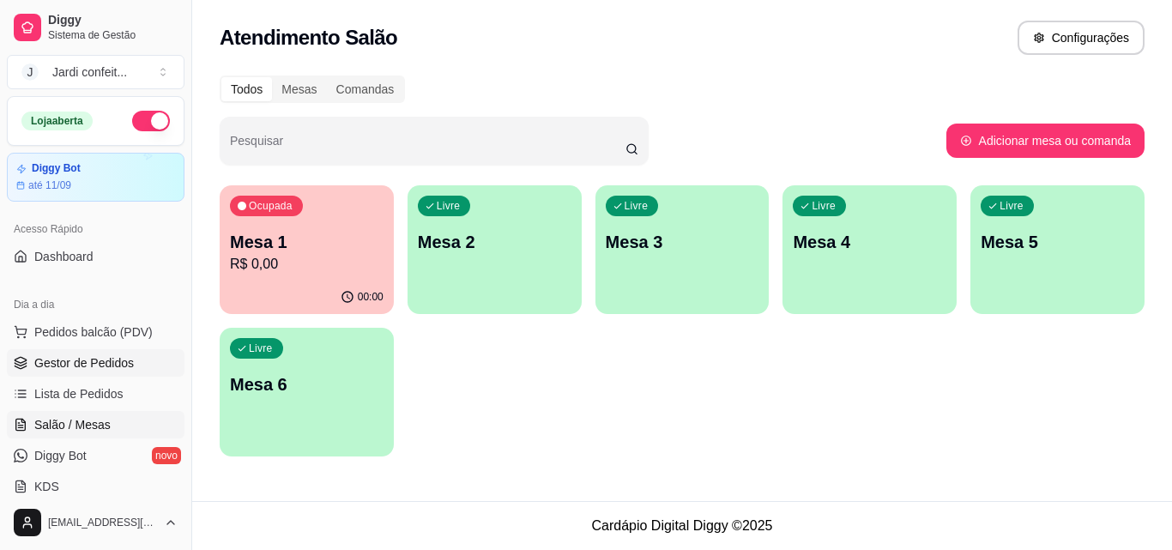
click at [130, 357] on span "Gestor de Pedidos" at bounding box center [84, 362] width 100 height 17
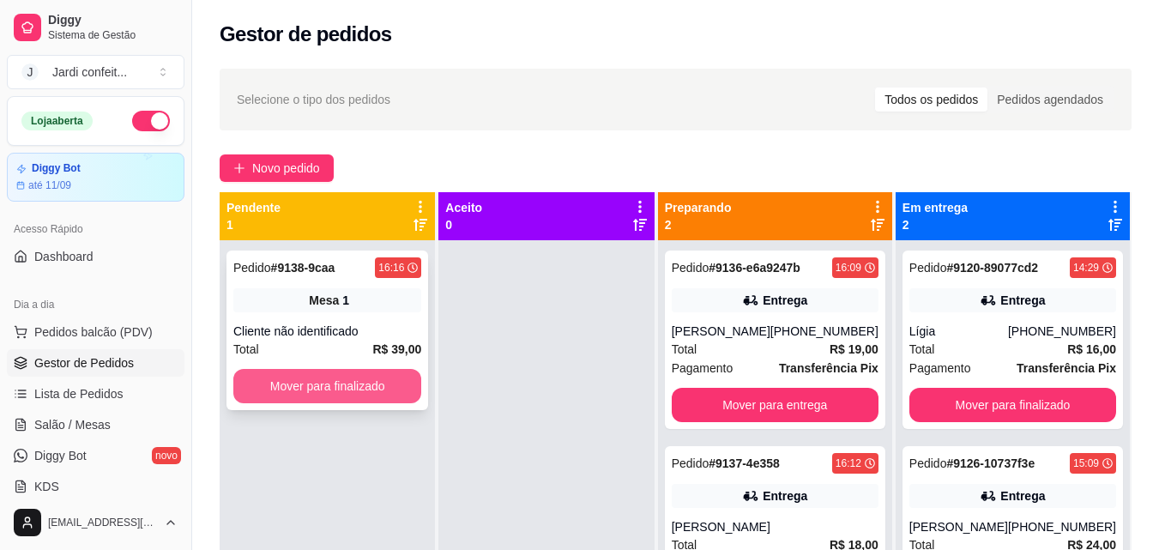
click at [372, 391] on button "Mover para finalizado" at bounding box center [327, 386] width 188 height 34
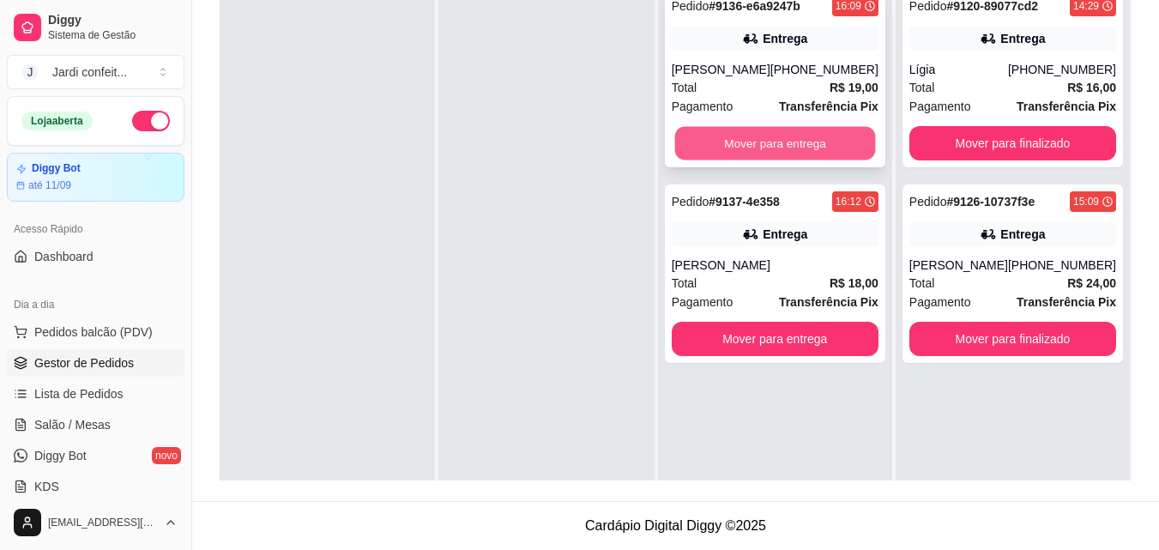
click at [777, 156] on button "Mover para entrega" at bounding box center [774, 143] width 201 height 33
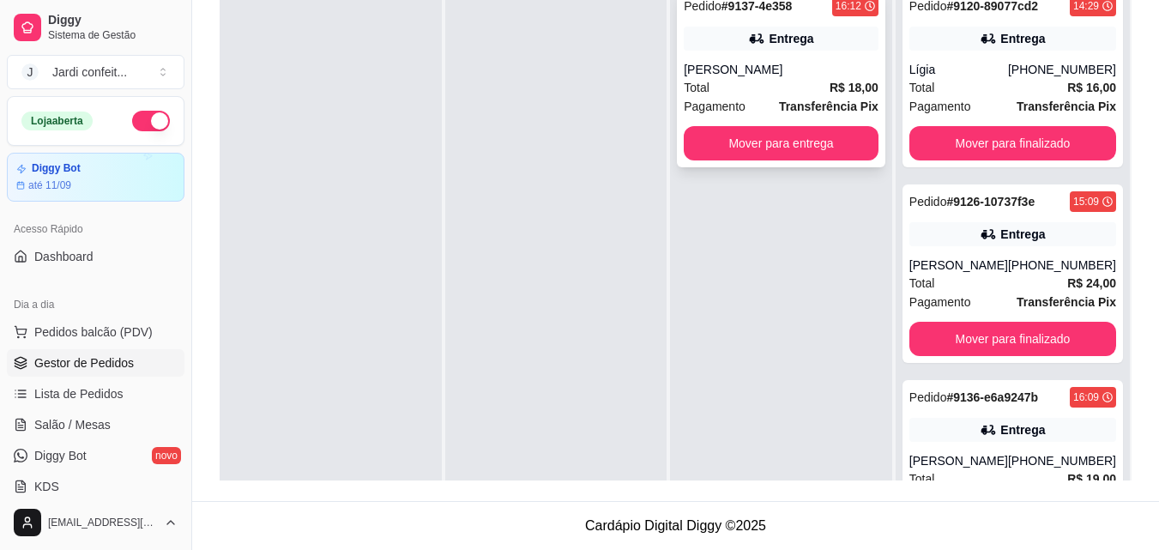
click at [842, 153] on button "Mover para entrega" at bounding box center [781, 143] width 195 height 34
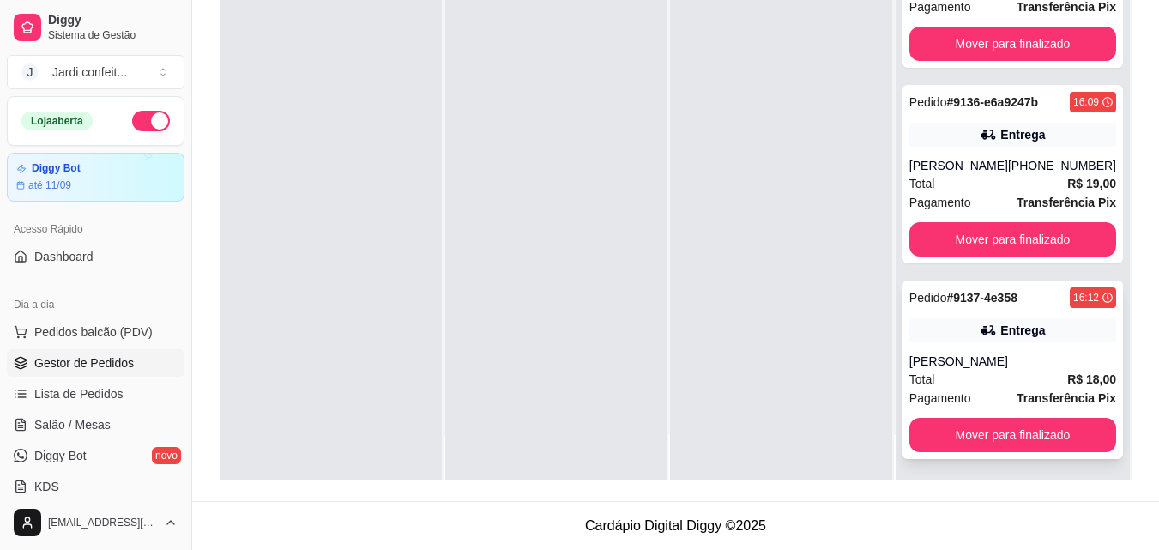
scroll to position [48, 0]
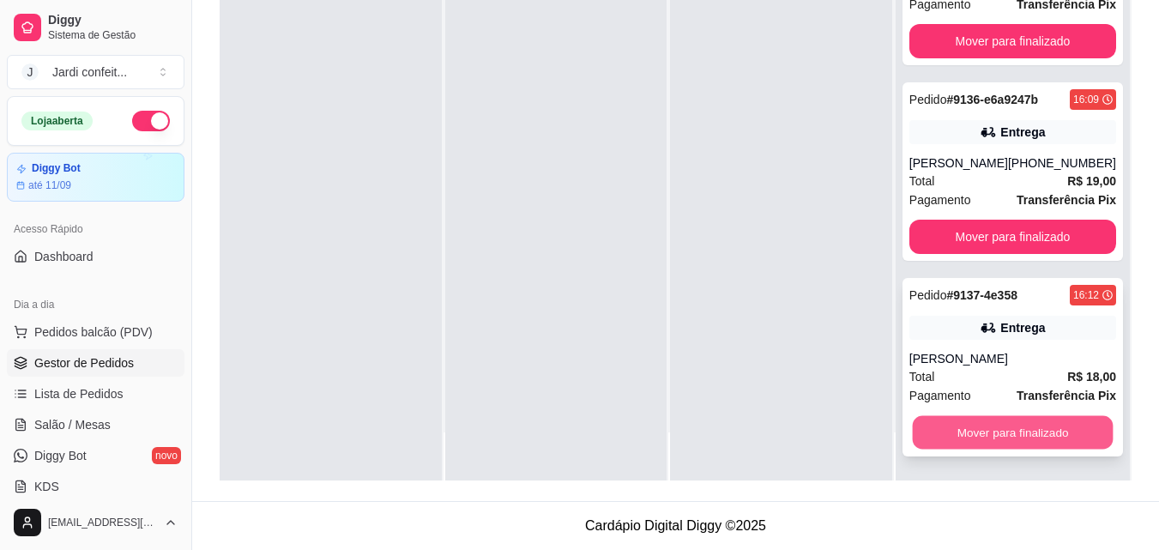
click at [1008, 441] on button "Mover para finalizado" at bounding box center [1012, 432] width 201 height 33
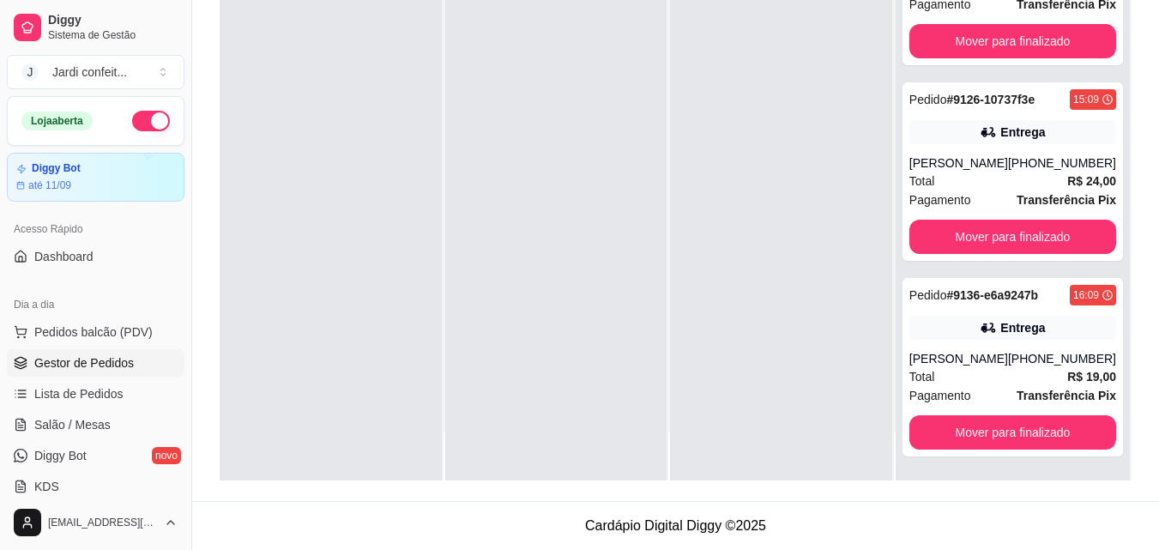
scroll to position [88, 0]
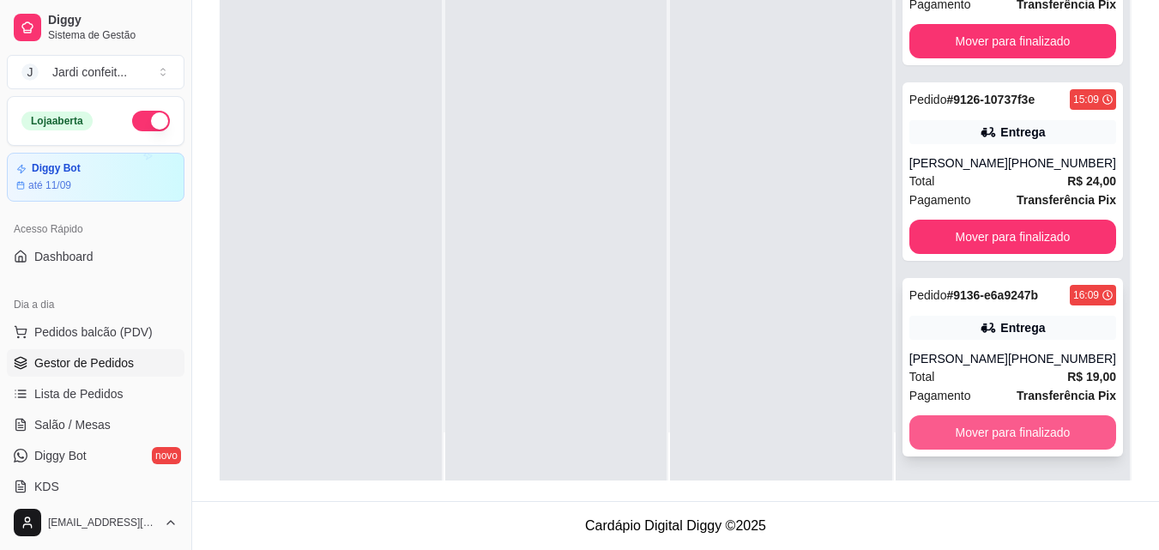
click at [998, 433] on button "Mover para finalizado" at bounding box center [1012, 432] width 207 height 34
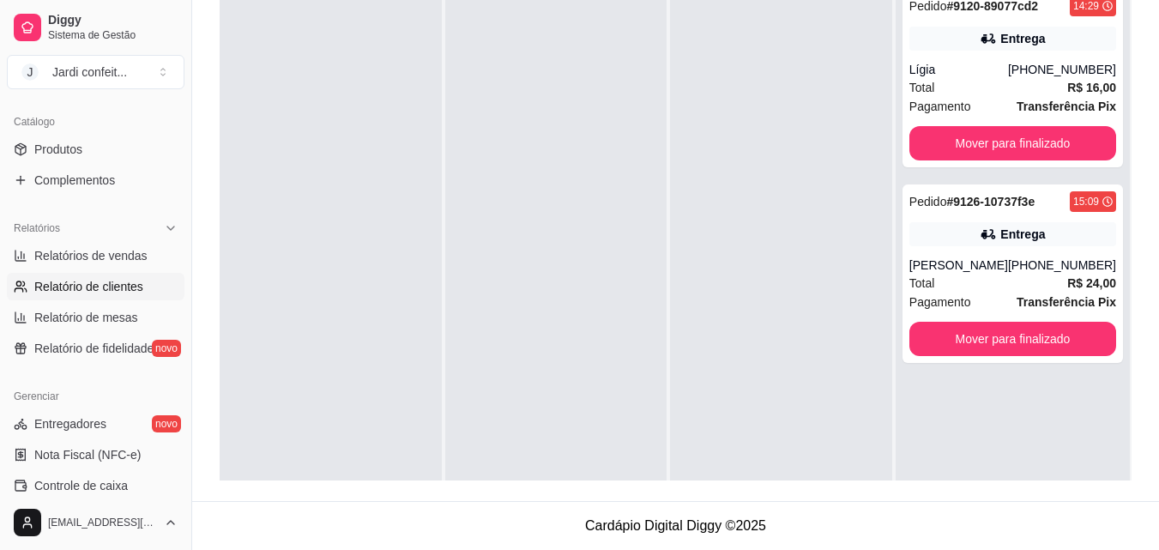
scroll to position [600, 0]
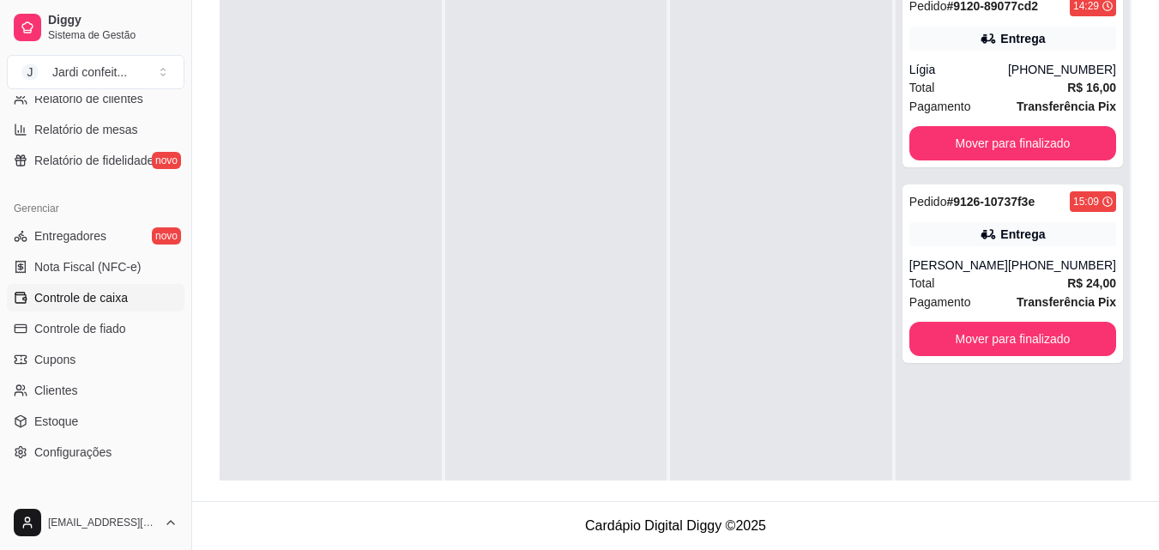
click at [121, 292] on span "Controle de caixa" at bounding box center [81, 297] width 94 height 17
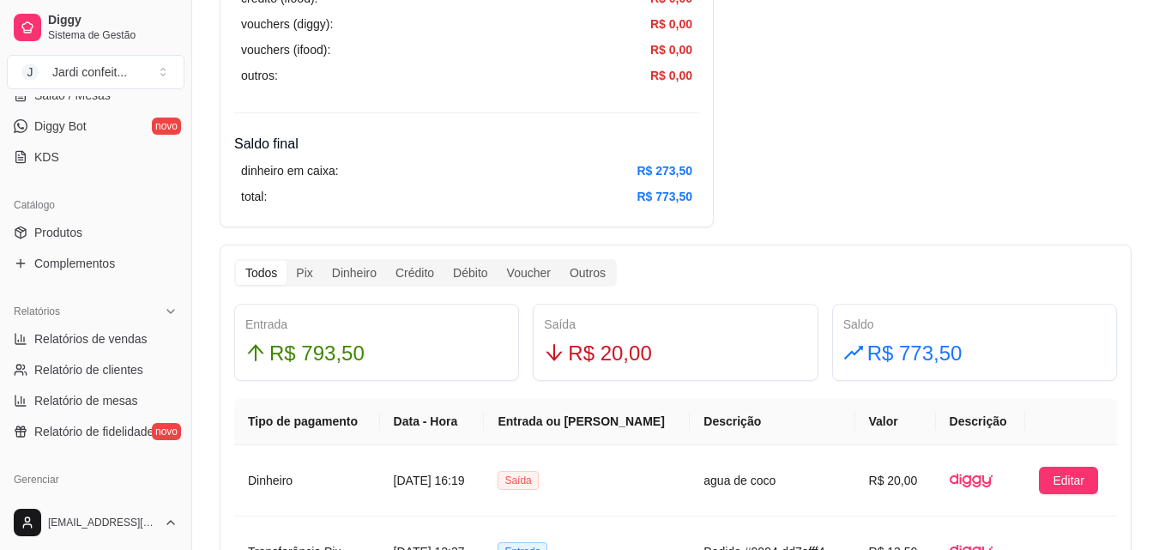
scroll to position [86, 0]
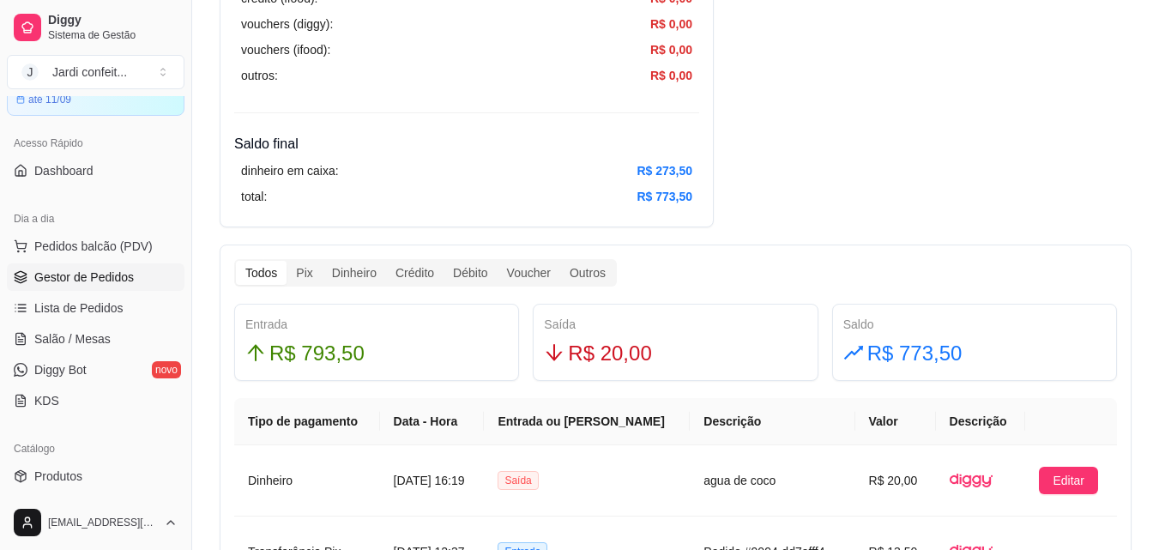
click at [124, 279] on span "Gestor de Pedidos" at bounding box center [84, 276] width 100 height 17
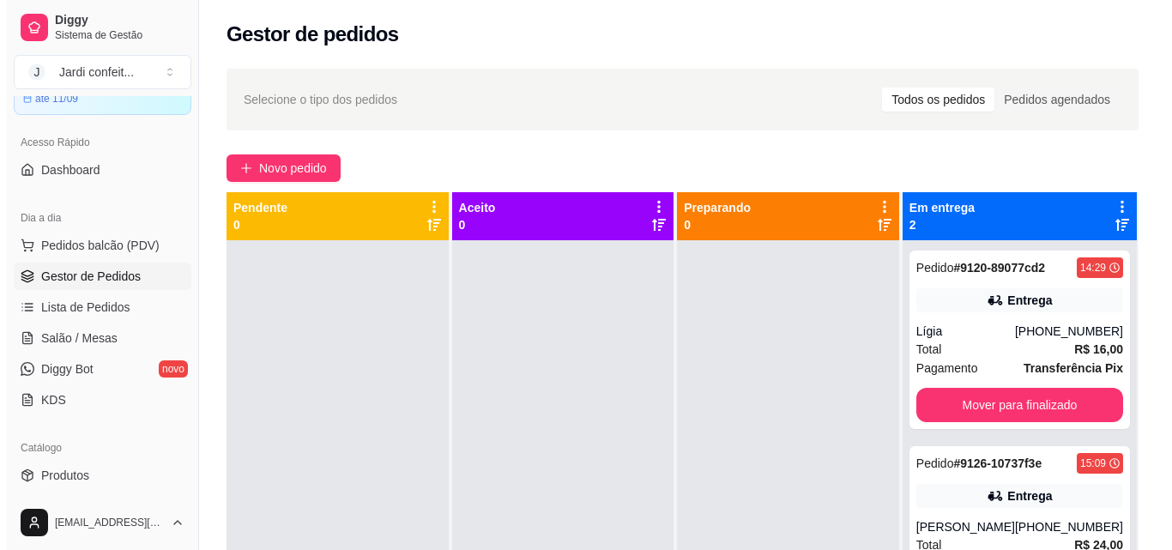
scroll to position [86, 0]
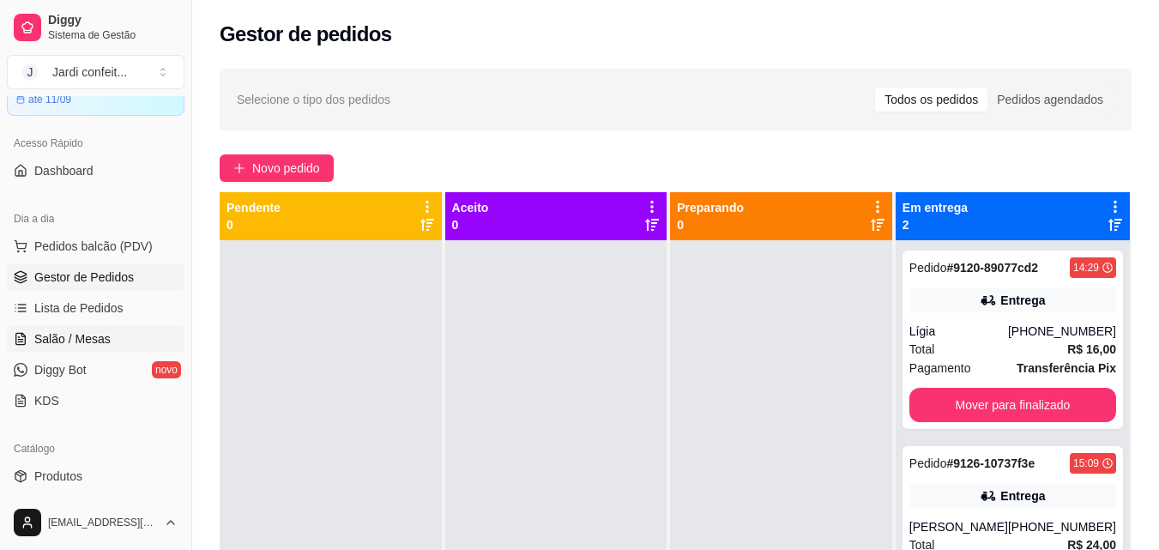
click at [115, 344] on link "Salão / Mesas" at bounding box center [96, 338] width 178 height 27
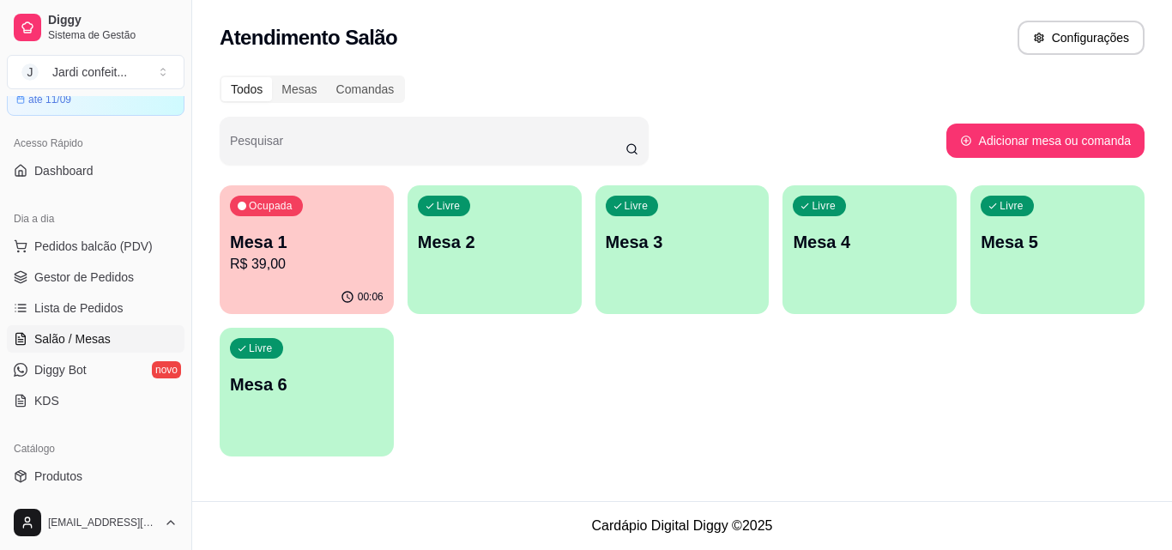
click at [287, 282] on div "00:06" at bounding box center [307, 297] width 174 height 33
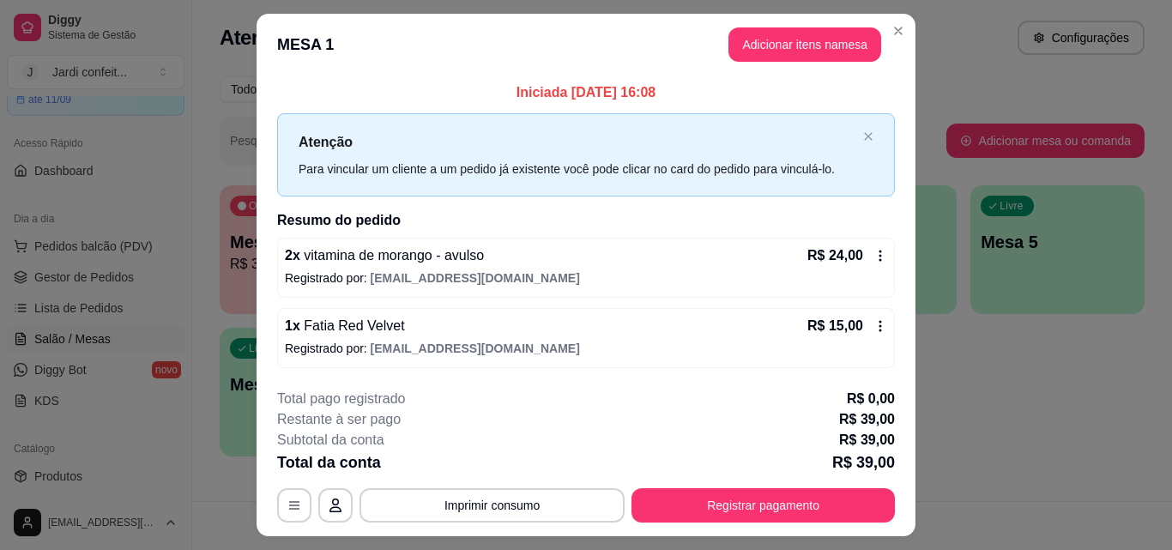
click at [815, 275] on p "Registrado por: jardiconf@gmail.com" at bounding box center [586, 277] width 602 height 17
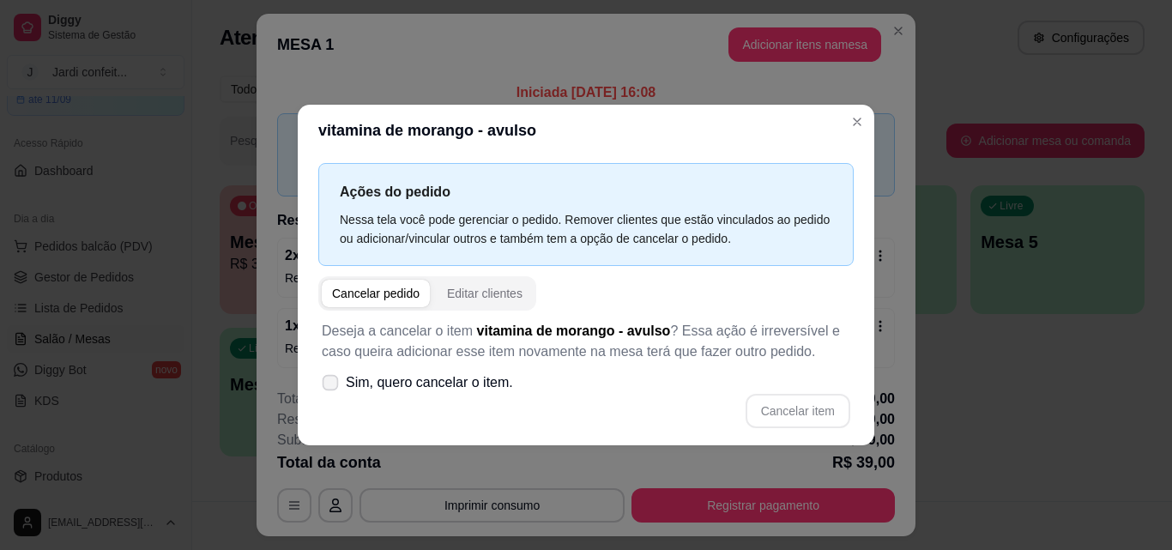
click at [379, 367] on label "Sim, quero cancelar o item." at bounding box center [417, 382] width 205 height 34
click at [332, 385] on input "Sim, quero cancelar o item." at bounding box center [326, 390] width 11 height 11
checkbox input "true"
click at [763, 396] on button "Cancelar item" at bounding box center [797, 411] width 105 height 34
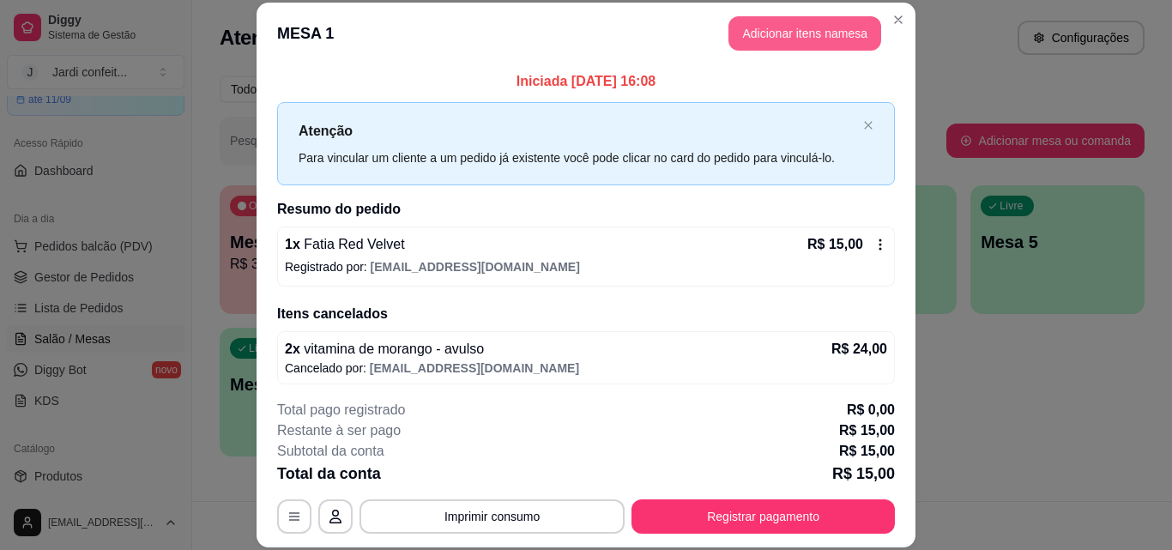
click at [800, 27] on button "Adicionar itens na mesa" at bounding box center [804, 33] width 153 height 34
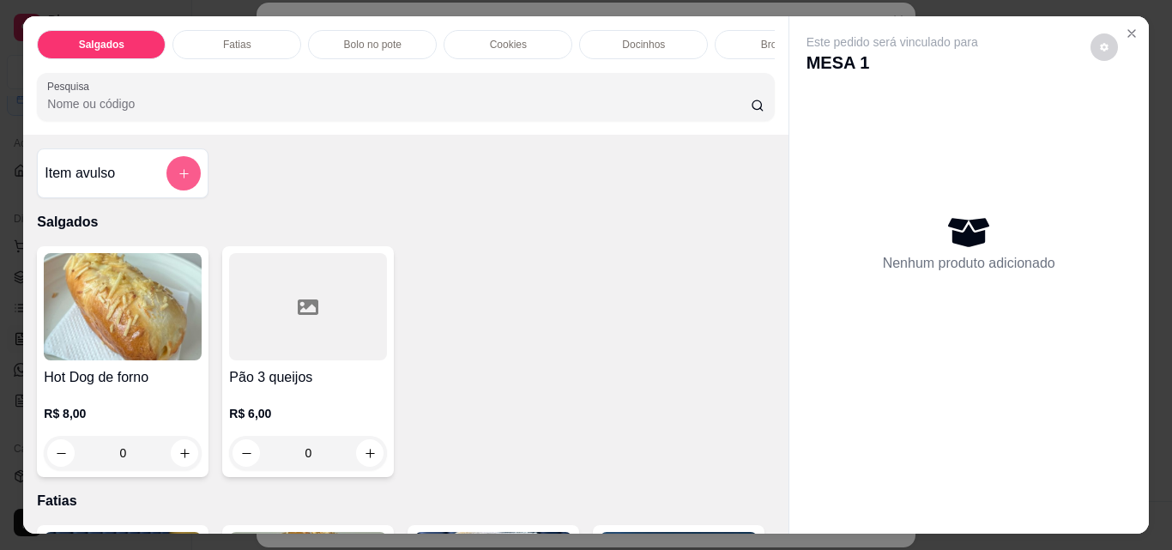
click at [182, 180] on icon "add-separate-item" at bounding box center [184, 173] width 13 height 13
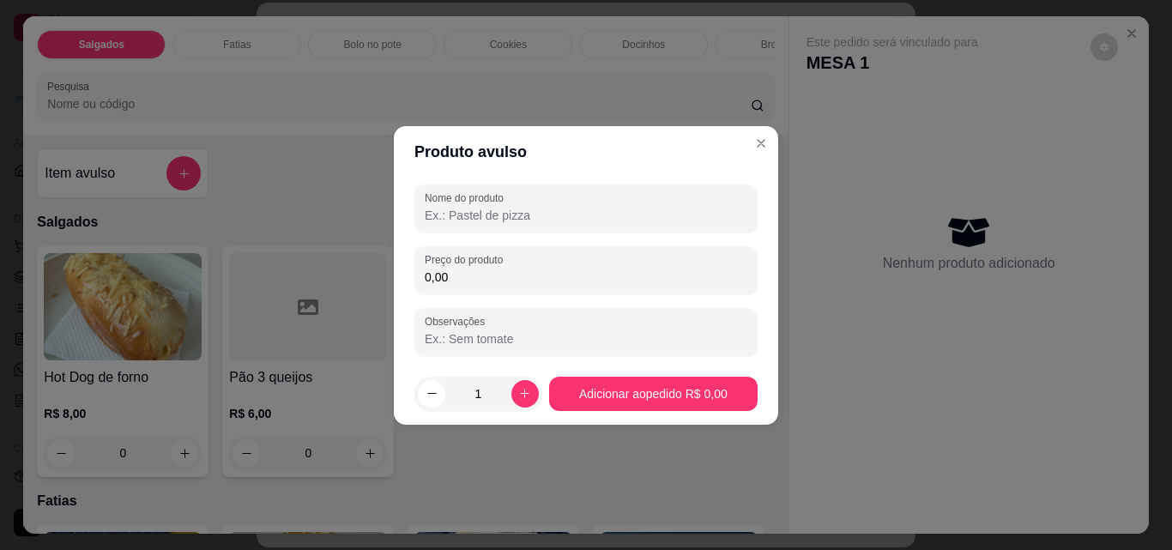
click at [642, 237] on div "Nome do produto Preço do produto 0,00 Observações" at bounding box center [585, 270] width 343 height 172
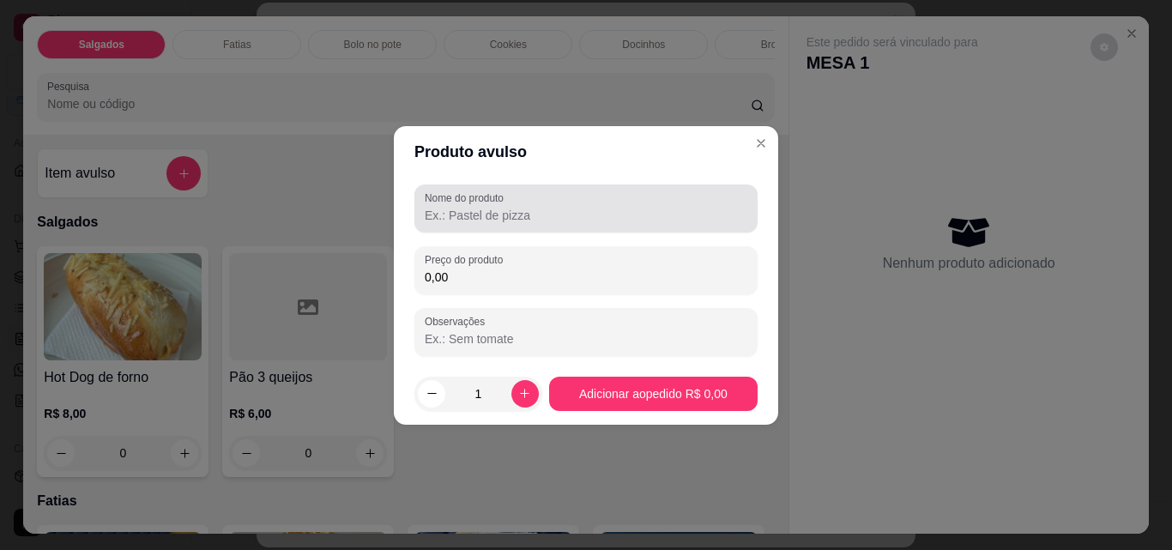
click at [654, 201] on div at bounding box center [586, 208] width 323 height 34
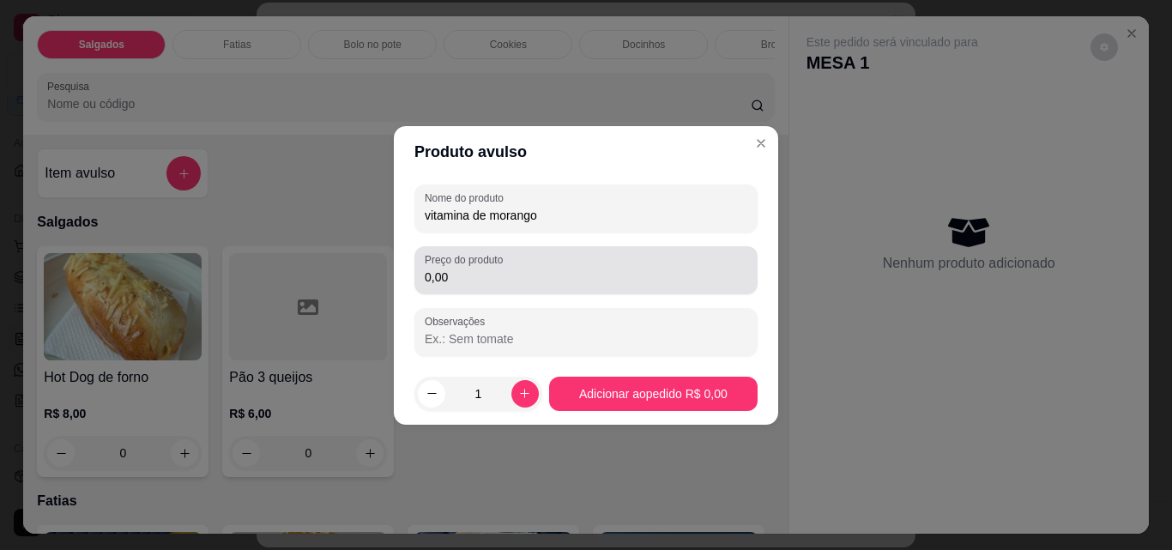
type input "vitamina de morango"
click at [629, 261] on div "0,00" at bounding box center [586, 270] width 323 height 34
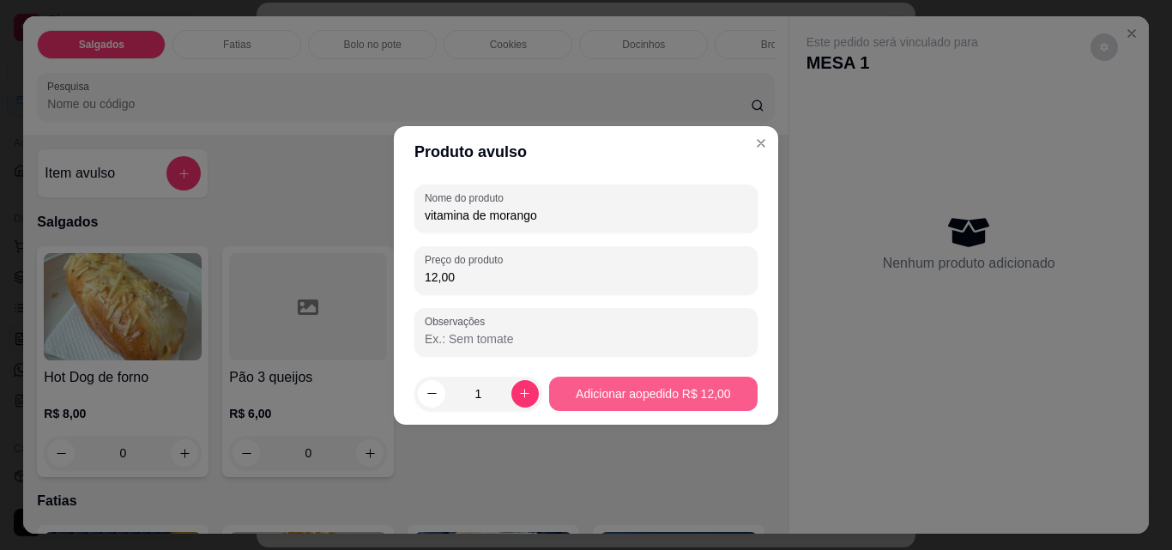
type input "12,00"
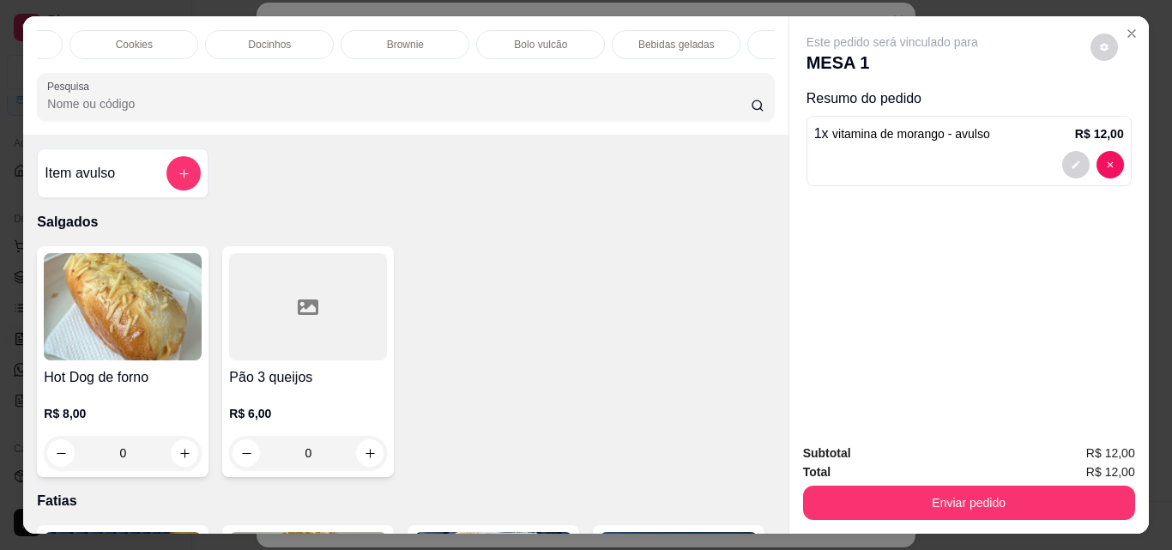
scroll to position [0, 455]
click at [597, 38] on p "Bebidas geladas" at bounding box center [596, 45] width 76 height 14
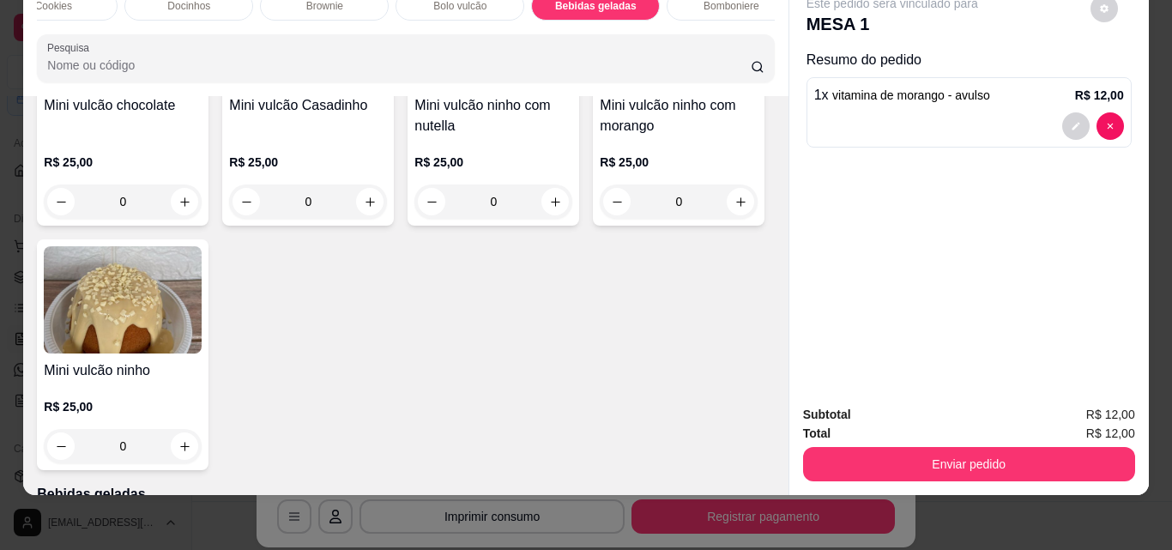
scroll to position [0, 0]
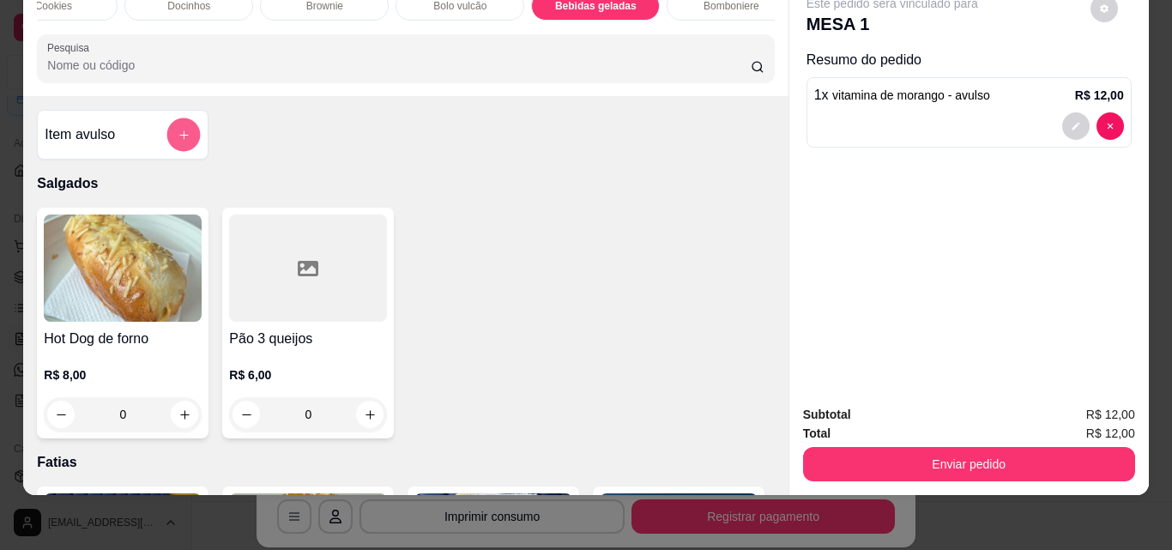
click at [174, 127] on button "add-separate-item" at bounding box center [183, 134] width 33 height 33
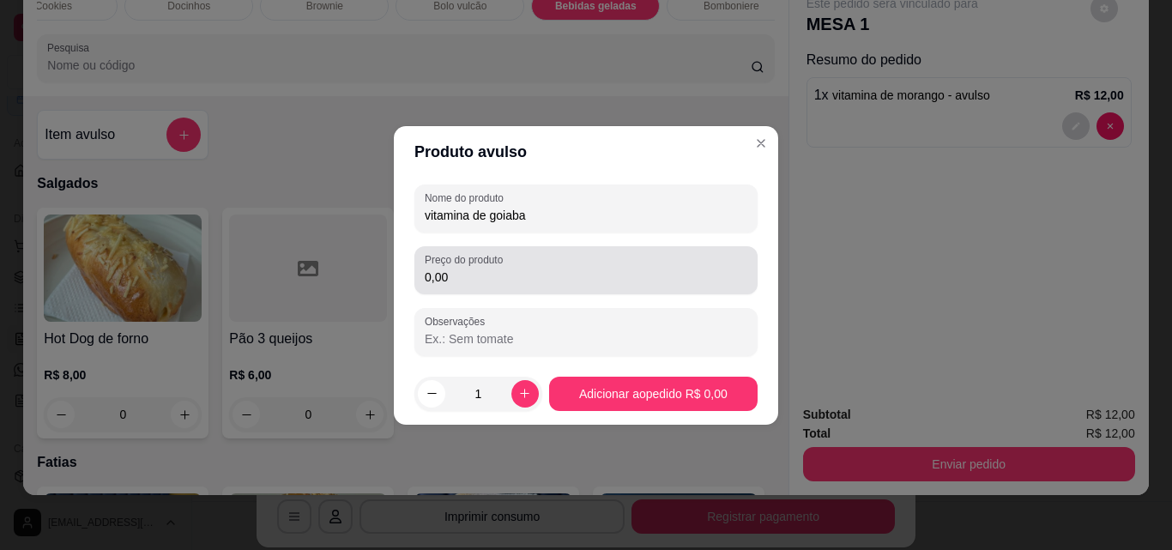
type input "vitamina de goiaba"
click at [620, 262] on div "0,00" at bounding box center [586, 270] width 323 height 34
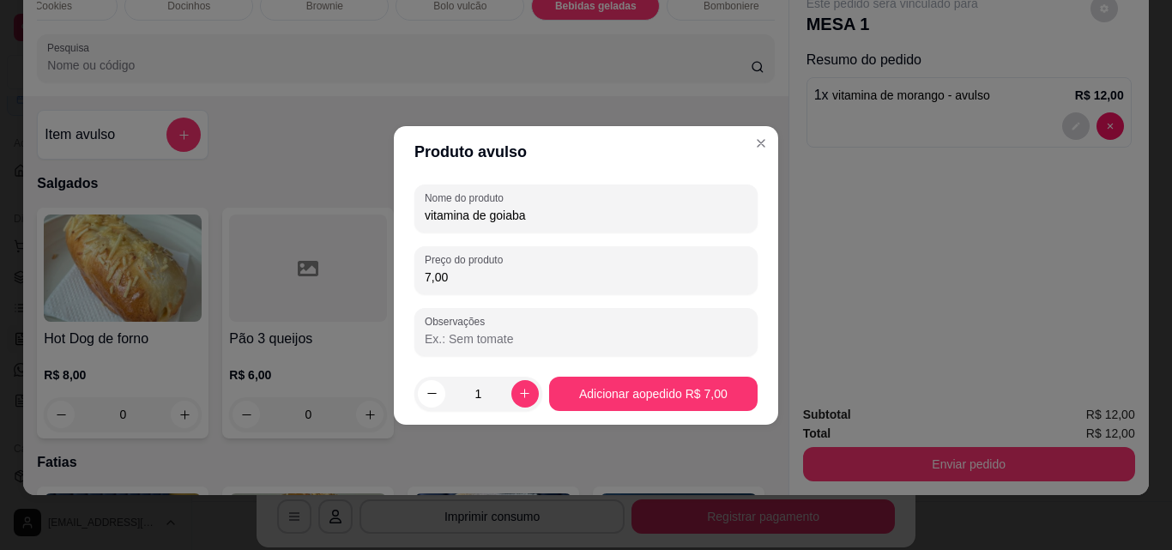
type input "7,00"
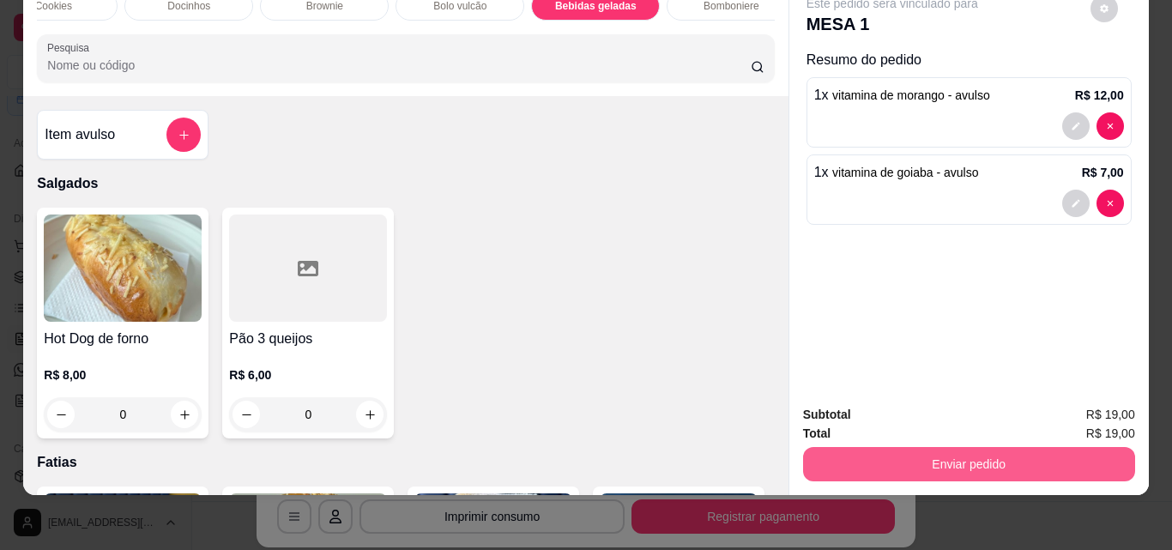
click at [959, 447] on button "Enviar pedido" at bounding box center [969, 464] width 332 height 34
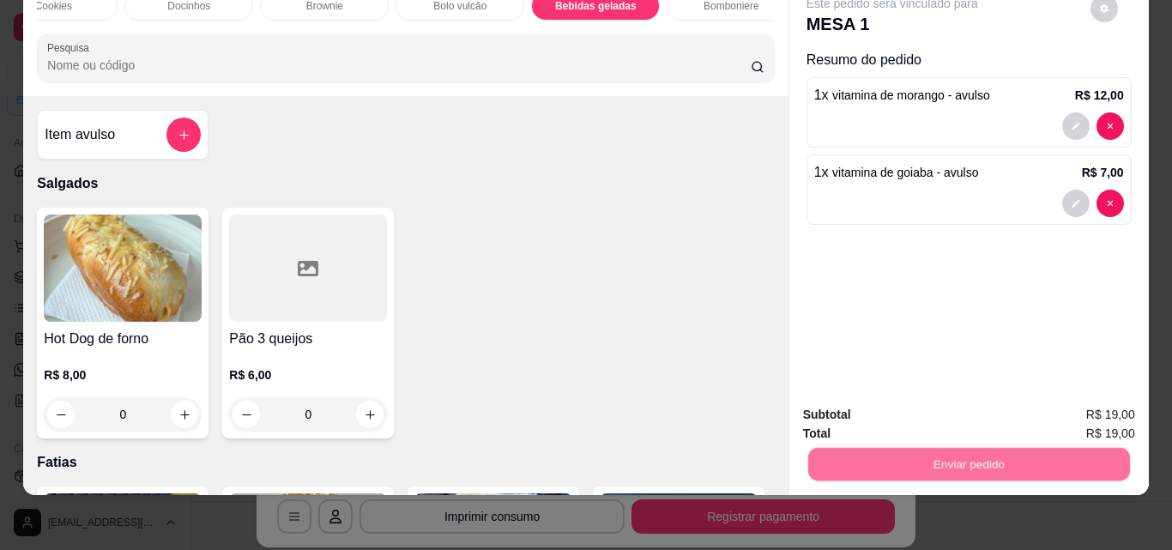
click at [934, 420] on button "Não registrar e enviar pedido" at bounding box center [912, 409] width 178 height 33
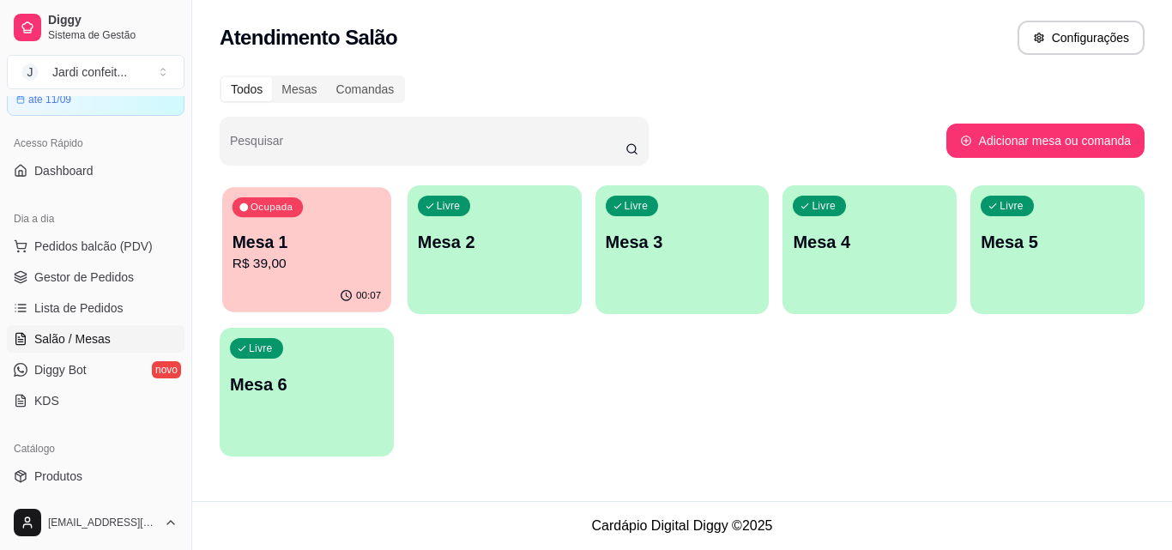
click at [305, 234] on p "Mesa 1" at bounding box center [306, 242] width 148 height 23
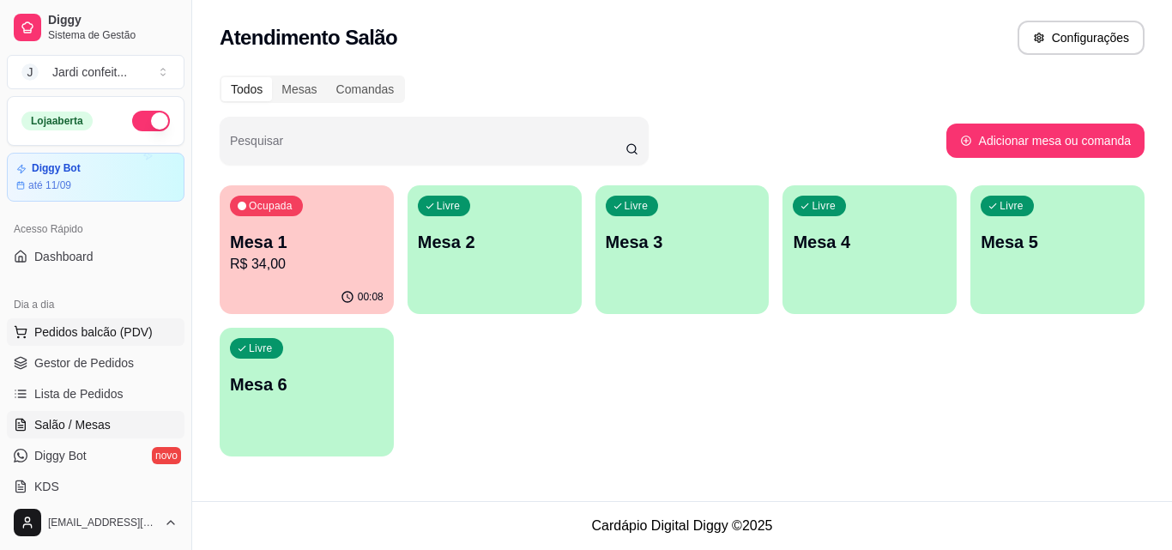
click at [125, 344] on button "Pedidos balcão (PDV)" at bounding box center [96, 331] width 178 height 27
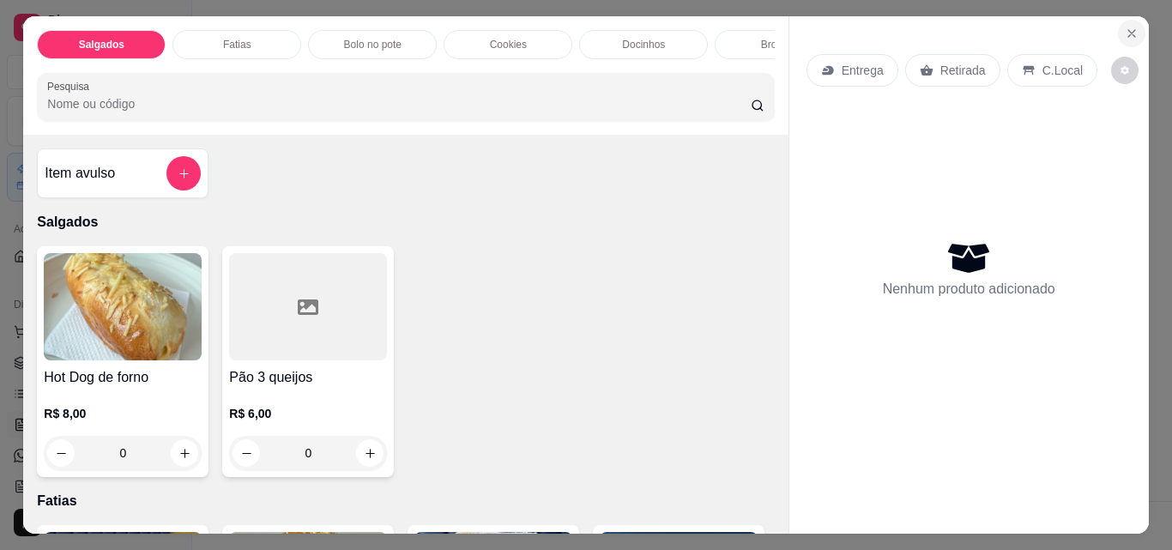
click at [1128, 30] on icon "Close" at bounding box center [1131, 33] width 7 height 7
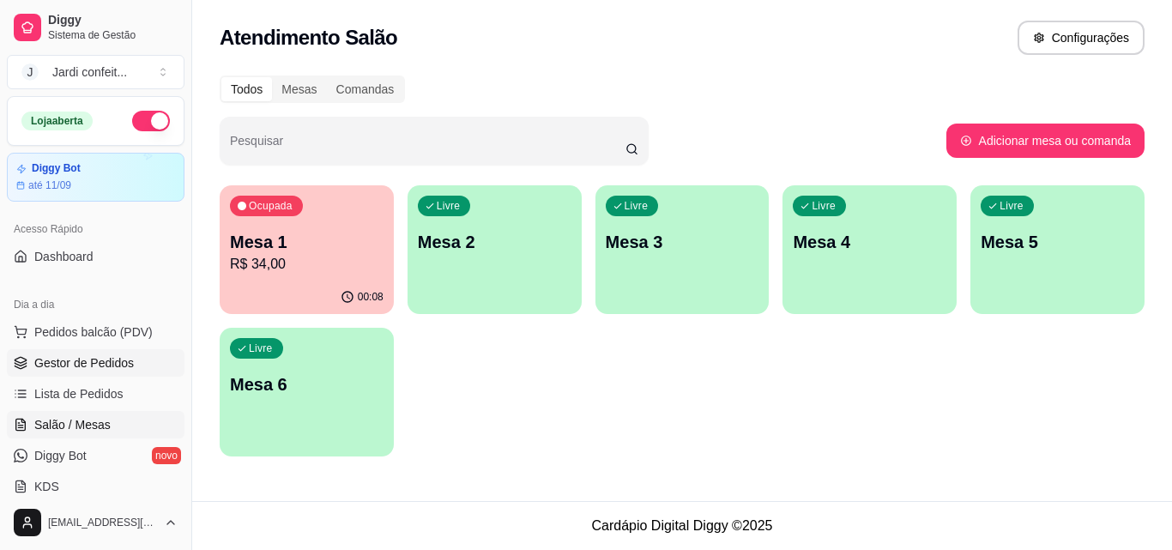
click at [143, 367] on link "Gestor de Pedidos" at bounding box center [96, 362] width 178 height 27
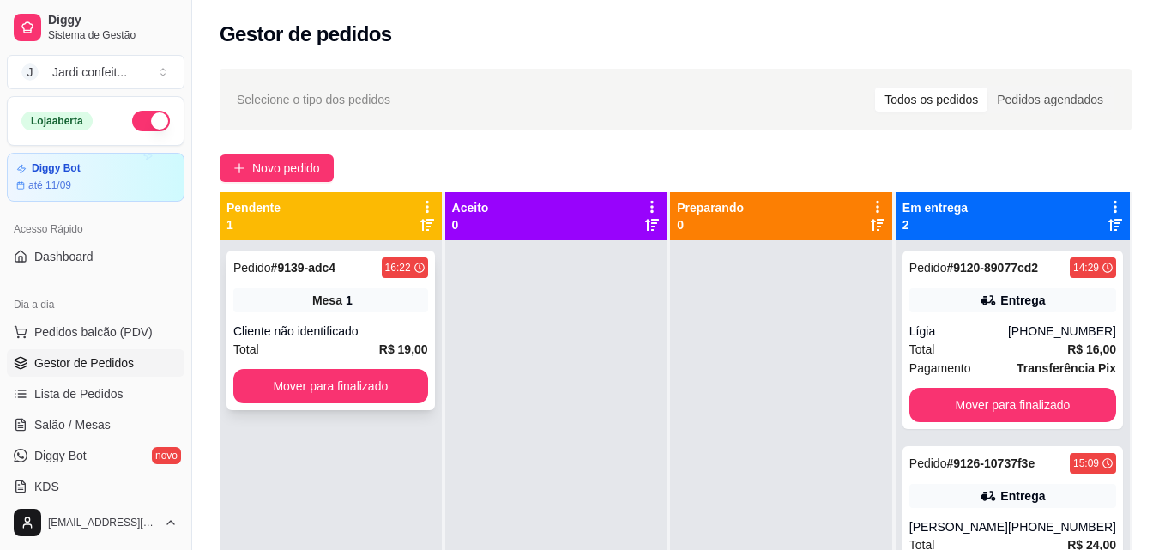
click at [342, 390] on button "Mover para finalizado" at bounding box center [330, 386] width 195 height 34
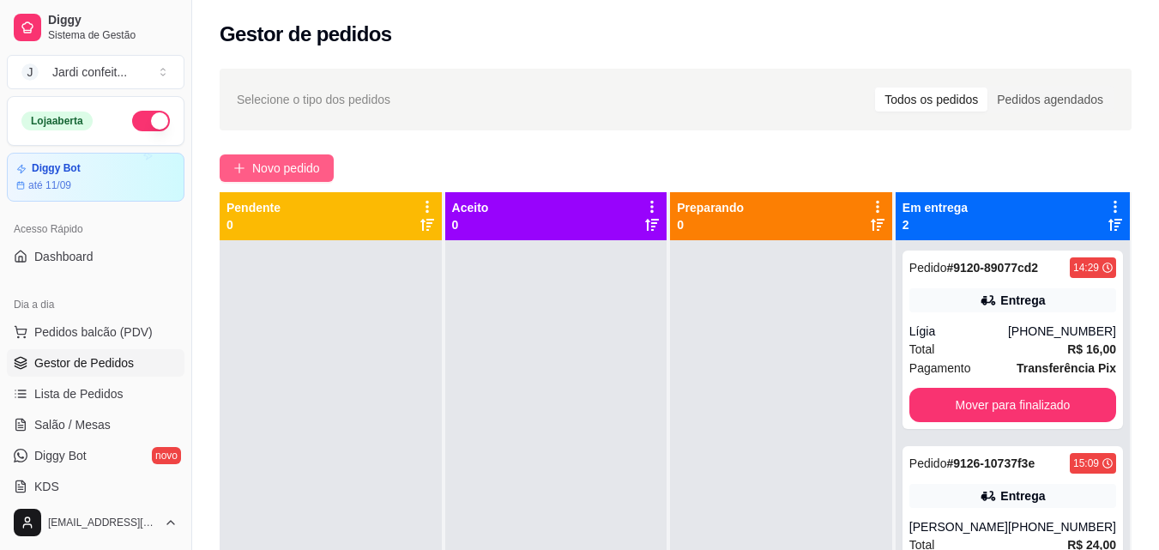
click at [243, 178] on button "Novo pedido" at bounding box center [277, 167] width 114 height 27
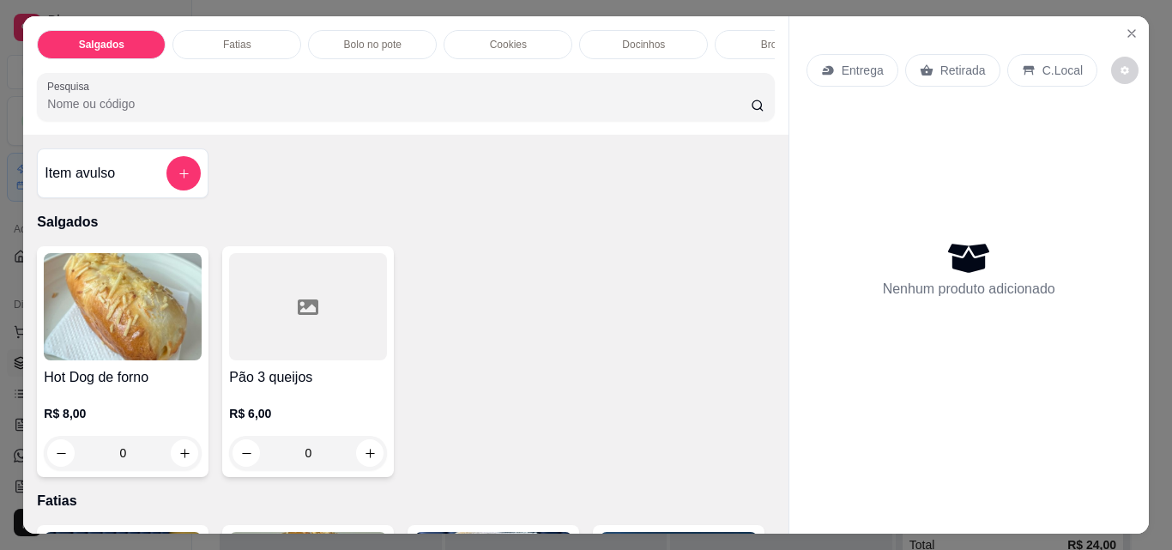
click at [232, 38] on p "Fatias" at bounding box center [237, 45] width 28 height 14
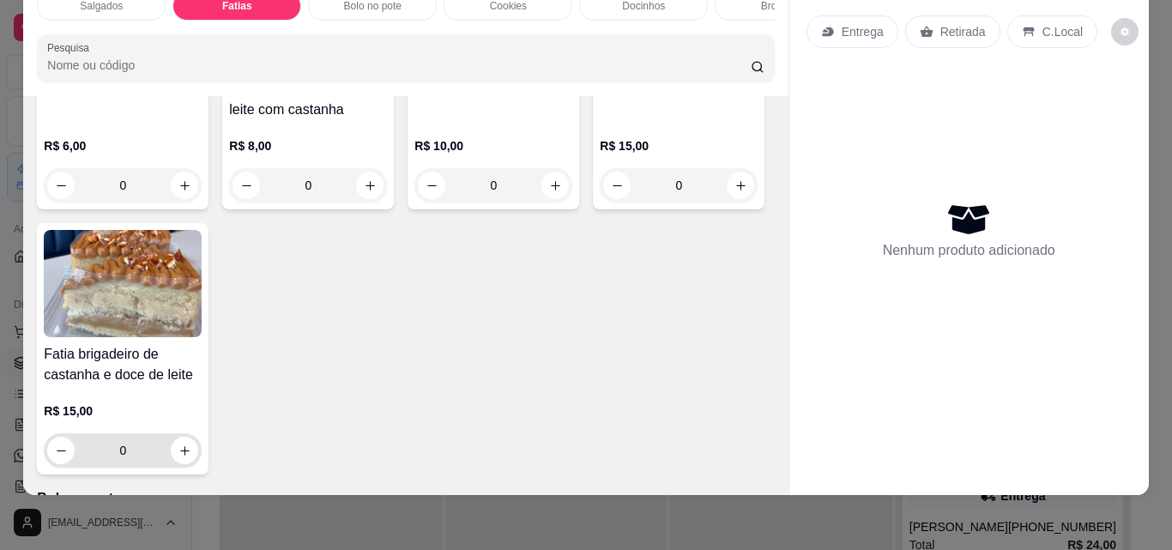
scroll to position [613, 0]
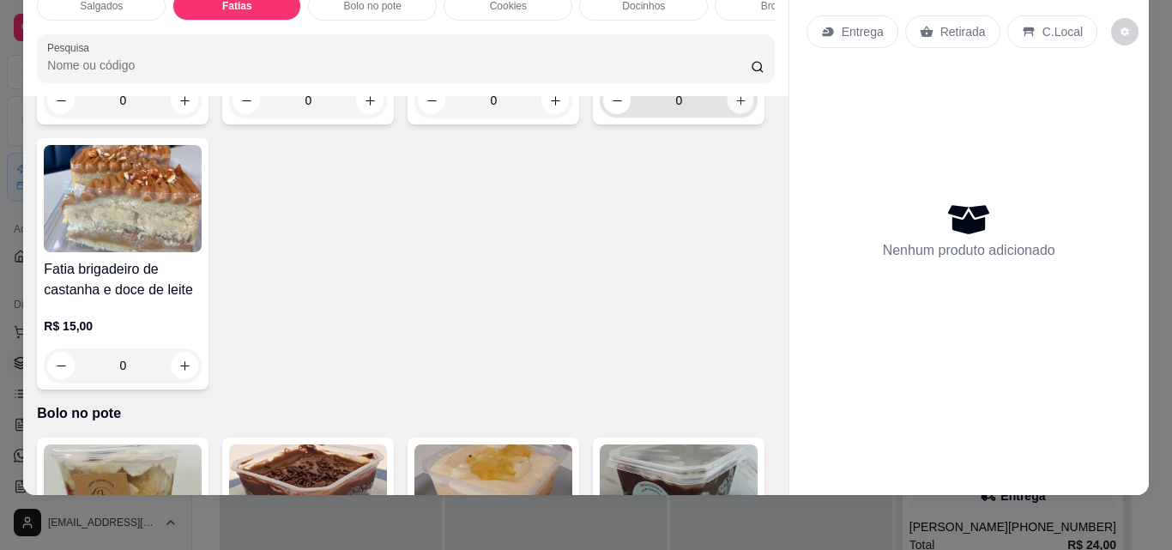
click at [727, 114] on button "increase-product-quantity" at bounding box center [740, 100] width 27 height 27
type input "1"
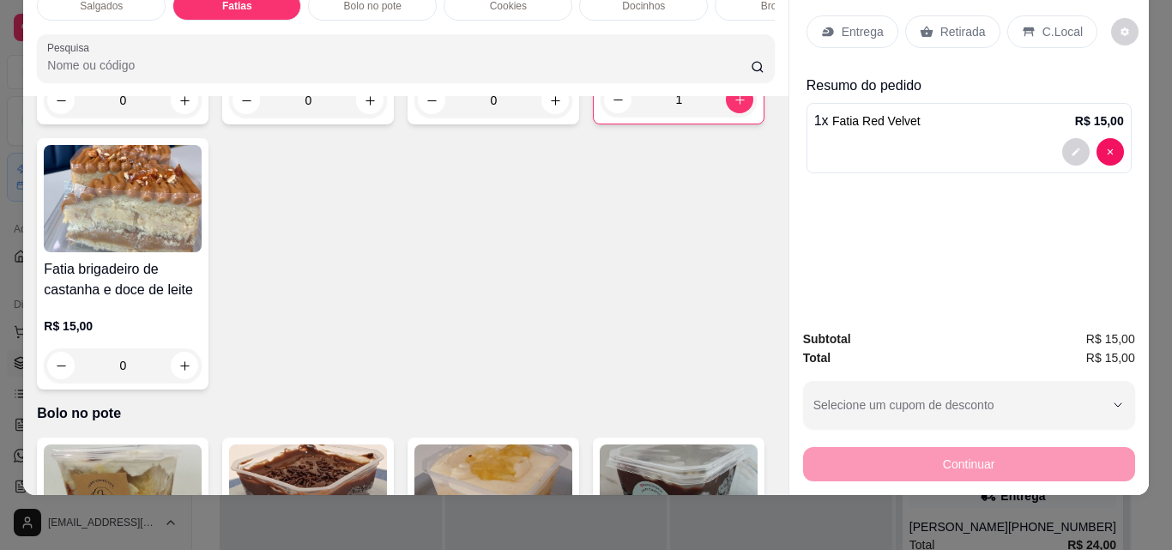
click at [944, 31] on div "Retirada" at bounding box center [952, 31] width 95 height 33
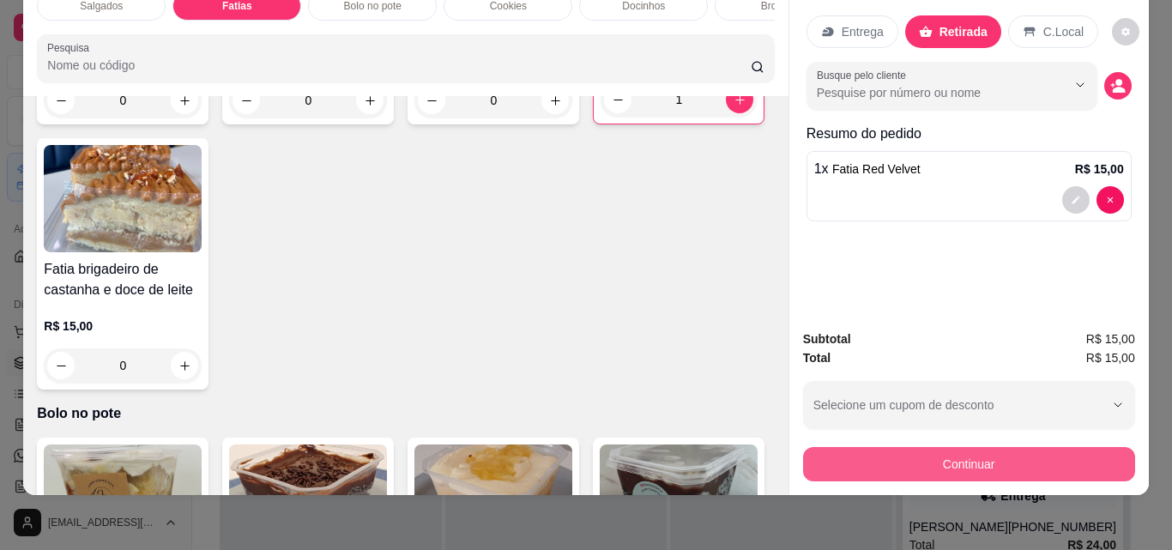
click at [988, 450] on button "Continuar" at bounding box center [969, 464] width 332 height 34
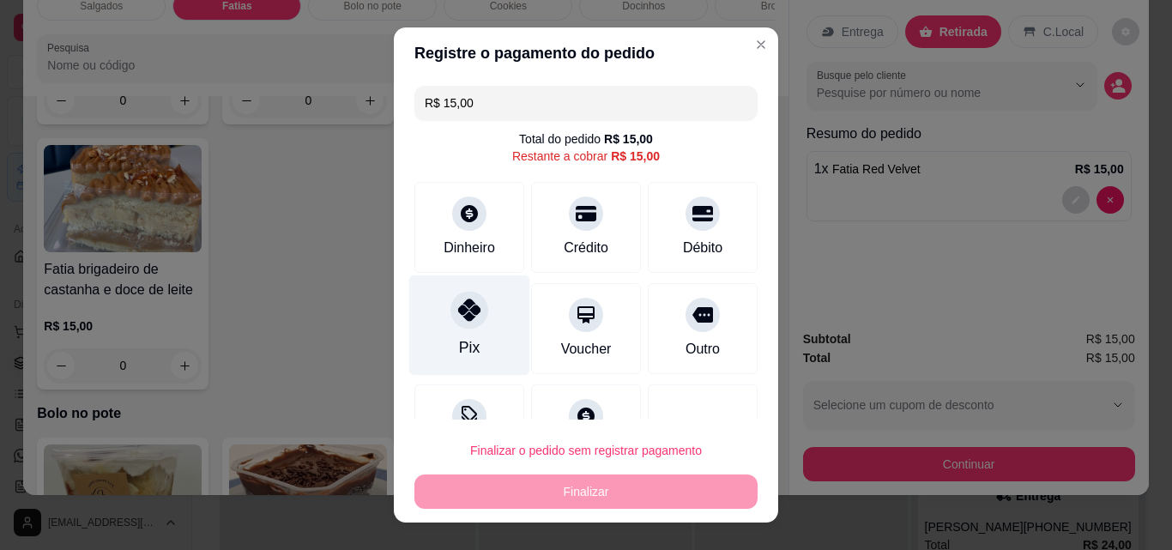
click at [473, 317] on div at bounding box center [469, 310] width 38 height 38
type input "R$ 0,00"
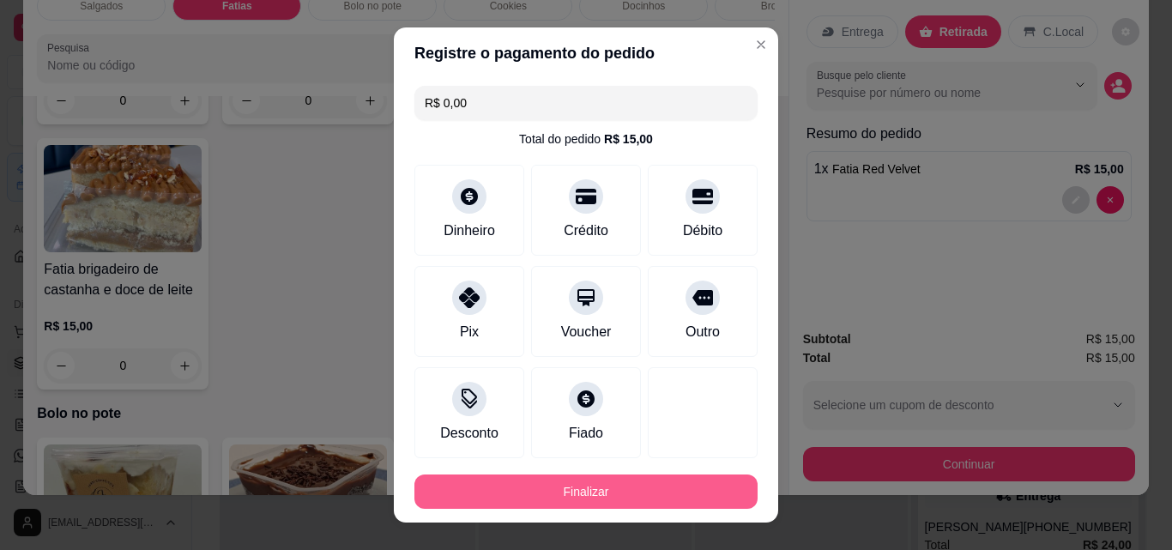
click at [522, 481] on button "Finalizar" at bounding box center [585, 491] width 343 height 34
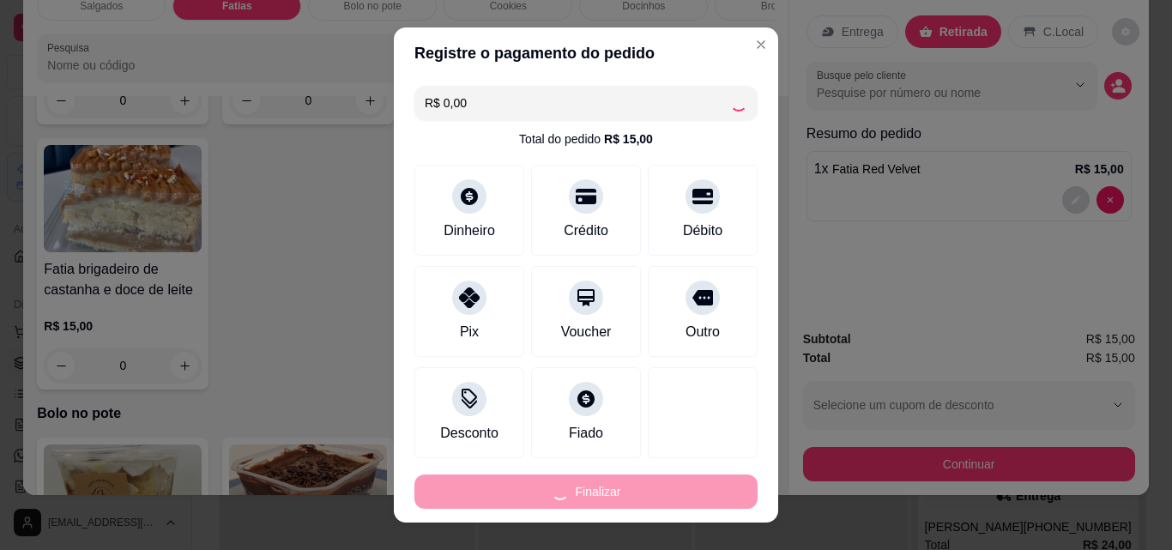
type input "0"
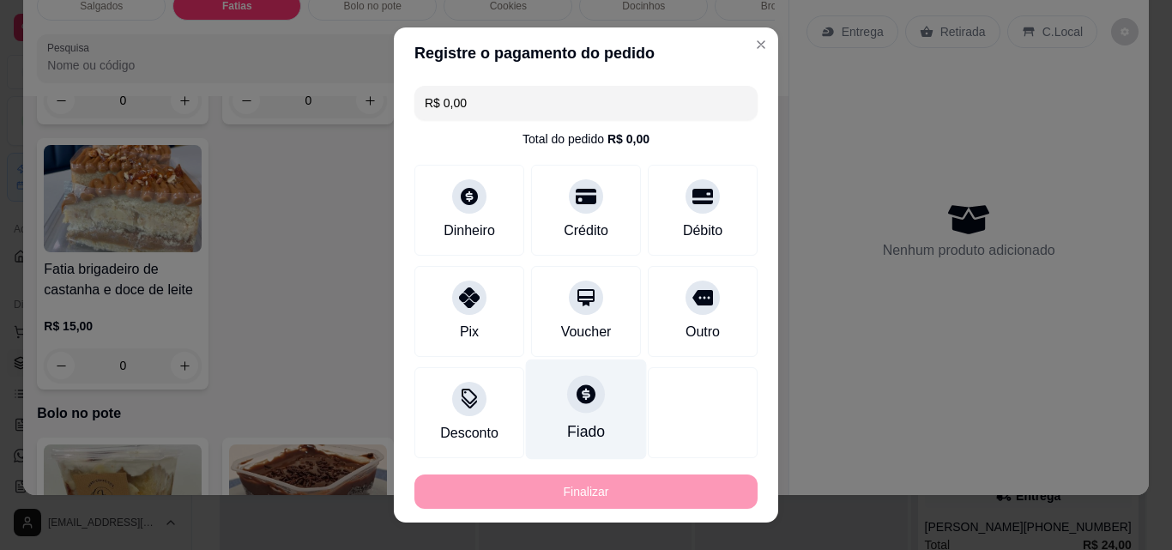
type input "-R$ 15,00"
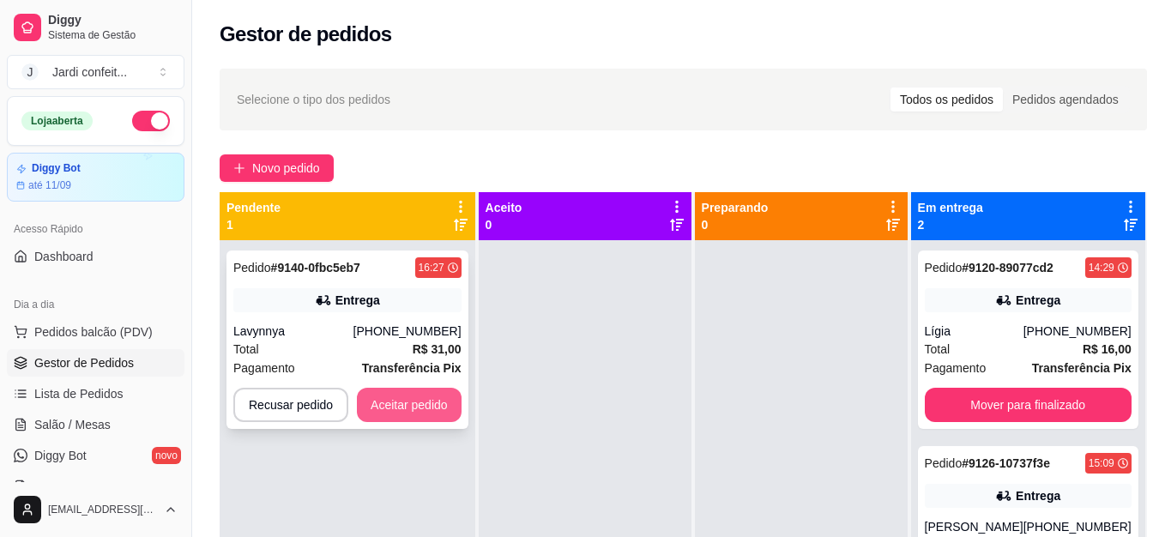
click at [436, 401] on button "Aceitar pedido" at bounding box center [409, 405] width 105 height 34
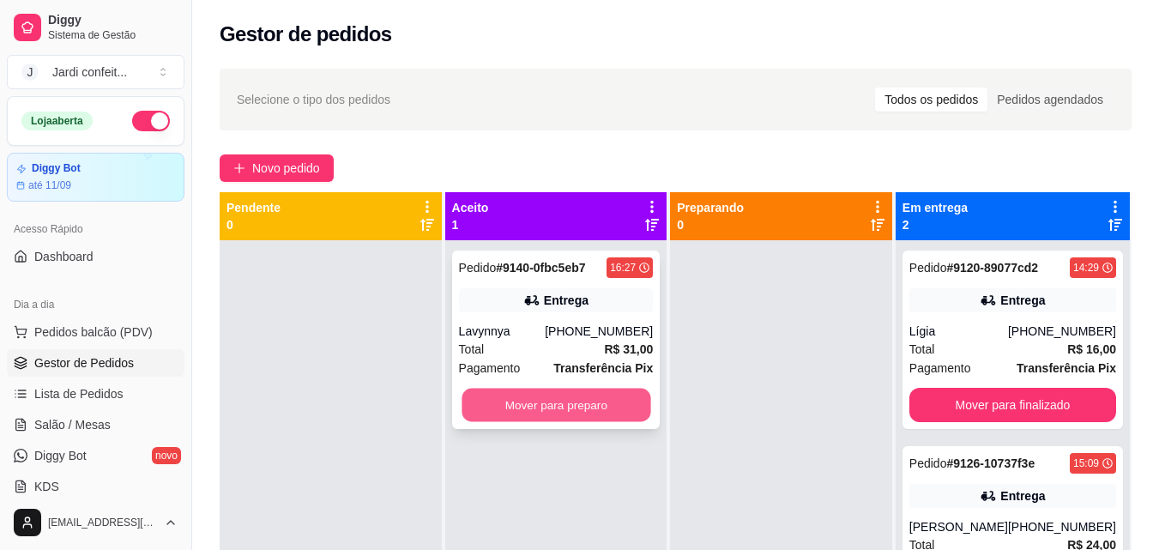
click at [508, 413] on button "Mover para preparo" at bounding box center [556, 405] width 189 height 33
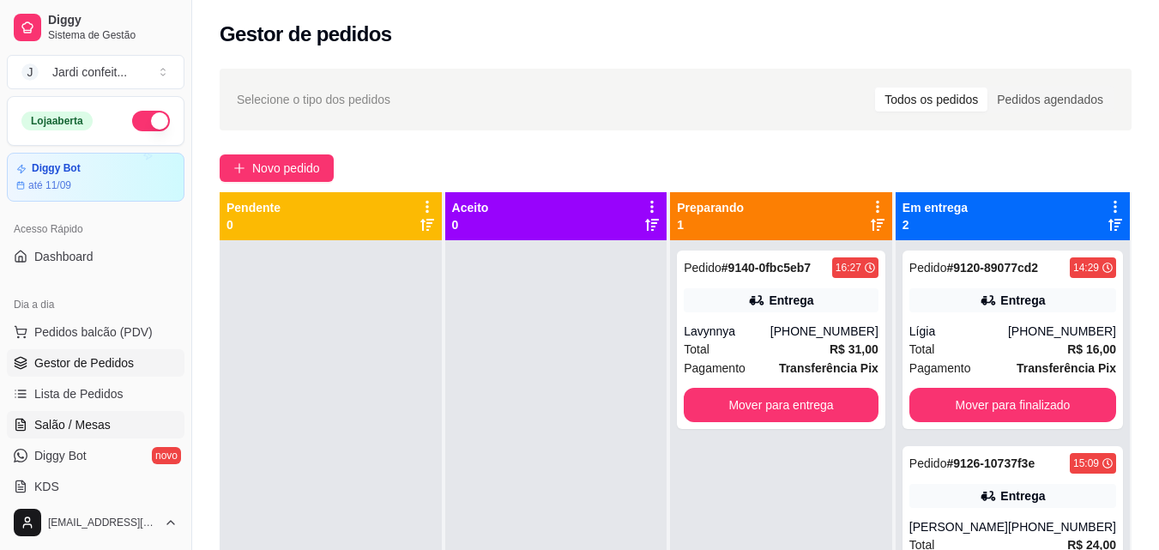
click at [62, 421] on span "Salão / Mesas" at bounding box center [72, 424] width 76 height 17
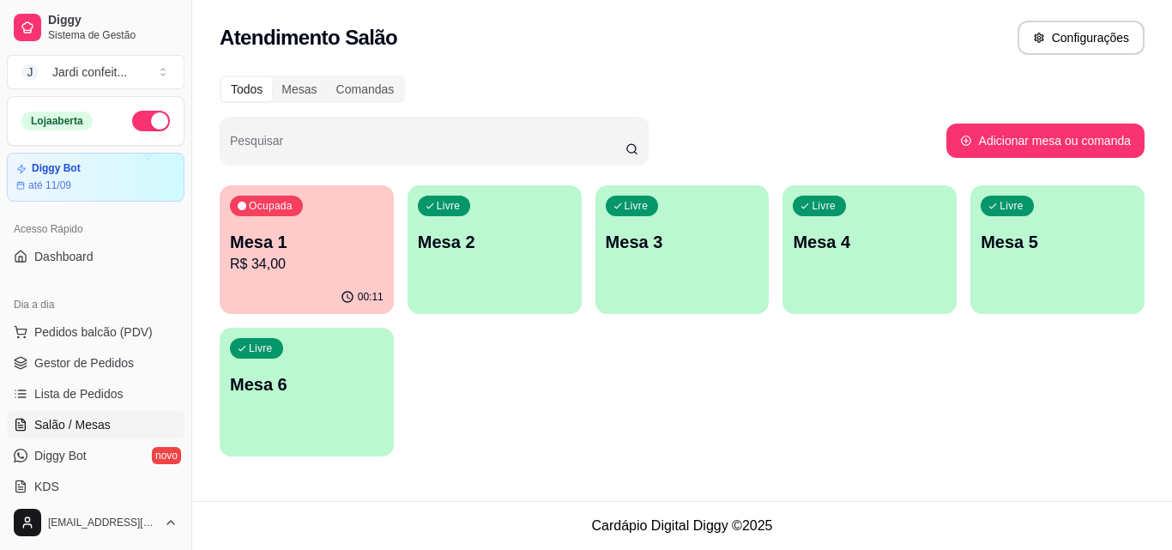
click at [252, 267] on p "R$ 34,00" at bounding box center [307, 264] width 154 height 21
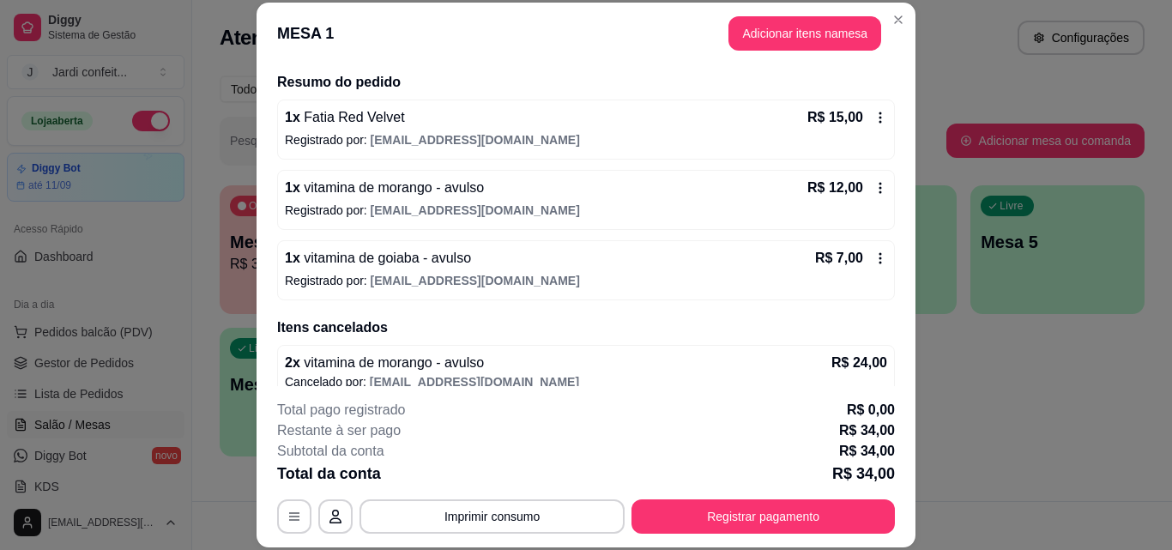
scroll to position [146, 0]
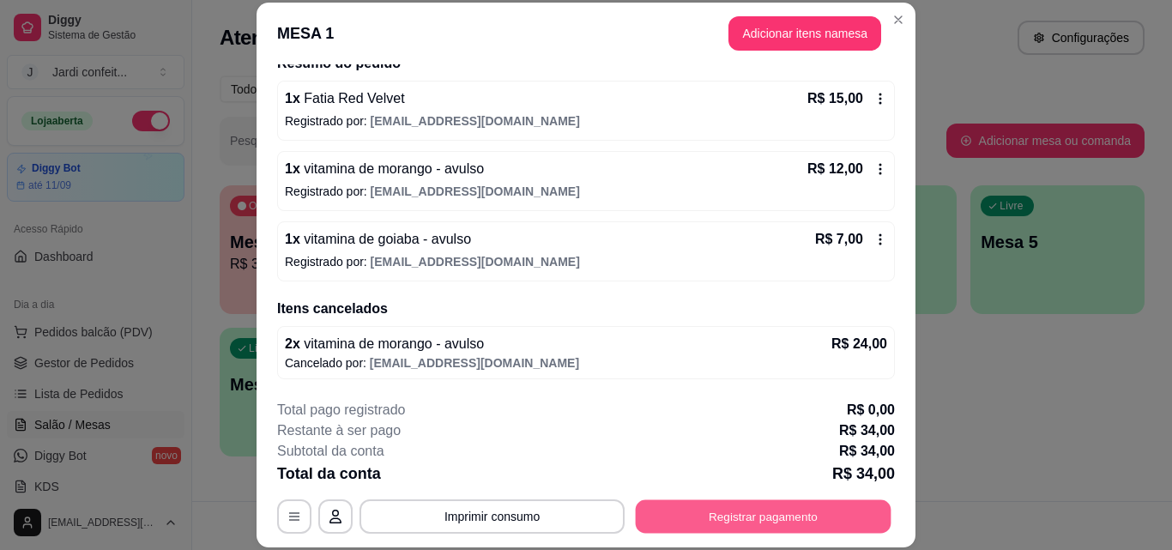
click at [778, 512] on button "Registrar pagamento" at bounding box center [764, 515] width 256 height 33
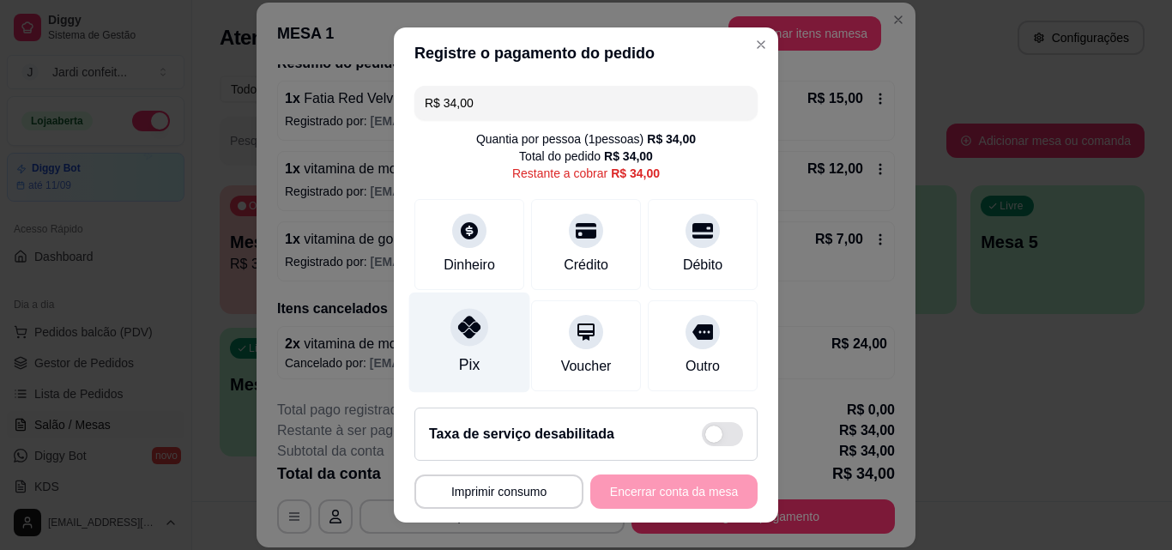
click at [474, 341] on div "Pix" at bounding box center [469, 343] width 121 height 100
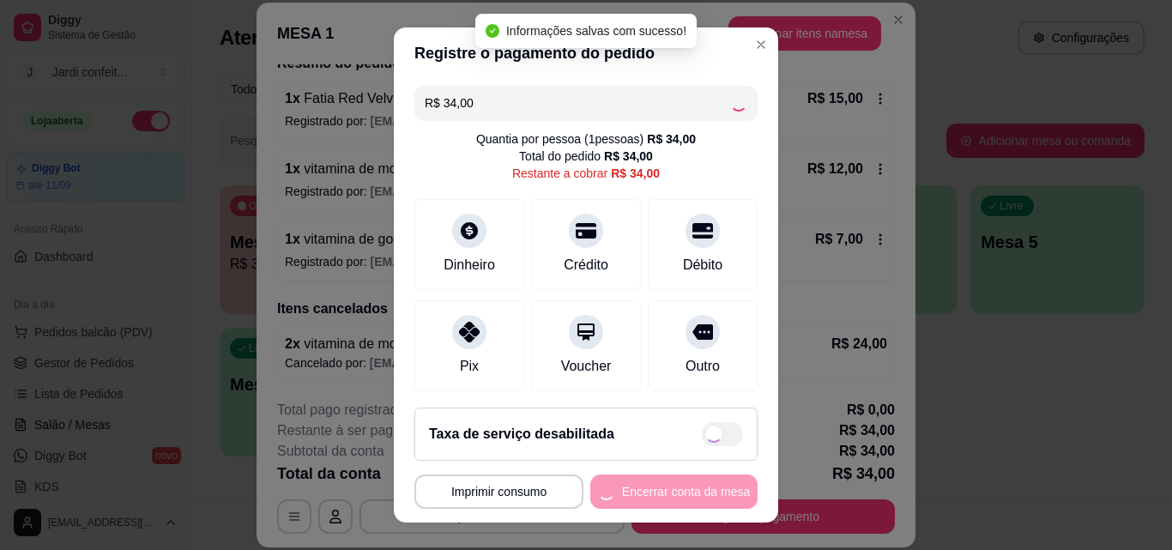
type input "R$ 0,00"
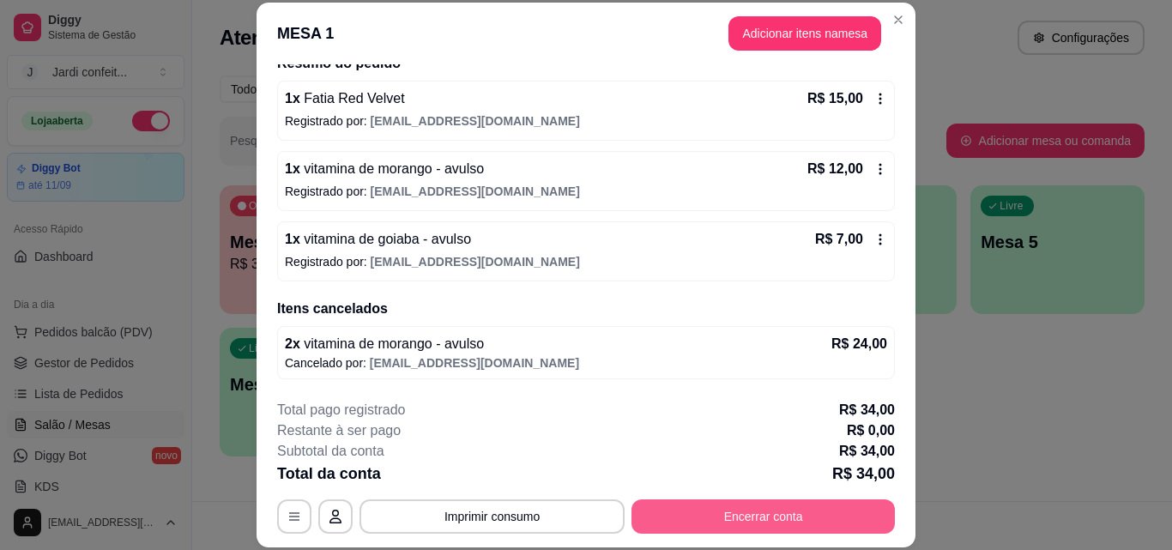
click at [747, 506] on button "Encerrar conta" at bounding box center [762, 516] width 263 height 34
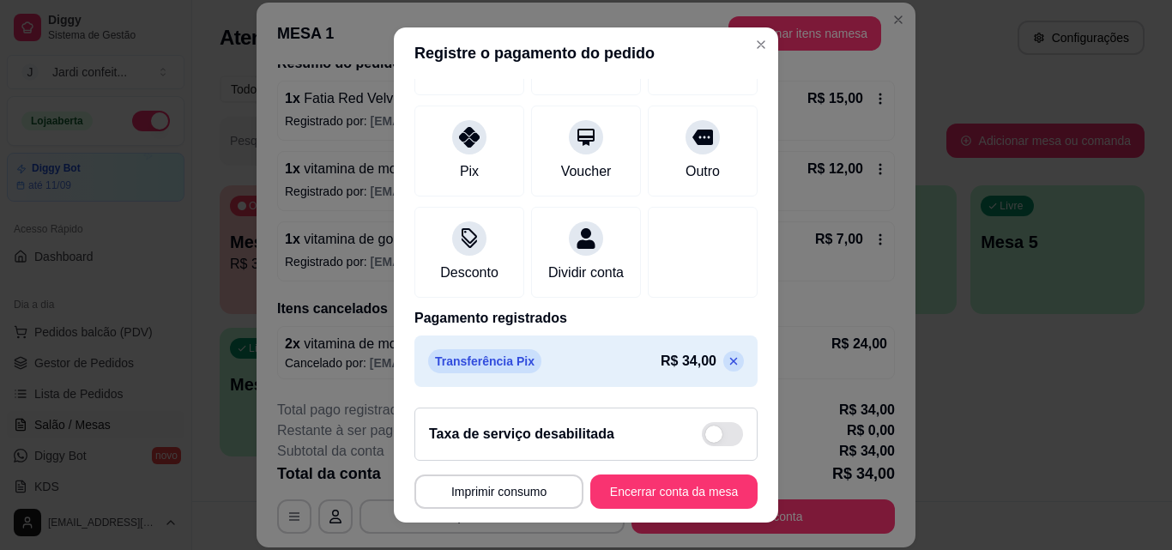
scroll to position [27, 0]
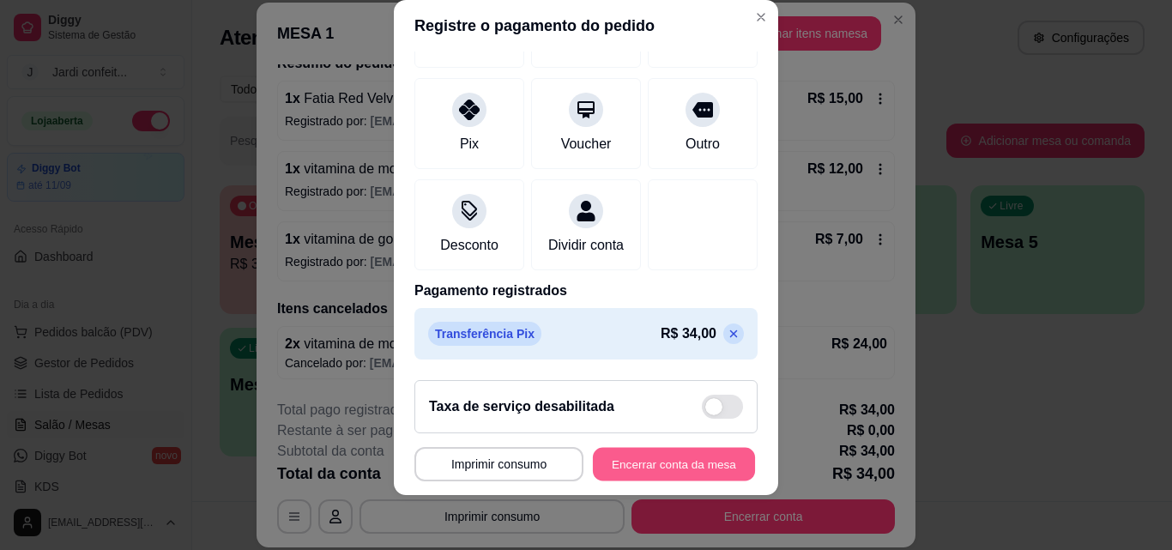
click at [679, 461] on button "Encerrar conta da mesa" at bounding box center [674, 464] width 162 height 33
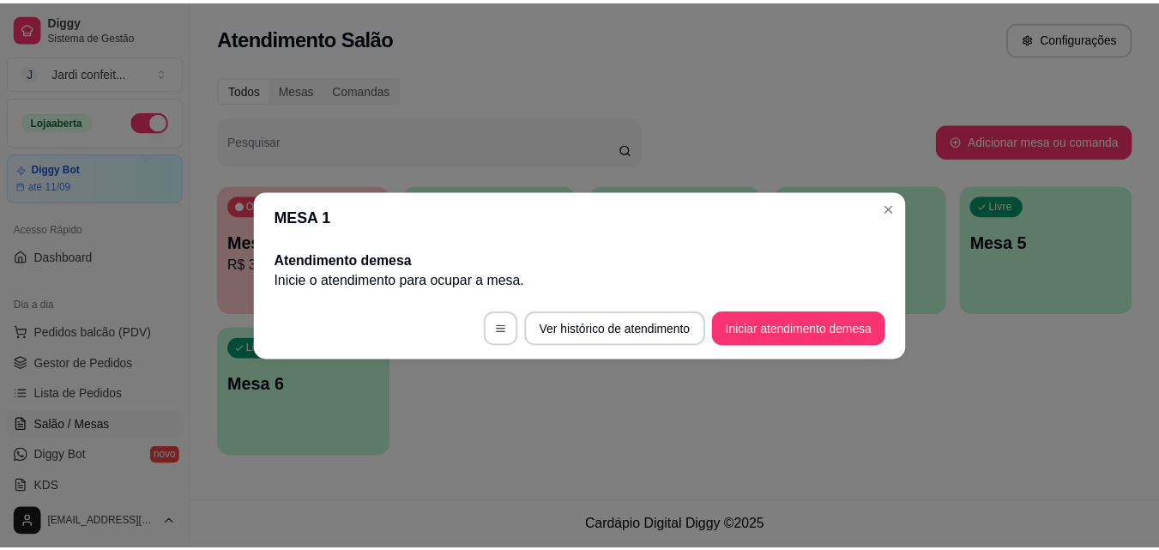
scroll to position [0, 0]
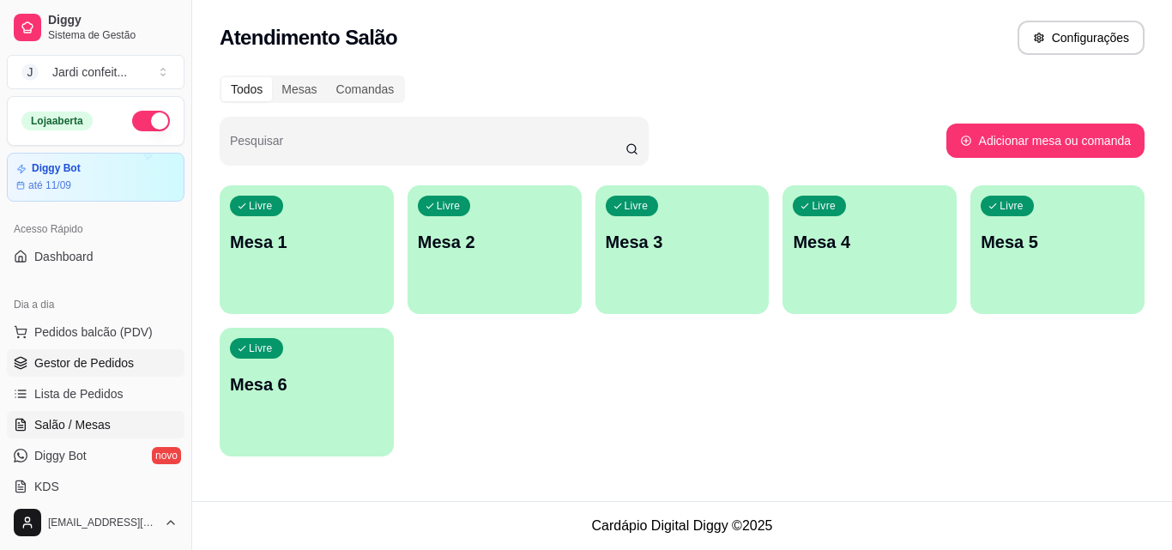
click at [98, 371] on span "Gestor de Pedidos" at bounding box center [84, 362] width 100 height 17
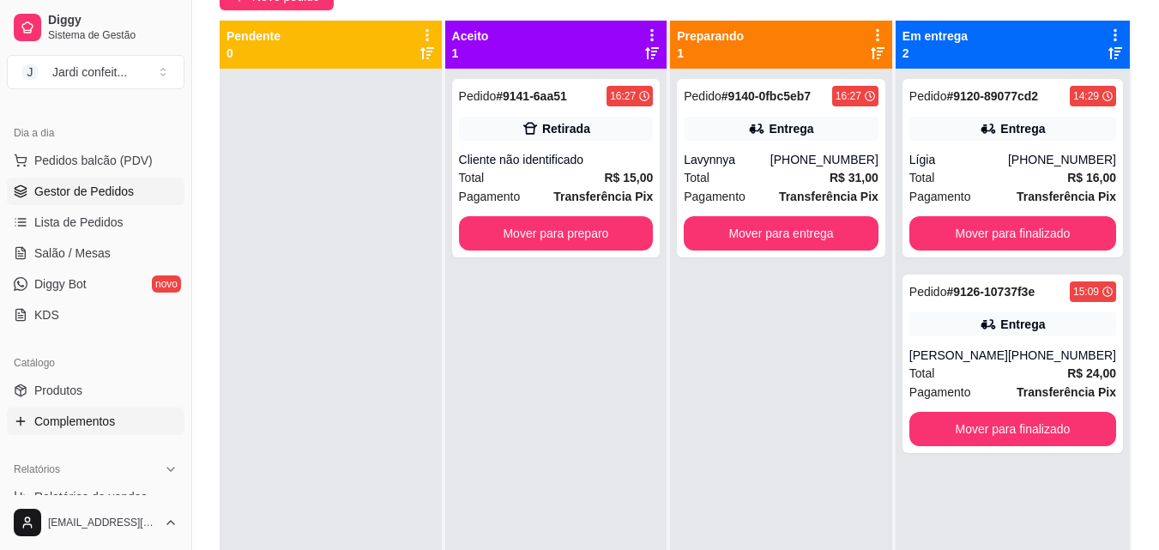
scroll to position [257, 0]
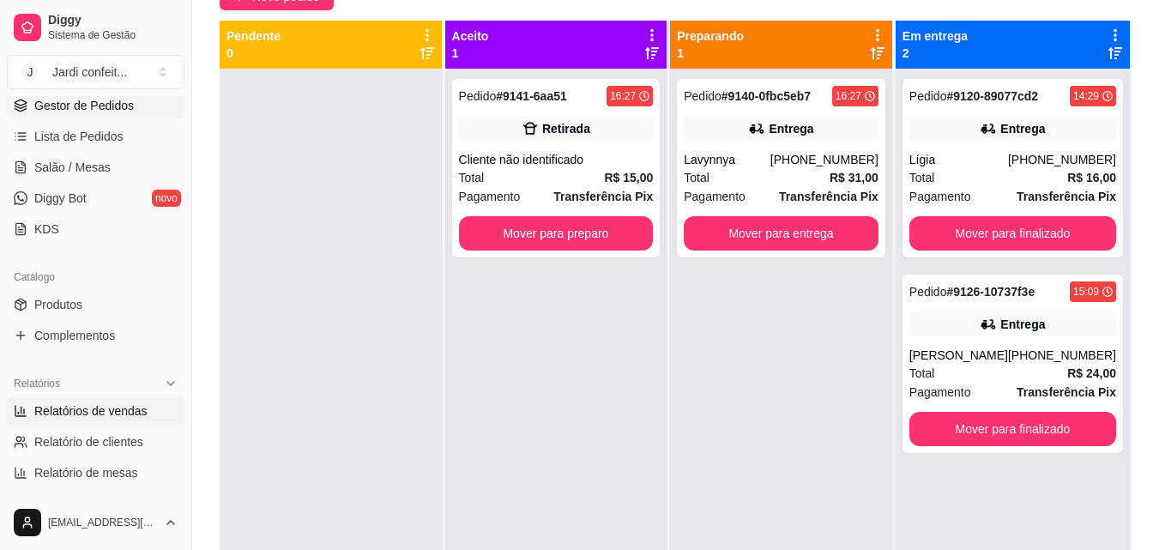
click at [121, 413] on span "Relatórios de vendas" at bounding box center [90, 410] width 113 height 17
select select "ALL"
select select "0"
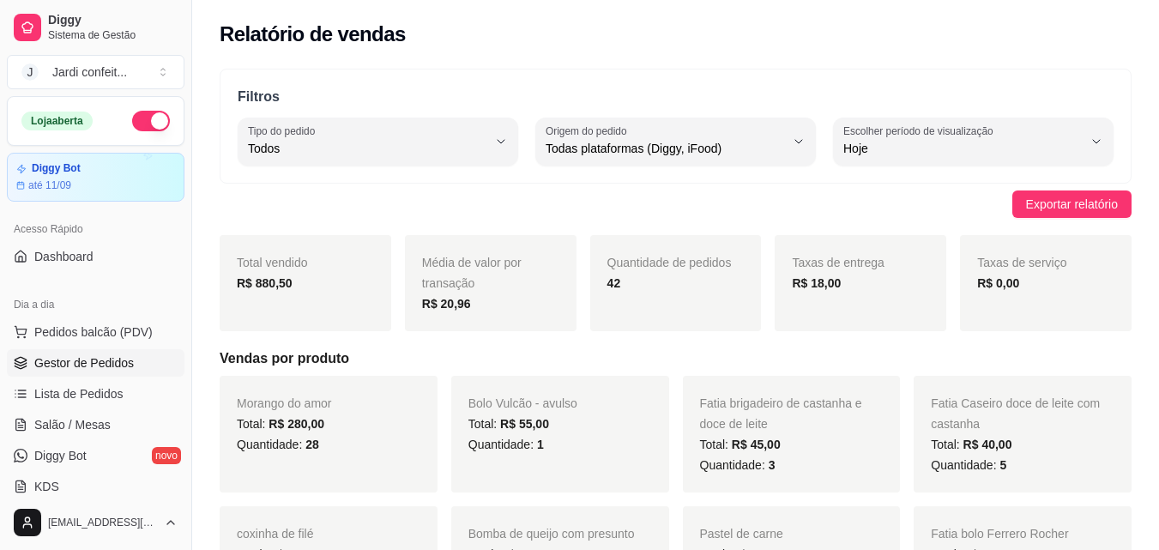
click at [73, 354] on span "Gestor de Pedidos" at bounding box center [84, 362] width 100 height 17
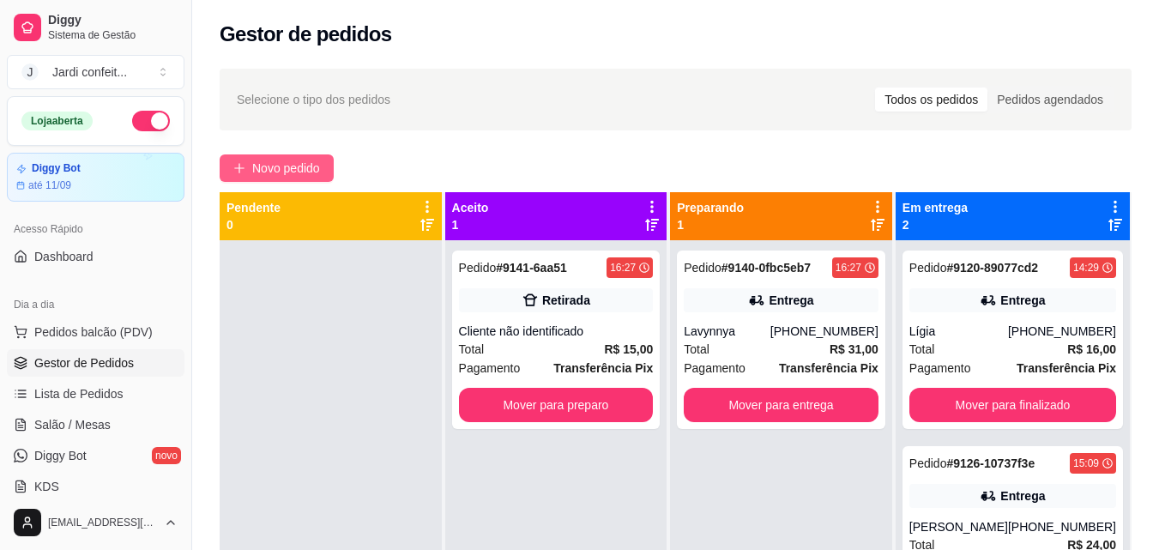
click at [263, 166] on span "Novo pedido" at bounding box center [286, 168] width 68 height 19
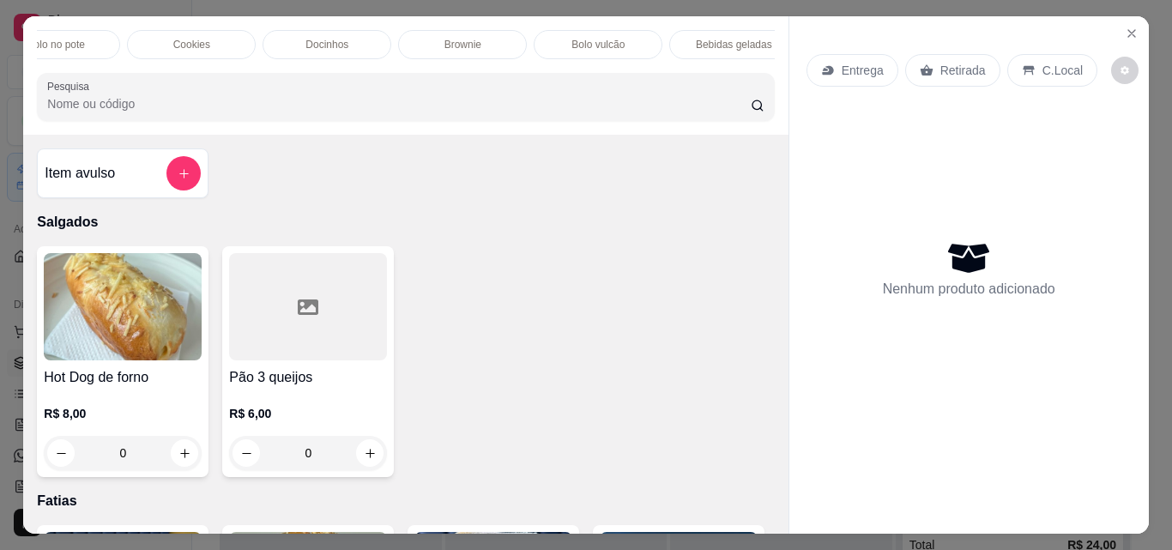
scroll to position [0, 319]
click at [146, 466] on input "0" at bounding box center [123, 453] width 96 height 34
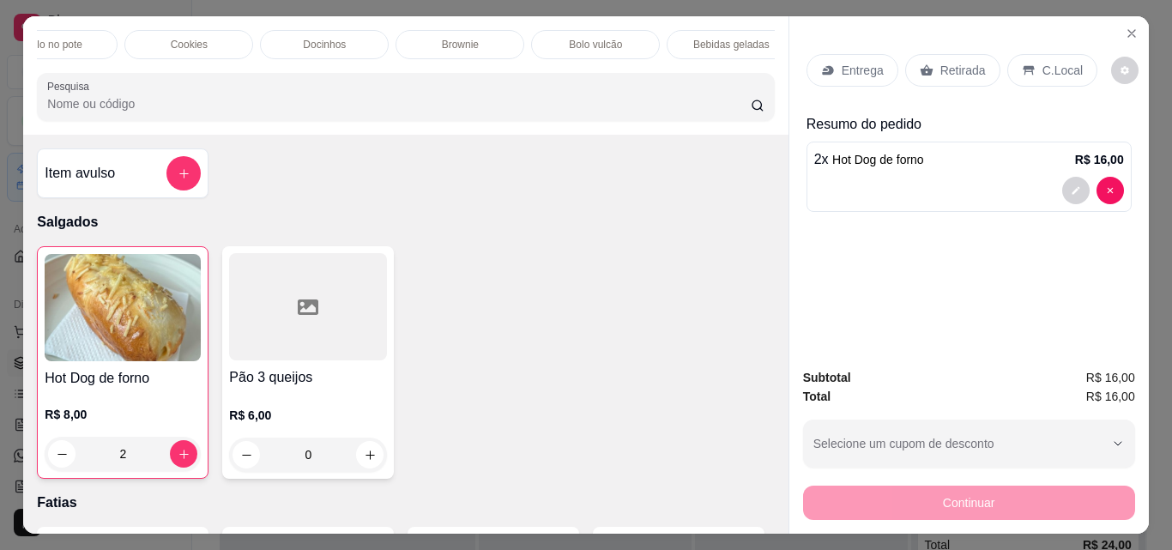
type input "2"
click at [956, 63] on p "Retirada" at bounding box center [962, 70] width 45 height 17
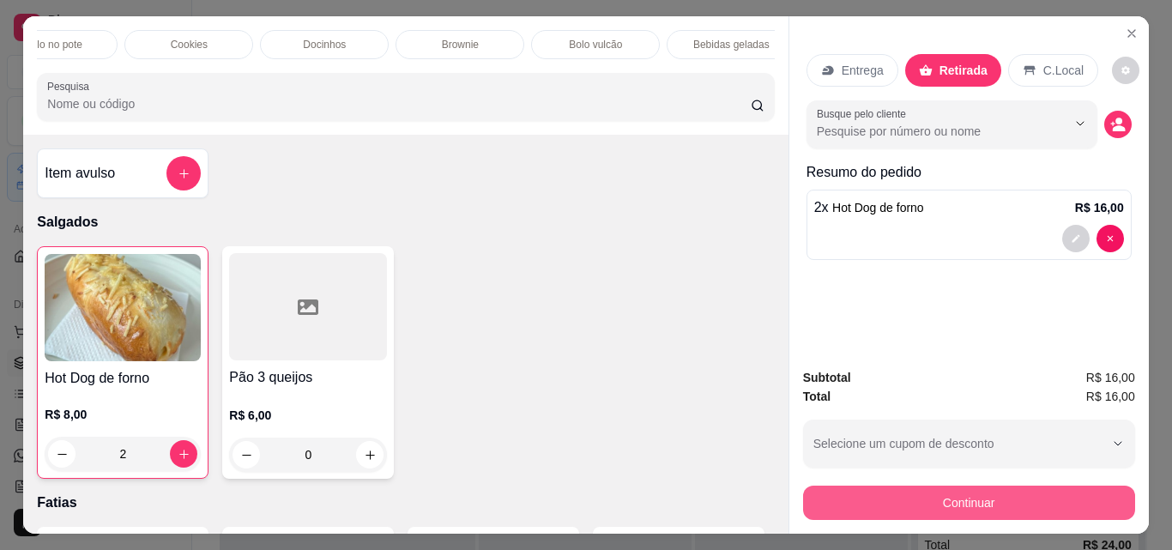
click at [913, 491] on button "Continuar" at bounding box center [969, 503] width 332 height 34
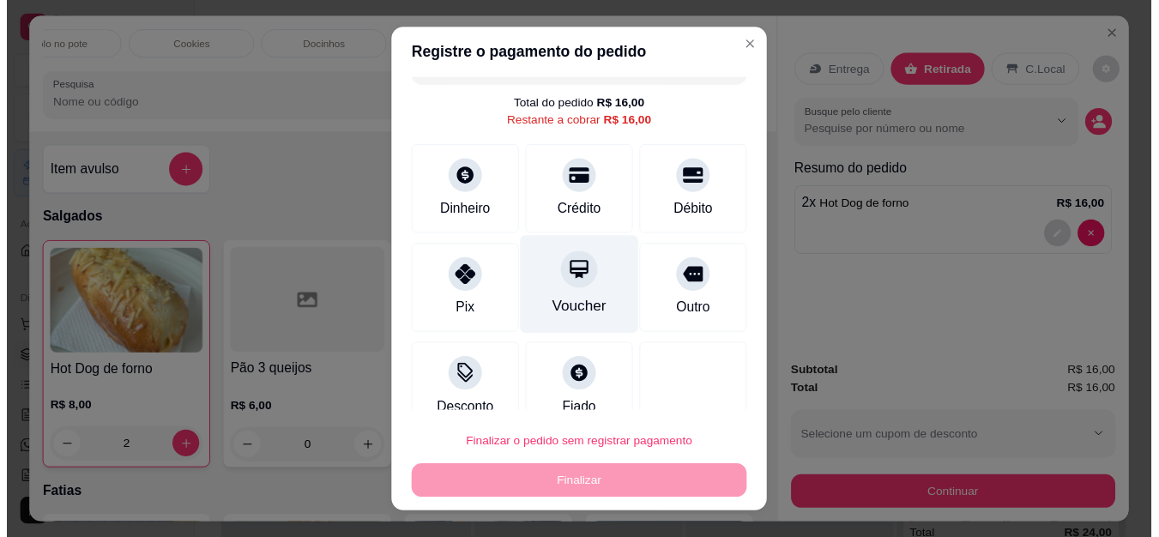
scroll to position [63, 0]
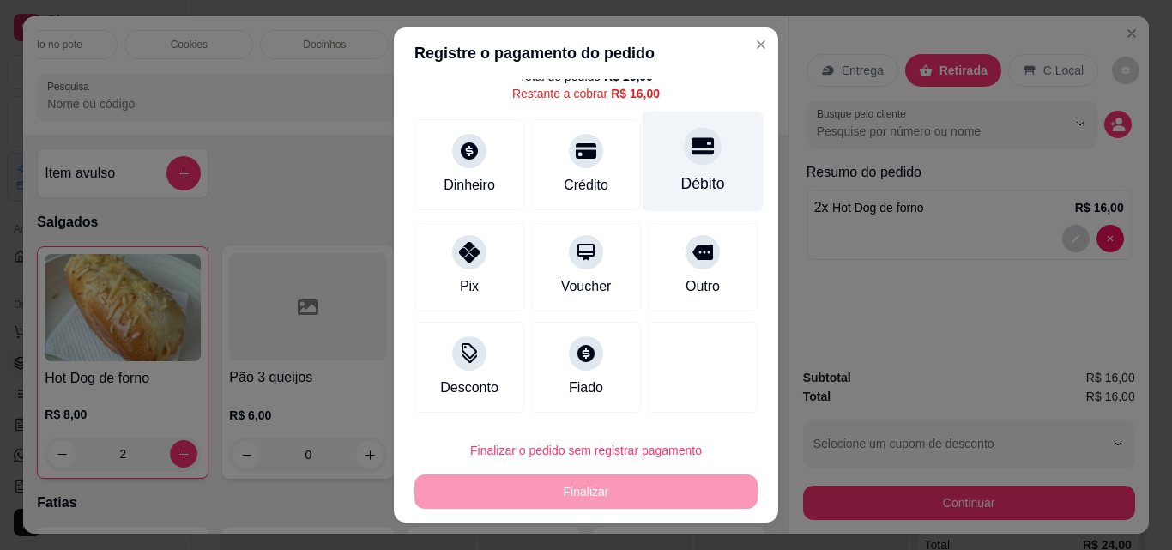
click at [691, 147] on icon at bounding box center [702, 146] width 22 height 17
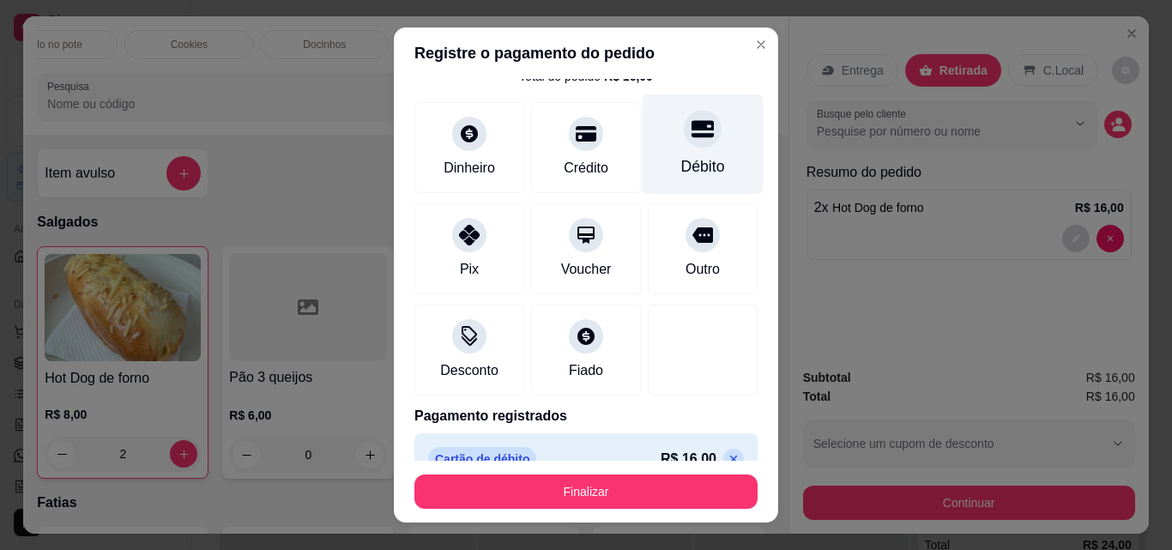
type input "R$ 0,00"
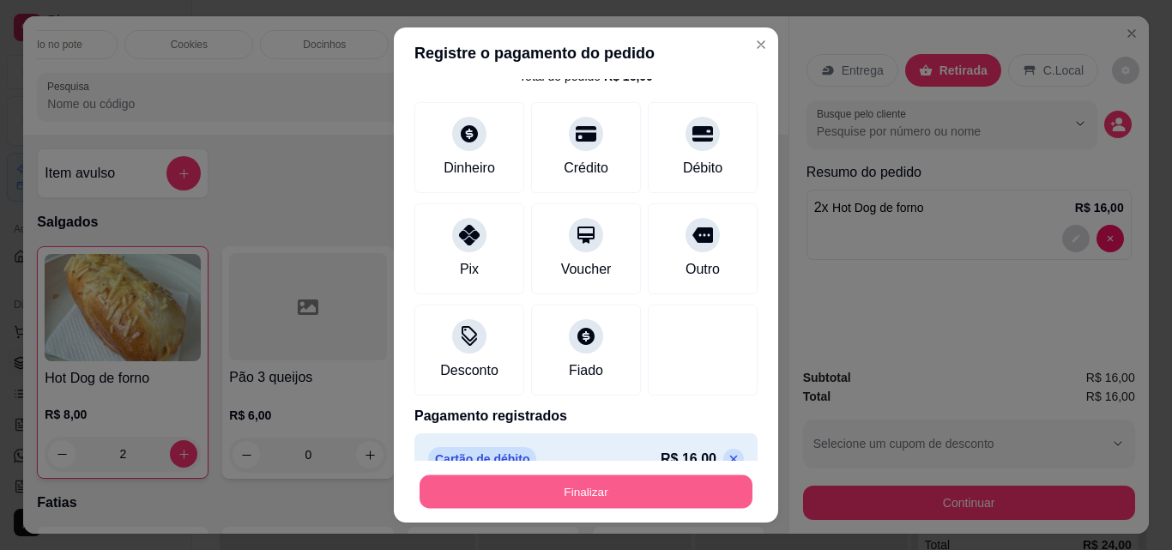
click at [610, 479] on button "Finalizar" at bounding box center [585, 491] width 333 height 33
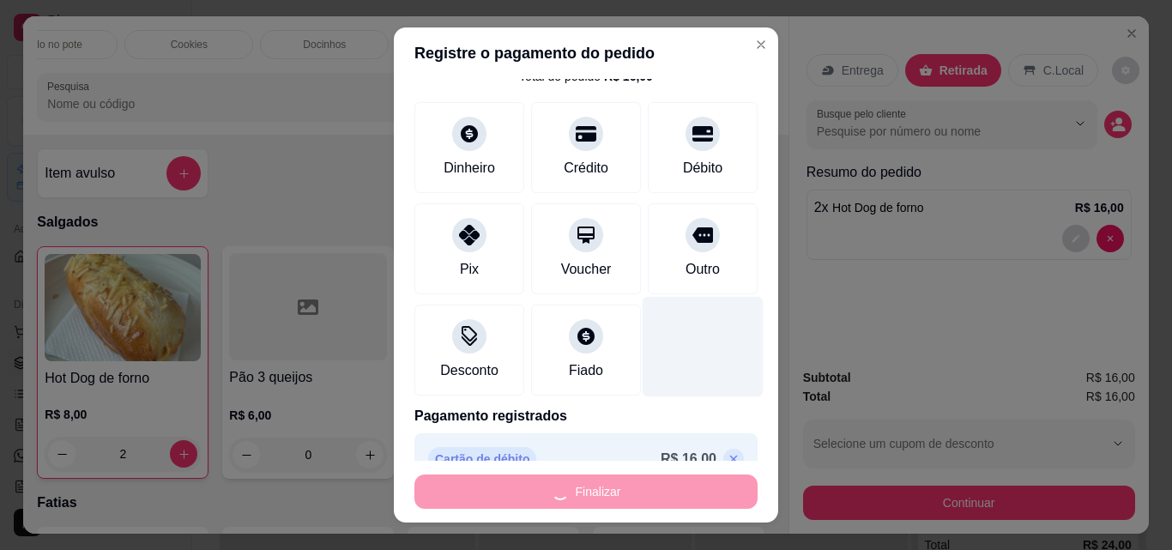
type input "0"
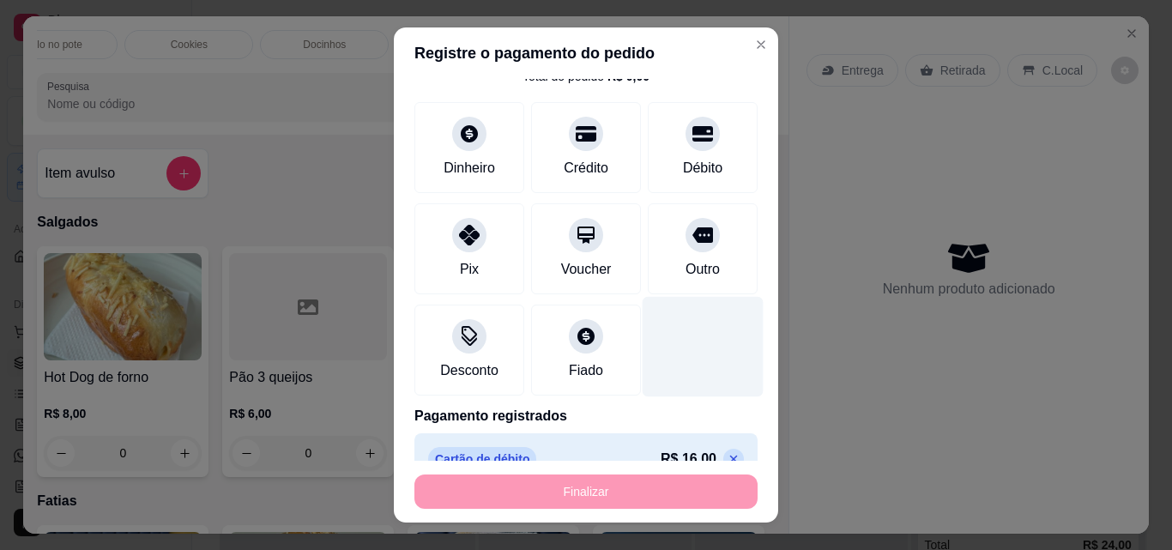
type input "-R$ 16,00"
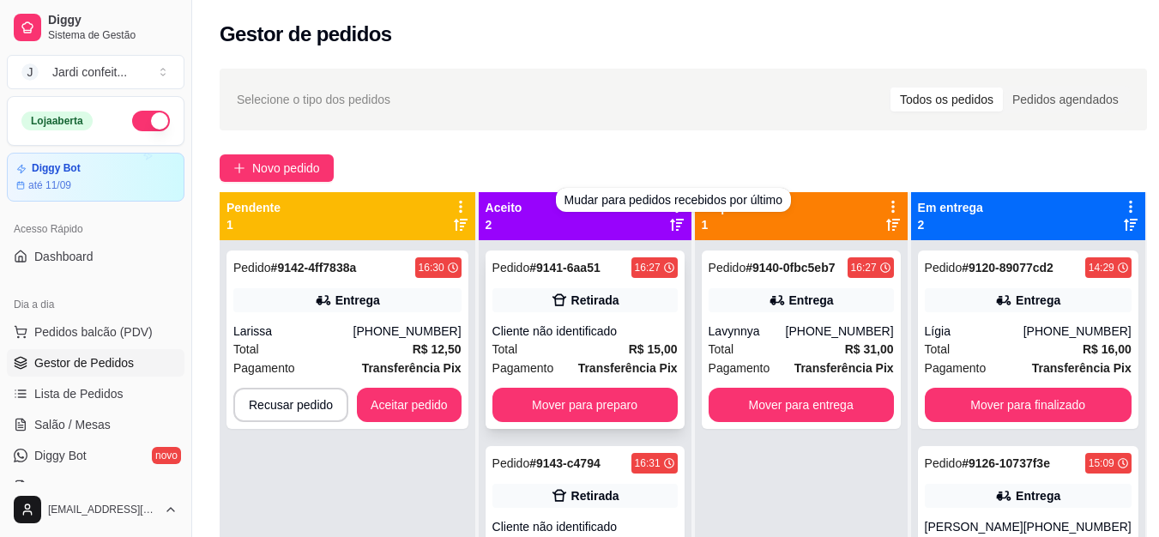
click at [637, 335] on div "Cliente não identificado" at bounding box center [584, 331] width 185 height 17
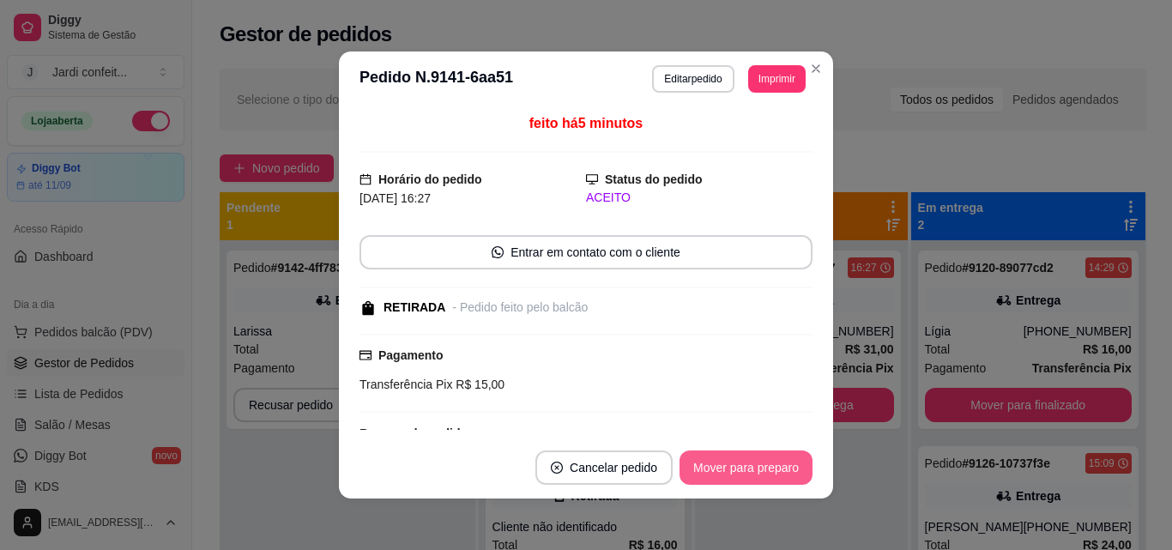
click at [772, 457] on button "Mover para preparo" at bounding box center [745, 467] width 133 height 34
click at [766, 464] on button "Mover para preparo" at bounding box center [745, 467] width 133 height 34
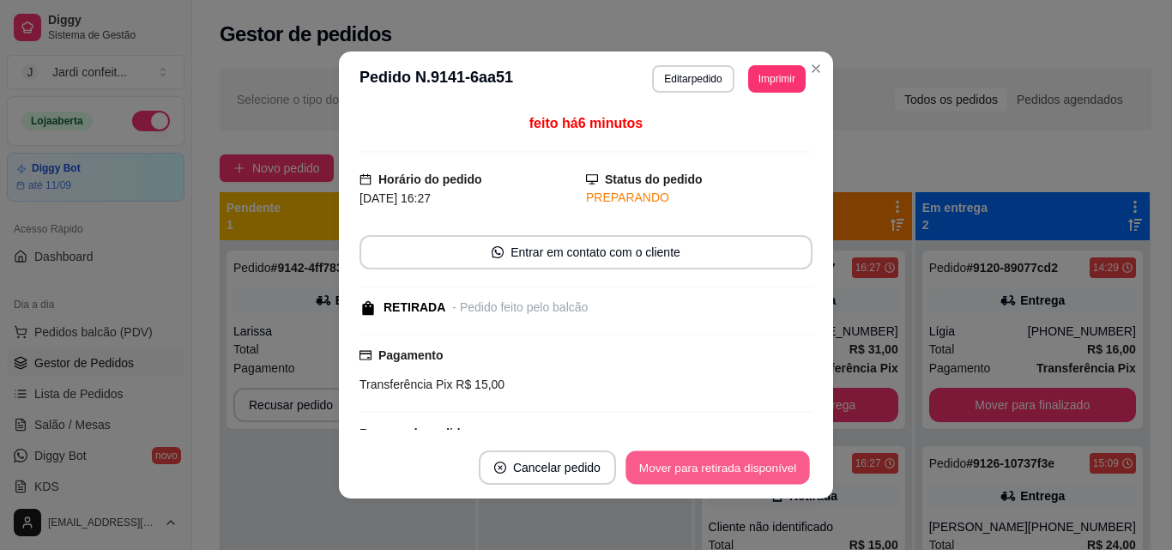
click at [763, 468] on button "Mover para retirada disponível" at bounding box center [717, 467] width 184 height 33
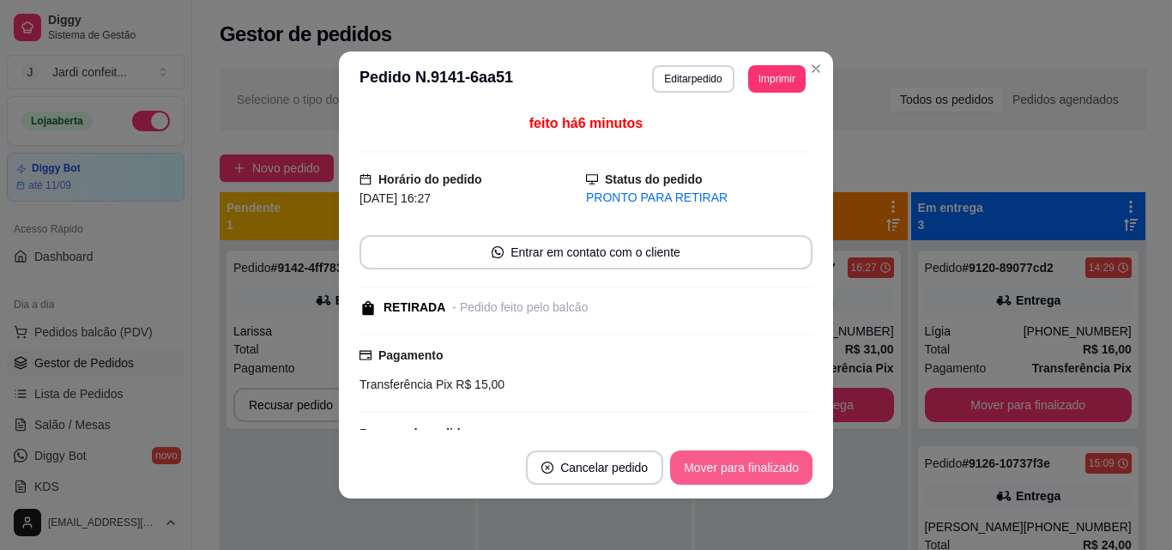
click at [767, 474] on button "Mover para finalizado" at bounding box center [741, 467] width 142 height 34
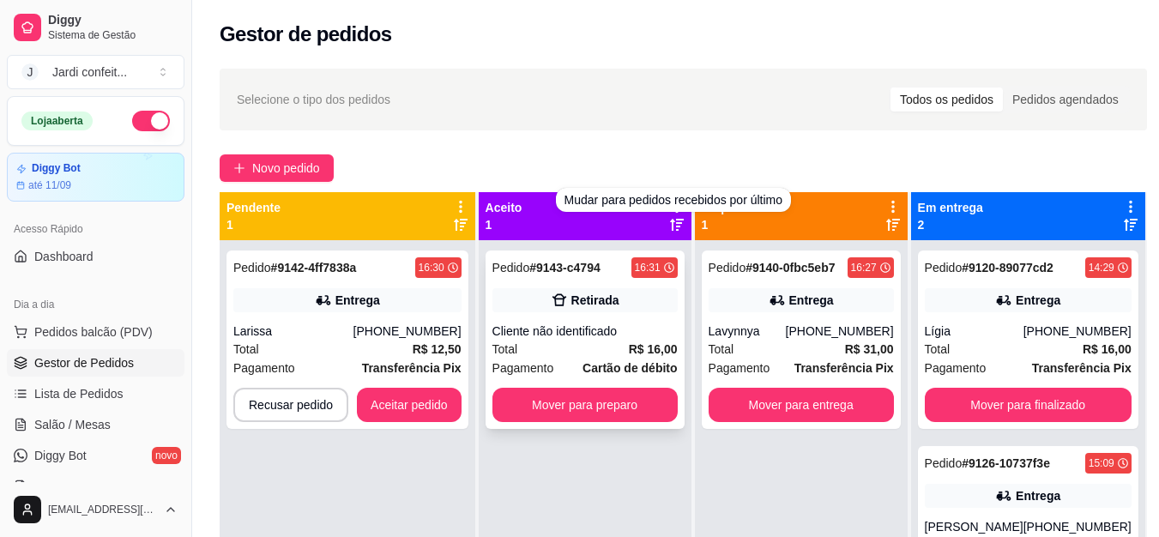
click at [638, 256] on div "Pedido # 9143-c4794 16:31 Retirada Cliente não identificado Total R$ 16,00 Paga…" at bounding box center [585, 339] width 199 height 178
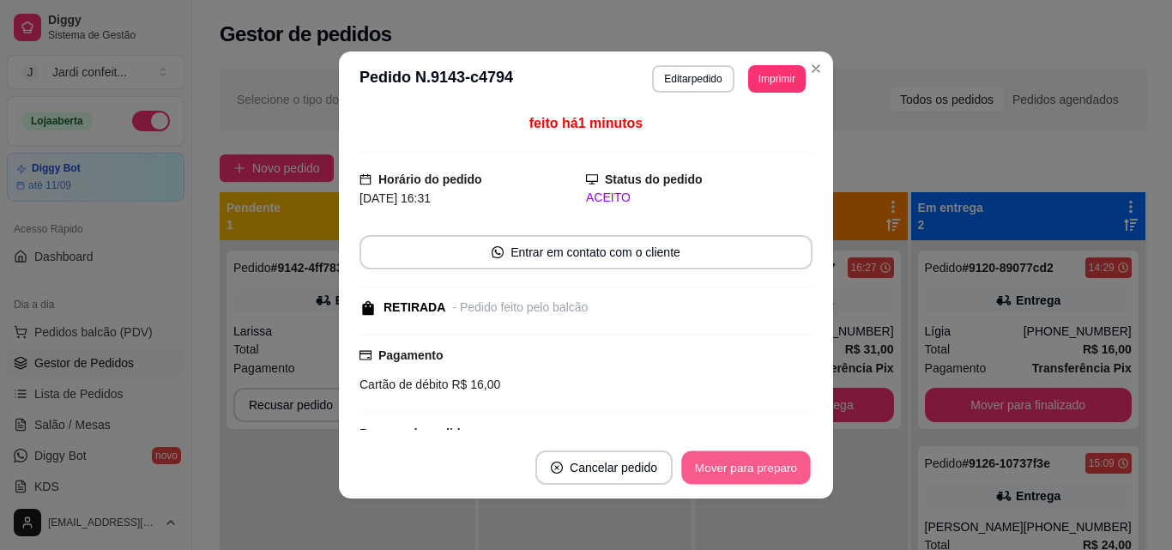
click at [723, 466] on button "Mover para preparo" at bounding box center [745, 467] width 129 height 33
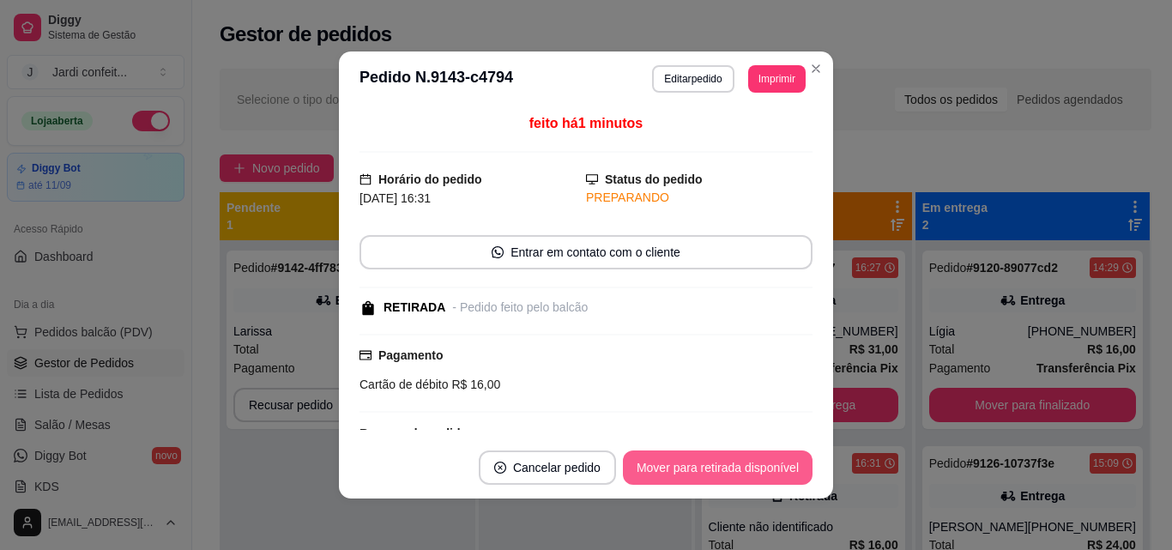
click at [724, 466] on button "Mover para retirada disponível" at bounding box center [718, 467] width 190 height 34
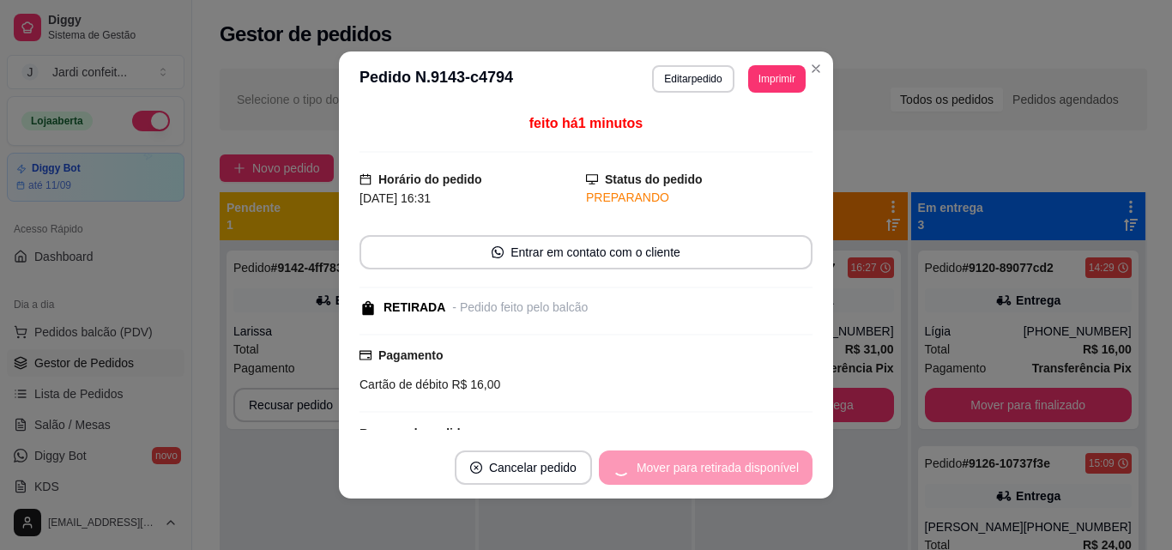
click at [724, 466] on div "Mover para retirada disponível" at bounding box center [706, 467] width 214 height 34
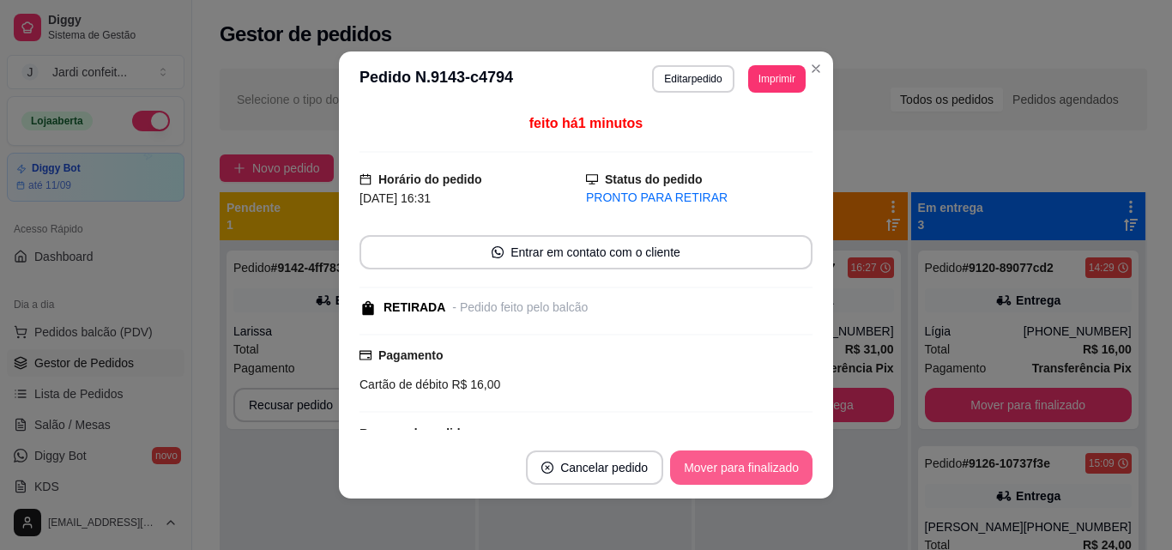
click at [727, 467] on button "Mover para finalizado" at bounding box center [741, 467] width 142 height 34
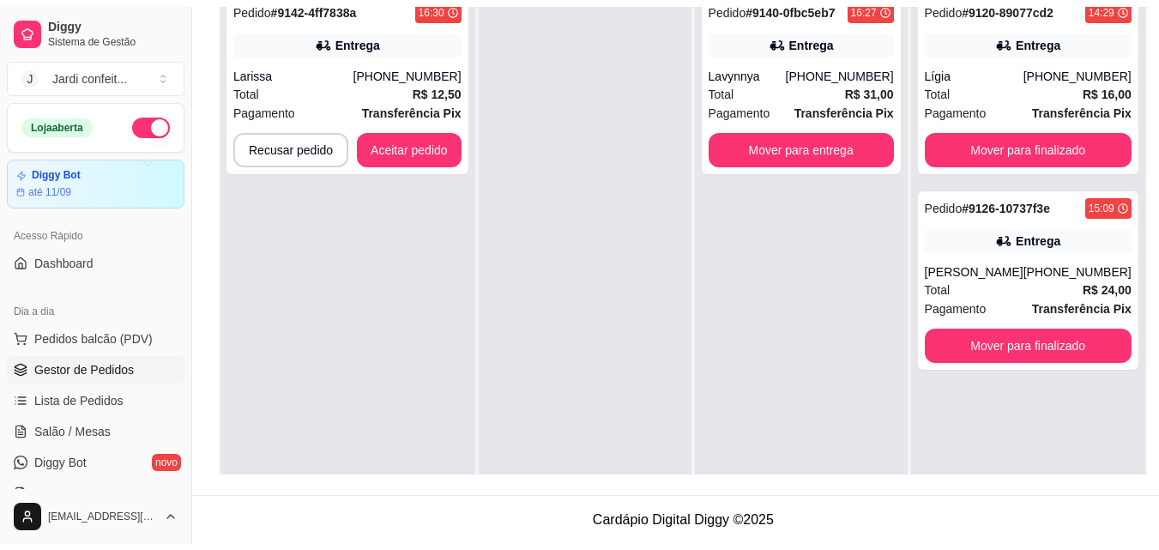
scroll to position [103, 0]
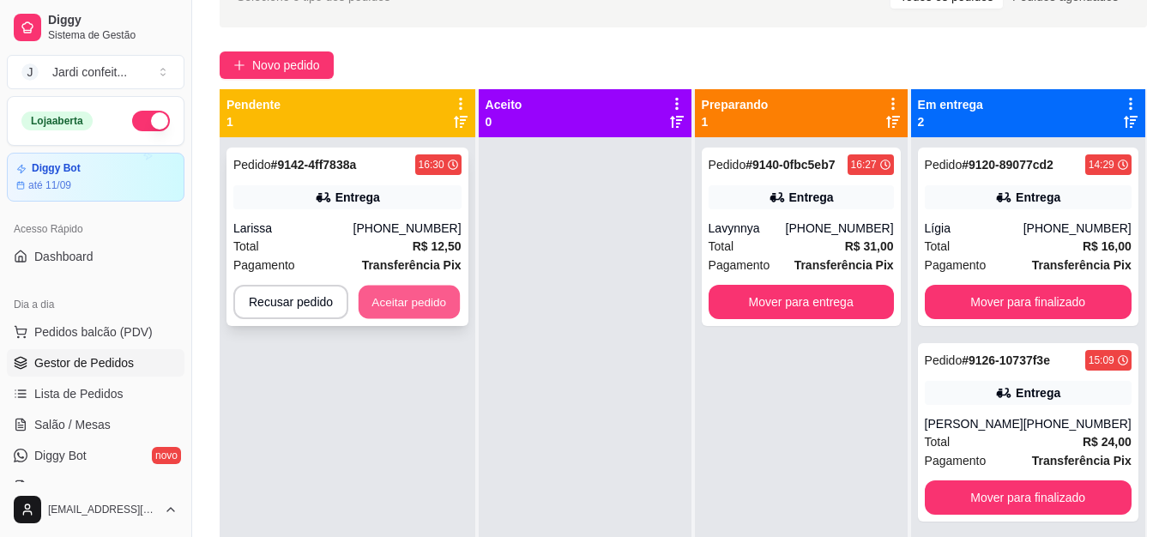
click at [445, 293] on button "Aceitar pedido" at bounding box center [409, 302] width 101 height 33
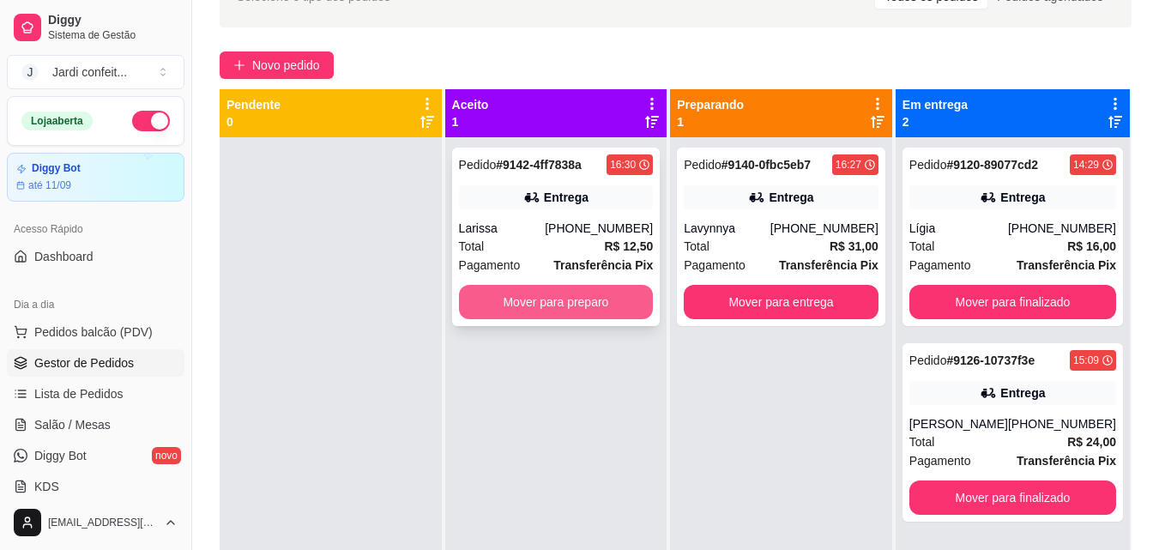
click at [594, 297] on button "Mover para preparo" at bounding box center [556, 302] width 195 height 34
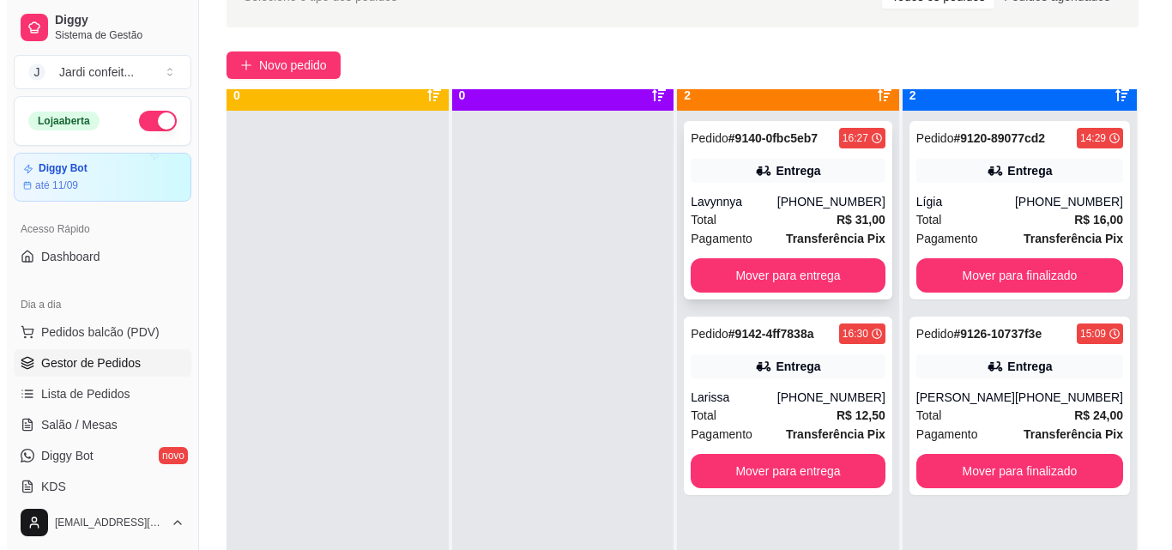
scroll to position [48, 0]
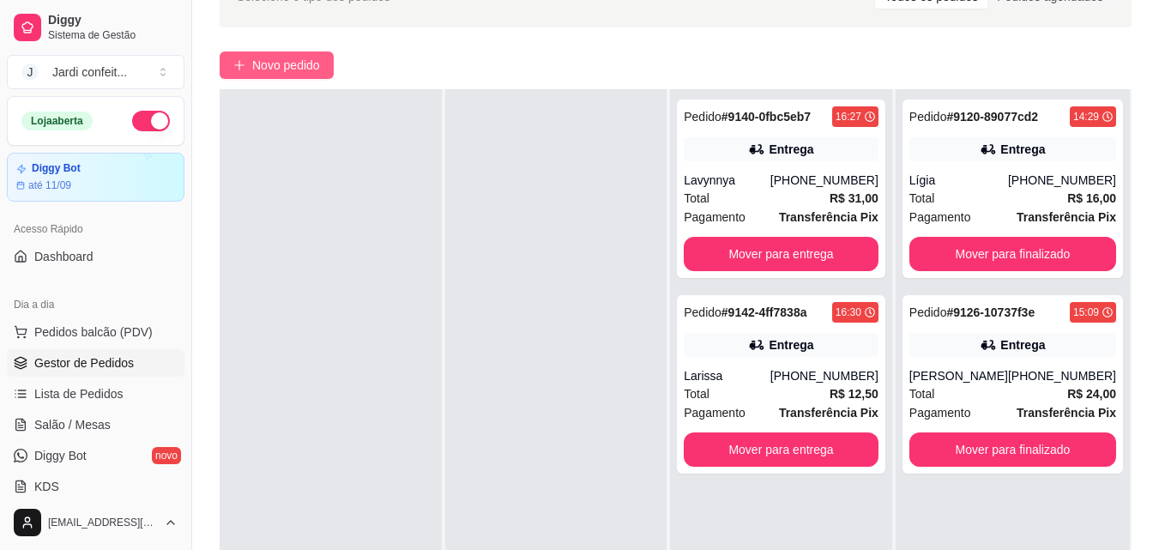
click at [316, 71] on span "Novo pedido" at bounding box center [286, 65] width 68 height 19
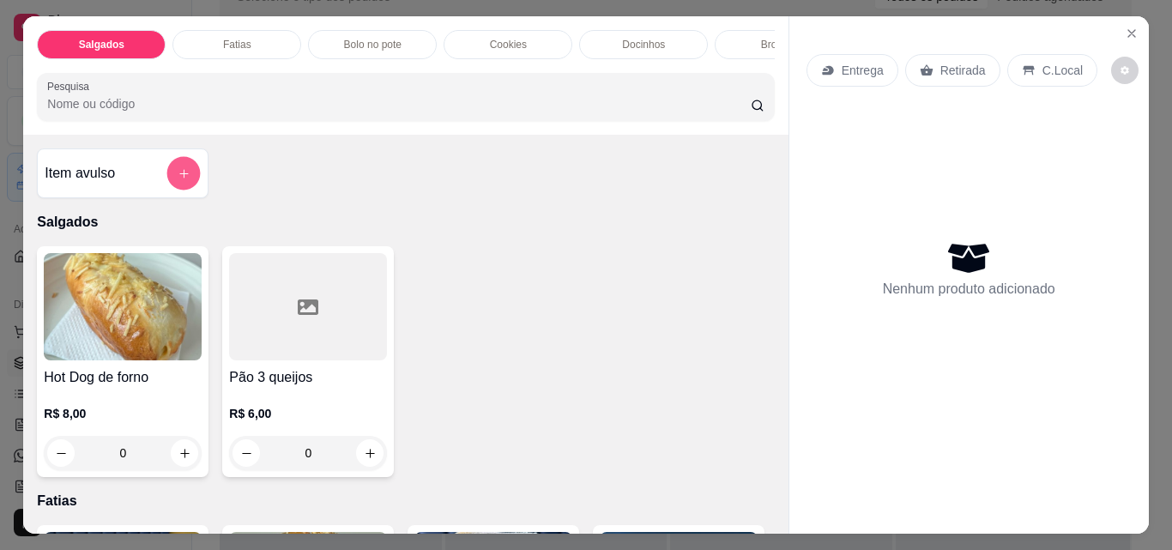
click at [181, 177] on icon "add-separate-item" at bounding box center [184, 173] width 13 height 13
click at [560, 209] on input "Nome do produto" at bounding box center [586, 215] width 323 height 17
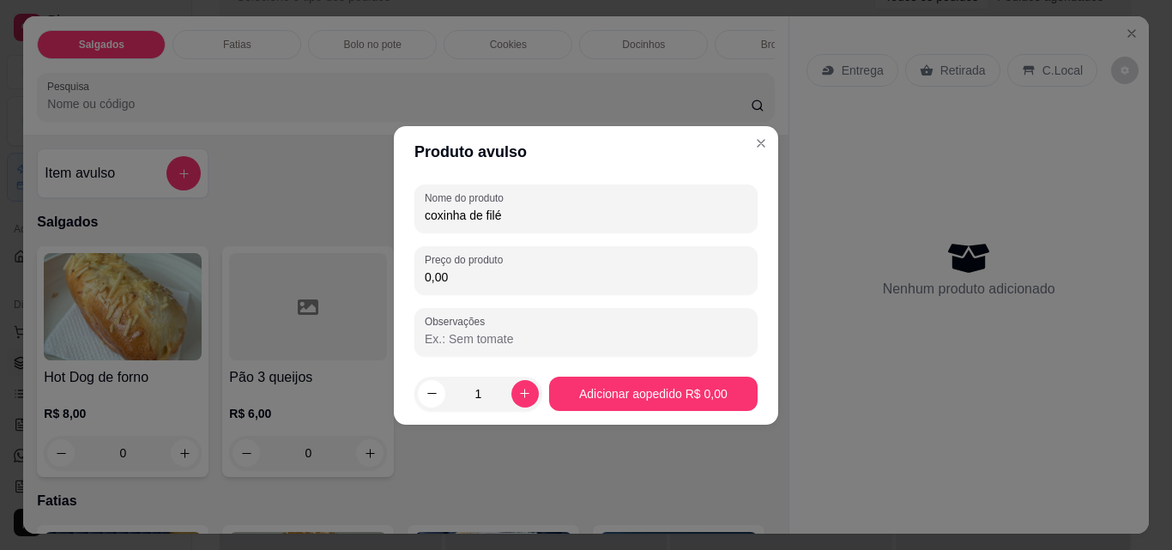
type input "coxinha de filé"
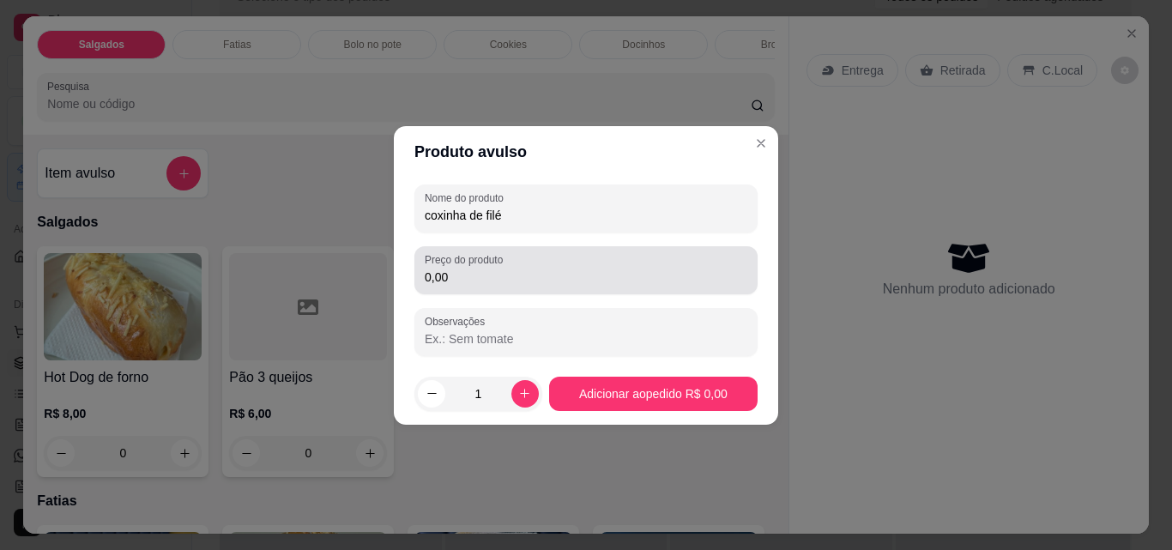
click at [531, 260] on div "0,00" at bounding box center [586, 270] width 323 height 34
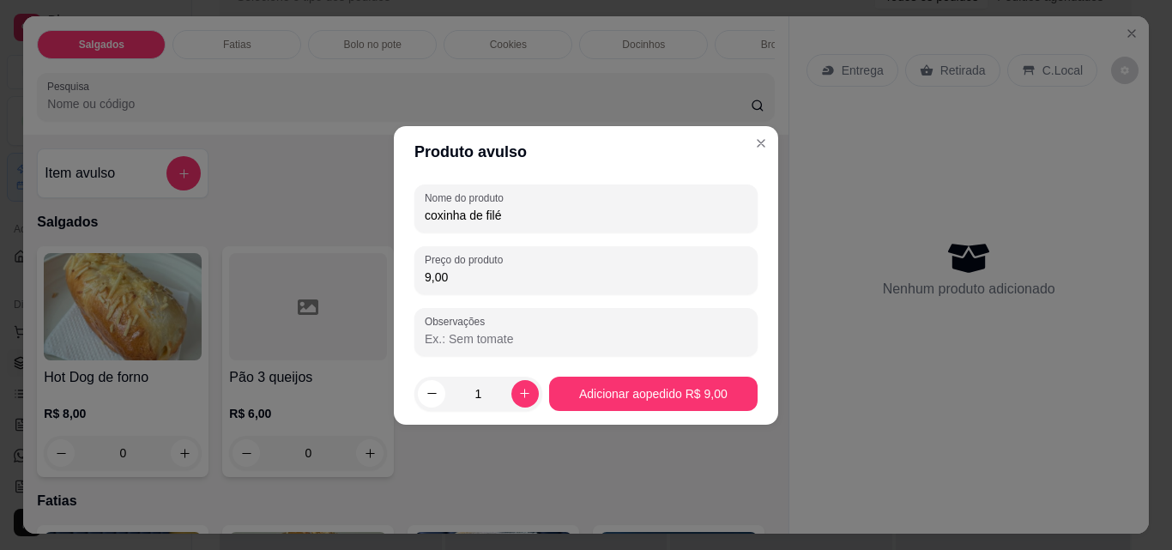
type input "9,00"
click at [516, 377] on div "1" at bounding box center [478, 394] width 121 height 34
click at [518, 389] on icon "increase-product-quantity" at bounding box center [524, 393] width 13 height 13
type input "2"
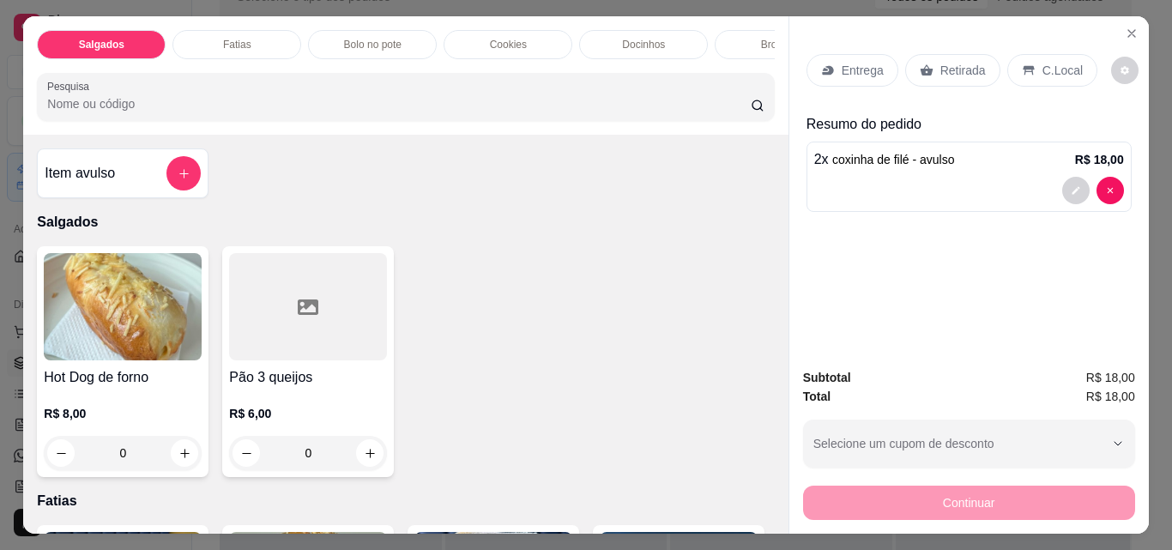
click at [980, 58] on div "Retirada" at bounding box center [952, 70] width 95 height 33
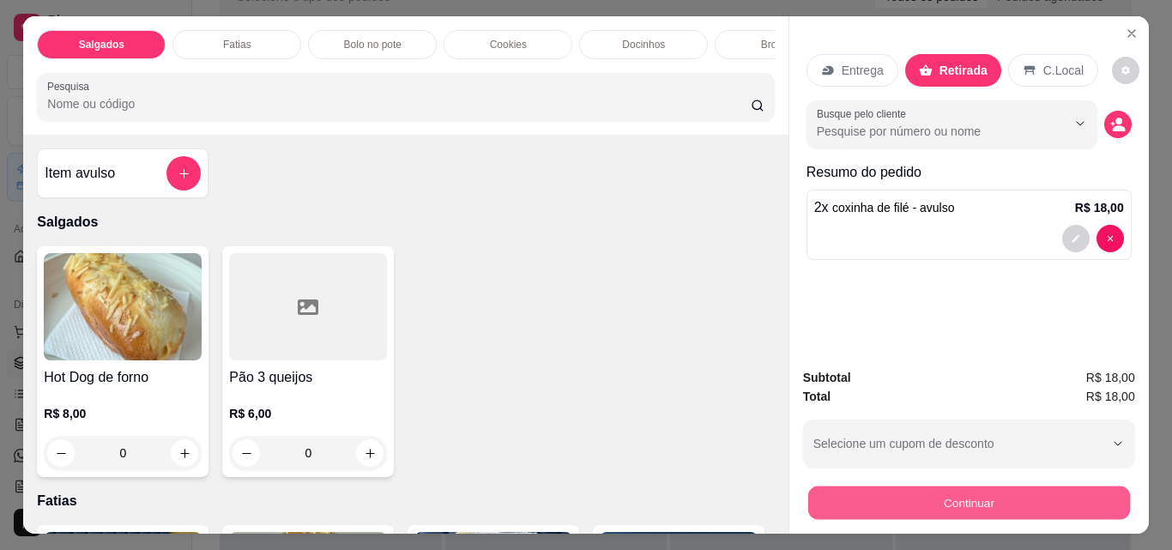
click at [987, 509] on button "Continuar" at bounding box center [968, 502] width 322 height 33
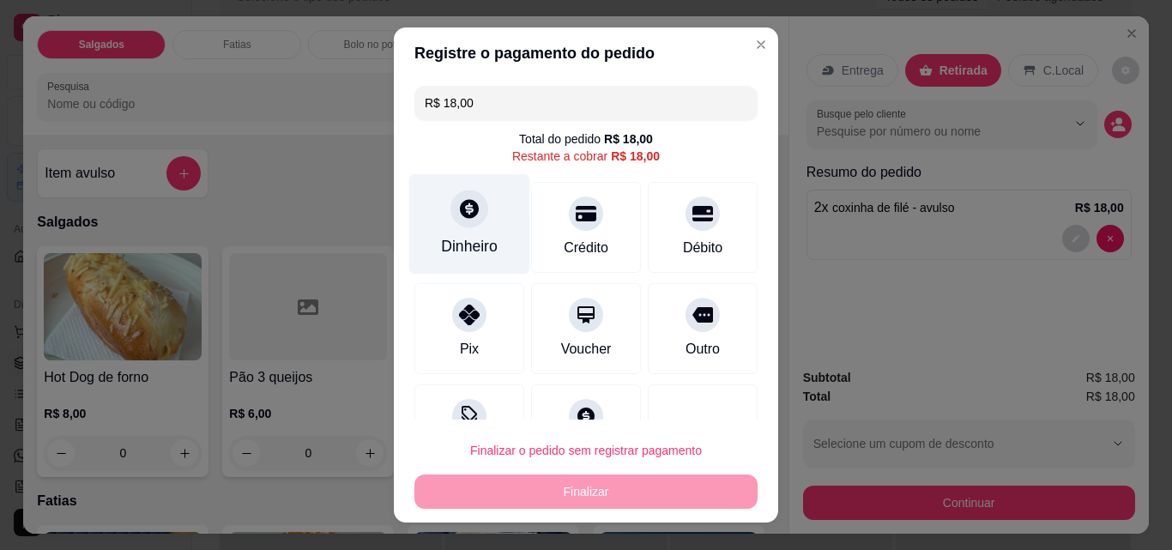
click at [484, 208] on div "Dinheiro" at bounding box center [469, 224] width 121 height 100
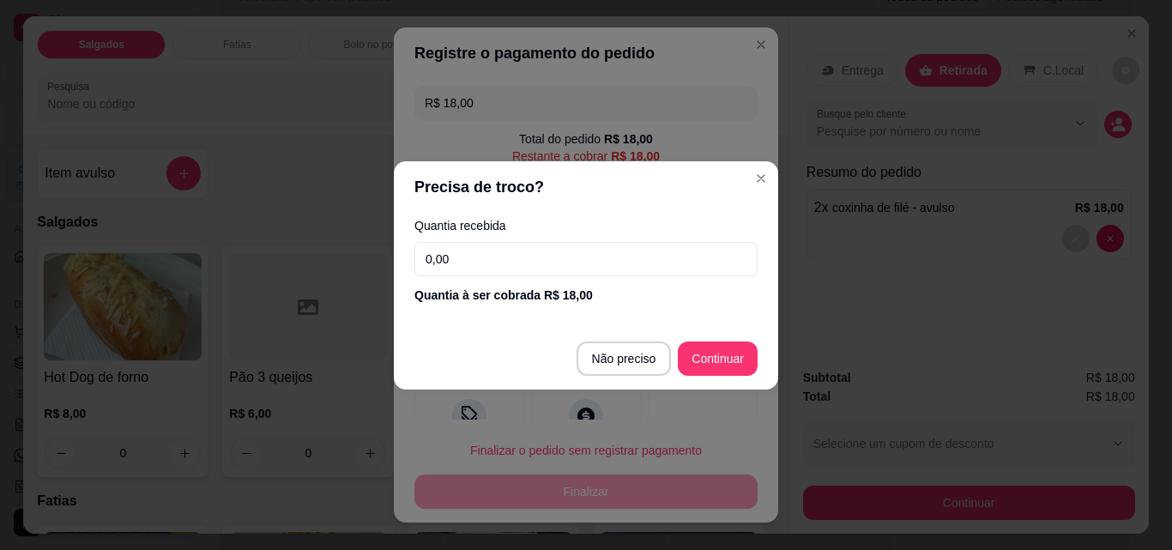
click at [536, 256] on input "0,00" at bounding box center [585, 259] width 343 height 34
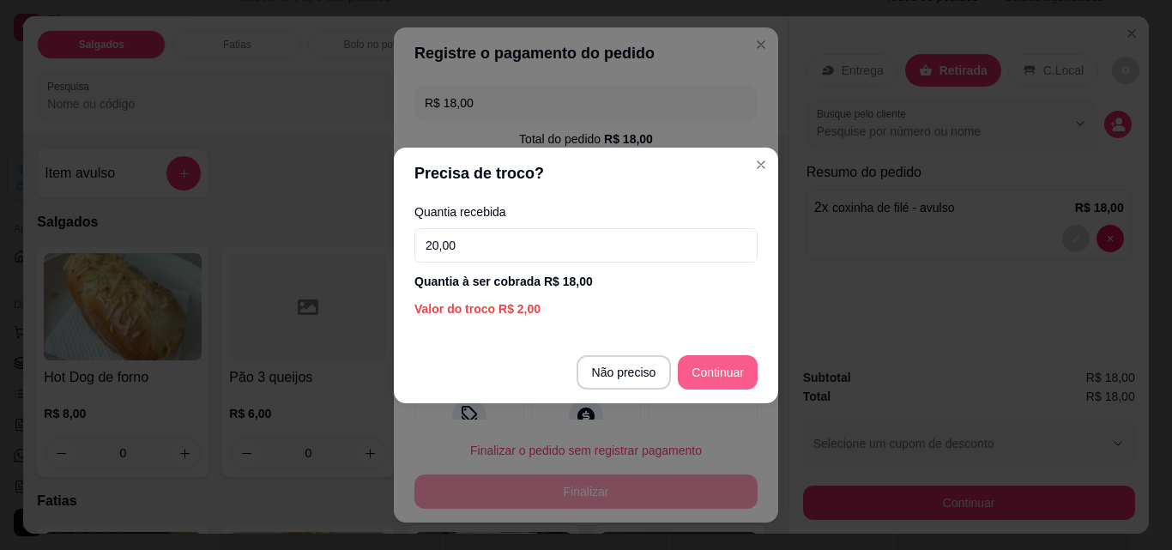
type input "20,00"
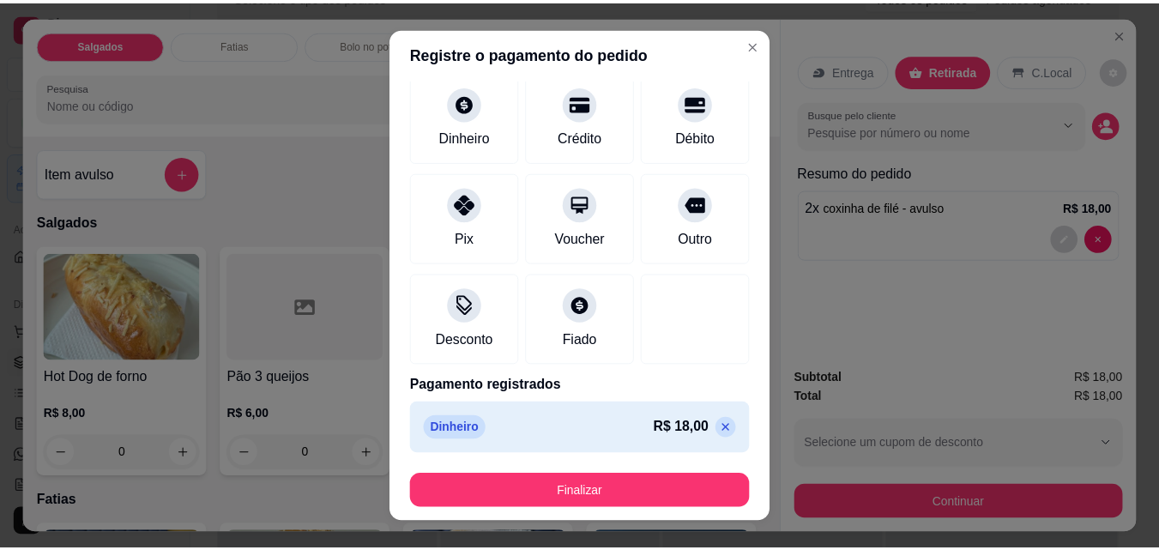
scroll to position [27, 0]
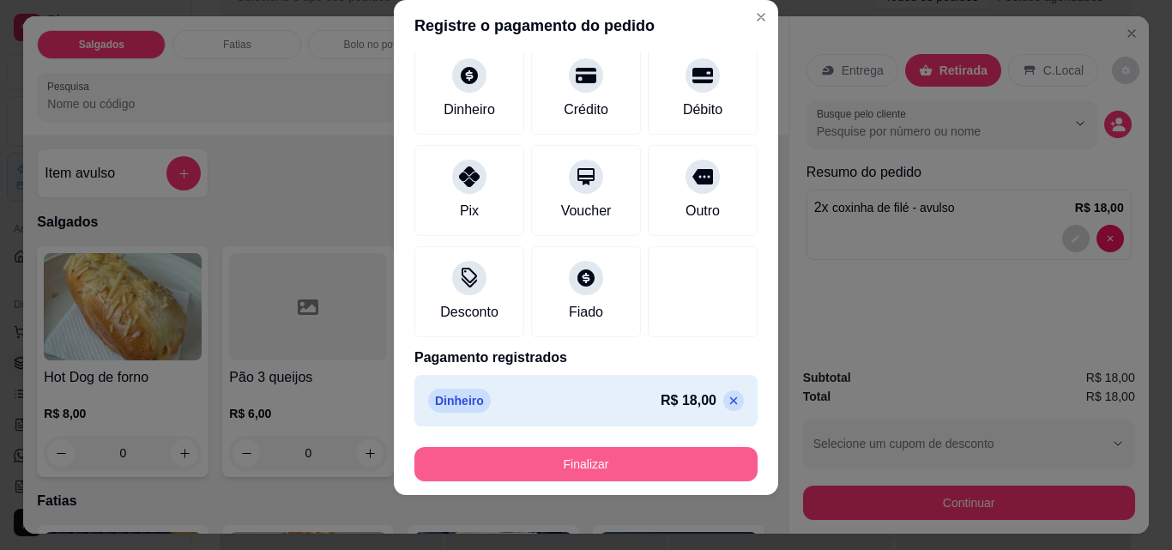
click at [638, 462] on button "Finalizar" at bounding box center [585, 464] width 343 height 34
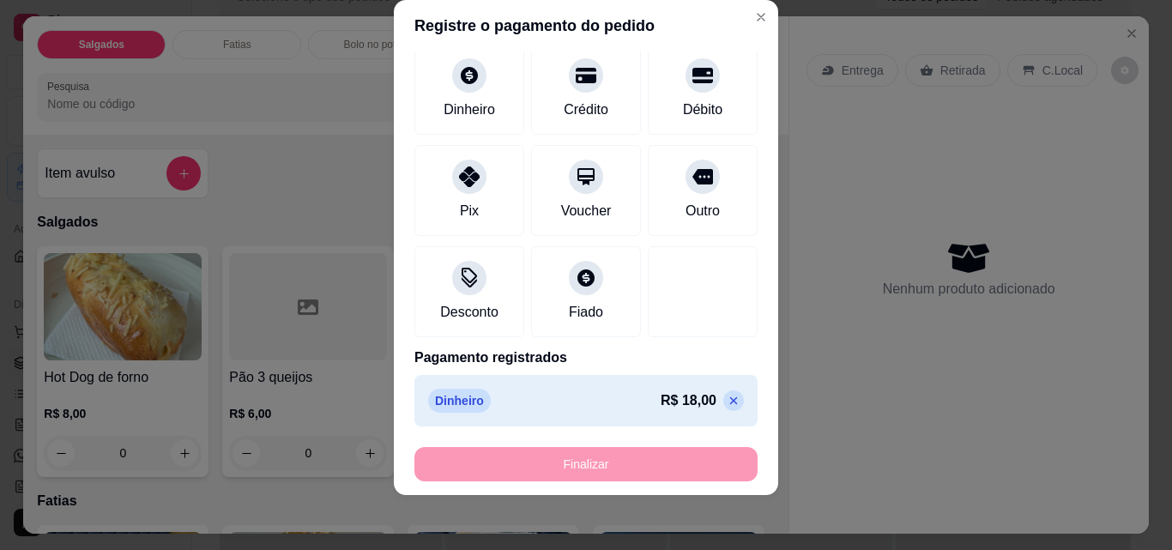
type input "-R$ 18,00"
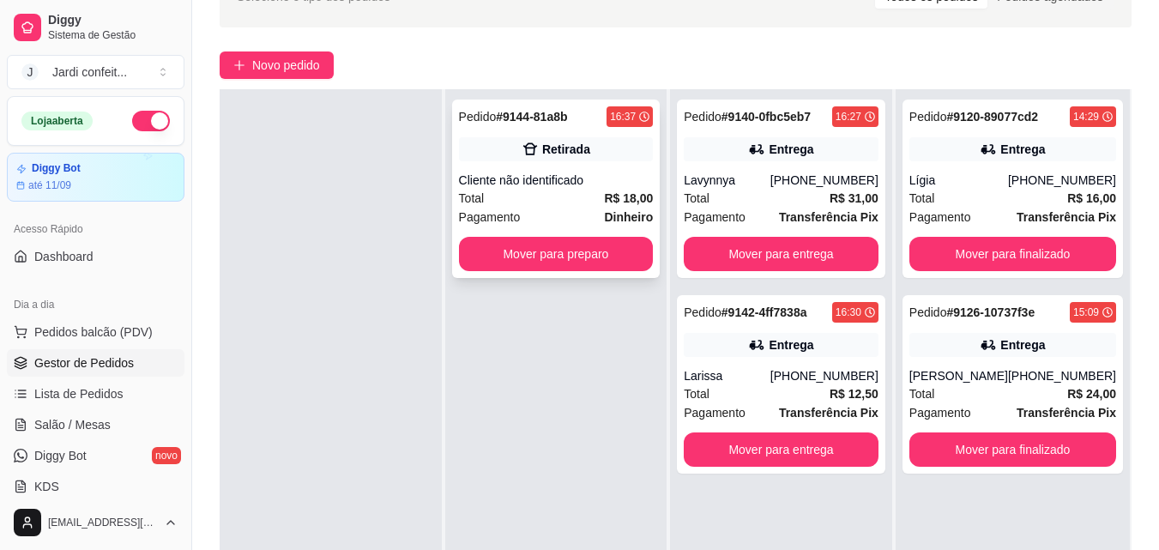
click at [566, 253] on button "Mover para preparo" at bounding box center [556, 254] width 195 height 34
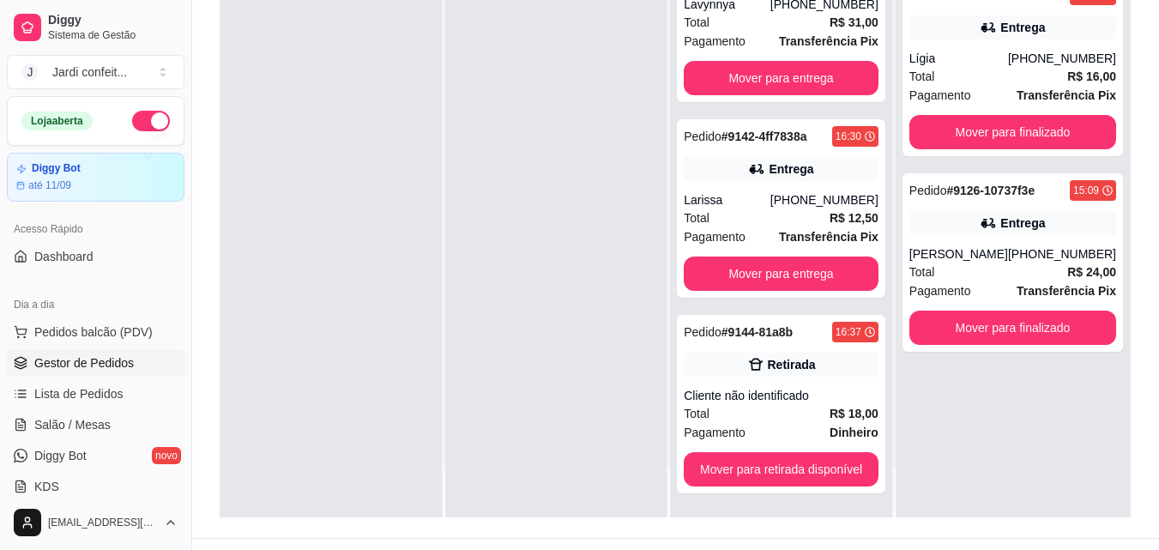
scroll to position [262, 0]
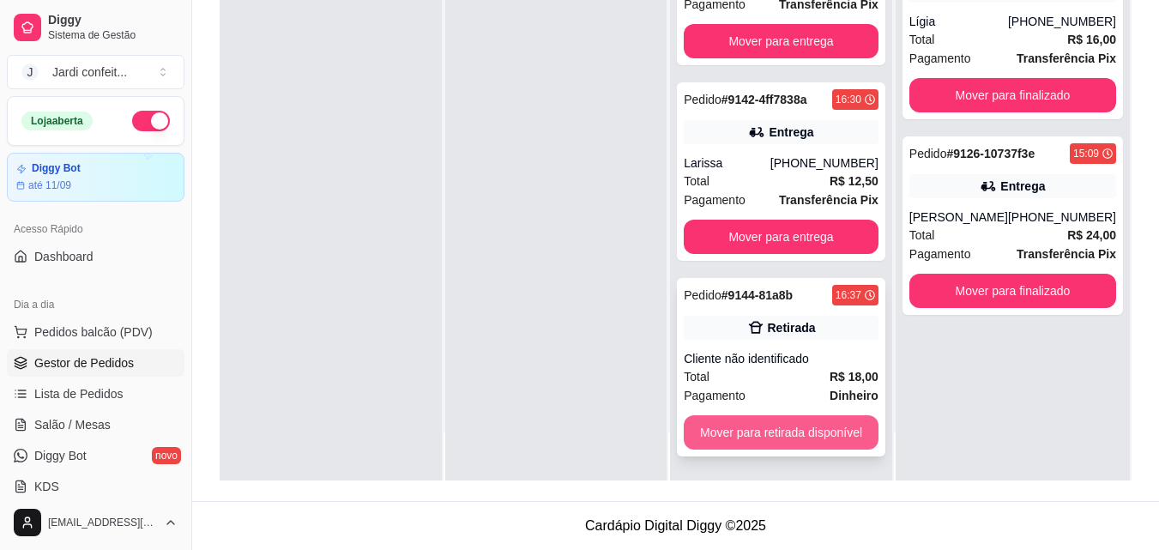
click at [846, 435] on button "Mover para retirada disponível" at bounding box center [781, 432] width 195 height 34
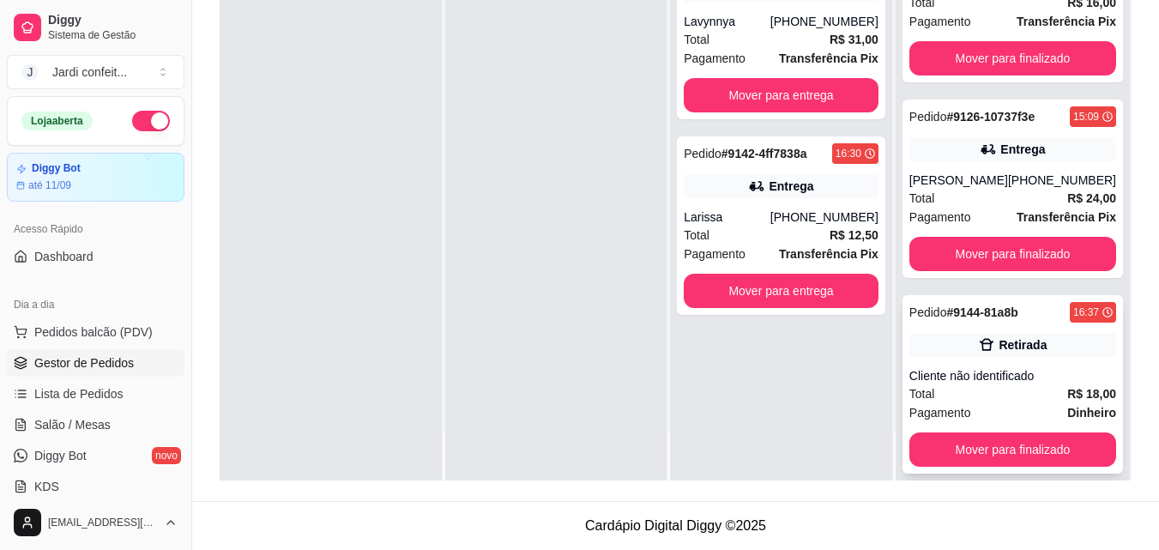
scroll to position [71, 0]
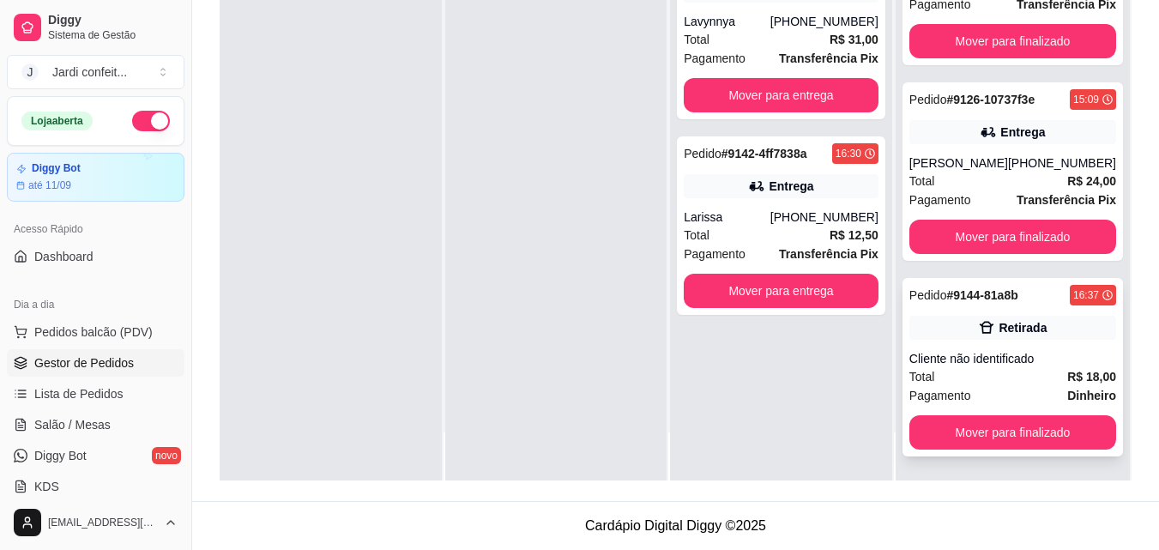
click at [1022, 424] on button "Mover para finalizado" at bounding box center [1012, 432] width 207 height 34
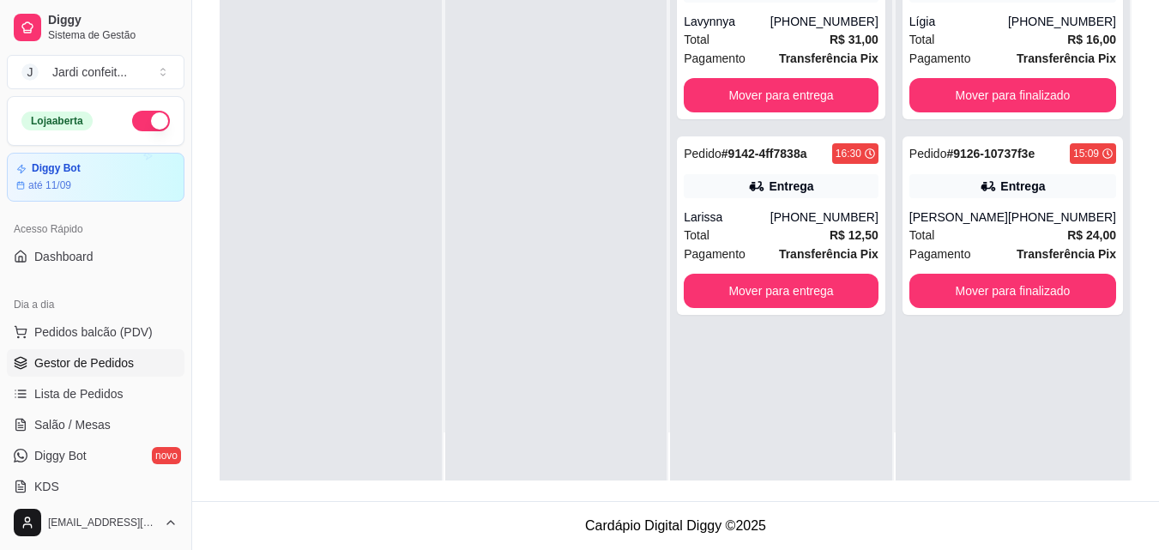
scroll to position [0, 0]
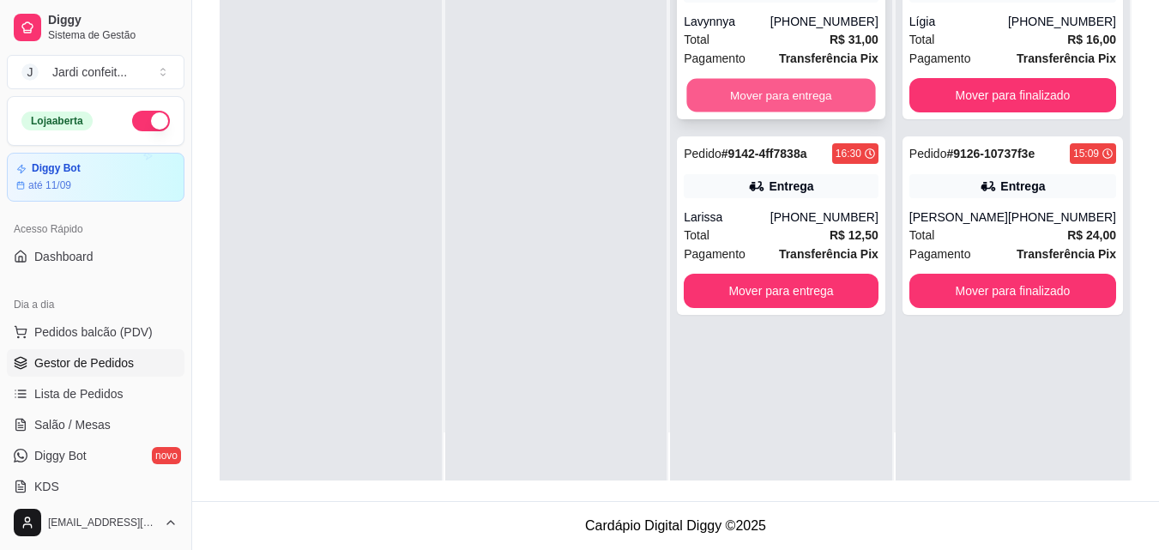
click at [838, 95] on button "Mover para entrega" at bounding box center [781, 95] width 189 height 33
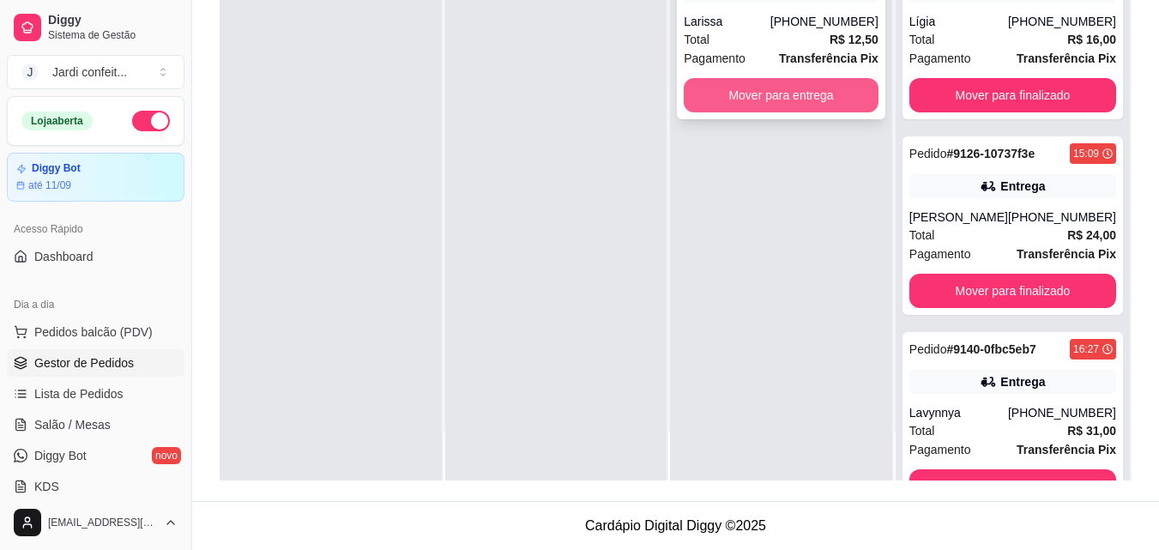
click at [806, 100] on button "Mover para entrega" at bounding box center [781, 95] width 195 height 34
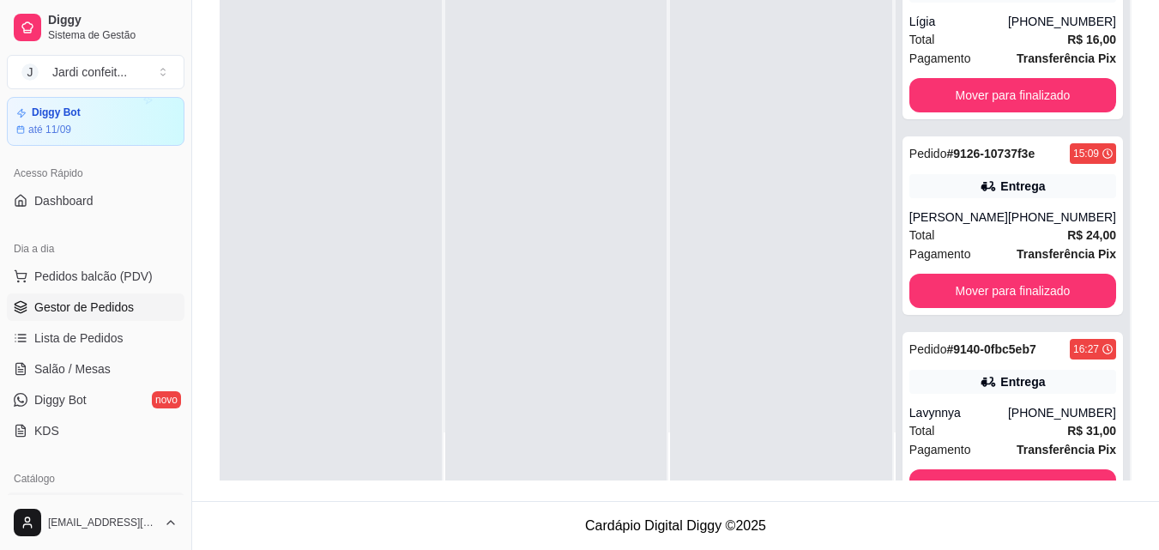
scroll to position [86, 0]
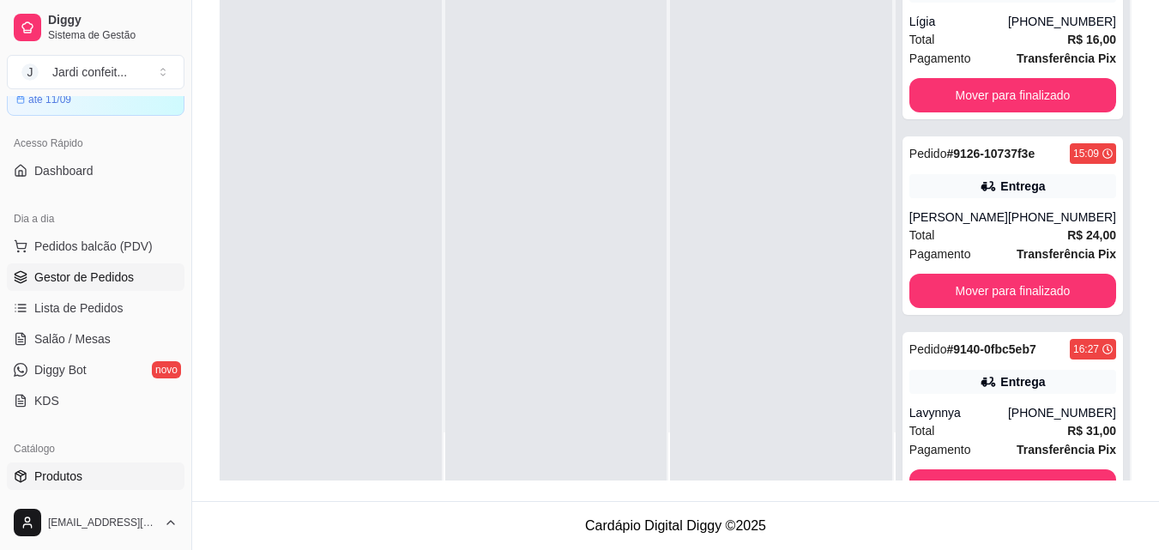
click at [80, 474] on span "Produtos" at bounding box center [58, 476] width 48 height 17
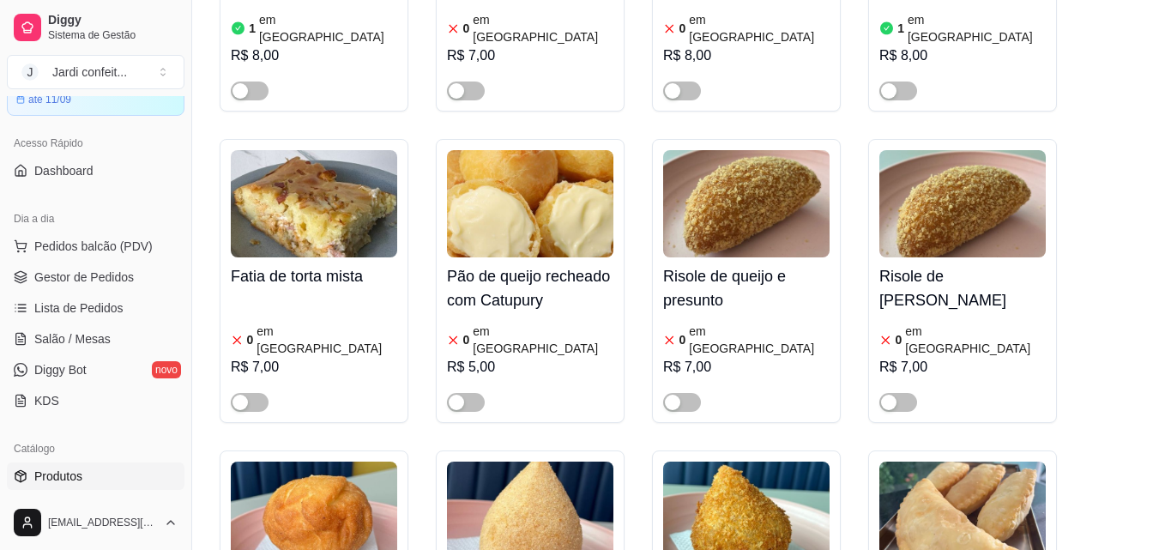
scroll to position [858, 0]
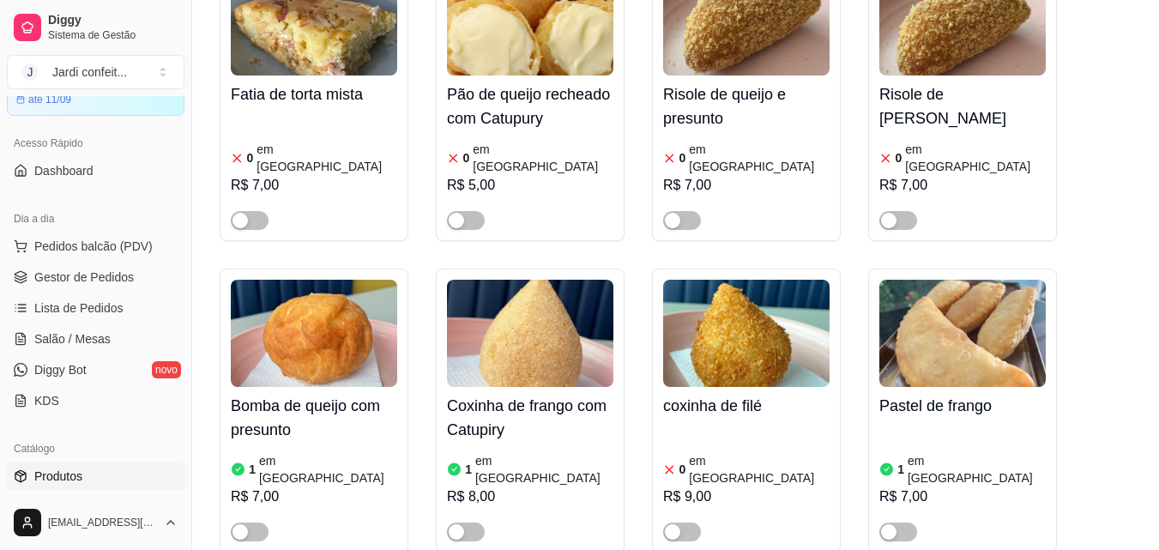
click at [722, 287] on img at bounding box center [746, 333] width 166 height 107
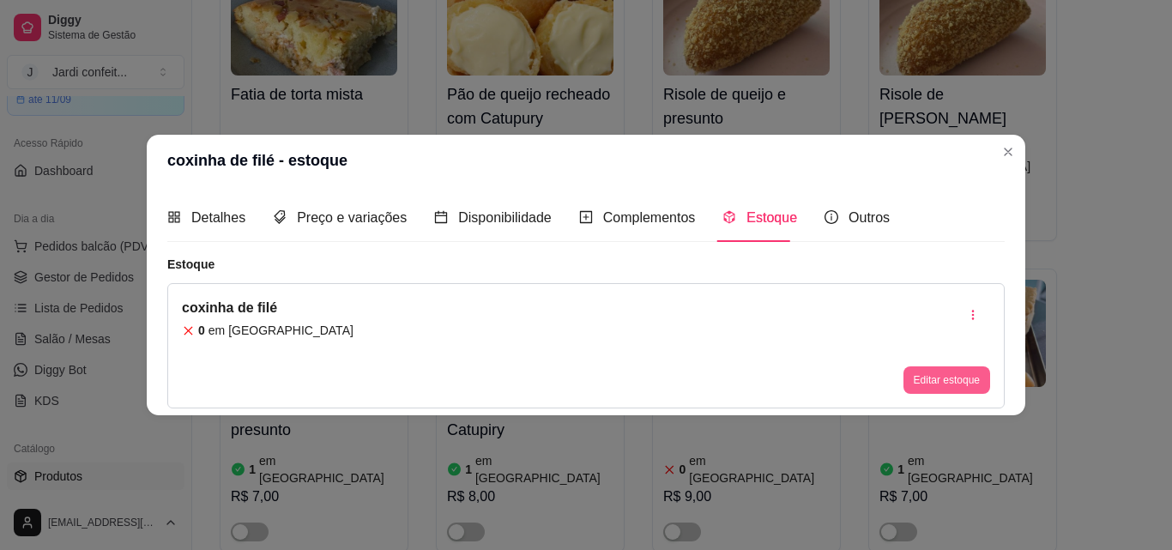
click at [947, 381] on button "Editar estoque" at bounding box center [946, 379] width 87 height 27
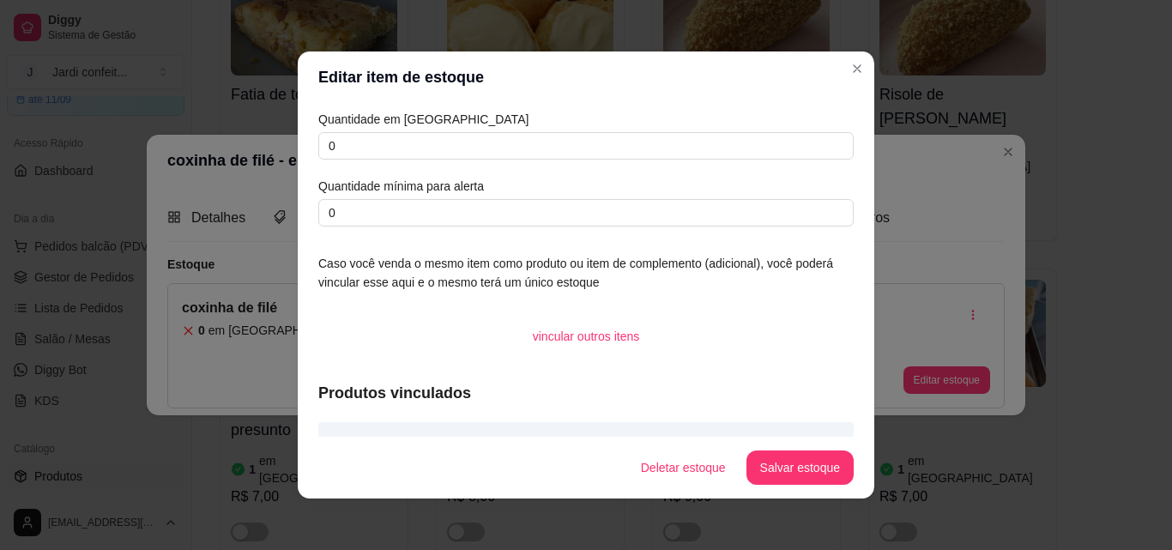
click at [371, 114] on div "Quantidade em estoque 0 Quantidade mínima para alerta 0" at bounding box center [585, 168] width 535 height 117
type input "2"
click at [830, 460] on button "Salvar estoque" at bounding box center [799, 467] width 105 height 33
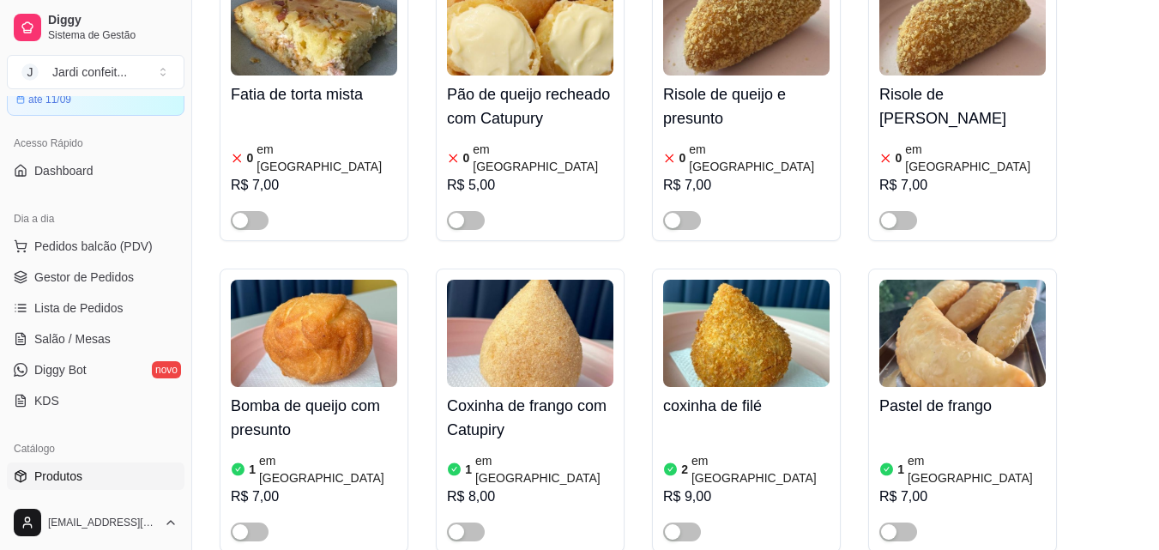
click at [673, 524] on div "button" at bounding box center [672, 531] width 15 height 15
click at [469, 522] on span "button" at bounding box center [466, 531] width 38 height 19
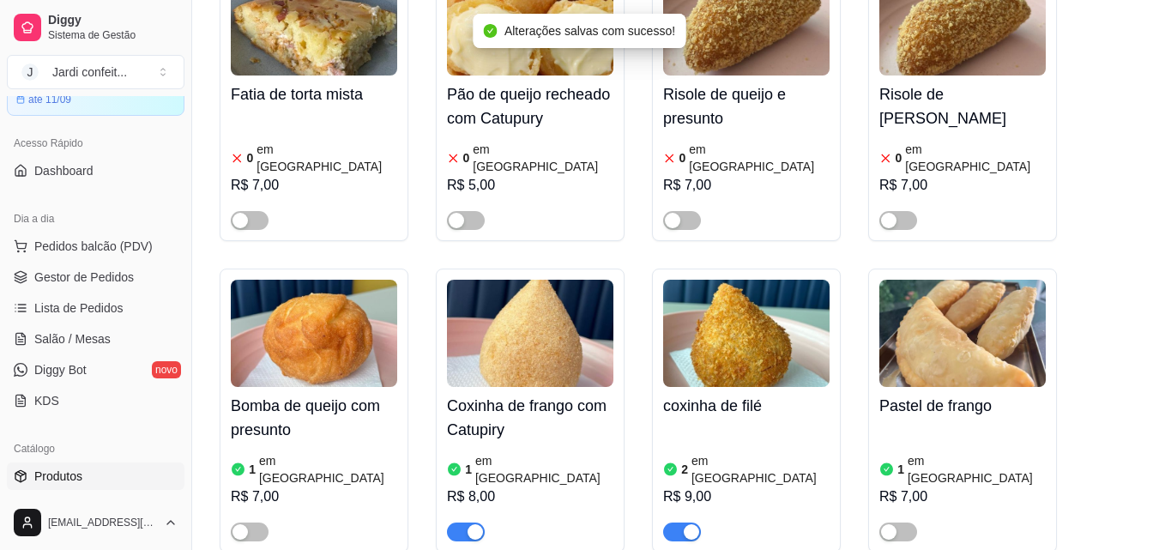
click at [540, 290] on img at bounding box center [530, 333] width 166 height 107
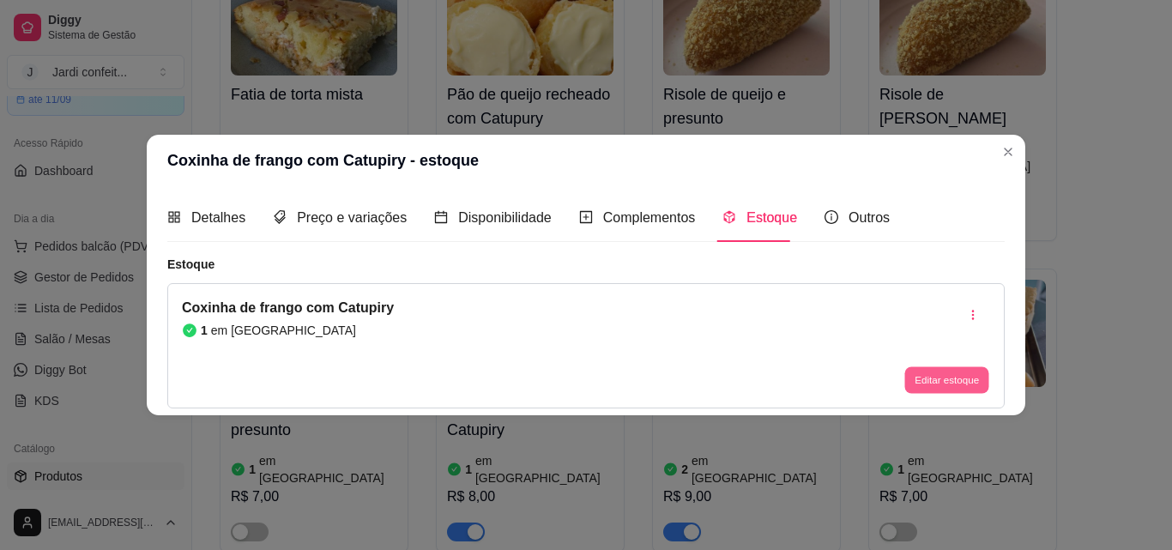
click at [926, 386] on button "Editar estoque" at bounding box center [946, 380] width 84 height 27
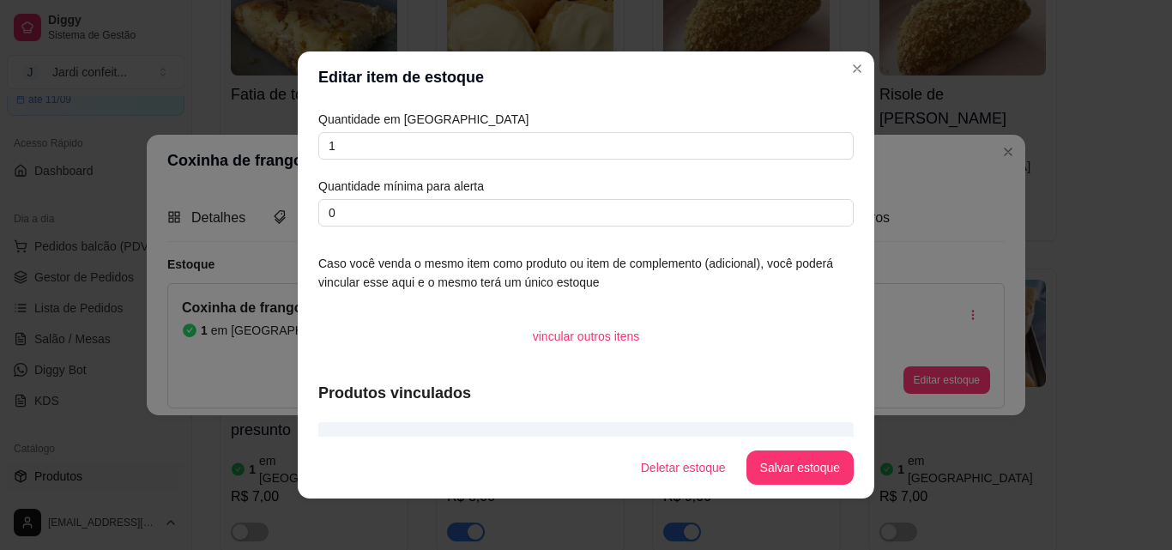
click at [306, 140] on div "Quantidade em estoque 1 Quantidade mínima para alerta 0 Caso você venda o mesmo…" at bounding box center [586, 270] width 576 height 334
type input "2"
click at [779, 463] on button "Salvar estoque" at bounding box center [799, 467] width 107 height 34
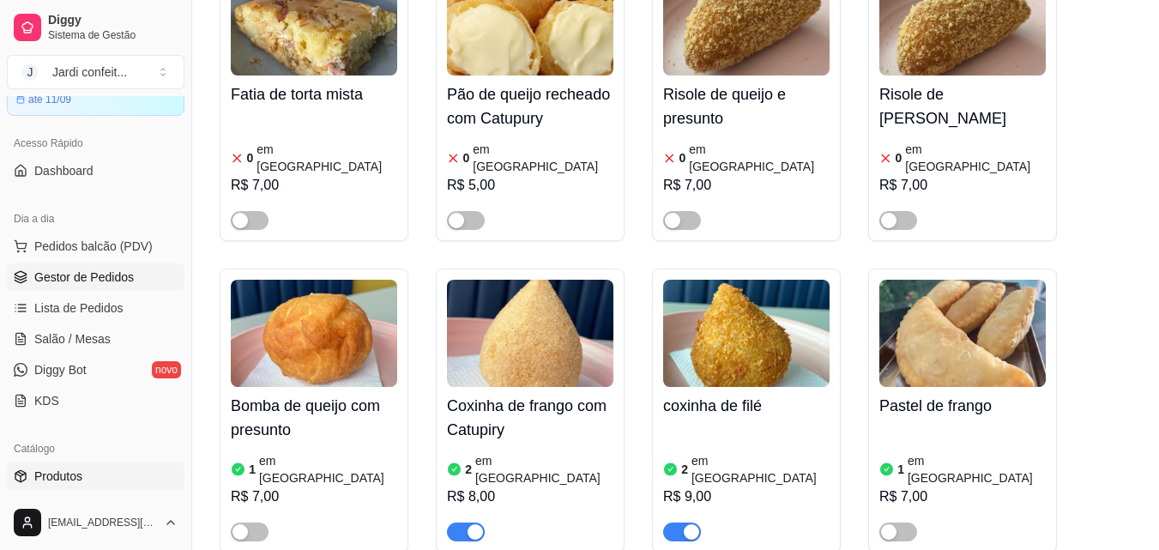
click at [128, 272] on span "Gestor de Pedidos" at bounding box center [84, 276] width 100 height 17
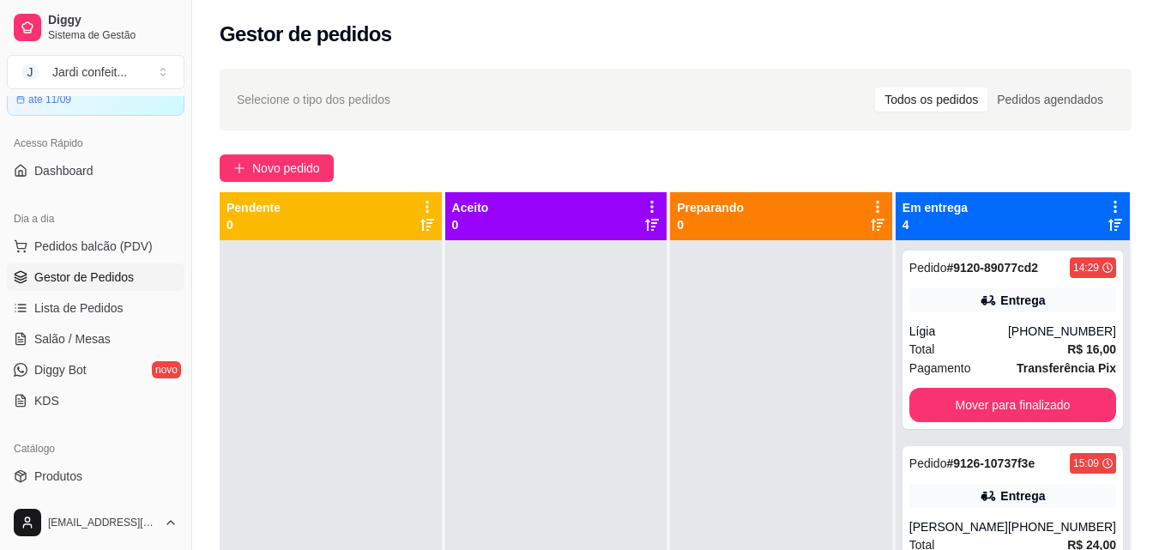
click at [964, 239] on div "Em entrega 4" at bounding box center [1013, 216] width 234 height 48
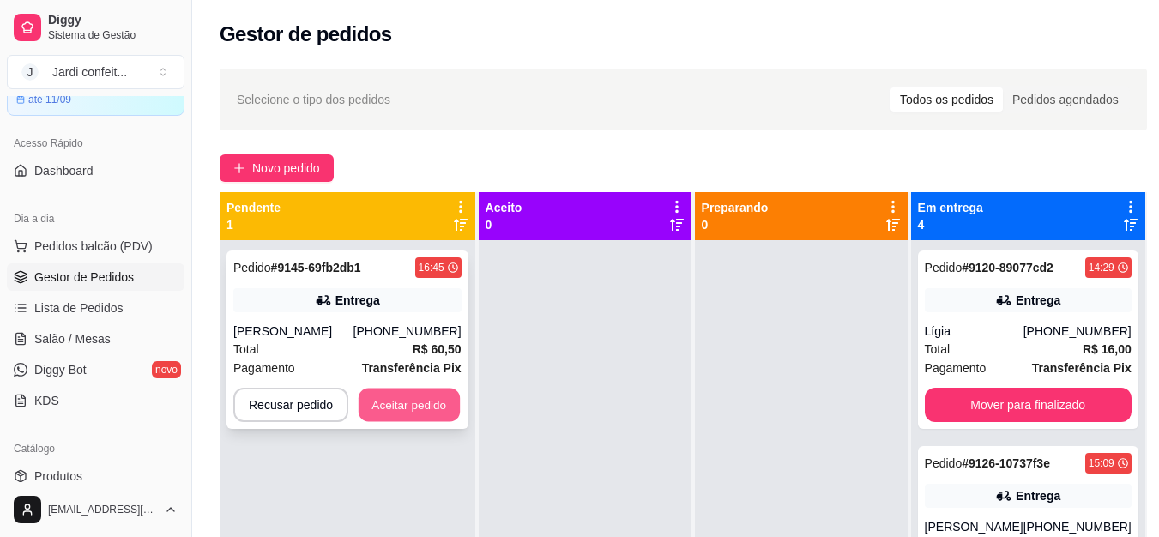
click at [415, 415] on button "Aceitar pedido" at bounding box center [409, 405] width 101 height 33
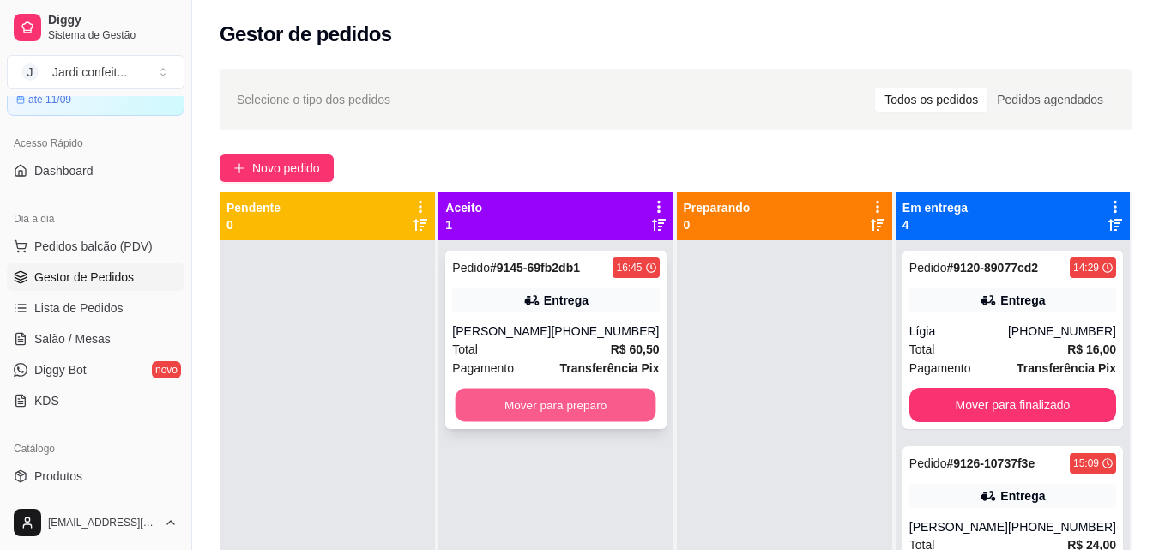
click at [479, 419] on button "Mover para preparo" at bounding box center [556, 405] width 201 height 33
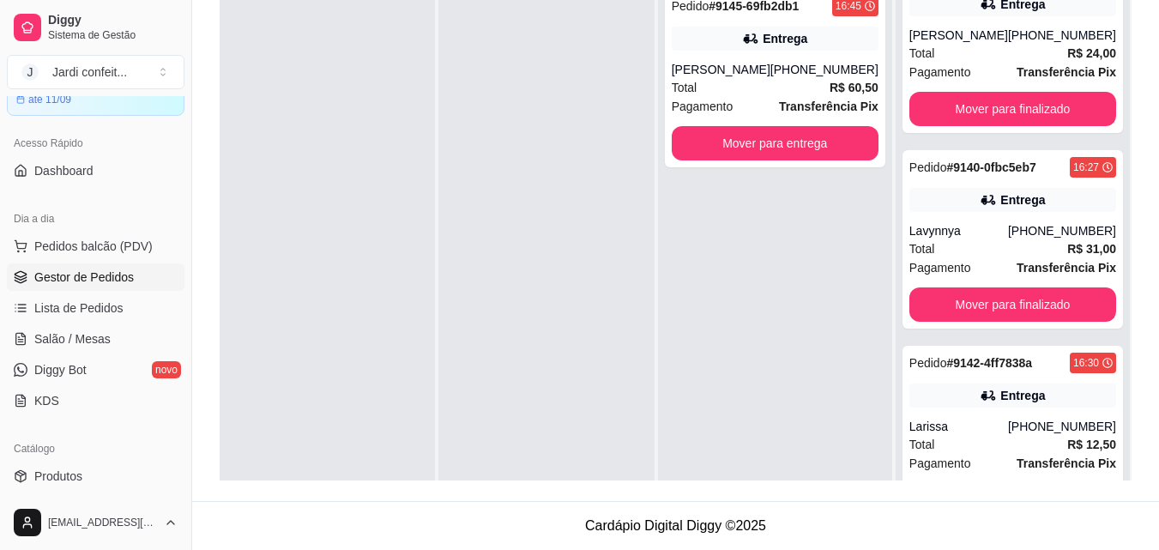
scroll to position [267, 0]
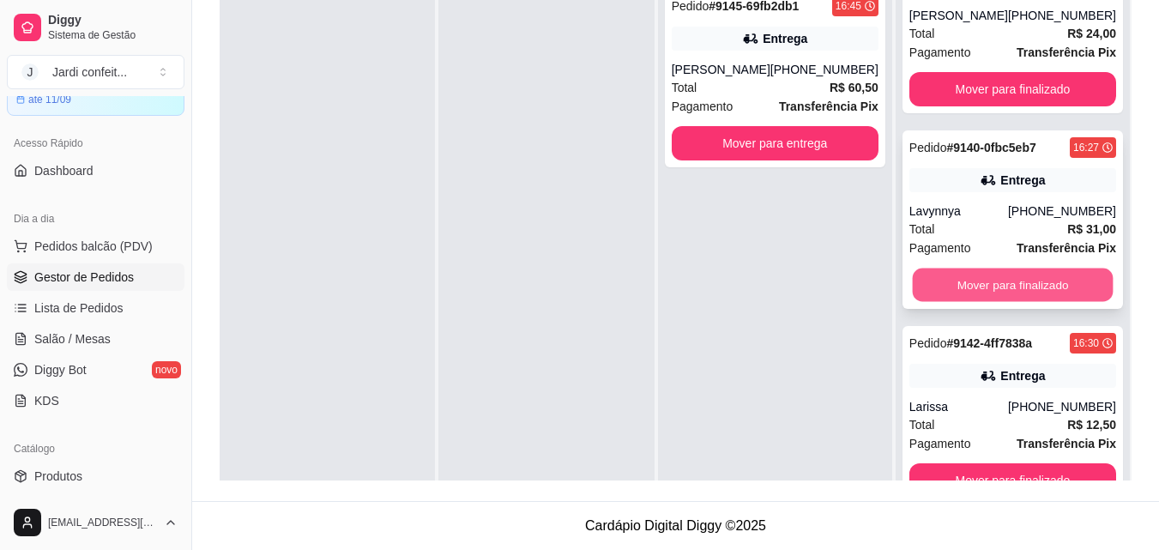
click at [1049, 299] on button "Mover para finalizado" at bounding box center [1012, 284] width 201 height 33
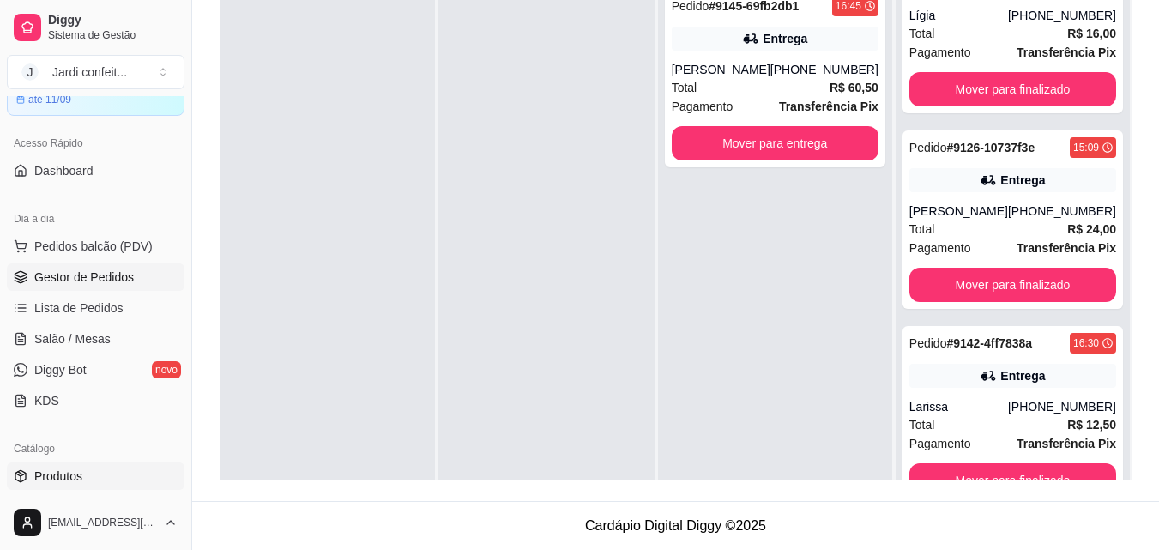
click at [124, 481] on link "Produtos" at bounding box center [96, 475] width 178 height 27
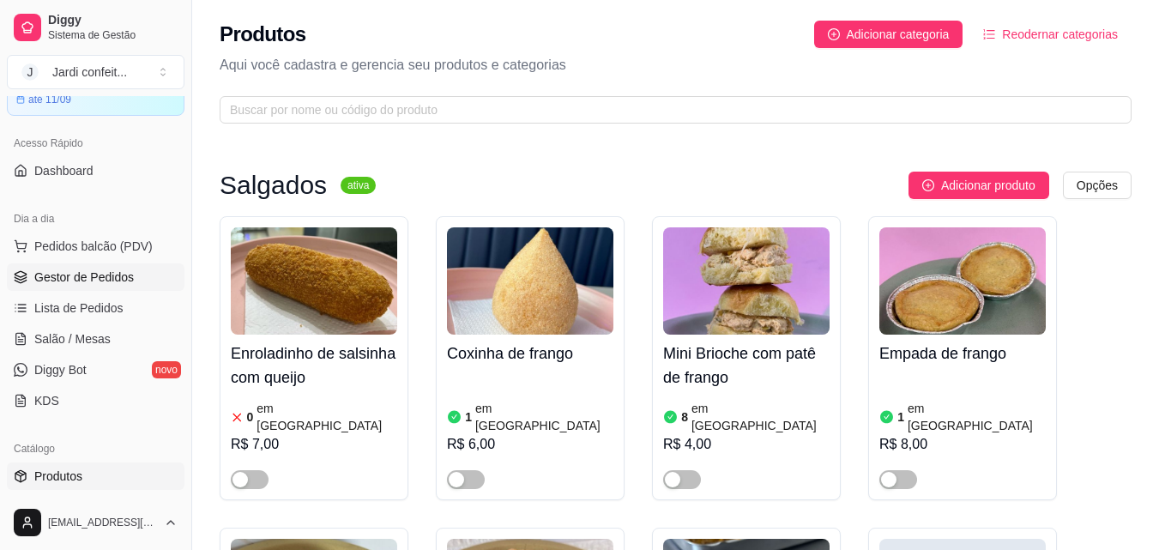
click at [117, 278] on span "Gestor de Pedidos" at bounding box center [84, 276] width 100 height 17
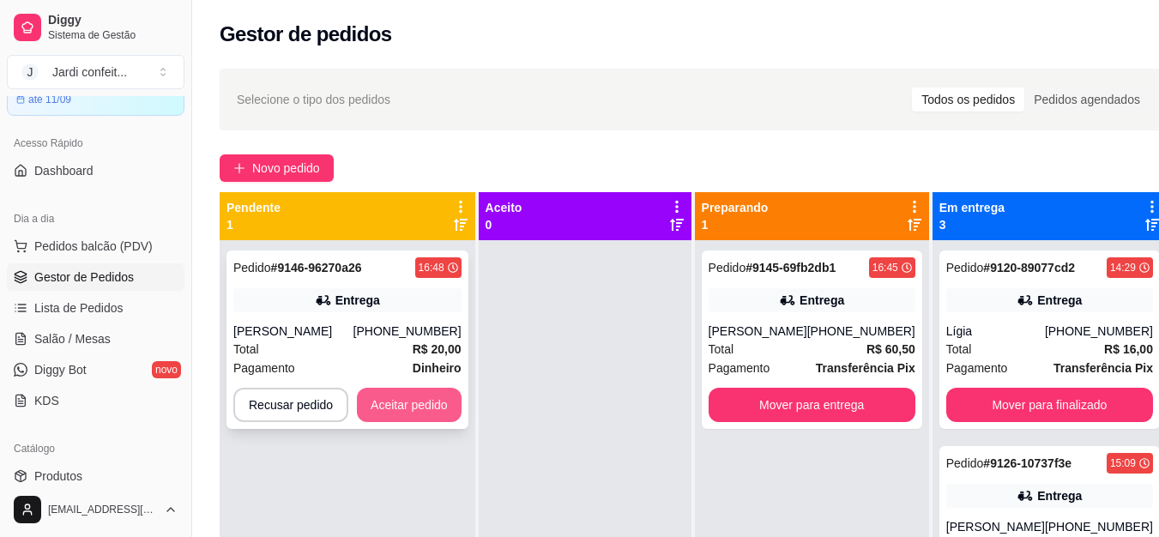
click at [437, 413] on button "Aceitar pedido" at bounding box center [409, 405] width 105 height 34
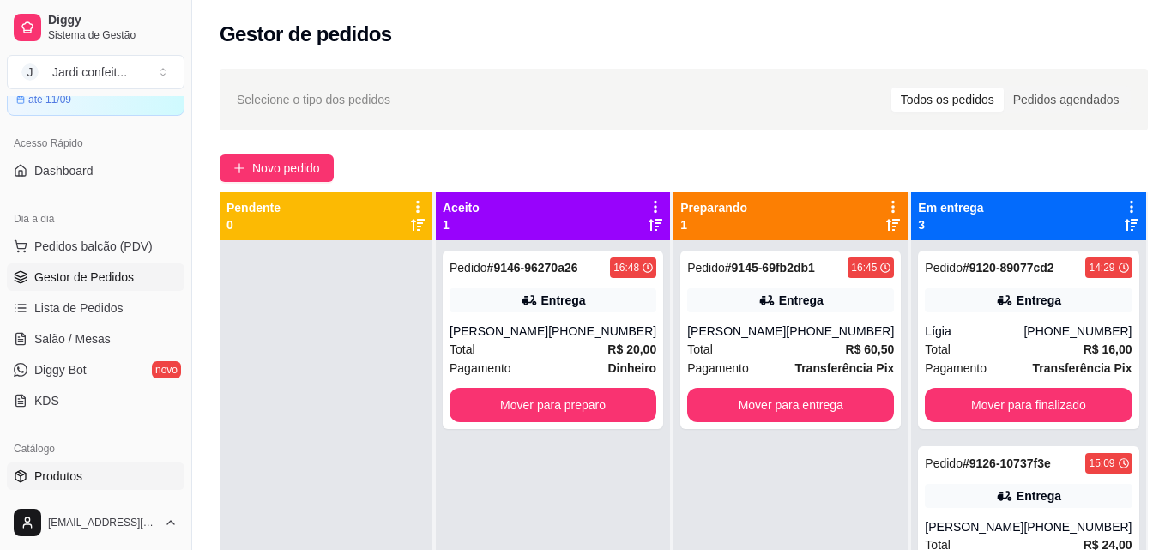
click at [94, 475] on link "Produtos" at bounding box center [96, 475] width 178 height 27
click at [84, 479] on link "Produtos" at bounding box center [96, 475] width 178 height 27
click at [74, 480] on span "Produtos" at bounding box center [58, 476] width 48 height 17
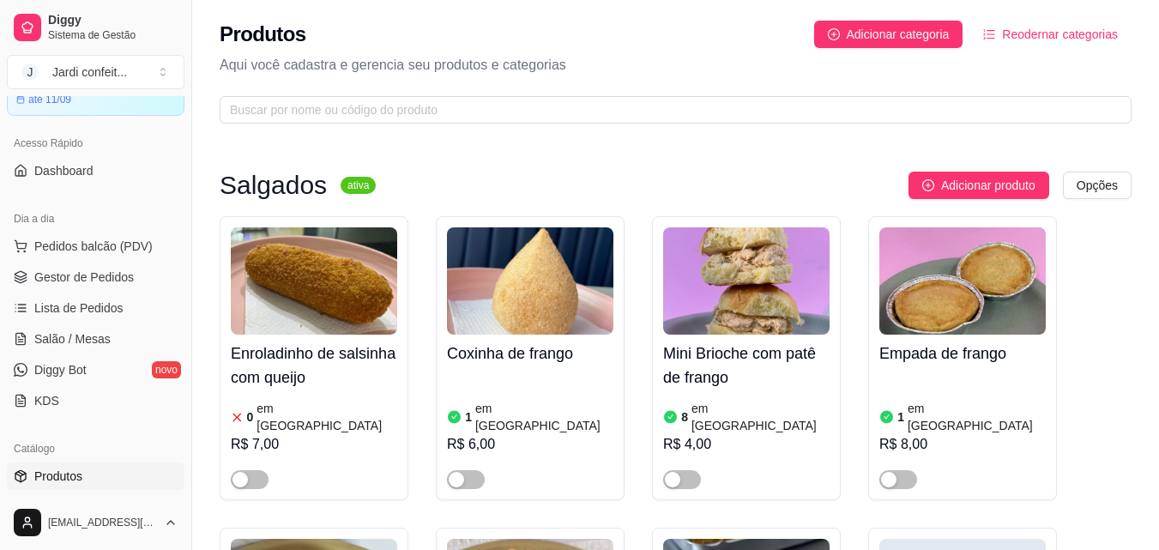
click at [62, 477] on span "Produtos" at bounding box center [58, 476] width 48 height 17
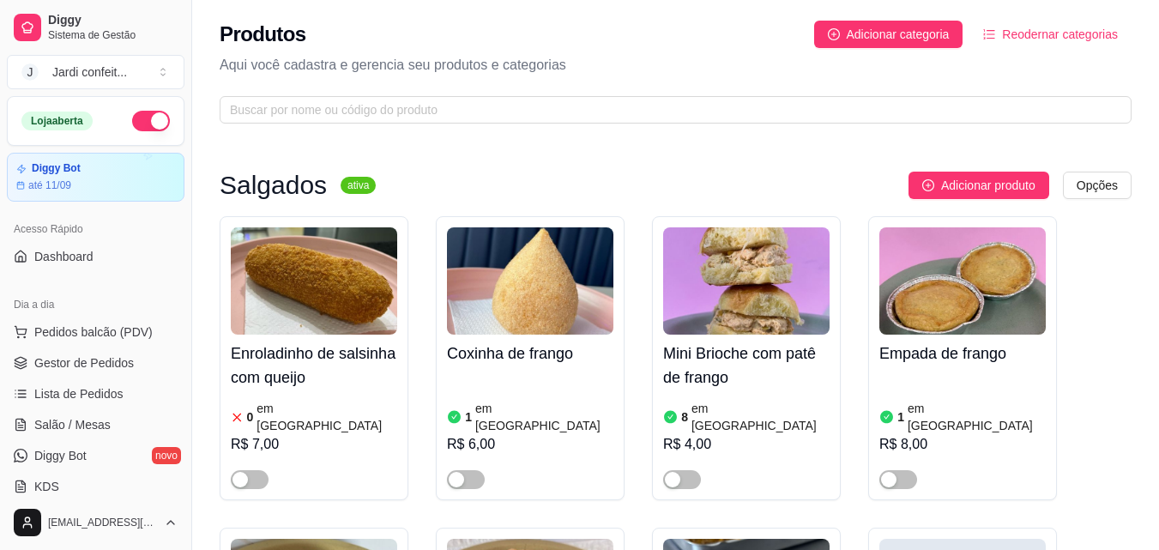
click at [274, 116] on input "text" at bounding box center [669, 109] width 878 height 19
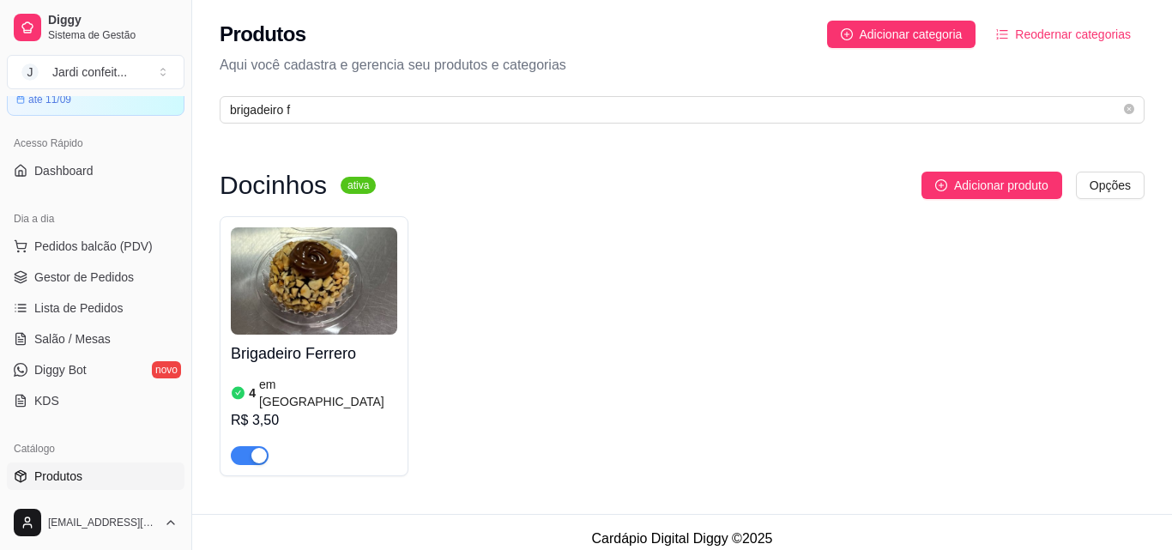
type input "brigadeiro f"
click at [260, 448] on div "button" at bounding box center [258, 455] width 15 height 15
click at [93, 276] on span "Gestor de Pedidos" at bounding box center [84, 276] width 100 height 17
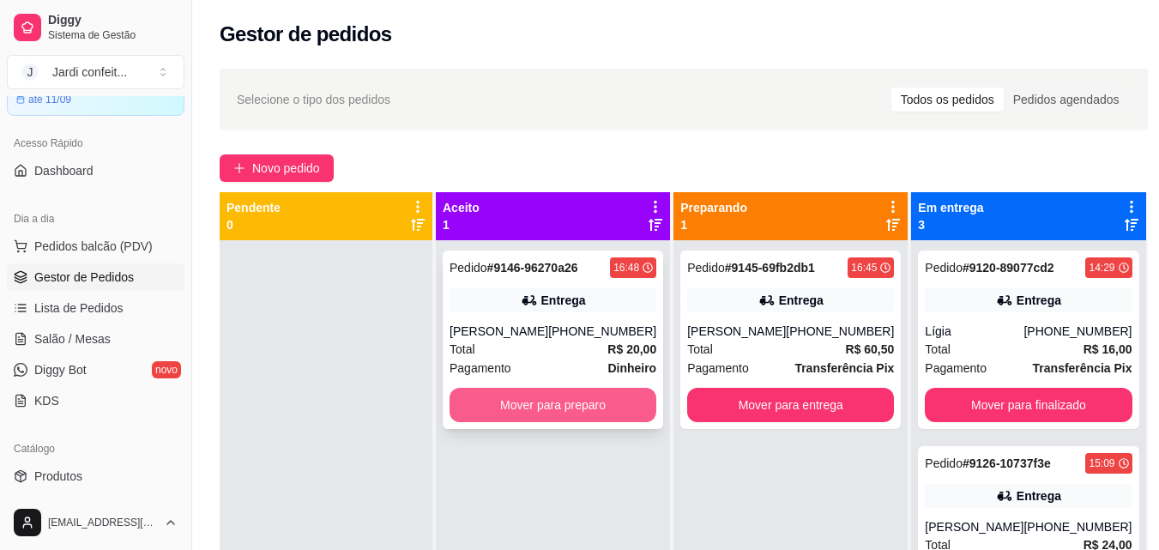
click at [544, 393] on button "Mover para preparo" at bounding box center [553, 405] width 207 height 34
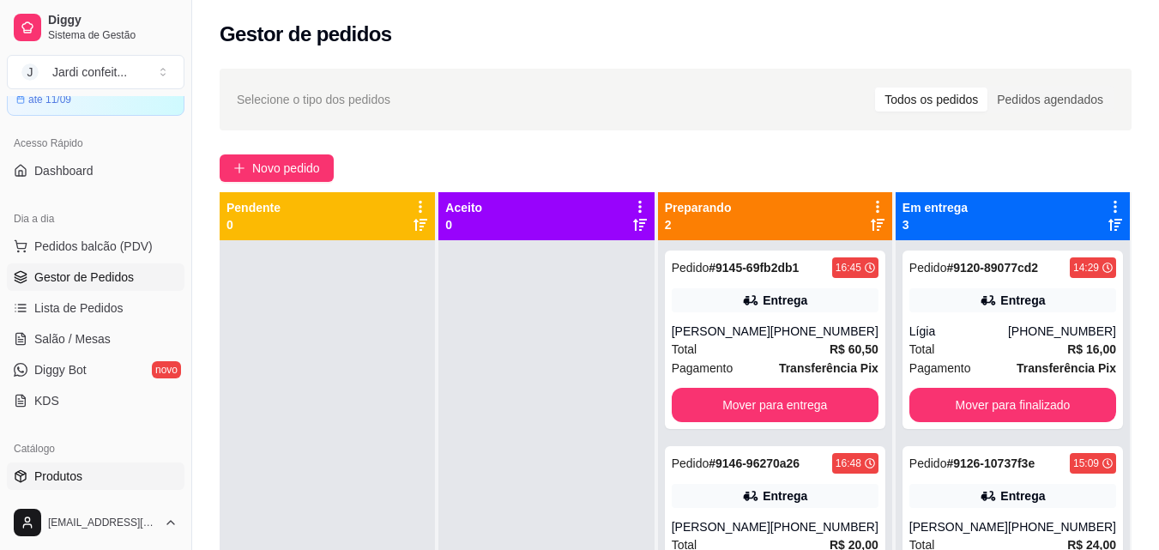
click at [70, 481] on span "Produtos" at bounding box center [58, 476] width 48 height 17
click at [70, 478] on span "Produtos" at bounding box center [58, 476] width 48 height 17
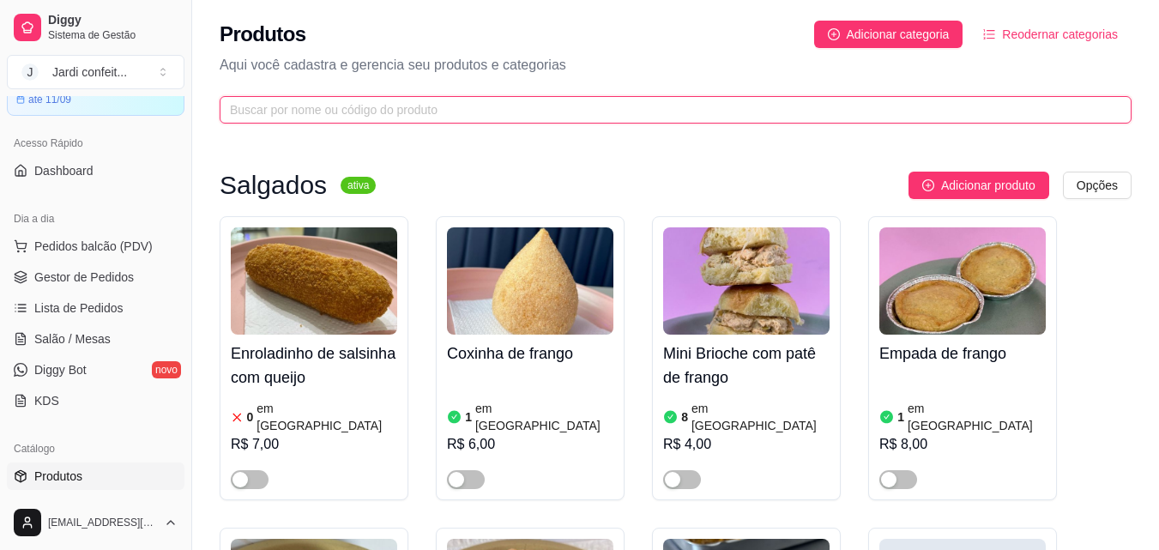
click at [341, 101] on input "text" at bounding box center [669, 109] width 878 height 19
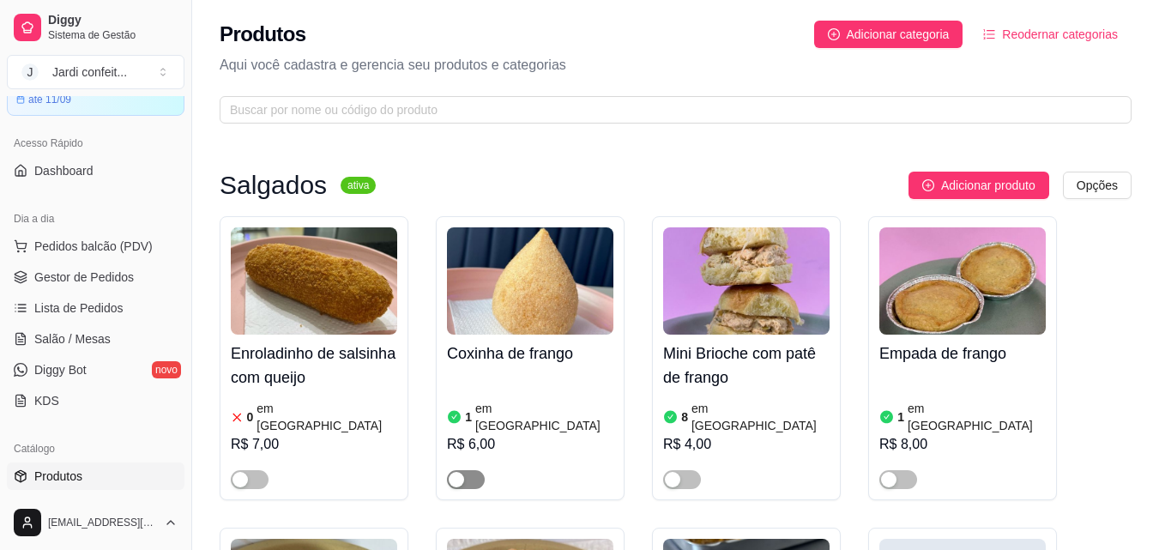
click at [458, 472] on div "button" at bounding box center [456, 479] width 15 height 15
click at [498, 387] on div "1 em estoque R$ 6,00" at bounding box center [530, 430] width 166 height 117
click at [748, 142] on span "Estoque" at bounding box center [765, 134] width 51 height 15
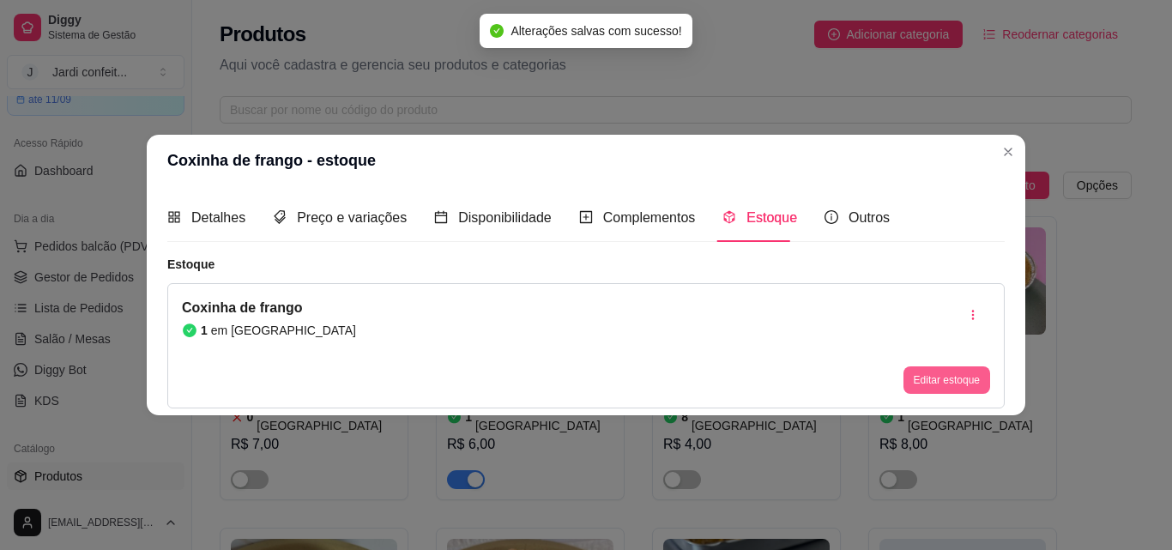
click at [938, 381] on button "Editar estoque" at bounding box center [946, 379] width 87 height 27
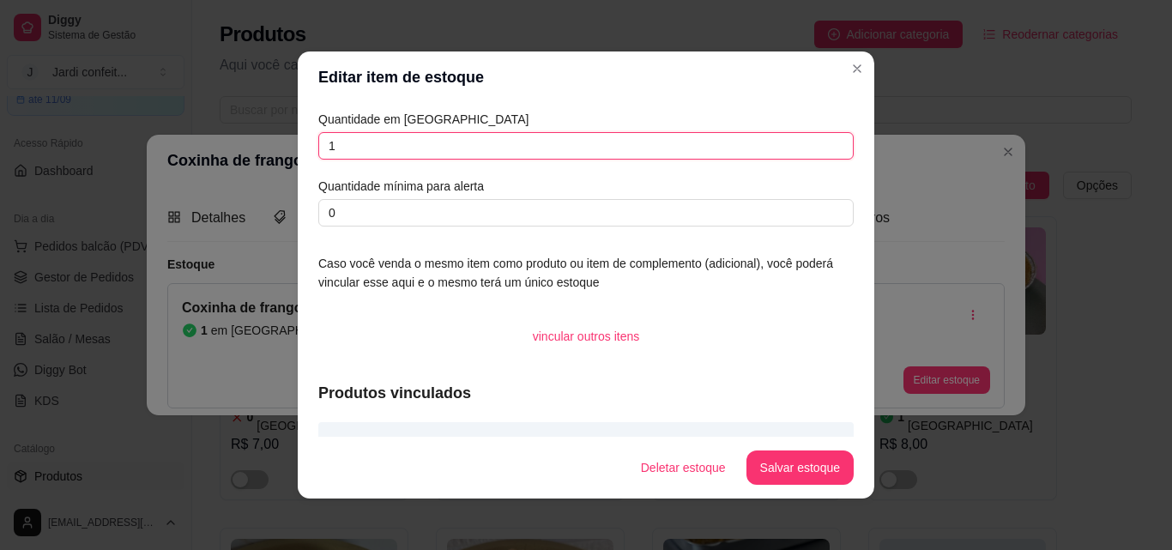
click at [426, 148] on input "1" at bounding box center [585, 145] width 535 height 27
type input "02"
click at [786, 467] on button "Salvar estoque" at bounding box center [799, 467] width 105 height 33
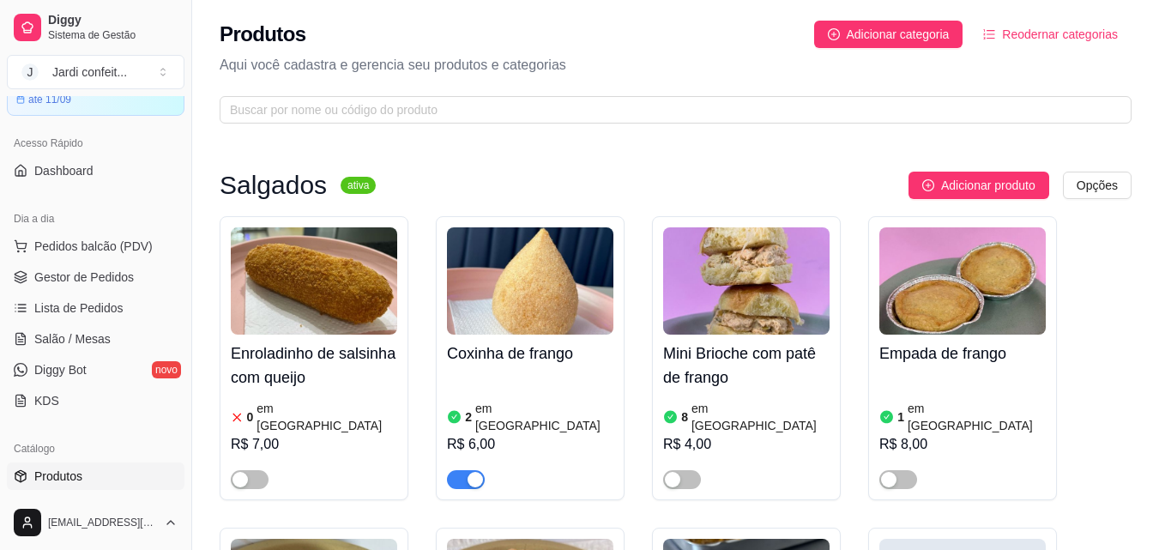
click at [551, 384] on div "2 em estoque R$ 6,00" at bounding box center [530, 430] width 166 height 117
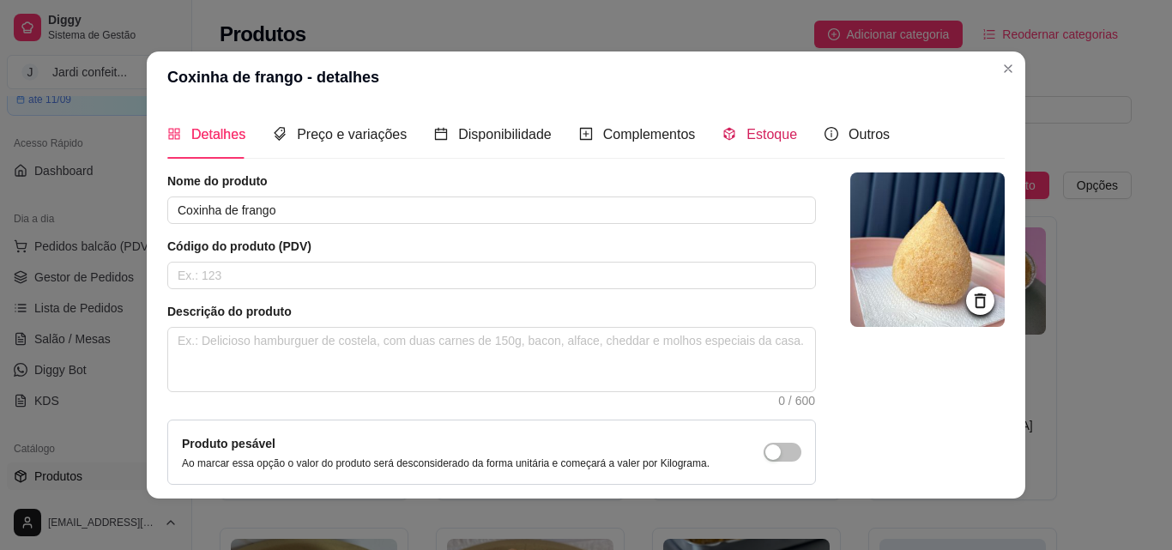
click at [754, 142] on span "Estoque" at bounding box center [771, 134] width 51 height 15
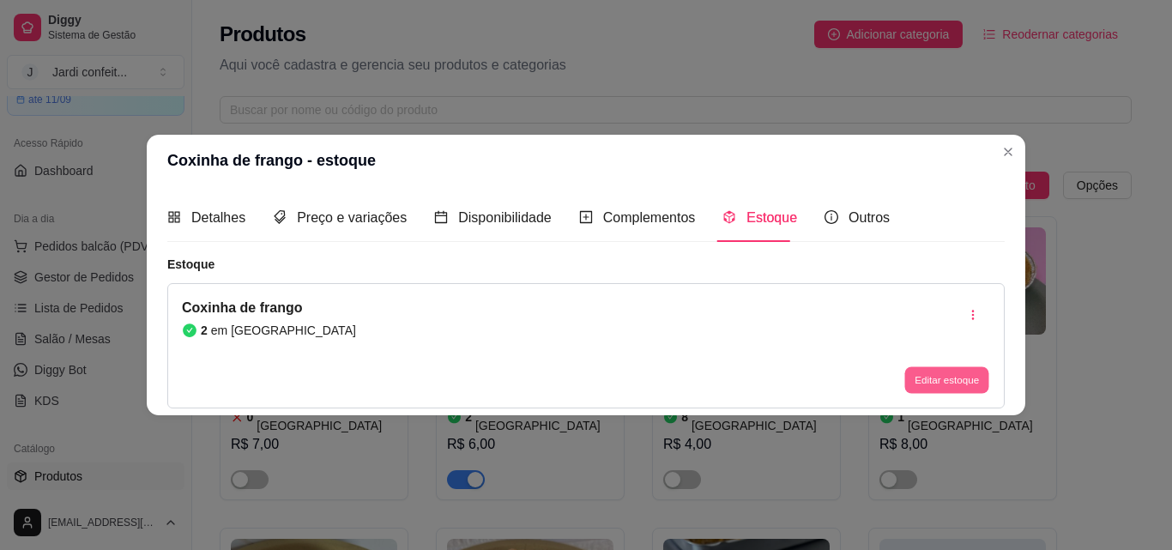
click at [944, 376] on button "Editar estoque" at bounding box center [946, 380] width 84 height 27
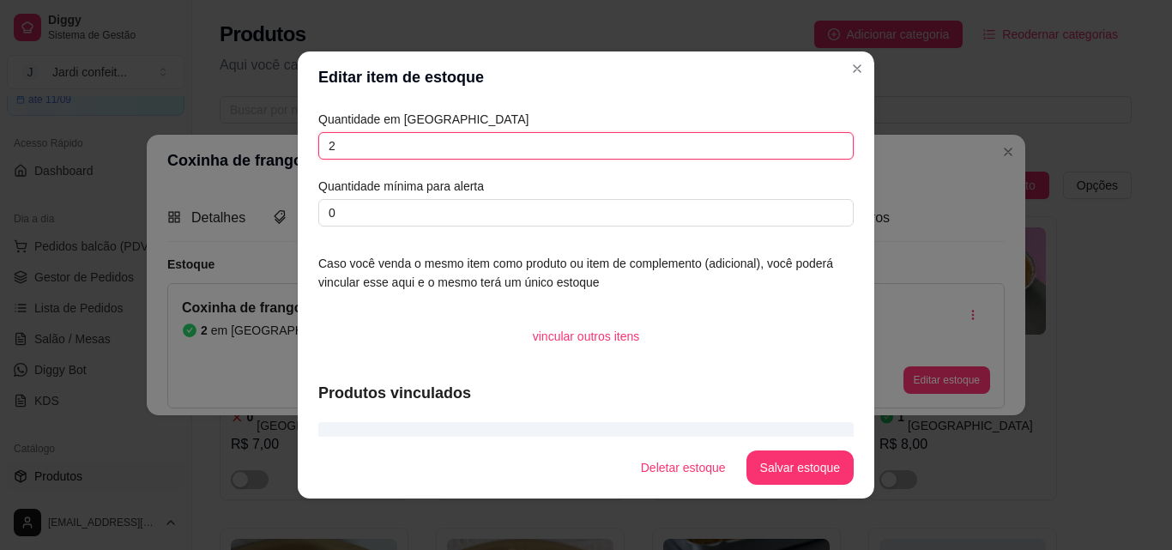
click at [508, 150] on input "2" at bounding box center [585, 145] width 535 height 27
type input "2"
type input "01"
click at [787, 454] on button "Salvar estoque" at bounding box center [799, 467] width 105 height 33
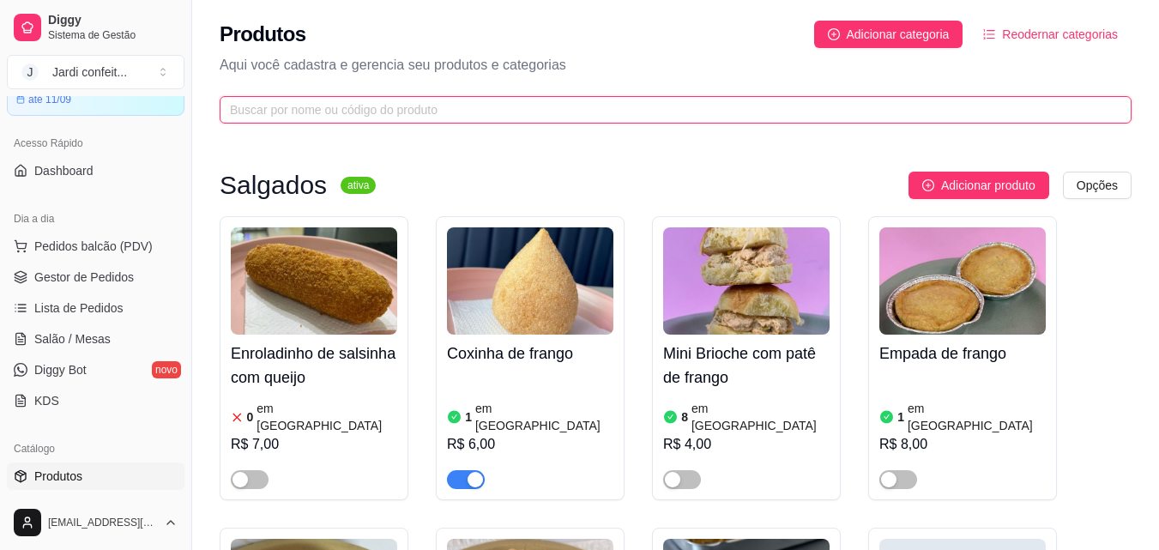
click at [338, 114] on input "text" at bounding box center [669, 109] width 878 height 19
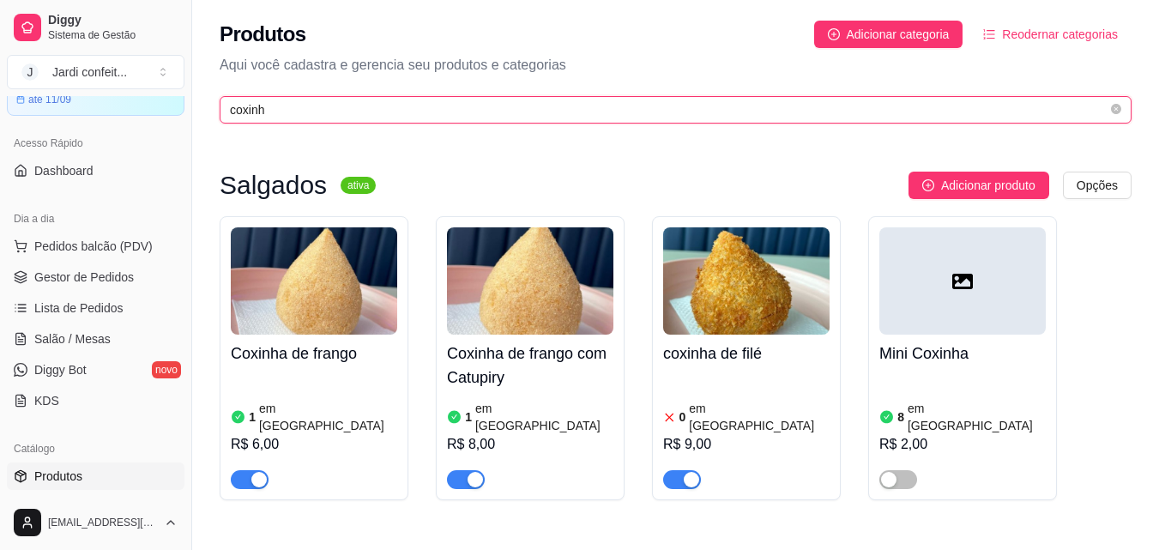
type input "coxinh"
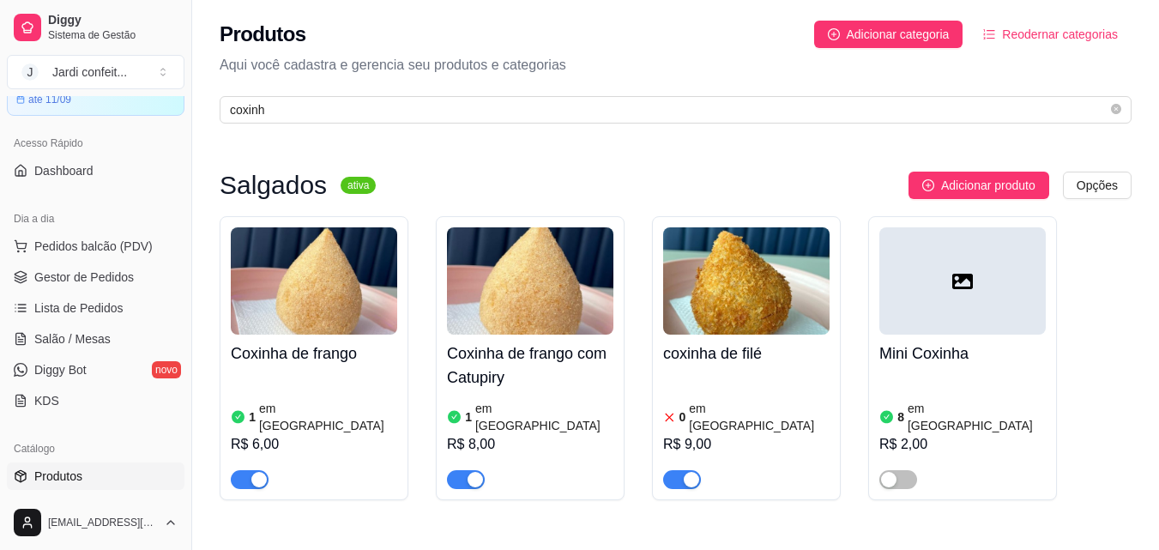
click at [715, 355] on h4 "coxinha de filé" at bounding box center [746, 353] width 166 height 24
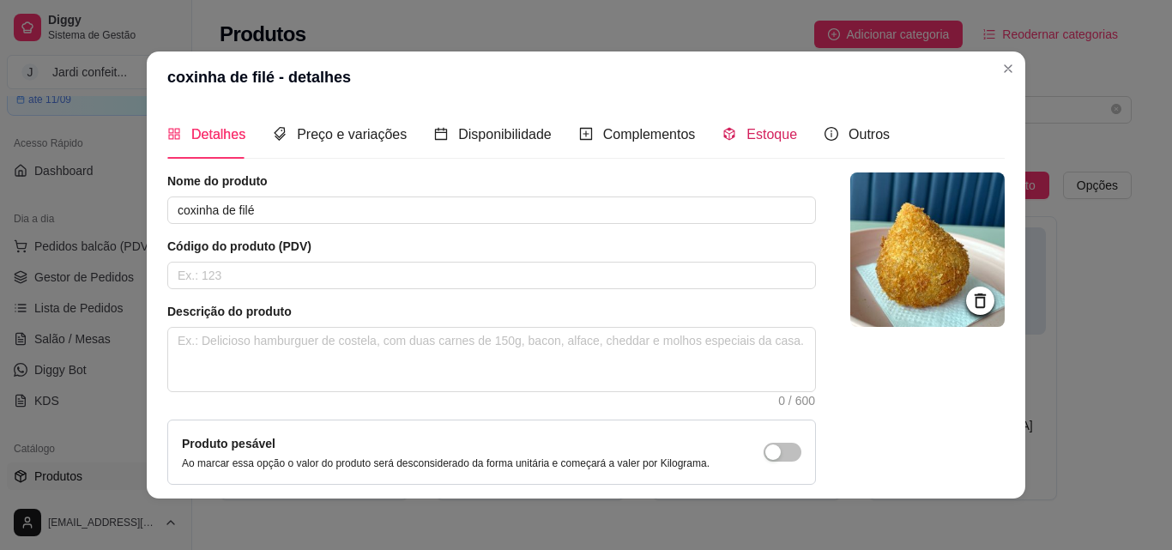
click at [756, 127] on span "Estoque" at bounding box center [771, 134] width 51 height 15
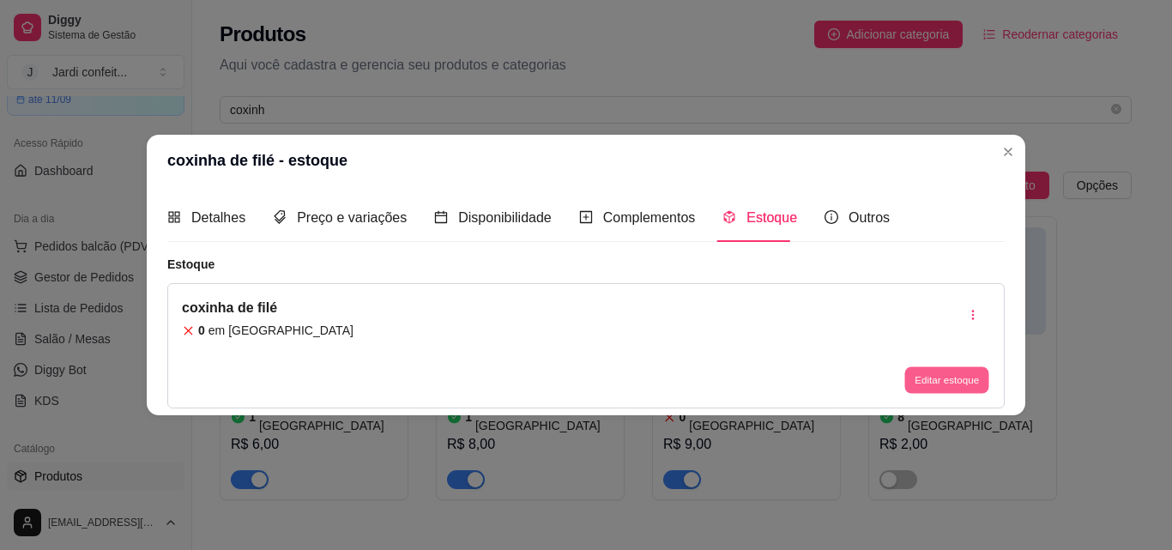
click at [932, 369] on button "Editar estoque" at bounding box center [946, 380] width 84 height 27
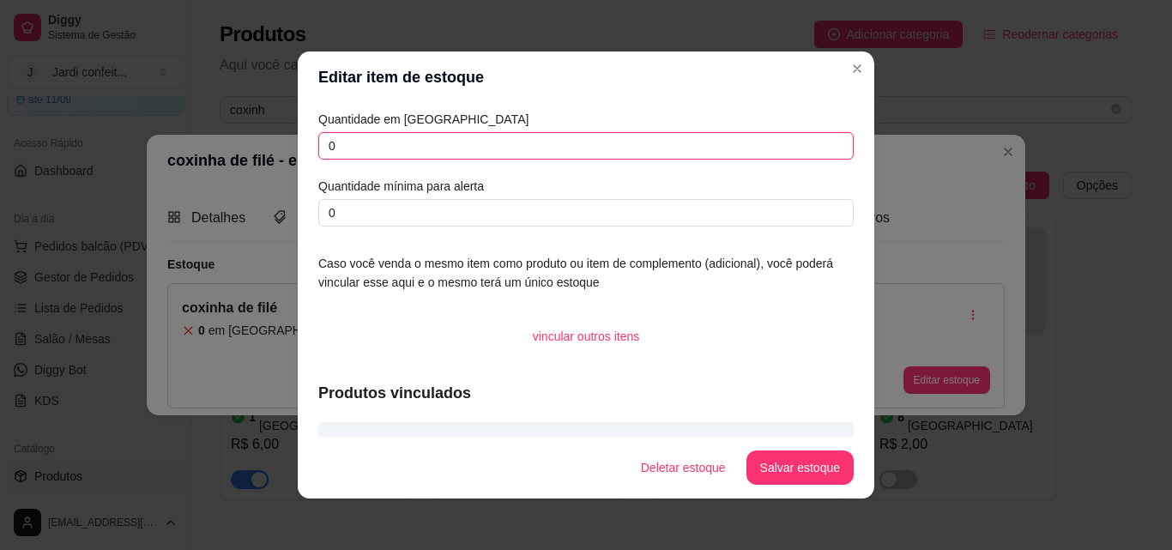
click at [444, 152] on input "0" at bounding box center [585, 145] width 535 height 27
type input "03"
click at [805, 474] on button "Salvar estoque" at bounding box center [799, 467] width 107 height 34
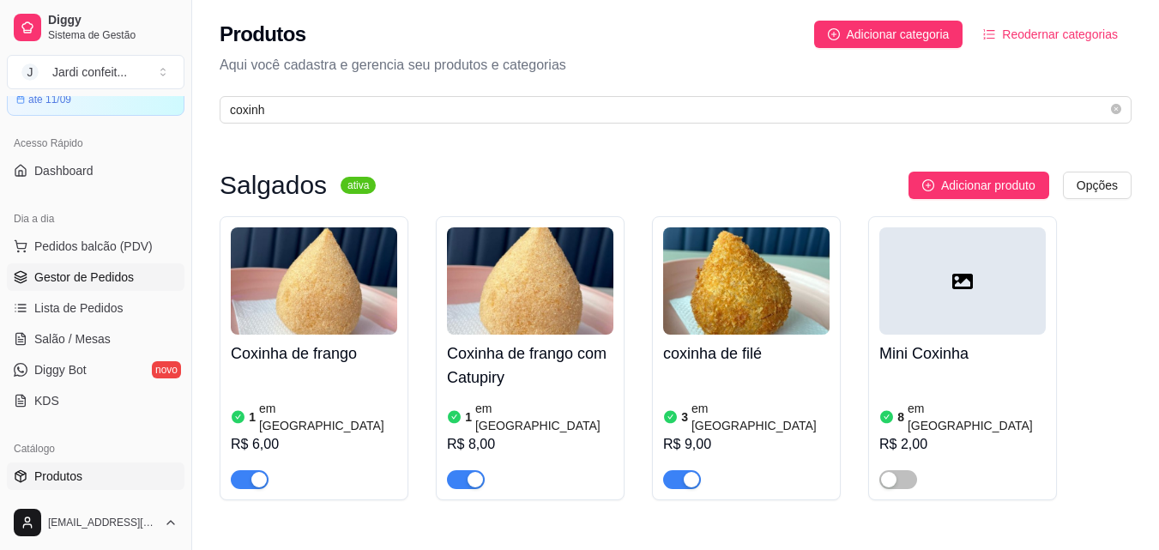
click at [87, 274] on span "Gestor de Pedidos" at bounding box center [84, 276] width 100 height 17
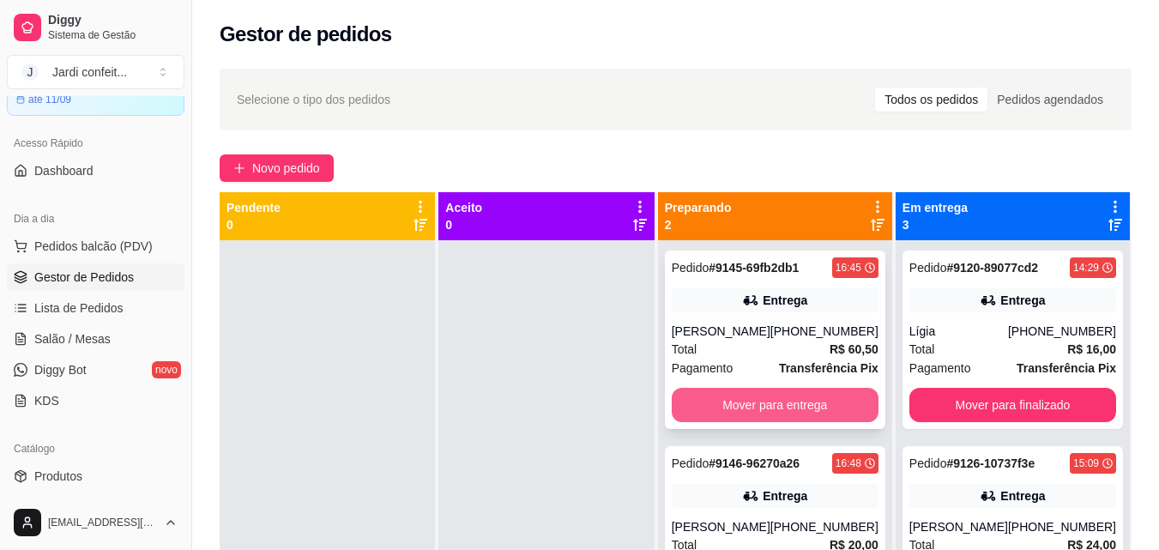
click at [731, 408] on button "Mover para entrega" at bounding box center [775, 405] width 207 height 34
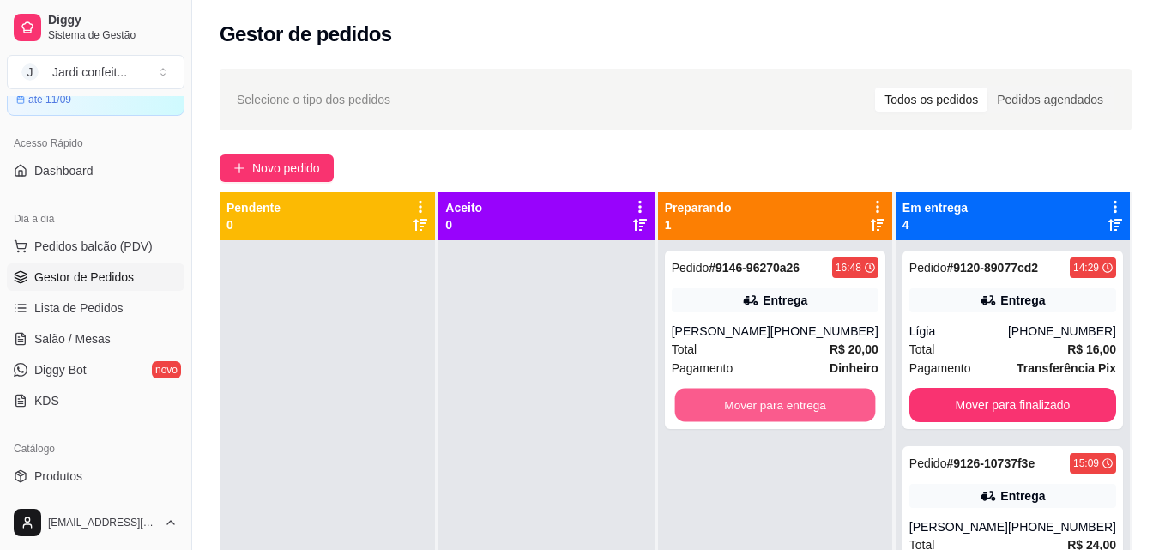
click at [731, 408] on button "Mover para entrega" at bounding box center [774, 405] width 201 height 33
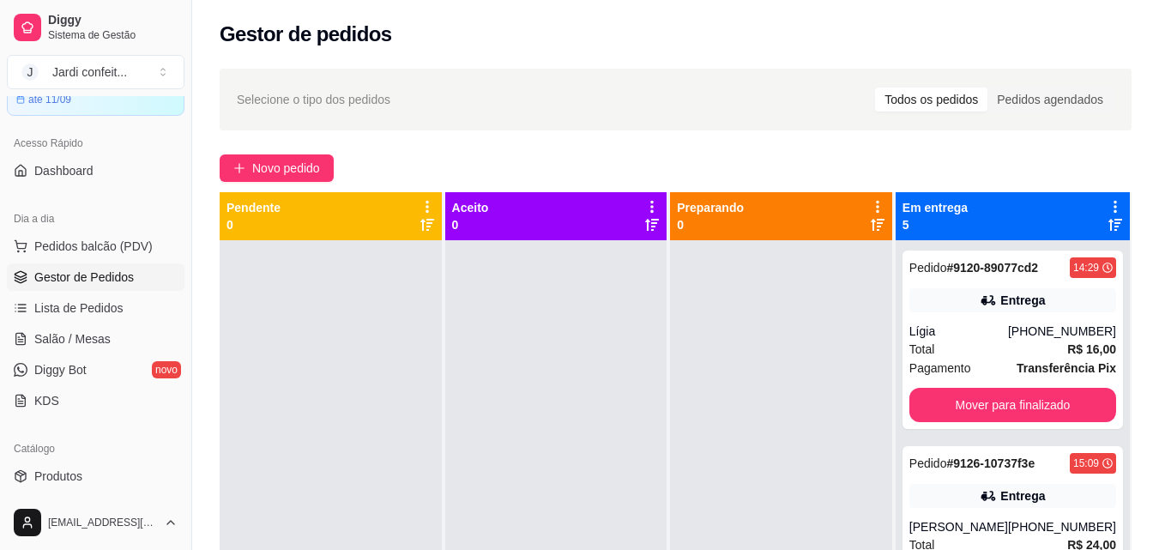
click at [731, 408] on div at bounding box center [781, 515] width 222 height 550
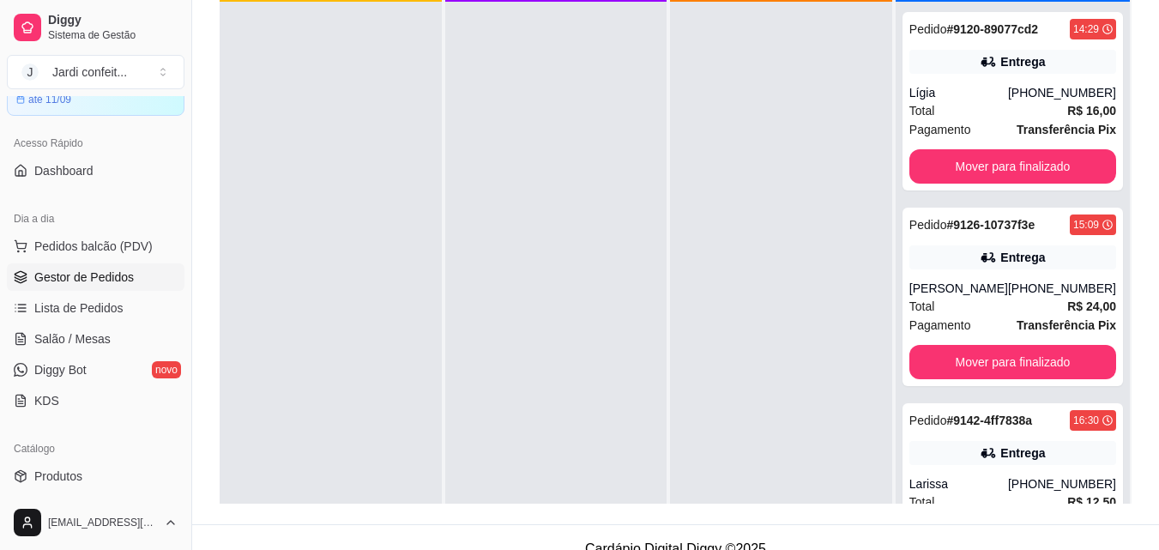
scroll to position [462, 0]
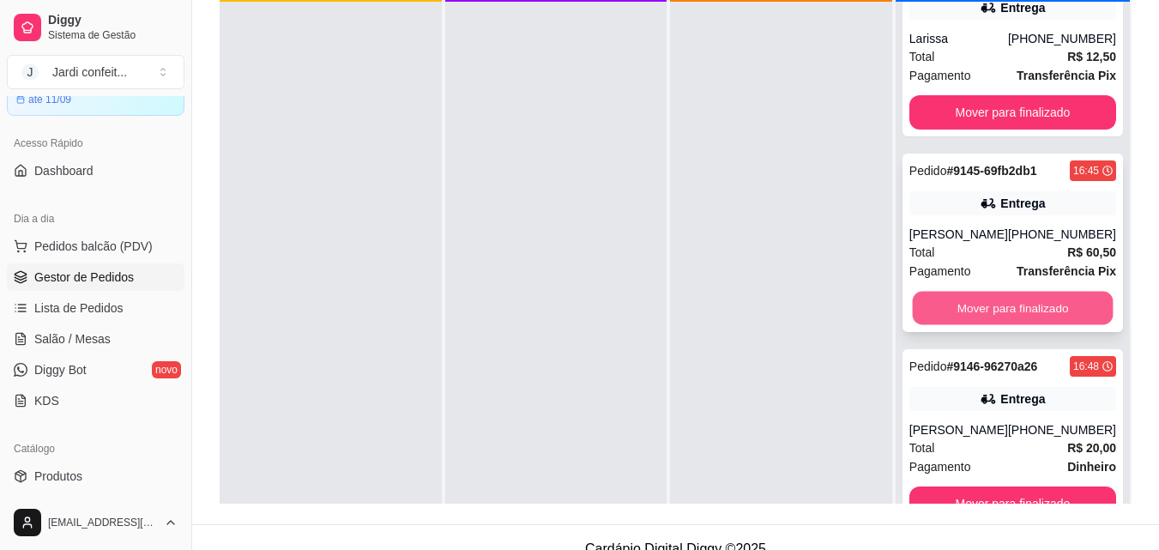
click at [974, 299] on button "Mover para finalizado" at bounding box center [1012, 308] width 201 height 33
click at [1003, 302] on button "Mover para finalizado" at bounding box center [1012, 308] width 201 height 33
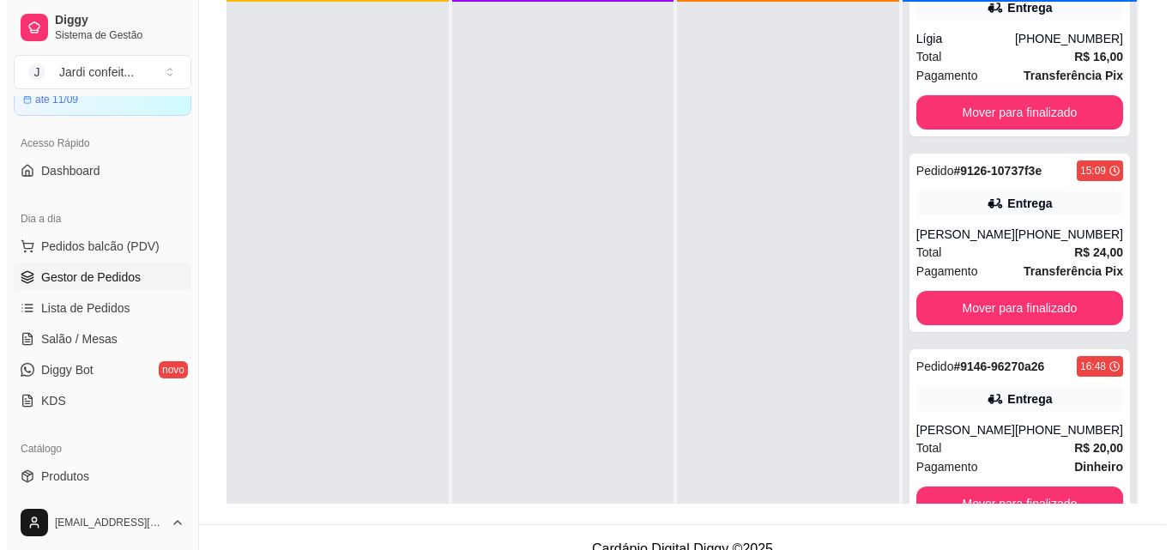
scroll to position [71, 0]
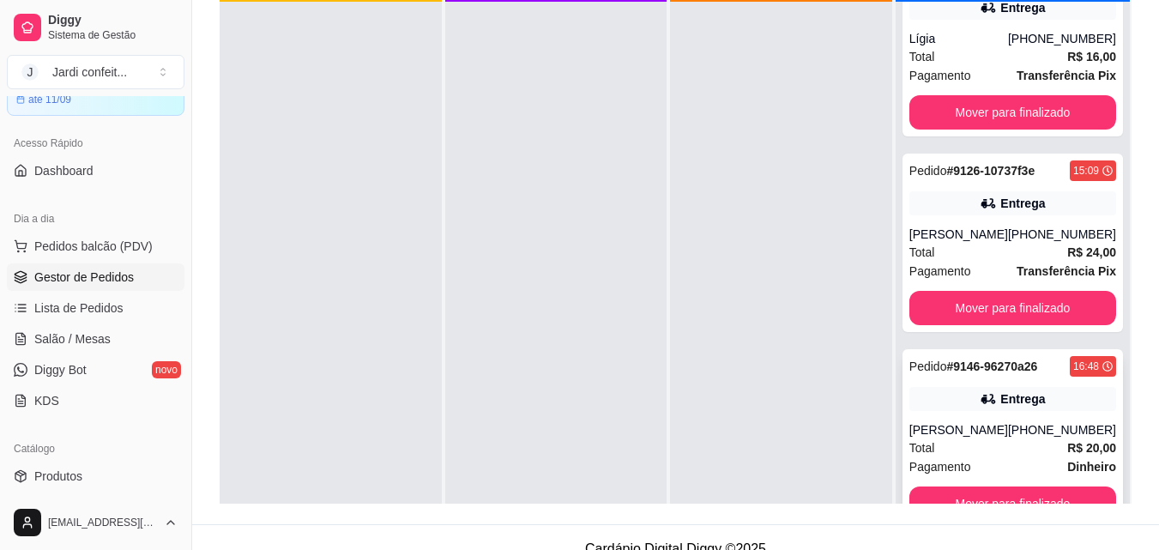
click at [999, 384] on div "Pedido # 9146-96270a26 16:48 Entrega Sabrina [PHONE_NUMBER] Total R$ 20,00 Paga…" at bounding box center [1012, 438] width 220 height 178
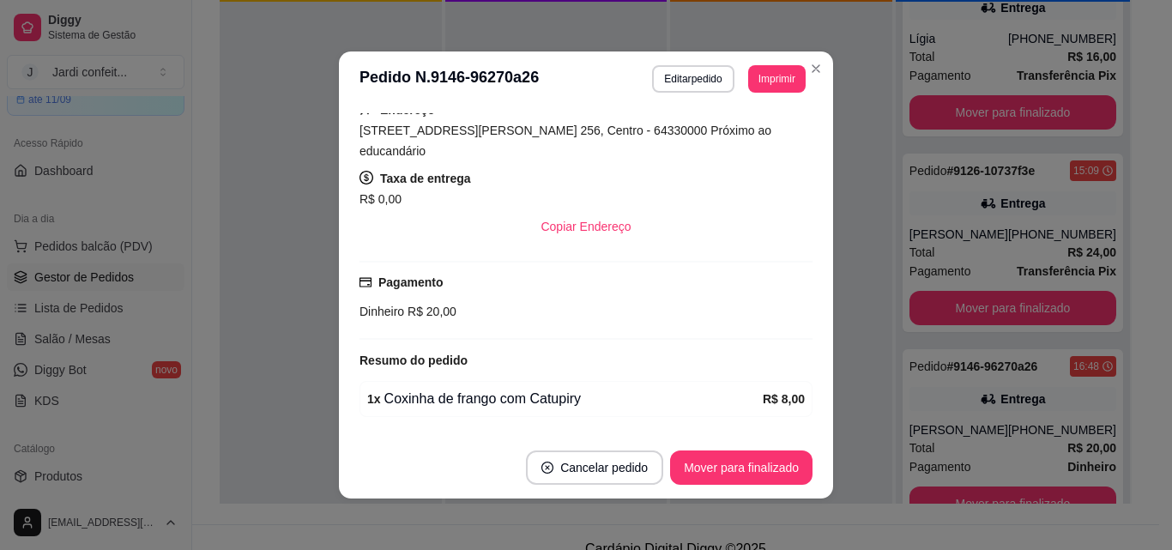
scroll to position [456, 0]
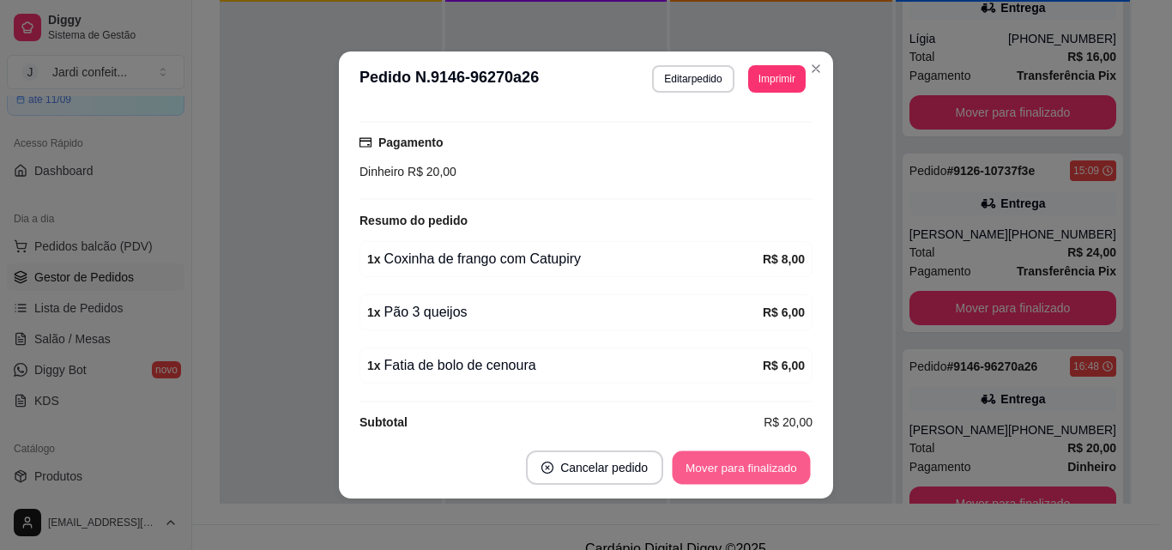
click at [758, 466] on button "Mover para finalizado" at bounding box center [742, 467] width 138 height 33
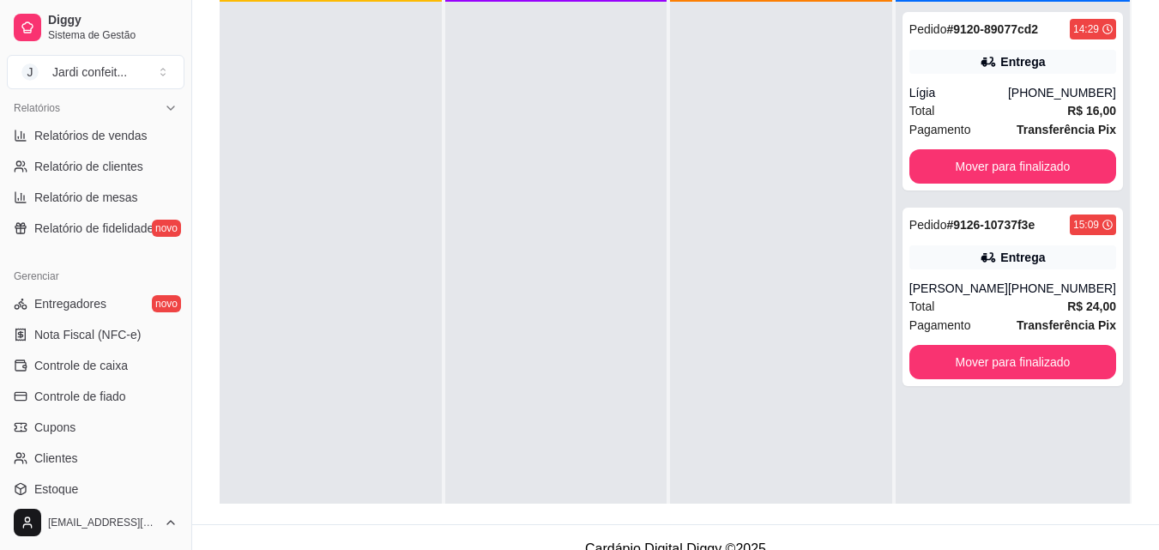
scroll to position [500, 0]
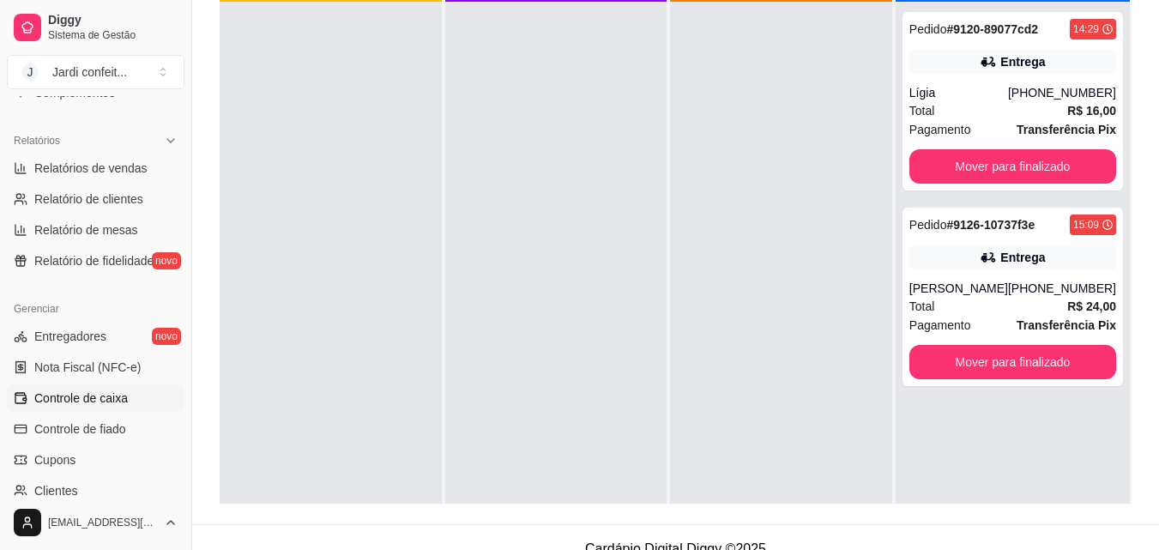
click at [142, 406] on link "Controle de caixa" at bounding box center [96, 397] width 178 height 27
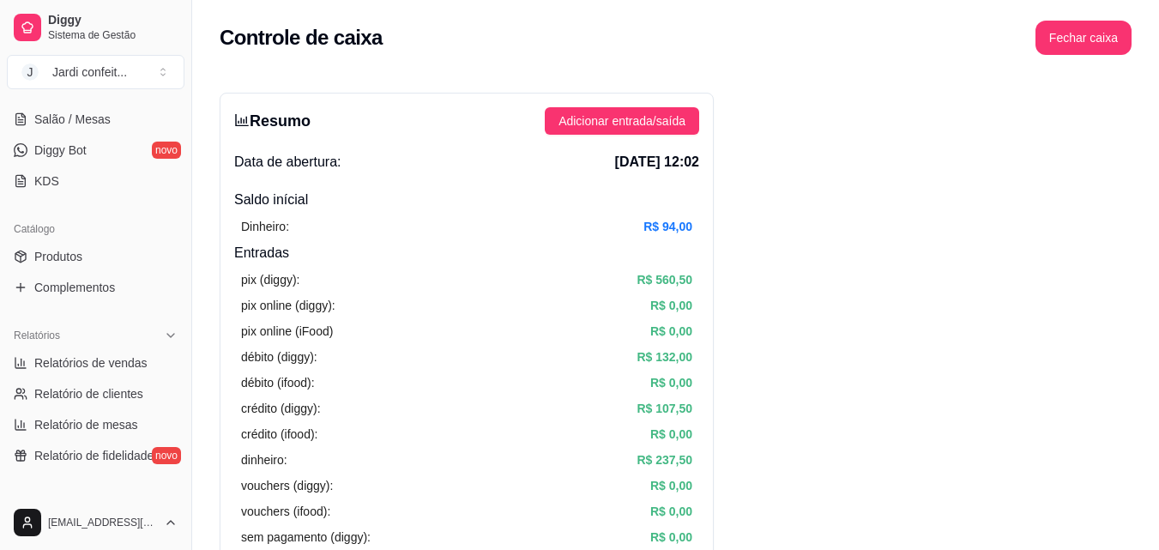
scroll to position [311, 0]
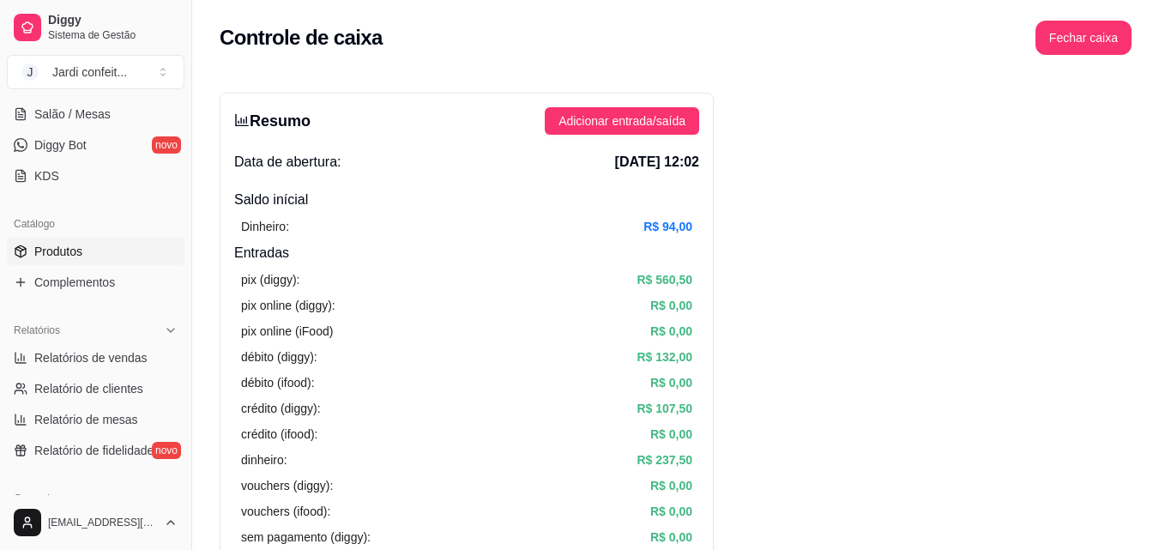
click at [148, 242] on link "Produtos" at bounding box center [96, 251] width 178 height 27
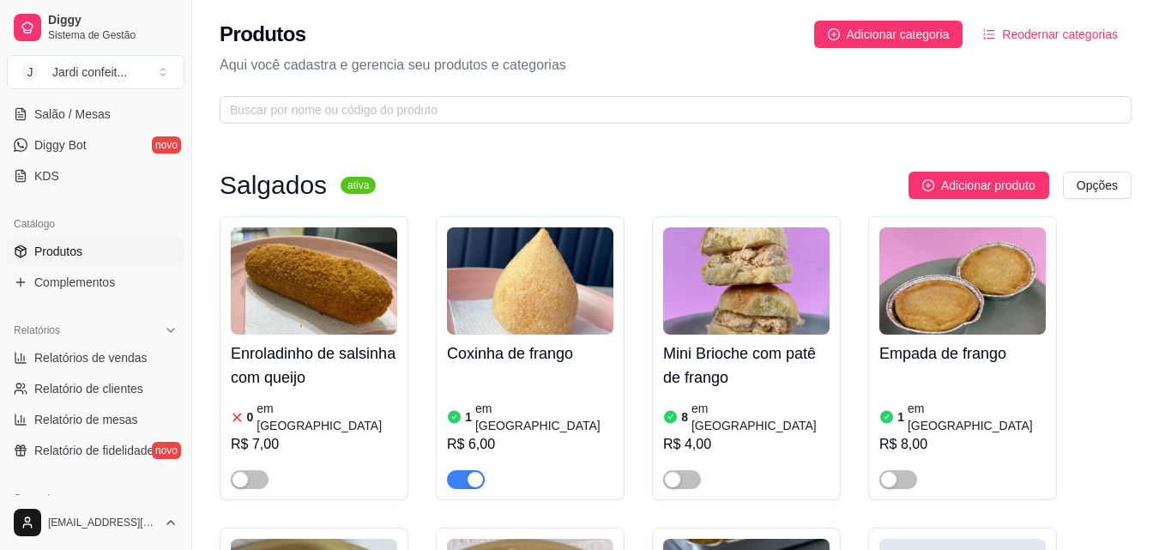
click at [464, 470] on button "button" at bounding box center [466, 479] width 38 height 19
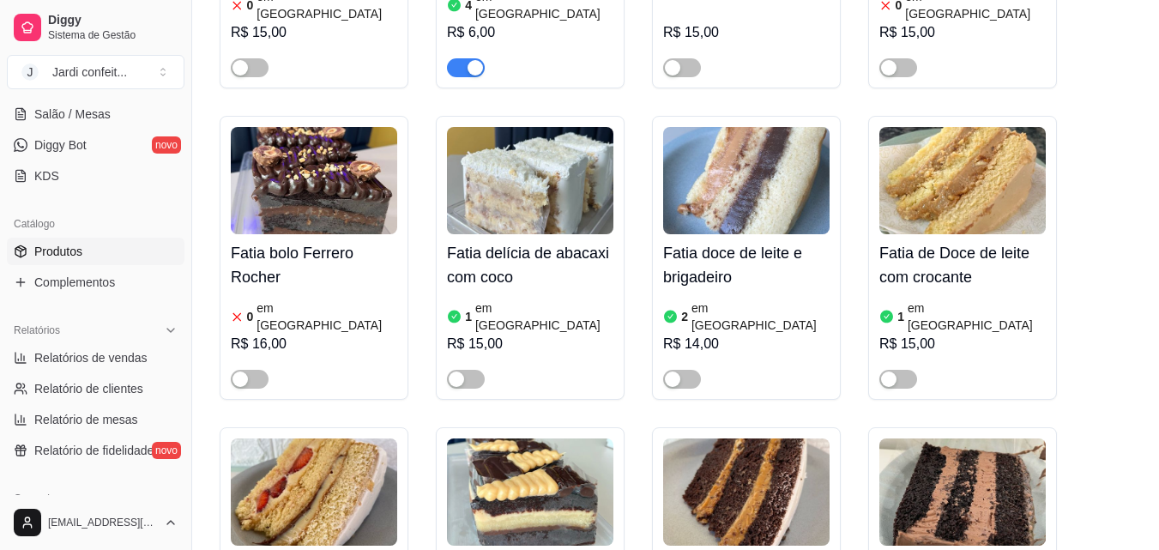
scroll to position [4168, 0]
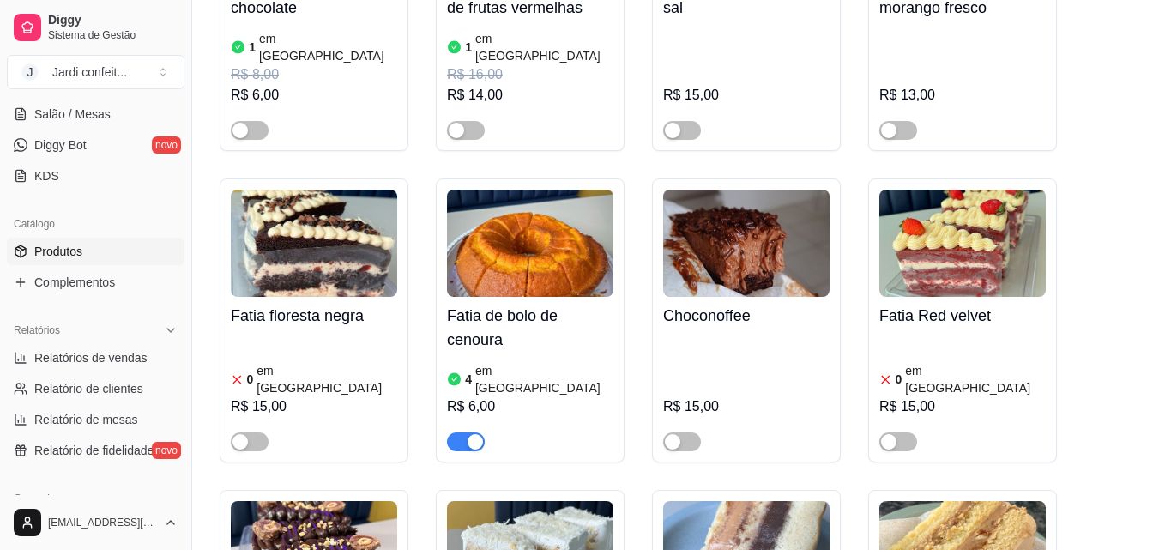
click at [591, 190] on img at bounding box center [530, 243] width 166 height 107
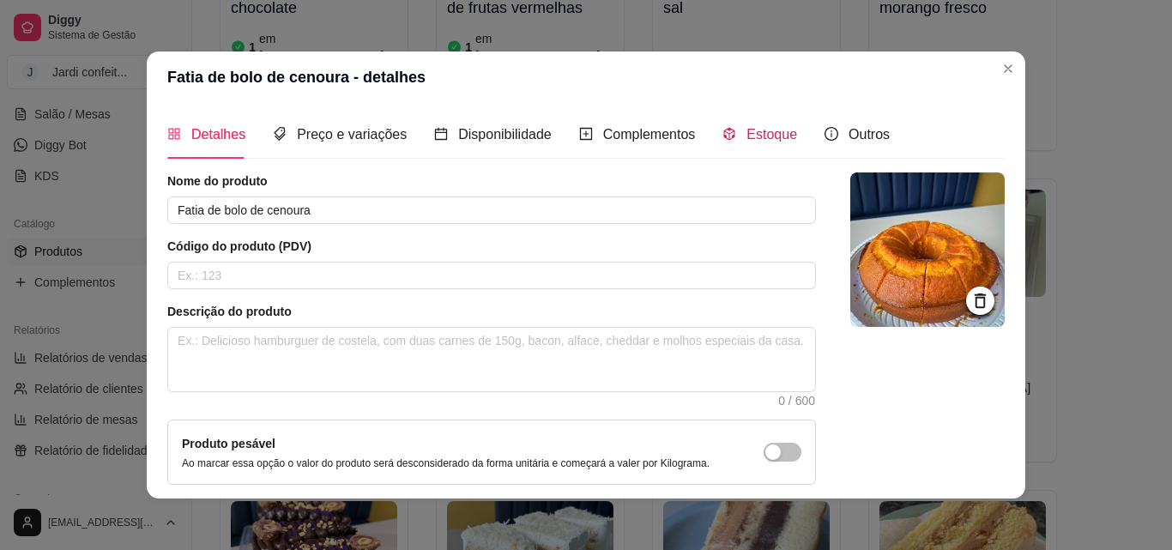
click at [772, 135] on span "Estoque" at bounding box center [771, 134] width 51 height 15
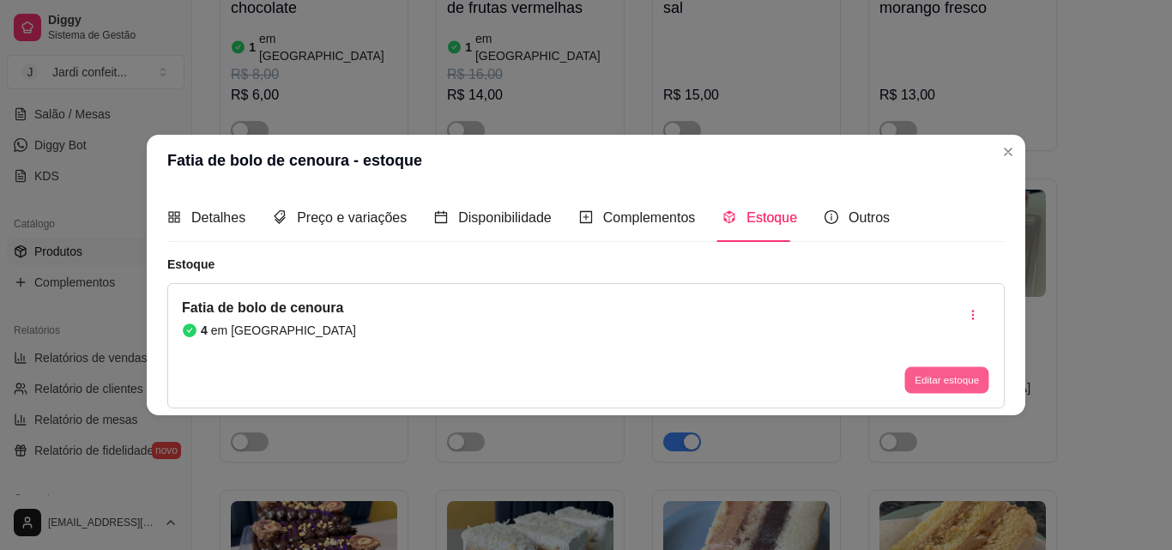
click at [945, 375] on button "Editar estoque" at bounding box center [946, 380] width 84 height 27
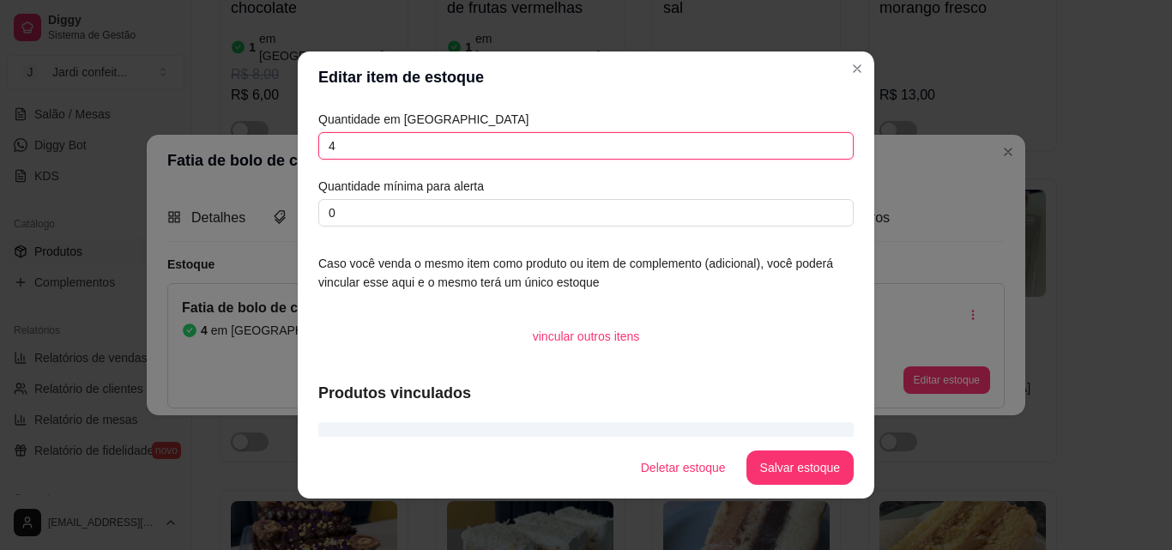
drag, startPoint x: 381, startPoint y: 152, endPoint x: 294, endPoint y: 150, distance: 86.7
click at [298, 150] on div "Quantidade em estoque 4 Quantidade mínima para alerta 0 Caso você venda o mesmo…" at bounding box center [586, 270] width 576 height 334
type input "3"
click at [806, 460] on button "Salvar estoque" at bounding box center [799, 467] width 105 height 33
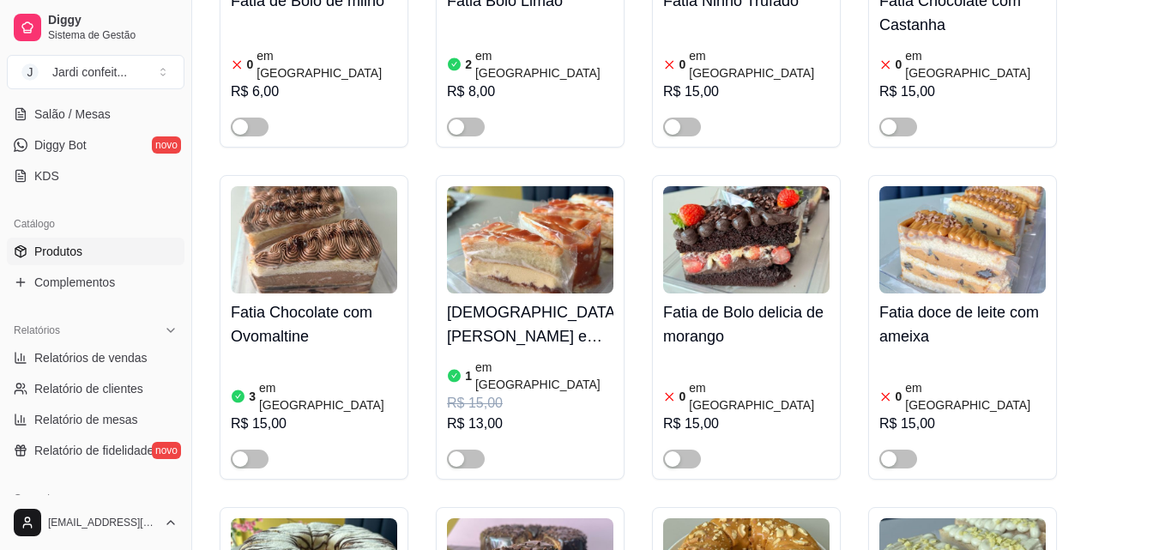
scroll to position [7964, 0]
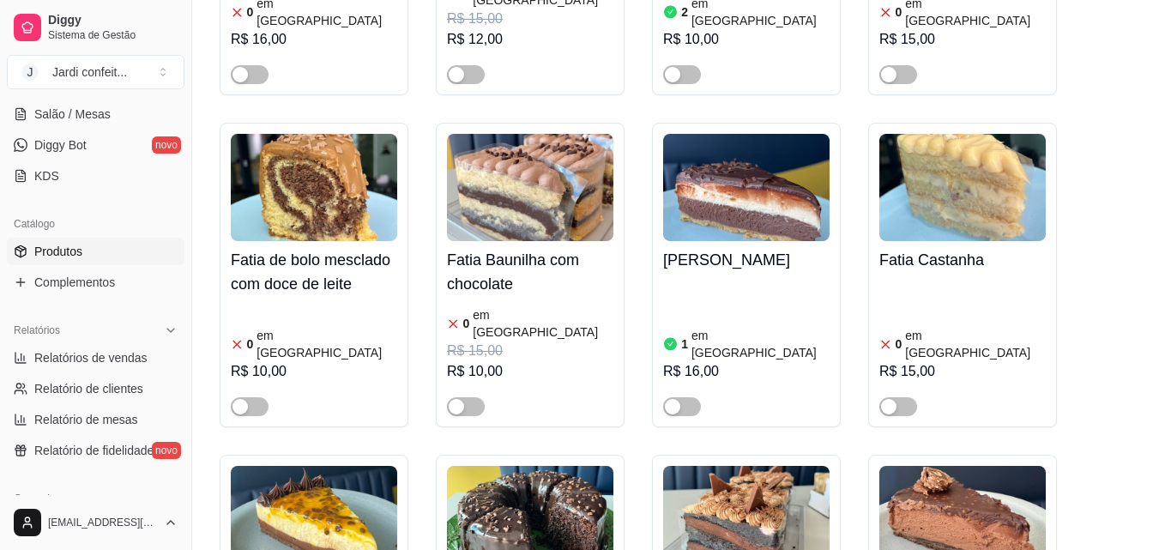
scroll to position [9680, 0]
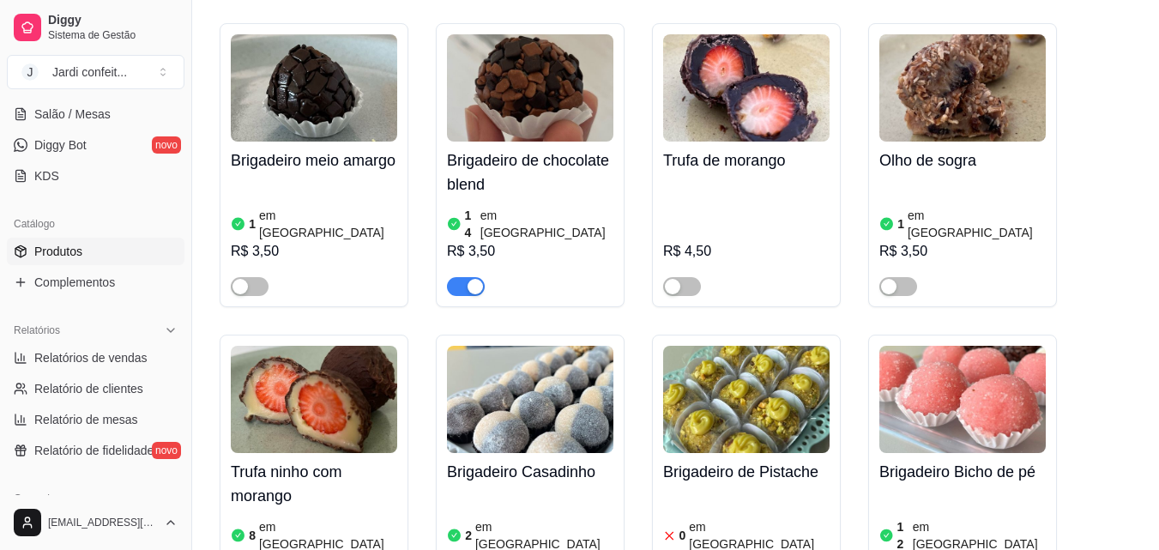
scroll to position [22993, 0]
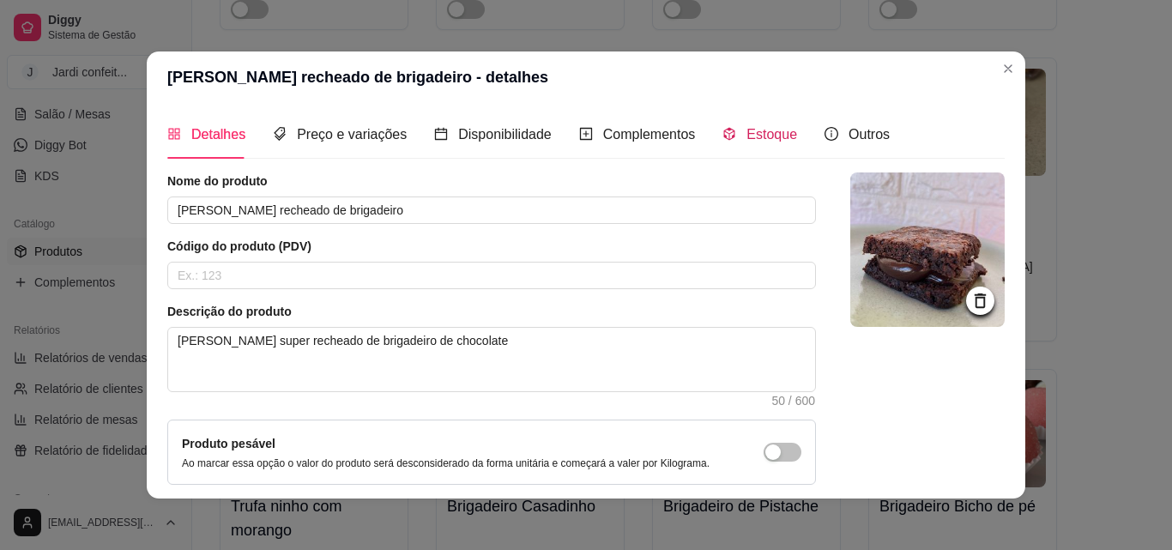
click at [770, 130] on span "Estoque" at bounding box center [771, 134] width 51 height 15
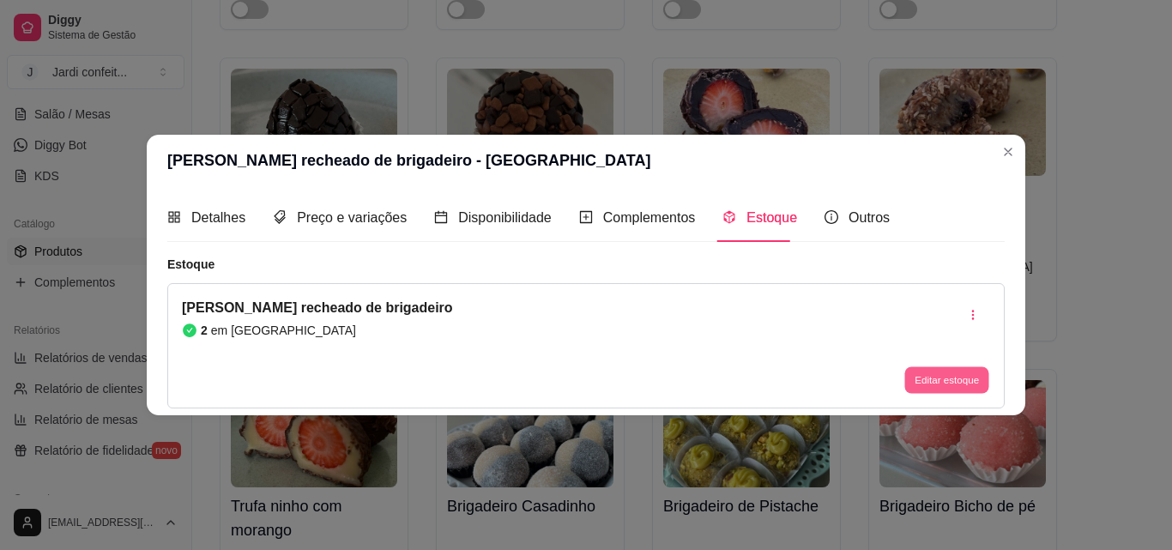
click at [950, 378] on button "Editar estoque" at bounding box center [946, 380] width 84 height 27
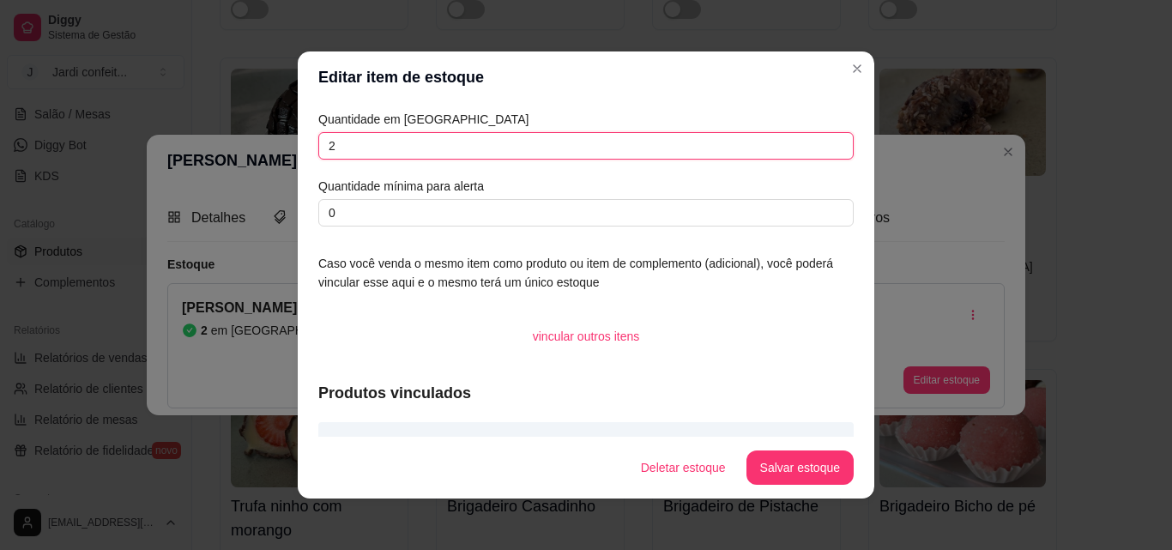
click at [425, 150] on input "2" at bounding box center [585, 145] width 535 height 27
type input "1"
click at [818, 479] on button "Salvar estoque" at bounding box center [799, 467] width 105 height 33
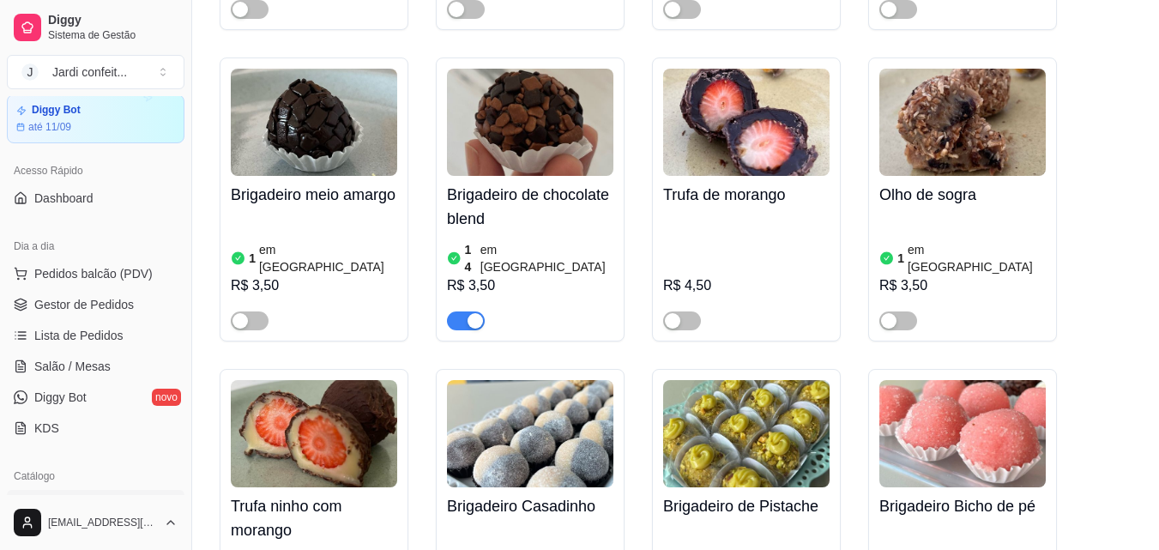
scroll to position [36, 0]
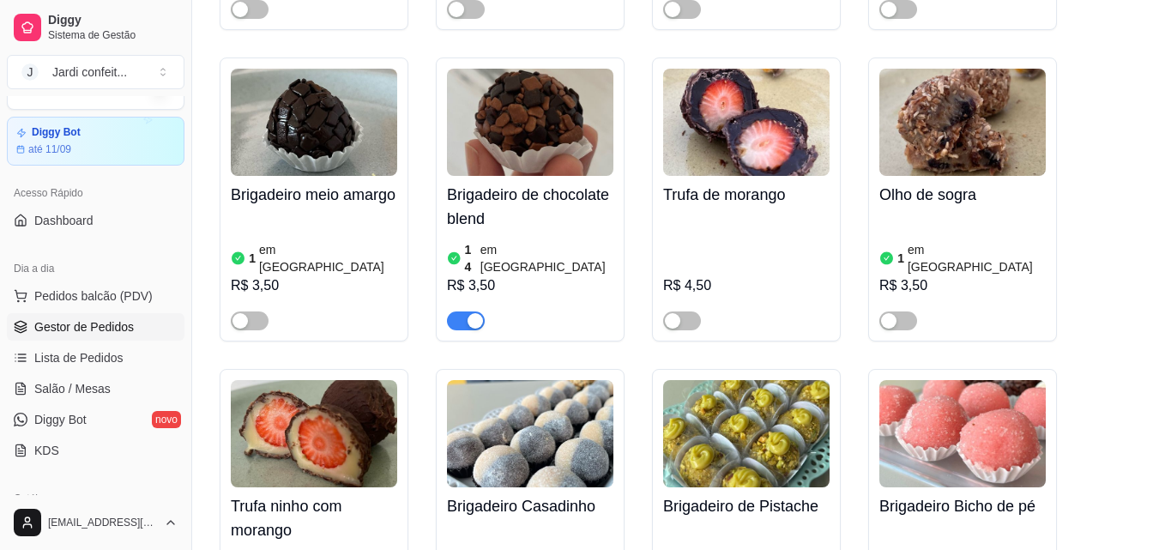
click at [58, 319] on span "Gestor de Pedidos" at bounding box center [84, 326] width 100 height 17
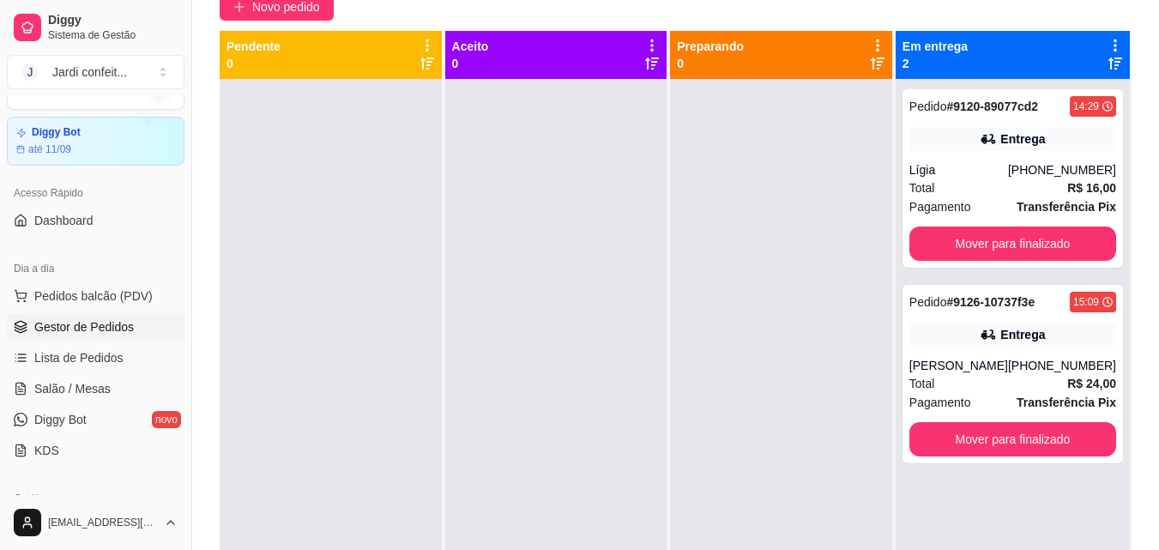
scroll to position [165, 0]
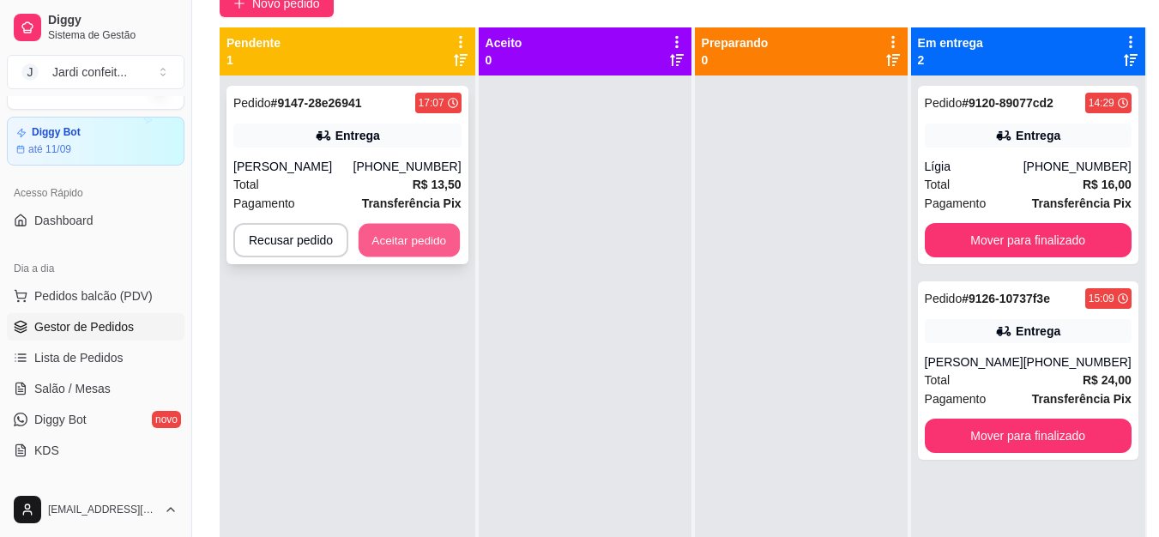
click at [449, 235] on button "Aceitar pedido" at bounding box center [409, 240] width 101 height 33
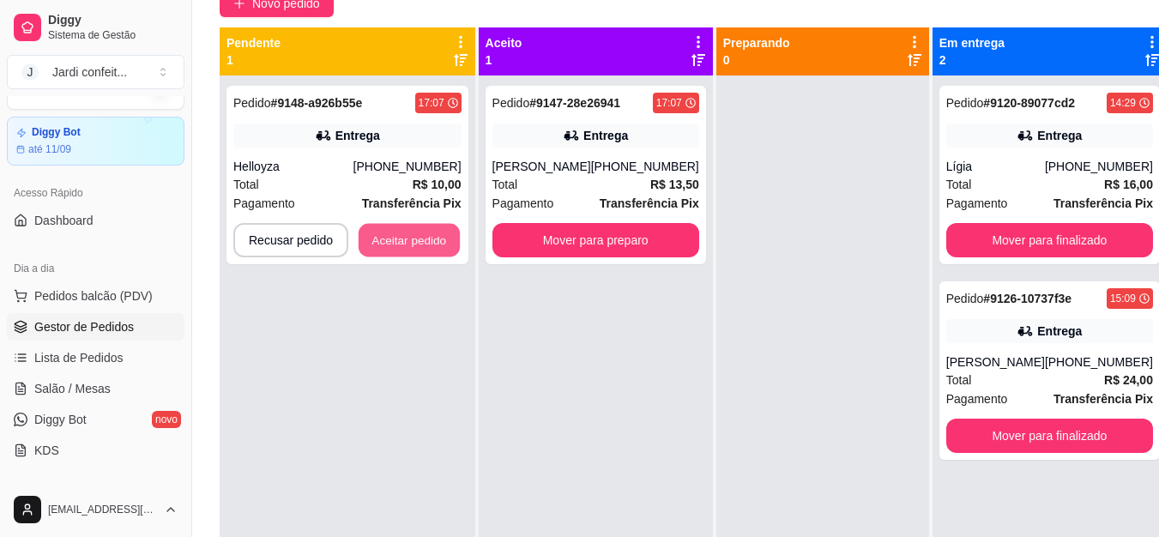
click at [449, 235] on button "Aceitar pedido" at bounding box center [409, 240] width 101 height 33
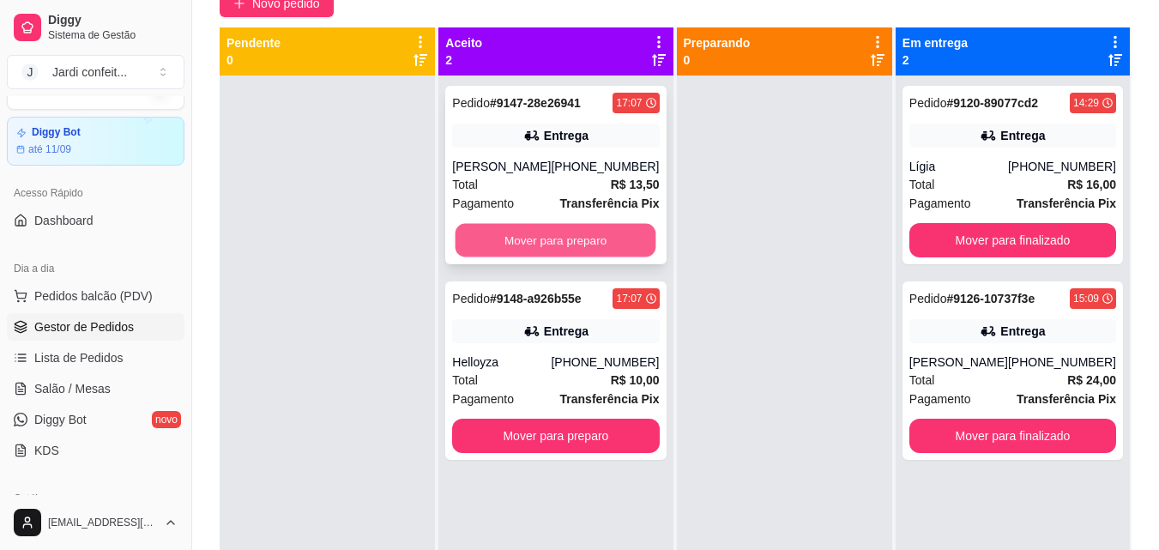
click at [495, 244] on button "Mover para preparo" at bounding box center [556, 240] width 201 height 33
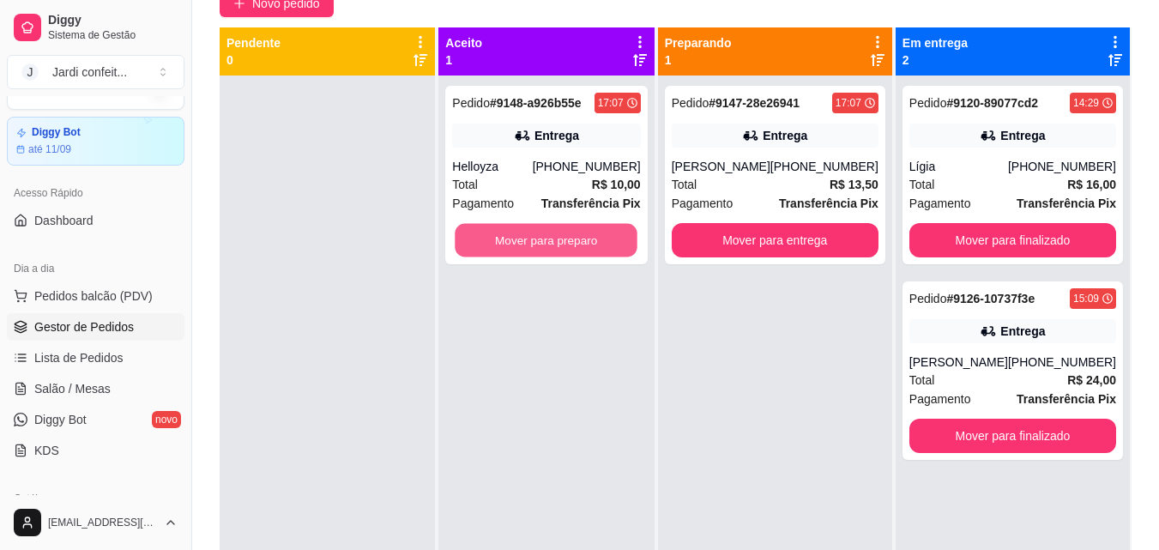
click at [495, 244] on button "Mover para preparo" at bounding box center [547, 240] width 183 height 33
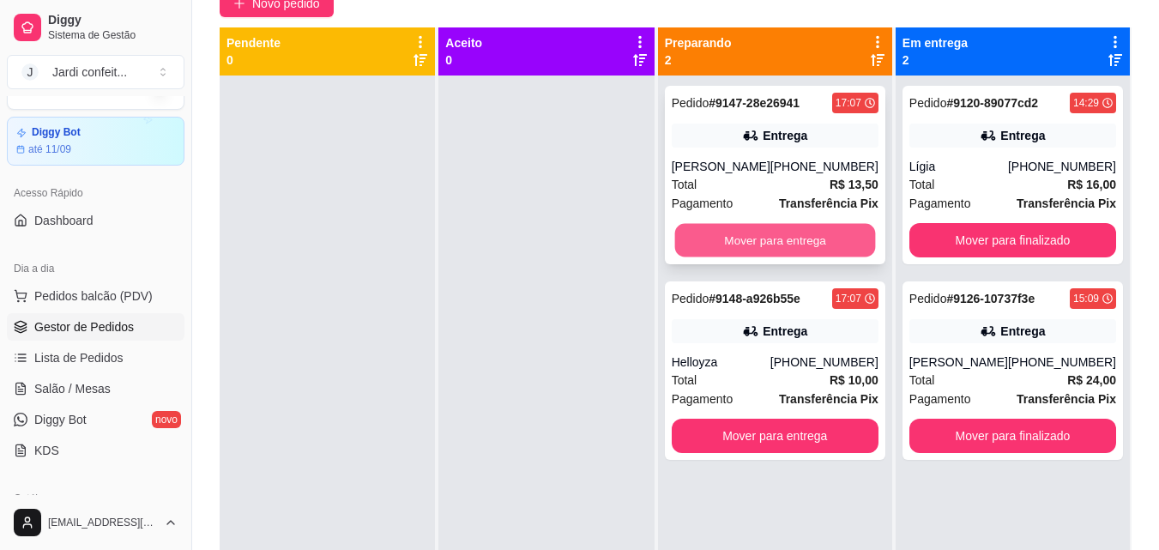
click at [760, 226] on button "Mover para entrega" at bounding box center [774, 240] width 201 height 33
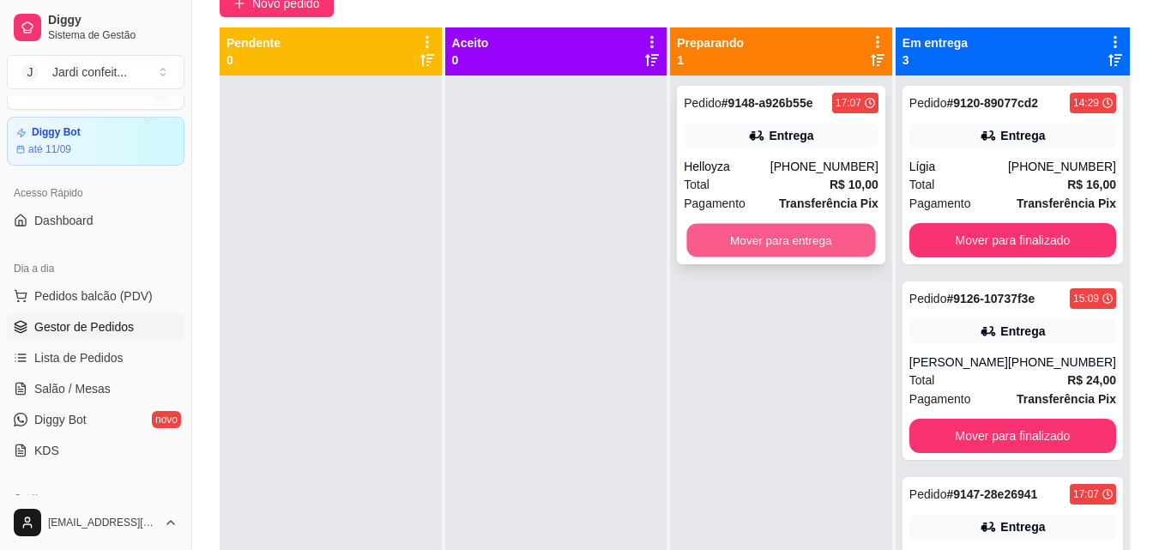
click at [760, 228] on button "Mover para entrega" at bounding box center [781, 240] width 189 height 33
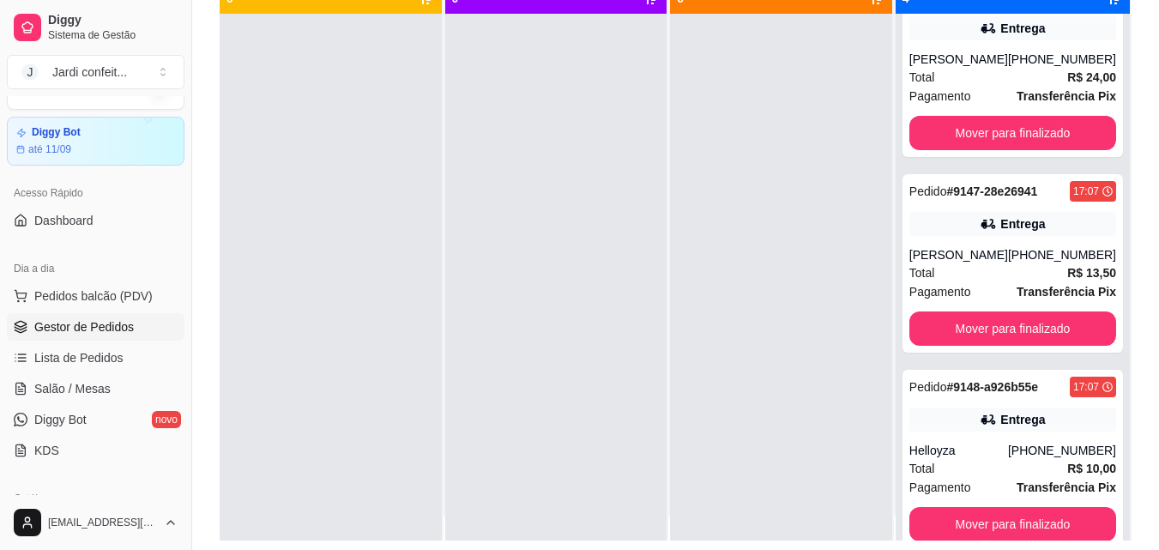
scroll to position [48, 0]
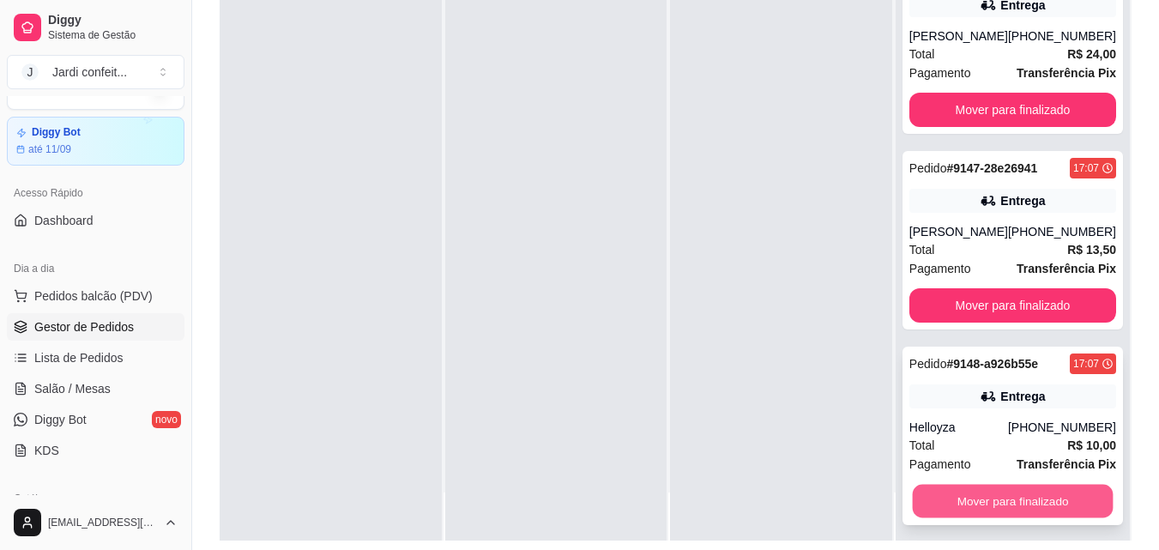
click at [1054, 518] on button "Mover para finalizado" at bounding box center [1012, 501] width 201 height 33
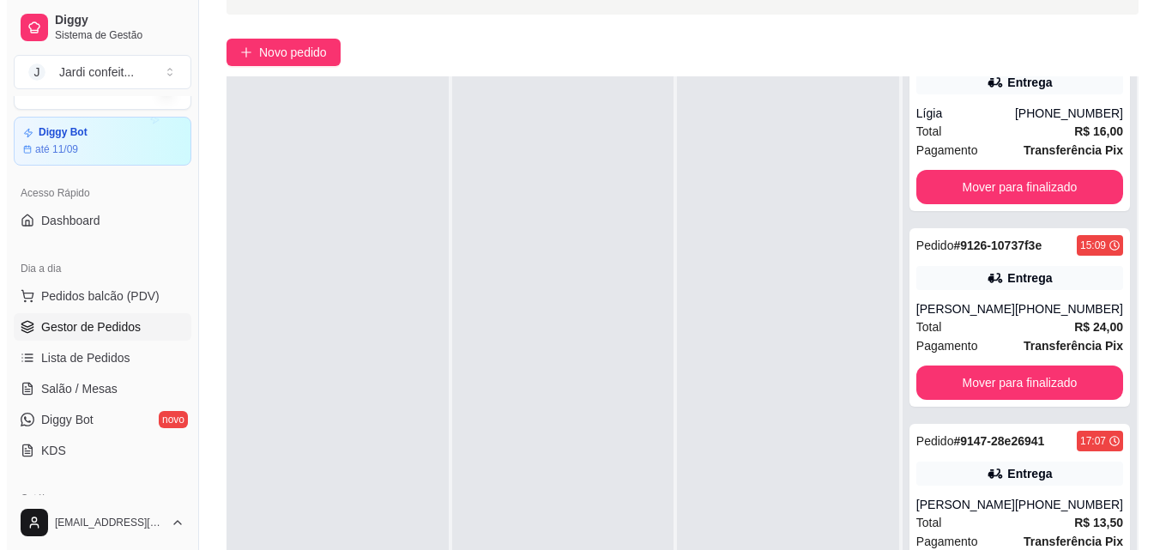
scroll to position [59, 0]
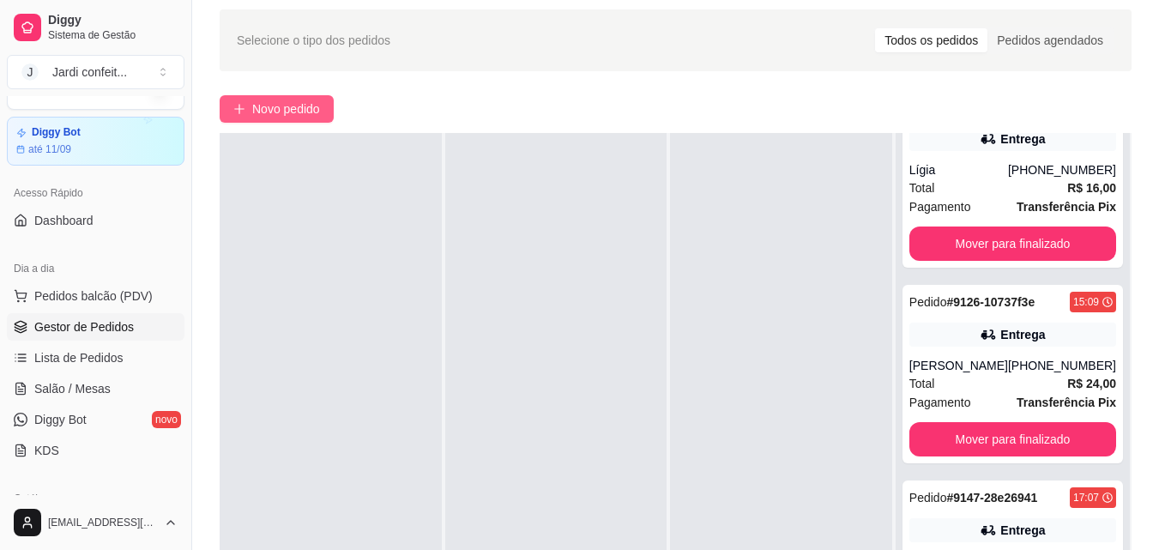
click at [287, 105] on span "Novo pedido" at bounding box center [286, 109] width 68 height 19
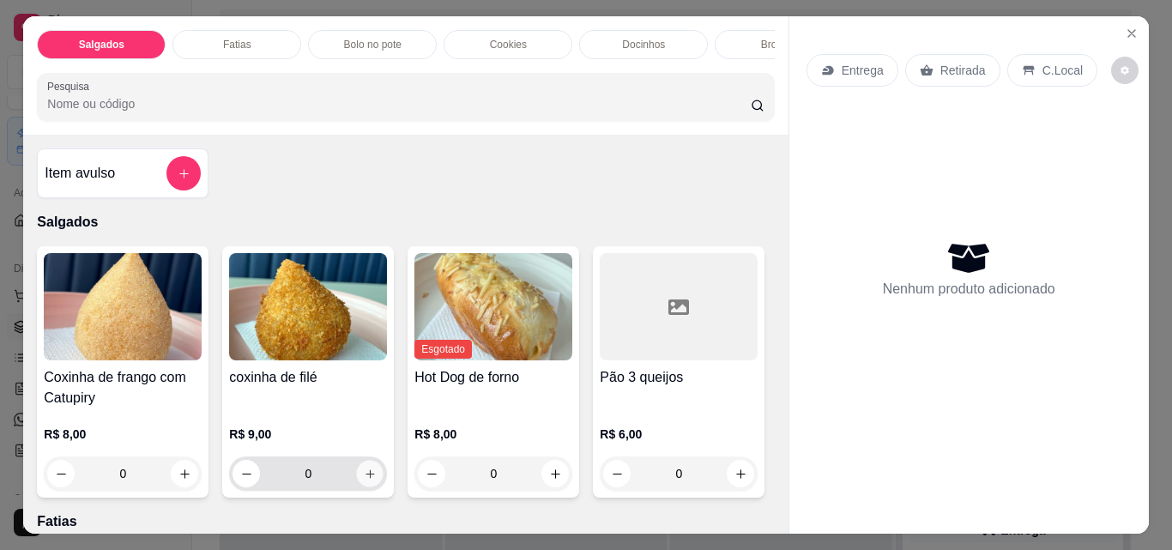
click at [366, 477] on icon "increase-product-quantity" at bounding box center [370, 474] width 13 height 13
type input "1"
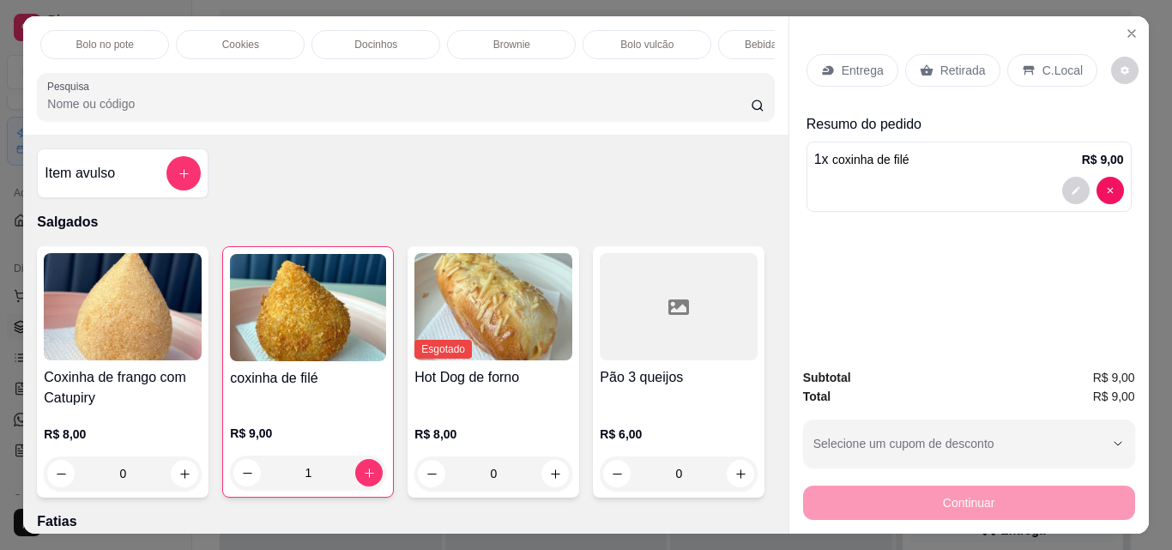
scroll to position [0, 275]
click at [723, 40] on div "Bebidas geladas" at bounding box center [774, 44] width 129 height 29
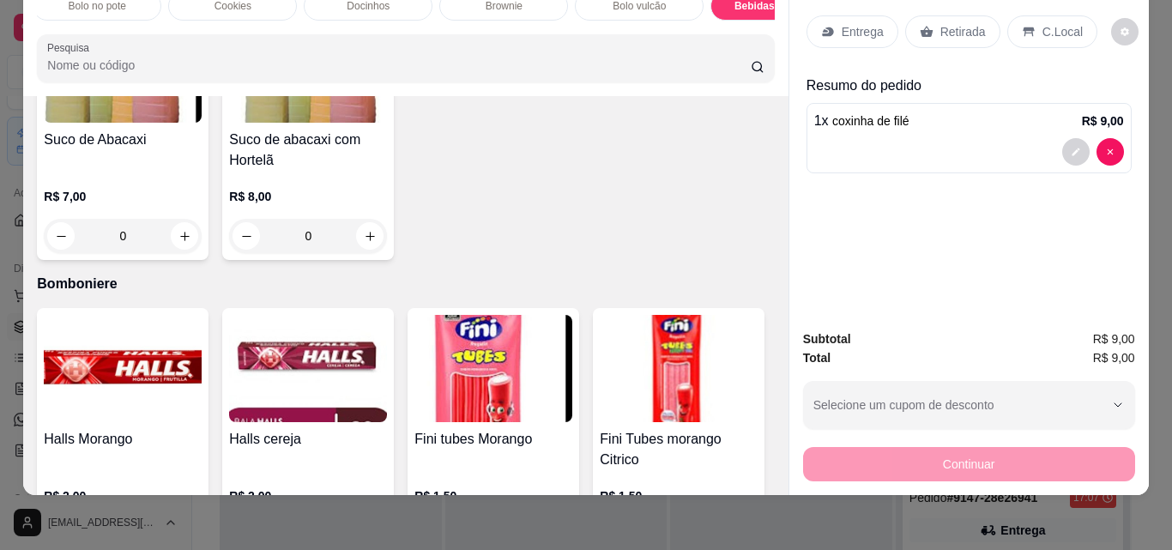
scroll to position [3756, 0]
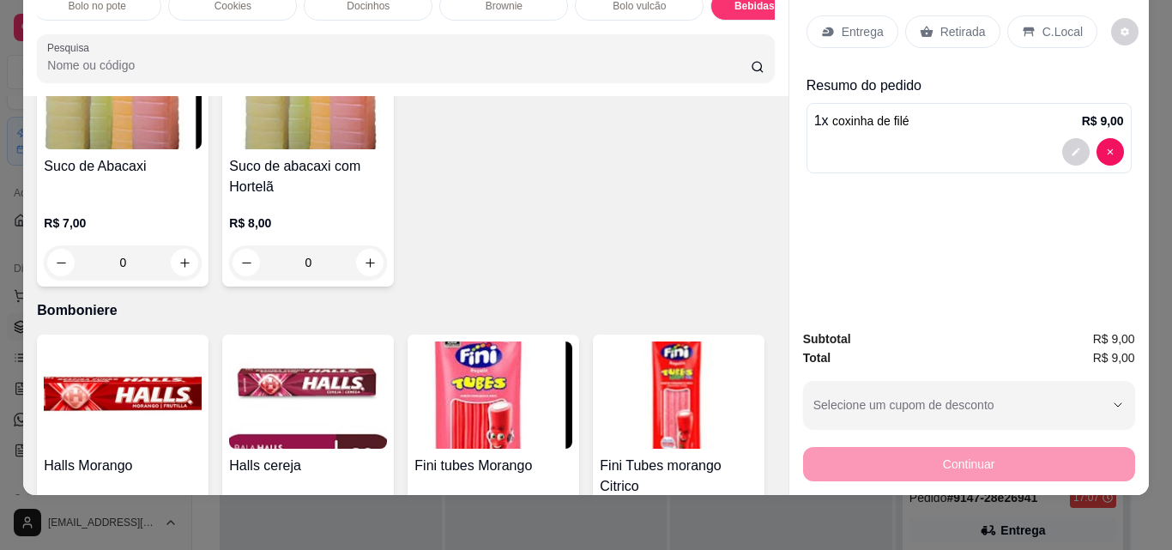
type input "1"
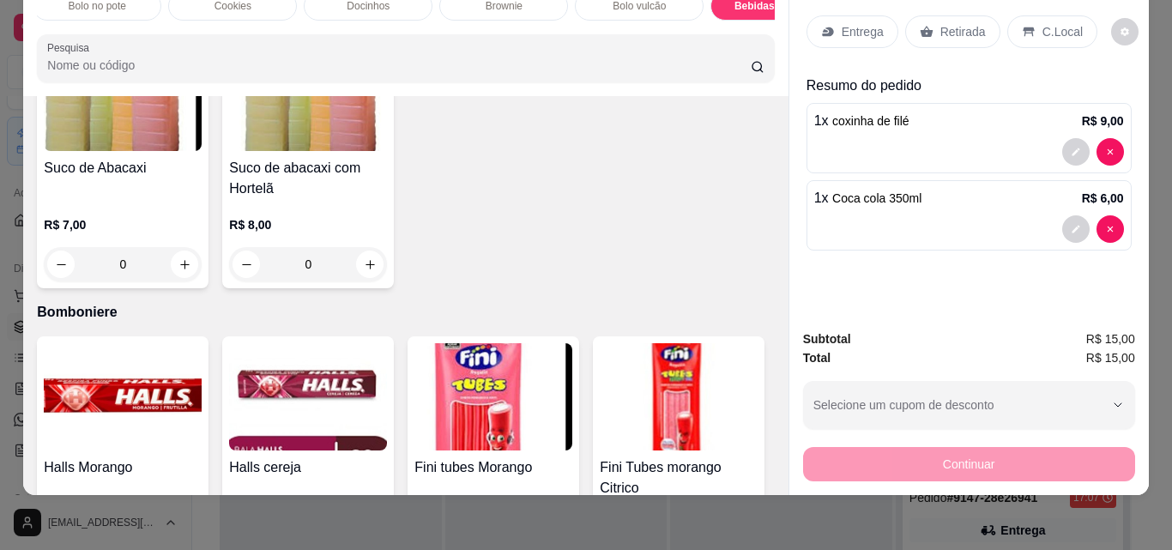
click at [842, 24] on p "Entrega" at bounding box center [863, 31] width 42 height 17
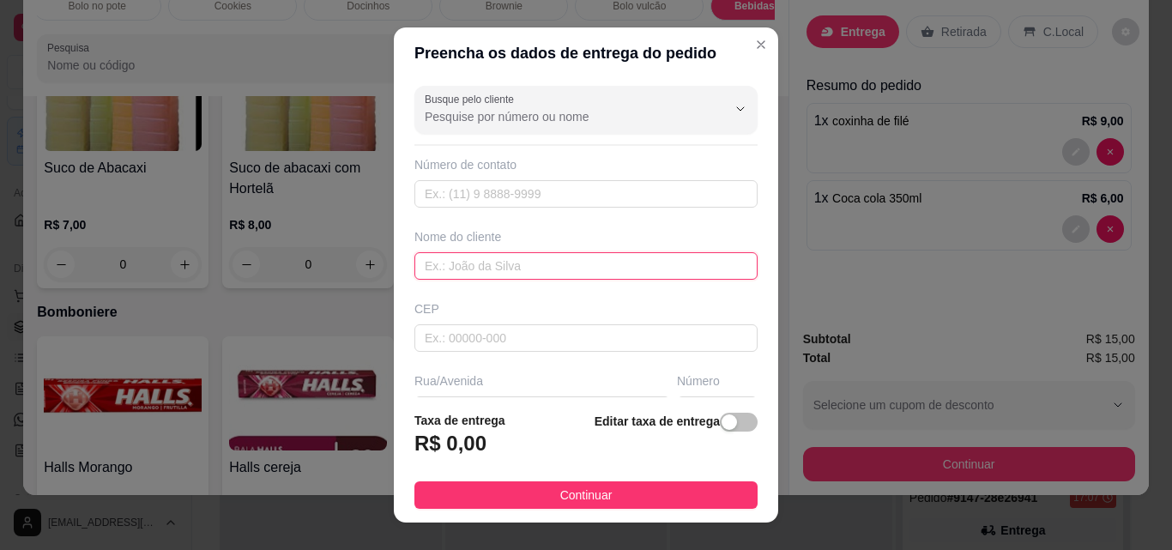
click at [685, 257] on input "text" at bounding box center [585, 265] width 343 height 27
type input "Bia"
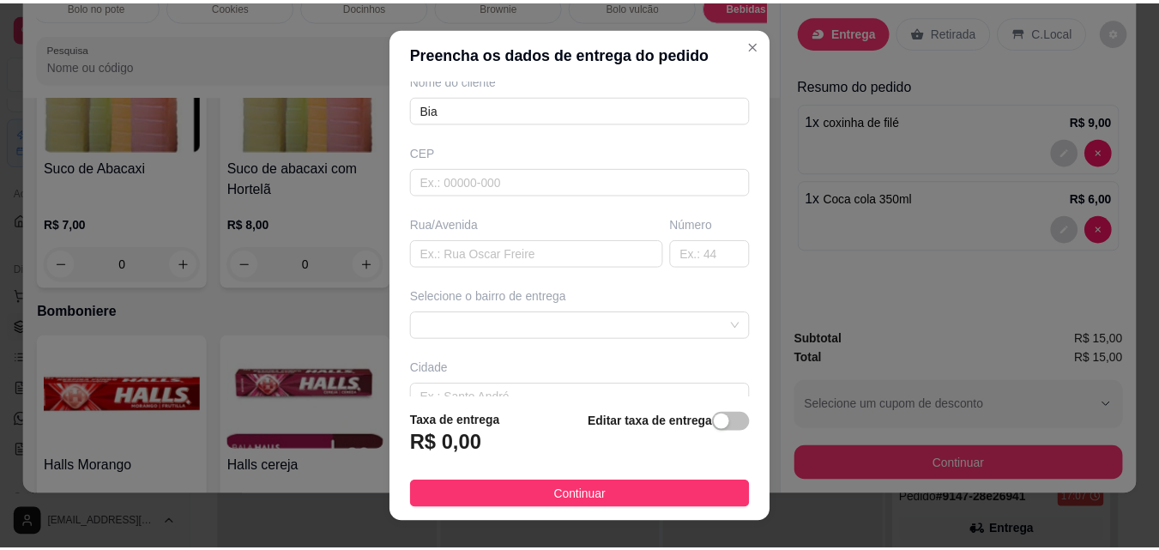
scroll to position [160, 0]
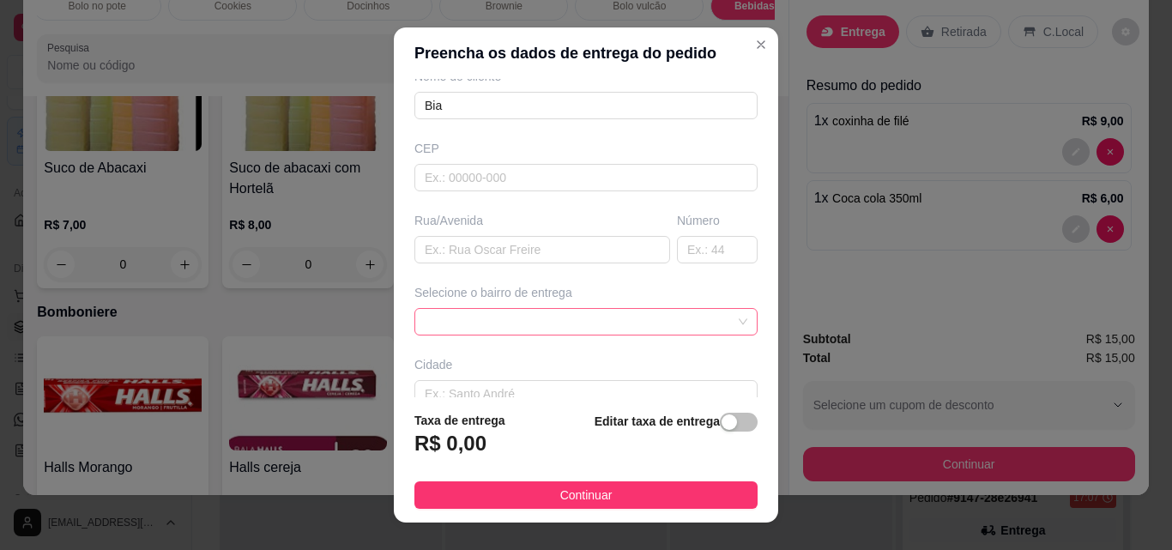
click at [698, 324] on span at bounding box center [586, 322] width 323 height 26
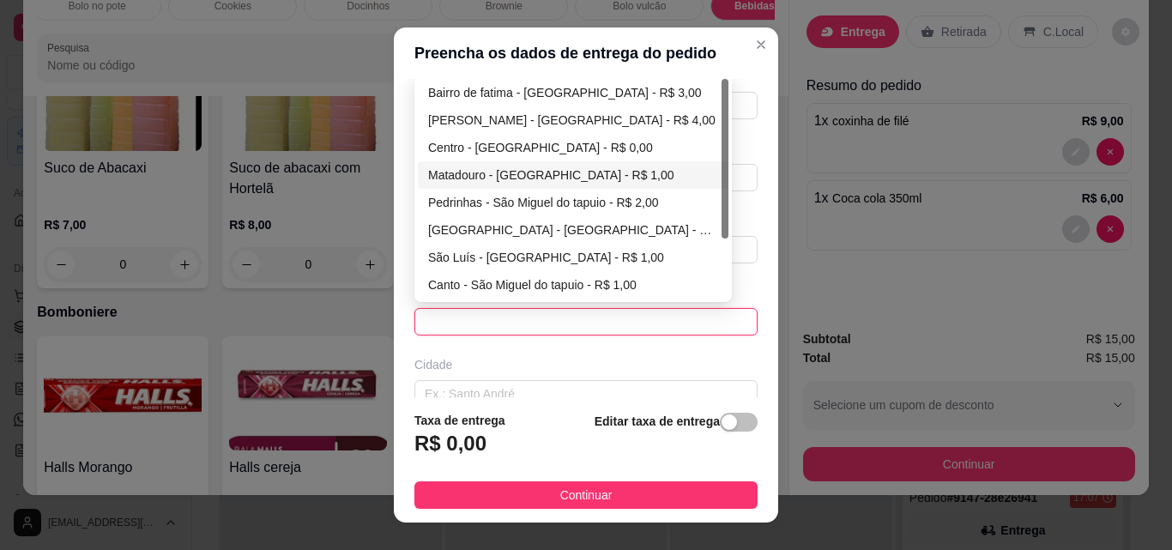
click at [649, 183] on div "Matadouro - [GEOGRAPHIC_DATA] - R$ 1,00" at bounding box center [573, 175] width 290 height 19
type input "São Miguel do tapuio"
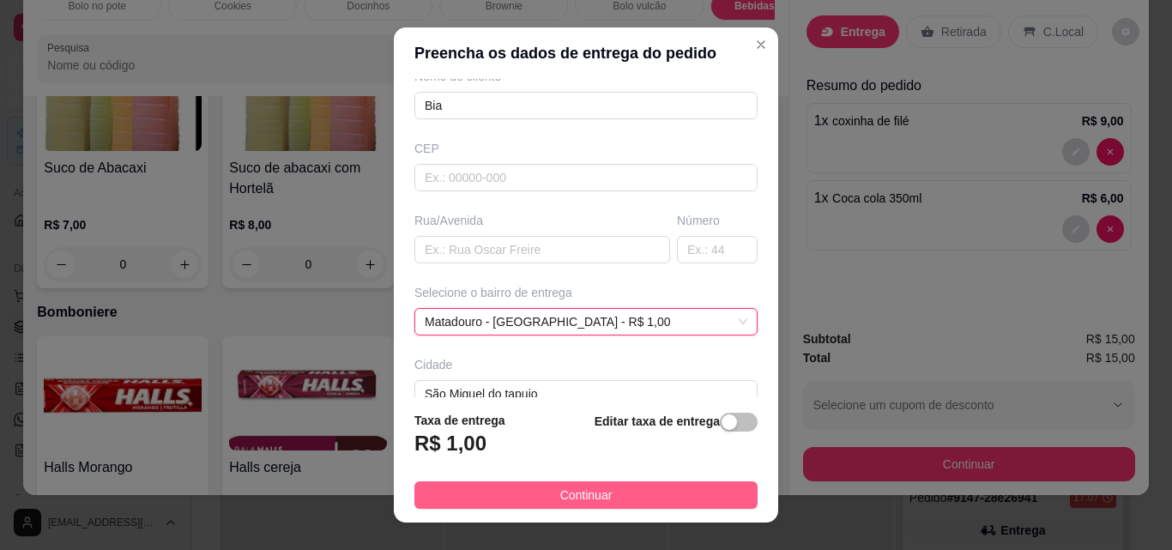
click at [633, 481] on button "Continuar" at bounding box center [585, 494] width 343 height 27
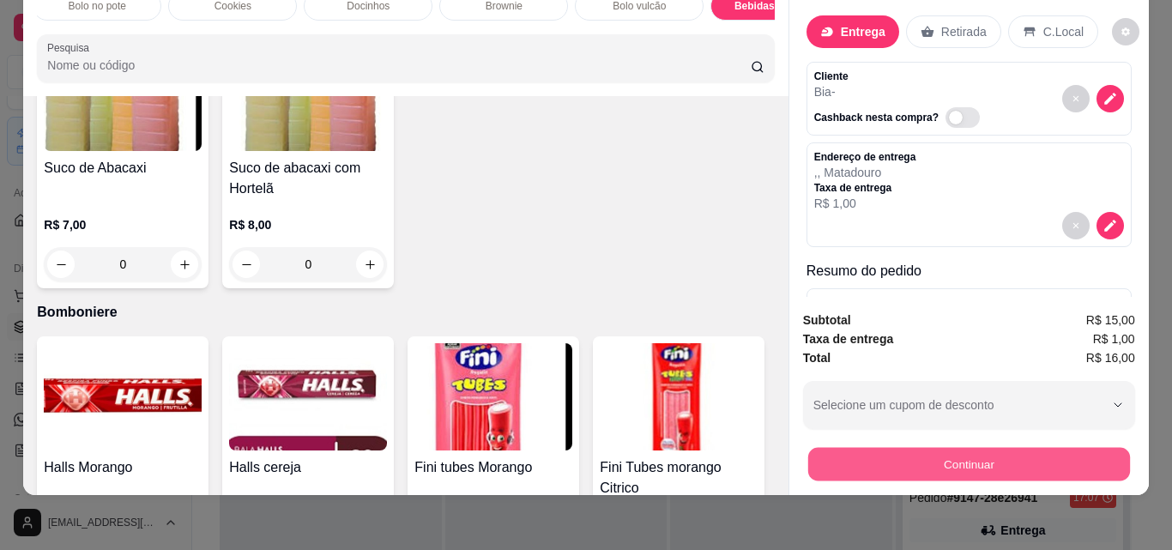
click at [1012, 462] on button "Continuar" at bounding box center [968, 463] width 322 height 33
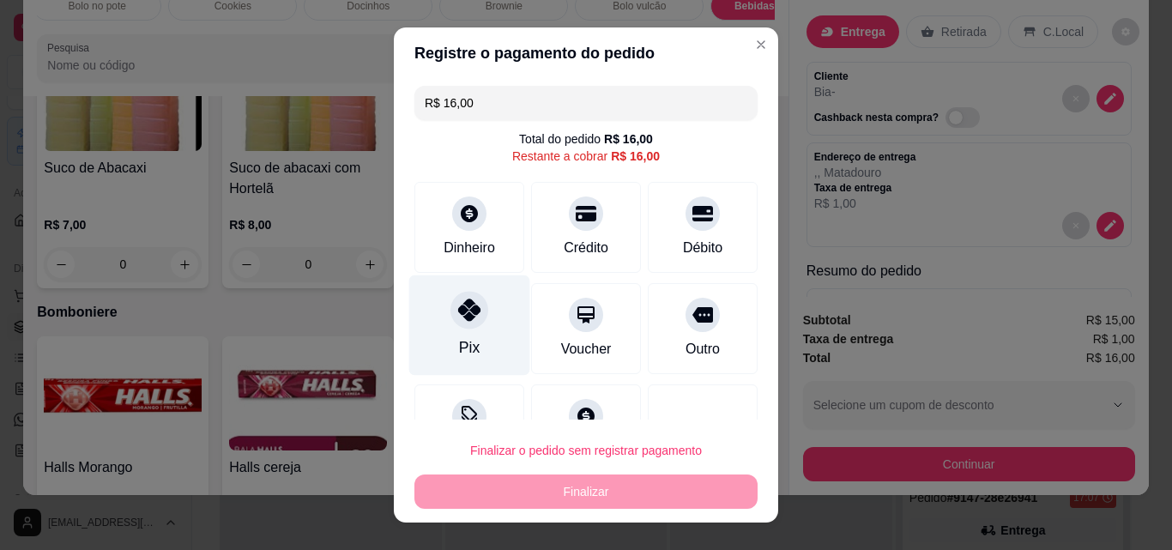
click at [420, 313] on div "Pix" at bounding box center [469, 325] width 121 height 100
type input "R$ 0,00"
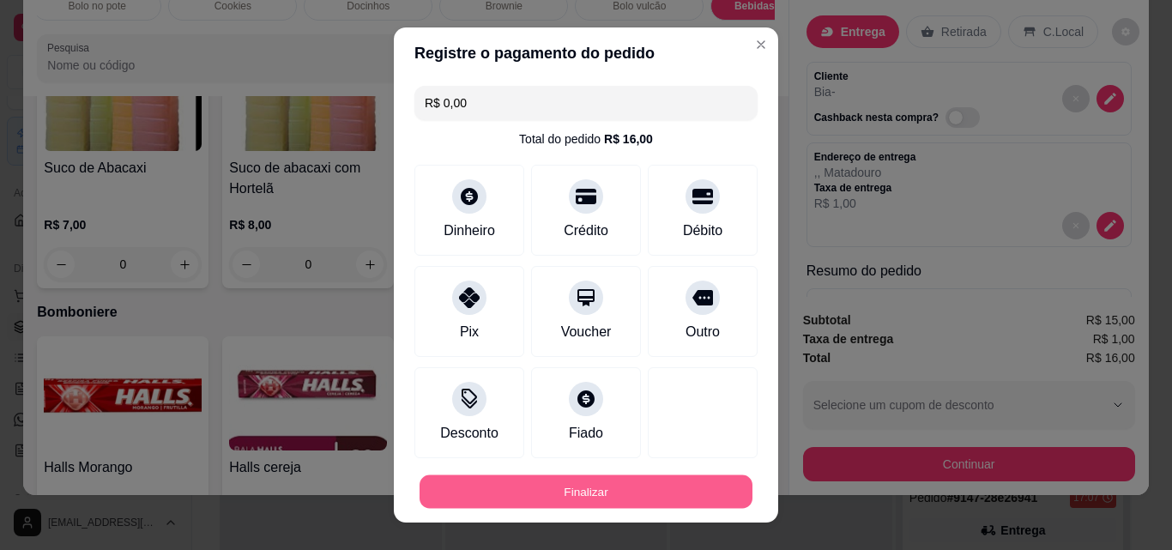
click at [592, 497] on button "Finalizar" at bounding box center [585, 491] width 333 height 33
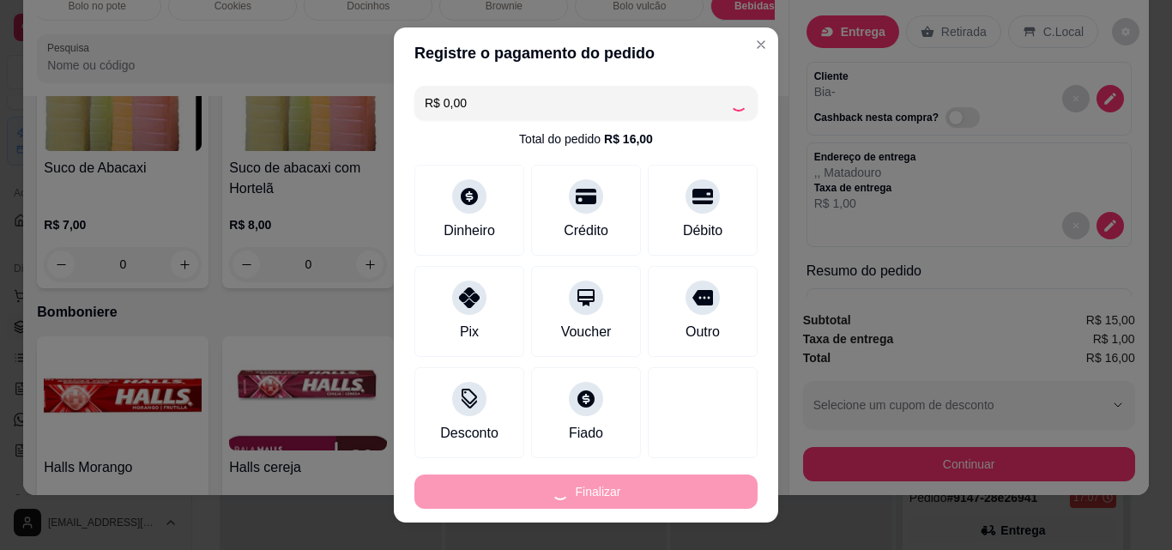
type input "0"
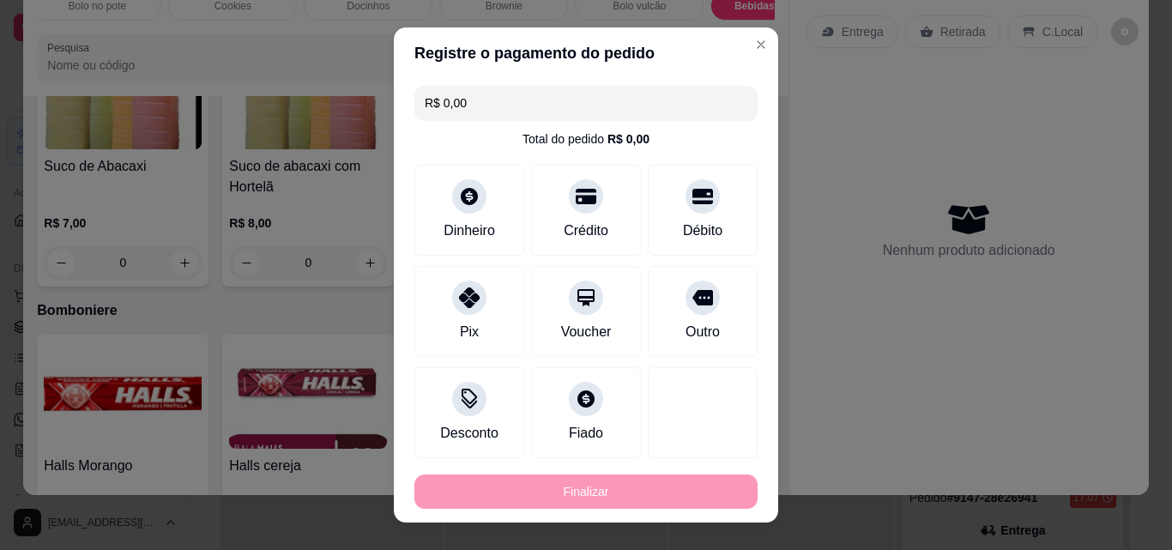
type input "-R$ 16,00"
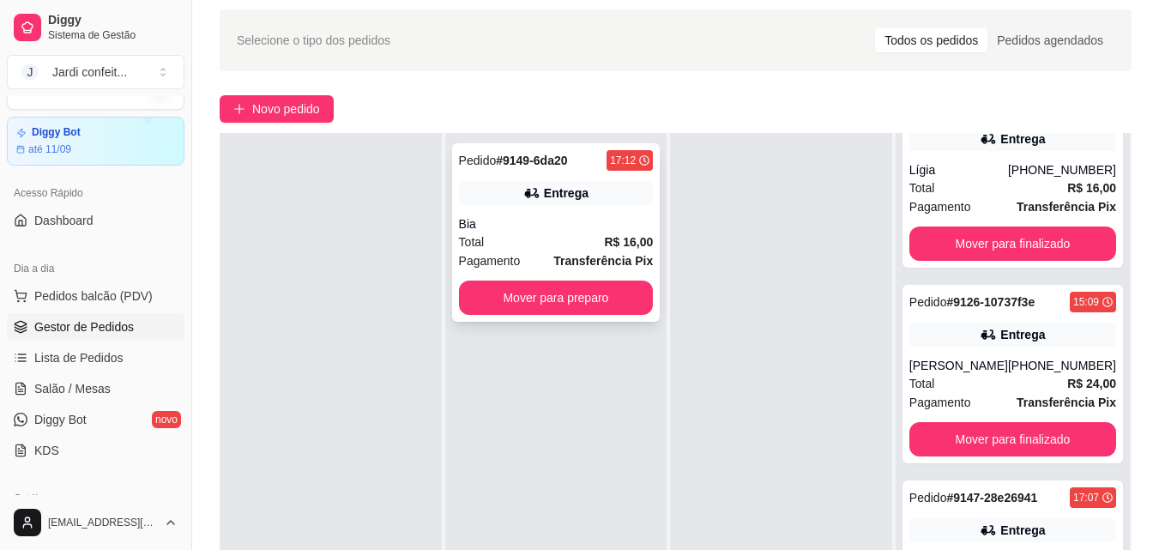
click at [645, 318] on div "Pedido # 9149-6da20 17:12 Entrega Bia Total R$ 16,00 Pagamento Transferência Pi…" at bounding box center [556, 232] width 208 height 178
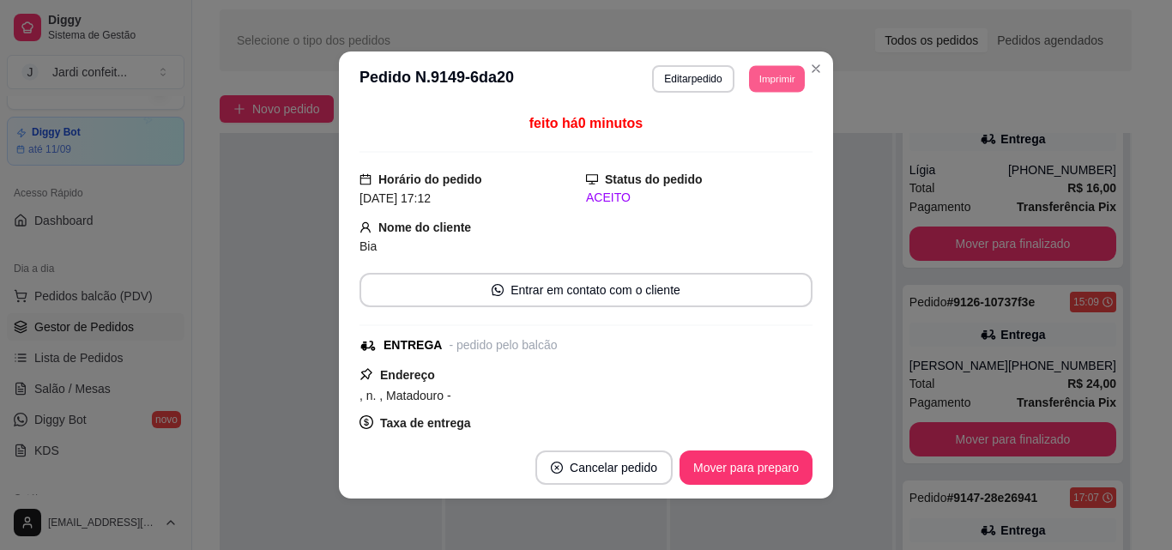
click at [787, 86] on button "Imprimir" at bounding box center [777, 78] width 56 height 27
click at [772, 142] on button "Impressora" at bounding box center [738, 138] width 120 height 27
click at [740, 480] on button "Mover para preparo" at bounding box center [745, 467] width 133 height 34
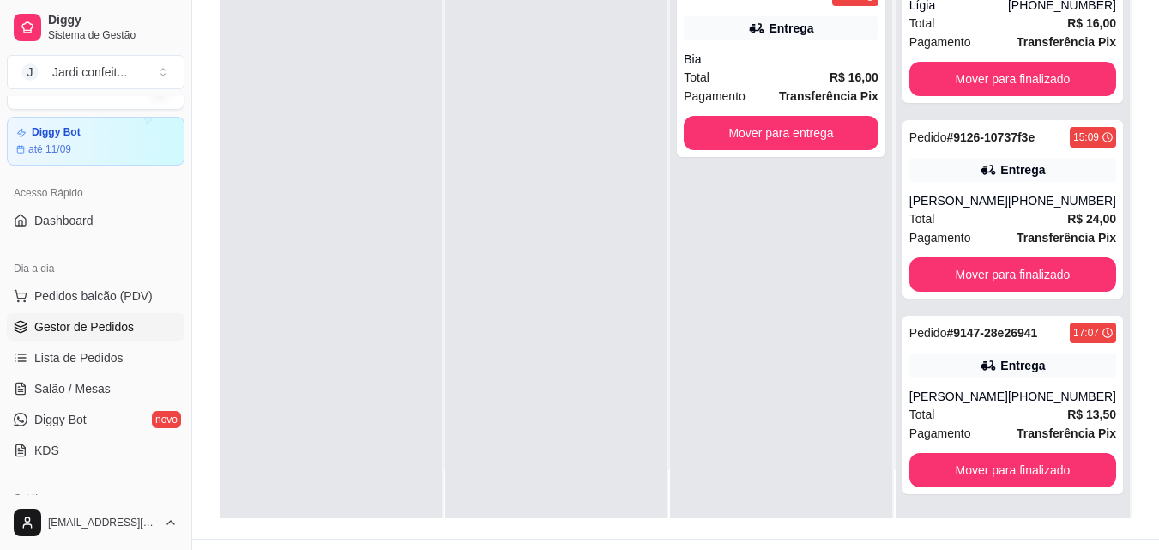
scroll to position [226, 0]
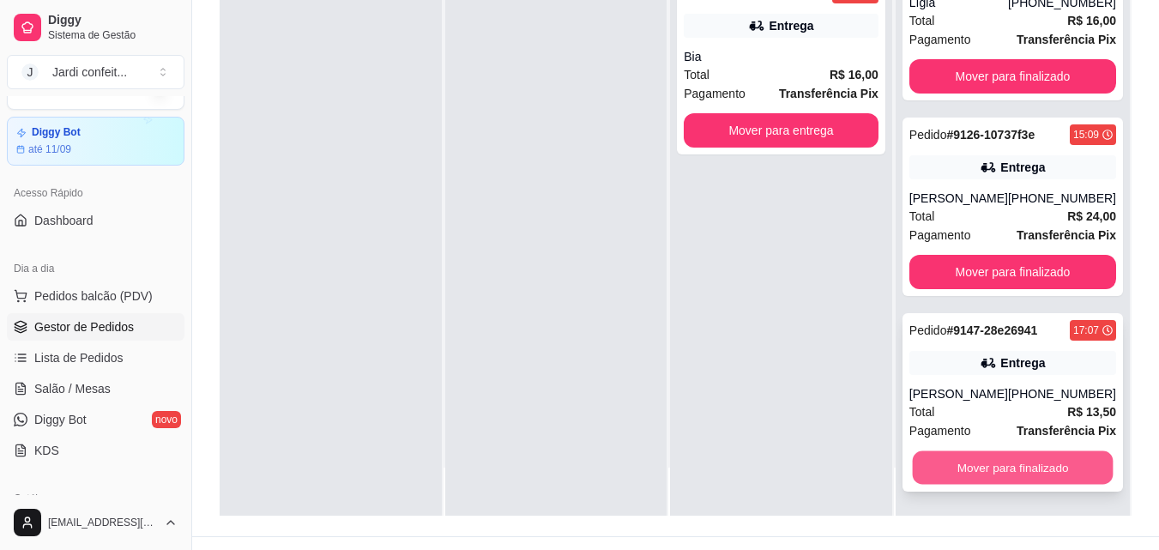
click at [1031, 469] on button "Mover para finalizado" at bounding box center [1012, 467] width 201 height 33
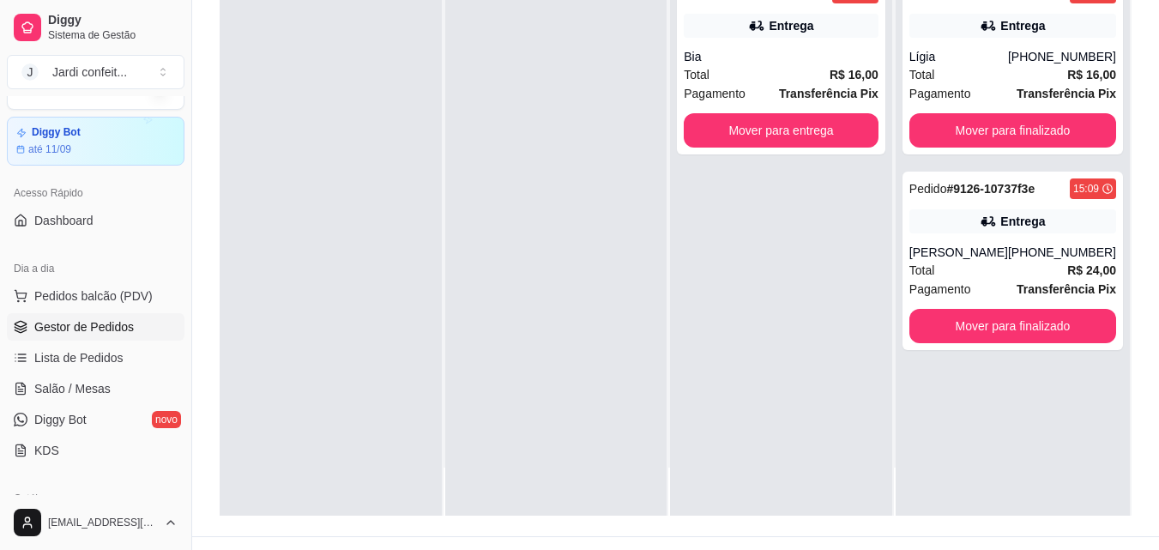
drag, startPoint x: 184, startPoint y: 186, endPoint x: 181, endPoint y: 253, distance: 67.0
click at [181, 253] on div "Diggy Sistema de Gestão J Jardi confeit ... Loja aberta Diggy Bot até 11/09 Ace…" at bounding box center [95, 275] width 191 height 550
drag, startPoint x: 184, startPoint y: 239, endPoint x: 182, endPoint y: 249, distance: 9.8
click at [182, 249] on div "Diggy Sistema de Gestão J Jardi confeit ... Loja aberta Diggy Bot até 11/09 Ace…" at bounding box center [95, 275] width 191 height 550
click at [186, 289] on button "Toggle Sidebar" at bounding box center [191, 275] width 14 height 550
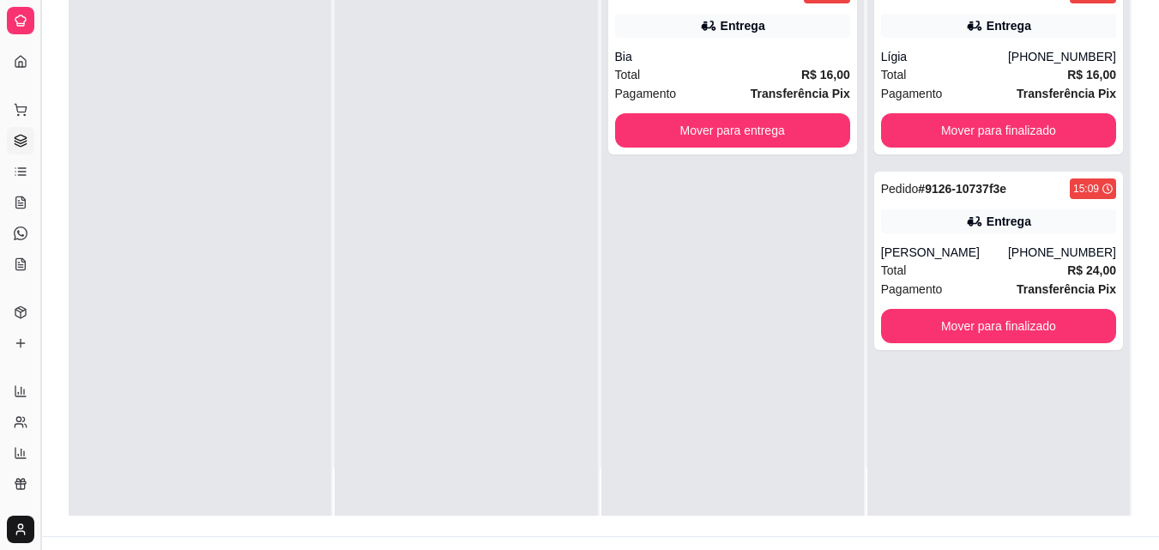
click at [39, 255] on button "Toggle Sidebar" at bounding box center [40, 275] width 14 height 550
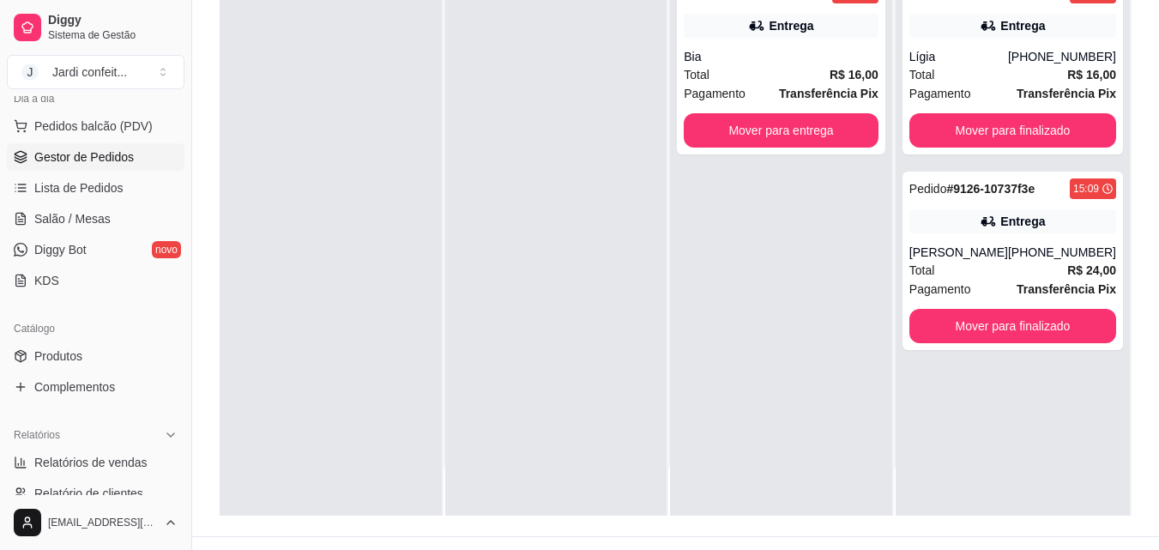
scroll to position [240, 0]
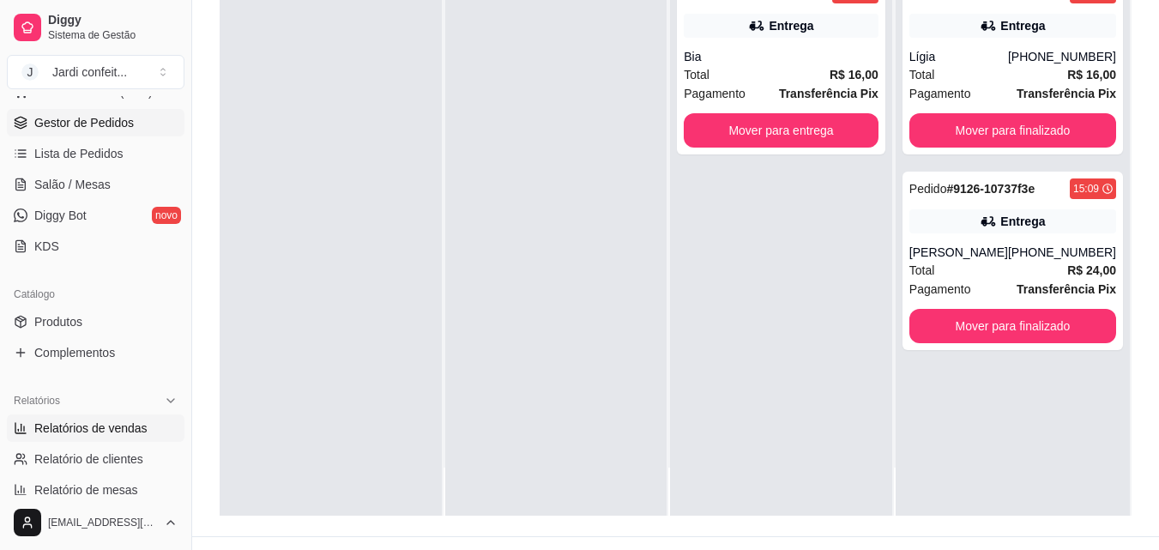
click at [135, 440] on link "Relatórios de vendas" at bounding box center [96, 427] width 178 height 27
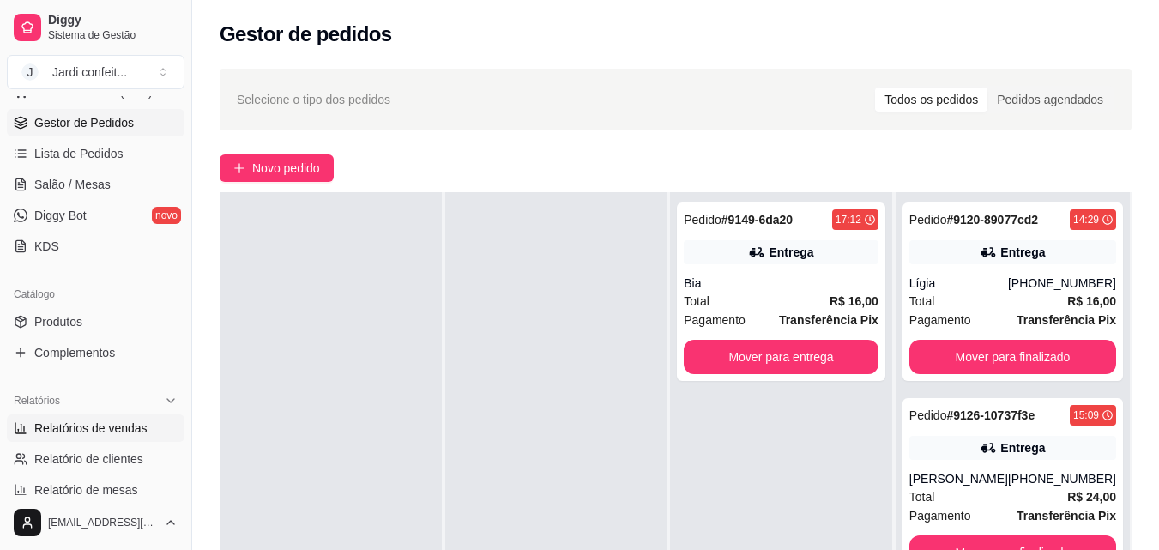
select select "ALL"
select select "0"
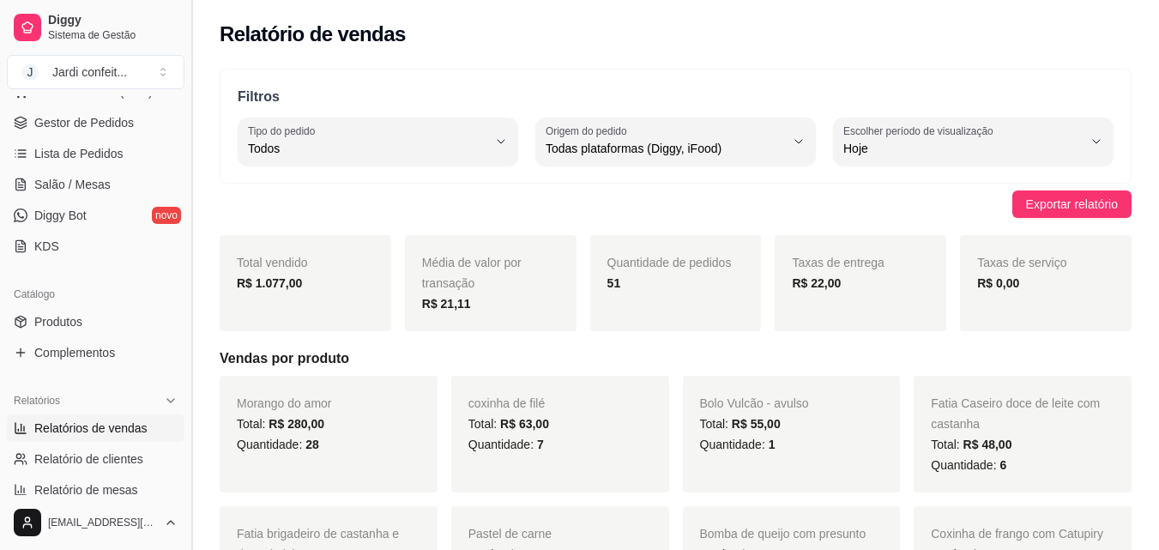
click at [186, 101] on button "Toggle Sidebar" at bounding box center [191, 275] width 14 height 550
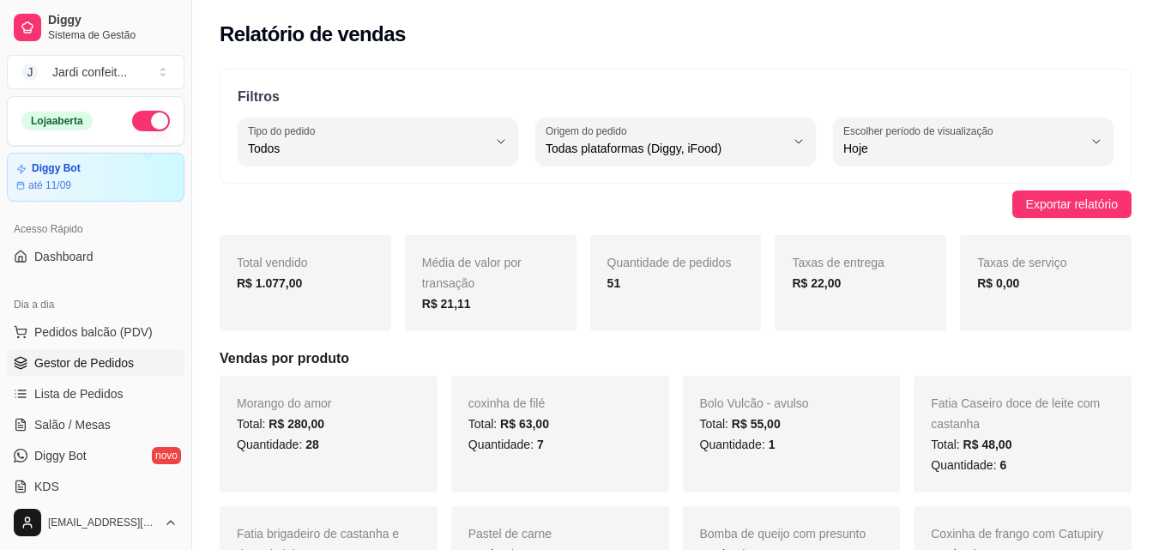
click at [110, 363] on span "Gestor de Pedidos" at bounding box center [84, 362] width 100 height 17
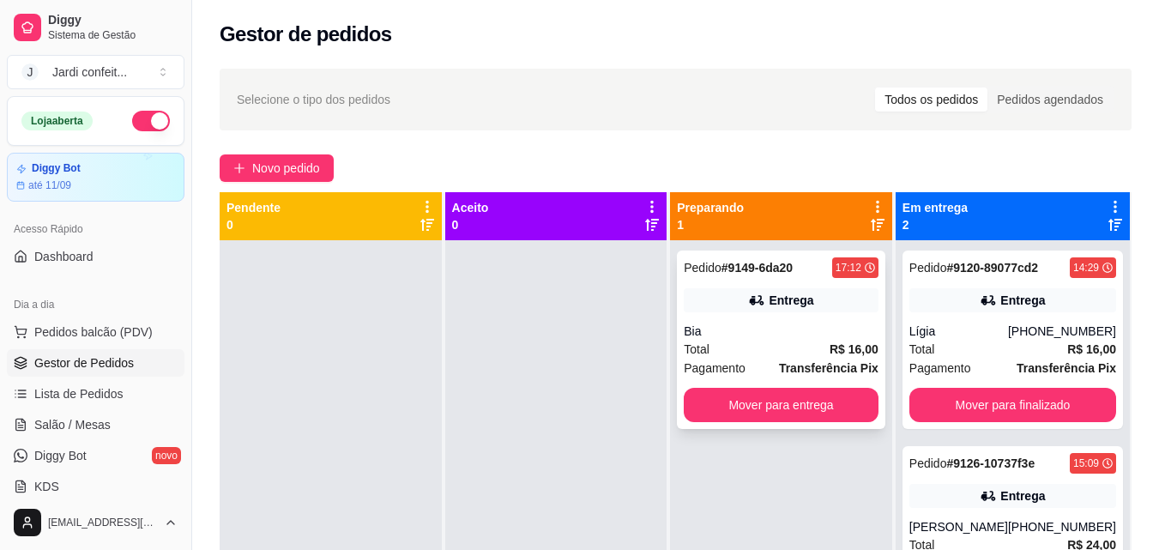
click at [745, 323] on div "Bia" at bounding box center [781, 331] width 195 height 17
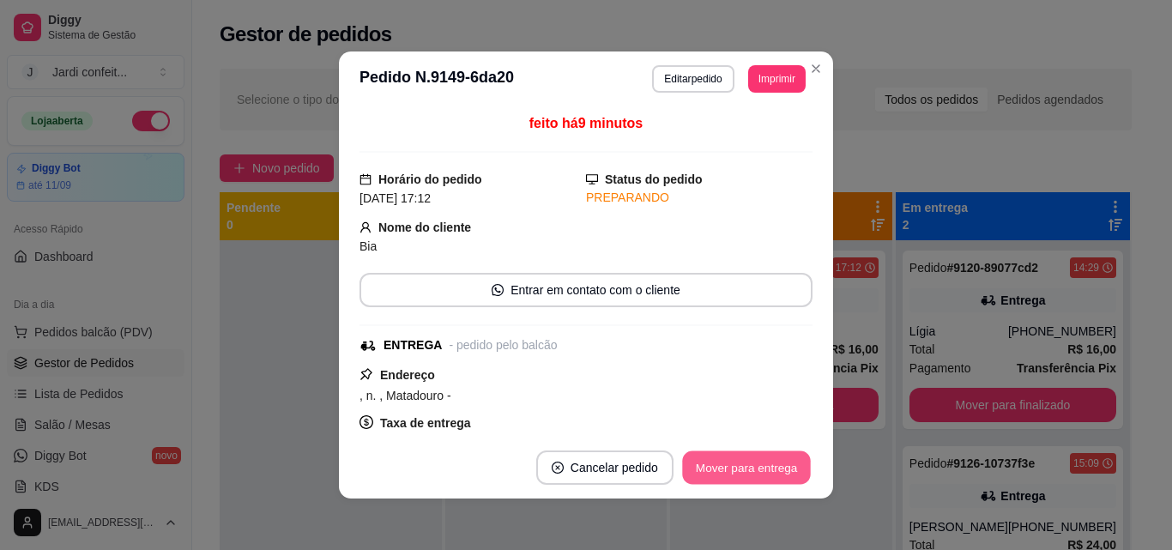
click at [754, 470] on button "Mover para entrega" at bounding box center [746, 467] width 129 height 33
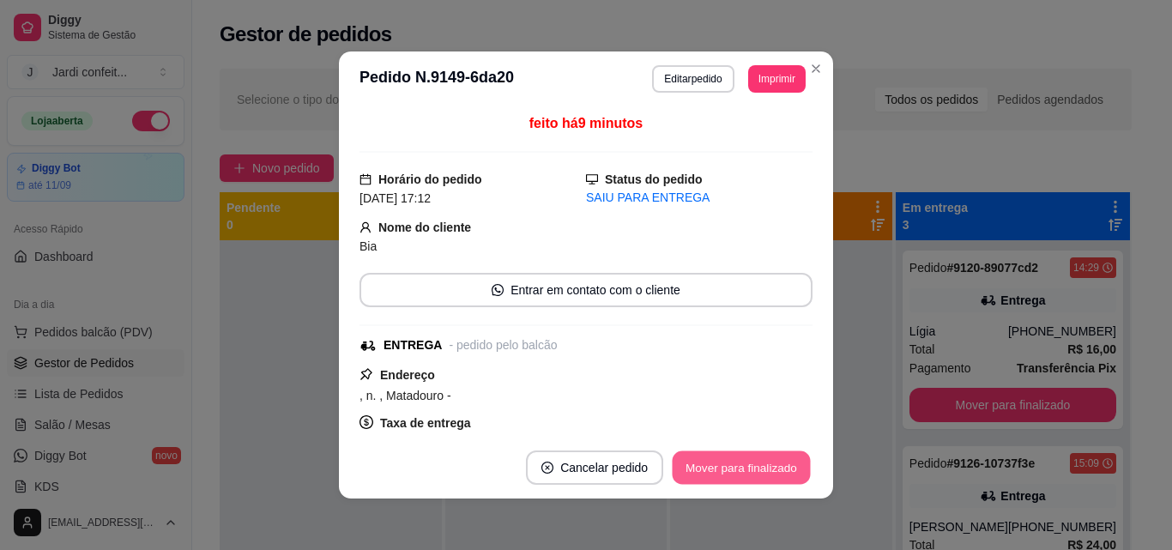
click at [754, 470] on button "Mover para finalizado" at bounding box center [742, 467] width 138 height 33
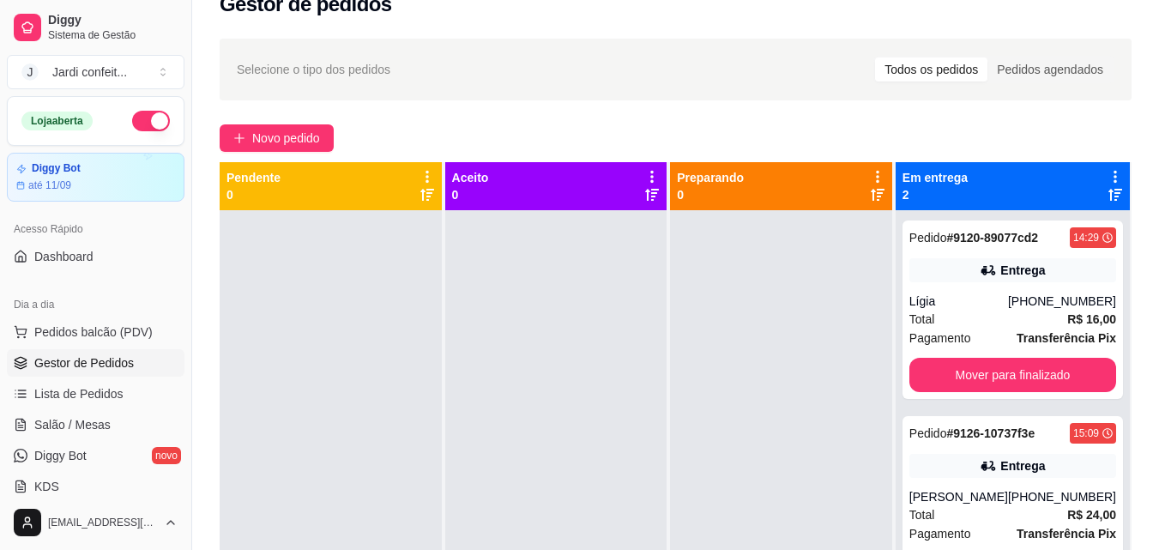
scroll to position [4, 0]
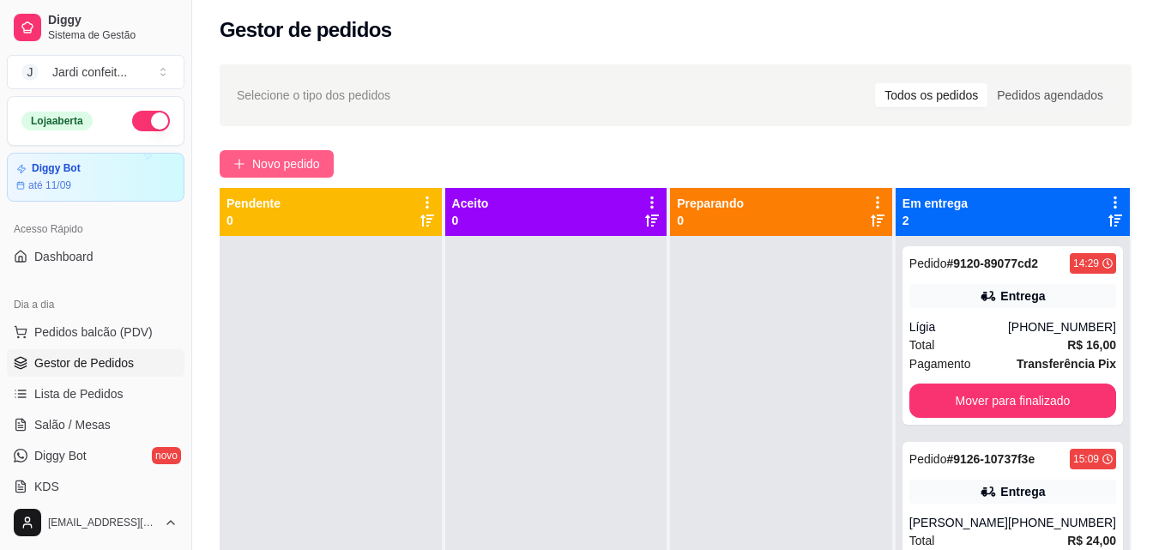
click at [255, 159] on span "Novo pedido" at bounding box center [286, 163] width 68 height 19
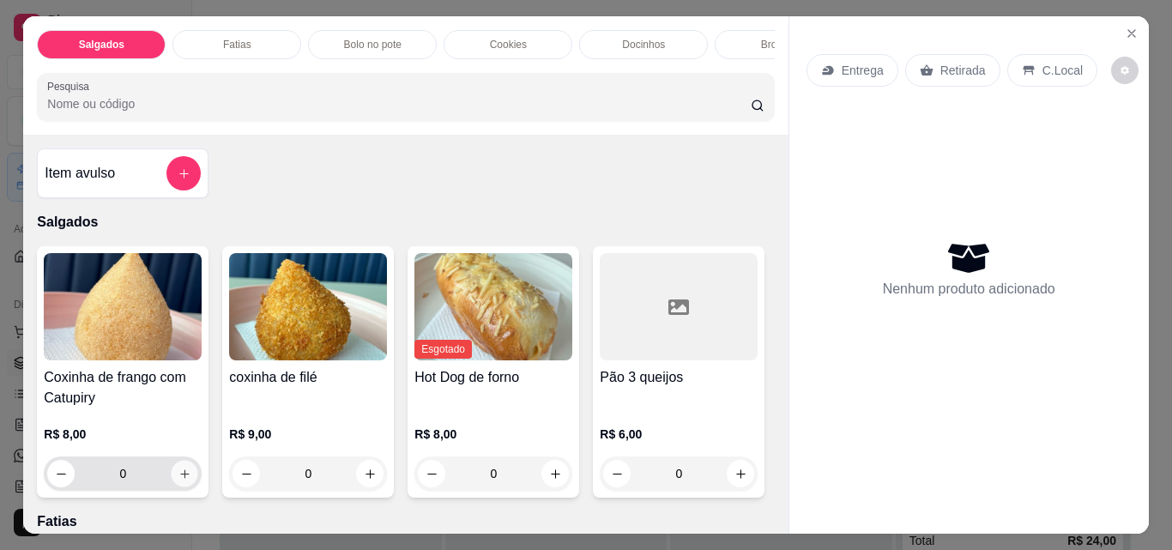
click at [185, 482] on button "increase-product-quantity" at bounding box center [185, 474] width 27 height 27
type input "1"
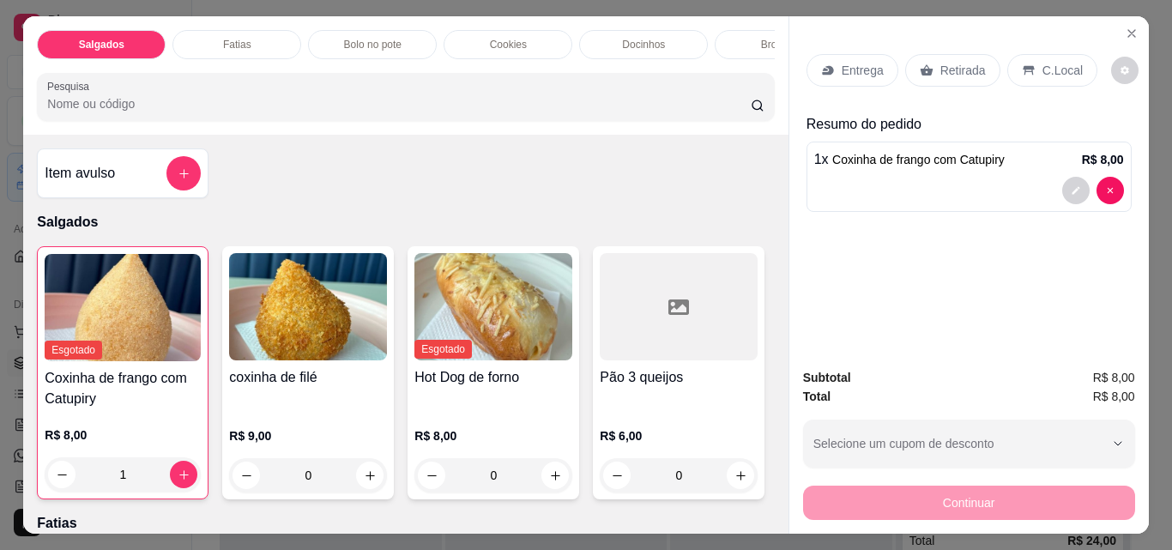
click at [925, 71] on div "Retirada" at bounding box center [952, 70] width 95 height 33
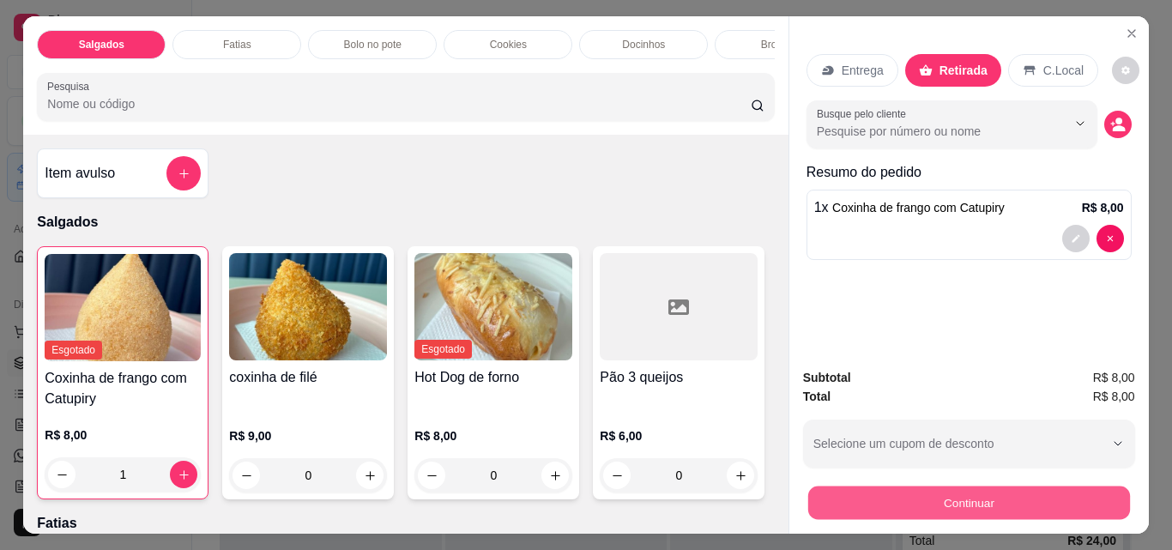
click at [950, 505] on button "Continuar" at bounding box center [968, 502] width 322 height 33
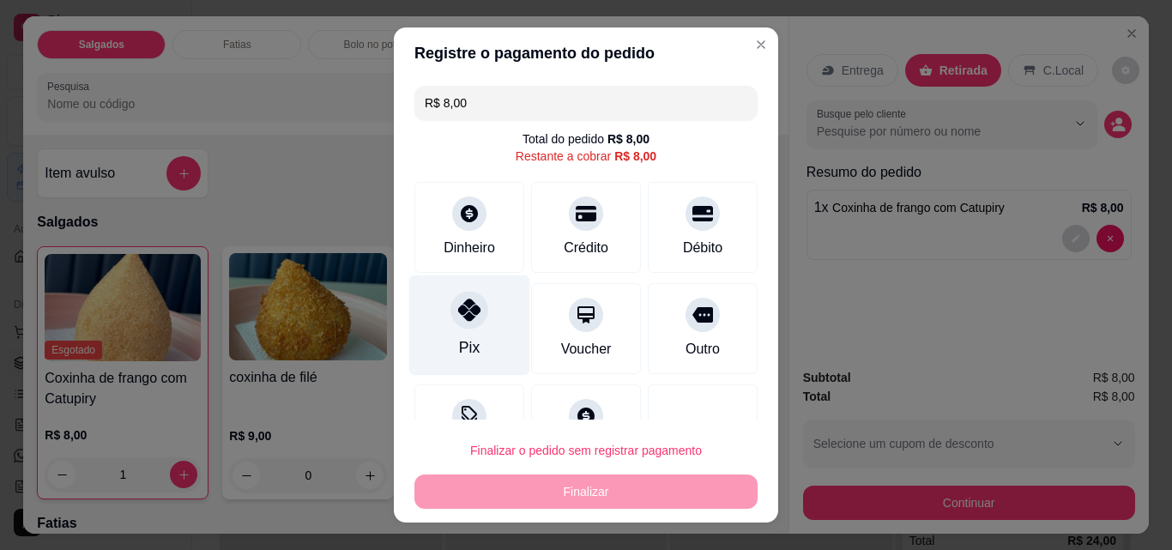
click at [491, 334] on div "Pix" at bounding box center [469, 325] width 121 height 100
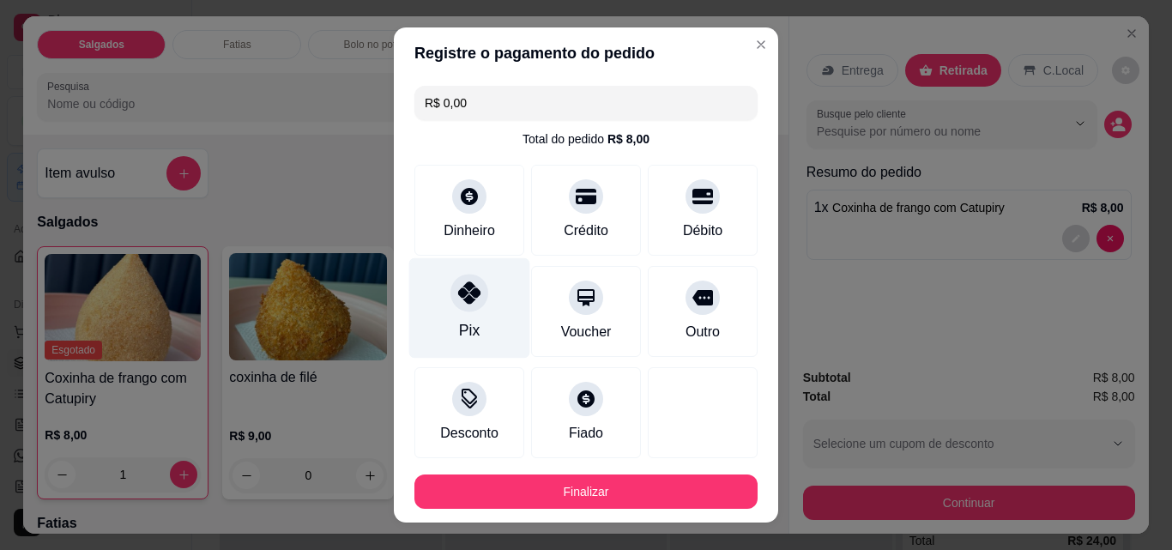
type input "R$ 0,00"
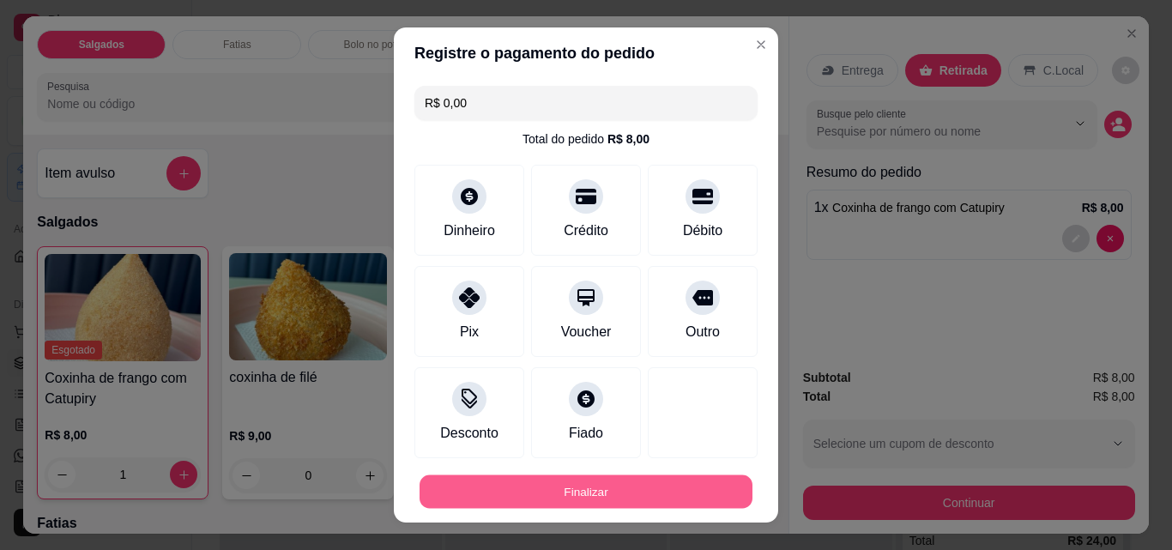
click at [579, 490] on button "Finalizar" at bounding box center [585, 491] width 333 height 33
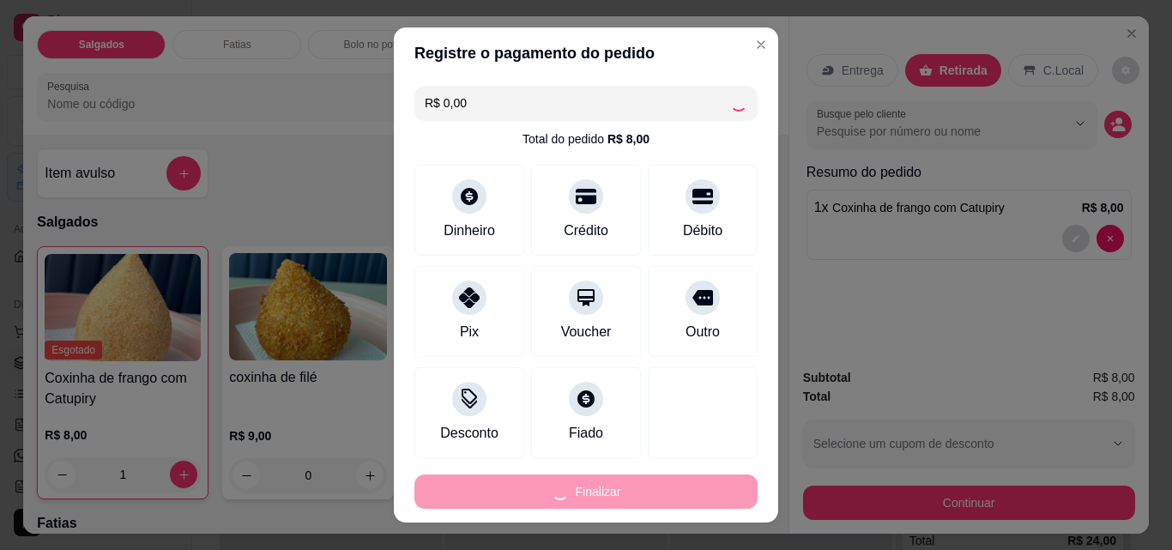
type input "0"
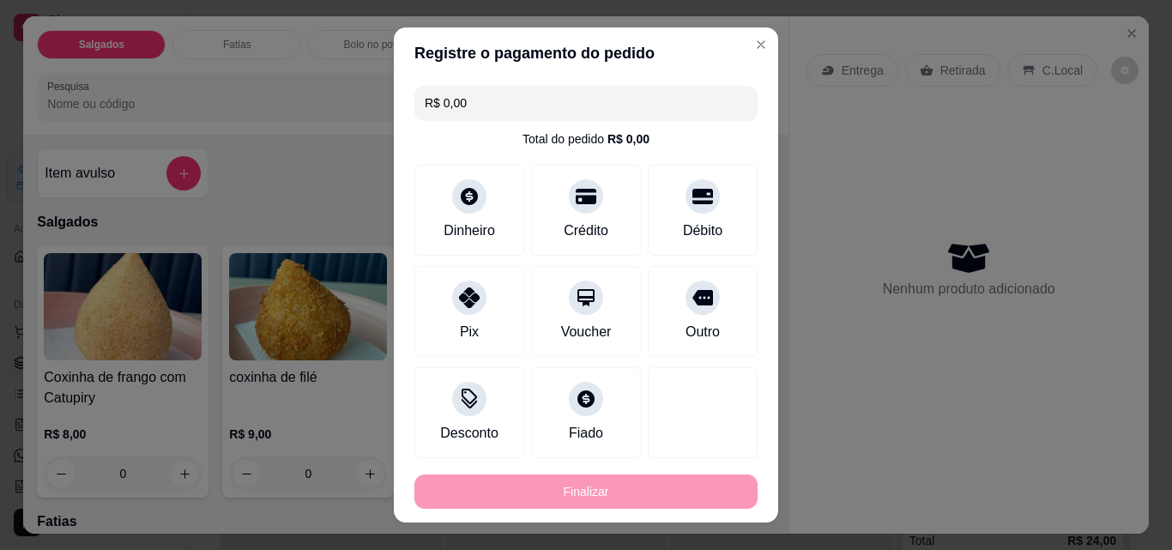
type input "-R$ 8,00"
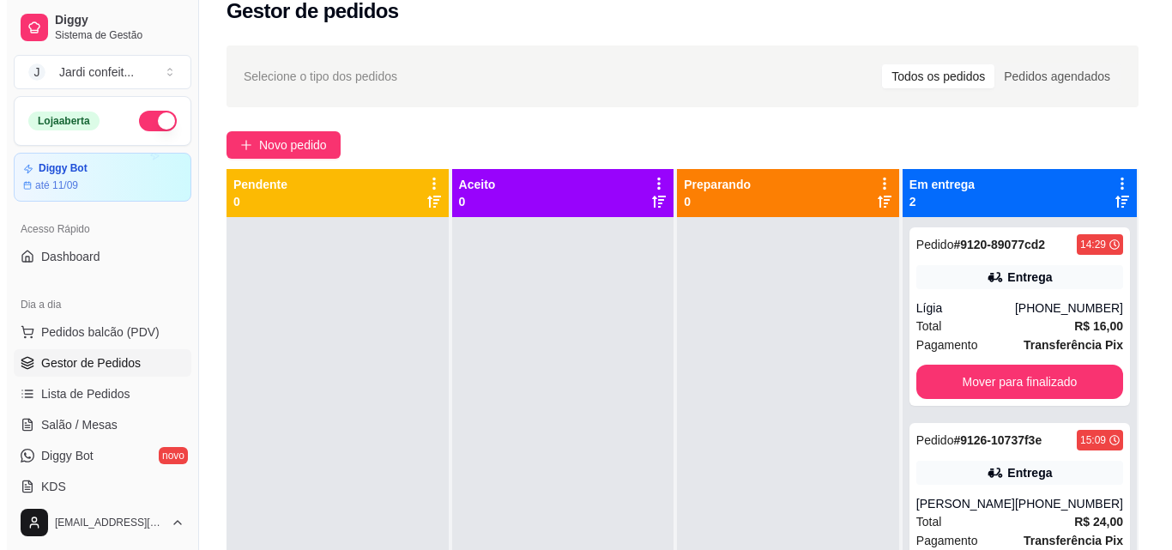
scroll to position [21, 0]
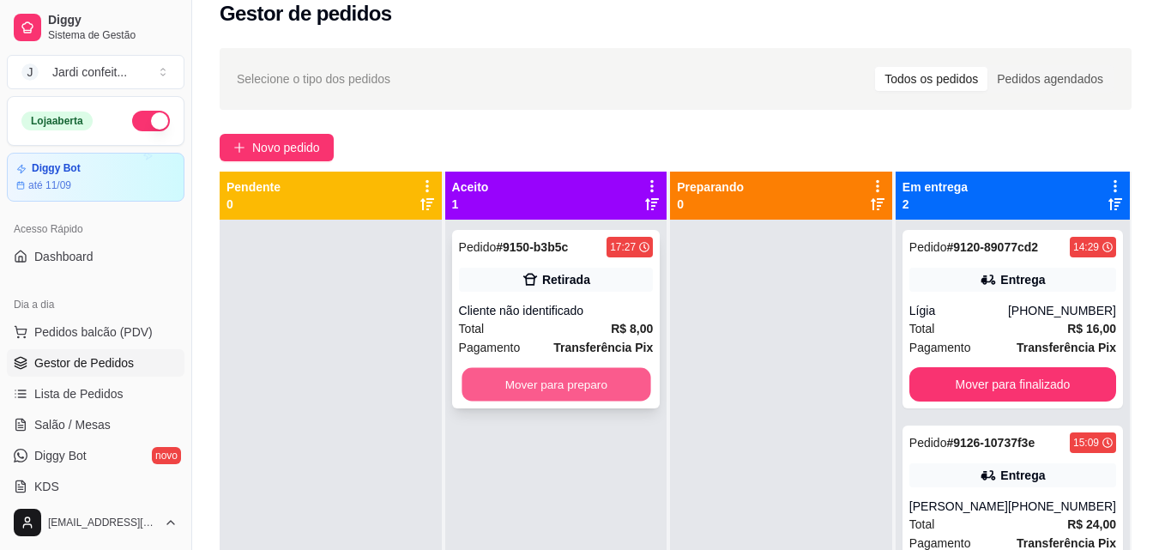
click at [600, 399] on button "Mover para preparo" at bounding box center [556, 384] width 189 height 33
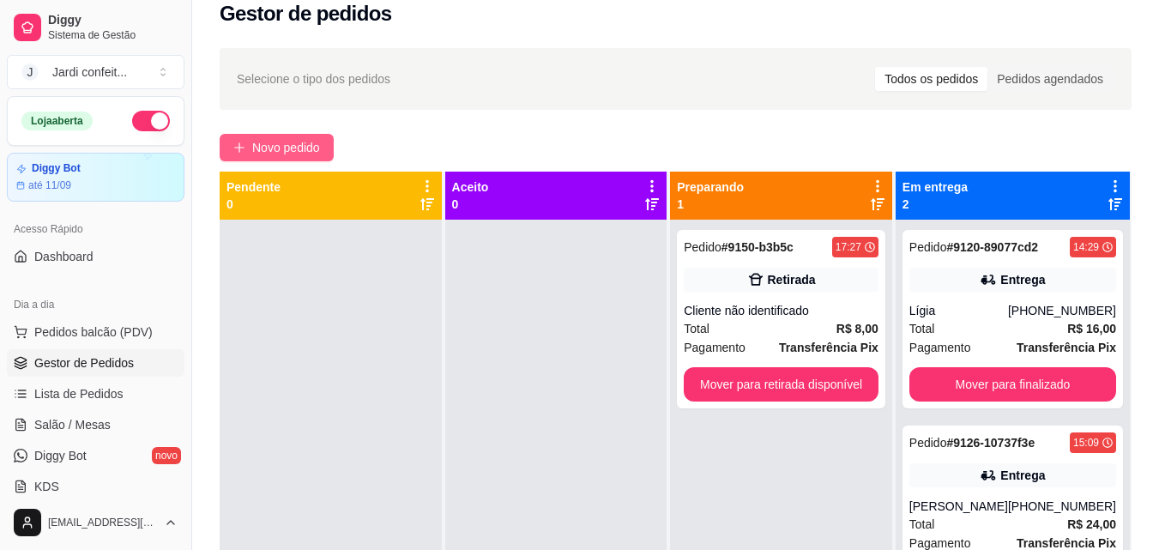
click at [245, 138] on button "Novo pedido" at bounding box center [277, 147] width 114 height 27
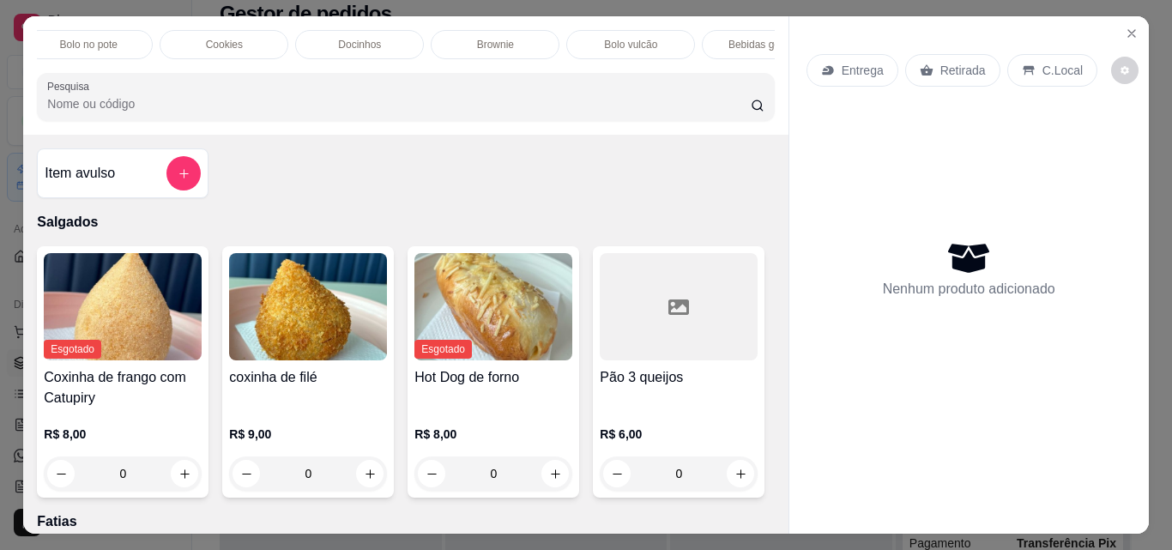
scroll to position [0, 287]
click at [341, 30] on div "Docinhos" at bounding box center [356, 44] width 129 height 29
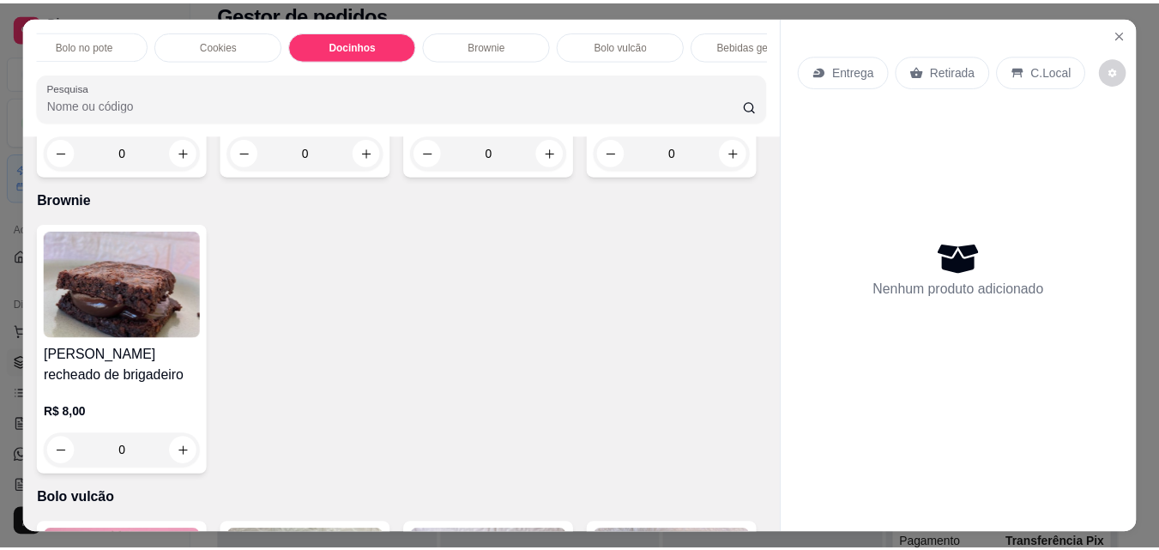
scroll to position [45, 0]
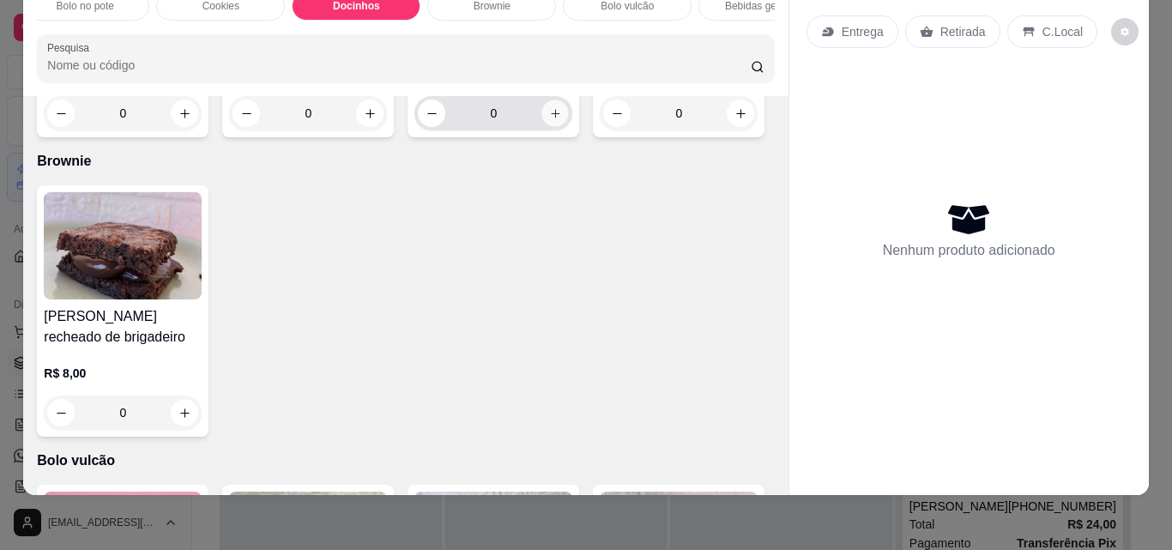
click at [552, 120] on icon "increase-product-quantity" at bounding box center [555, 113] width 13 height 13
type input "1"
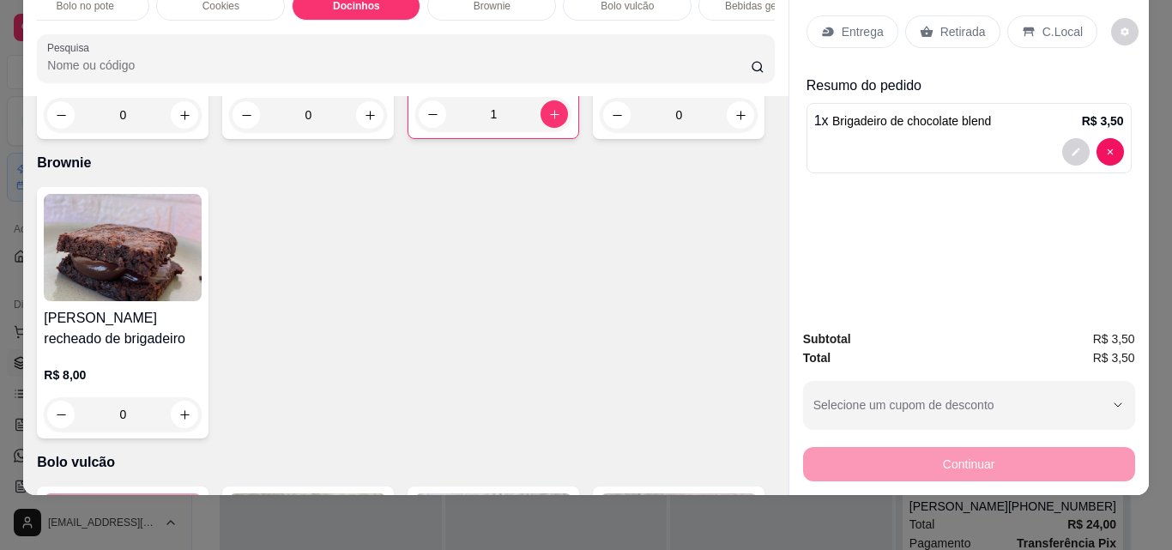
click at [963, 26] on p "Retirada" at bounding box center [962, 31] width 45 height 17
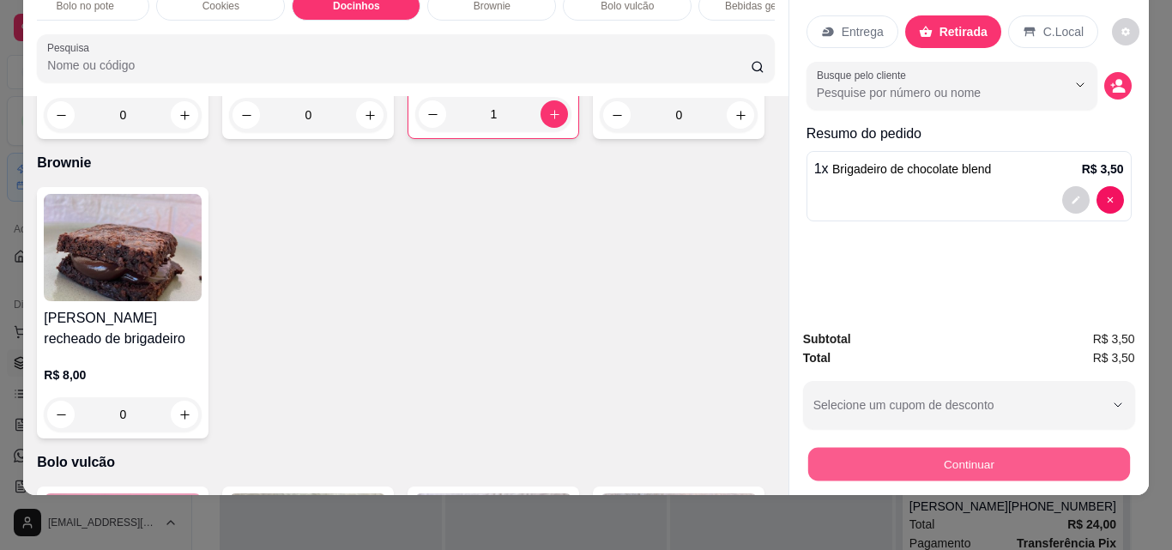
click at [942, 447] on button "Continuar" at bounding box center [968, 463] width 322 height 33
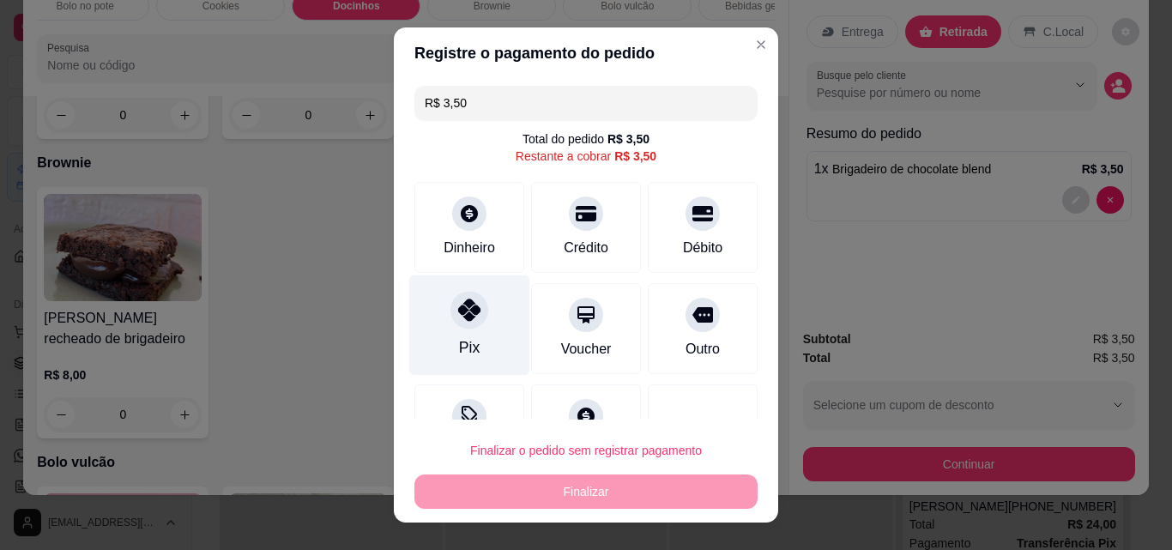
click at [459, 345] on div "Pix" at bounding box center [469, 347] width 21 height 22
type input "R$ 0,00"
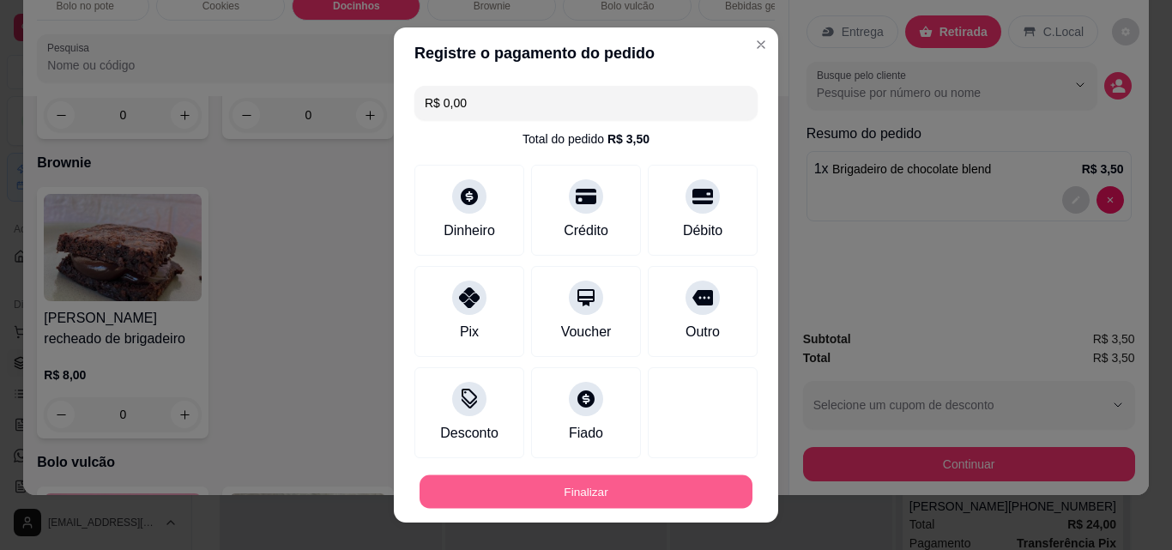
click at [612, 484] on button "Finalizar" at bounding box center [585, 491] width 333 height 33
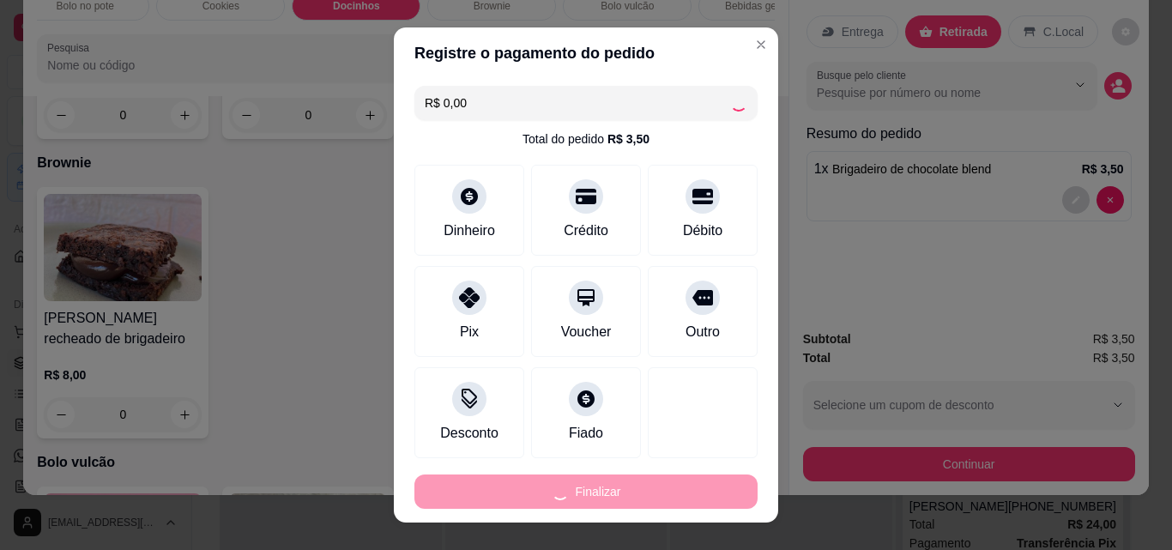
type input "0"
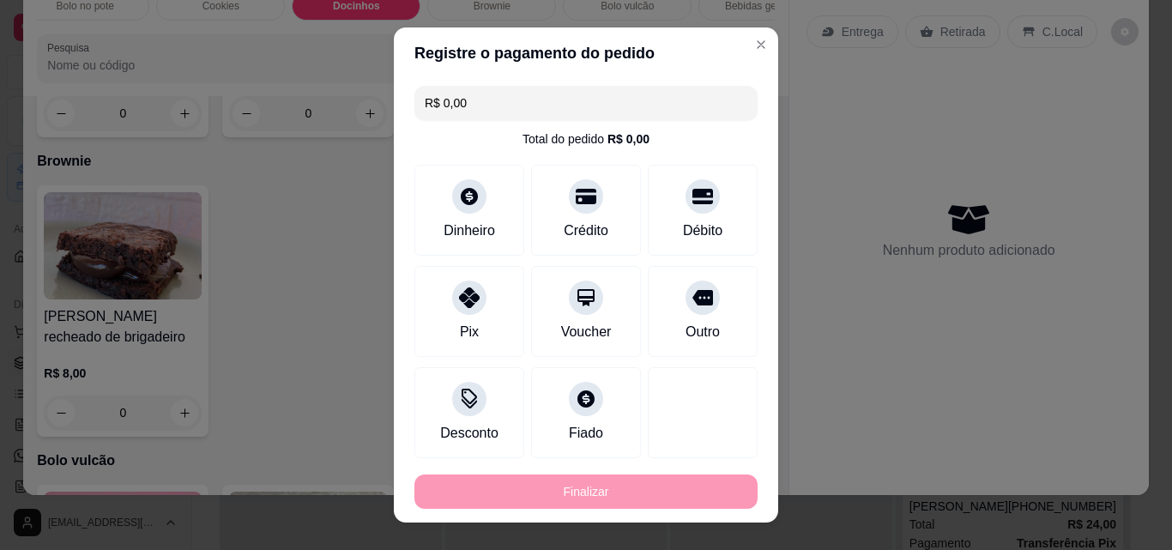
type input "-R$ 3,50"
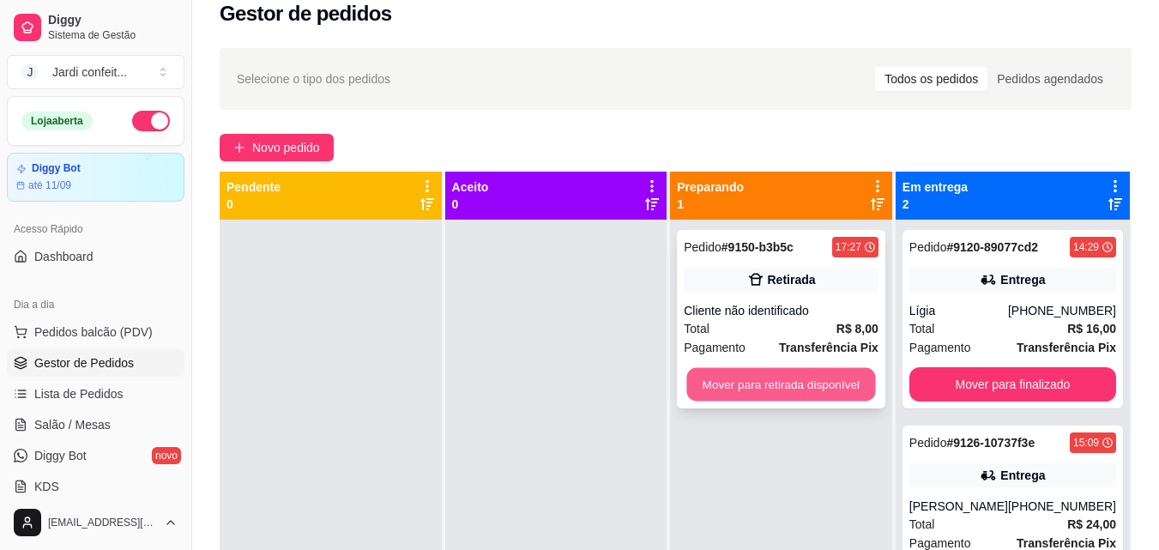
click at [727, 389] on button "Mover para retirada disponível" at bounding box center [781, 384] width 189 height 33
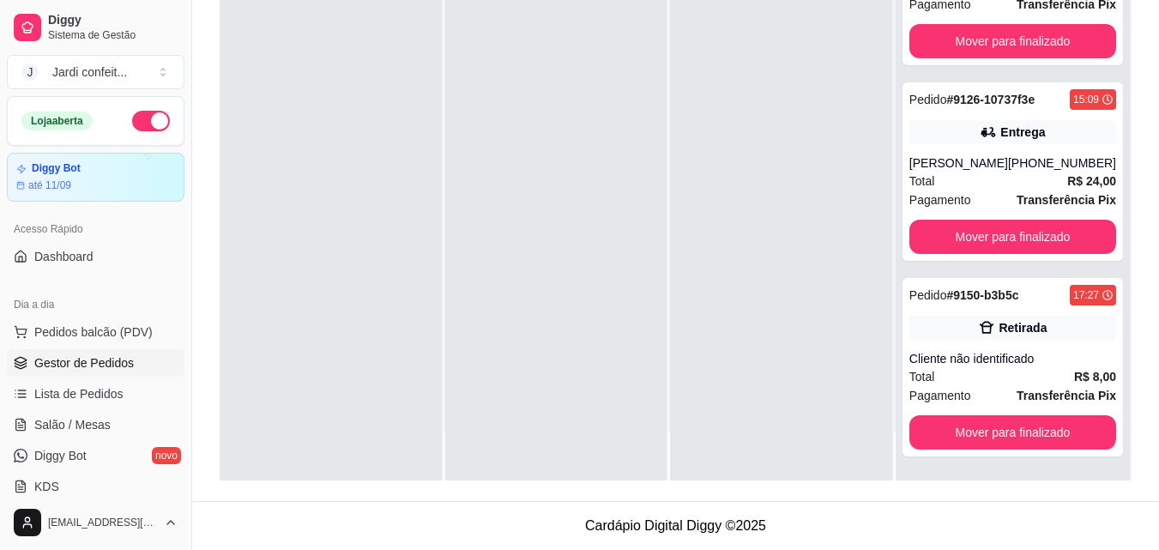
scroll to position [69, 0]
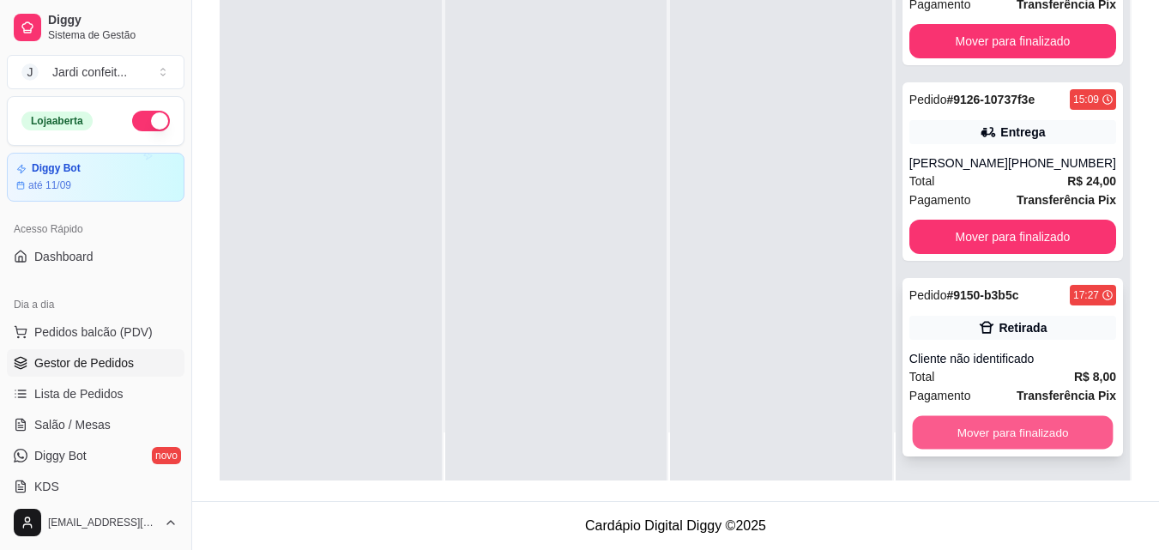
click at [1053, 437] on button "Mover para finalizado" at bounding box center [1012, 432] width 201 height 33
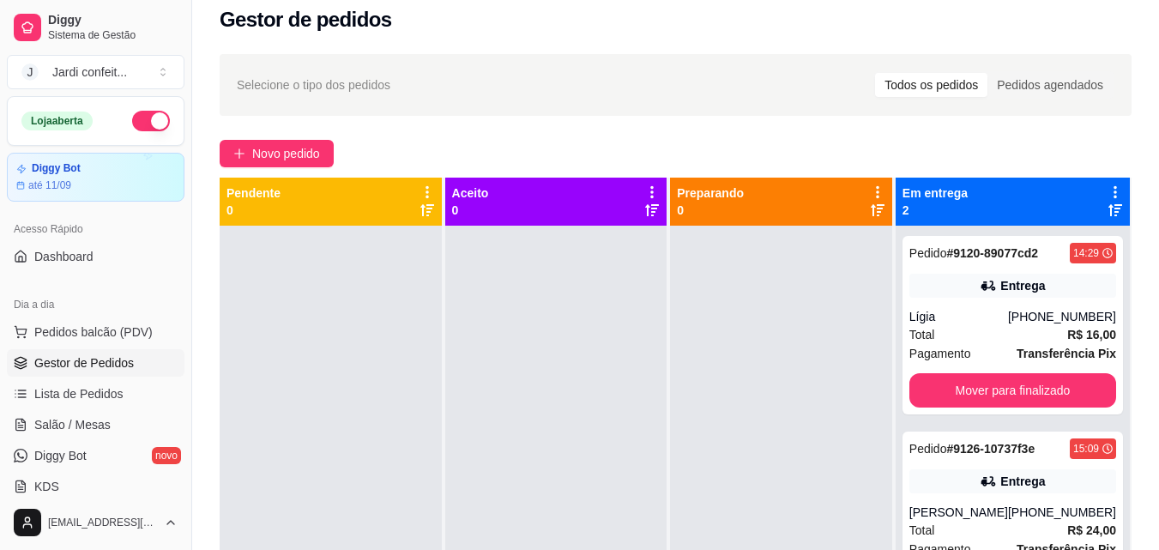
scroll to position [8, 0]
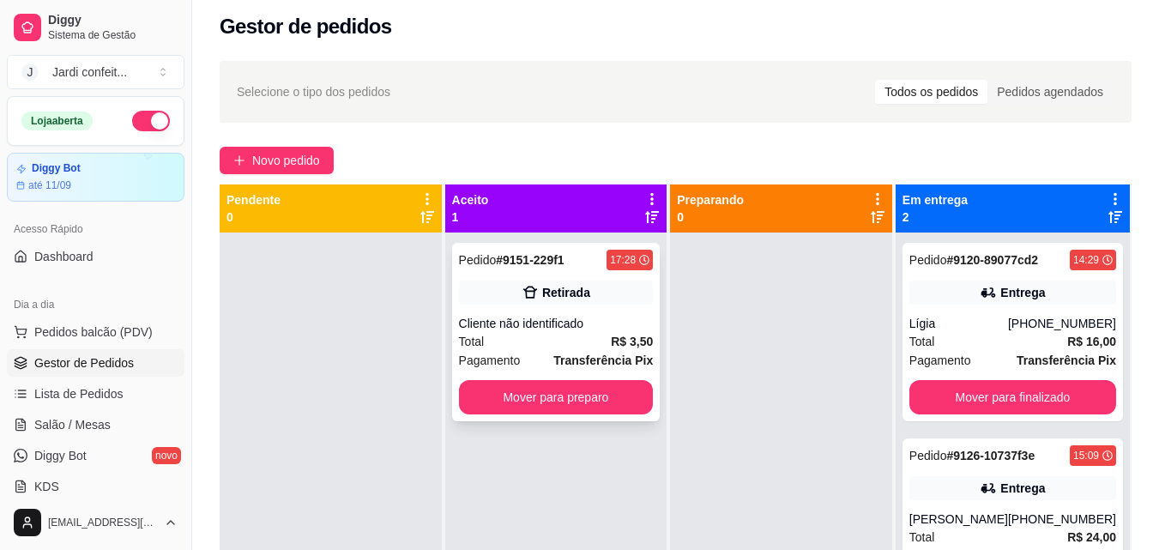
click at [602, 418] on div "Pedido # 9151-229f1 17:28 Retirada Cliente não identificado Total R$ 3,50 Pagam…" at bounding box center [556, 332] width 208 height 178
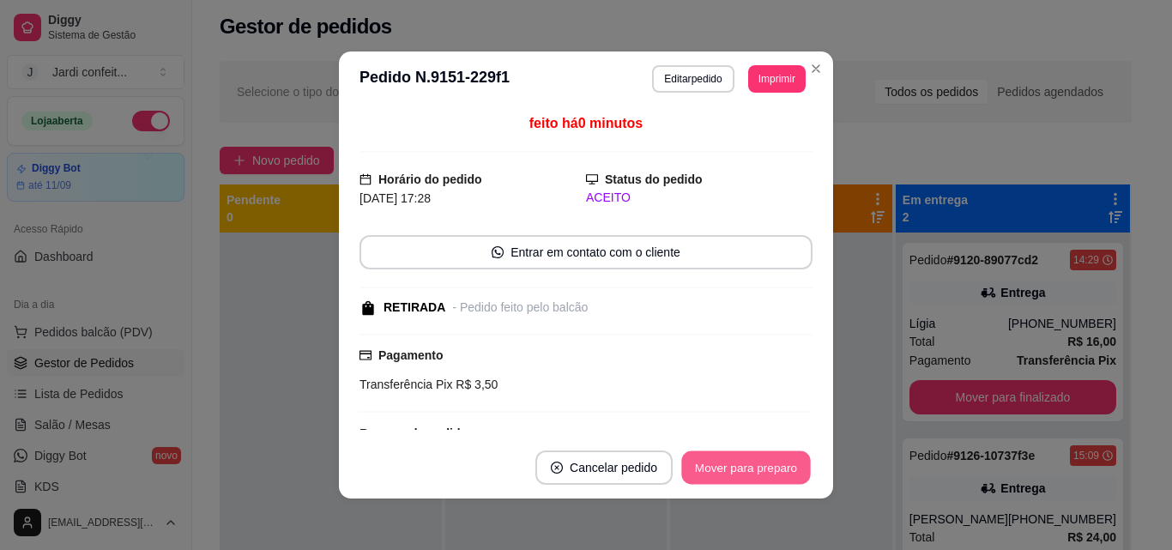
click at [764, 477] on button "Mover para preparo" at bounding box center [745, 467] width 129 height 33
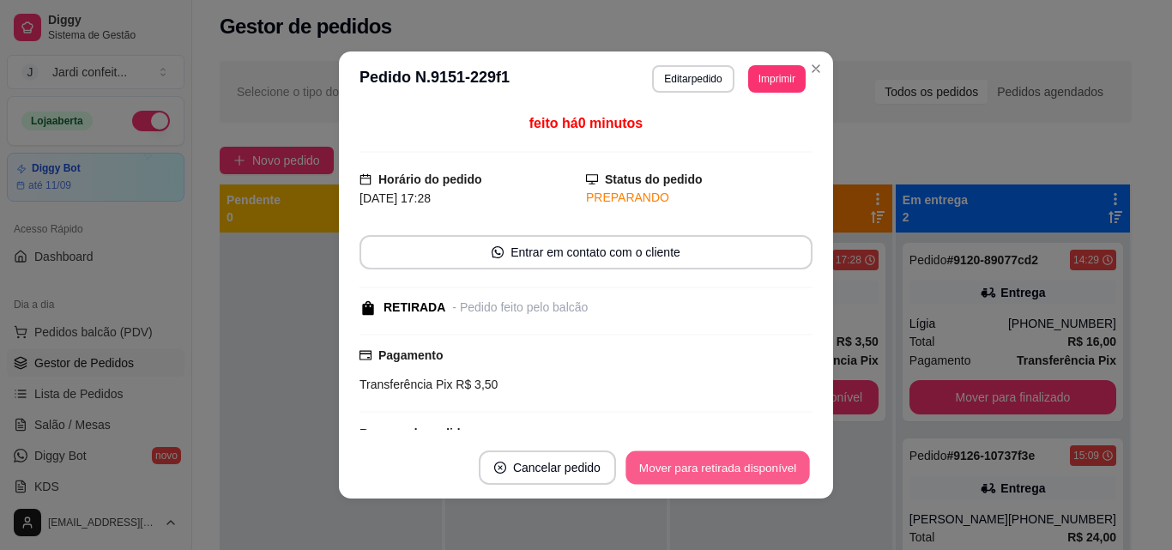
click at [763, 463] on button "Mover para retirada disponível" at bounding box center [717, 467] width 184 height 33
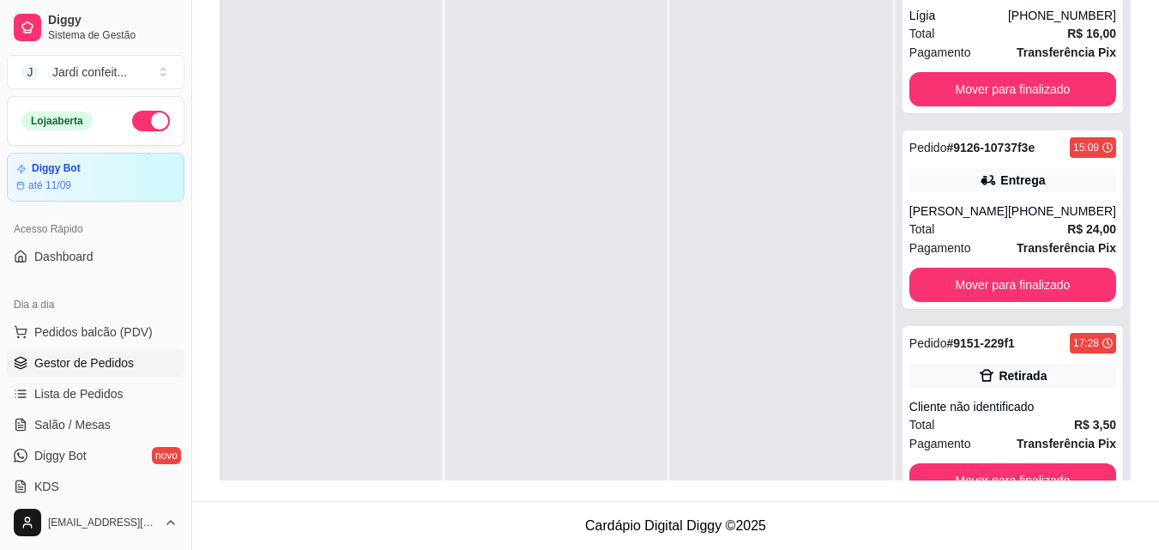
scroll to position [71, 0]
click at [1055, 472] on button "Mover para finalizado" at bounding box center [1012, 480] width 201 height 33
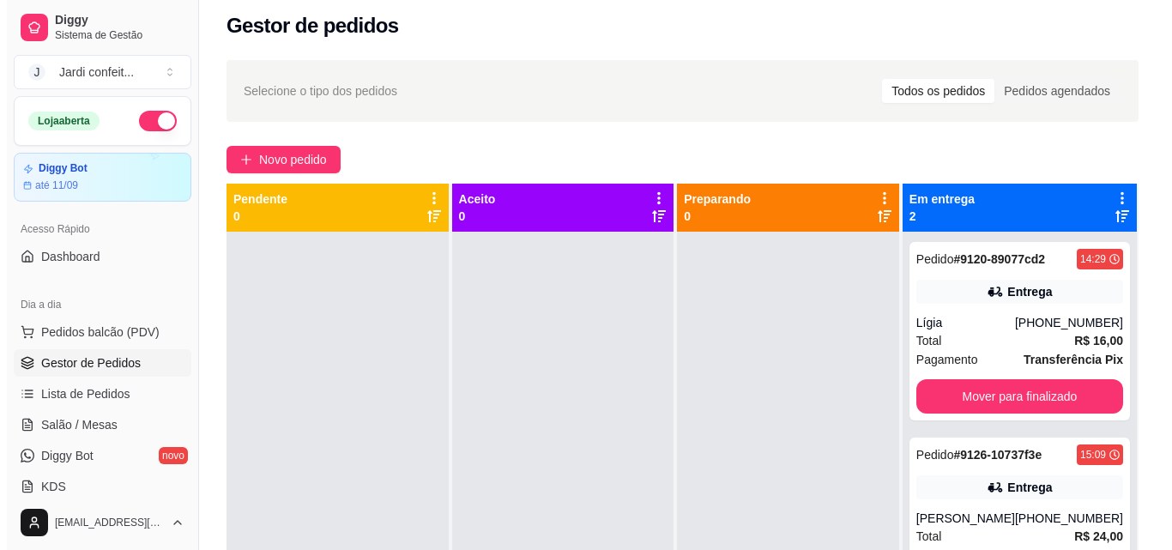
scroll to position [0, 0]
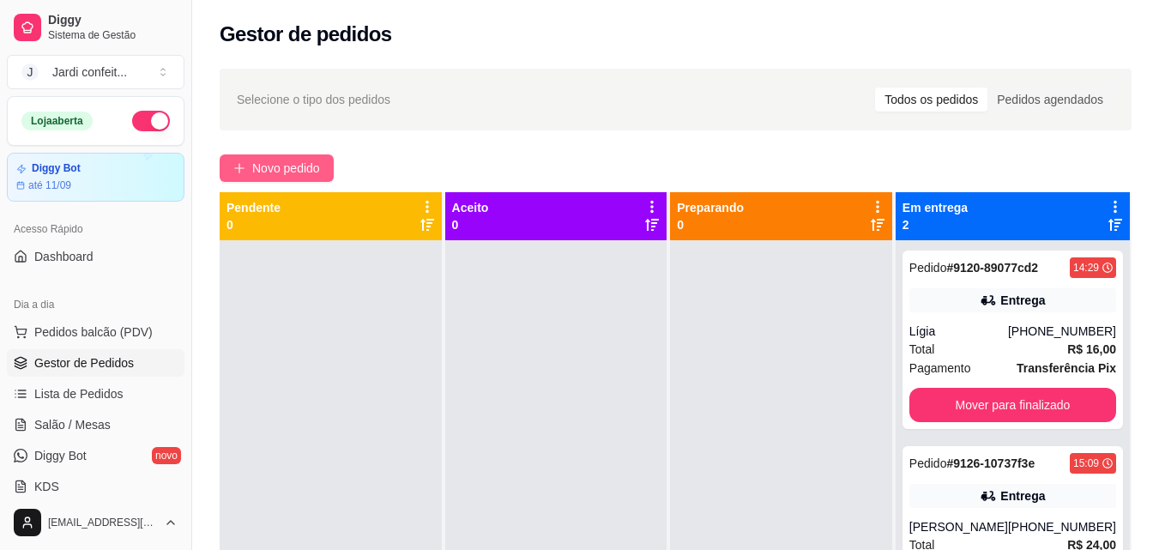
click at [244, 166] on icon "plus" at bounding box center [239, 168] width 12 height 12
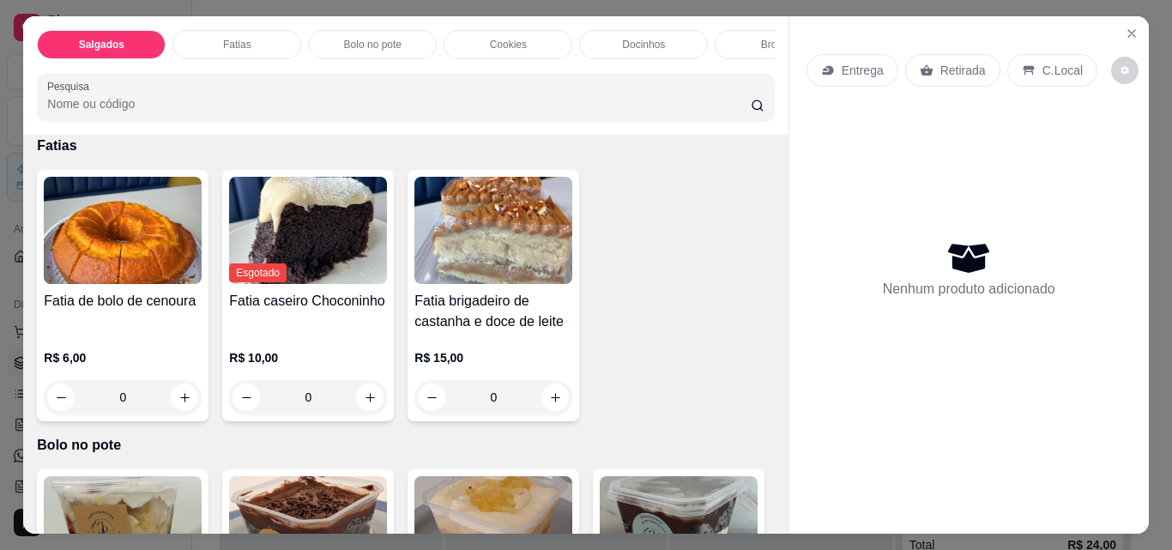
scroll to position [308, 0]
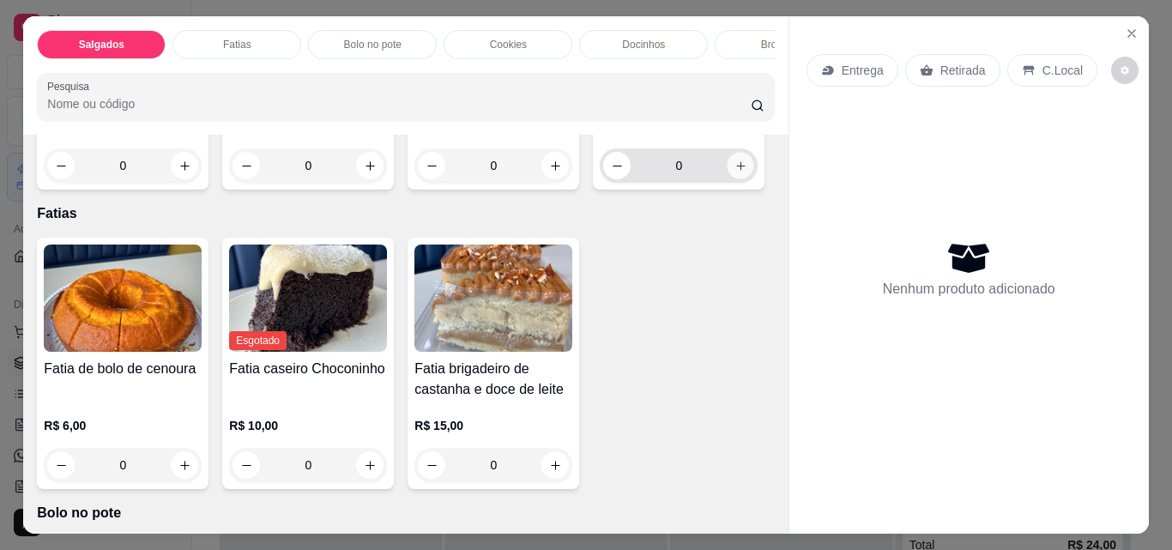
click at [727, 179] on button "increase-product-quantity" at bounding box center [740, 166] width 27 height 27
type input "1"
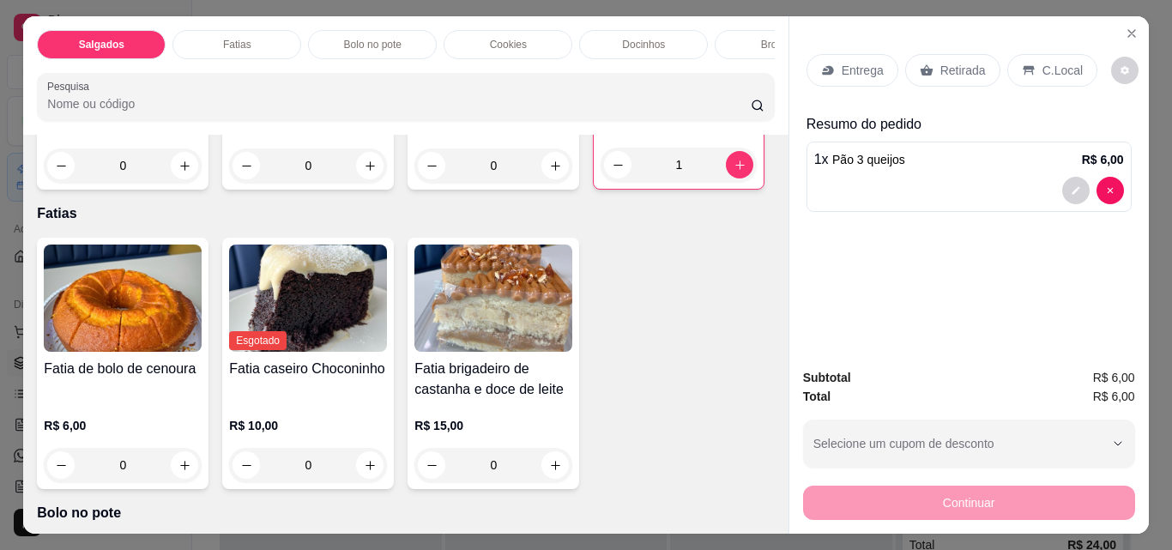
click at [962, 68] on p "Retirada" at bounding box center [962, 70] width 45 height 17
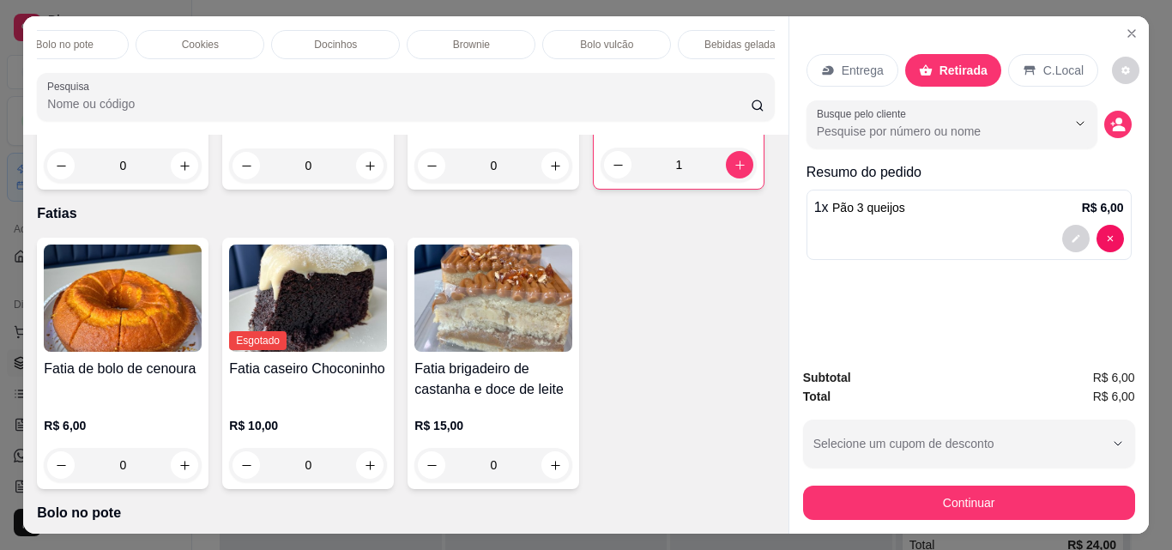
scroll to position [0, 309]
click at [704, 44] on p "Bebidas geladas" at bounding box center [741, 45] width 76 height 14
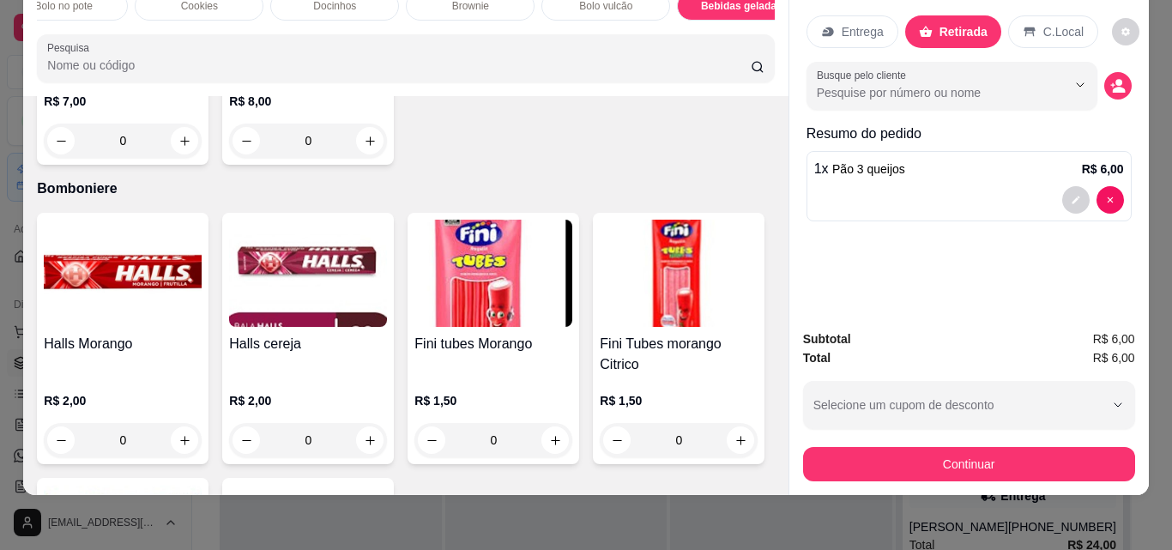
scroll to position [3918, 0]
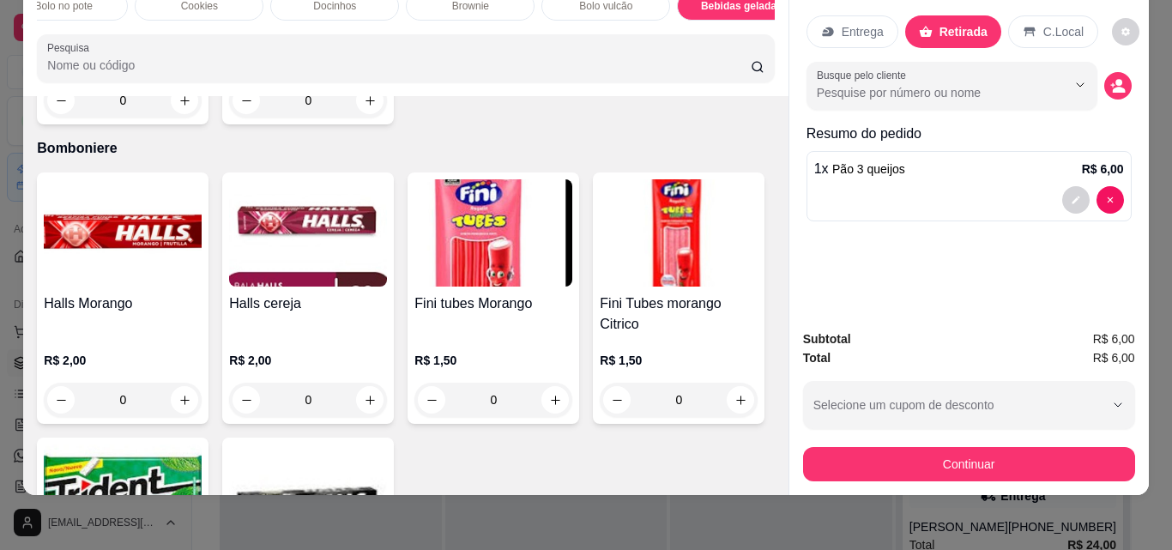
type input "1"
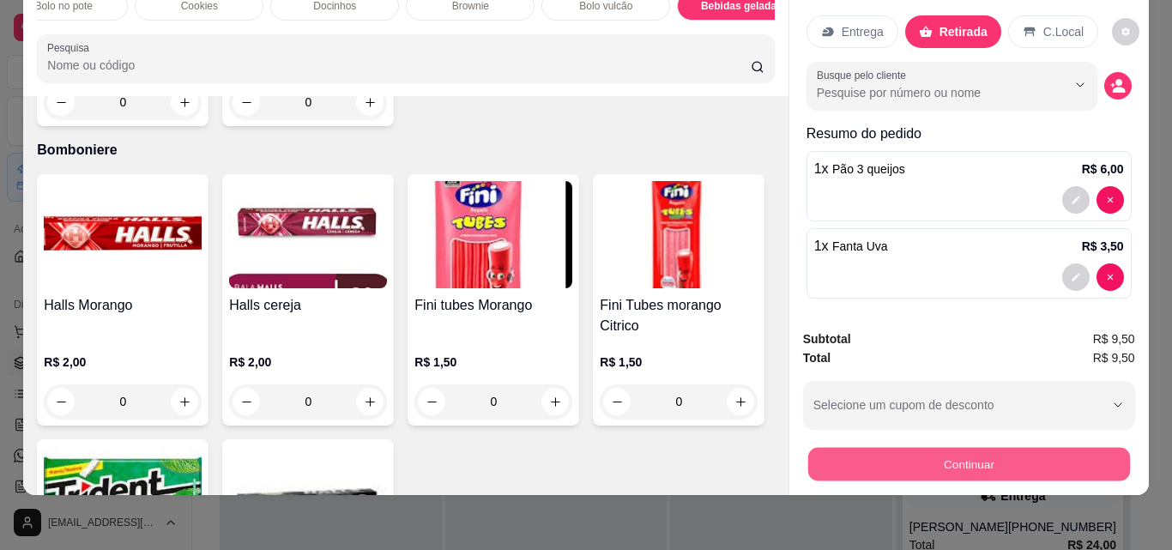
click at [1001, 455] on button "Continuar" at bounding box center [968, 463] width 322 height 33
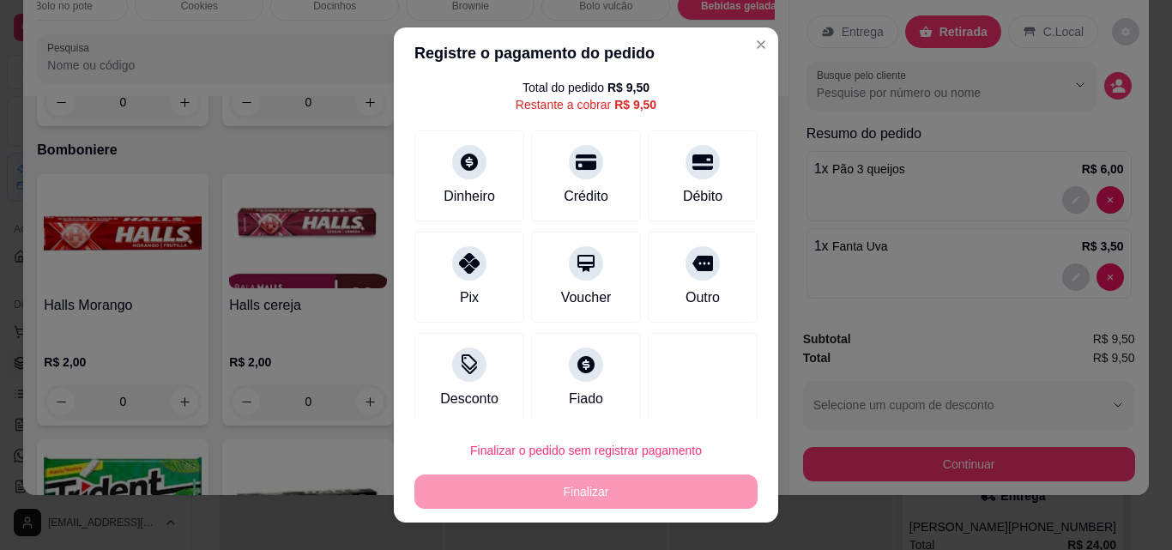
scroll to position [63, 0]
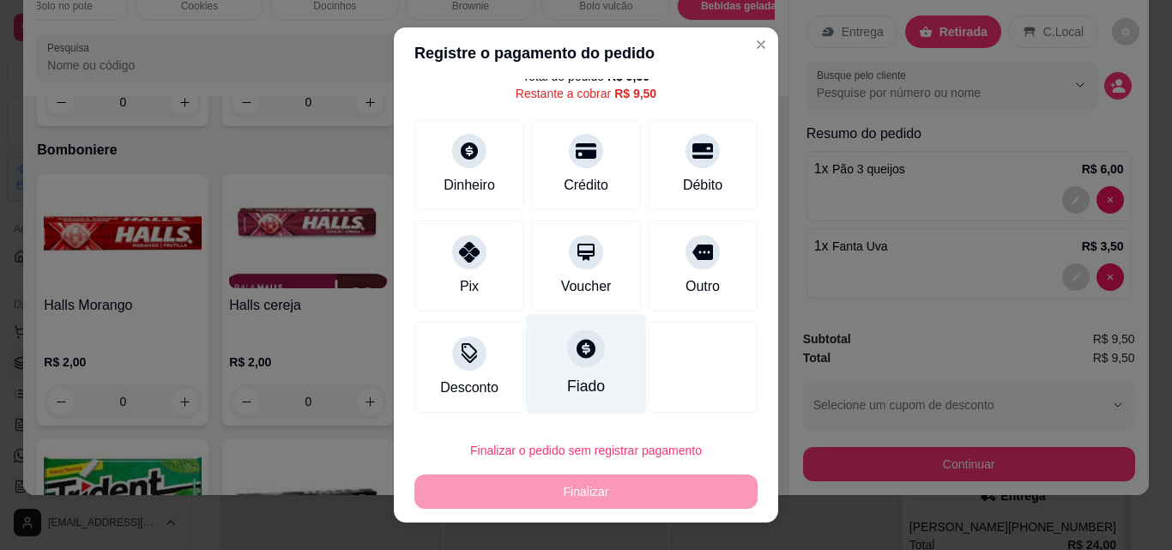
click at [596, 374] on div "Fiado" at bounding box center [586, 364] width 121 height 100
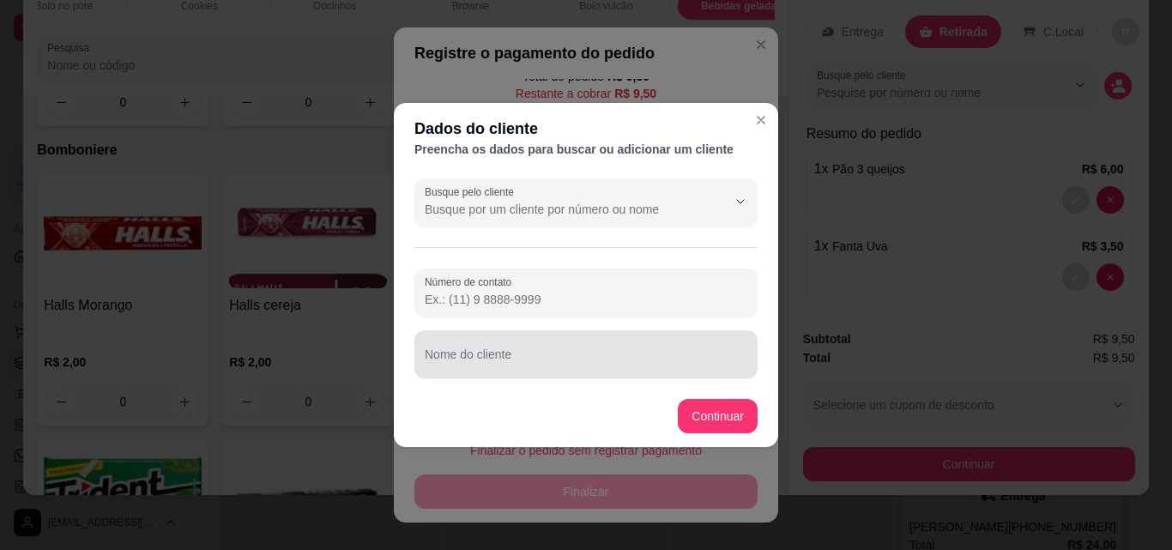
click at [610, 345] on div at bounding box center [586, 354] width 323 height 34
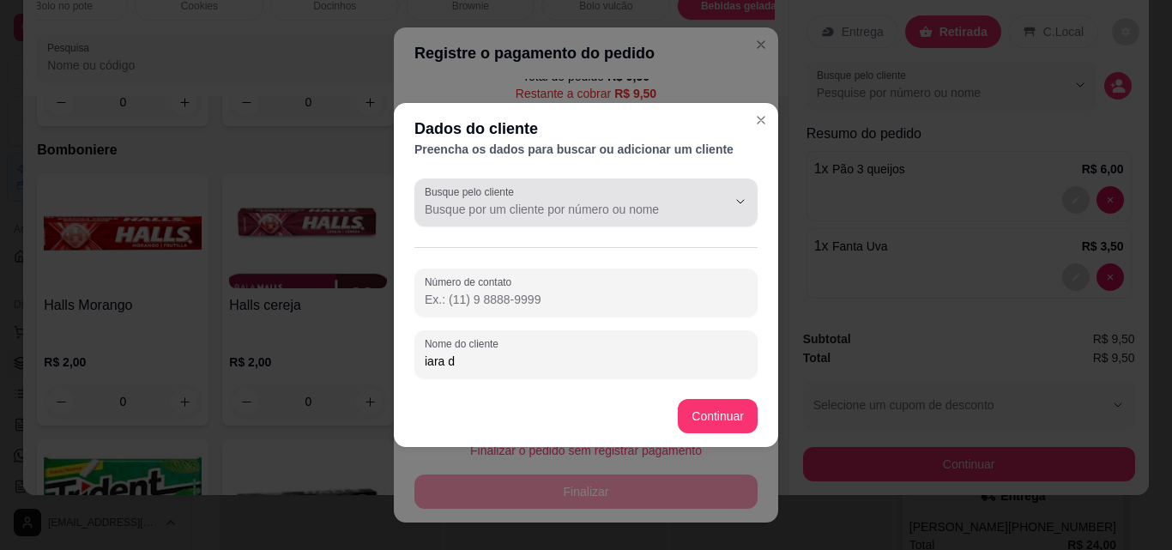
type input "iara d"
click at [658, 219] on div at bounding box center [586, 202] width 323 height 34
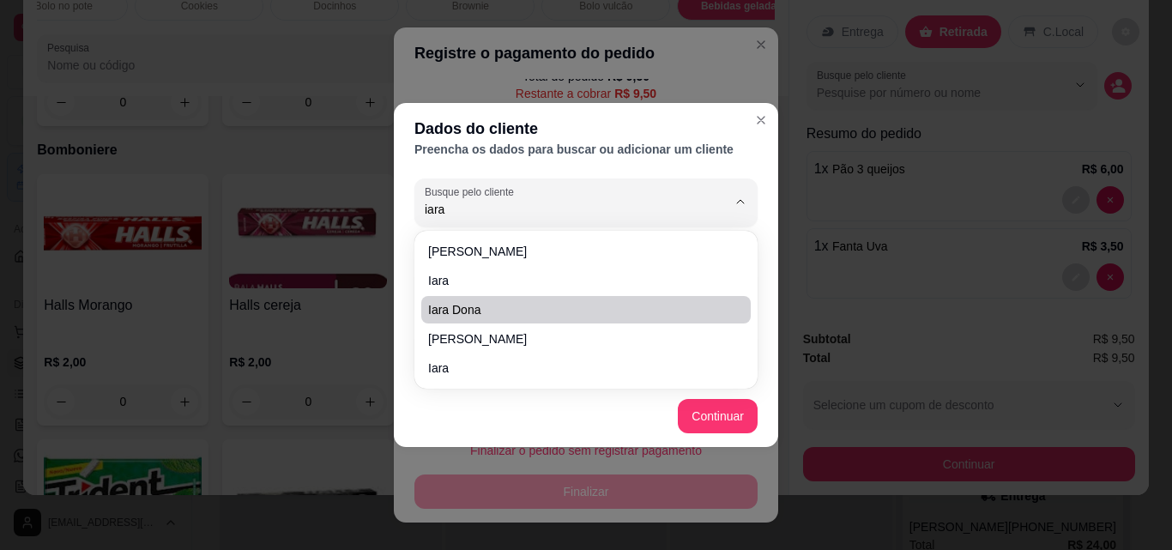
click at [589, 303] on span "iara dona" at bounding box center [577, 309] width 299 height 17
type input "iara dona"
type input "[PHONE_NUMBER]"
type input "iara dona"
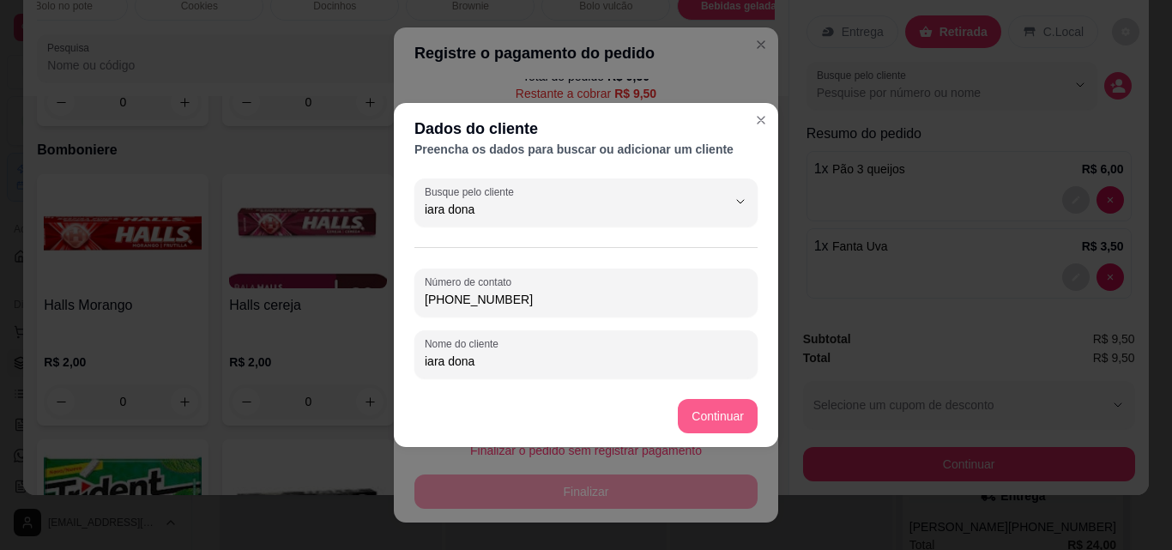
type input "iara dona"
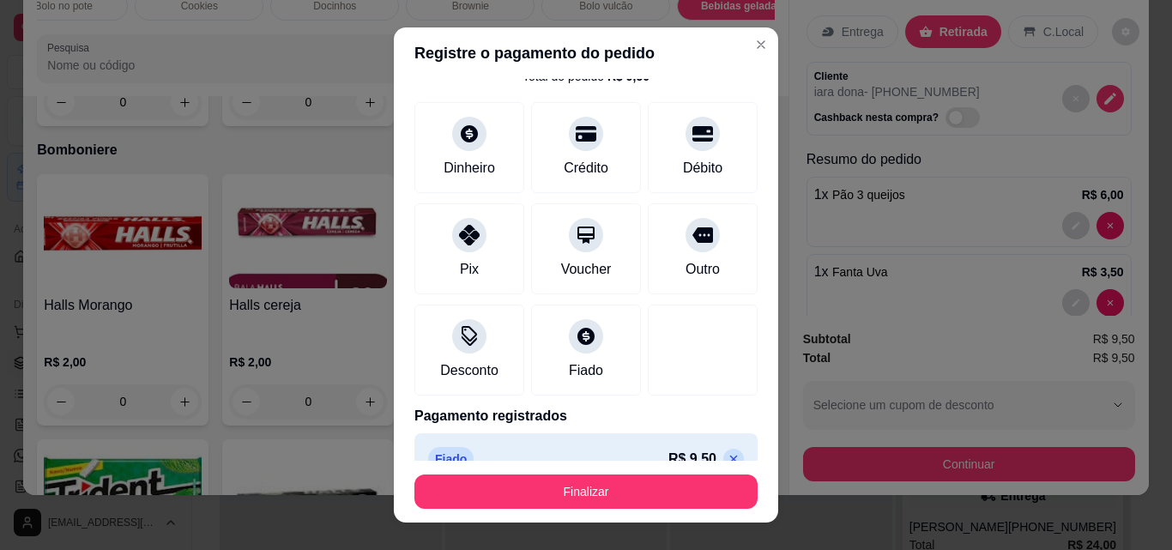
type input "R$ 0,00"
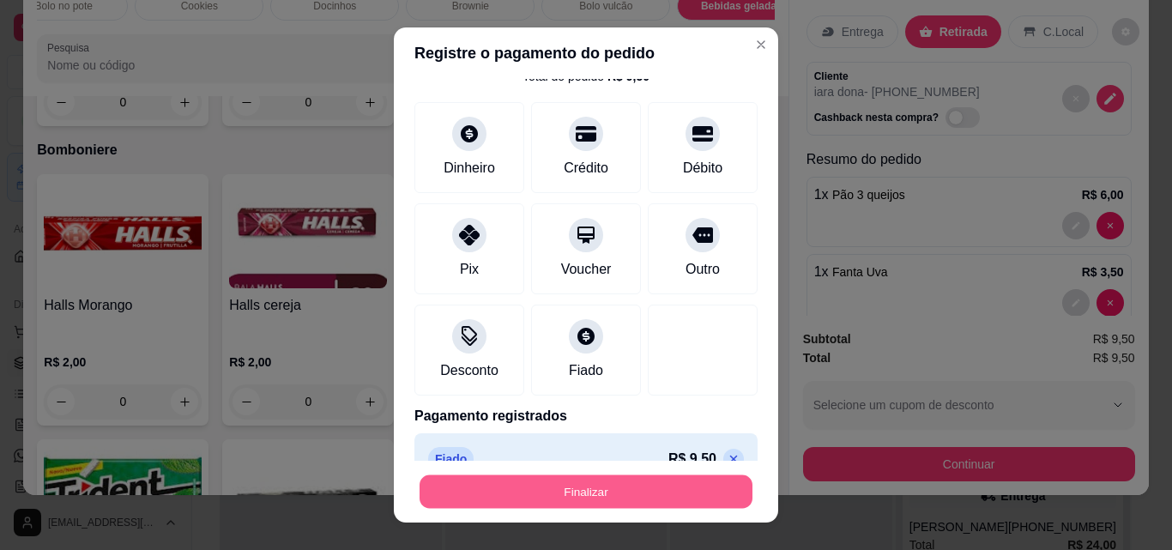
click at [643, 492] on button "Finalizar" at bounding box center [585, 491] width 333 height 33
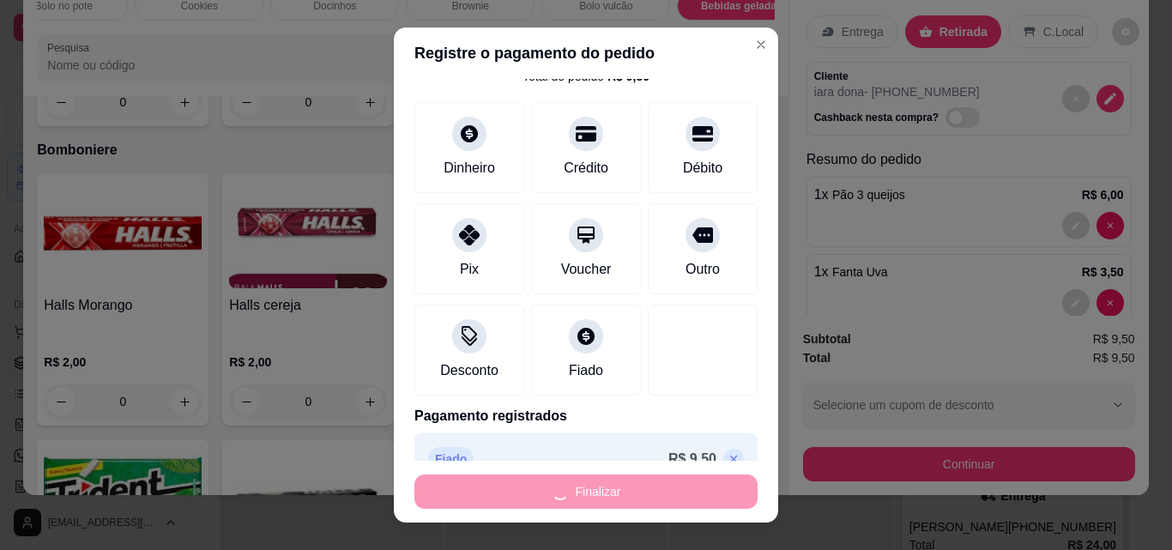
type input "0"
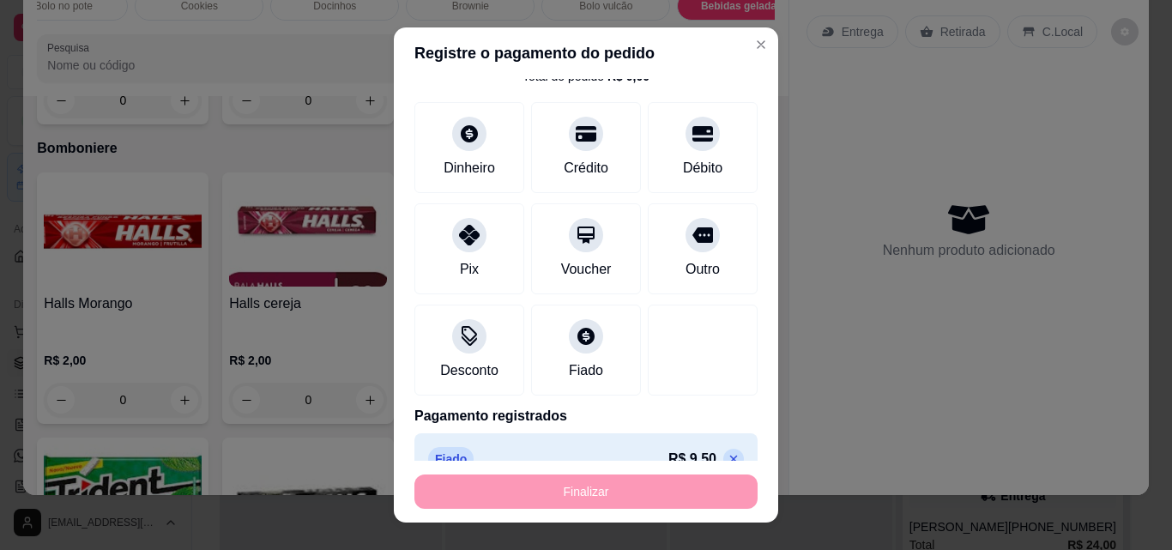
type input "-R$ 9,50"
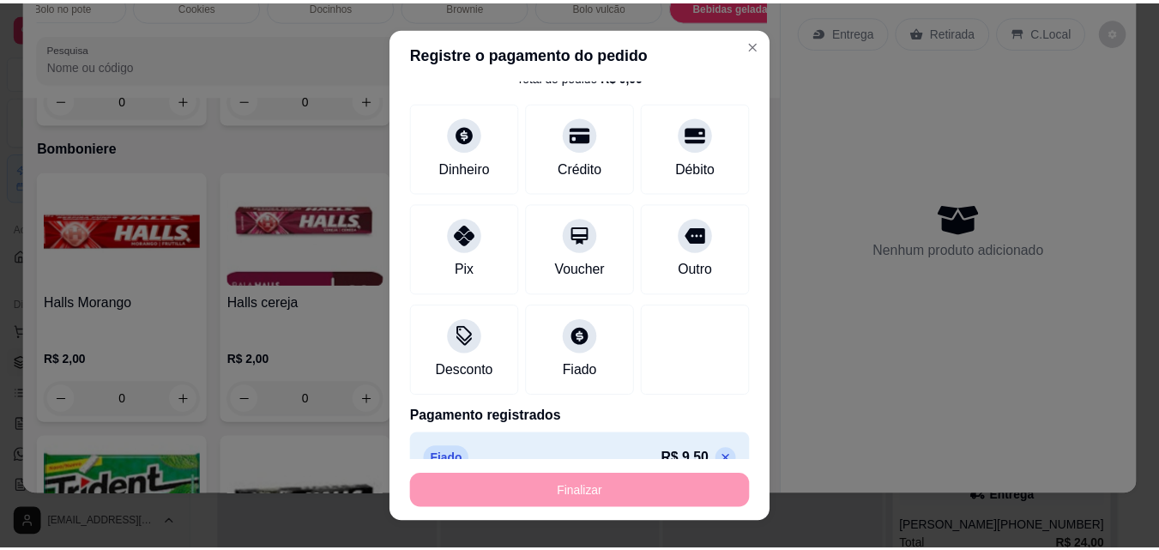
scroll to position [3916, 0]
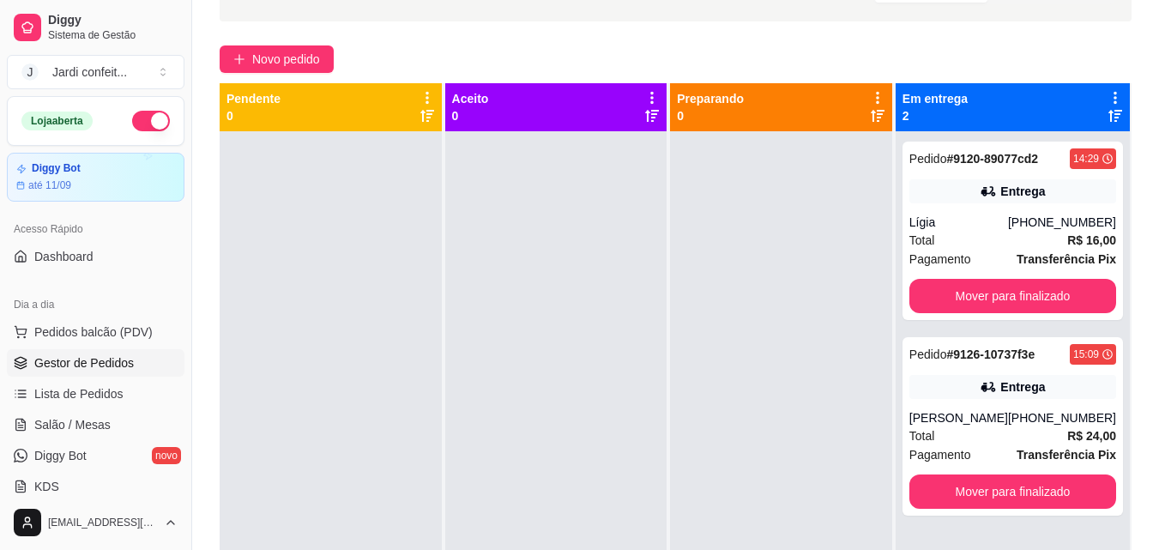
scroll to position [72, 0]
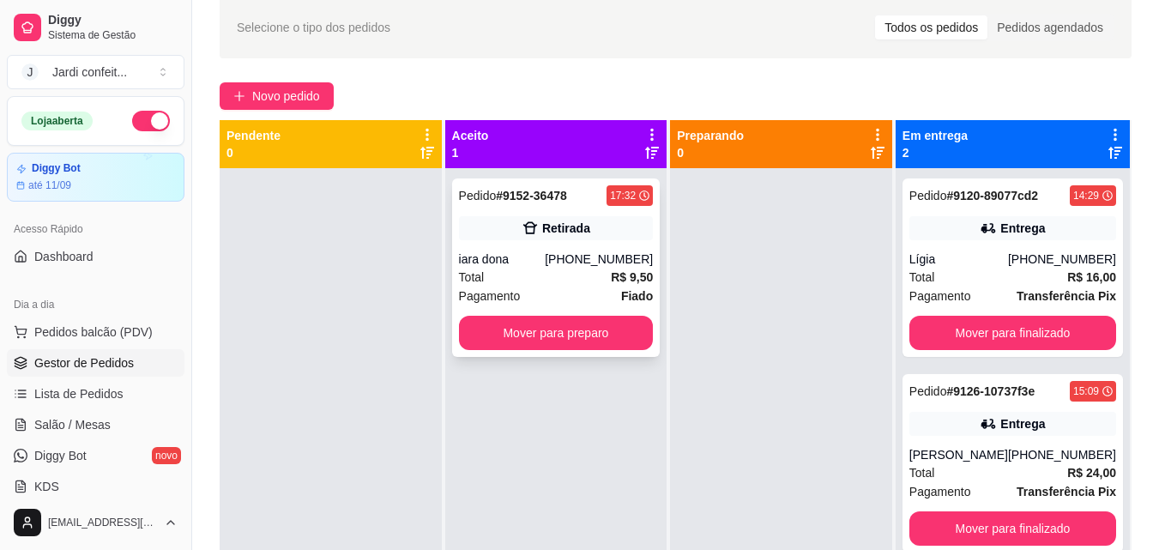
click at [546, 297] on div "Pagamento Fiado" at bounding box center [556, 296] width 195 height 19
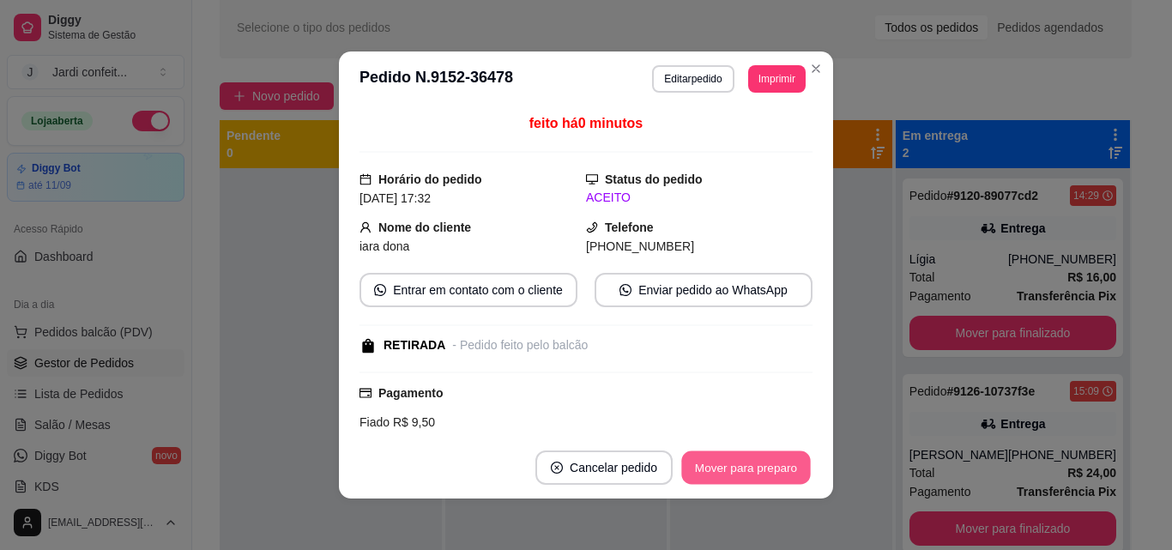
click at [728, 480] on button "Mover para preparo" at bounding box center [745, 467] width 129 height 33
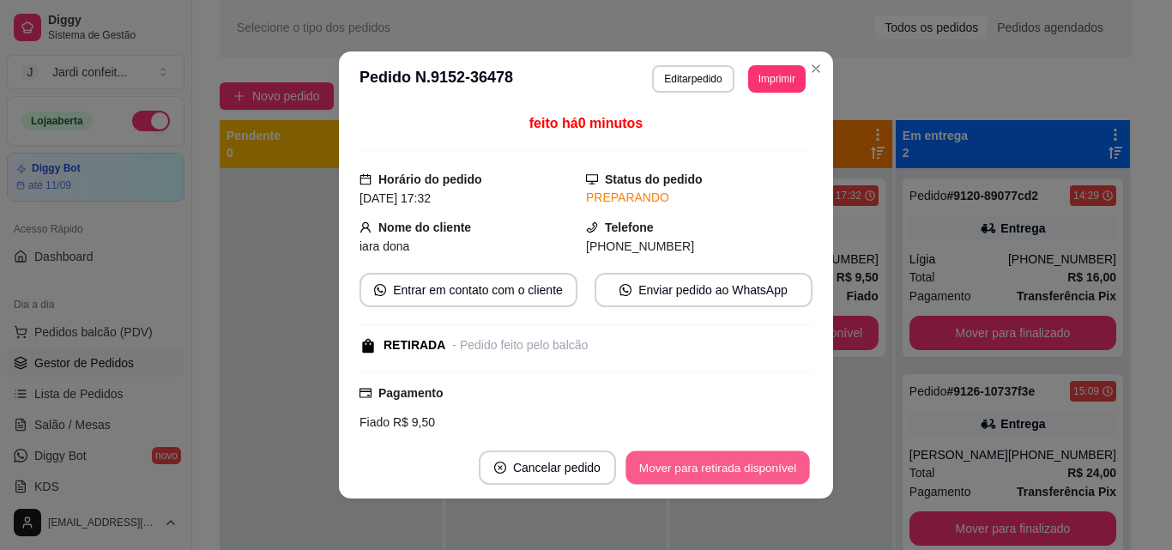
click at [728, 480] on button "Mover para retirada disponível" at bounding box center [717, 467] width 184 height 33
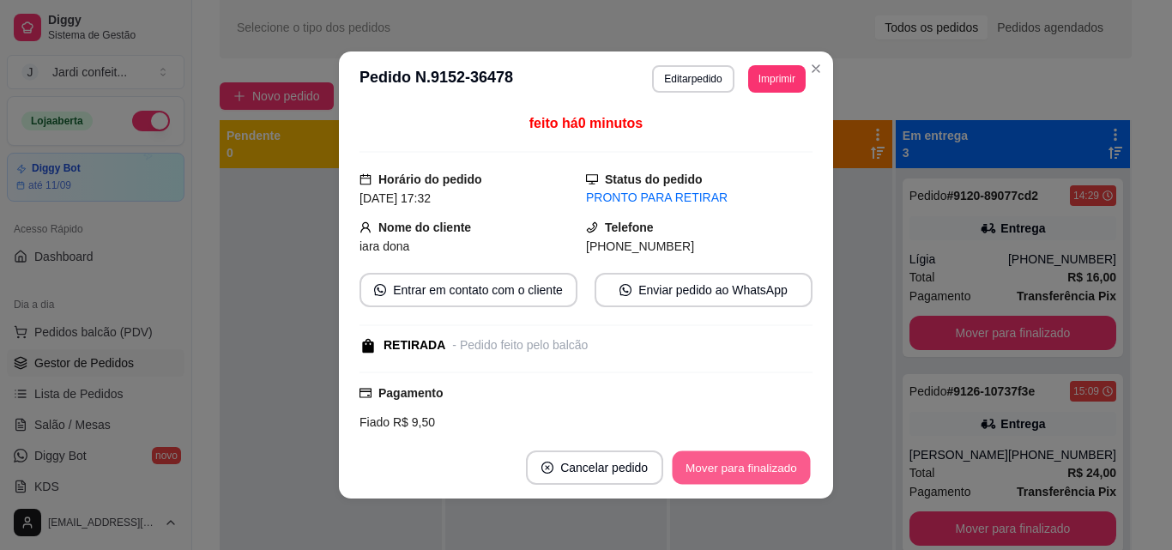
click at [744, 472] on button "Mover para finalizado" at bounding box center [742, 467] width 138 height 33
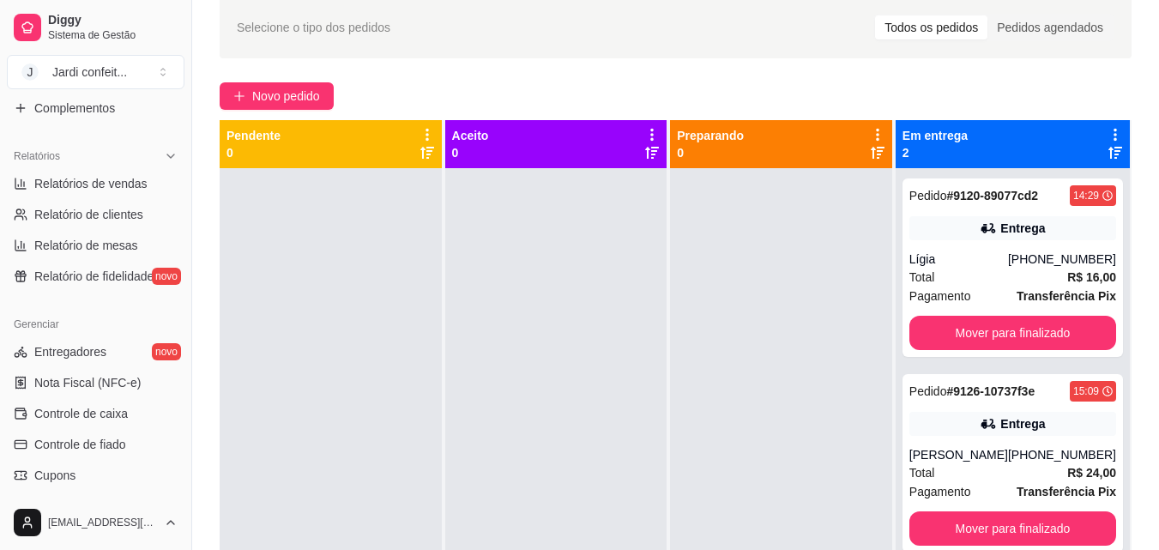
scroll to position [498, 0]
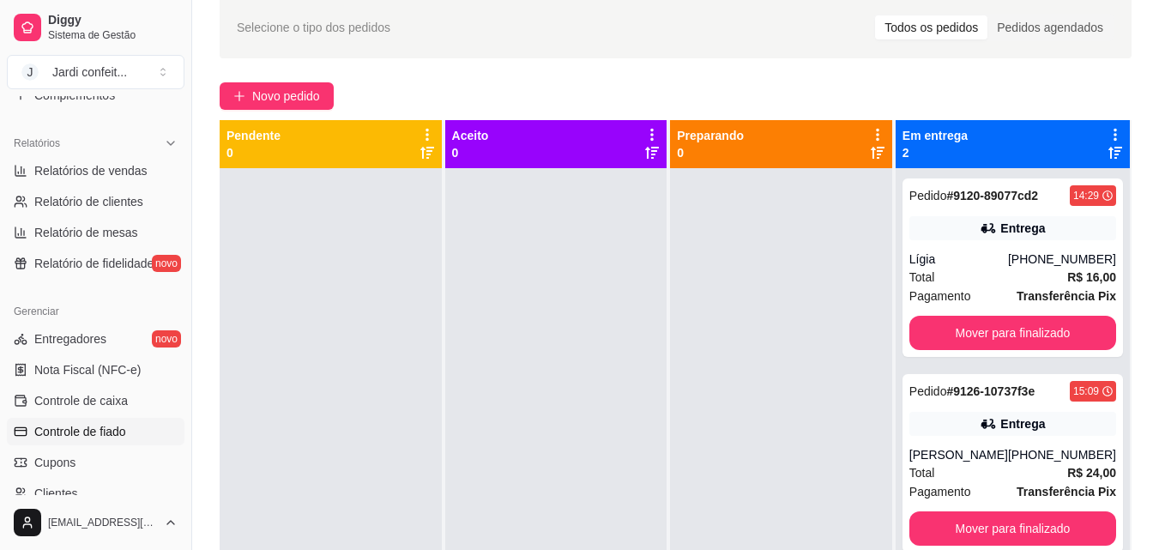
click at [129, 424] on link "Controle de fiado" at bounding box center [96, 431] width 178 height 27
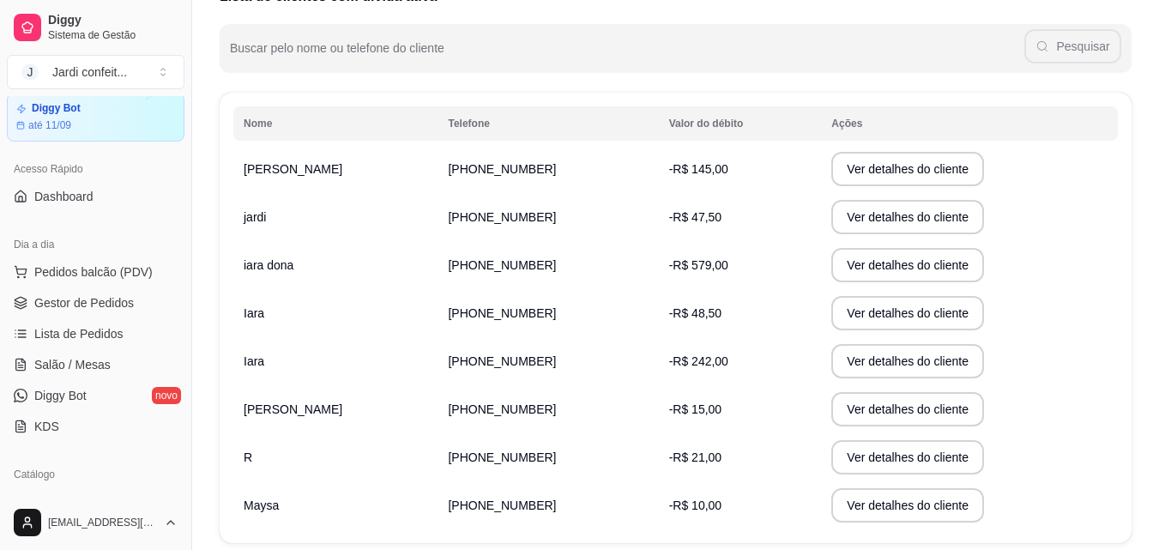
scroll to position [52, 0]
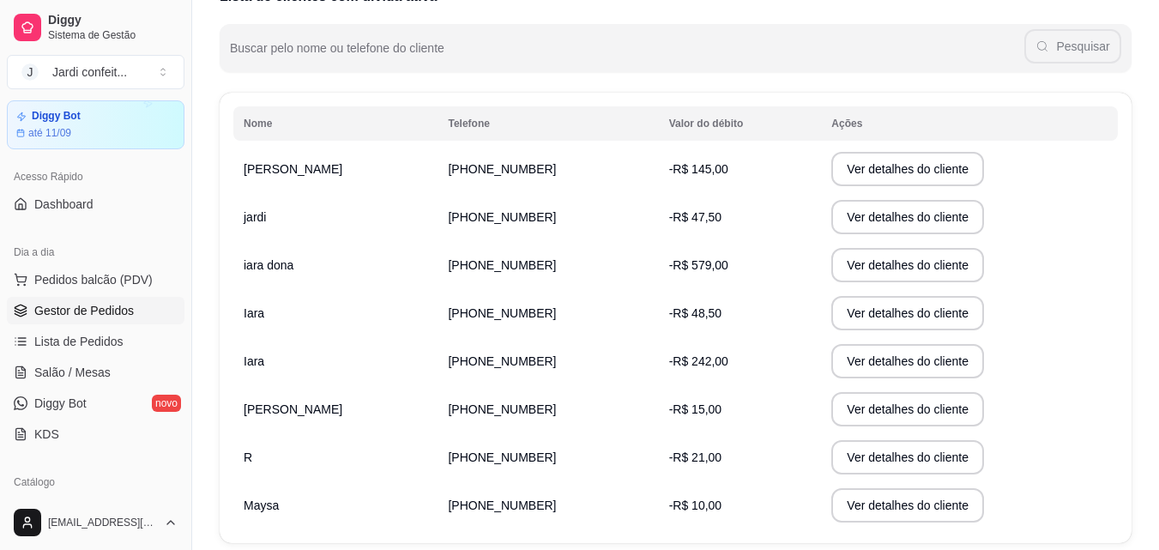
click at [106, 309] on span "Gestor de Pedidos" at bounding box center [84, 310] width 100 height 17
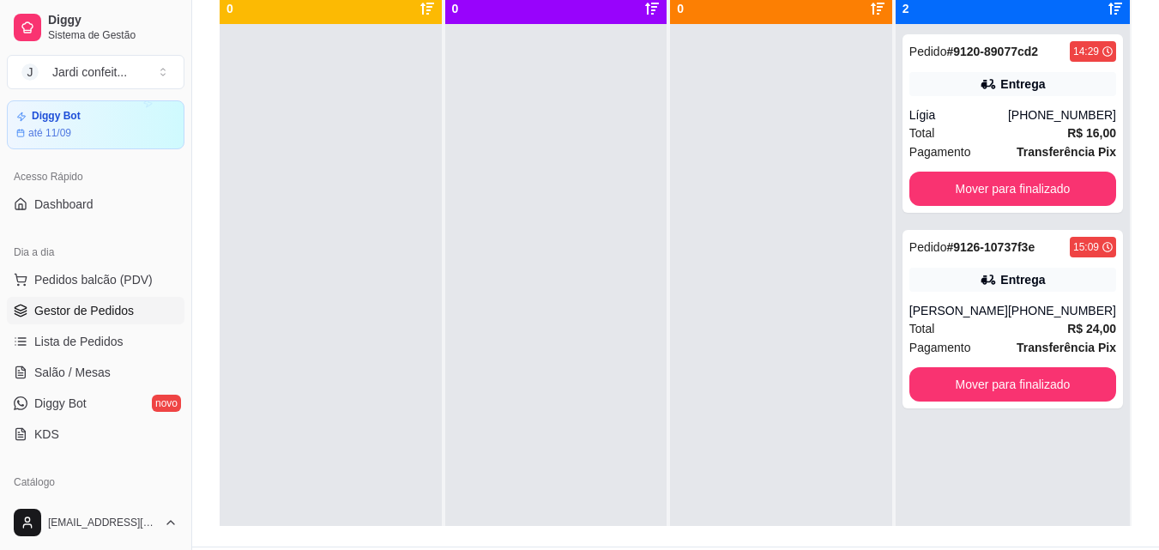
scroll to position [219, 0]
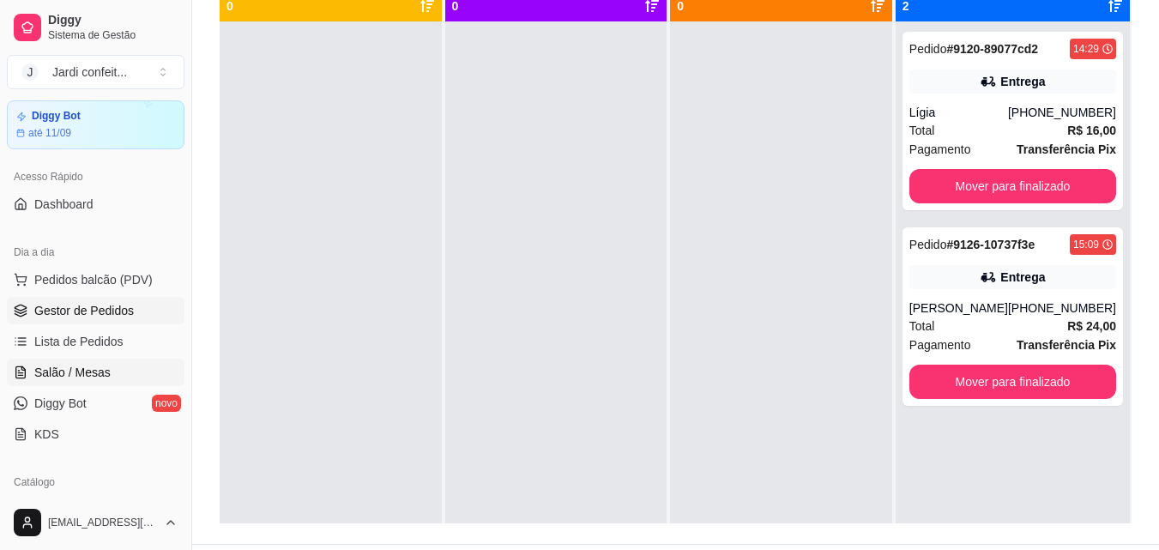
click at [100, 376] on span "Salão / Mesas" at bounding box center [72, 372] width 76 height 17
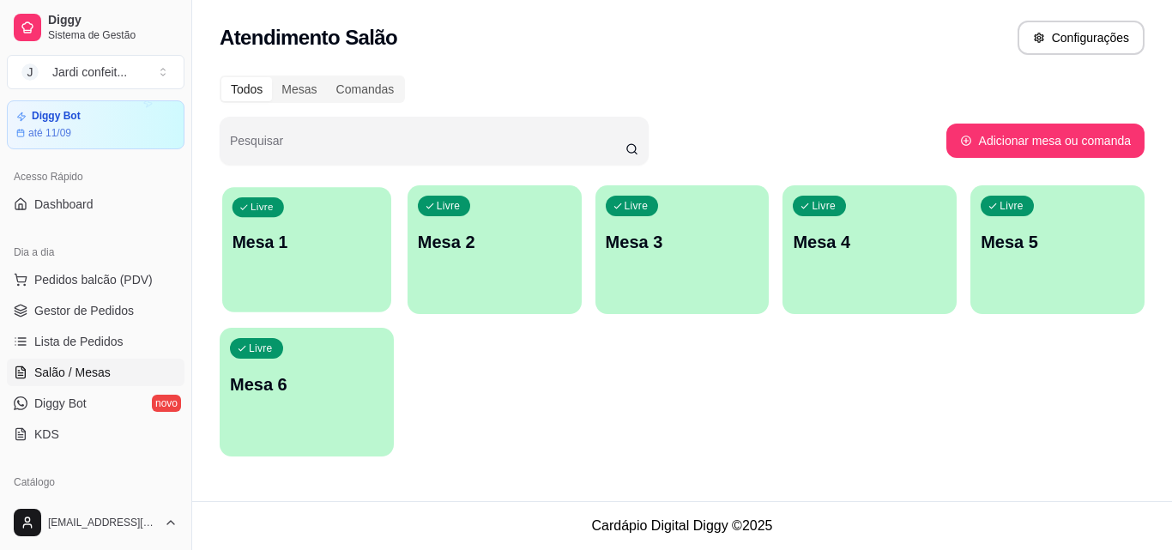
click at [311, 293] on div "button" at bounding box center [306, 302] width 169 height 20
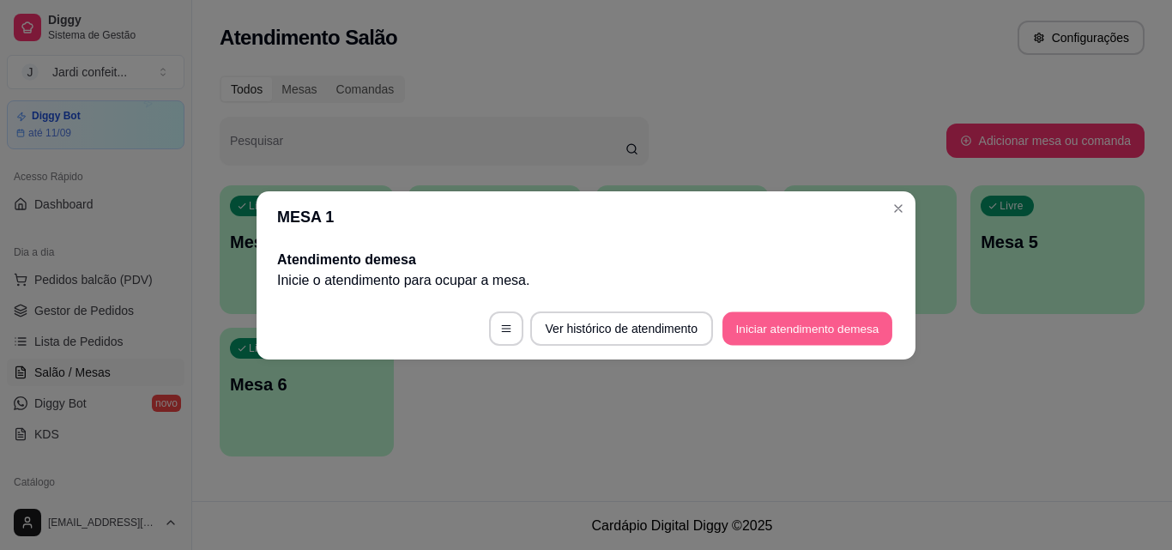
click at [812, 326] on button "Iniciar atendimento de mesa" at bounding box center [807, 327] width 170 height 33
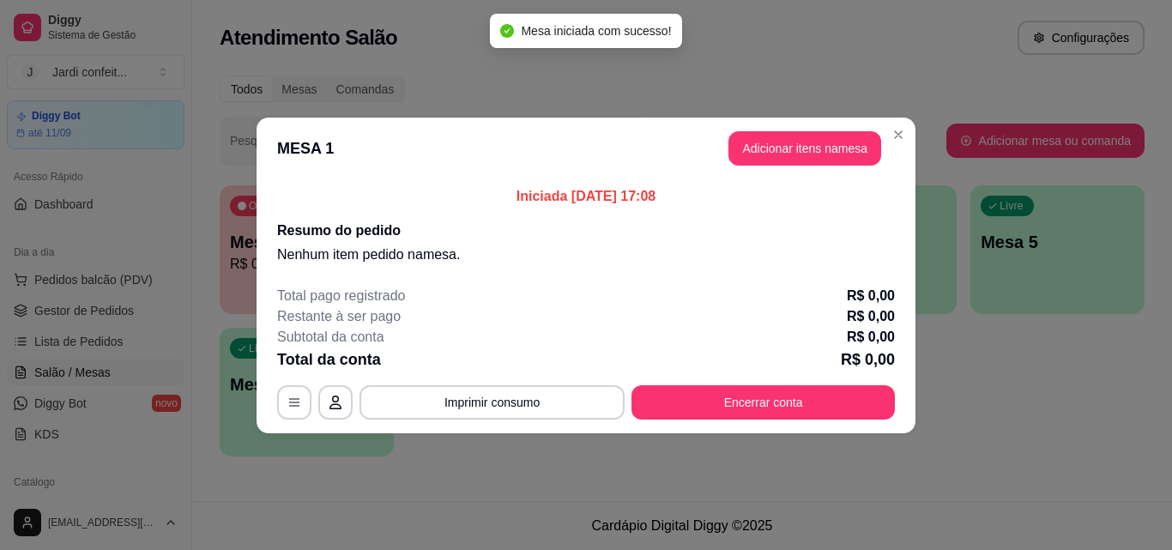
click at [829, 172] on header "MESA 1 Adicionar itens na mesa" at bounding box center [585, 149] width 659 height 62
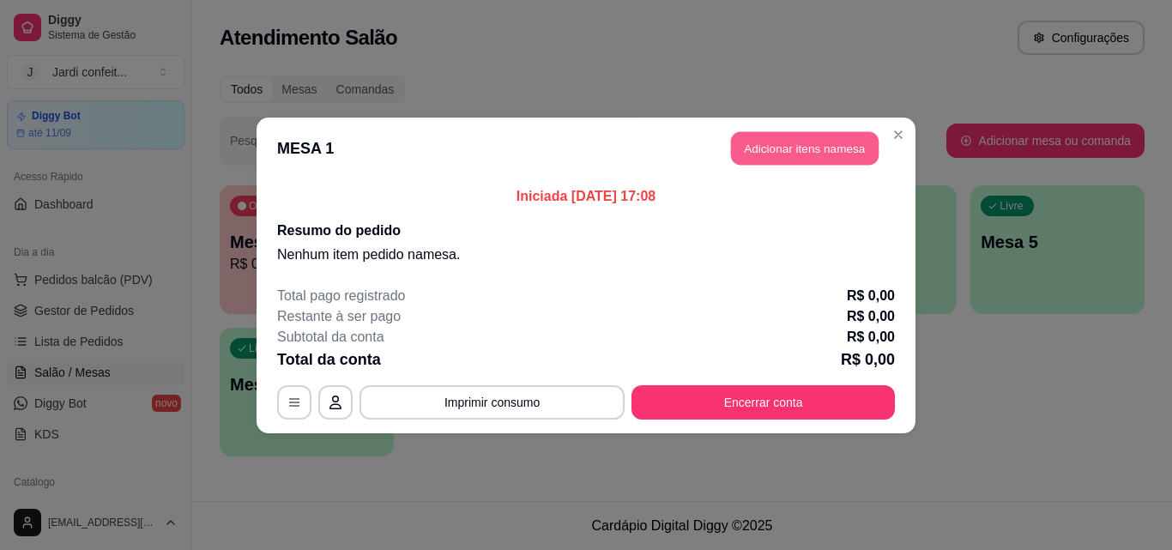
click at [838, 157] on button "Adicionar itens na mesa" at bounding box center [805, 147] width 148 height 33
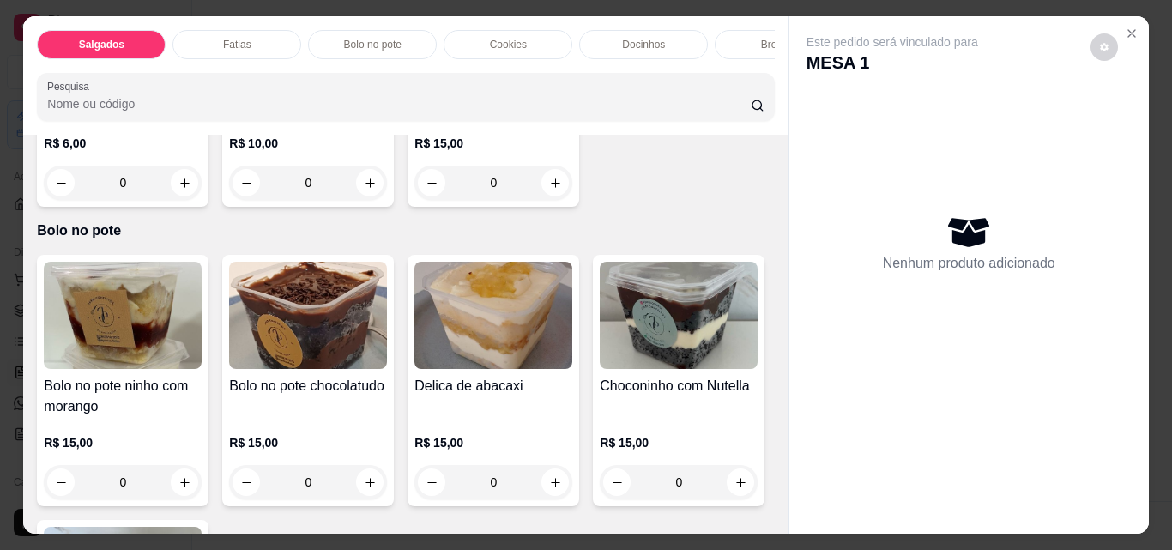
scroll to position [604, 0]
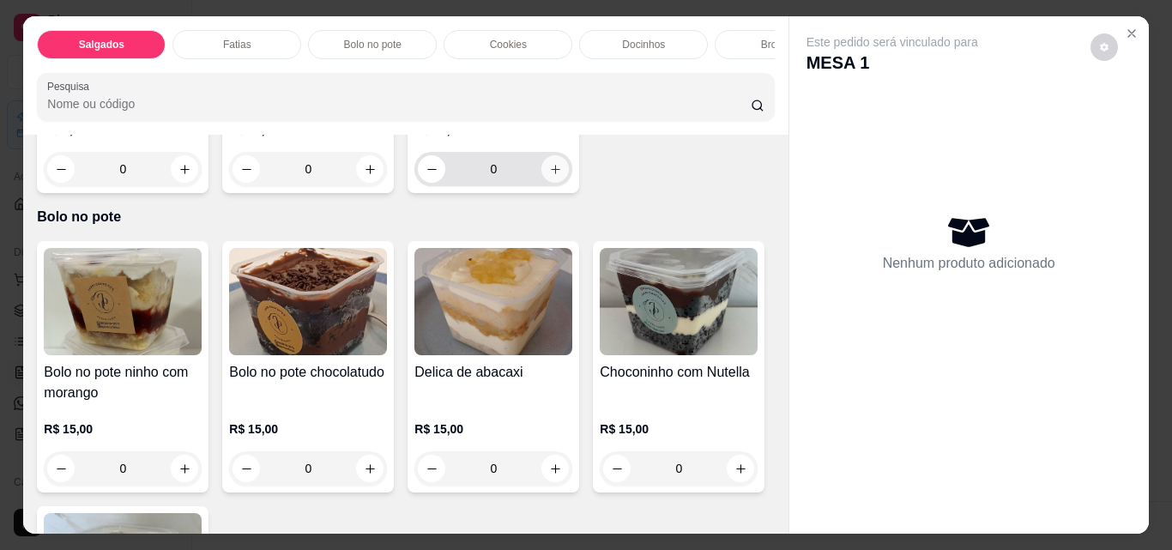
click at [558, 183] on button "increase-product-quantity" at bounding box center [554, 168] width 27 height 27
type input "1"
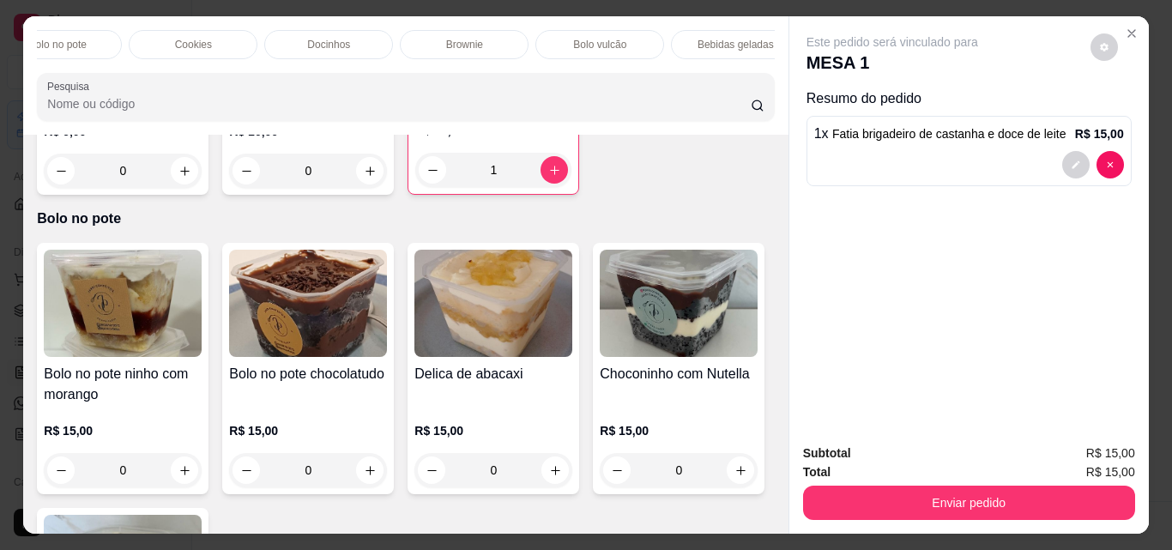
scroll to position [0, 333]
click at [679, 43] on p "Bebidas geladas" at bounding box center [717, 45] width 76 height 14
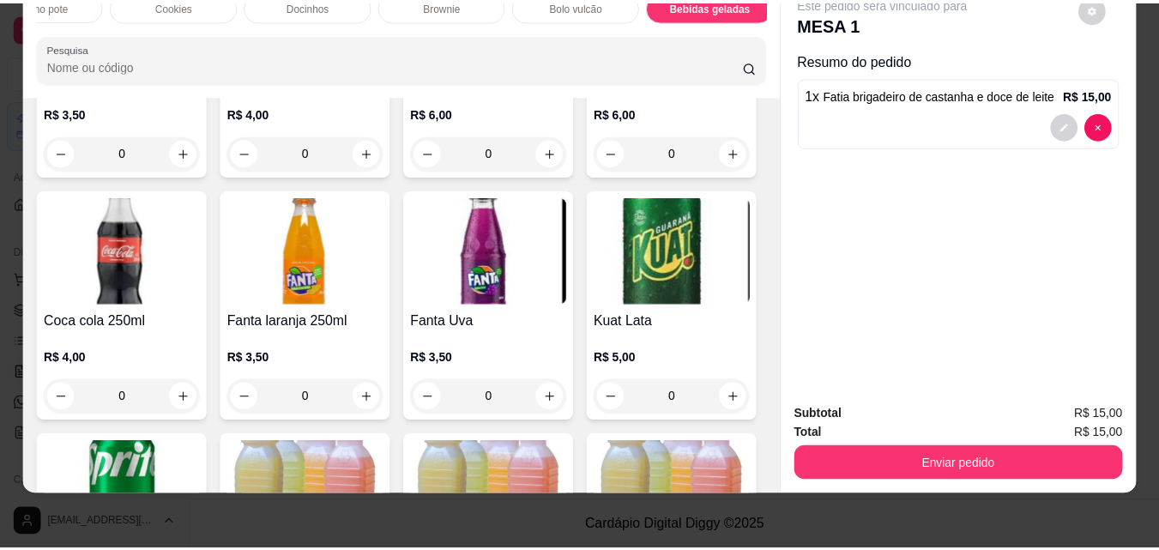
scroll to position [3140, 0]
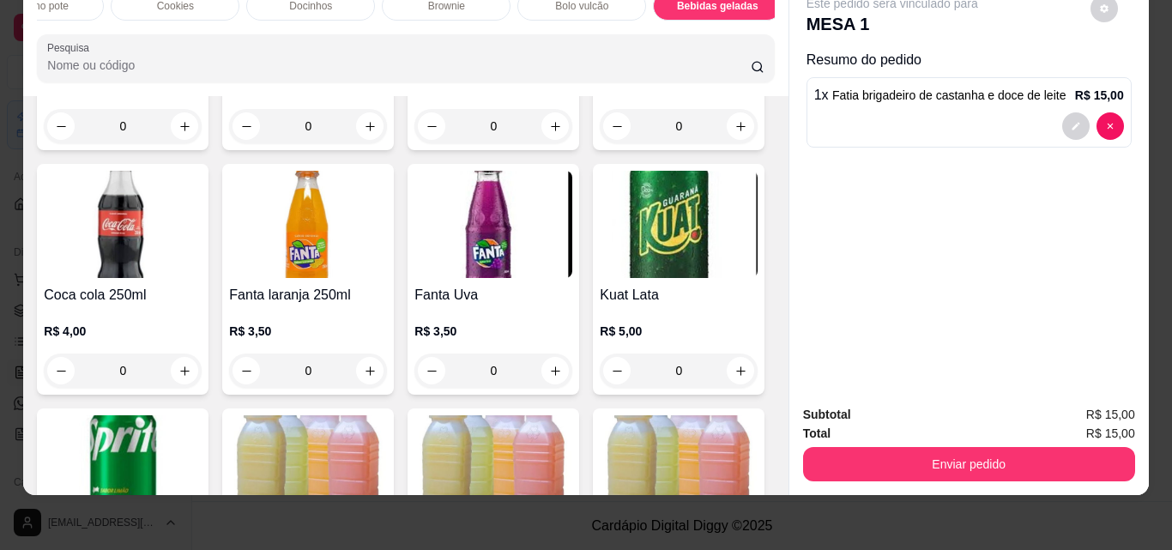
type input "1"
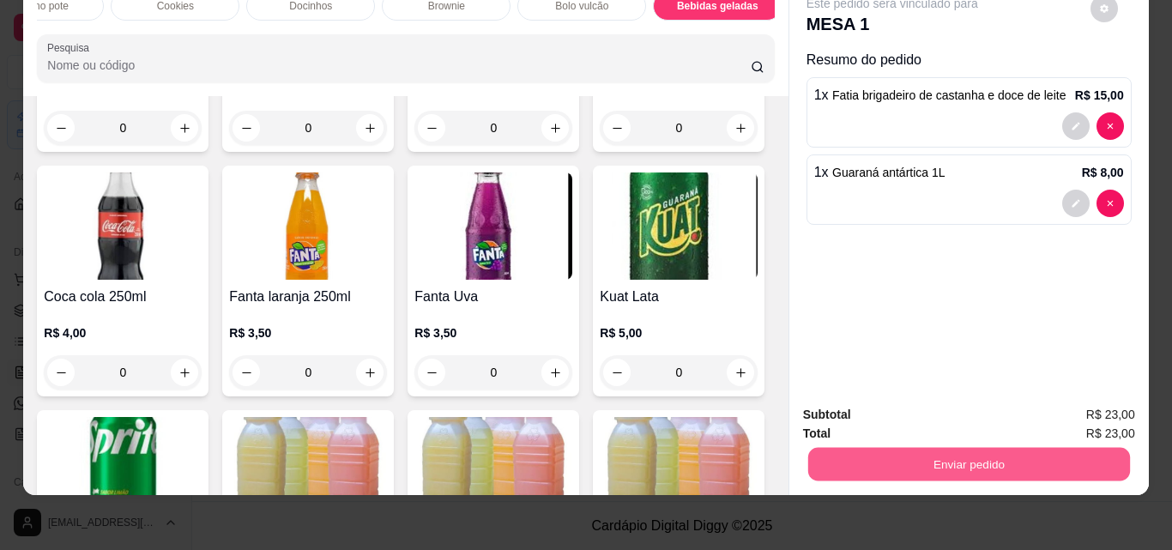
click at [912, 456] on button "Enviar pedido" at bounding box center [968, 463] width 322 height 33
click at [913, 404] on button "Não registrar e enviar pedido" at bounding box center [911, 409] width 173 height 32
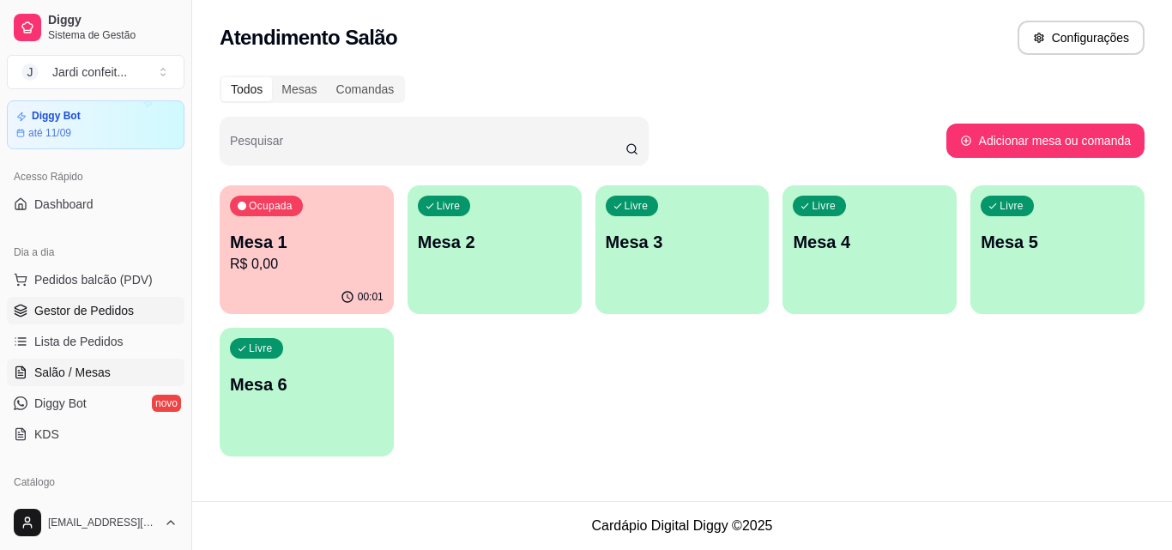
click at [148, 316] on link "Gestor de Pedidos" at bounding box center [96, 310] width 178 height 27
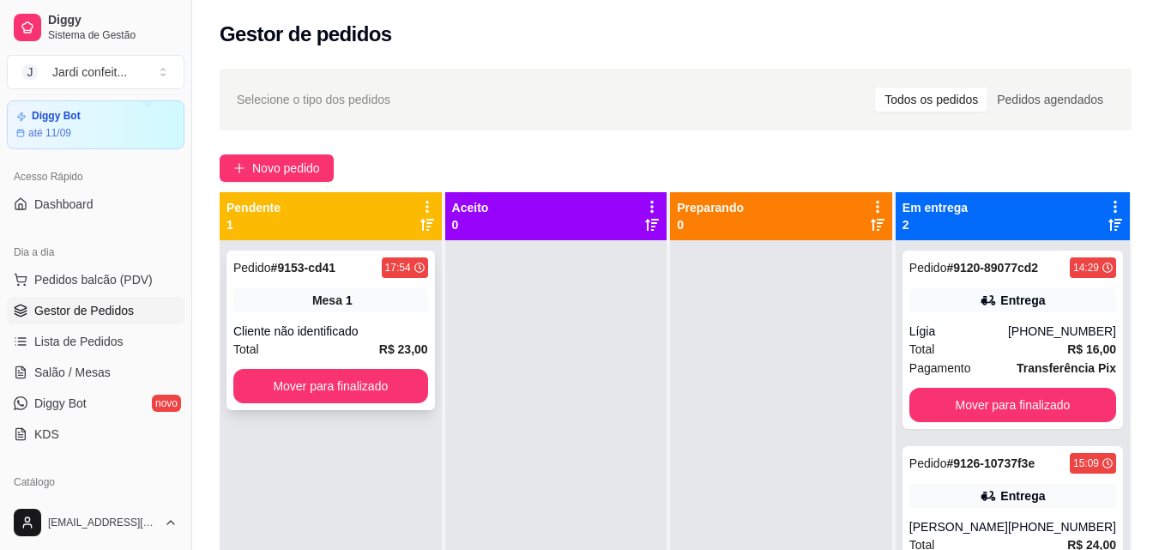
click at [396, 403] on div "Pedido # 9153-cd41 17:54 Mesa 1 Cliente não identificado Total R$ 23,00 Mover p…" at bounding box center [330, 330] width 208 height 160
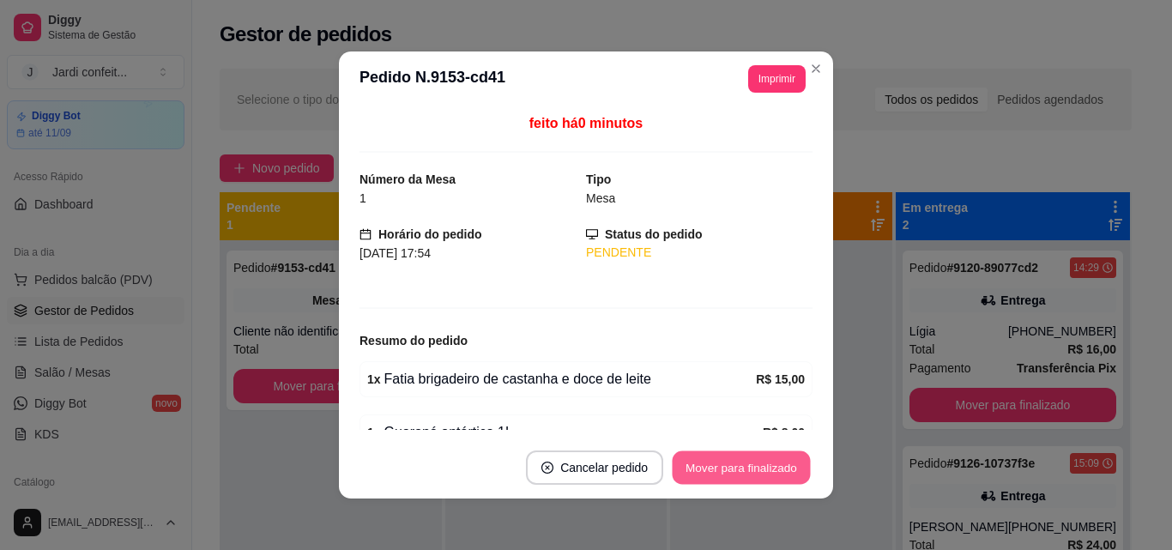
click at [779, 471] on button "Mover para finalizado" at bounding box center [742, 467] width 138 height 33
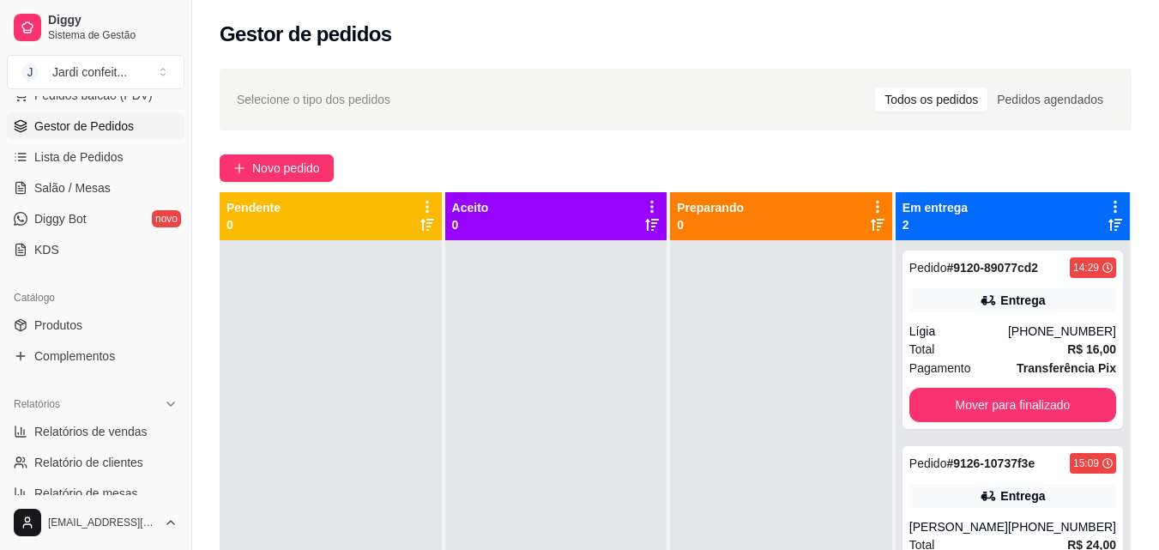
scroll to position [252, 0]
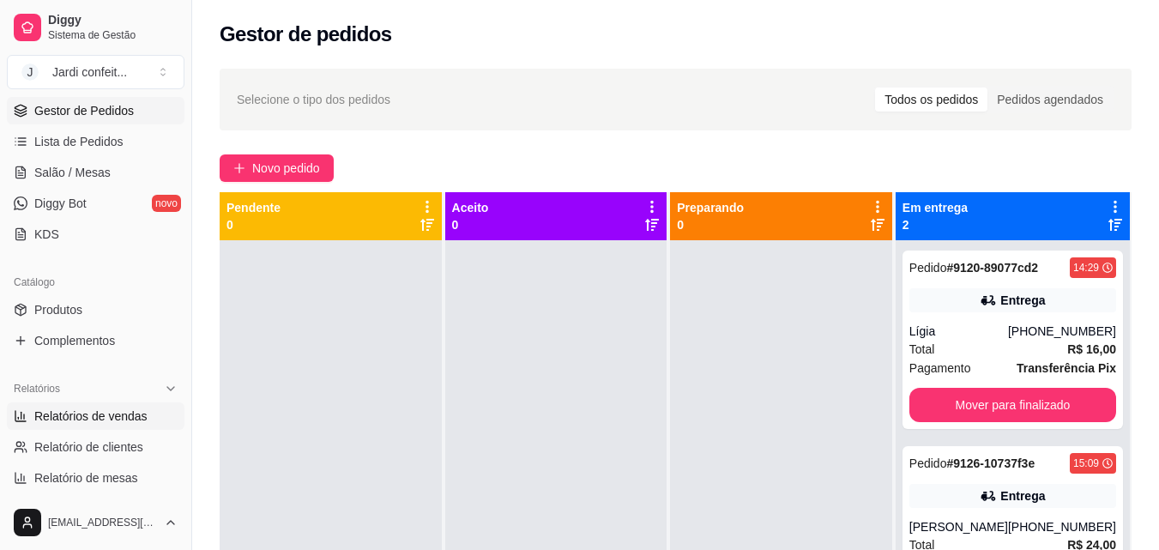
click at [95, 422] on span "Relatórios de vendas" at bounding box center [90, 415] width 113 height 17
select select "ALL"
select select "0"
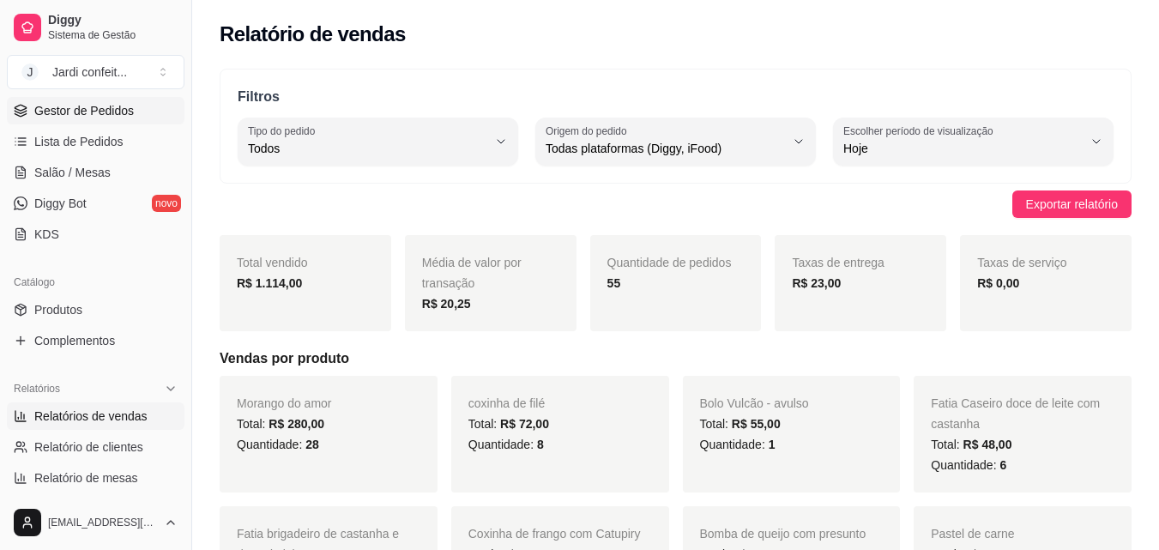
click at [114, 117] on span "Gestor de Pedidos" at bounding box center [84, 110] width 100 height 17
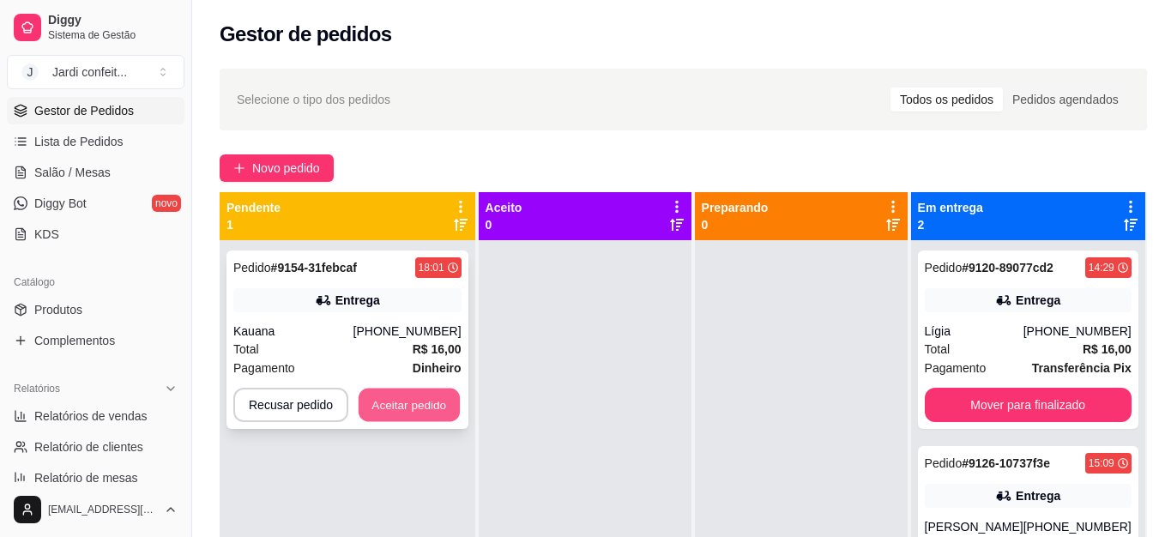
click at [442, 405] on button "Aceitar pedido" at bounding box center [409, 405] width 101 height 33
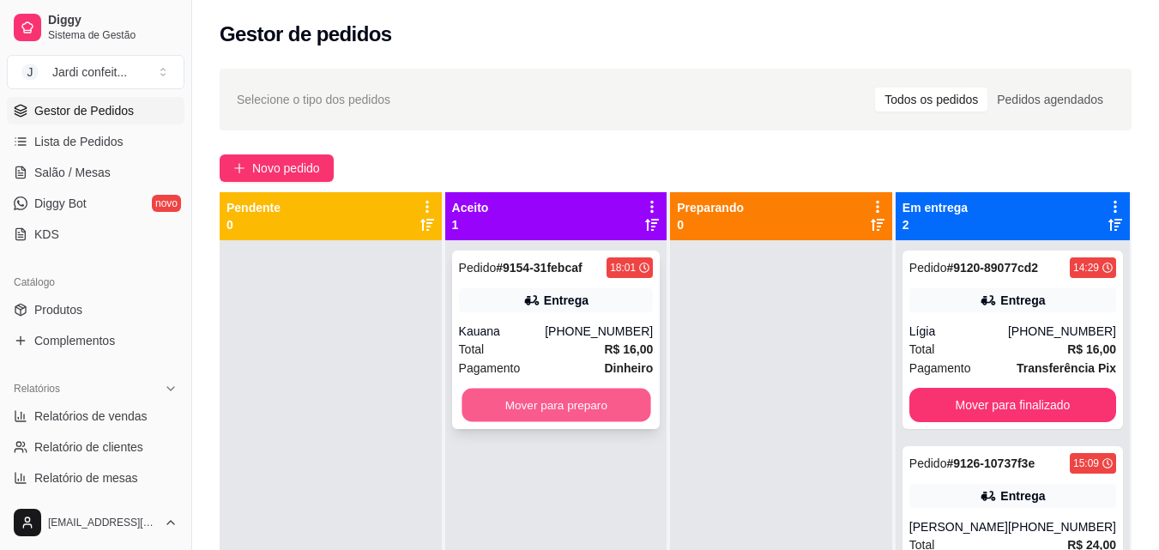
click at [495, 403] on button "Mover para preparo" at bounding box center [556, 405] width 189 height 33
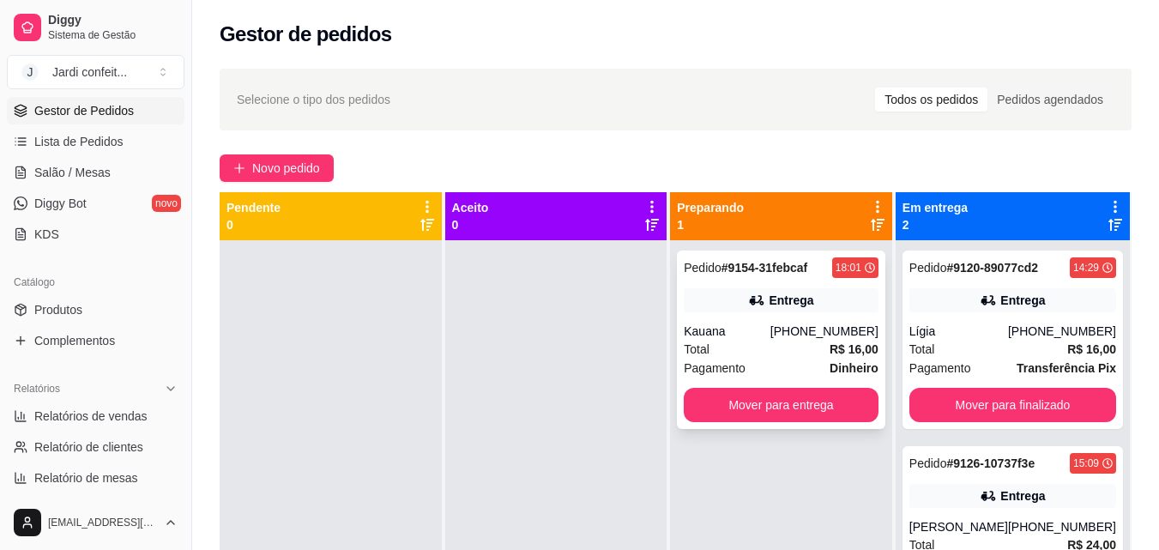
click at [817, 333] on div "[PHONE_NUMBER]" at bounding box center [824, 331] width 108 height 17
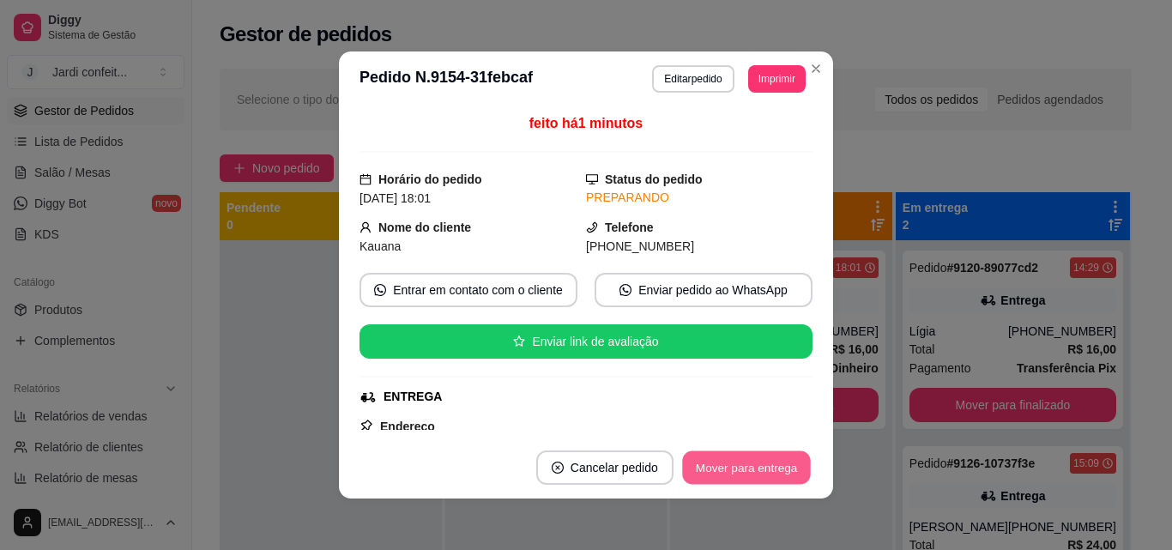
click at [777, 451] on button "Mover para entrega" at bounding box center [746, 467] width 129 height 33
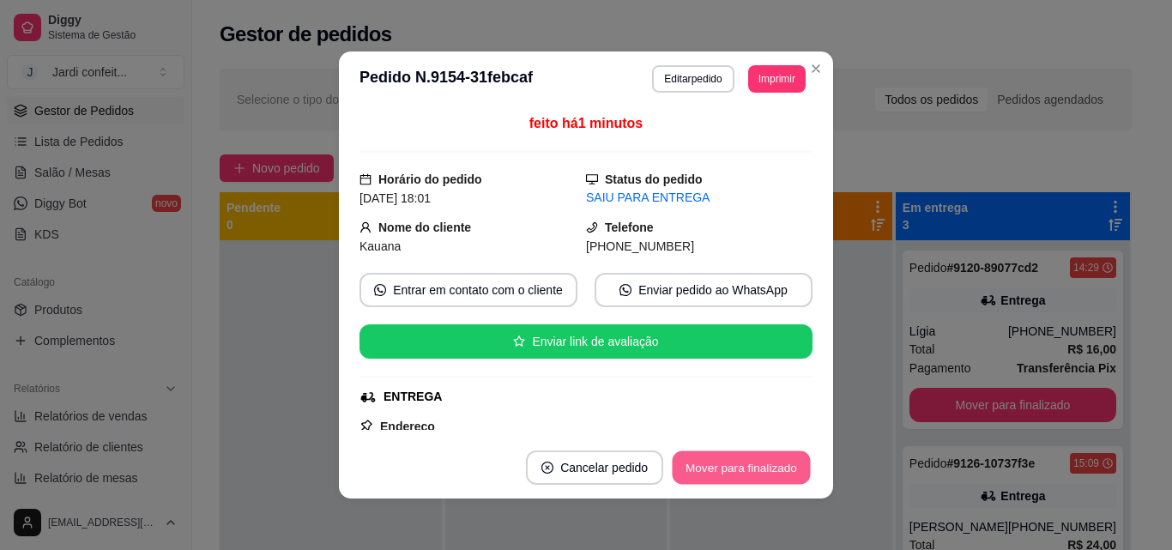
click at [779, 470] on button "Mover para finalizado" at bounding box center [742, 467] width 138 height 33
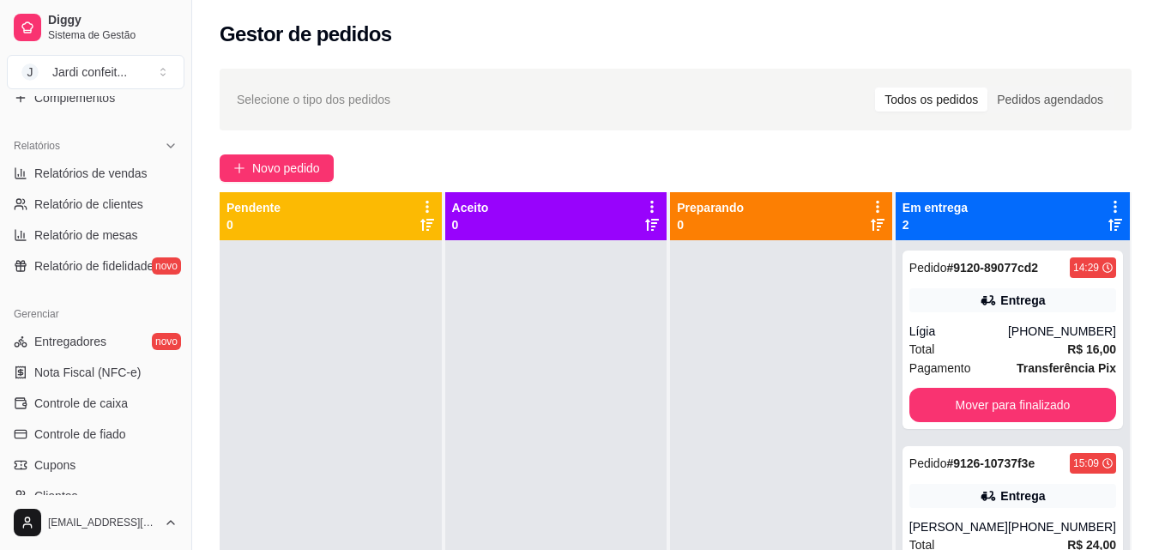
scroll to position [502, 0]
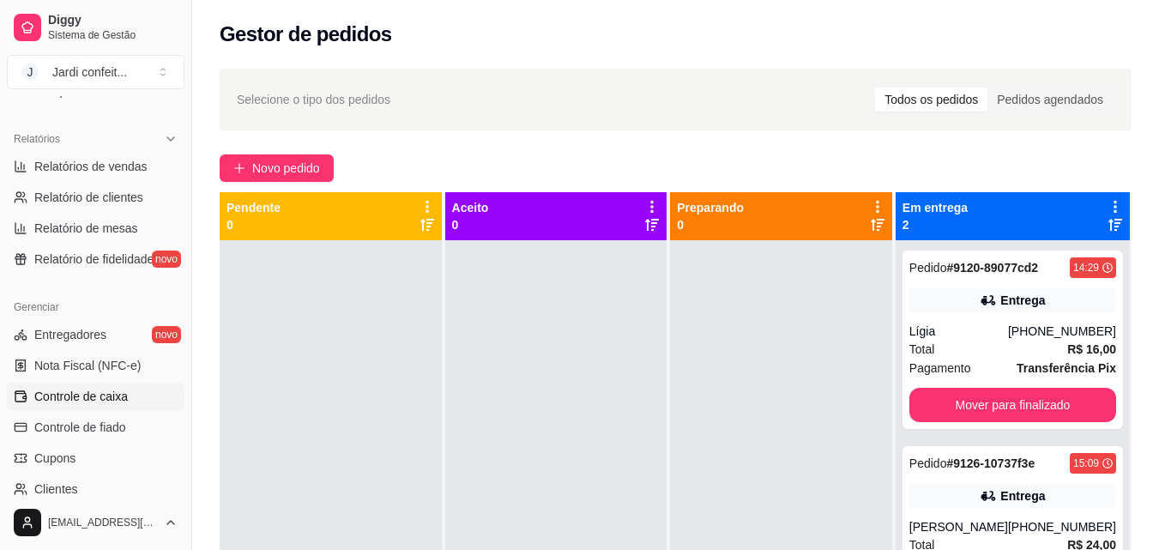
click at [127, 403] on link "Controle de caixa" at bounding box center [96, 396] width 178 height 27
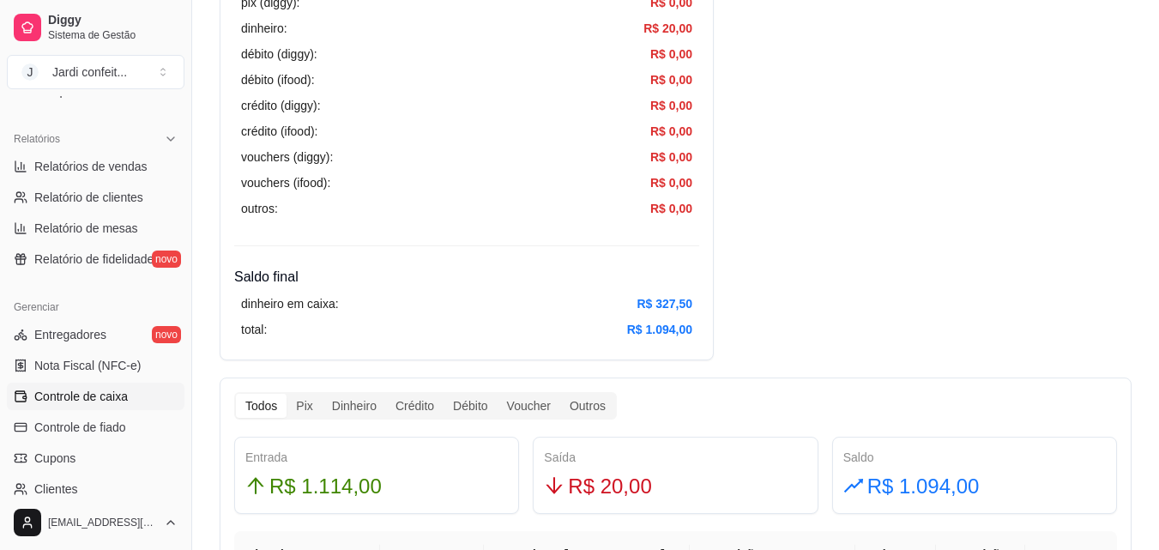
scroll to position [657, 0]
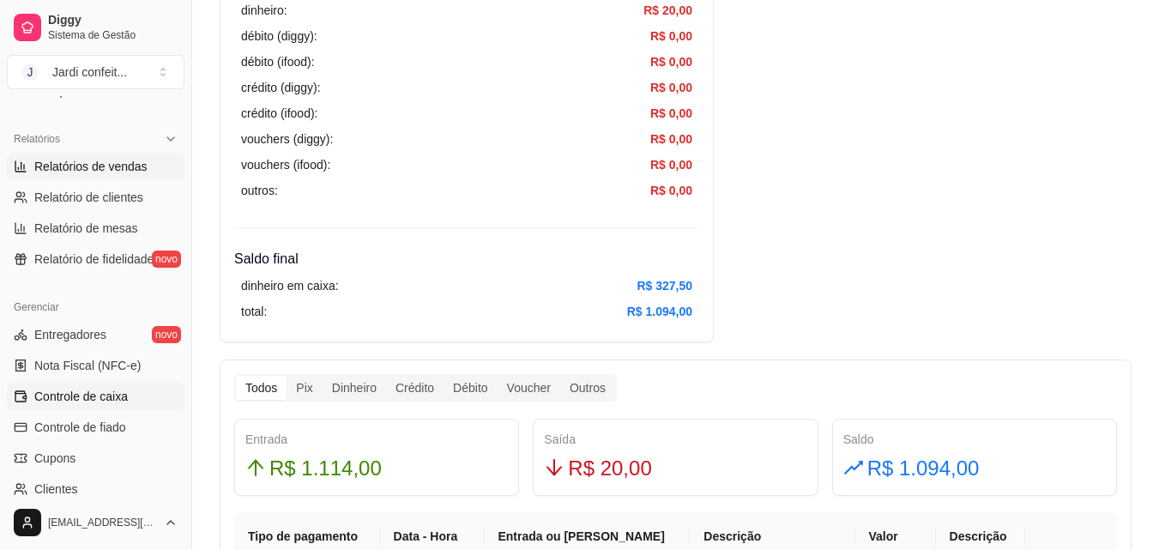
click at [109, 166] on span "Relatórios de vendas" at bounding box center [90, 166] width 113 height 17
select select "ALL"
select select "0"
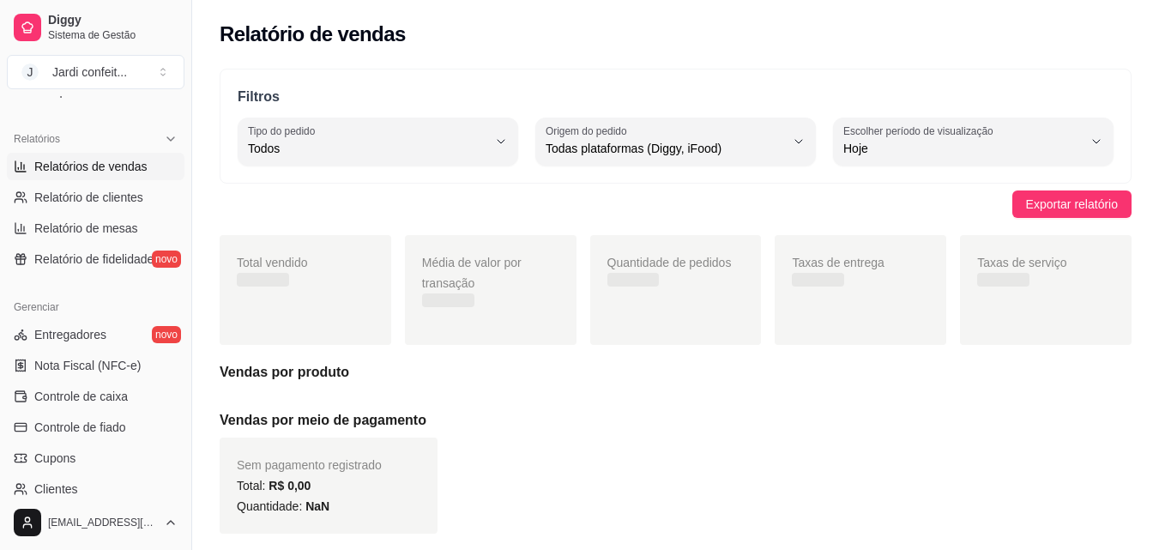
click at [109, 166] on span "Relatórios de vendas" at bounding box center [90, 166] width 113 height 17
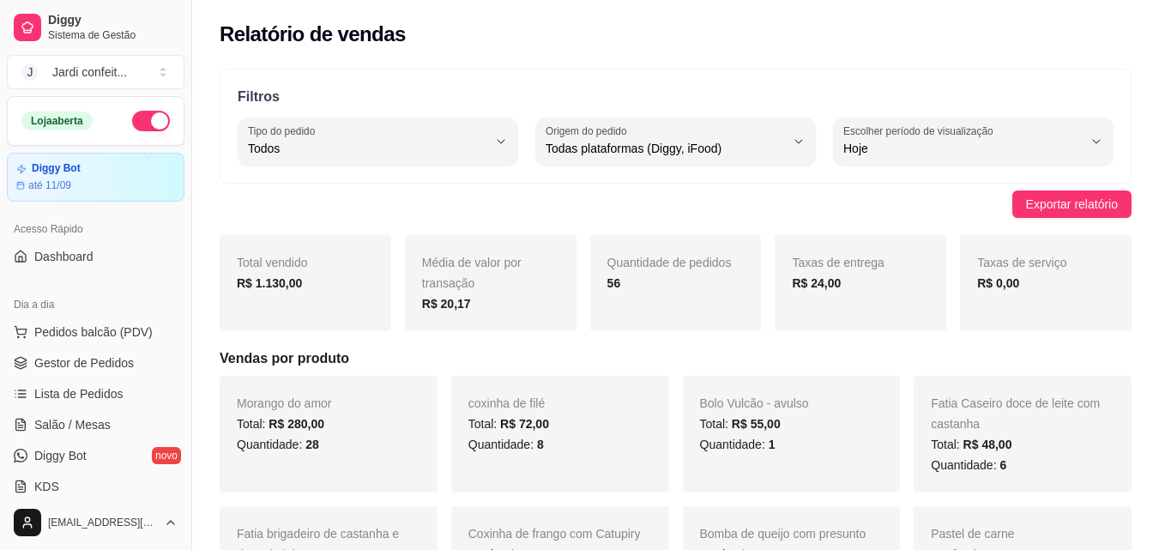
click at [112, 359] on span "Gestor de Pedidos" at bounding box center [84, 362] width 100 height 17
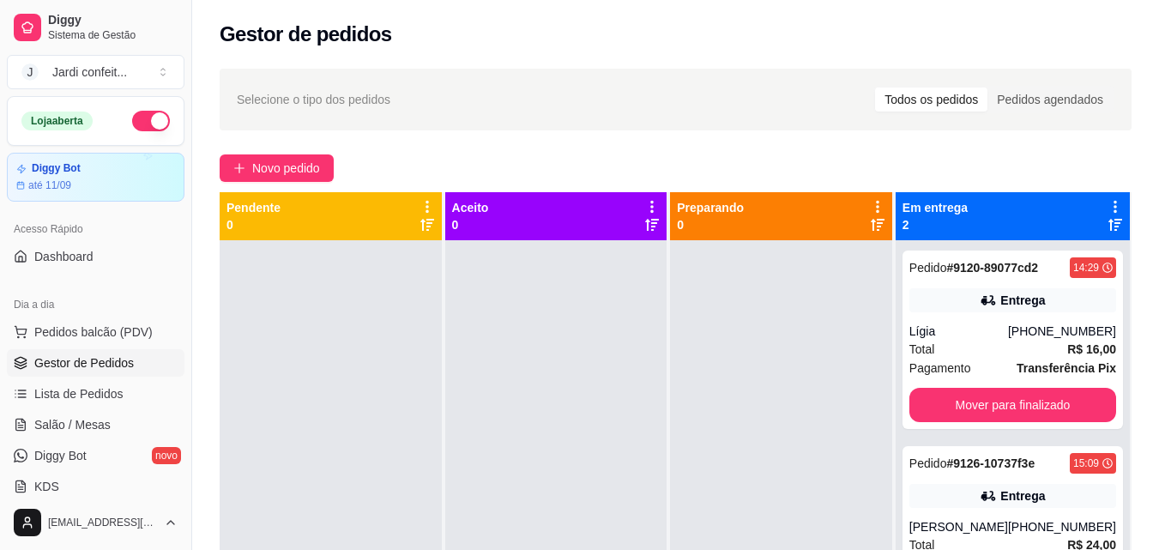
click at [0, 377] on div "Dia a dia Pedidos balcão (PDV) Gestor de Pedidos Lista de Pedidos Salão / Mesas…" at bounding box center [95, 395] width 191 height 223
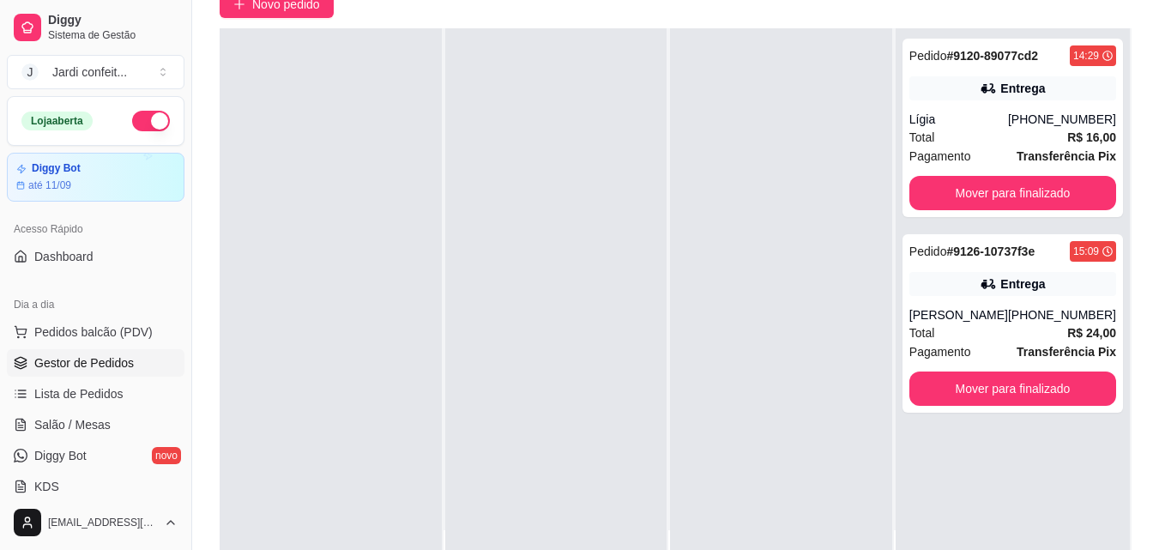
scroll to position [149, 0]
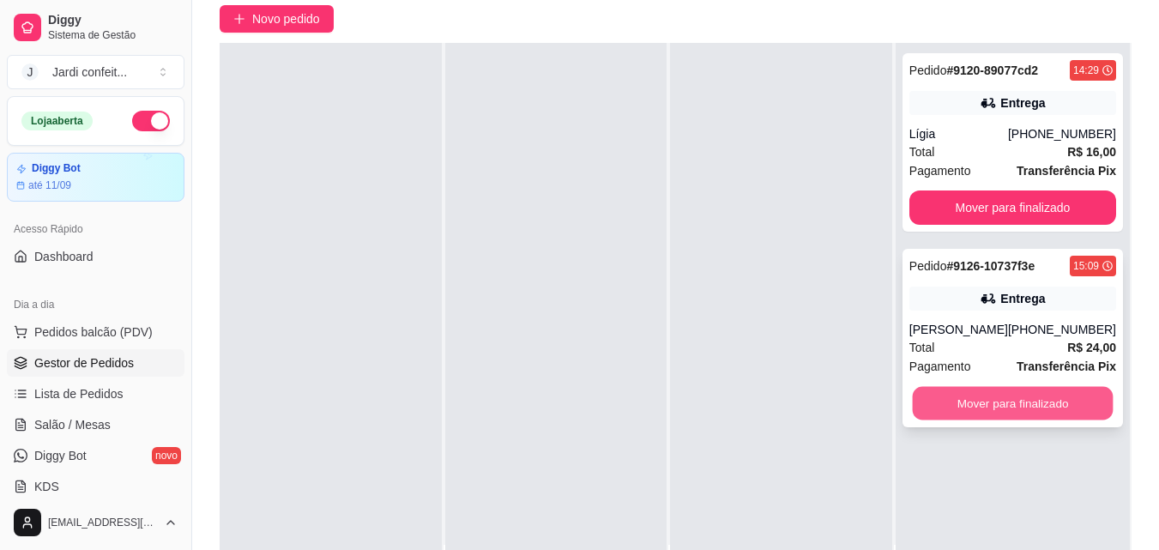
click at [1019, 413] on button "Mover para finalizado" at bounding box center [1012, 403] width 201 height 33
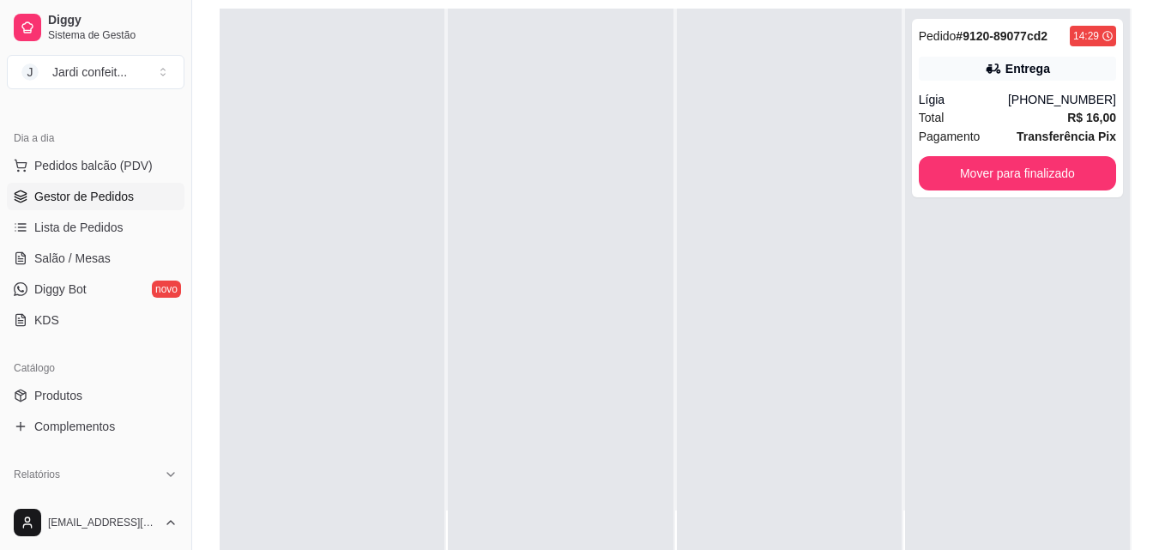
scroll to position [214, 0]
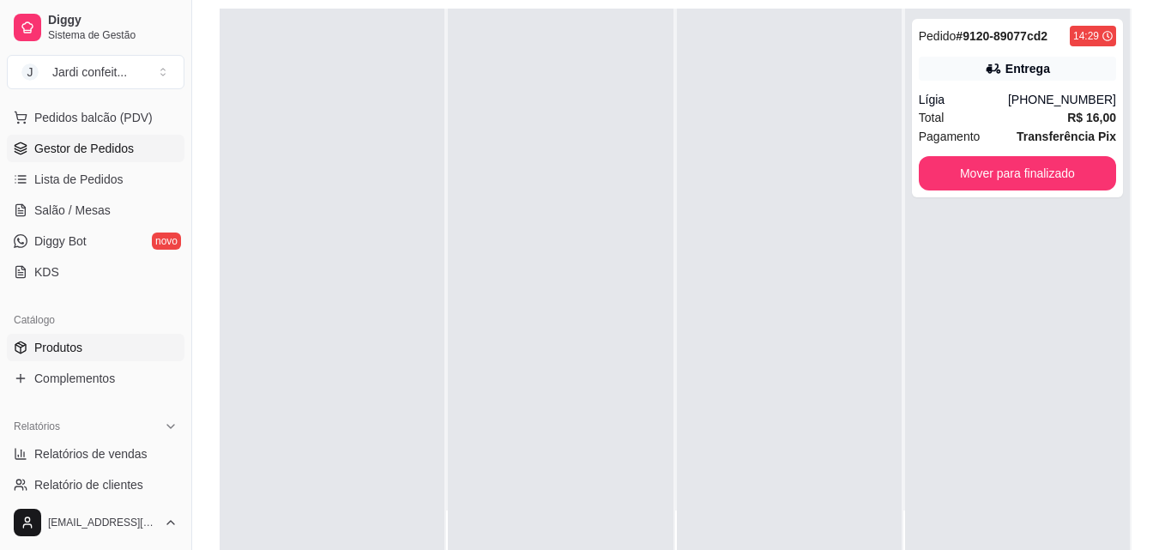
click at [63, 342] on span "Produtos" at bounding box center [58, 347] width 48 height 17
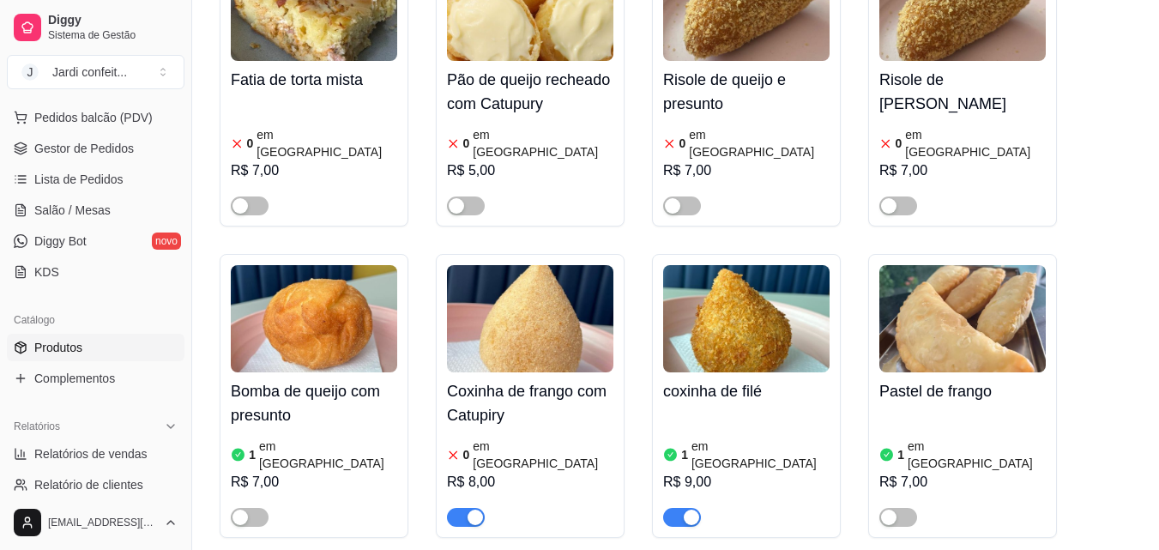
scroll to position [934, 0]
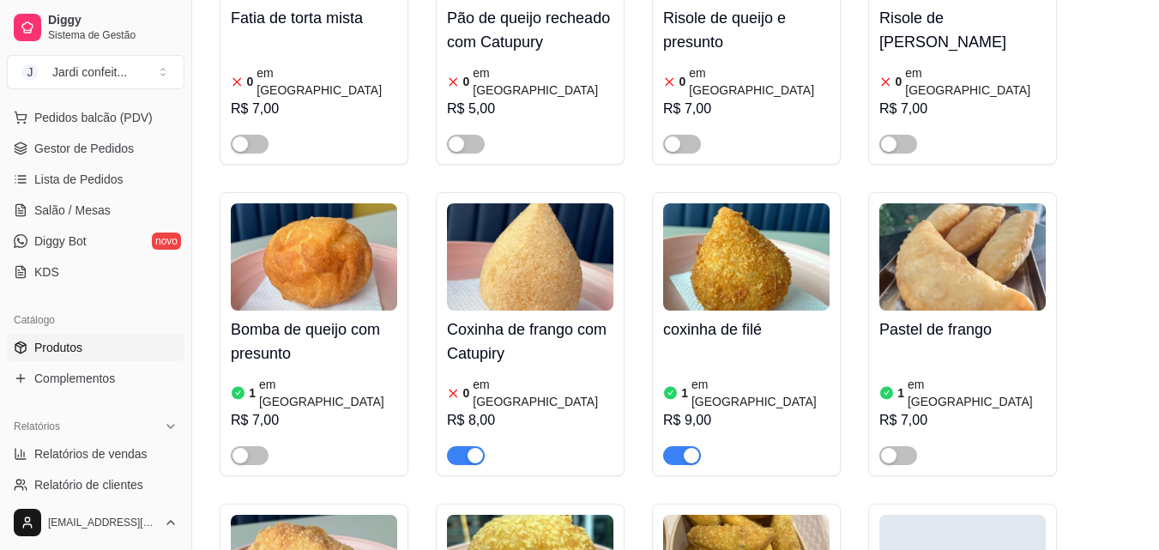
click at [536, 237] on img at bounding box center [530, 256] width 166 height 107
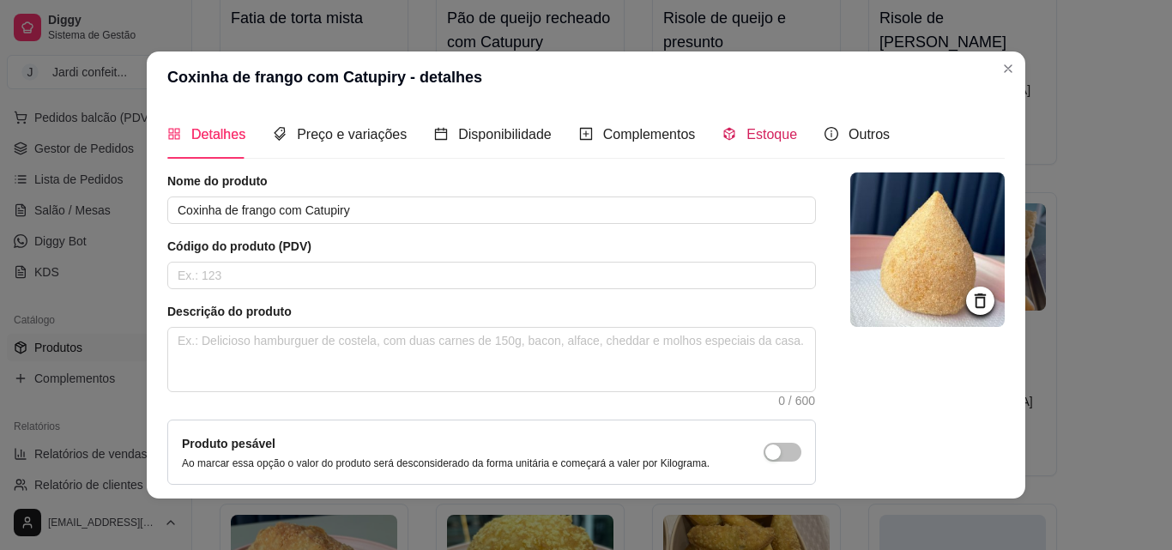
click at [748, 131] on span "Estoque" at bounding box center [771, 134] width 51 height 15
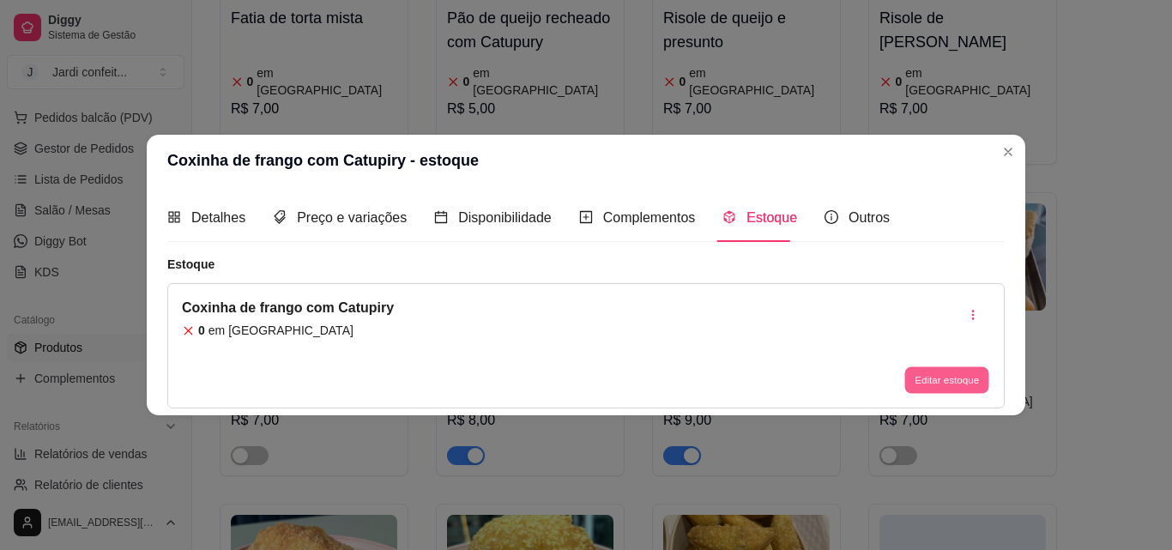
click at [951, 372] on button "Editar estoque" at bounding box center [946, 380] width 84 height 27
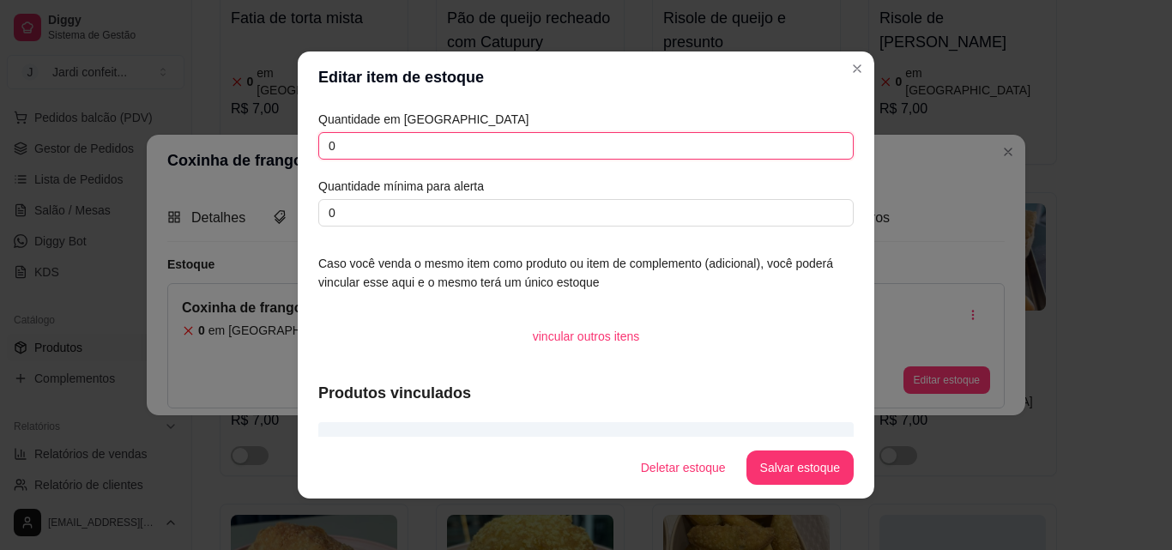
click at [402, 148] on input "0" at bounding box center [585, 145] width 535 height 27
type input "02"
click at [809, 466] on button "Salvar estoque" at bounding box center [799, 467] width 105 height 33
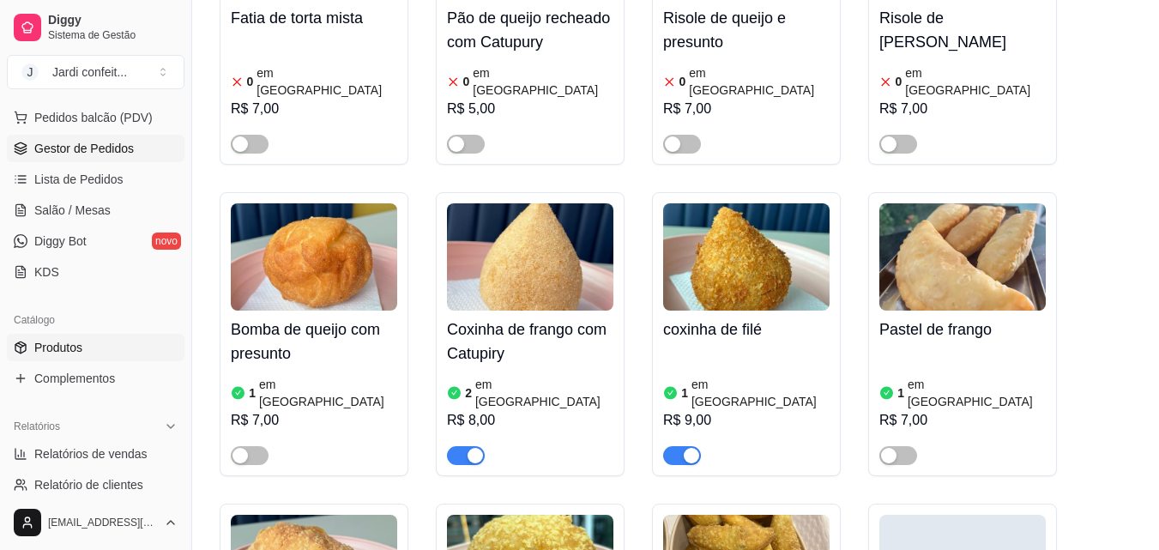
click at [132, 156] on link "Gestor de Pedidos" at bounding box center [96, 148] width 178 height 27
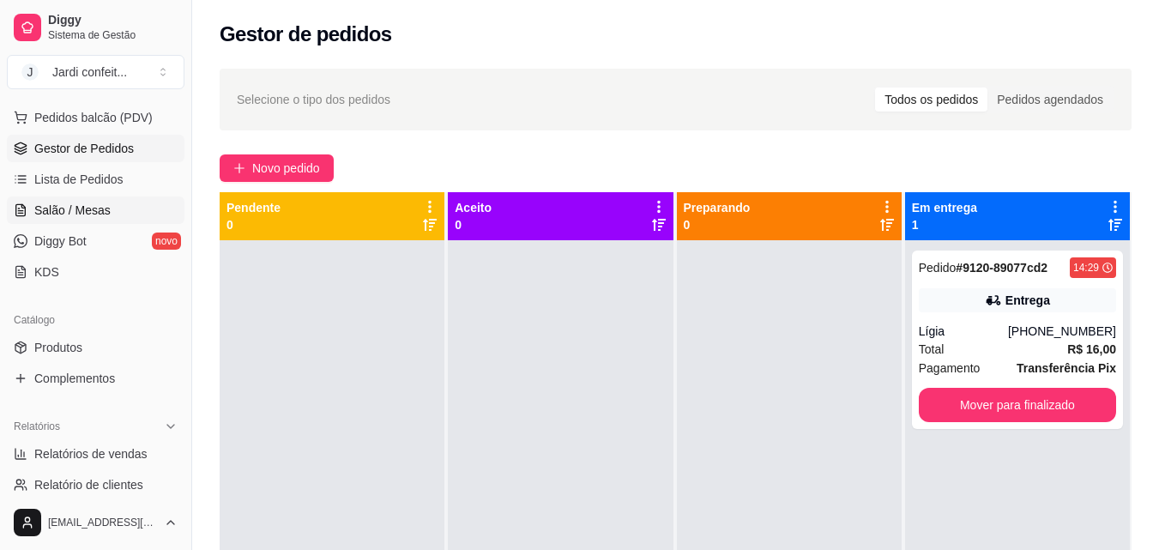
click at [64, 218] on span "Salão / Mesas" at bounding box center [72, 210] width 76 height 17
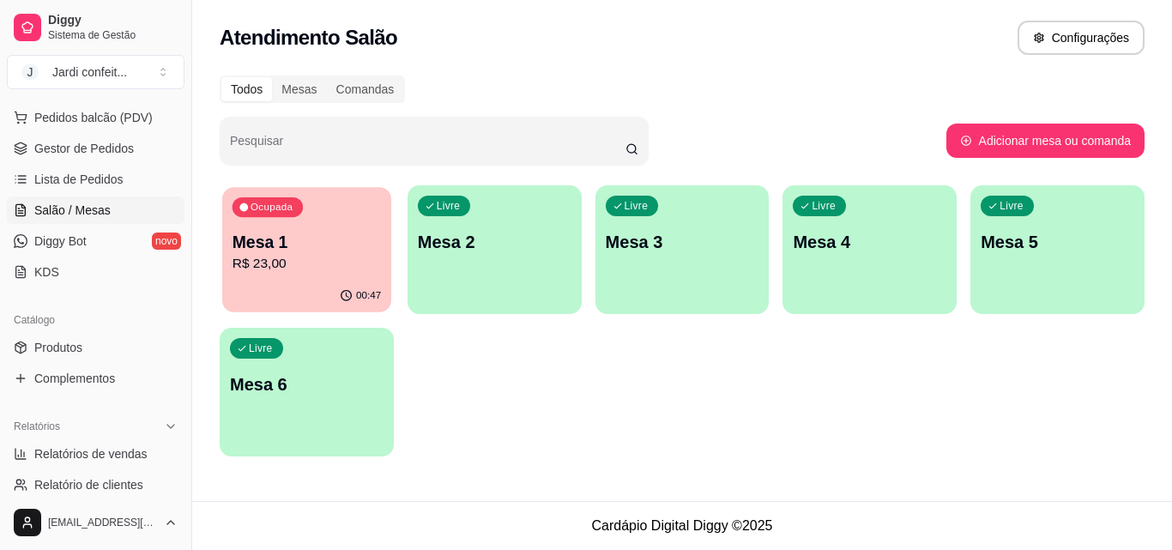
click at [308, 198] on div "Ocupada Mesa 1 R$ 23,00" at bounding box center [306, 233] width 169 height 93
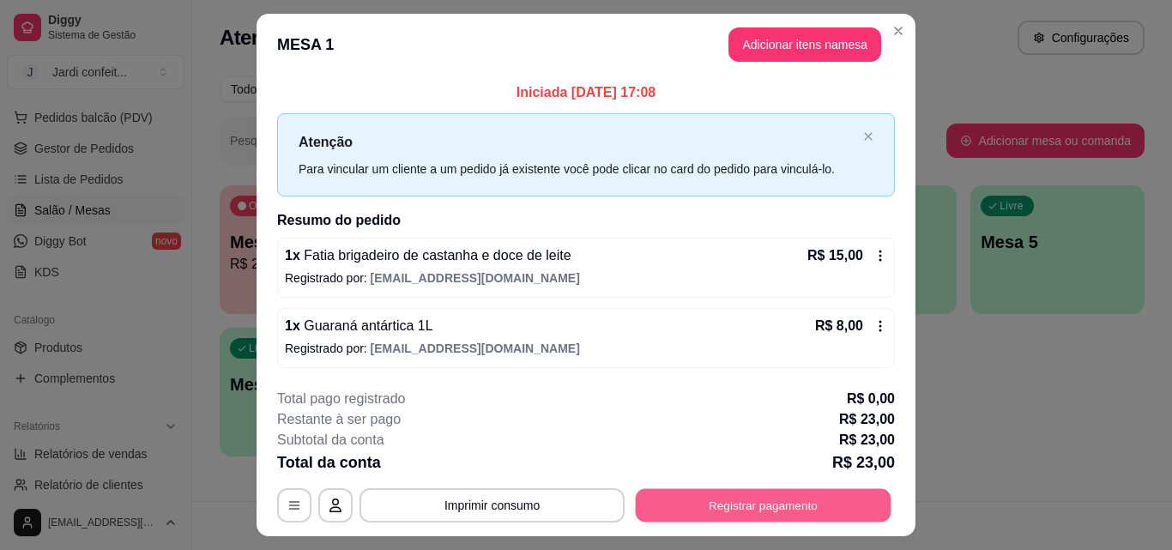
click at [781, 500] on button "Registrar pagamento" at bounding box center [764, 505] width 256 height 33
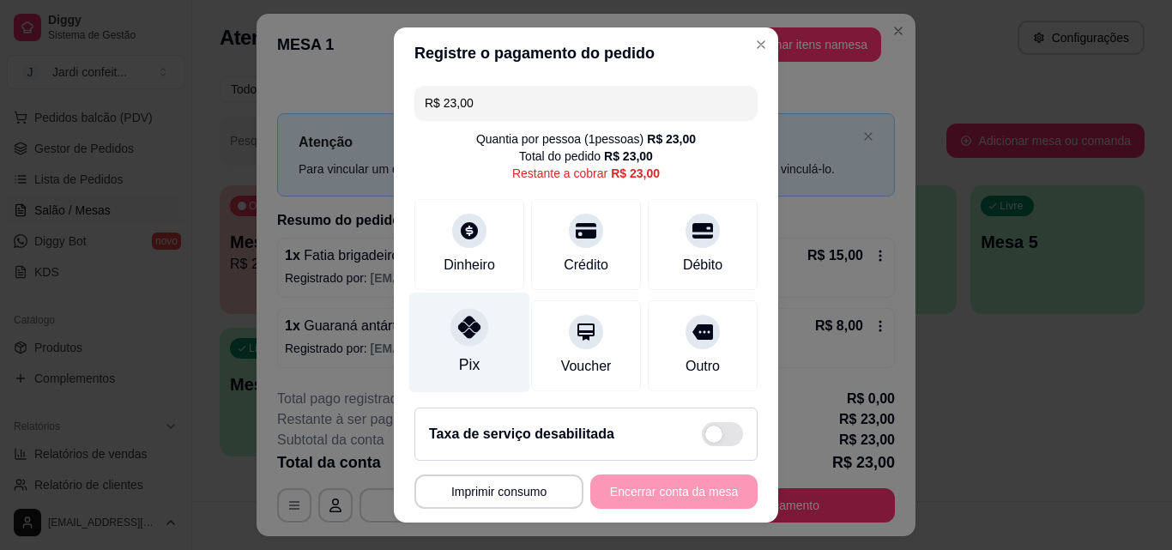
click at [458, 323] on icon at bounding box center [469, 327] width 22 height 22
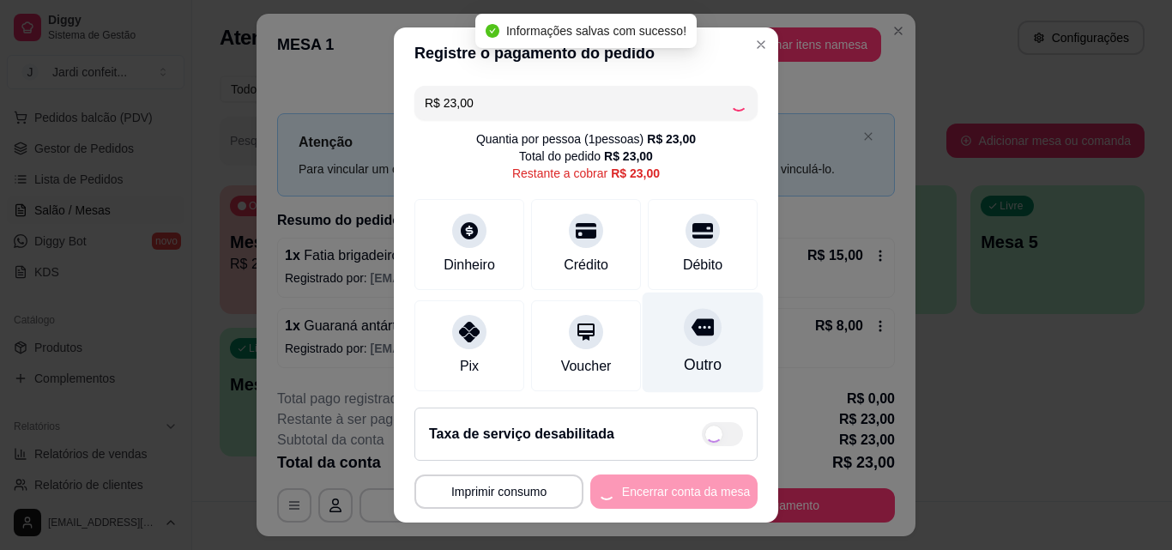
type input "R$ 0,00"
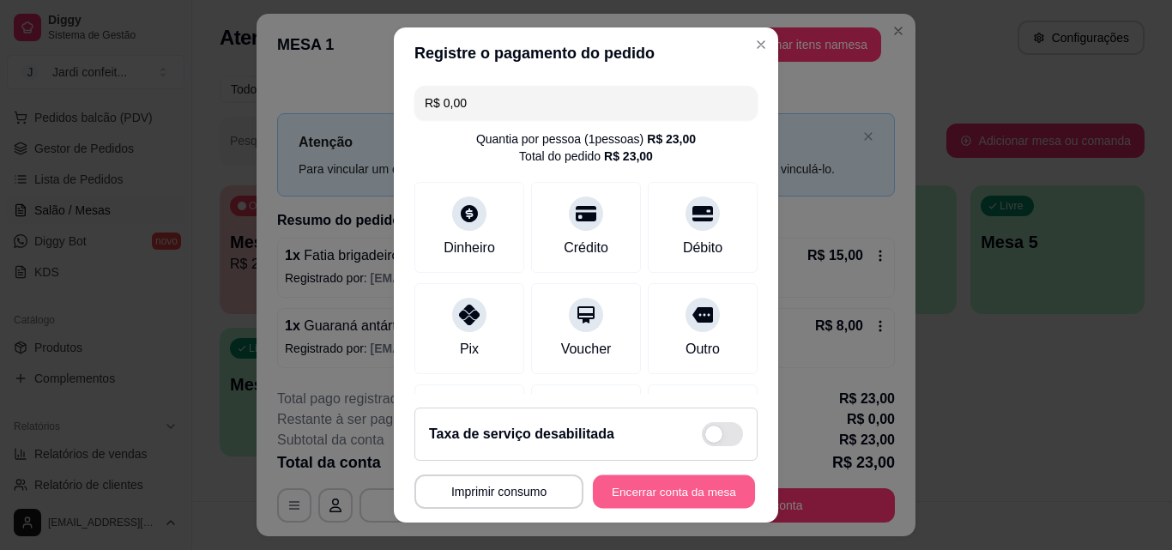
click at [665, 481] on button "Encerrar conta da mesa" at bounding box center [674, 491] width 162 height 33
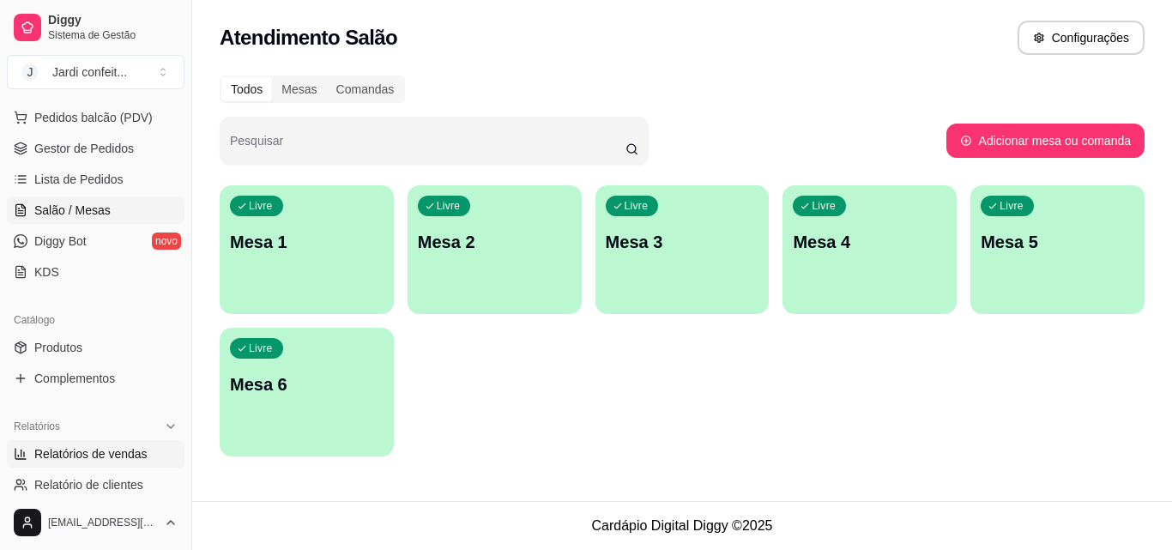
click at [117, 458] on span "Relatórios de vendas" at bounding box center [90, 453] width 113 height 17
select select "ALL"
select select "0"
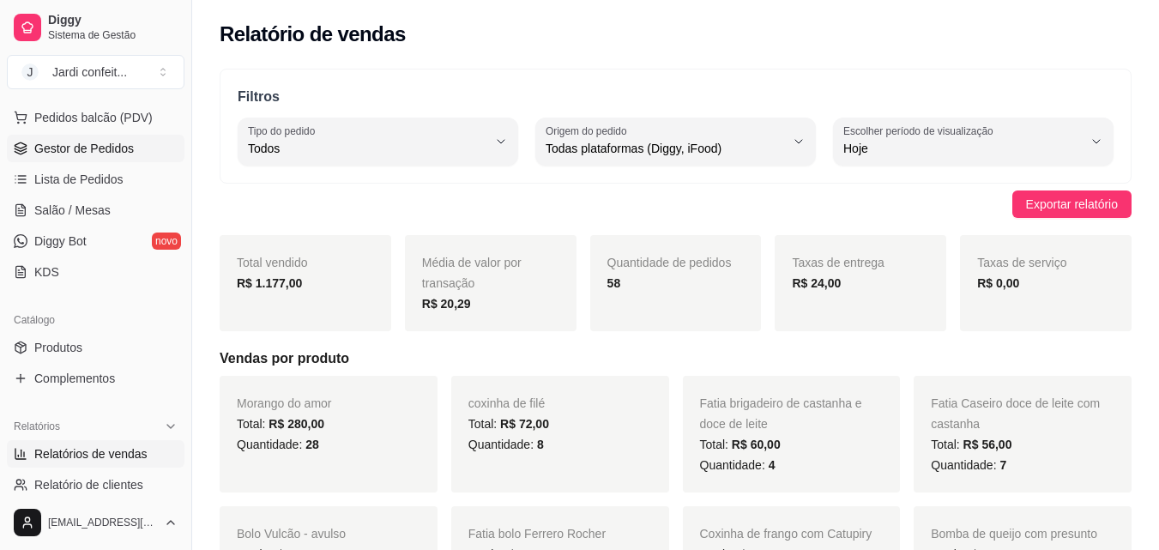
click at [67, 160] on link "Gestor de Pedidos" at bounding box center [96, 148] width 178 height 27
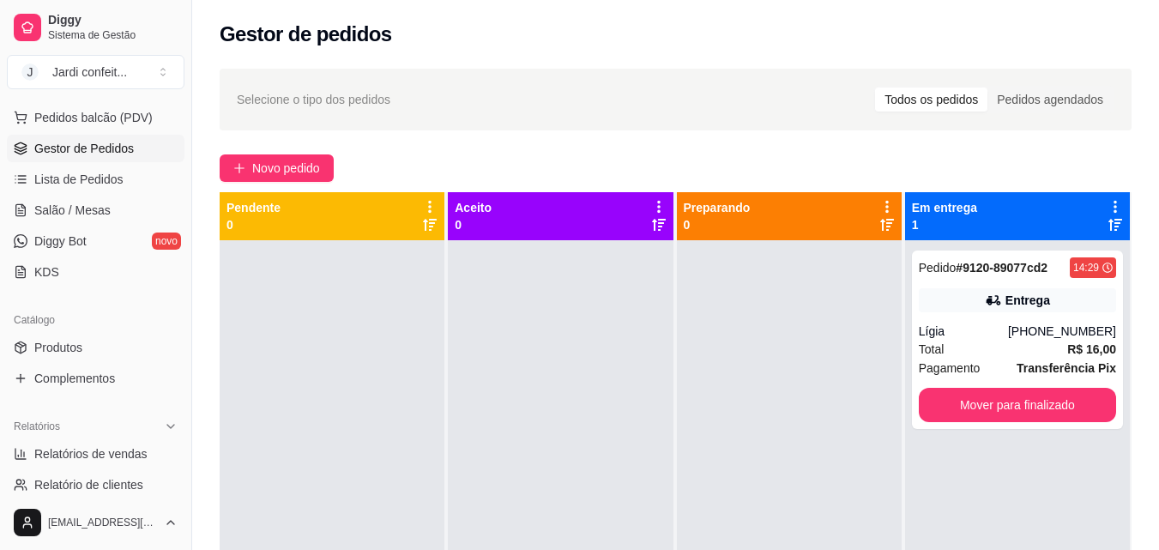
click at [288, 152] on div "Selecione o tipo dos pedidos Todos os pedidos Pedidos agendados Novo pedido Pen…" at bounding box center [675, 410] width 967 height 704
click at [287, 161] on span "Novo pedido" at bounding box center [286, 168] width 68 height 19
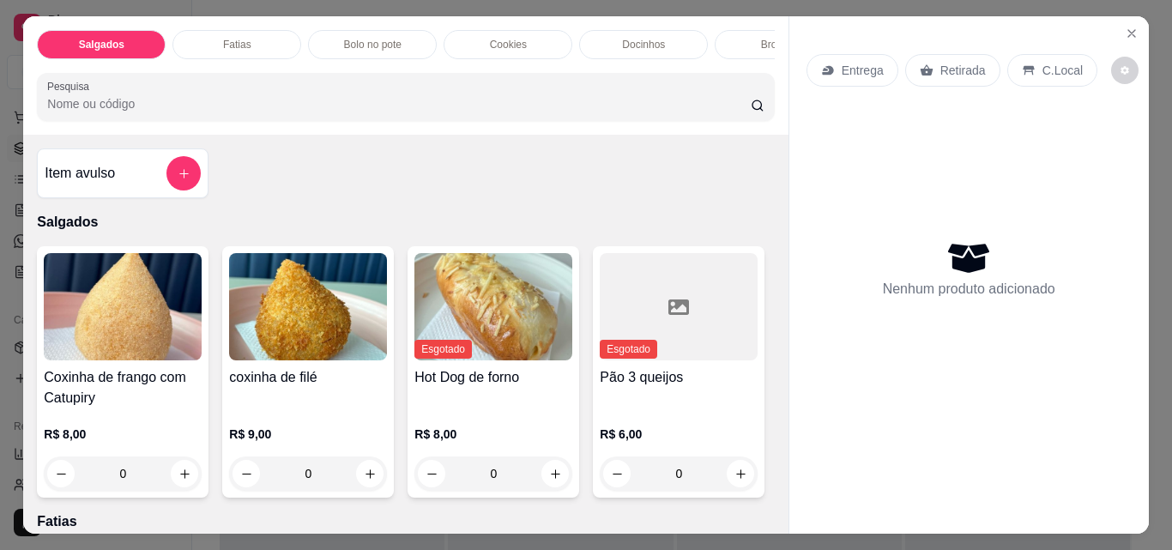
click at [344, 39] on p "Bolo no pote" at bounding box center [372, 45] width 57 height 14
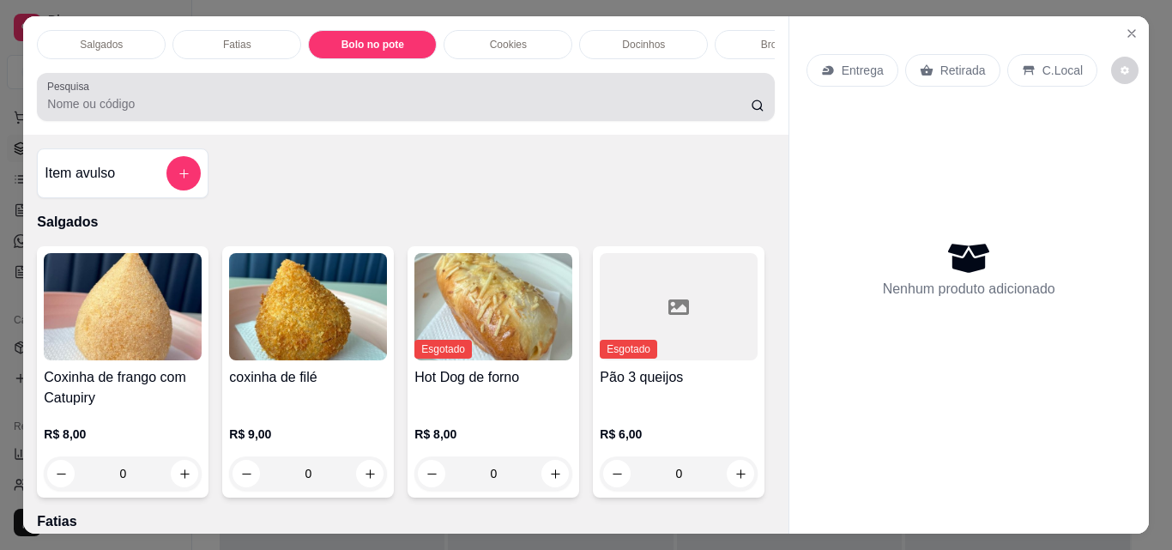
scroll to position [45, 0]
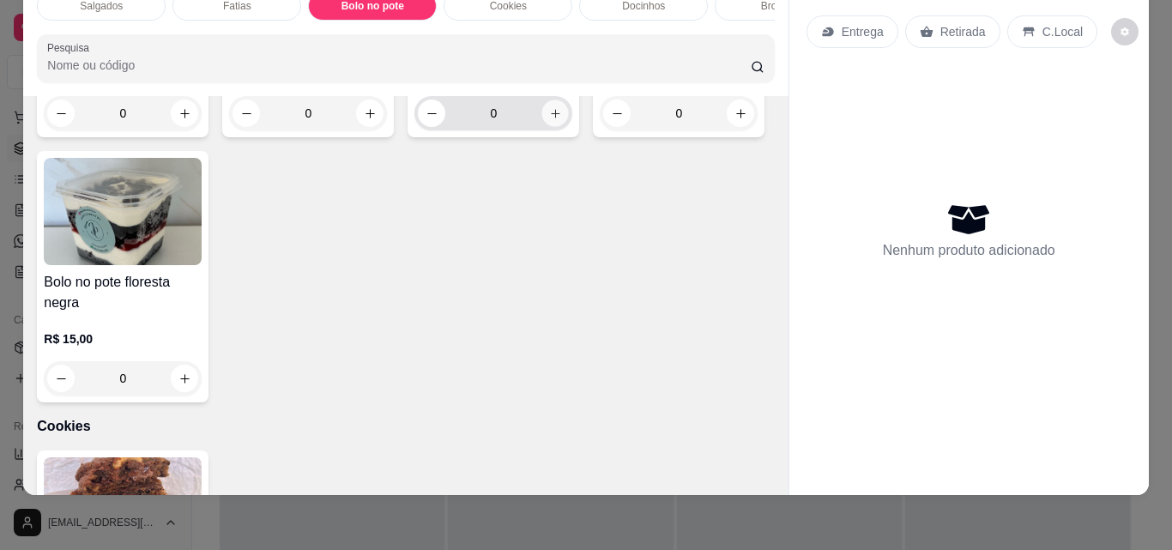
click at [549, 120] on icon "increase-product-quantity" at bounding box center [555, 113] width 13 height 13
type input "1"
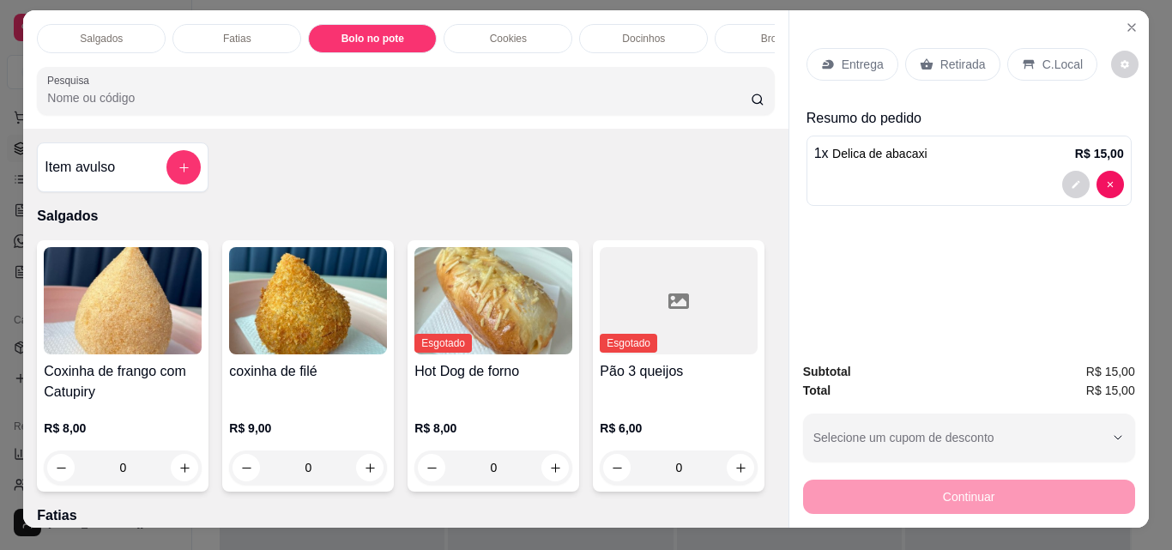
scroll to position [4, 0]
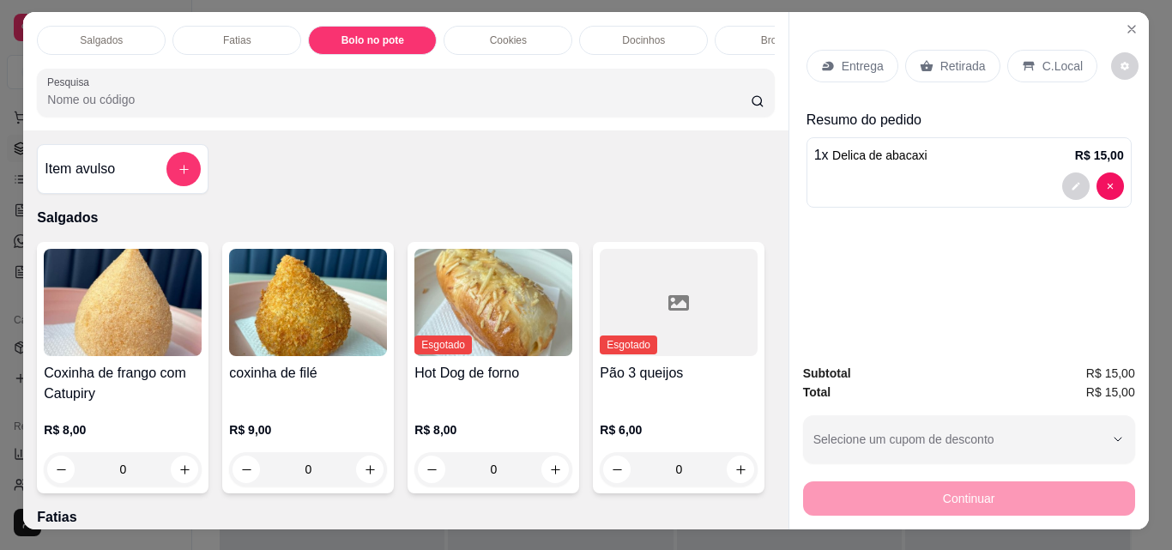
click at [666, 36] on div "Docinhos" at bounding box center [643, 40] width 129 height 29
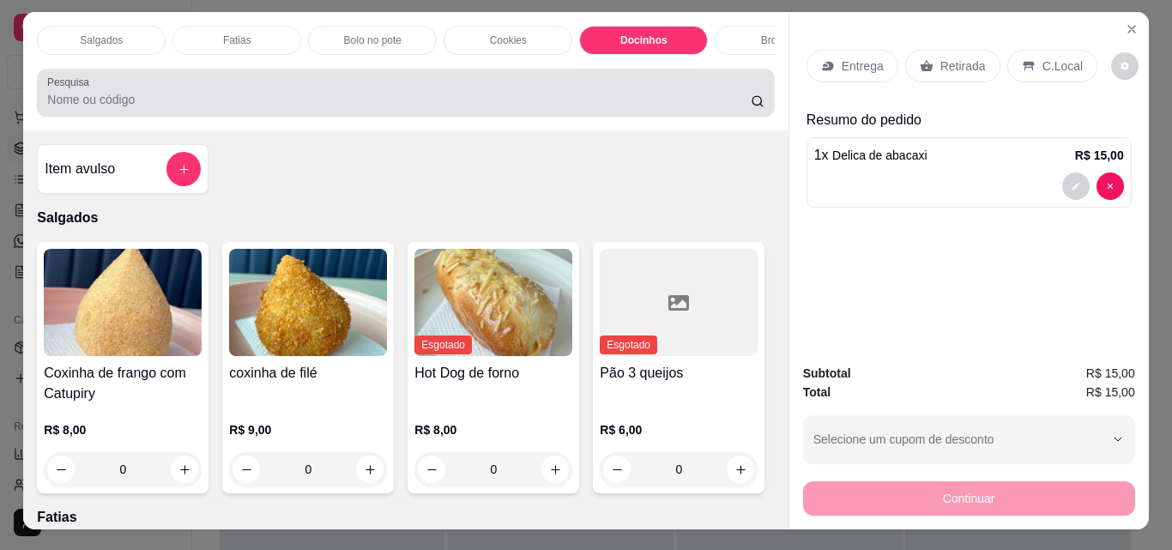
scroll to position [45, 0]
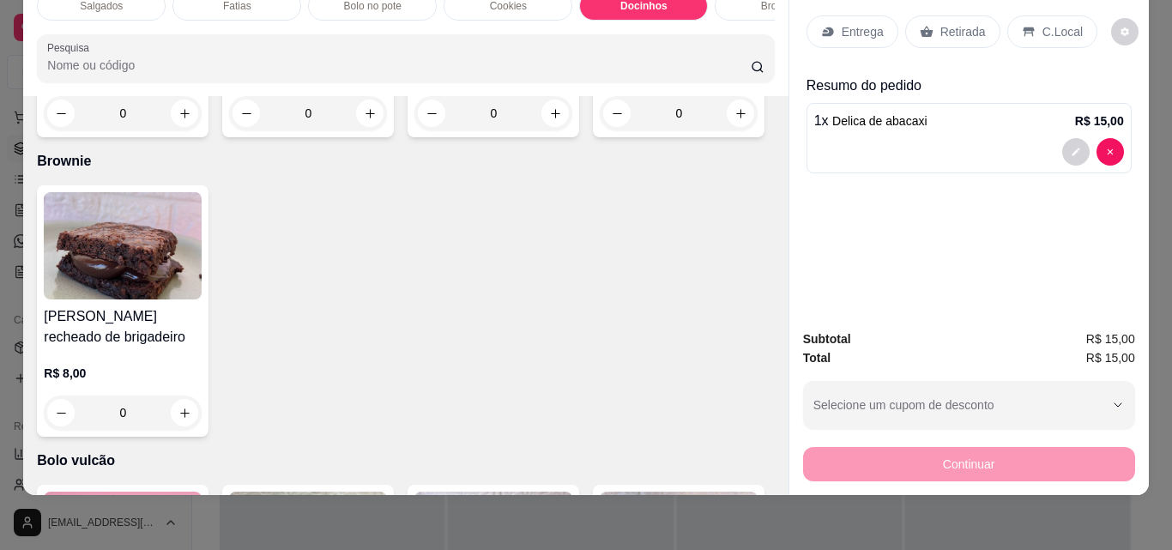
click at [248, 137] on div "Brigadeiro ninho com nutella R$ 3,50 0 Brigadeiro de leite ninho e chocolate br…" at bounding box center [405, 11] width 737 height 251
click at [512, 130] on input "0" at bounding box center [493, 113] width 96 height 34
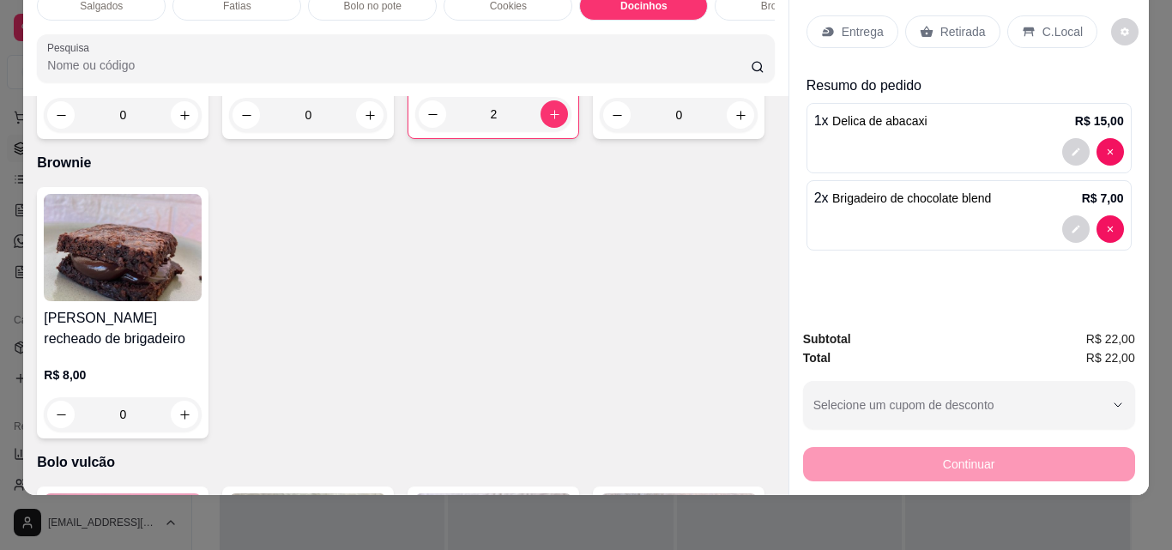
type input "2"
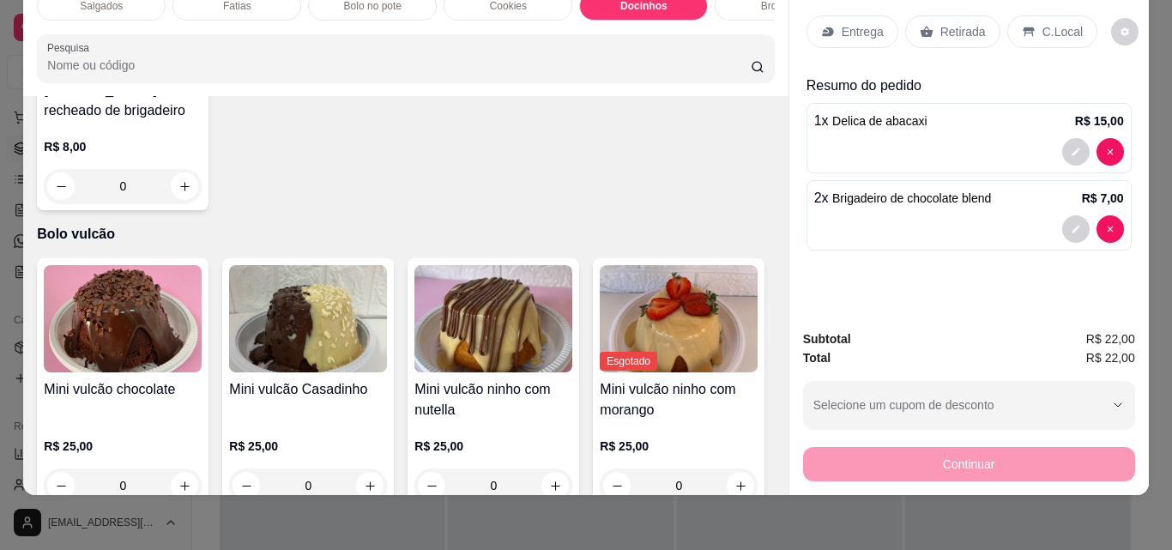
scroll to position [2025, 0]
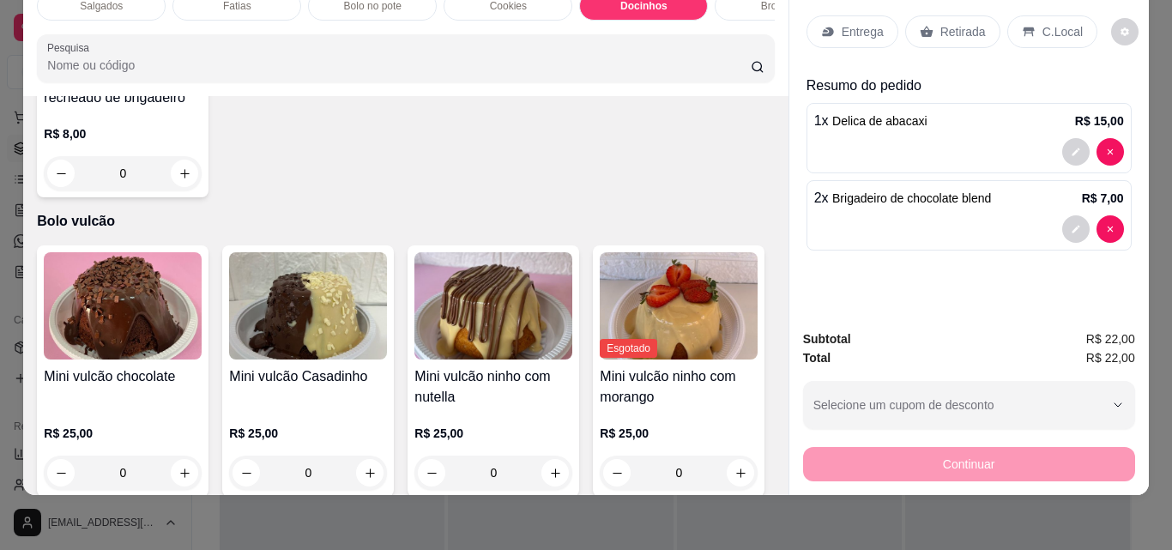
type input "2"
click at [962, 23] on p "Retirada" at bounding box center [962, 31] width 45 height 17
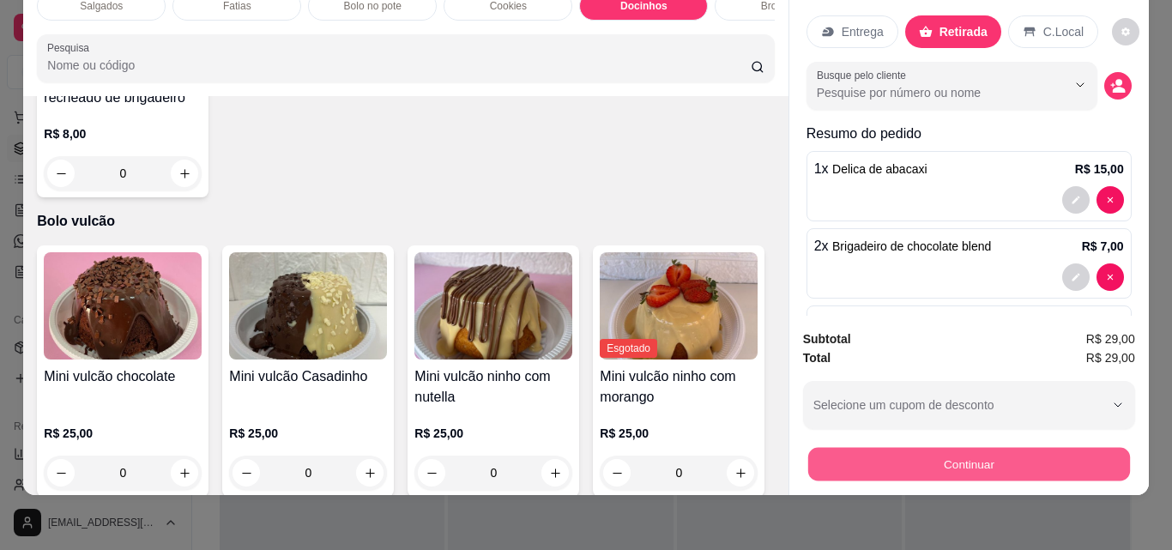
click at [986, 449] on button "Continuar" at bounding box center [968, 463] width 322 height 33
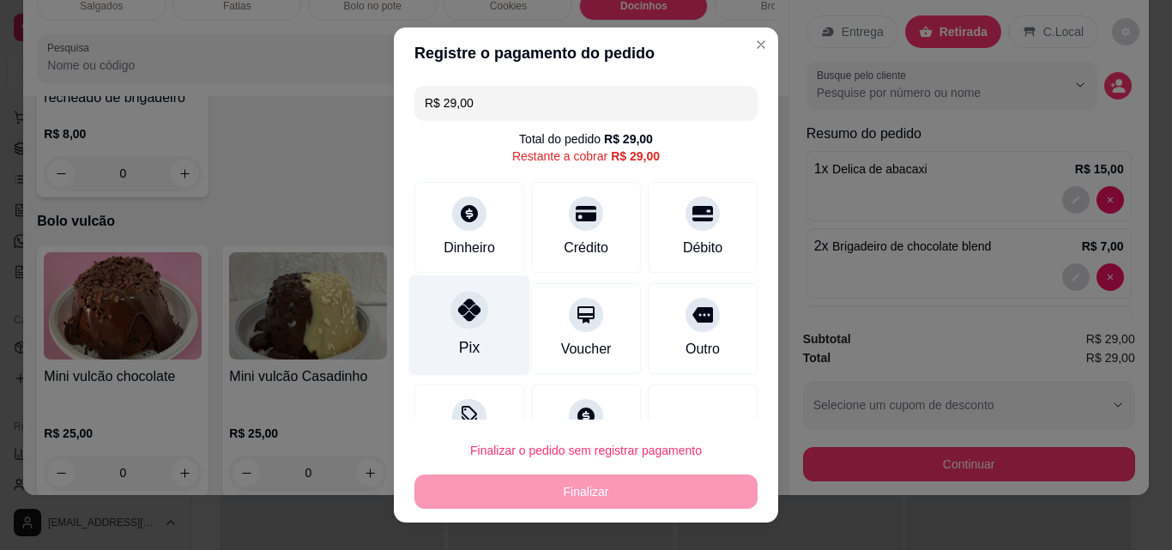
click at [461, 322] on div at bounding box center [469, 310] width 38 height 38
type input "R$ 0,00"
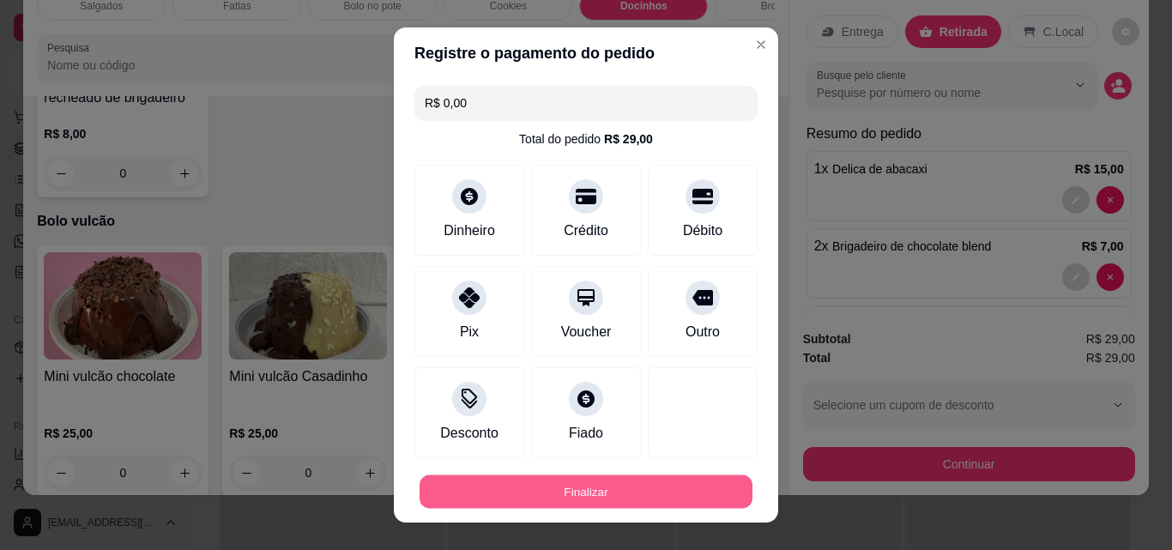
click at [639, 490] on button "Finalizar" at bounding box center [585, 491] width 333 height 33
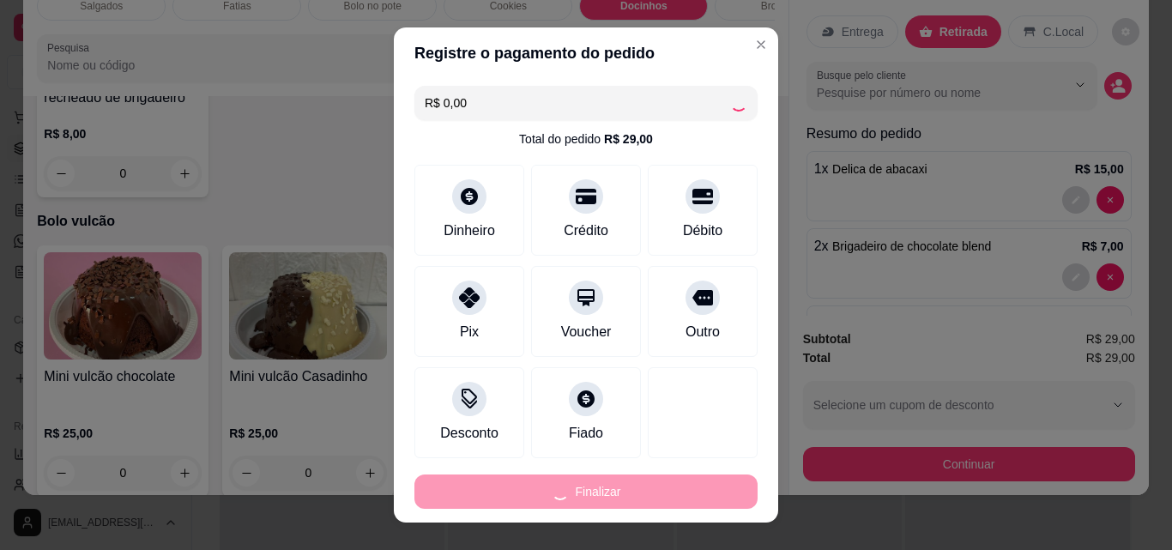
type input "0"
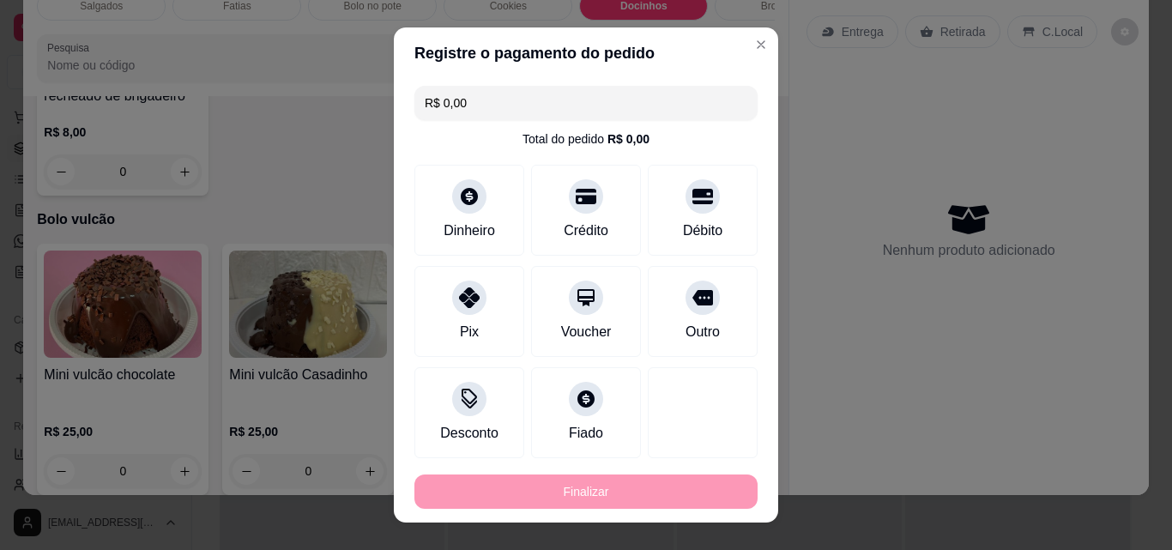
type input "-R$ 29,00"
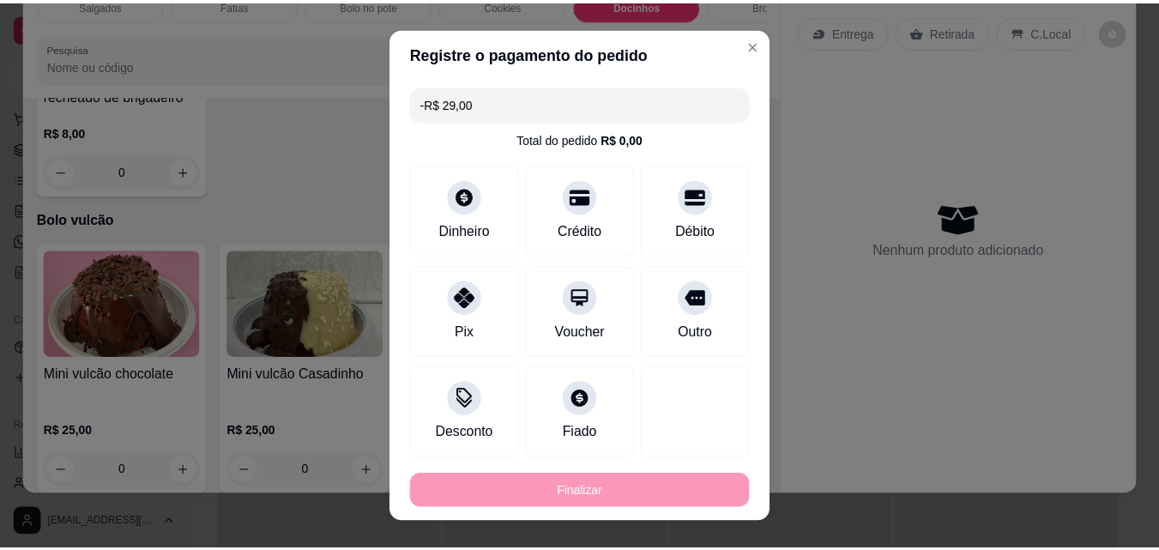
scroll to position [2024, 0]
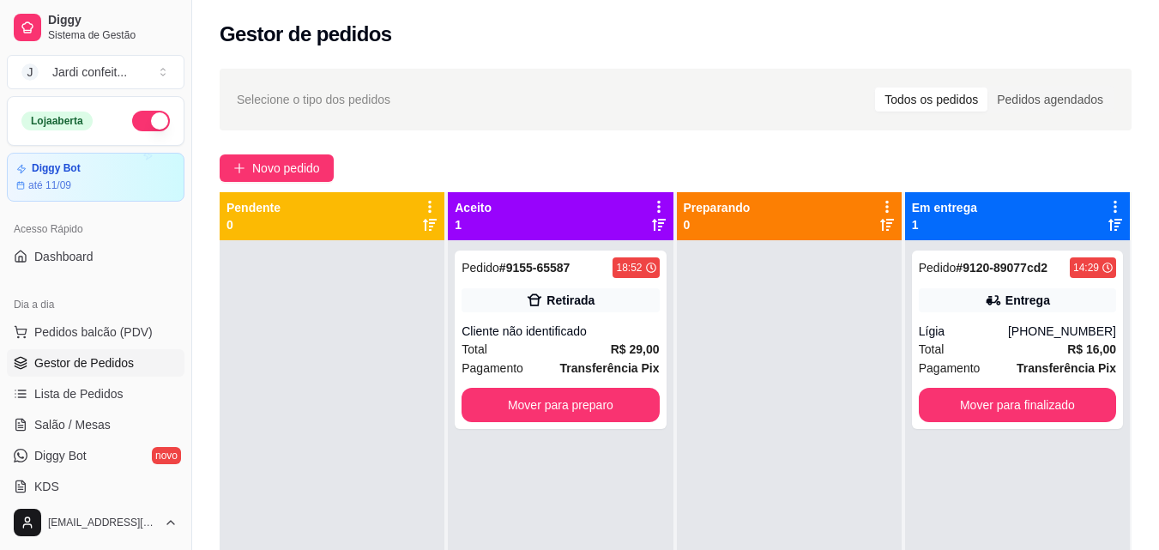
click at [135, 123] on button "button" at bounding box center [151, 121] width 38 height 21
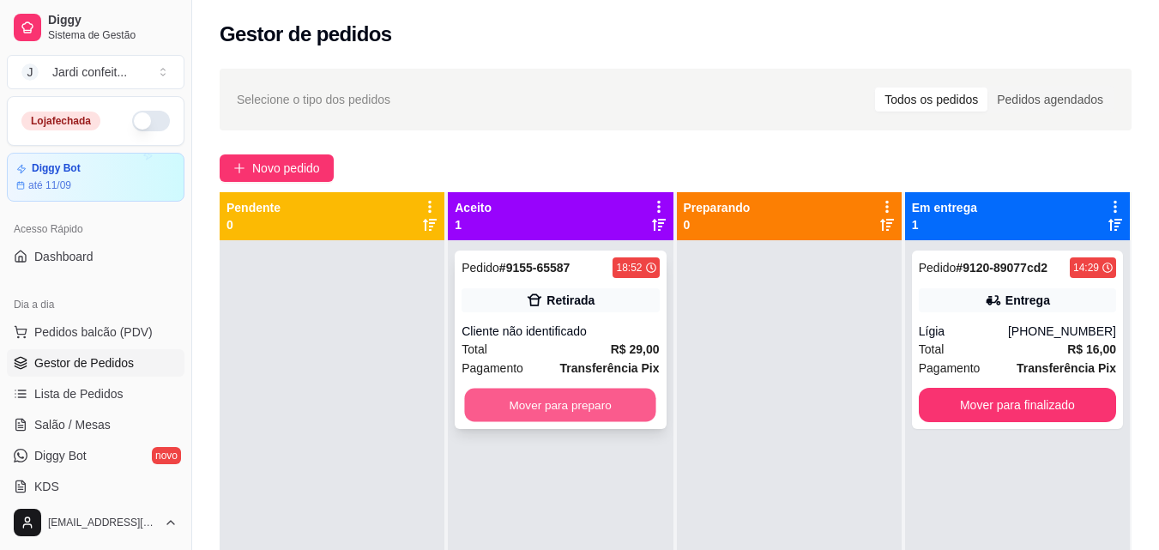
click at [562, 401] on button "Mover para preparo" at bounding box center [560, 405] width 191 height 33
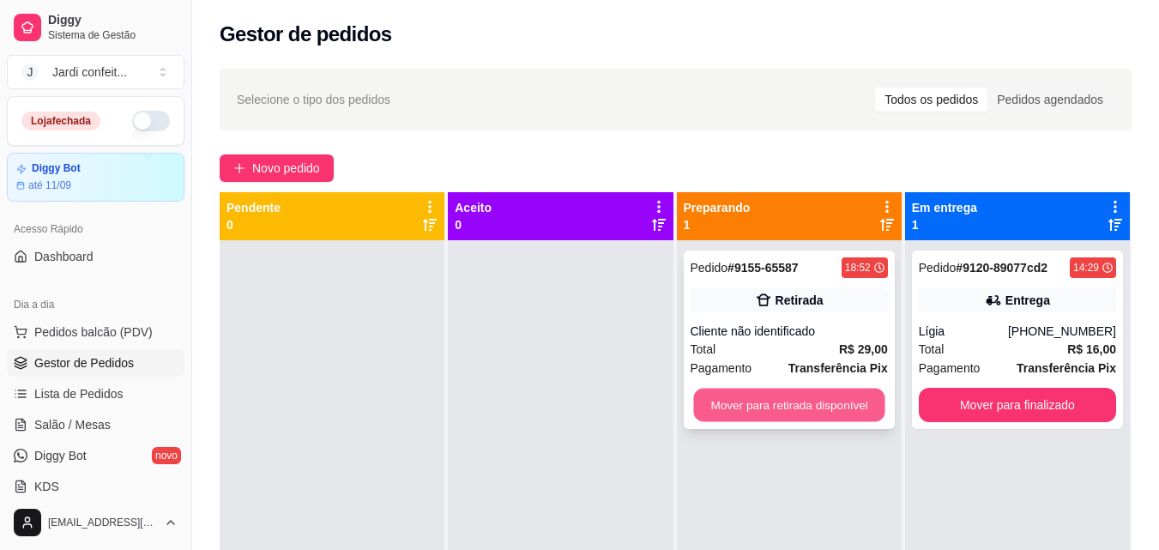
click at [782, 396] on button "Mover para retirada disponível" at bounding box center [788, 405] width 191 height 33
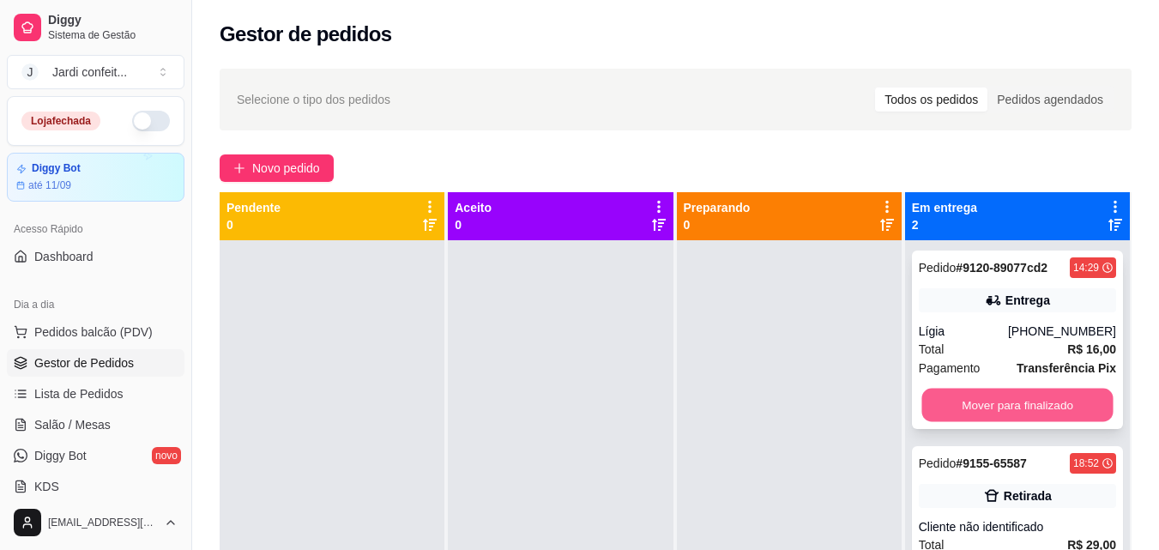
click at [1026, 402] on button "Mover para finalizado" at bounding box center [1016, 405] width 191 height 33
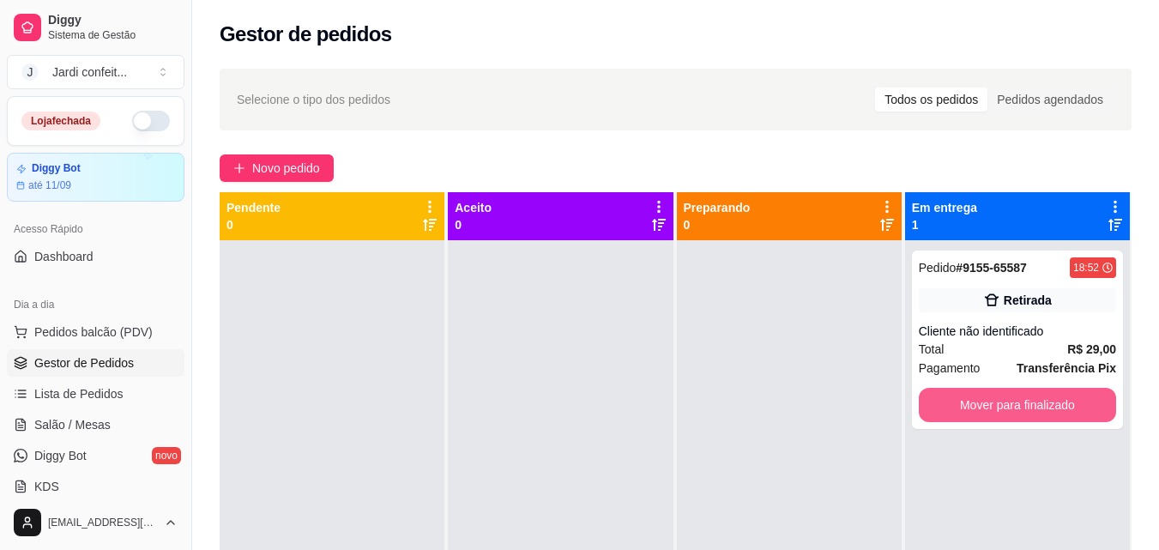
click at [1026, 402] on button "Mover para finalizado" at bounding box center [1017, 405] width 197 height 34
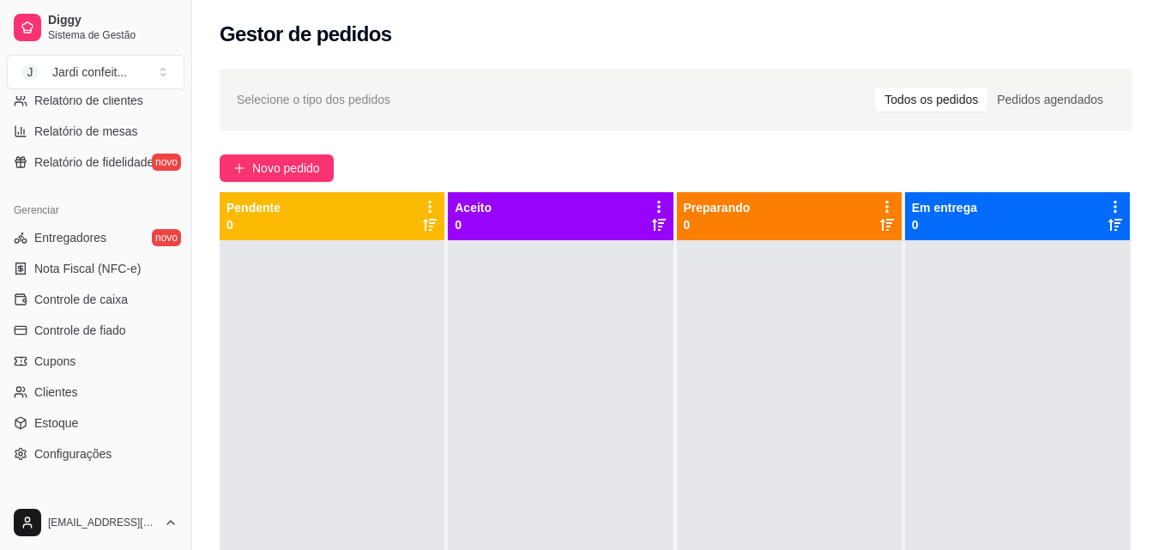
scroll to position [616, 0]
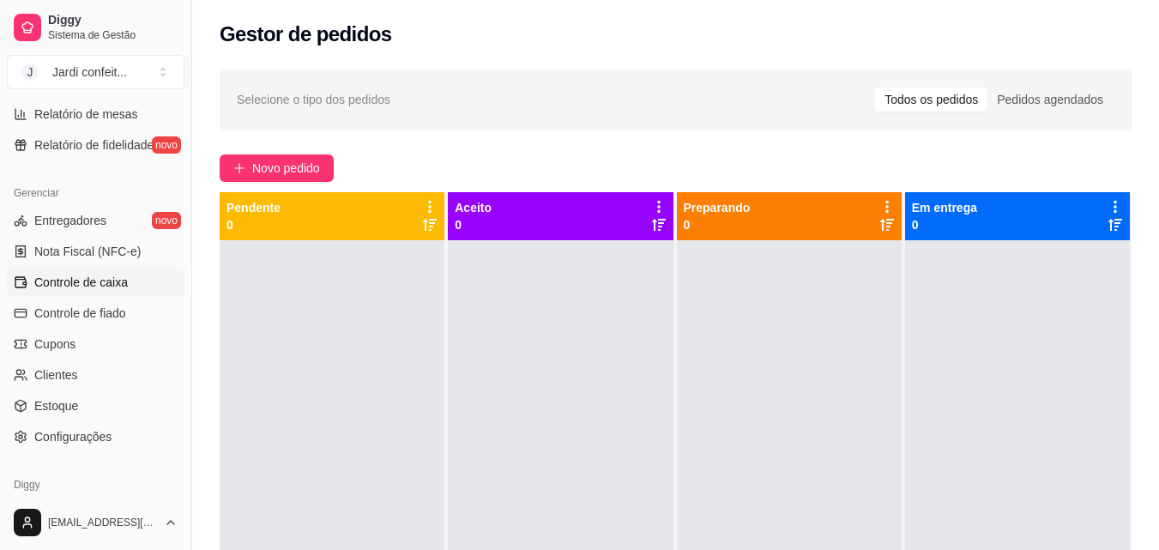
click at [101, 283] on span "Controle de caixa" at bounding box center [81, 282] width 94 height 17
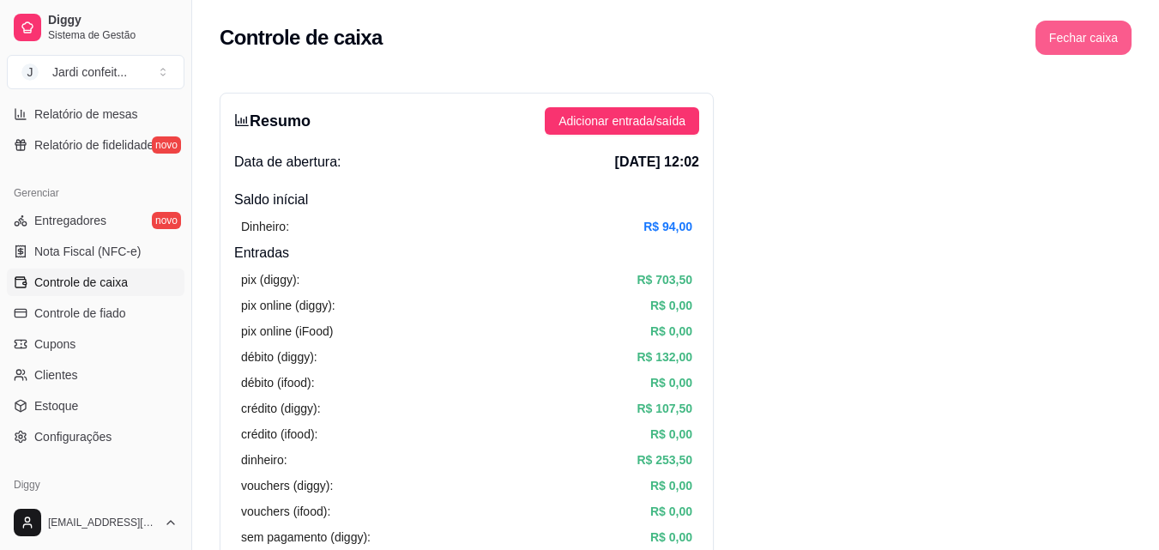
click at [1077, 50] on button "Fechar caixa" at bounding box center [1083, 38] width 96 height 34
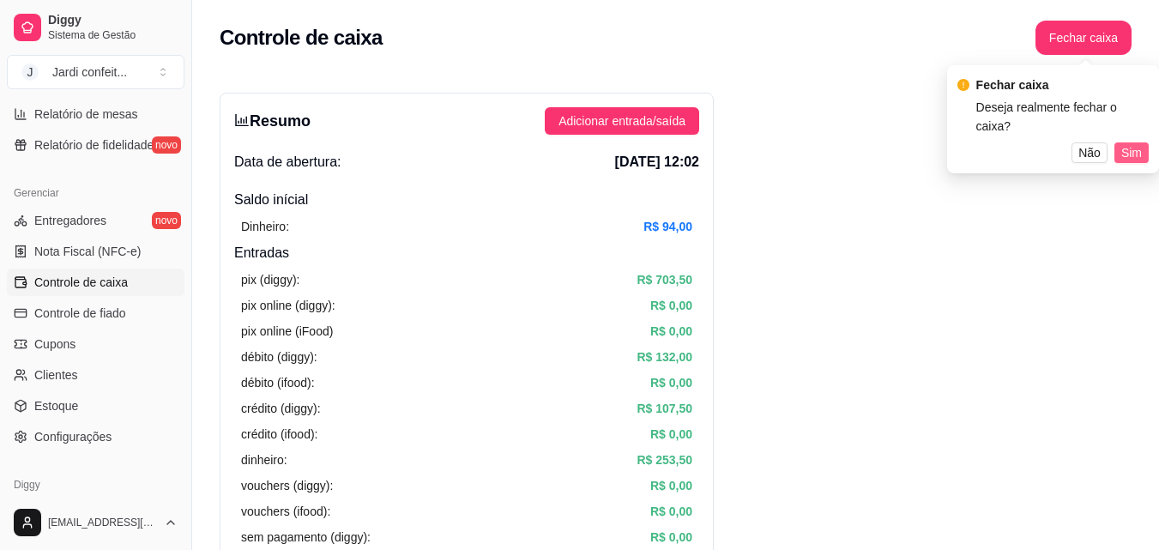
click at [1132, 143] on span "Sim" at bounding box center [1131, 152] width 21 height 19
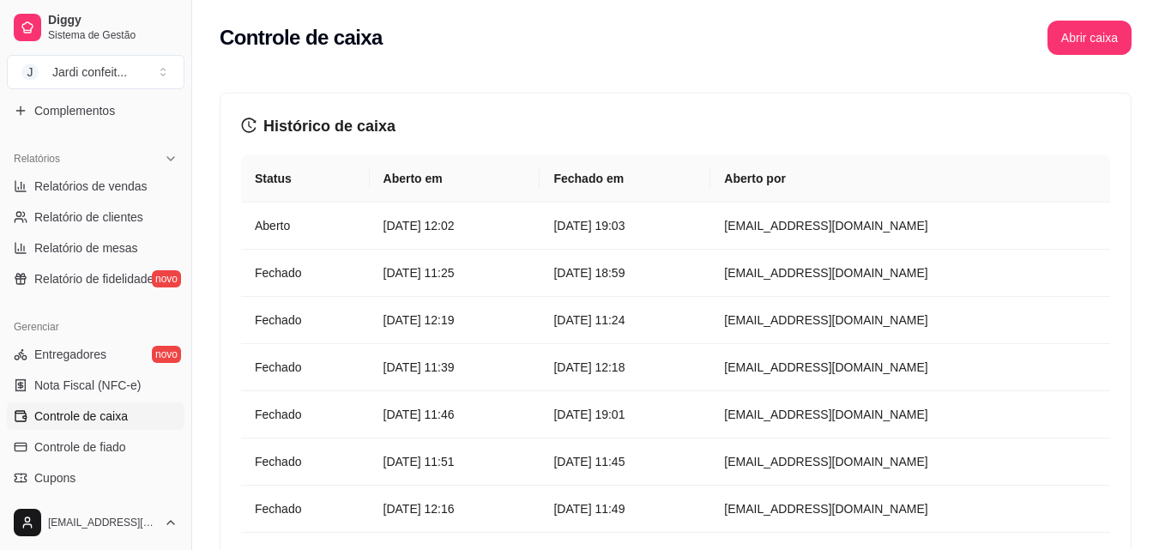
scroll to position [452, 0]
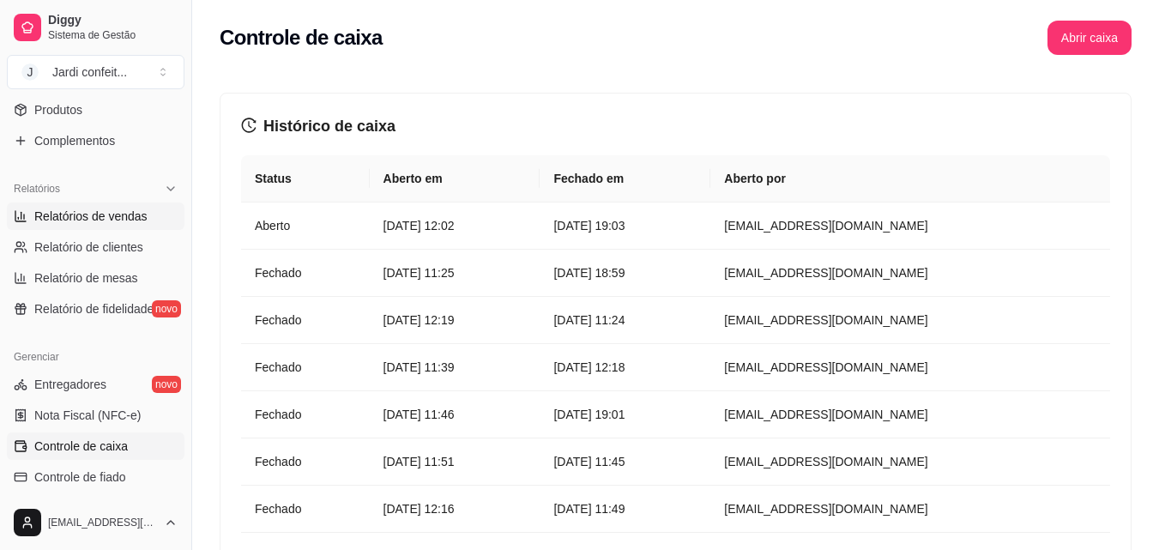
click at [136, 213] on span "Relatórios de vendas" at bounding box center [90, 216] width 113 height 17
select select "ALL"
select select "0"
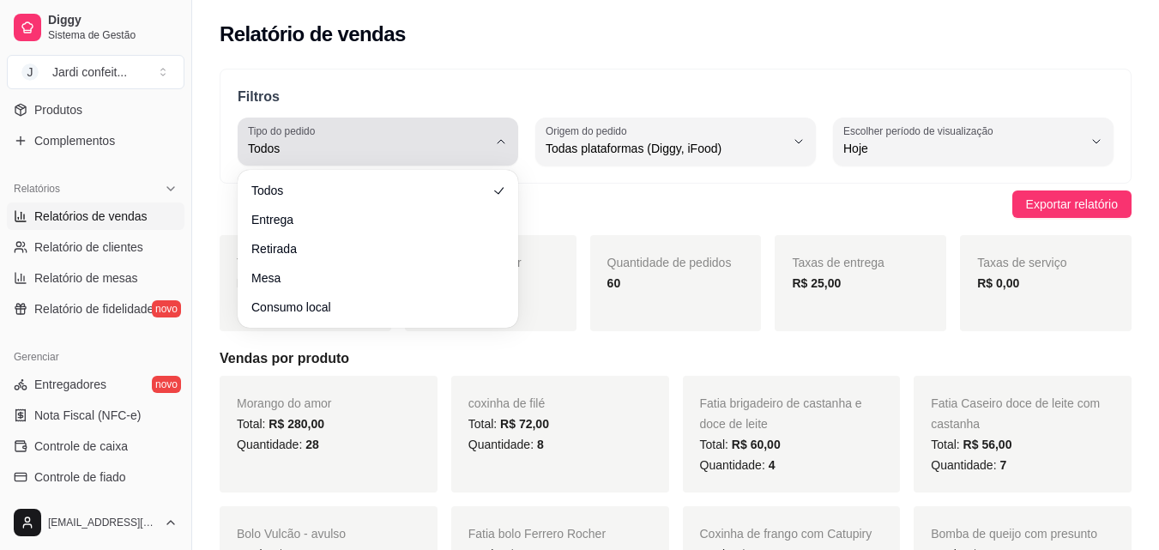
click at [476, 156] on span "Todos" at bounding box center [367, 148] width 239 height 17
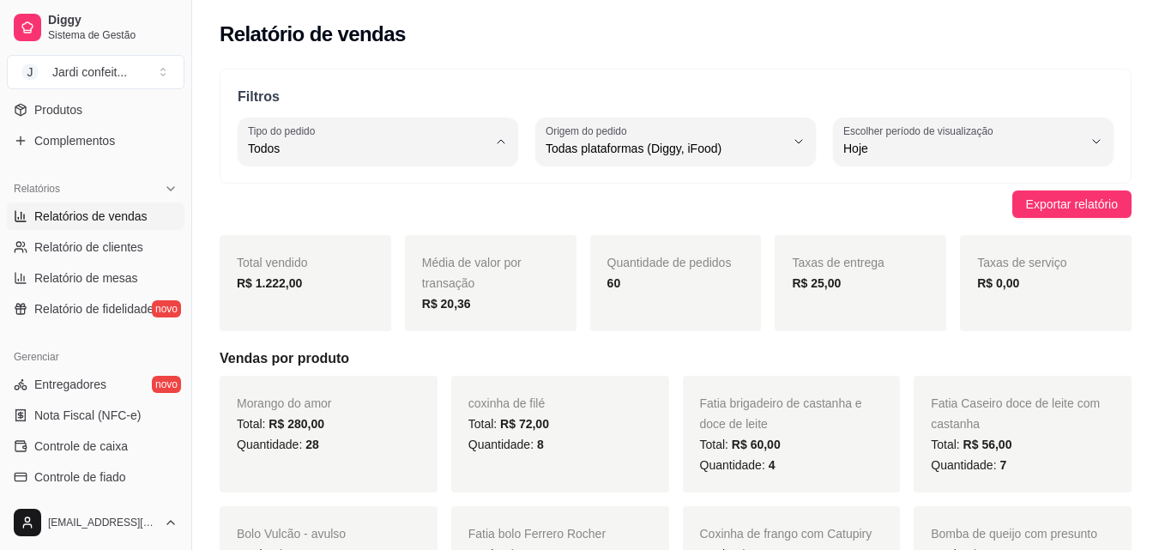
click at [413, 217] on span "Entrega" at bounding box center [369, 217] width 226 height 16
type input "DELIVERY"
select select "DELIVERY"
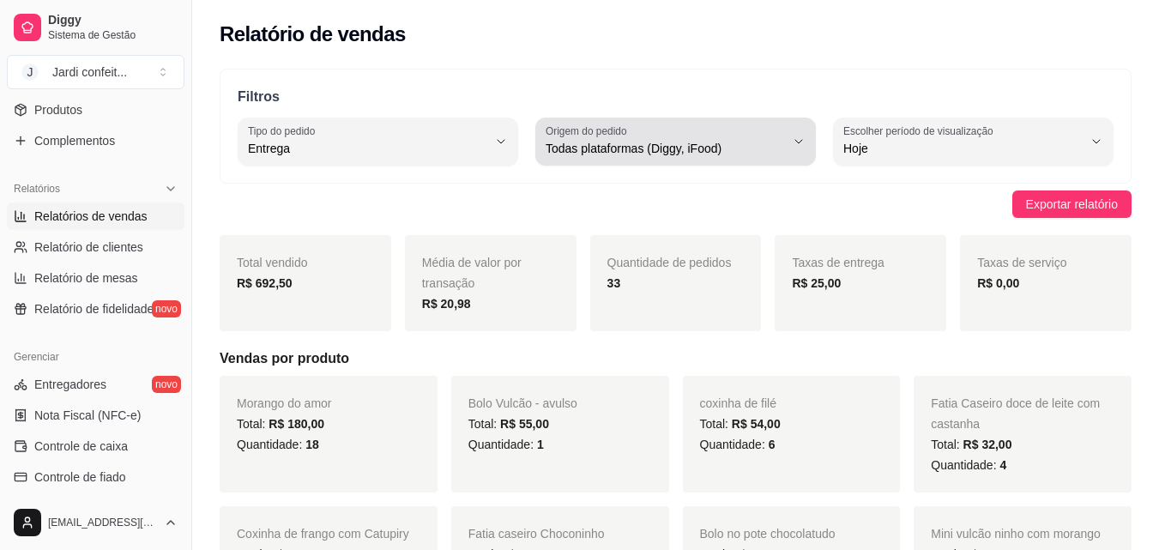
click at [731, 147] on span "Todas plataformas (Diggy, iFood)" at bounding box center [665, 148] width 239 height 17
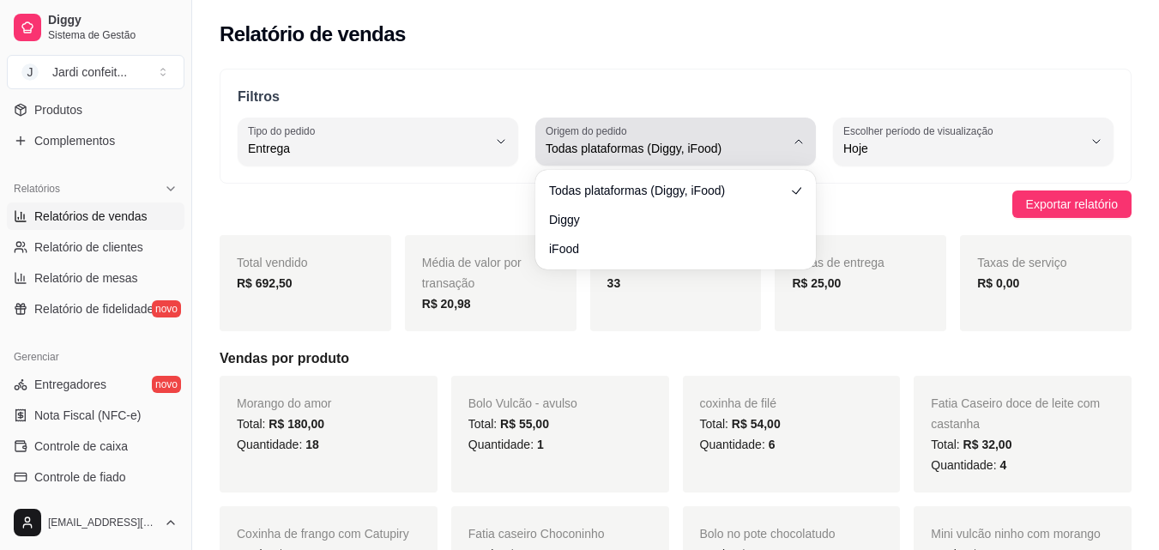
click at [731, 147] on span "Todas plataformas (Diggy, iFood)" at bounding box center [665, 148] width 239 height 17
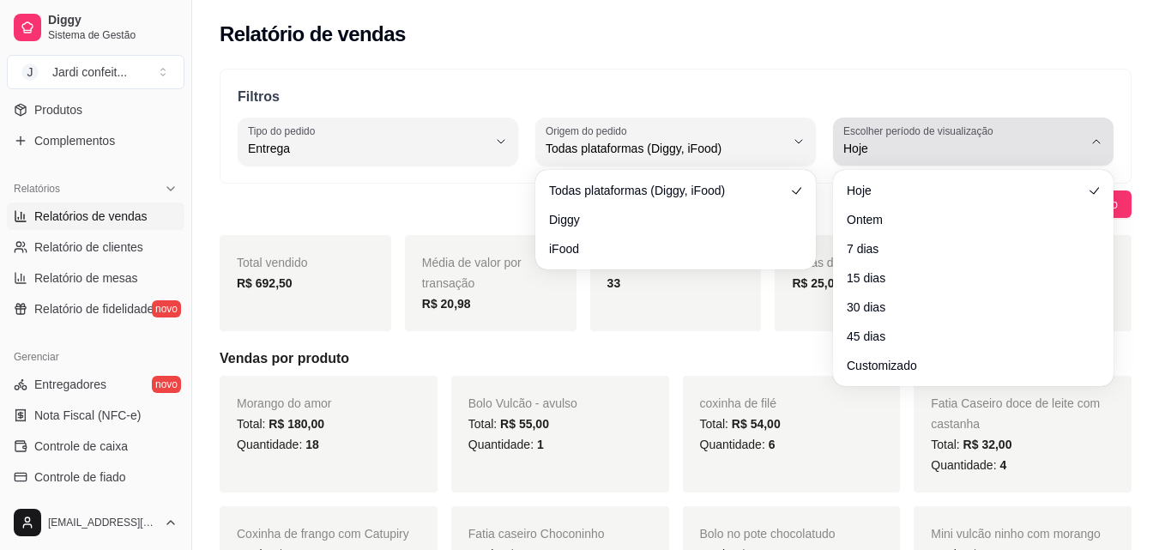
click at [956, 144] on span "Hoje" at bounding box center [962, 148] width 239 height 17
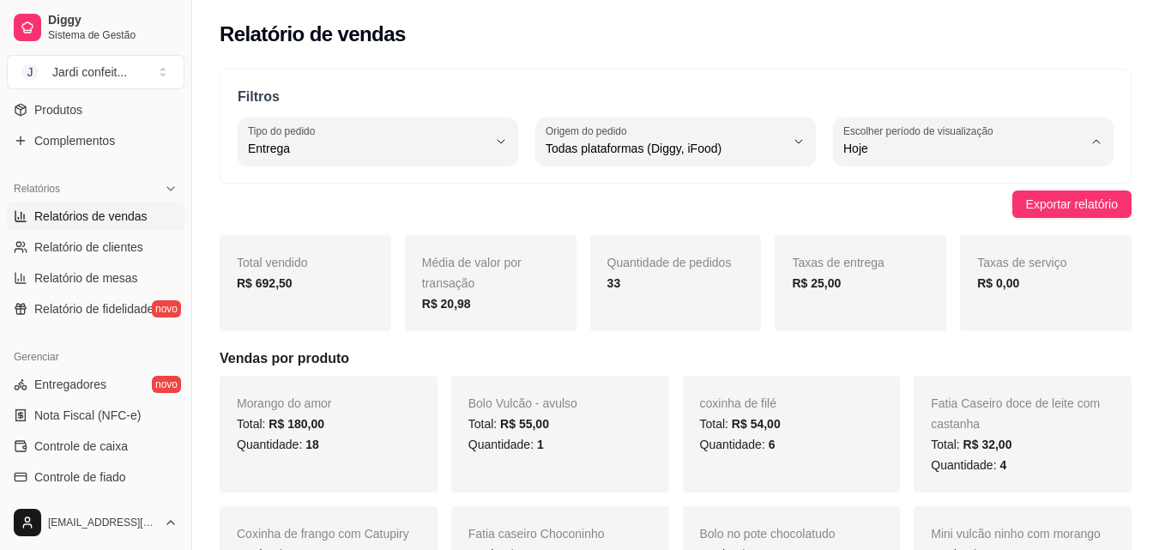
click at [884, 281] on span "15 dias" at bounding box center [965, 273] width 226 height 16
type input "15"
select select "15"
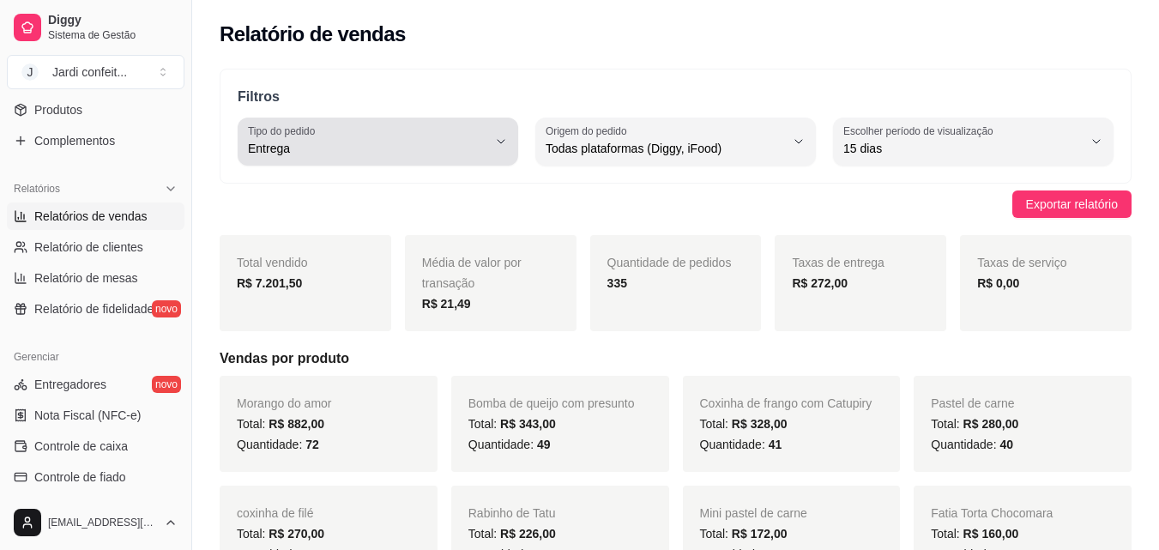
click at [502, 142] on icon "button" at bounding box center [501, 142] width 14 height 14
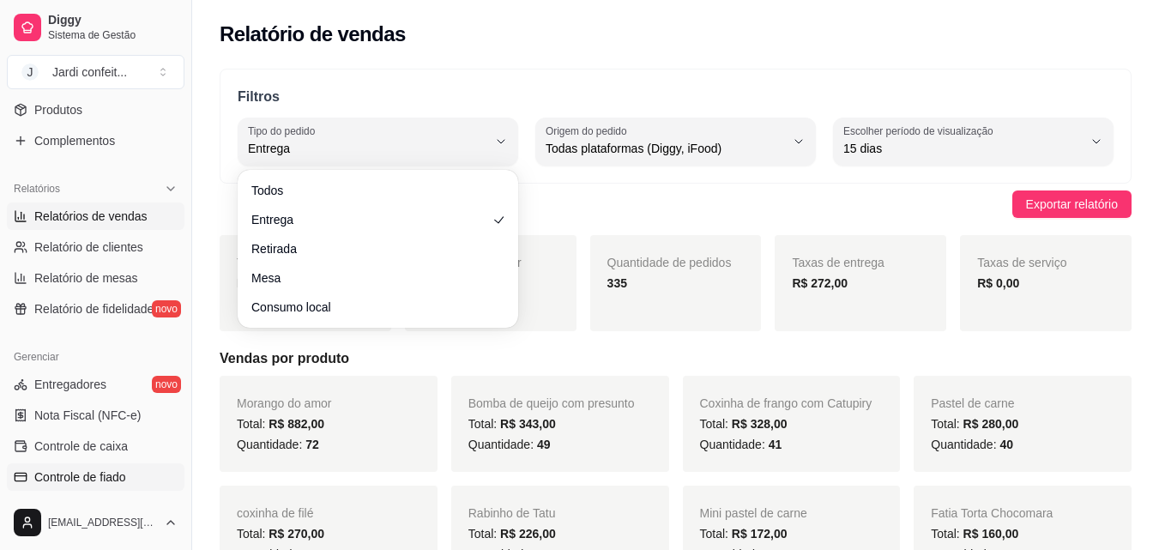
click at [113, 478] on span "Controle de fiado" at bounding box center [80, 476] width 92 height 17
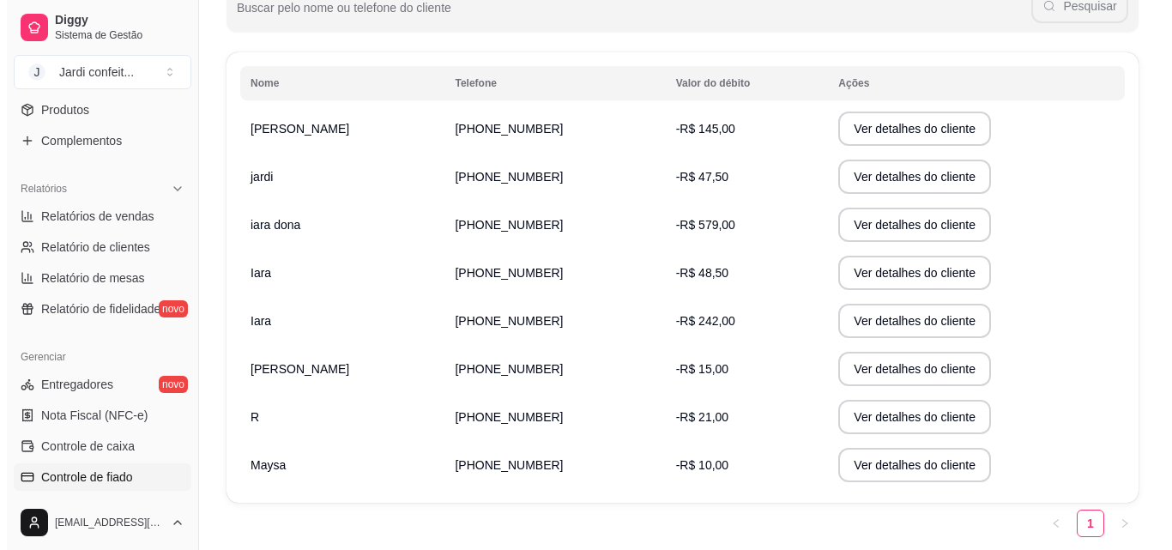
scroll to position [254, 0]
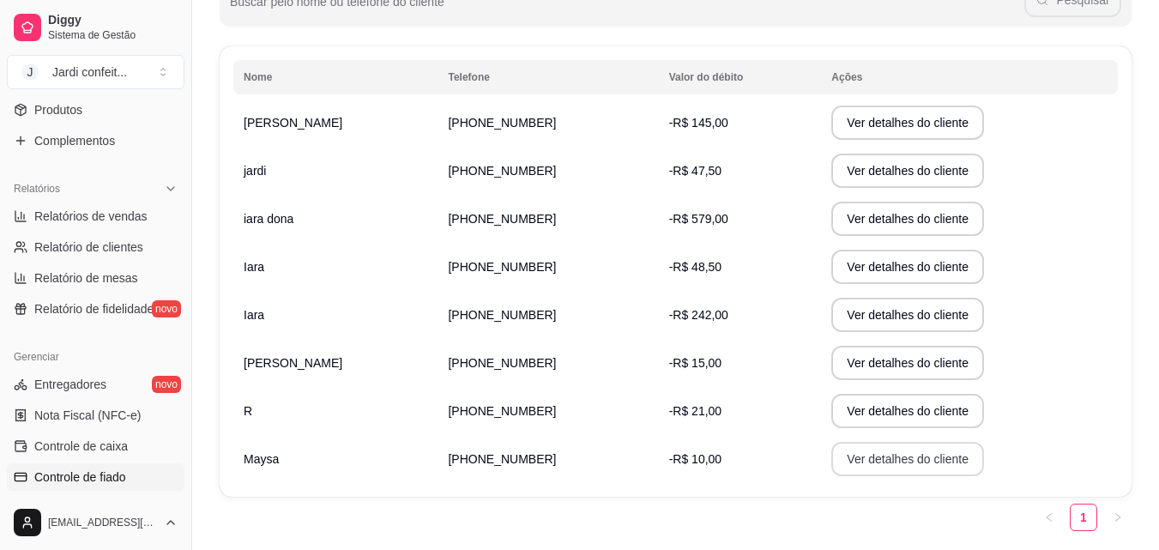
click at [845, 462] on button "Ver detalhes do cliente" at bounding box center [907, 459] width 153 height 34
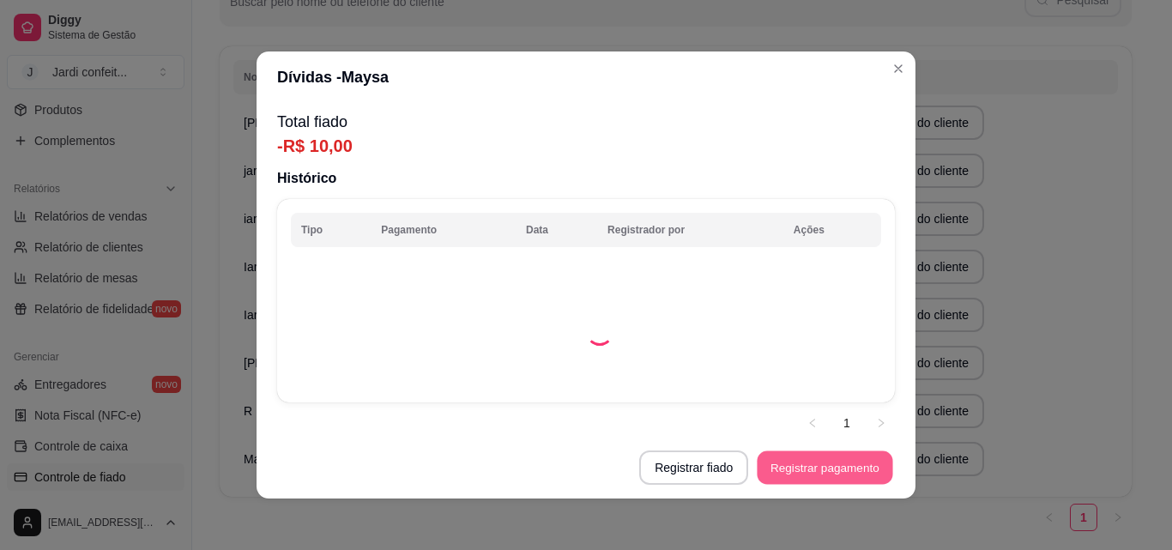
click at [827, 470] on button "Registrar pagamento" at bounding box center [825, 467] width 136 height 33
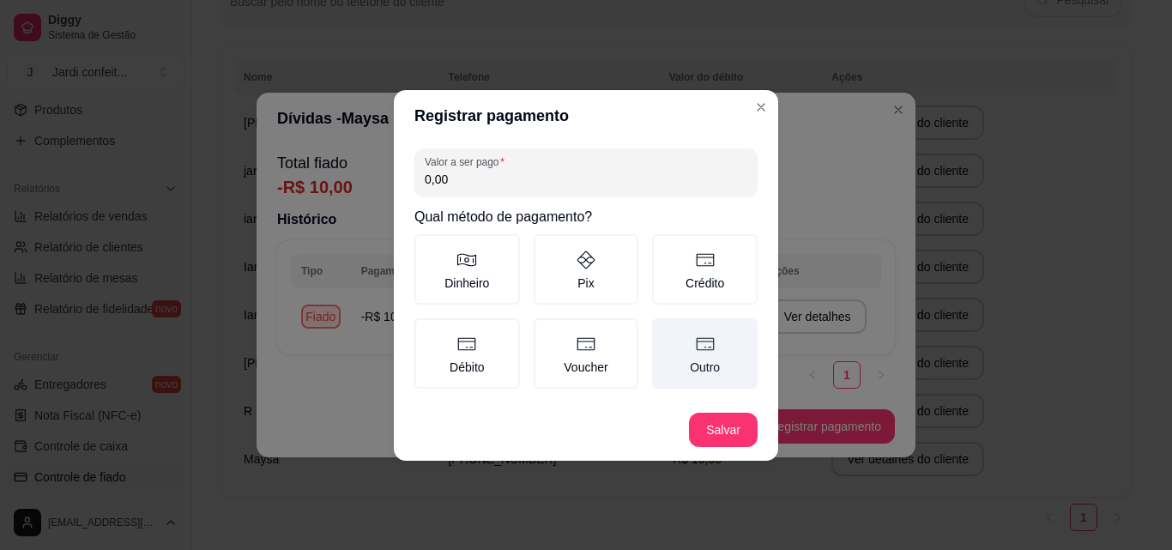
click at [711, 349] on icon at bounding box center [705, 343] width 18 height 13
click at [665, 331] on button "Outro" at bounding box center [658, 324] width 14 height 14
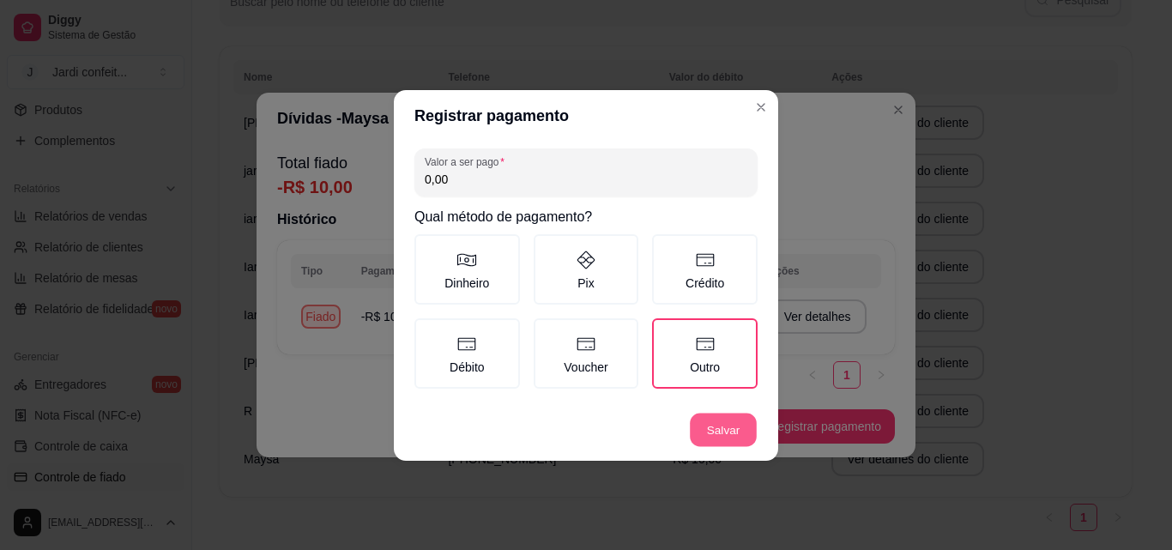
click at [719, 427] on button "Salvar" at bounding box center [723, 429] width 67 height 33
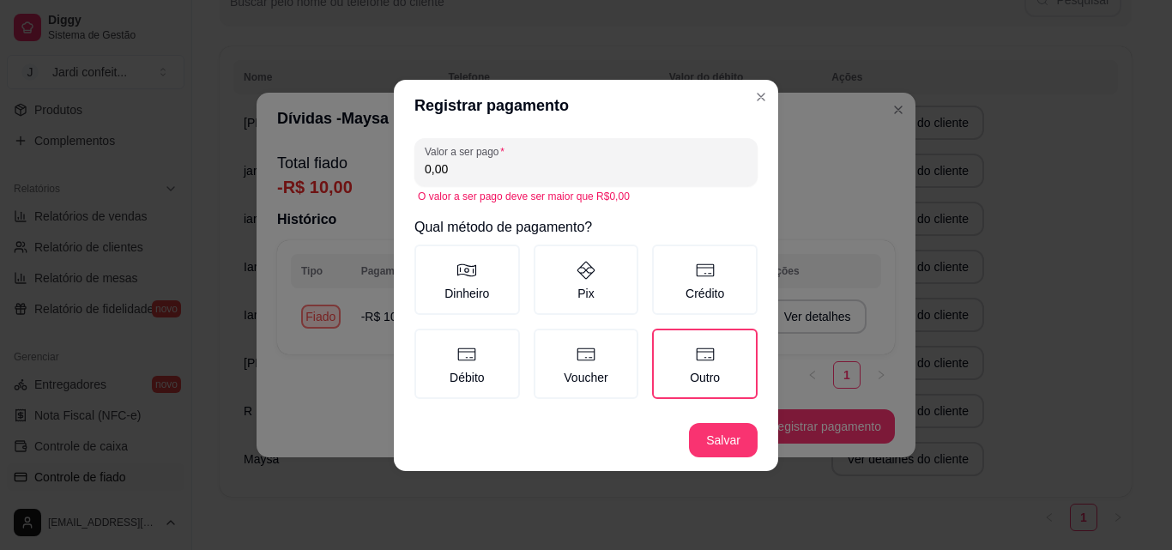
click at [661, 170] on input "0,00" at bounding box center [586, 168] width 323 height 17
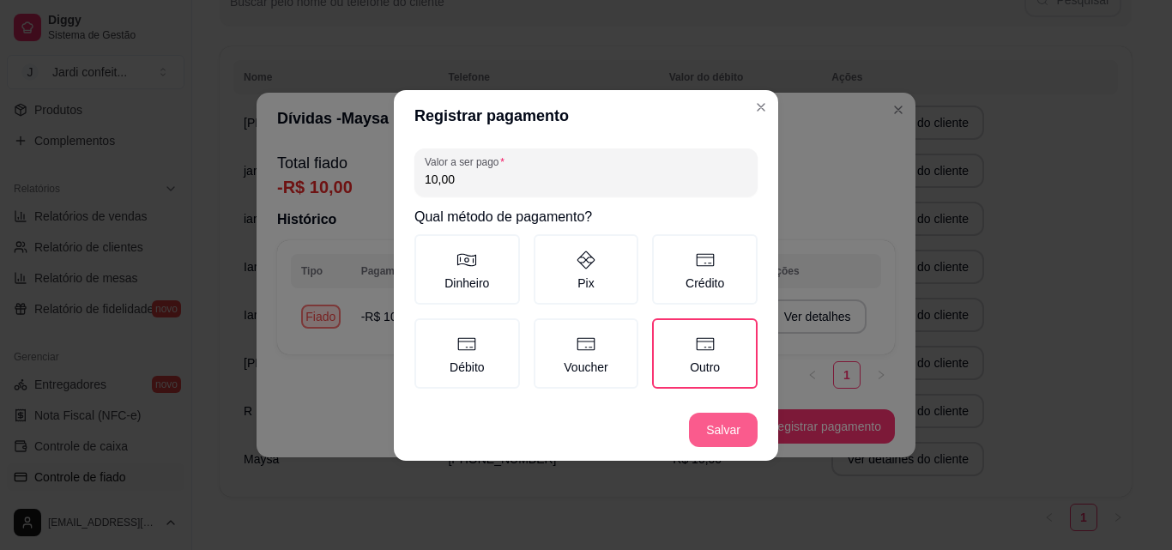
type input "10,00"
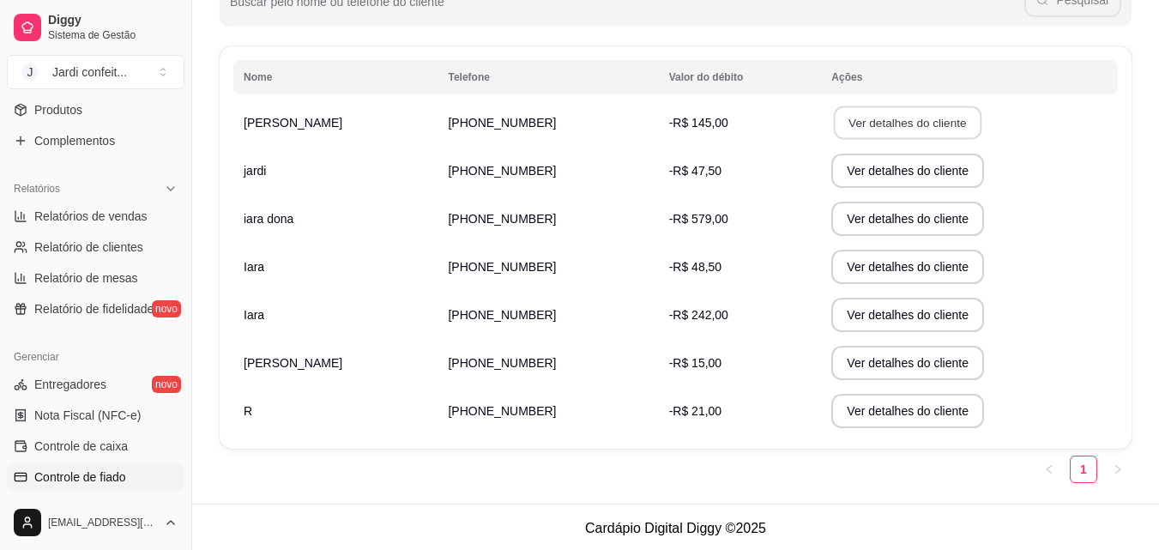
click at [872, 120] on button "Ver detalhes do cliente" at bounding box center [908, 122] width 148 height 33
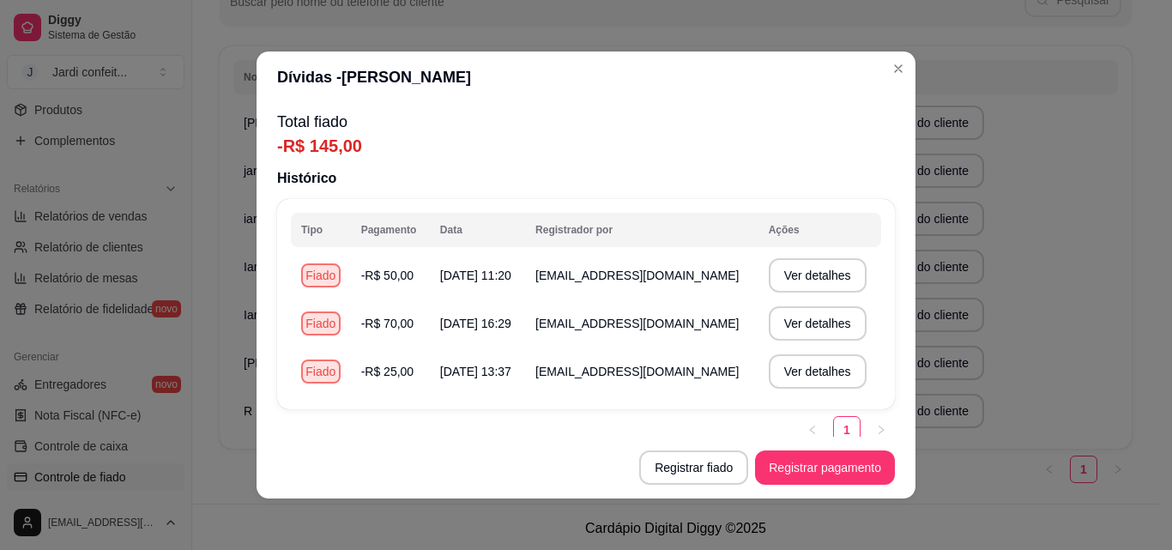
scroll to position [14, 0]
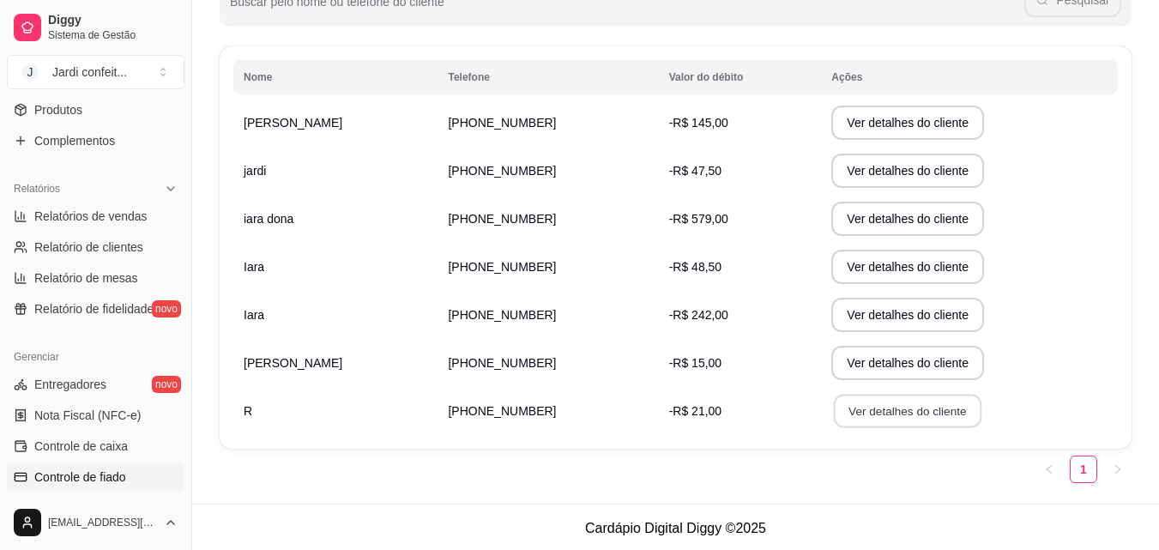
click at [860, 398] on button "Ver detalhes do cliente" at bounding box center [908, 411] width 148 height 33
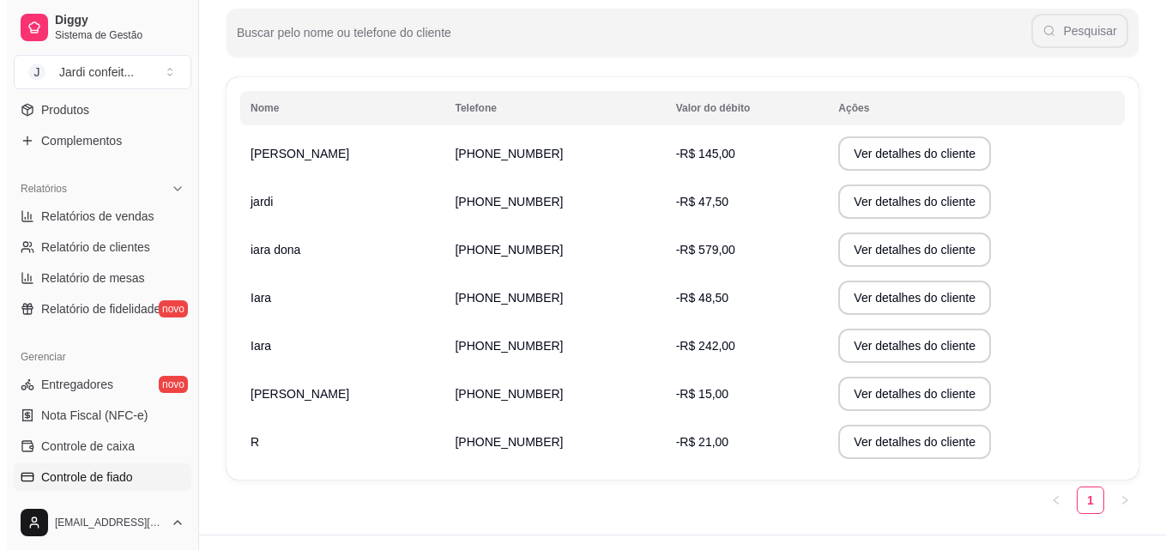
scroll to position [214, 0]
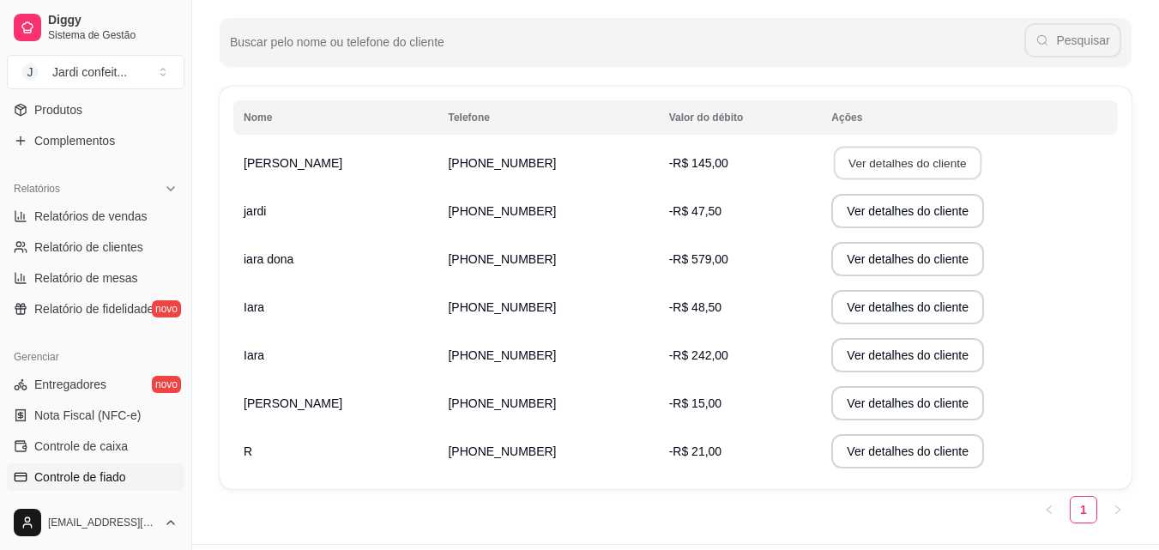
click at [847, 172] on button "Ver detalhes do cliente" at bounding box center [908, 163] width 148 height 33
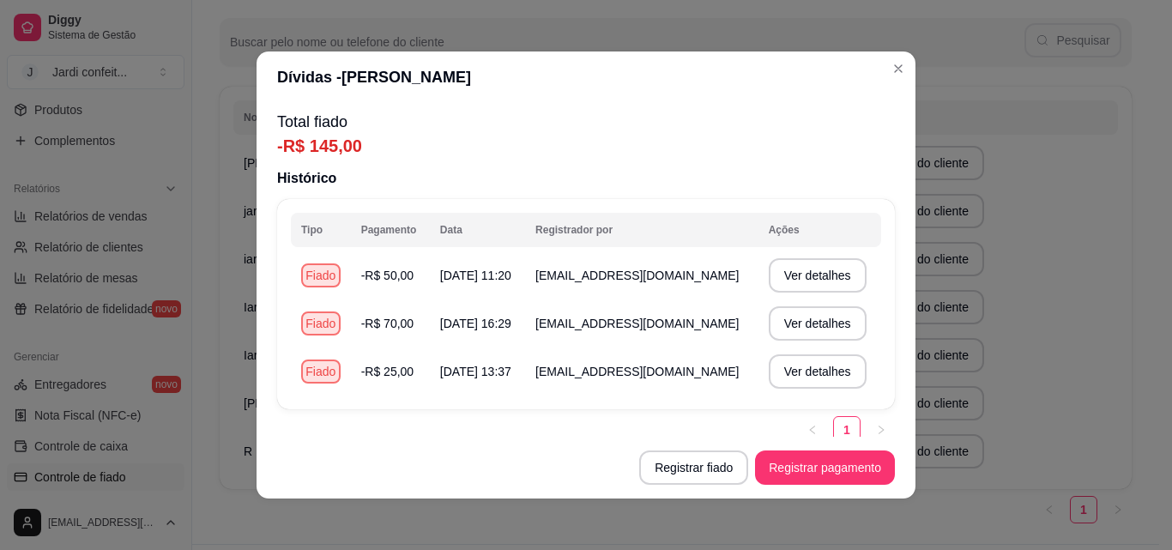
scroll to position [14, 0]
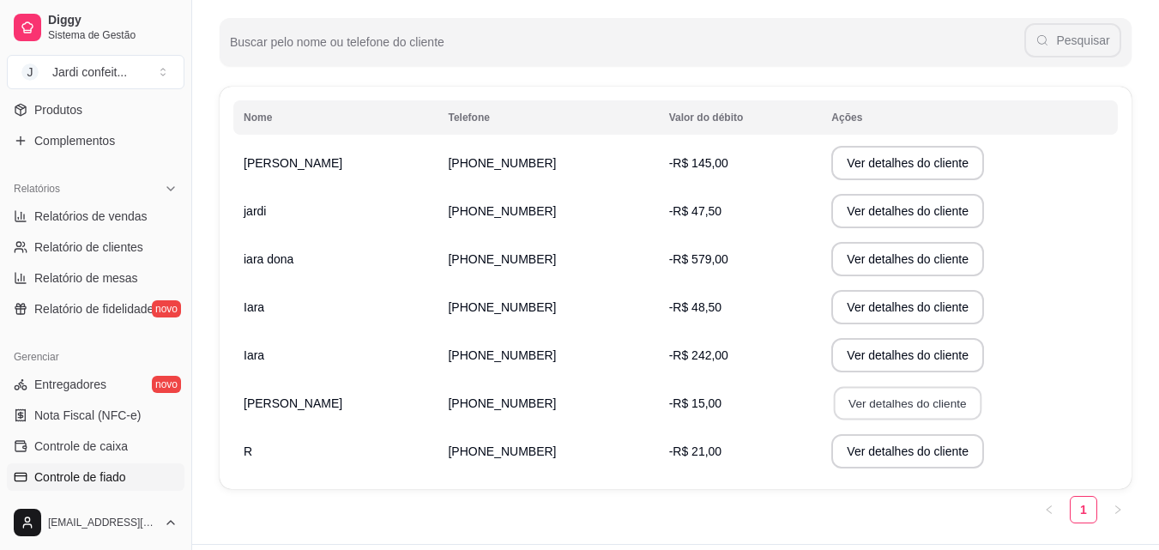
click at [851, 416] on button "Ver detalhes do cliente" at bounding box center [908, 403] width 148 height 33
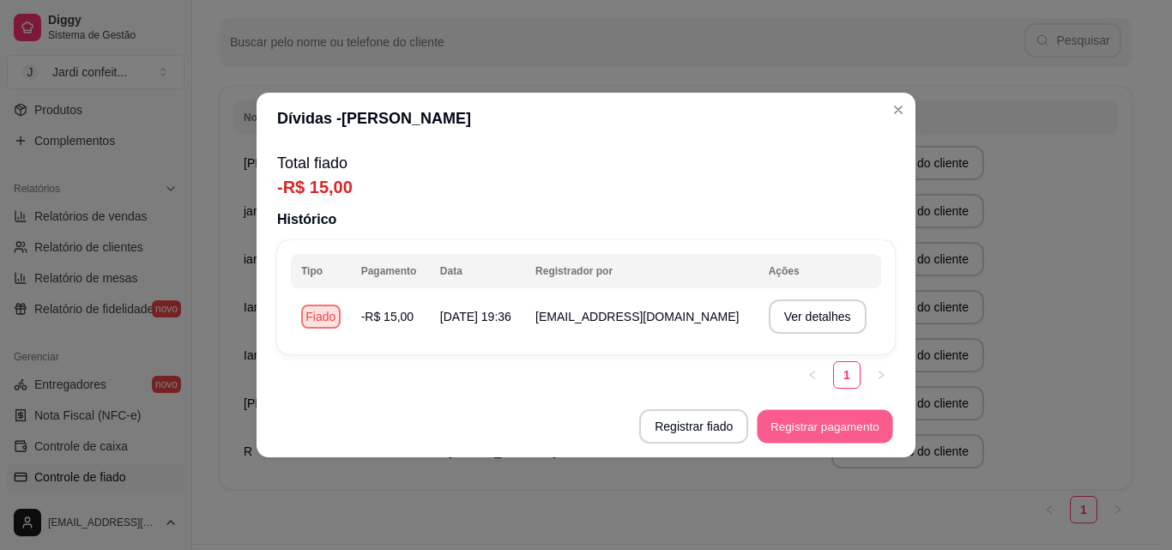
click at [832, 434] on button "Registrar pagamento" at bounding box center [825, 426] width 136 height 33
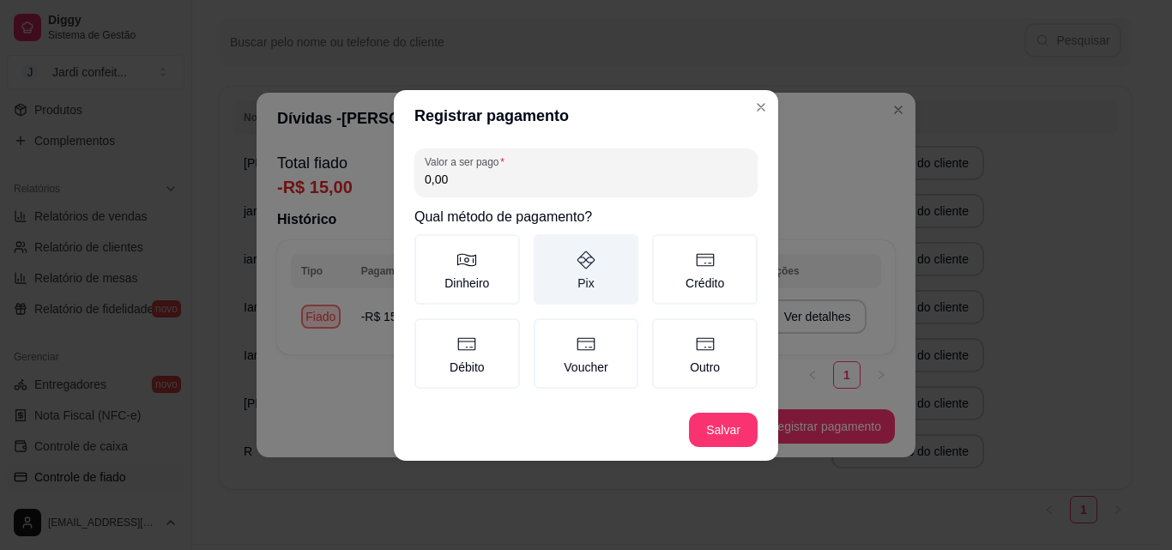
click at [621, 268] on label "Pix" at bounding box center [587, 269] width 106 height 70
click at [546, 247] on button "Pix" at bounding box center [540, 240] width 14 height 14
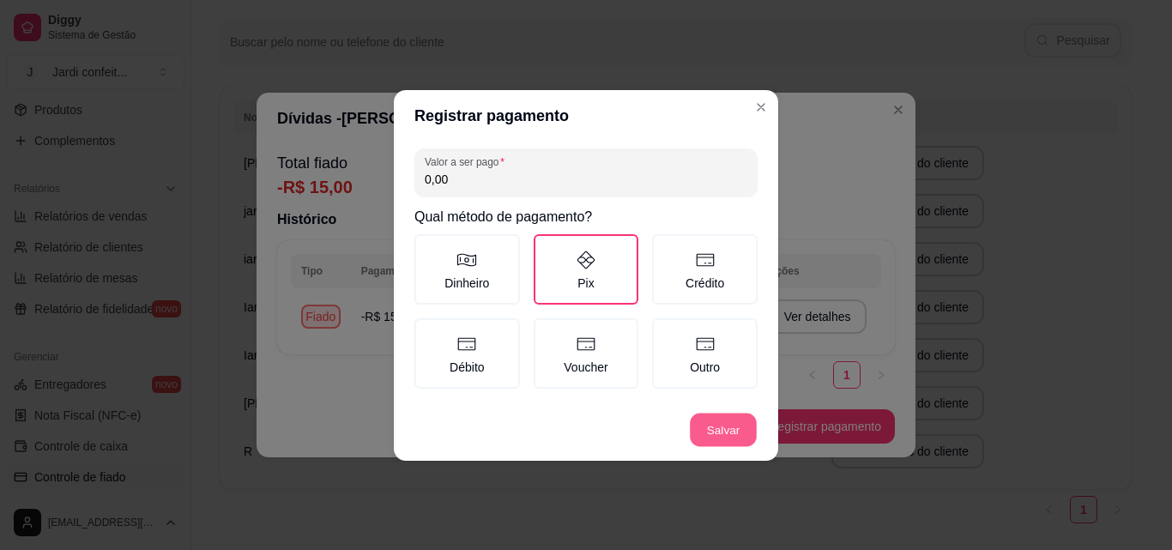
click at [750, 433] on button "Salvar" at bounding box center [723, 429] width 67 height 33
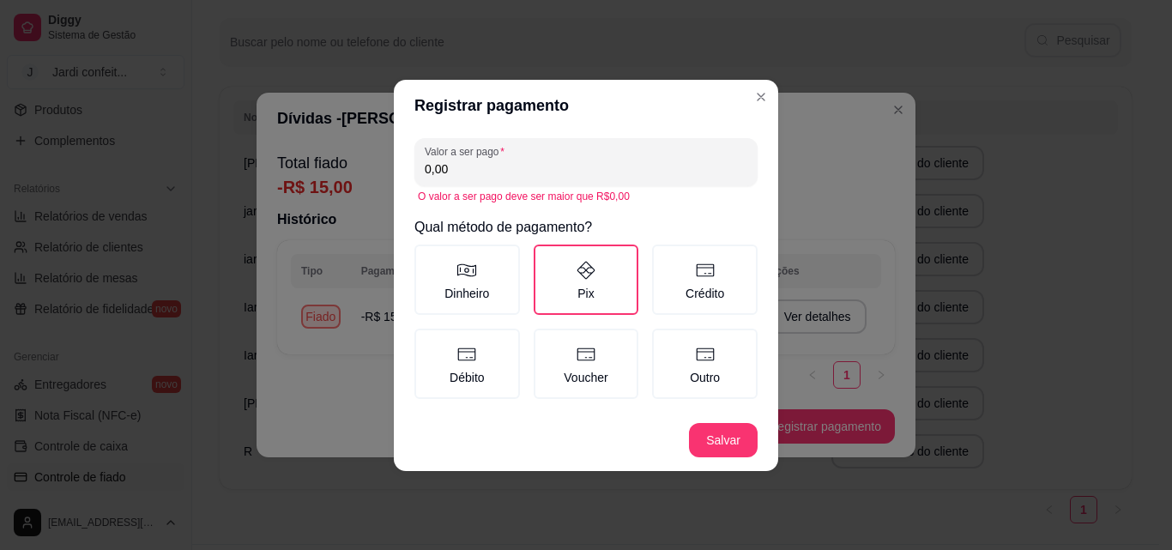
click at [614, 175] on input "0,00" at bounding box center [586, 168] width 323 height 17
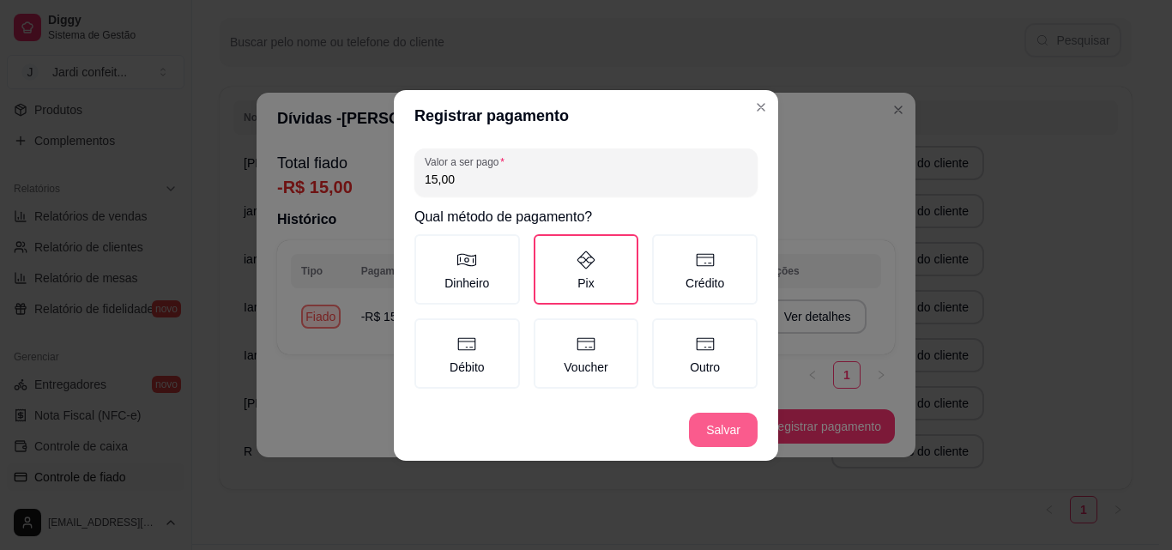
type input "15,00"
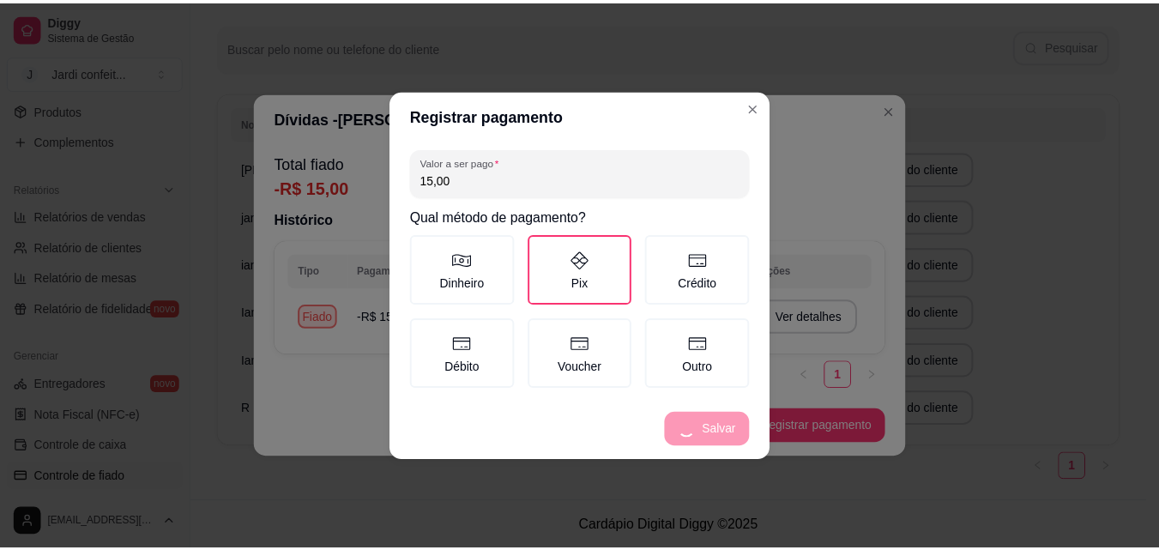
scroll to position [208, 0]
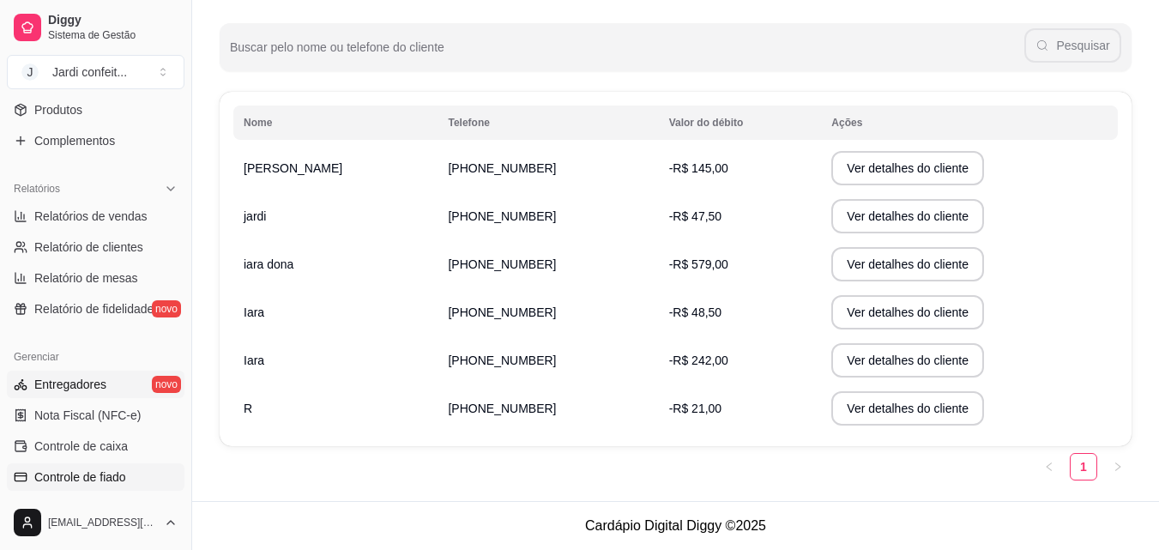
click at [152, 376] on link "Entregadores novo" at bounding box center [96, 384] width 178 height 27
